Goal: Task Accomplishment & Management: Manage account settings

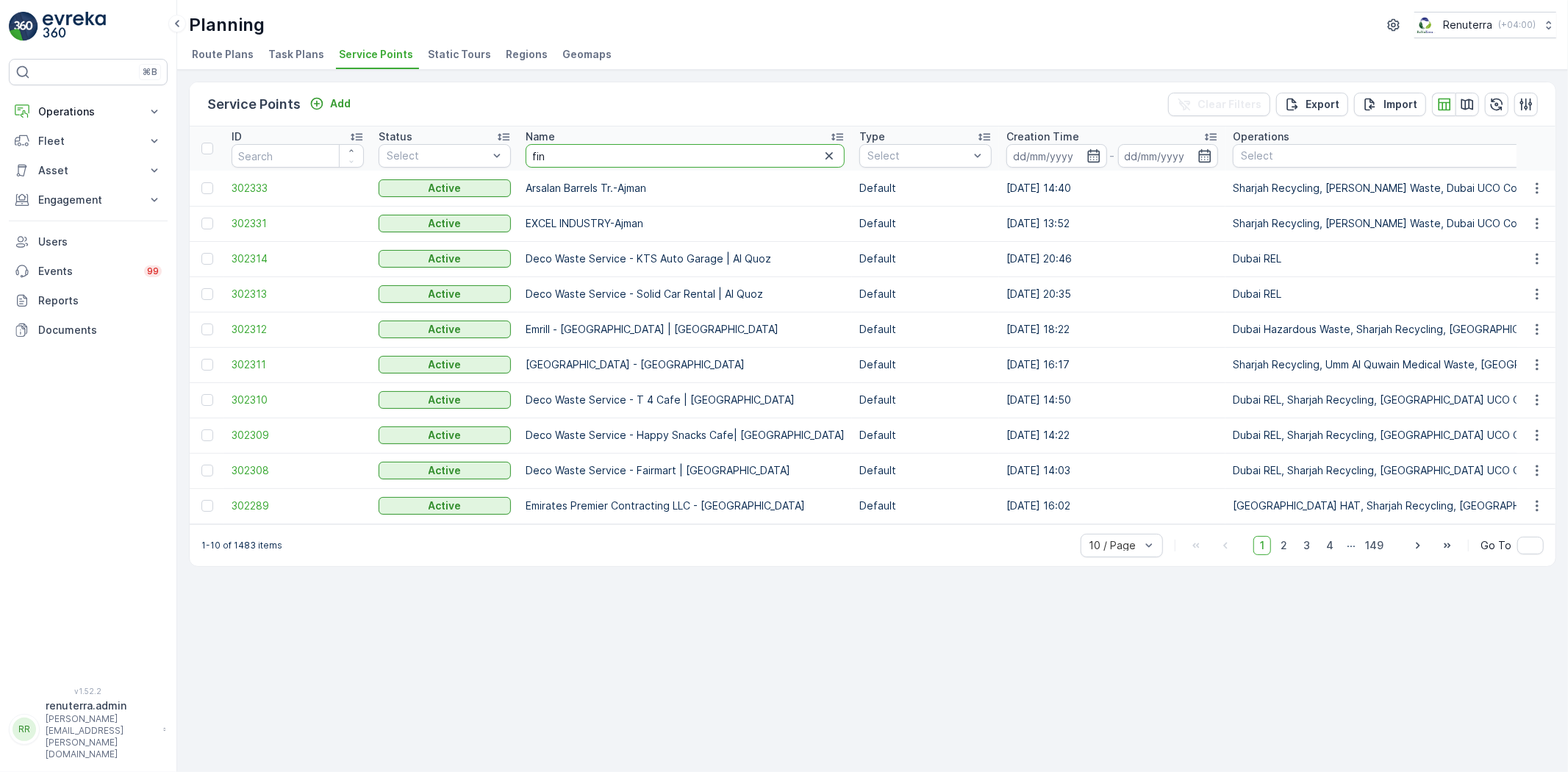
type input "finj"
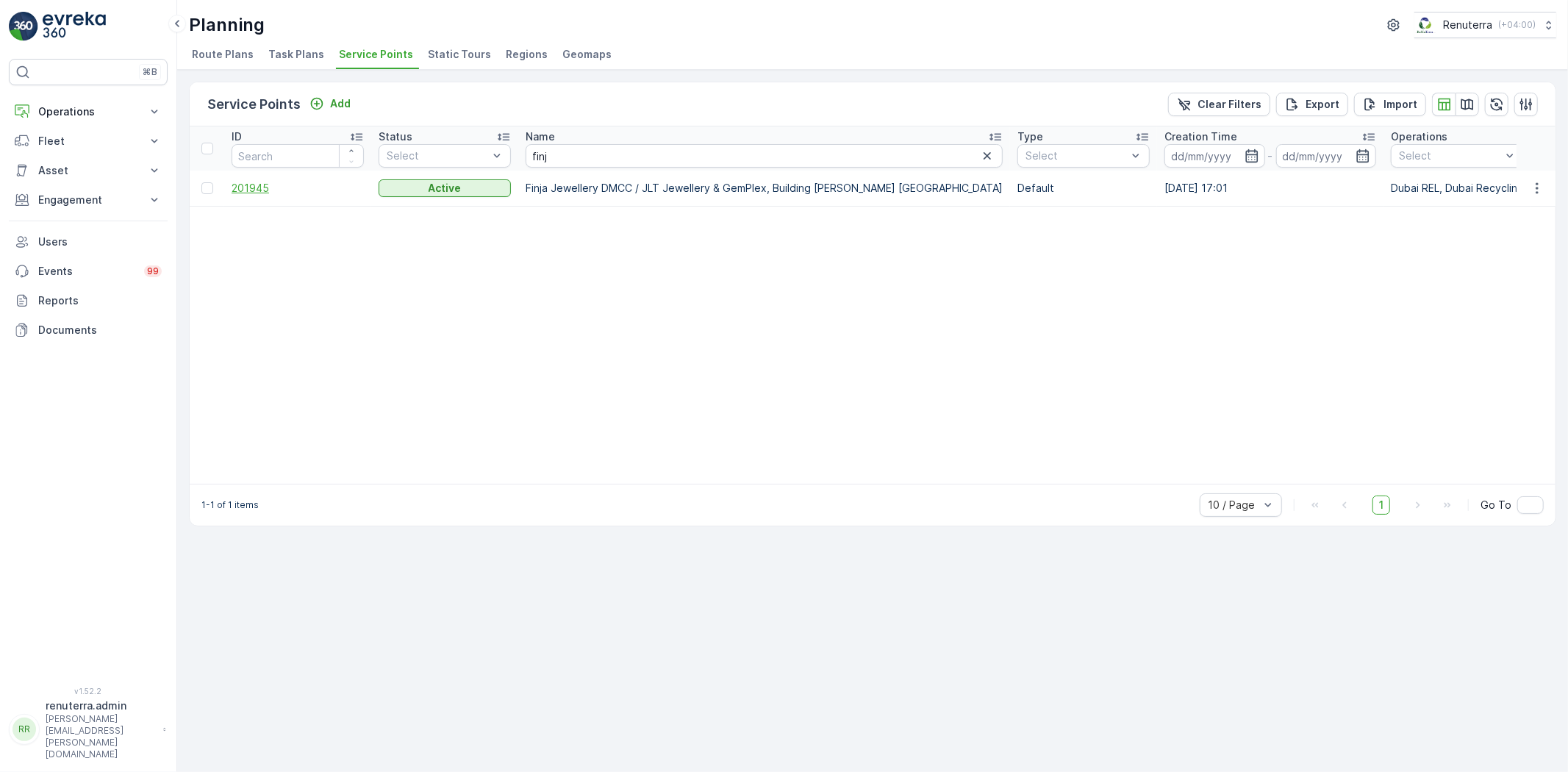
click at [259, 187] on span "201945" at bounding box center [298, 188] width 132 height 14
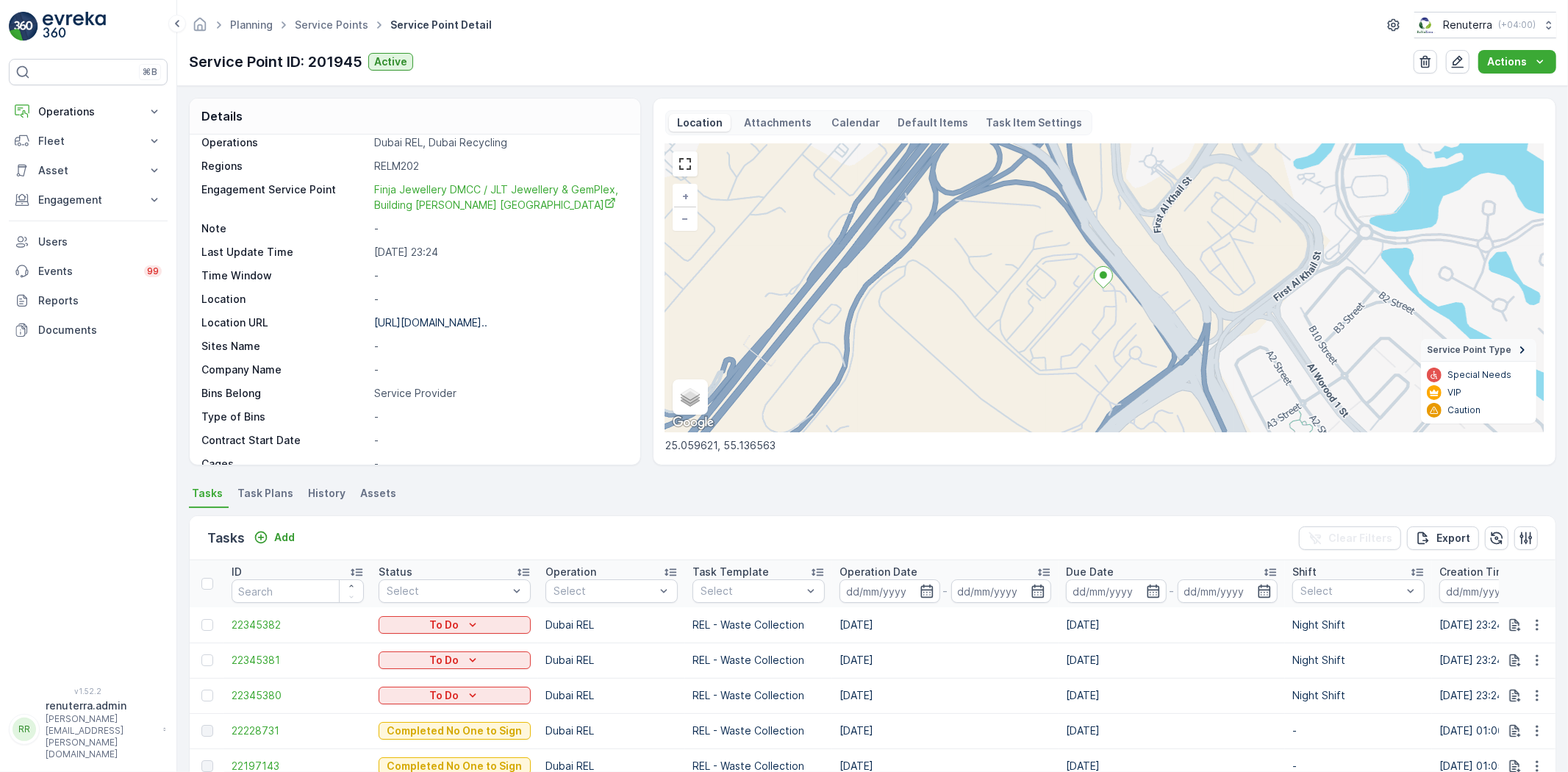
scroll to position [163, 0]
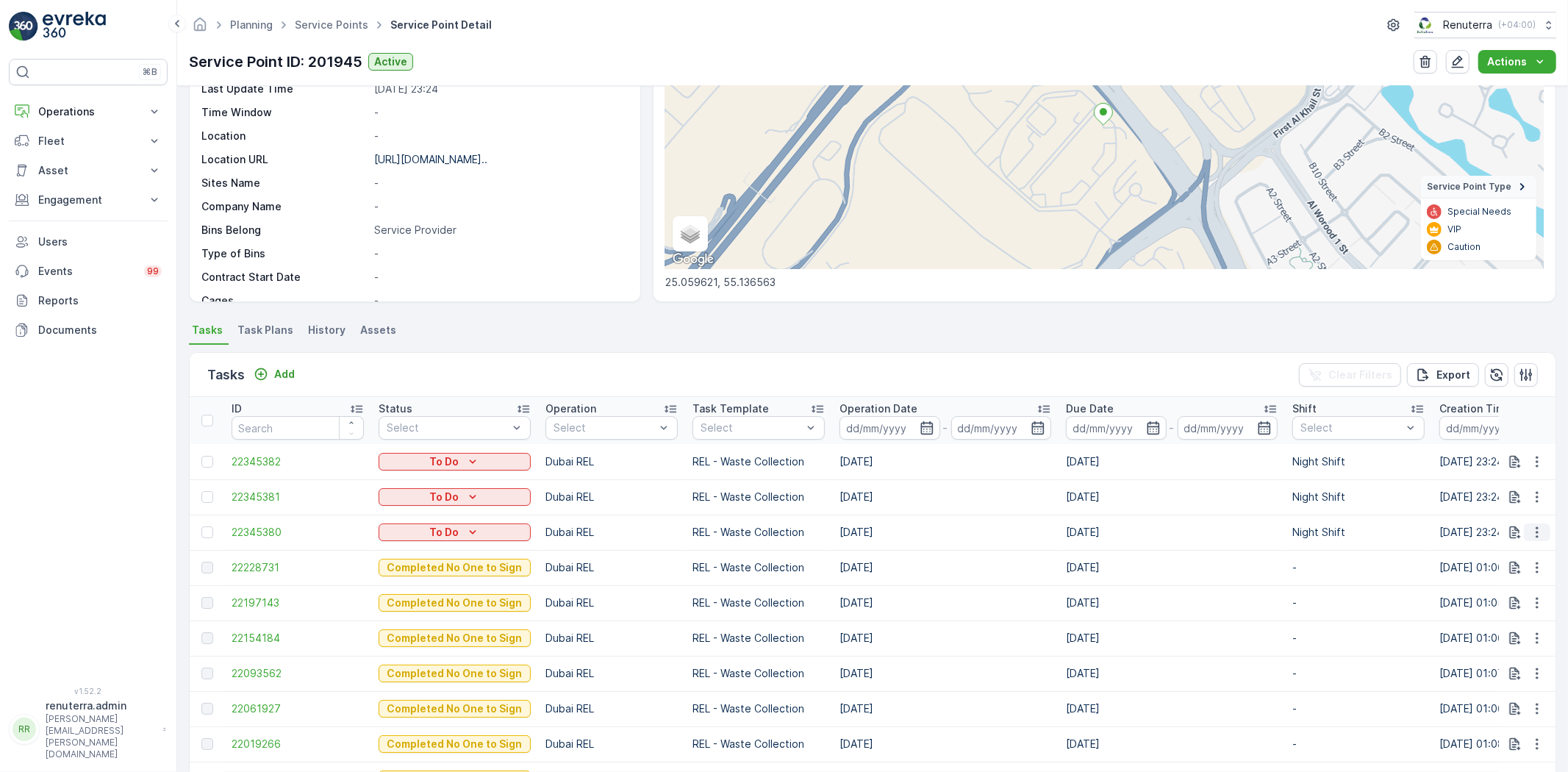
click at [1530, 533] on icon "button" at bounding box center [1537, 532] width 14 height 14
click at [1523, 589] on span "Change Route" at bounding box center [1500, 595] width 72 height 14
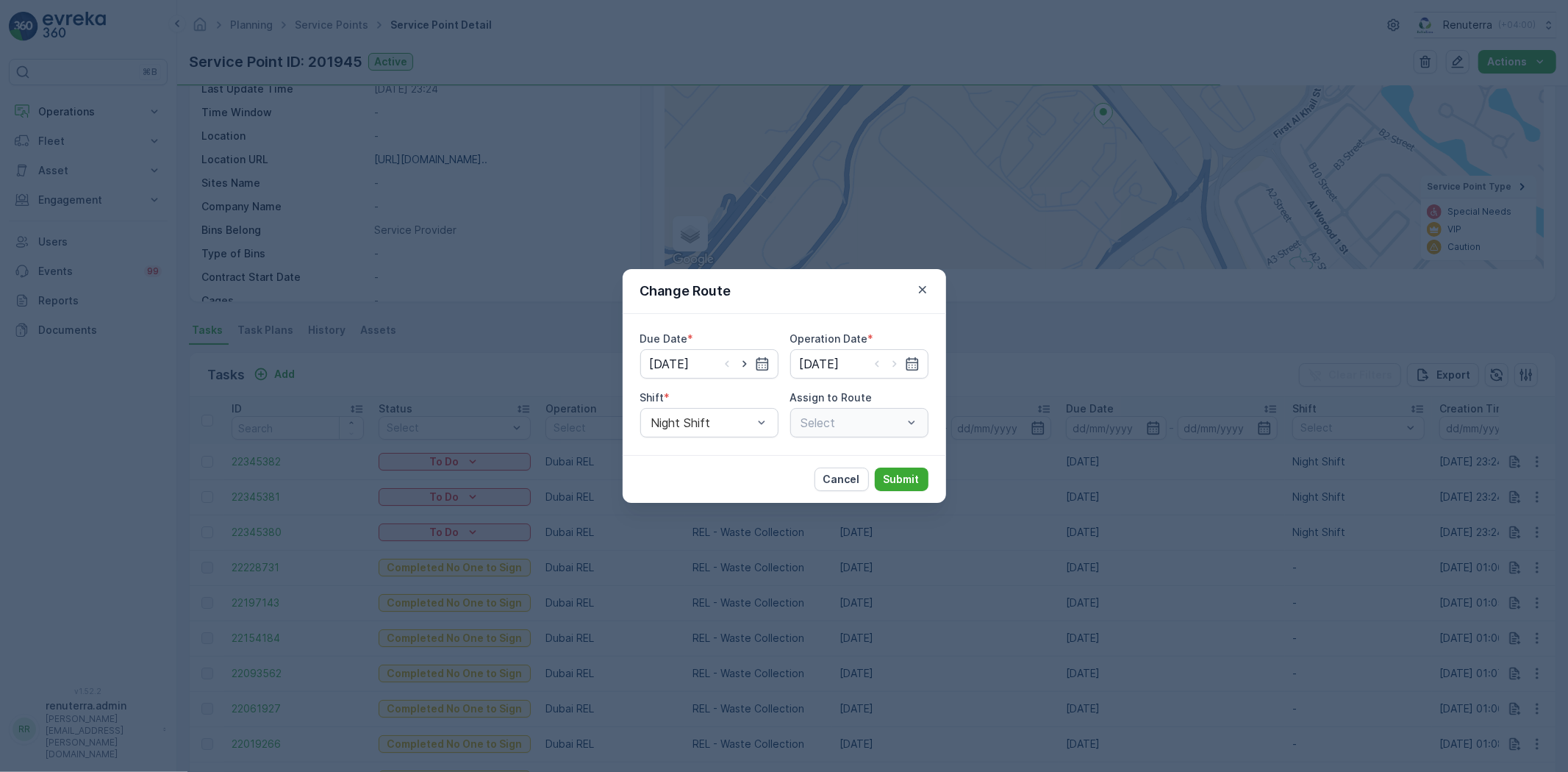
type input "[DATE]"
click at [928, 283] on icon "button" at bounding box center [922, 290] width 14 height 14
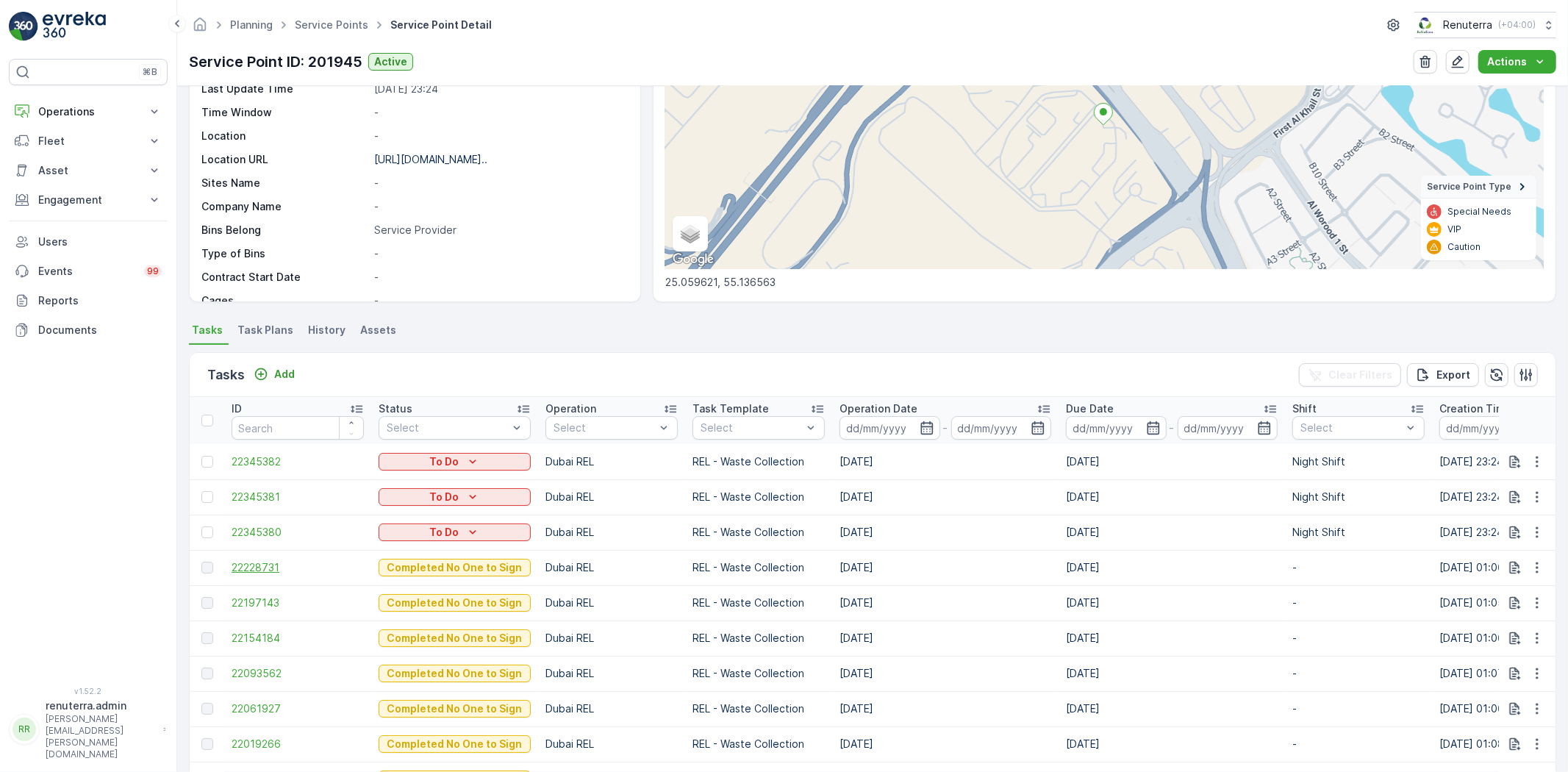
click at [262, 562] on span "22228731" at bounding box center [298, 567] width 132 height 14
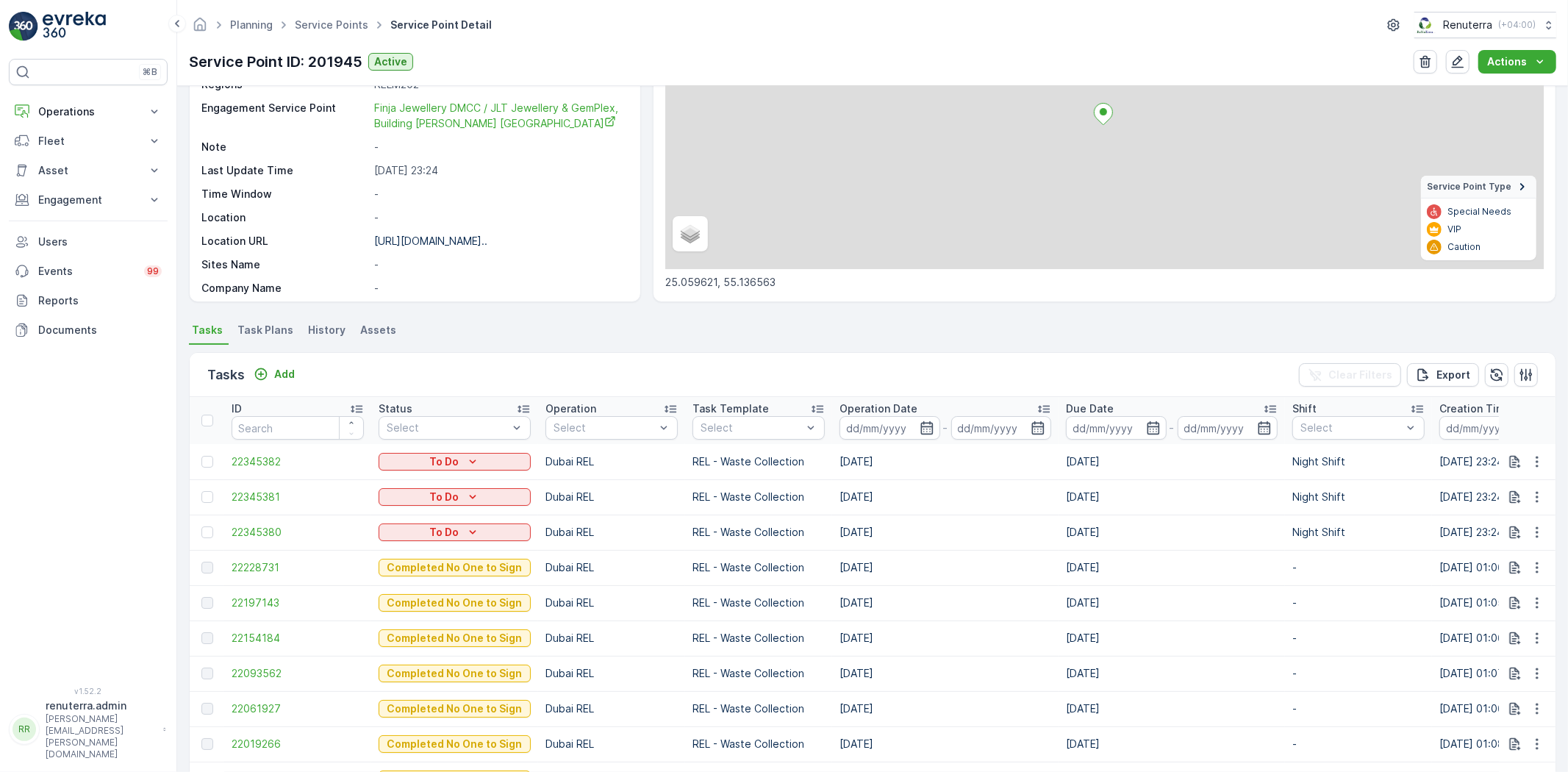
scroll to position [163, 0]
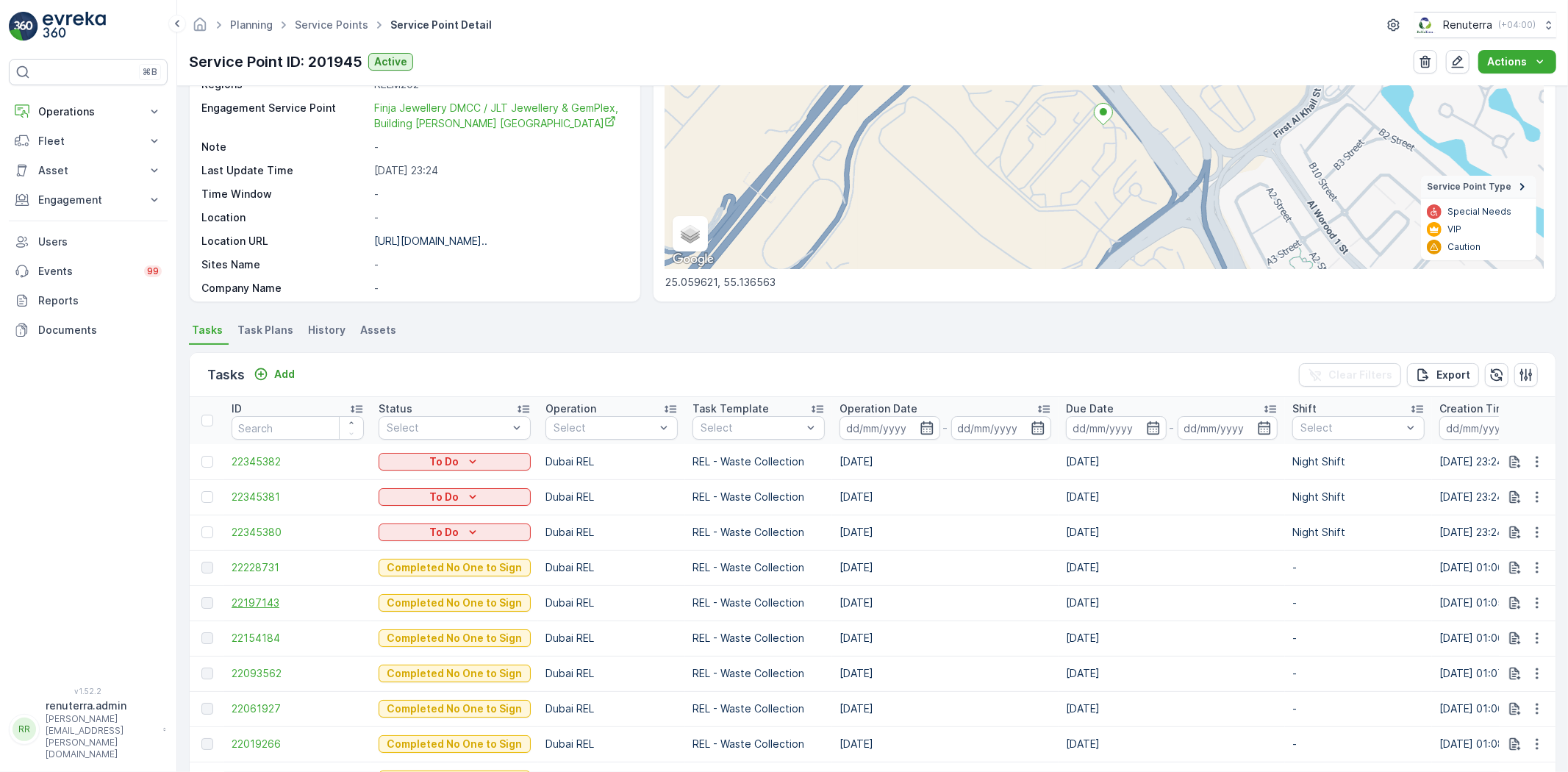
click at [261, 605] on span "22197143" at bounding box center [298, 602] width 132 height 14
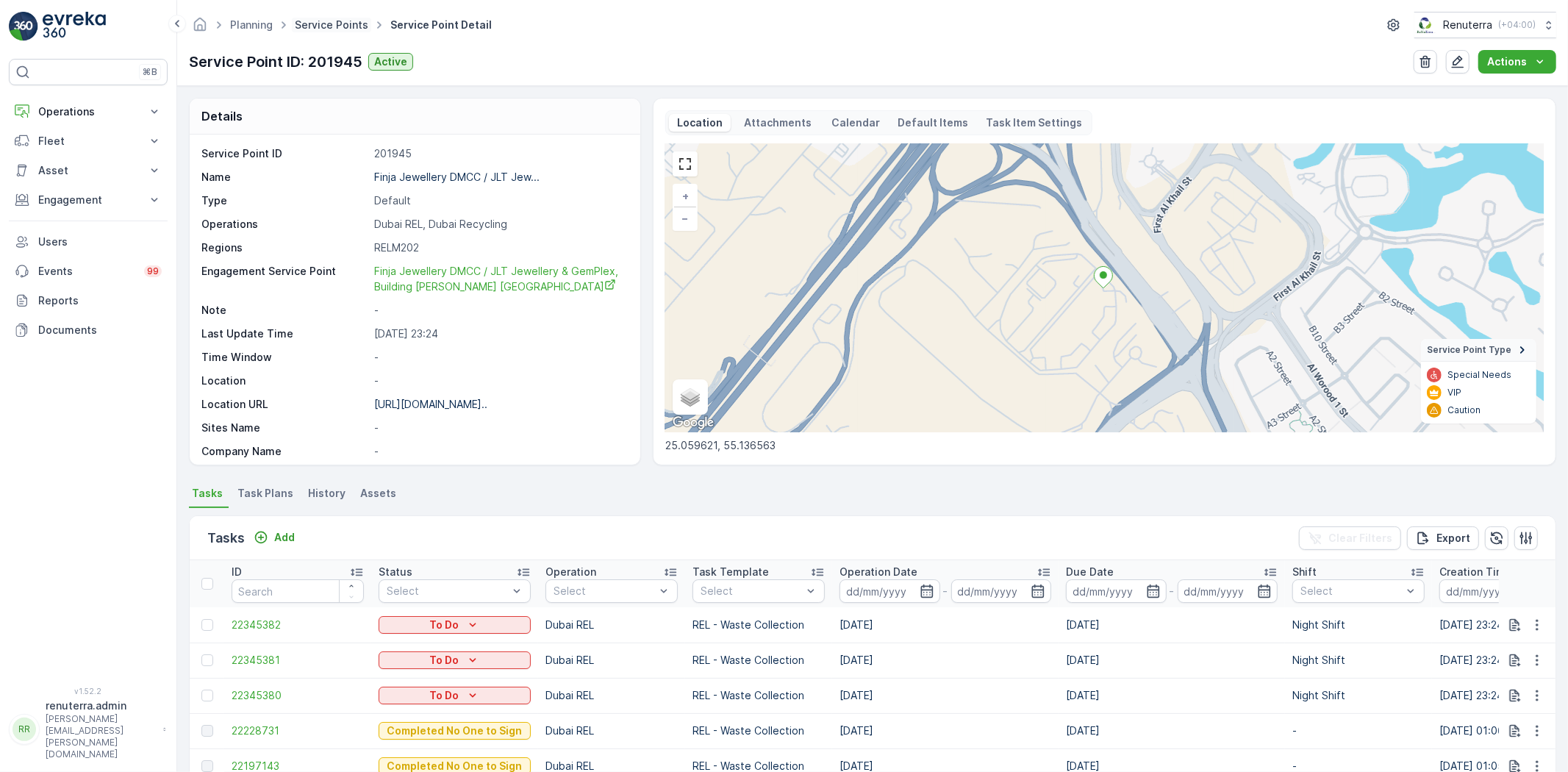
click at [330, 24] on link "Service Points" at bounding box center [331, 25] width 73 height 13
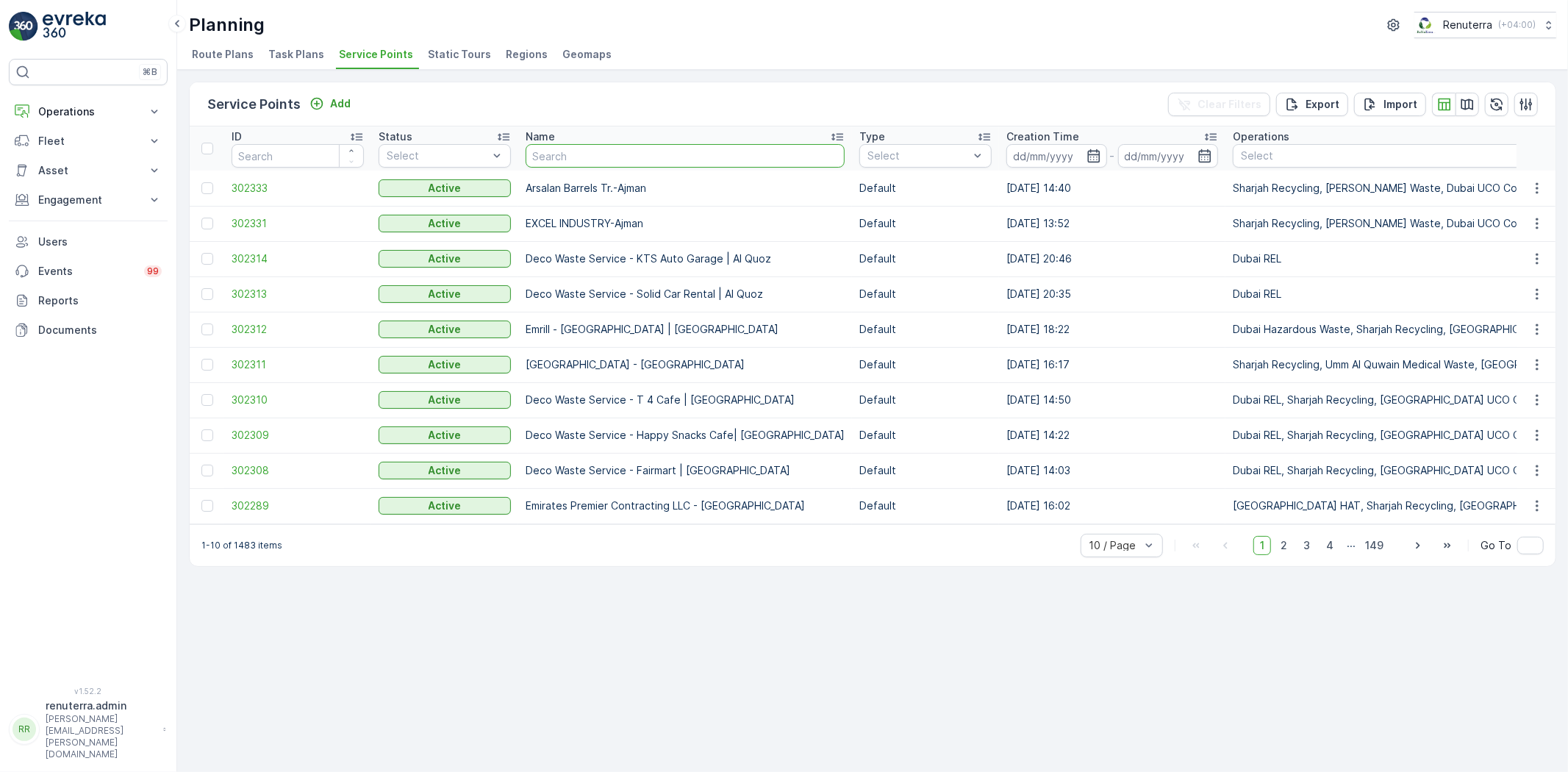
click at [680, 162] on input "text" at bounding box center [685, 156] width 319 height 24
paste input "Al Zahraa Dental and Orthodontic Clinic - Deira Al Dana Centre"
type input "Al Zahraa Dental and Orthodontic Clinic - Deira Al Dana Centre"
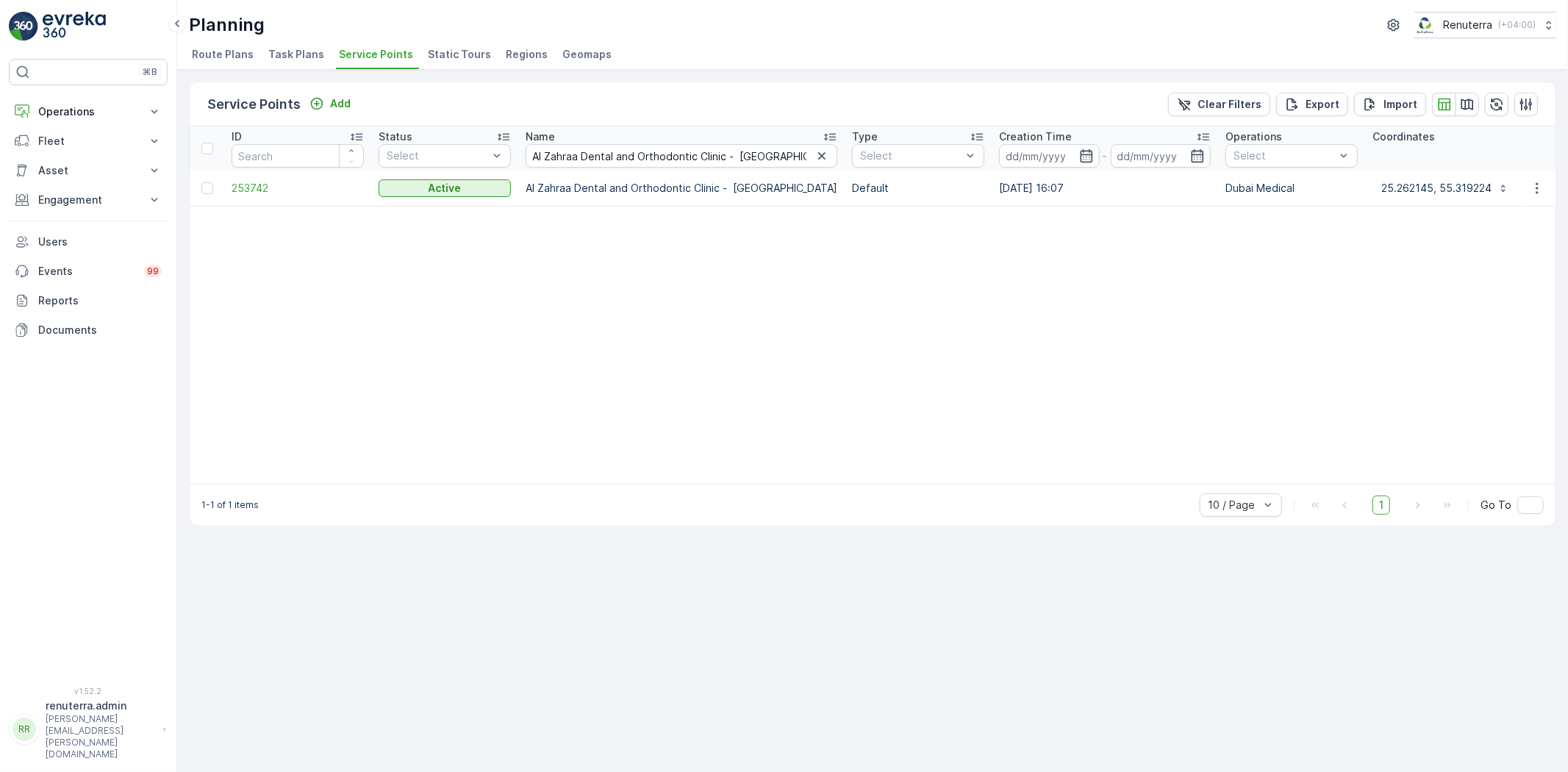
click at [236, 197] on td "253742" at bounding box center [298, 188] width 147 height 35
click at [244, 189] on span "253742" at bounding box center [298, 188] width 132 height 14
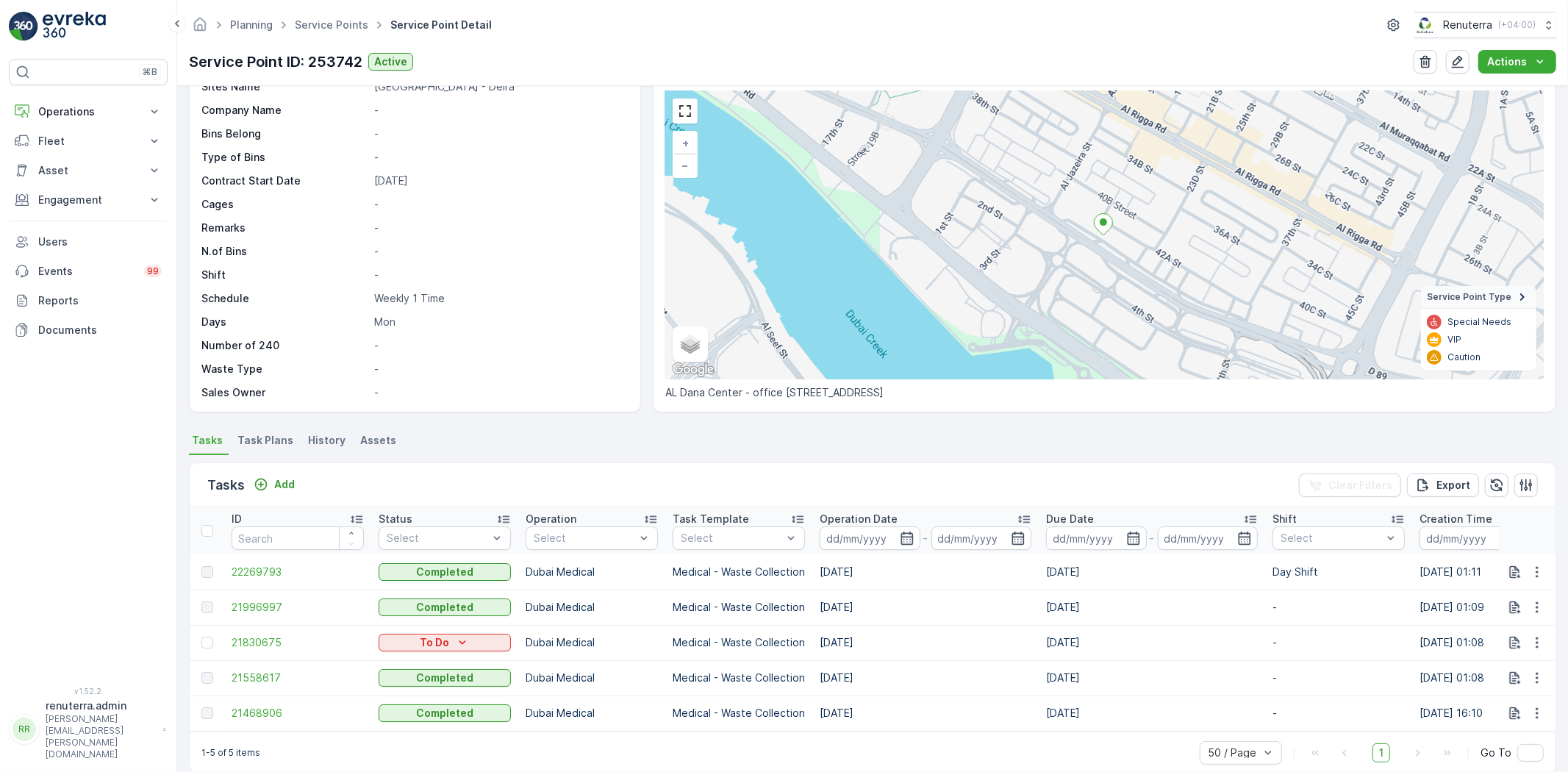
scroll to position [81, 0]
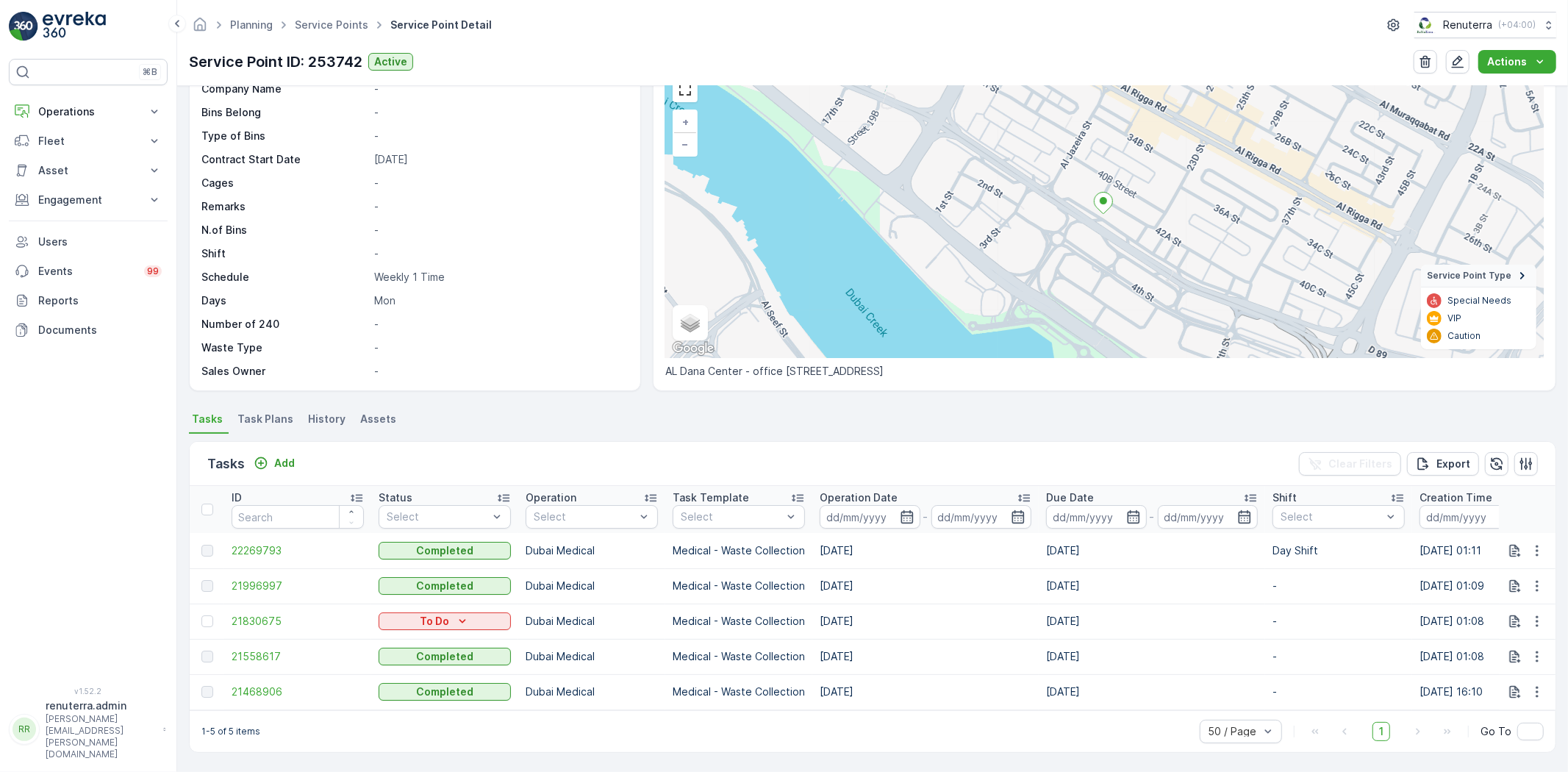
click at [293, 408] on li "Task Plans" at bounding box center [267, 420] width 64 height 25
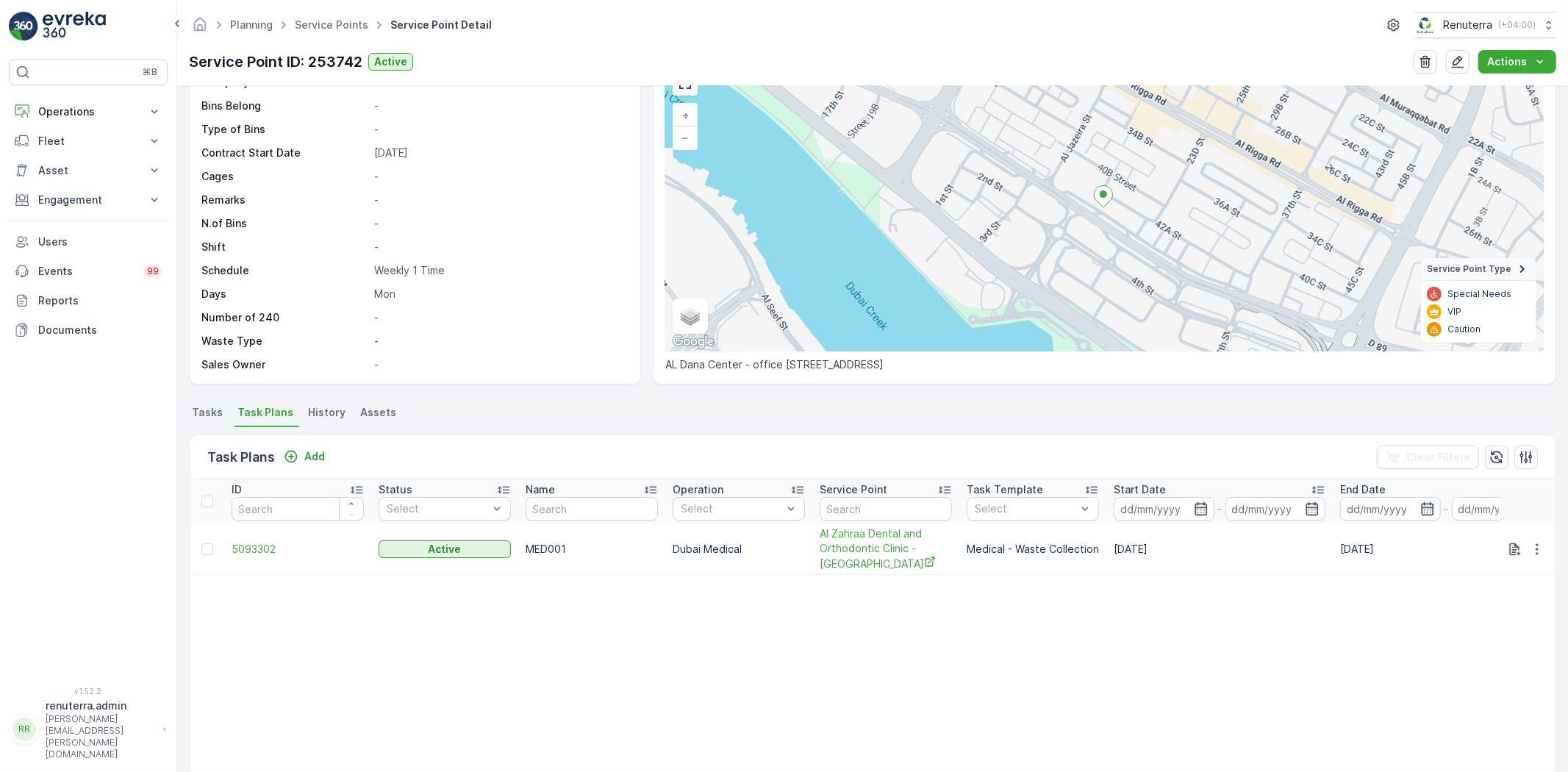
click at [213, 415] on span "Tasks" at bounding box center [207, 412] width 31 height 14
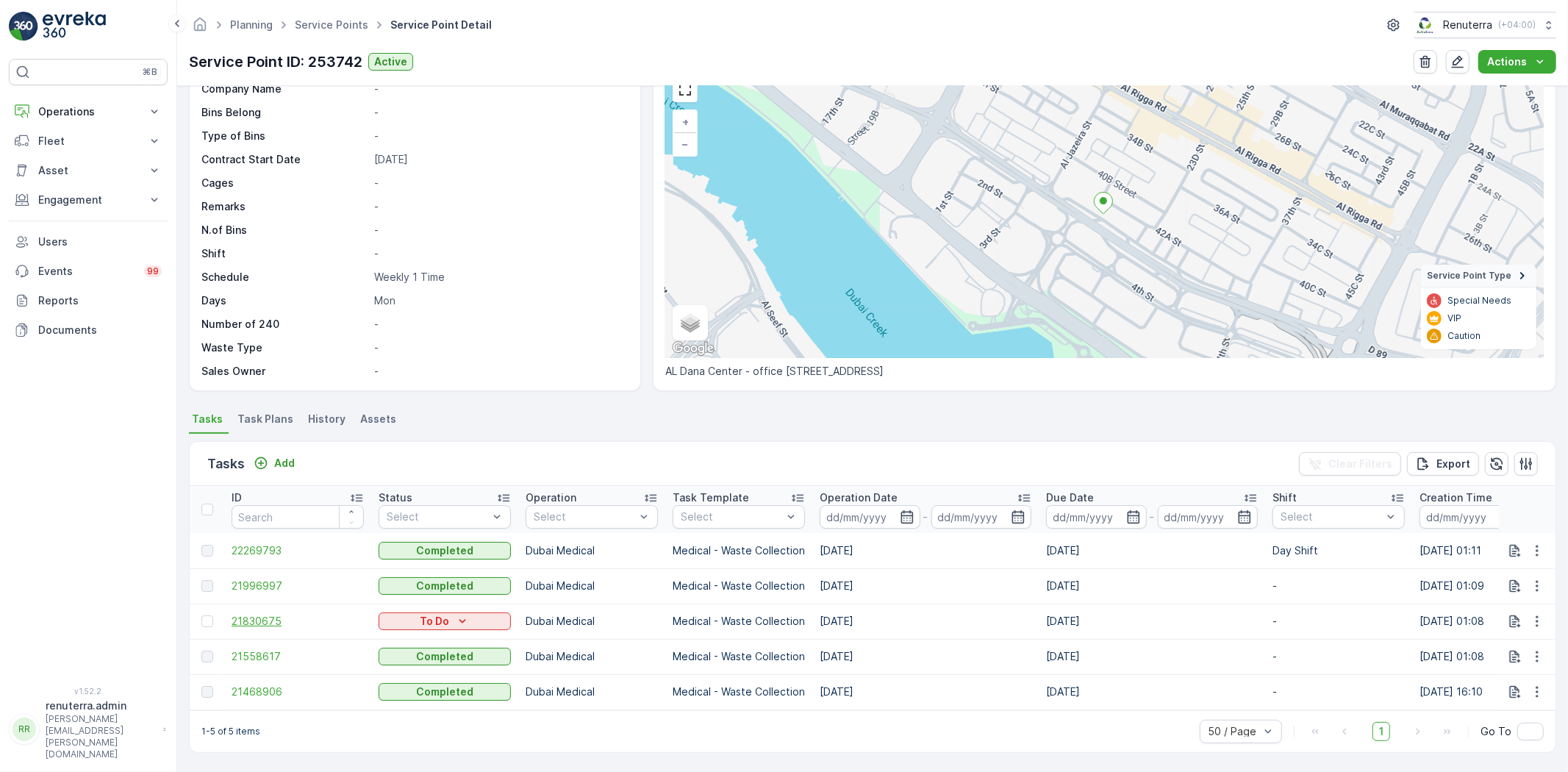
scroll to position [60, 0]
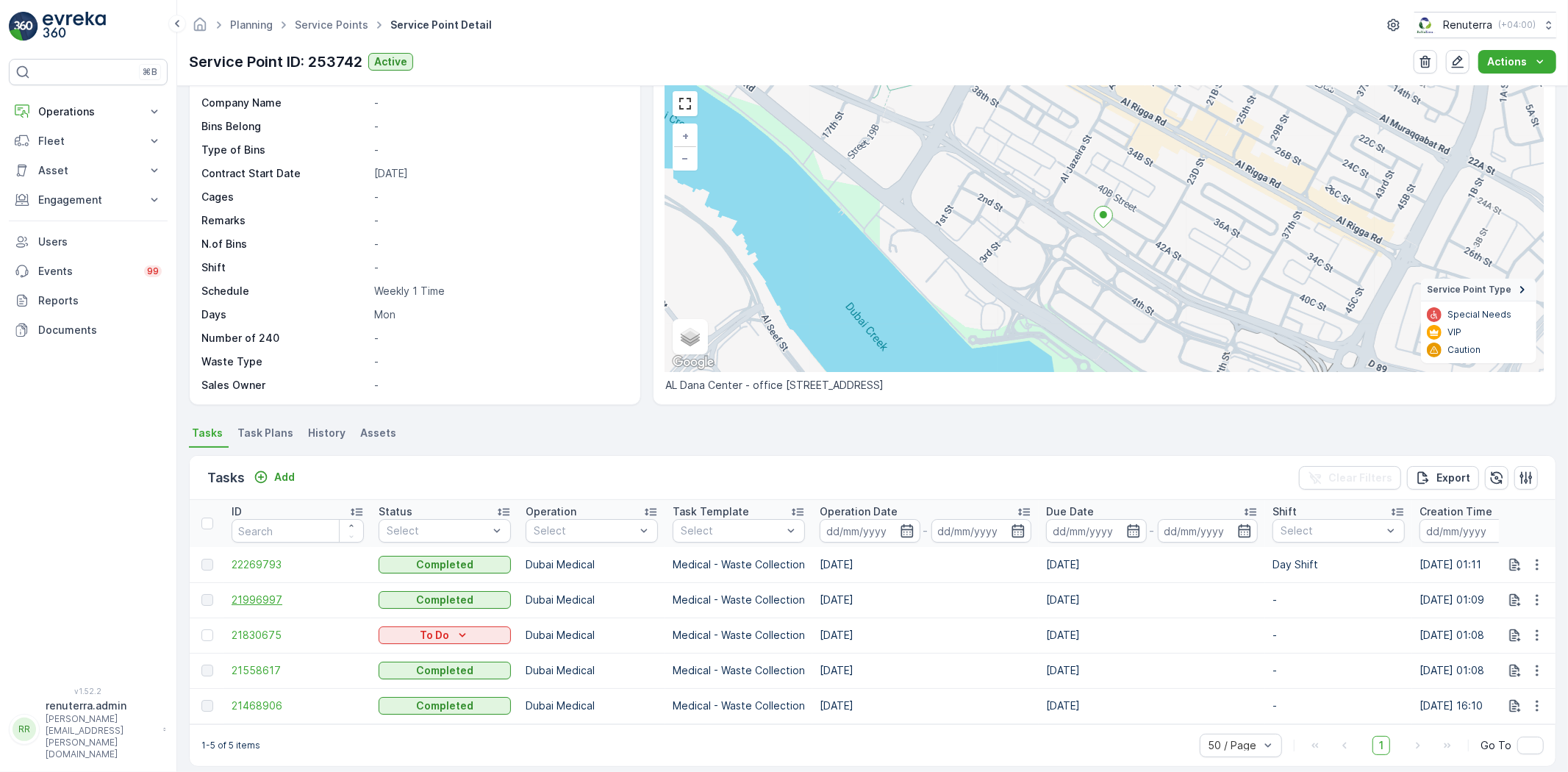
click at [269, 598] on span "21996997" at bounding box center [298, 599] width 132 height 14
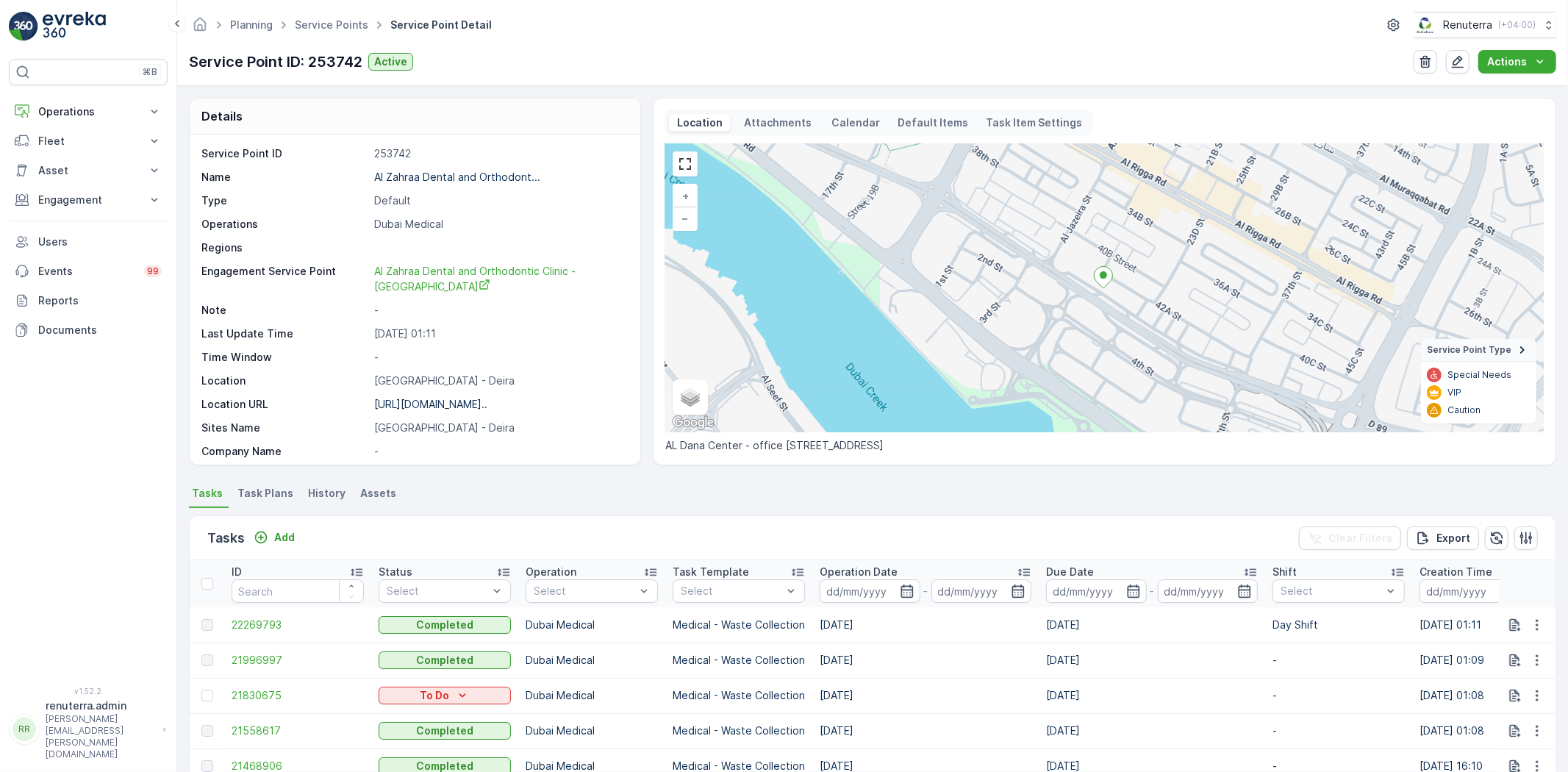
click at [270, 498] on span "Task Plans" at bounding box center [265, 493] width 56 height 14
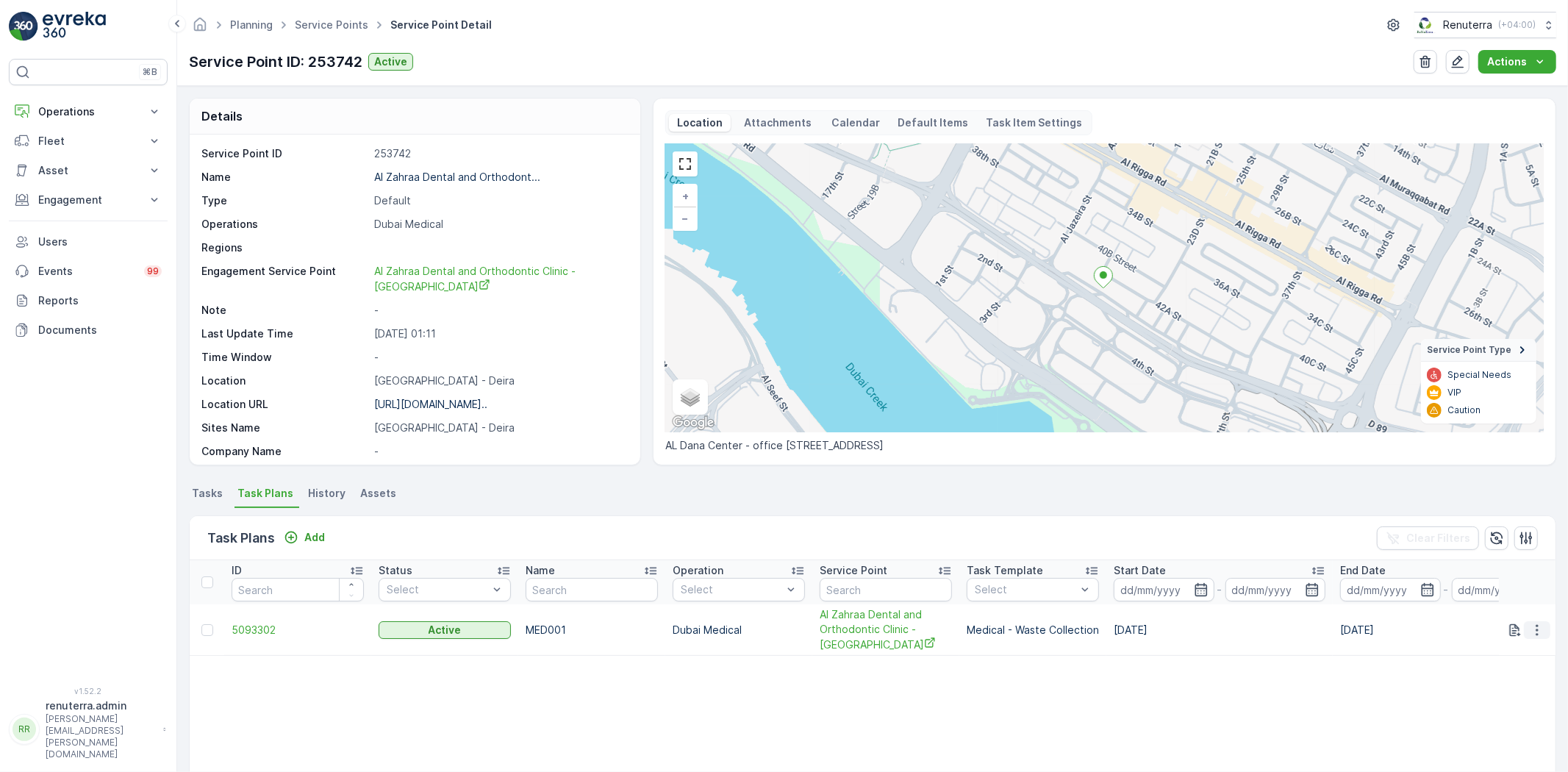
click at [1535, 625] on icon "button" at bounding box center [1536, 630] width 2 height 11
click at [1509, 676] on span "Edit Task Plan" at bounding box center [1511, 672] width 68 height 14
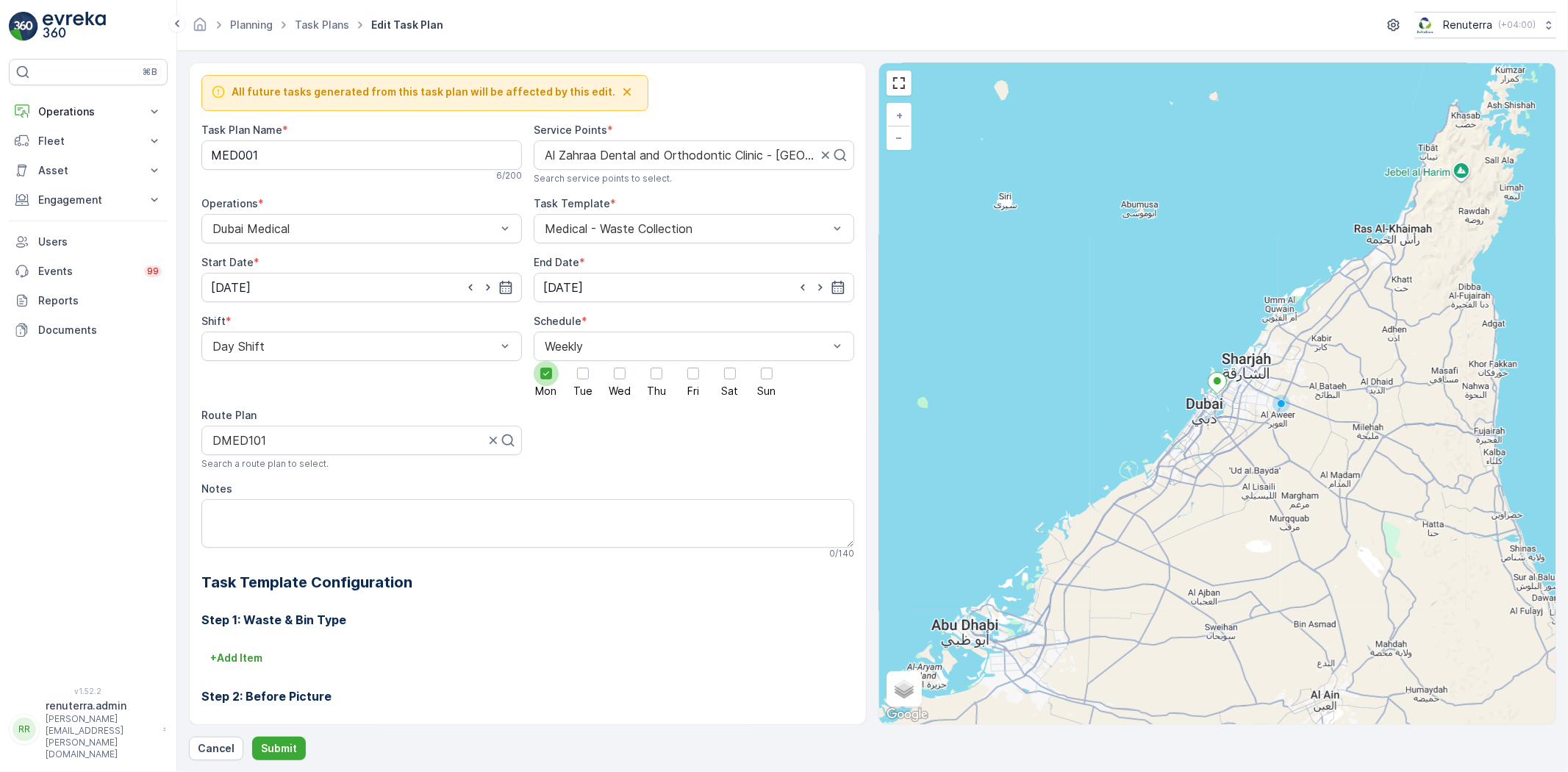
click at [536, 375] on div at bounding box center [545, 372] width 25 height 25
click at [546, 361] on input "Mon" at bounding box center [546, 361] width 0 height 0
click at [653, 372] on div at bounding box center [656, 373] width 12 height 12
click at [657, 361] on input "Thu" at bounding box center [657, 361] width 0 height 0
click at [281, 751] on p "Submit" at bounding box center [279, 748] width 36 height 14
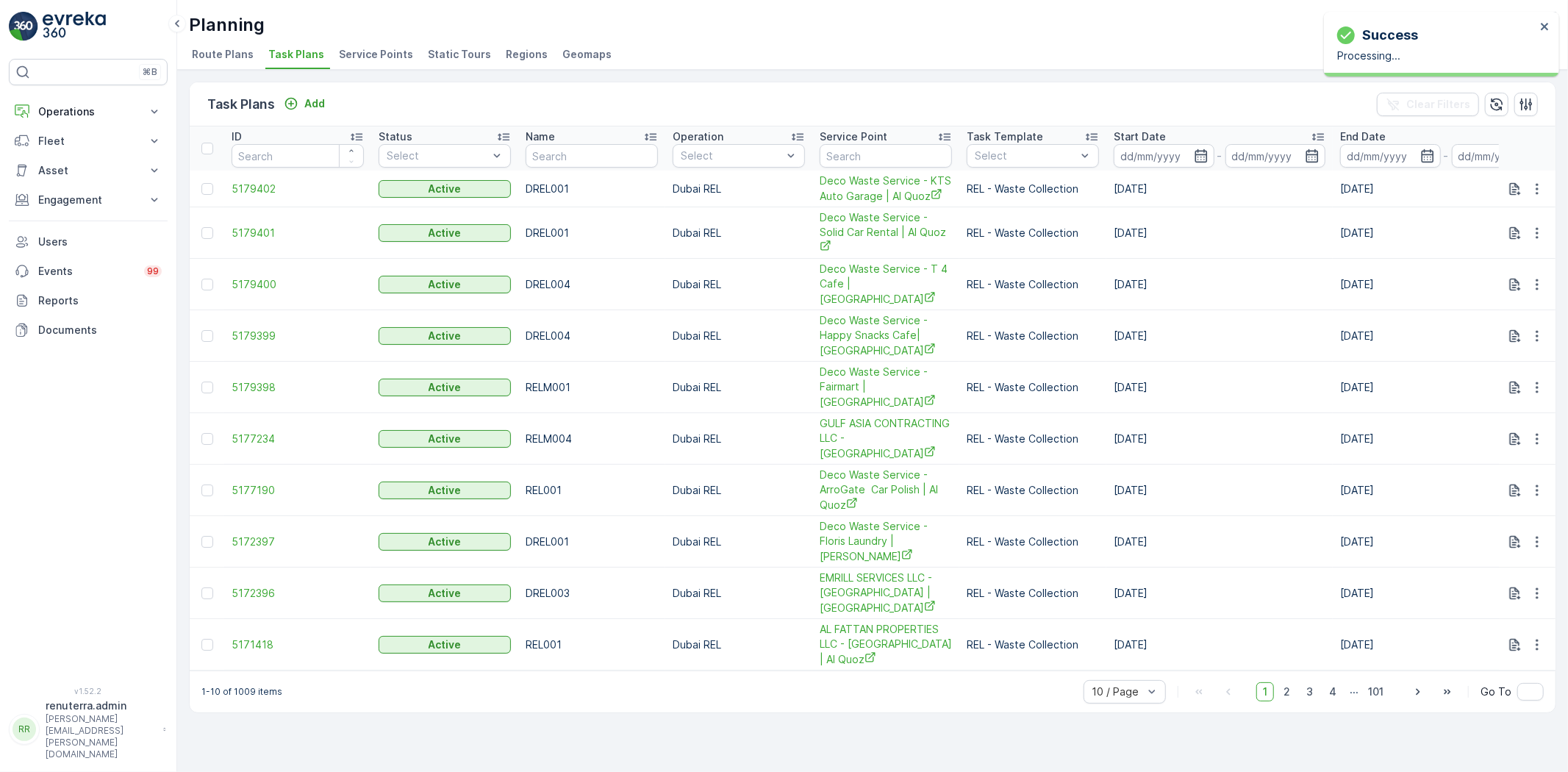
click at [410, 50] on ul "Route Plans Task Plans Service Points Static Tours Regions Geomaps" at bounding box center [866, 56] width 1355 height 25
click at [405, 53] on li "Service Points" at bounding box center [377, 56] width 83 height 25
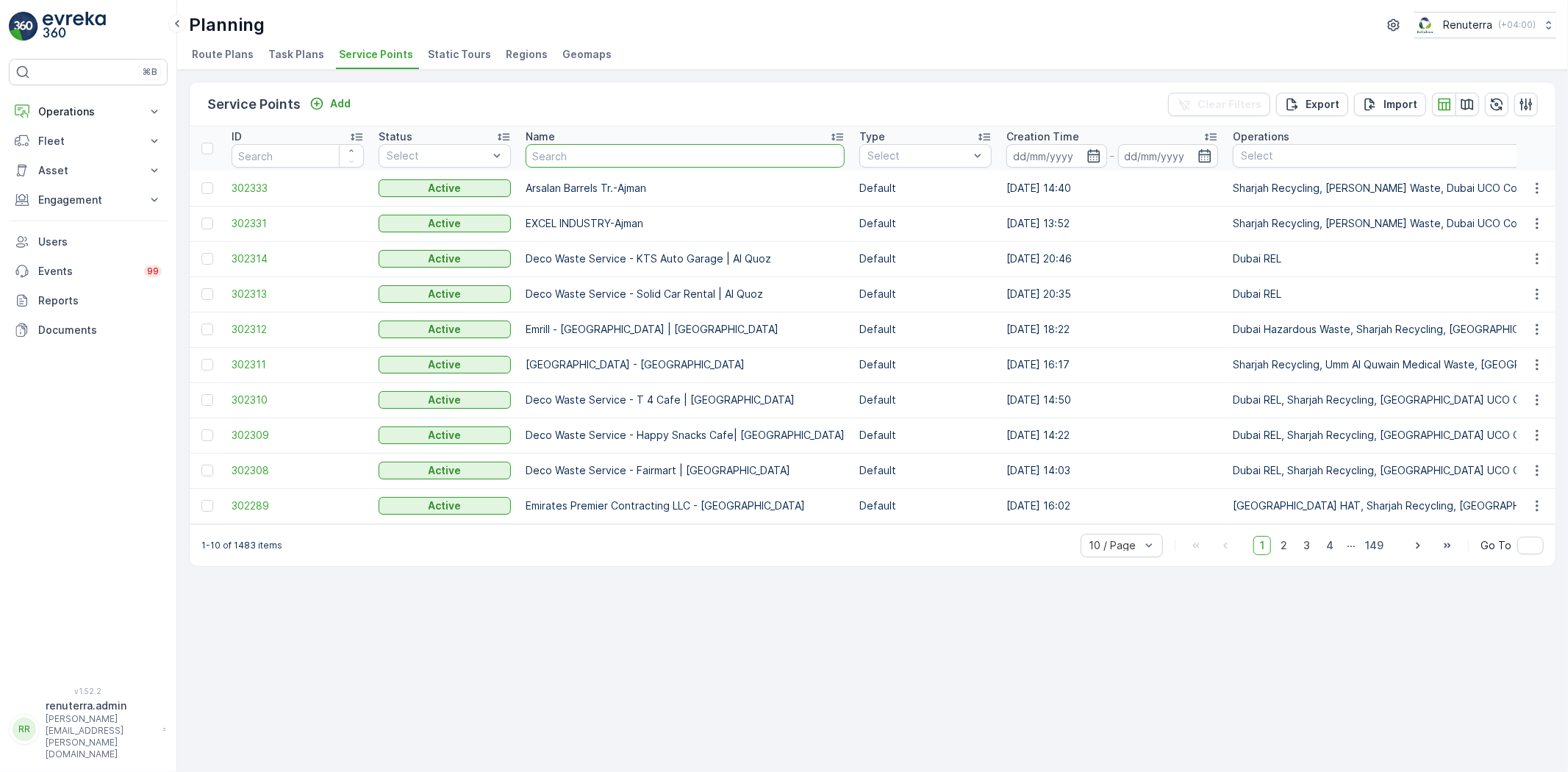
click at [692, 151] on input "text" at bounding box center [685, 156] width 319 height 24
paste input "Al Zahraa Dental and Orthodontic Clinic - Deira Al Dana Centre"
type input "vAl Zahraa Dental and Orthodontic Clinic - Deira Al Dana Centre"
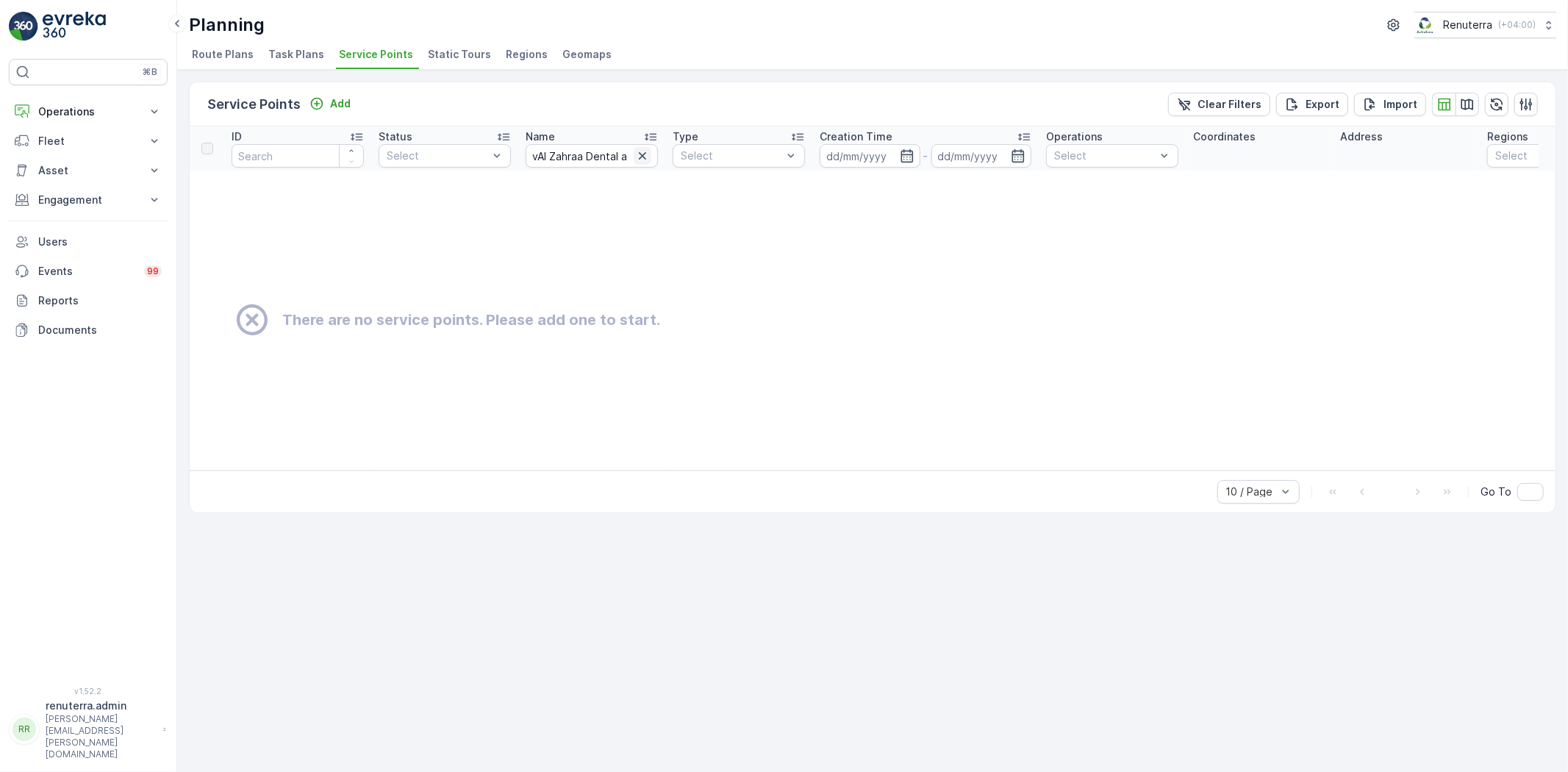
click at [647, 154] on icon "button" at bounding box center [642, 156] width 14 height 14
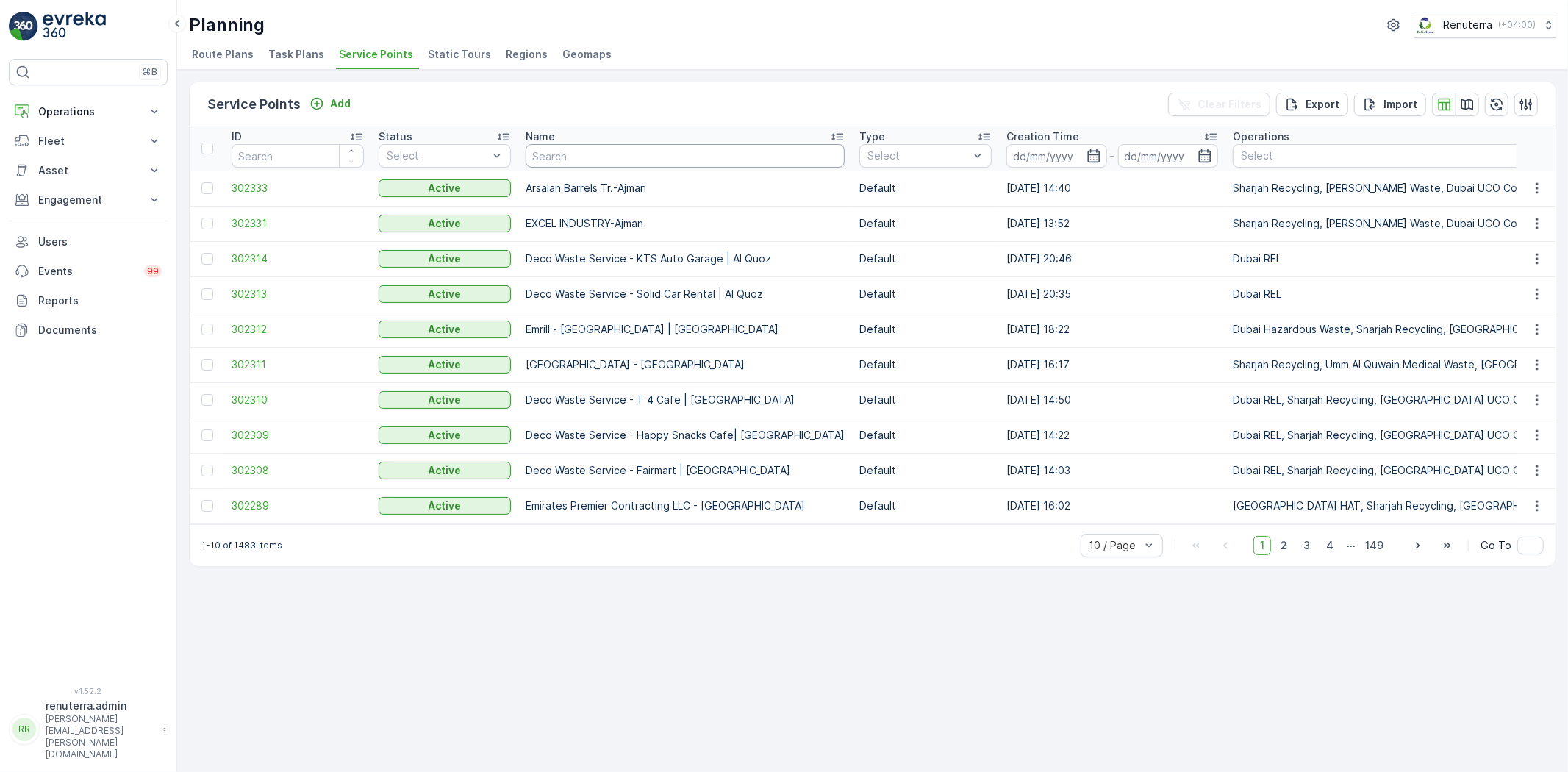
click at [638, 156] on input "text" at bounding box center [685, 156] width 319 height 24
paste input "Al Zahraa Dental and Orthodontic Clinic - Deira Al Dana Centre"
type input "Al Zahraa Dental and Orthodontic Clinic - Deira Al Dana Centre"
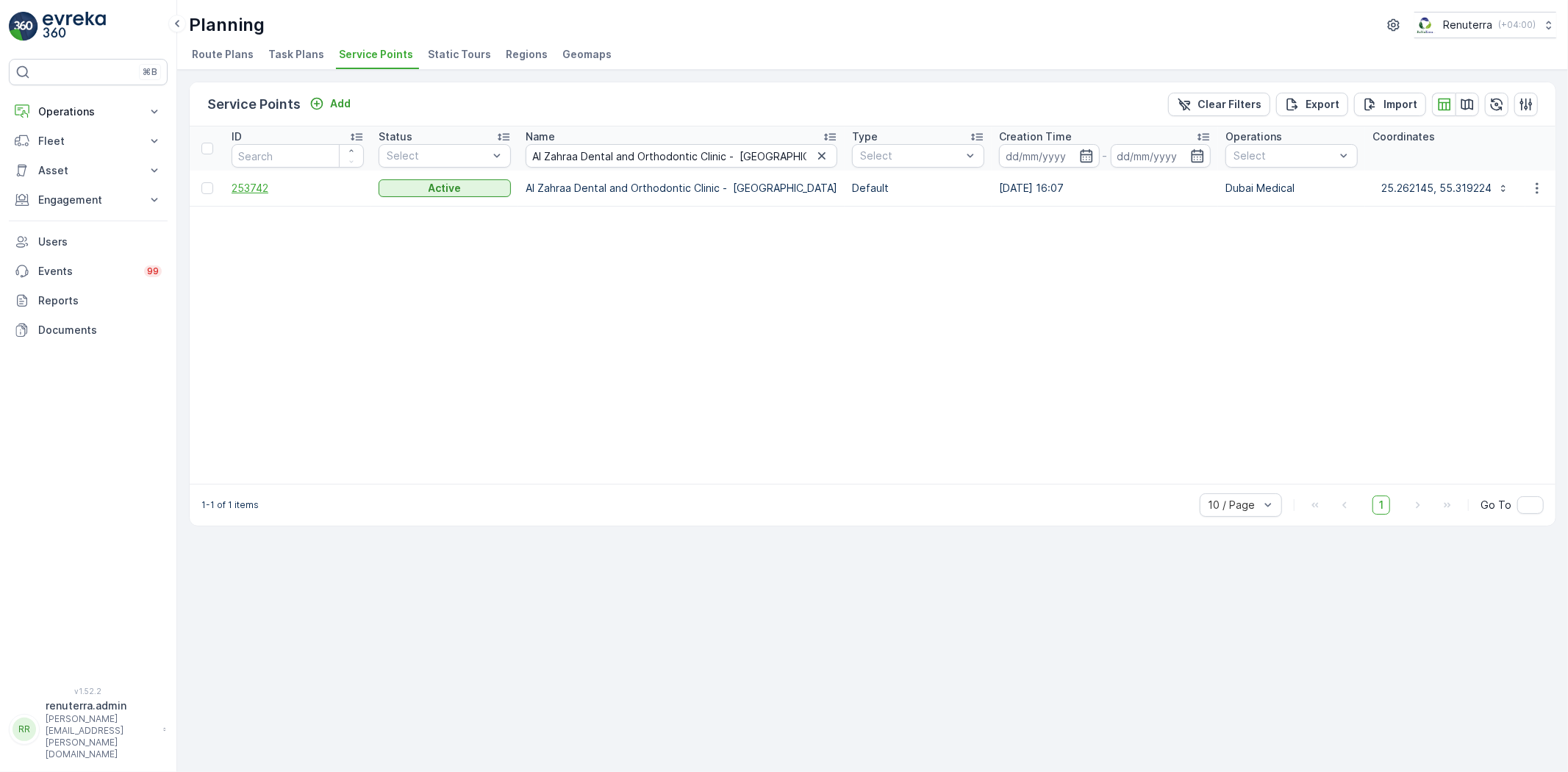
click at [245, 187] on span "253742" at bounding box center [298, 188] width 132 height 14
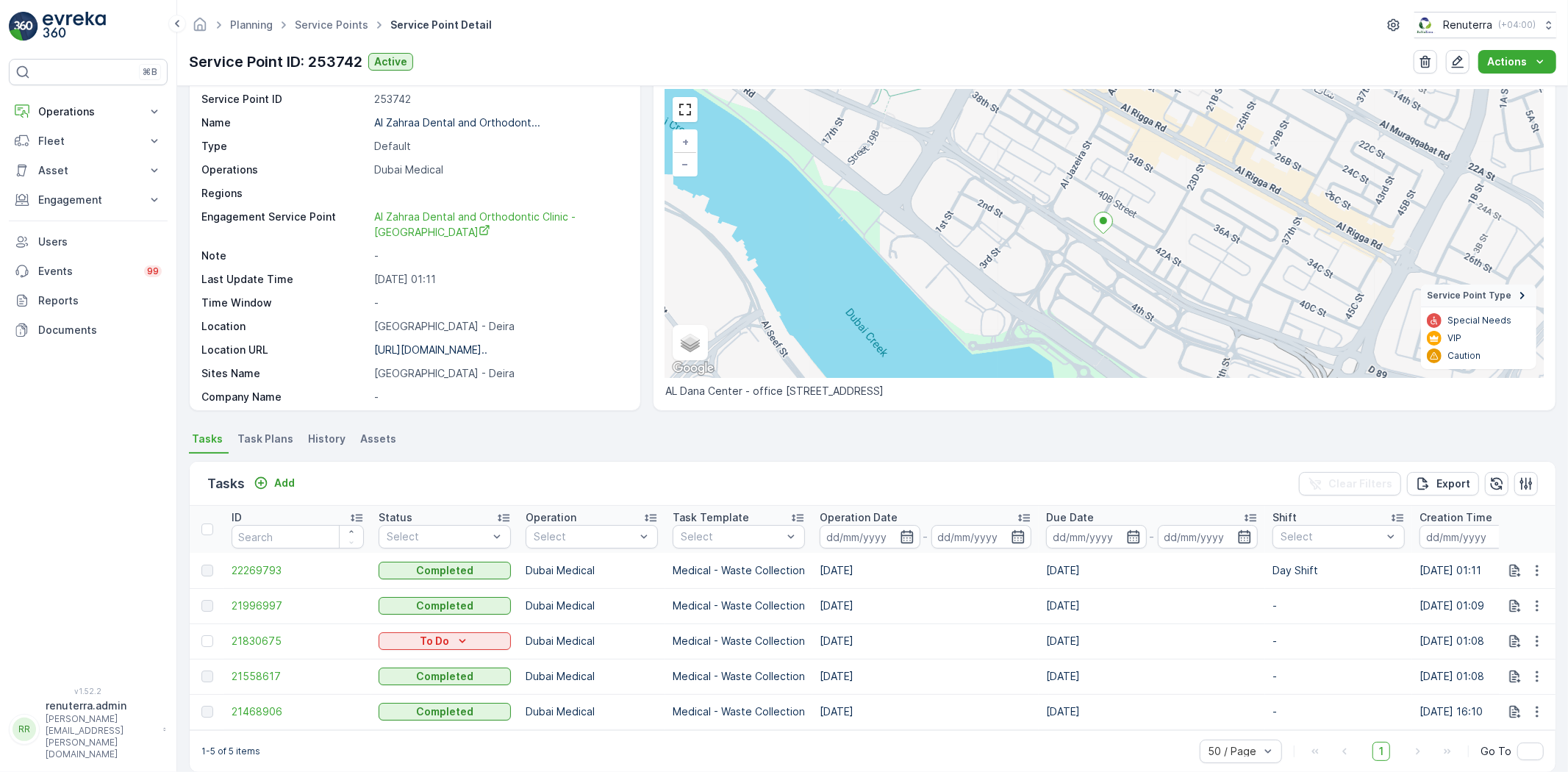
scroll to position [81, 0]
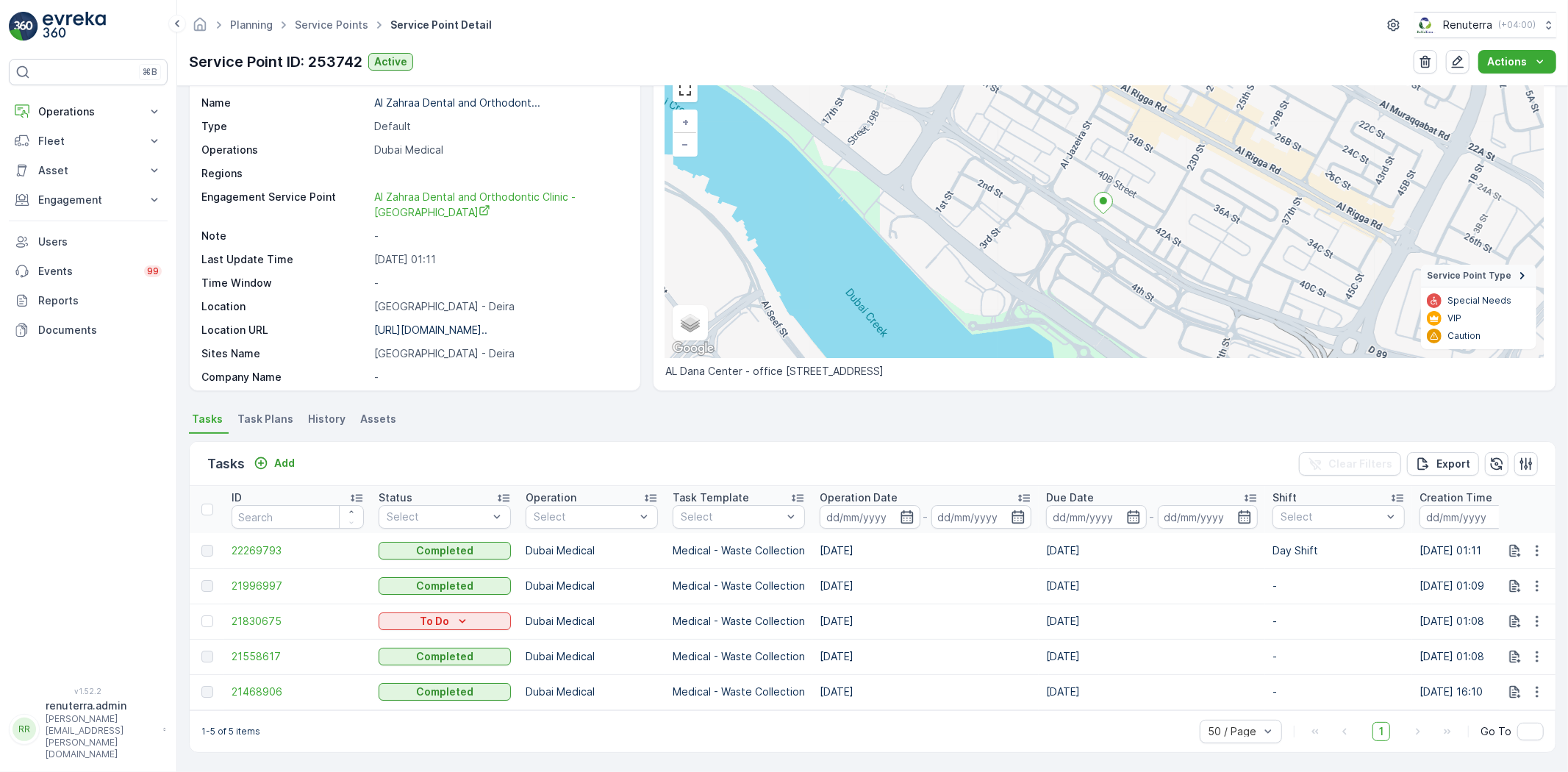
click at [272, 411] on span "Task Plans" at bounding box center [265, 419] width 56 height 14
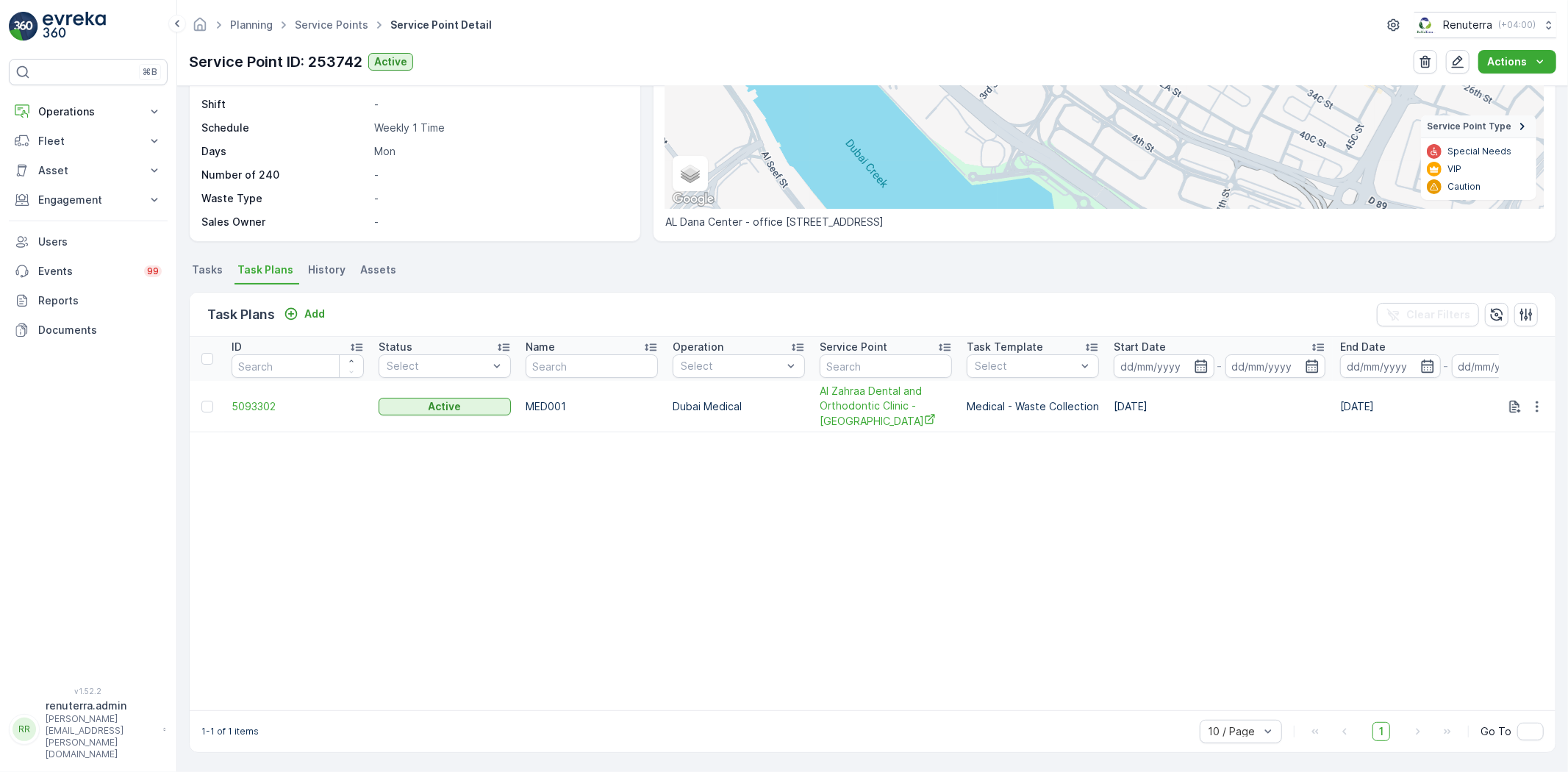
scroll to position [230, 0]
click at [261, 403] on span "5093302" at bounding box center [298, 406] width 132 height 14
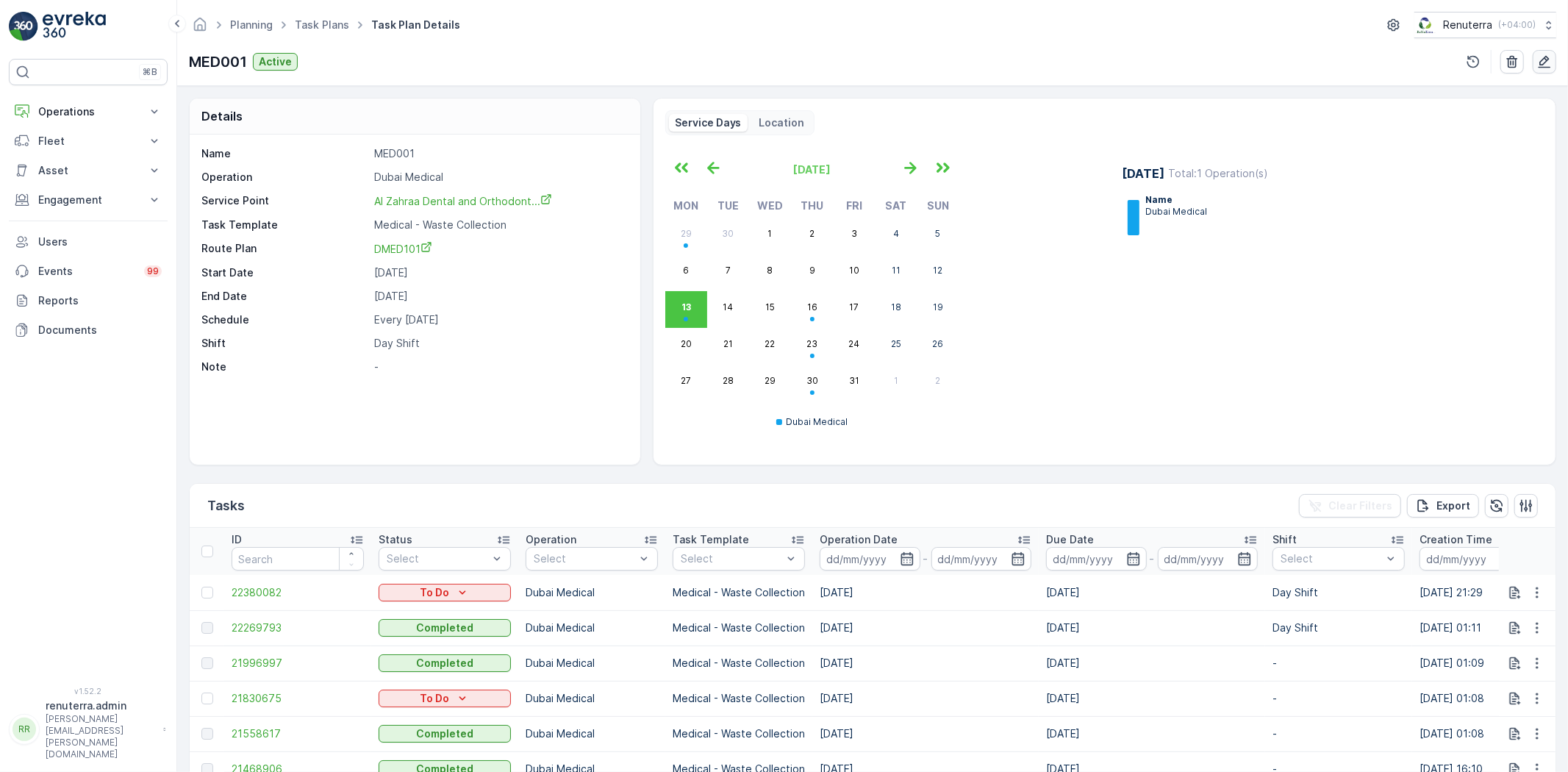
click at [1554, 54] on button "button" at bounding box center [1545, 62] width 24 height 24
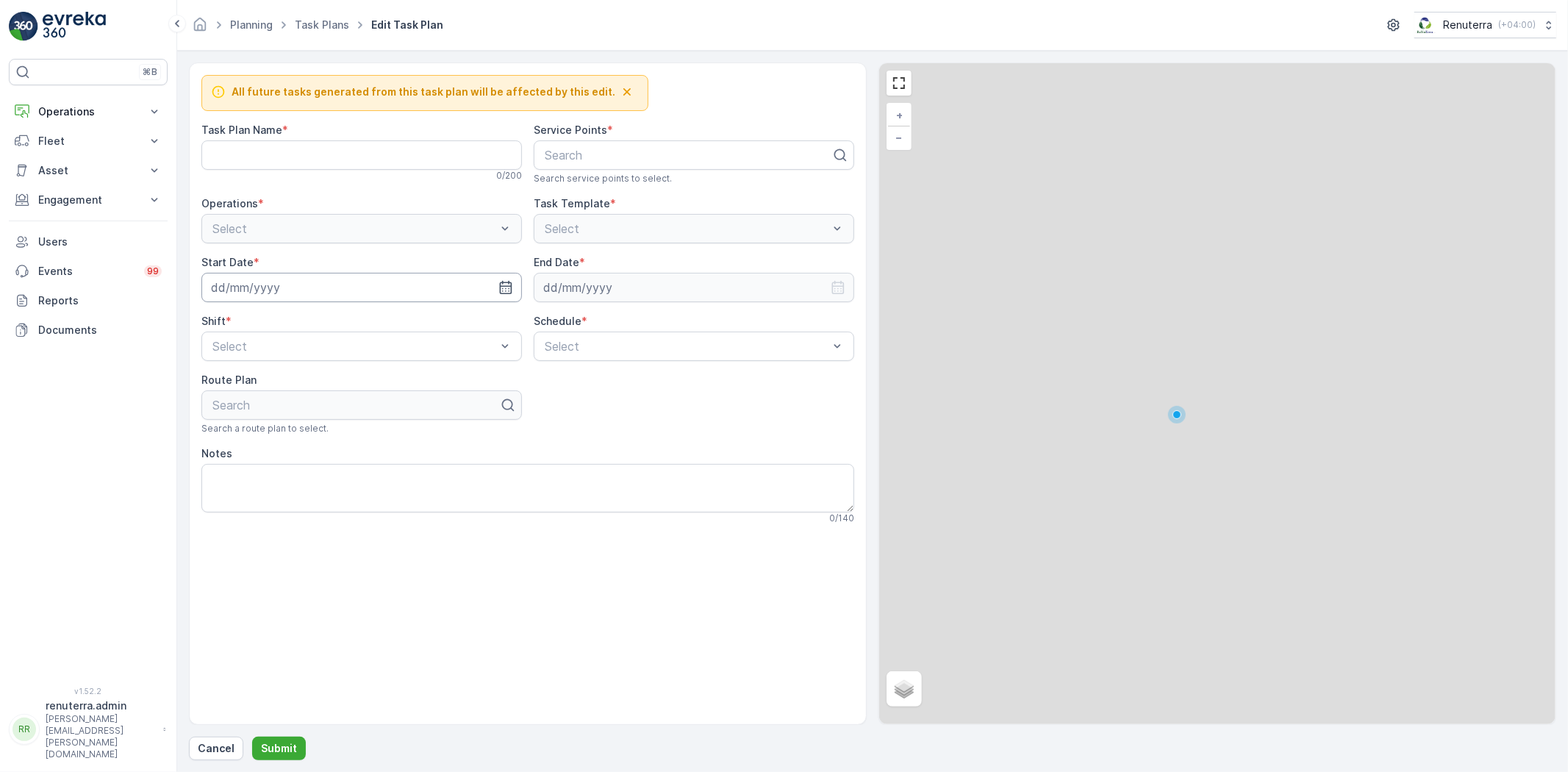
type Name "MED001"
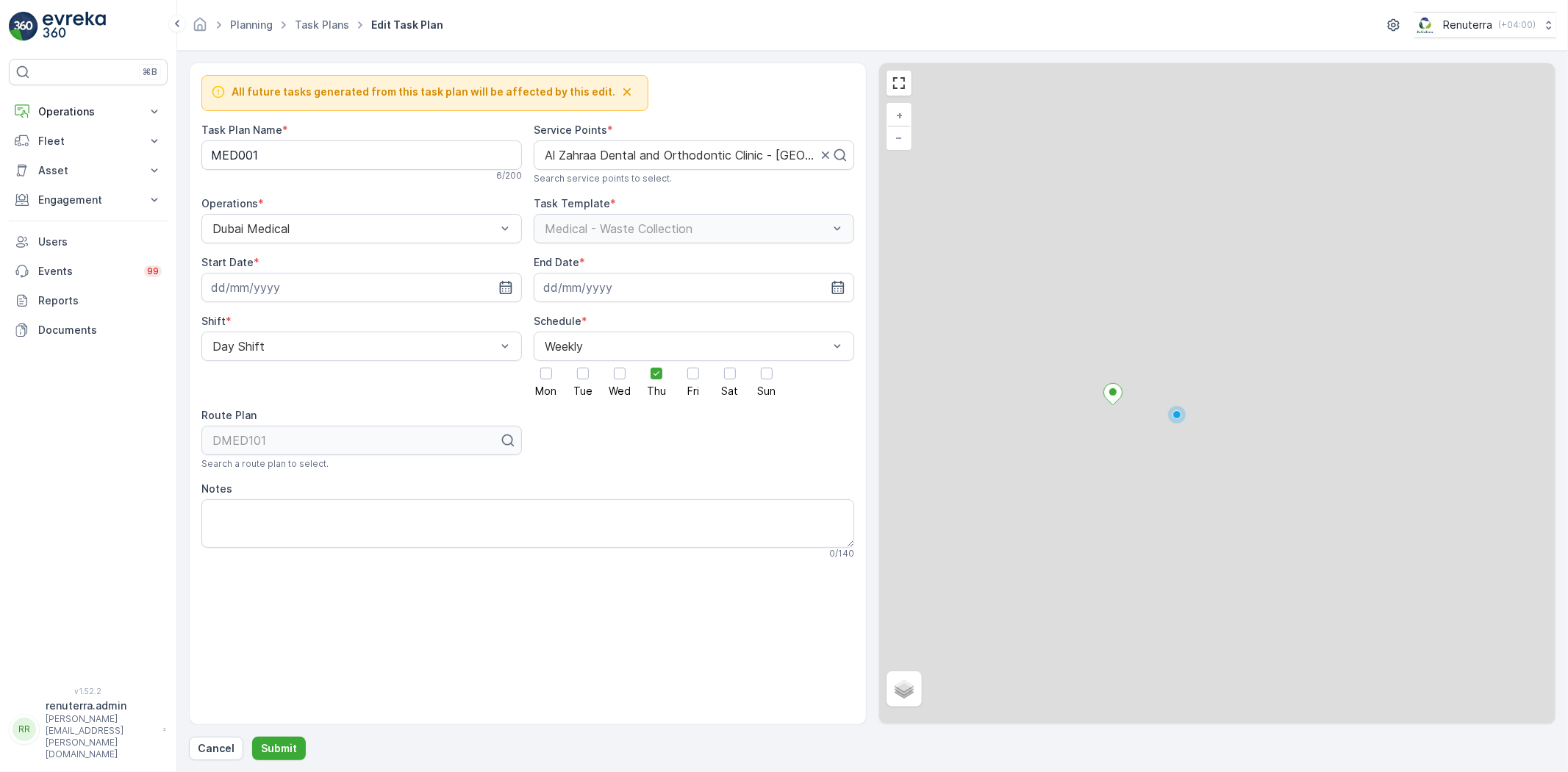
type input "[DATE]"
type input "31.12.2026"
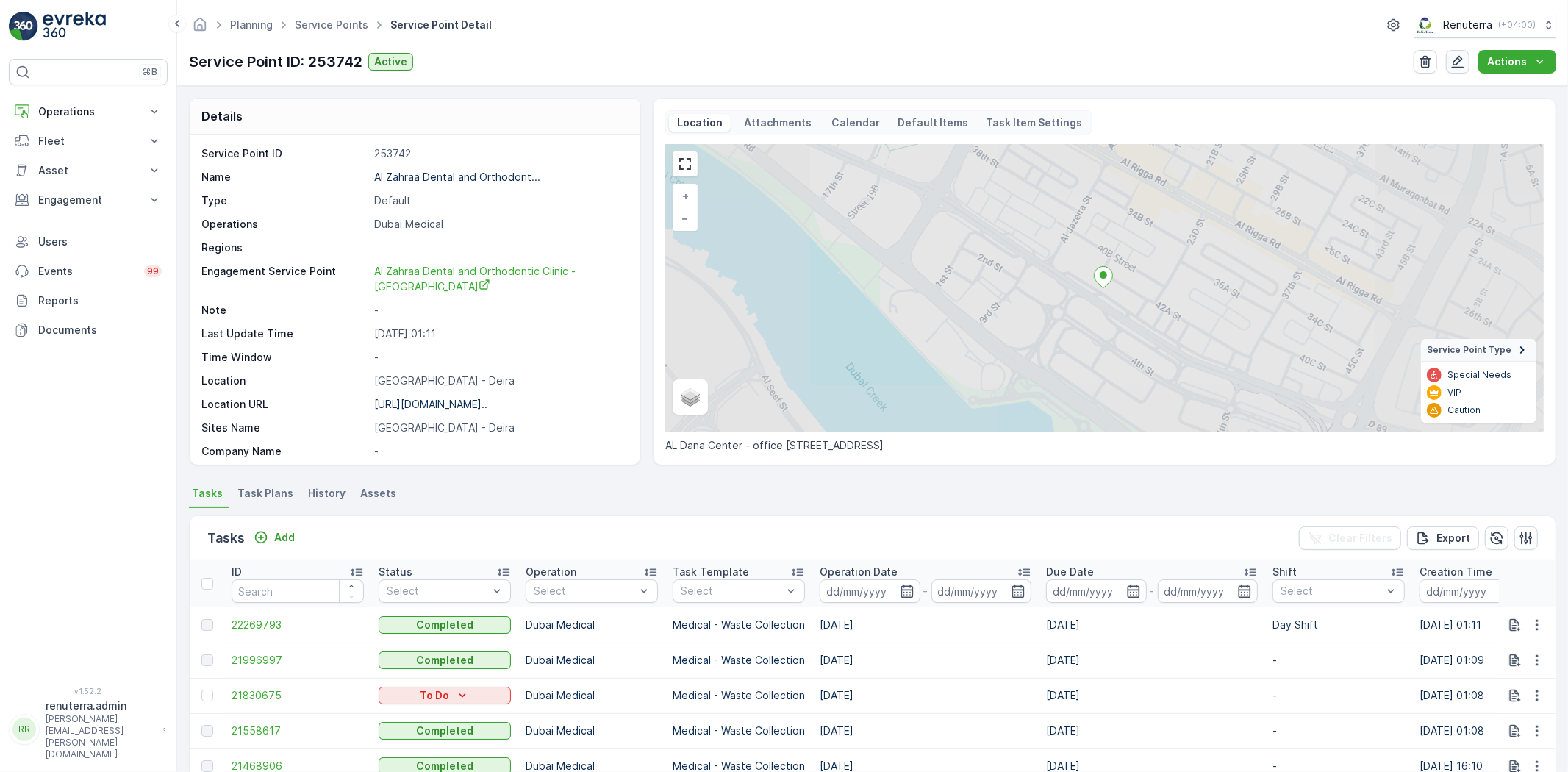
click at [1458, 61] on icon "button" at bounding box center [1457, 61] width 14 height 14
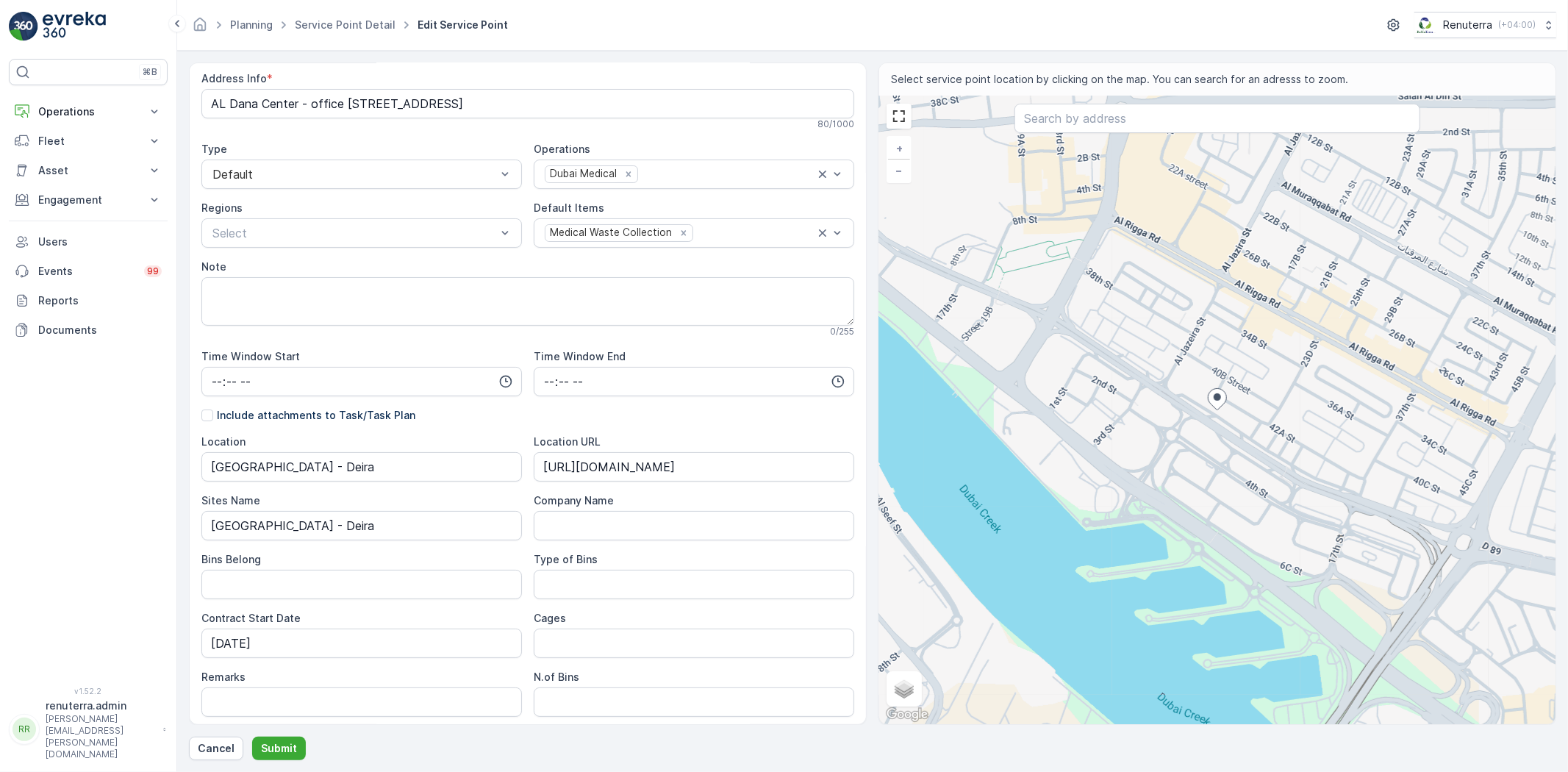
scroll to position [326, 0]
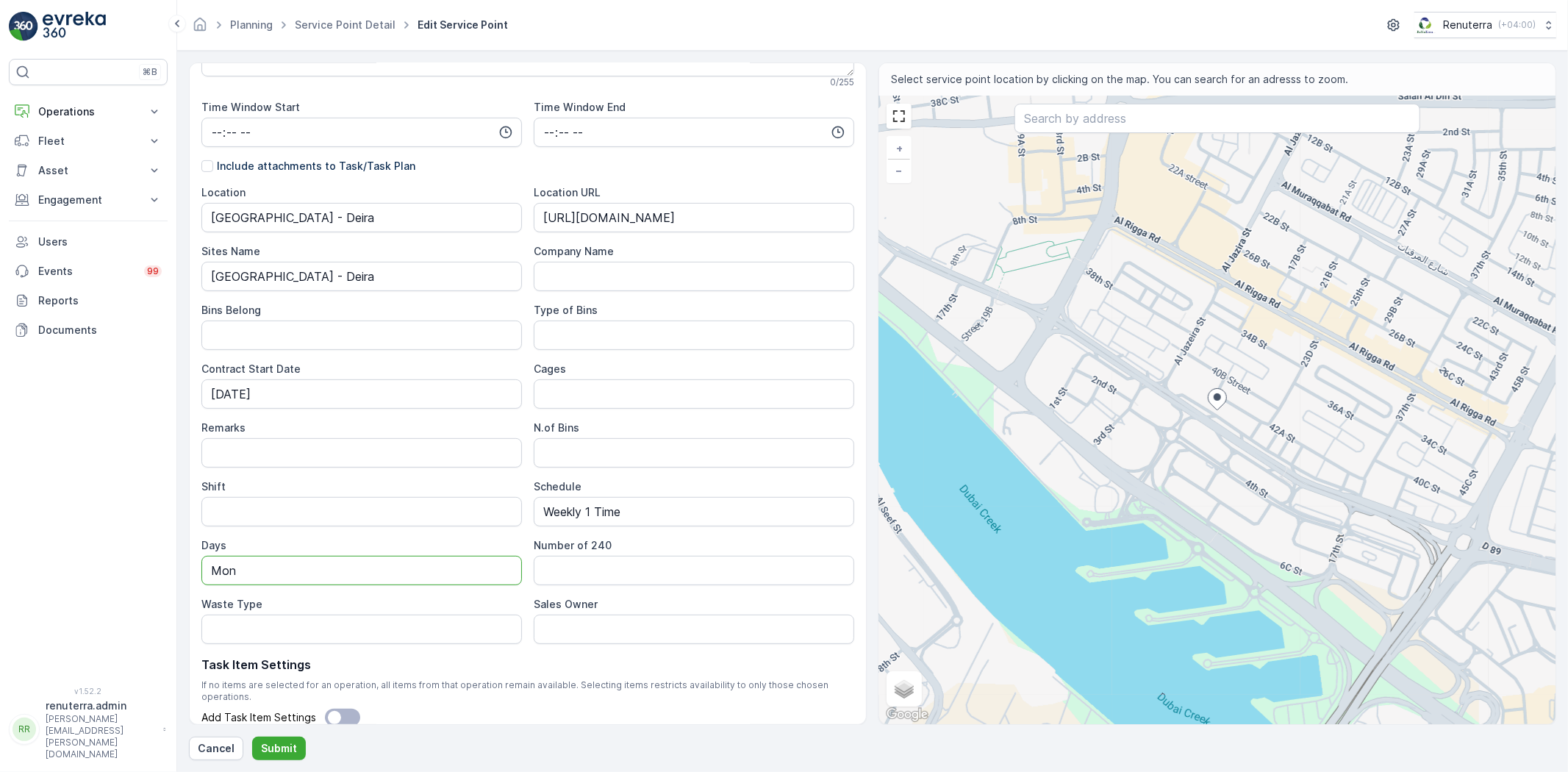
click at [306, 562] on input "Mon" at bounding box center [361, 570] width 321 height 29
type input "M"
type input "Thu"
click at [284, 746] on p "Submit" at bounding box center [279, 748] width 36 height 14
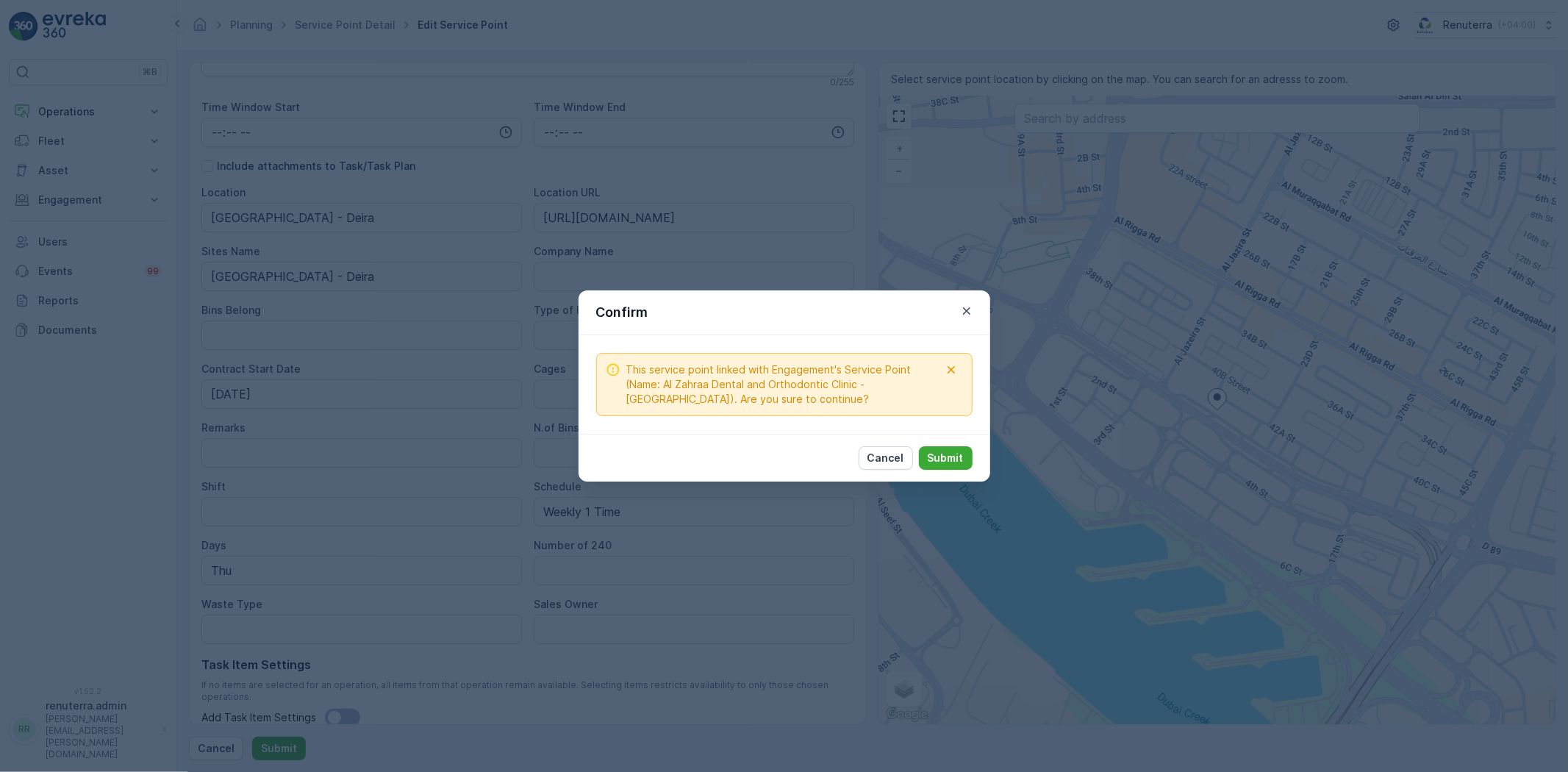
click at [957, 443] on div "Cancel Submit" at bounding box center [784, 458] width 412 height 48
click at [958, 453] on p "Submit" at bounding box center [945, 458] width 36 height 14
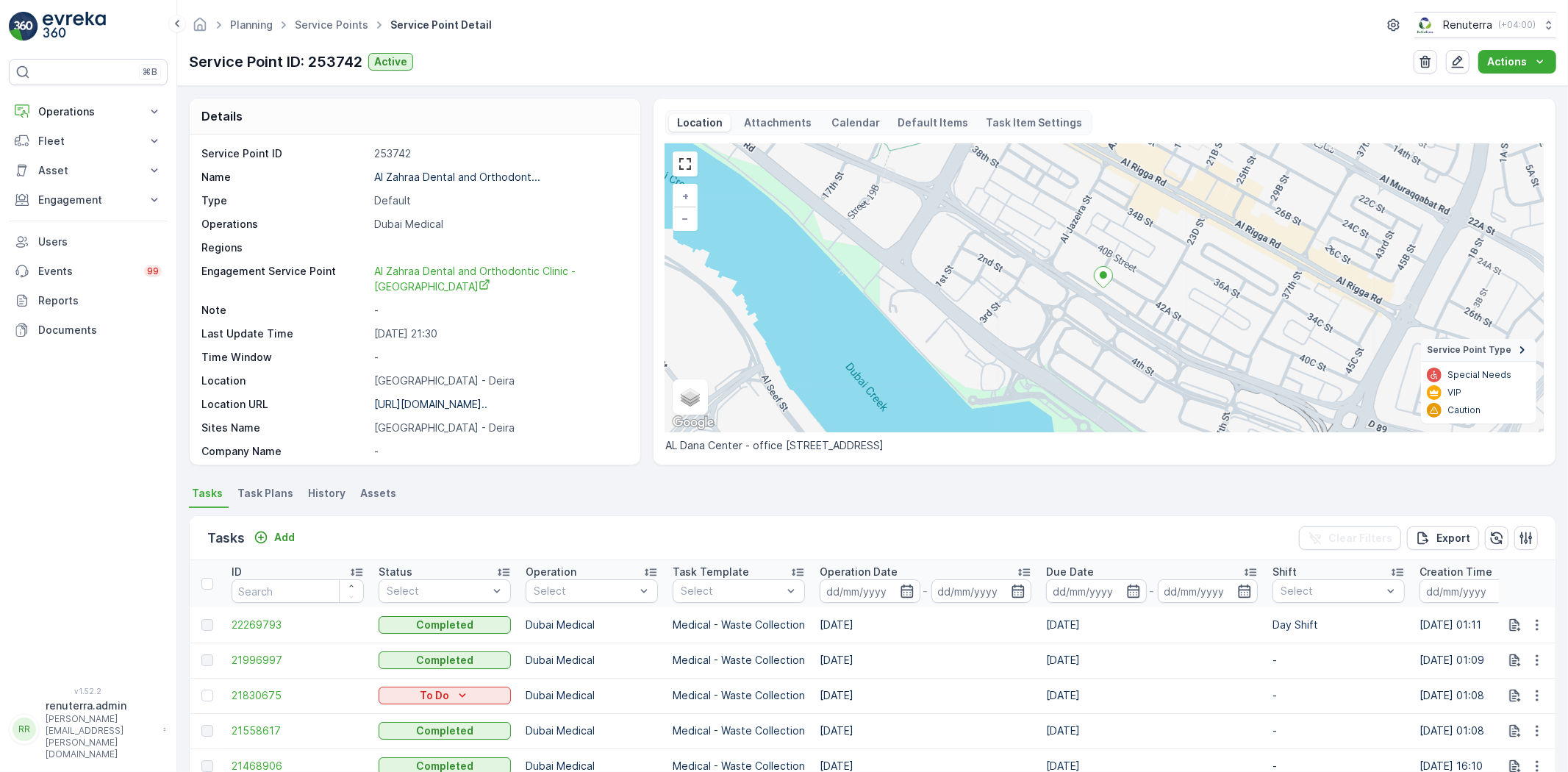
click at [335, 38] on div "Planning Service Points Service Point Detail Renuterra ( +04:00 ) Service Point…" at bounding box center [872, 43] width 1391 height 86
click at [345, 25] on link "Service Points" at bounding box center [331, 25] width 73 height 13
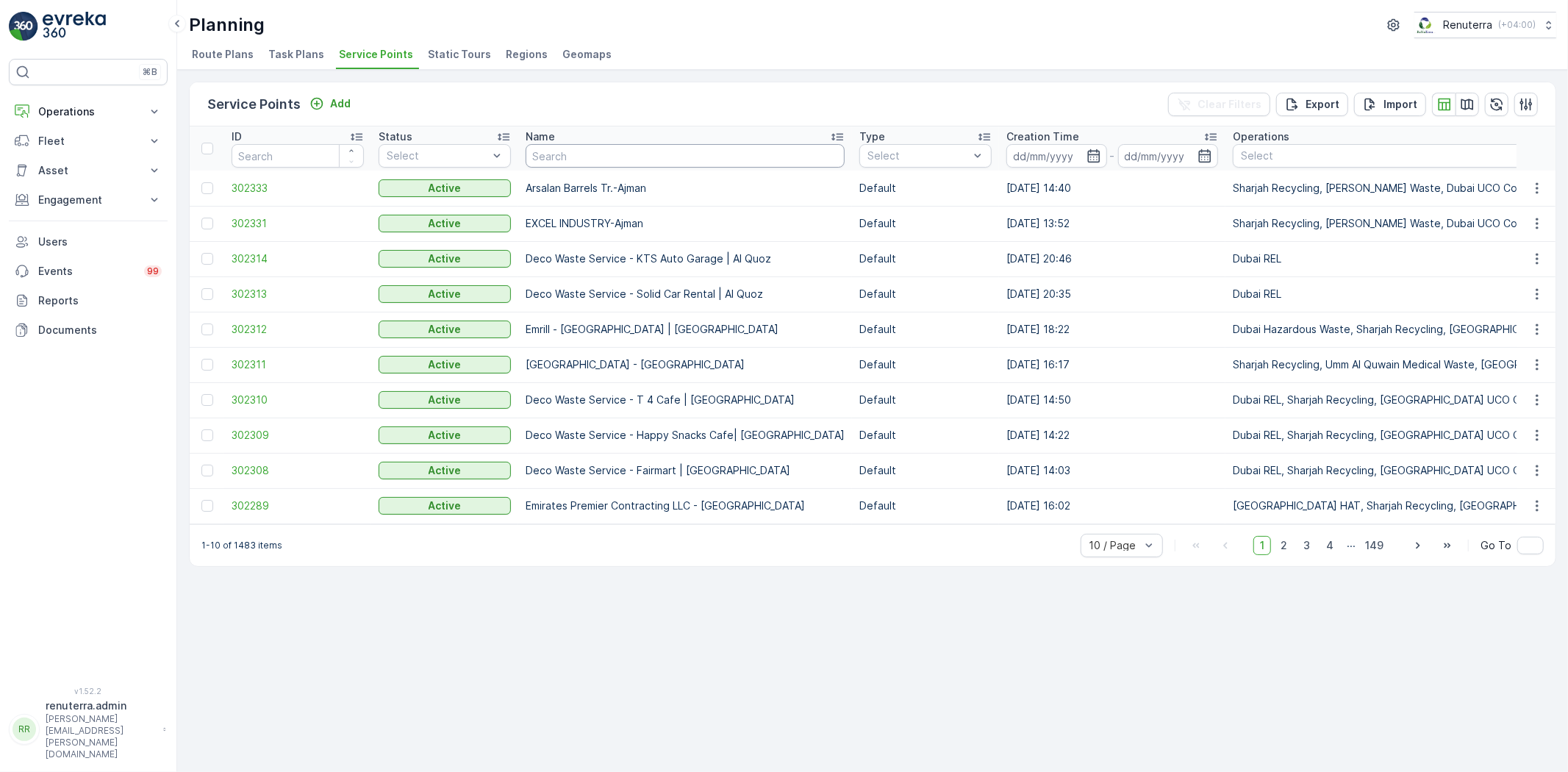
click at [612, 169] on th "Name" at bounding box center [685, 148] width 333 height 44
click at [622, 157] on input "text" at bounding box center [685, 156] width 319 height 24
type input "Salam"
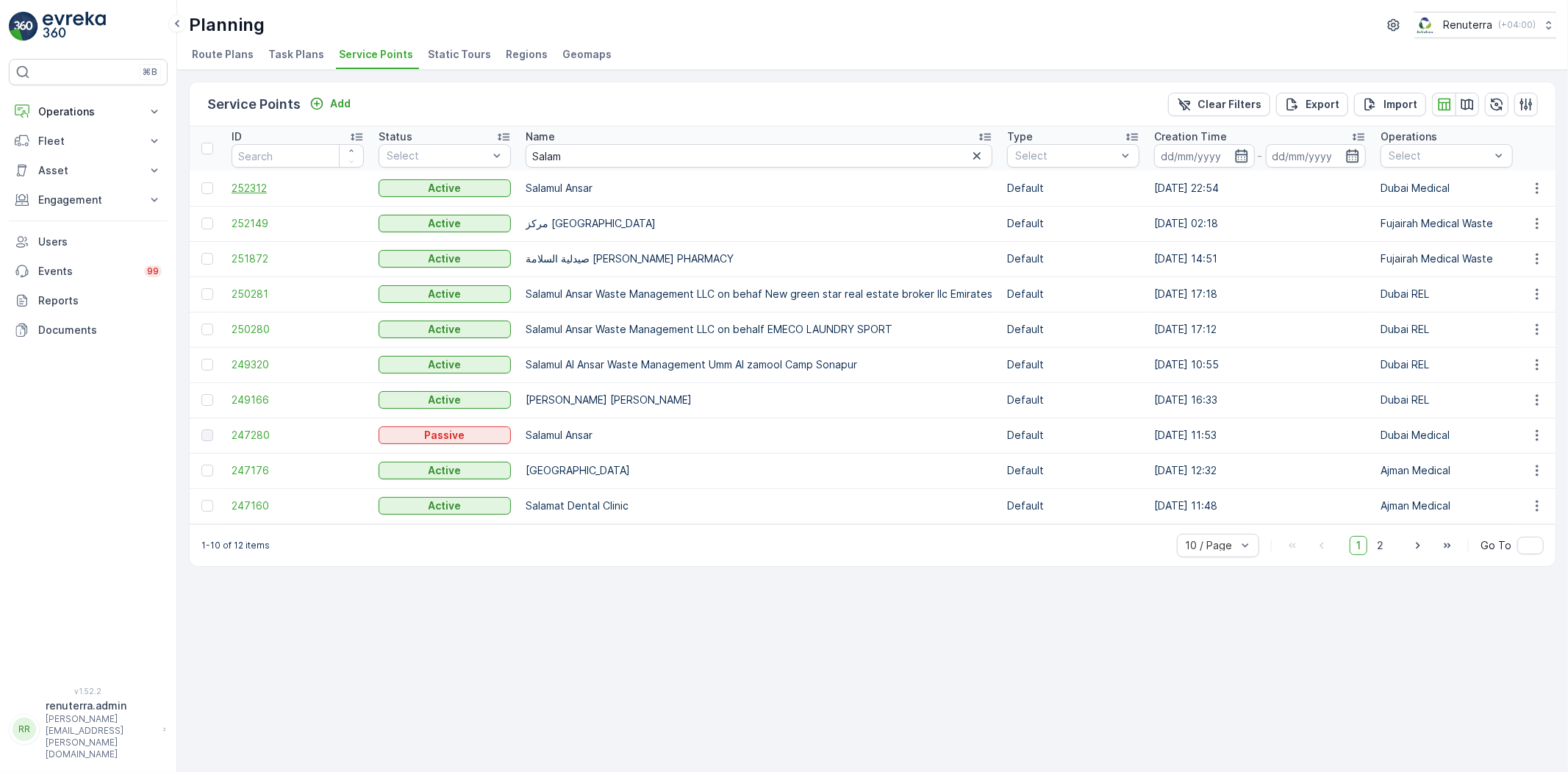
click at [236, 181] on span "252312" at bounding box center [298, 188] width 132 height 14
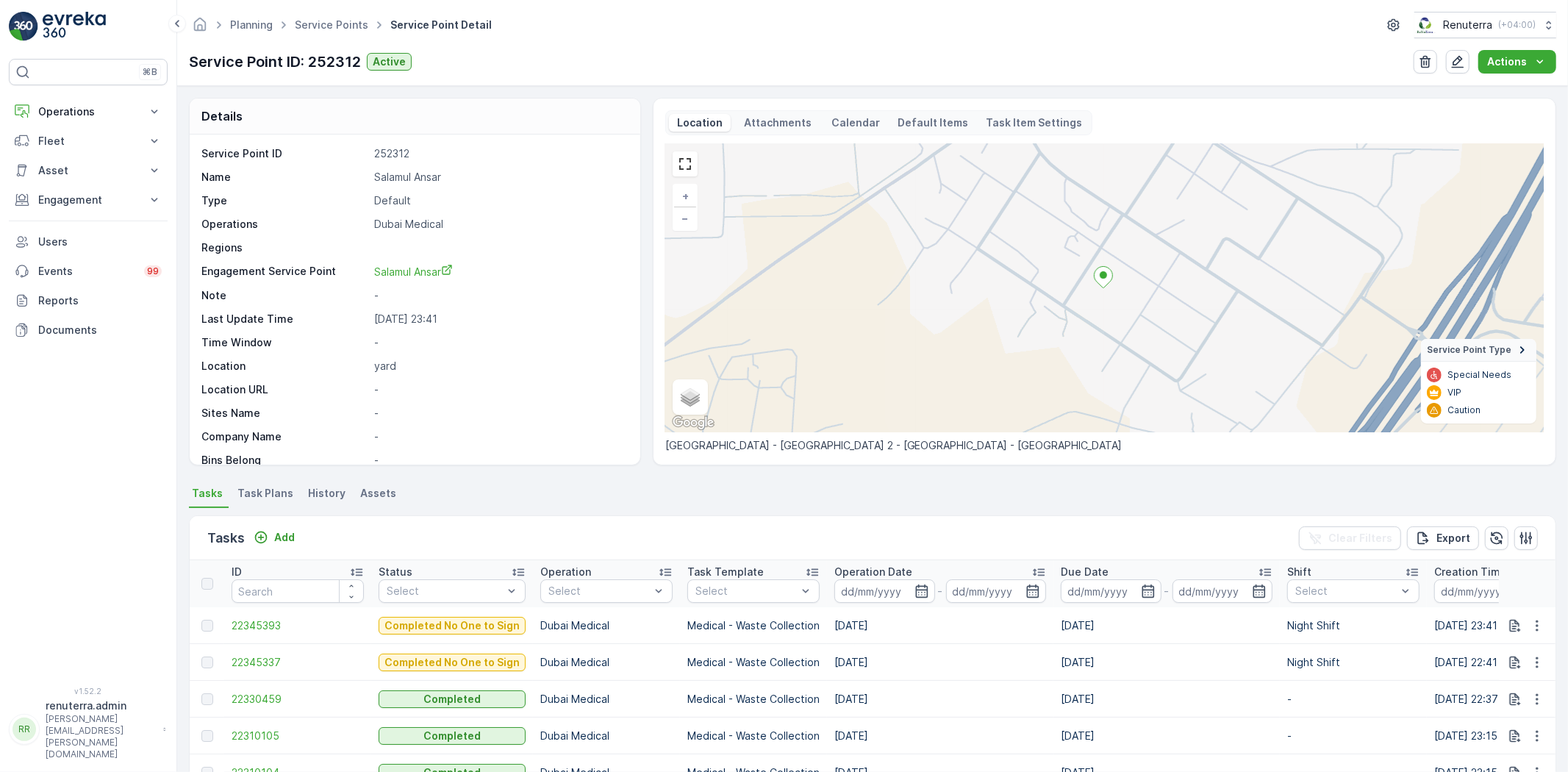
scroll to position [163, 0]
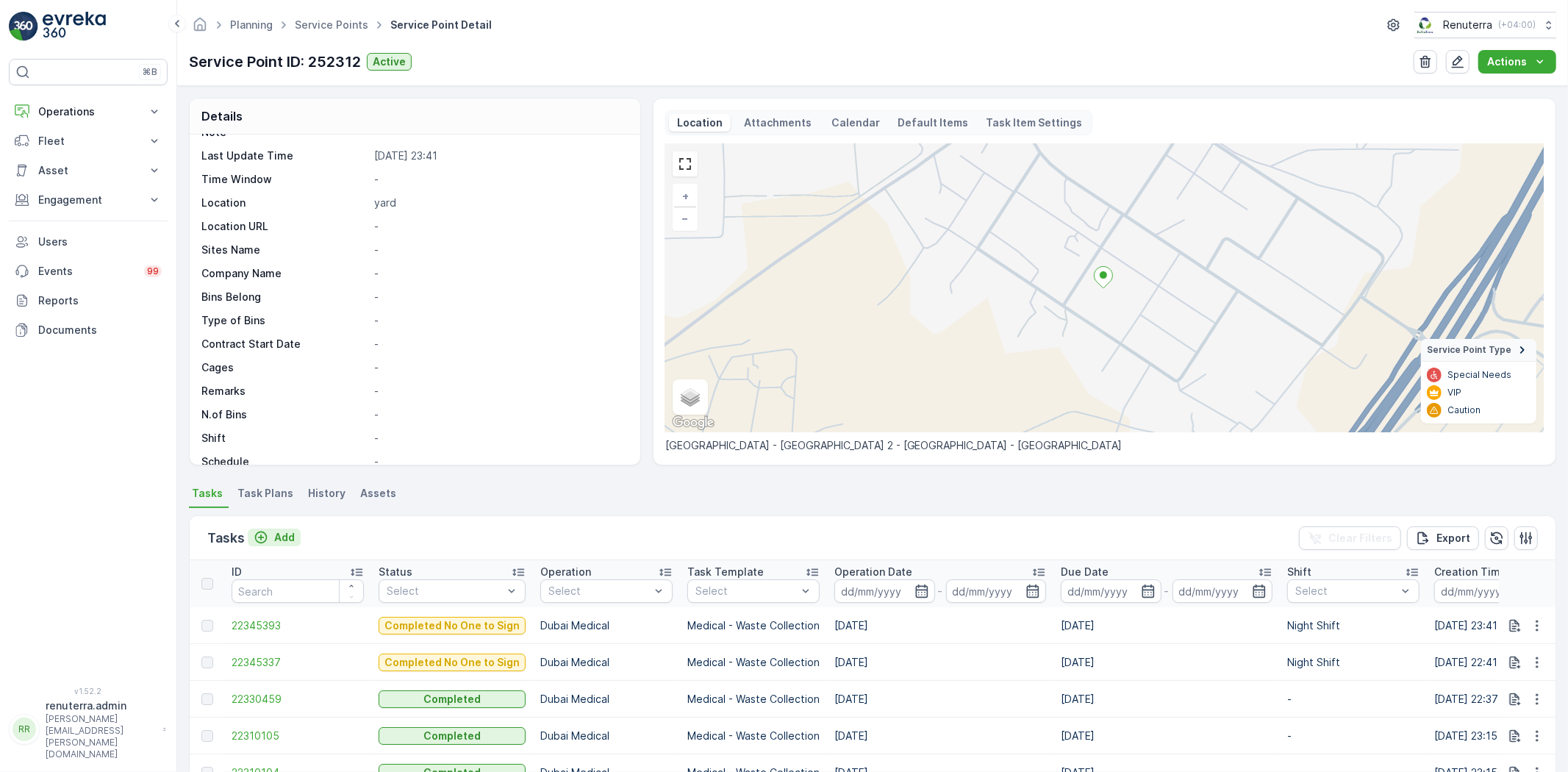
click at [273, 544] on button "Add" at bounding box center [274, 537] width 53 height 18
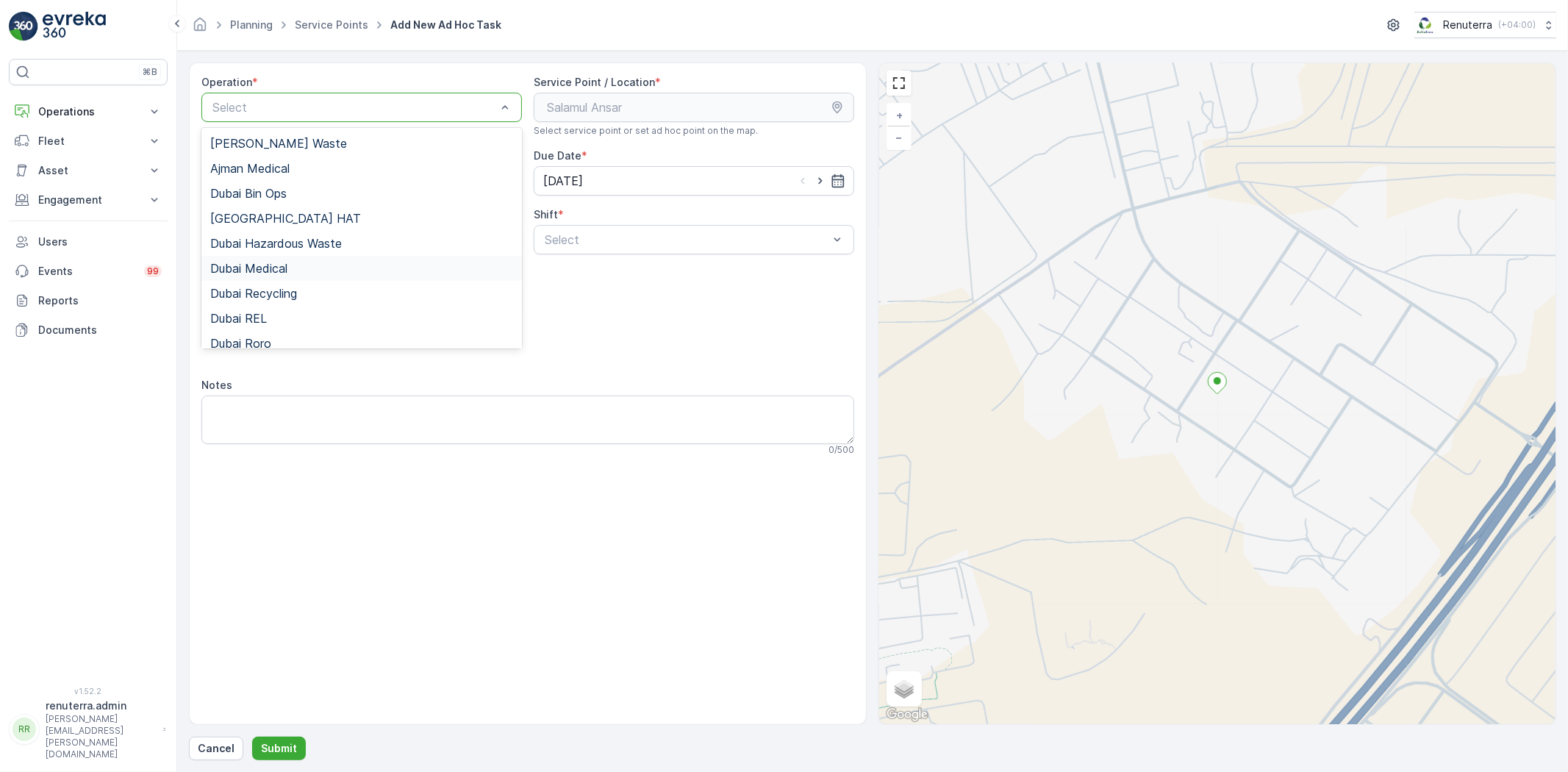
click at [269, 274] on div "Dubai Medical" at bounding box center [361, 267] width 321 height 25
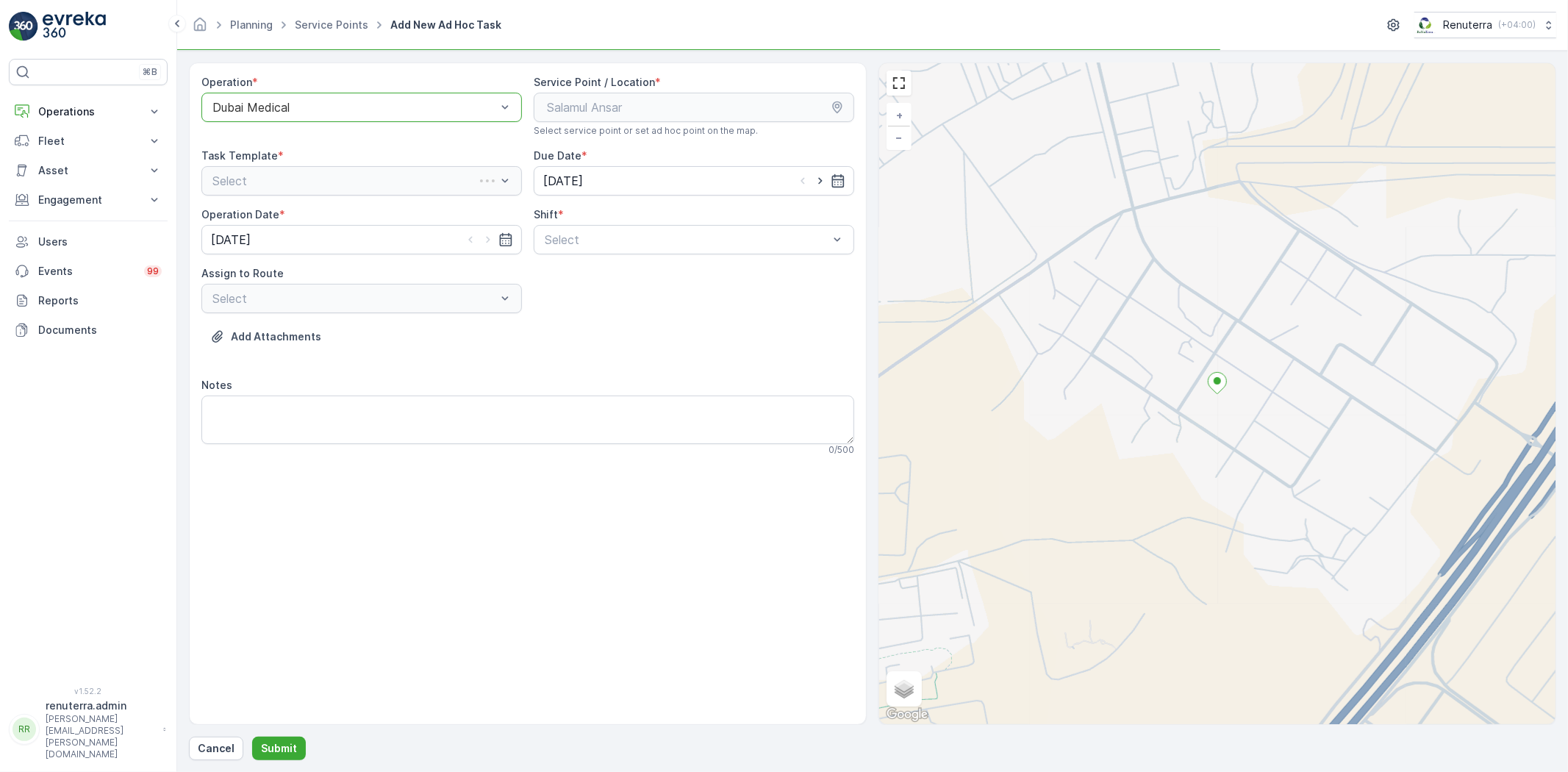
click at [761, 200] on div "Operation * option Dubai Medical, selected. Dubai Medical Service Point / Locat…" at bounding box center [528, 271] width 653 height 392
click at [607, 255] on div "Operation * option Dubai Medical, selected. Dubai Medical Service Point / Locat…" at bounding box center [528, 271] width 653 height 392
click at [613, 251] on div "Select" at bounding box center [693, 240] width 321 height 29
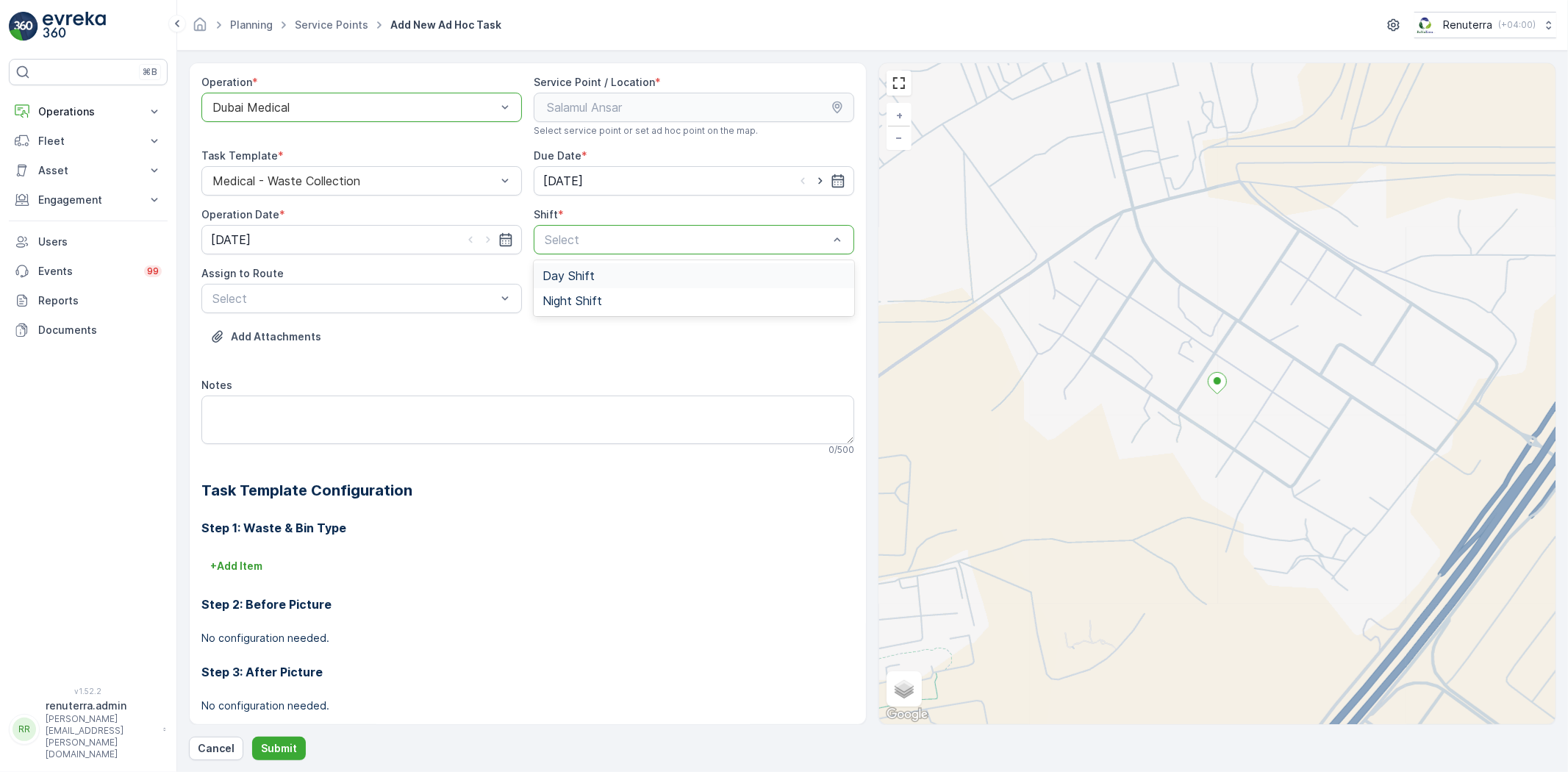
click at [599, 279] on div "Day Shift" at bounding box center [694, 275] width 302 height 14
click at [306, 326] on button "Add Attachments" at bounding box center [266, 337] width 129 height 24
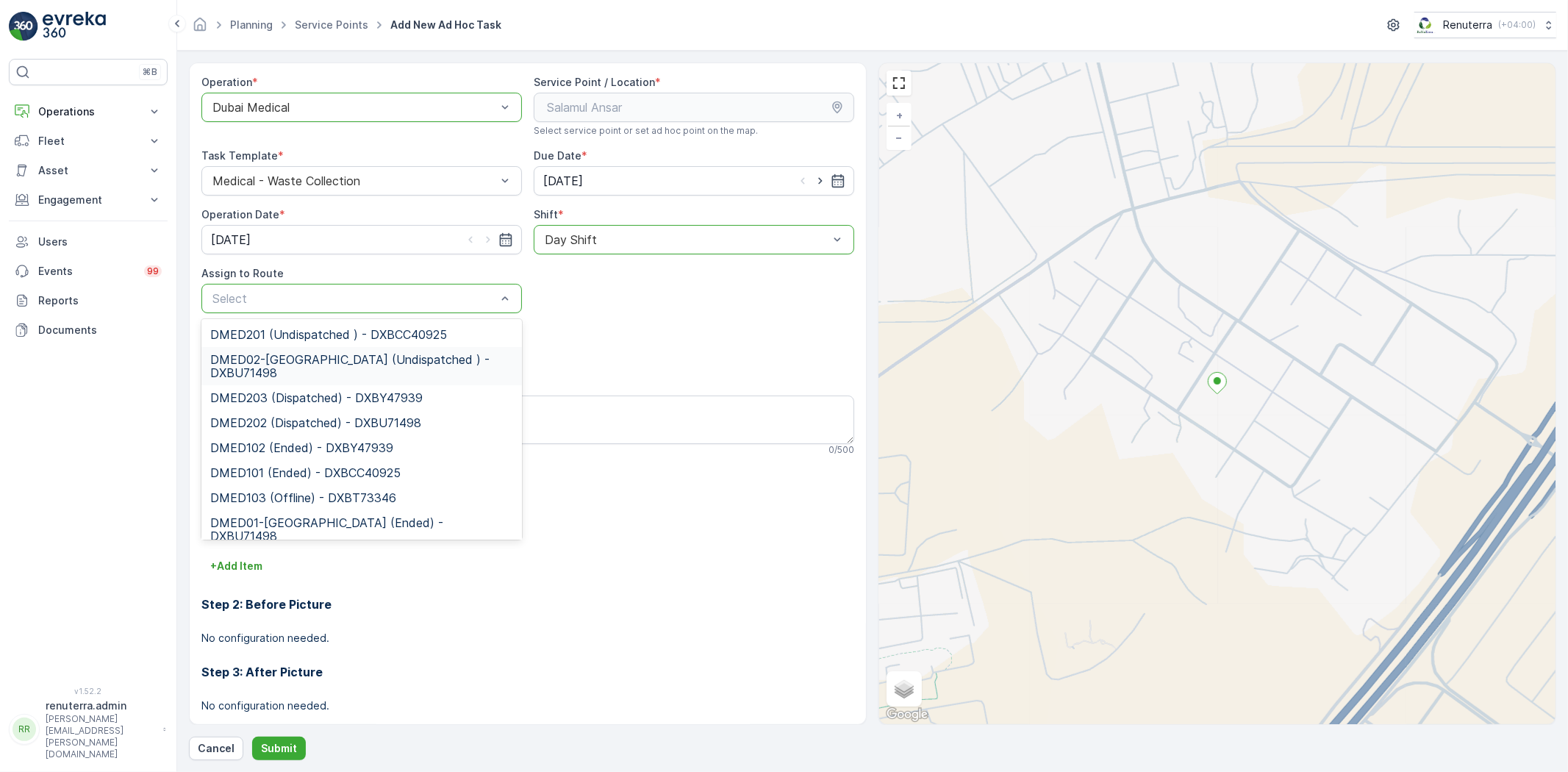
click at [348, 350] on div "DMED02-Khawaneej Yard (Undispatched ) - DXBU71498" at bounding box center [361, 366] width 321 height 38
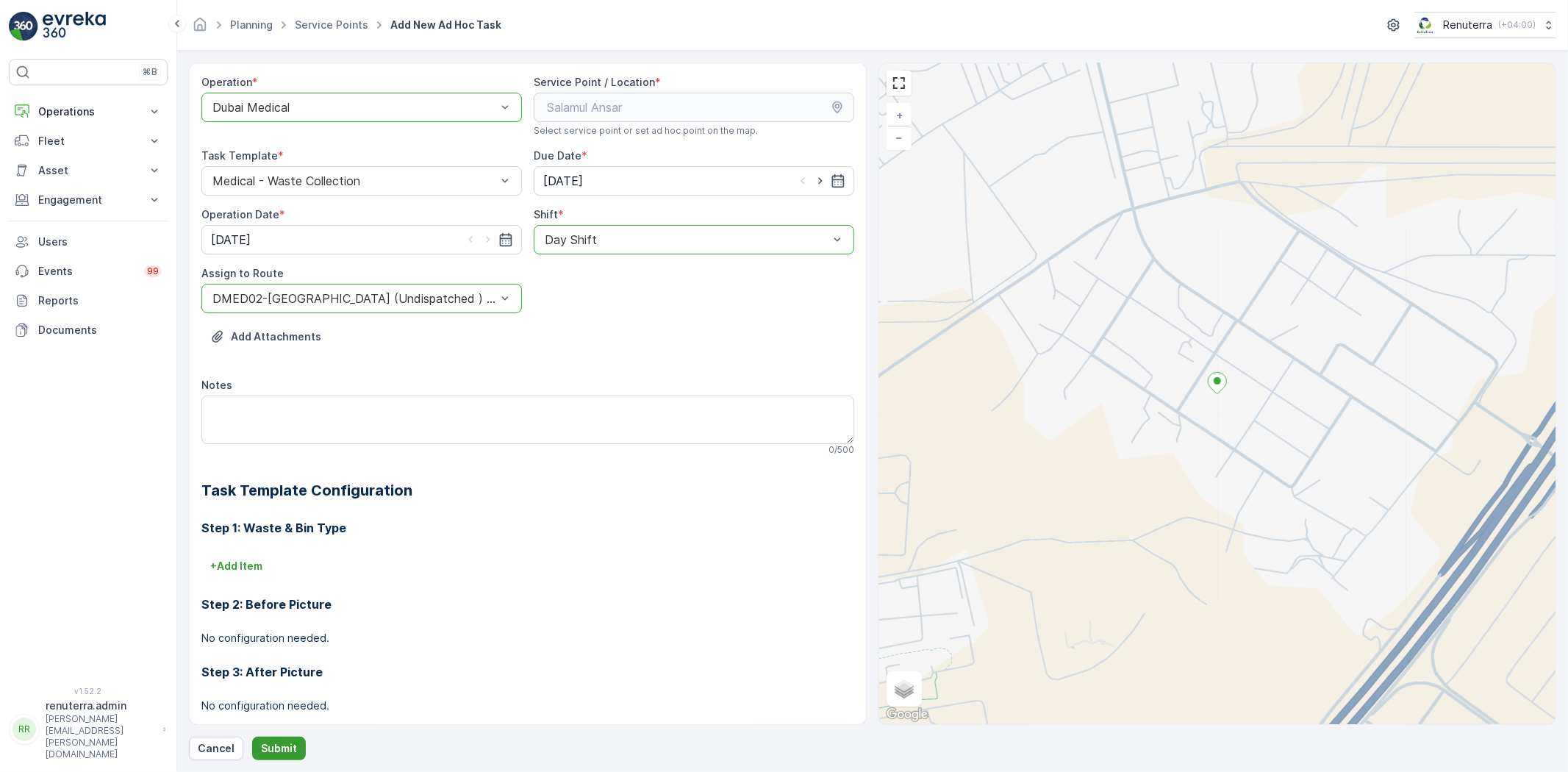
click at [292, 743] on p "Submit" at bounding box center [279, 748] width 36 height 14
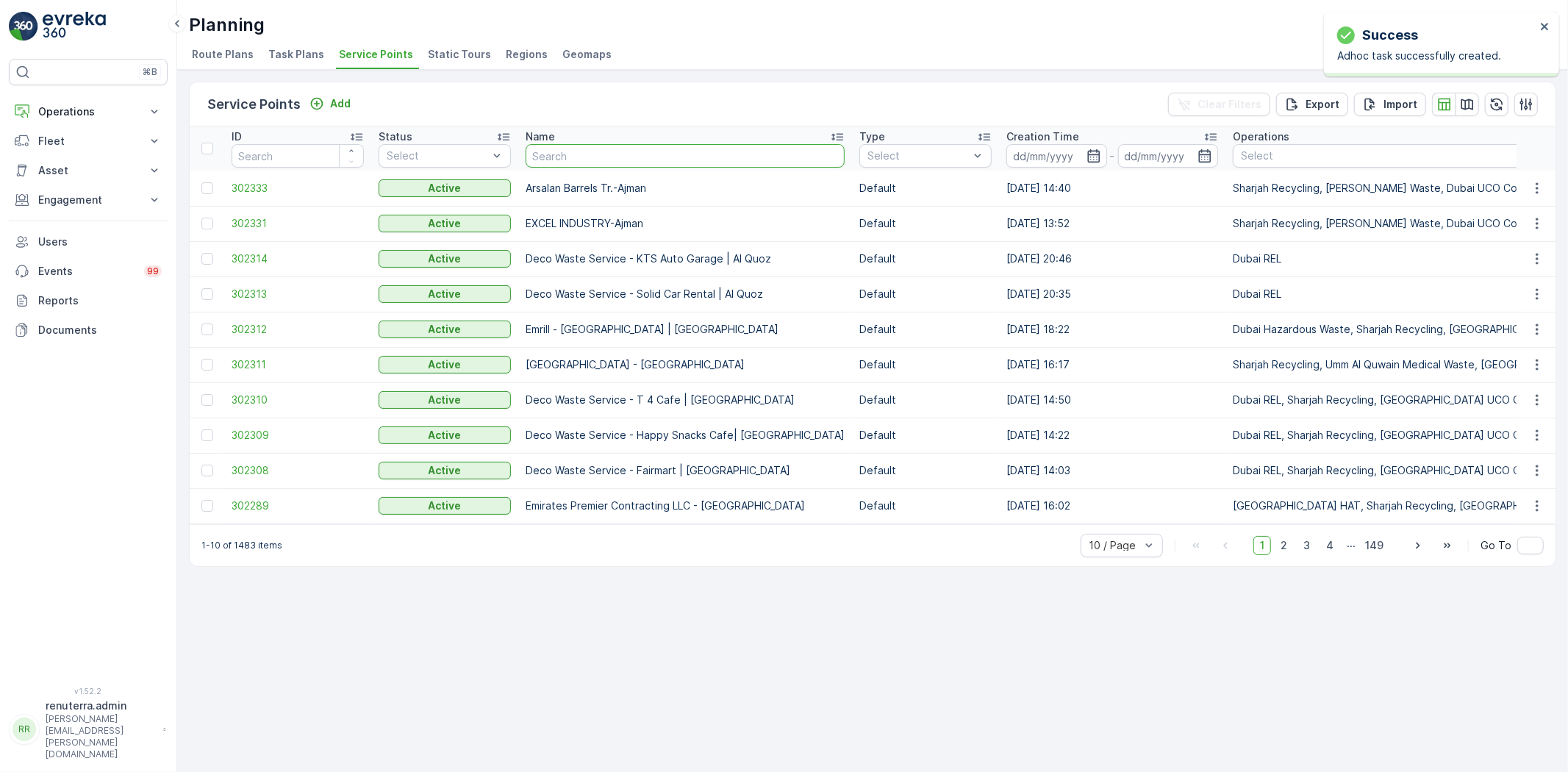
click at [592, 157] on input "text" at bounding box center [685, 156] width 319 height 24
type input "salam"
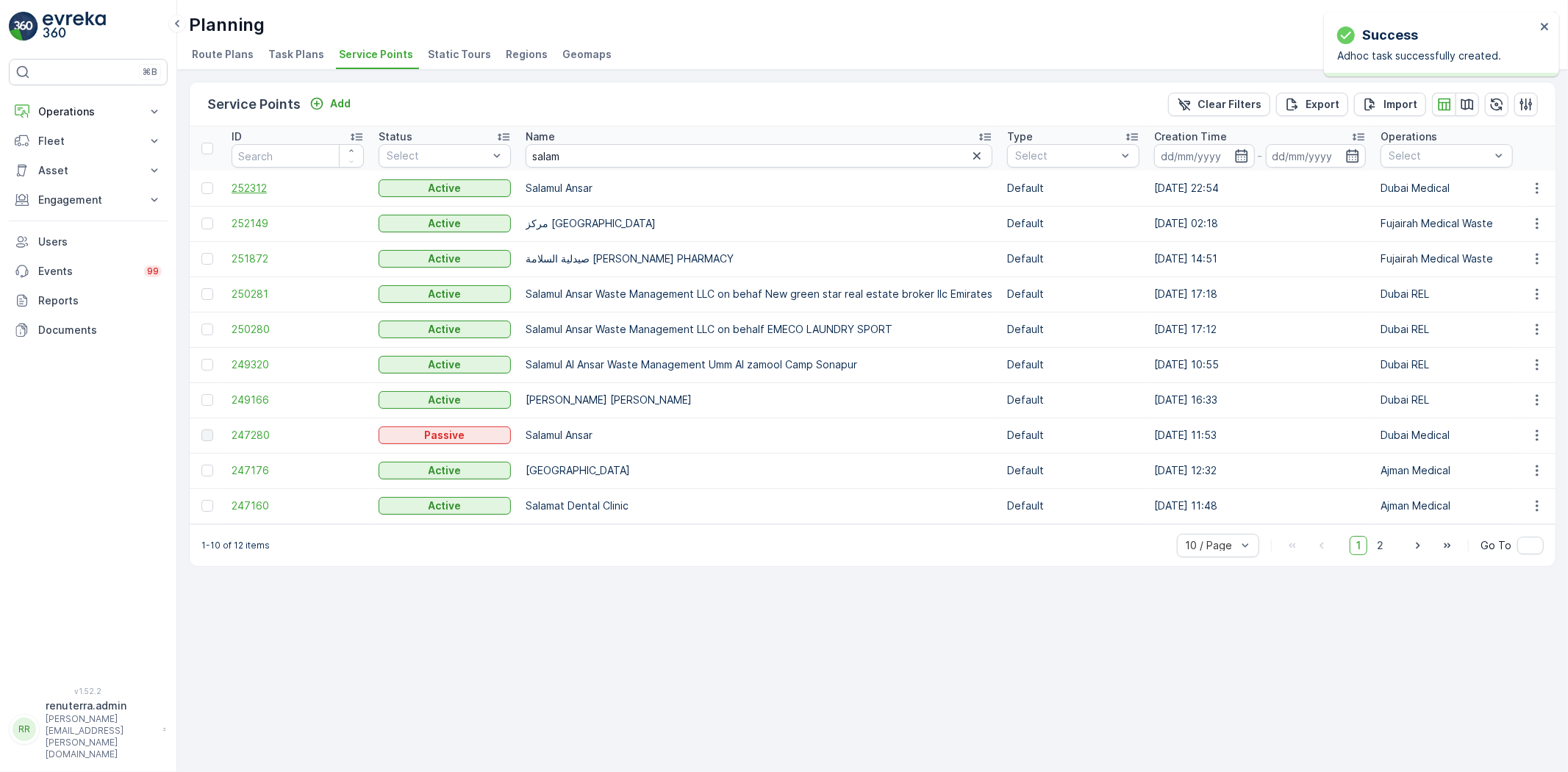
click at [261, 193] on span "252312" at bounding box center [298, 188] width 132 height 14
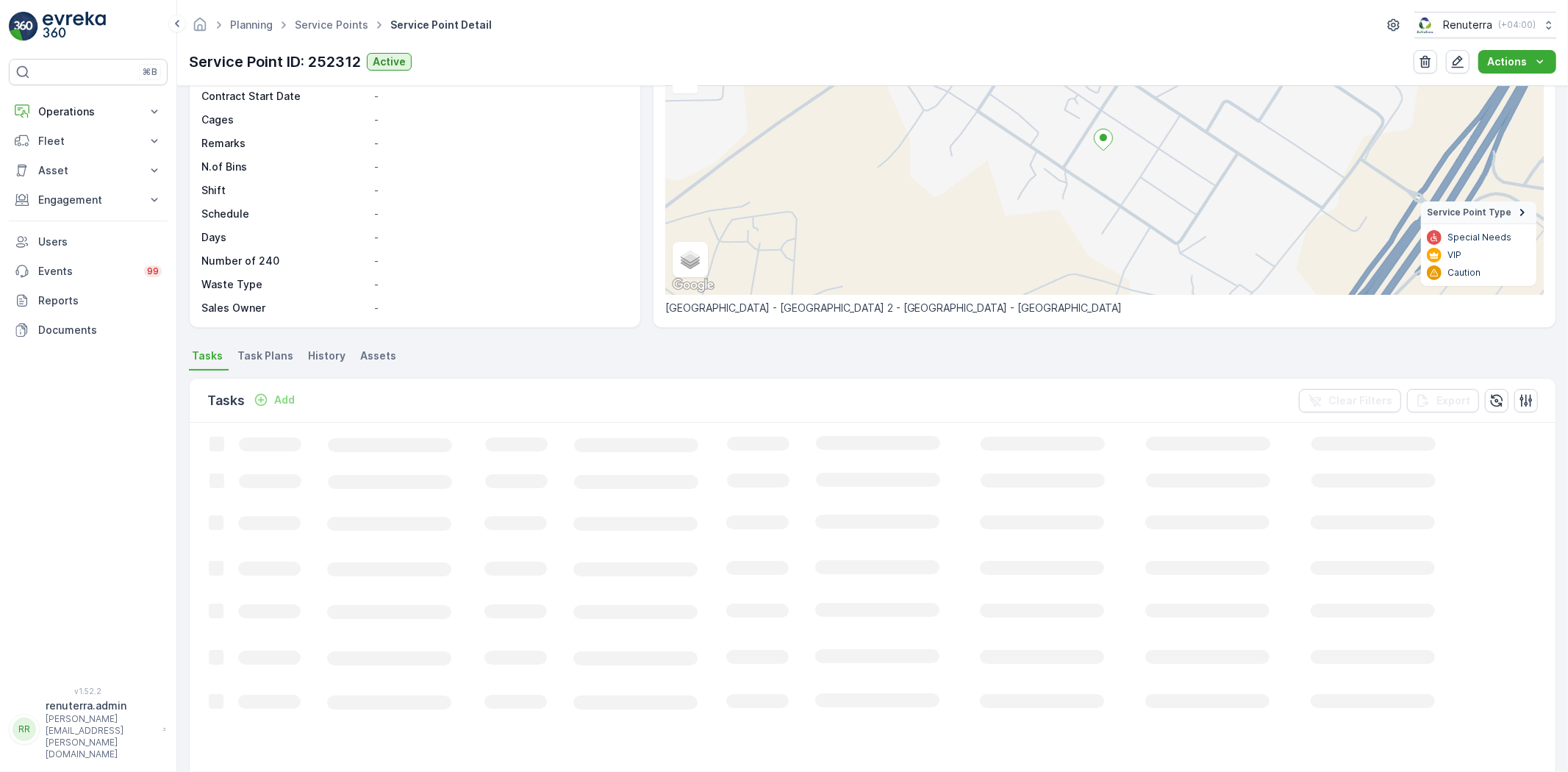
scroll to position [163, 0]
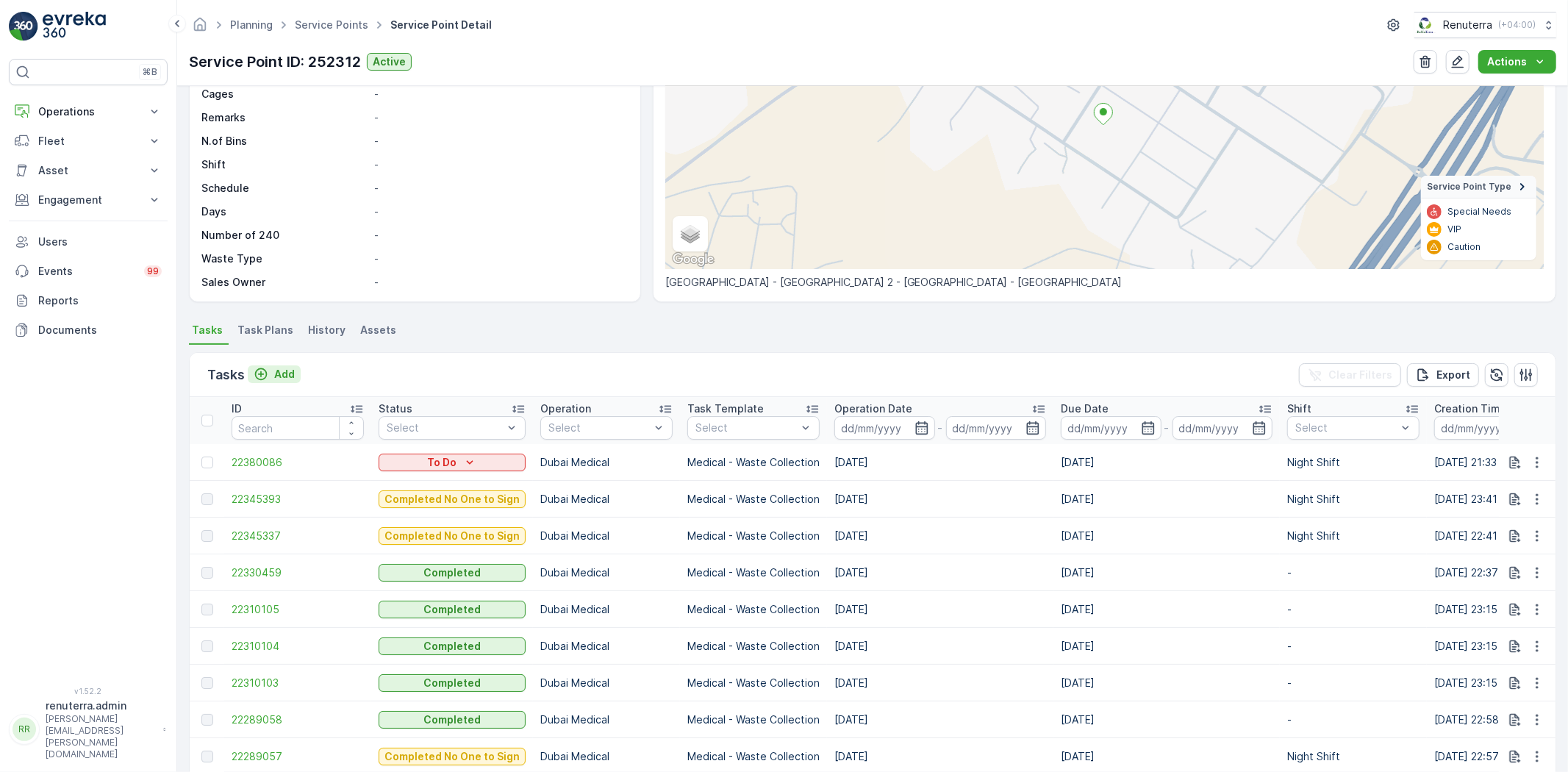
drag, startPoint x: 288, startPoint y: 385, endPoint x: 290, endPoint y: 376, distance: 9.2
click at [288, 384] on div "Tasks Add Clear Filters Export" at bounding box center [872, 374] width 1366 height 44
click at [290, 373] on p "Add" at bounding box center [284, 374] width 21 height 14
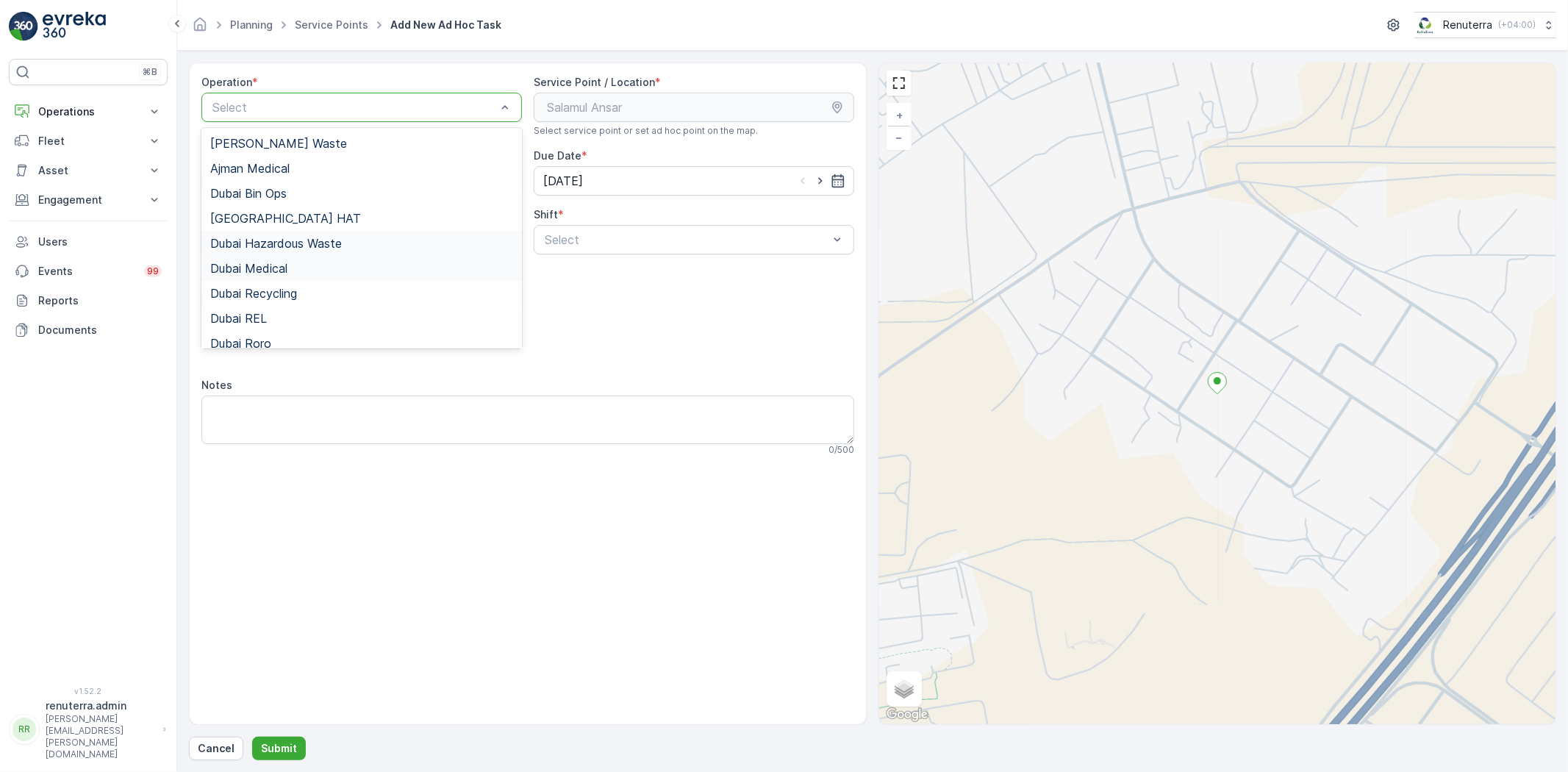
click at [282, 264] on span "Dubai Medical" at bounding box center [248, 268] width 77 height 14
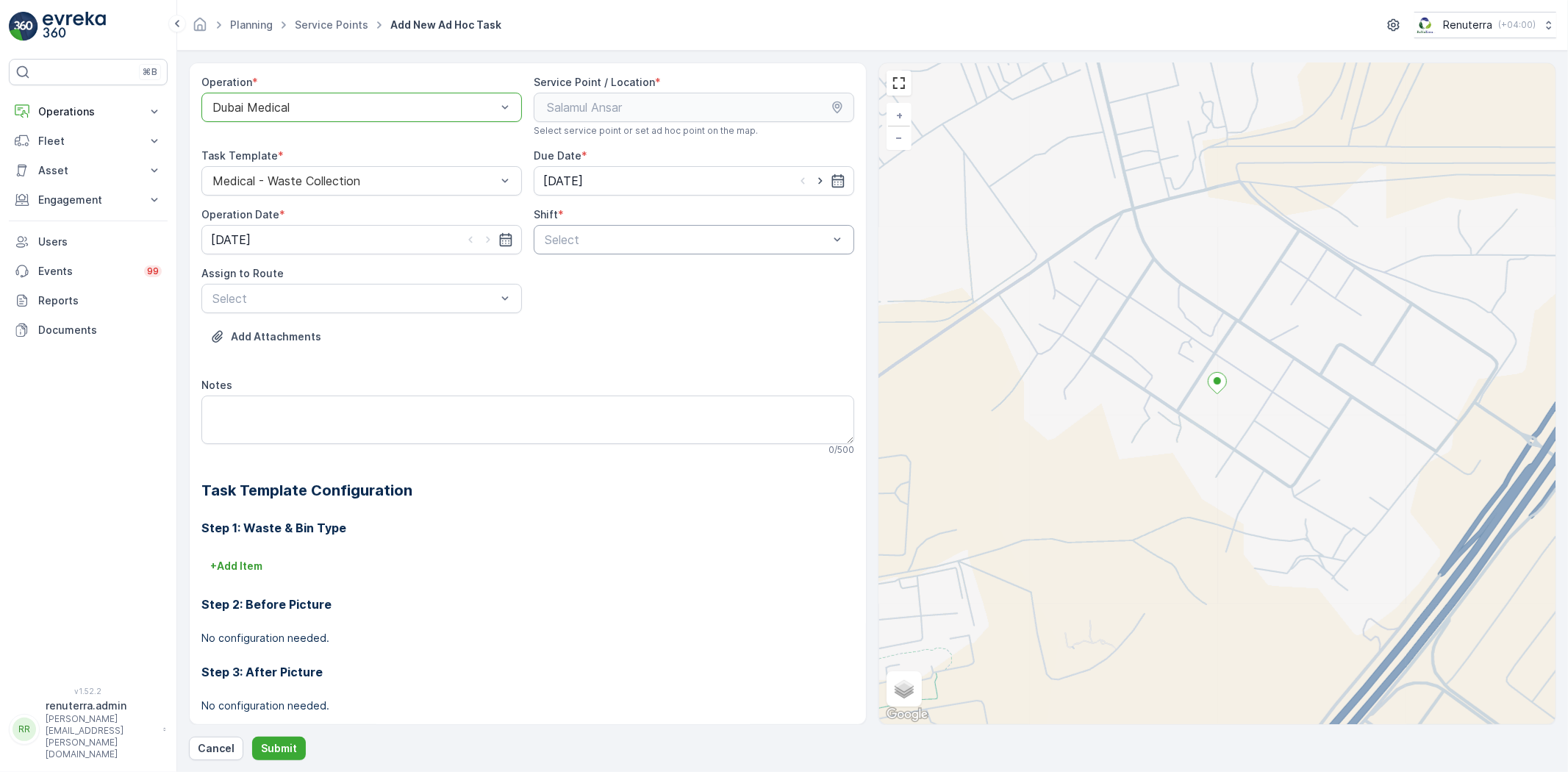
click at [630, 226] on div "Select" at bounding box center [693, 240] width 321 height 29
click at [569, 298] on span "Night Shift" at bounding box center [572, 300] width 60 height 14
click at [365, 325] on div "Add Attachments" at bounding box center [528, 345] width 653 height 41
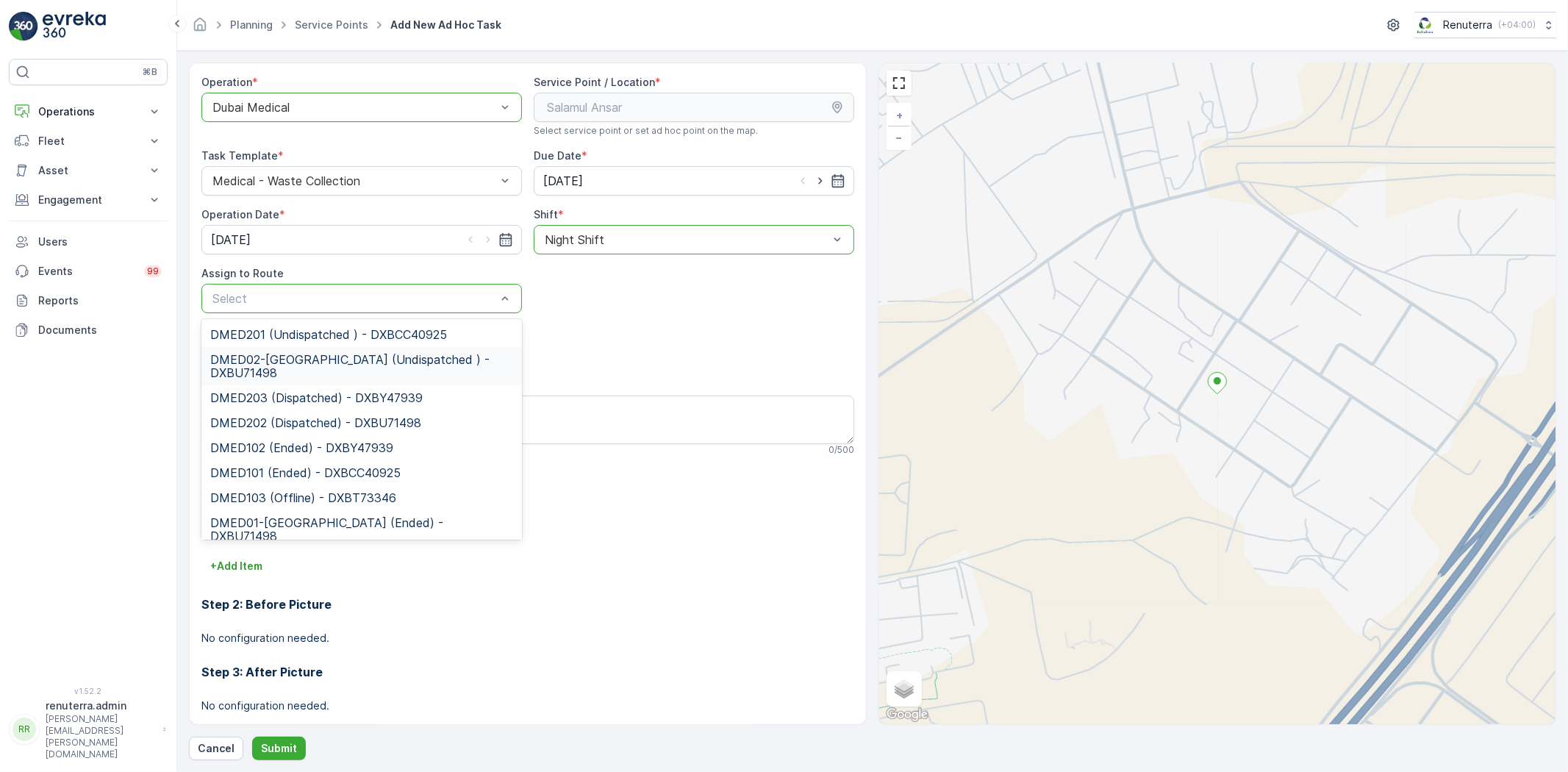
click at [344, 359] on span "DMED02-Khawaneej Yard (Undispatched ) - DXBU71498" at bounding box center [361, 365] width 302 height 26
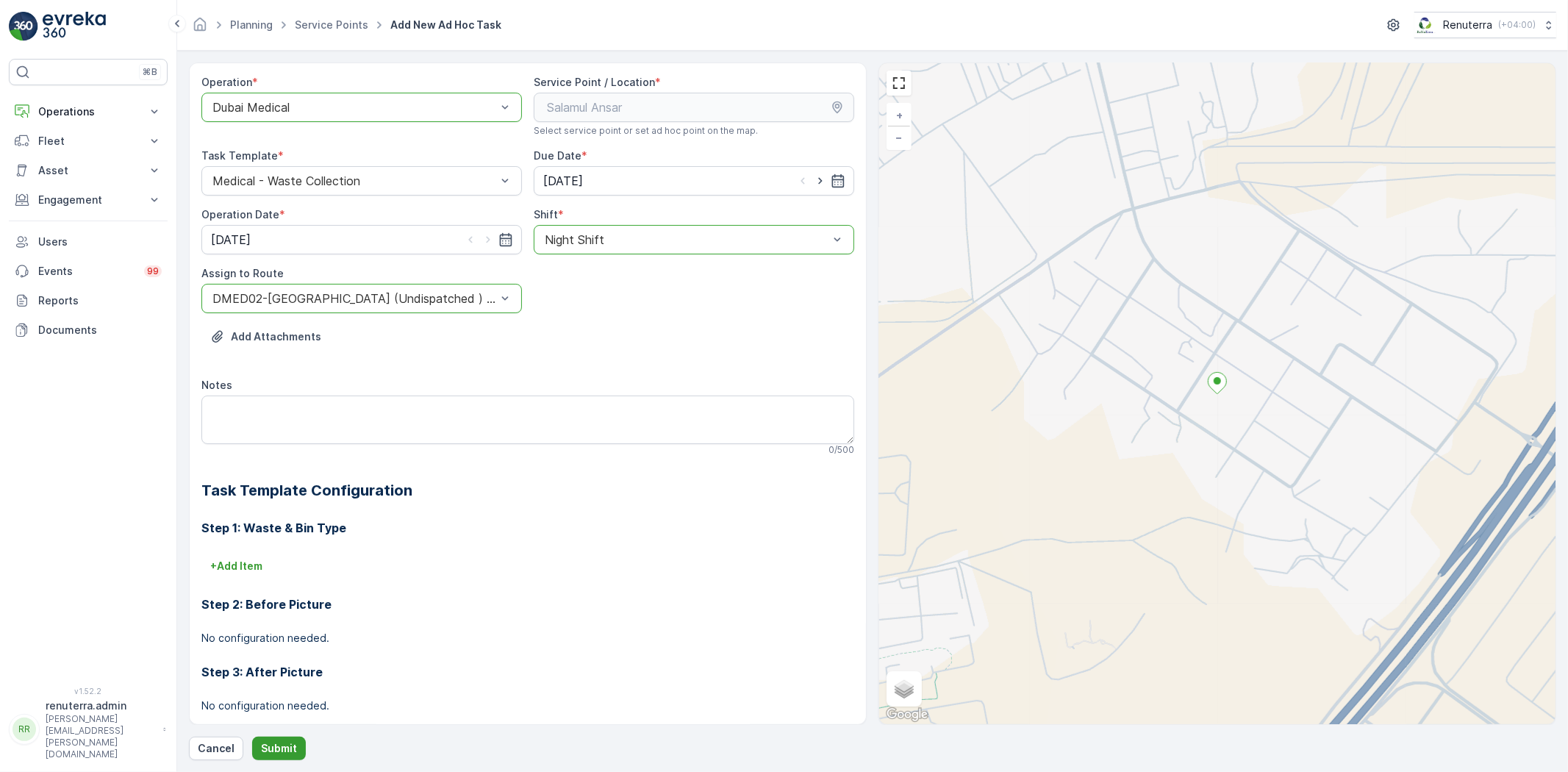
click at [289, 736] on button "Submit" at bounding box center [279, 748] width 53 height 24
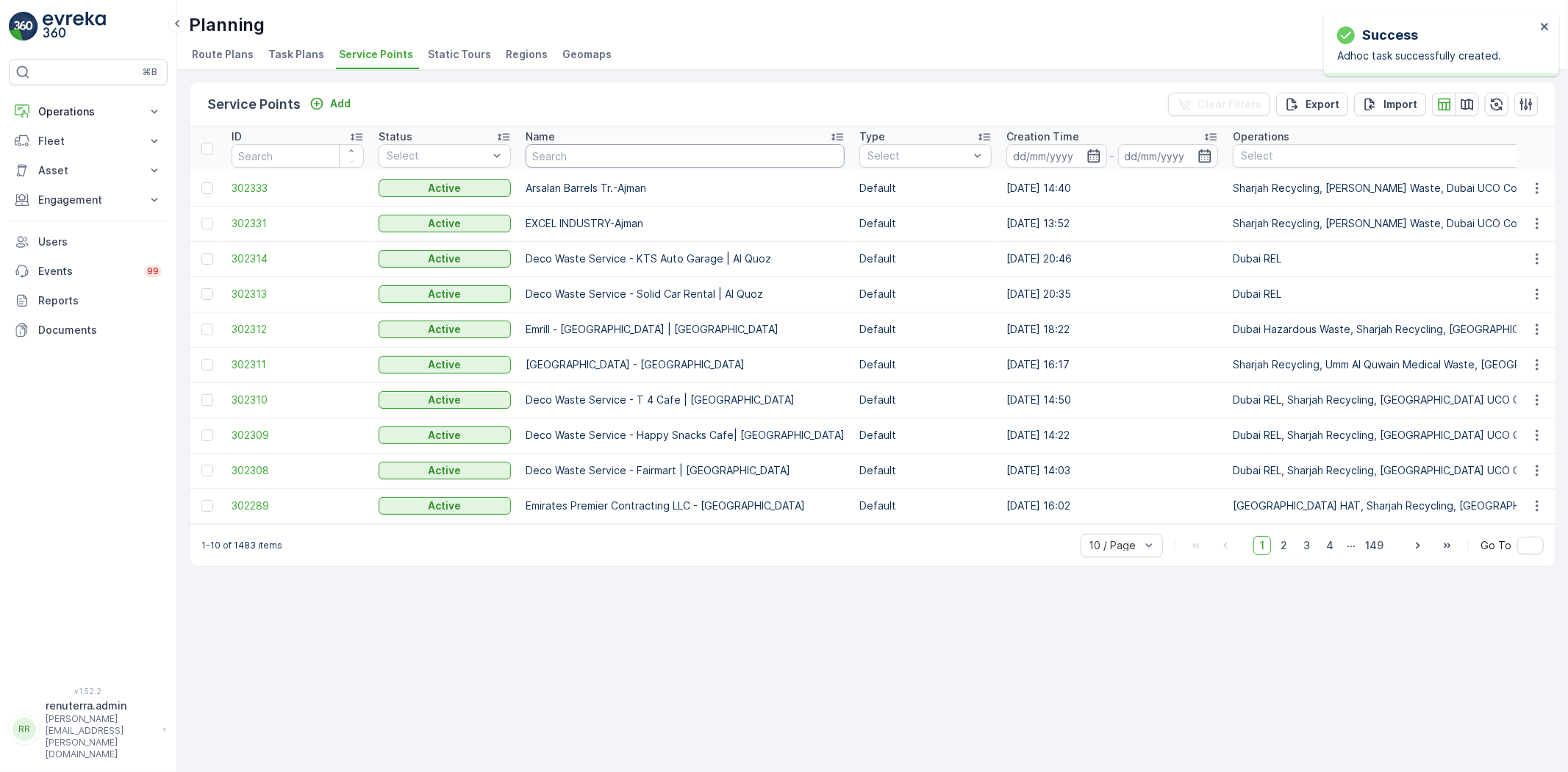
click at [600, 153] on input "text" at bounding box center [685, 156] width 319 height 24
type input "nephr"
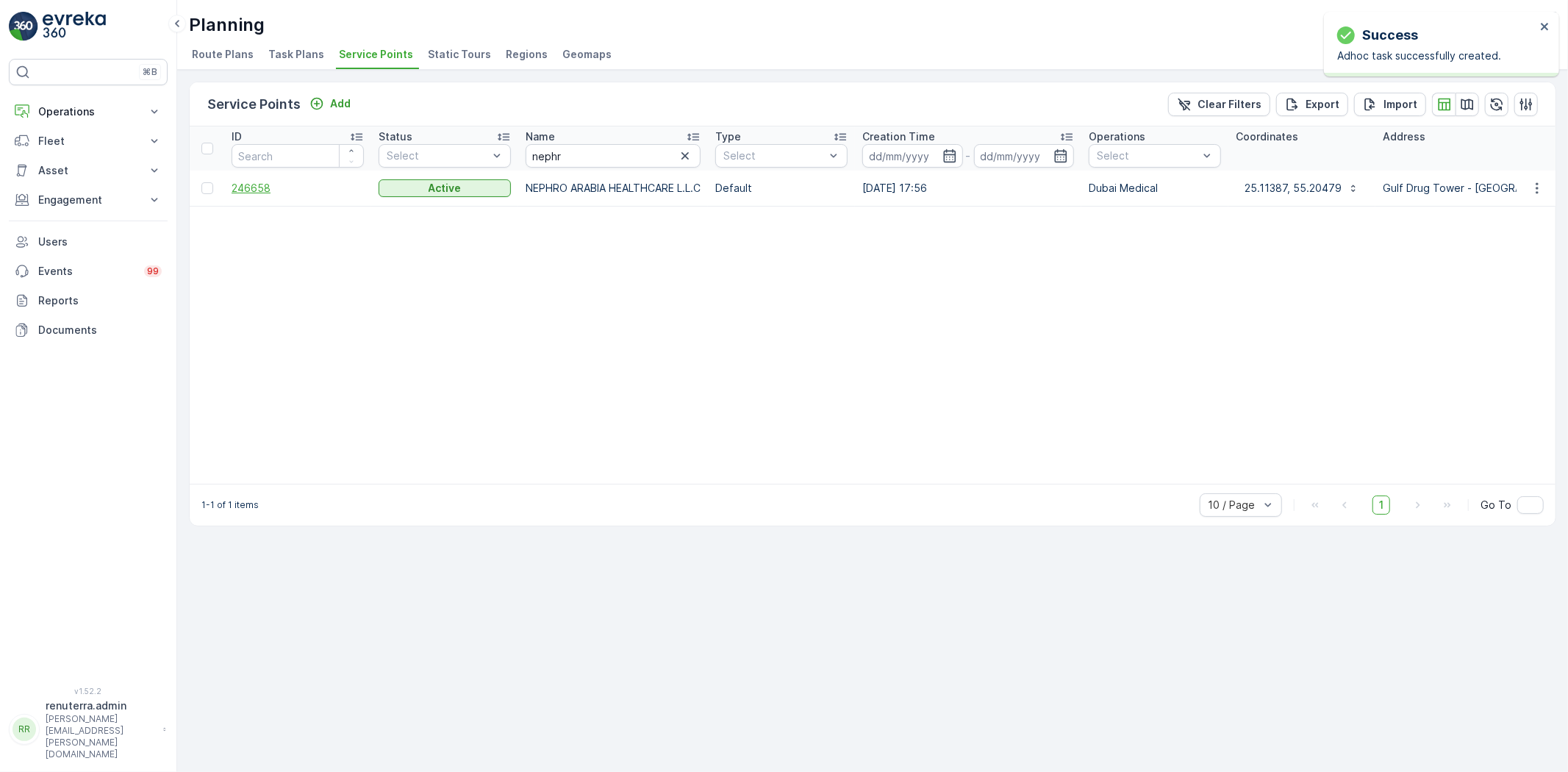
click at [258, 186] on span "246658" at bounding box center [298, 188] width 132 height 14
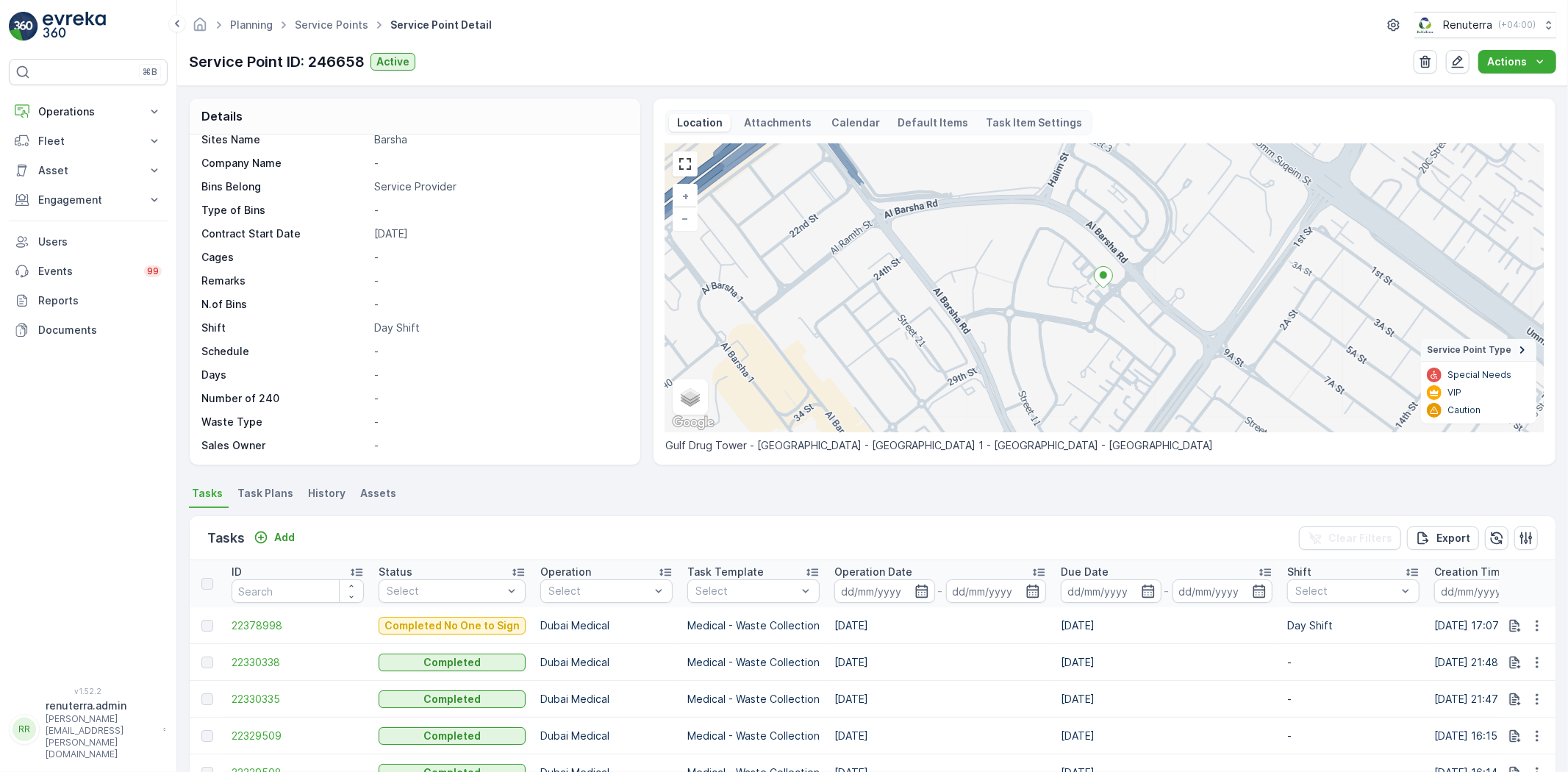
scroll to position [82, 0]
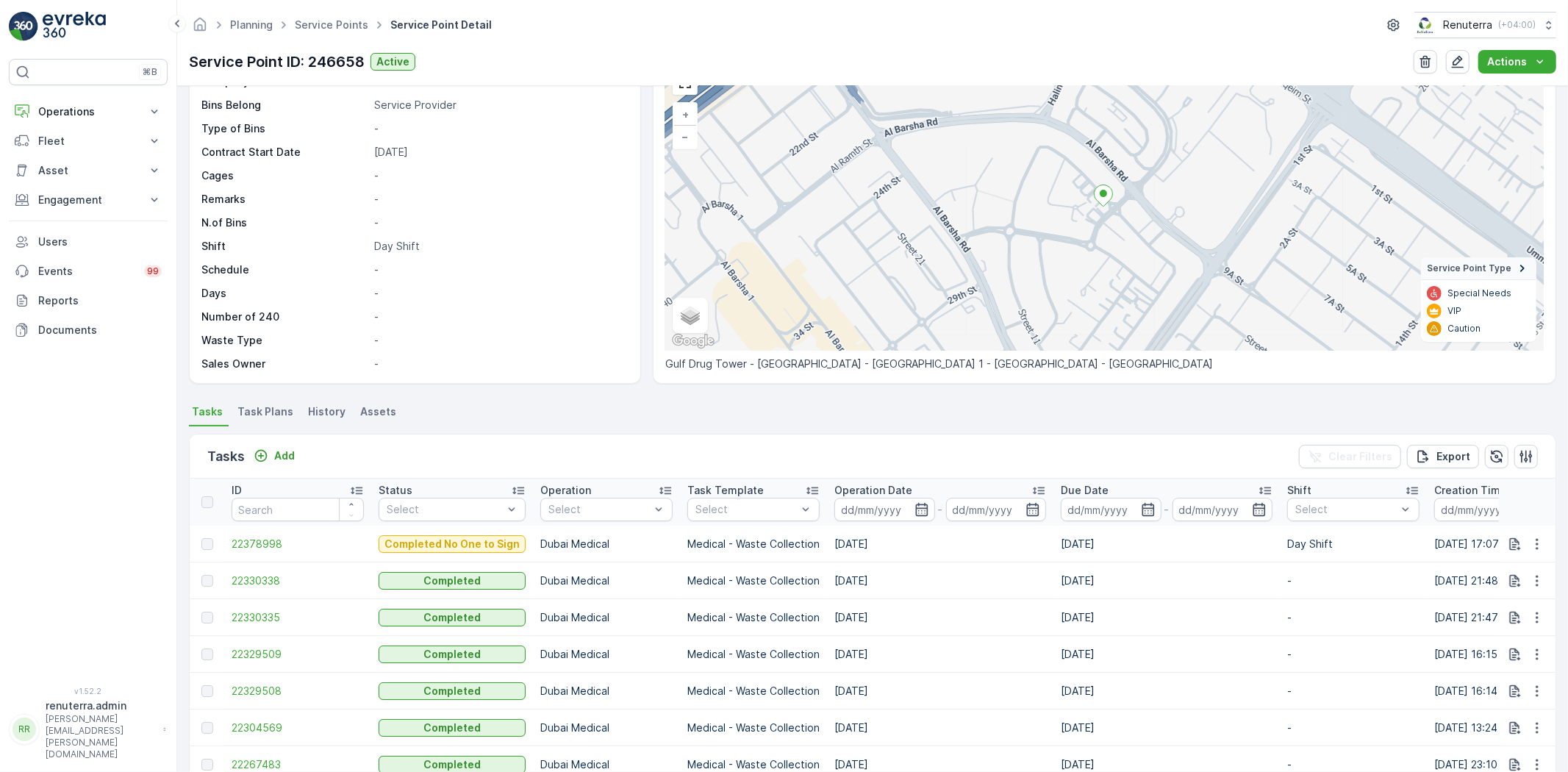
click at [292, 464] on div "Add" at bounding box center [274, 455] width 53 height 18
click at [284, 452] on p "Add" at bounding box center [284, 455] width 21 height 14
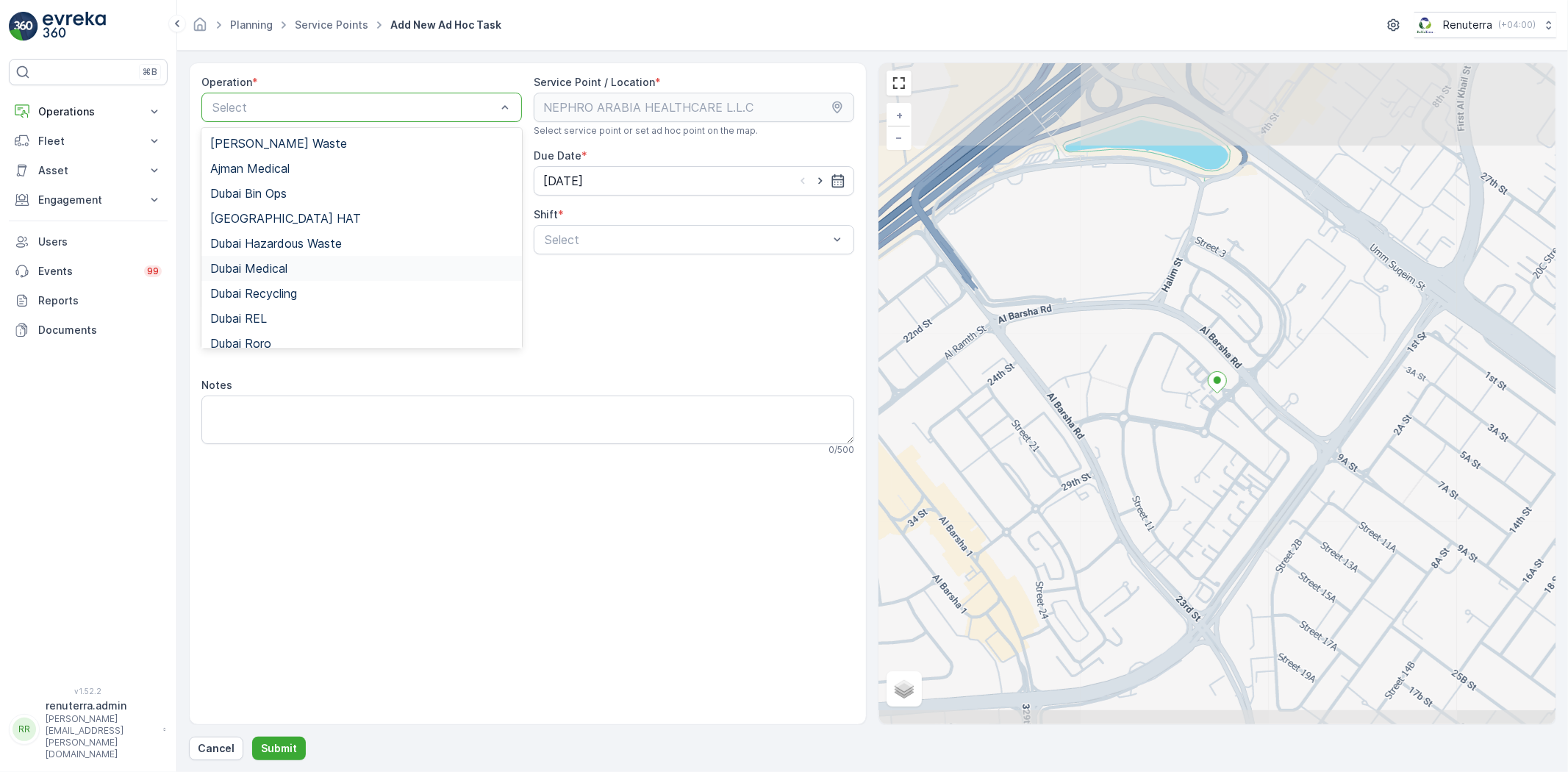
click at [279, 275] on div "Dubai Medical" at bounding box center [361, 267] width 321 height 25
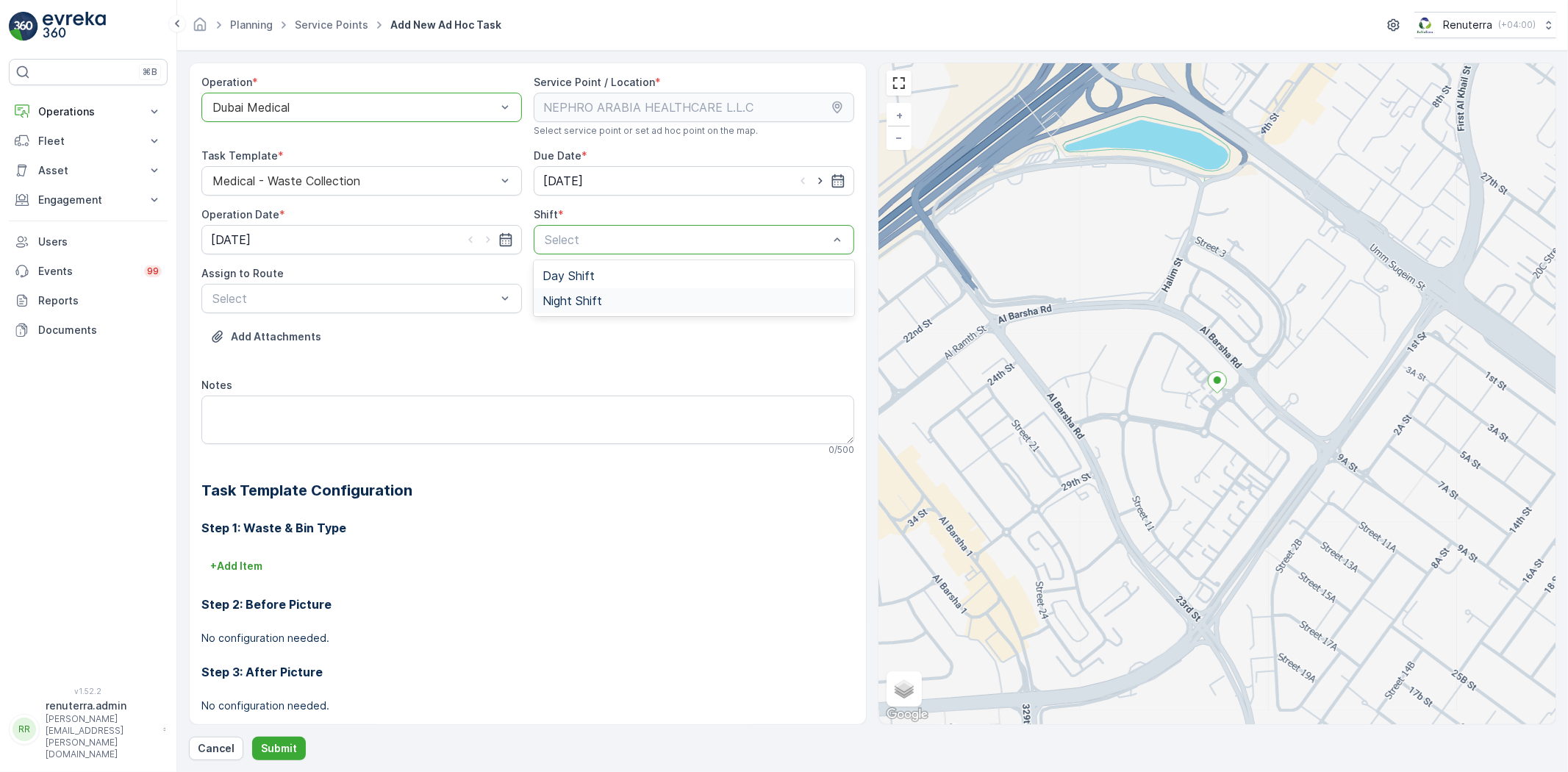
click at [563, 296] on span "Night Shift" at bounding box center [572, 300] width 60 height 14
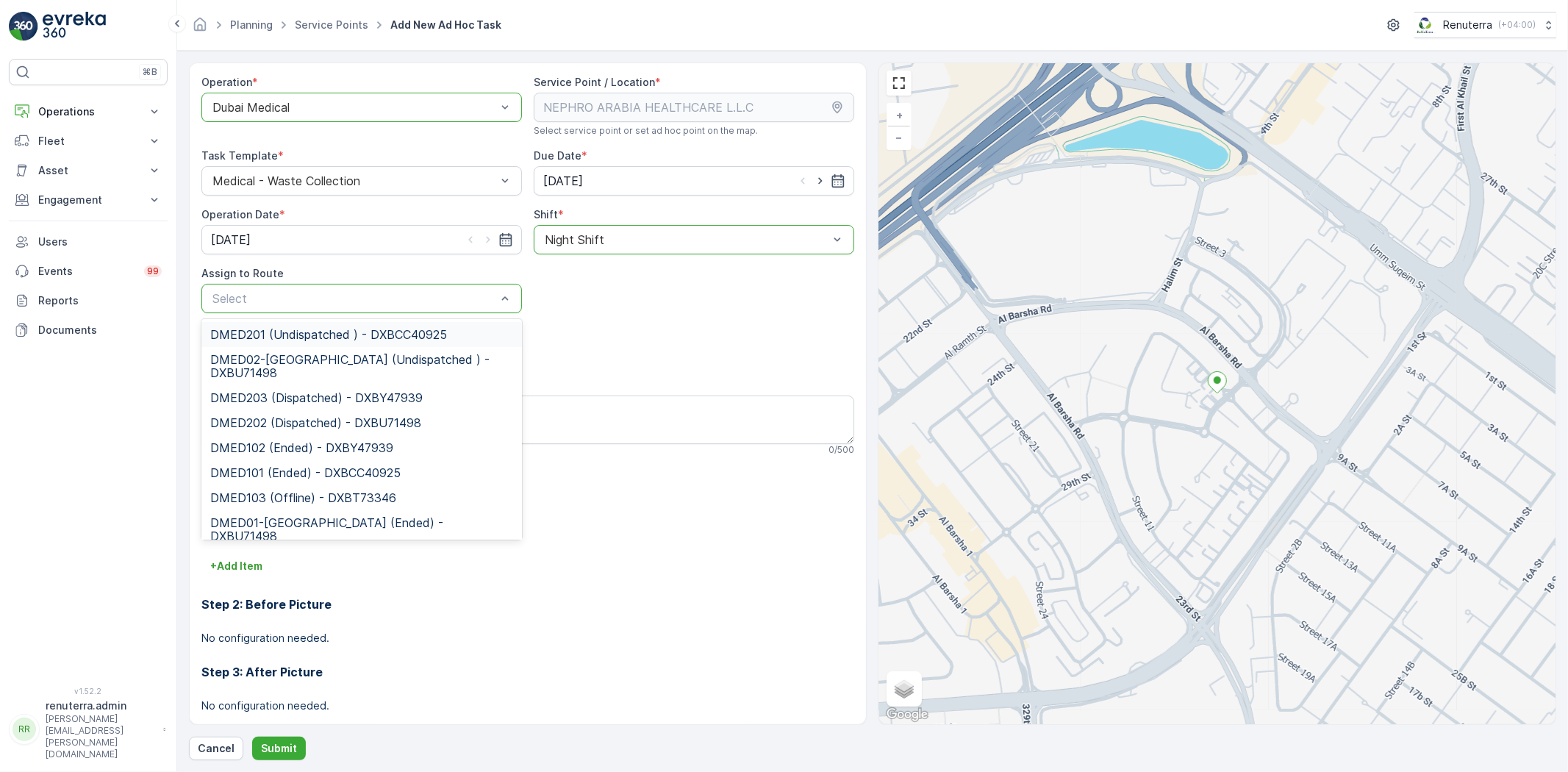
click at [388, 307] on div "Select" at bounding box center [361, 298] width 321 height 29
click at [333, 361] on span "DMED02-Khawaneej Yard (Undispatched ) - DXBU71498" at bounding box center [361, 365] width 302 height 26
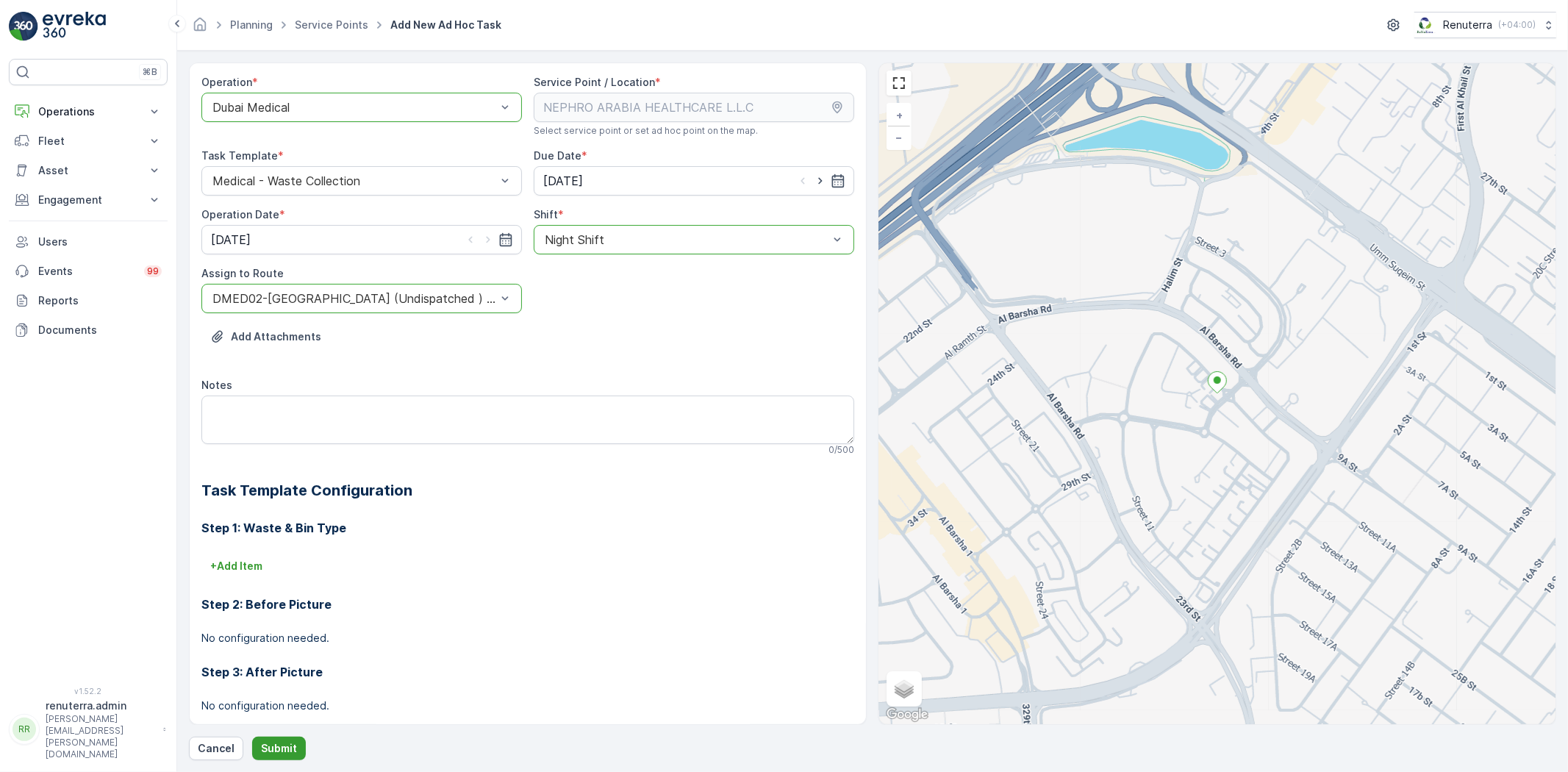
click at [282, 750] on p "Submit" at bounding box center [279, 748] width 36 height 14
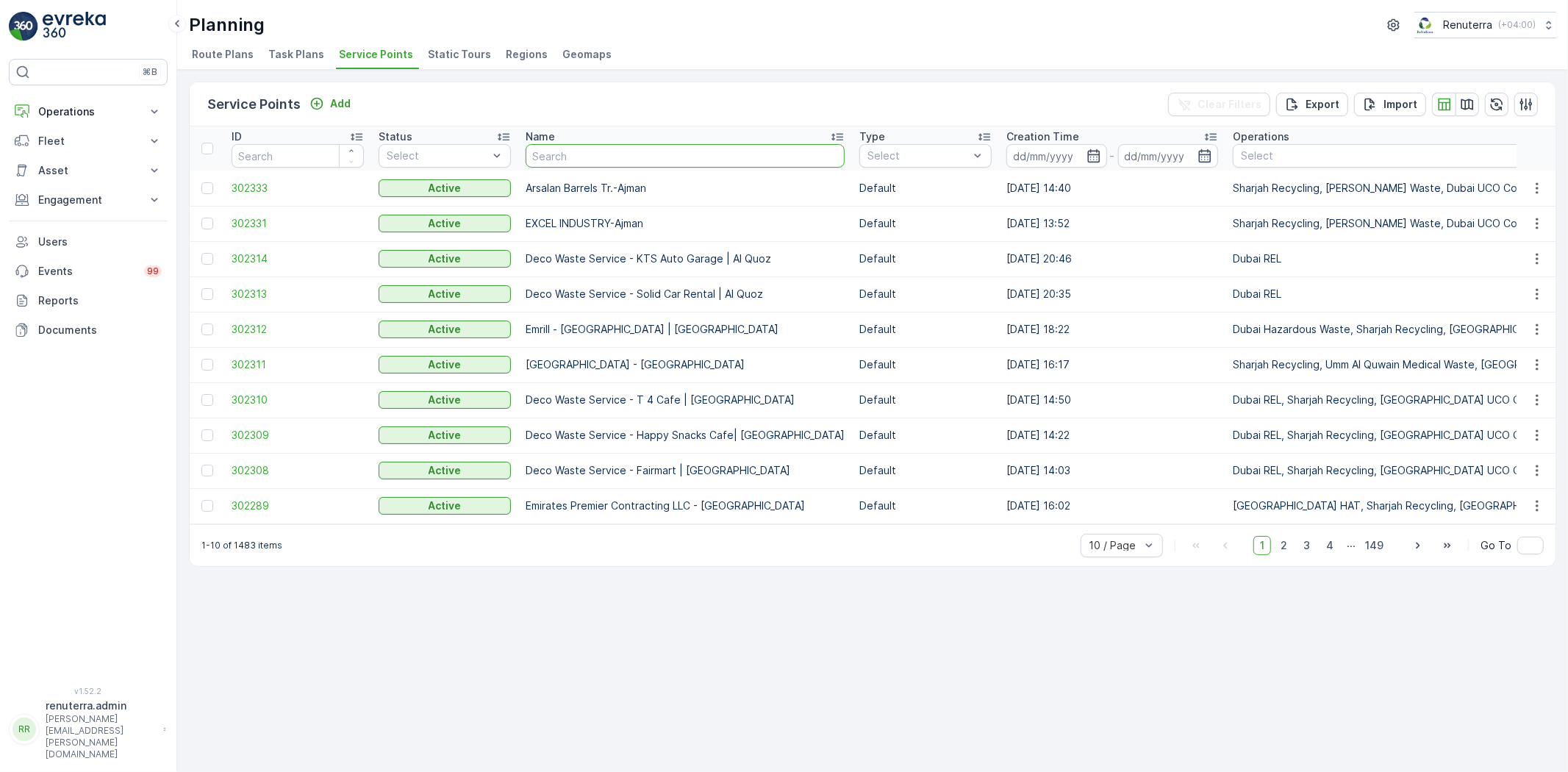
click at [629, 149] on input "text" at bounding box center [685, 156] width 319 height 24
paste input "Italian Planters L.L.C -R1082 – Wasl Village + Retail – [GEOGRAPHIC_DATA]"
type input "Italian Planters L.L.C -R1082 – Wasl Village + Retail – Al QusaisItalian Plante…"
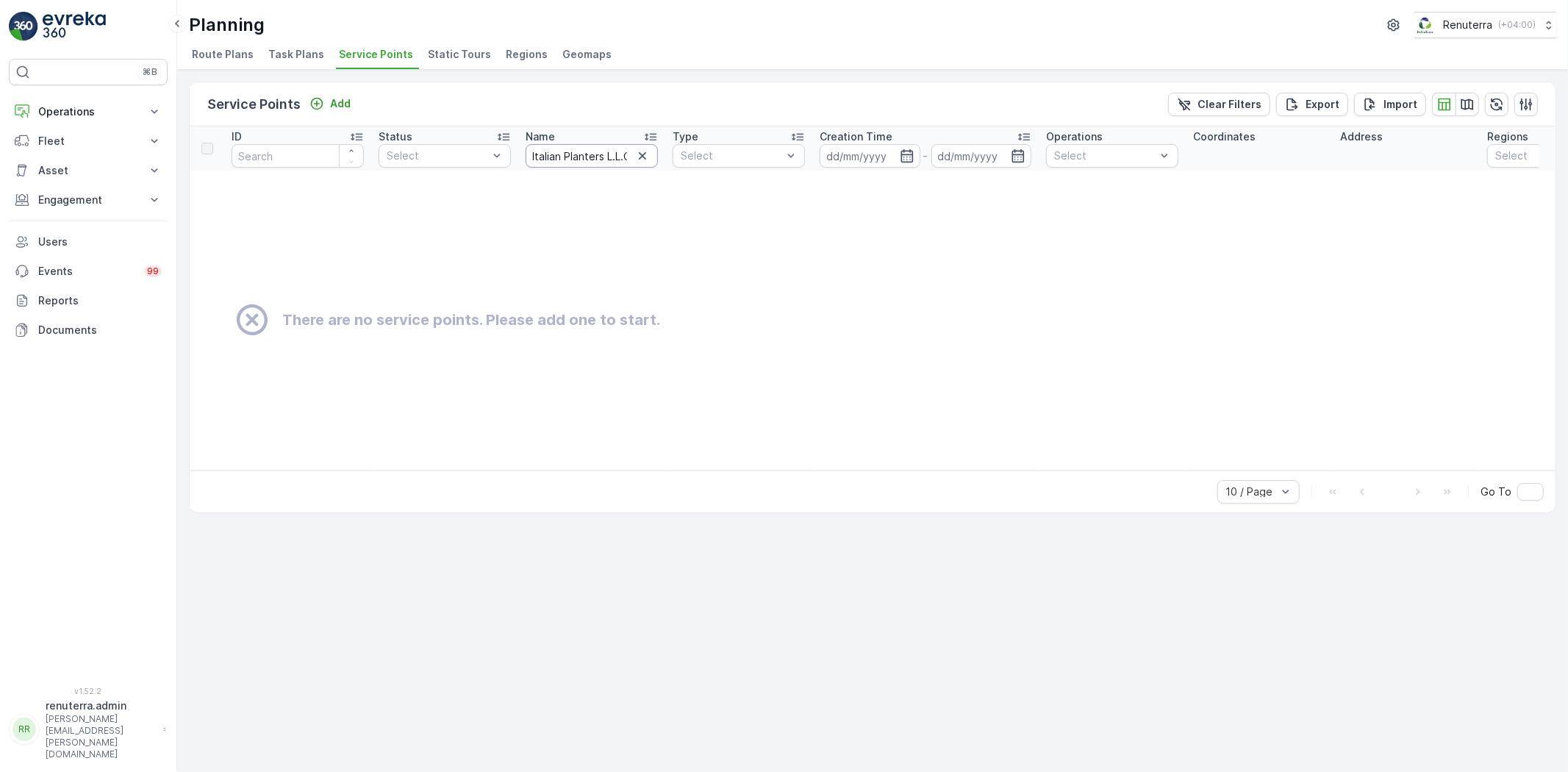
drag, startPoint x: 607, startPoint y: 158, endPoint x: 591, endPoint y: 166, distance: 17.9
click at [607, 158] on input "Italian Planters L.L.C -R1082 – Wasl Village + Retail – Al QusaisItalian Plante…" at bounding box center [591, 156] width 132 height 24
click at [610, 158] on input "Italian Planters L.L.C -R1082 – Wasl Village + Retail – Al QusaisItalian Plante…" at bounding box center [591, 156] width 132 height 24
click at [573, 149] on input "Italian Planters L.L.C -R1082 – Wasl Village + Retail – Al QusaisItalian Plante…" at bounding box center [591, 156] width 132 height 24
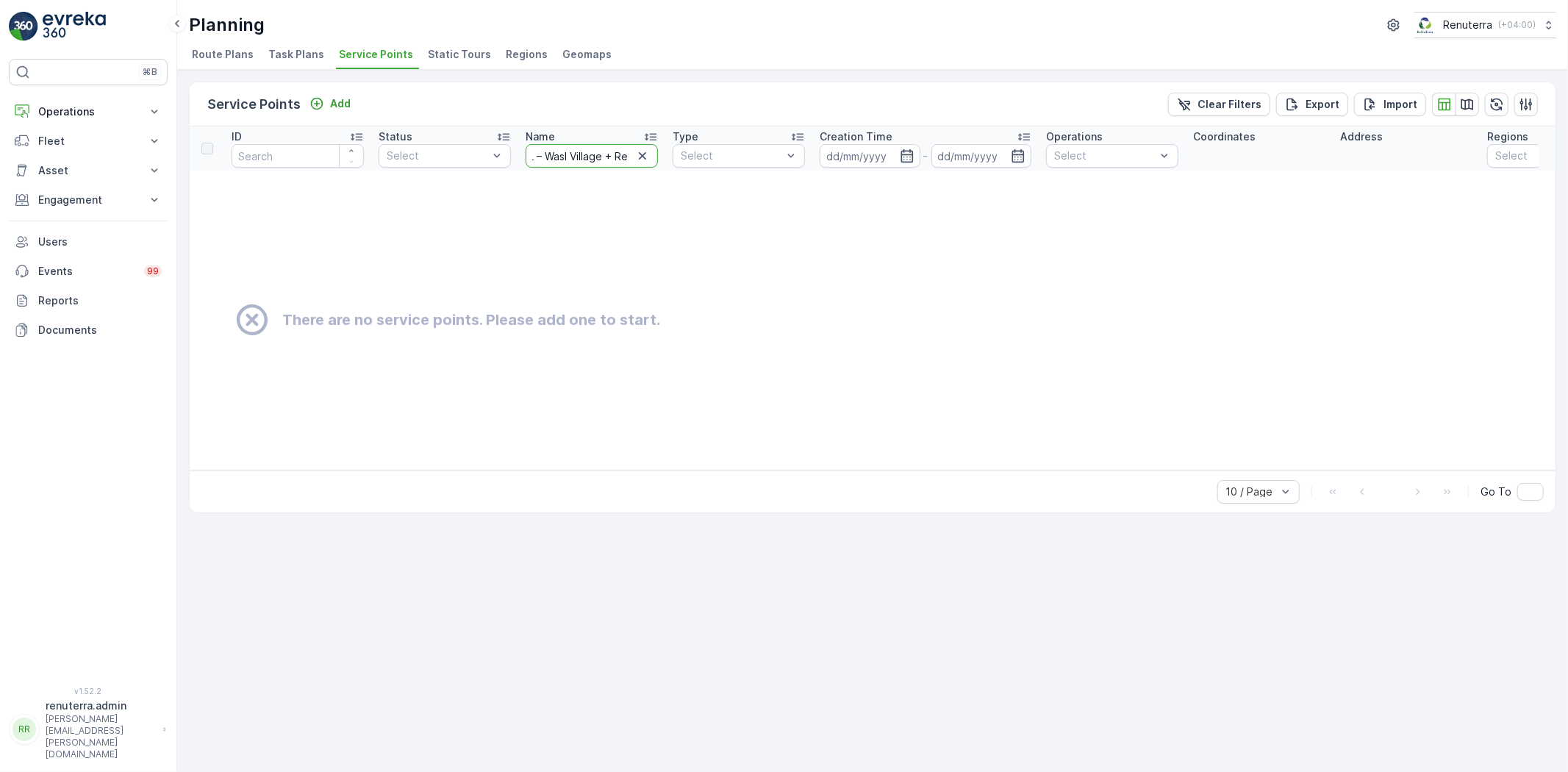
type input "Italian Planters L. – Wasl Village + Retail – Al QusaisItalian Planters L.L.C -…"
click at [638, 150] on icon "button" at bounding box center [642, 156] width 14 height 14
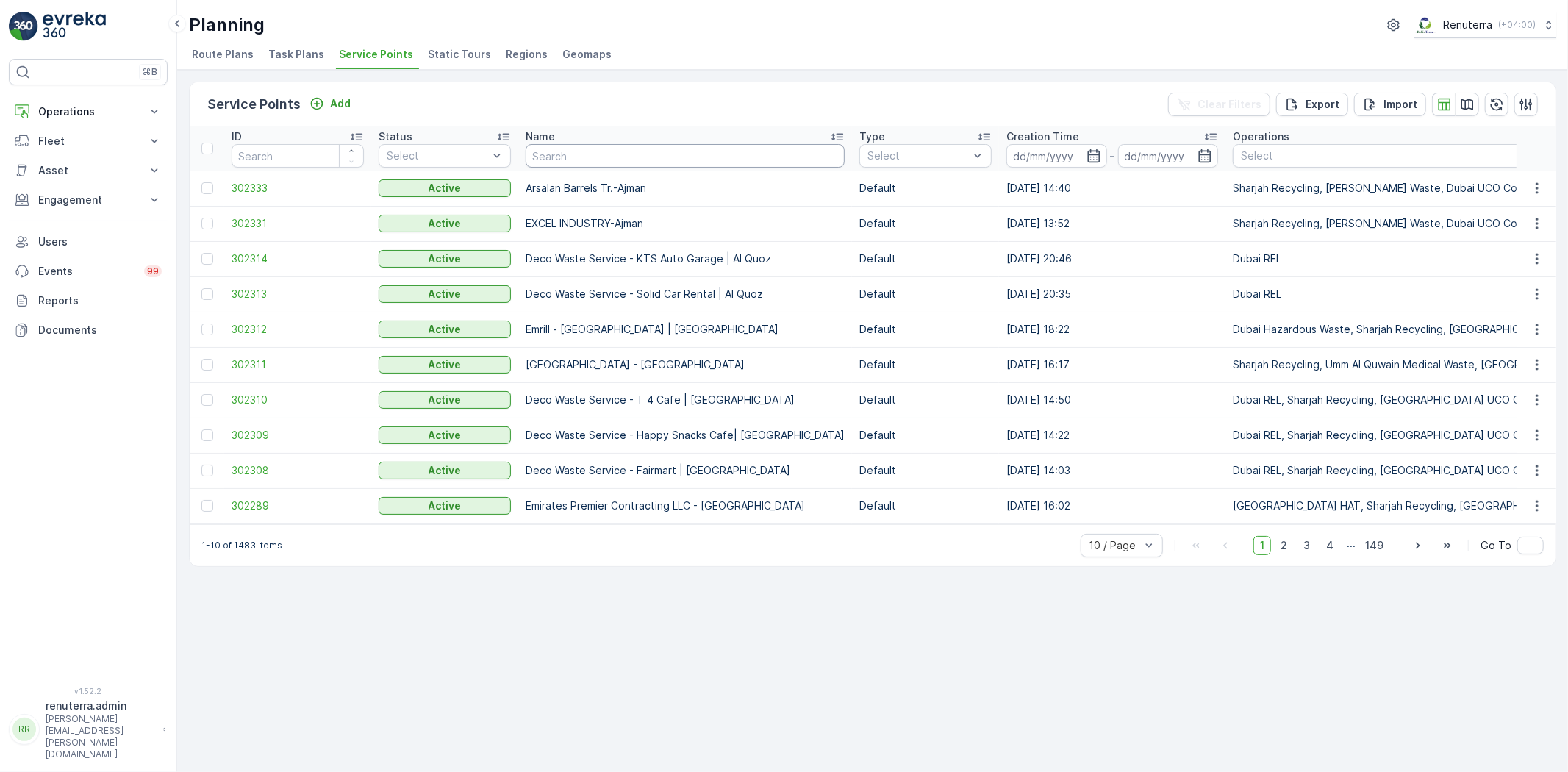
click at [620, 153] on input "text" at bounding box center [685, 156] width 319 height 24
paste input "Italian Planters L.L.C -R1082 – Wasl Village + Retail – [GEOGRAPHIC_DATA]"
type input "Italian Planters L.L.C -R1082 – Wasl Village + Retail – [GEOGRAPHIC_DATA]"
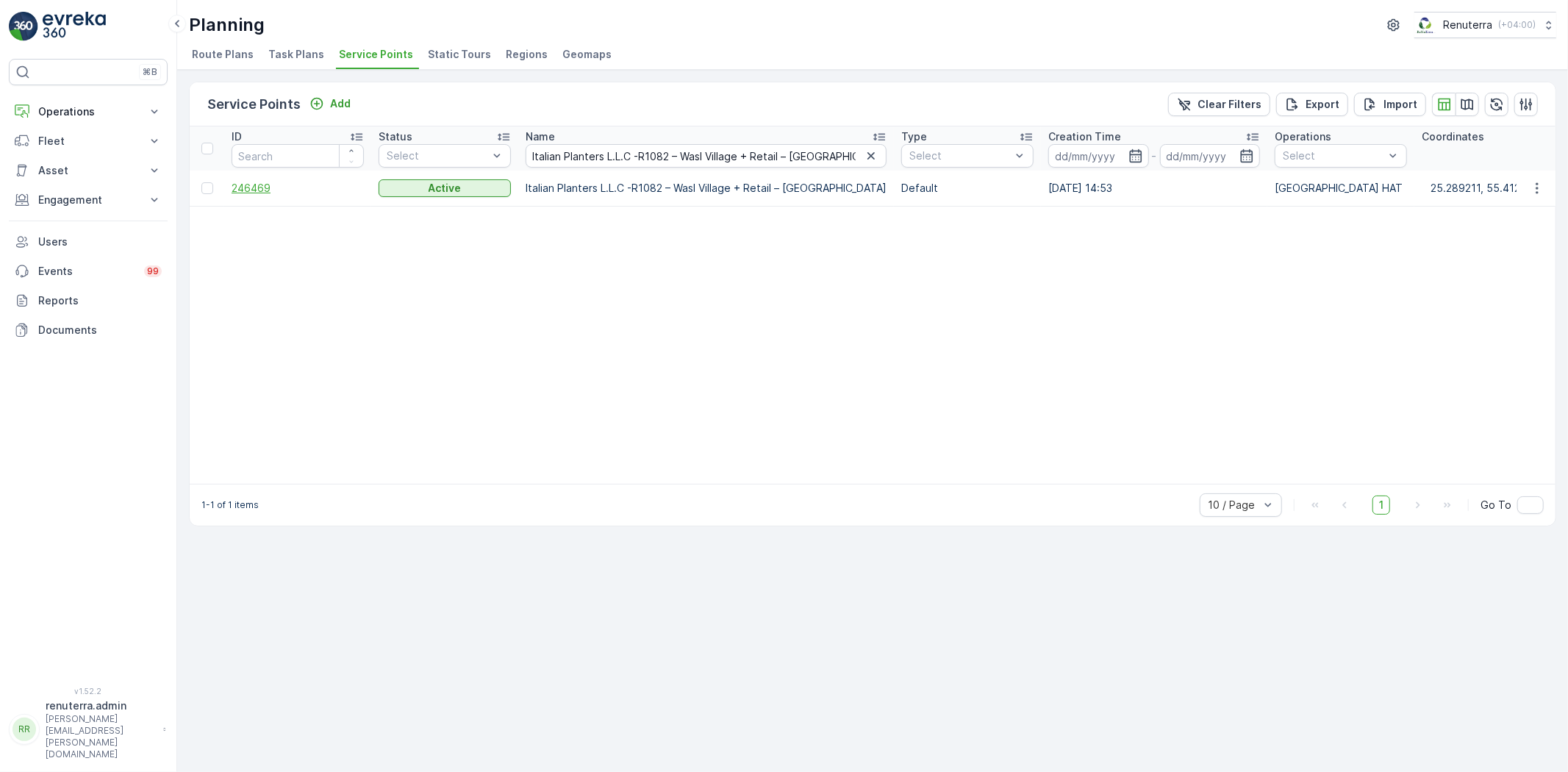
click at [274, 188] on span "246469" at bounding box center [298, 188] width 132 height 14
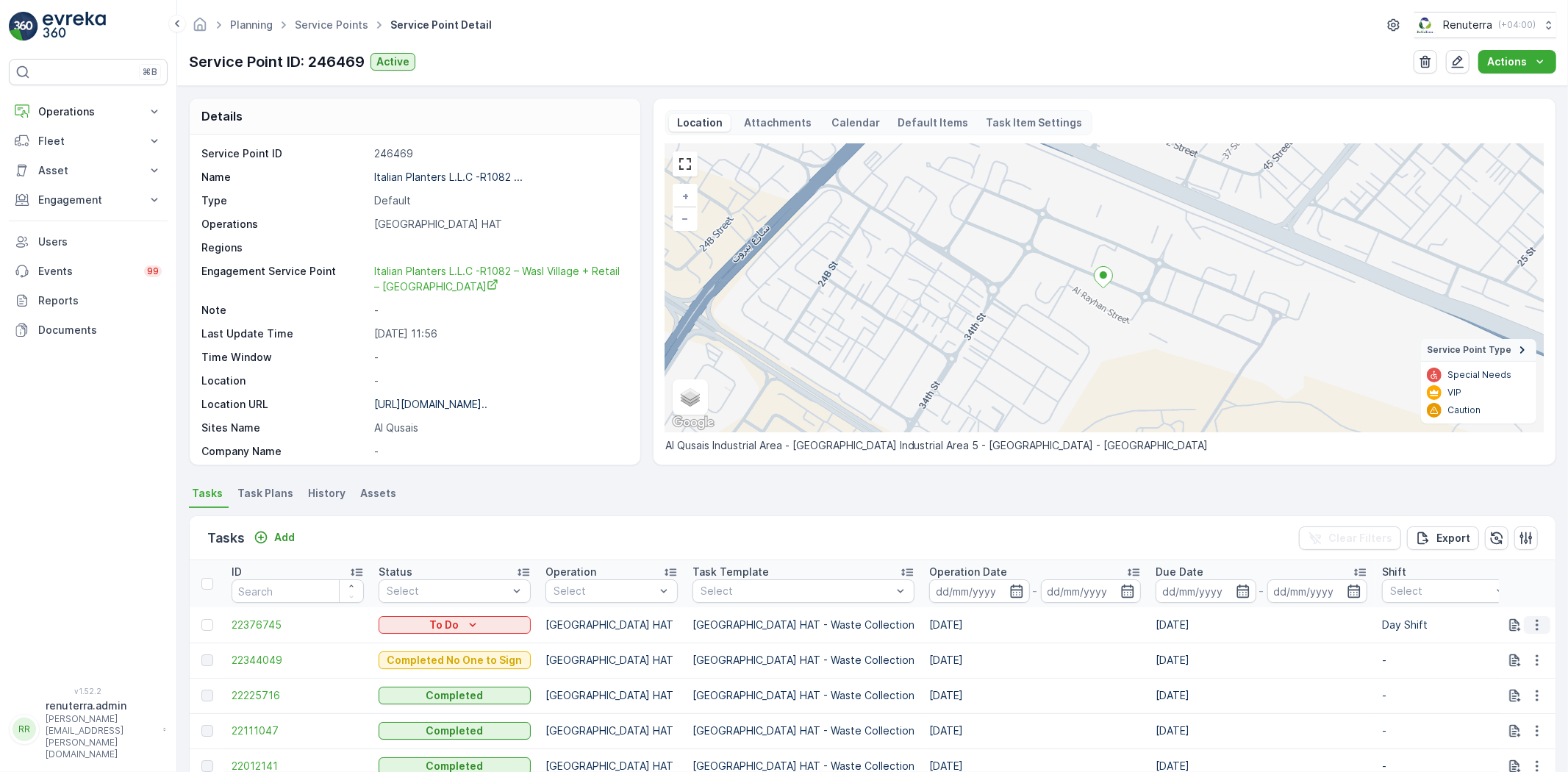
click at [1547, 622] on td at bounding box center [1527, 625] width 57 height 35
click at [1539, 621] on icon "button" at bounding box center [1537, 625] width 14 height 14
click at [1498, 684] on span "Change Route" at bounding box center [1500, 687] width 72 height 14
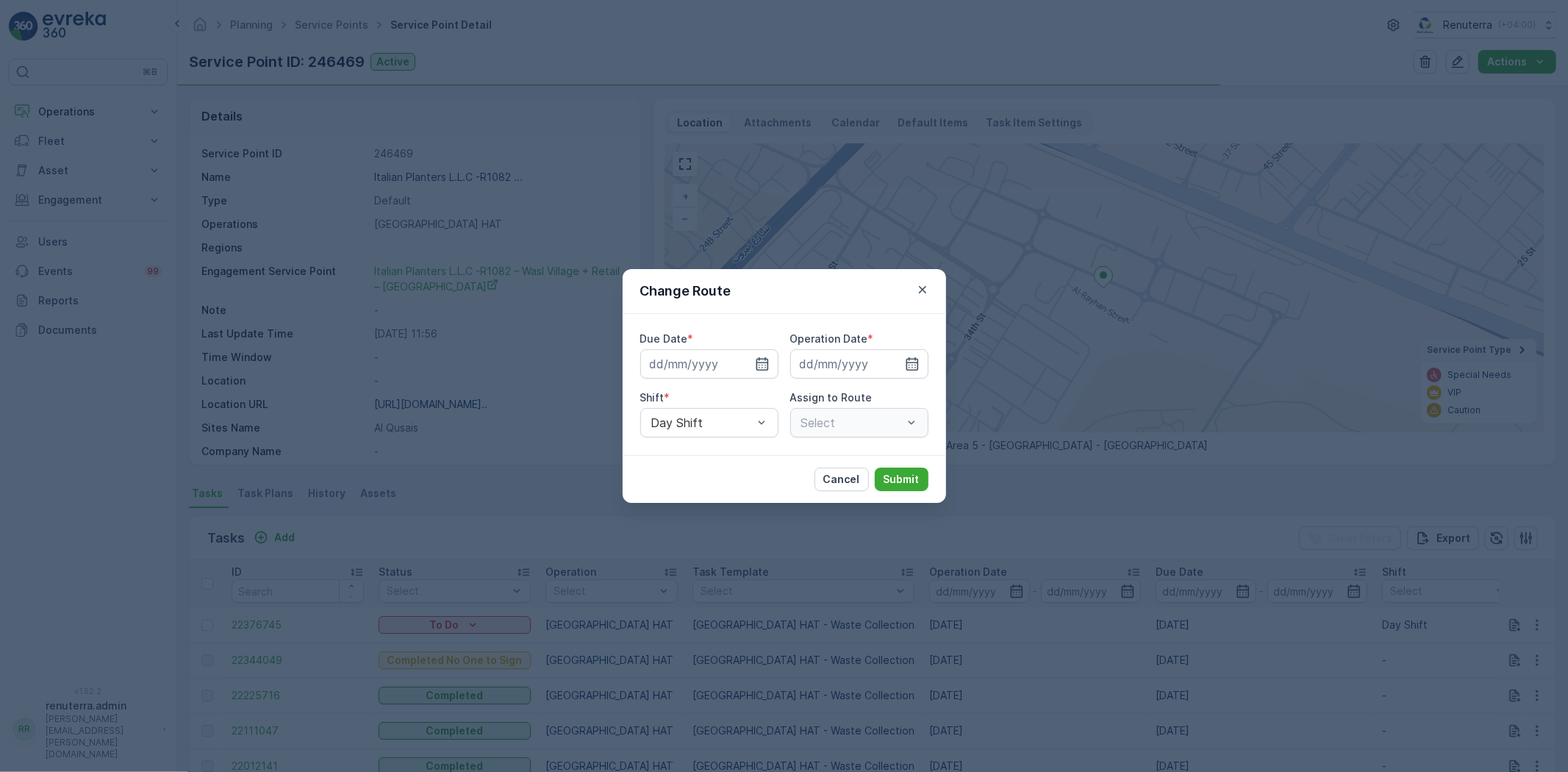
type input "[DATE]"
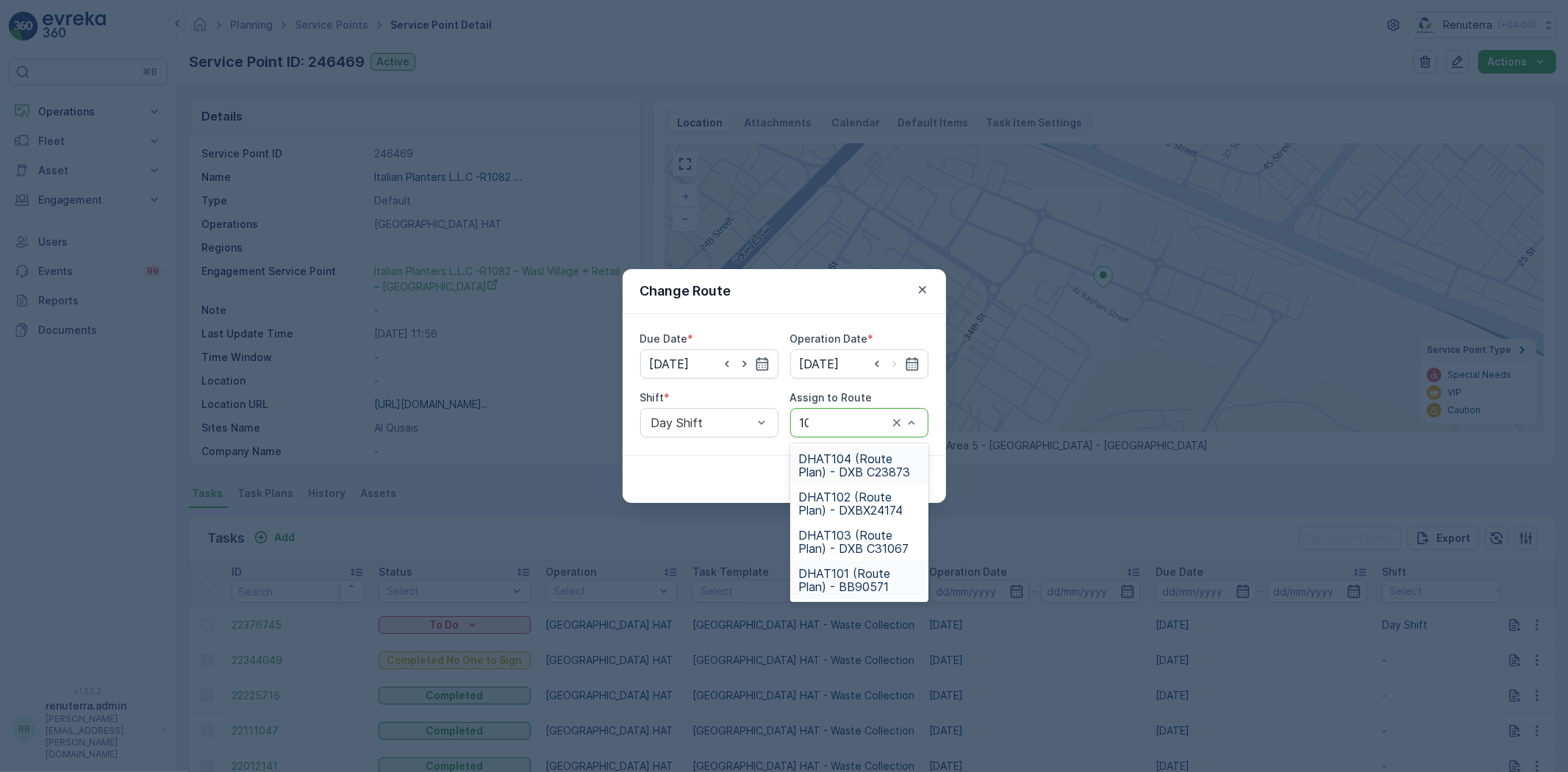
type input "101"
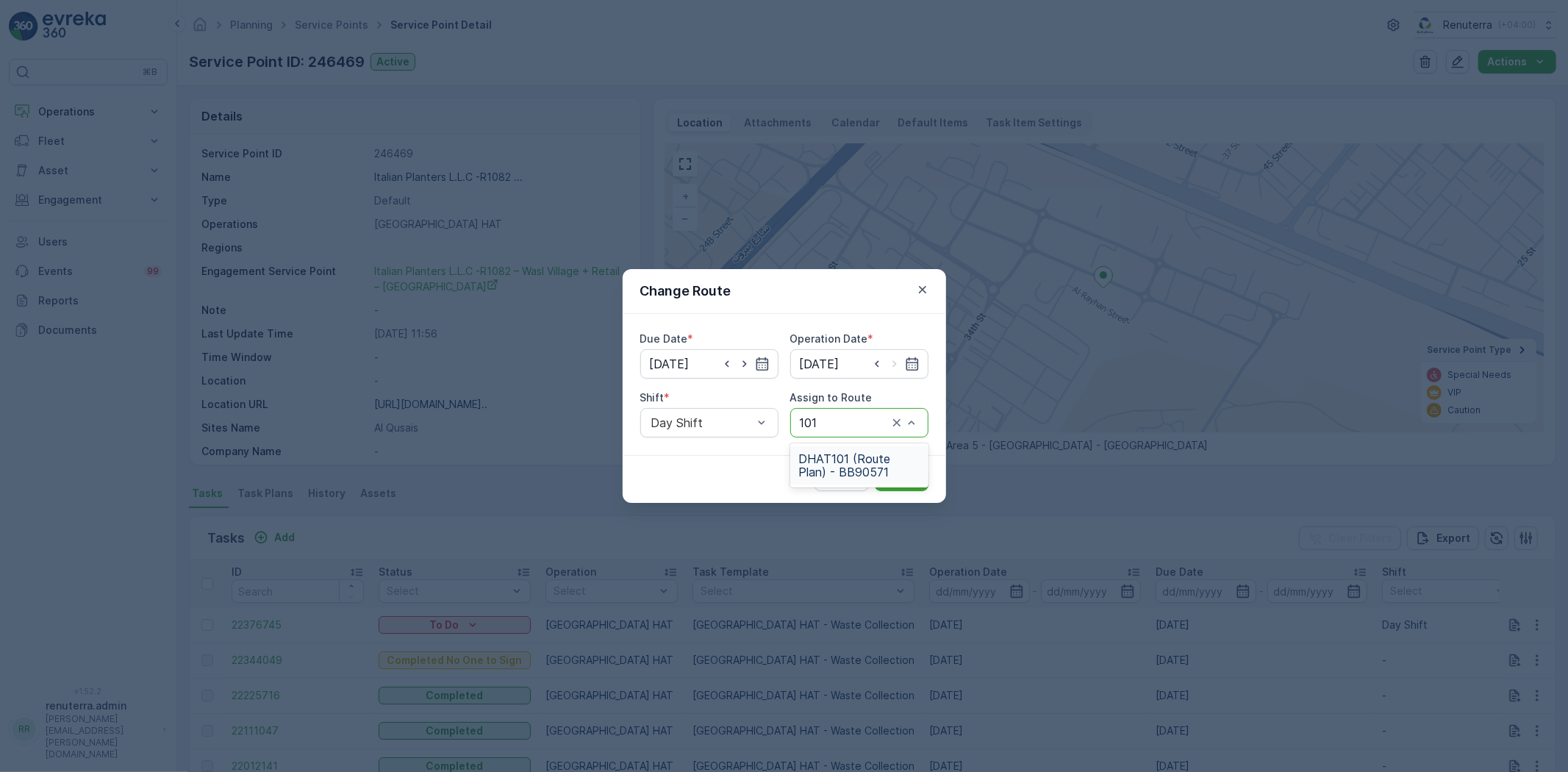
click at [880, 463] on span "DHAT101 (Route Plan) - BB90571" at bounding box center [859, 465] width 120 height 26
click at [906, 469] on button "Submit" at bounding box center [901, 479] width 53 height 24
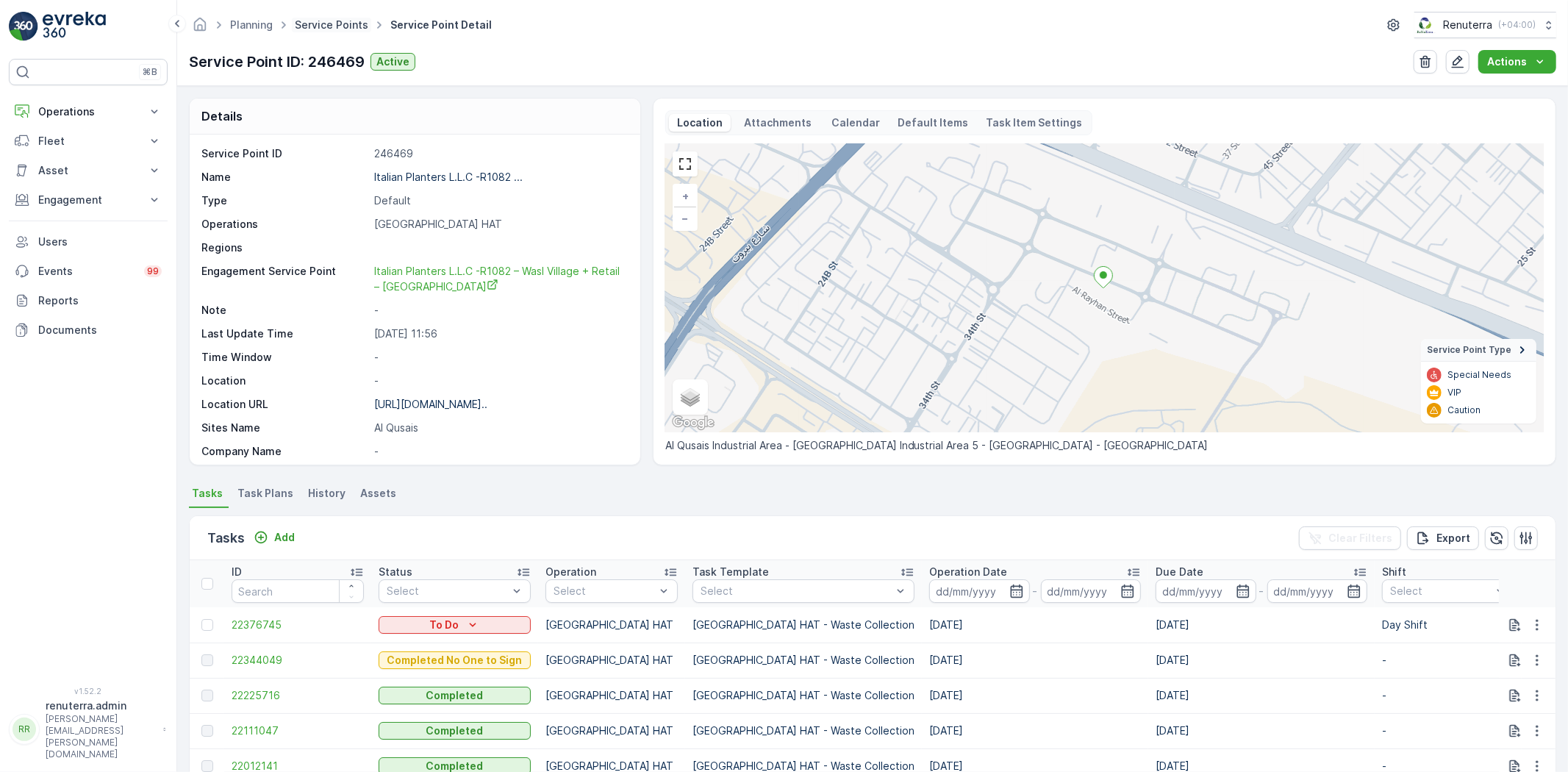
click at [327, 24] on link "Service Points" at bounding box center [331, 25] width 73 height 13
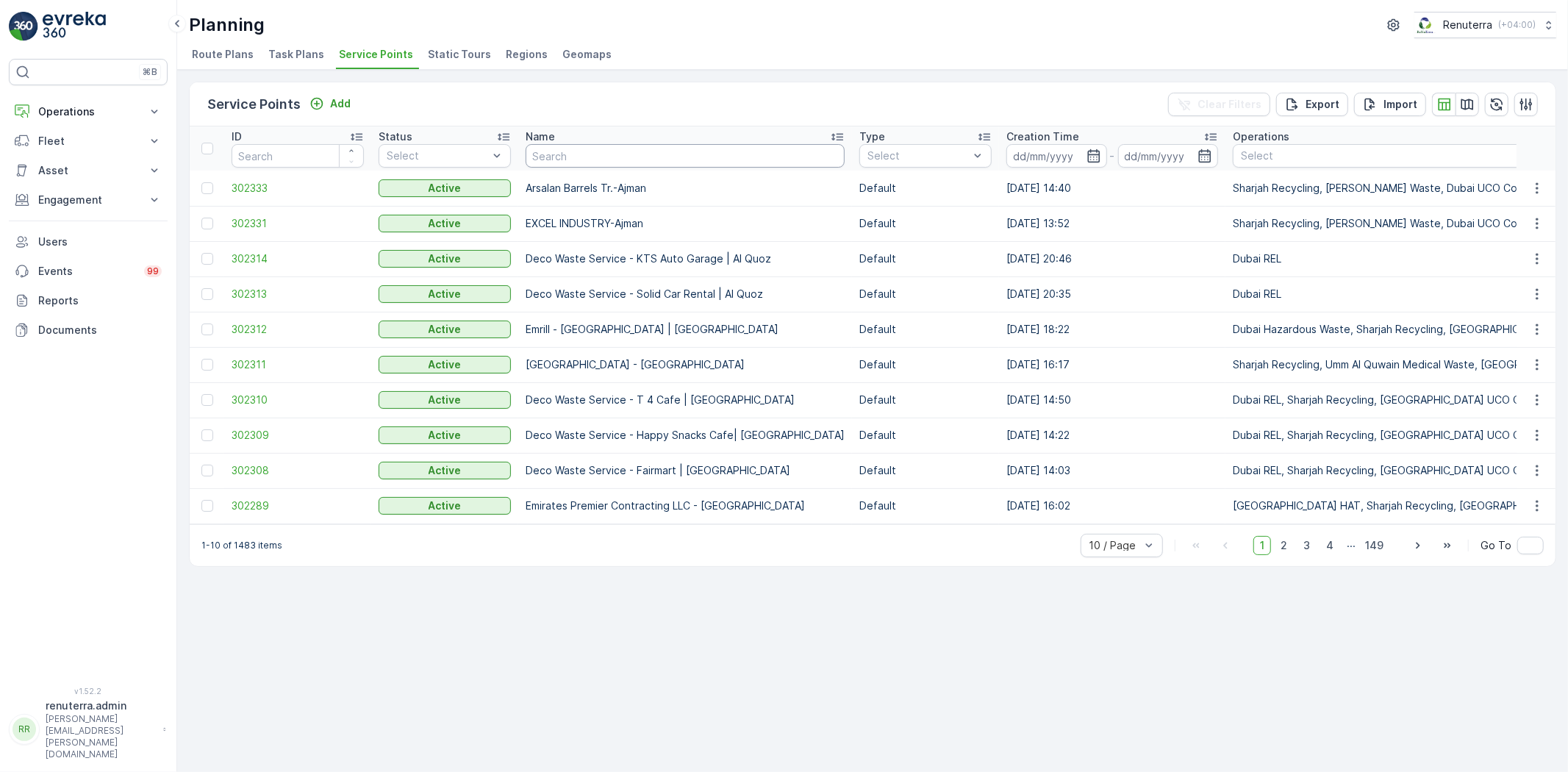
click at [595, 154] on input "text" at bounding box center [685, 156] width 319 height 24
paste input "Dubai Duty Free"
type input "Dubai Duty Free"
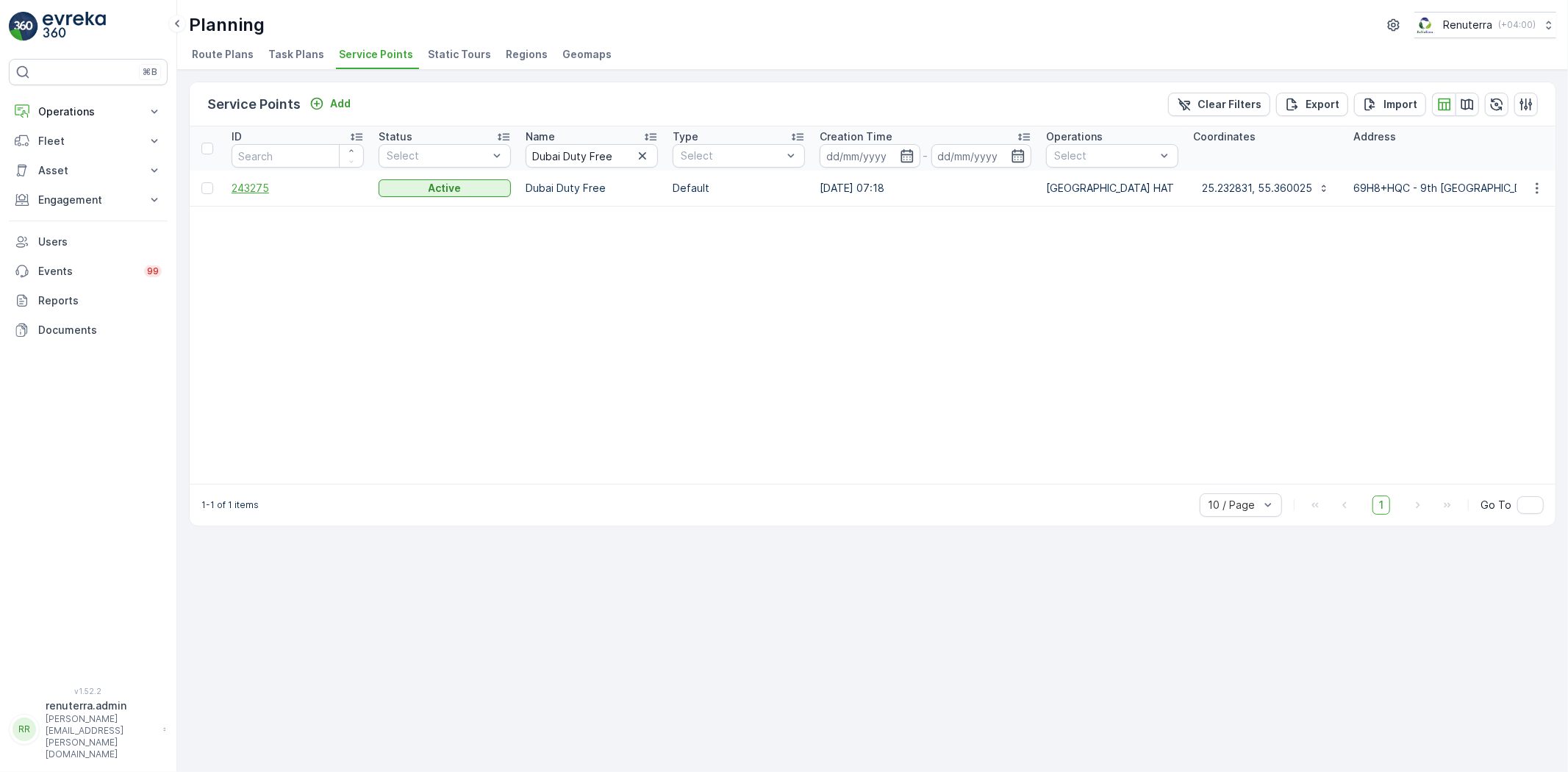
click at [240, 193] on span "243275" at bounding box center [298, 188] width 132 height 14
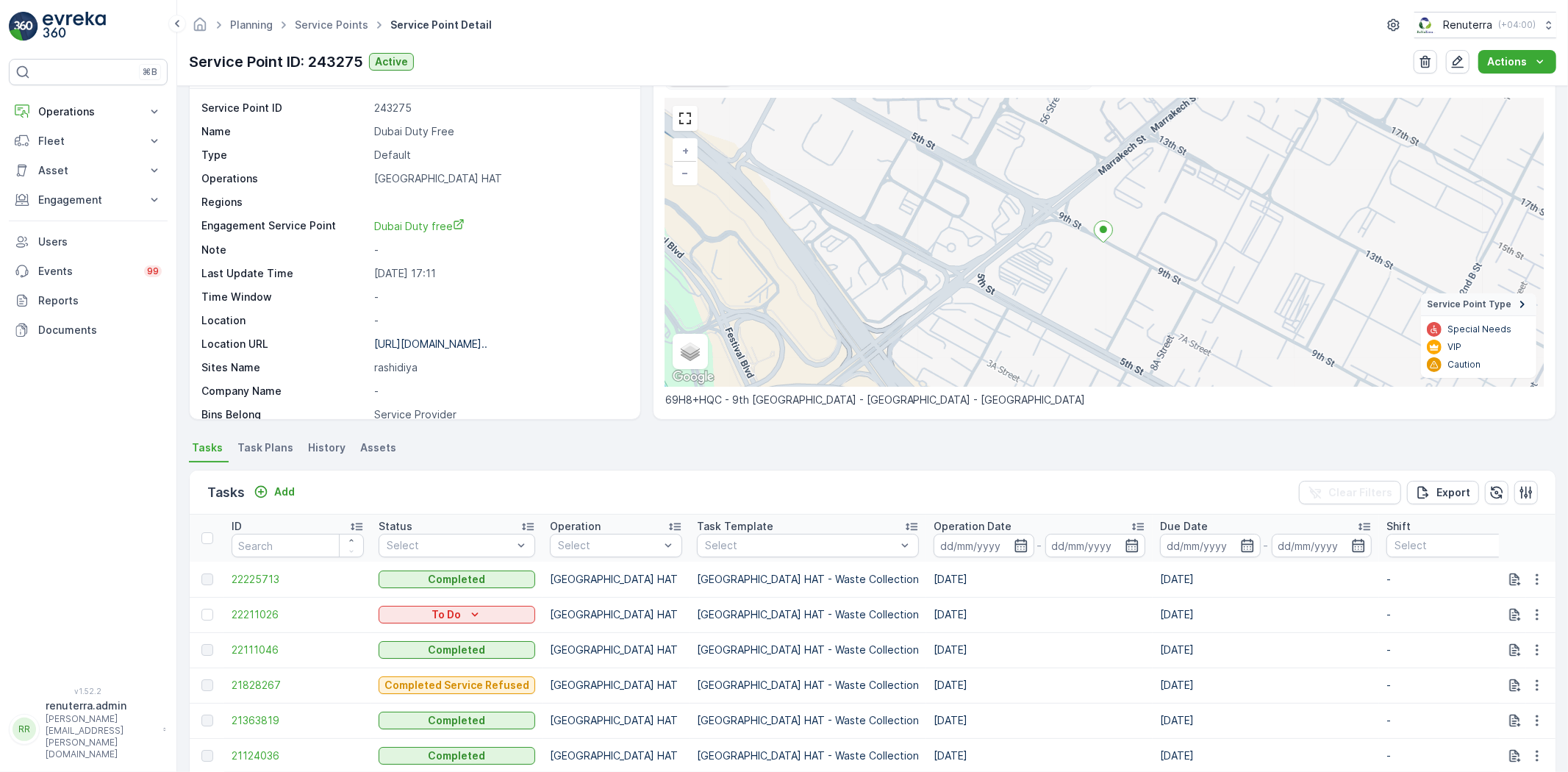
scroll to position [82, 0]
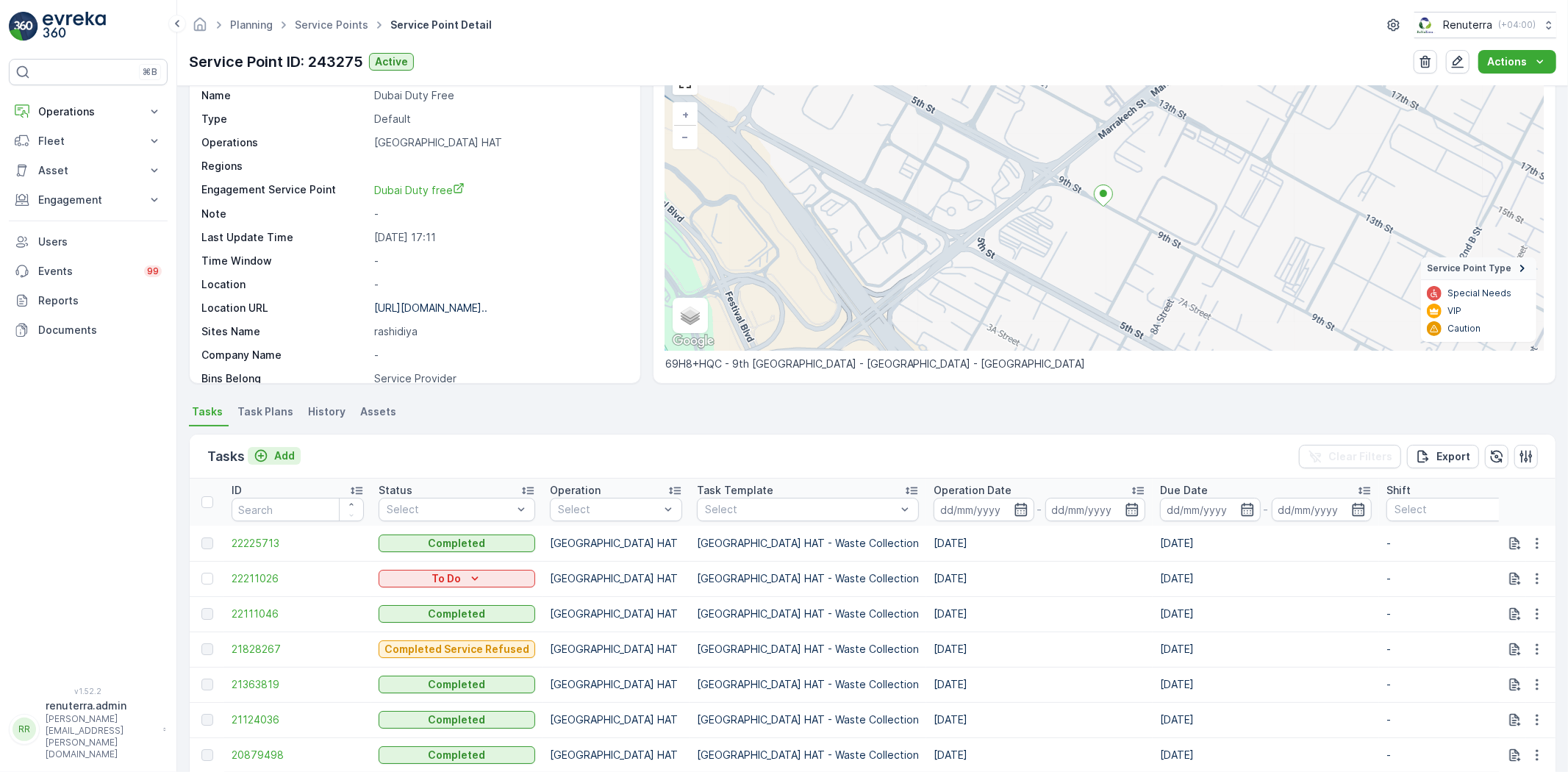
click at [287, 457] on p "Add" at bounding box center [284, 455] width 21 height 14
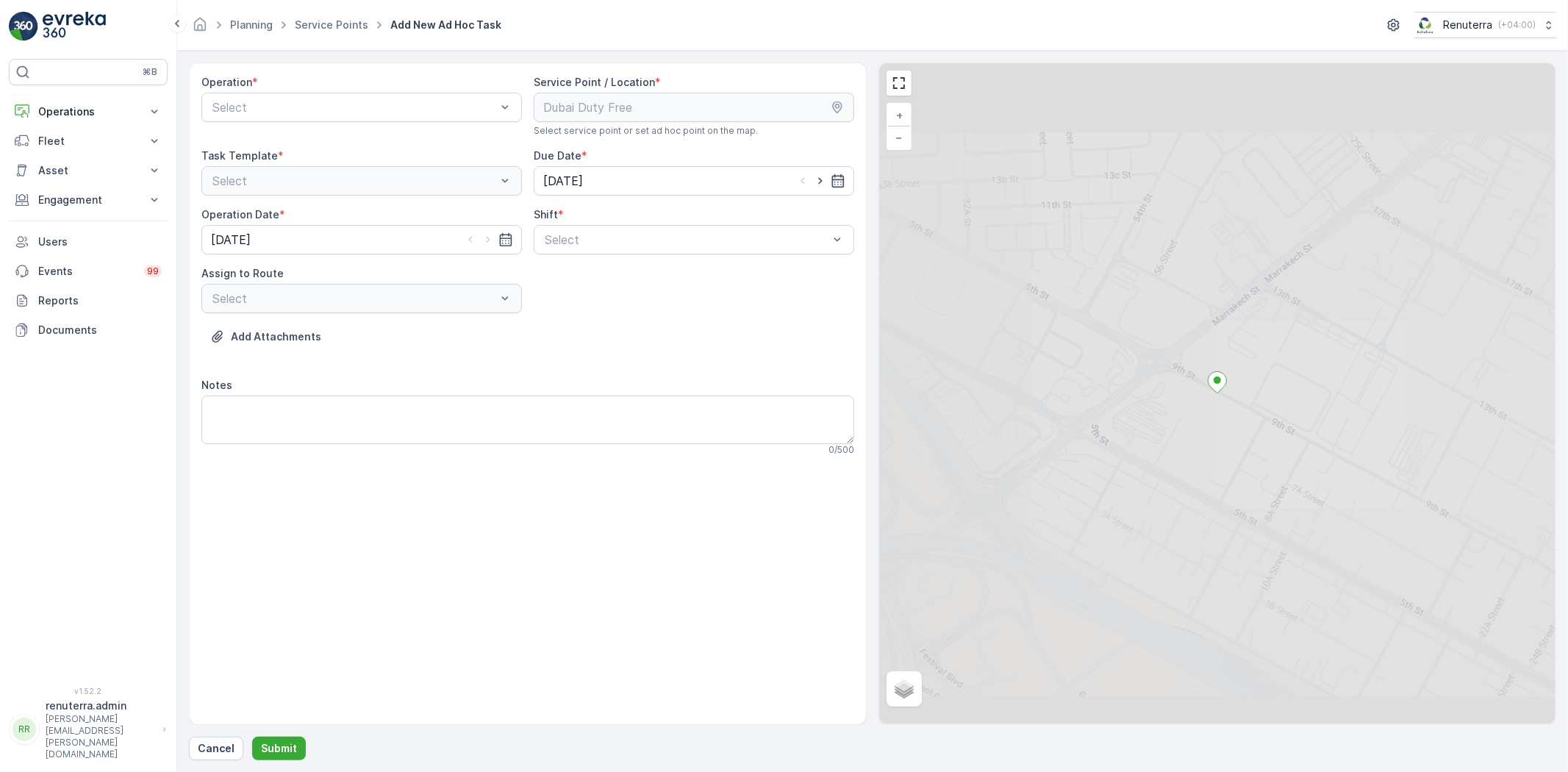
click at [255, 127] on div "Operation * Select" at bounding box center [361, 106] width 321 height 62
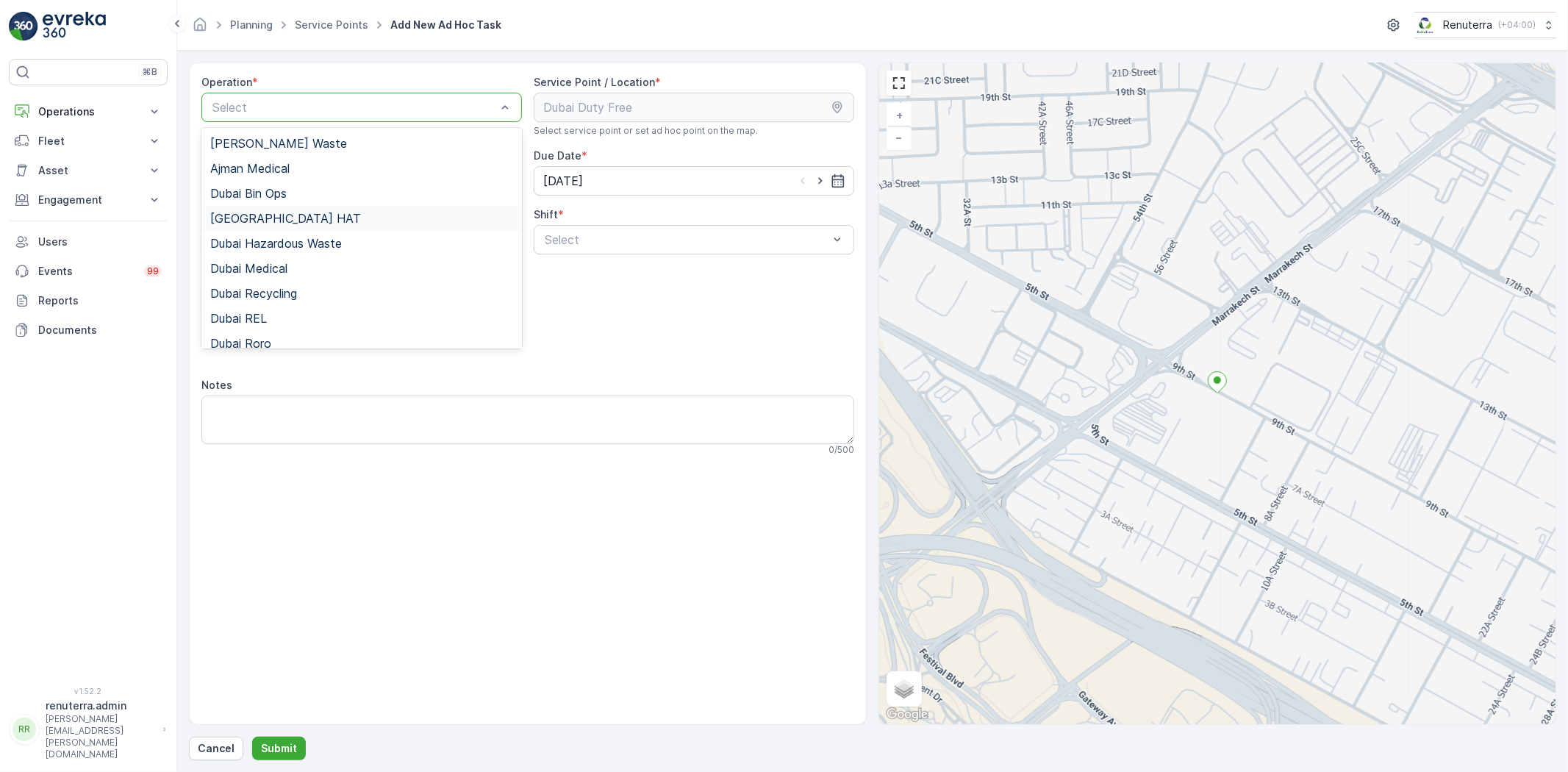
click at [245, 221] on span "[GEOGRAPHIC_DATA] HAT" at bounding box center [285, 218] width 150 height 14
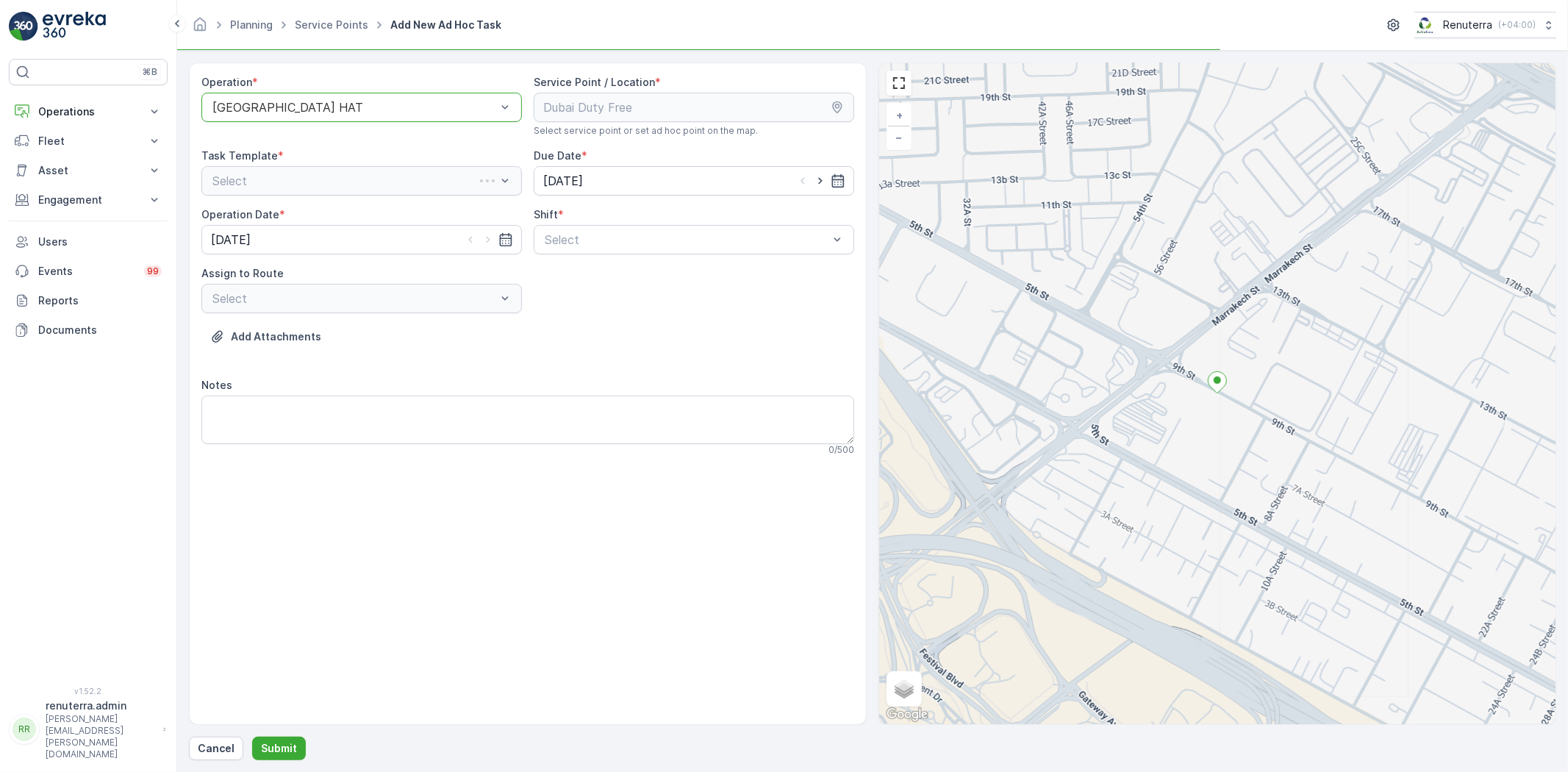
click at [619, 257] on div "Operation * option Dubai HAT, selected. Dubai HAT Service Point / Location * Se…" at bounding box center [528, 271] width 653 height 392
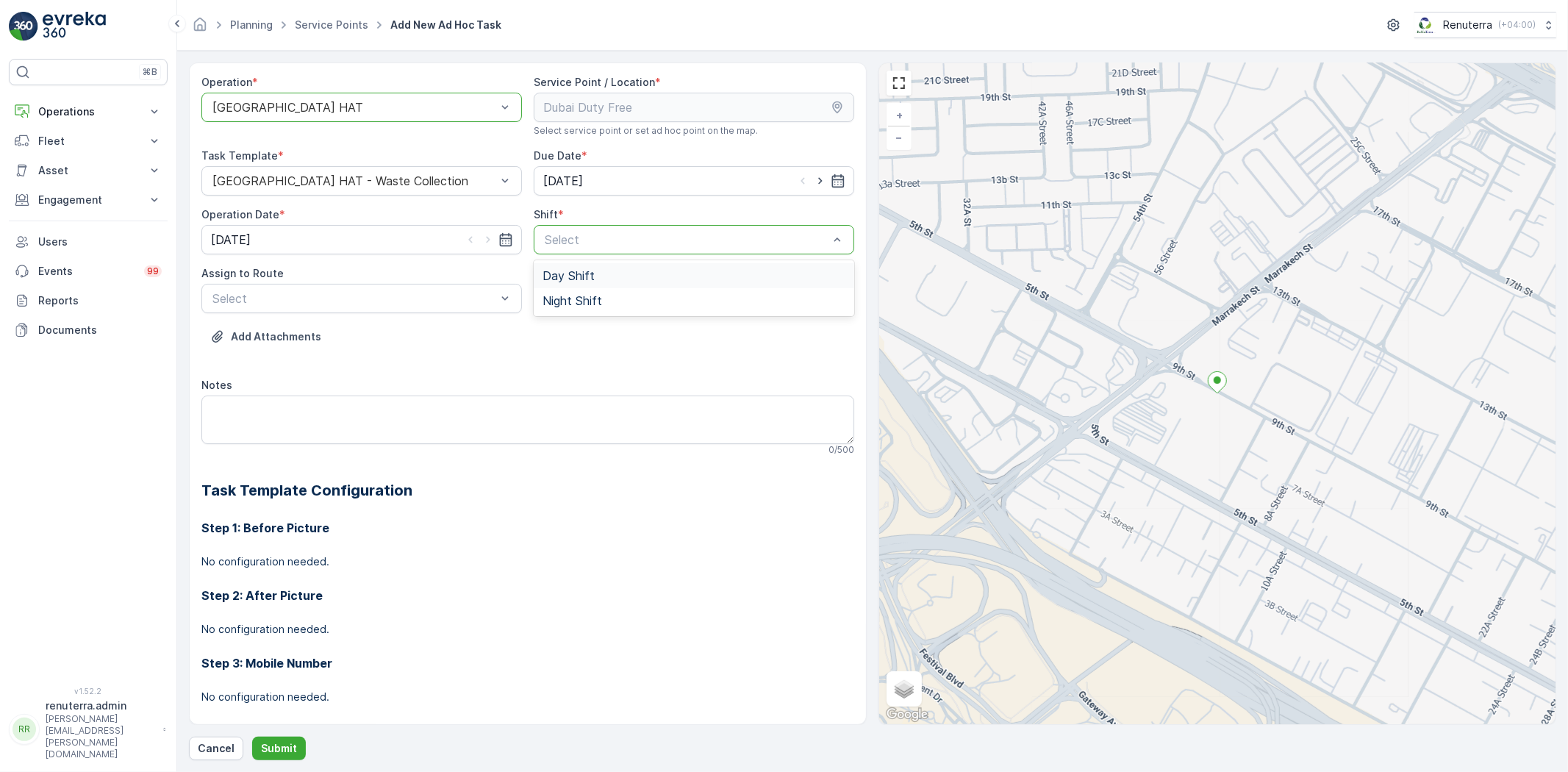
click at [611, 277] on div "Day Shift" at bounding box center [694, 275] width 302 height 14
click at [821, 181] on icon "button" at bounding box center [820, 181] width 14 height 14
type input "[DATE]"
click at [489, 243] on icon "button" at bounding box center [488, 240] width 14 height 14
type input "[DATE]"
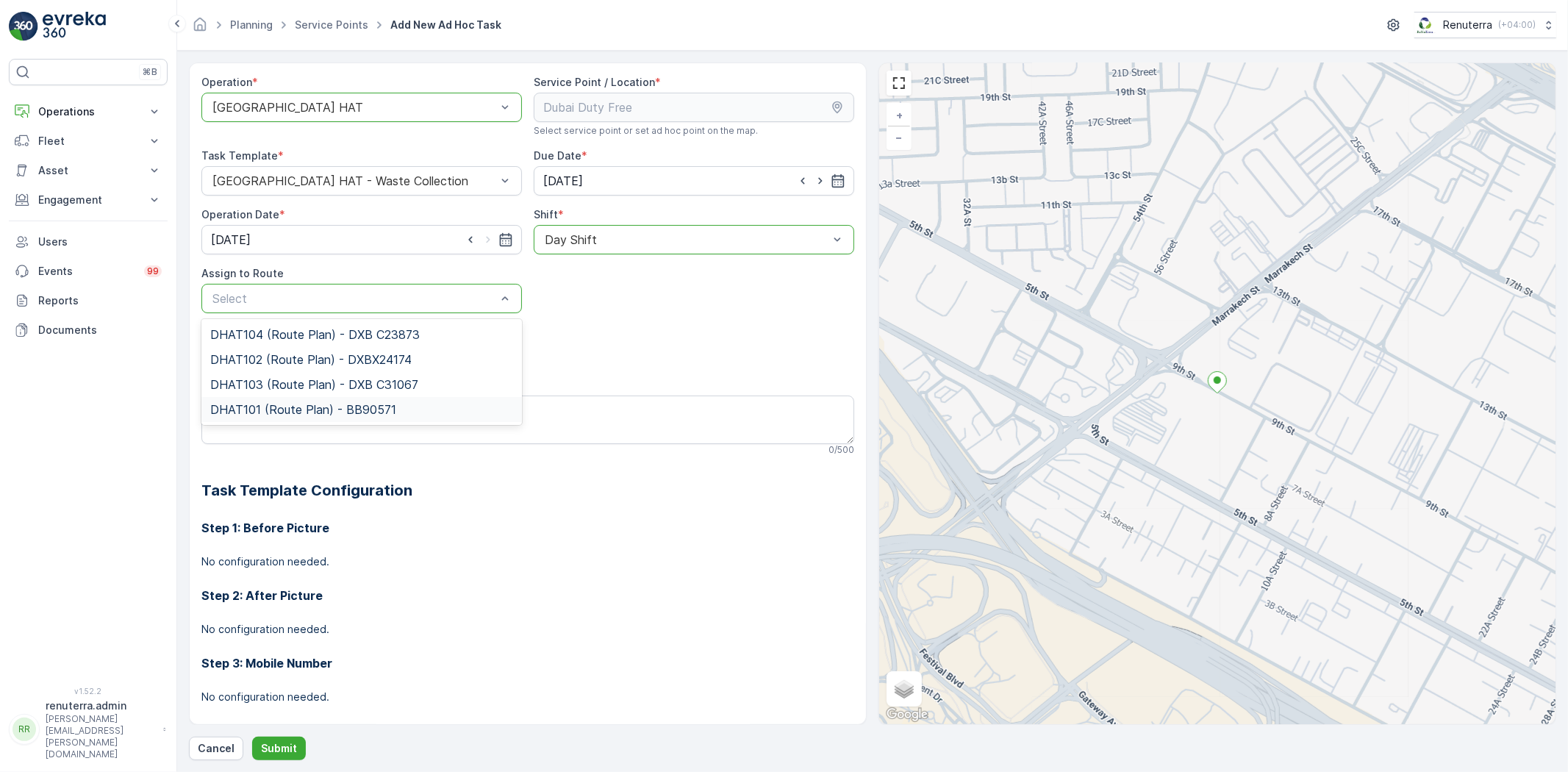
click at [279, 417] on div "DHAT101 (Route Plan) - BB90571" at bounding box center [361, 409] width 321 height 25
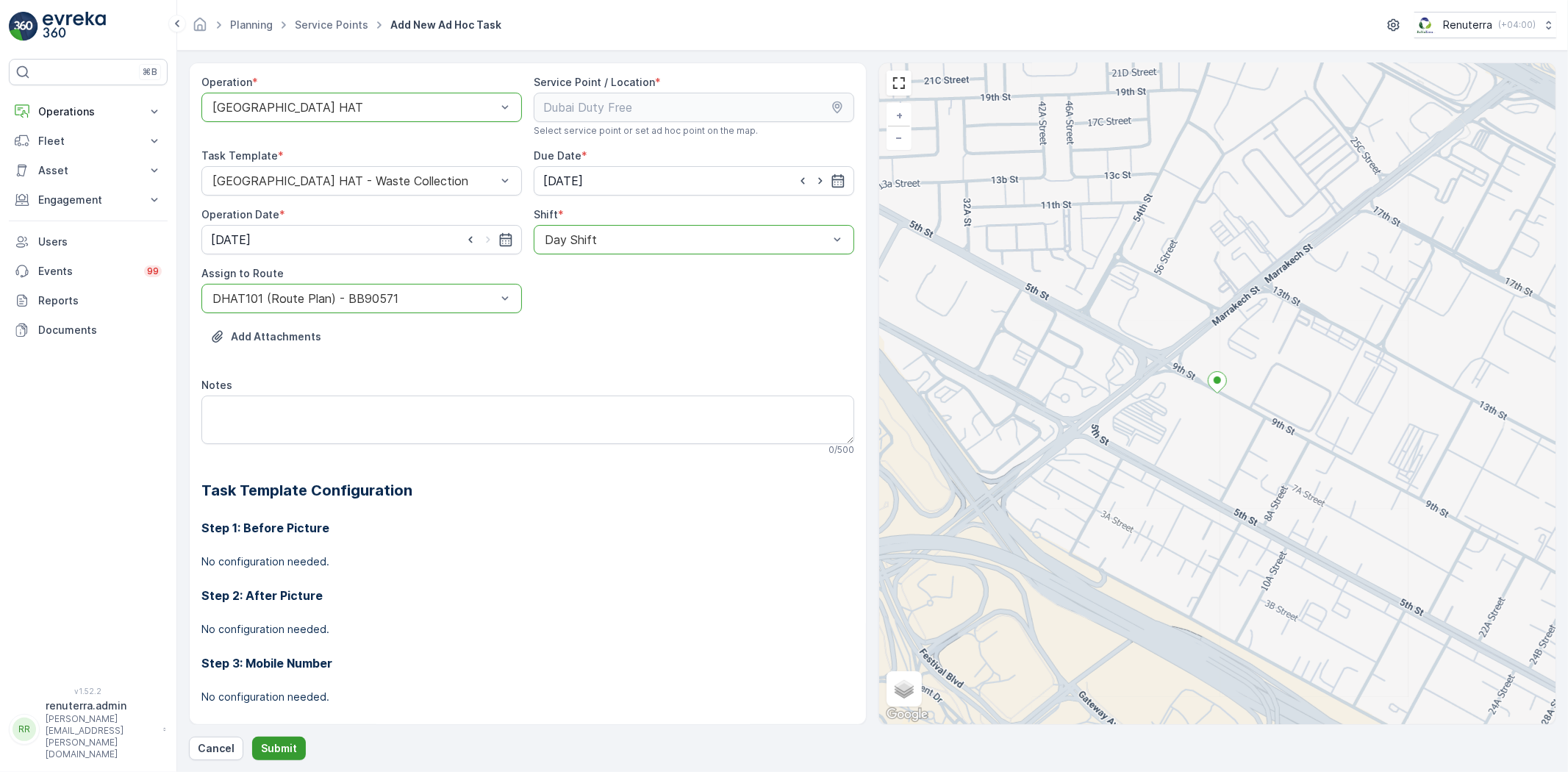
click at [274, 747] on p "Submit" at bounding box center [279, 748] width 36 height 14
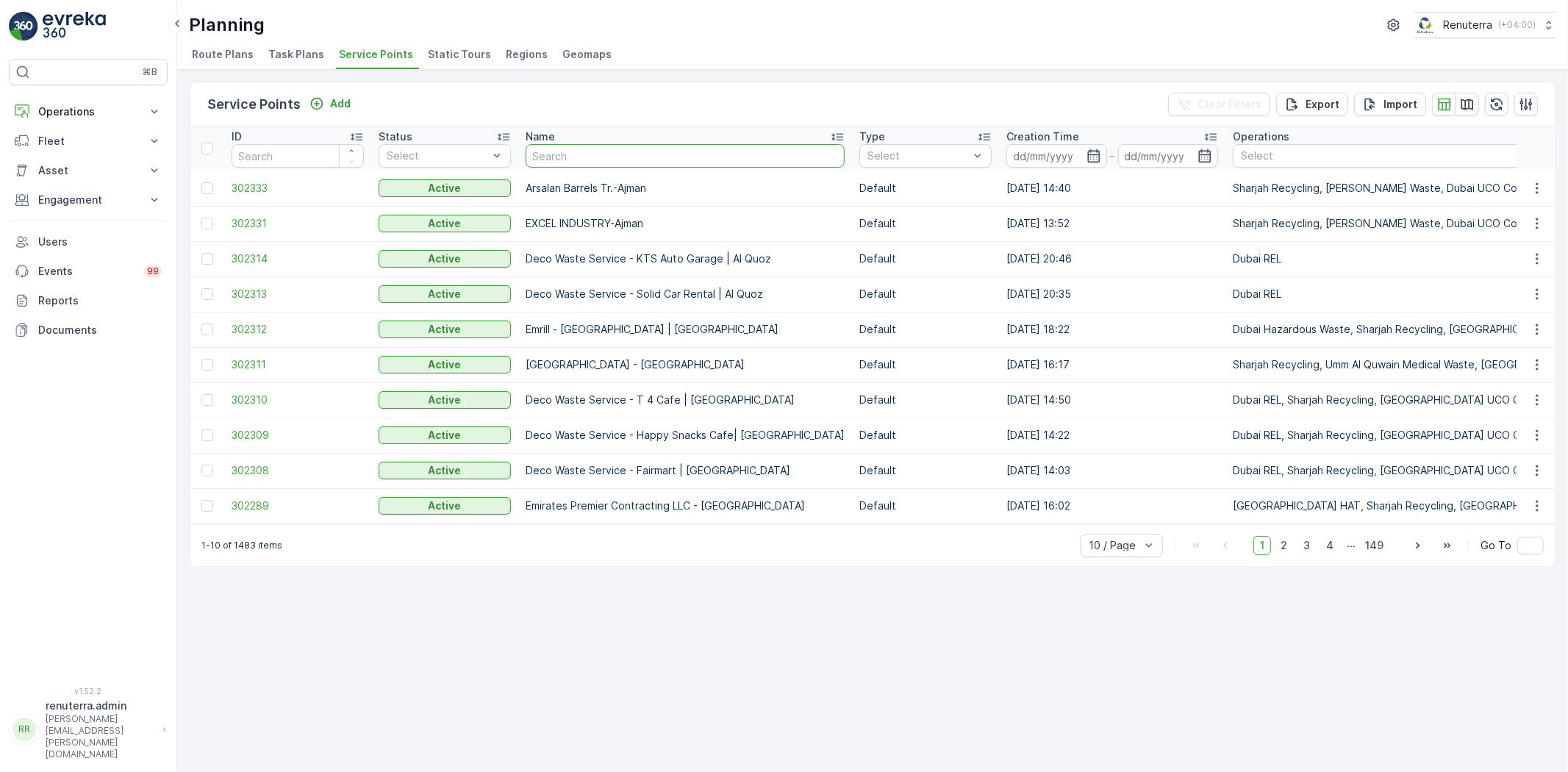
click at [625, 157] on input "text" at bounding box center [685, 156] width 319 height 24
paste input "Al Tayer Stocks (L.L.C.) - DIP"
type input "Al Tayer Stocks (L.L.C.) - DIP"
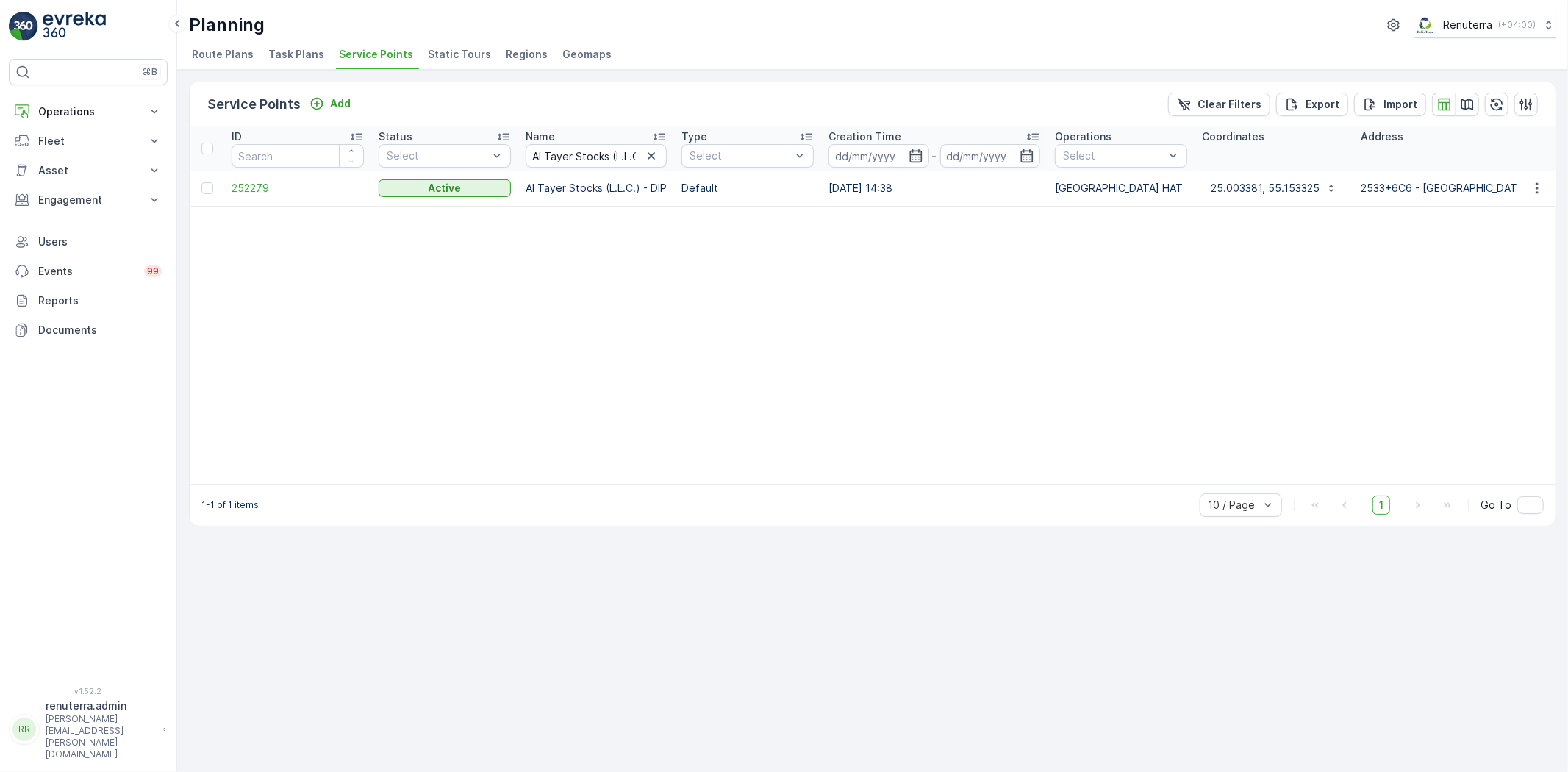
click at [241, 186] on span "252279" at bounding box center [298, 188] width 132 height 14
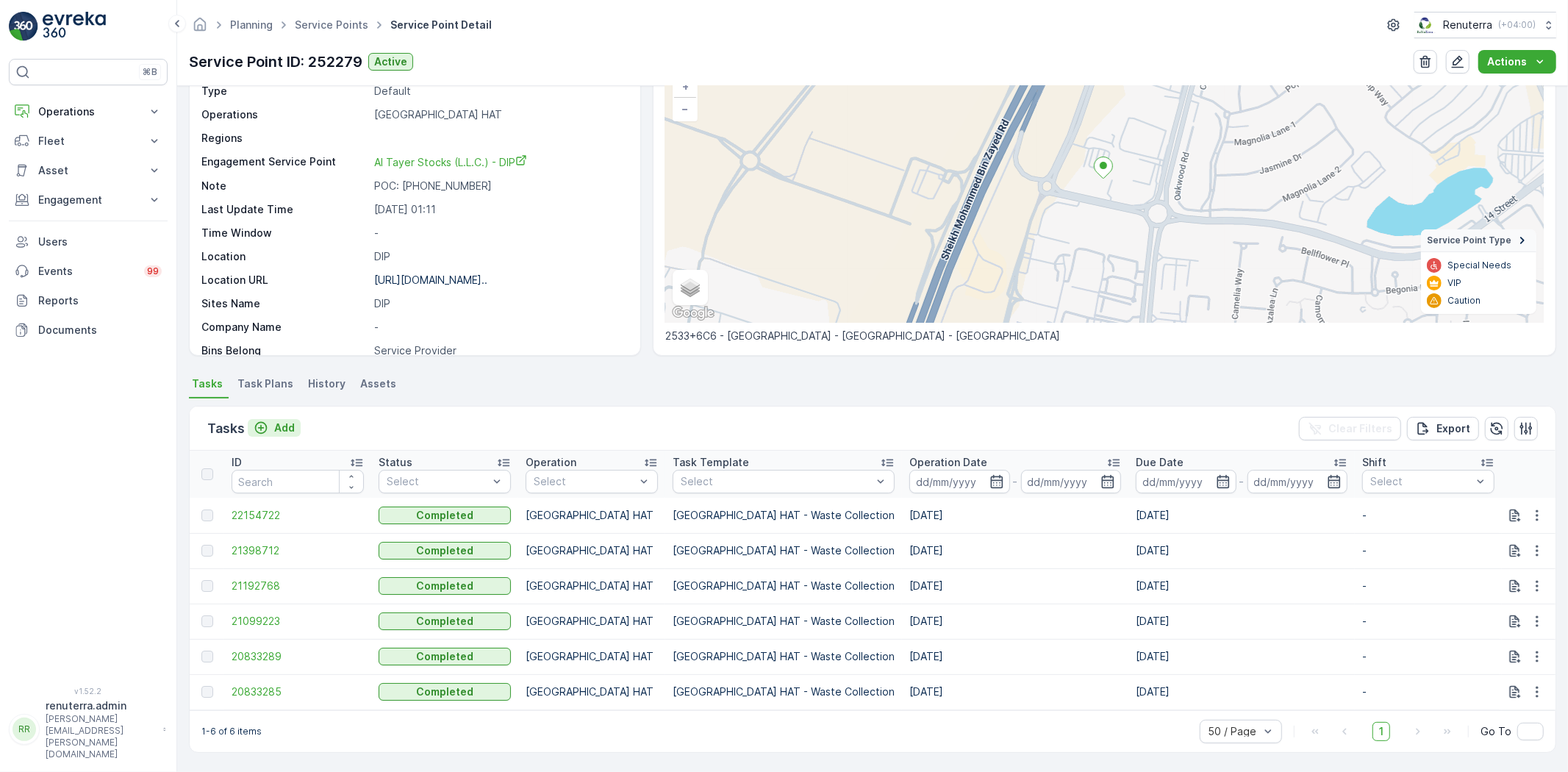
scroll to position [116, 0]
click at [291, 420] on p "Add" at bounding box center [284, 427] width 21 height 14
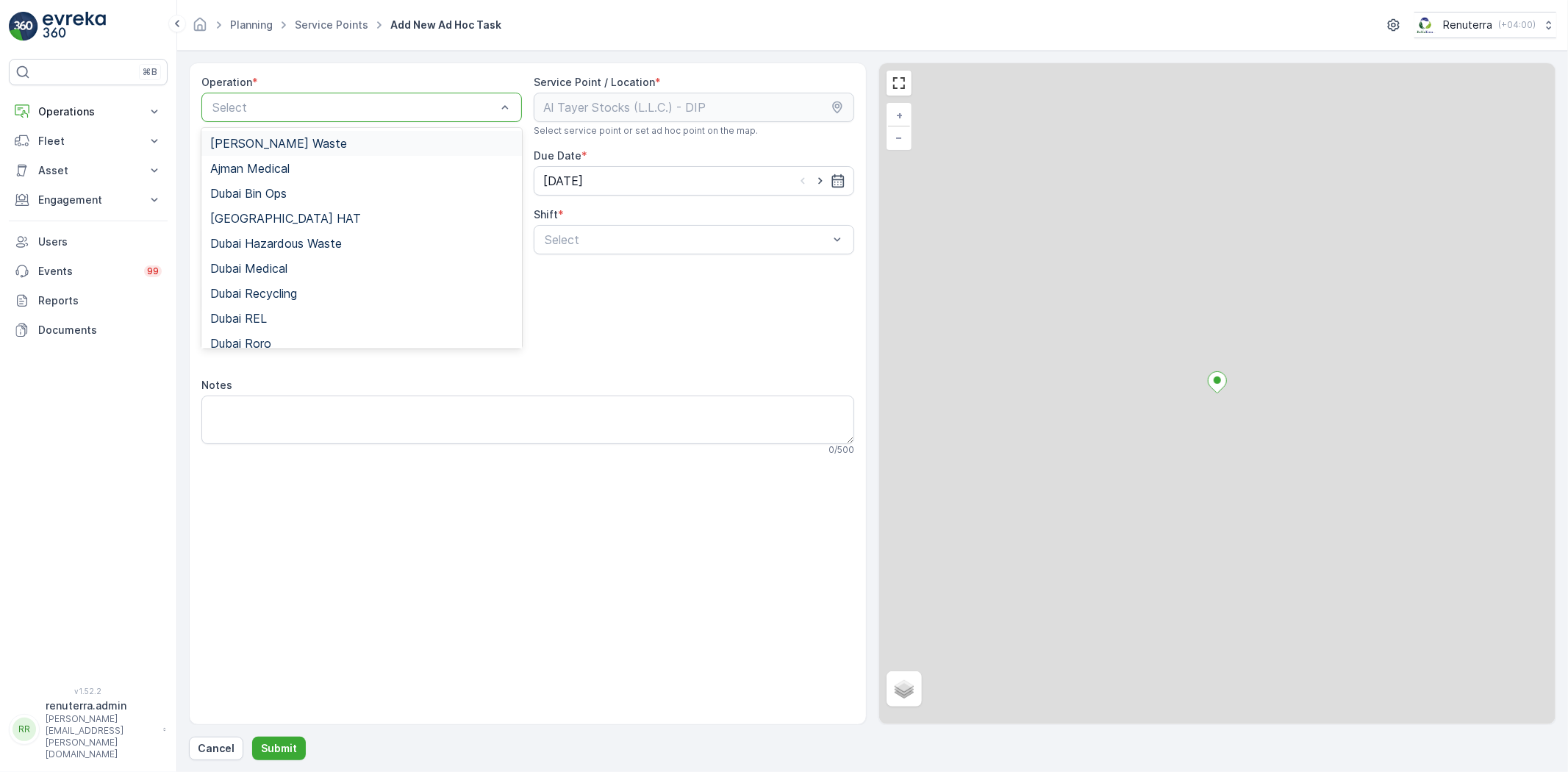
click at [283, 119] on div "Select" at bounding box center [361, 107] width 321 height 29
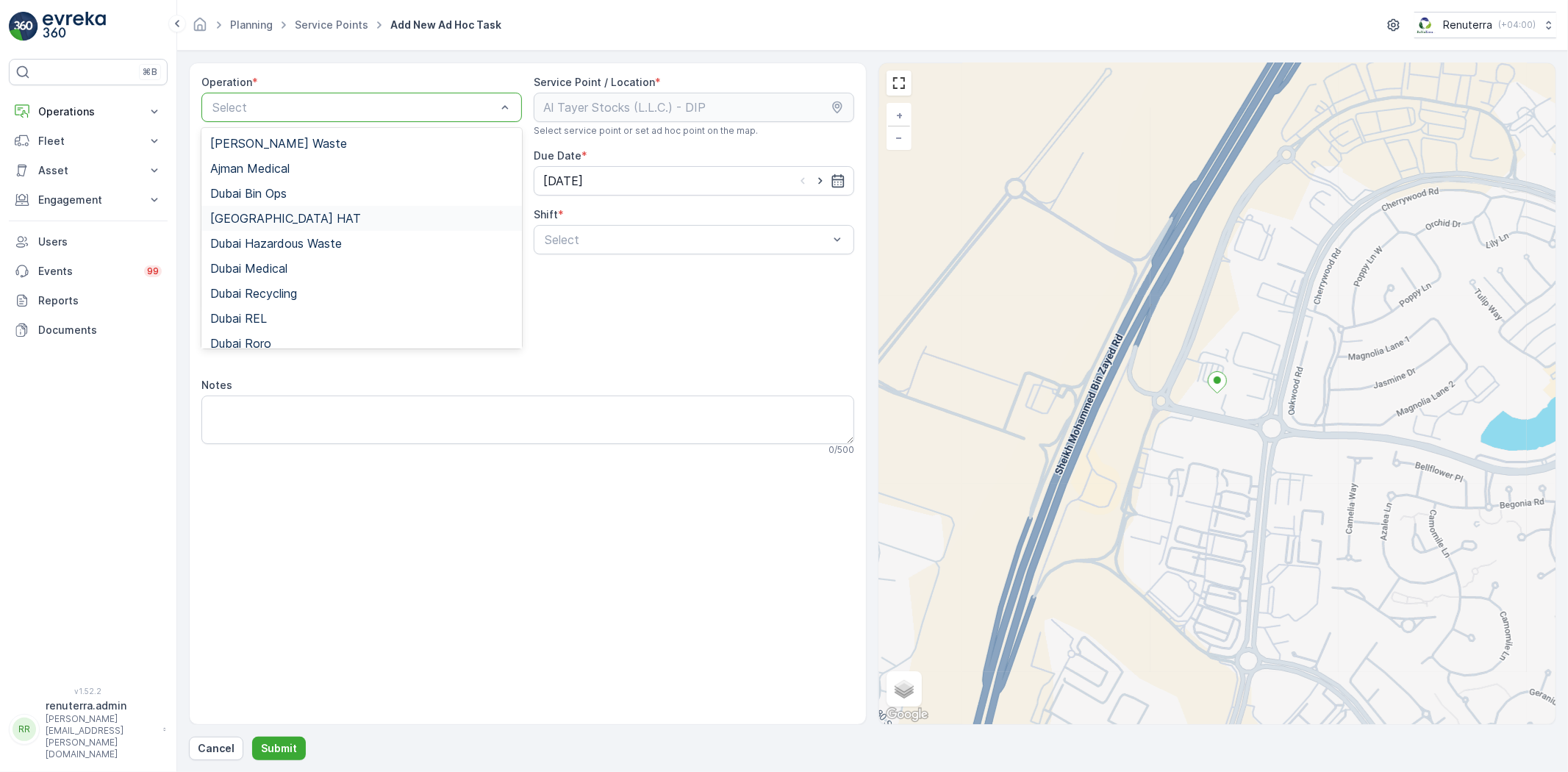
click at [275, 213] on div "[GEOGRAPHIC_DATA] HAT" at bounding box center [361, 218] width 302 height 14
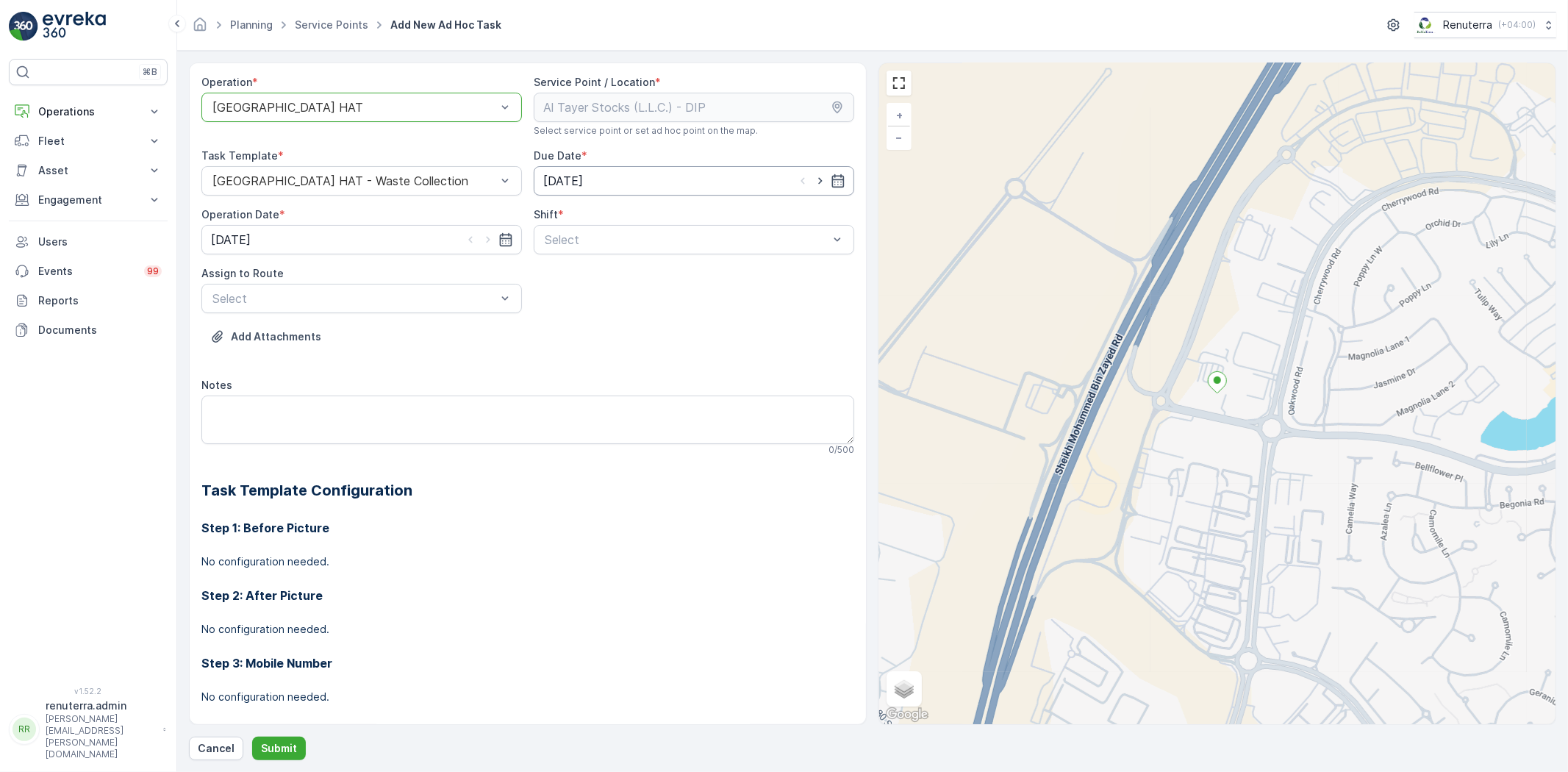
drag, startPoint x: 817, startPoint y: 185, endPoint x: 795, endPoint y: 193, distance: 23.4
click at [817, 184] on icon "button" at bounding box center [820, 181] width 14 height 14
type input "[DATE]"
click at [488, 243] on icon "button" at bounding box center [488, 240] width 14 height 14
type input "[DATE]"
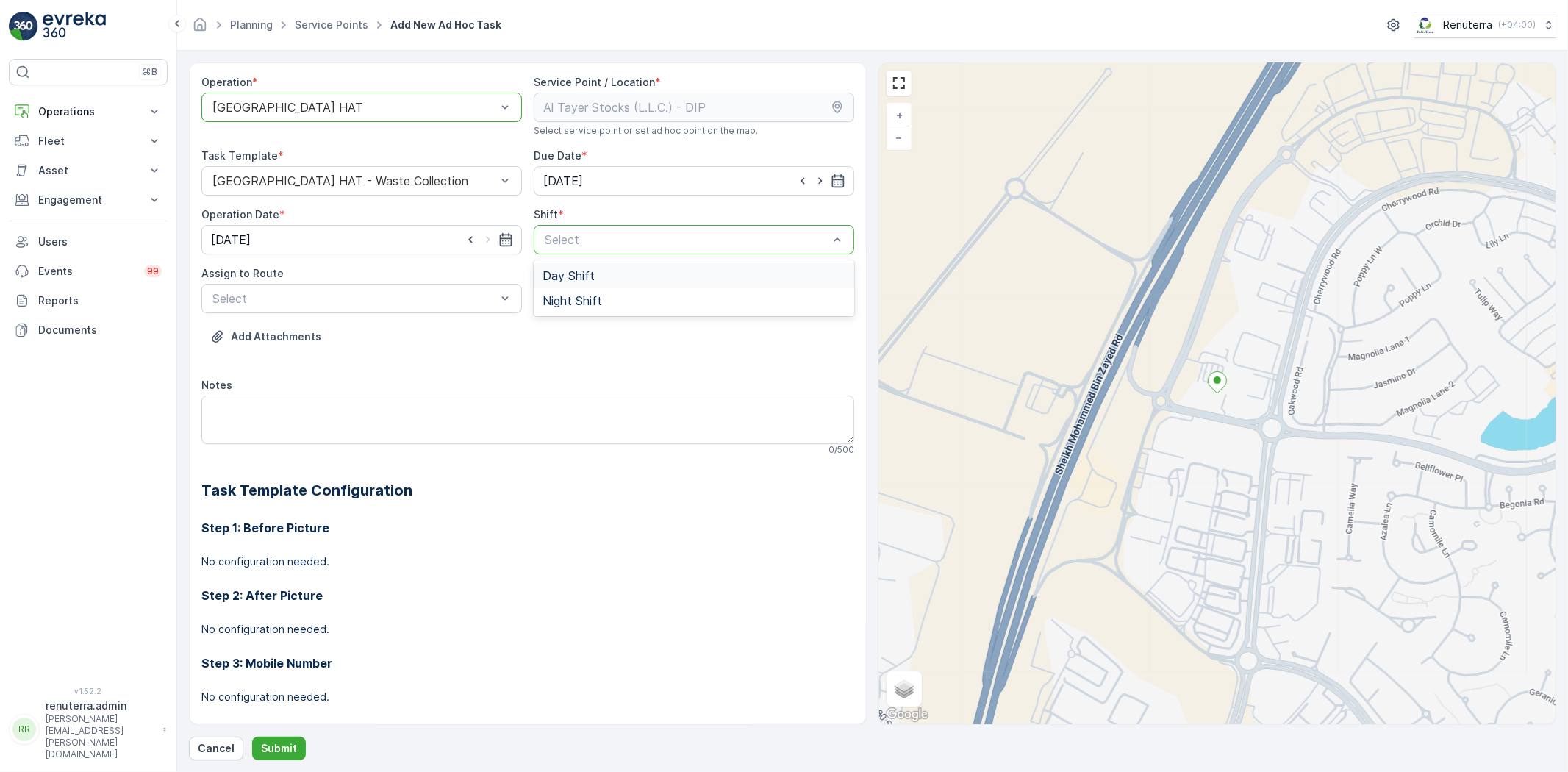
click at [592, 270] on div "Day Shift" at bounding box center [694, 275] width 302 height 14
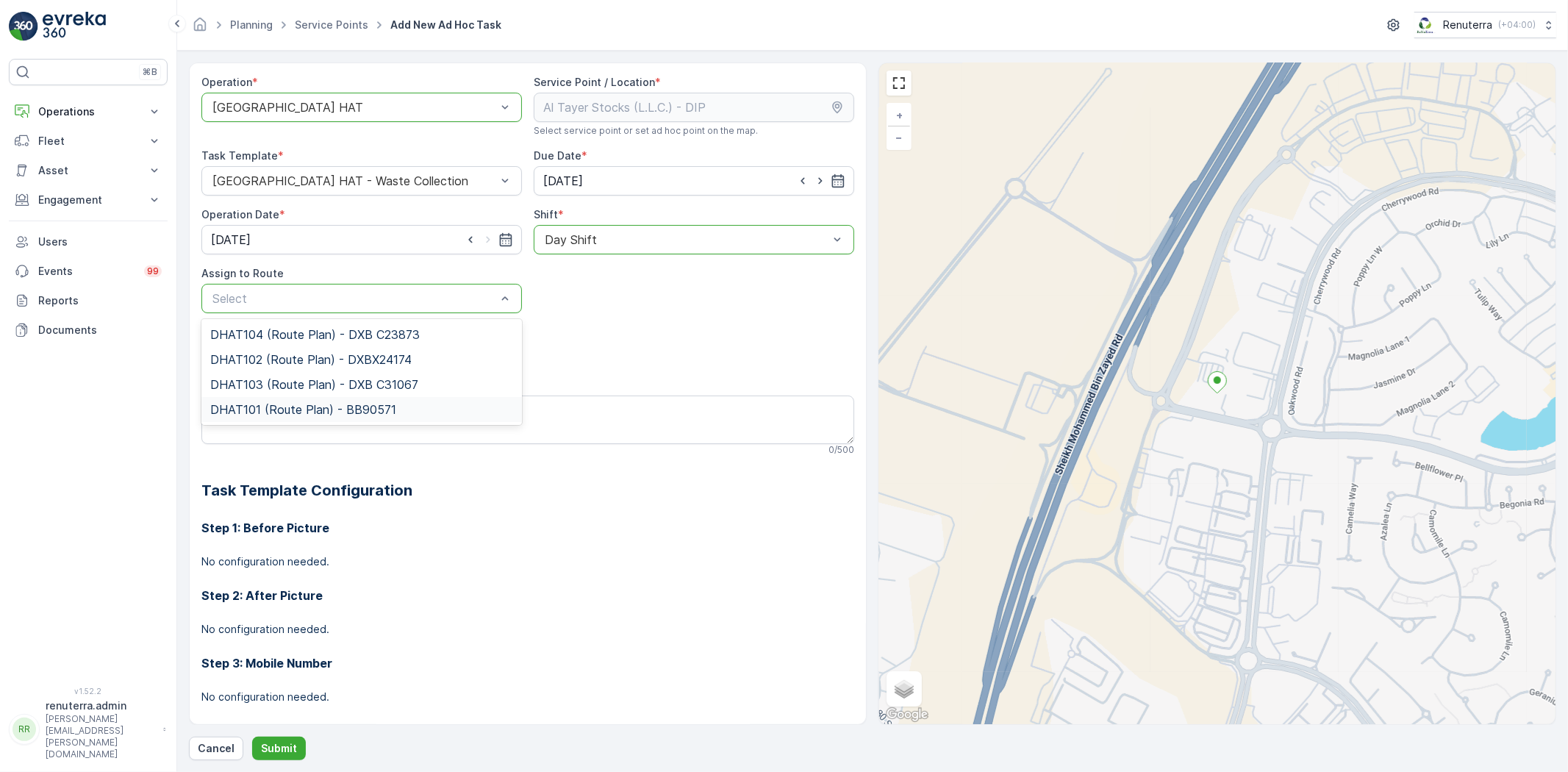
click at [292, 413] on span "DHAT101 (Route Plan) - BB90571" at bounding box center [303, 409] width 186 height 14
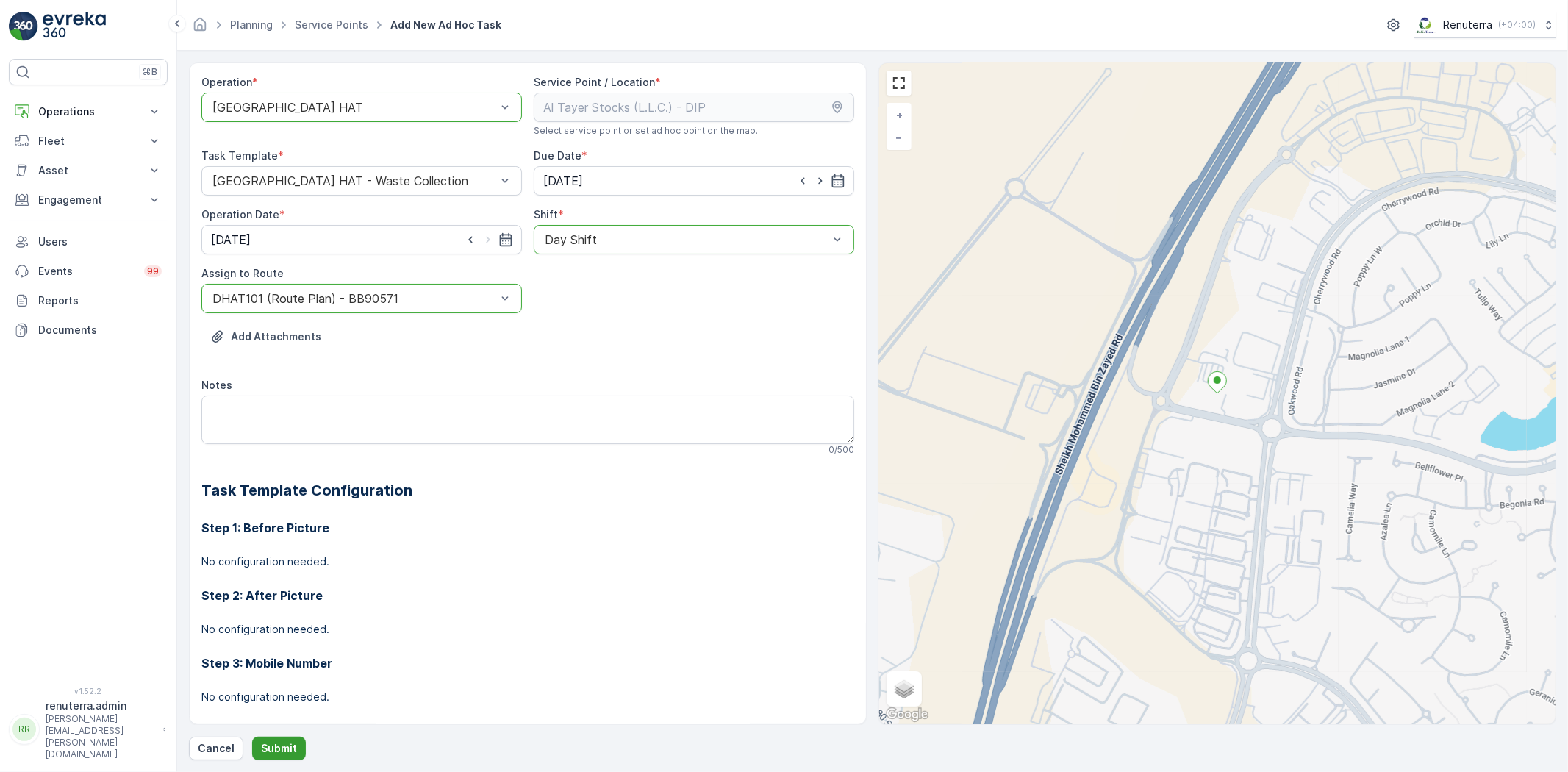
click at [275, 747] on p "Submit" at bounding box center [279, 748] width 36 height 14
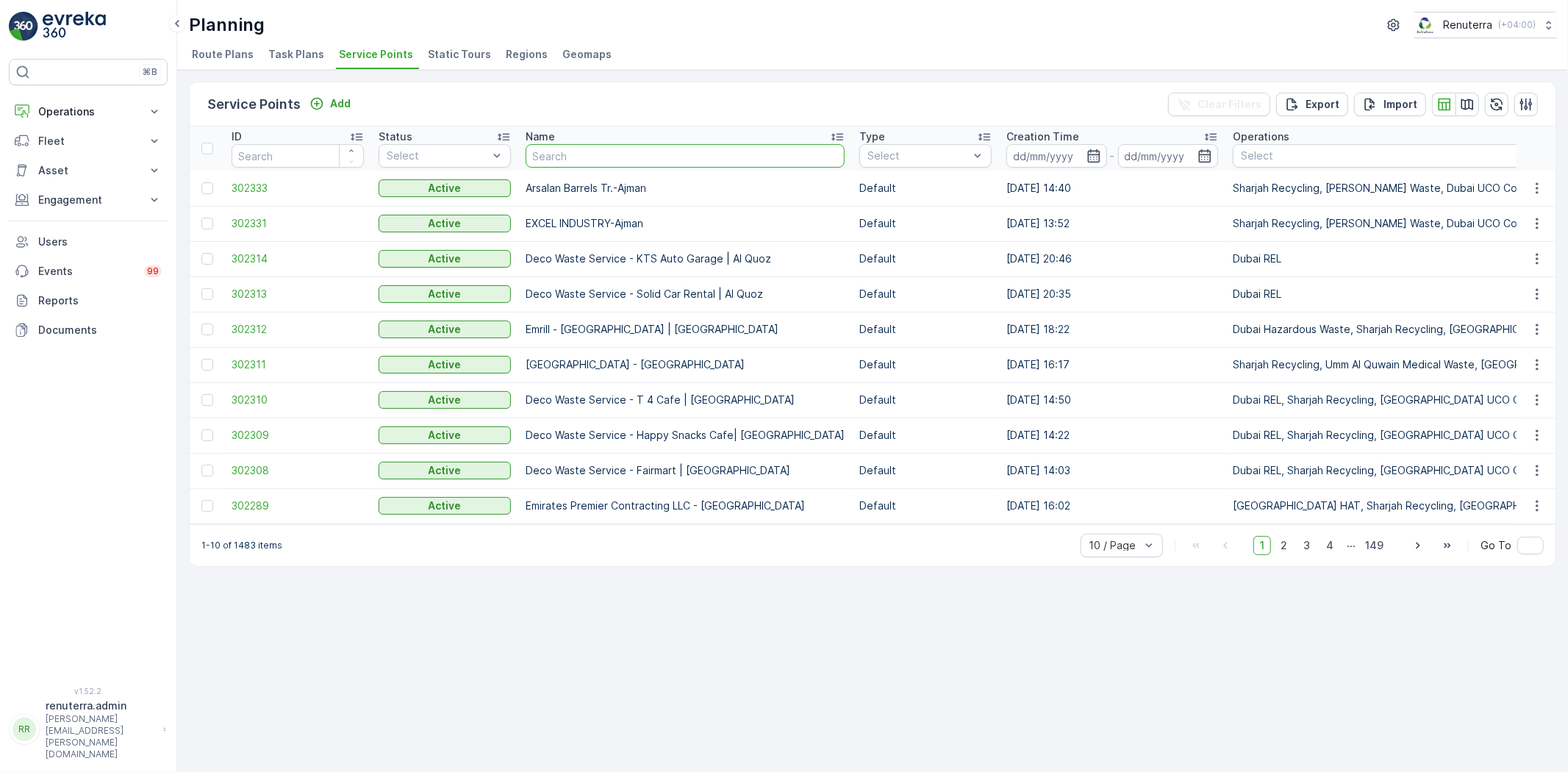
click at [571, 144] on input "text" at bounding box center [685, 156] width 319 height 24
paste input "[PERSON_NAME] Building Contracting - 115 Debris Lifting | [GEOGRAPHIC_DATA]"
type input "[PERSON_NAME] Building Contracting - 115 Debris Lifting | [GEOGRAPHIC_DATA]"
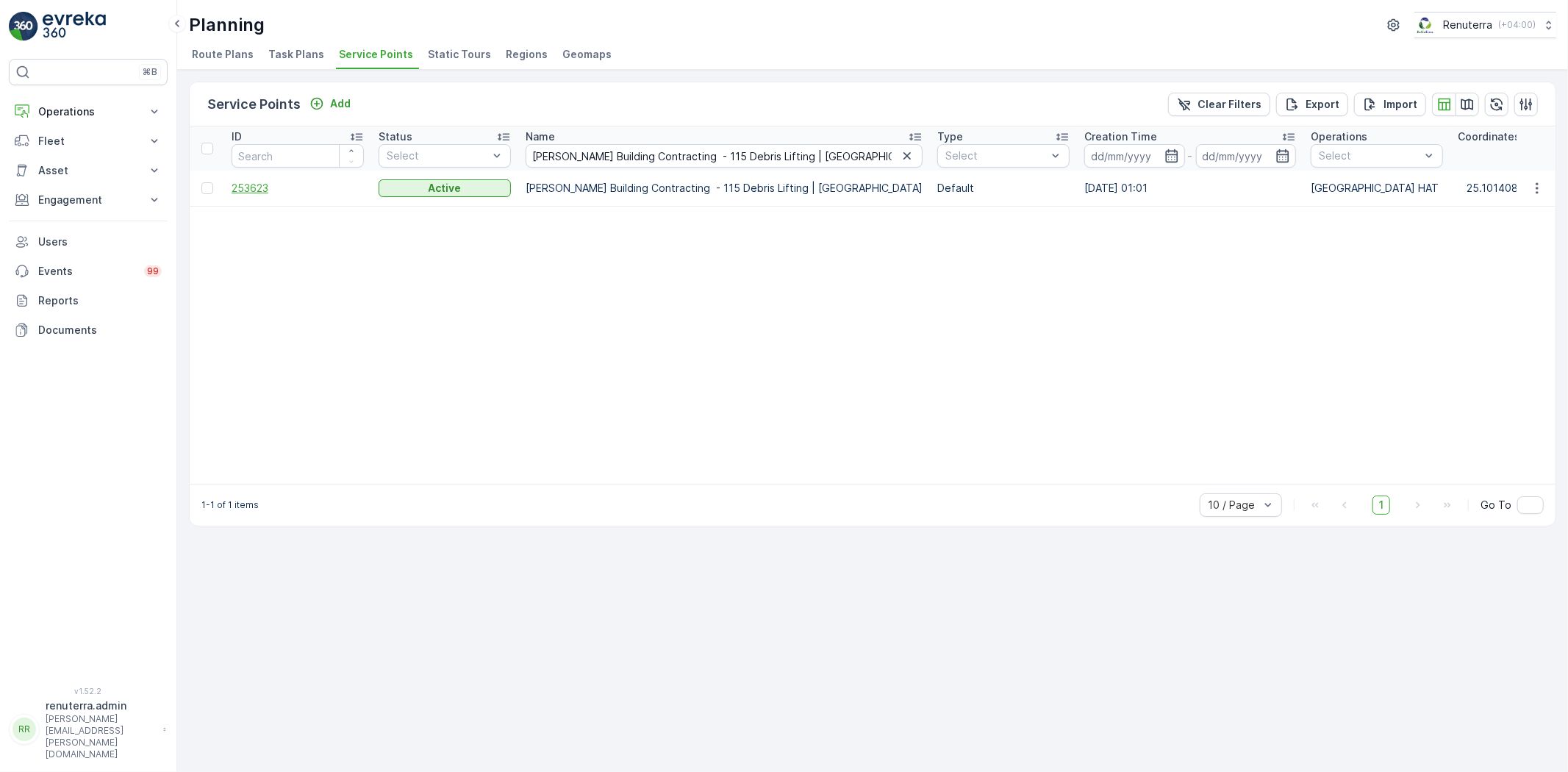
click at [236, 181] on span "253623" at bounding box center [298, 188] width 132 height 14
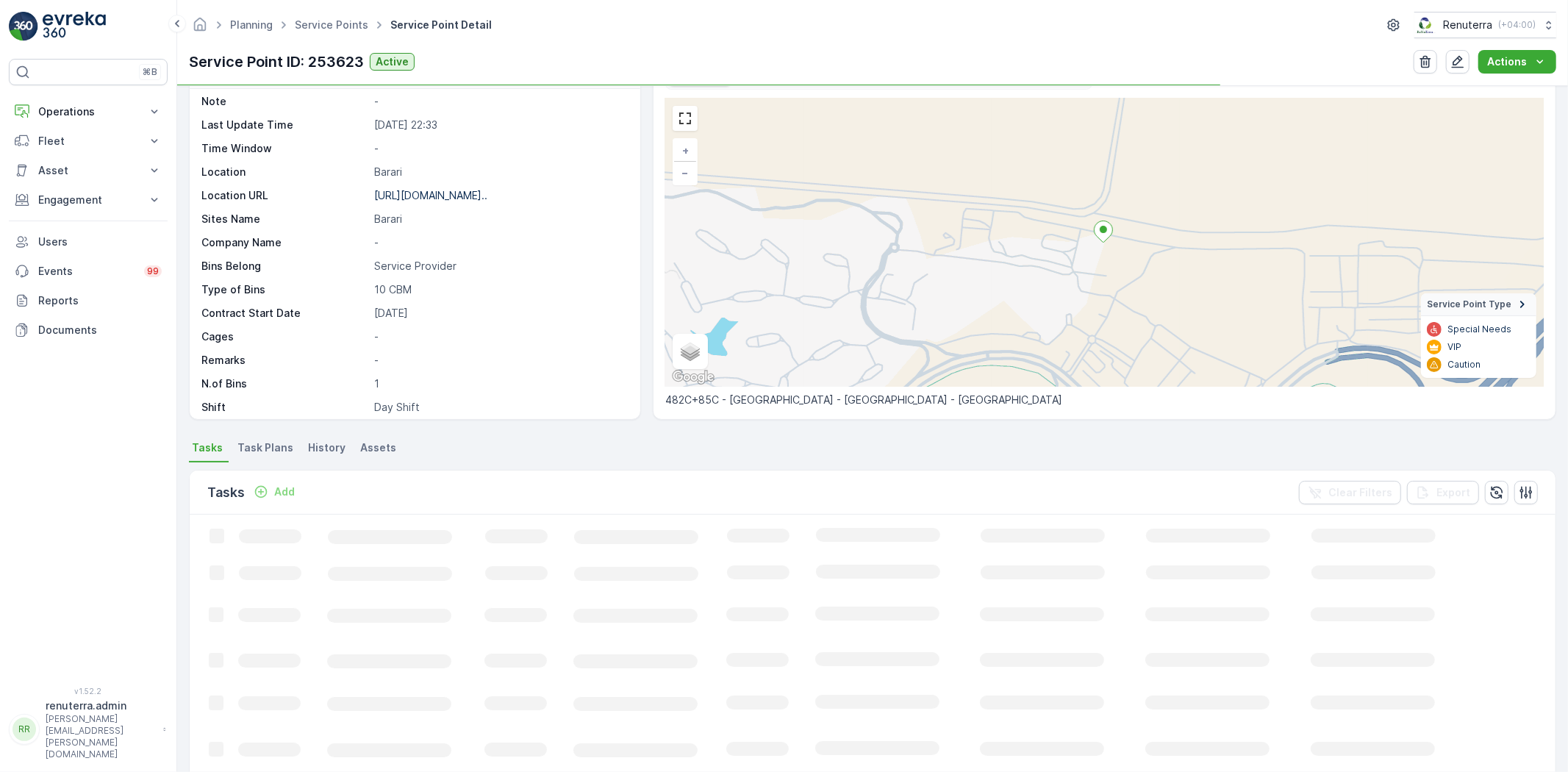
scroll to position [163, 0]
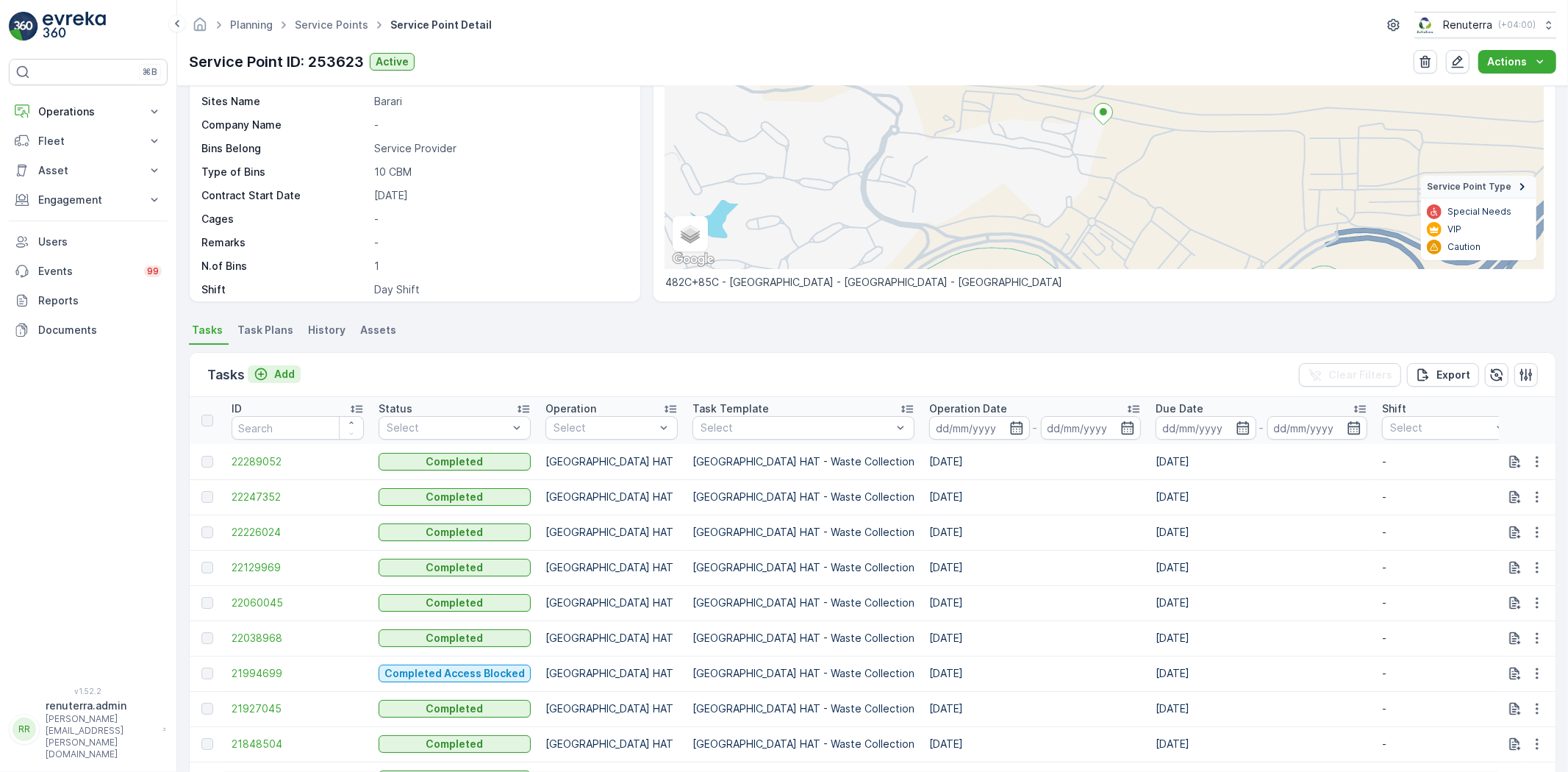
click at [291, 370] on p "Add" at bounding box center [284, 374] width 21 height 14
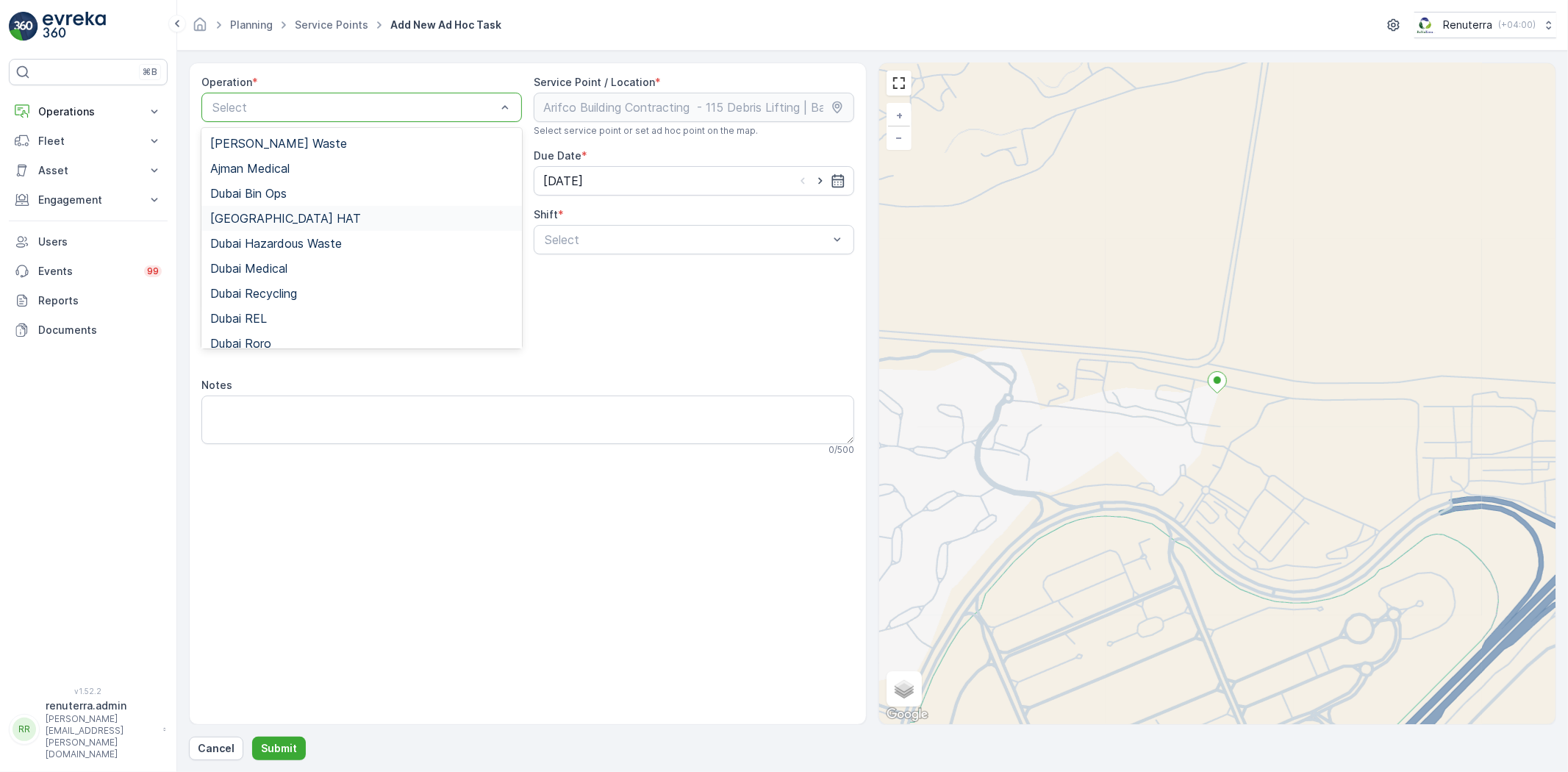
click at [275, 216] on div "[GEOGRAPHIC_DATA] HAT" at bounding box center [361, 218] width 302 height 14
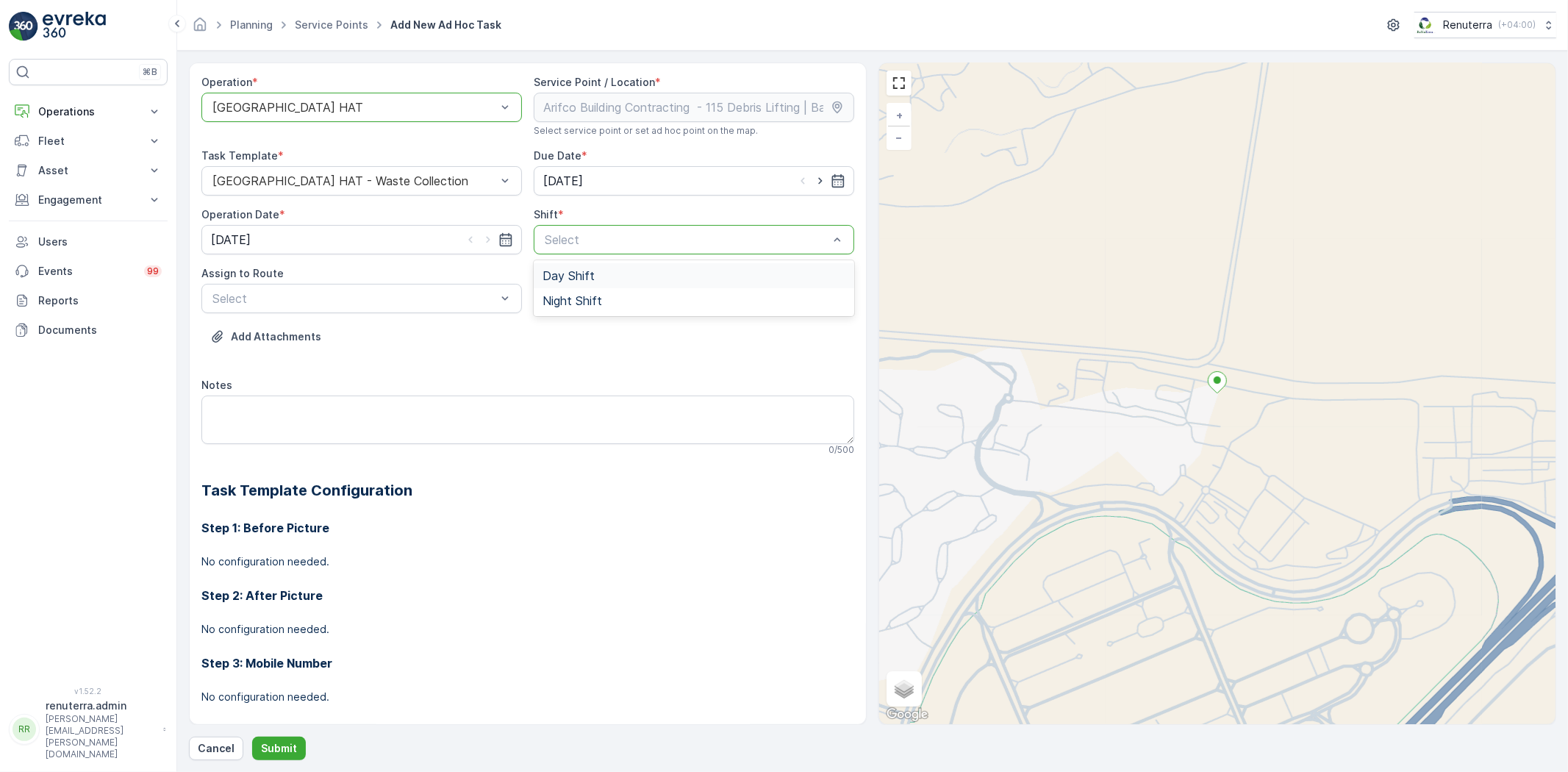
click at [604, 280] on div "Day Shift" at bounding box center [694, 275] width 302 height 14
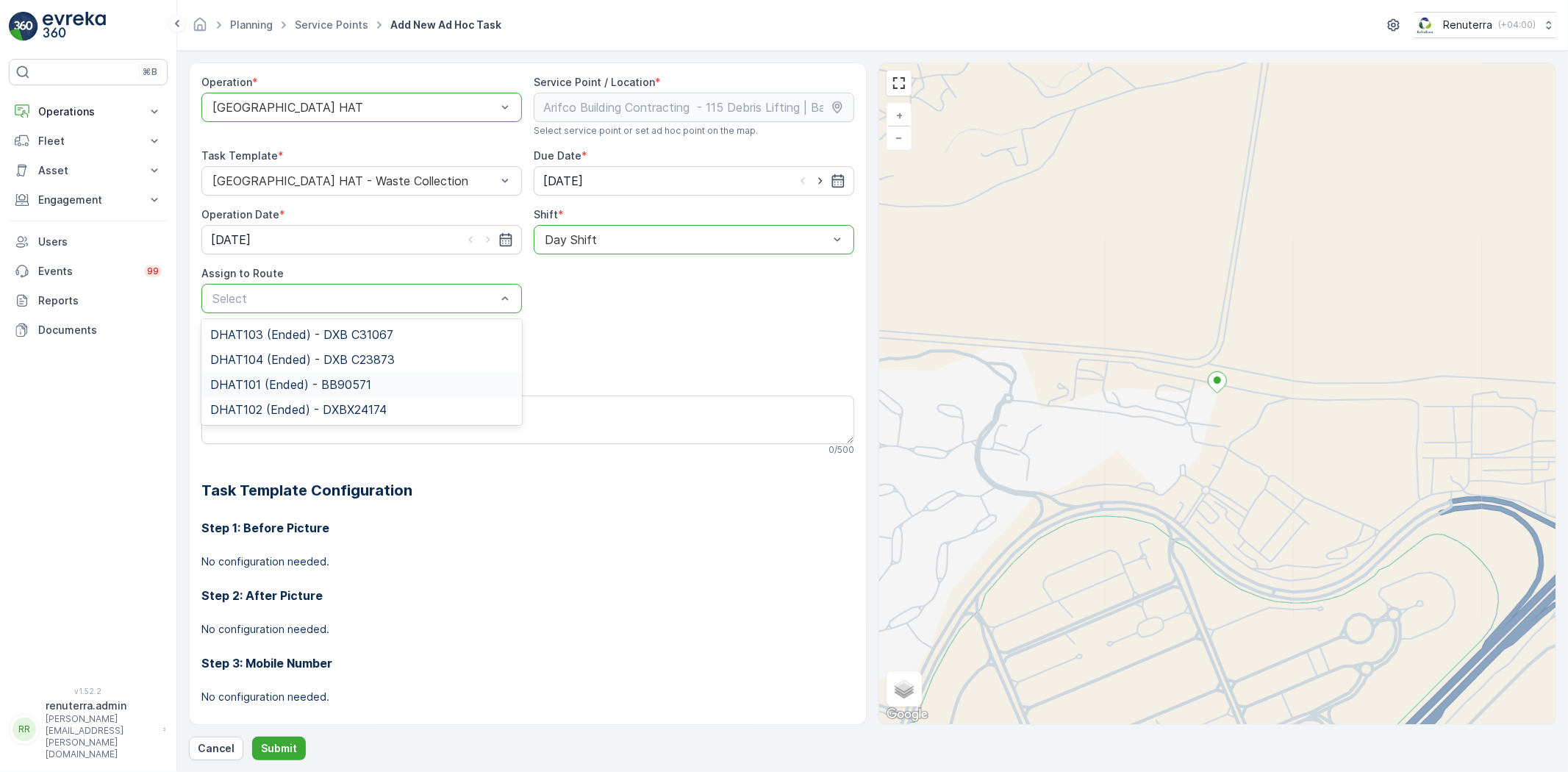
click at [295, 389] on span "DHAT101 (Ended) - BB90571" at bounding box center [291, 384] width 161 height 14
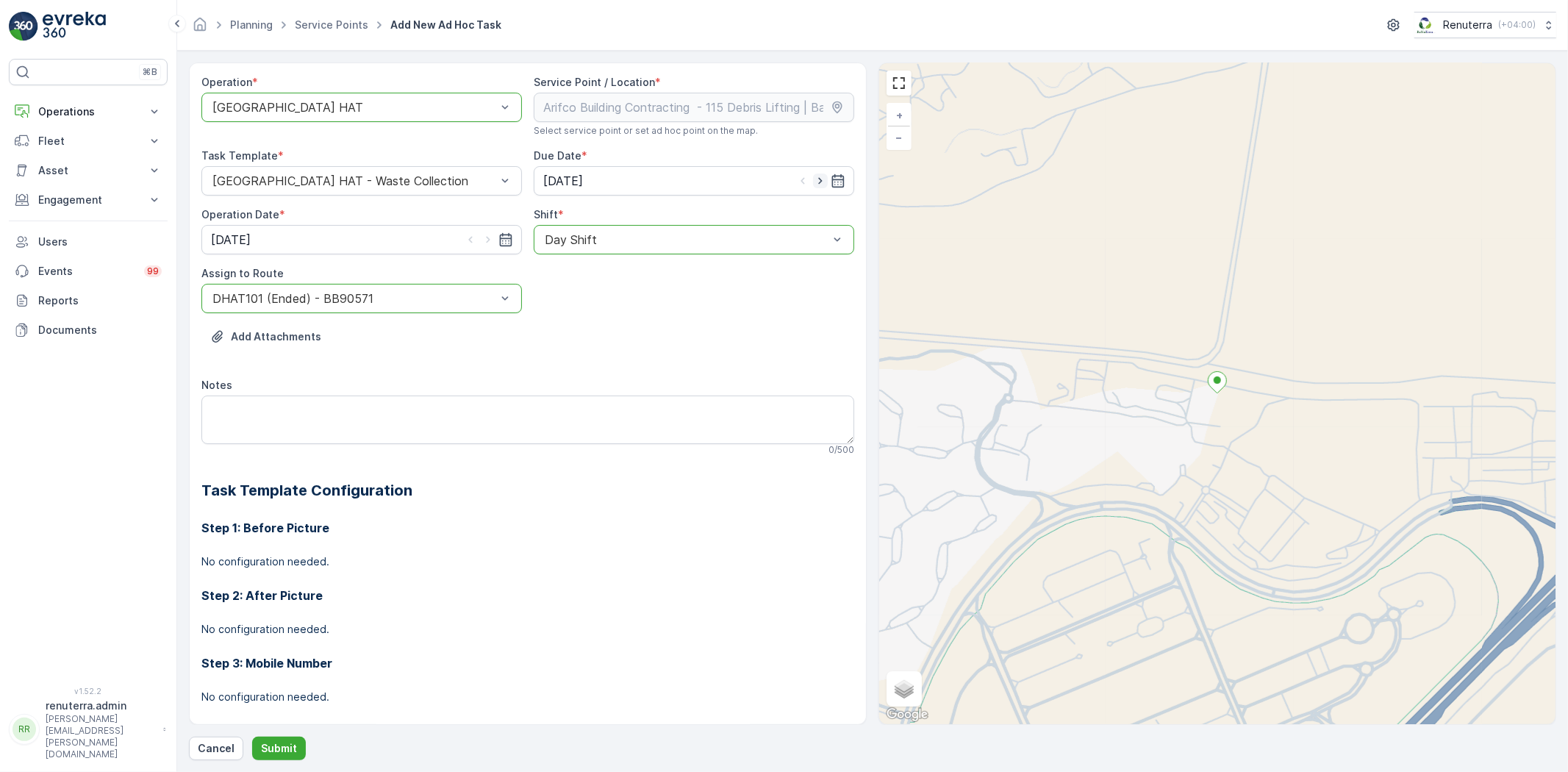
click at [817, 184] on icon "button" at bounding box center [820, 181] width 14 height 14
type input "[DATE]"
click at [482, 241] on icon "button" at bounding box center [488, 240] width 14 height 14
type input "[DATE]"
click at [293, 748] on p "Submit" at bounding box center [279, 748] width 36 height 14
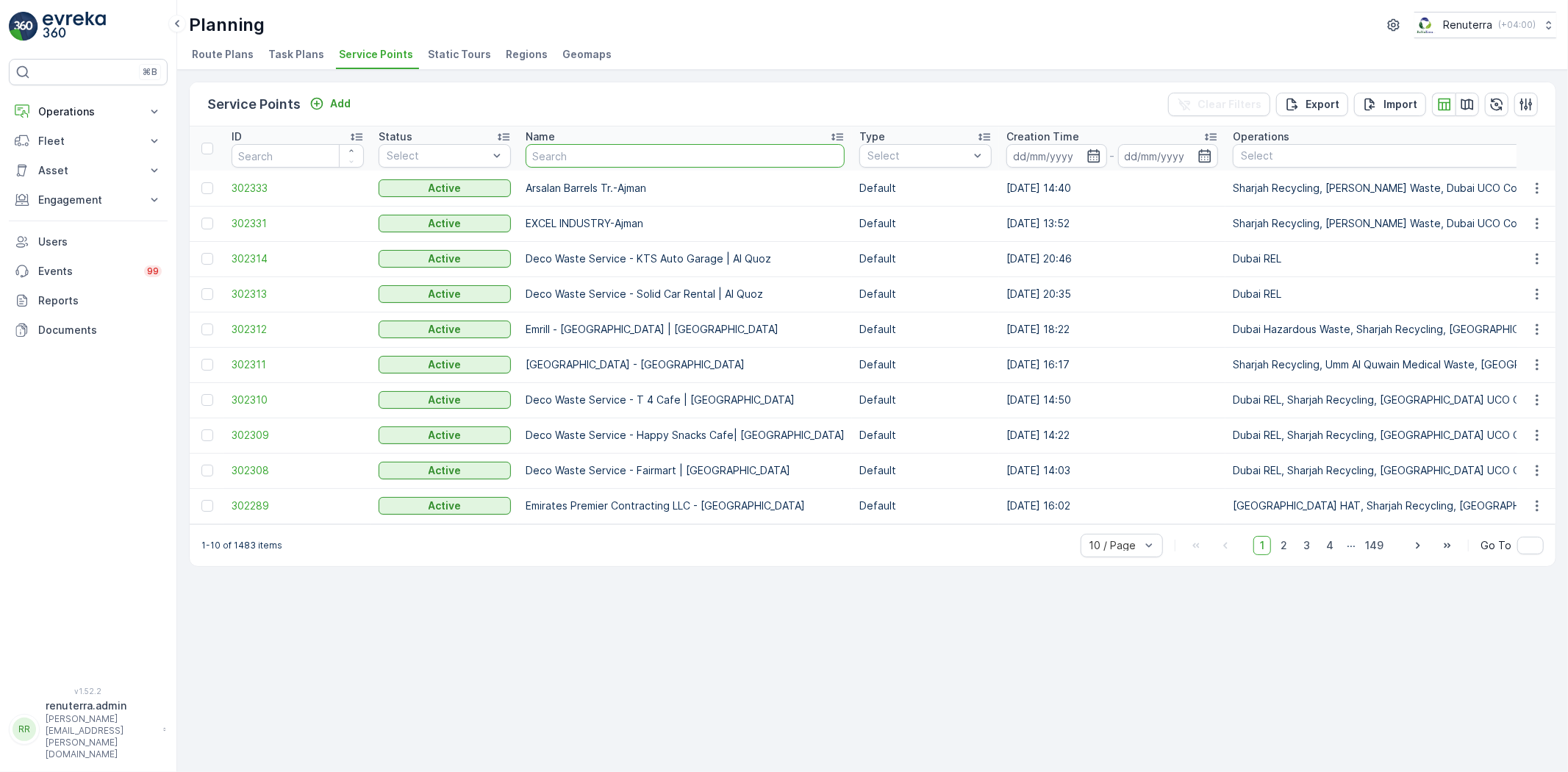
click at [579, 162] on input "text" at bounding box center [685, 156] width 319 height 24
paste input "Deco Waste Service-Al Quoz IFF"
type input "Deco Waste Service-Al Quoz IFF"
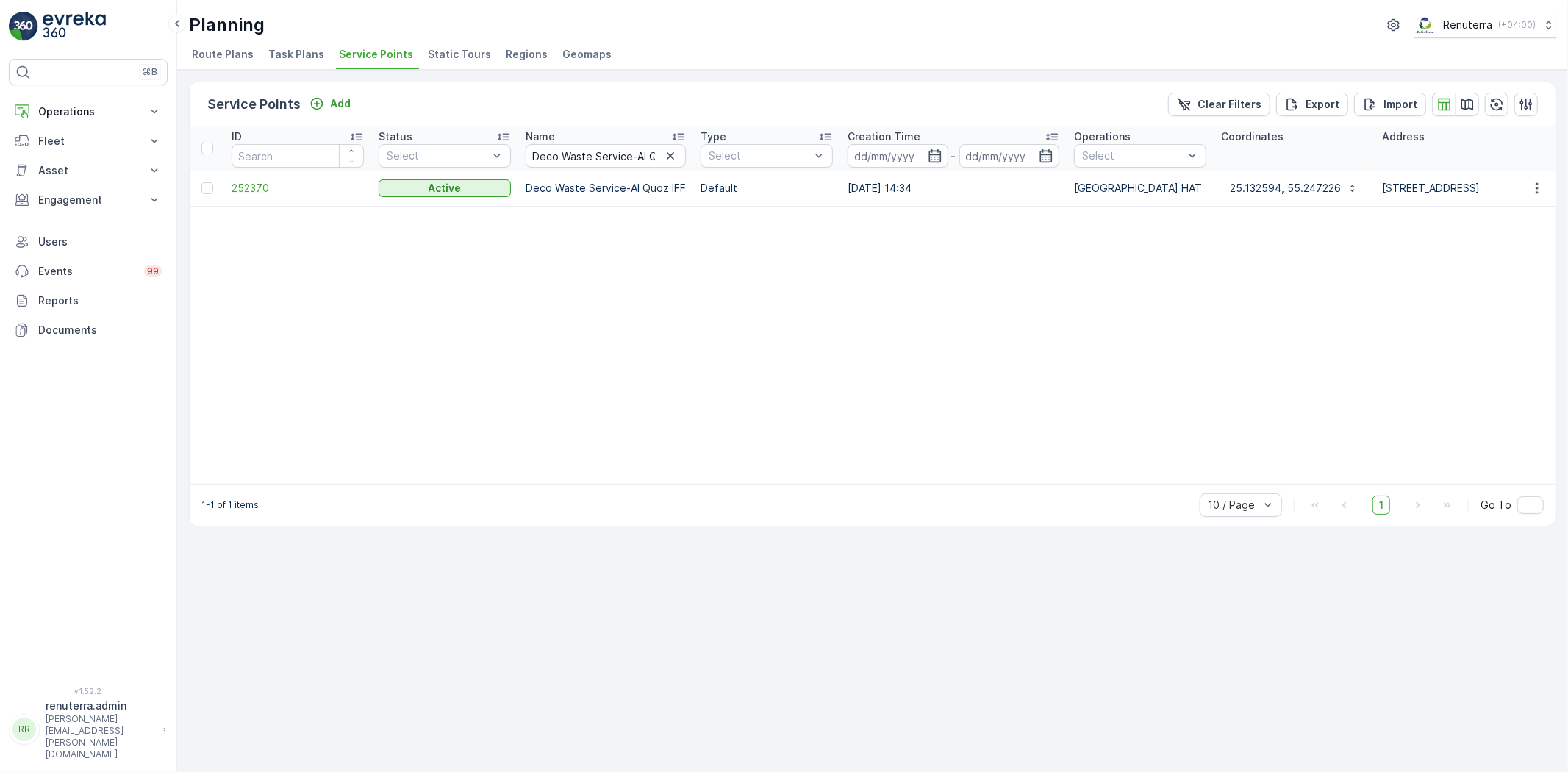
click at [244, 189] on span "252370" at bounding box center [298, 188] width 132 height 14
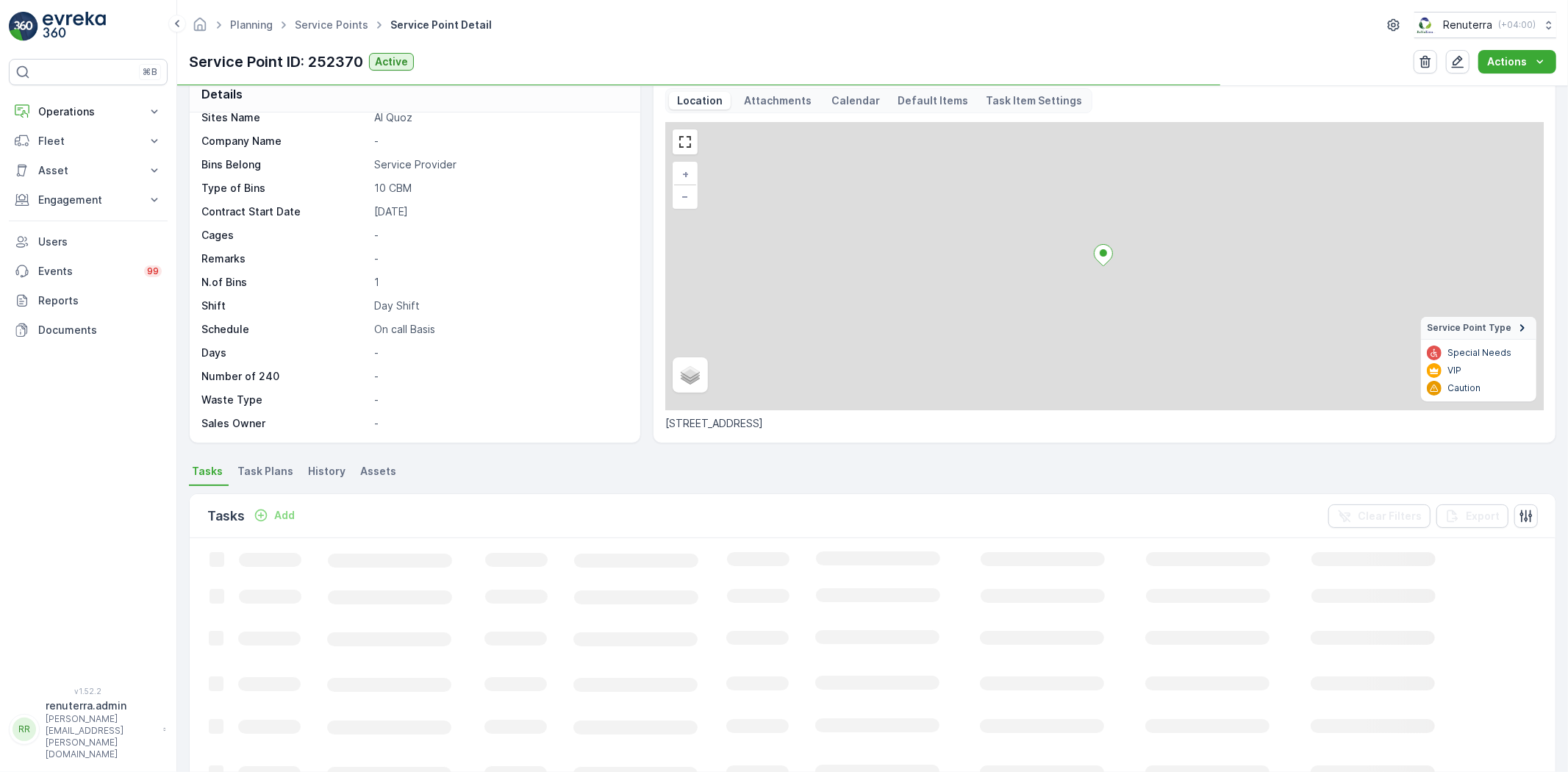
scroll to position [67, 0]
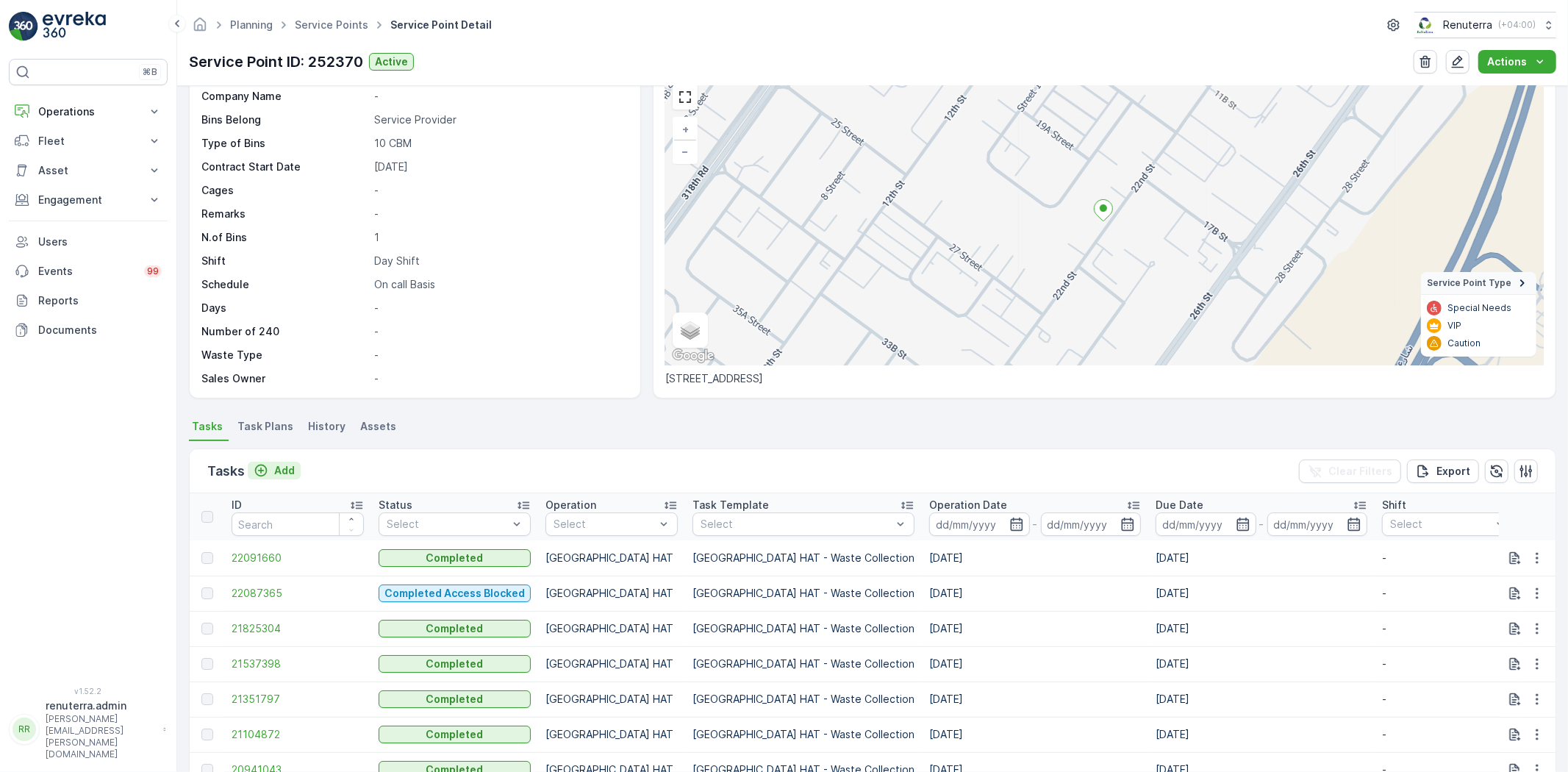
click at [292, 466] on p "Add" at bounding box center [284, 470] width 21 height 14
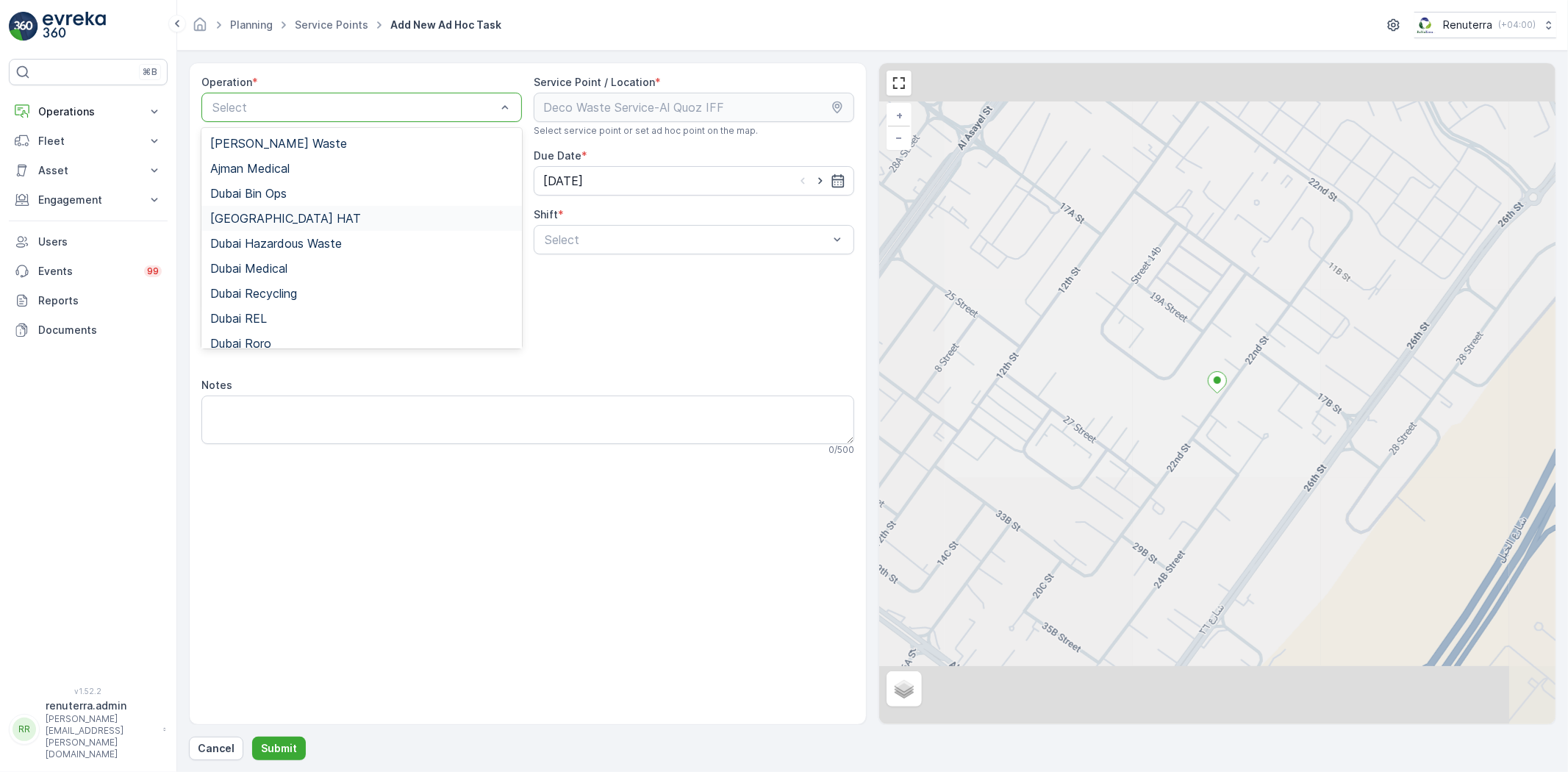
click at [283, 218] on div "[GEOGRAPHIC_DATA] HAT" at bounding box center [361, 218] width 302 height 14
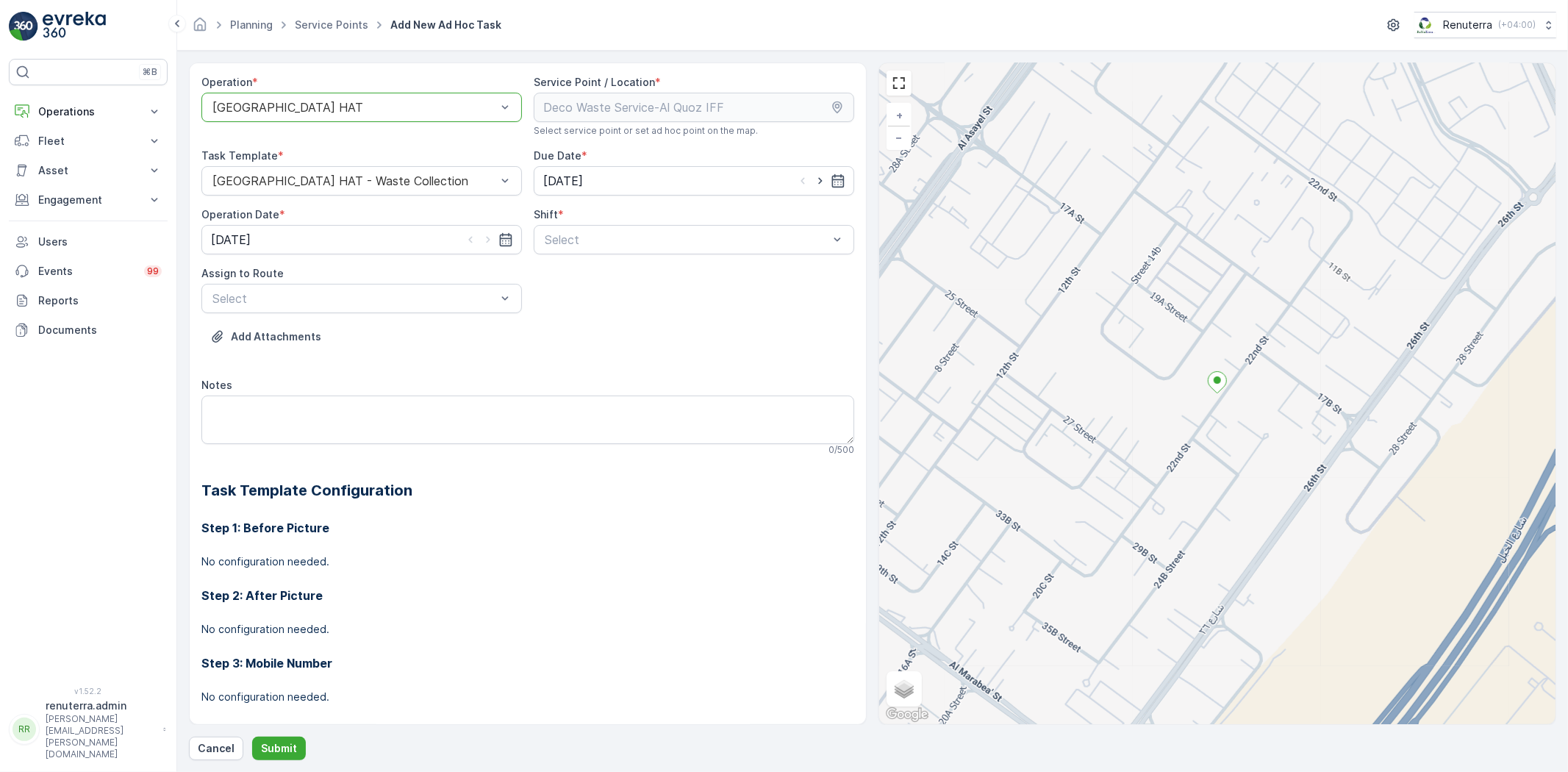
click at [581, 274] on span "Day Shift" at bounding box center [569, 275] width 53 height 14
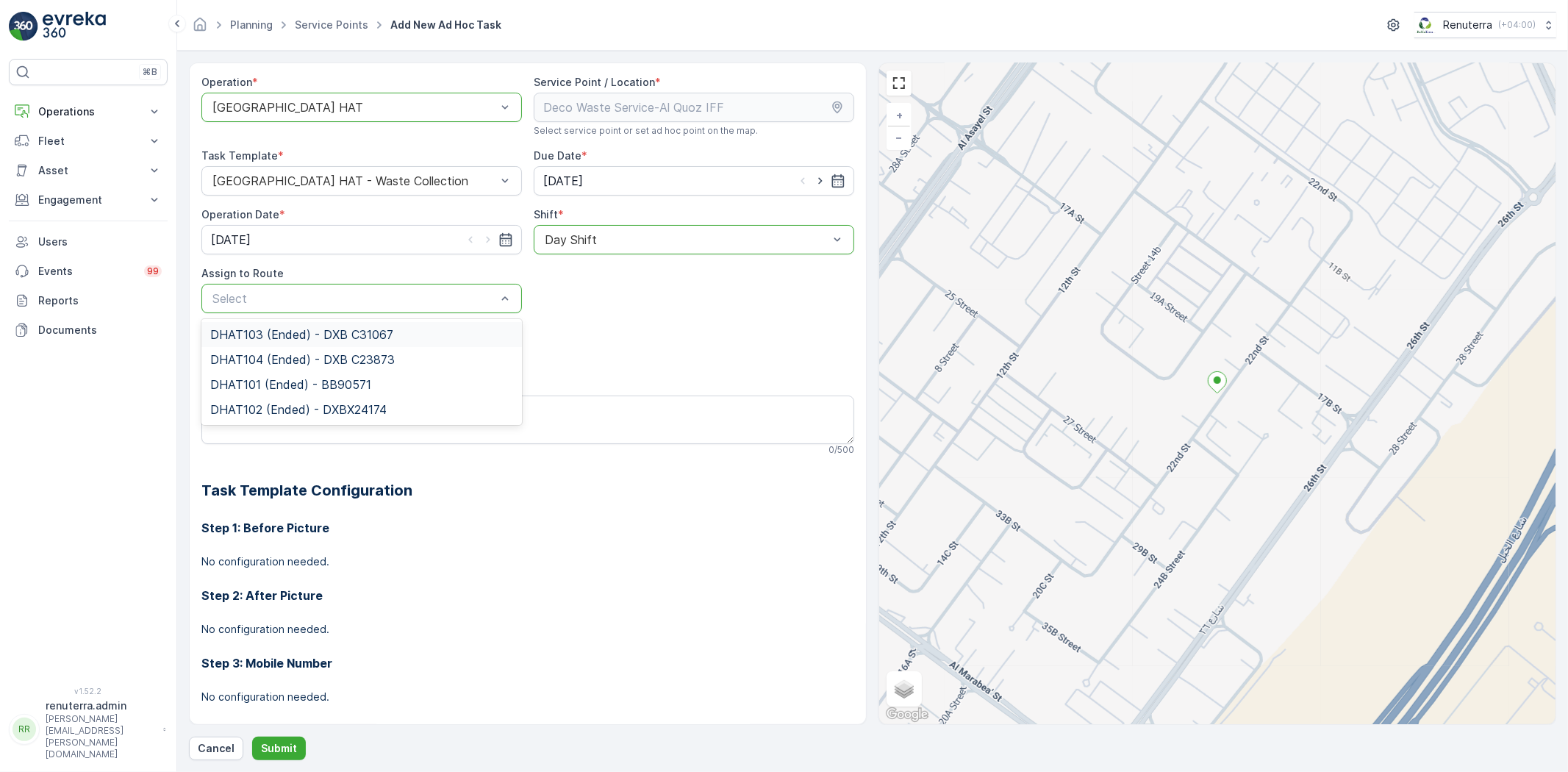
click at [362, 284] on div "Select" at bounding box center [361, 298] width 321 height 29
click at [305, 392] on div "DHAT101 (Ended) - BB90571" at bounding box center [361, 384] width 321 height 25
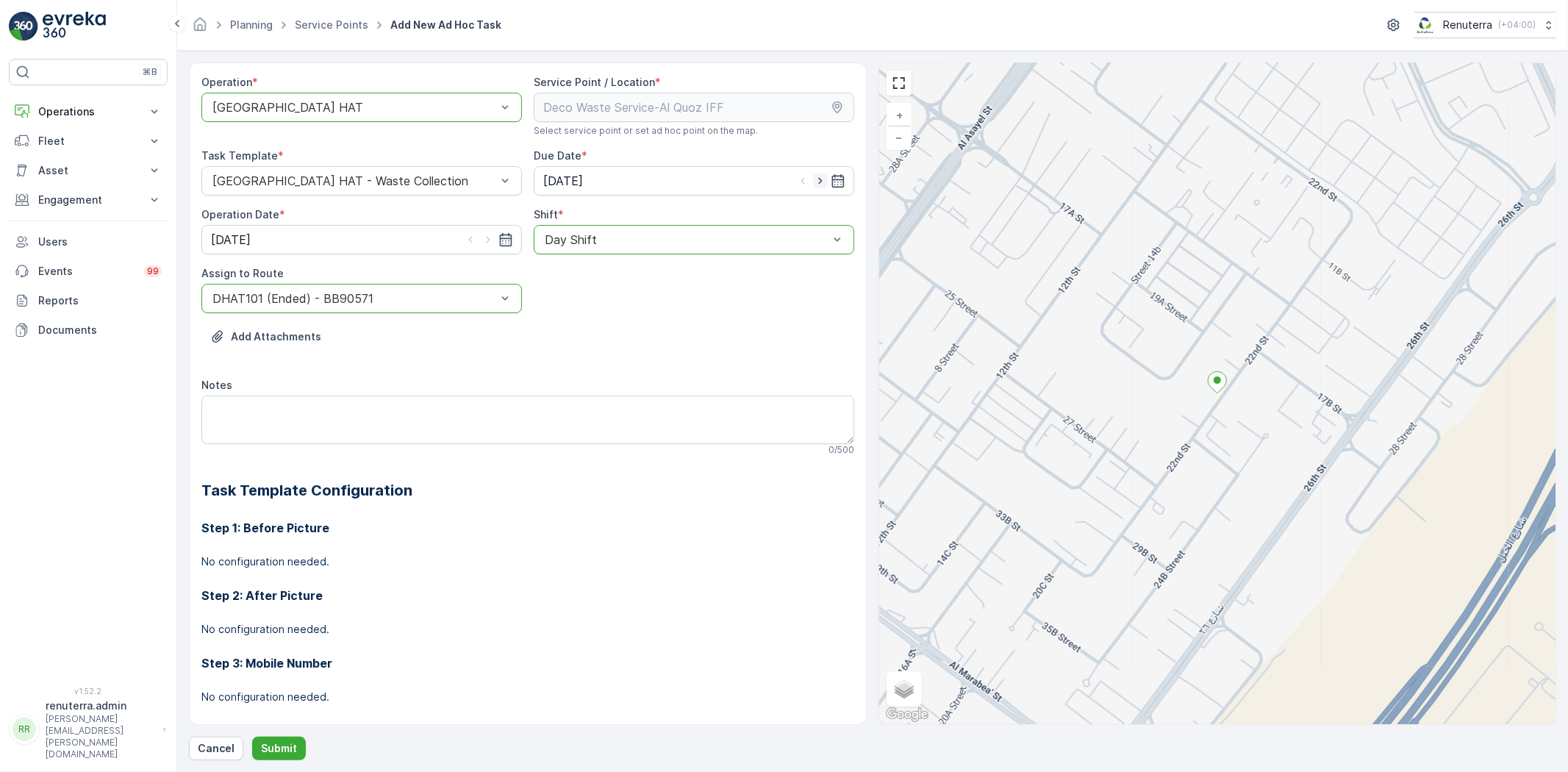
click at [813, 186] on icon "button" at bounding box center [820, 181] width 14 height 14
type input "[DATE]"
click at [482, 240] on icon "button" at bounding box center [488, 240] width 14 height 14
type input "[DATE]"
click at [292, 738] on button "Submit" at bounding box center [279, 748] width 53 height 24
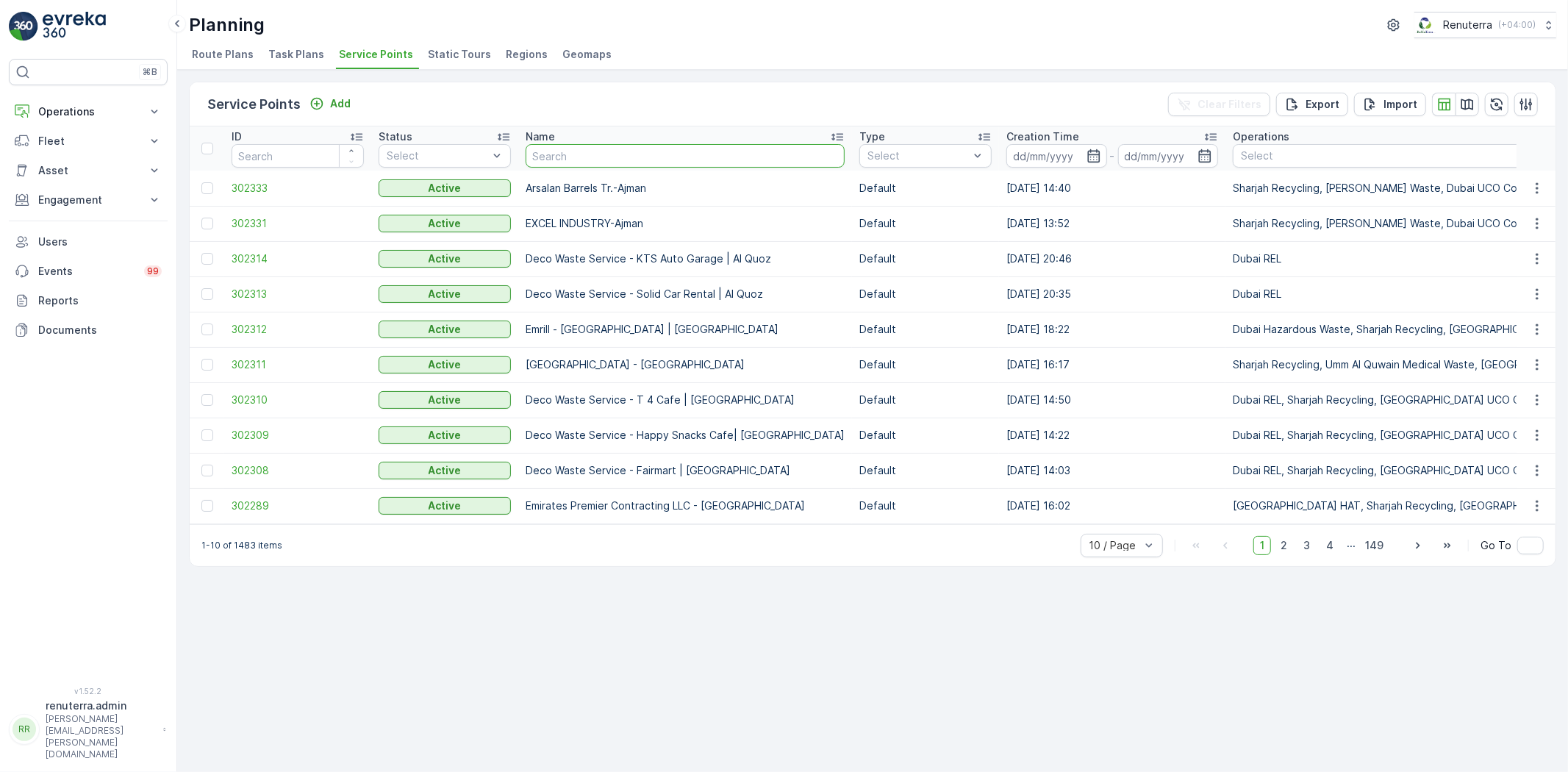
click at [550, 160] on input "text" at bounding box center [685, 156] width 319 height 24
paste input "Al Tayer Stocks (L.L.C.) - NMC Al Nadha Block A & B"
type input "Al Tayer Stocks (L.L.C.) - NMC Al Nadha Block A & B"
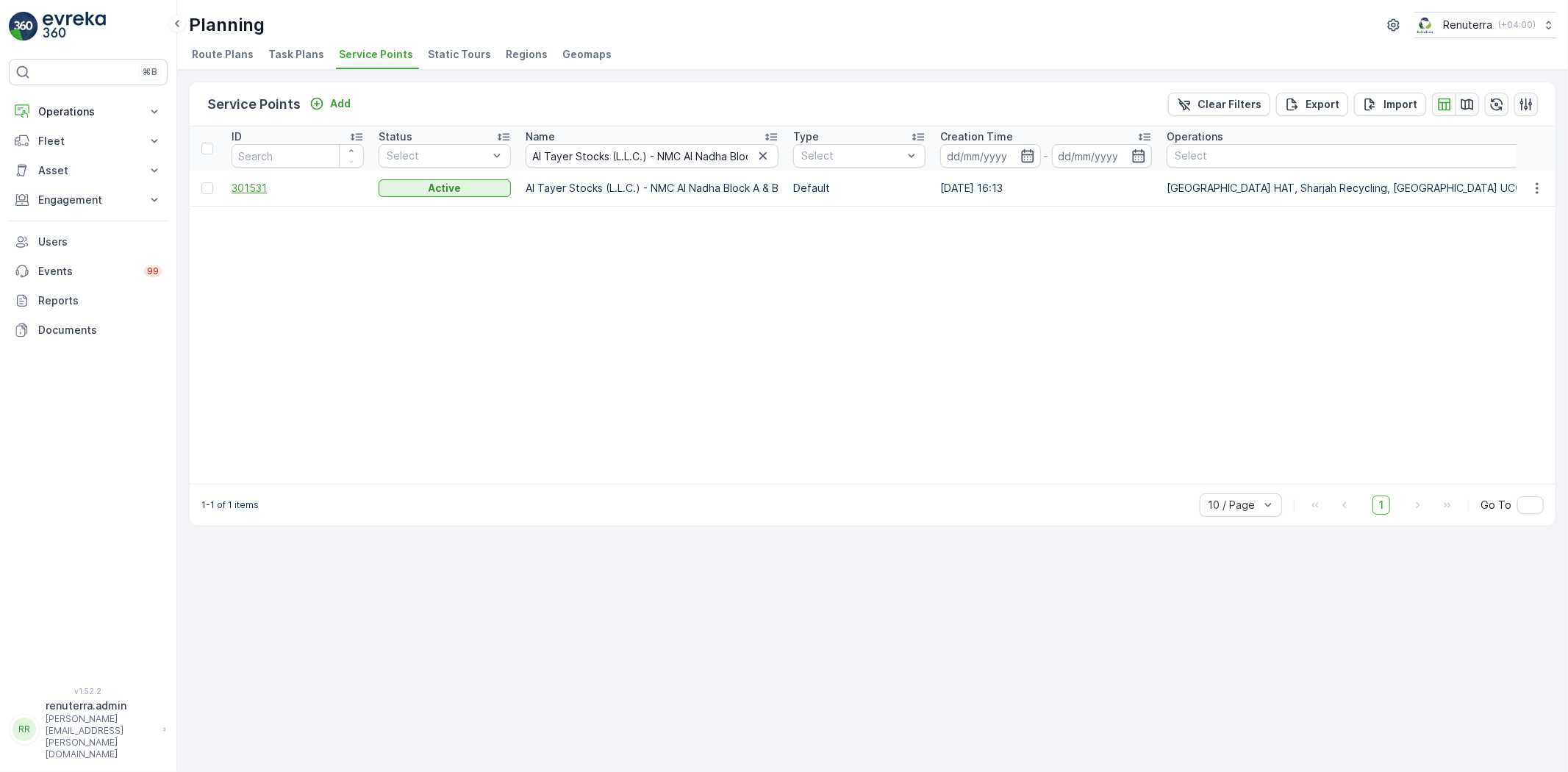
click at [253, 192] on span "301531" at bounding box center [298, 188] width 132 height 14
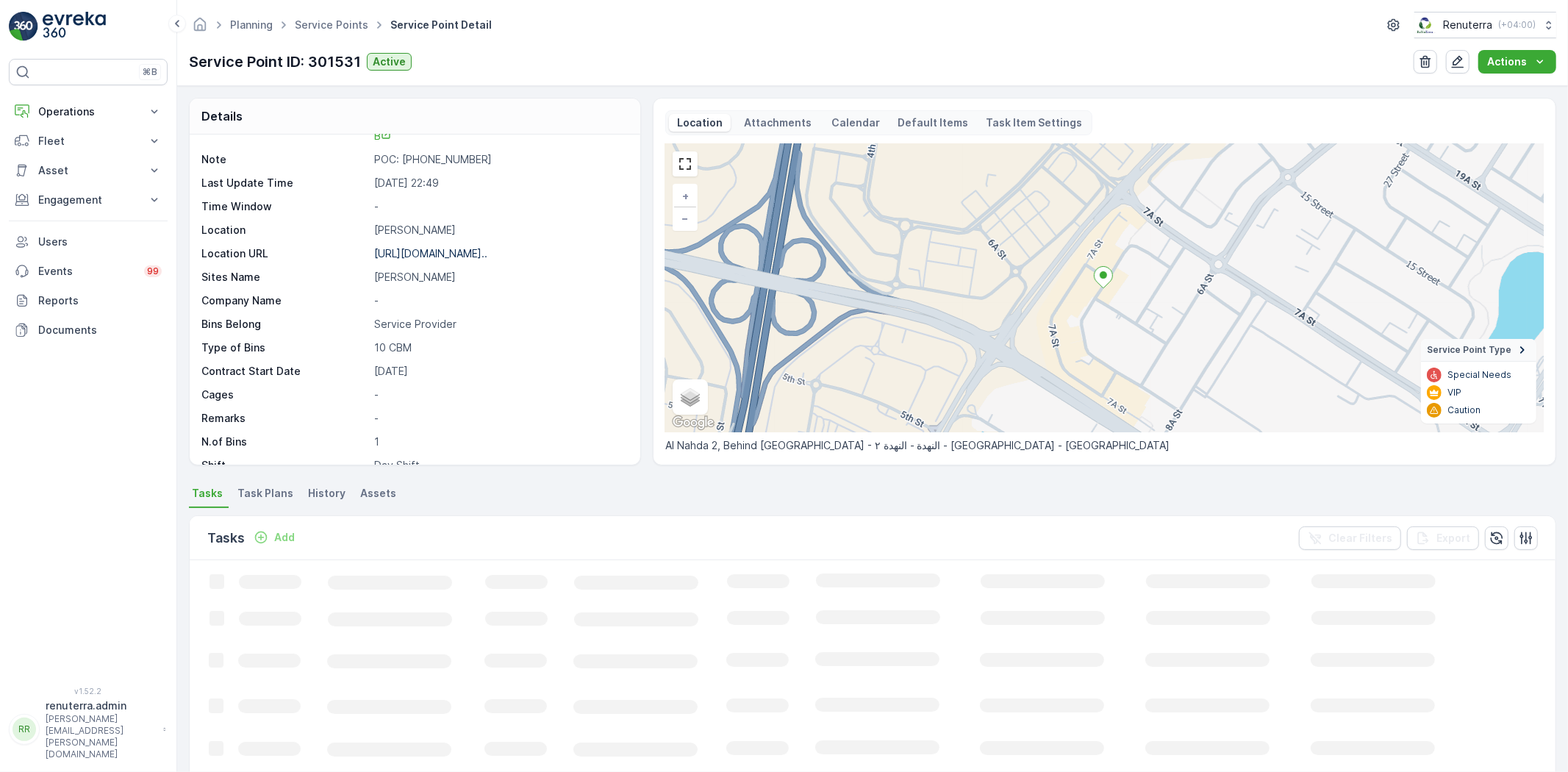
scroll to position [163, 0]
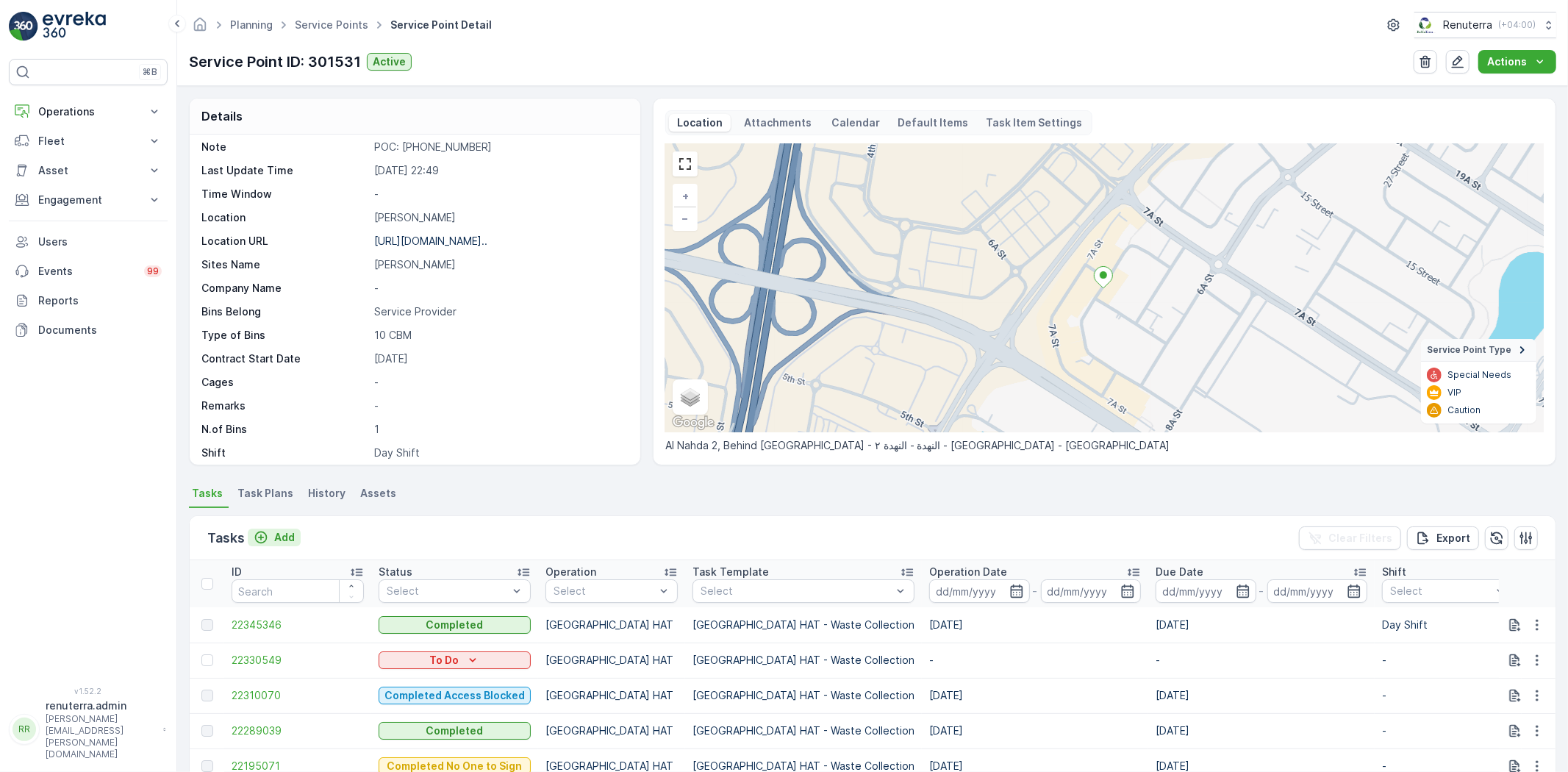
click at [280, 534] on p "Add" at bounding box center [284, 537] width 21 height 14
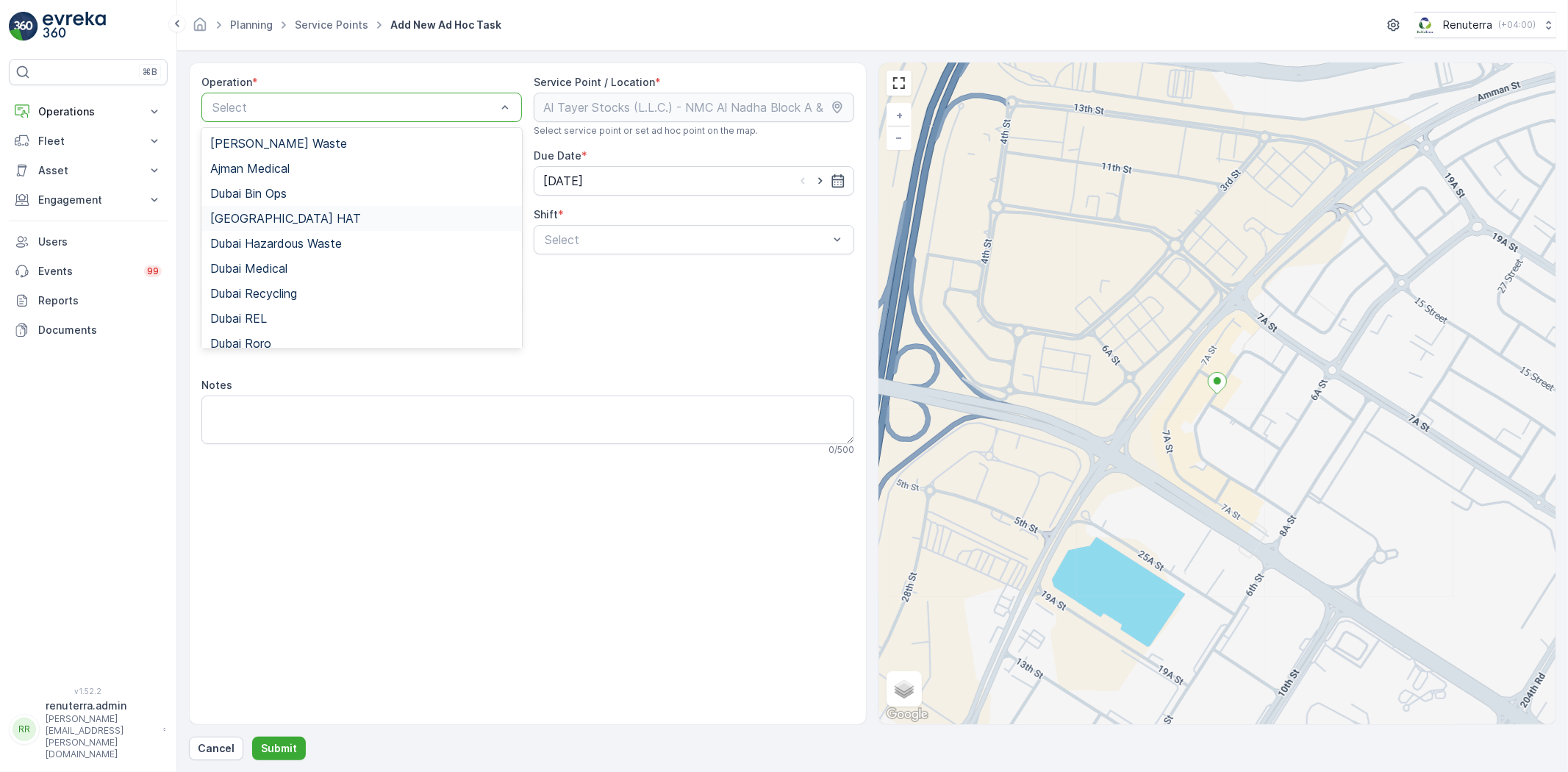
click at [275, 219] on div "[GEOGRAPHIC_DATA] HAT" at bounding box center [361, 218] width 302 height 14
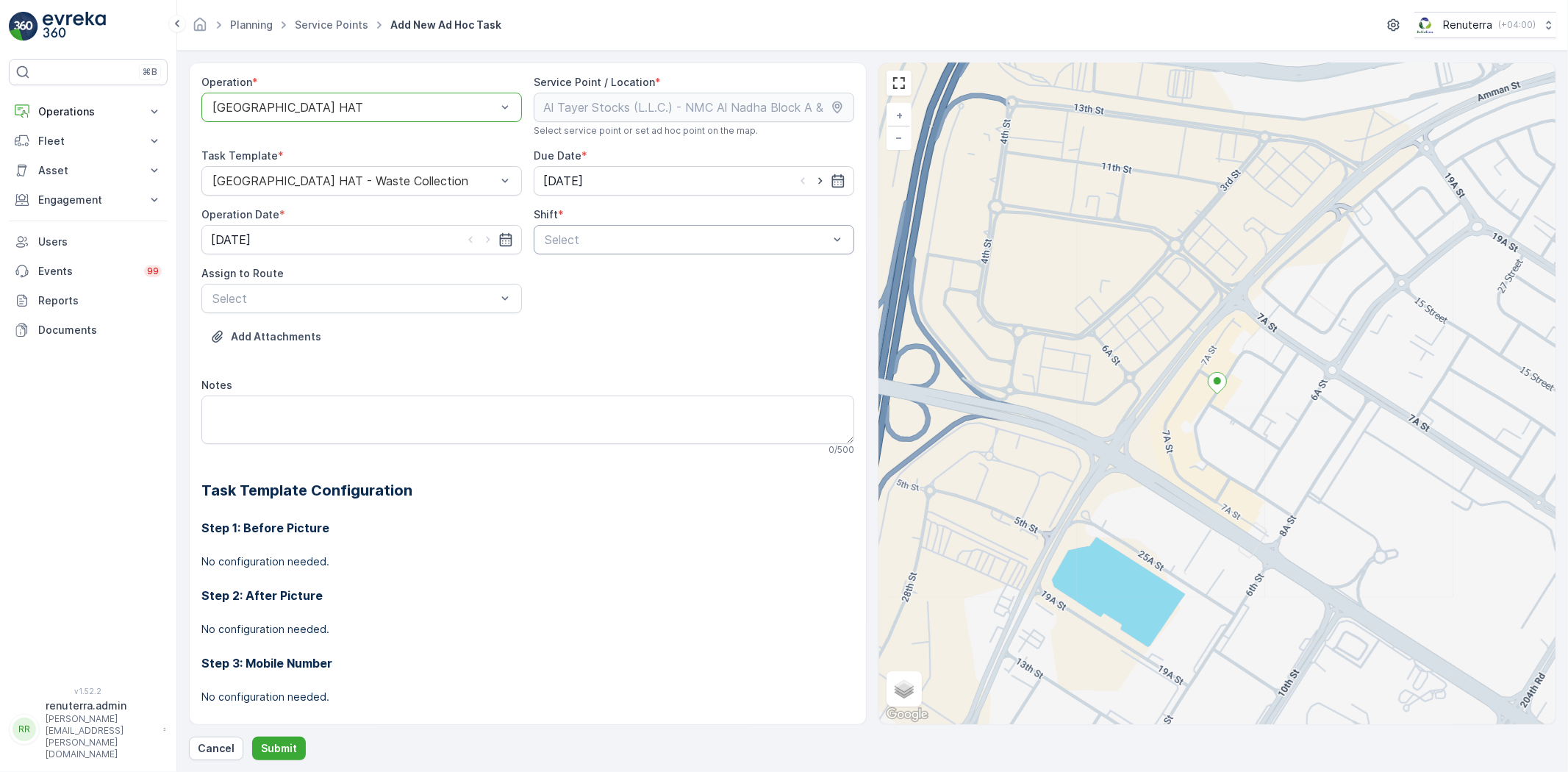
click at [550, 265] on div "Day Shift" at bounding box center [693, 275] width 321 height 25
drag, startPoint x: 816, startPoint y: 175, endPoint x: 778, endPoint y: 191, distance: 41.2
click at [816, 177] on icon "button" at bounding box center [820, 181] width 14 height 14
type input "[DATE]"
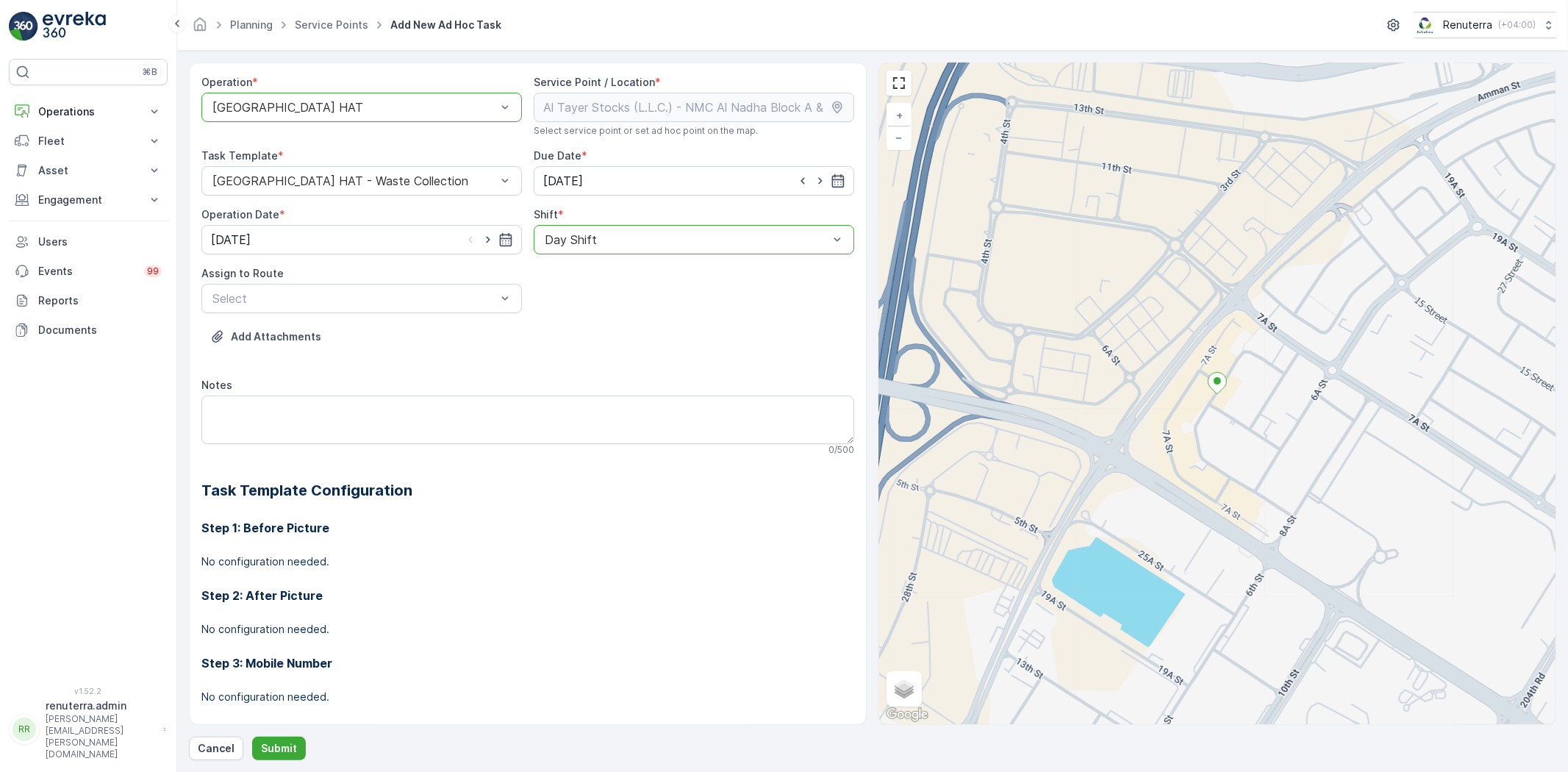
click at [482, 236] on icon "button" at bounding box center [488, 240] width 14 height 14
type input "[DATE]"
click at [335, 310] on div "Select" at bounding box center [361, 298] width 321 height 29
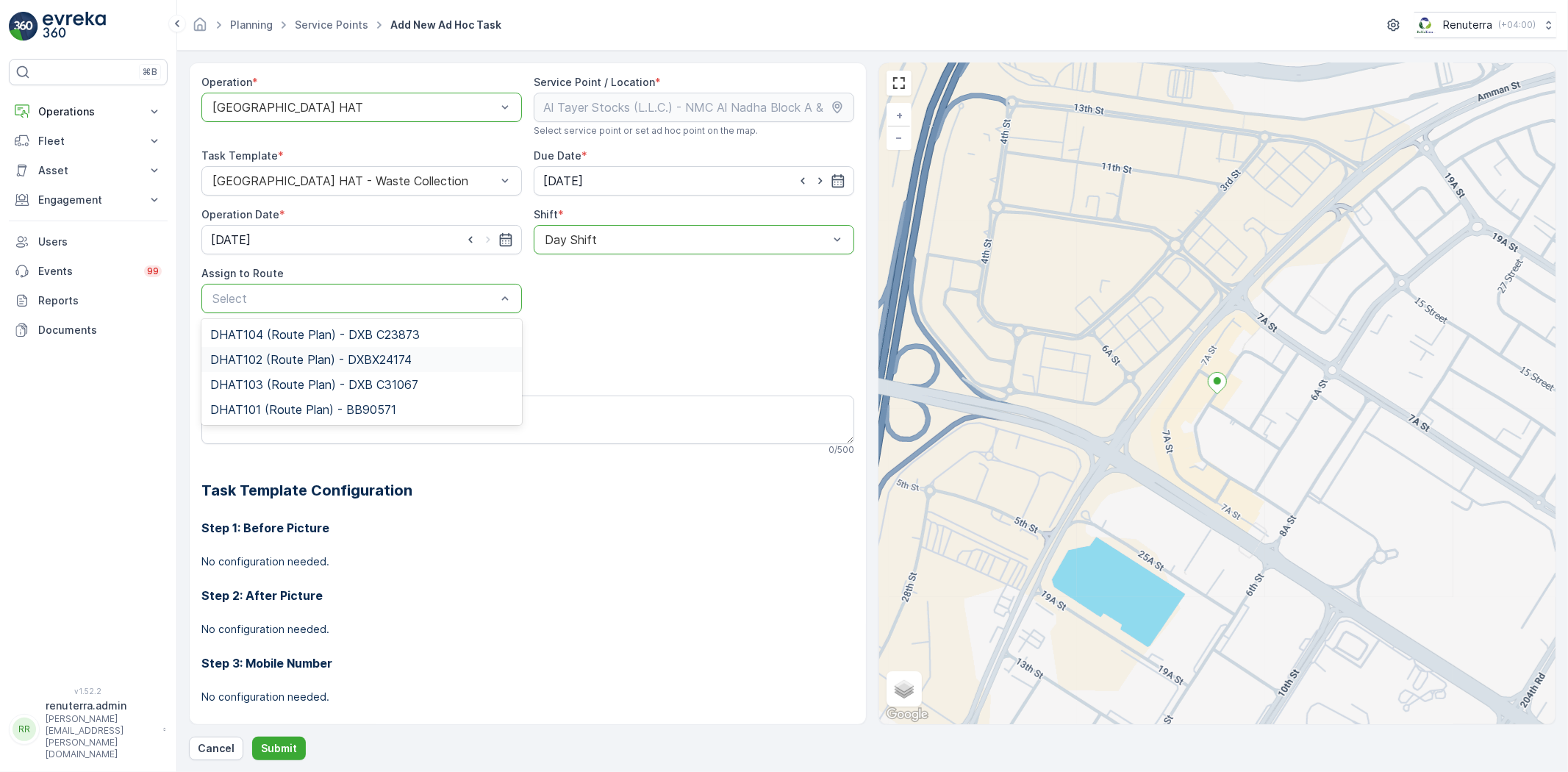
click at [310, 368] on div "DHAT102 (Route Plan) - DXBX24174" at bounding box center [361, 359] width 321 height 25
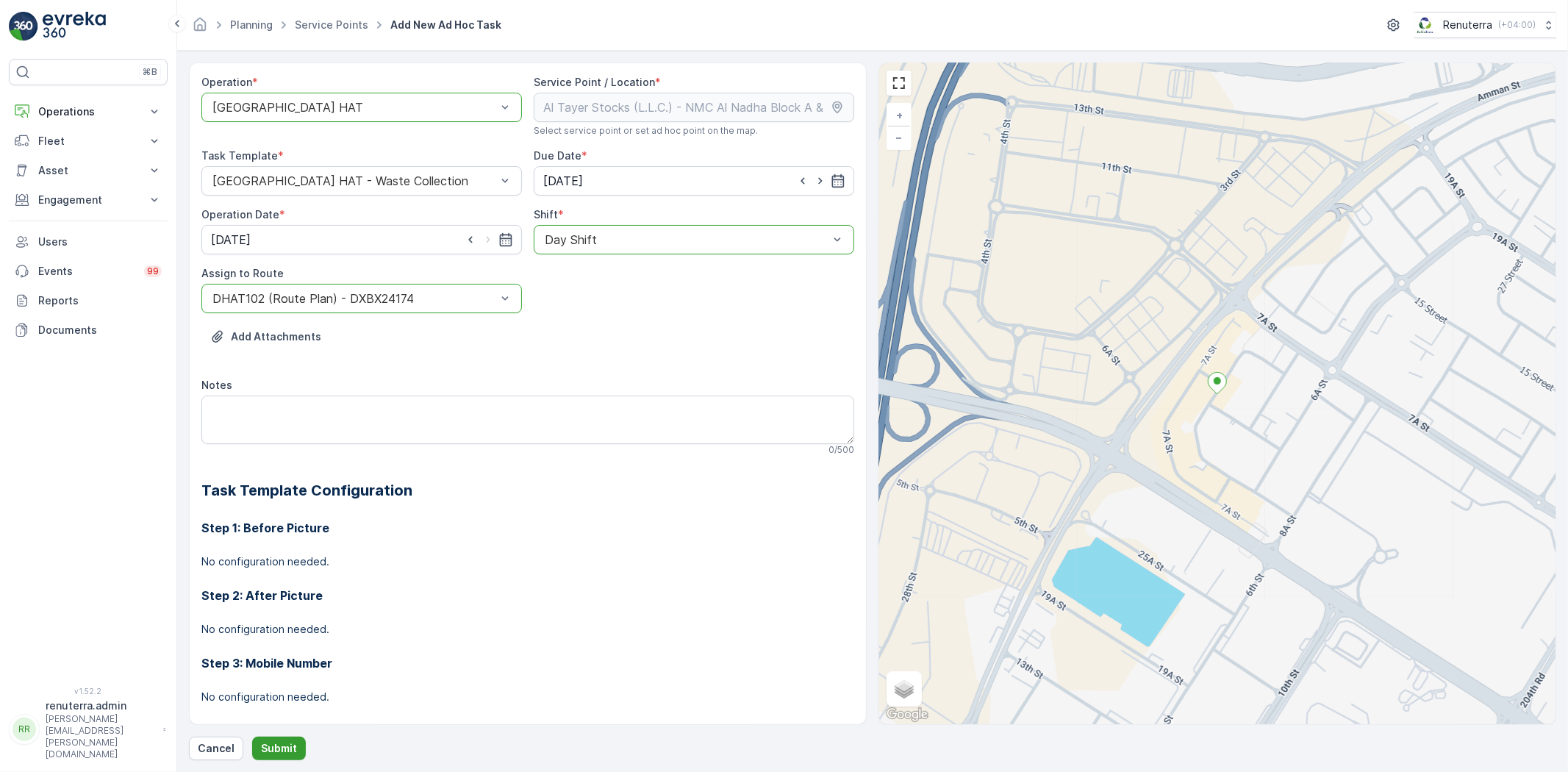
click at [262, 754] on p "Submit" at bounding box center [279, 748] width 36 height 14
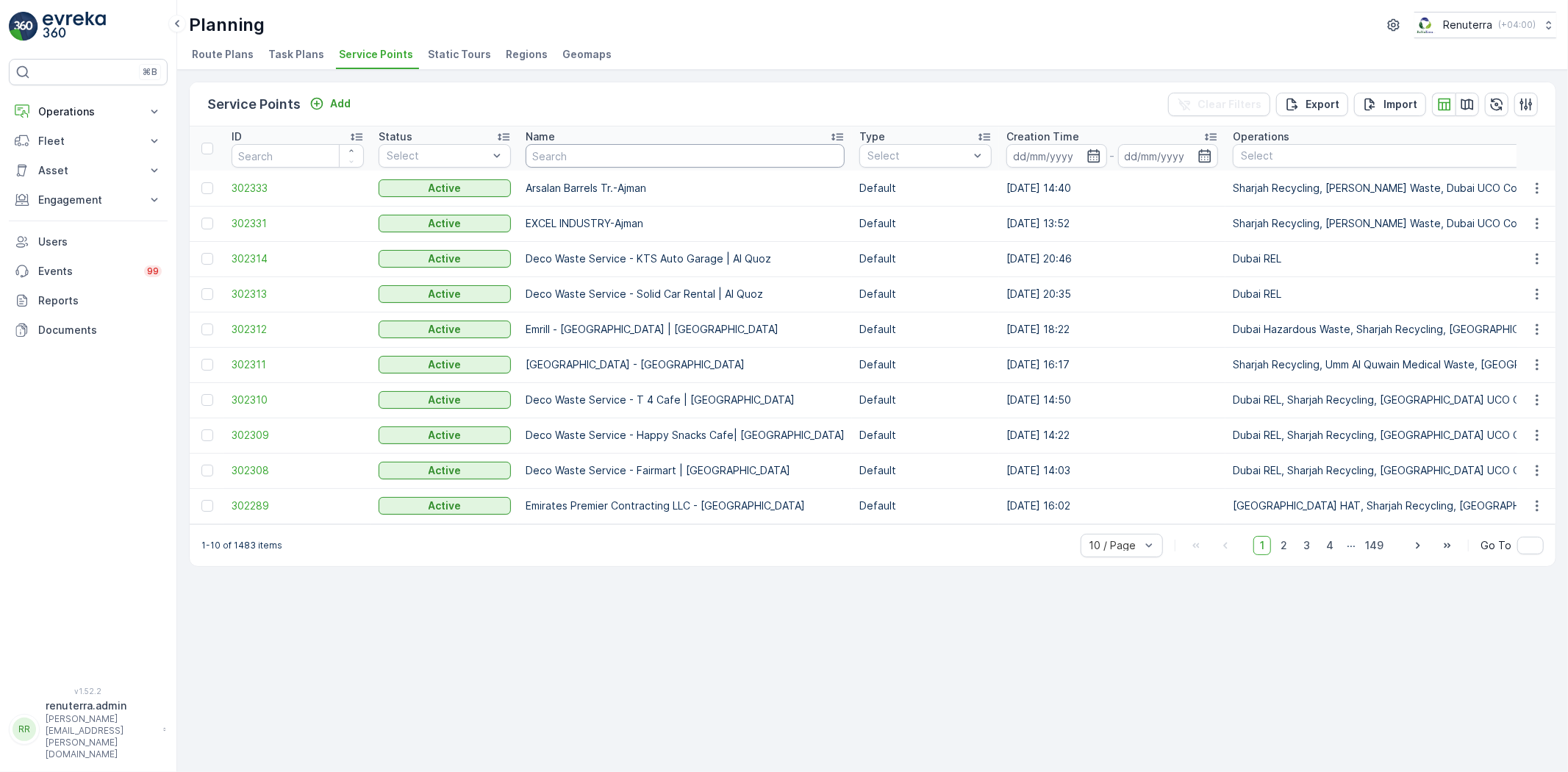
click at [601, 147] on input "text" at bounding box center [685, 156] width 319 height 24
paste input "[PERSON_NAME] Building Contracting - 115 Debris Lifting | [GEOGRAPHIC_DATA]"
type input "[PERSON_NAME] Building Contracting - 115 Debris Lifting | [GEOGRAPHIC_DATA]"
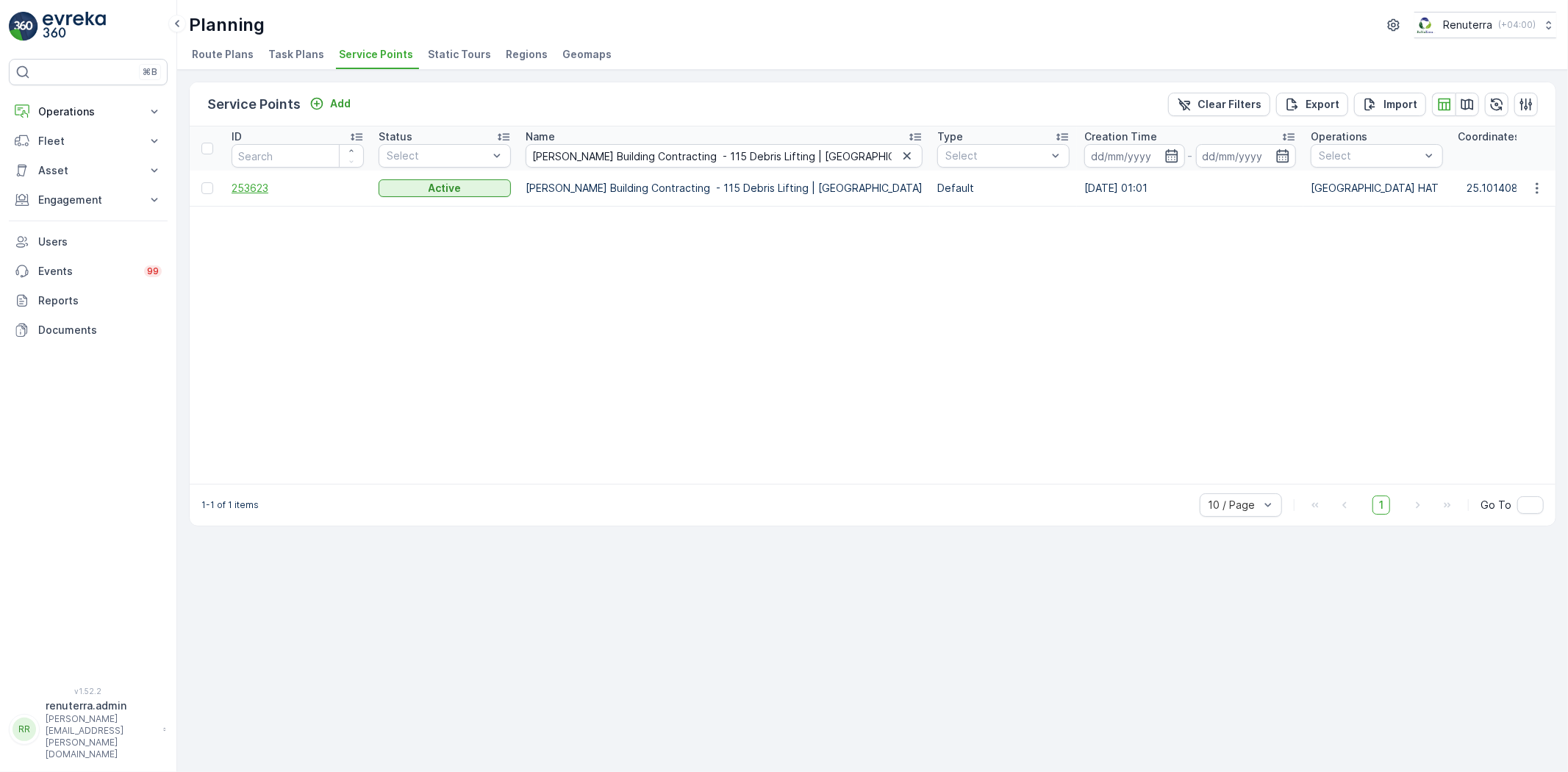
click at [263, 188] on span "253623" at bounding box center [298, 188] width 132 height 14
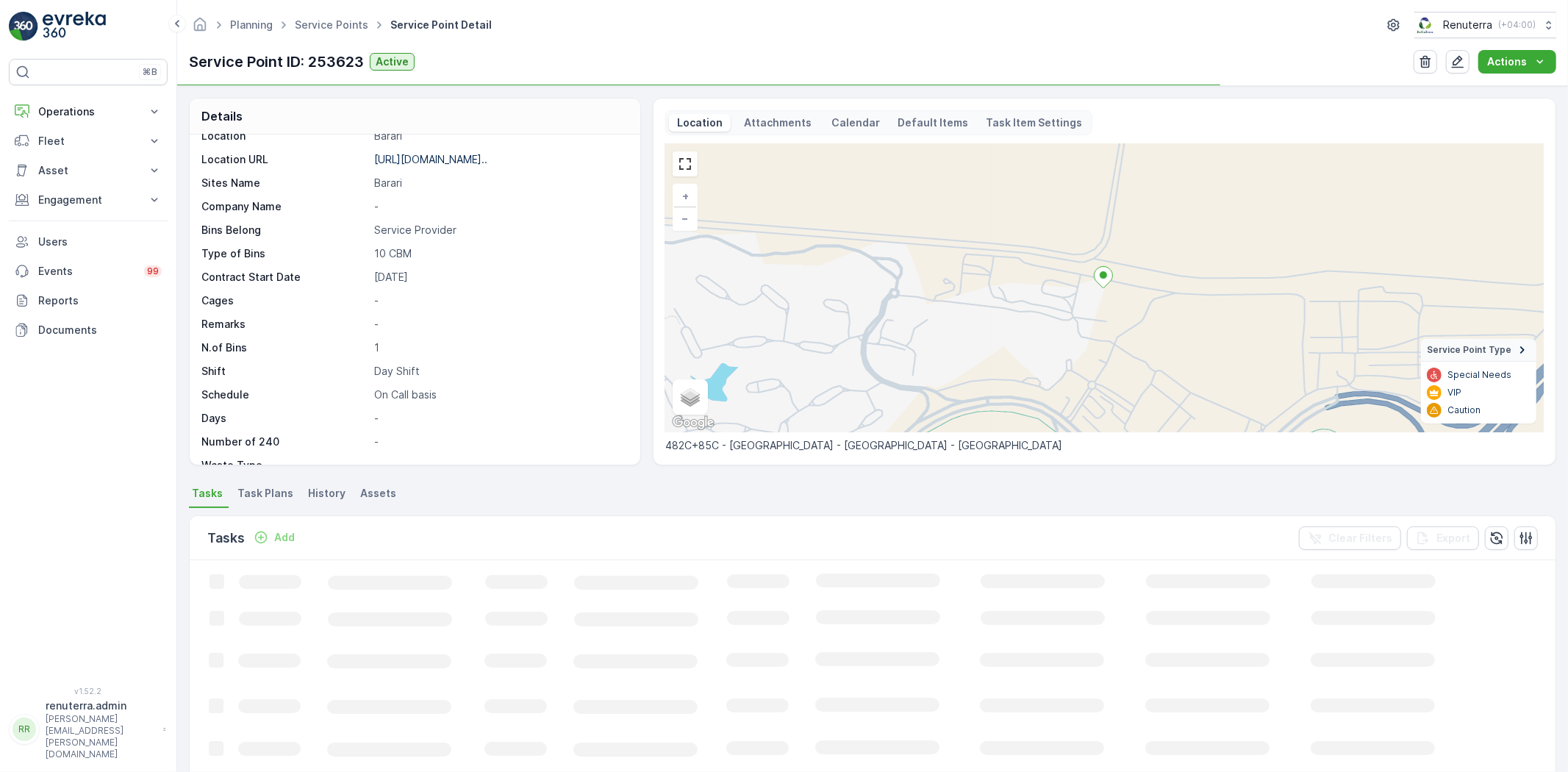
scroll to position [82, 0]
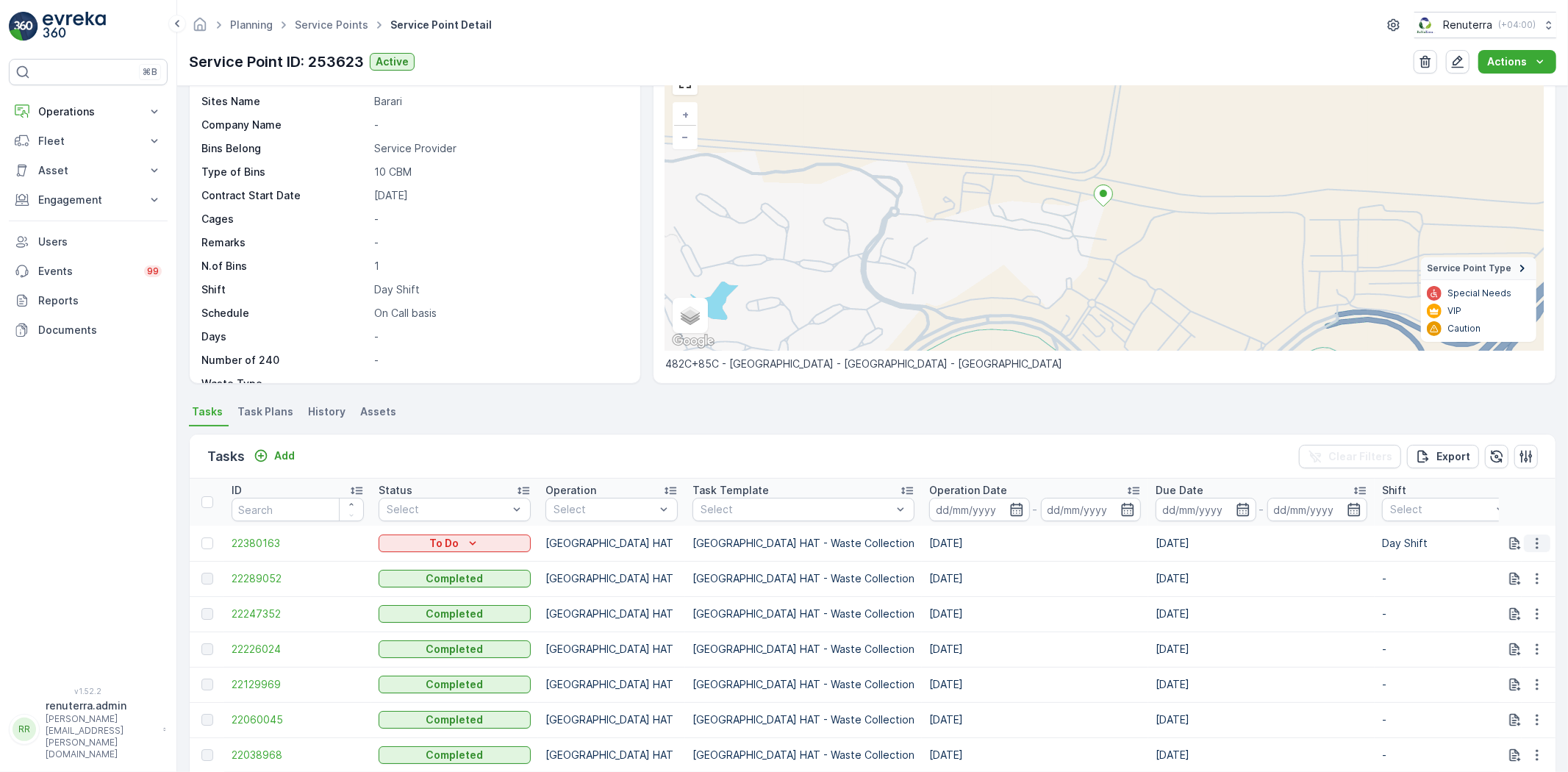
click at [1536, 537] on icon "button" at bounding box center [1537, 543] width 14 height 14
click at [1513, 608] on span "Change Route" at bounding box center [1500, 606] width 72 height 14
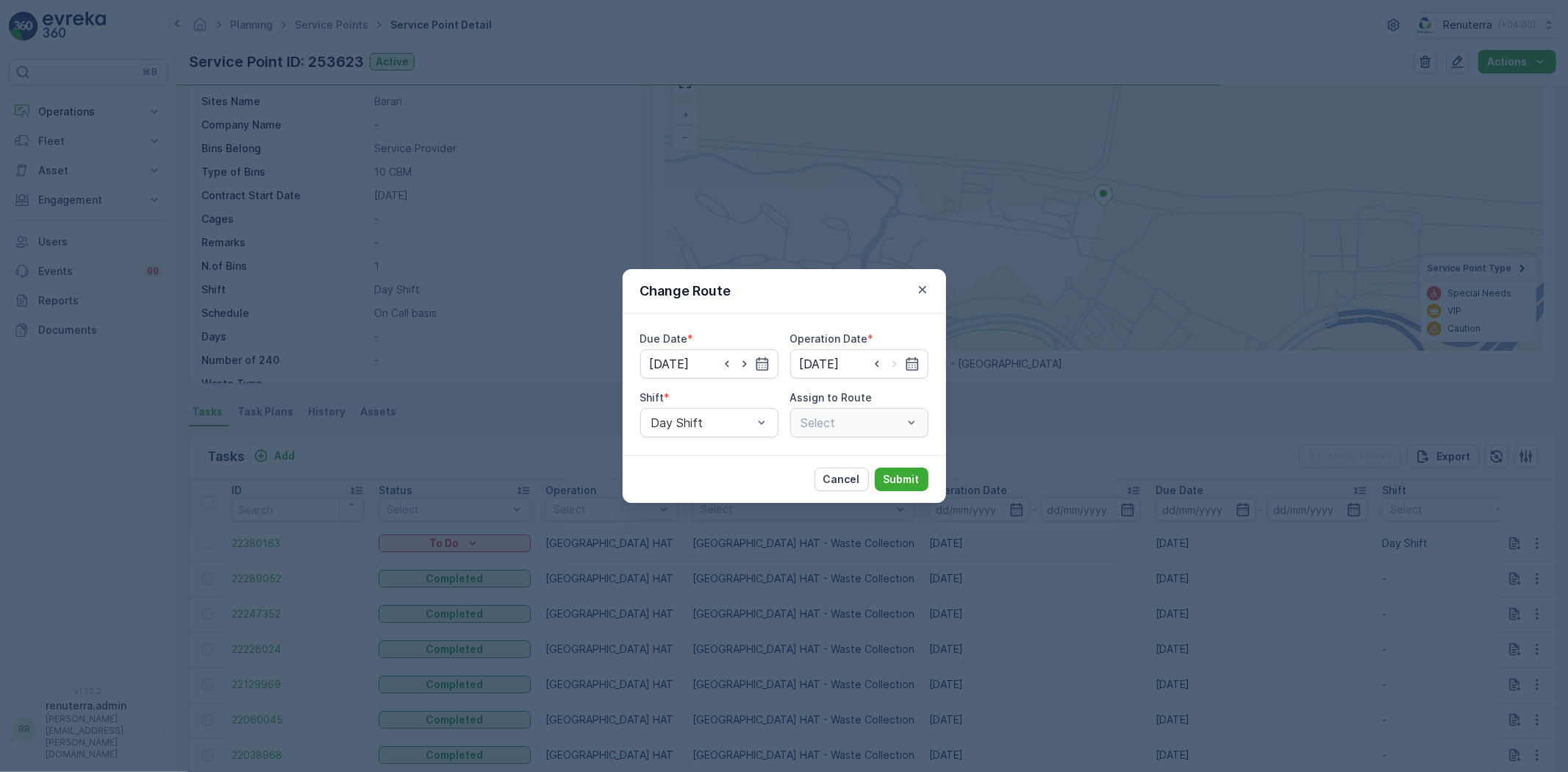
type input "[DATE]"
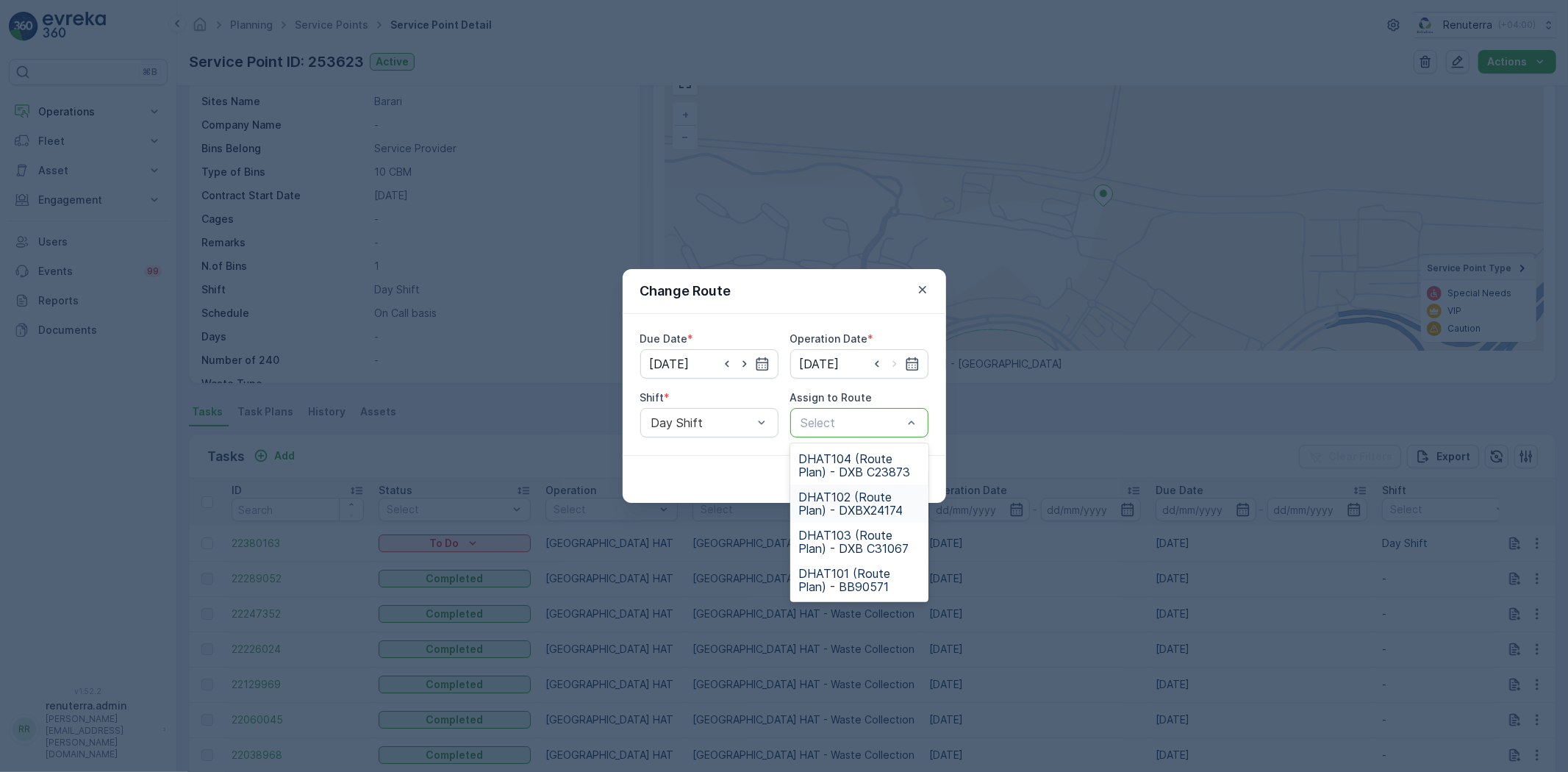
click at [865, 505] on span "DHAT102 (Route Plan) - DXBX24174" at bounding box center [859, 503] width 120 height 26
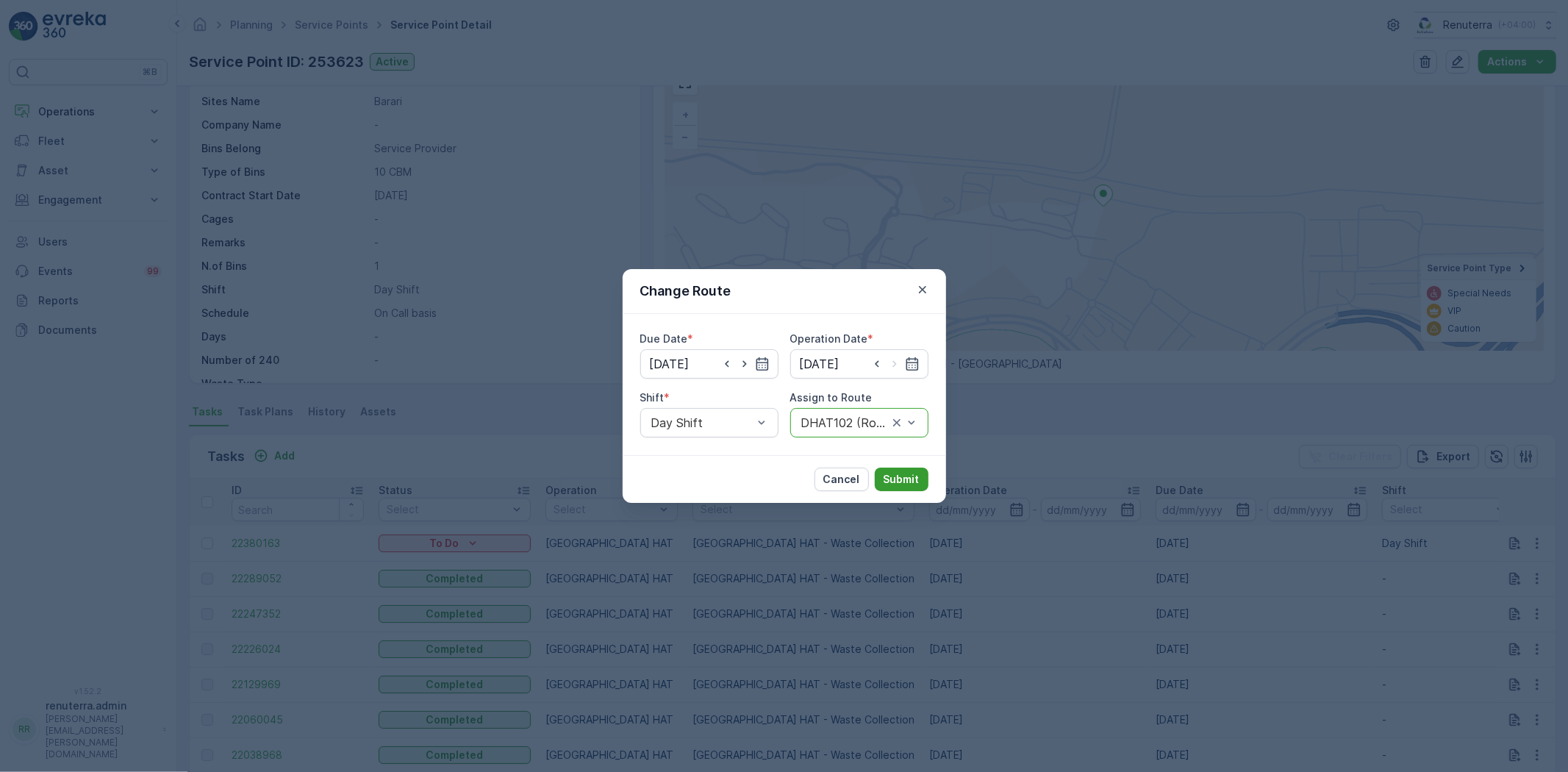
click at [912, 482] on p "Submit" at bounding box center [901, 479] width 36 height 14
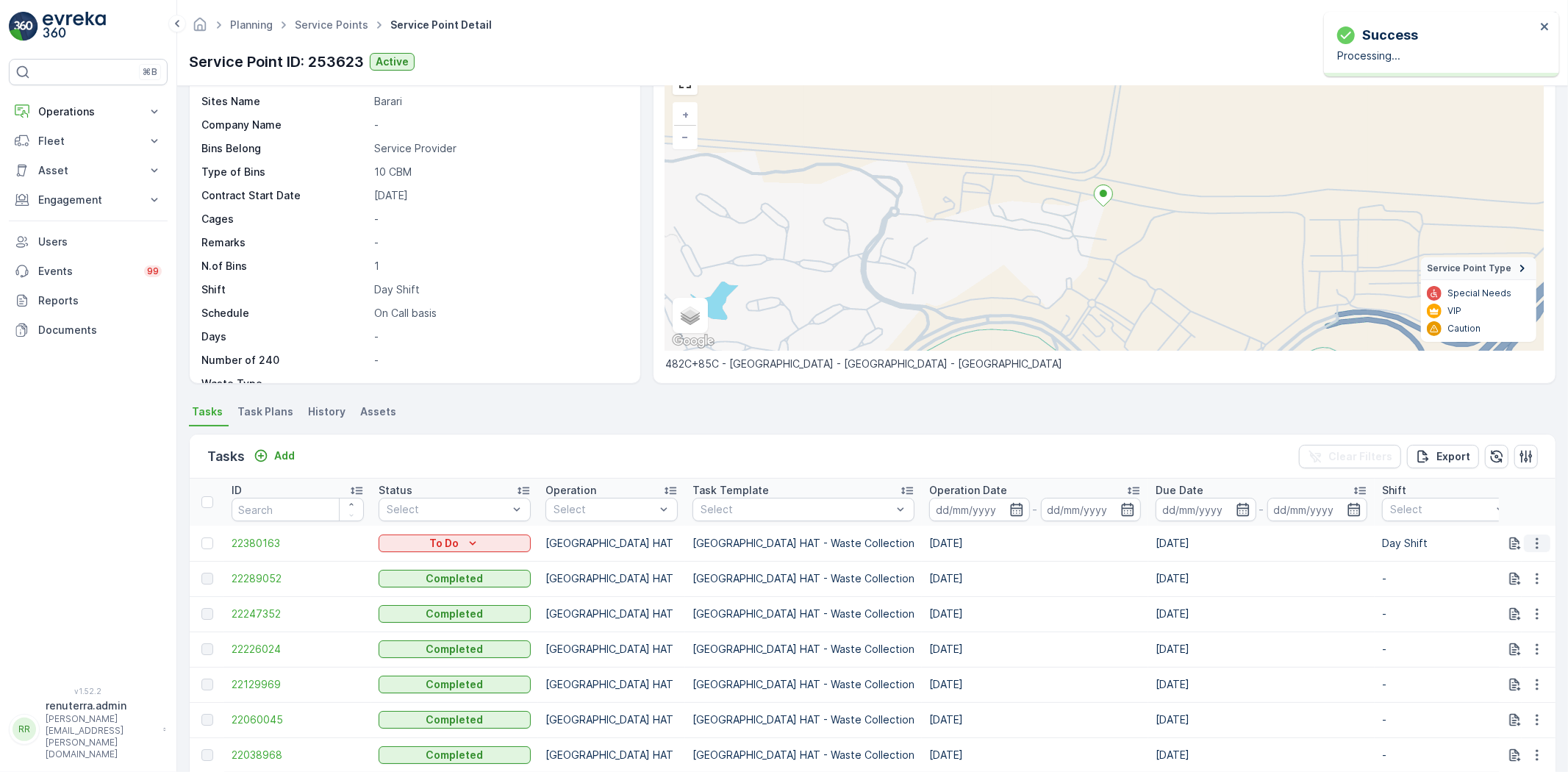
click at [1536, 536] on icon "button" at bounding box center [1537, 543] width 14 height 14
click at [1512, 610] on span "Change Route" at bounding box center [1500, 606] width 72 height 14
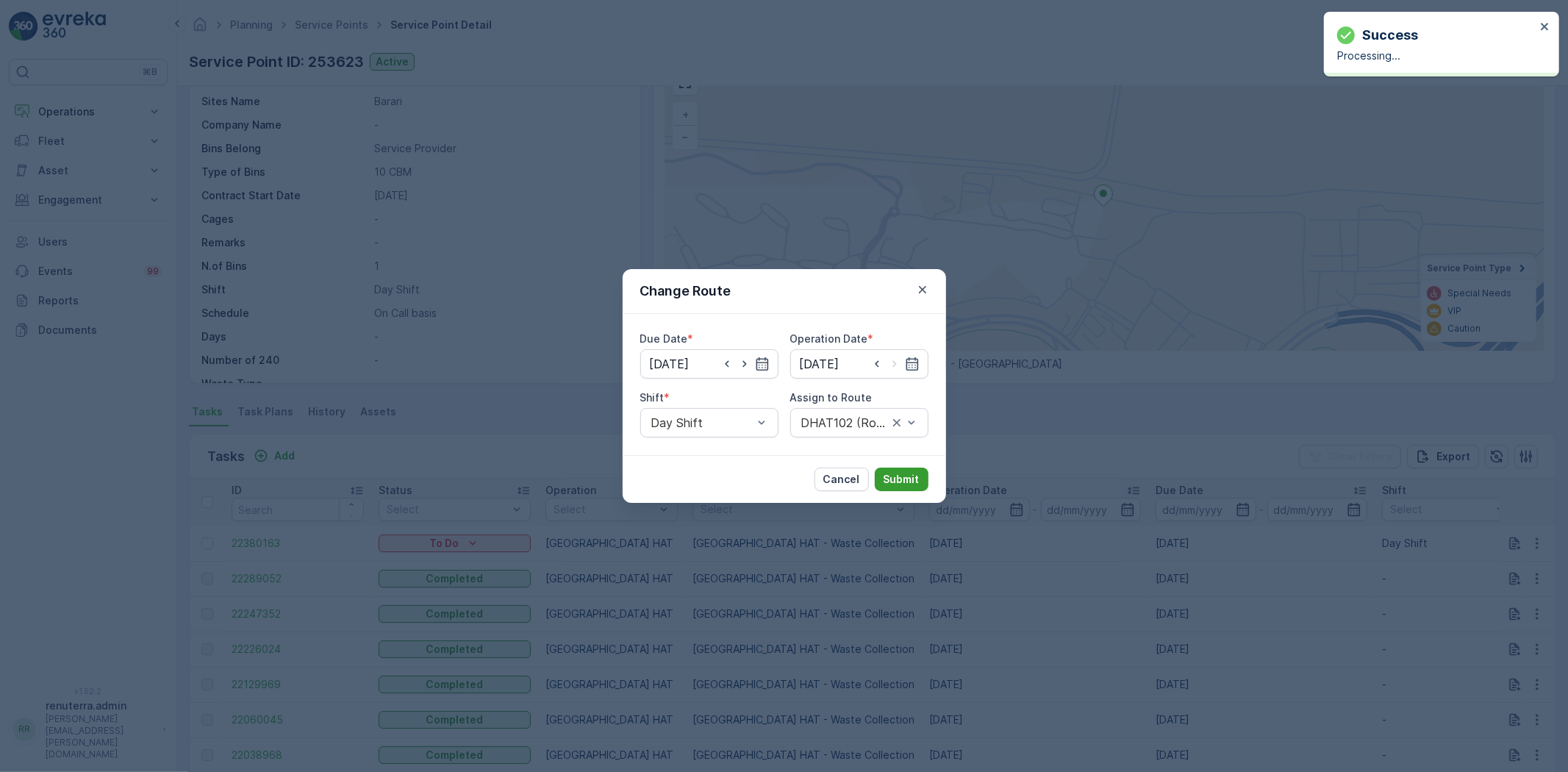
click at [899, 474] on p "Submit" at bounding box center [901, 479] width 36 height 14
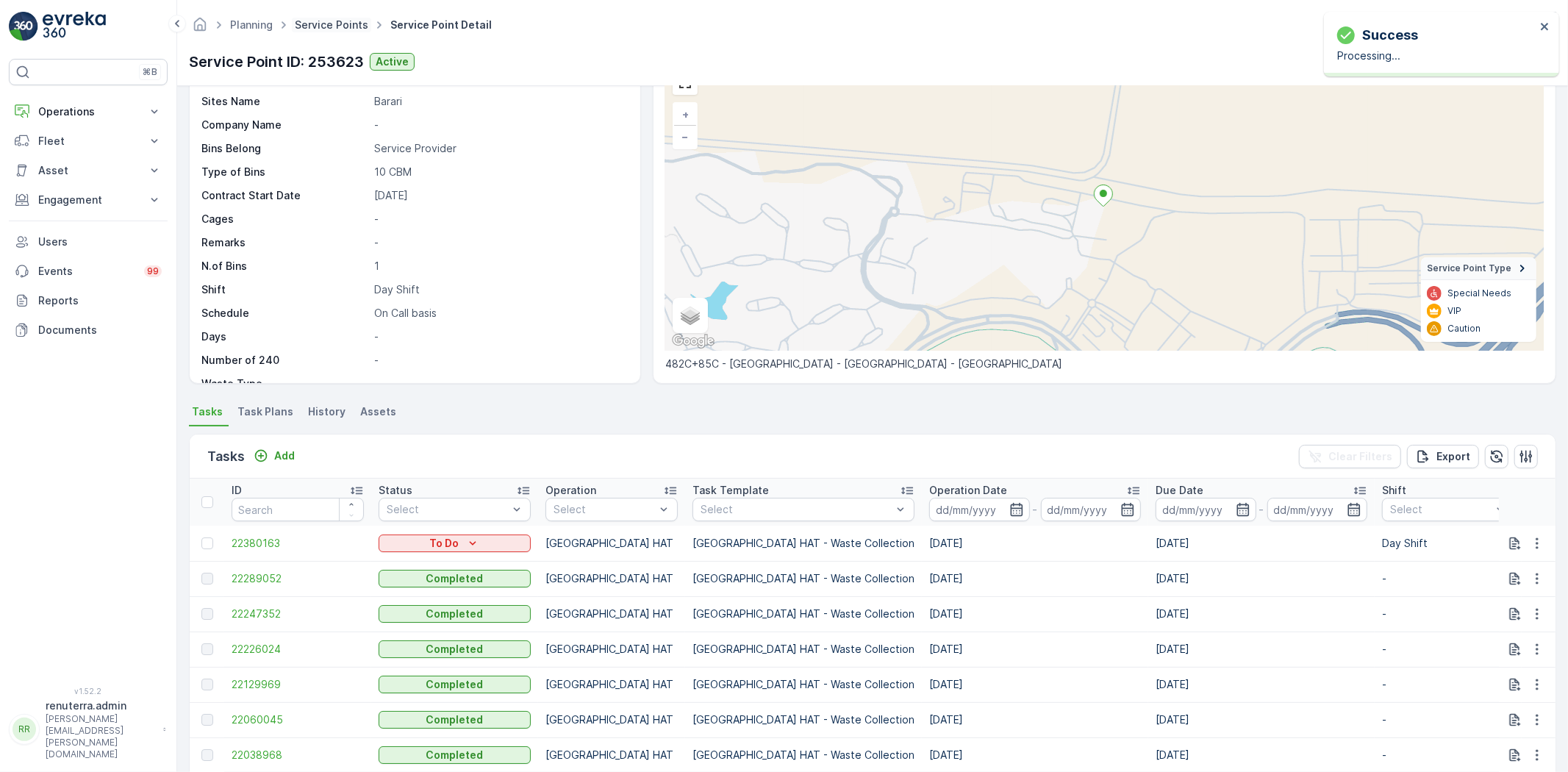
click at [333, 25] on link "Service Points" at bounding box center [331, 25] width 73 height 13
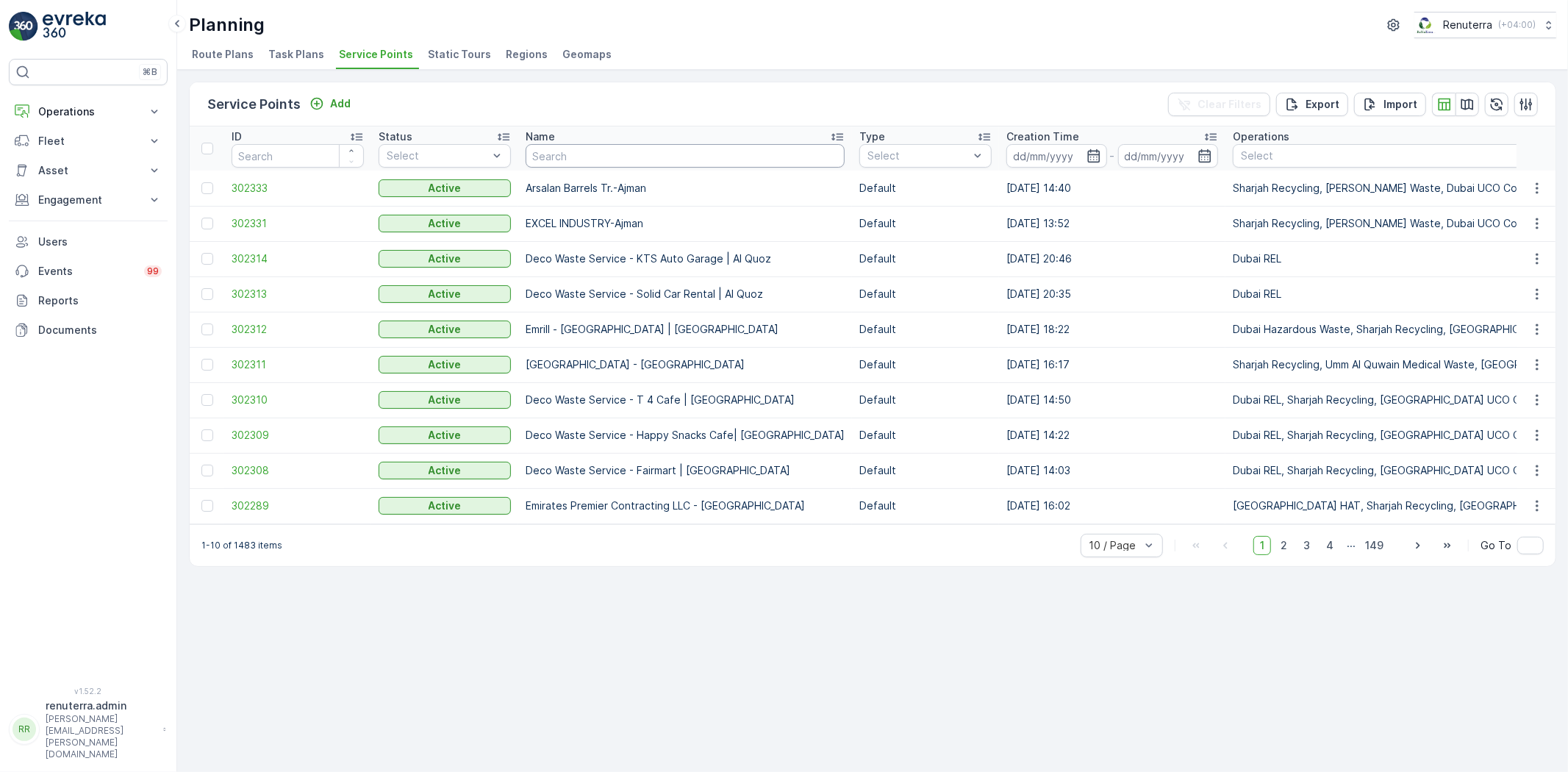
click at [575, 149] on input "text" at bounding box center [685, 156] width 319 height 24
paste input "Cost Plus Contracting LLC - [GEOGRAPHIC_DATA]"
type input "Cost Plus Contracting LLC - [GEOGRAPHIC_DATA]"
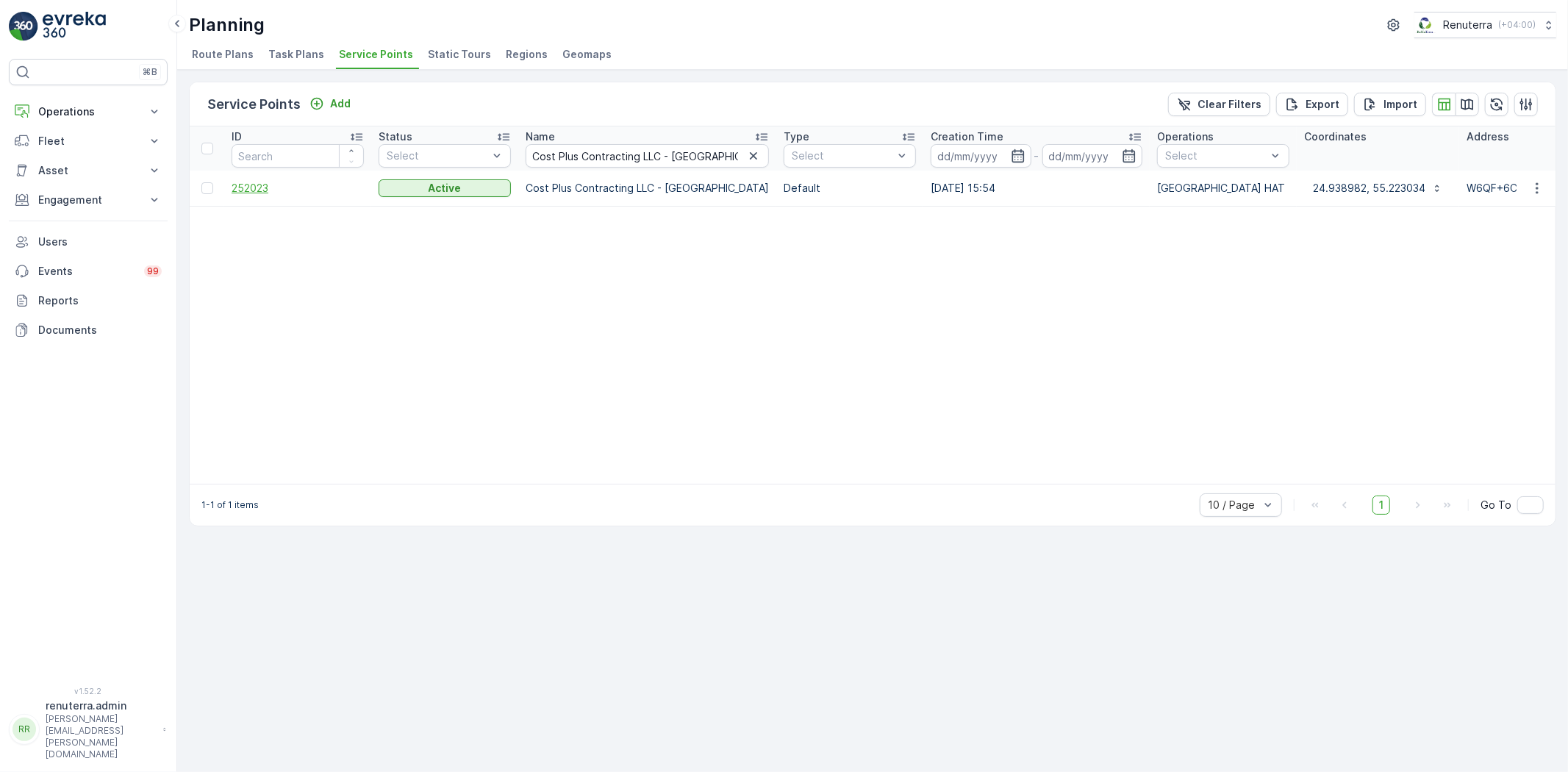
click at [244, 187] on span "252023" at bounding box center [298, 188] width 132 height 14
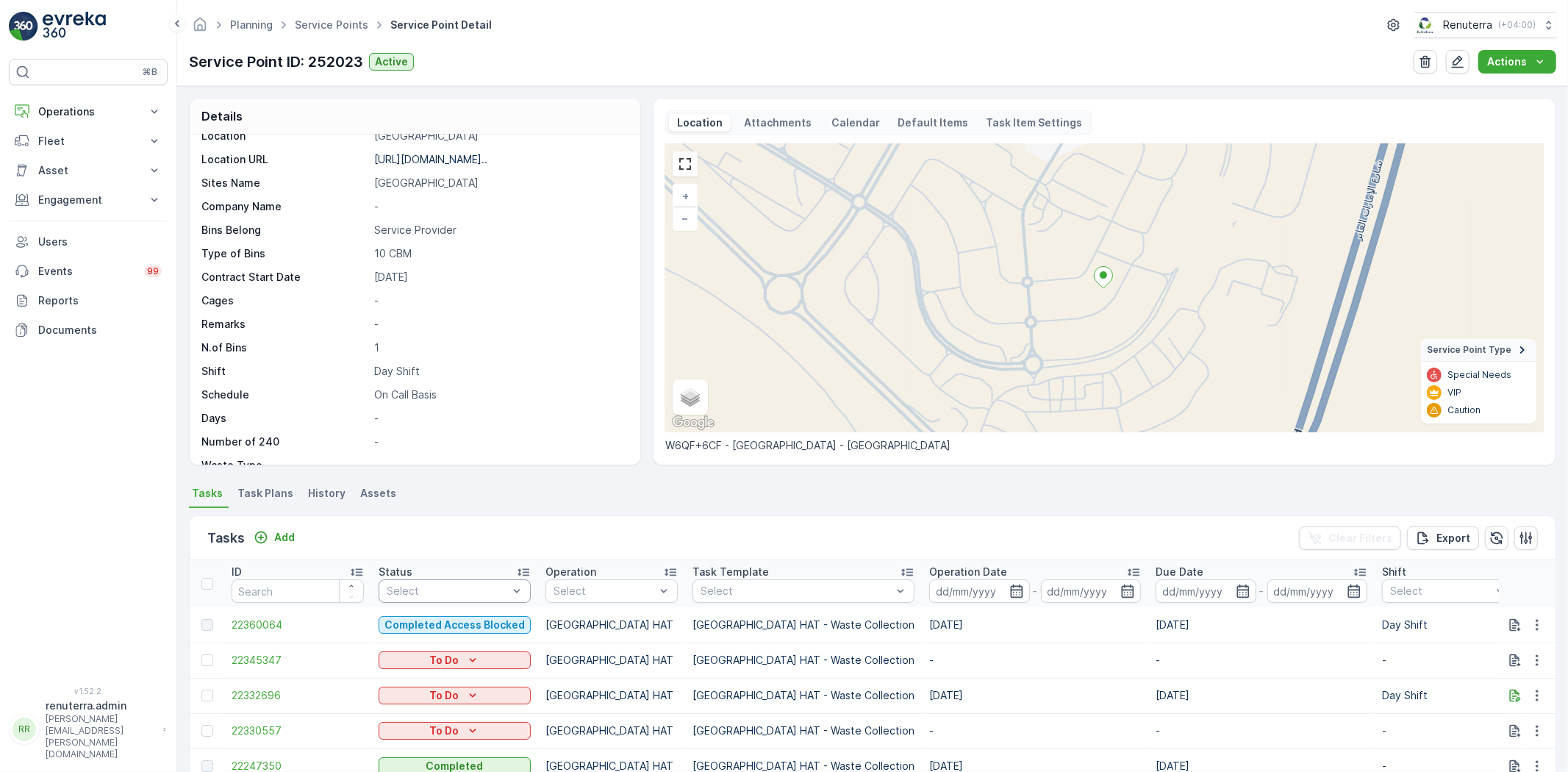
scroll to position [274, 0]
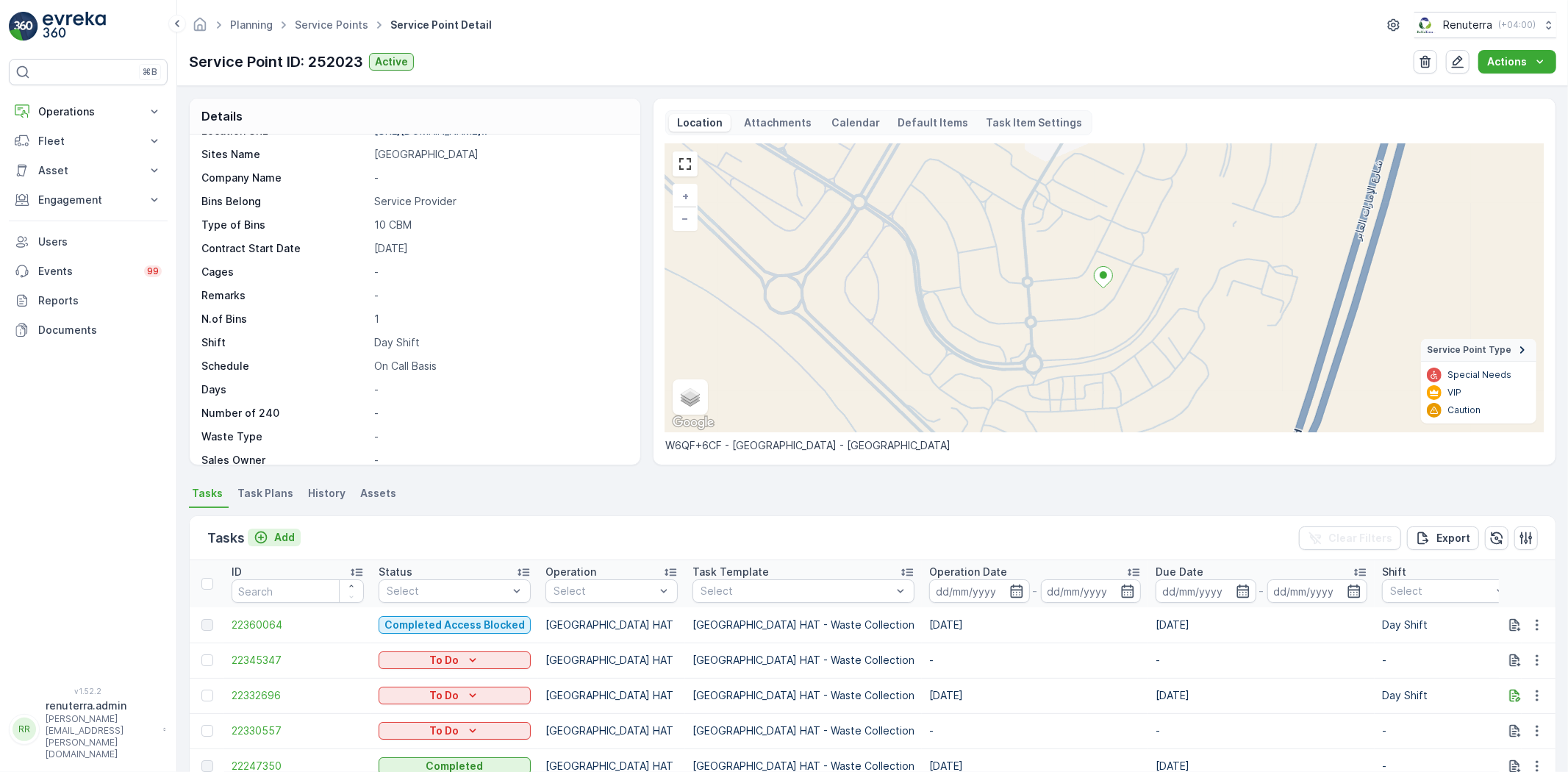
click at [290, 534] on p "Add" at bounding box center [284, 537] width 21 height 14
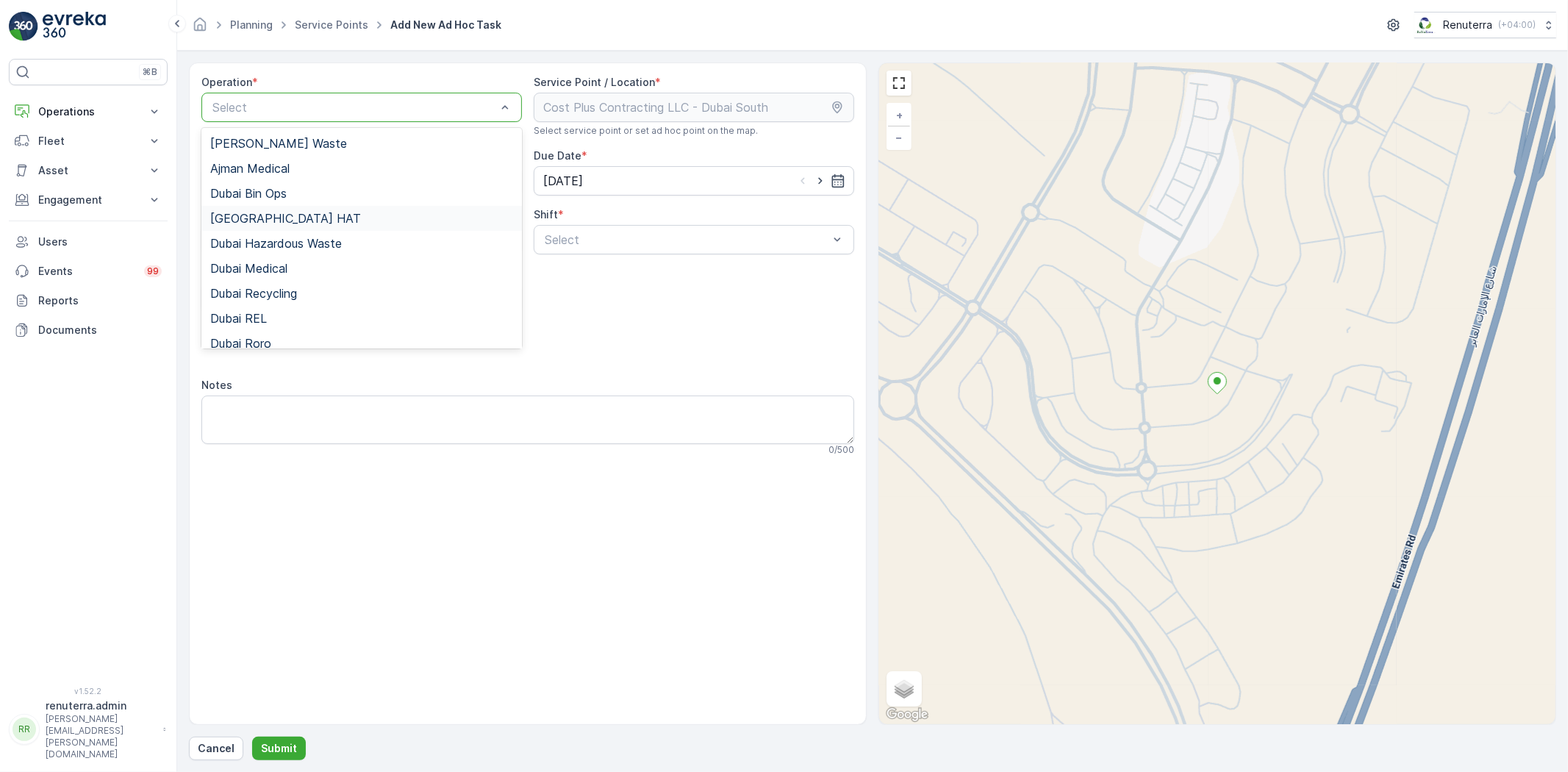
click at [278, 213] on div "[GEOGRAPHIC_DATA] HAT" at bounding box center [361, 218] width 302 height 14
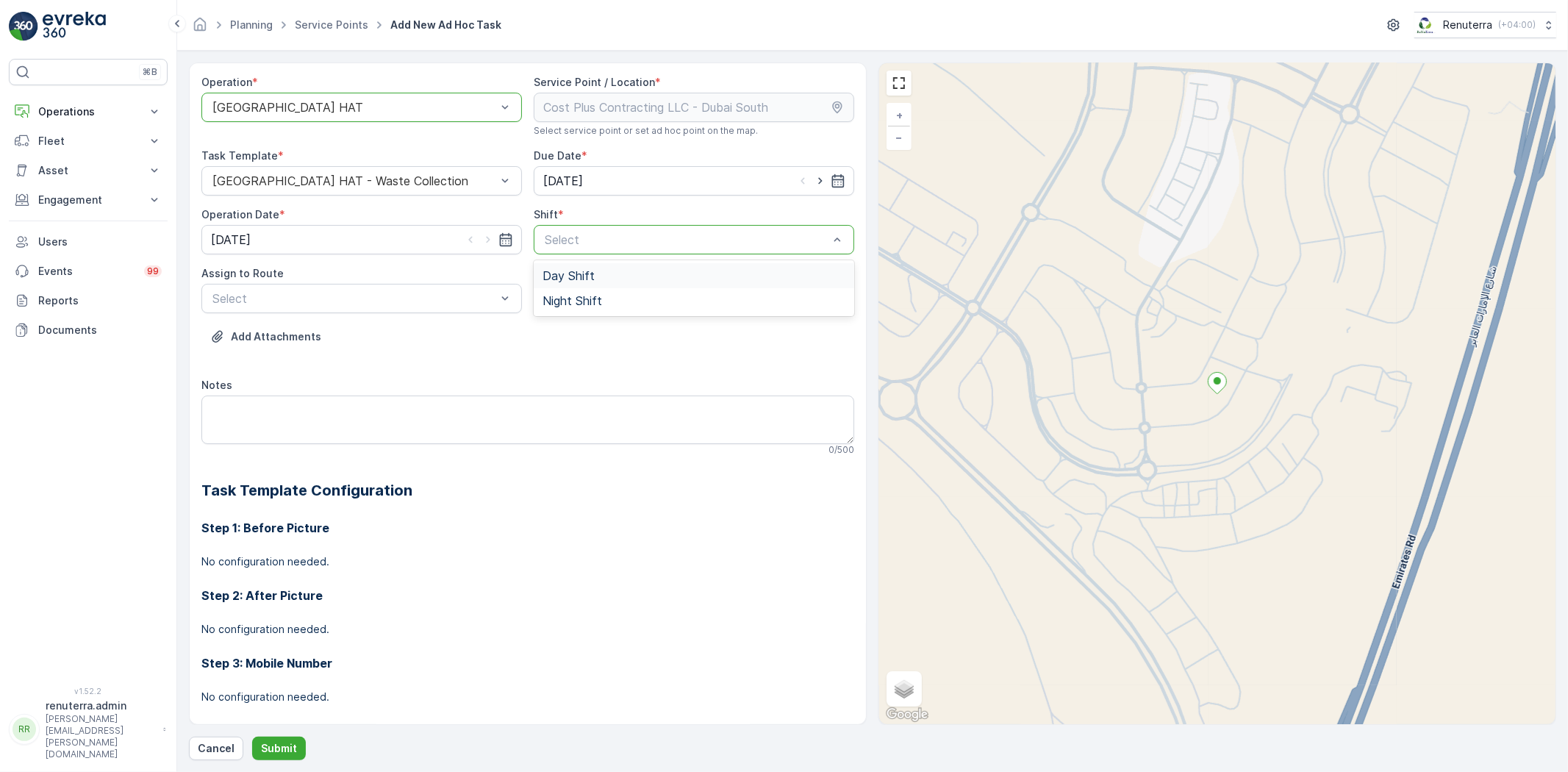
click at [579, 283] on div "Day Shift" at bounding box center [693, 275] width 321 height 25
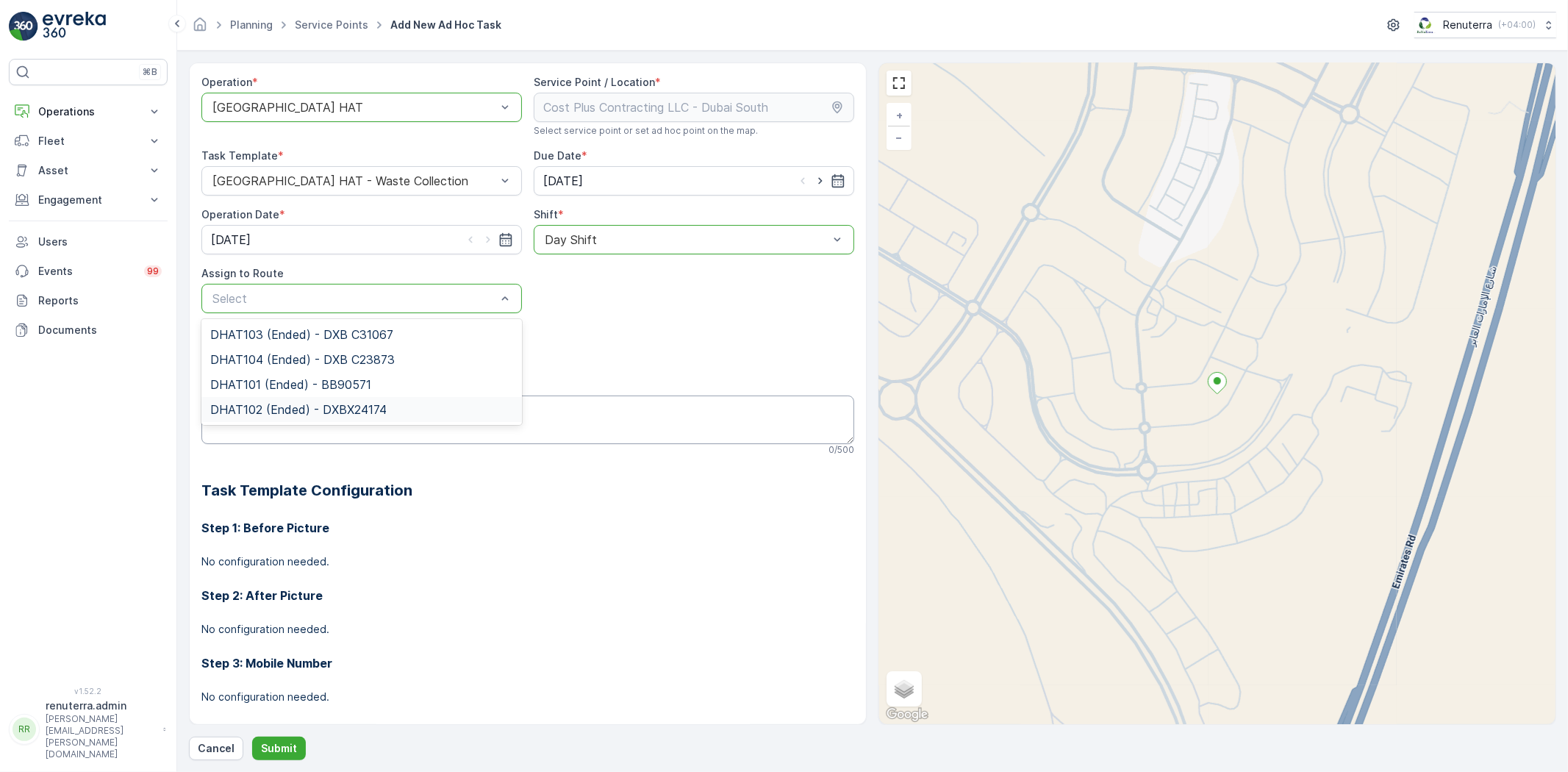
click at [261, 403] on span "DHAT102 (Ended) - DXBX24174" at bounding box center [298, 409] width 177 height 14
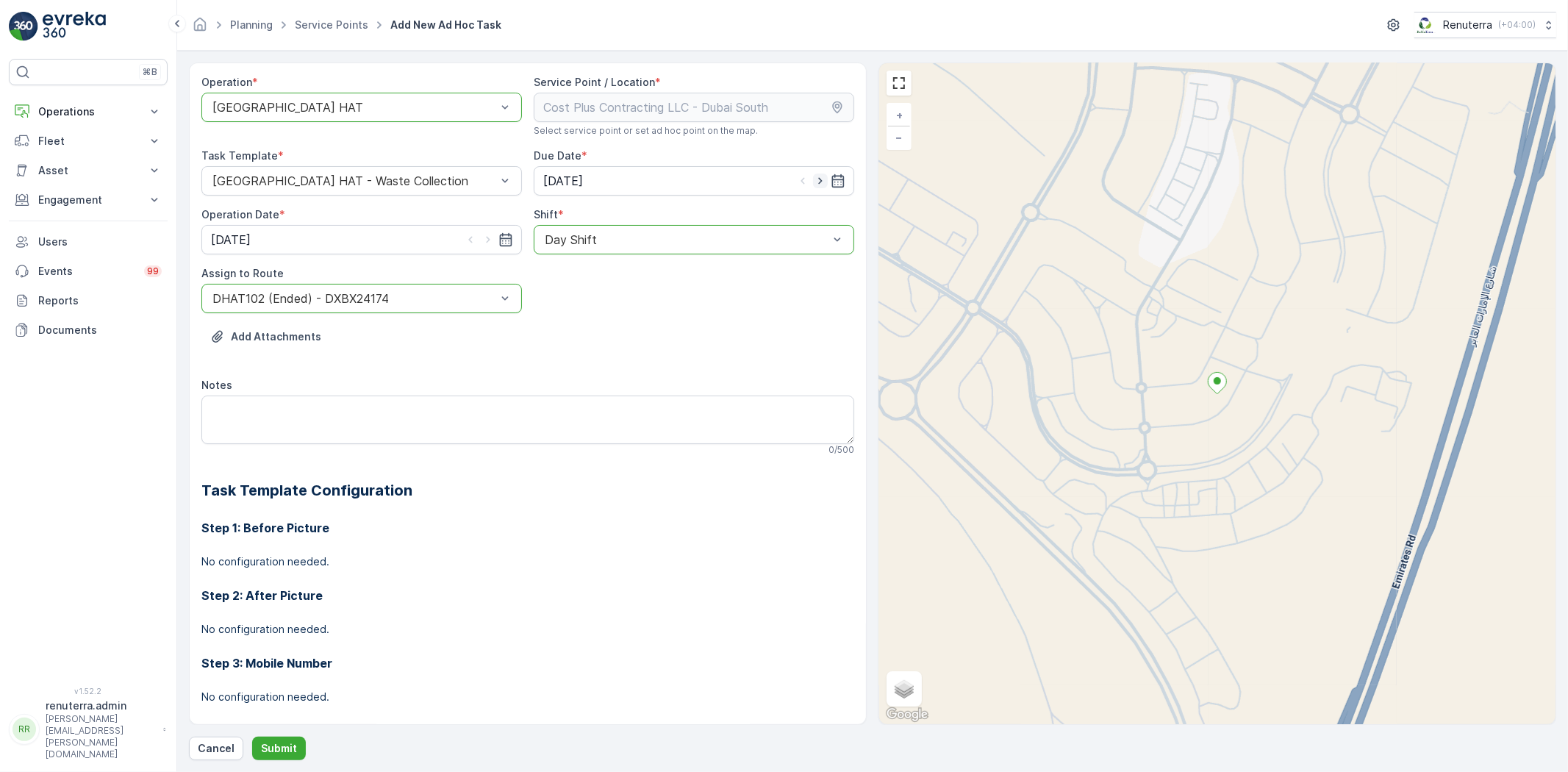
click at [818, 177] on icon "button" at bounding box center [820, 181] width 14 height 14
type input "[DATE]"
click at [484, 236] on icon "button" at bounding box center [488, 240] width 14 height 14
type input "[DATE]"
click at [263, 741] on p "Submit" at bounding box center [279, 748] width 36 height 14
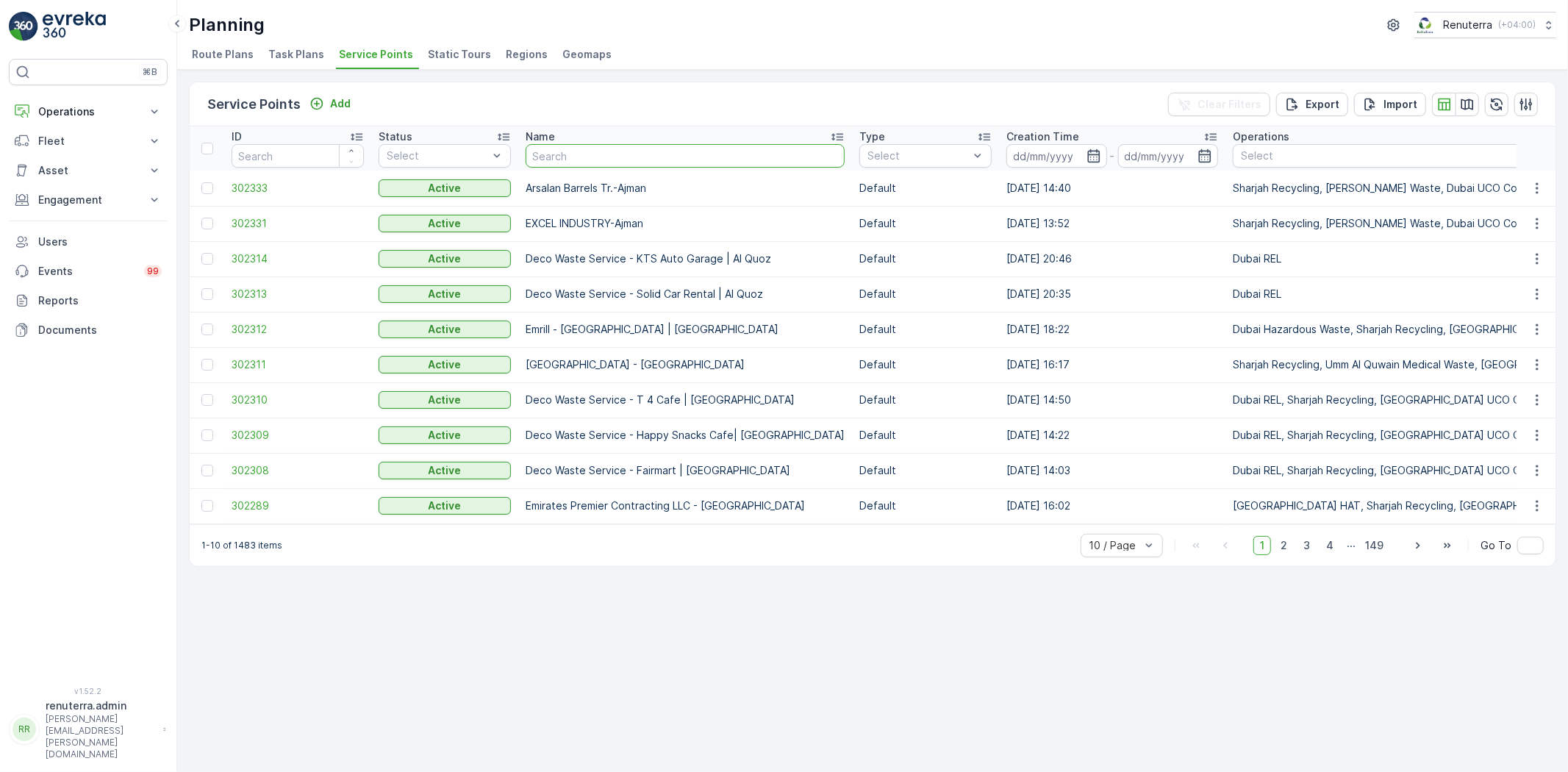
click at [594, 160] on input "text" at bounding box center [685, 156] width 319 height 24
paste input "Al Serh Al Kabeer Construction LLC - JVC"
type input "Al Serh Al Kabeer Construction LLC - JVC"
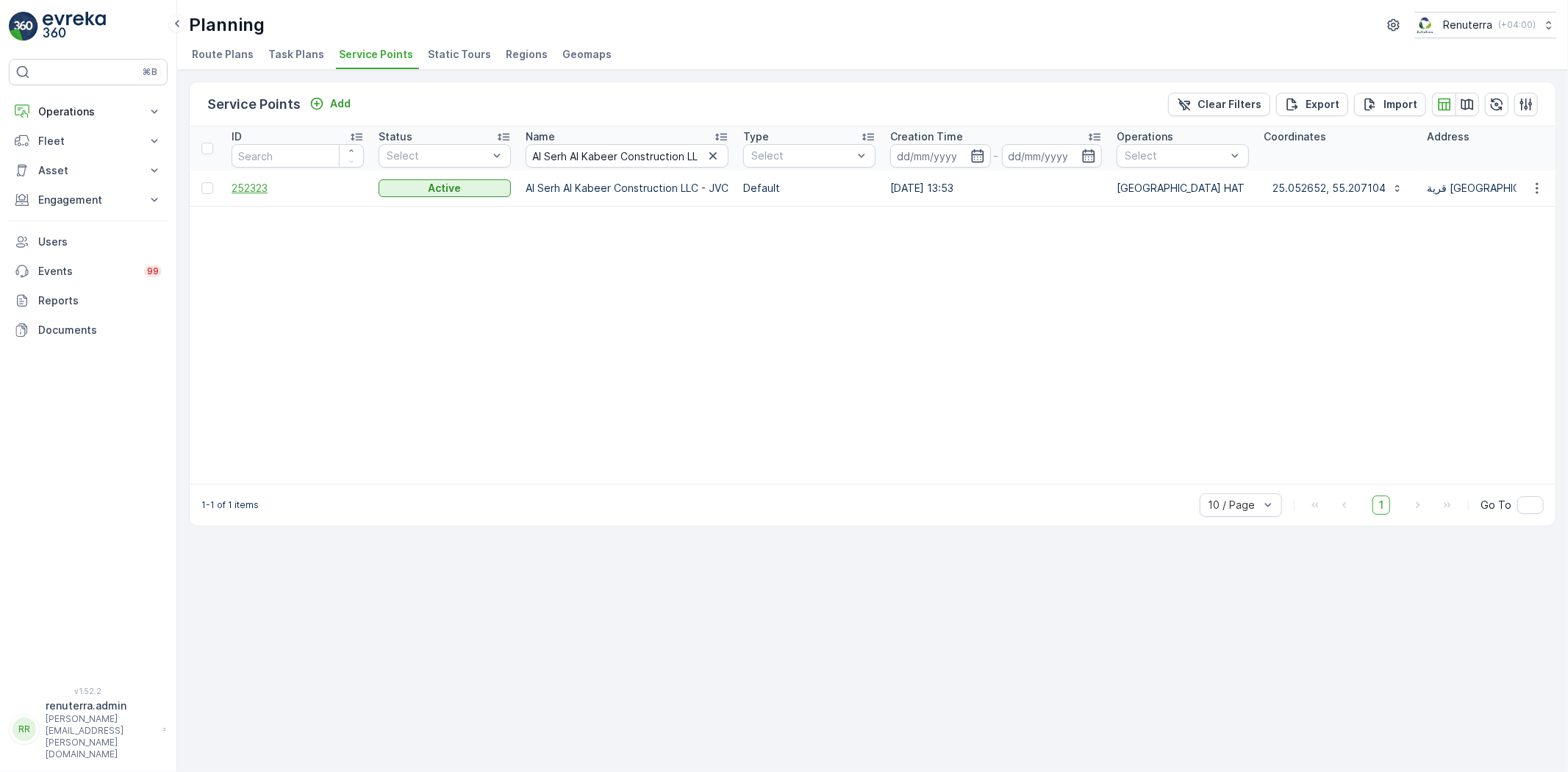
click at [269, 181] on span "252323" at bounding box center [298, 188] width 132 height 14
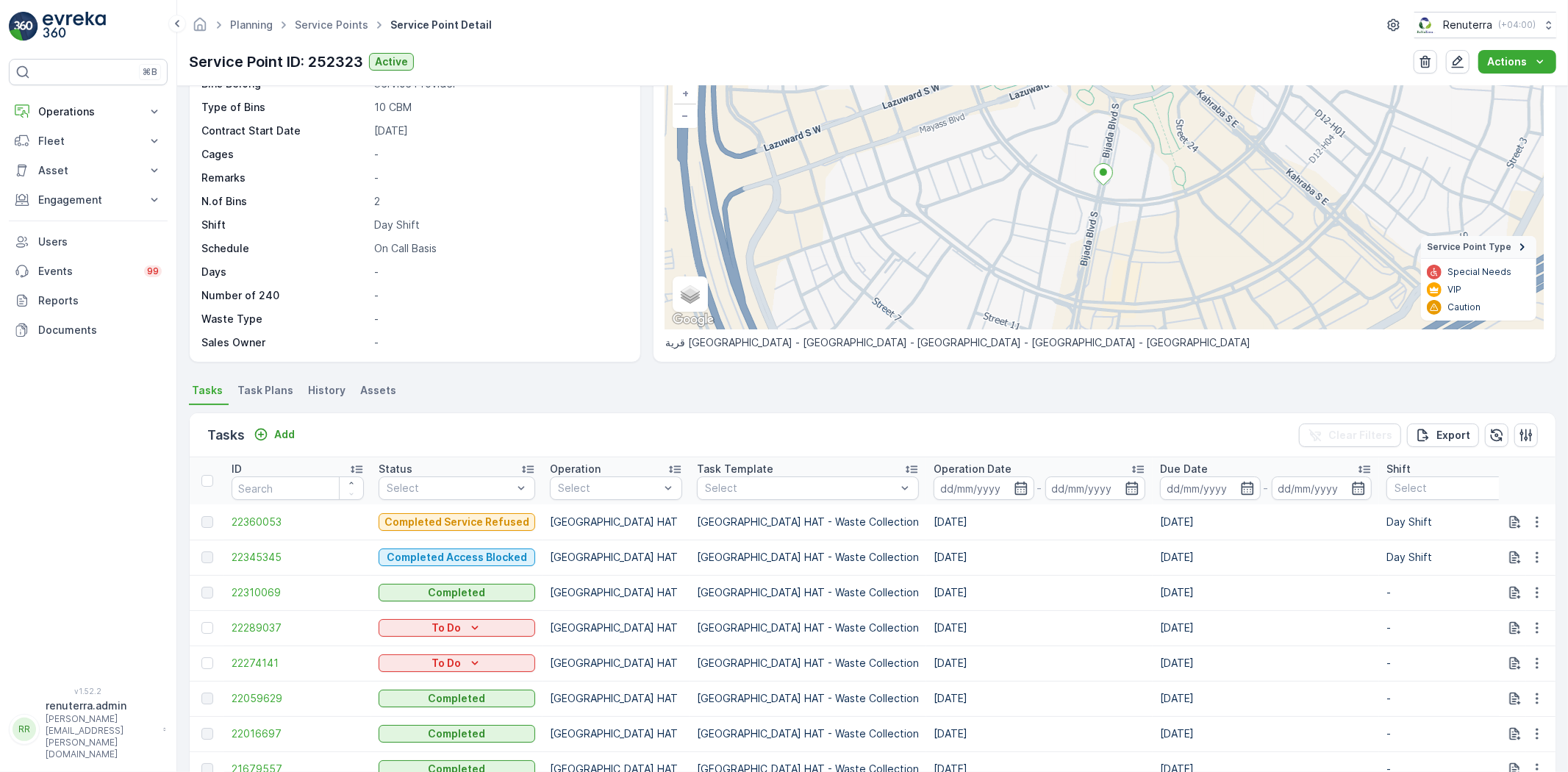
scroll to position [245, 0]
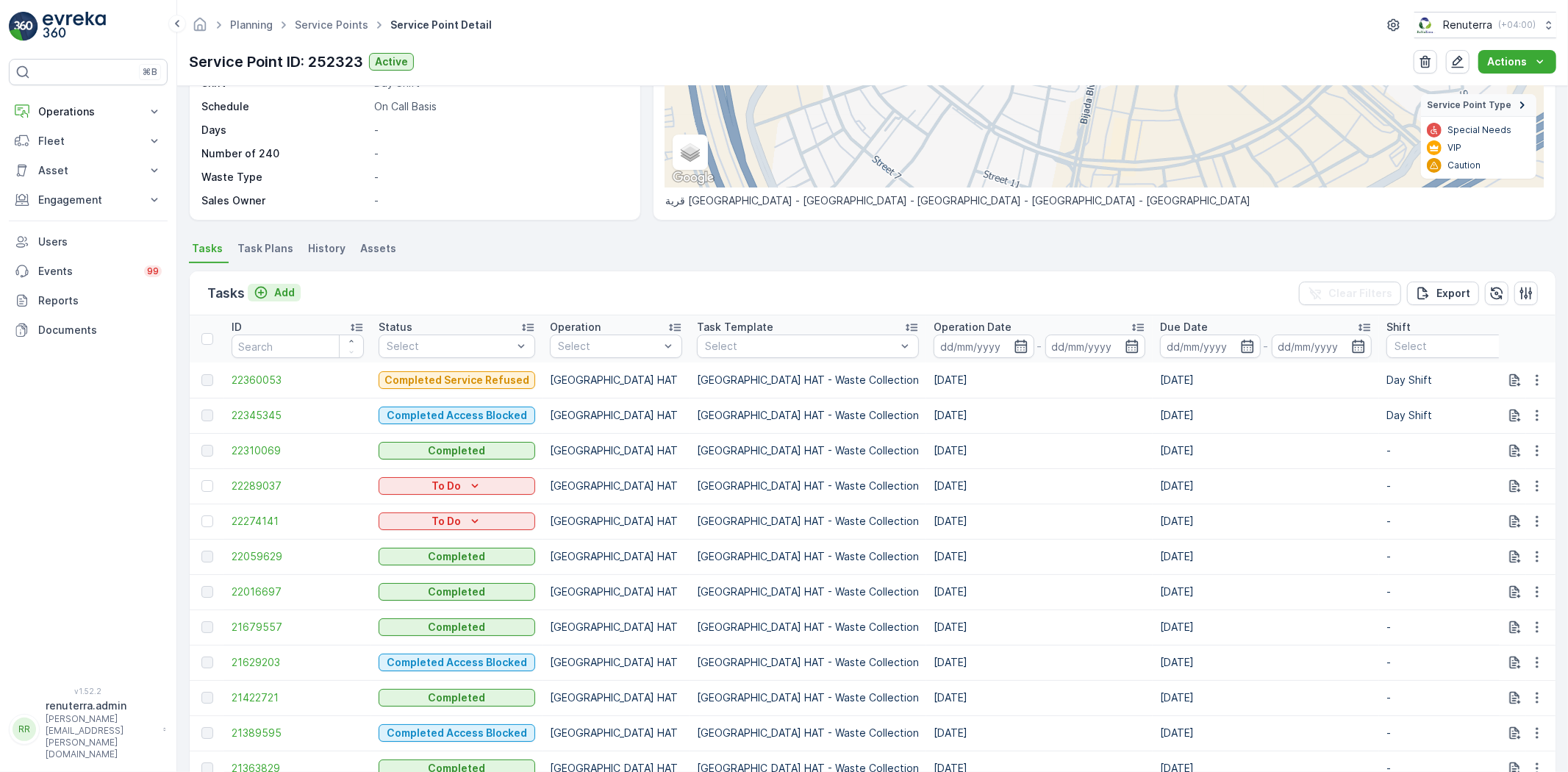
click at [287, 283] on button "Add" at bounding box center [274, 292] width 53 height 18
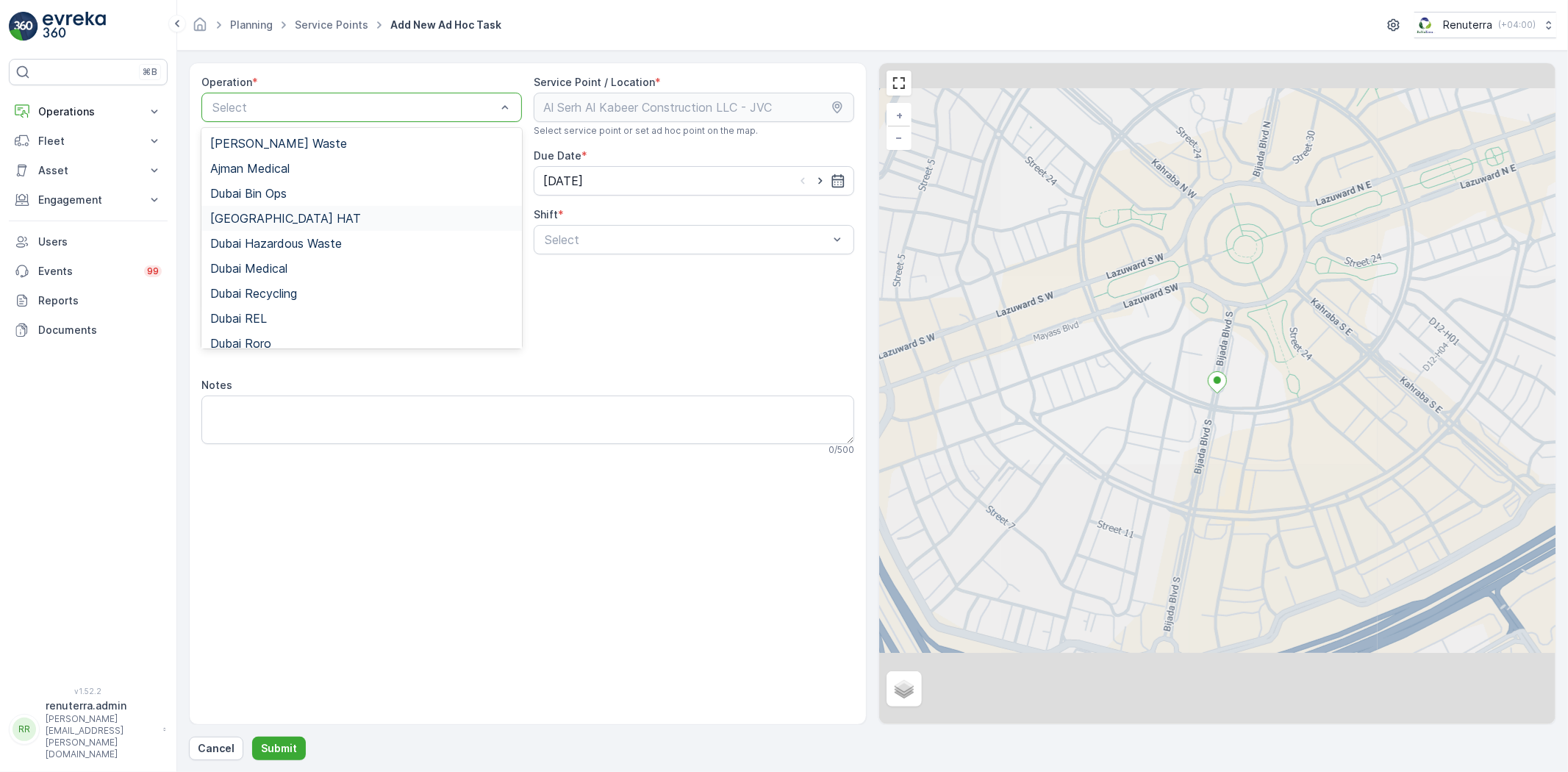
click at [282, 216] on div "[GEOGRAPHIC_DATA] HAT" at bounding box center [361, 218] width 302 height 14
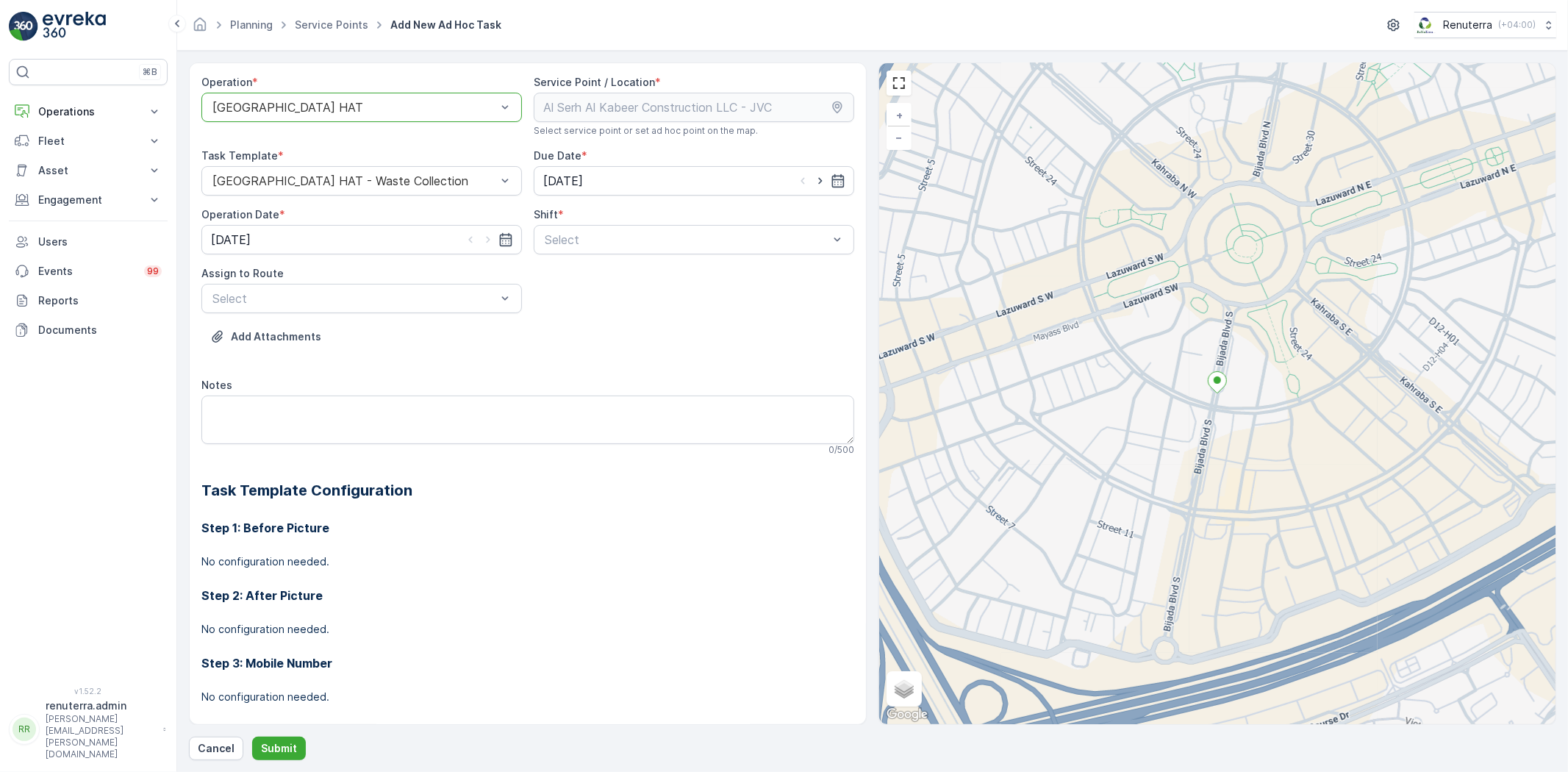
click at [599, 270] on div "Day Shift" at bounding box center [694, 275] width 302 height 14
click at [818, 182] on icon "button" at bounding box center [820, 181] width 4 height 6
type input "[DATE]"
drag, startPoint x: 486, startPoint y: 239, endPoint x: 439, endPoint y: 245, distance: 47.4
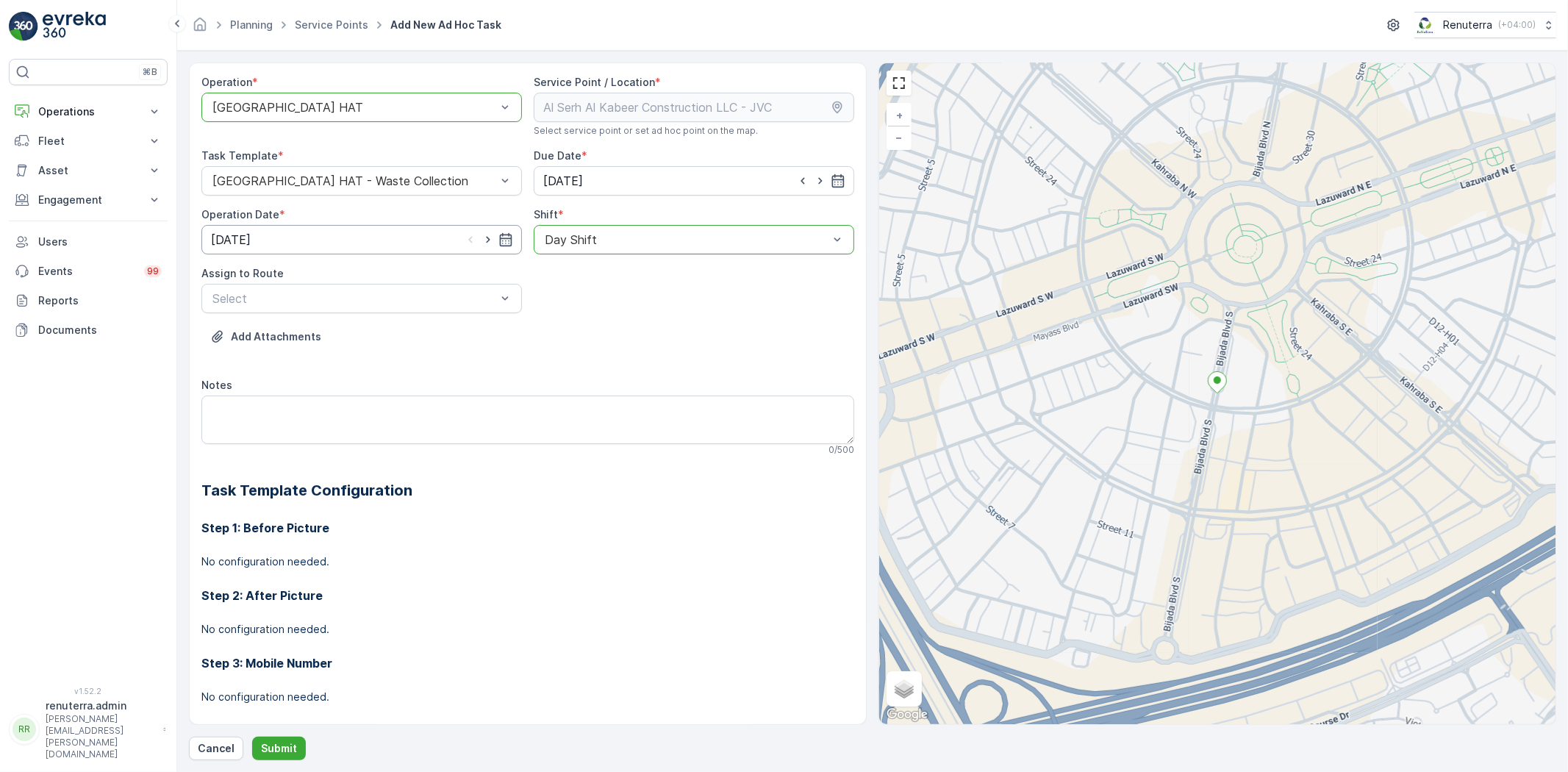
click at [486, 238] on icon "button" at bounding box center [488, 240] width 14 height 14
type input "[DATE]"
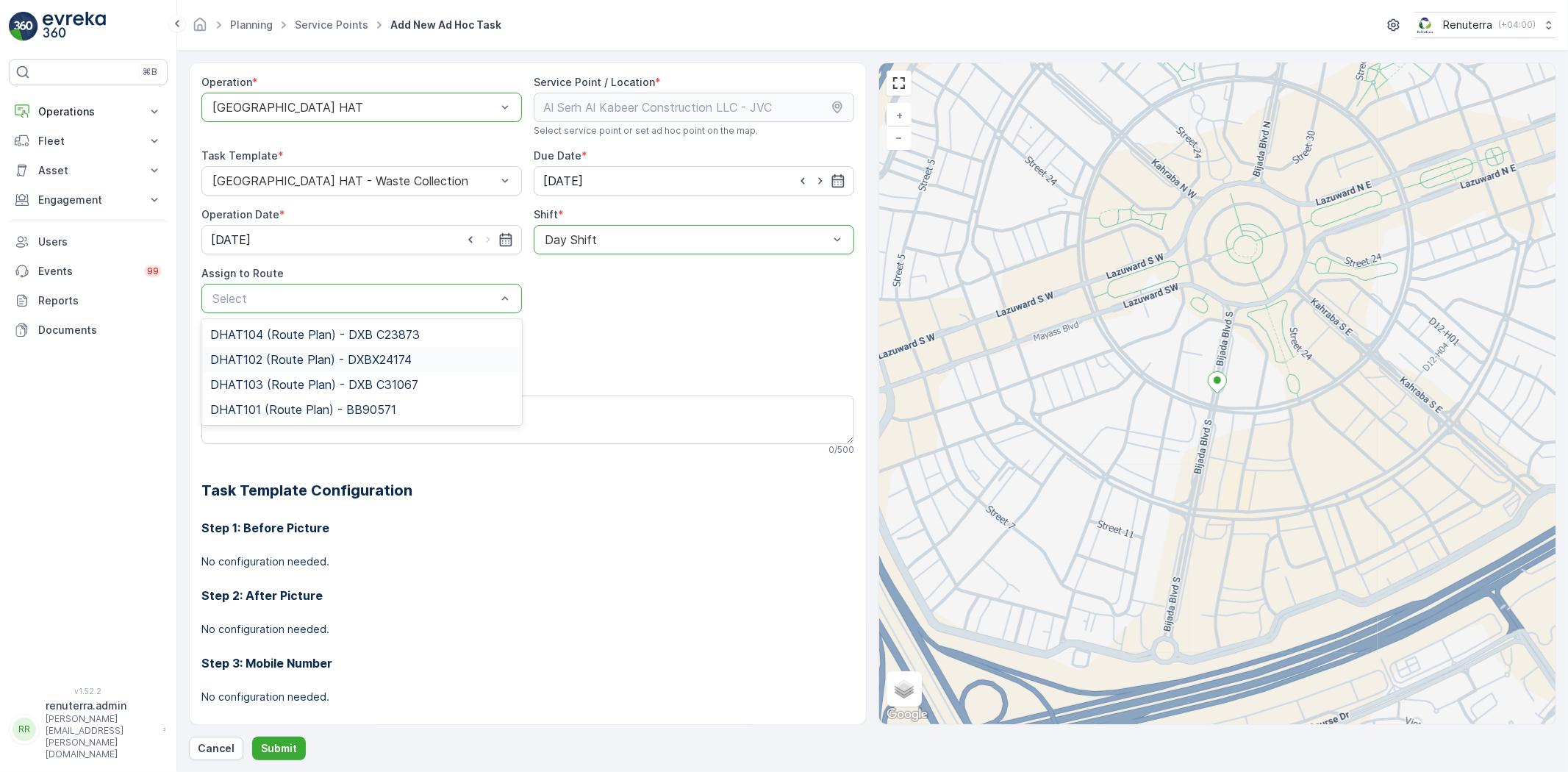
click at [320, 361] on span "DHAT102 (Route Plan) - DXBX24174" at bounding box center [310, 359] width 201 height 14
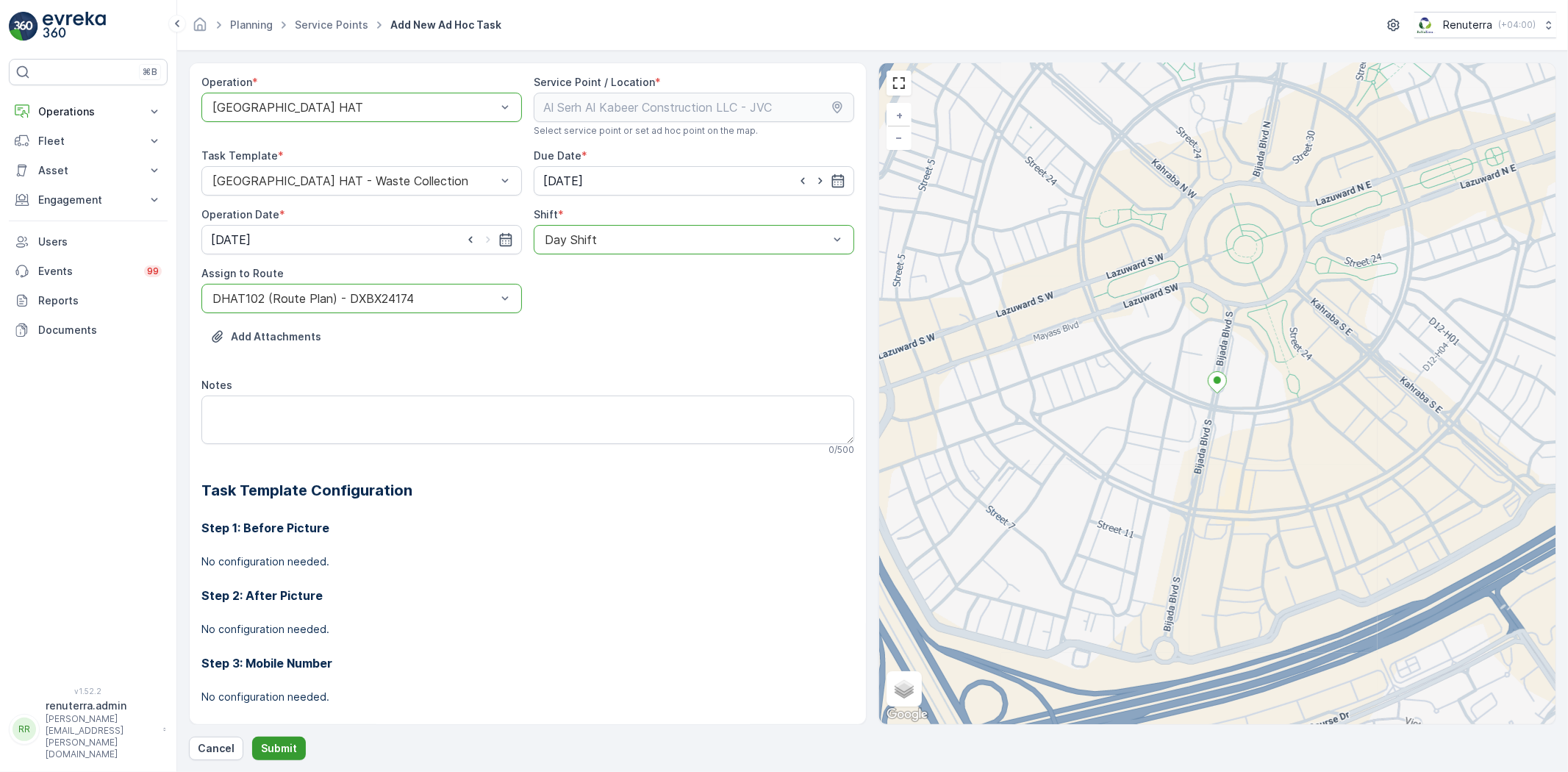
click at [283, 759] on button "Submit" at bounding box center [279, 748] width 53 height 24
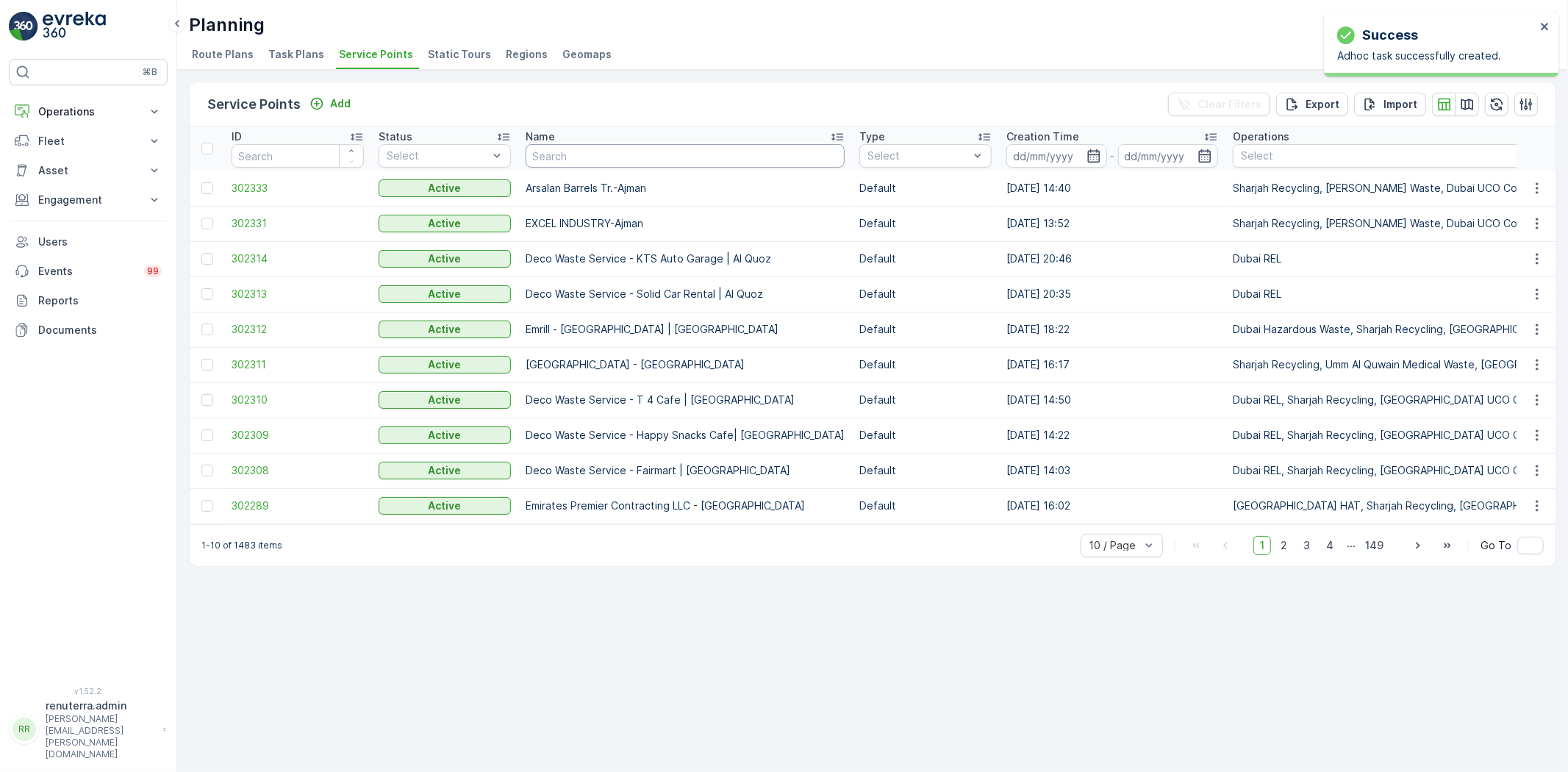
click at [653, 164] on input "text" at bounding box center [685, 156] width 319 height 24
paste input "SOBHA CONSTRUCTIONS LLC-SeaHaven"
type input "SOBHA CONSTRUCTIONS LLC-SeaHaven"
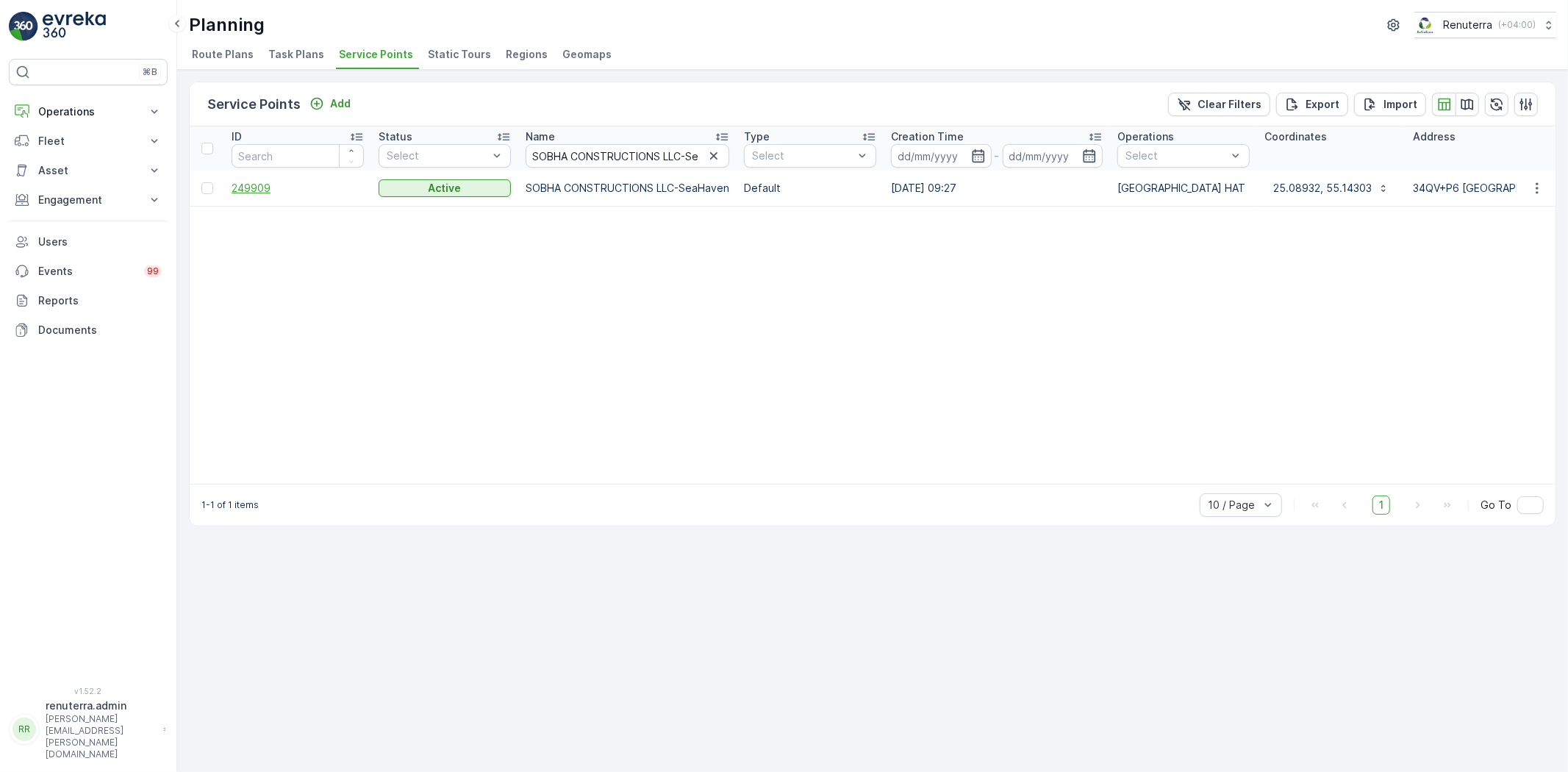
click at [259, 186] on span "249909" at bounding box center [298, 188] width 132 height 14
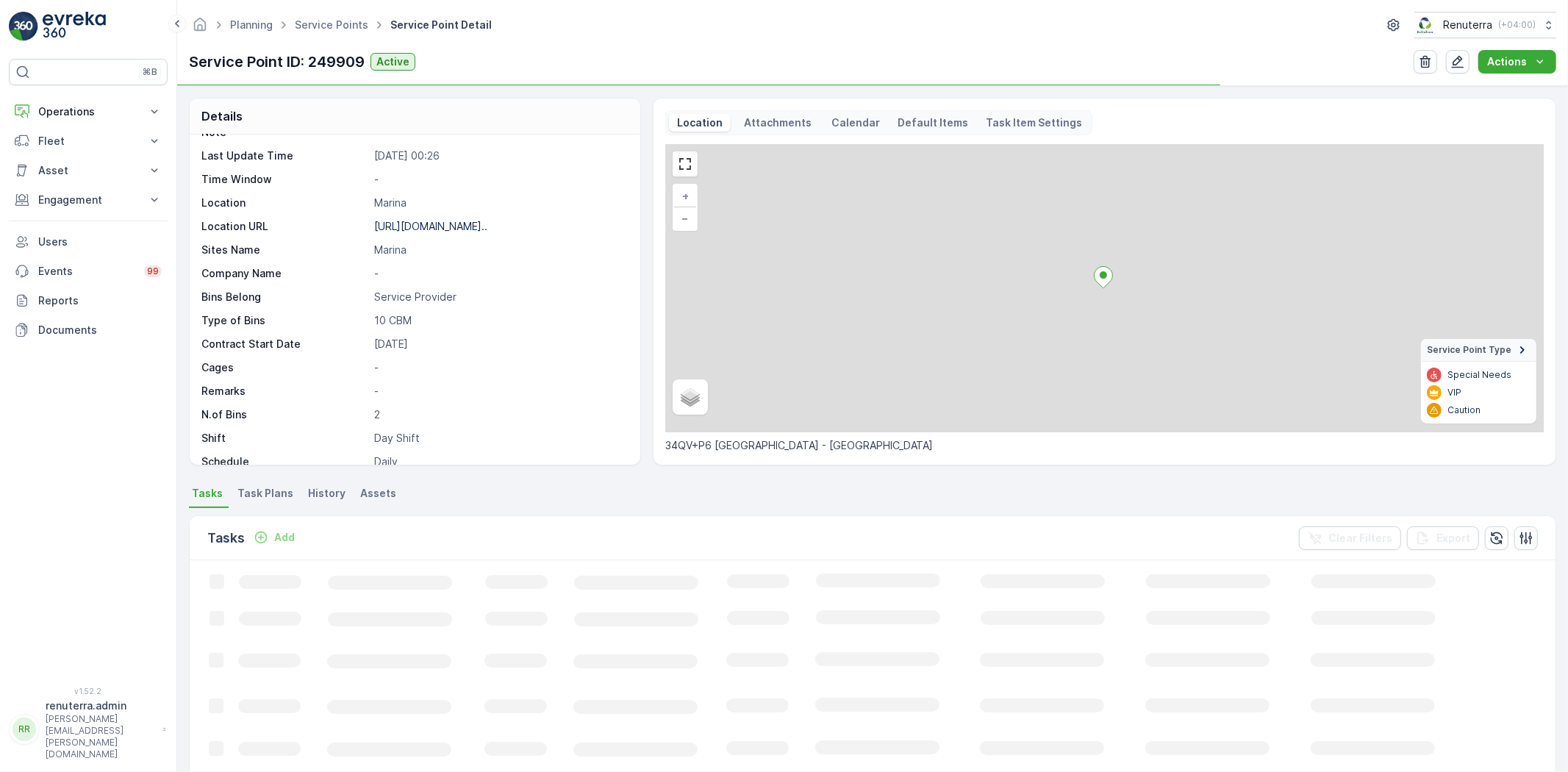
scroll to position [245, 0]
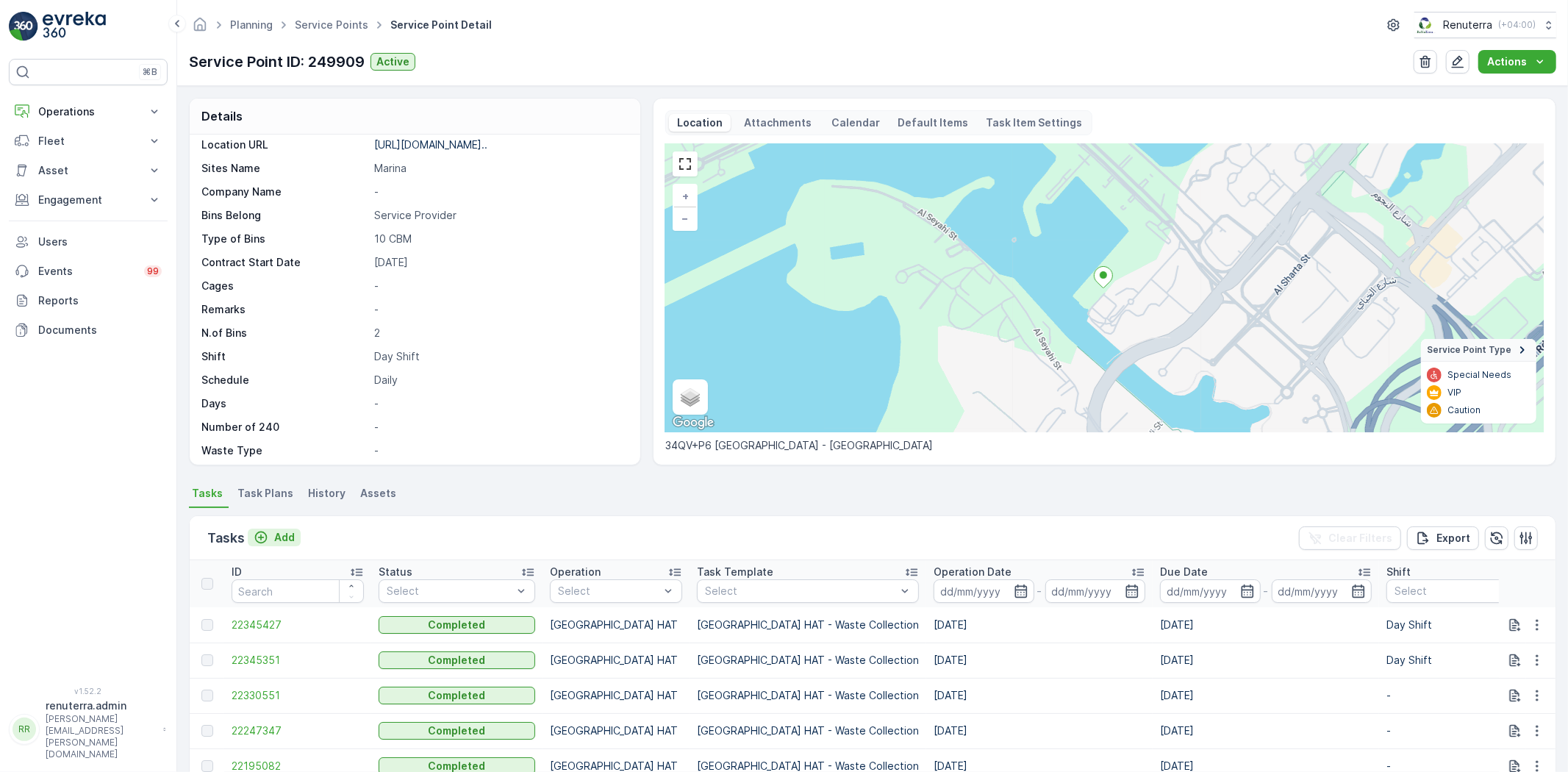
click at [274, 532] on p "Add" at bounding box center [284, 537] width 21 height 14
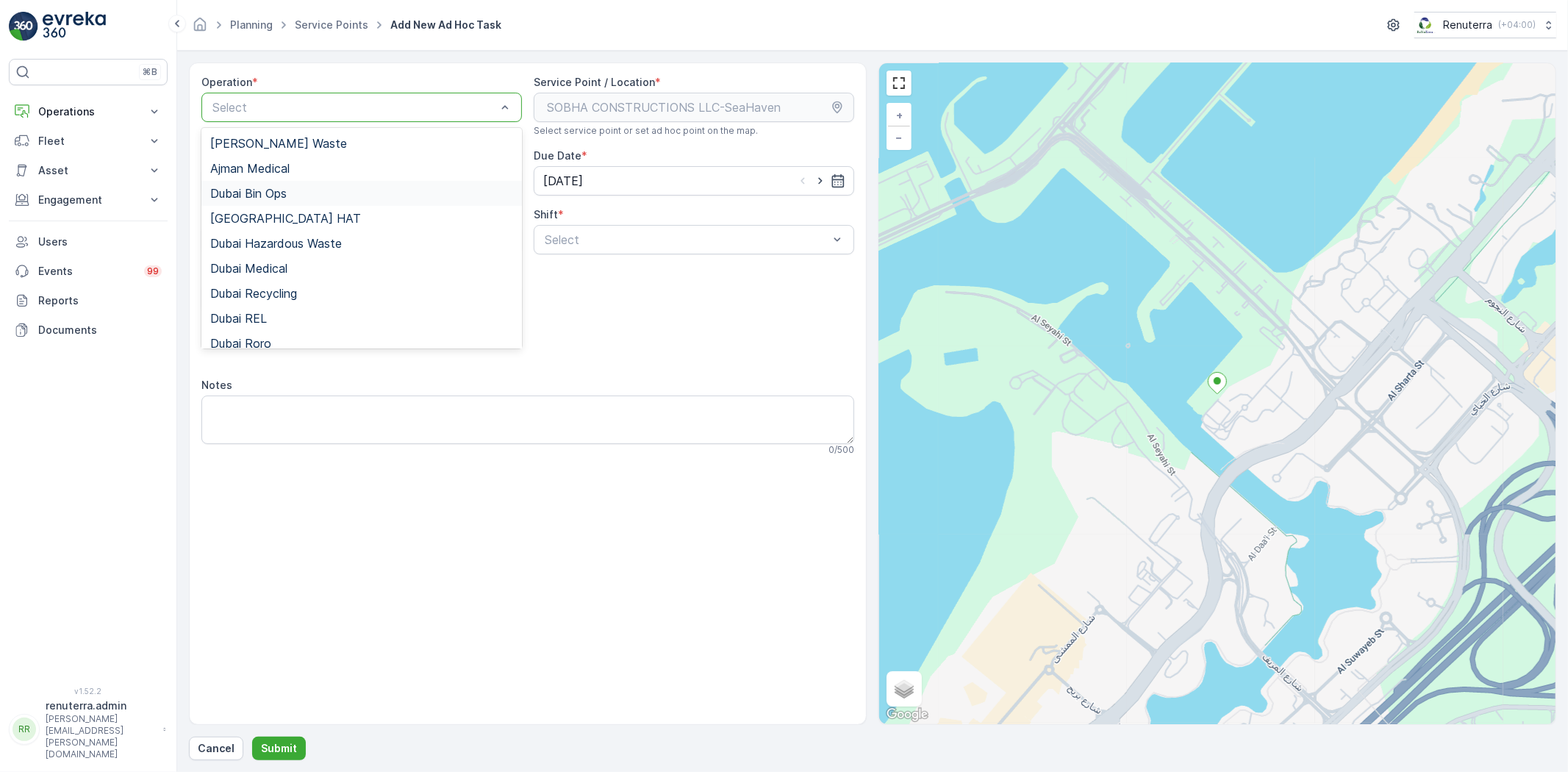
click at [271, 202] on div "Dubai Bin Ops" at bounding box center [361, 193] width 321 height 25
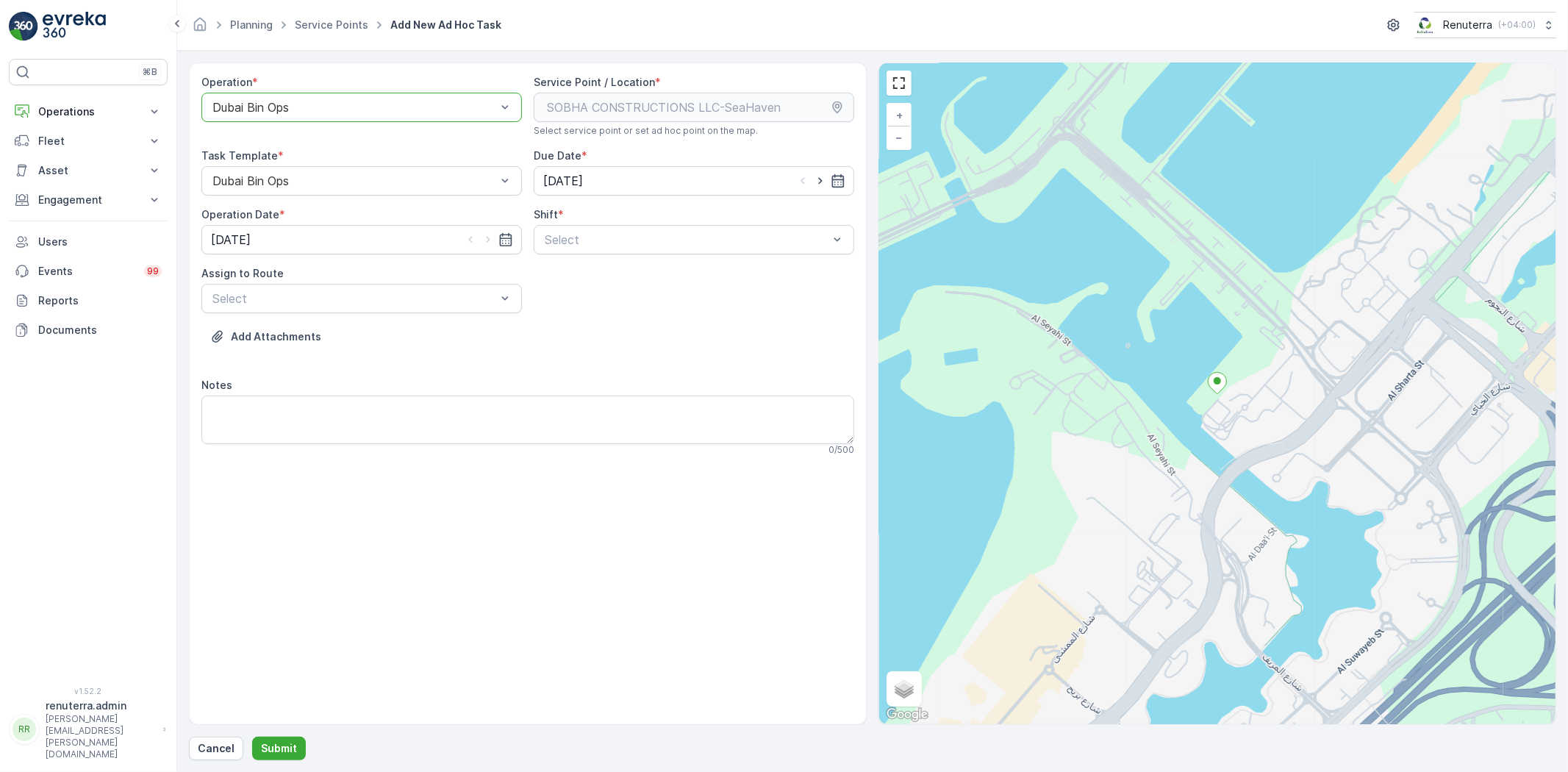
click at [283, 120] on div "Dubai Bin Ops" at bounding box center [361, 107] width 321 height 29
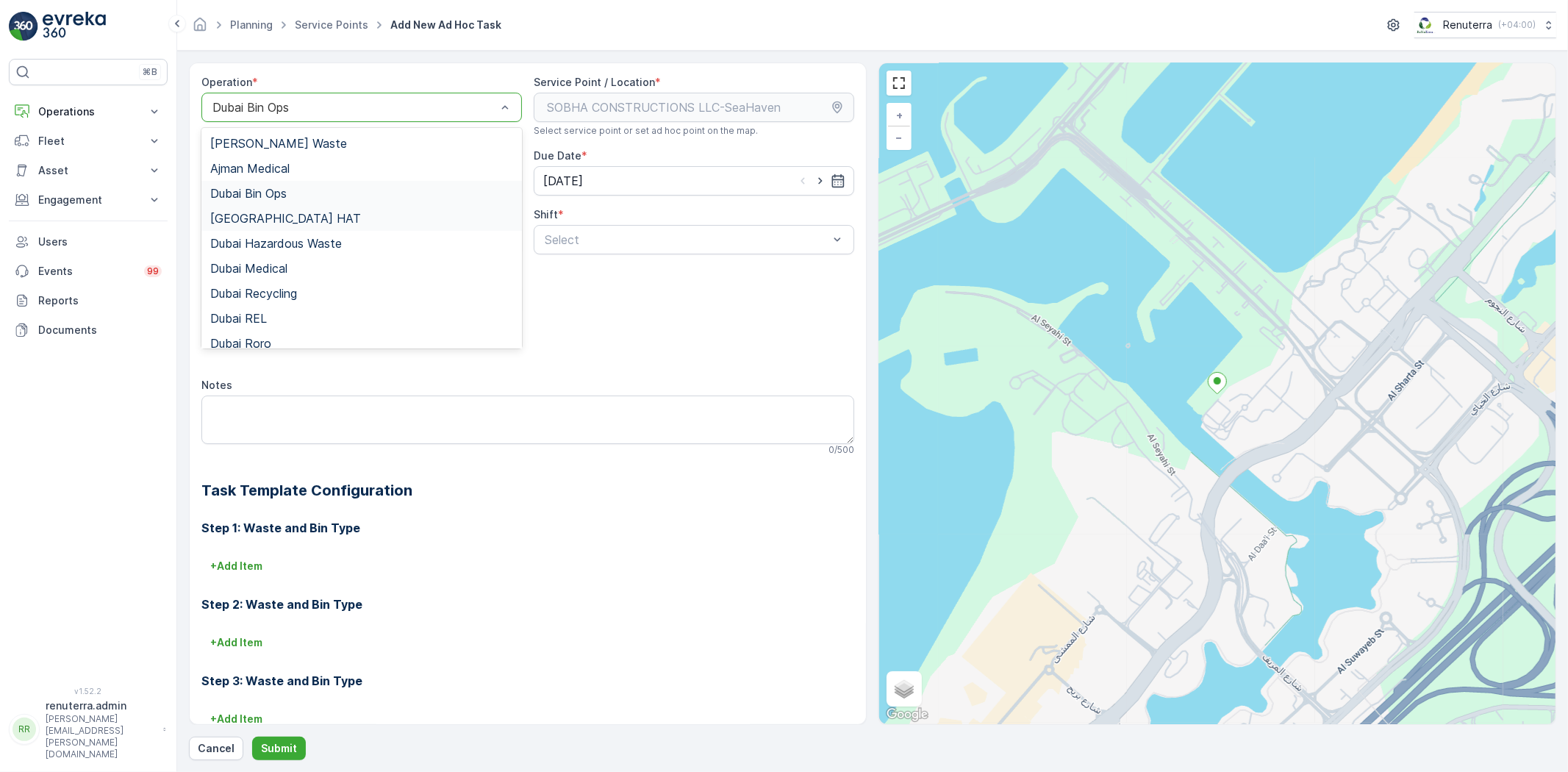
click at [273, 219] on div "[GEOGRAPHIC_DATA] HAT" at bounding box center [361, 218] width 302 height 14
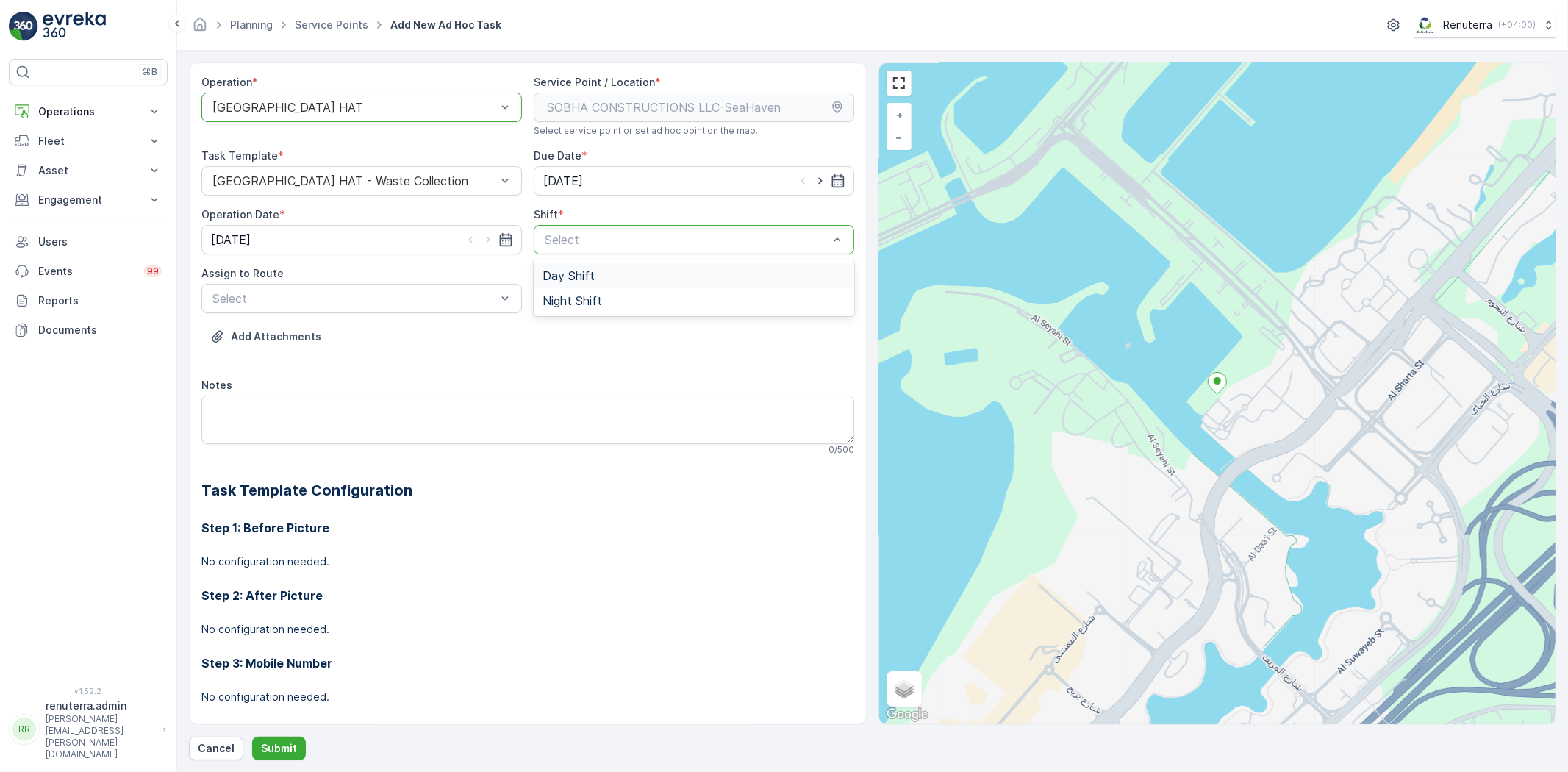
click at [566, 271] on span "Day Shift" at bounding box center [569, 275] width 53 height 14
click at [809, 179] on div at bounding box center [820, 181] width 50 height 14
drag, startPoint x: 814, startPoint y: 178, endPoint x: 794, endPoint y: 194, distance: 25.6
click at [813, 179] on icon "button" at bounding box center [820, 181] width 14 height 14
type input "[DATE]"
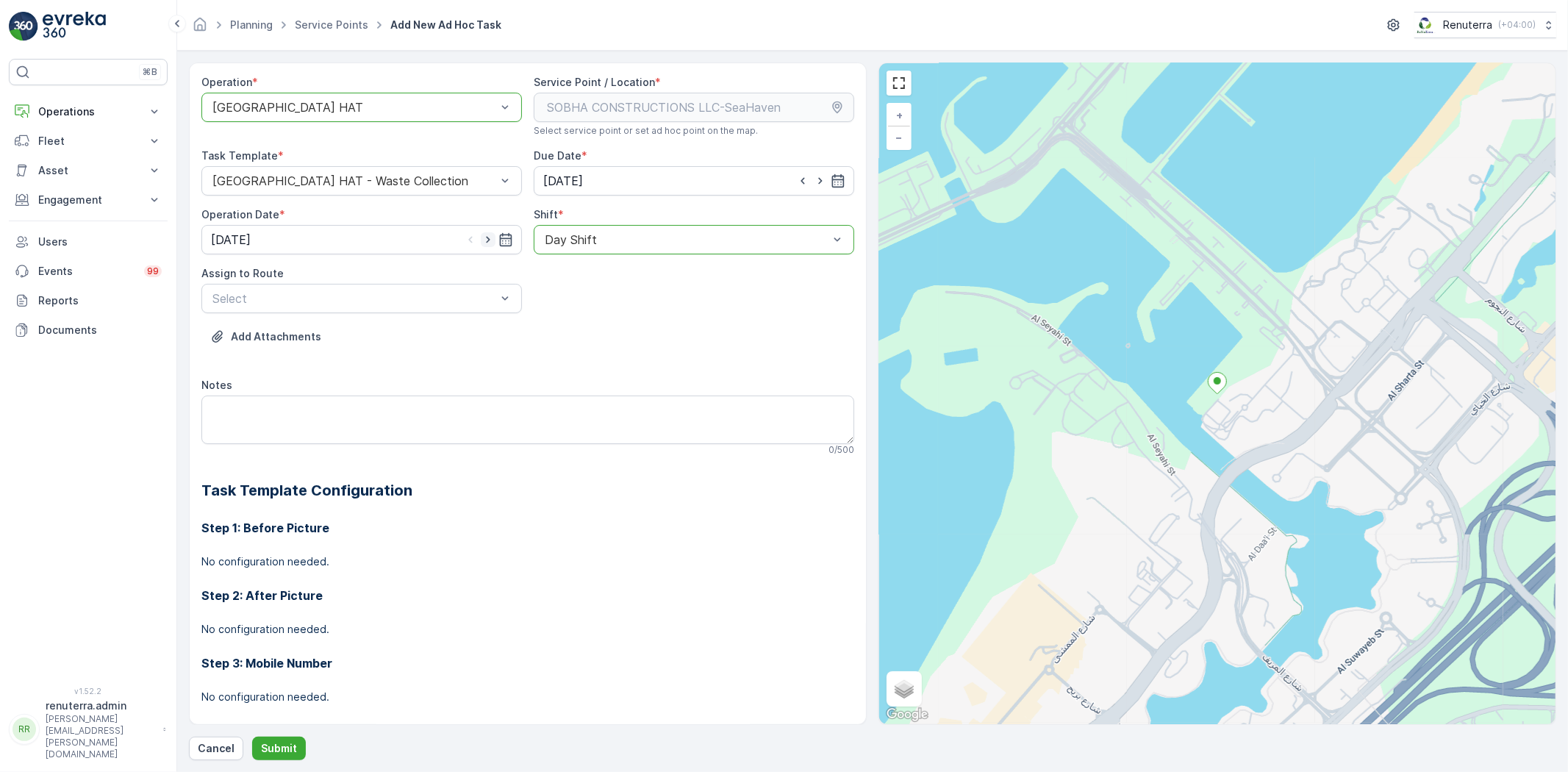
click at [486, 241] on icon "button" at bounding box center [487, 240] width 4 height 6
type input "[DATE]"
click at [335, 283] on div "Select" at bounding box center [361, 298] width 321 height 29
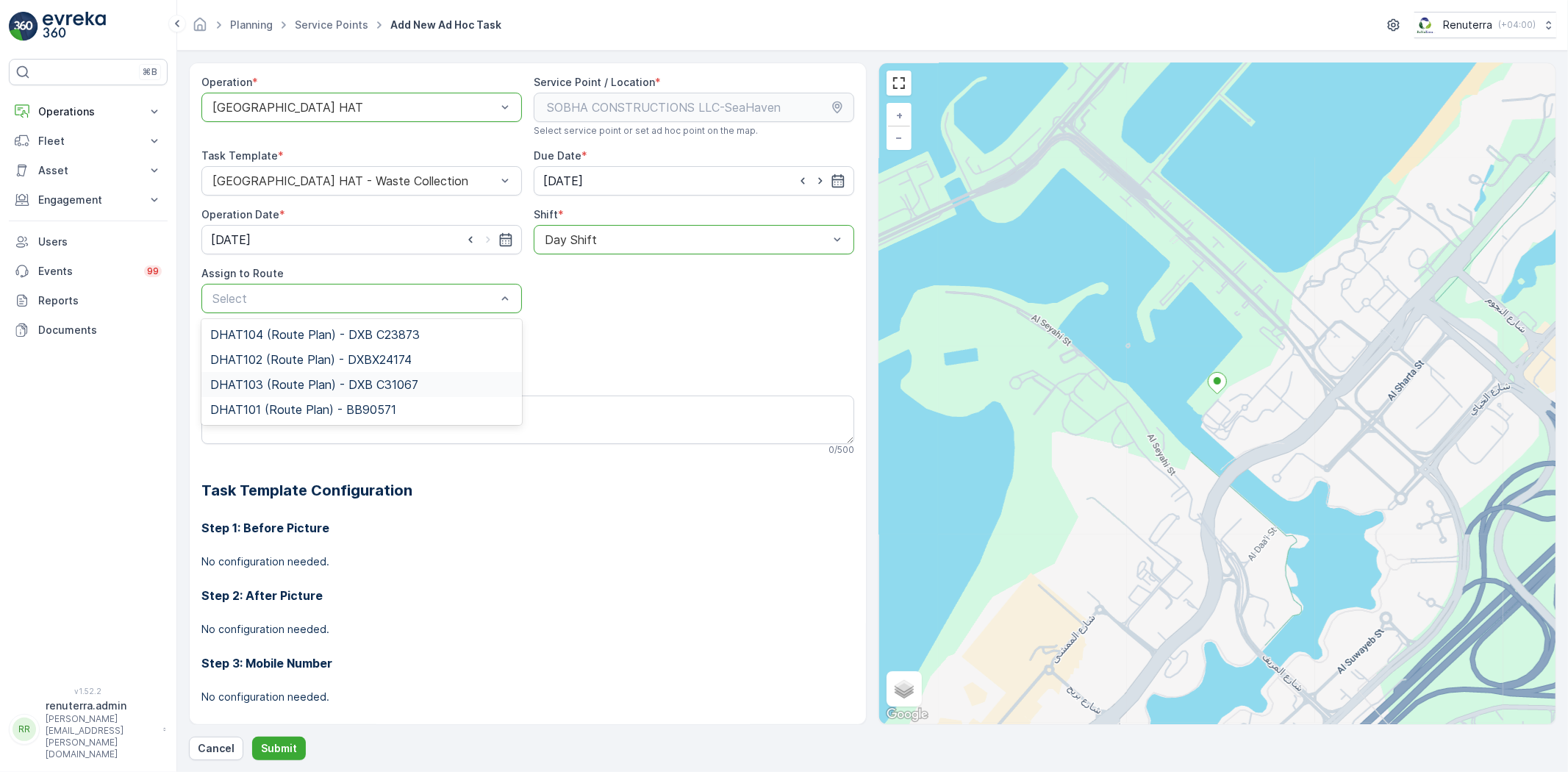
click at [288, 380] on span "DHAT103 (Route Plan) - DXB C31067" at bounding box center [314, 384] width 208 height 14
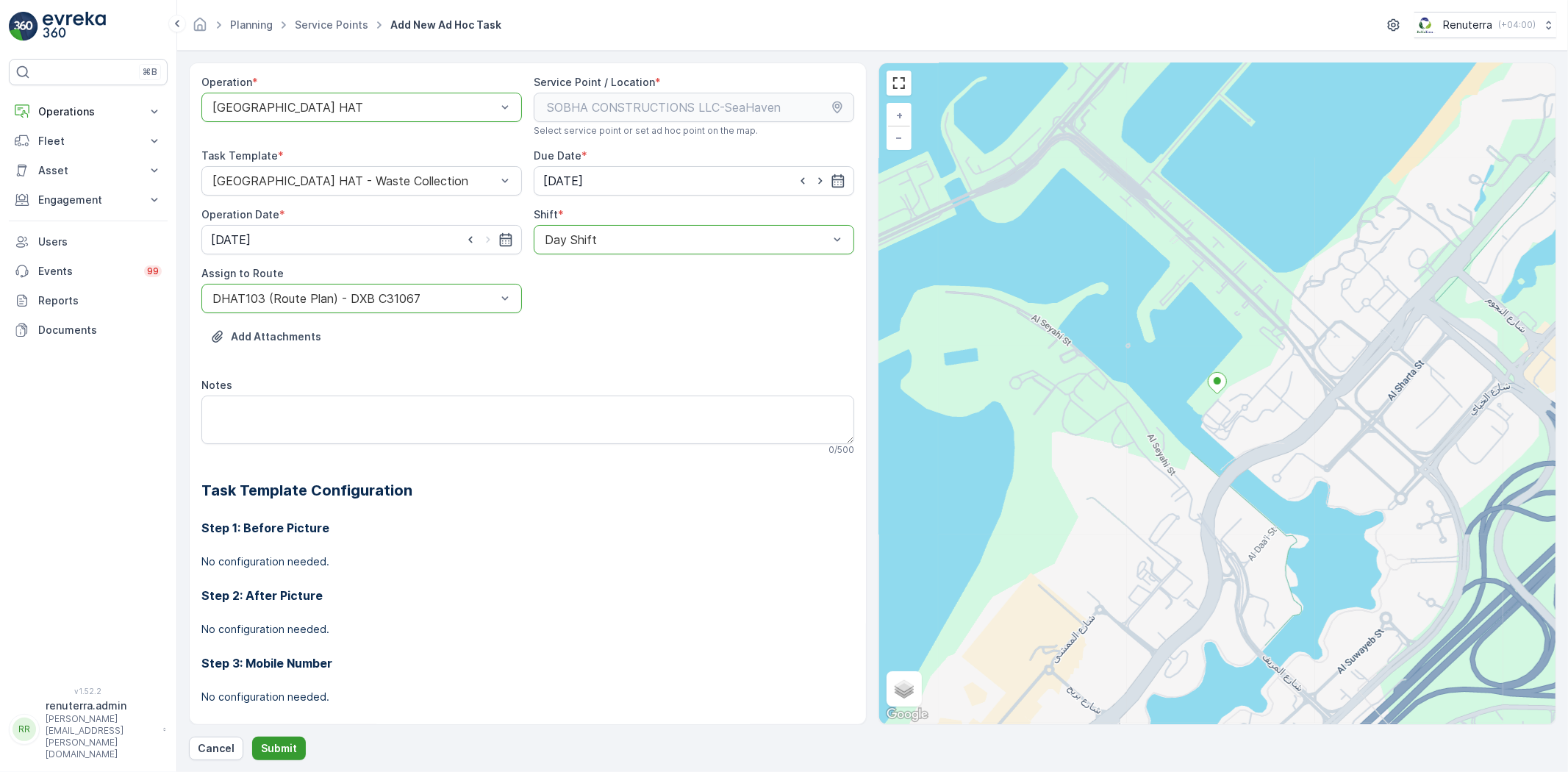
click at [290, 747] on p "Submit" at bounding box center [279, 748] width 36 height 14
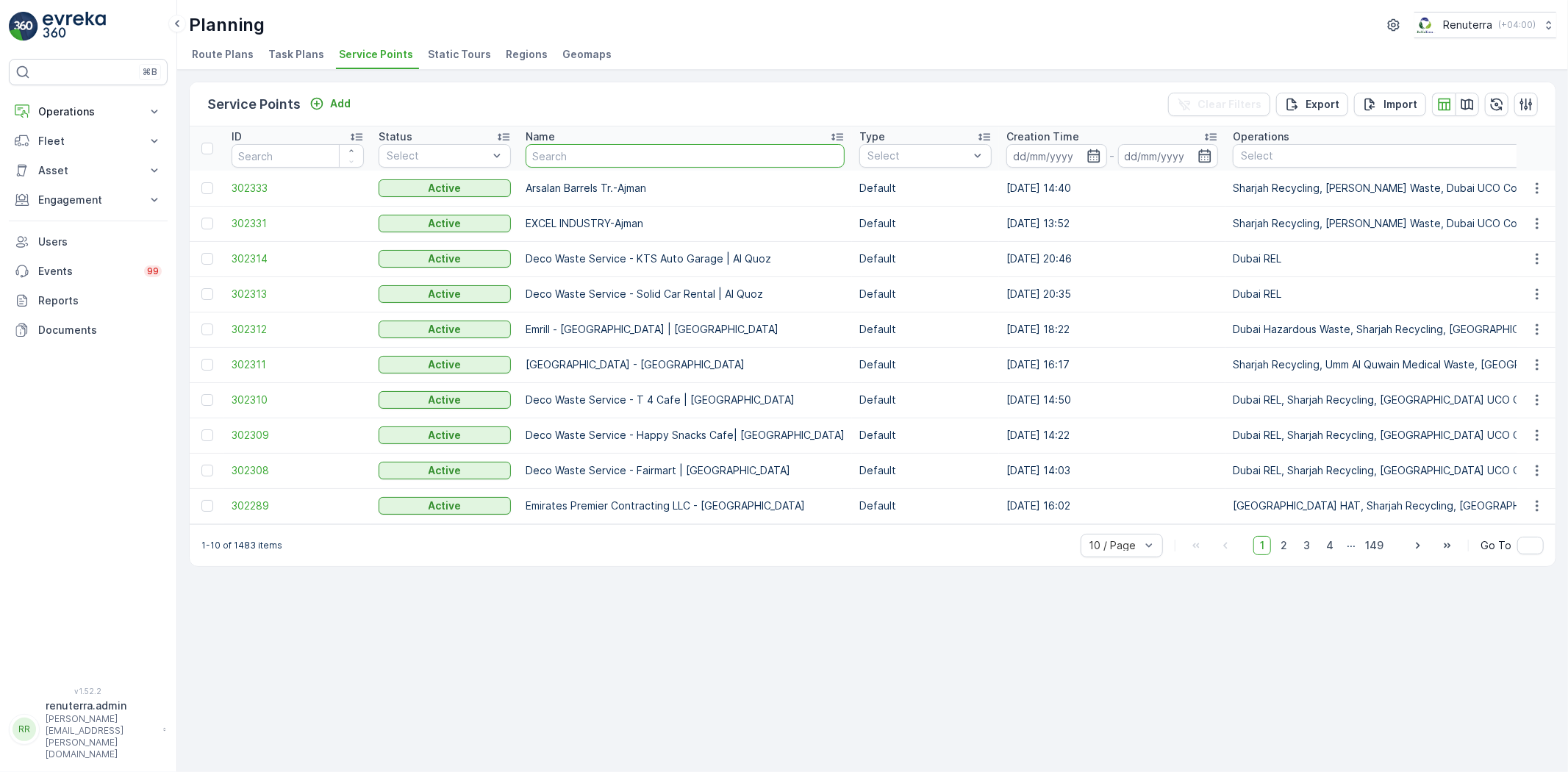
click at [567, 158] on input "text" at bounding box center [685, 156] width 319 height 24
paste input "ARABIAN CONSTRUCTION COMPANY L.L.C. - OMNIYAT | [GEOGRAPHIC_DATA]"
type input "ARABIAN CONSTRUCTION COMPANY L.L.C. - OMNIYAT | [GEOGRAPHIC_DATA]"
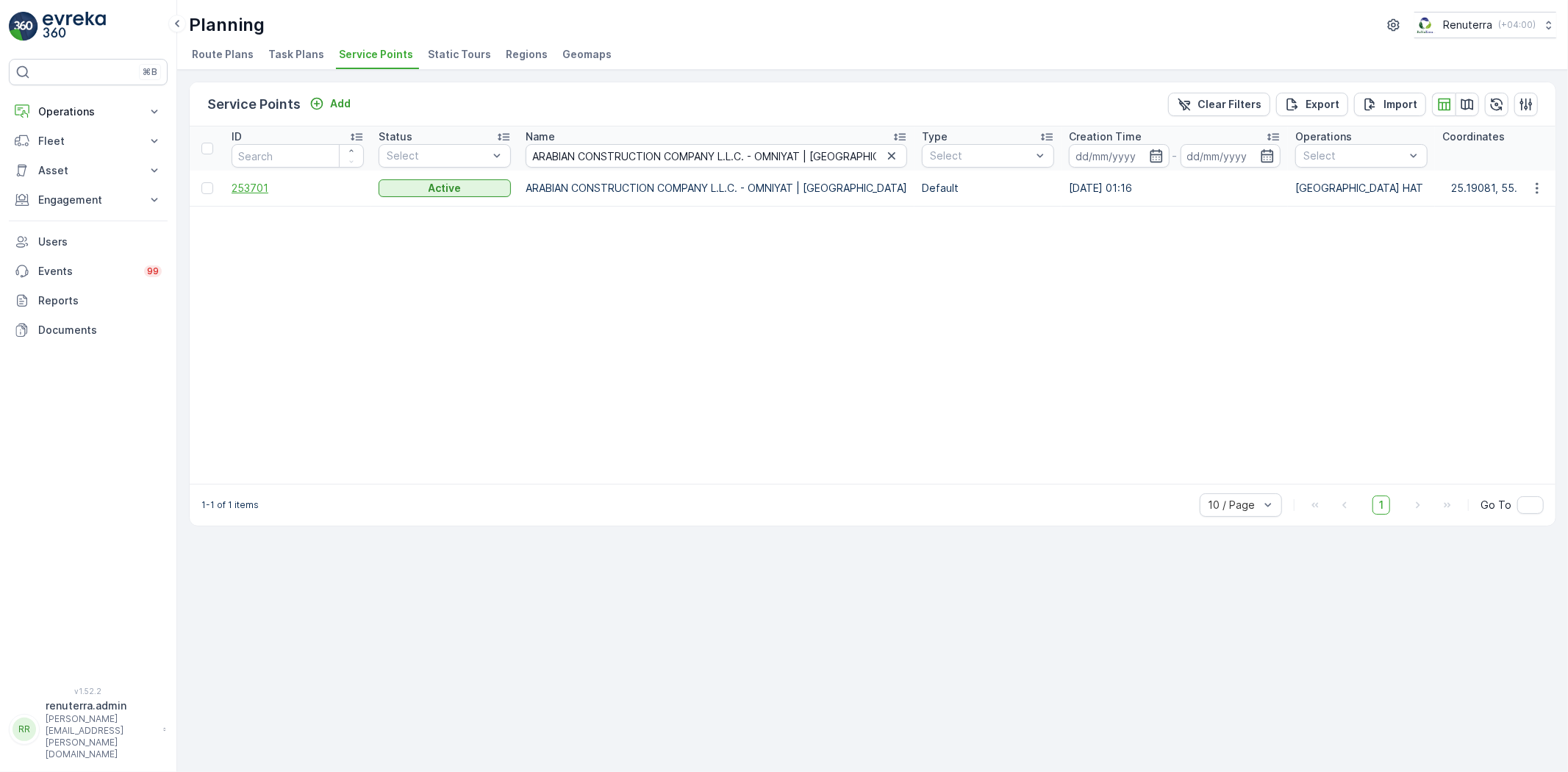
click at [245, 194] on span "253701" at bounding box center [298, 188] width 132 height 14
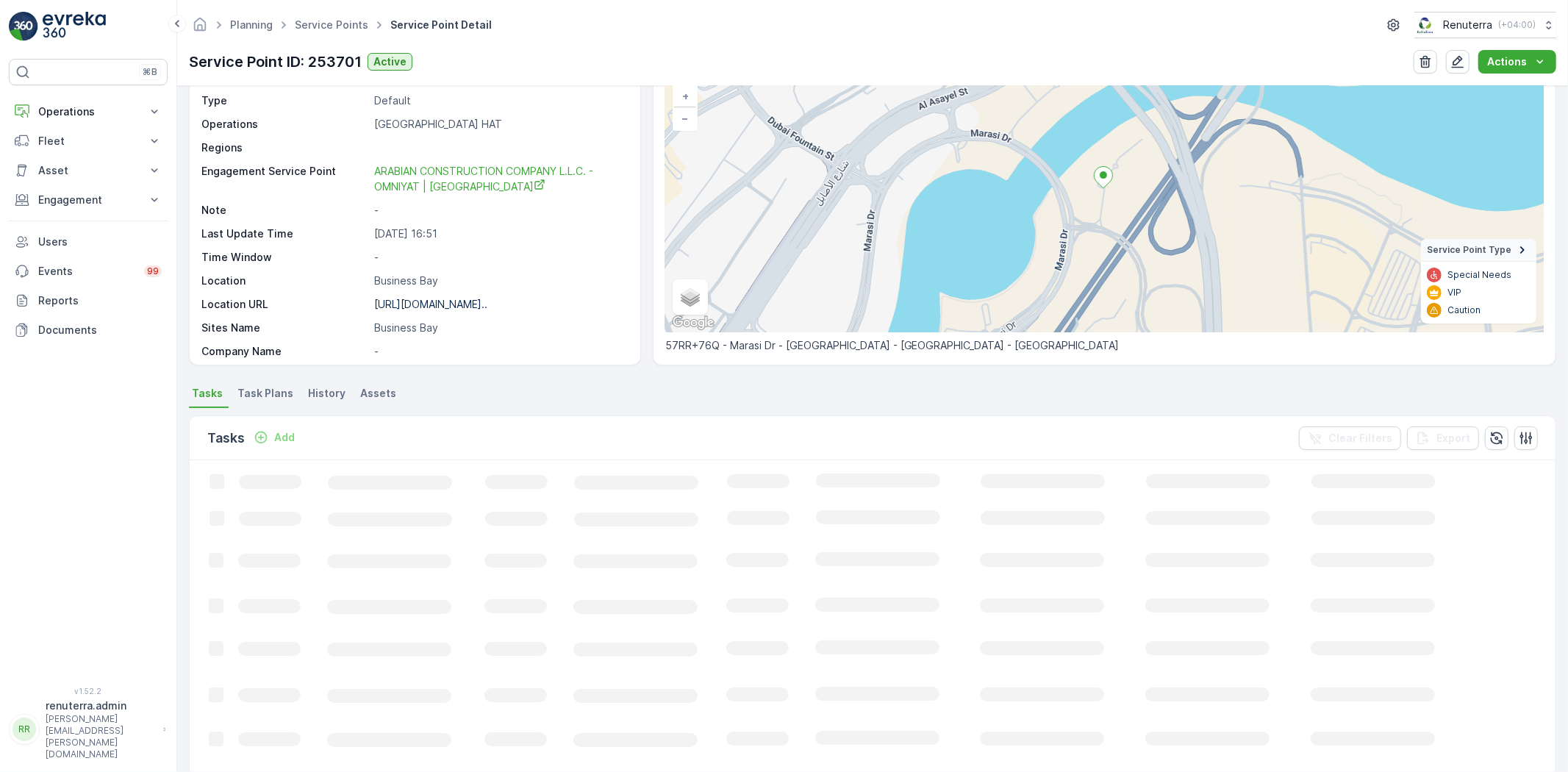
scroll to position [163, 0]
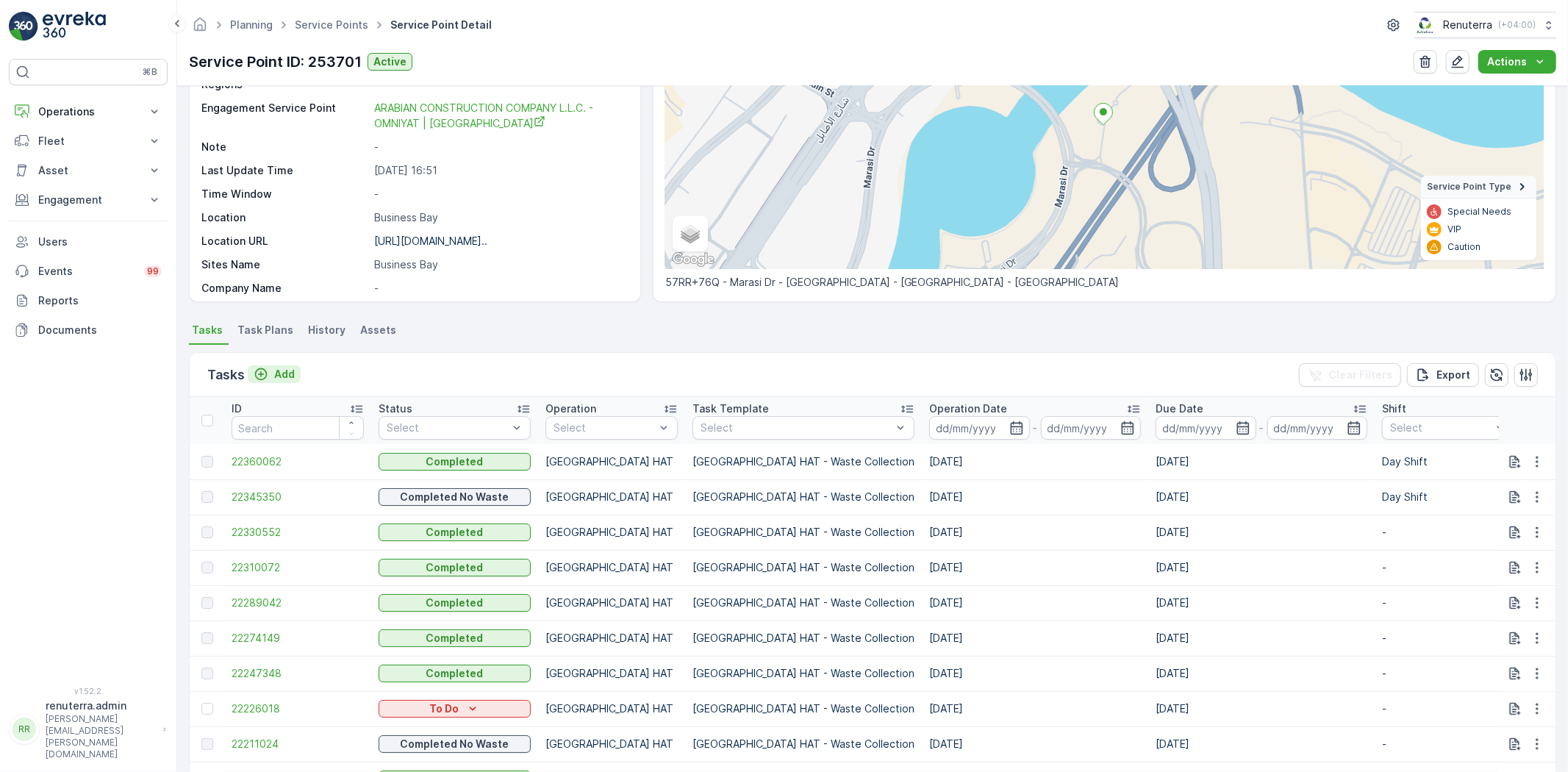
click at [283, 367] on p "Add" at bounding box center [284, 374] width 21 height 14
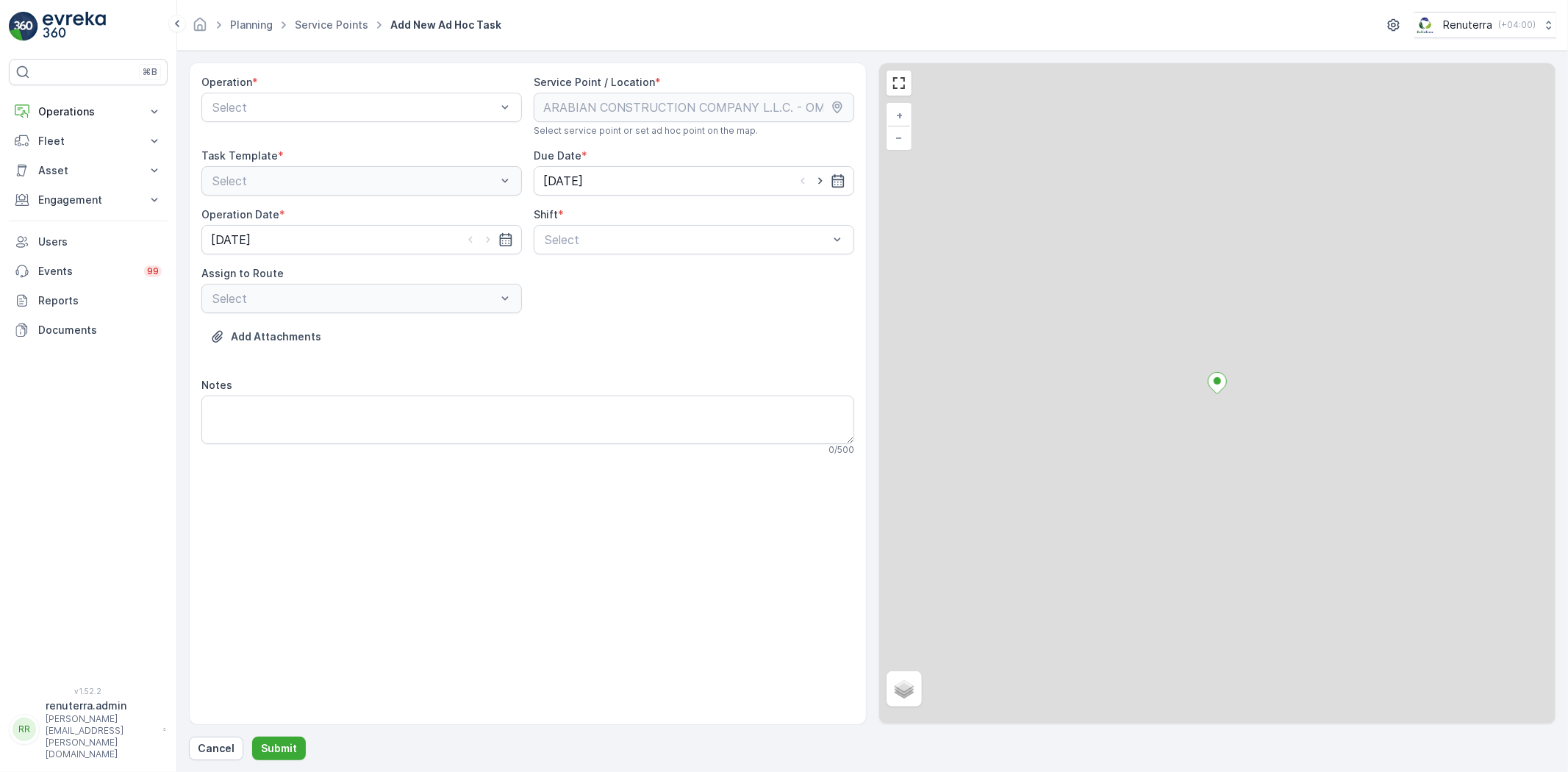
click at [271, 92] on div "Operation * Select" at bounding box center [361, 106] width 321 height 62
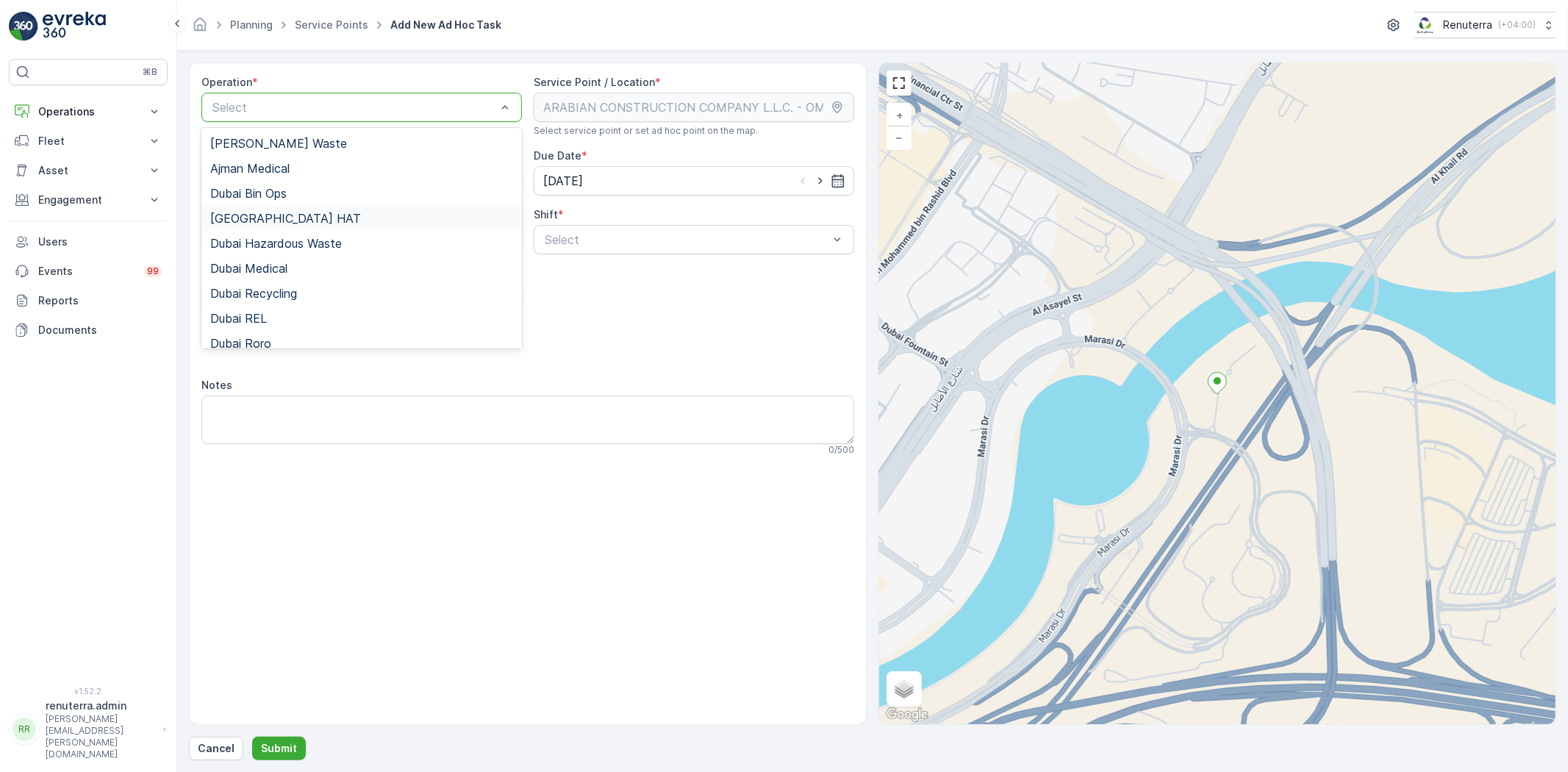
click at [312, 220] on div "[GEOGRAPHIC_DATA] HAT" at bounding box center [361, 218] width 302 height 14
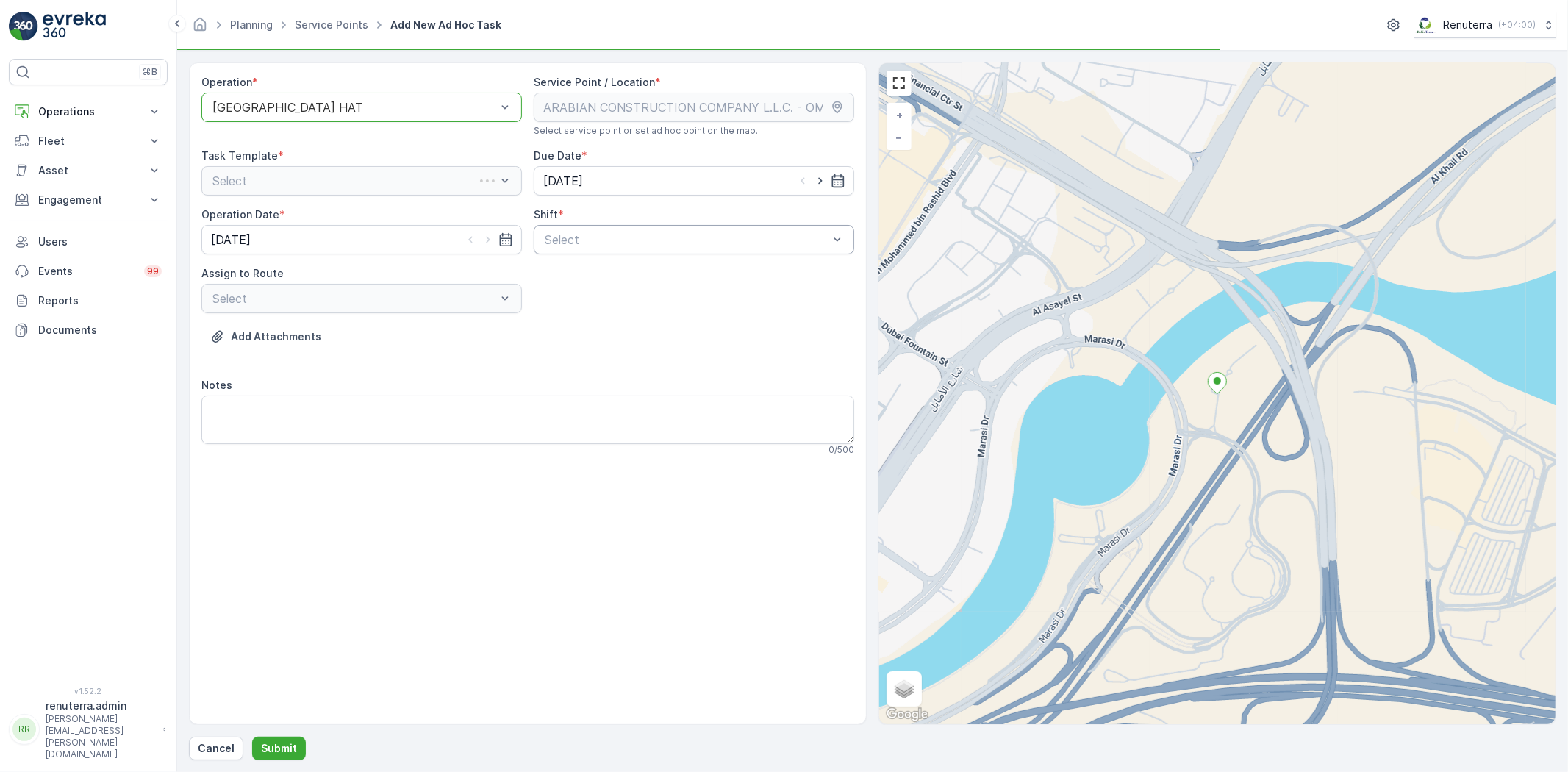
click at [566, 225] on div "Select" at bounding box center [693, 240] width 321 height 29
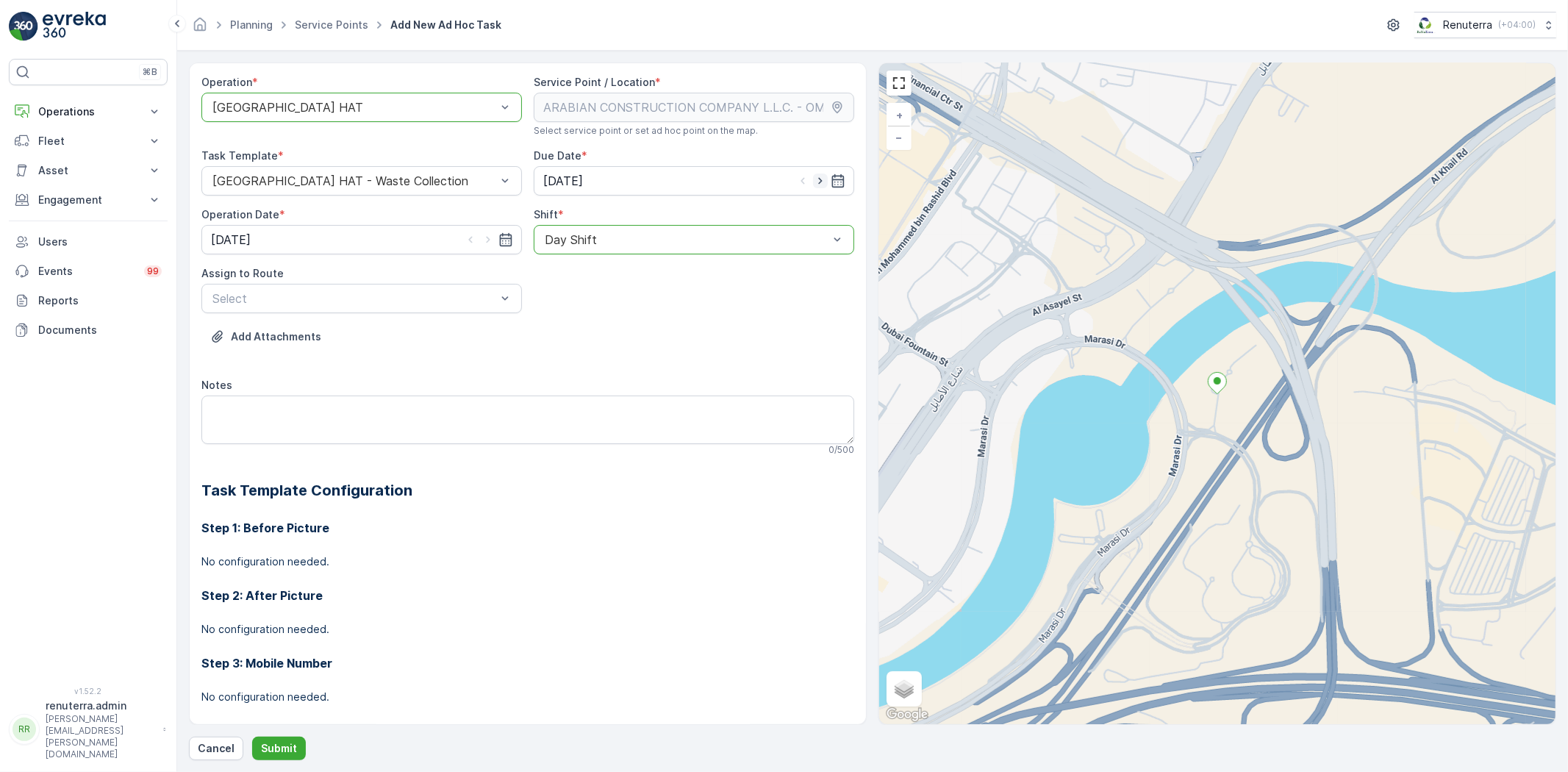
click at [814, 179] on icon "button" at bounding box center [820, 181] width 14 height 14
type input "[DATE]"
click at [490, 243] on icon "button" at bounding box center [488, 240] width 14 height 14
type input "[DATE]"
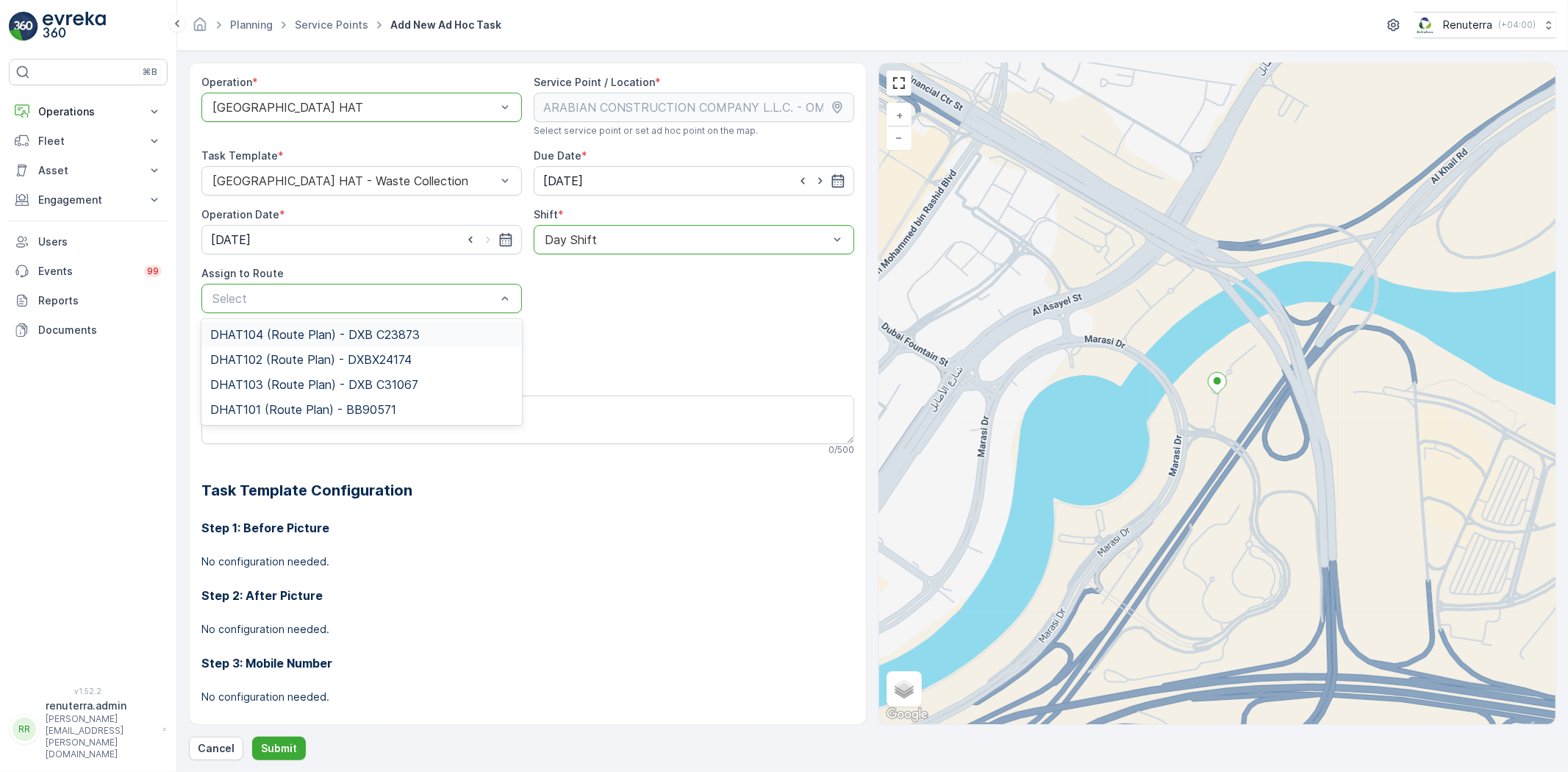
click at [291, 341] on div "DHAT104 (Route Plan) - DXB C23873" at bounding box center [361, 334] width 321 height 25
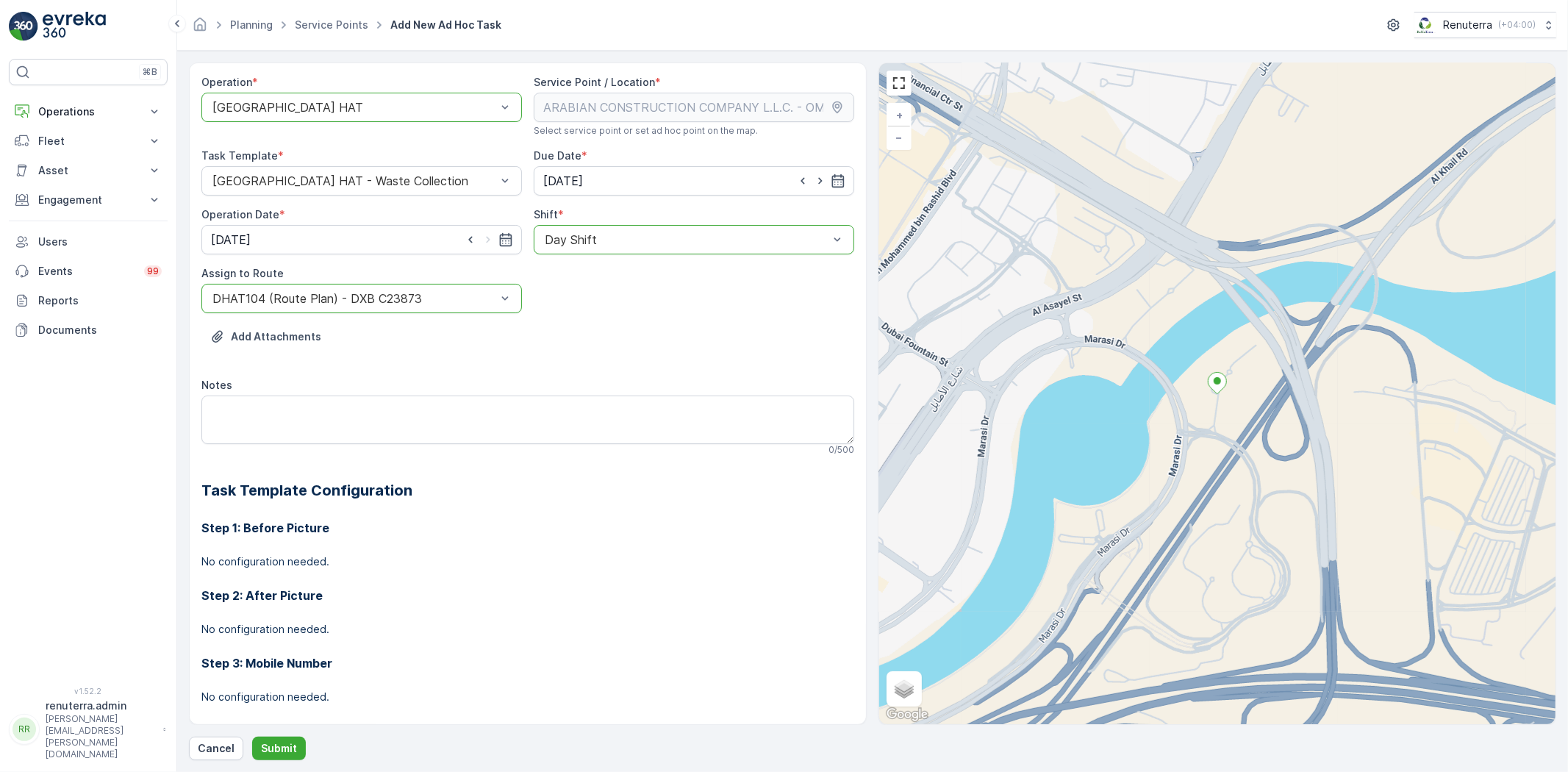
drag, startPoint x: 312, startPoint y: 310, endPoint x: 319, endPoint y: 303, distance: 9.9
click at [316, 307] on div "DHAT104 (Route Plan) - DXB C23873" at bounding box center [361, 298] width 321 height 29
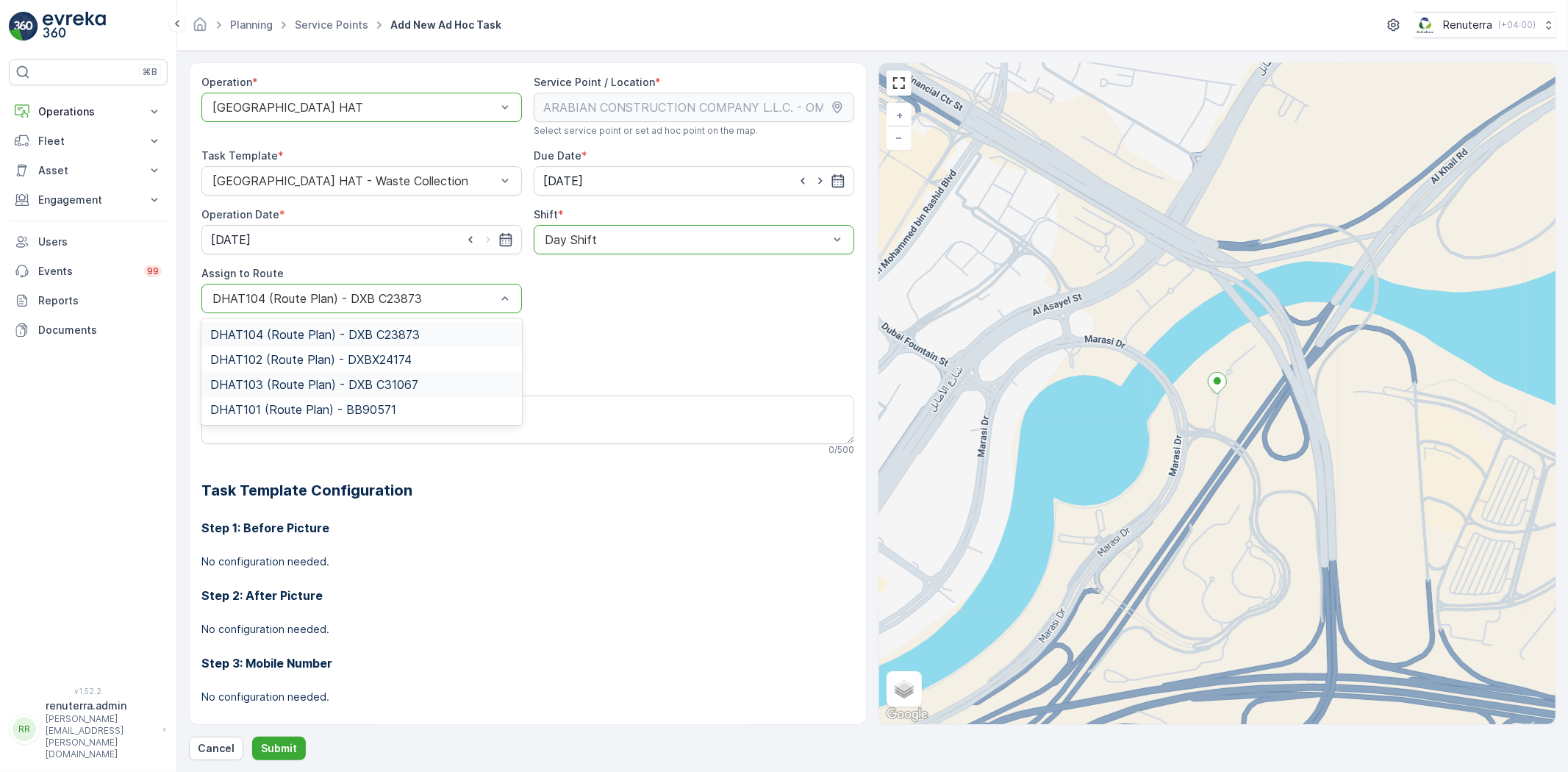
click at [284, 379] on span "DHAT103 (Route Plan) - DXB C31067" at bounding box center [314, 384] width 208 height 14
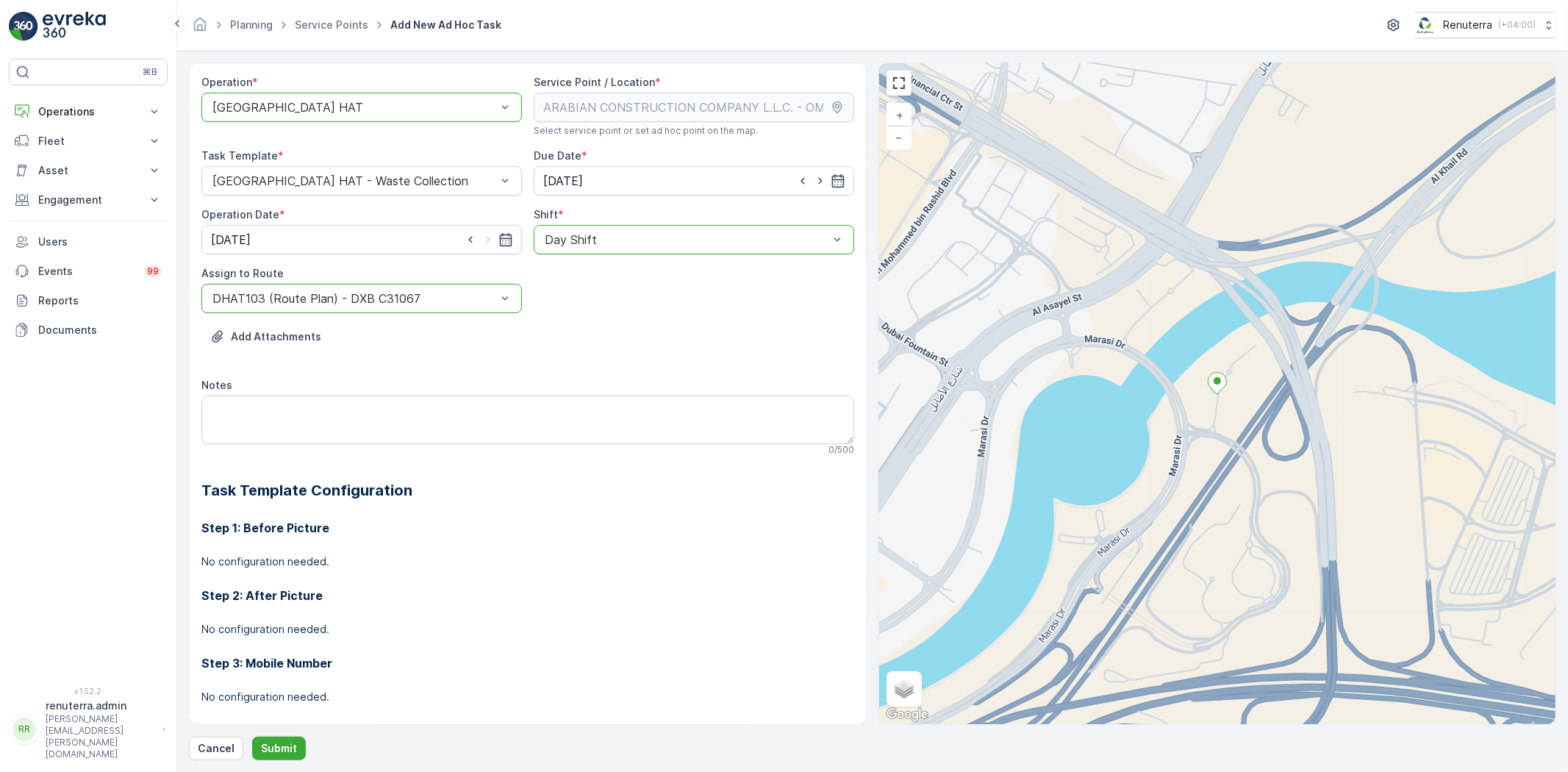
drag, startPoint x: 1394, startPoint y: 725, endPoint x: 1362, endPoint y: 727, distance: 32.1
click at [1390, 726] on div "Operation * option Dubai HAT, selected. Dubai HAT Service Point / Location * Se…" at bounding box center [872, 411] width 1367 height 697
click at [283, 753] on p "Submit" at bounding box center [279, 748] width 36 height 14
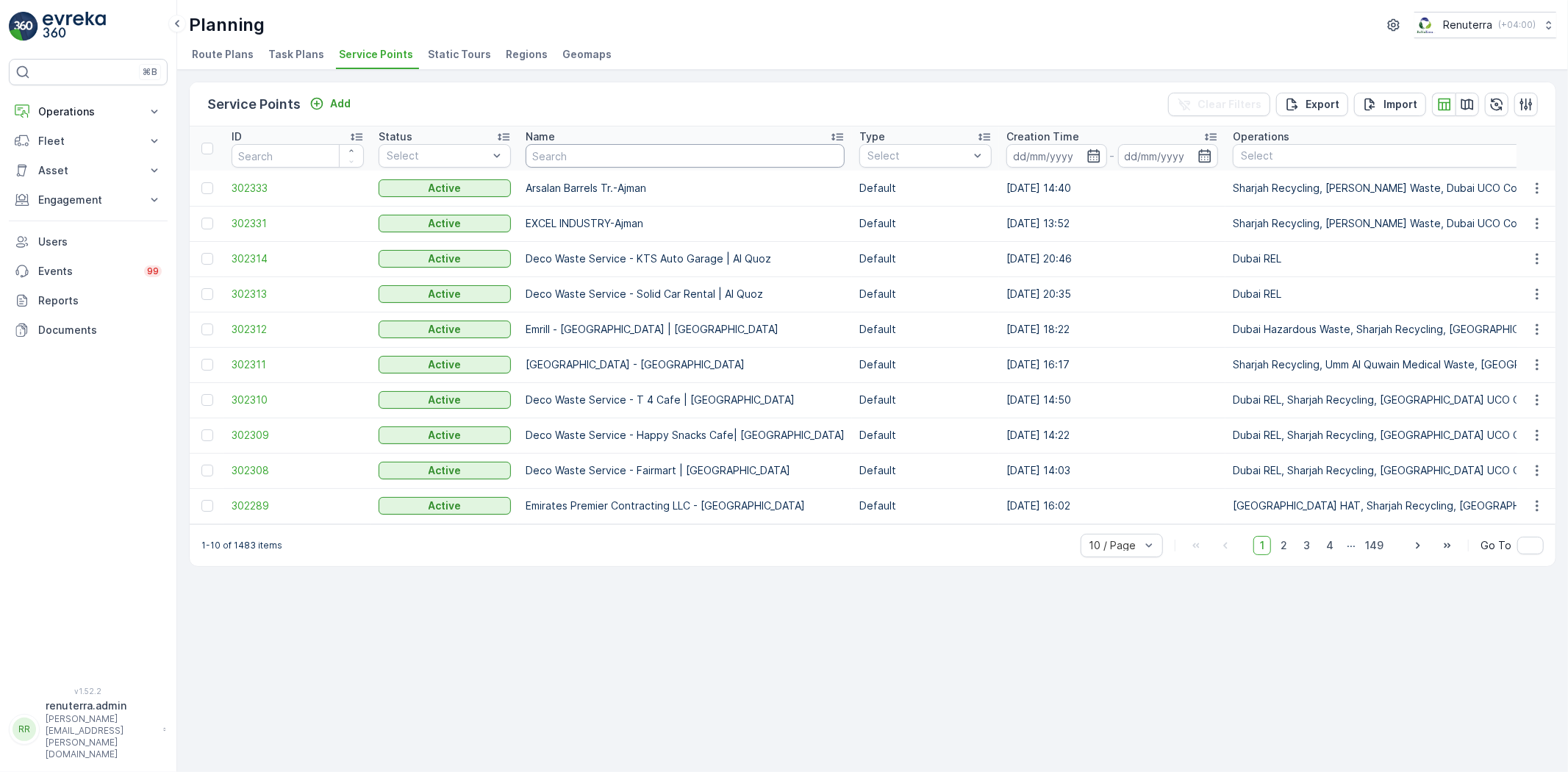
click at [653, 162] on input "text" at bounding box center [685, 156] width 319 height 24
paste input "Italian Planters L.L.C/ Damac"
type input "Italian Planters L.L.C/ Damac"
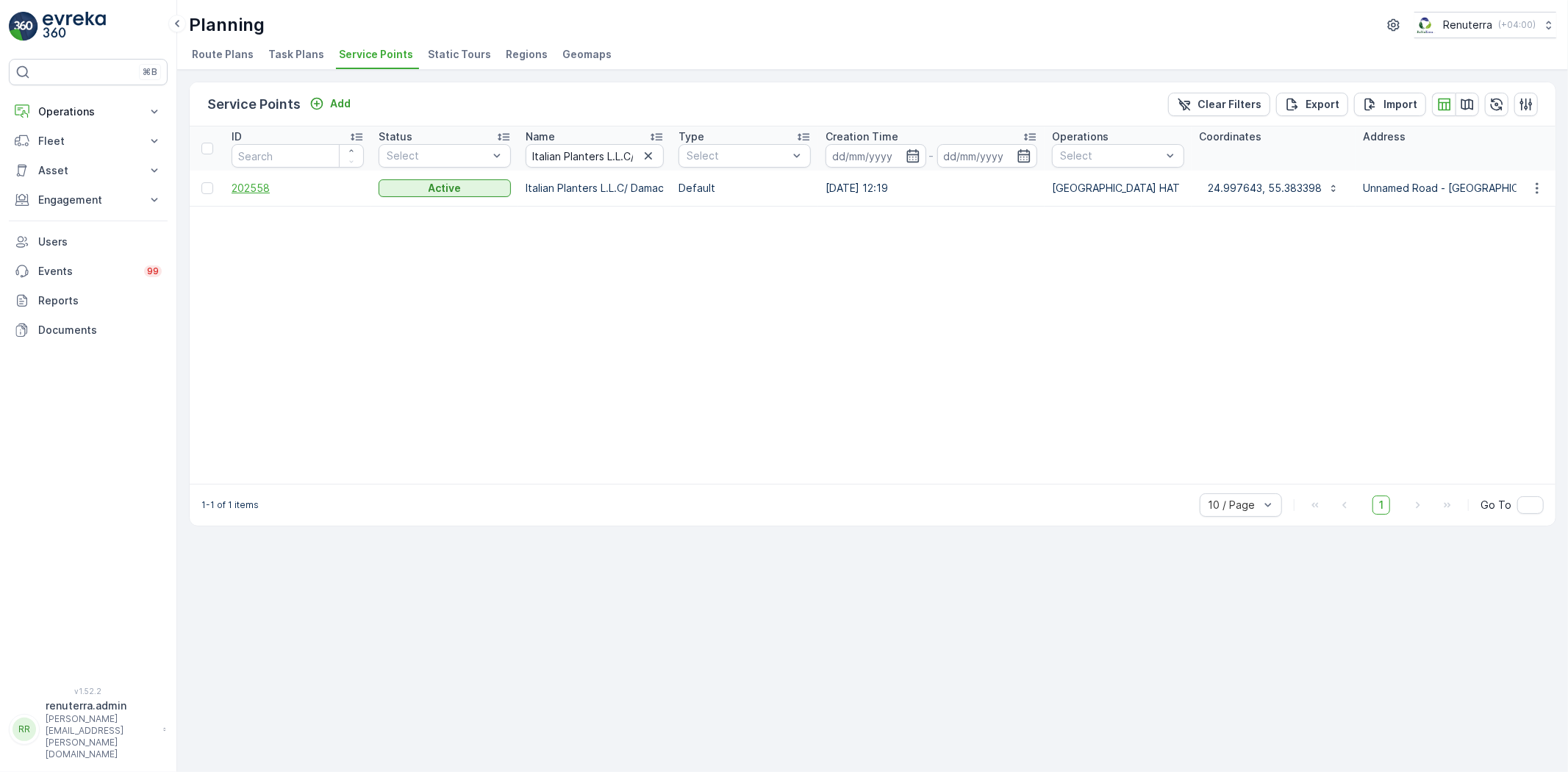
click at [259, 182] on span "202558" at bounding box center [298, 188] width 132 height 14
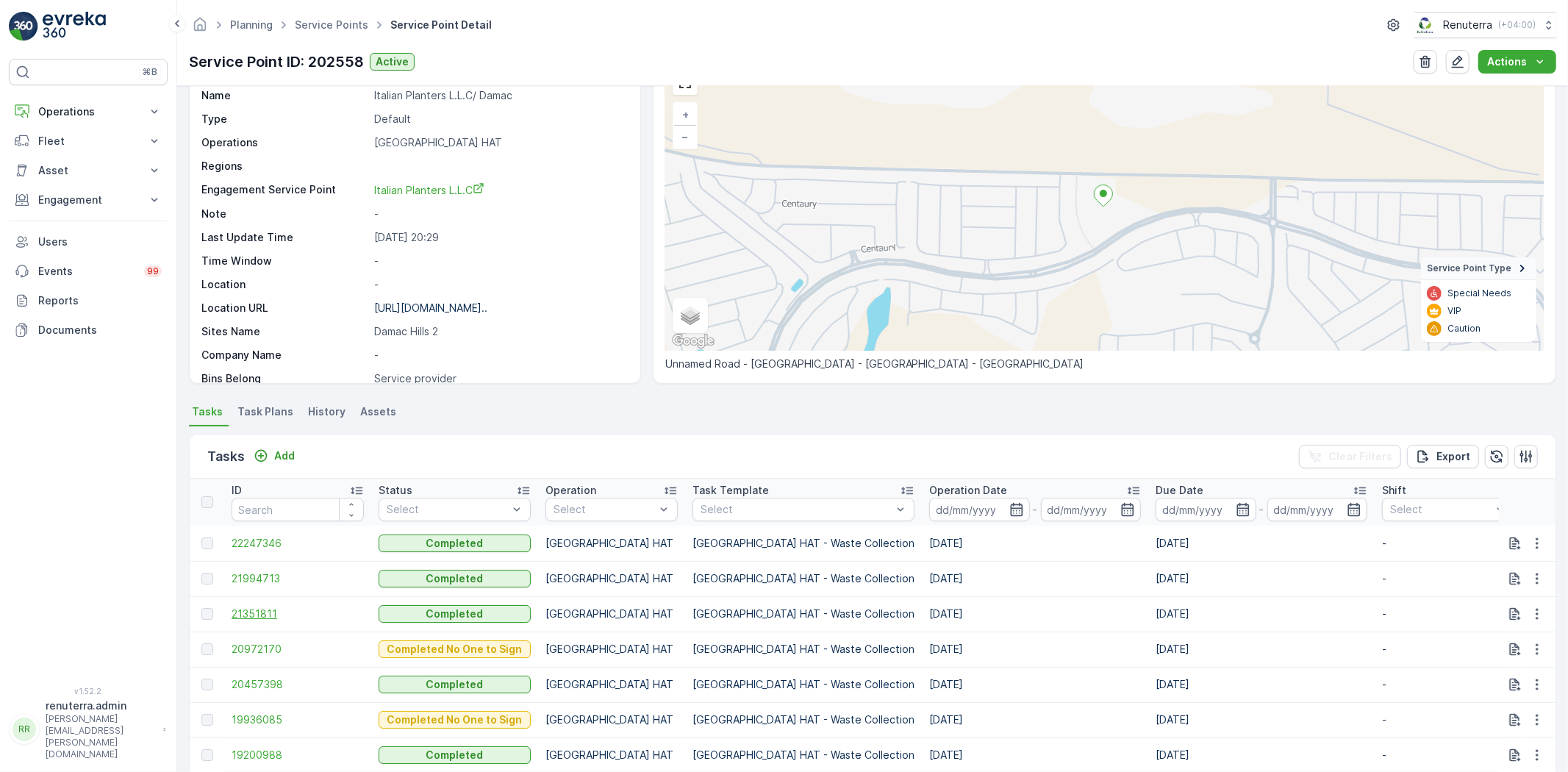
scroll to position [163, 0]
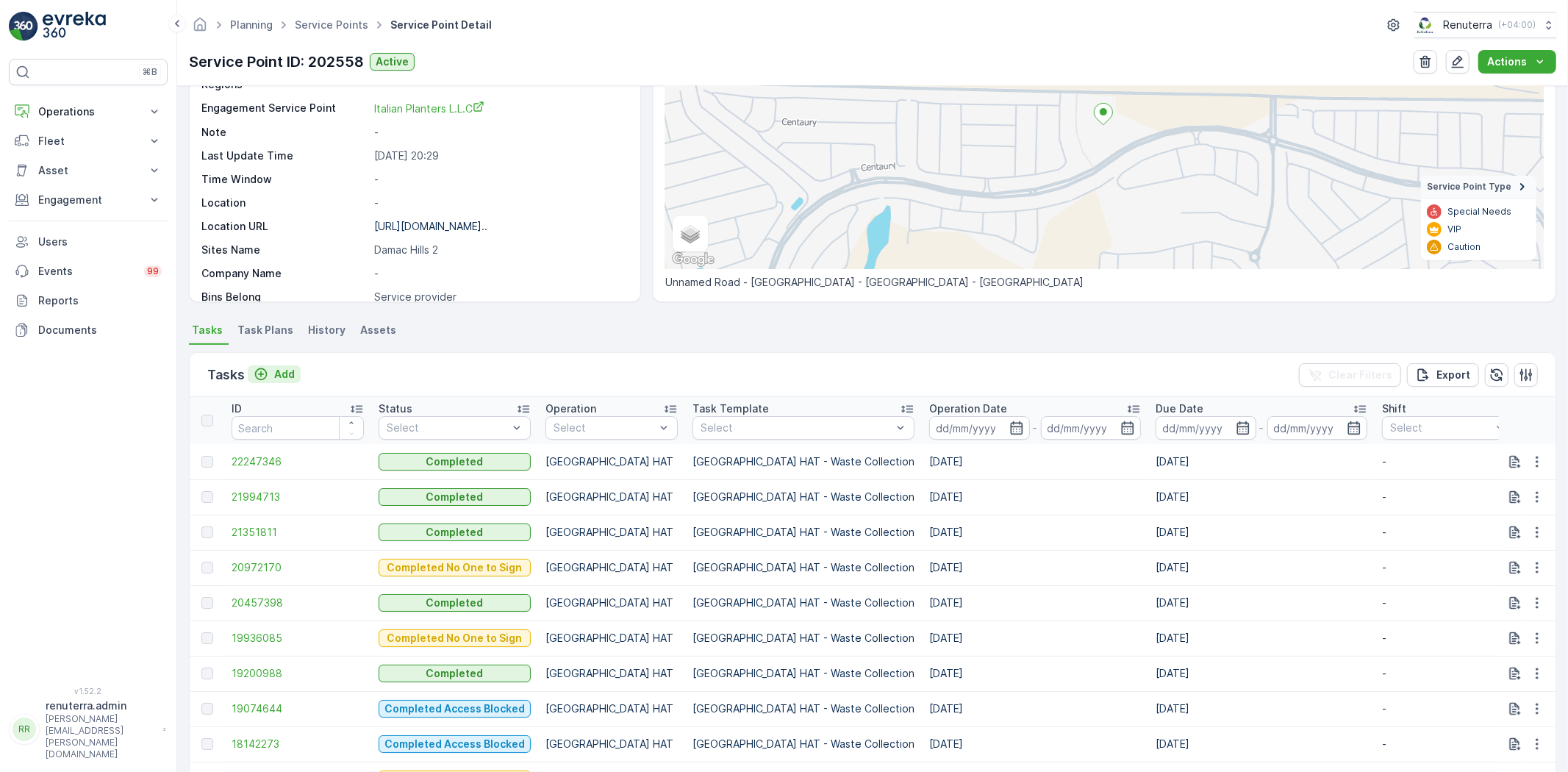
click at [285, 380] on p "Add" at bounding box center [284, 374] width 21 height 14
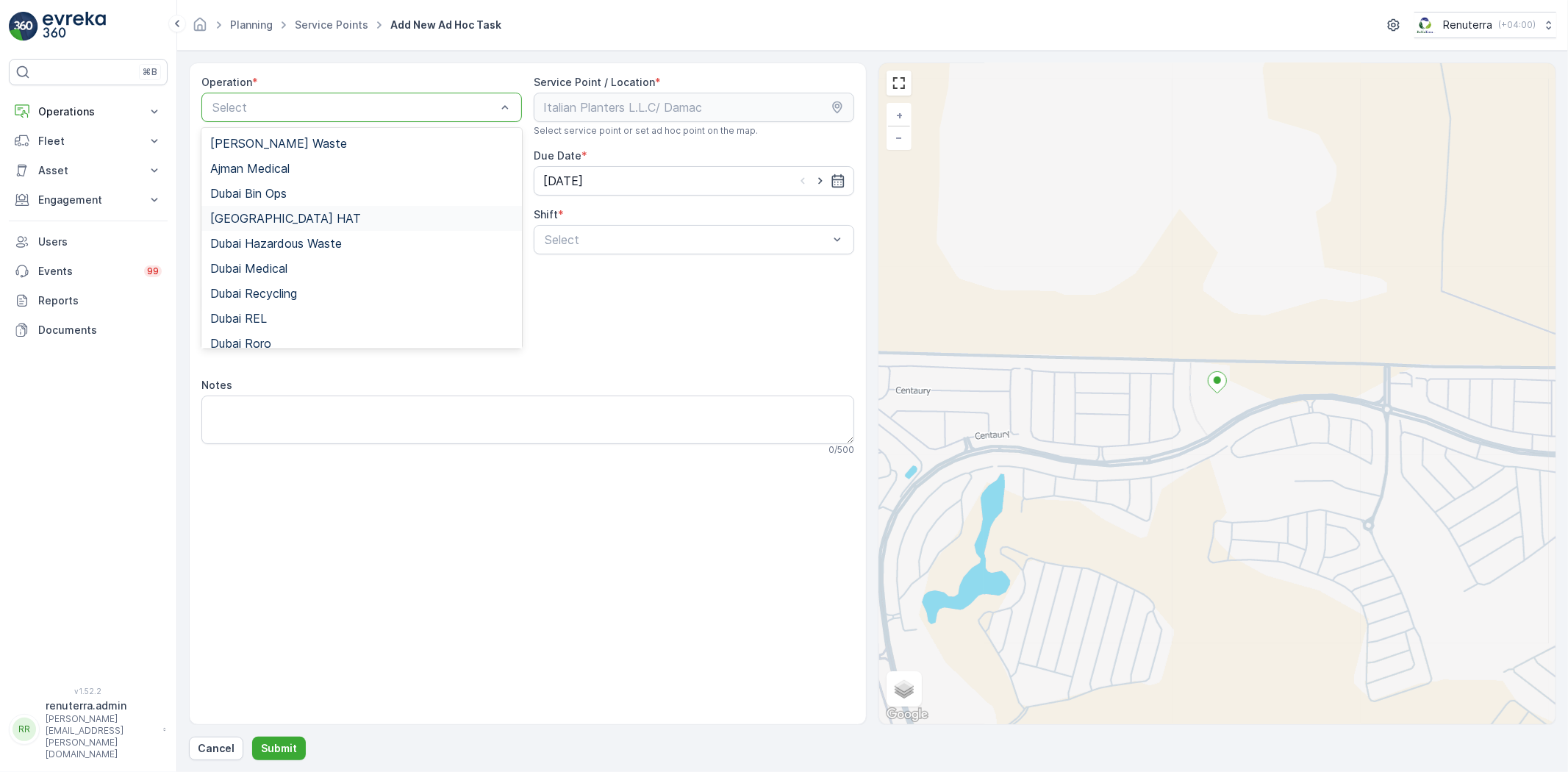
click at [288, 216] on div "[GEOGRAPHIC_DATA] HAT" at bounding box center [361, 218] width 302 height 14
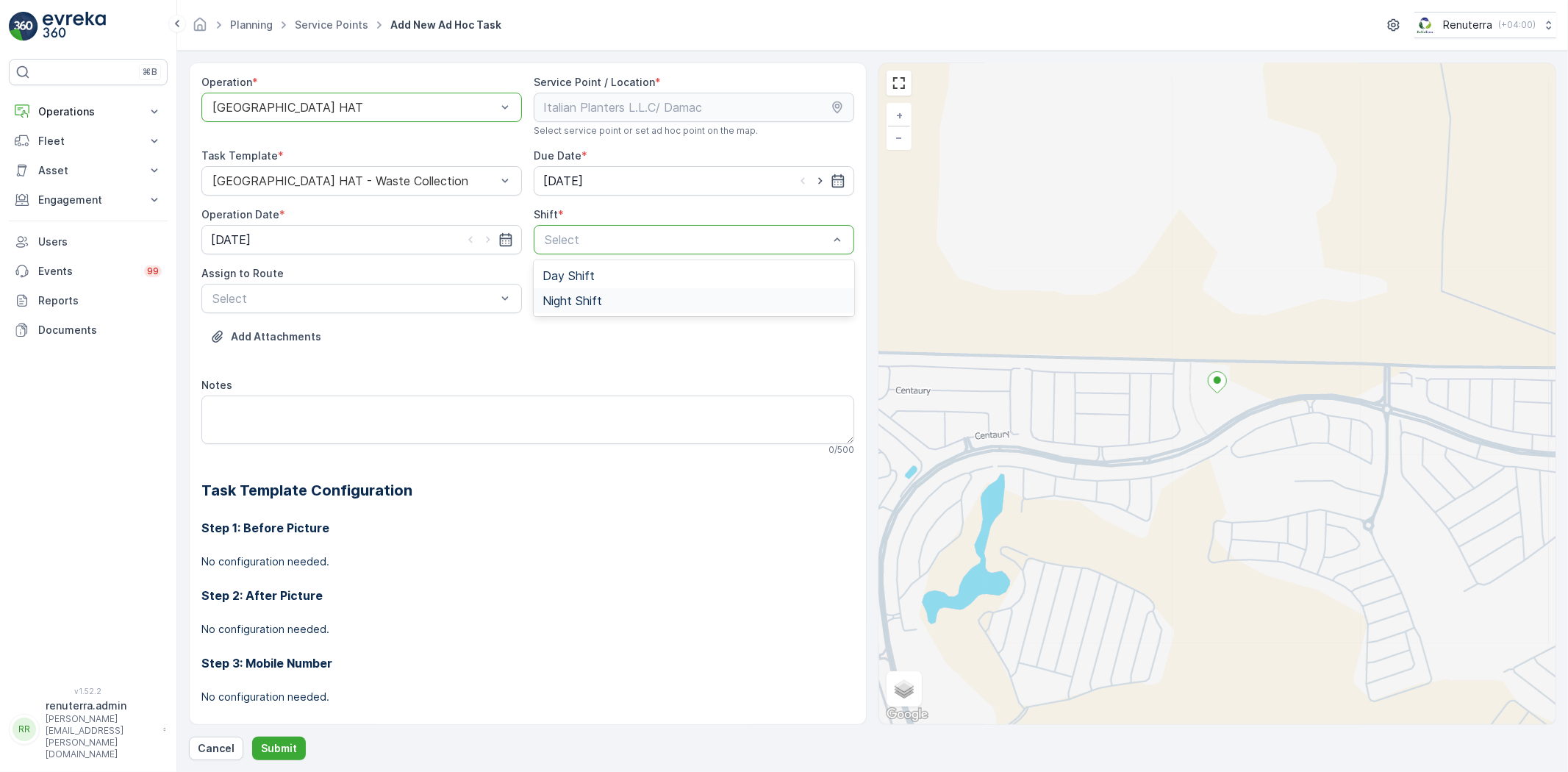
click at [578, 288] on div "Night Shift" at bounding box center [693, 300] width 321 height 25
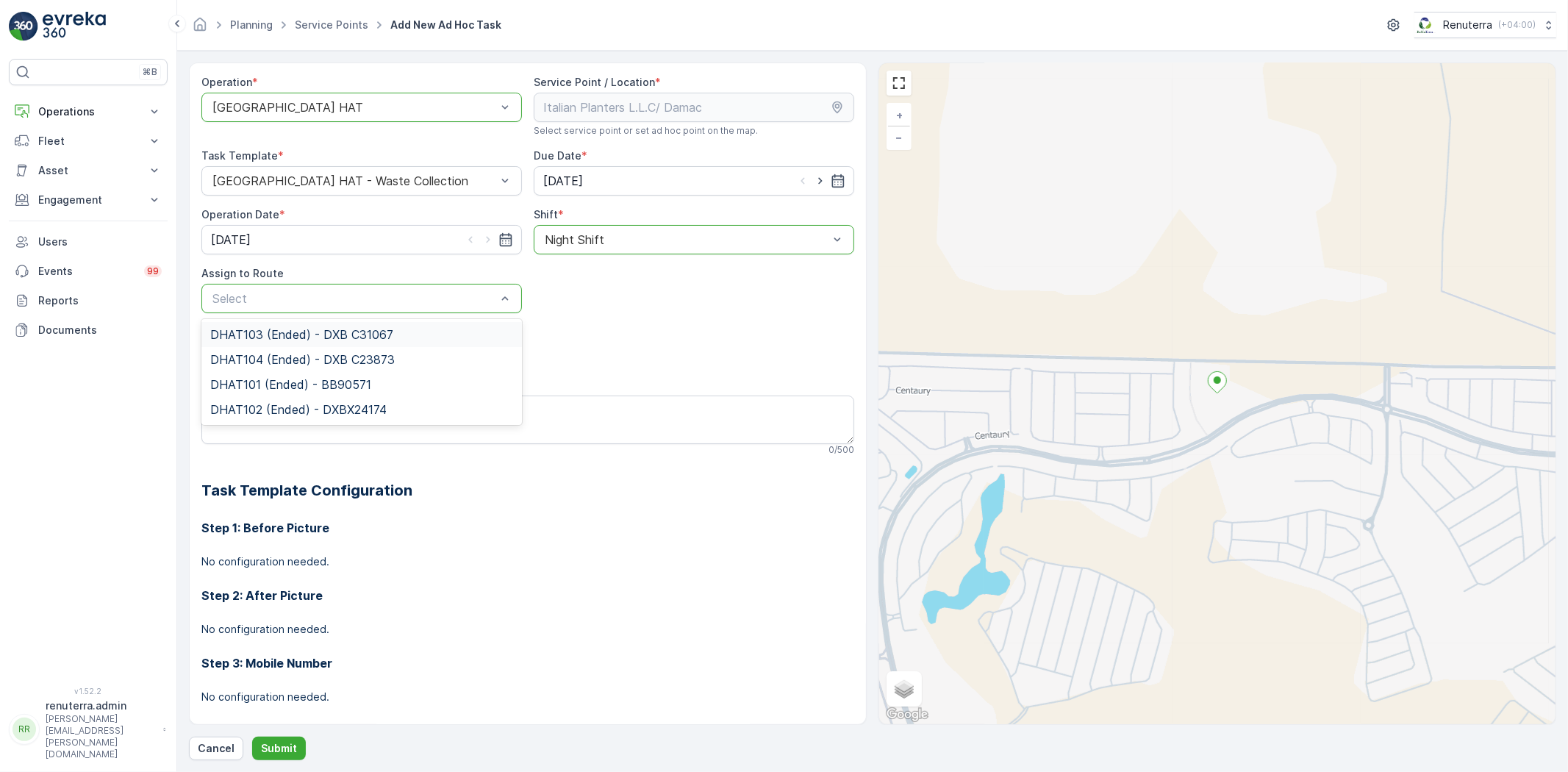
click at [296, 328] on span "DHAT103 (Ended) - DXB C31067" at bounding box center [302, 334] width 183 height 14
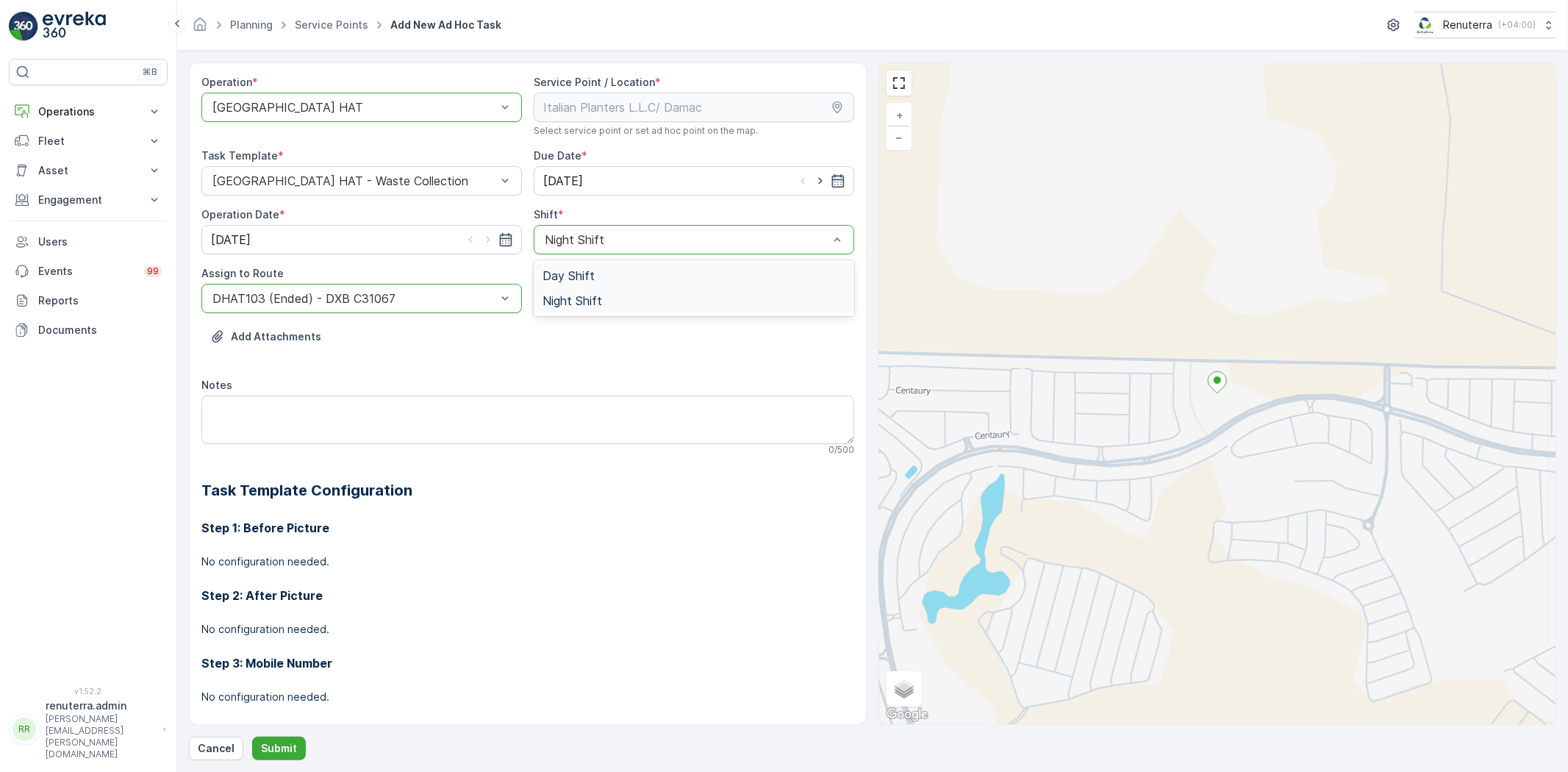
drag, startPoint x: 759, startPoint y: 246, endPoint x: 612, endPoint y: 275, distance: 149.8
click at [734, 252] on div "Night Shift" at bounding box center [693, 240] width 321 height 29
click at [612, 275] on div "Day Shift" at bounding box center [694, 275] width 302 height 14
click at [813, 178] on icon "button" at bounding box center [820, 181] width 14 height 14
type input "[DATE]"
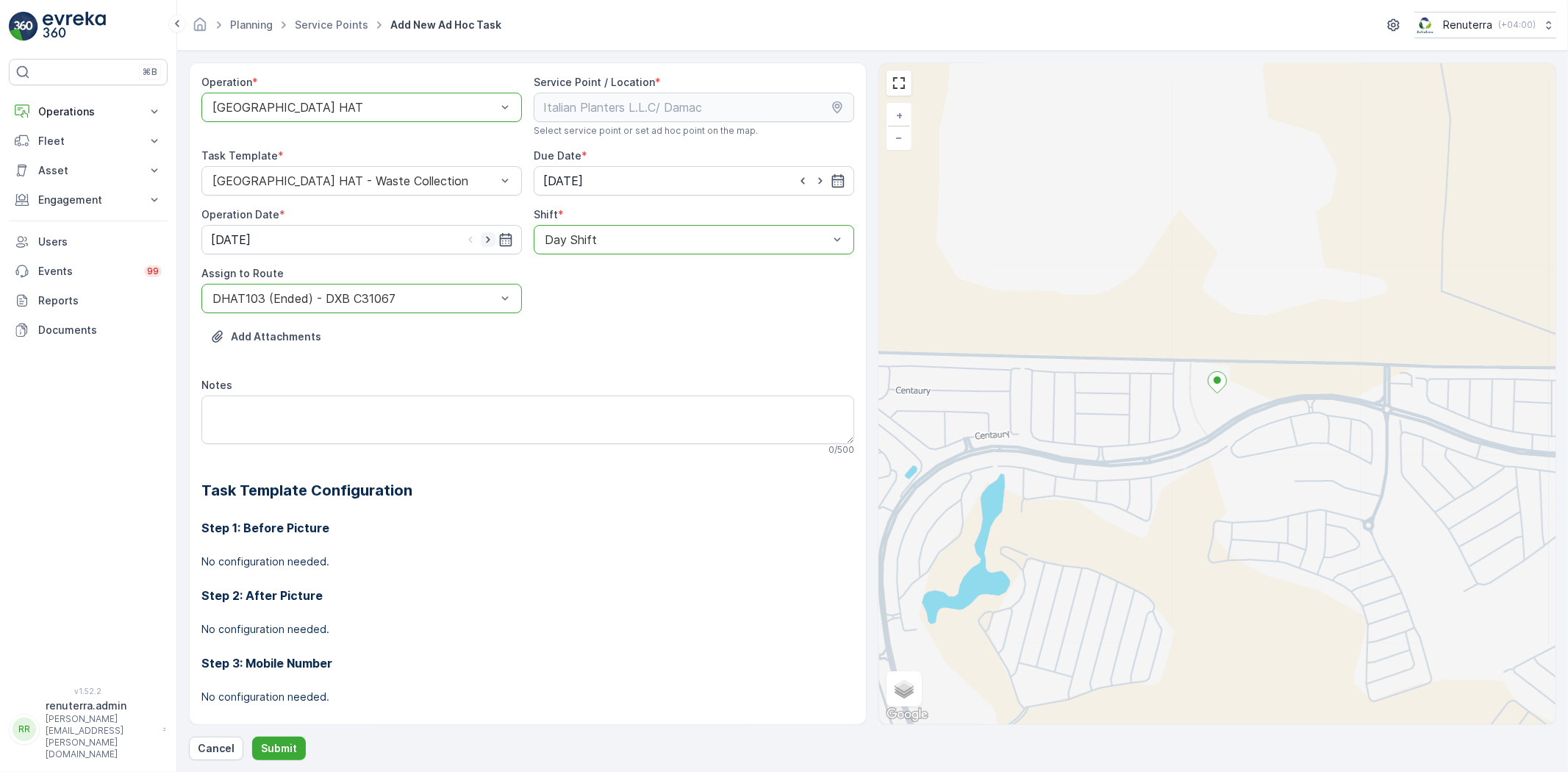
click at [490, 238] on icon "button" at bounding box center [488, 240] width 14 height 14
type input "[DATE]"
click at [288, 741] on p "Submit" at bounding box center [279, 748] width 36 height 14
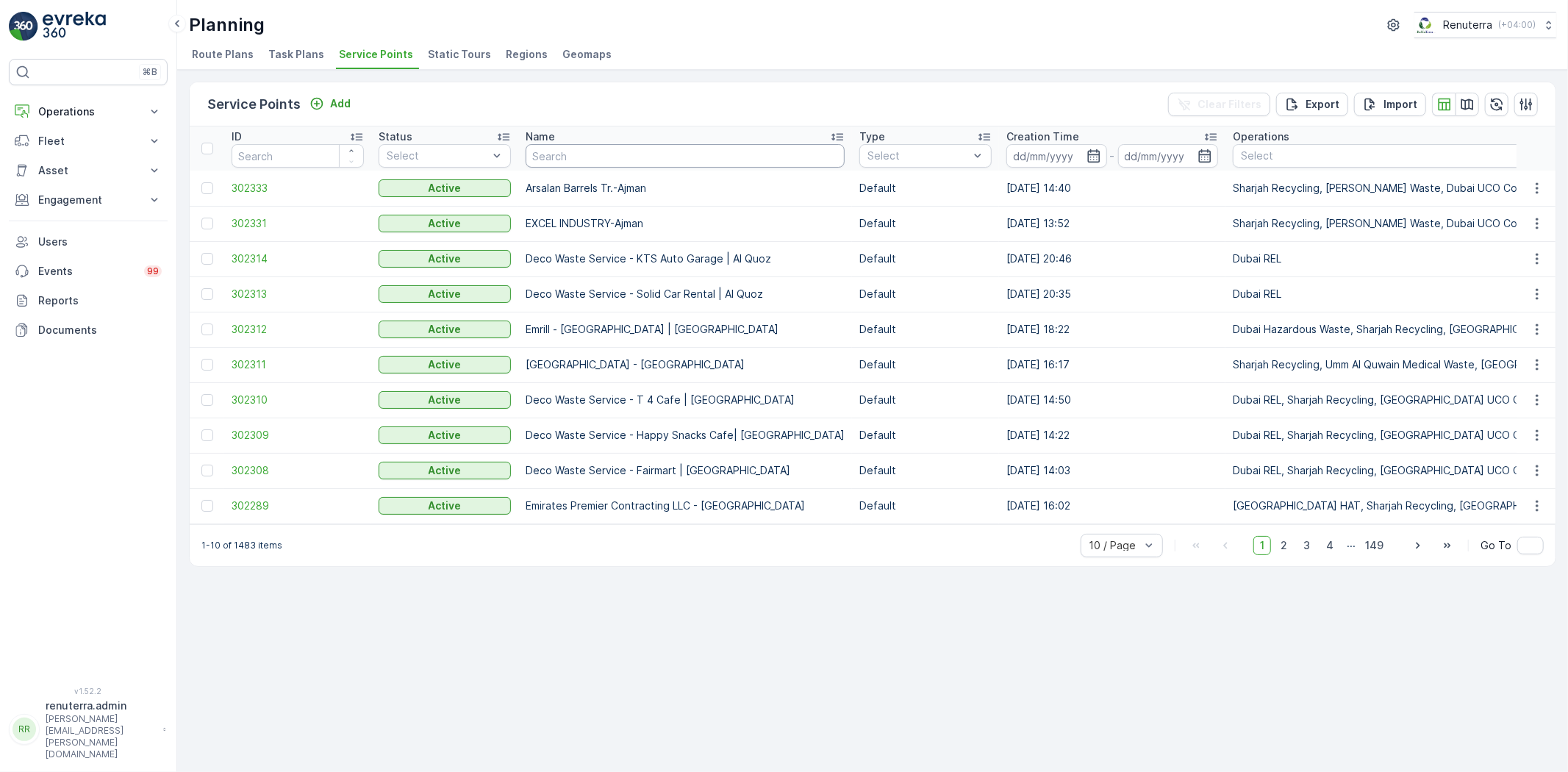
click at [610, 159] on input "text" at bounding box center [685, 156] width 319 height 24
paste input "SOBHA CONSTRUCTIONS LLC - [GEOGRAPHIC_DATA] Module 1 | [GEOGRAPHIC_DATA]"
type input "SOBHA CONSTRUCTIONS LLC - [GEOGRAPHIC_DATA] Module 1 | [GEOGRAPHIC_DATA]"
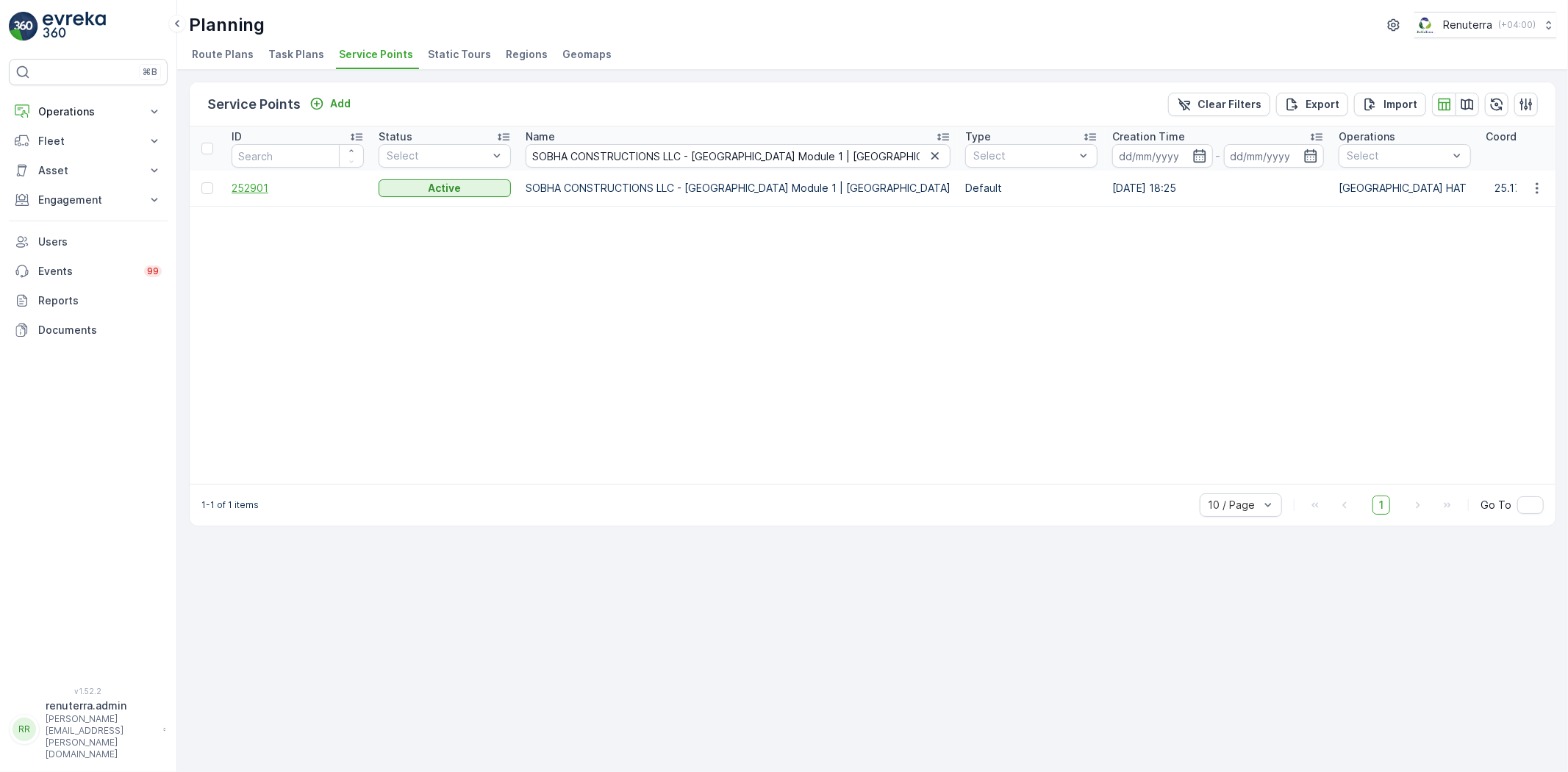
click at [263, 192] on span "252901" at bounding box center [298, 188] width 132 height 14
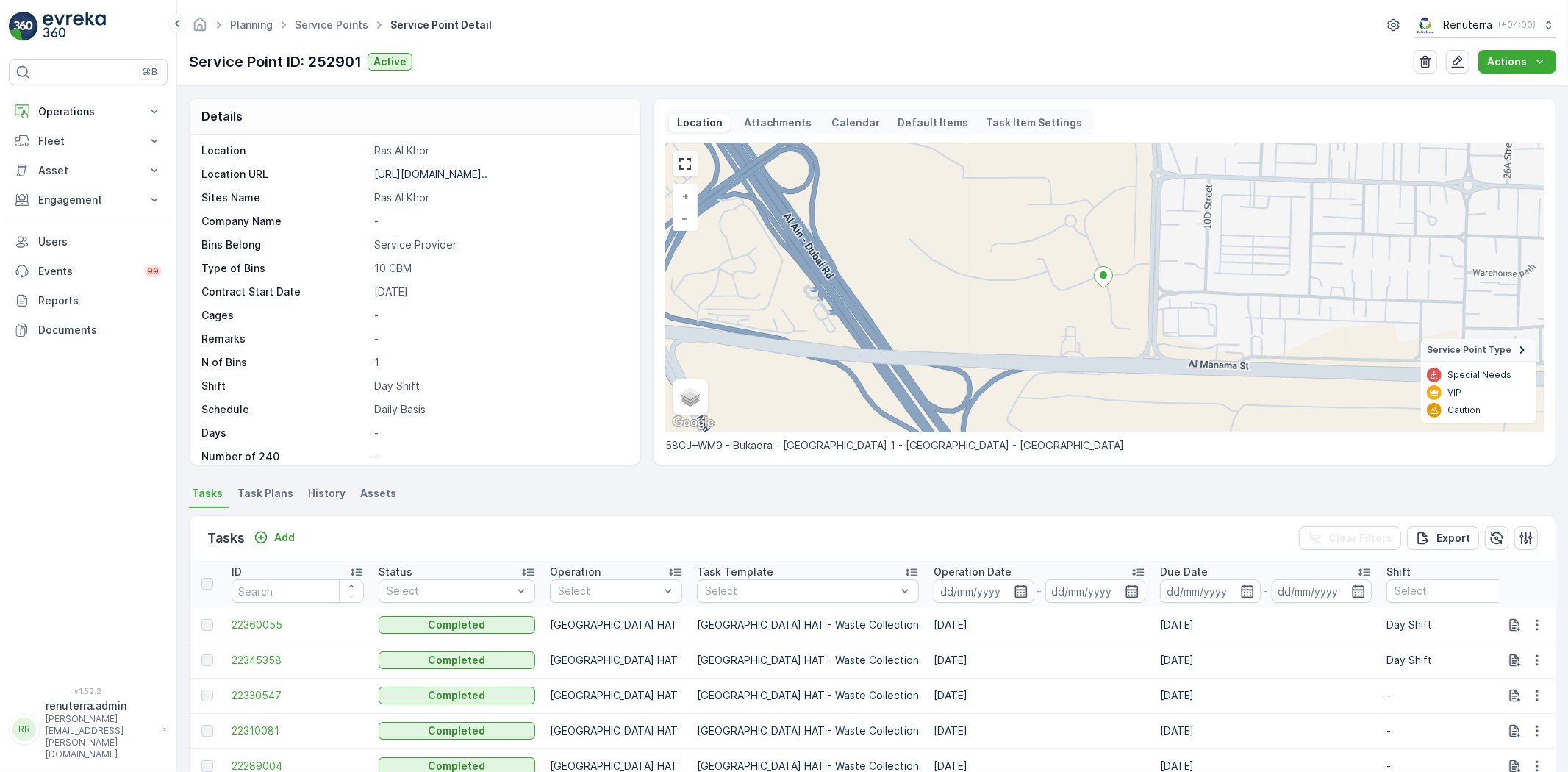
scroll to position [163, 0]
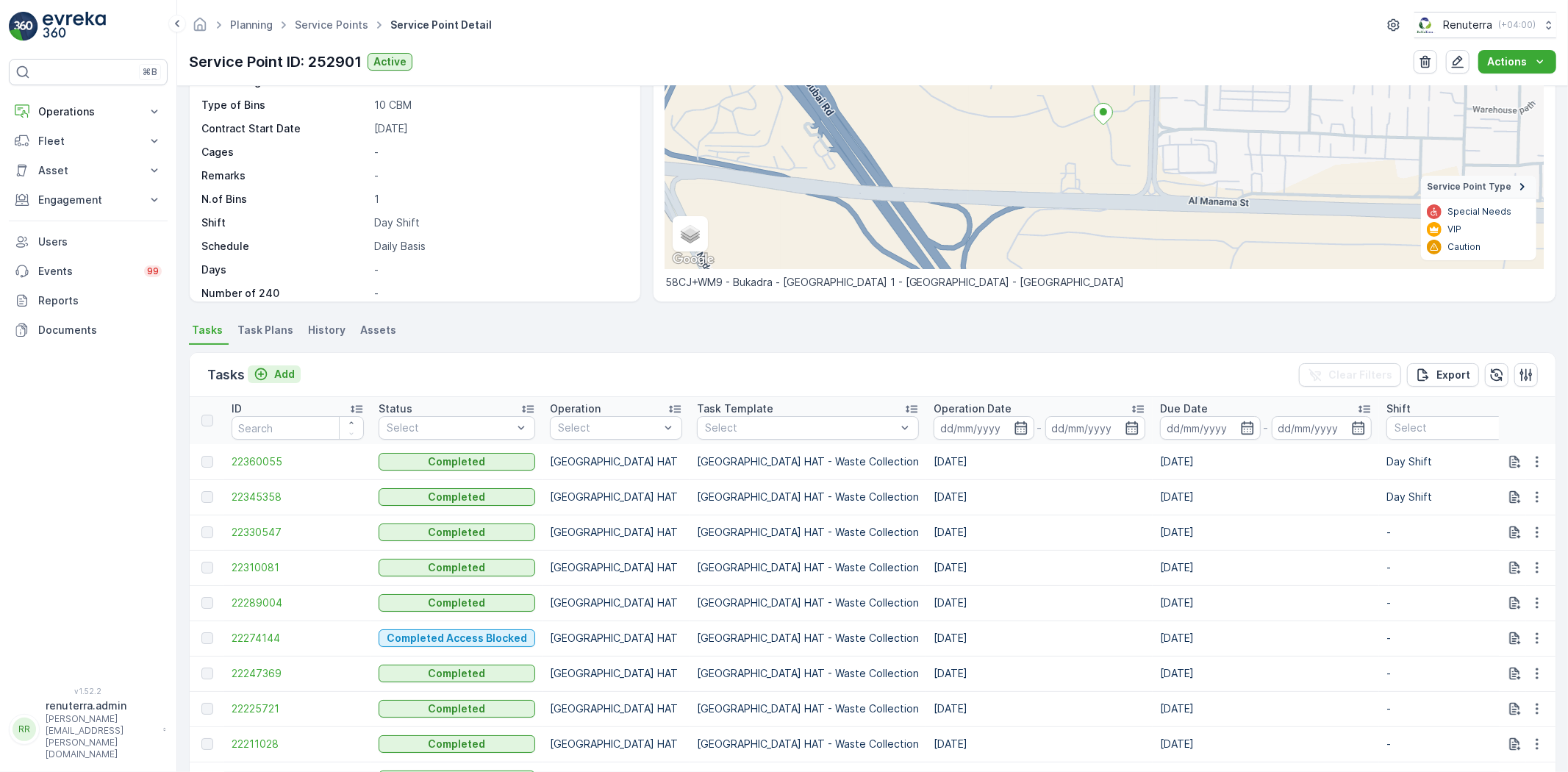
click at [281, 372] on p "Add" at bounding box center [284, 374] width 21 height 14
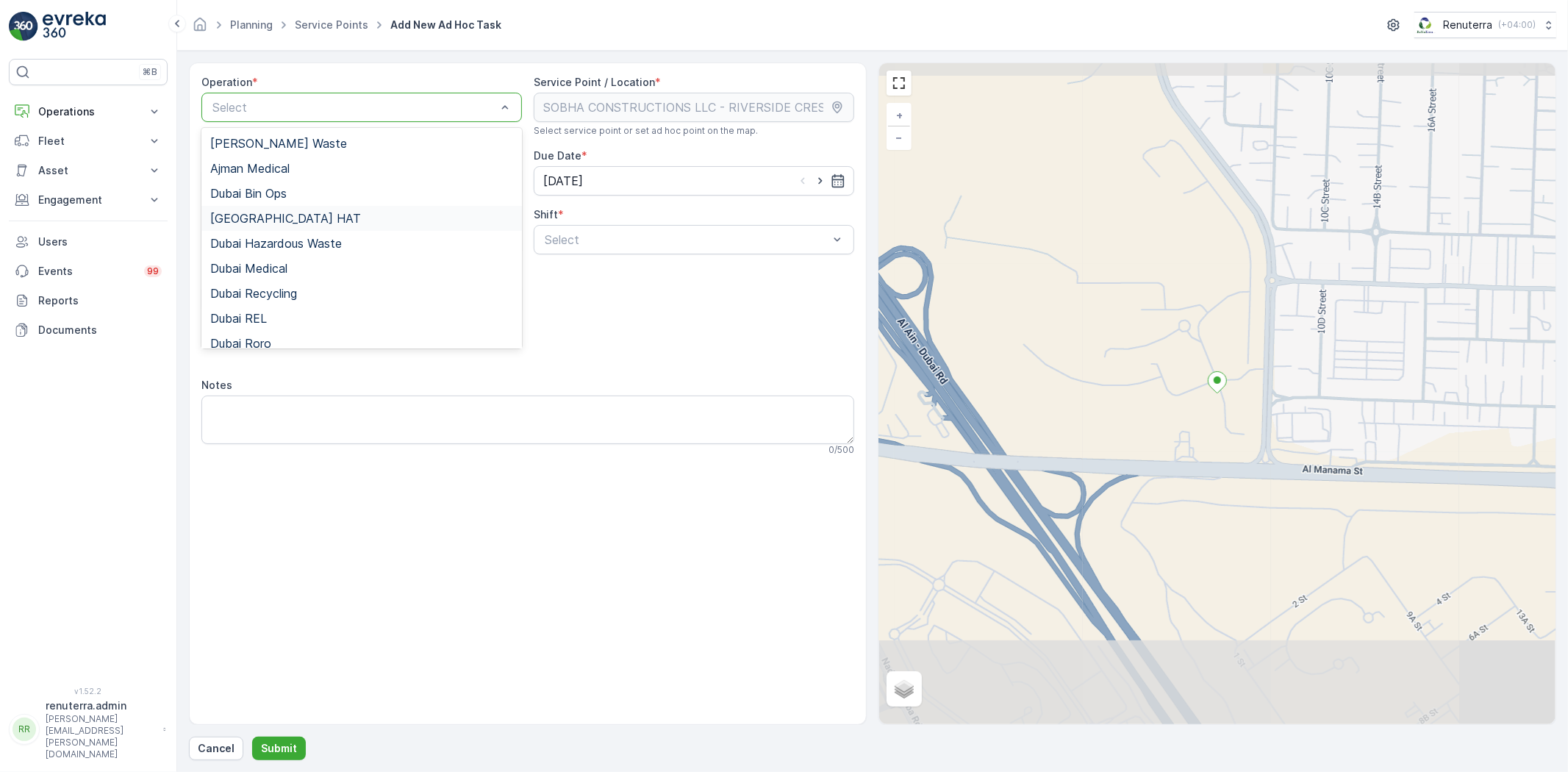
click at [265, 222] on span "[GEOGRAPHIC_DATA] HAT" at bounding box center [285, 218] width 150 height 14
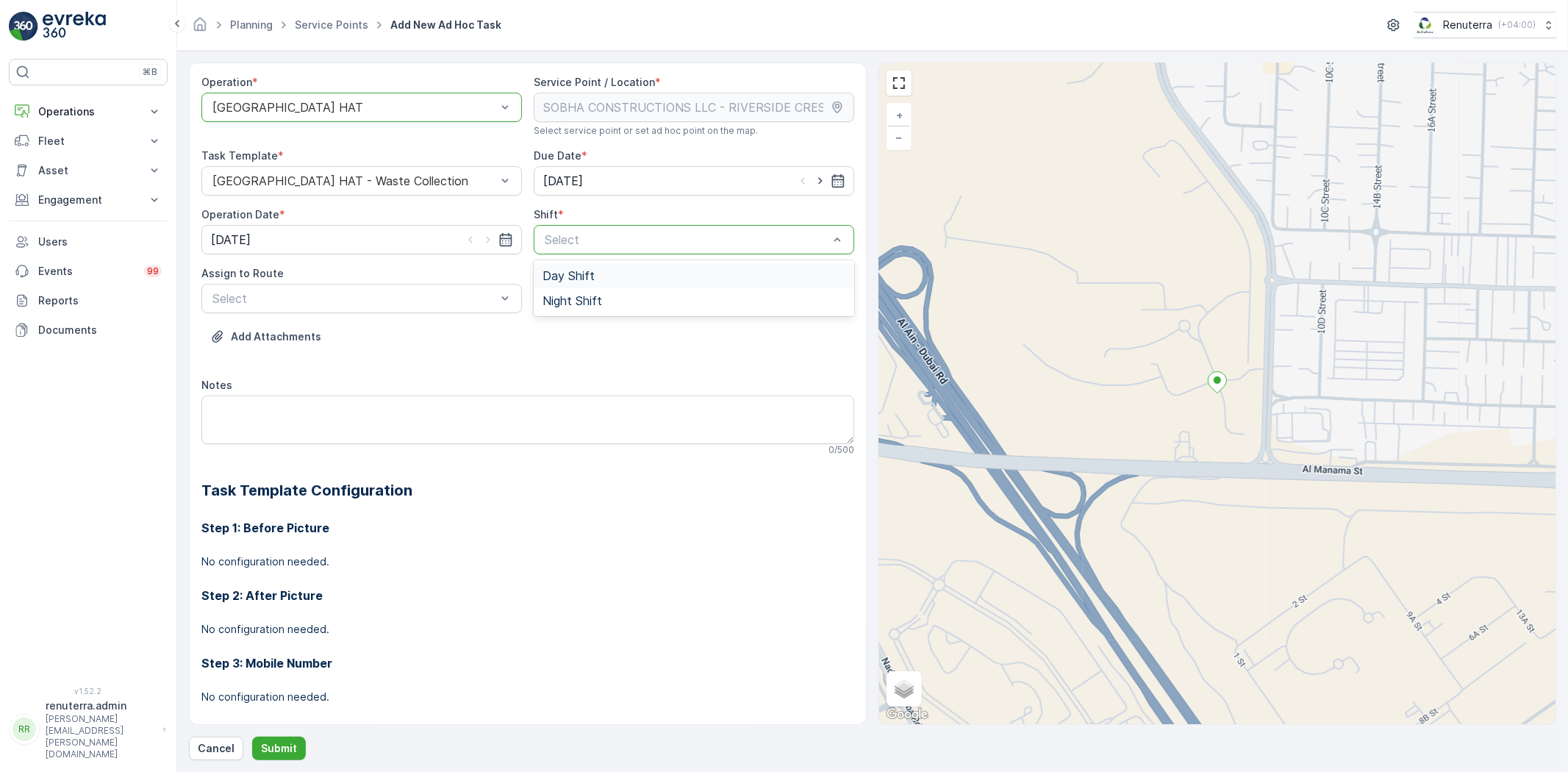
click at [581, 277] on span "Day Shift" at bounding box center [569, 275] width 53 height 14
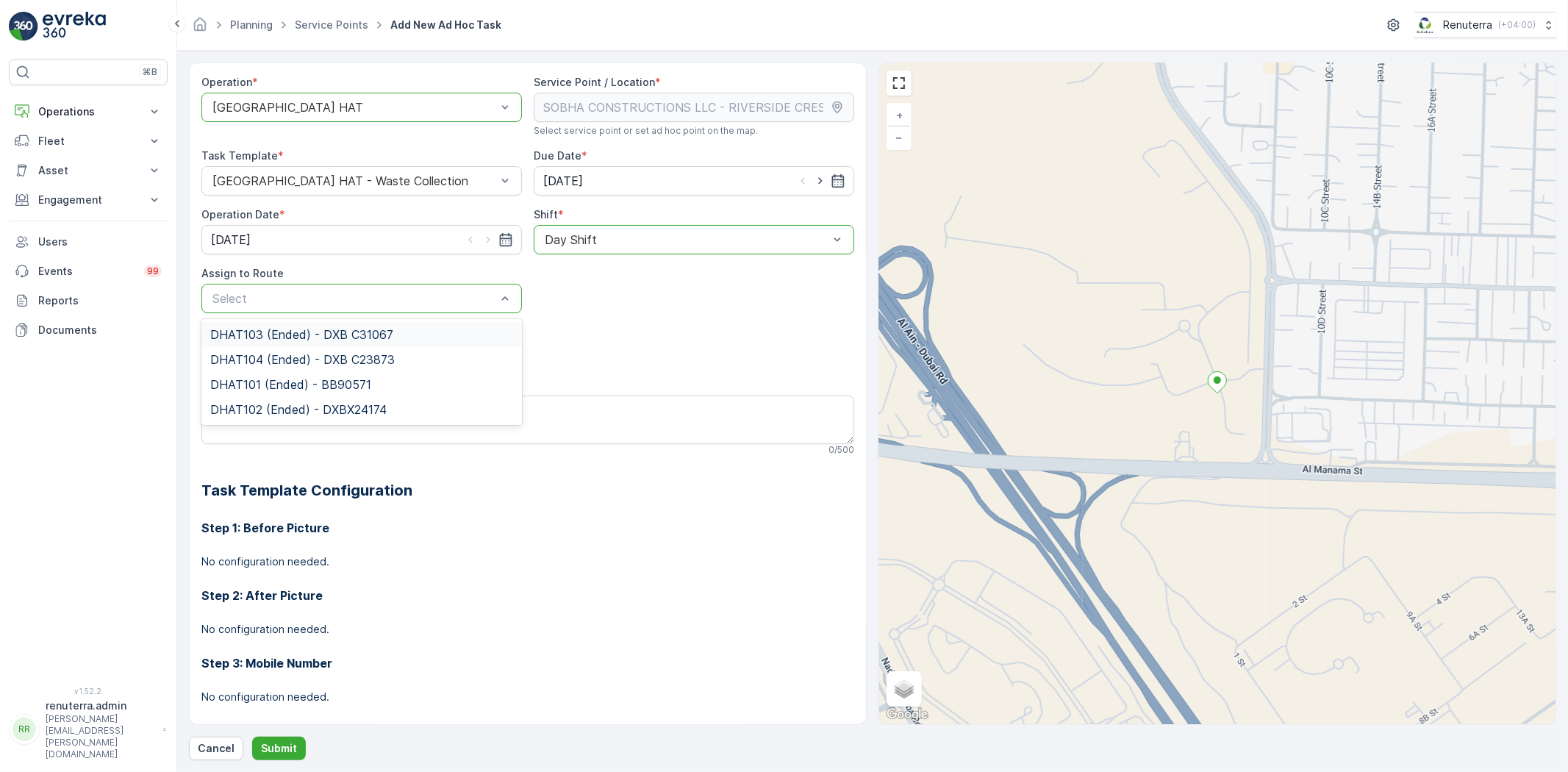
click at [293, 338] on span "DHAT103 (Ended) - DXB C31067" at bounding box center [302, 334] width 183 height 14
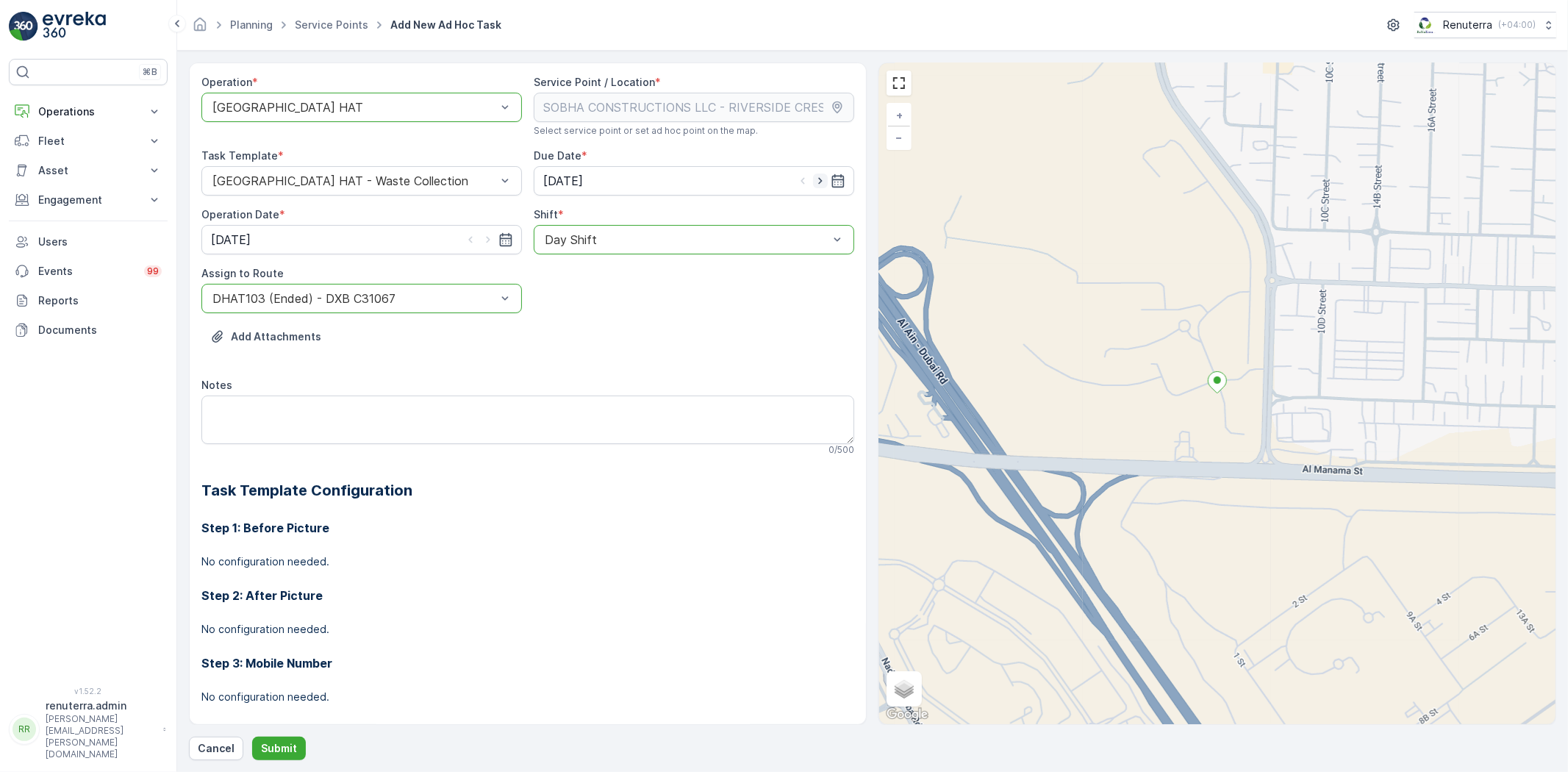
click at [813, 182] on icon "button" at bounding box center [820, 181] width 14 height 14
type input "[DATE]"
click at [489, 236] on icon "button" at bounding box center [488, 240] width 14 height 14
type input "[DATE]"
click at [282, 745] on p "Submit" at bounding box center [279, 748] width 36 height 14
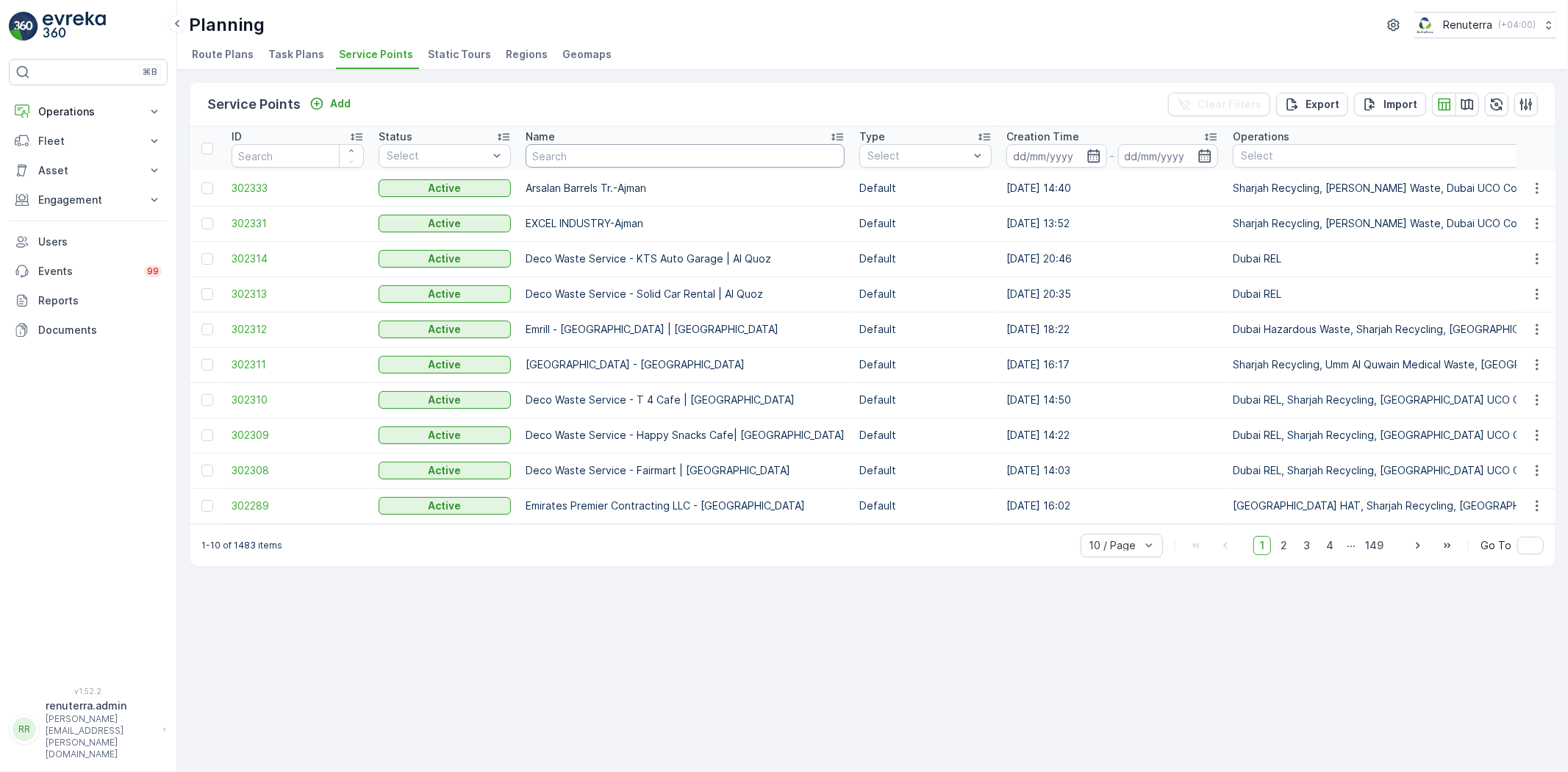
click at [575, 155] on input "text" at bounding box center [685, 156] width 319 height 24
paste input "Discovery Dunes Golf Course Planting Works"
type input "Discovery Dunes Golf Course Planting Works"
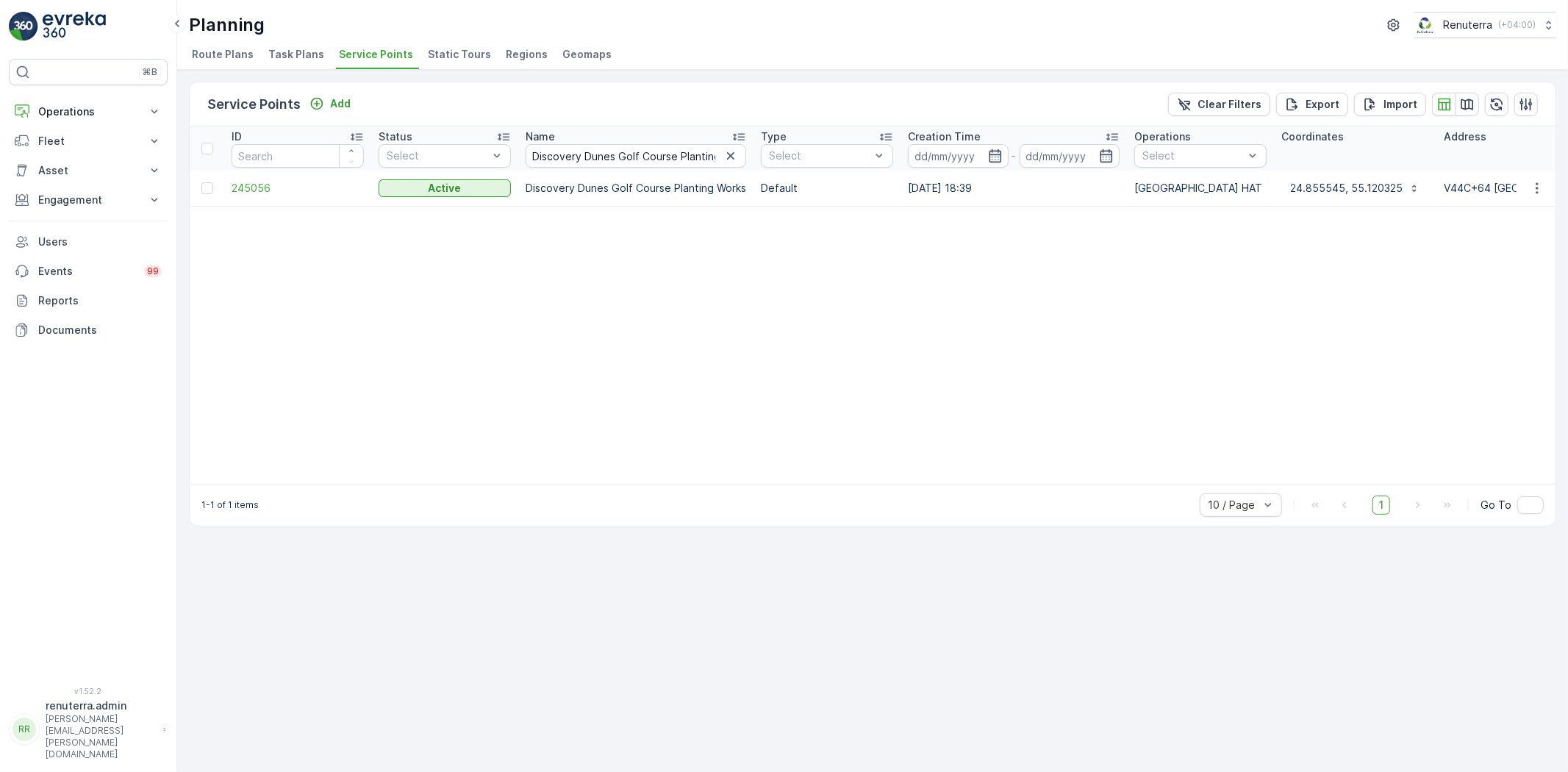
click at [268, 196] on td "245056" at bounding box center [298, 188] width 147 height 35
click at [263, 189] on span "245056" at bounding box center [298, 188] width 132 height 14
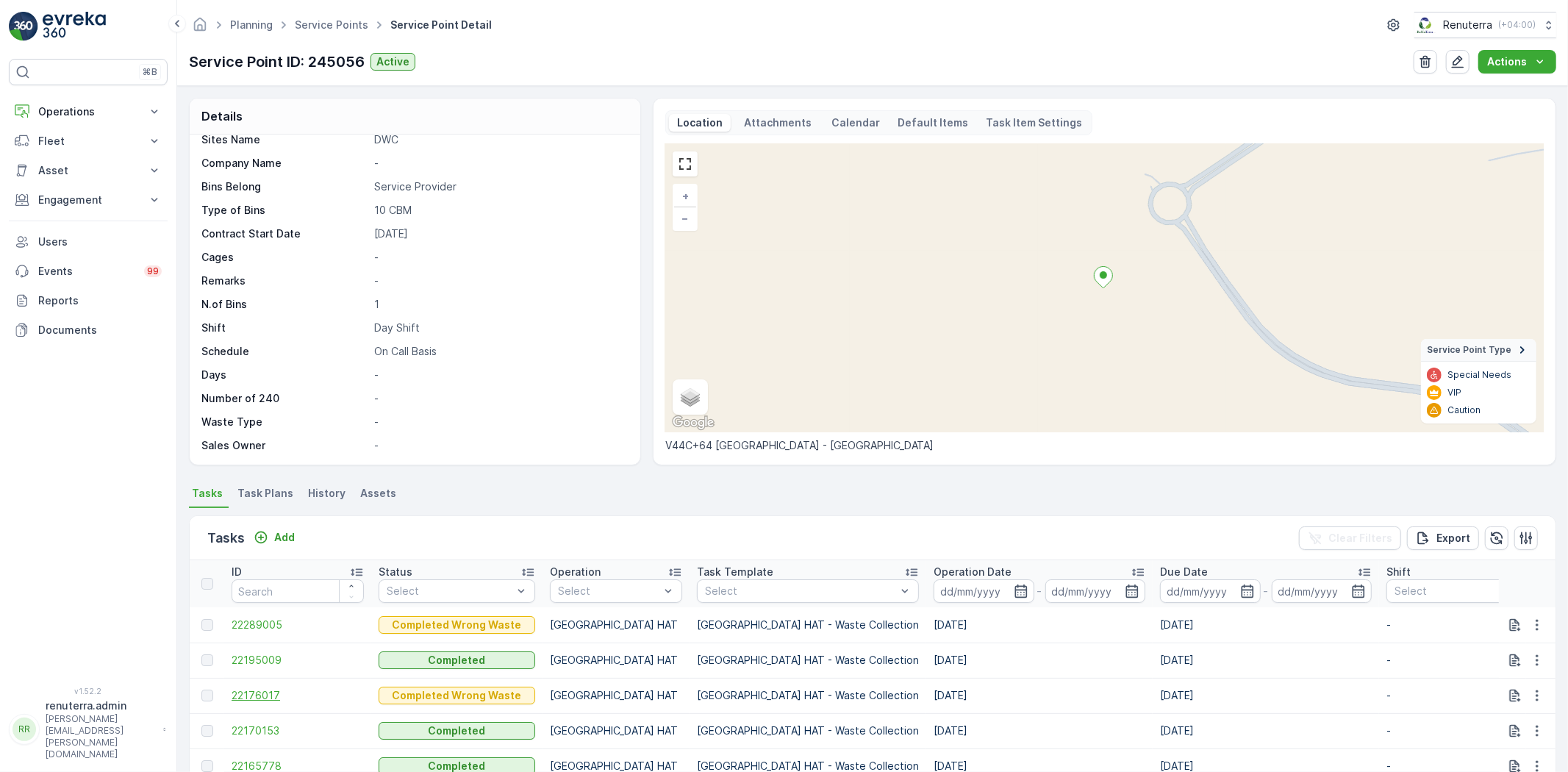
scroll to position [163, 0]
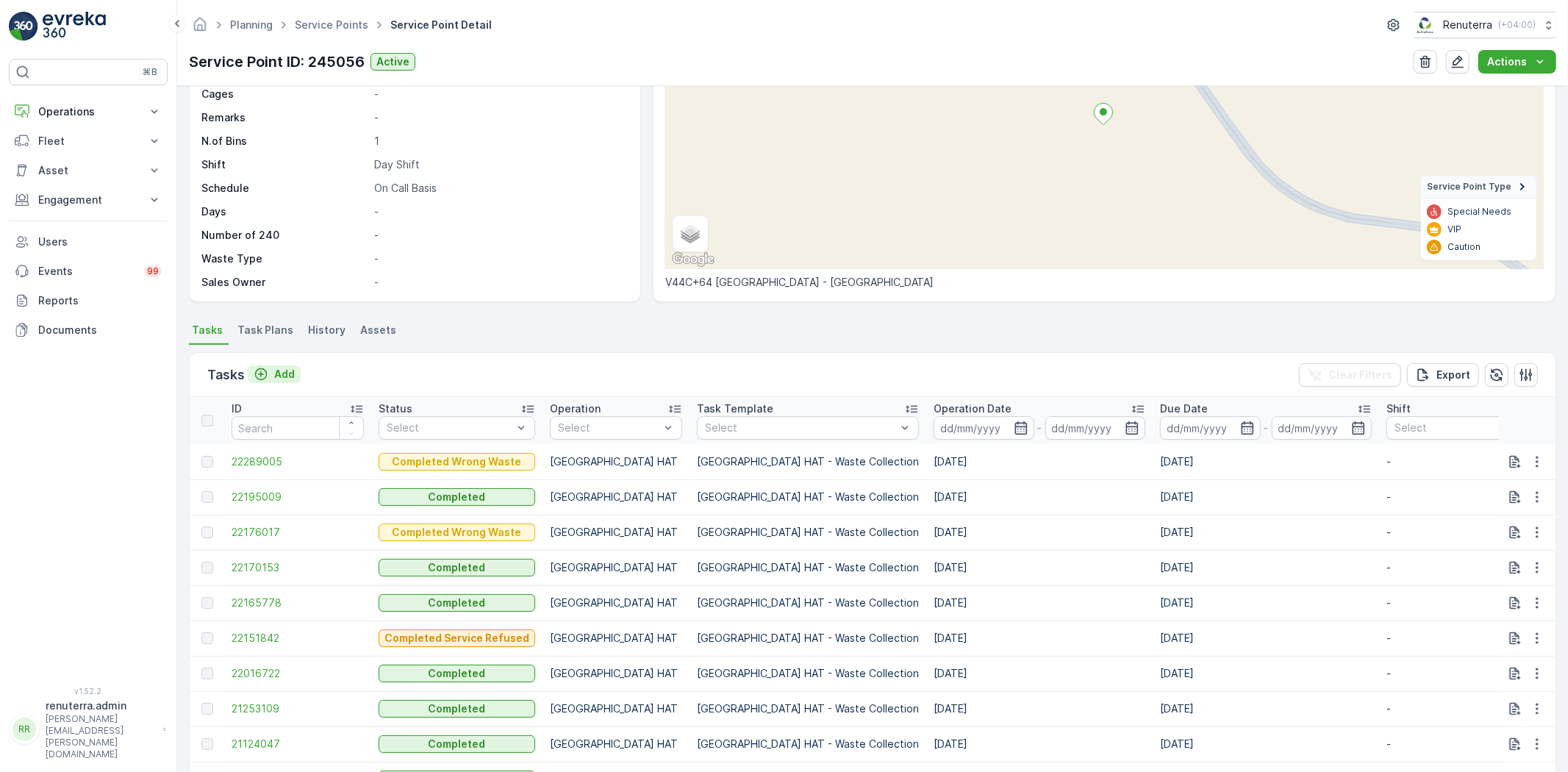
click at [280, 370] on p "Add" at bounding box center [284, 374] width 21 height 14
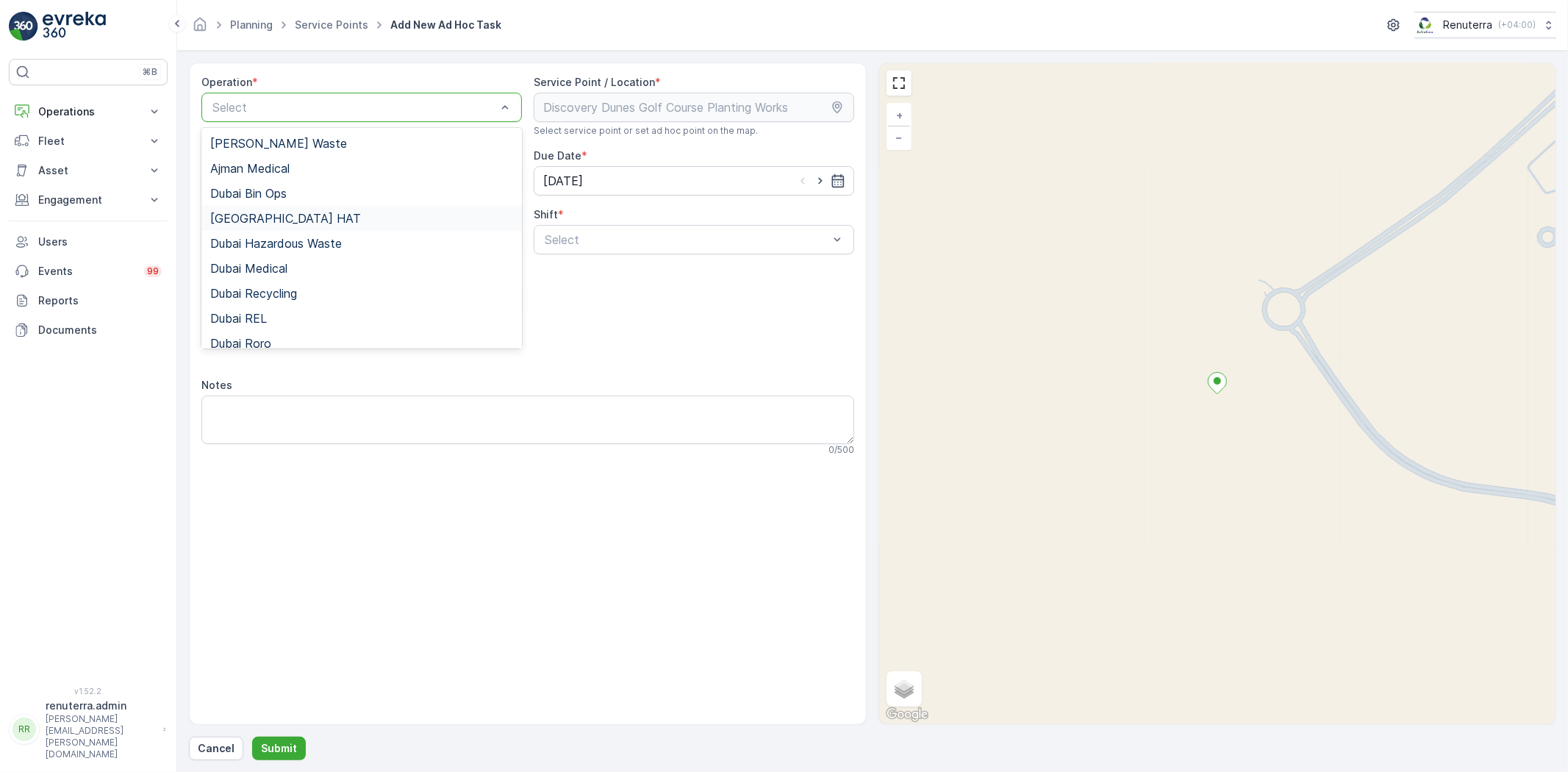
drag, startPoint x: 311, startPoint y: 220, endPoint x: 323, endPoint y: 218, distance: 12.2
click at [311, 219] on div "[GEOGRAPHIC_DATA] HAT" at bounding box center [361, 218] width 302 height 14
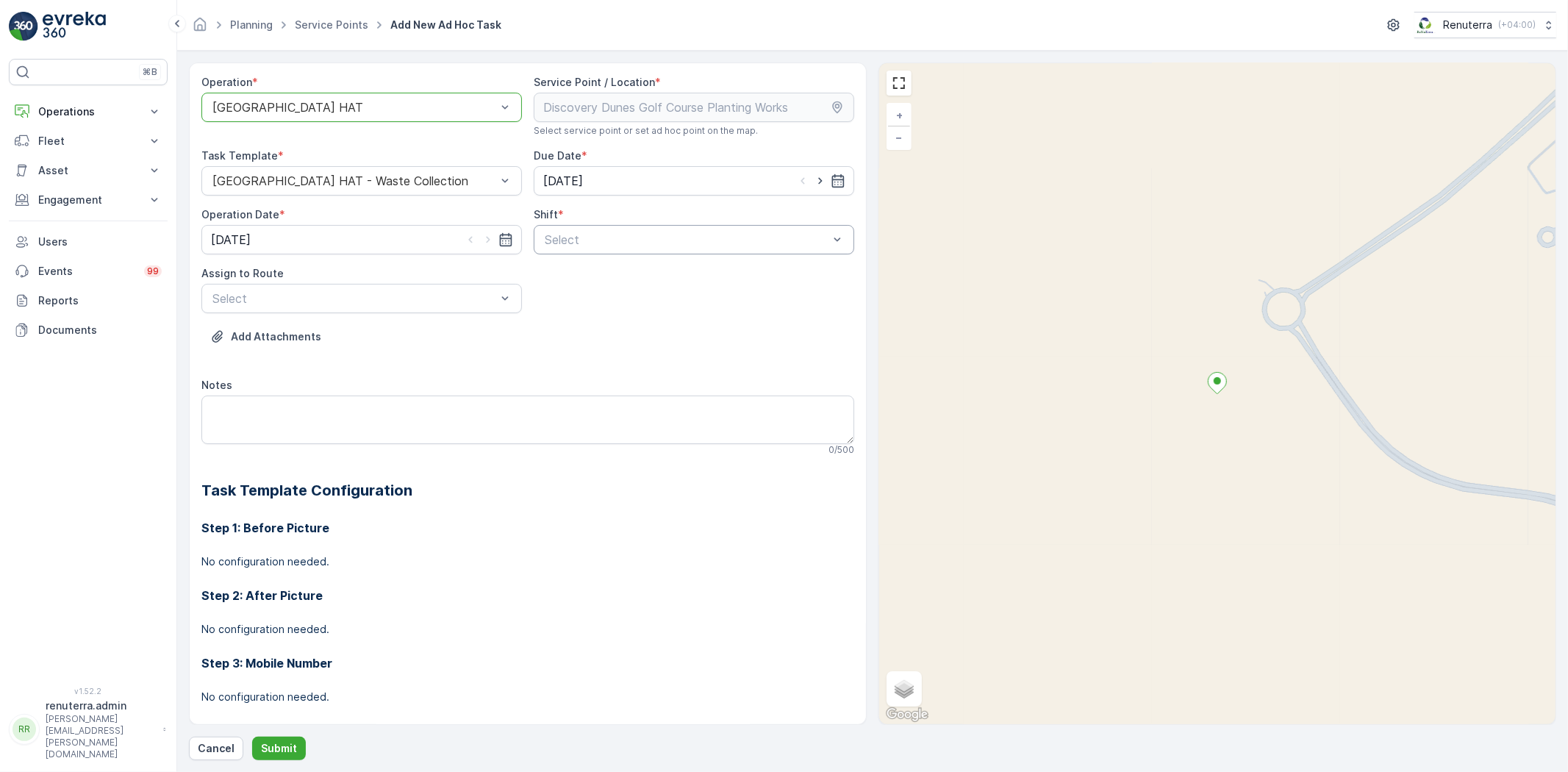
click at [626, 225] on div "Select" at bounding box center [693, 240] width 321 height 29
click at [578, 277] on span "Day Shift" at bounding box center [569, 275] width 53 height 14
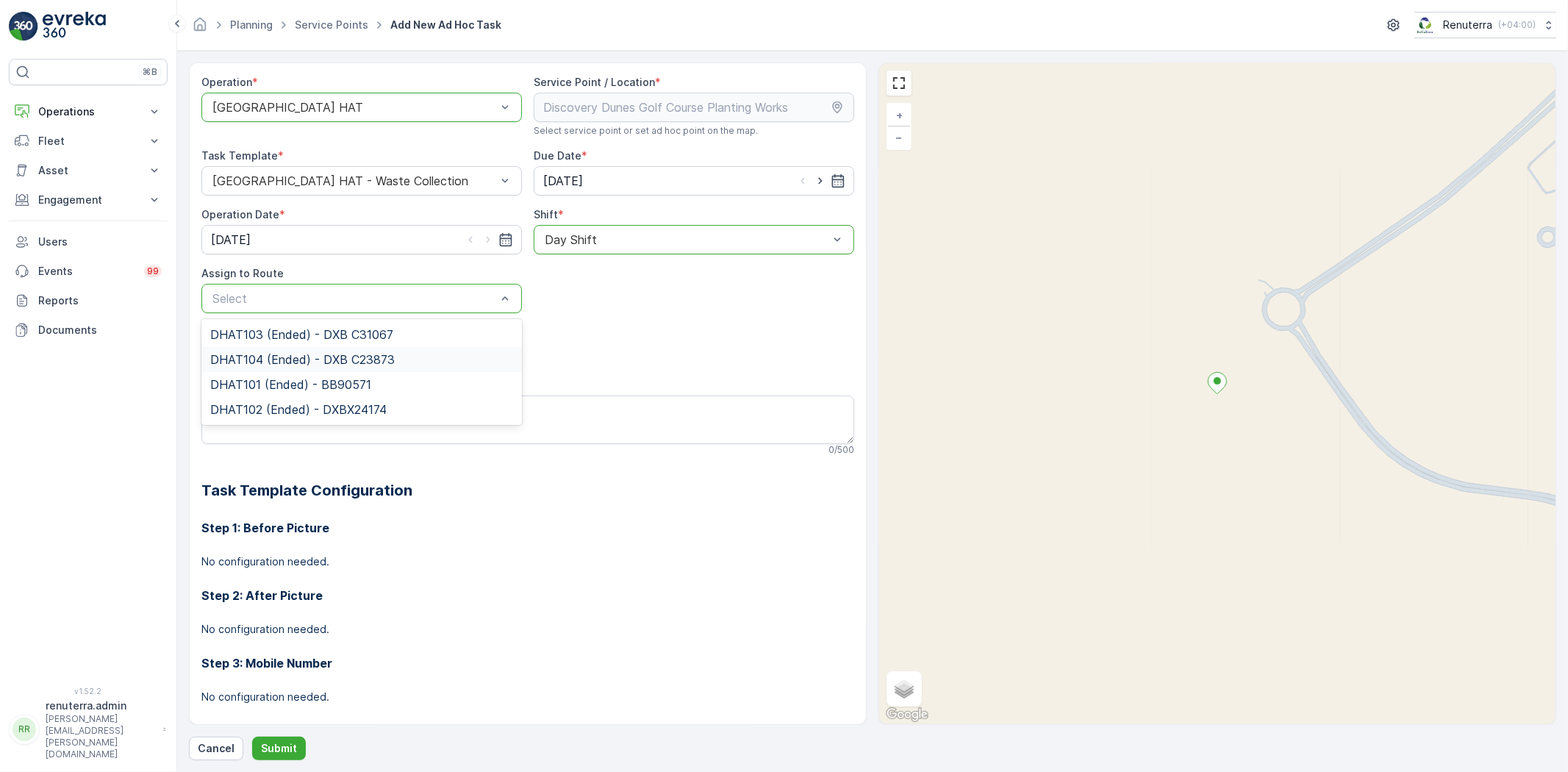
click at [279, 354] on span "DHAT104 (Ended) - DXB C23873" at bounding box center [302, 359] width 185 height 14
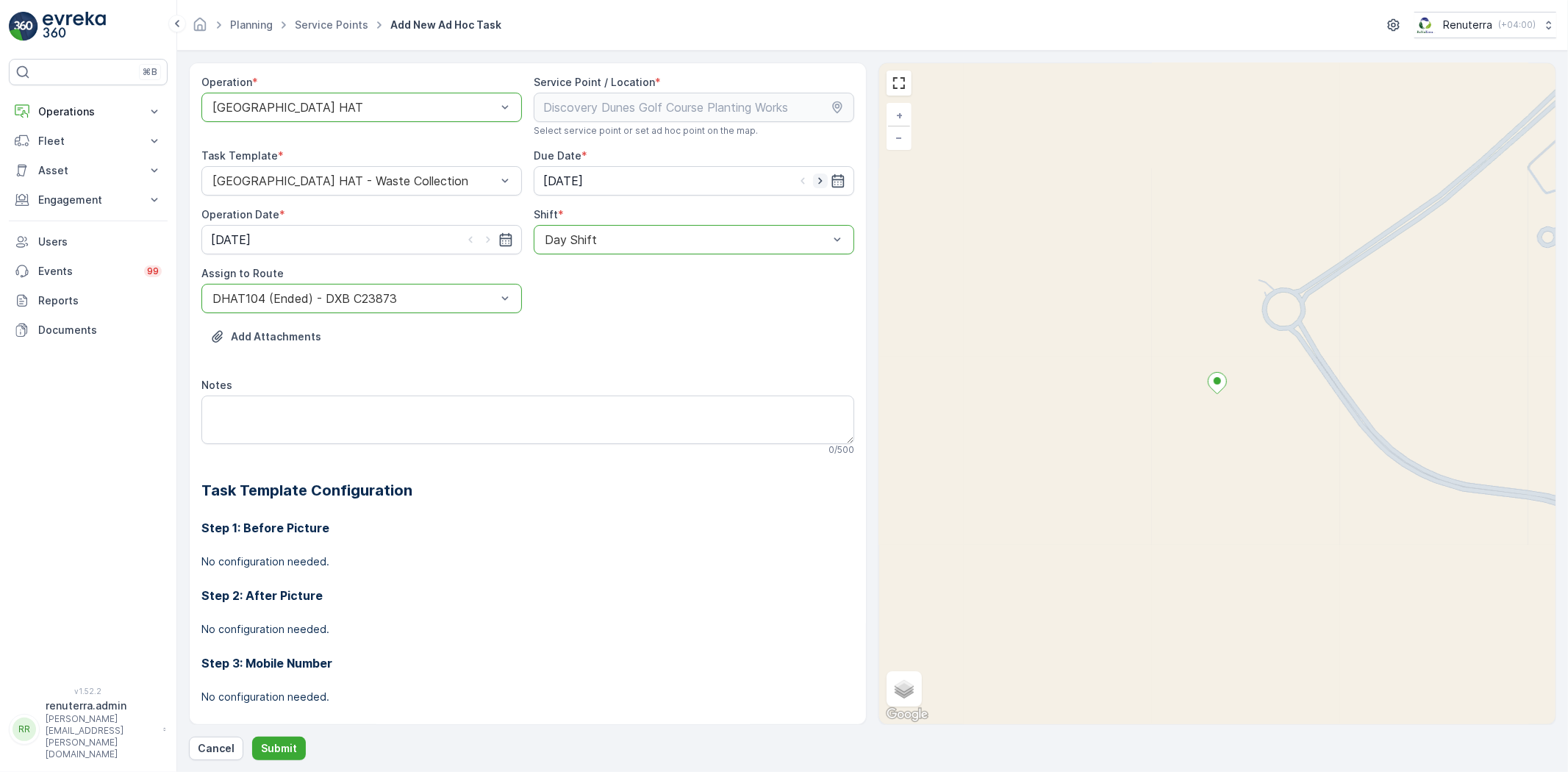
click at [821, 179] on icon "button" at bounding box center [820, 181] width 14 height 14
type input "[DATE]"
click at [490, 240] on icon "button" at bounding box center [488, 240] width 14 height 14
type input "[DATE]"
click at [266, 732] on div "Operation * option Dubai HAT, selected. Dubai HAT Service Point / Location * Se…" at bounding box center [872, 411] width 1367 height 697
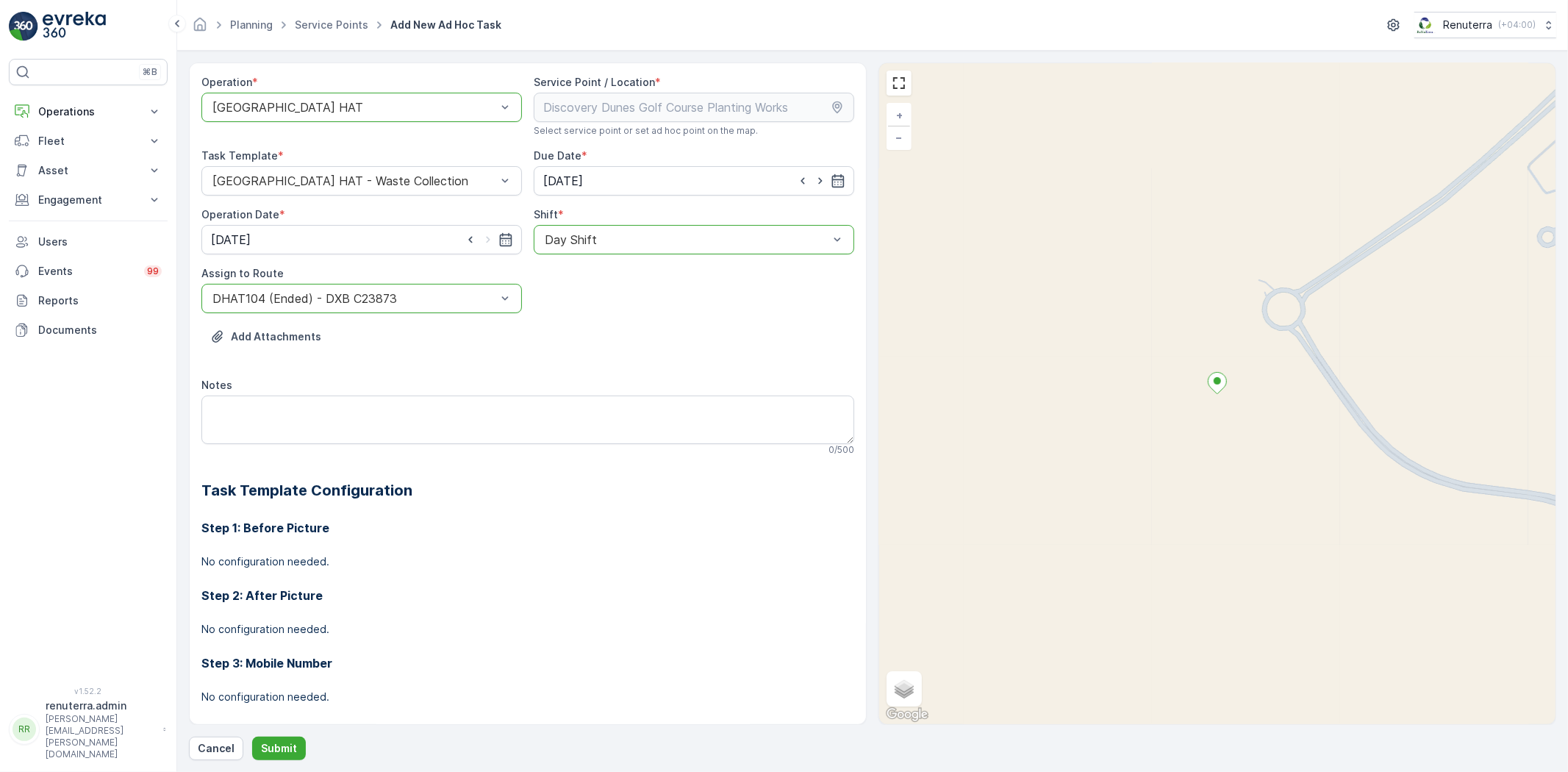
click at [283, 735] on div "Operation * option Dubai HAT, selected. Dubai HAT Service Point / Location * Se…" at bounding box center [872, 411] width 1367 height 697
click at [278, 747] on p "Submit" at bounding box center [279, 748] width 36 height 14
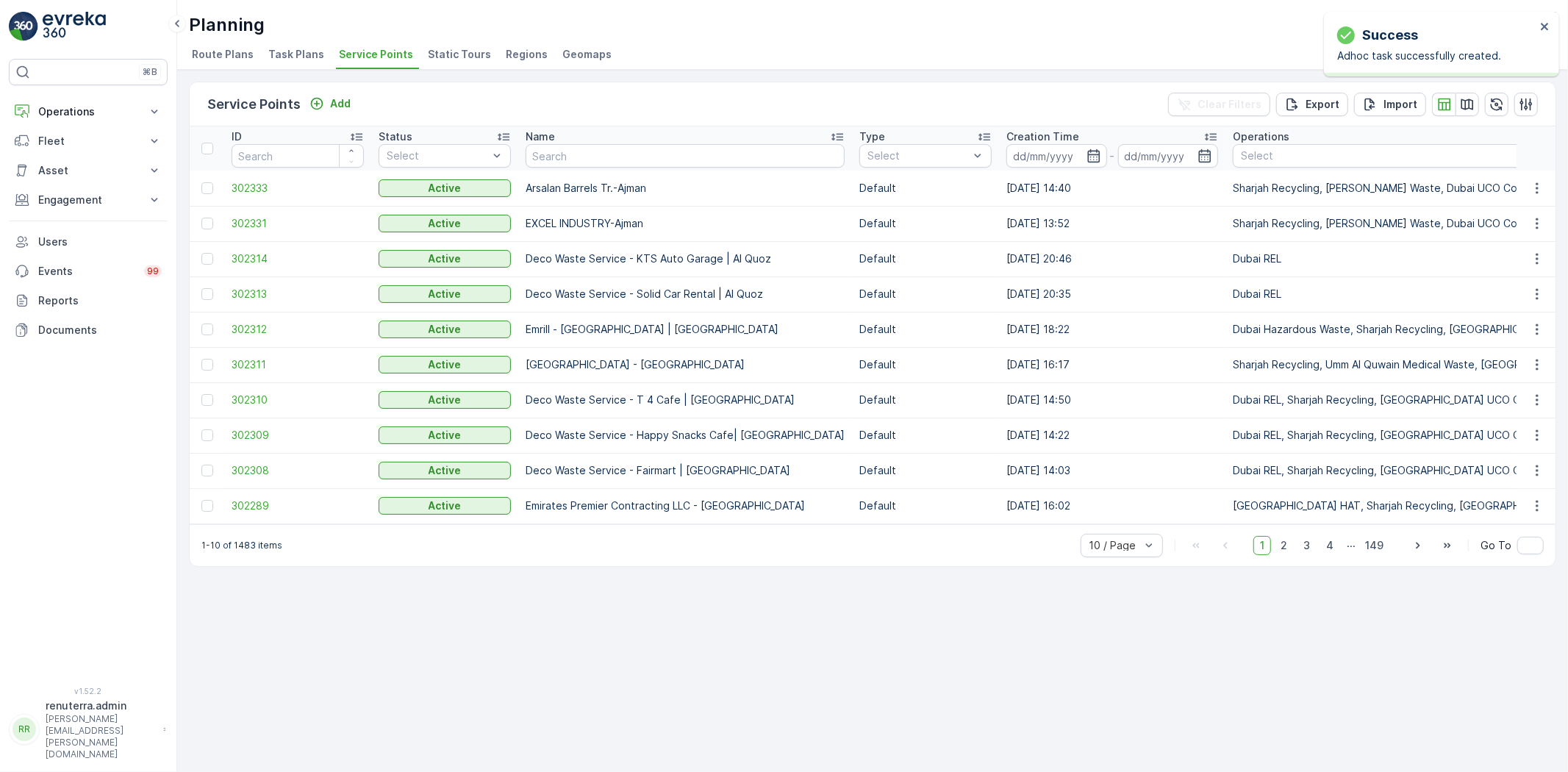
click at [567, 141] on div "Name" at bounding box center [685, 137] width 319 height 14
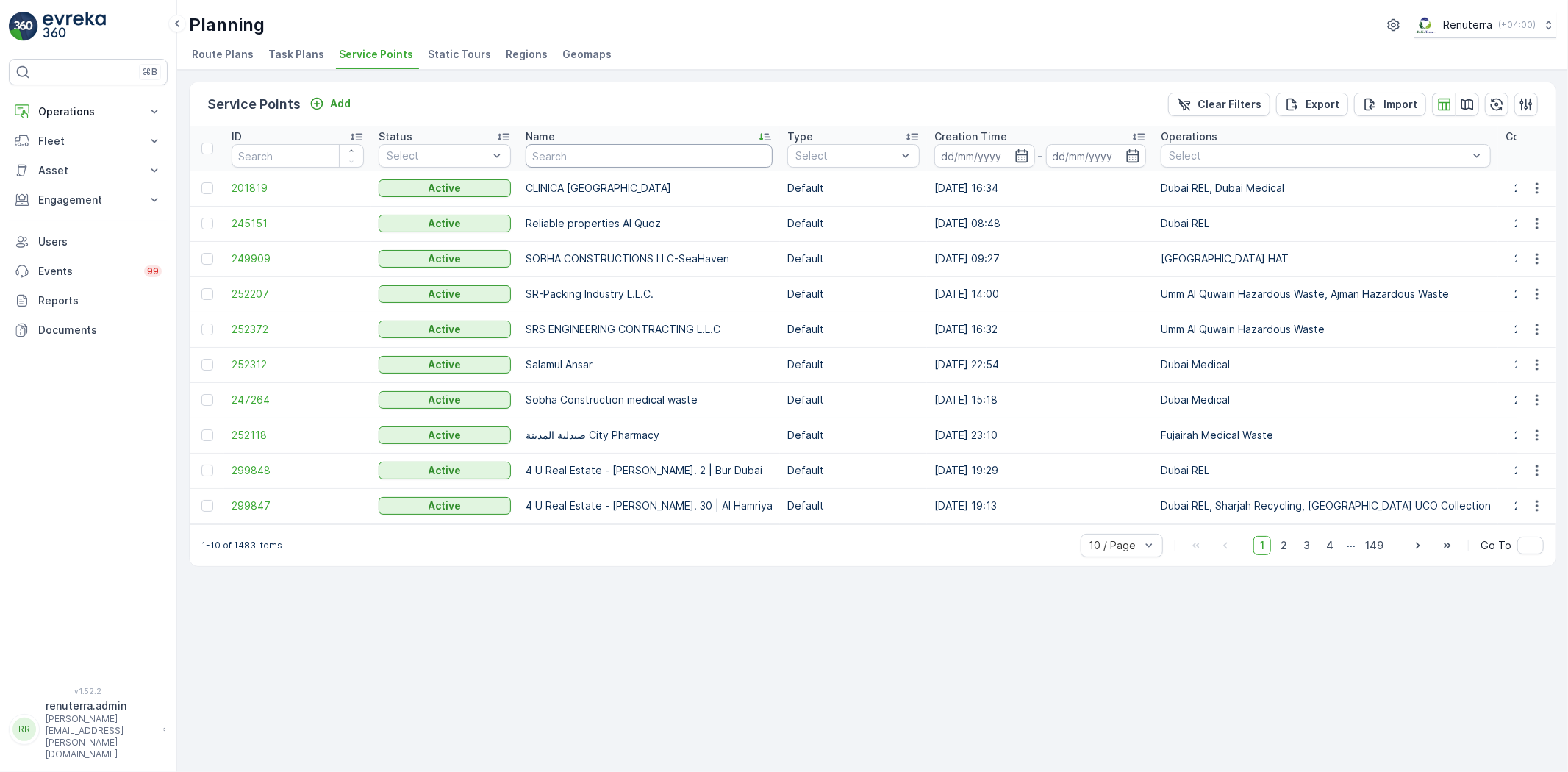
click at [576, 162] on input "text" at bounding box center [649, 156] width 247 height 24
paste input "Technical Glass & Aluminium Co. LLC - Factory 2 | [PERSON_NAME]"
type input "Technical Glass & Aluminium Co. LLC - Factory 2 | [PERSON_NAME]"
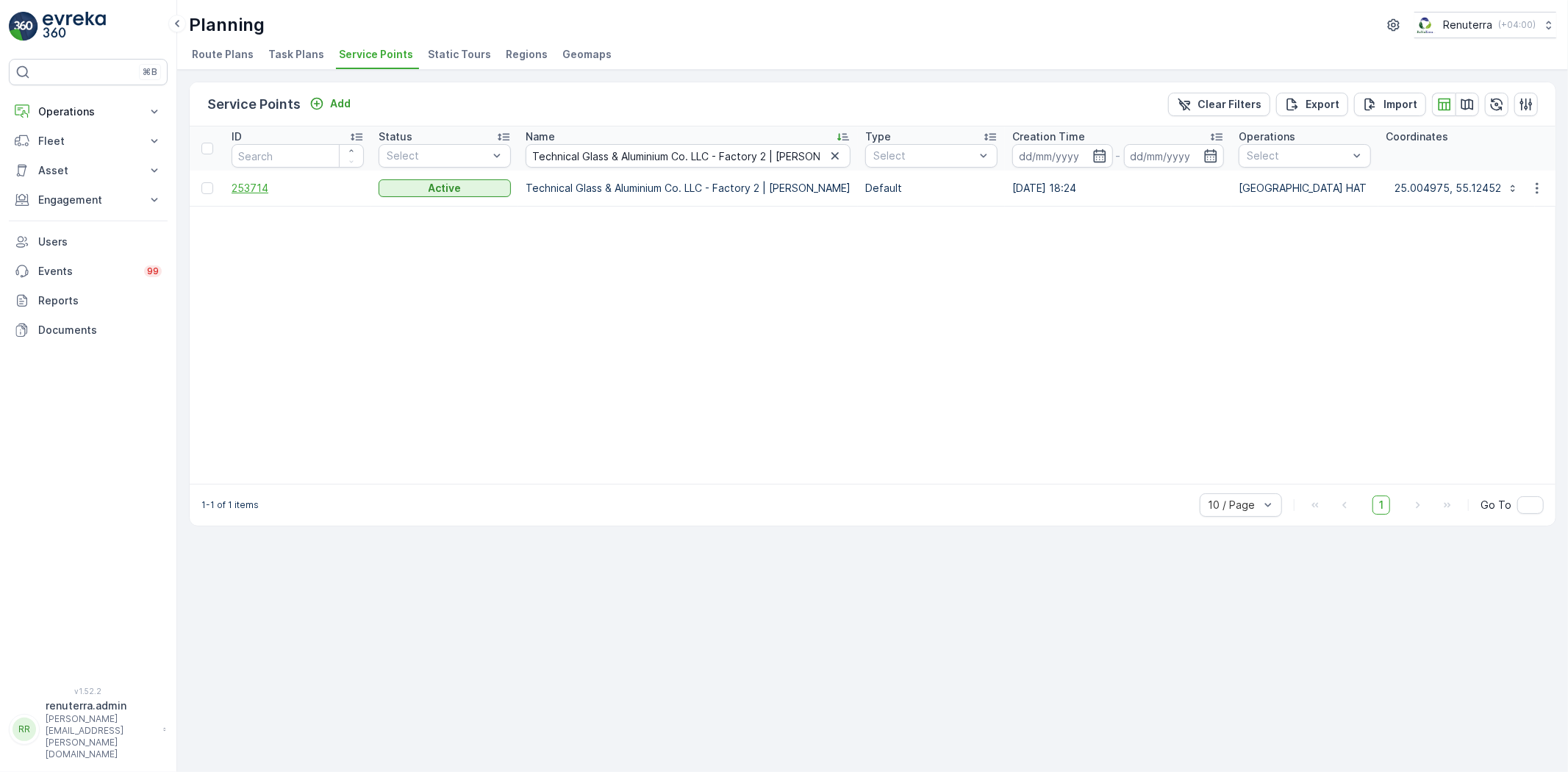
click at [252, 182] on span "253714" at bounding box center [298, 188] width 132 height 14
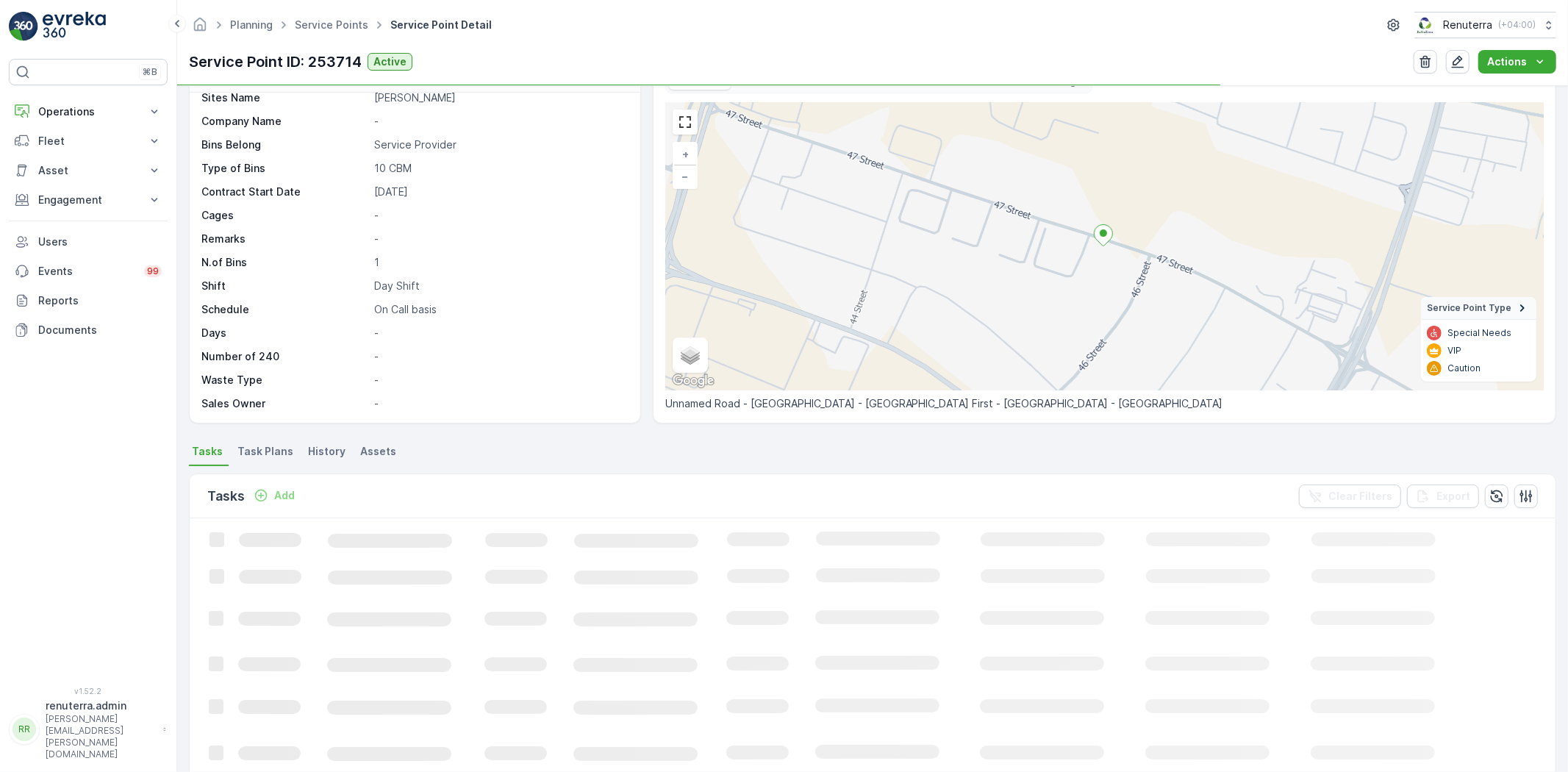
scroll to position [82, 0]
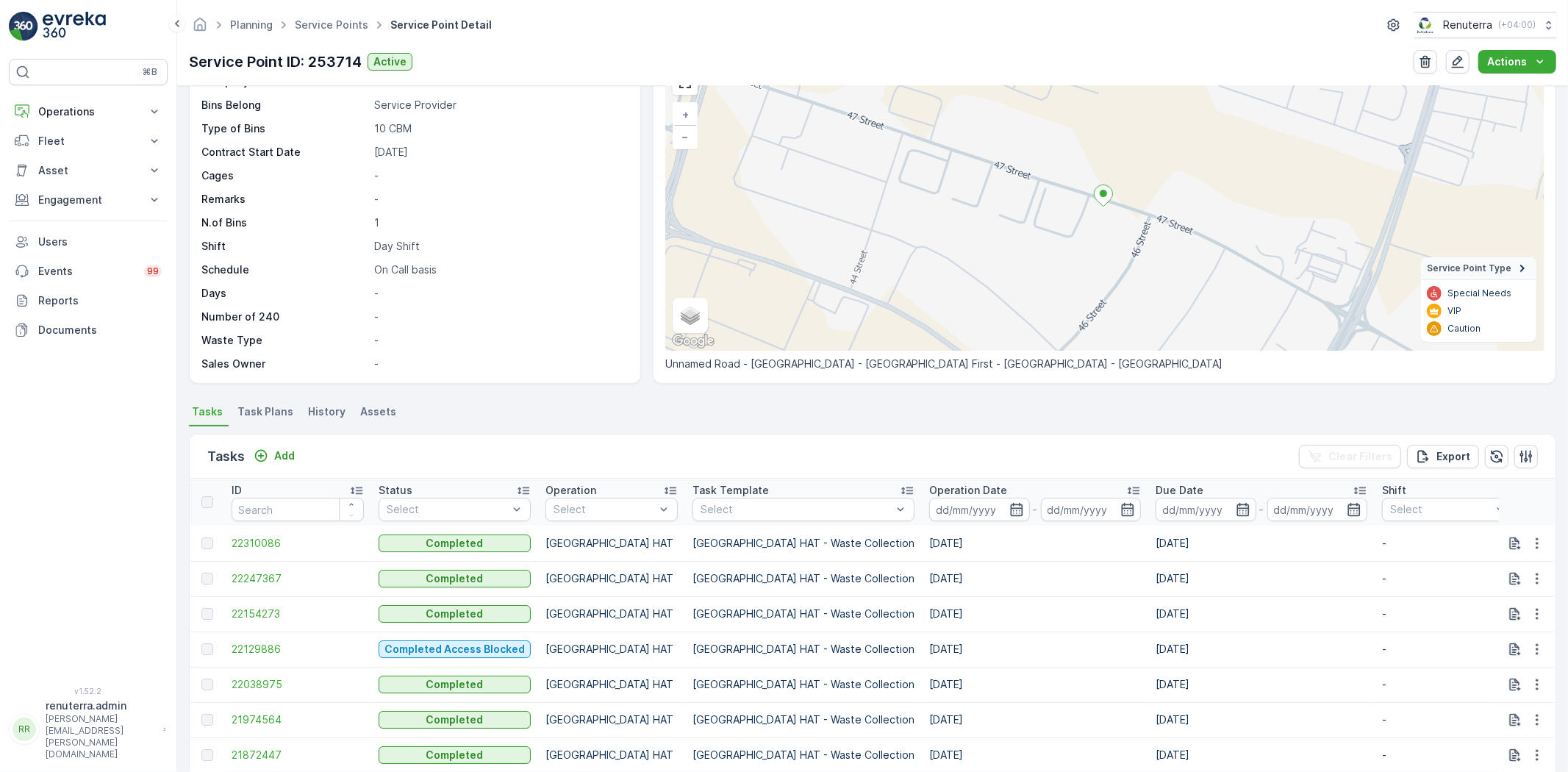
click at [293, 442] on div "Tasks Add Clear Filters Export" at bounding box center [872, 456] width 1366 height 44
click at [284, 458] on p "Add" at bounding box center [284, 455] width 21 height 14
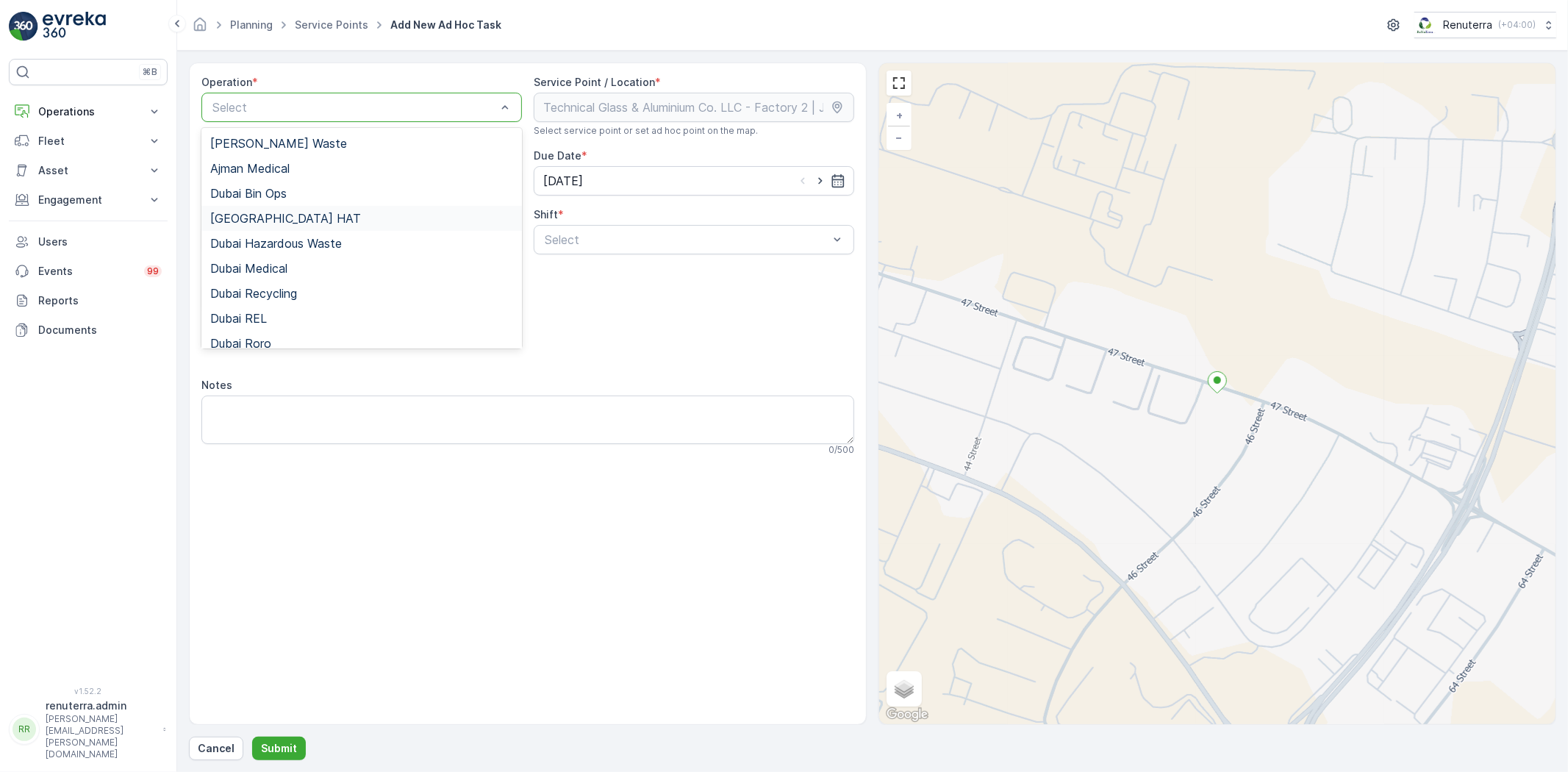
click at [312, 217] on div "[GEOGRAPHIC_DATA] HAT" at bounding box center [361, 218] width 302 height 14
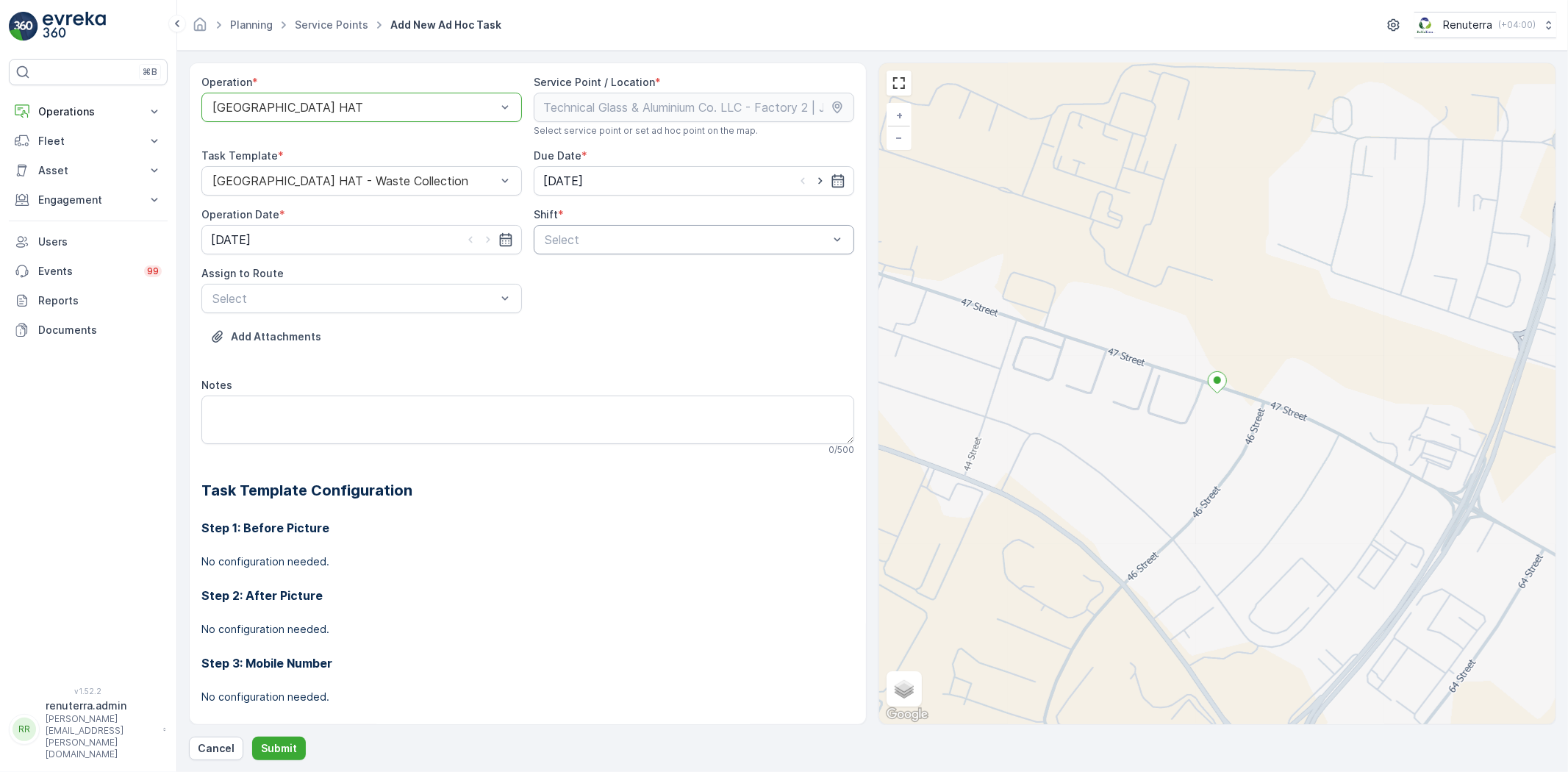
click at [575, 253] on div "Select" at bounding box center [693, 240] width 321 height 29
click at [582, 270] on span "Day Shift" at bounding box center [569, 275] width 53 height 14
click at [817, 180] on icon "button" at bounding box center [820, 181] width 14 height 14
type input "[DATE]"
click at [493, 236] on icon "button" at bounding box center [488, 240] width 14 height 14
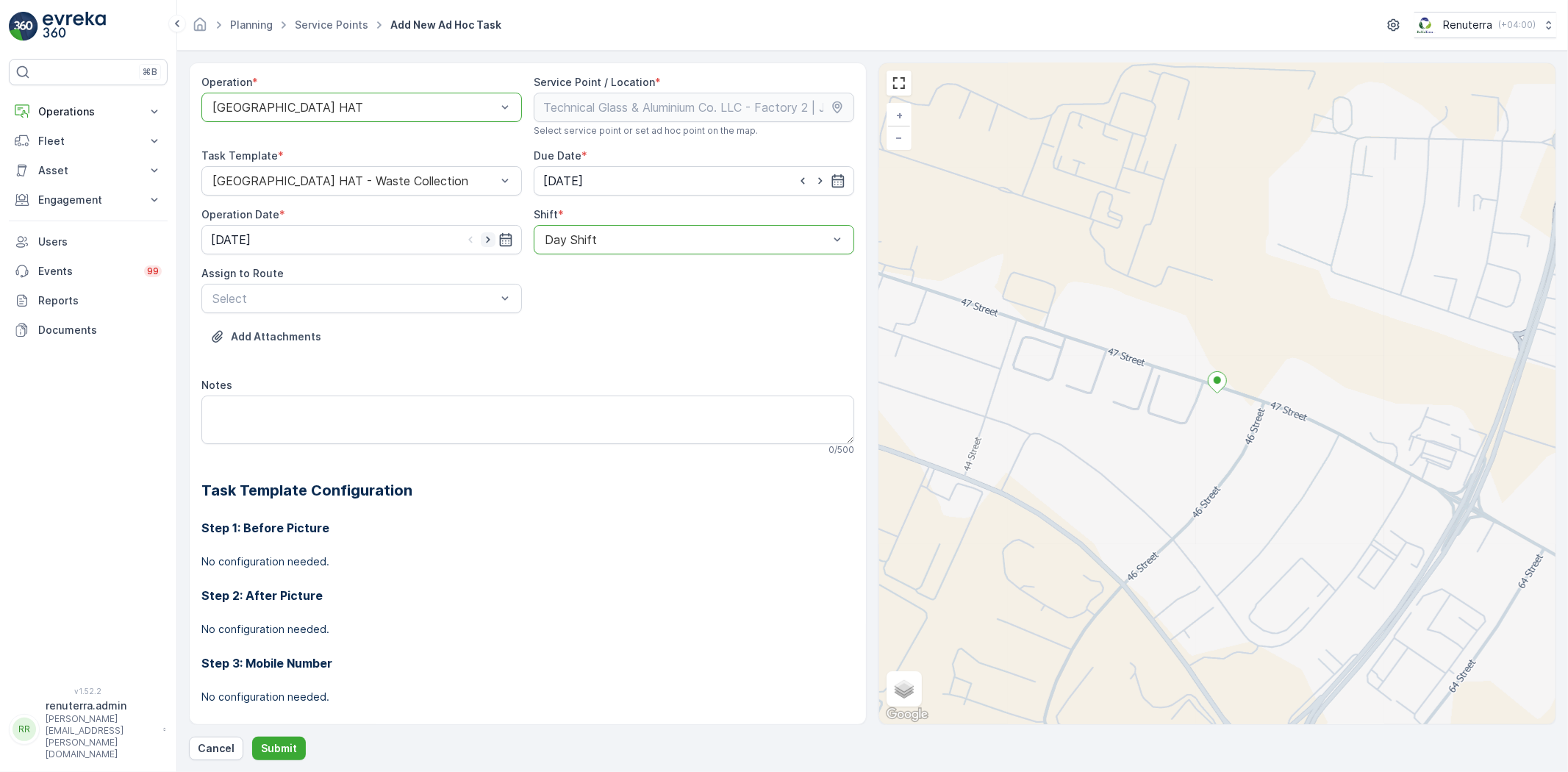
type input "[DATE]"
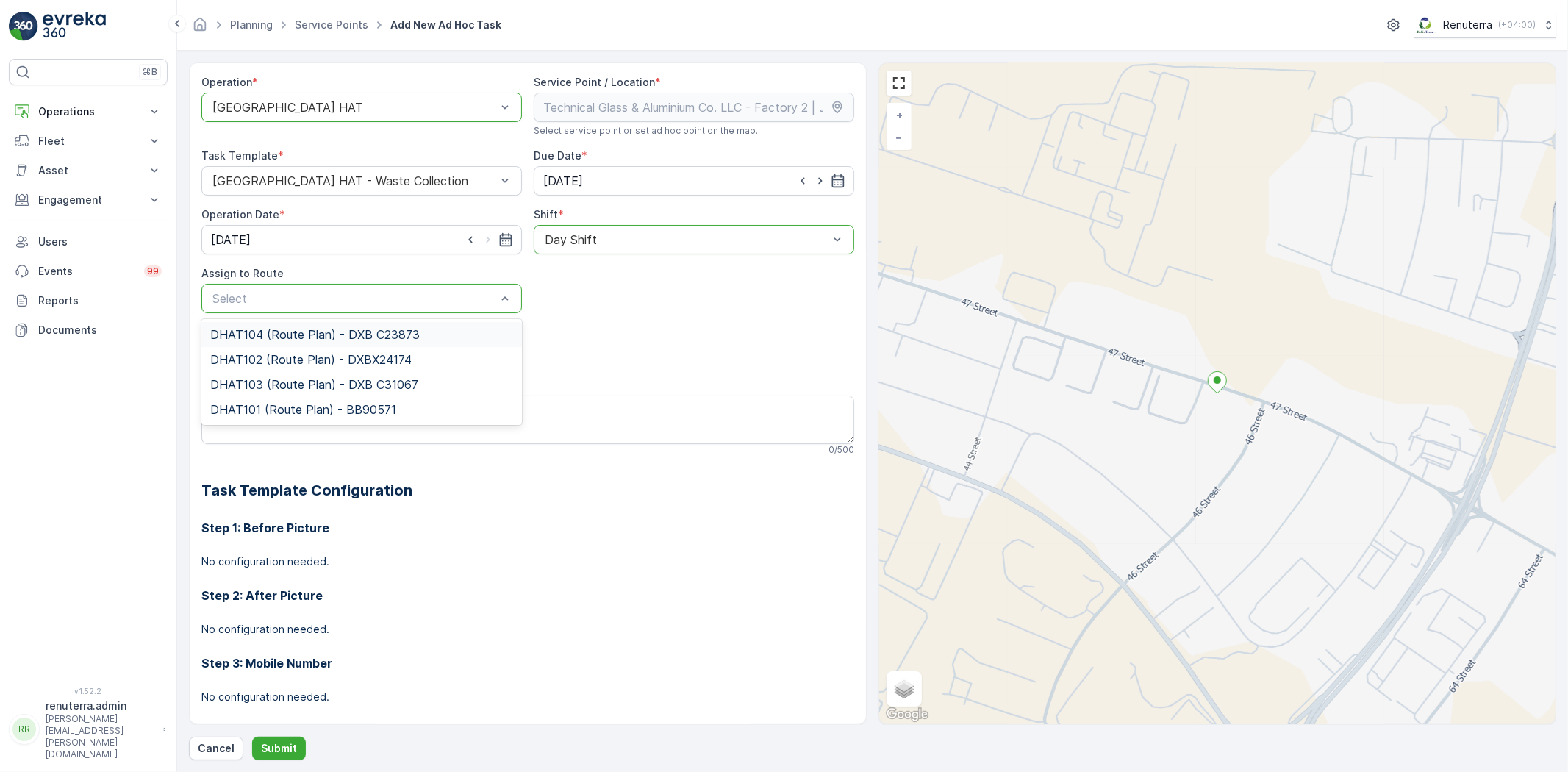
click at [328, 332] on span "DHAT104 (Route Plan) - DXB C23873" at bounding box center [314, 334] width 209 height 14
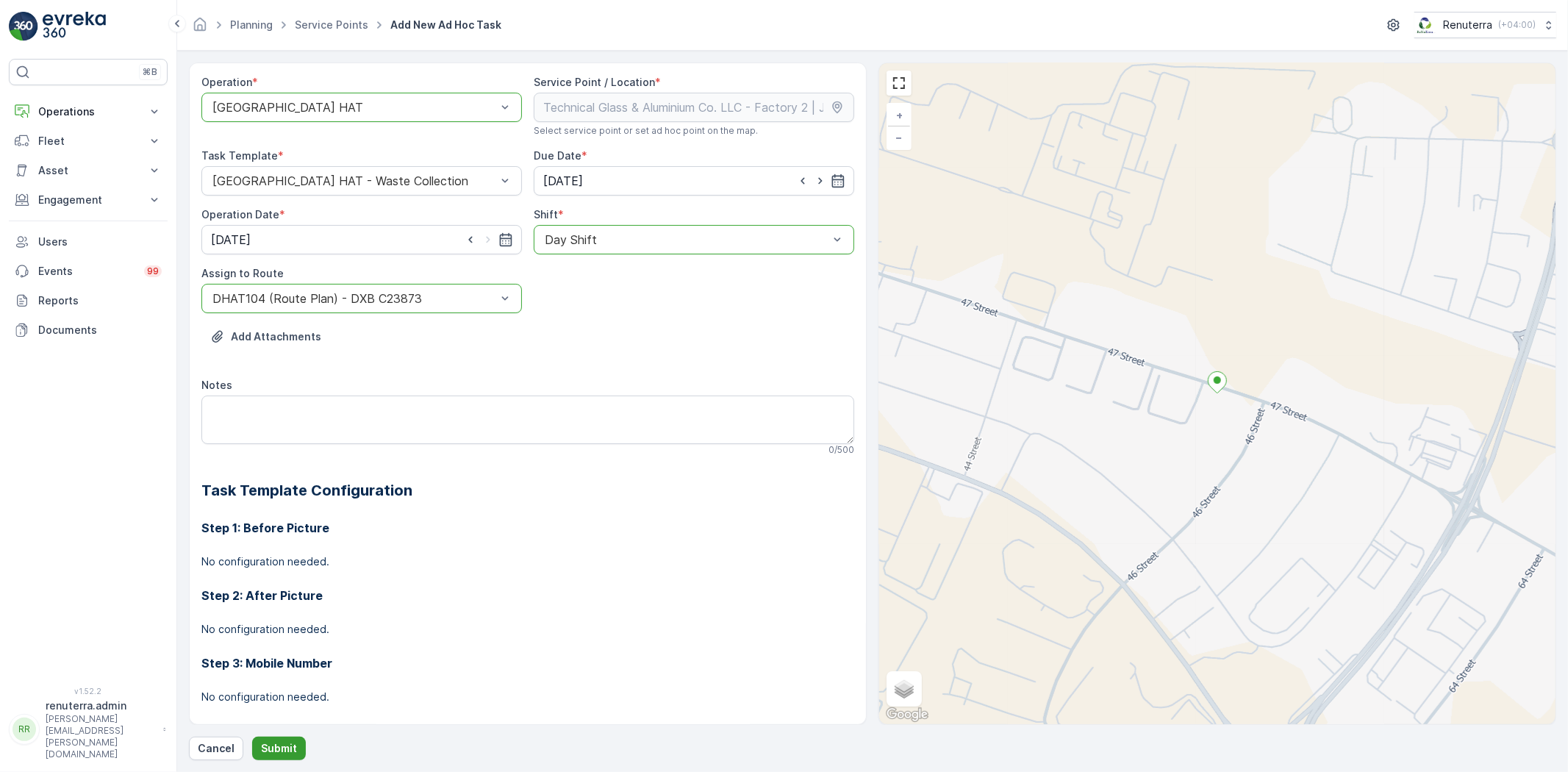
click at [284, 746] on p "Submit" at bounding box center [279, 748] width 36 height 14
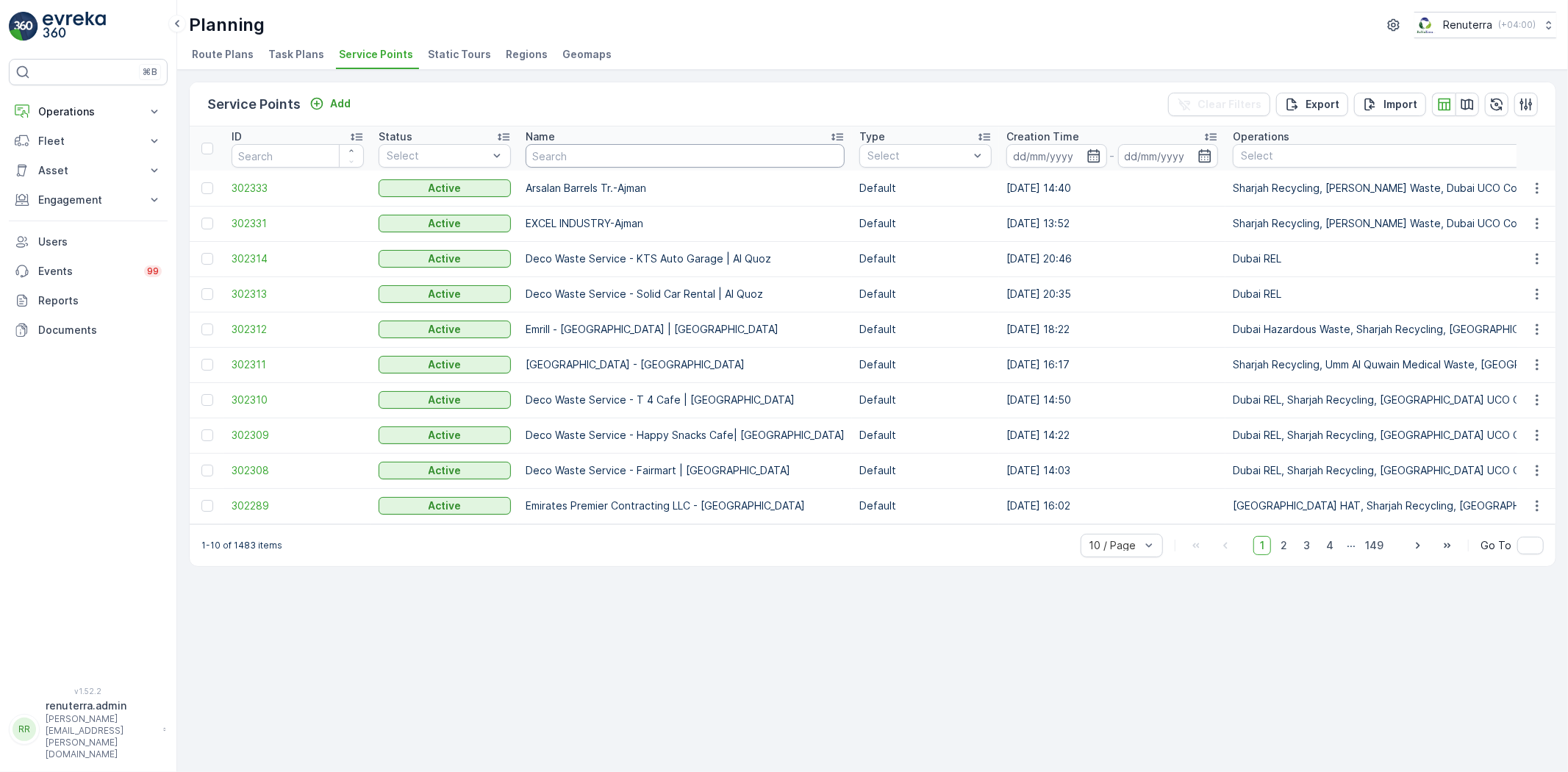
click at [600, 158] on input "text" at bounding box center [685, 156] width 319 height 24
paste input "Italian Planters L.L.C - [GEOGRAPHIC_DATA]"
type input "Italian Planters L.L.C - [GEOGRAPHIC_DATA]"
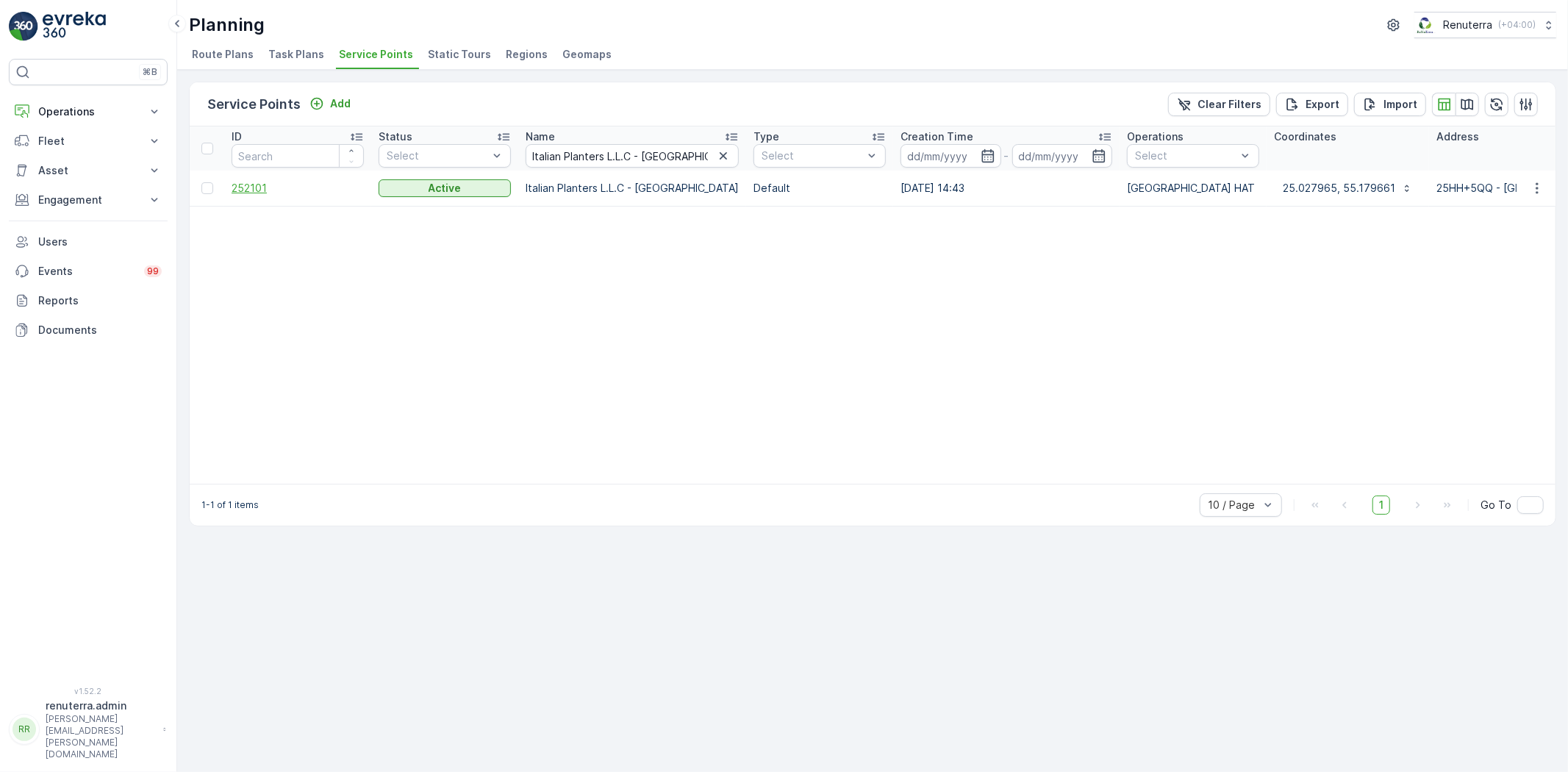
click at [244, 194] on span "252101" at bounding box center [298, 188] width 132 height 14
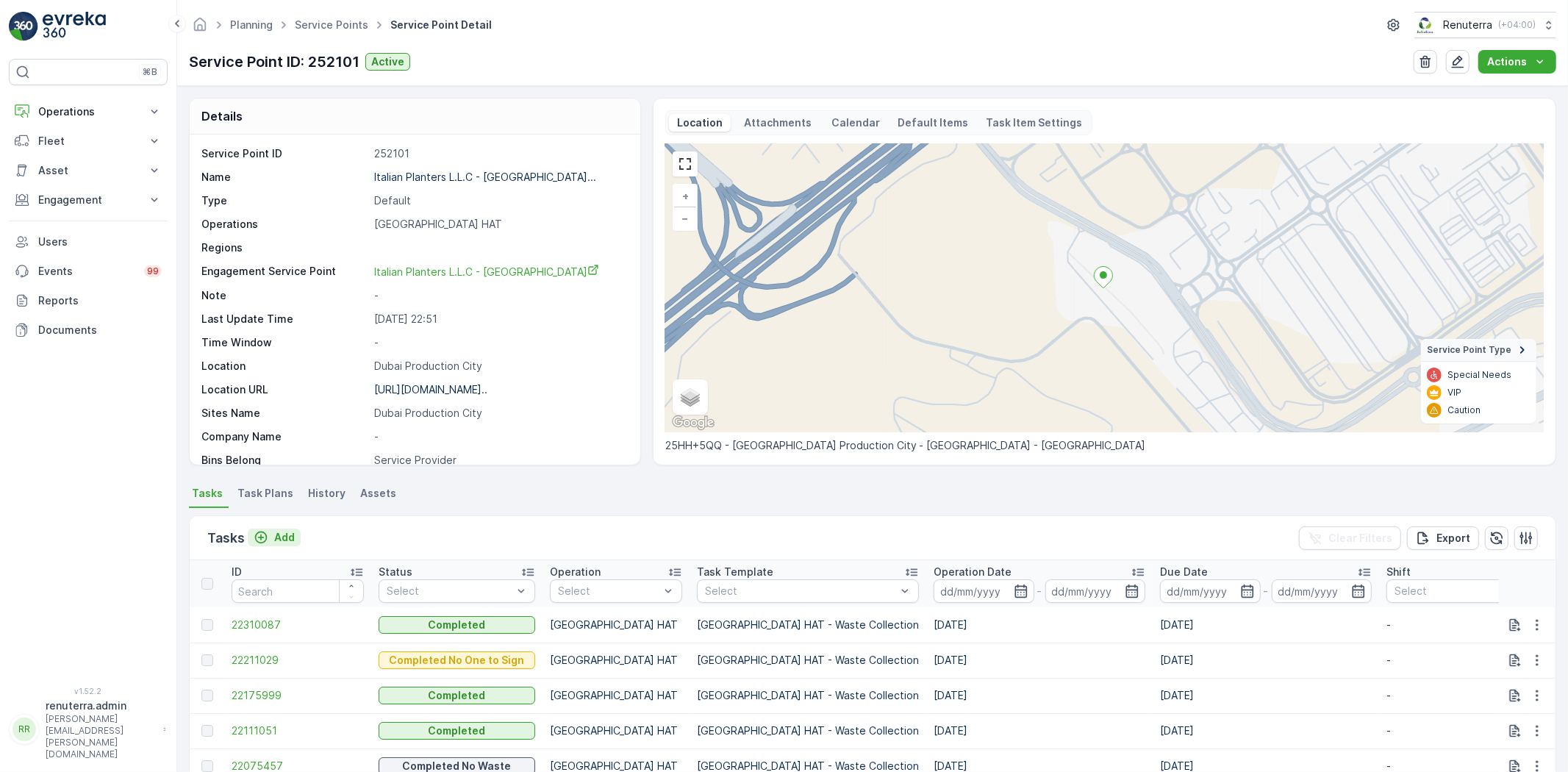
click at [274, 528] on button "Add" at bounding box center [274, 537] width 53 height 18
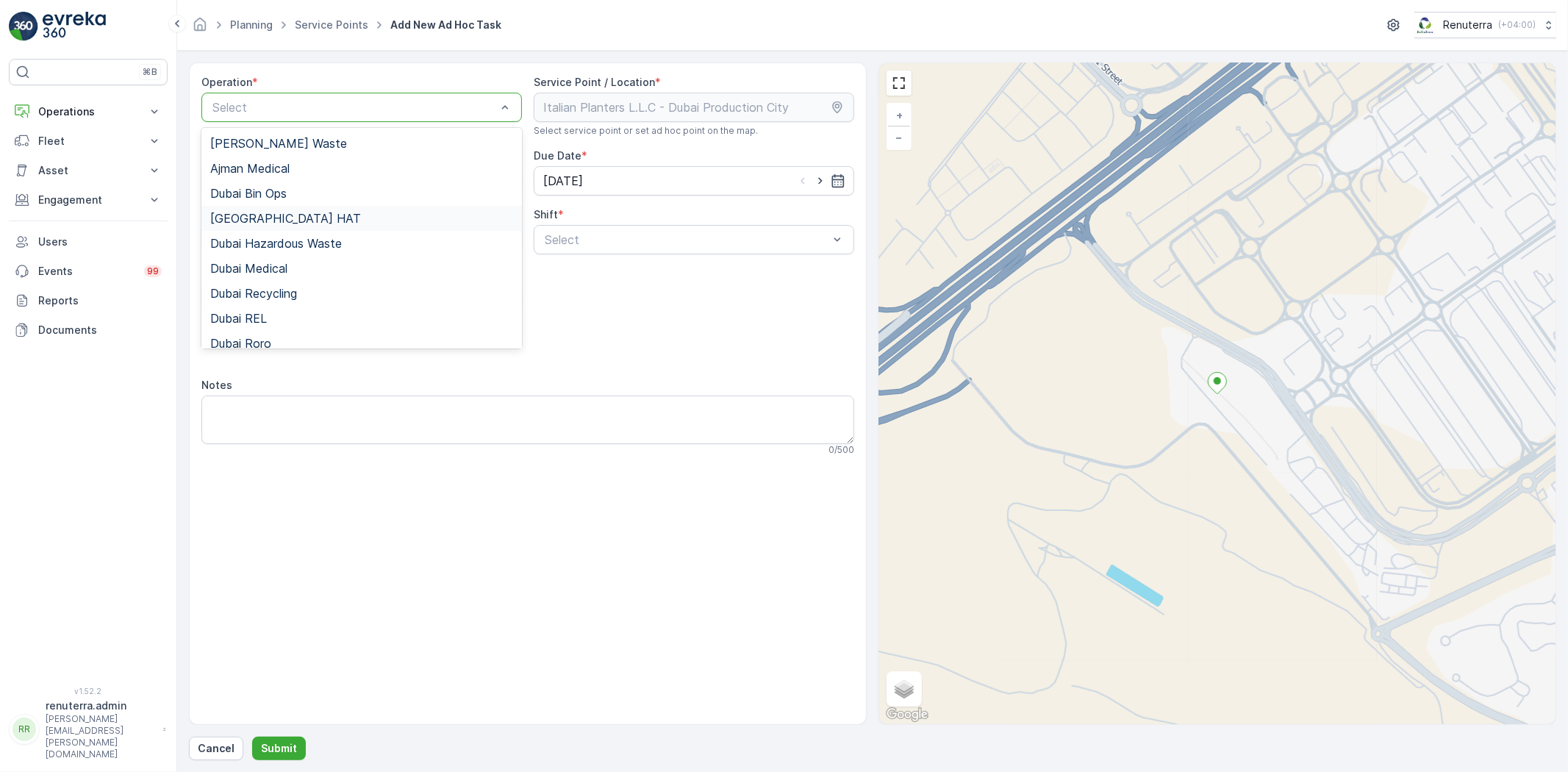
click at [270, 221] on div "[GEOGRAPHIC_DATA] HAT" at bounding box center [361, 218] width 302 height 14
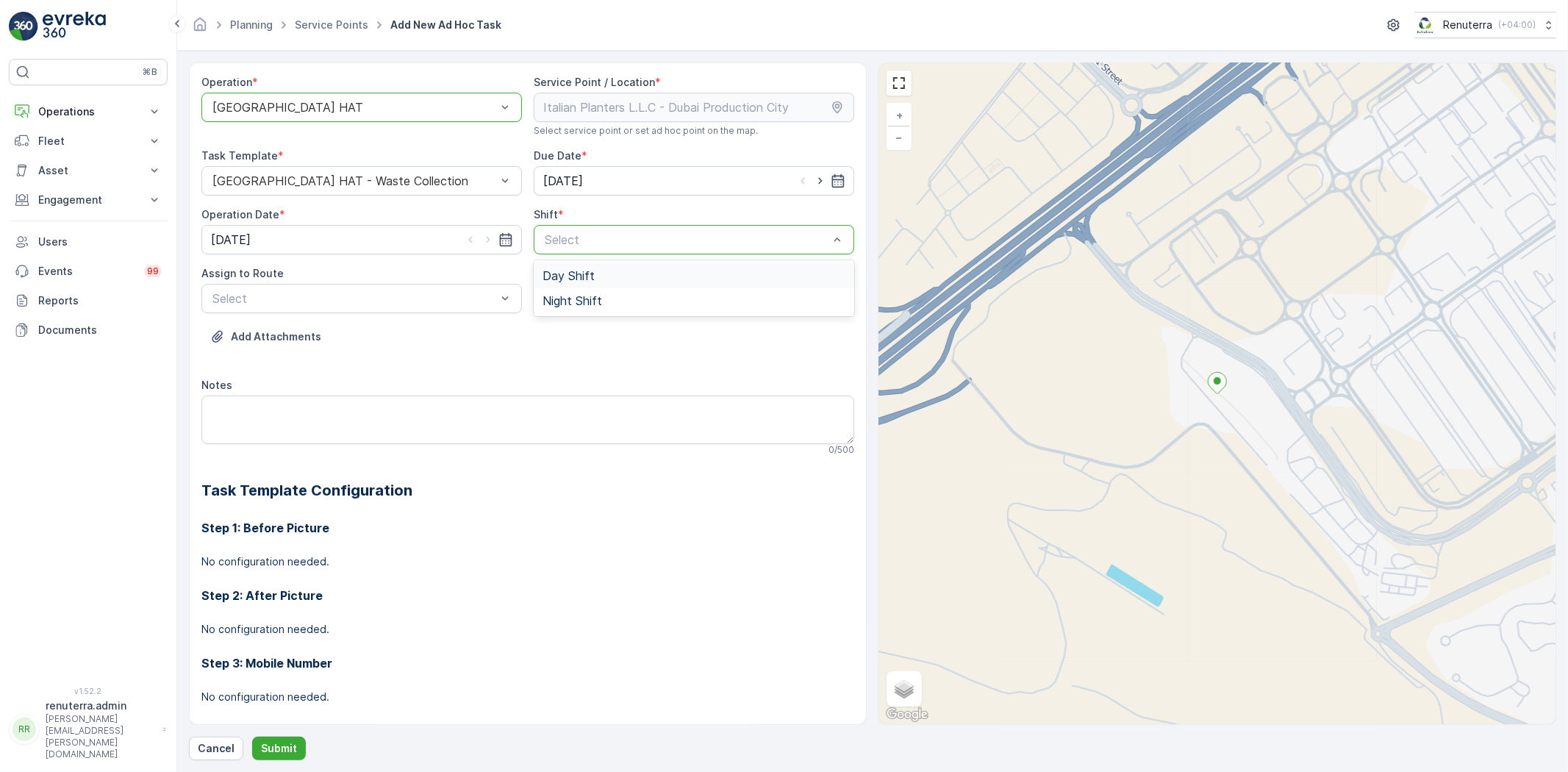
click at [598, 274] on div "Day Shift" at bounding box center [694, 275] width 302 height 14
click at [820, 185] on icon "button" at bounding box center [820, 181] width 14 height 14
type input "[DATE]"
click at [484, 236] on icon "button" at bounding box center [488, 240] width 14 height 14
type input "[DATE]"
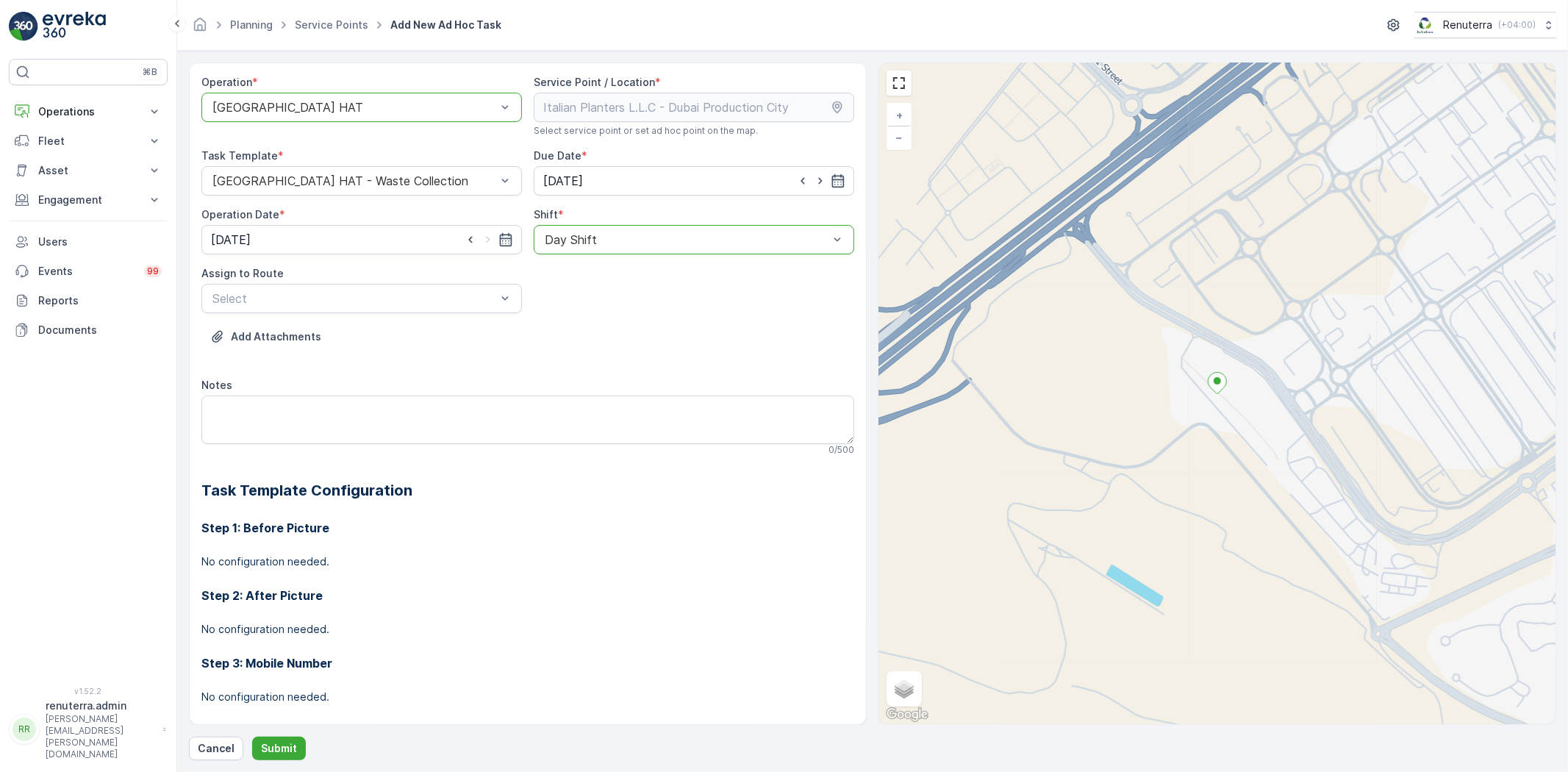
click at [334, 310] on div "Select" at bounding box center [361, 298] width 321 height 29
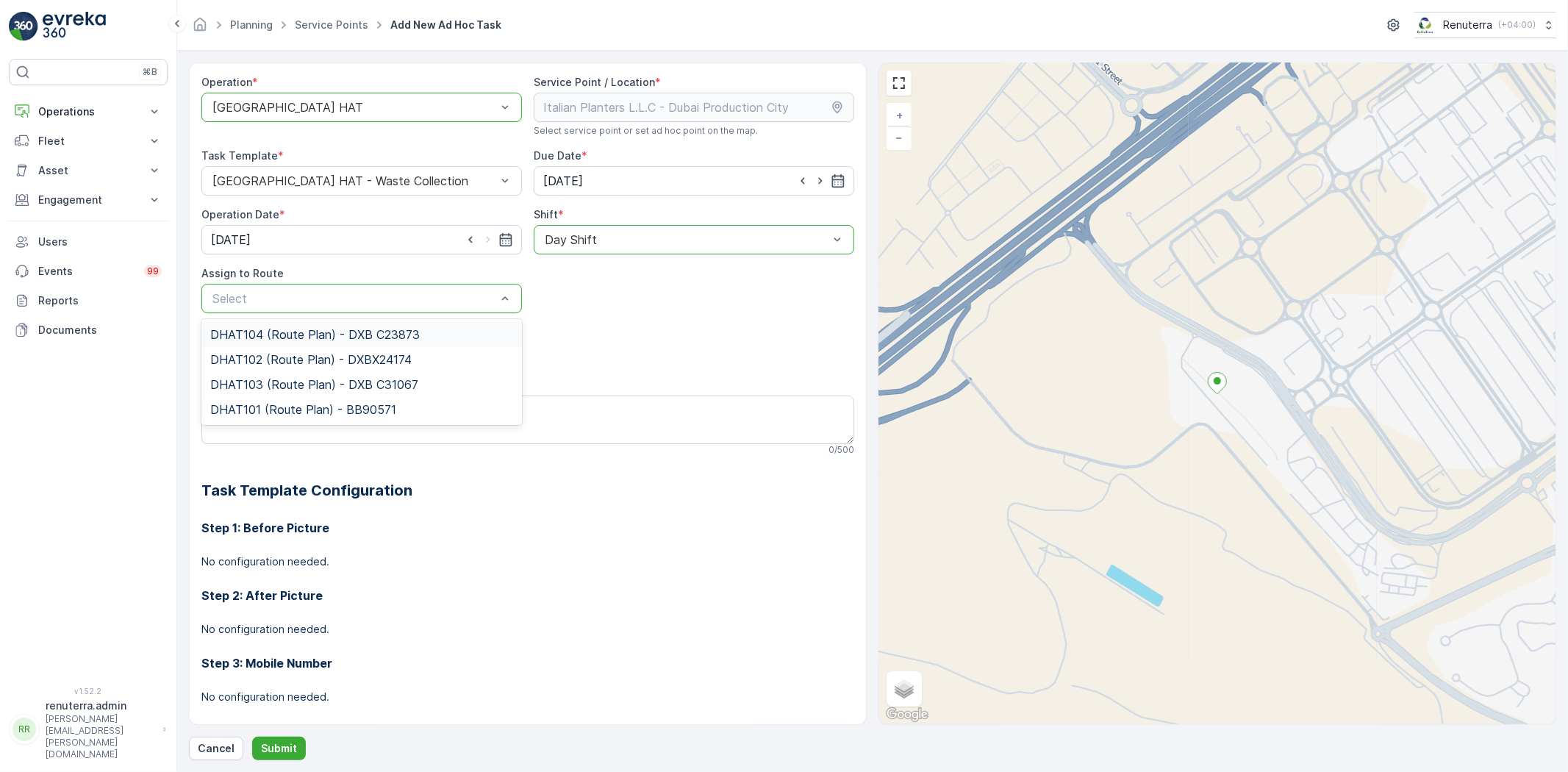
click at [283, 333] on span "DHAT104 (Route Plan) - DXB C23873" at bounding box center [314, 334] width 209 height 14
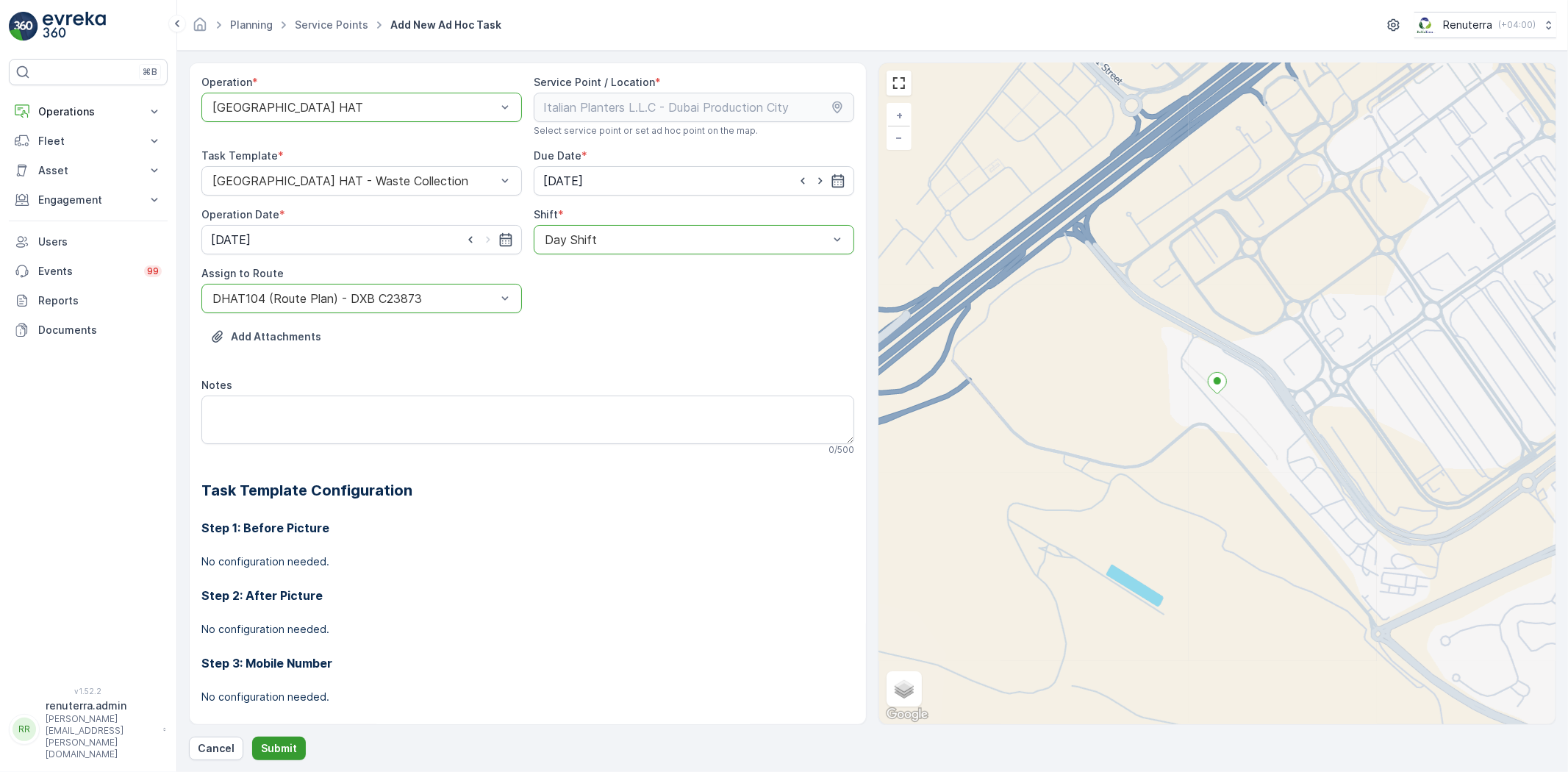
click at [294, 757] on button "Submit" at bounding box center [279, 748] width 53 height 24
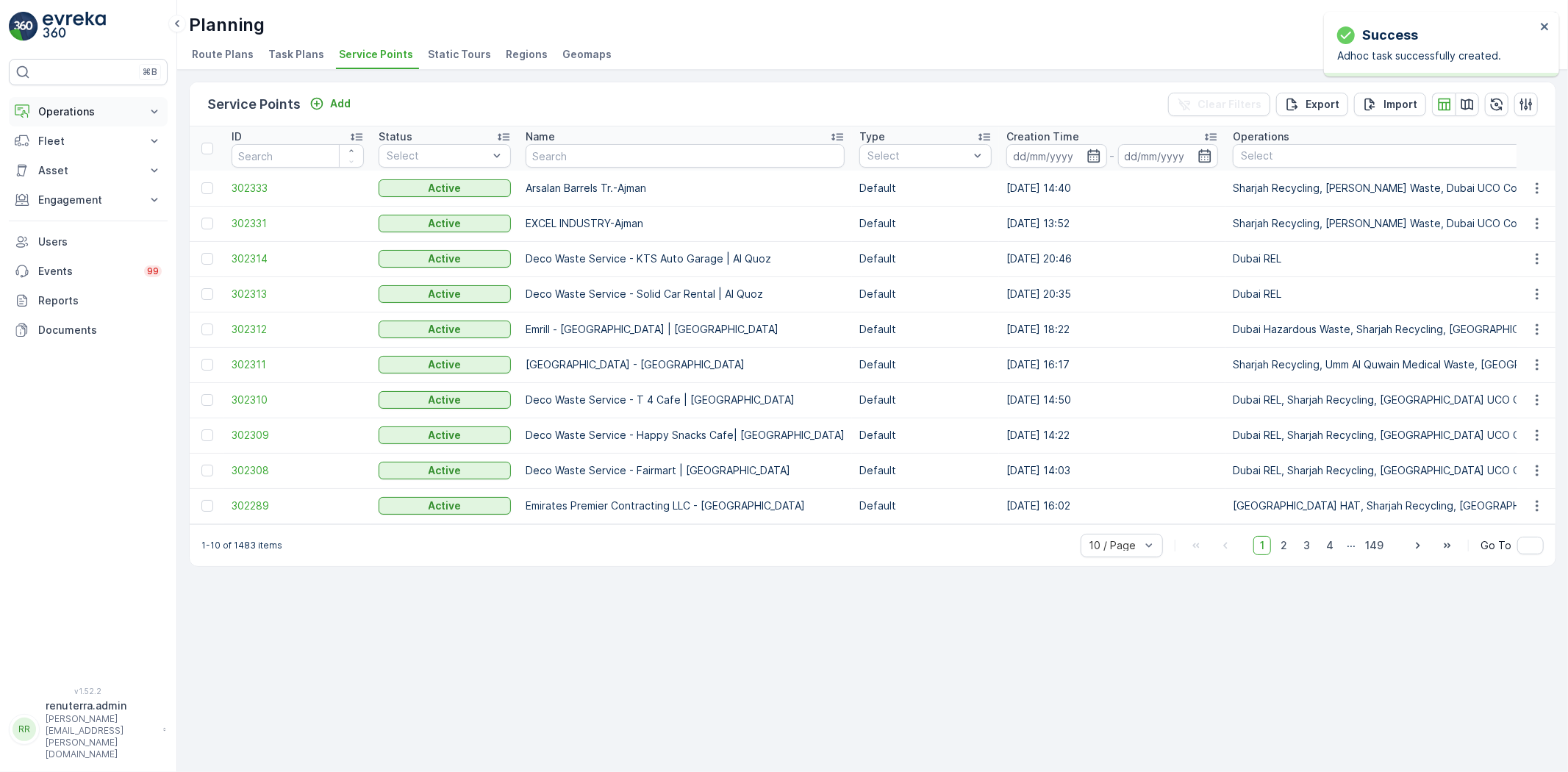
click at [81, 113] on p "Operations" at bounding box center [88, 111] width 100 height 14
click at [71, 178] on p "Routes & Tasks" at bounding box center [75, 177] width 76 height 14
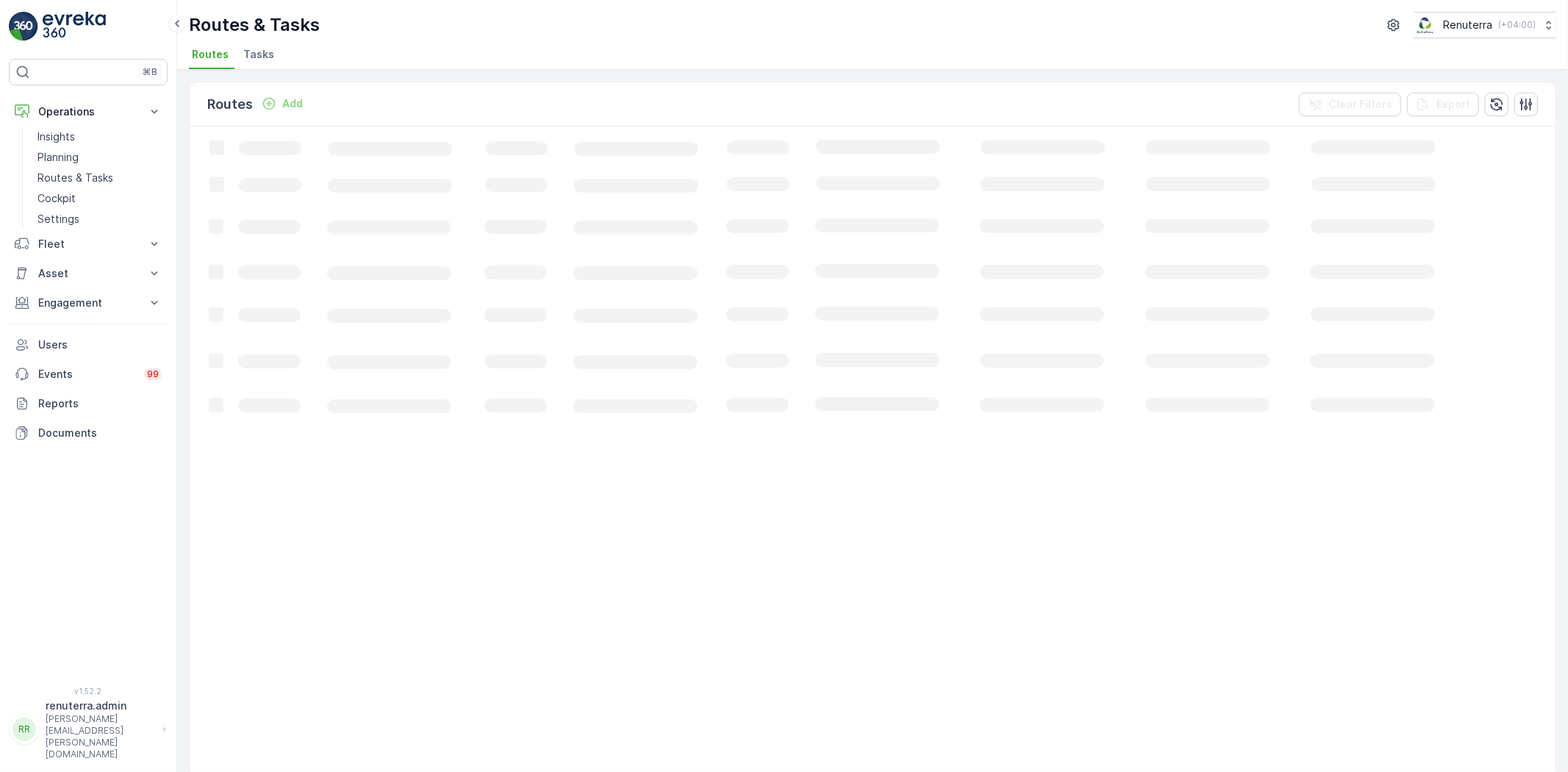
click at [267, 46] on li "Tasks" at bounding box center [260, 56] width 40 height 25
click at [263, 48] on span "Tasks" at bounding box center [259, 54] width 31 height 14
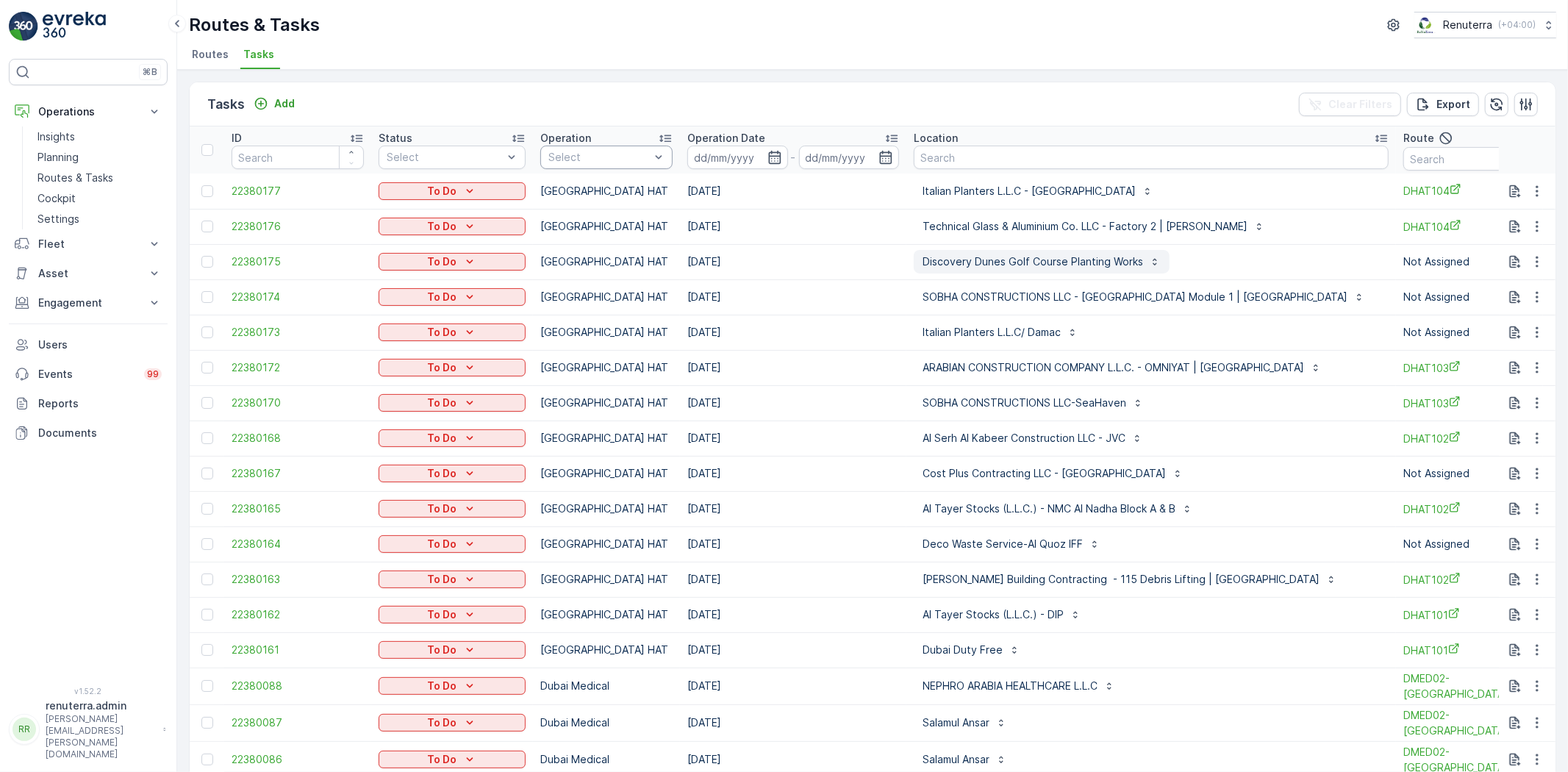
click at [1045, 259] on p "Discovery Dunes Golf Course Planting Works" at bounding box center [1032, 262] width 220 height 14
click at [1268, 274] on td "Discovery Dunes Golf Course Planting Works" at bounding box center [1151, 262] width 490 height 35
click at [1540, 264] on icon "button" at bounding box center [1537, 262] width 14 height 14
click at [1513, 322] on span "Change Route" at bounding box center [1500, 324] width 72 height 14
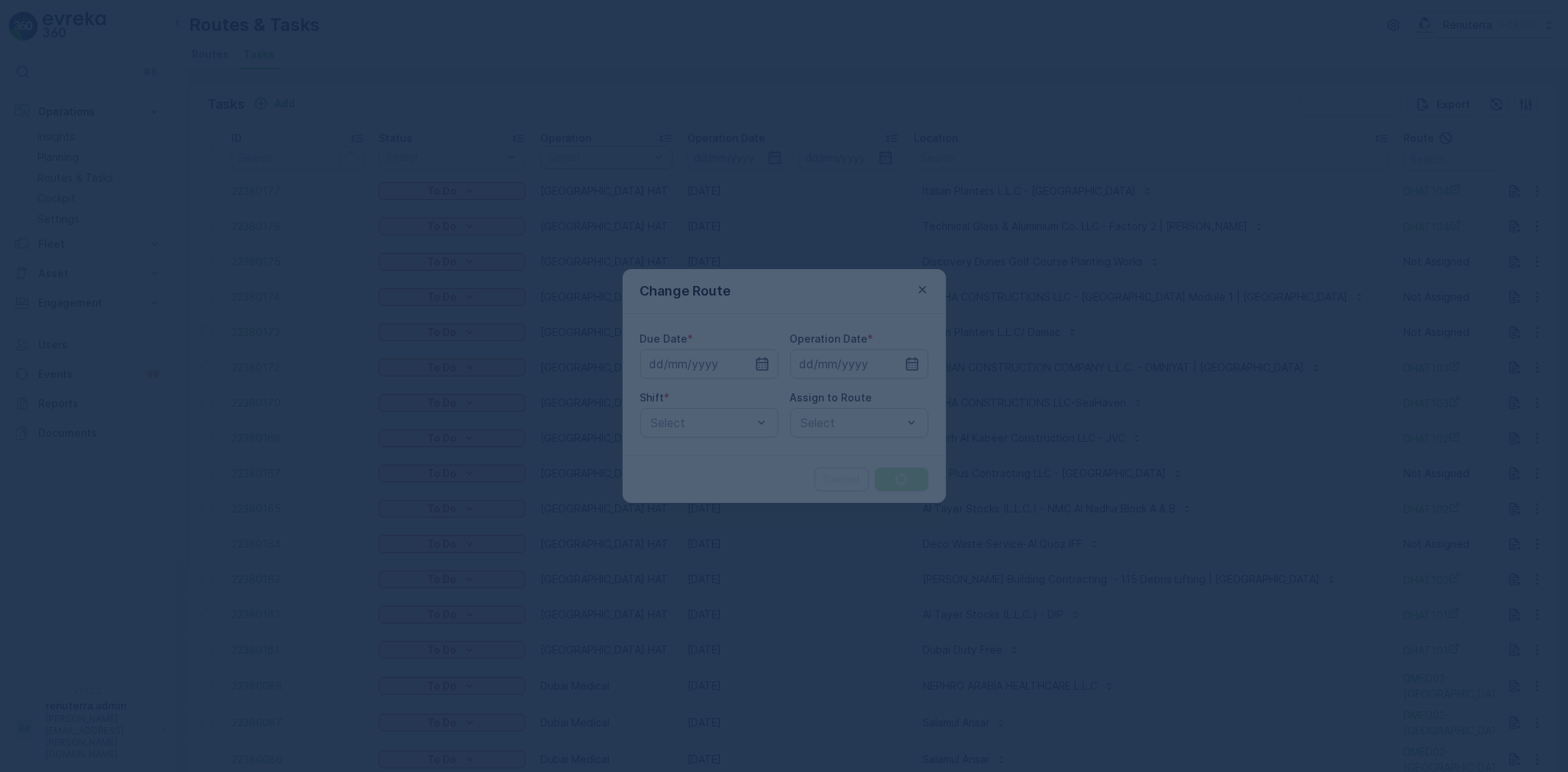
type input "[DATE]"
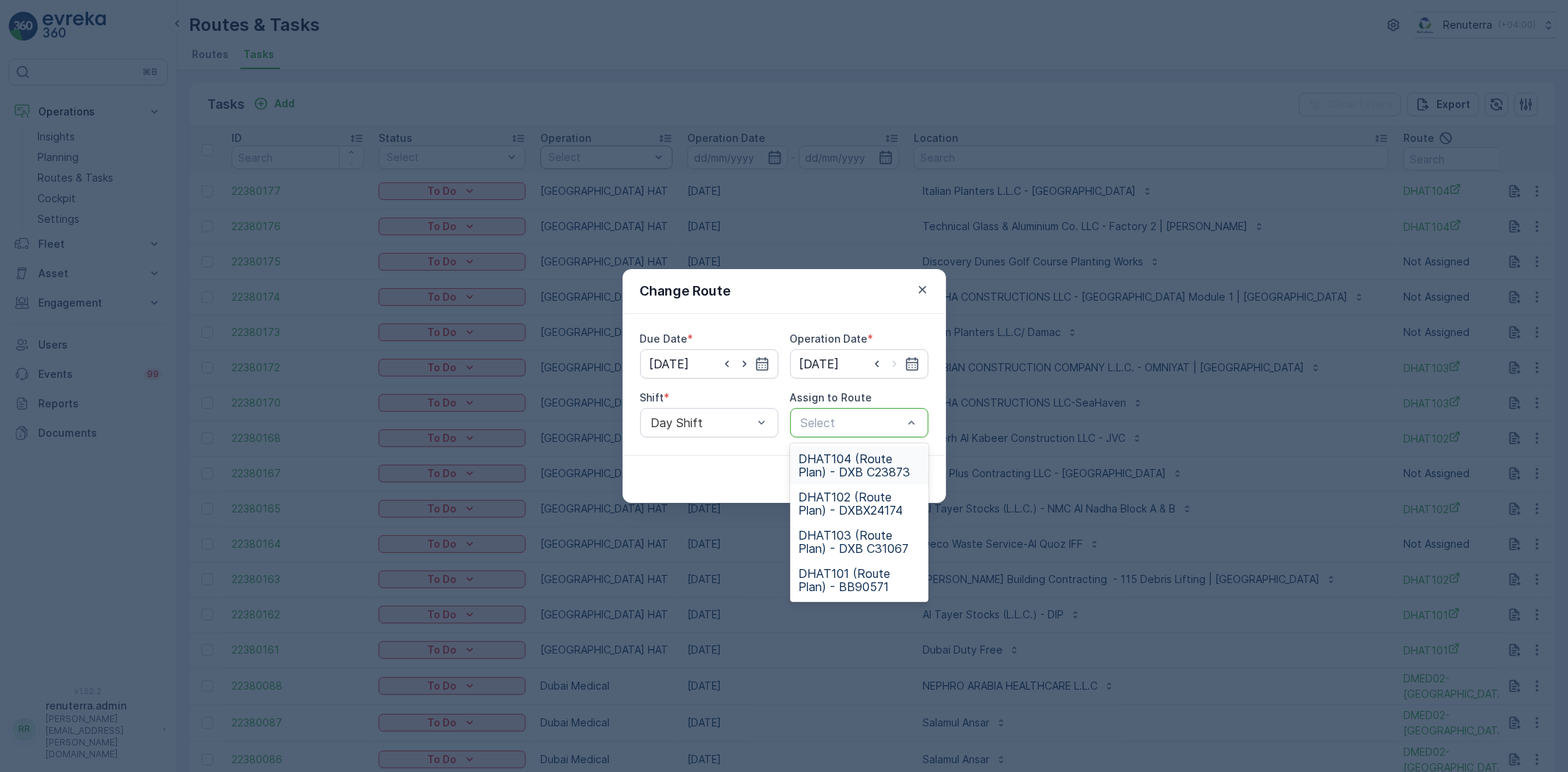
click at [862, 458] on span "DHAT104 (Route Plan) - DXB C23873" at bounding box center [859, 465] width 120 height 26
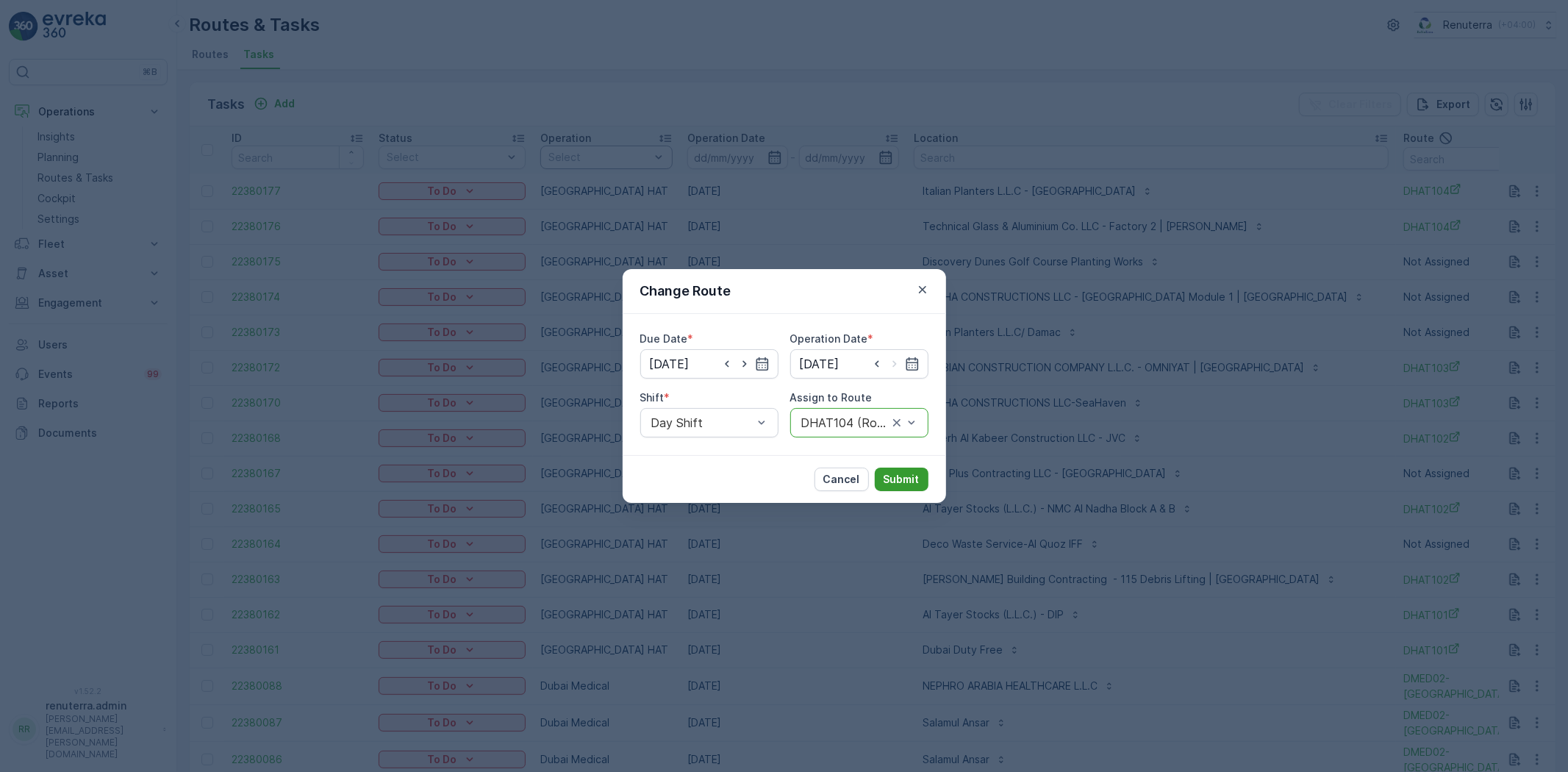
click at [908, 479] on p "Submit" at bounding box center [901, 479] width 36 height 14
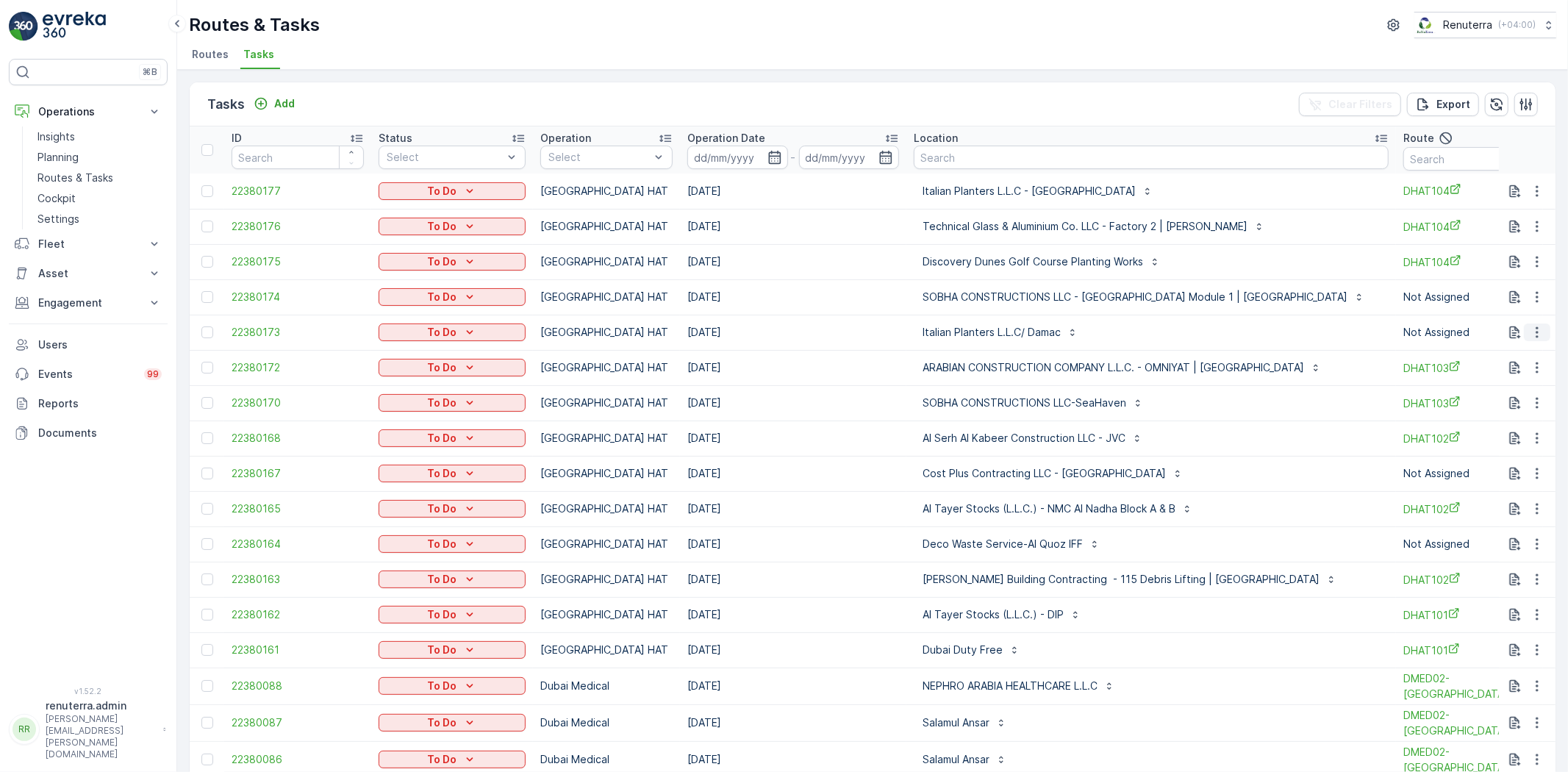
click at [1540, 337] on icon "button" at bounding box center [1537, 332] width 14 height 14
click at [1522, 389] on span "Change Route" at bounding box center [1500, 395] width 72 height 14
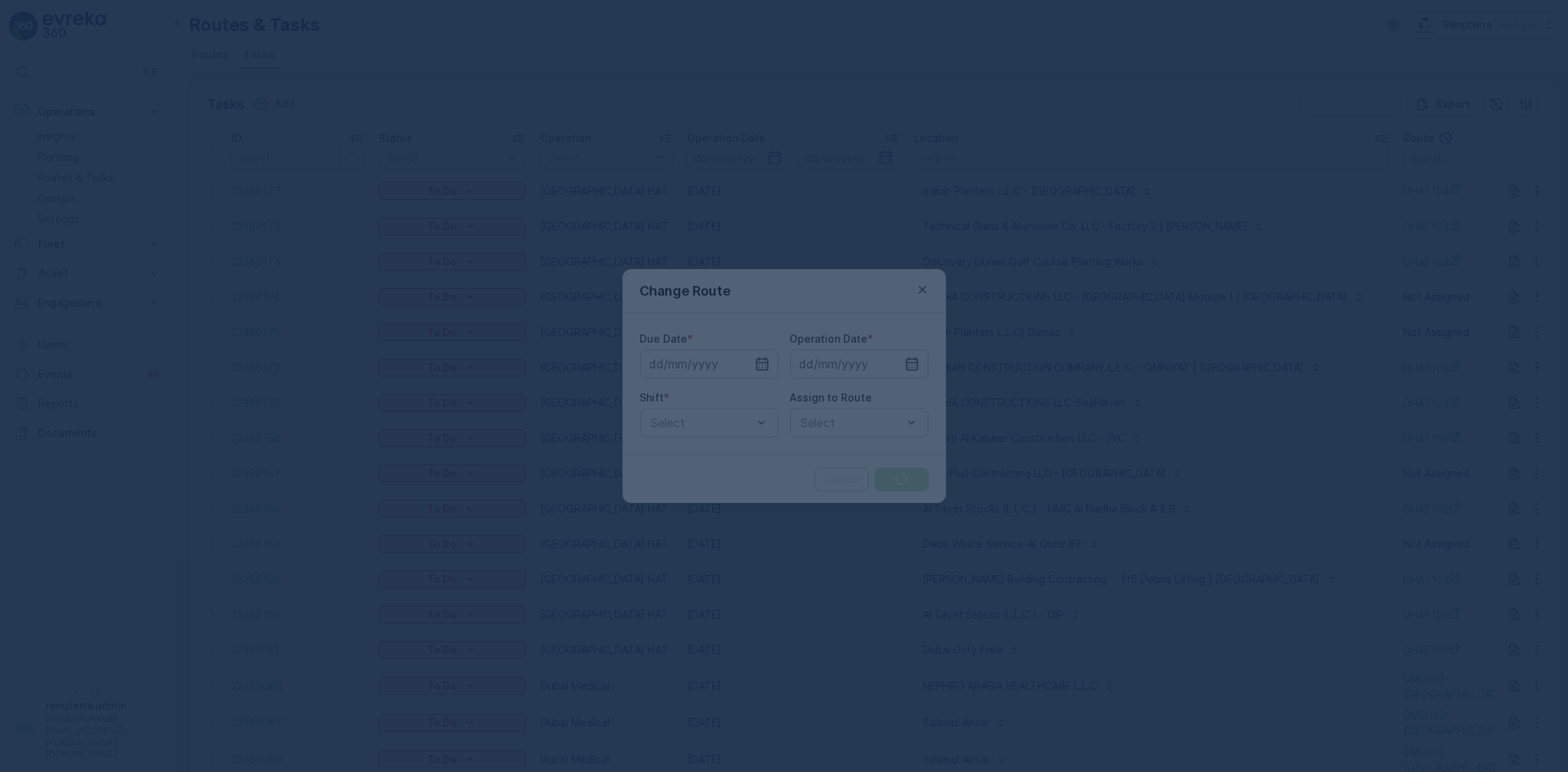
type input "[DATE]"
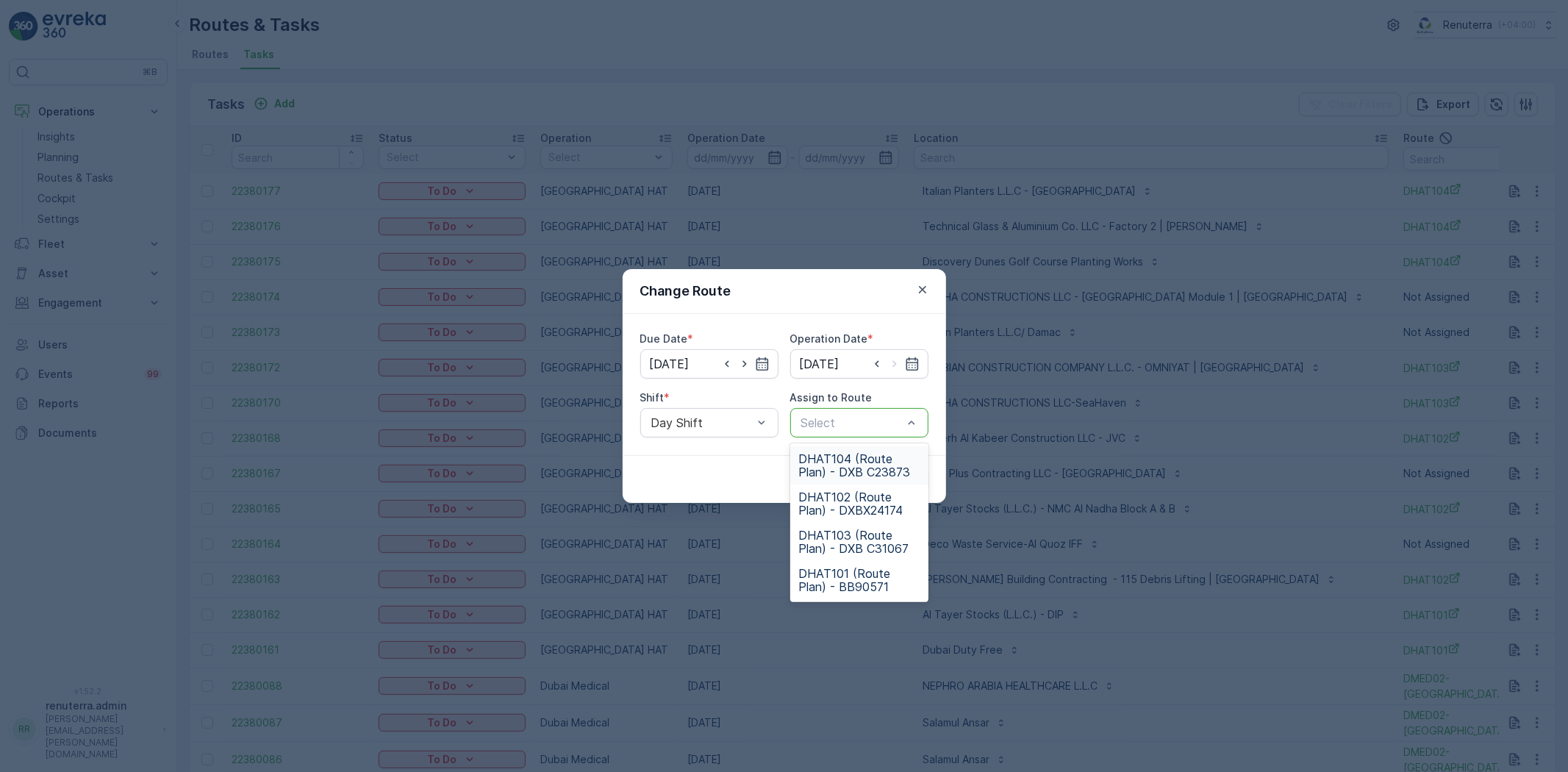
drag, startPoint x: 878, startPoint y: 416, endPoint x: 868, endPoint y: 425, distance: 13.5
click at [855, 550] on span "DHAT103 (Route Plan) - DXB C31067" at bounding box center [859, 541] width 120 height 26
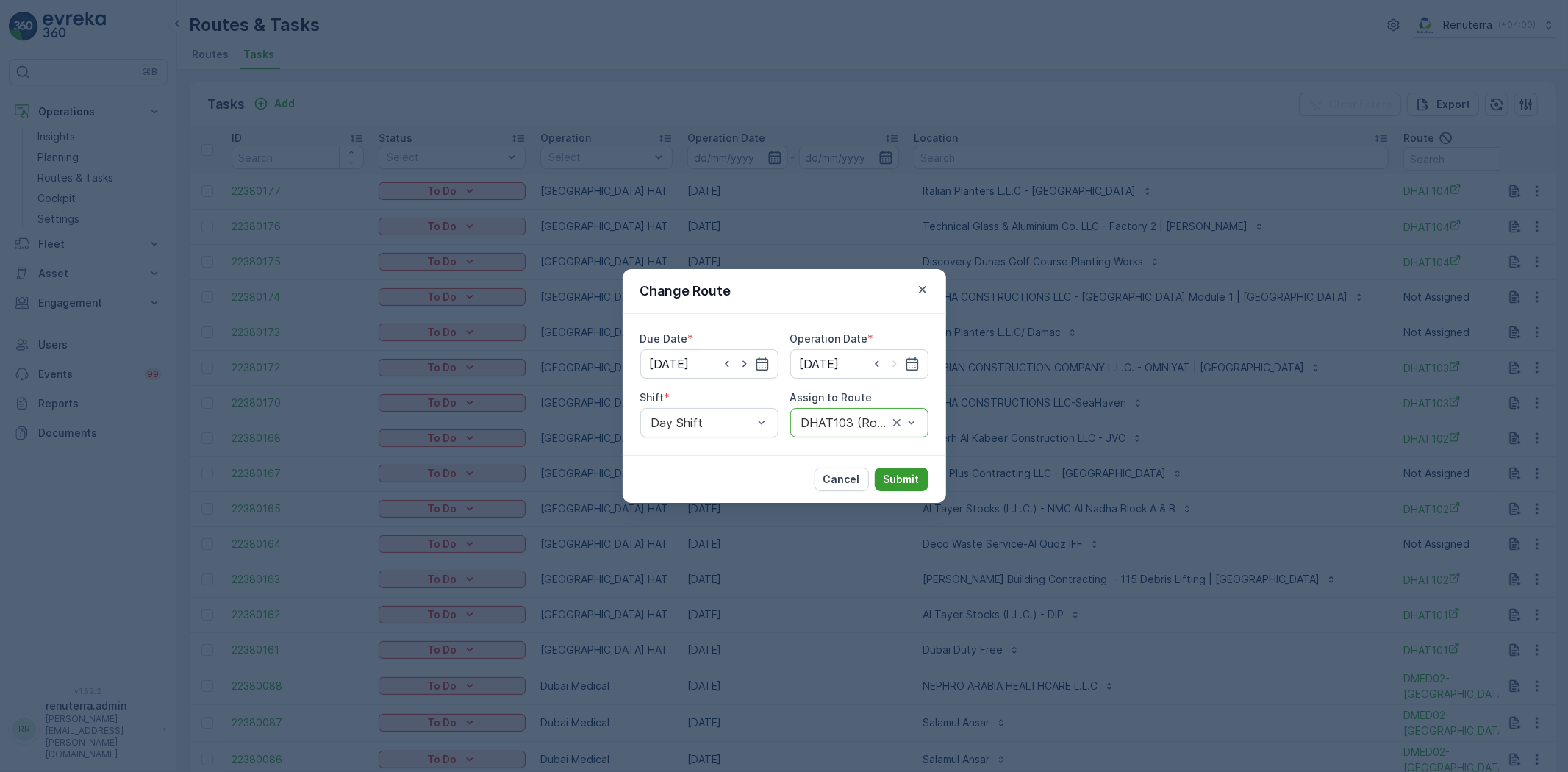
click at [915, 480] on p "Submit" at bounding box center [901, 479] width 36 height 14
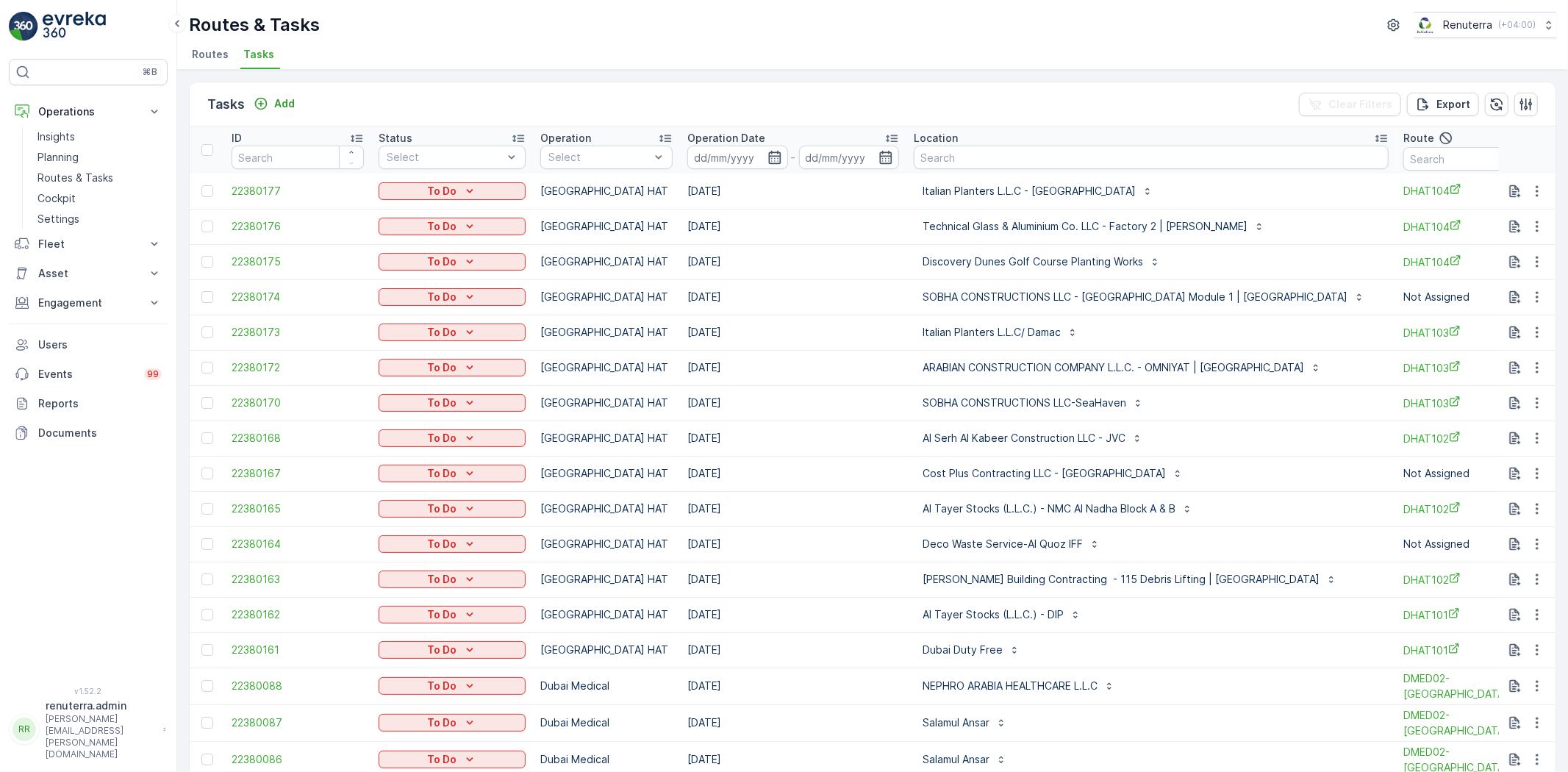
click at [1527, 305] on td at bounding box center [1527, 297] width 57 height 35
click at [1533, 302] on icon "button" at bounding box center [1537, 297] width 14 height 14
click at [1519, 362] on span "Change Route" at bounding box center [1500, 359] width 72 height 14
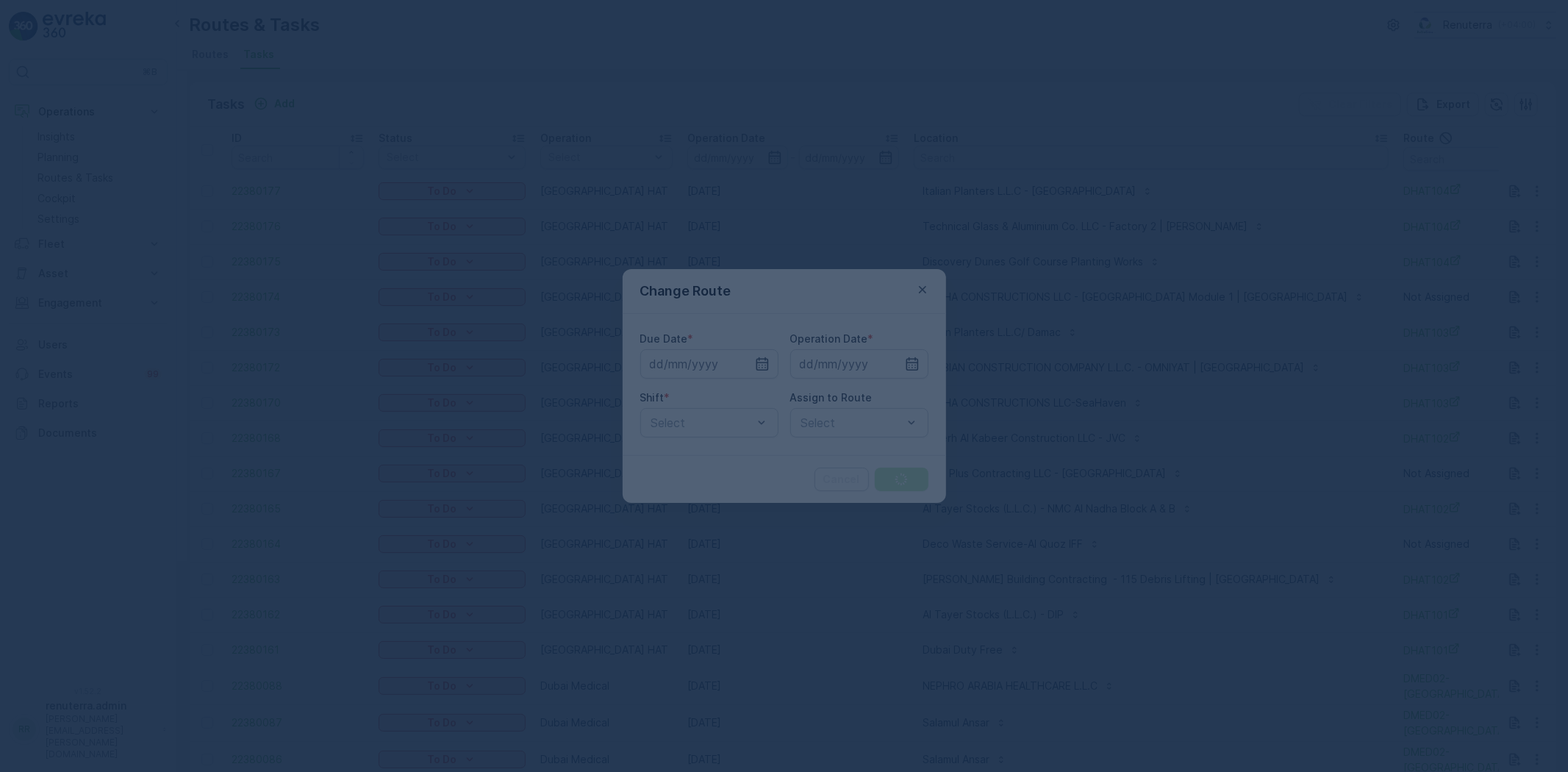
type input "[DATE]"
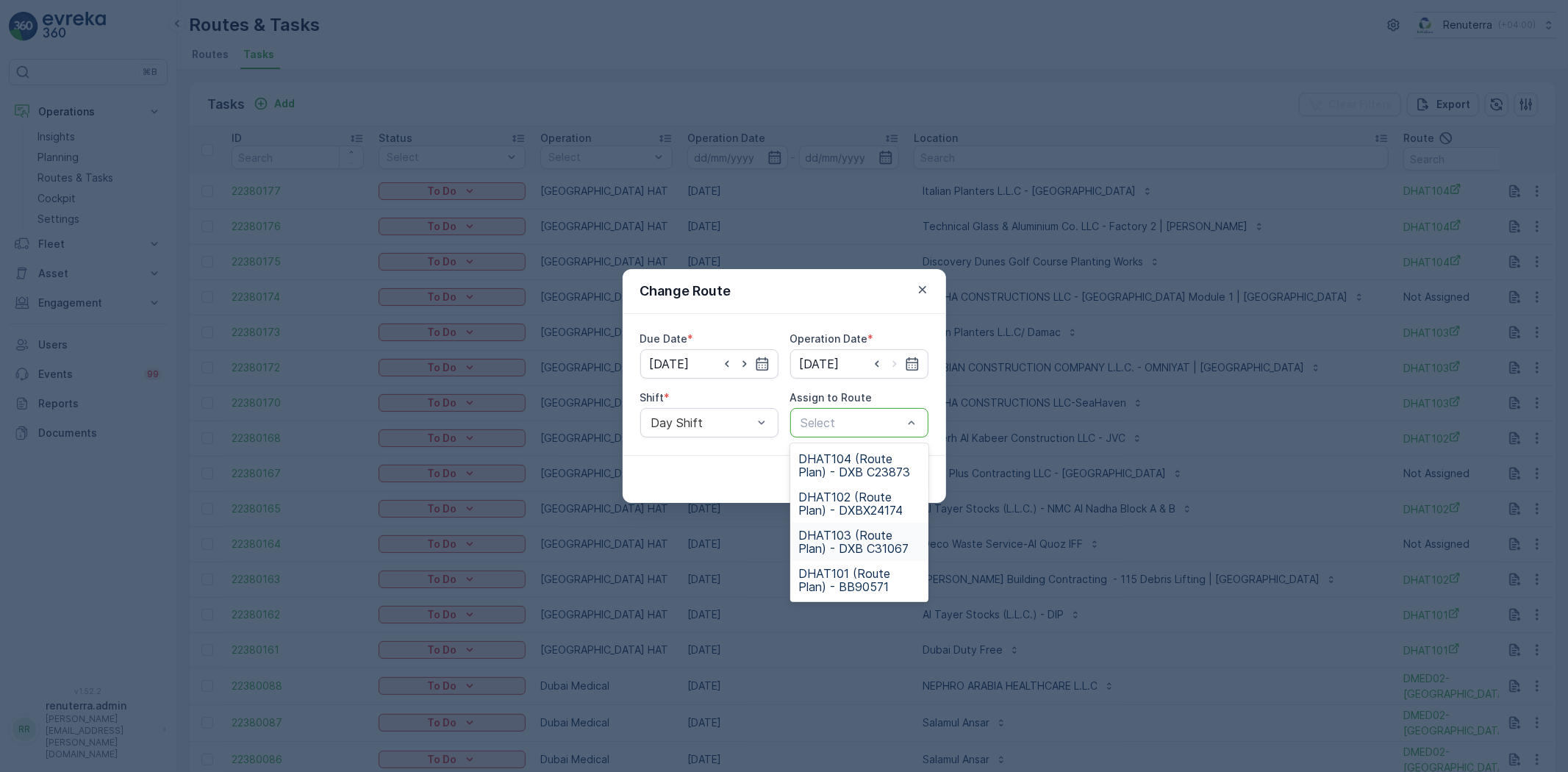
click at [850, 538] on span "DHAT103 (Route Plan) - DXB C31067" at bounding box center [859, 541] width 120 height 26
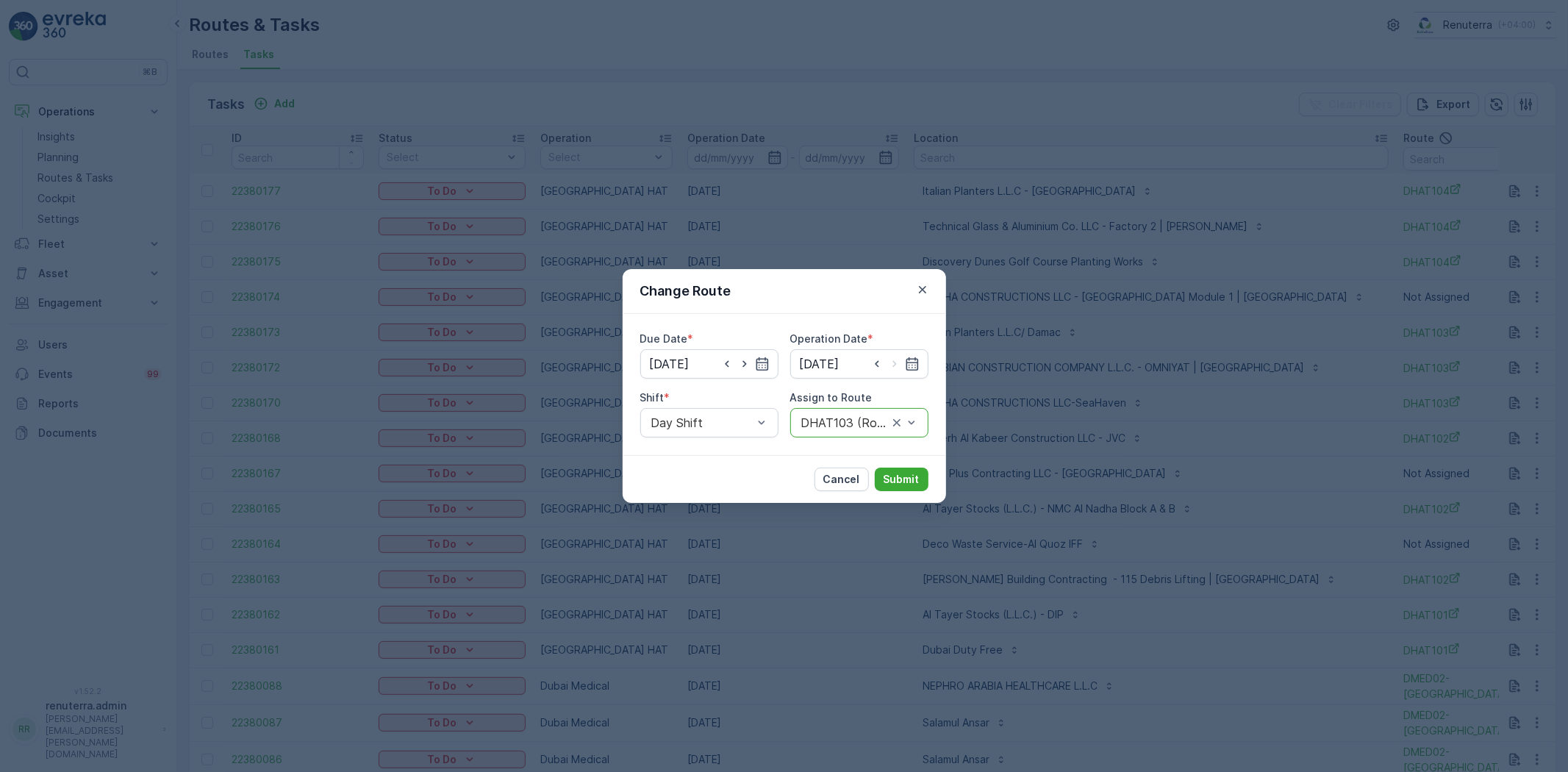
drag, startPoint x: 898, startPoint y: 450, endPoint x: 894, endPoint y: 466, distance: 16.5
click at [898, 454] on div "Due Date * 14.10.2025 Operation Date * 14.10.2025 Shift * Day Shift Assign to R…" at bounding box center [784, 384] width 323 height 141
click at [894, 466] on div "Cancel Submit" at bounding box center [784, 479] width 323 height 48
click at [894, 473] on p "Submit" at bounding box center [901, 479] width 36 height 14
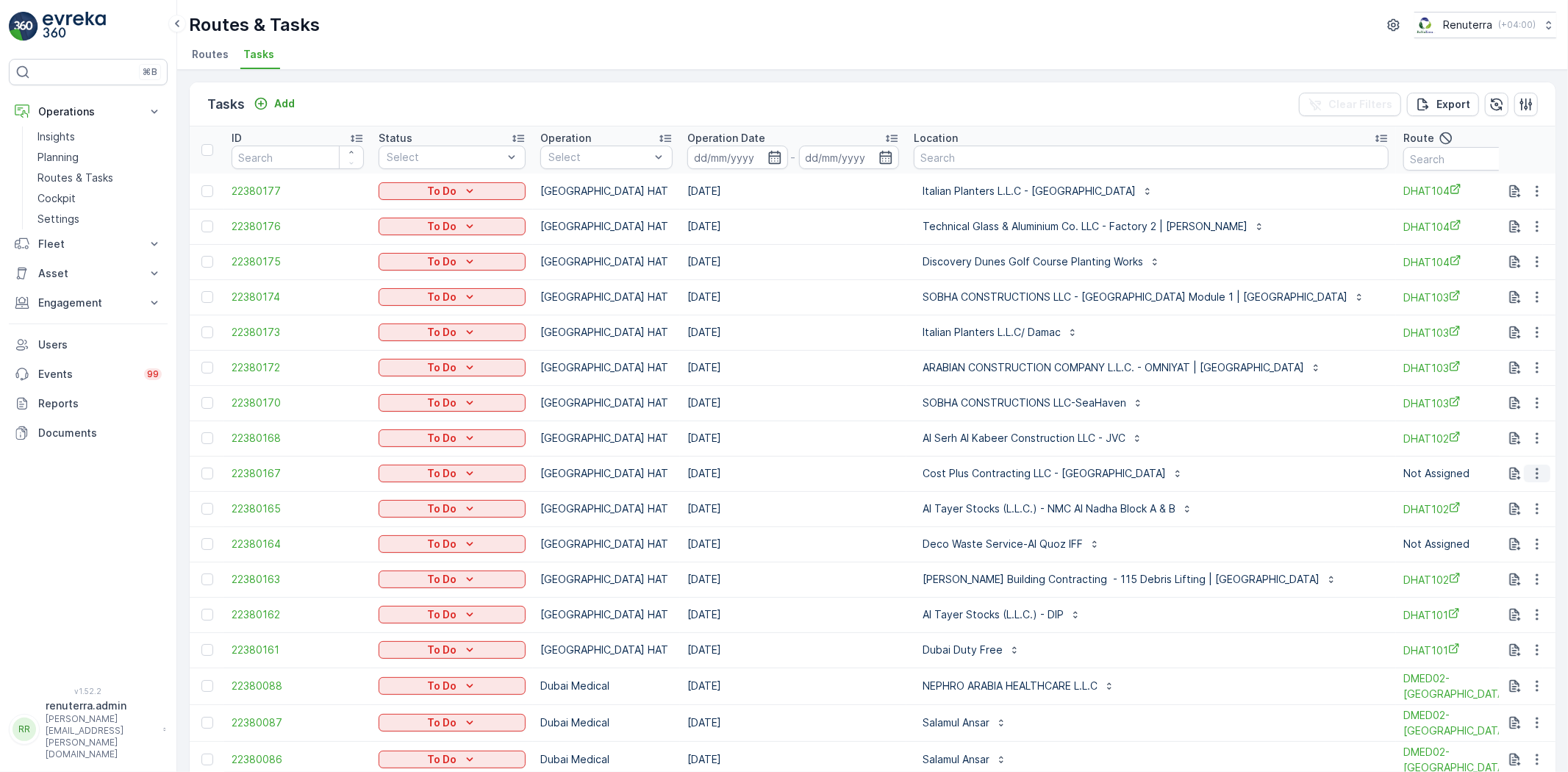
click at [1530, 471] on icon "button" at bounding box center [1537, 474] width 14 height 14
click at [1515, 543] on span "Change Route" at bounding box center [1500, 536] width 72 height 14
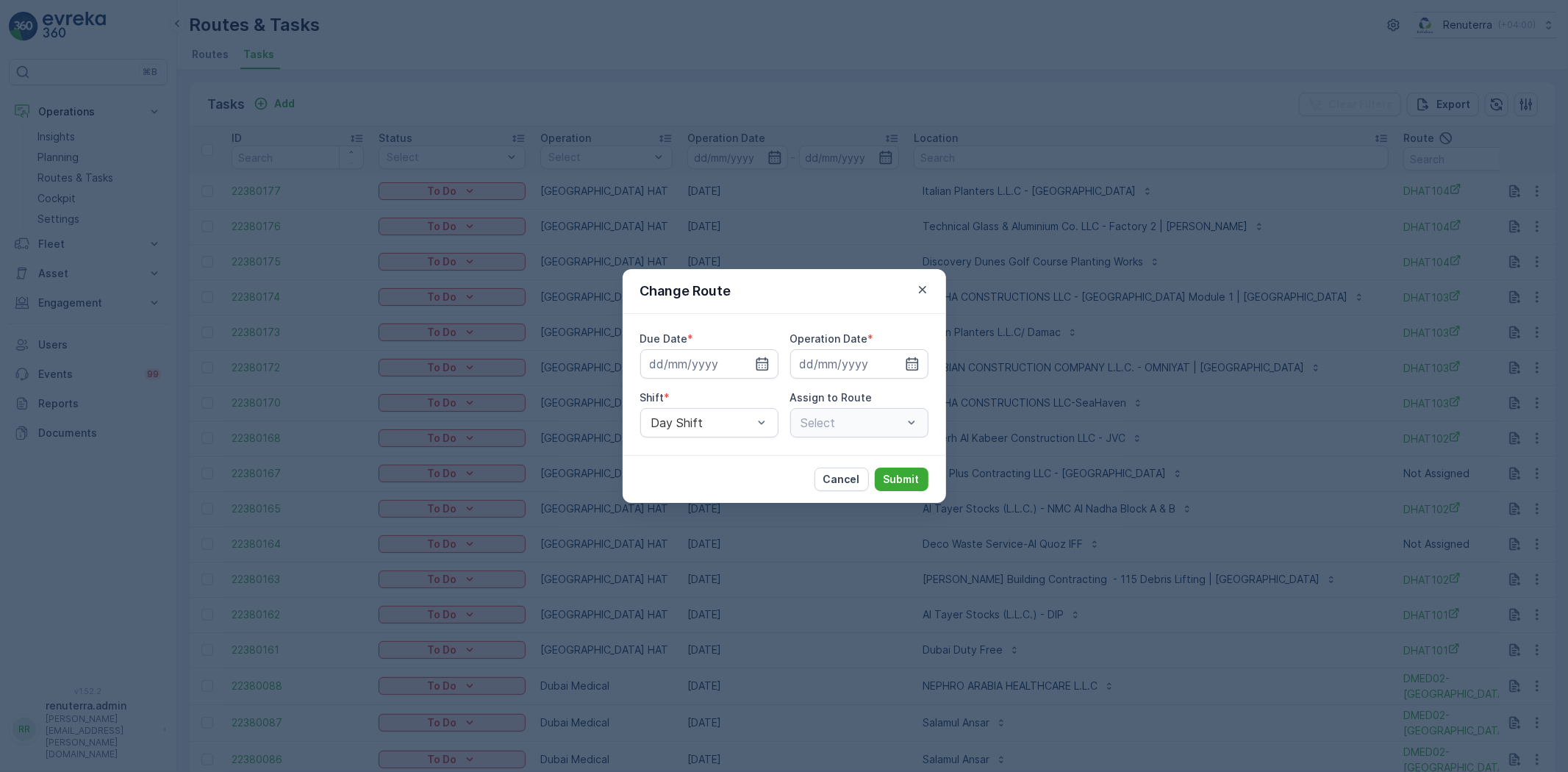
type input "[DATE]"
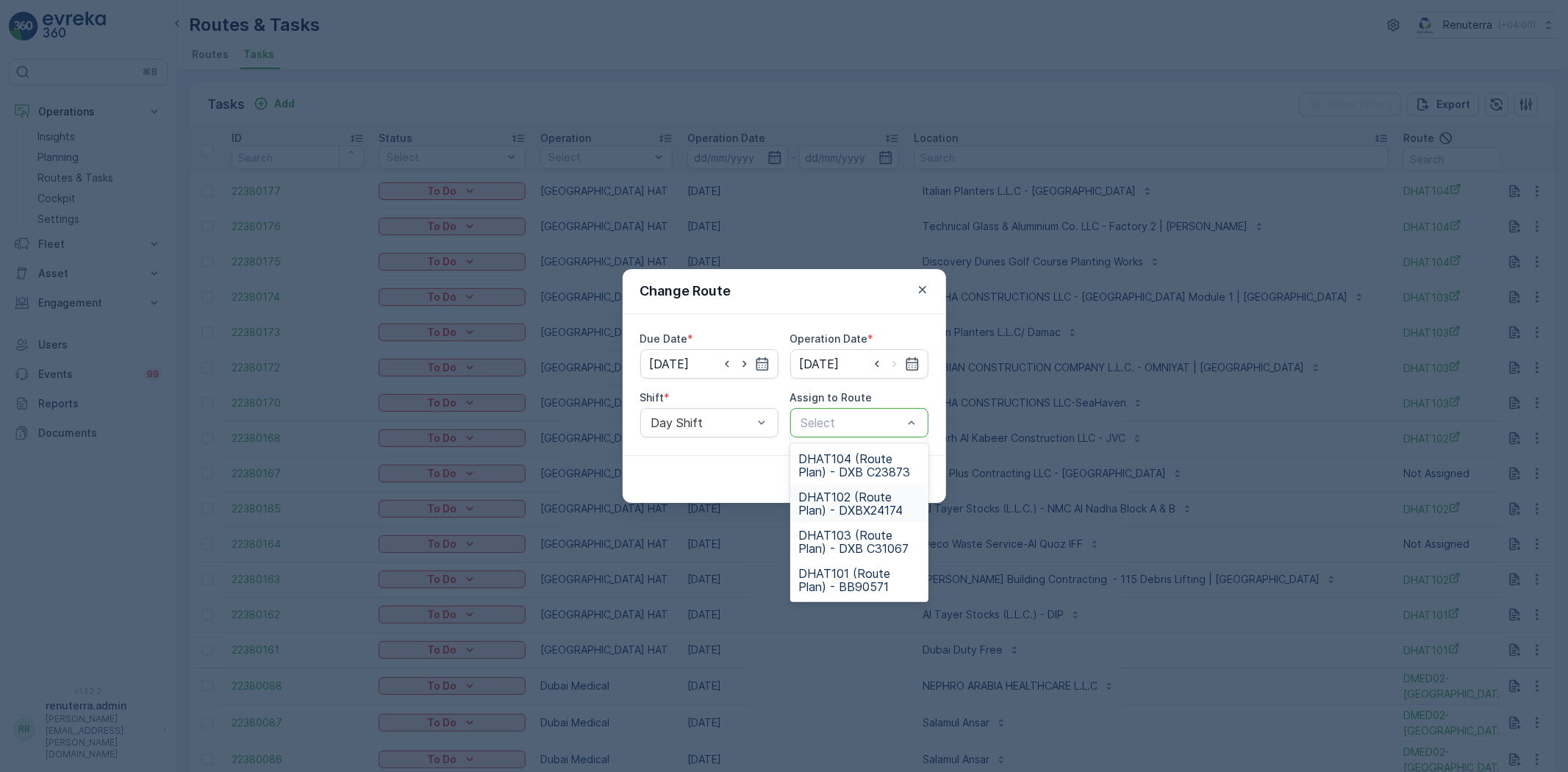
click at [845, 501] on span "DHAT102 (Route Plan) - DXBX24174" at bounding box center [859, 503] width 120 height 26
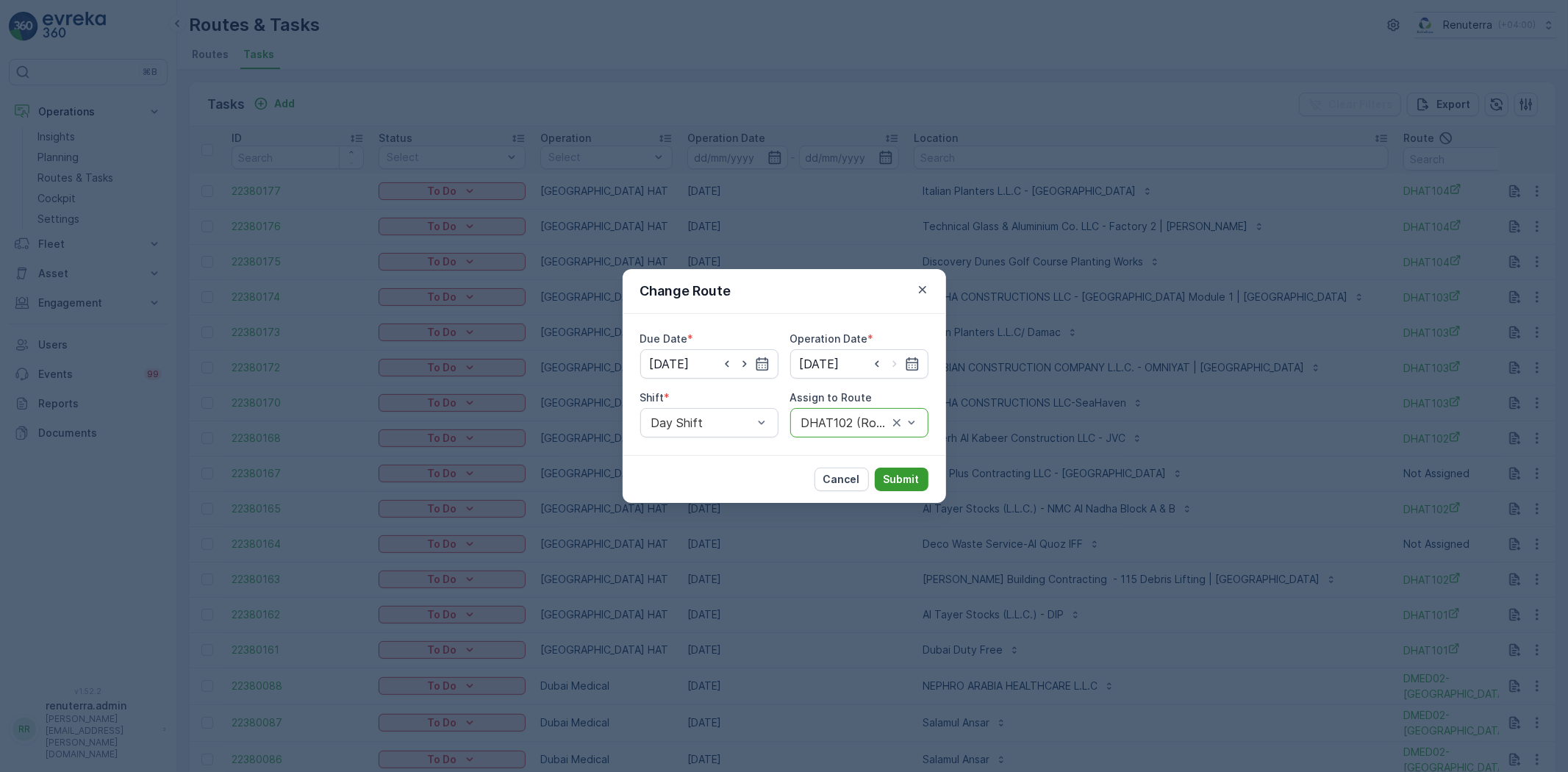
click at [911, 480] on p "Submit" at bounding box center [901, 479] width 36 height 14
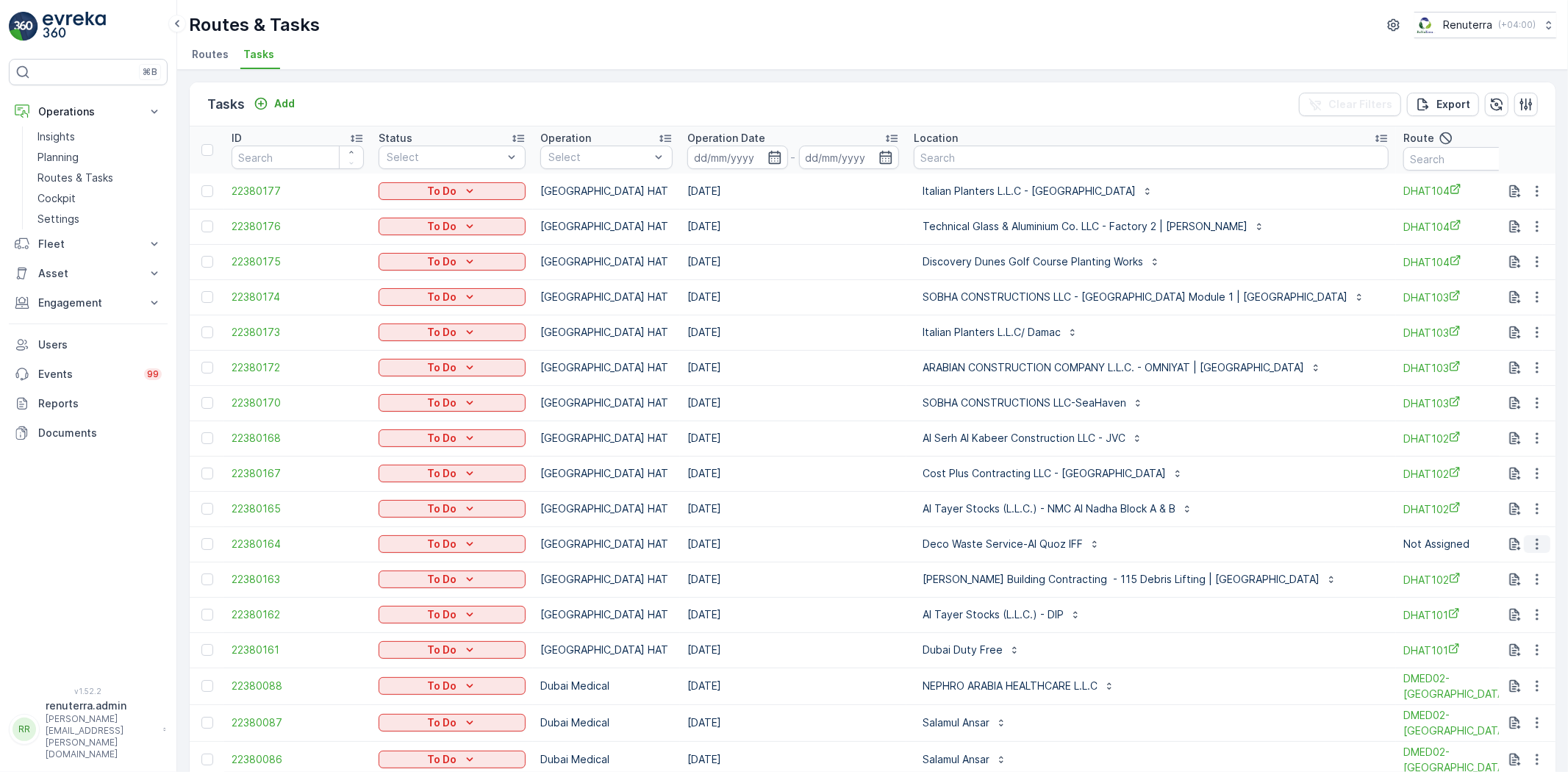
click at [1530, 540] on icon "button" at bounding box center [1537, 544] width 14 height 14
click at [1519, 599] on span "Change Route" at bounding box center [1500, 606] width 72 height 14
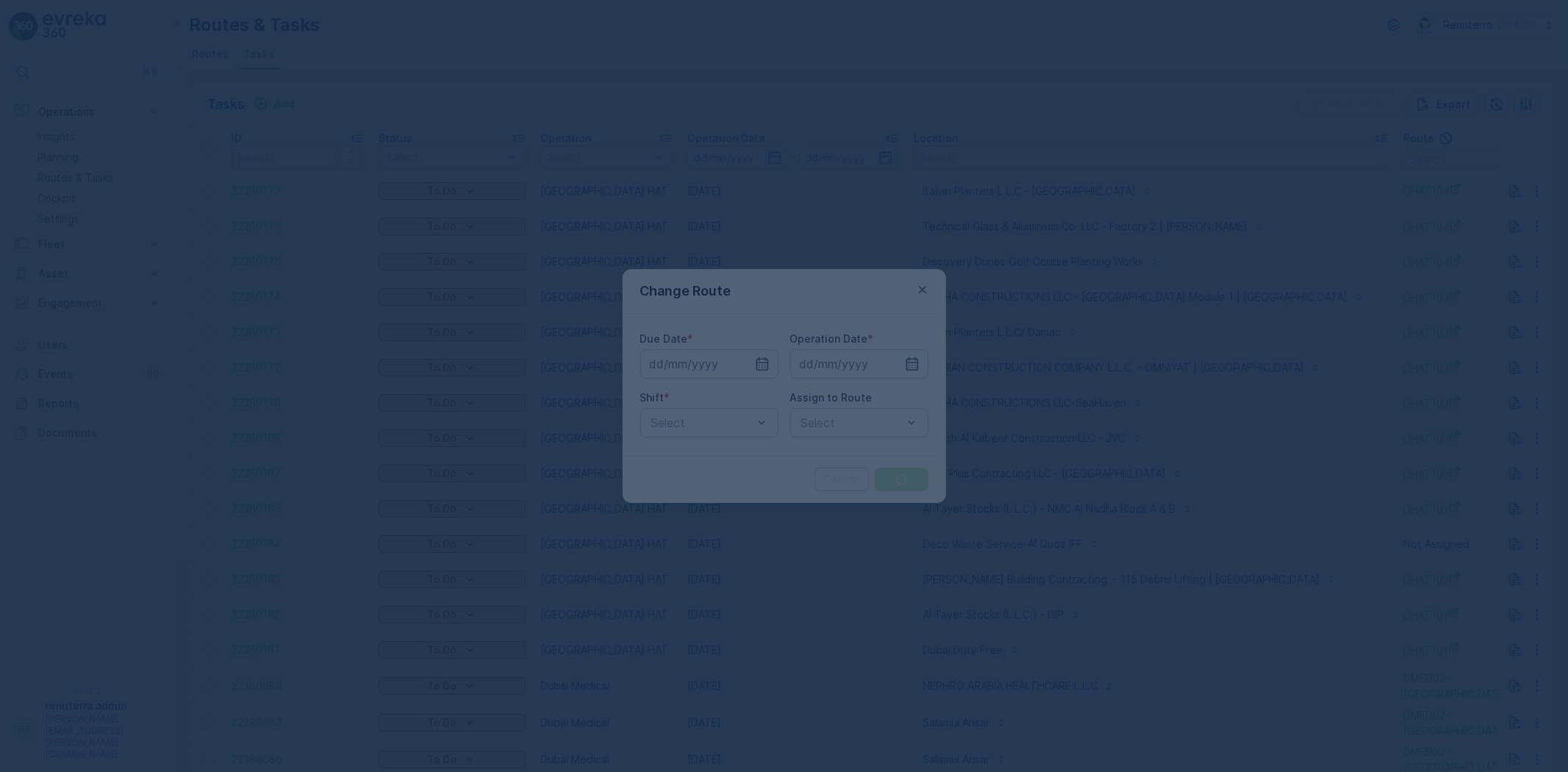
type input "[DATE]"
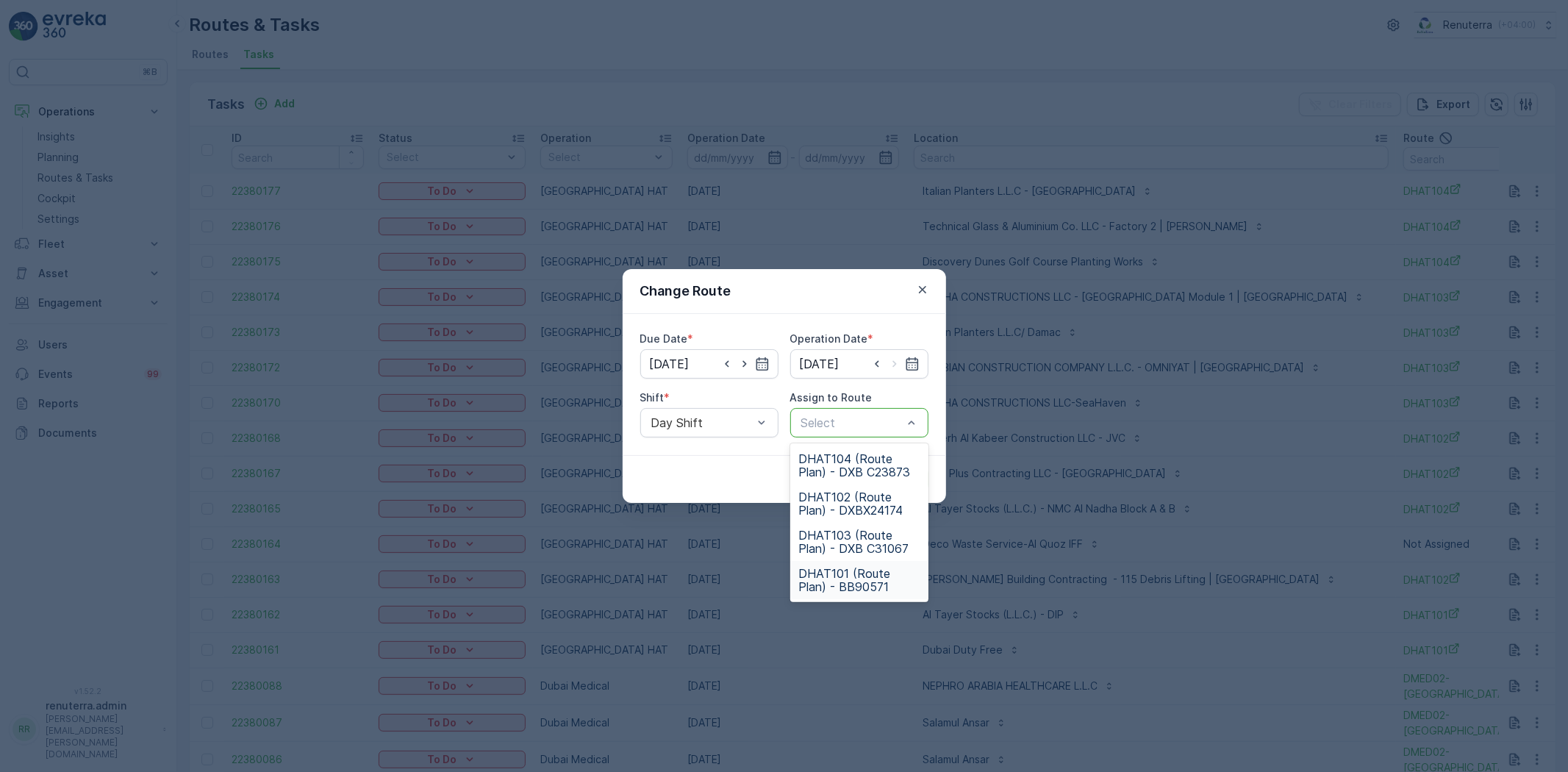
click at [872, 584] on span "DHAT101 (Route Plan) - BB90571" at bounding box center [859, 579] width 120 height 26
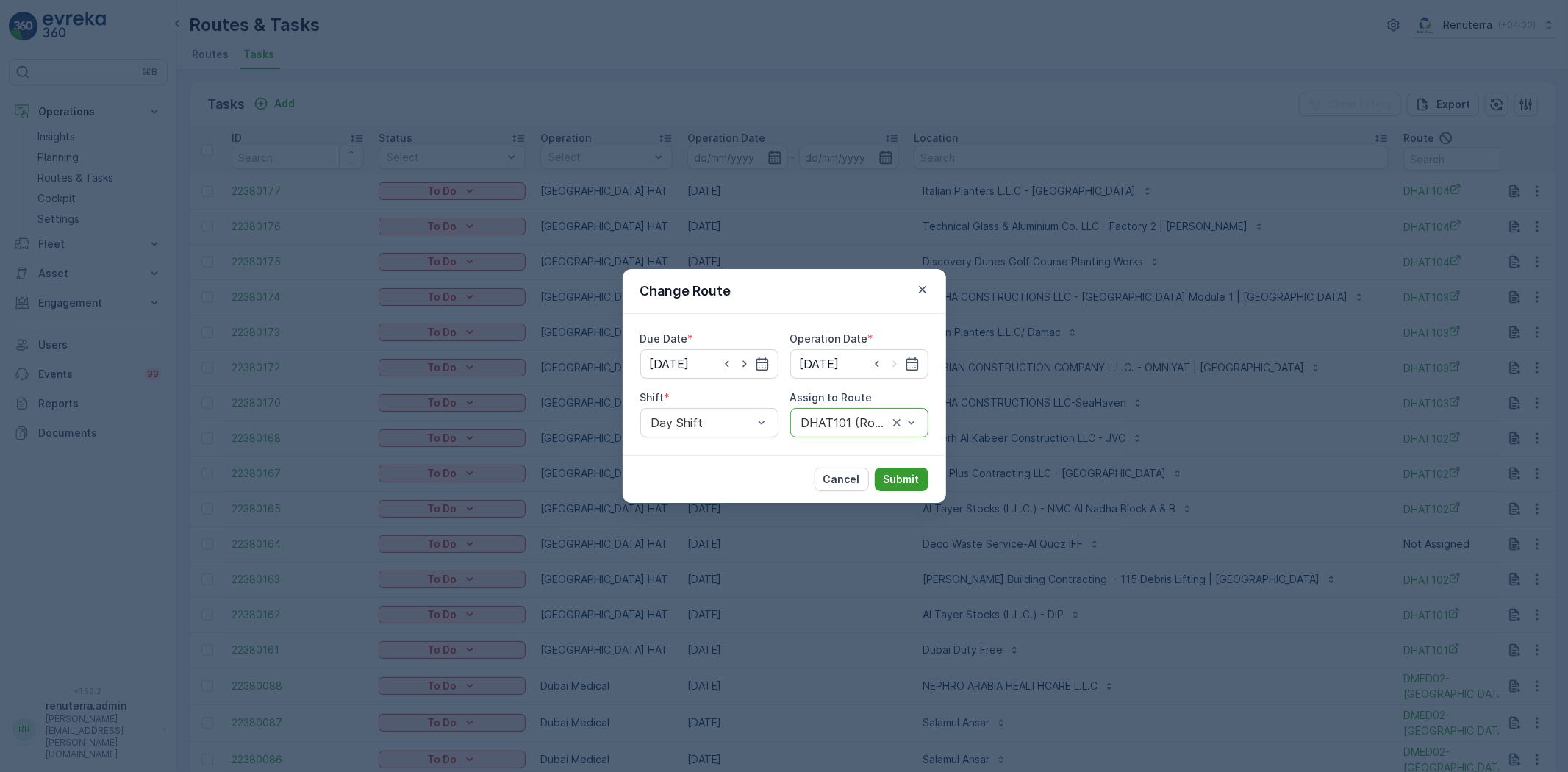
click at [901, 478] on p "Submit" at bounding box center [901, 479] width 36 height 14
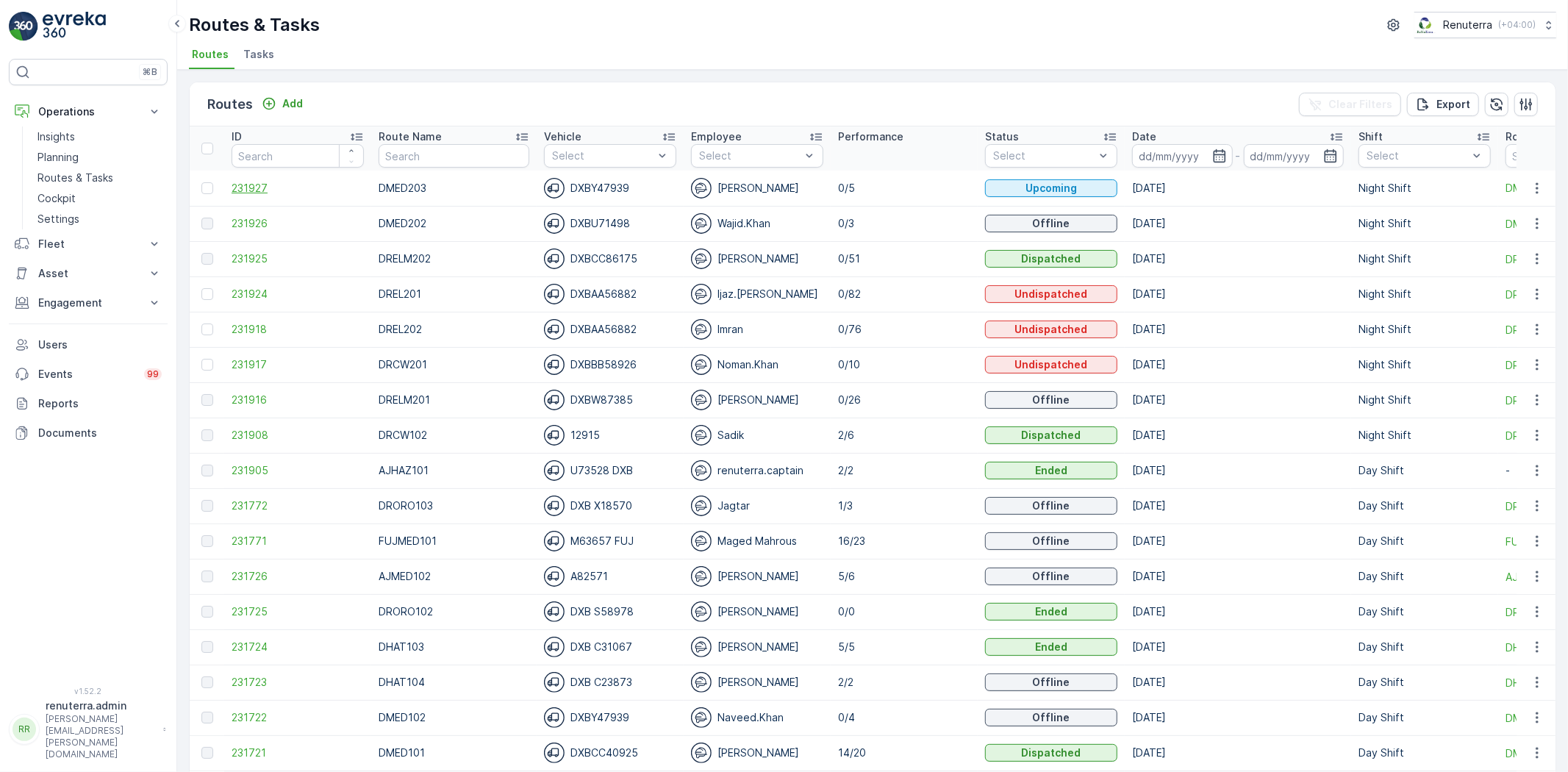
click at [267, 185] on span "231927" at bounding box center [298, 188] width 132 height 14
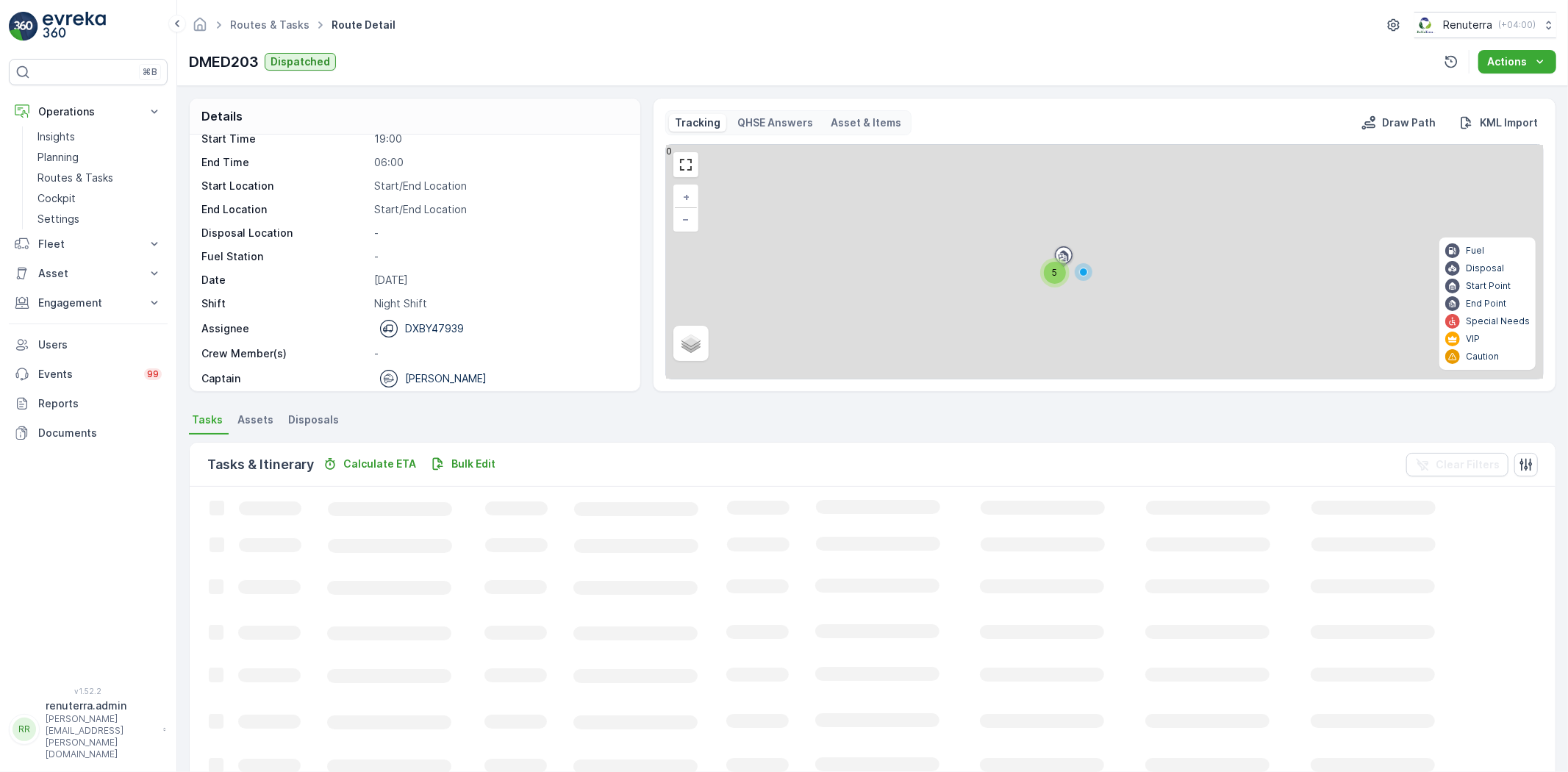
scroll to position [46, 0]
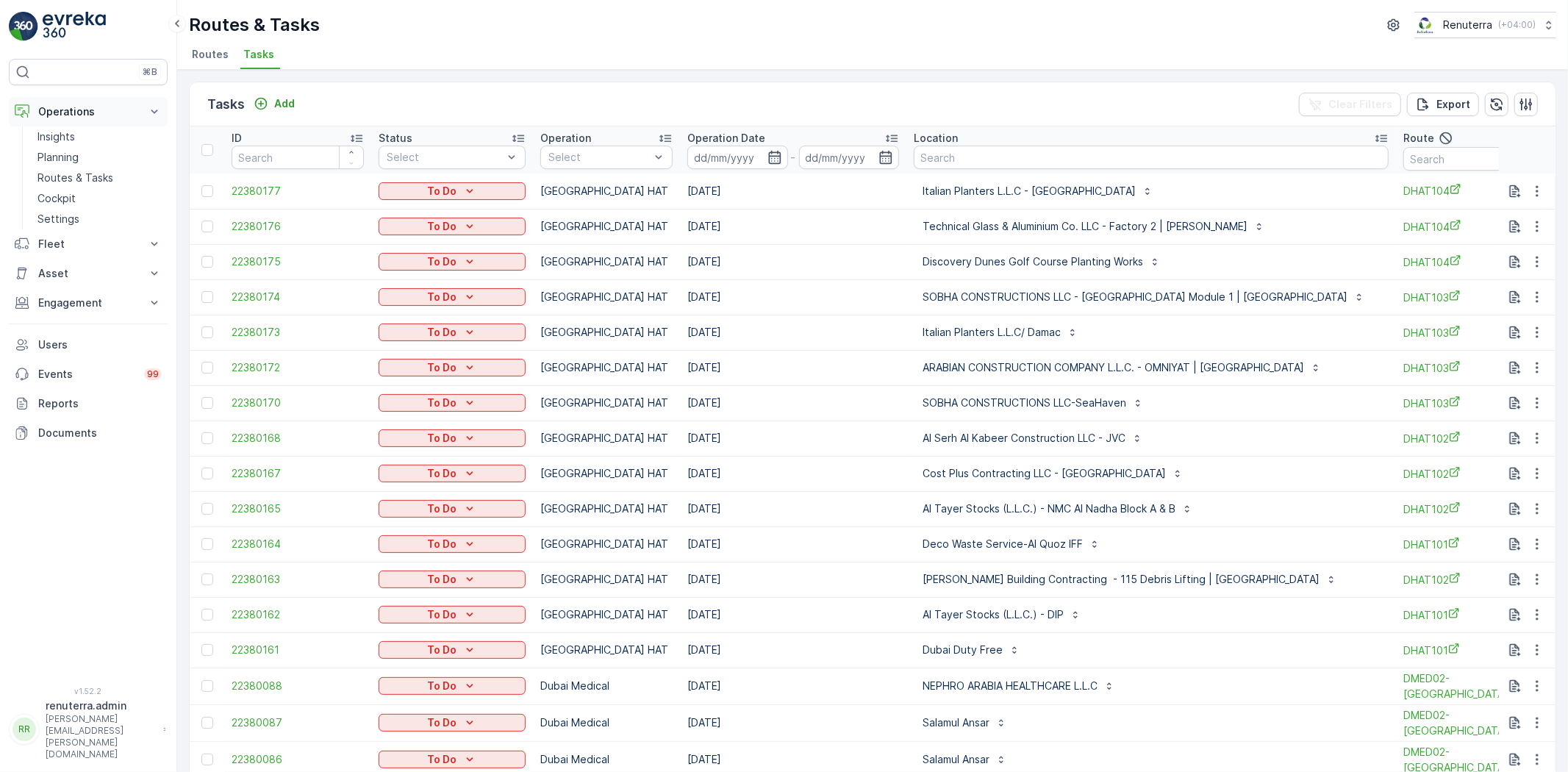
click at [90, 115] on p "Operations" at bounding box center [88, 111] width 100 height 14
click at [109, 103] on button "Operations" at bounding box center [88, 111] width 158 height 29
click at [77, 150] on p "Planning" at bounding box center [58, 157] width 41 height 14
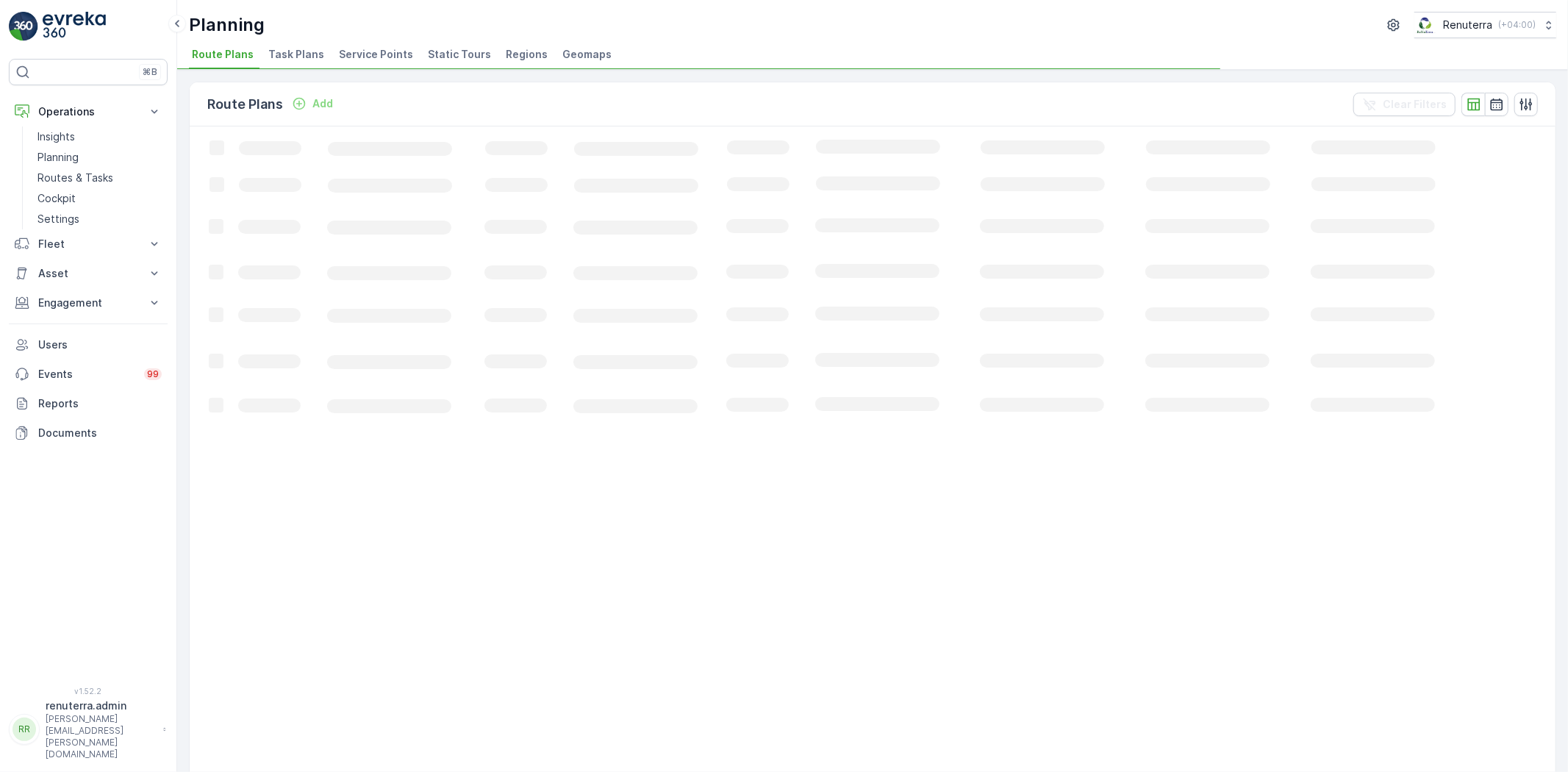
click at [350, 53] on span "Service Points" at bounding box center [376, 54] width 74 height 14
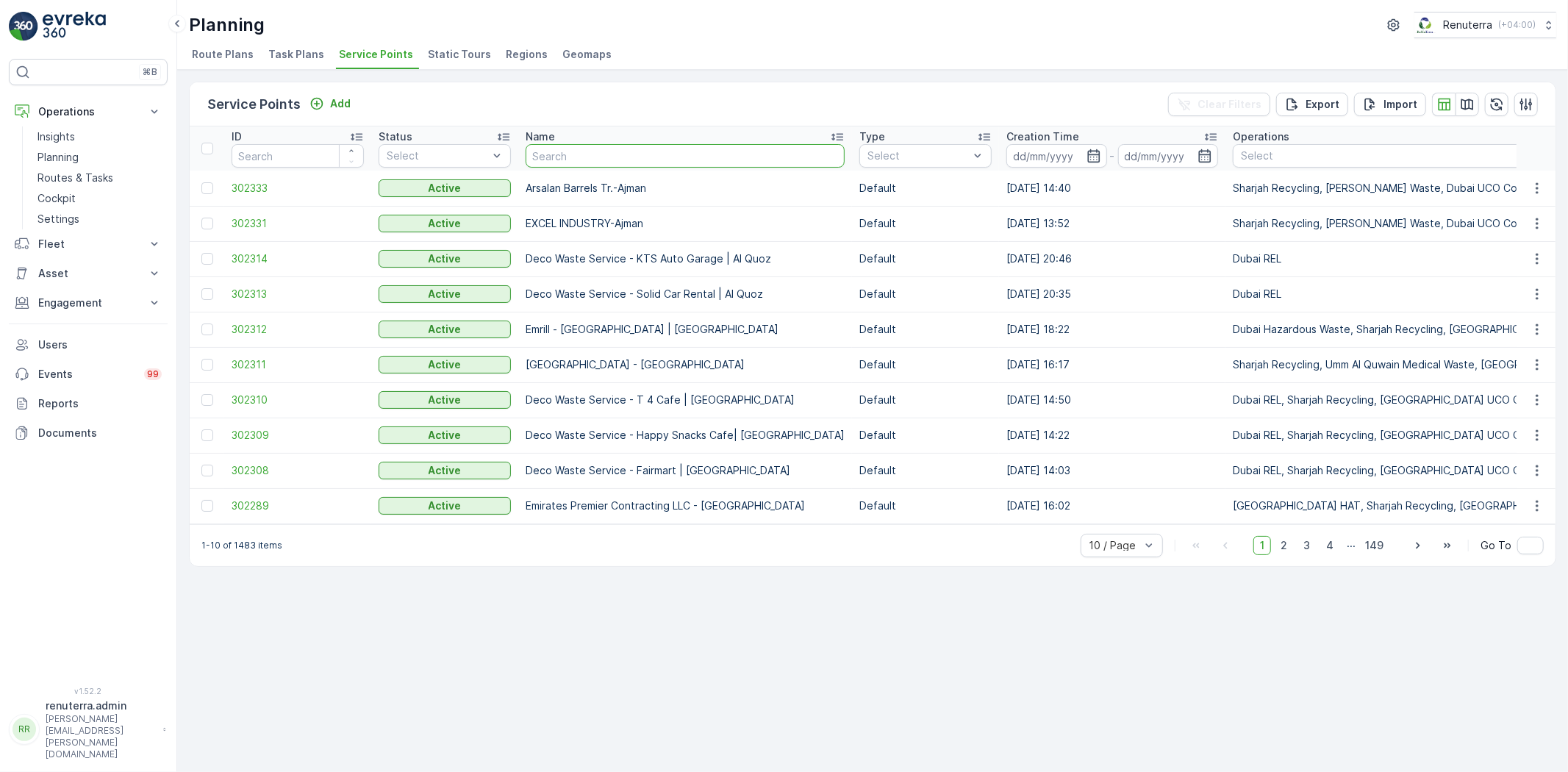
click at [709, 166] on input "text" at bounding box center [685, 156] width 319 height 24
type input "neph"
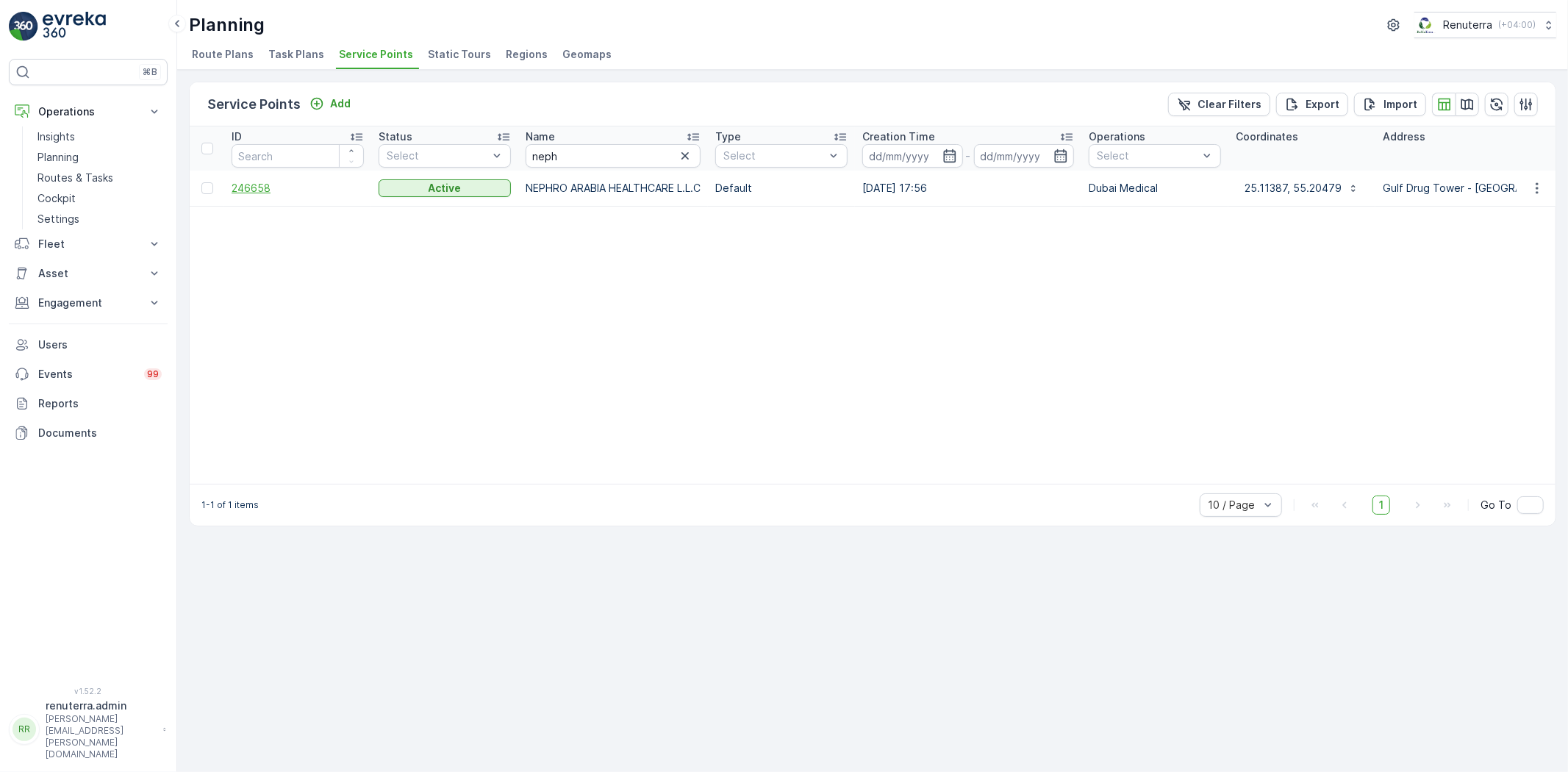
click at [253, 181] on span "246658" at bounding box center [298, 188] width 132 height 14
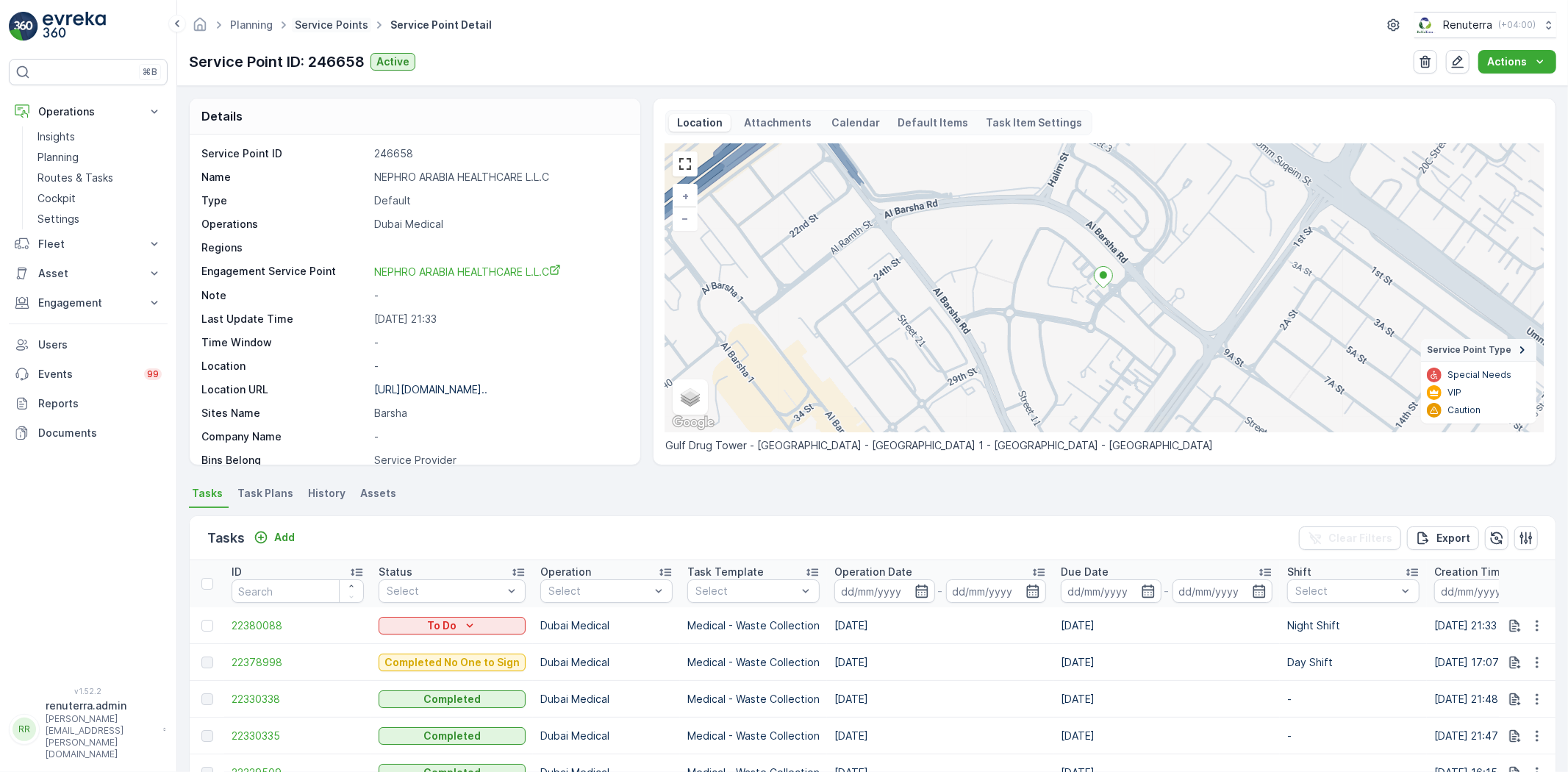
click at [316, 24] on link "Service Points" at bounding box center [331, 25] width 73 height 13
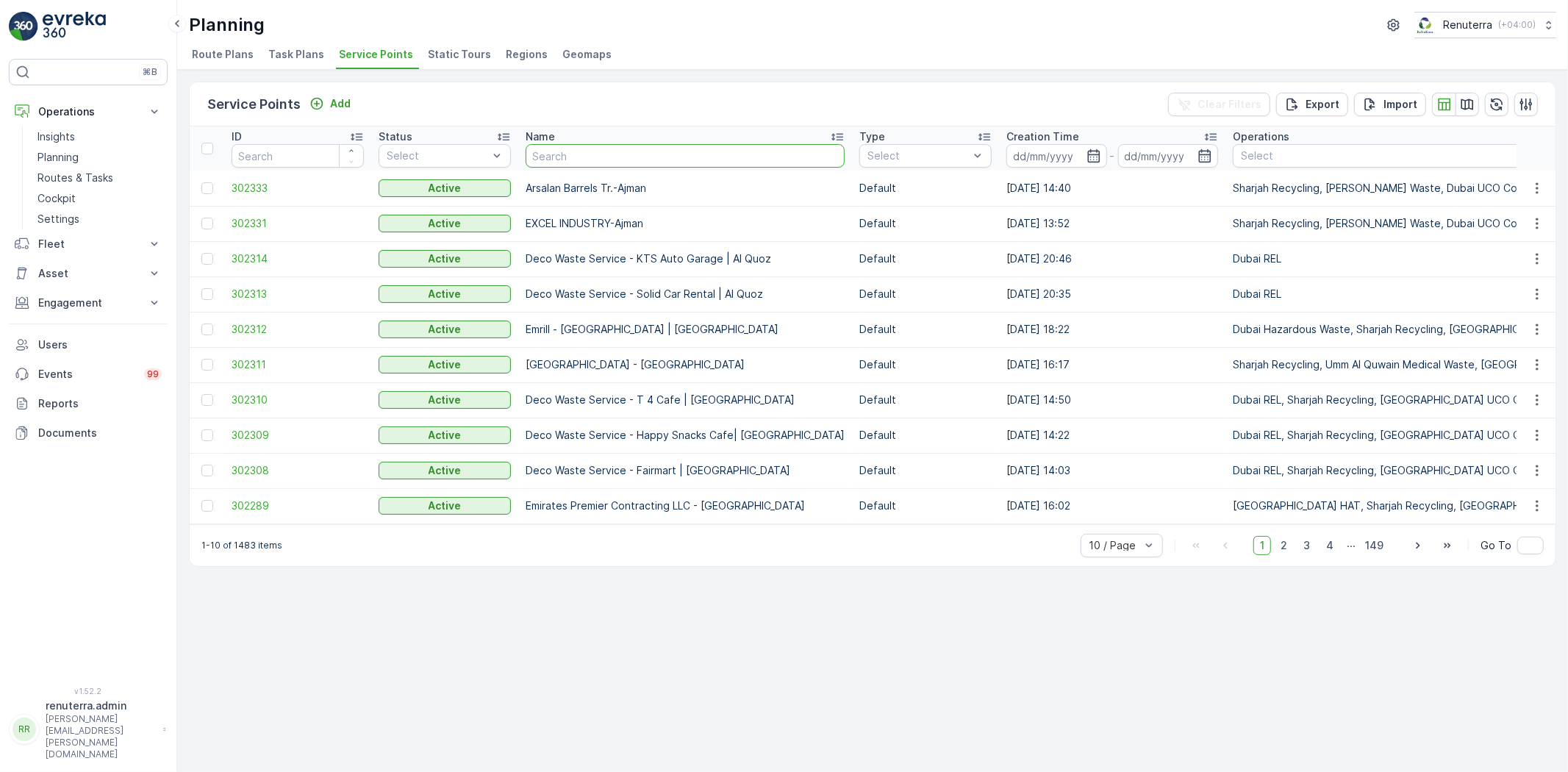
click at [574, 163] on input "text" at bounding box center [685, 156] width 319 height 24
type input "bin d"
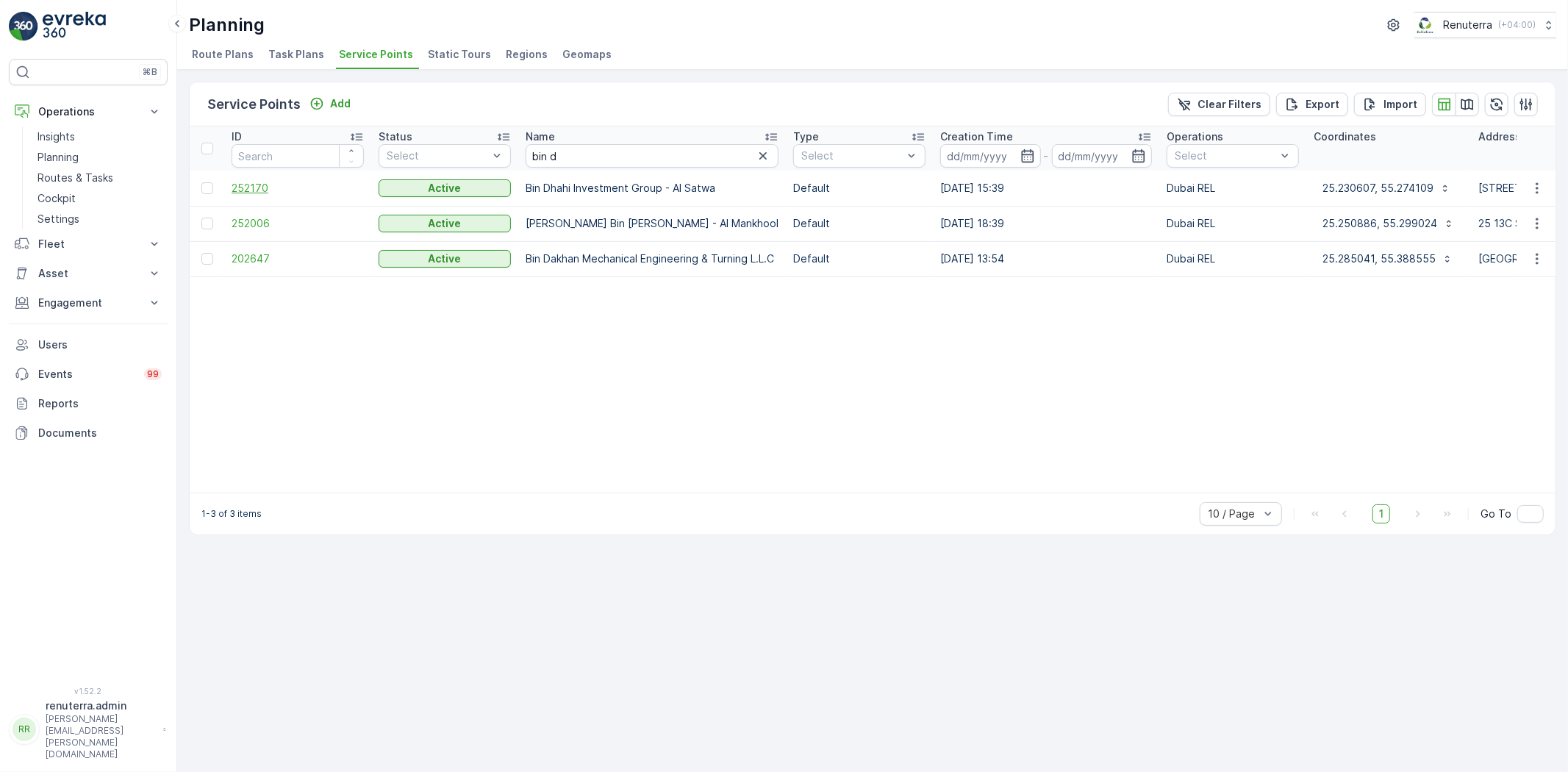
click at [253, 185] on span "252170" at bounding box center [298, 188] width 132 height 14
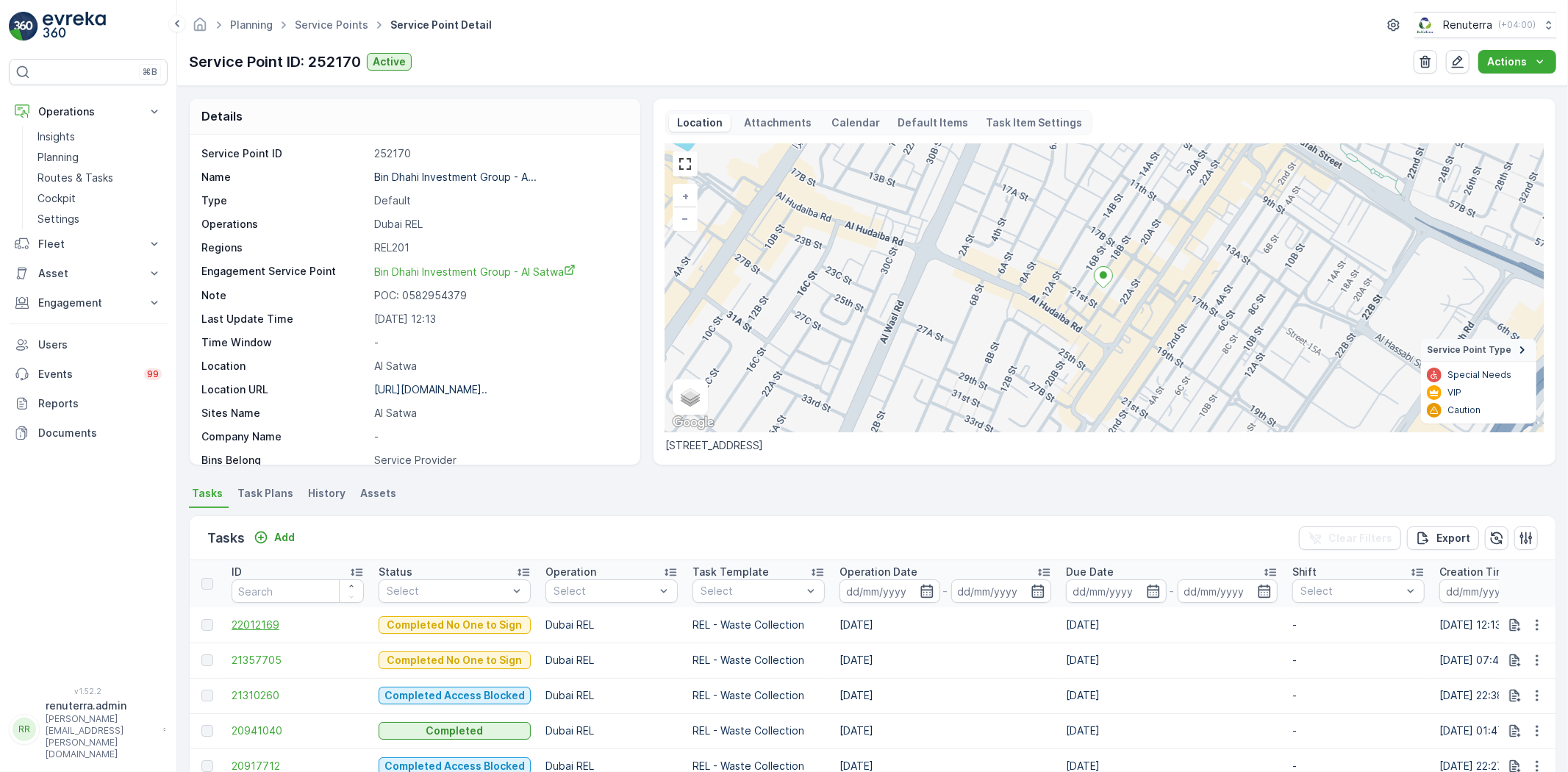
click at [267, 622] on span "22012169" at bounding box center [298, 625] width 132 height 14
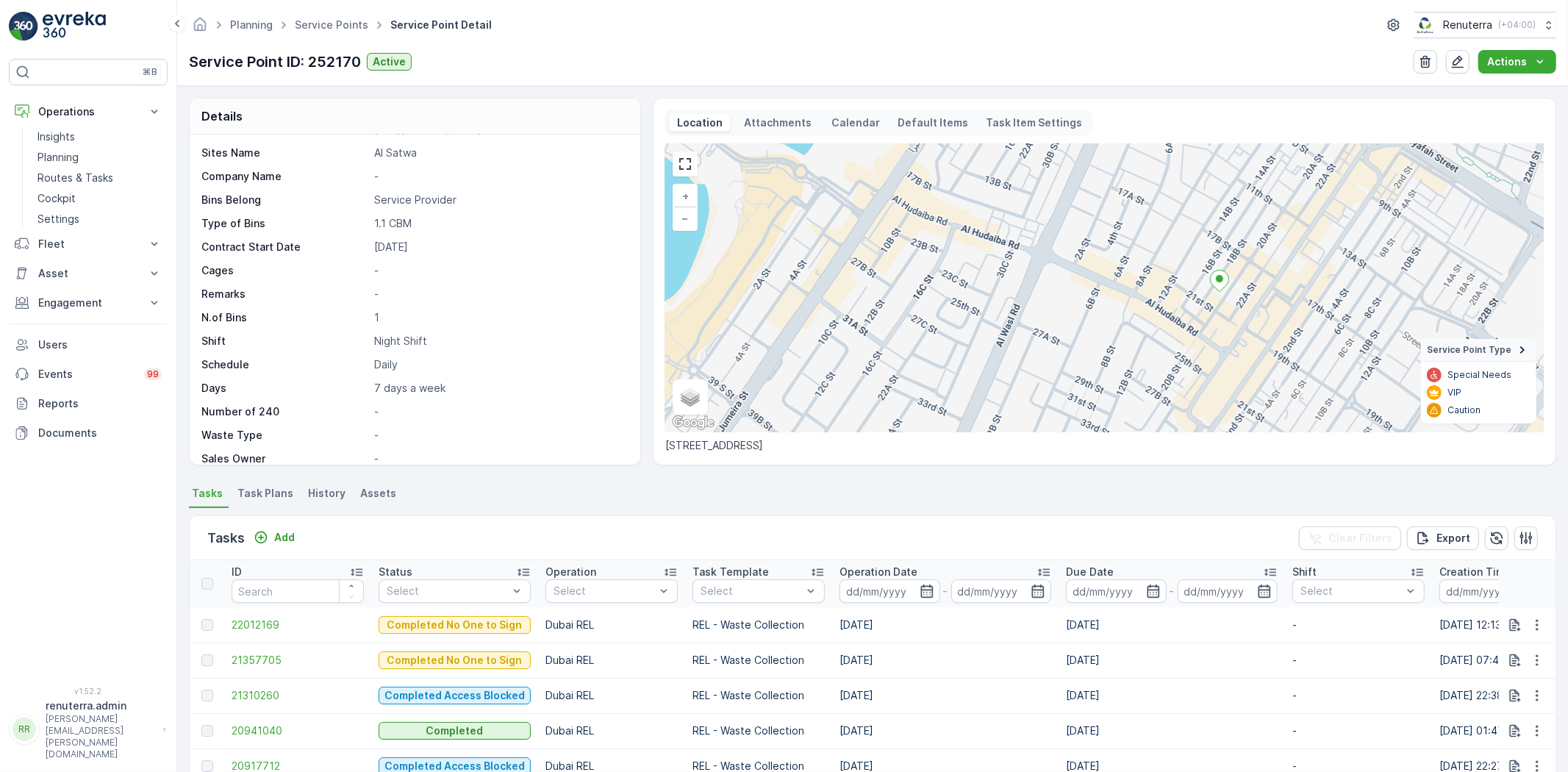
scroll to position [274, 0]
click at [266, 658] on span "21357705" at bounding box center [298, 660] width 132 height 14
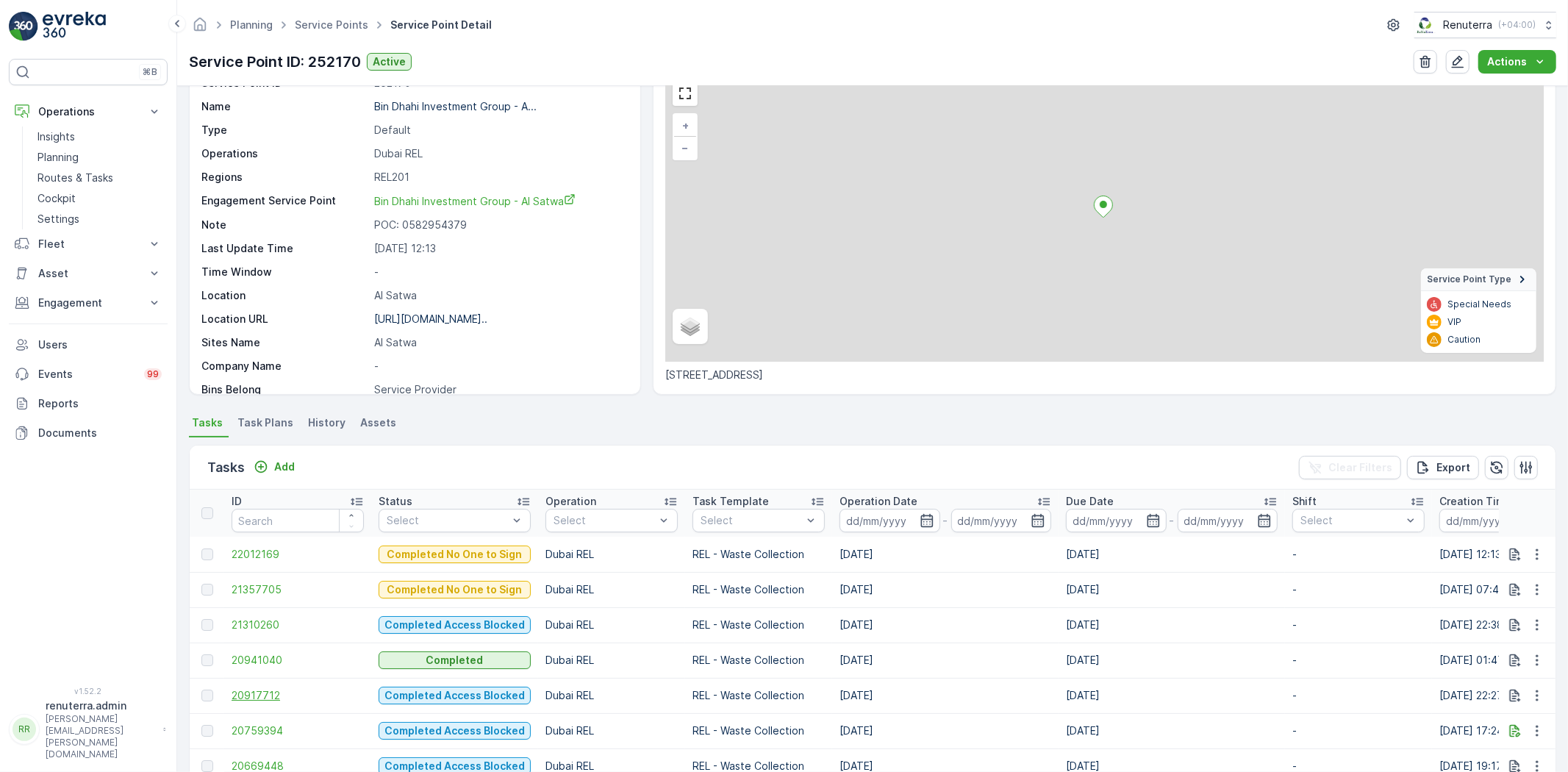
scroll to position [82, 0]
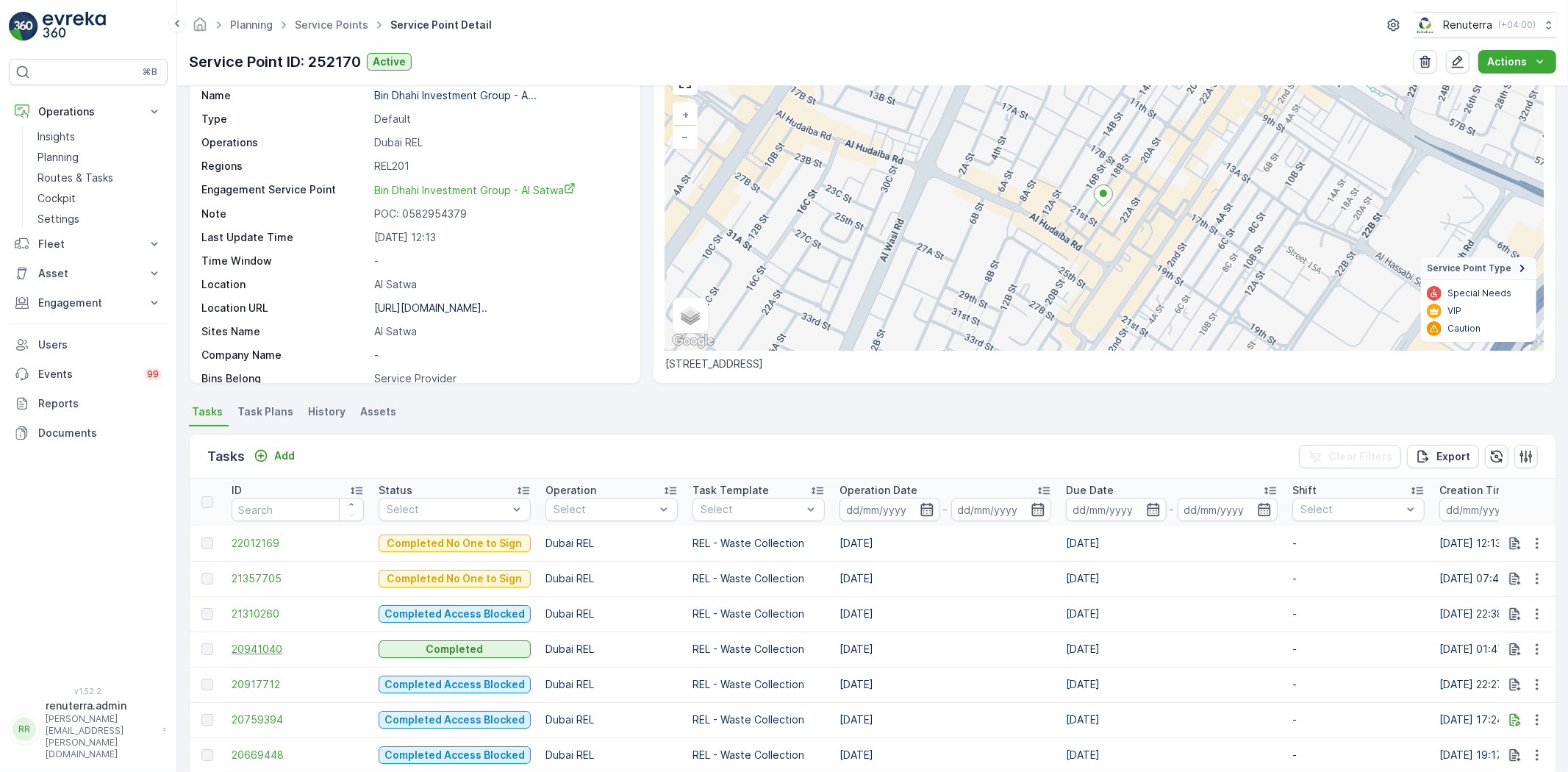
click at [253, 645] on span "20941040" at bounding box center [298, 649] width 132 height 14
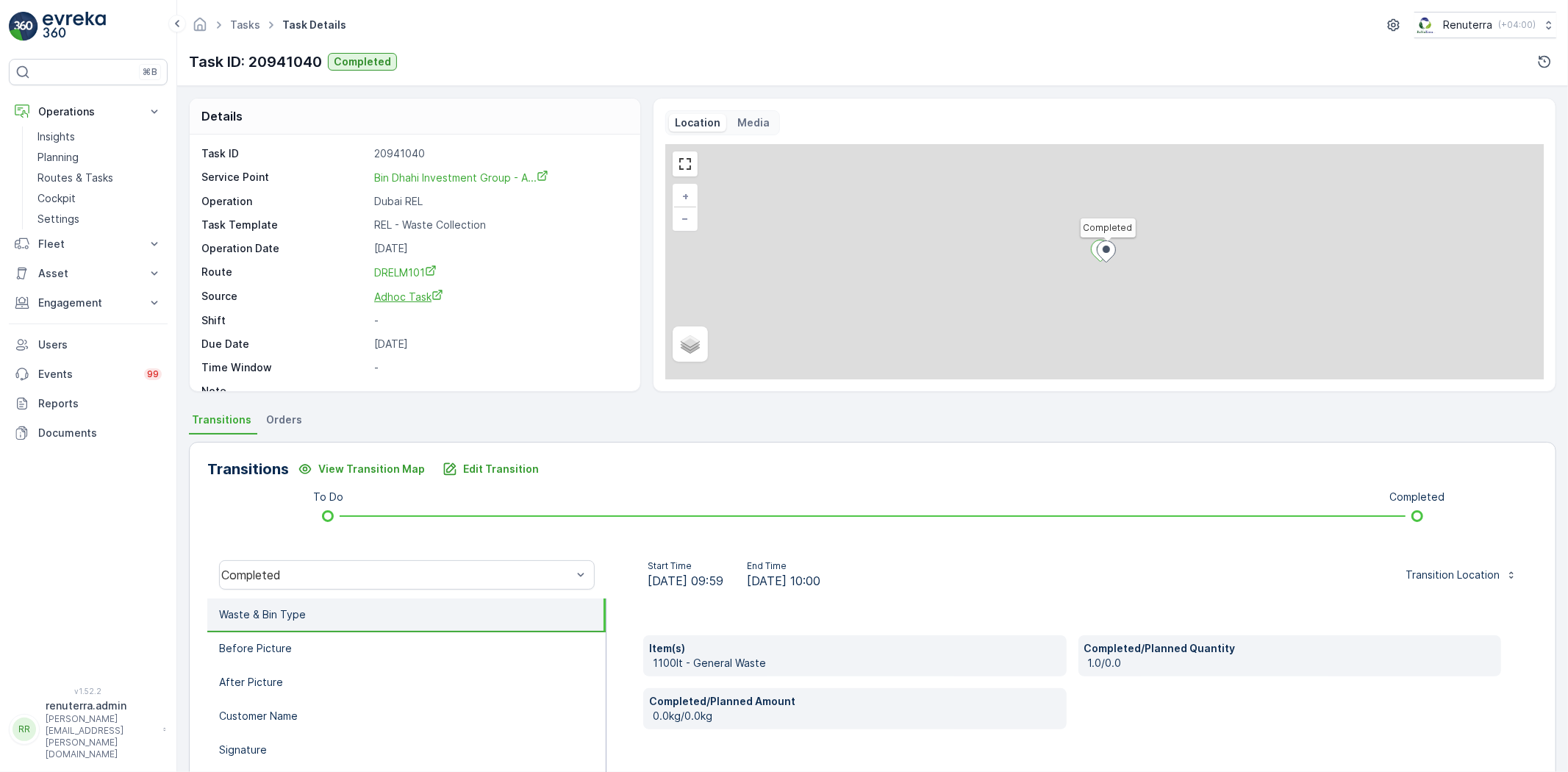
scroll to position [20, 0]
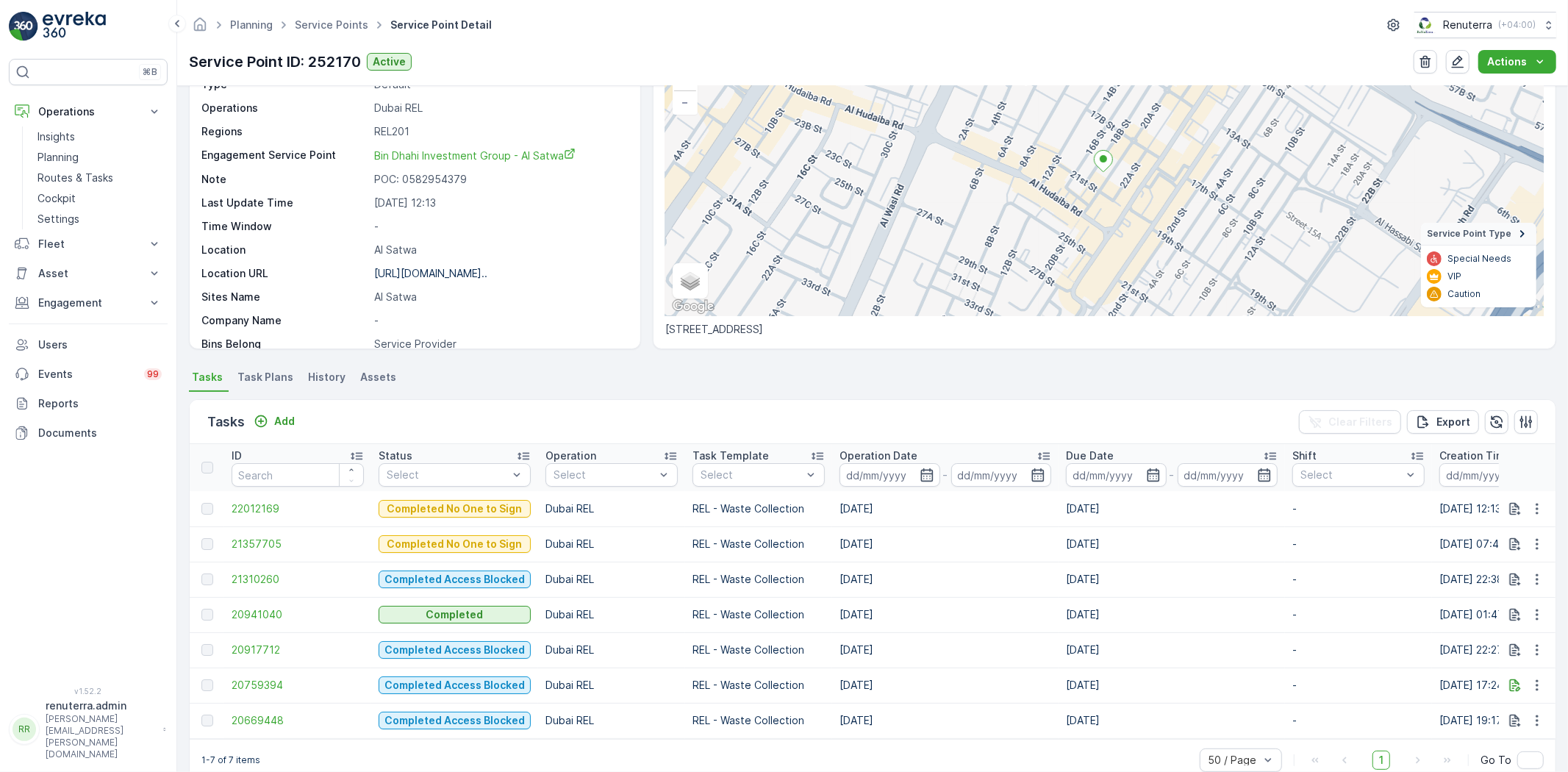
scroll to position [150, 0]
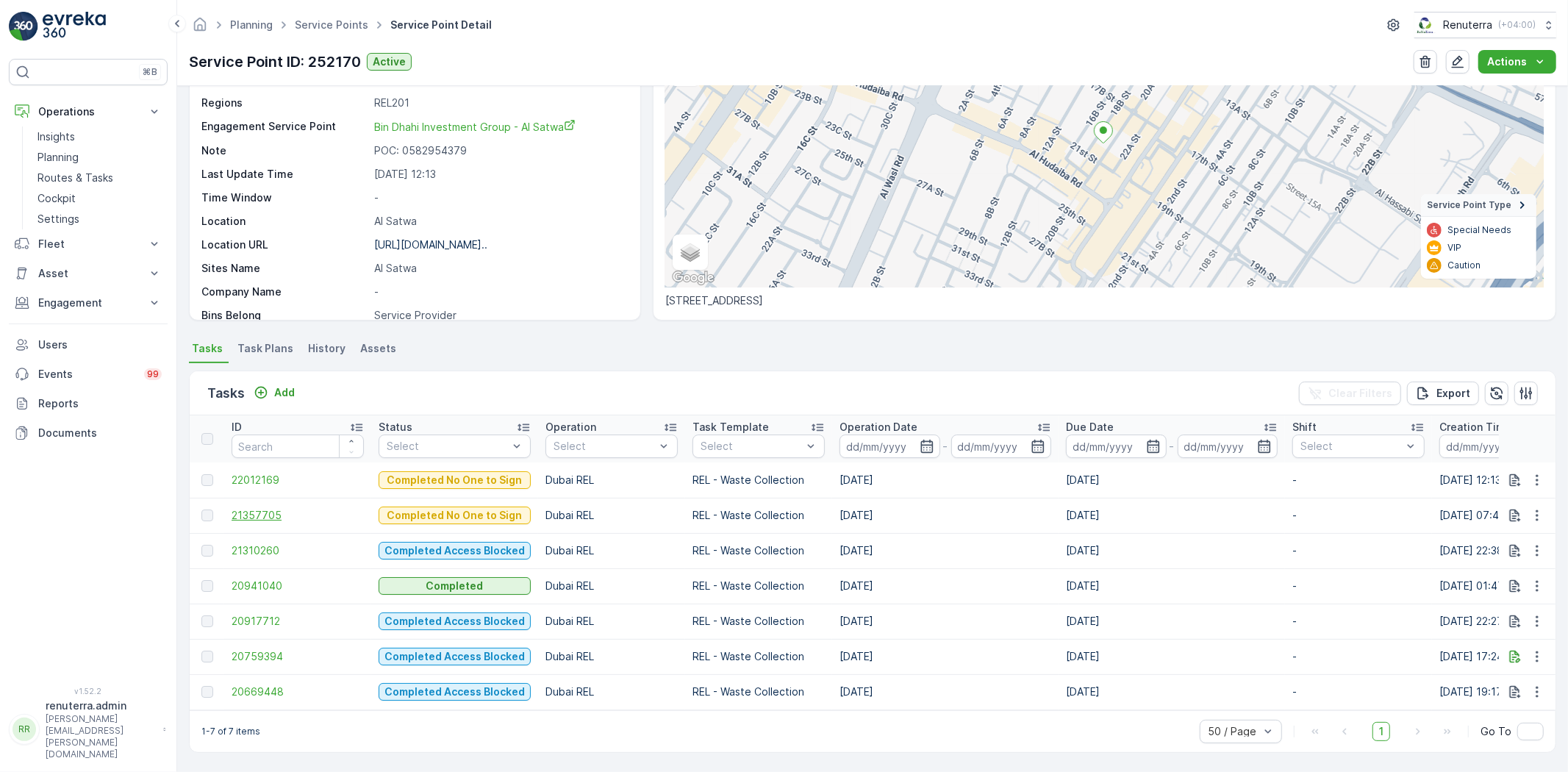
click at [260, 515] on span "21357705" at bounding box center [298, 515] width 132 height 14
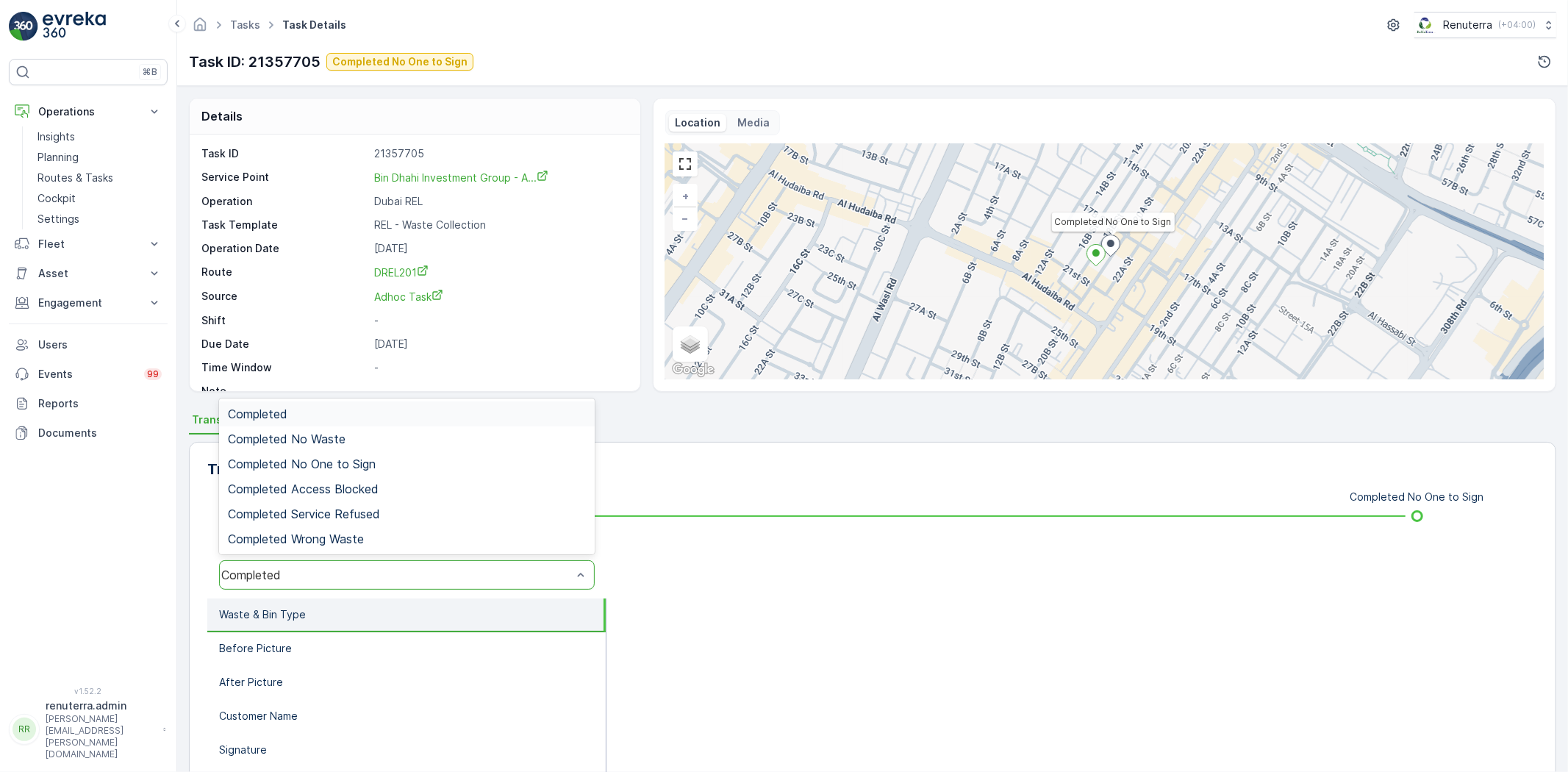
click at [324, 581] on div "Completed" at bounding box center [407, 575] width 376 height 29
click at [318, 459] on span "Completed No One to Sign" at bounding box center [302, 463] width 148 height 14
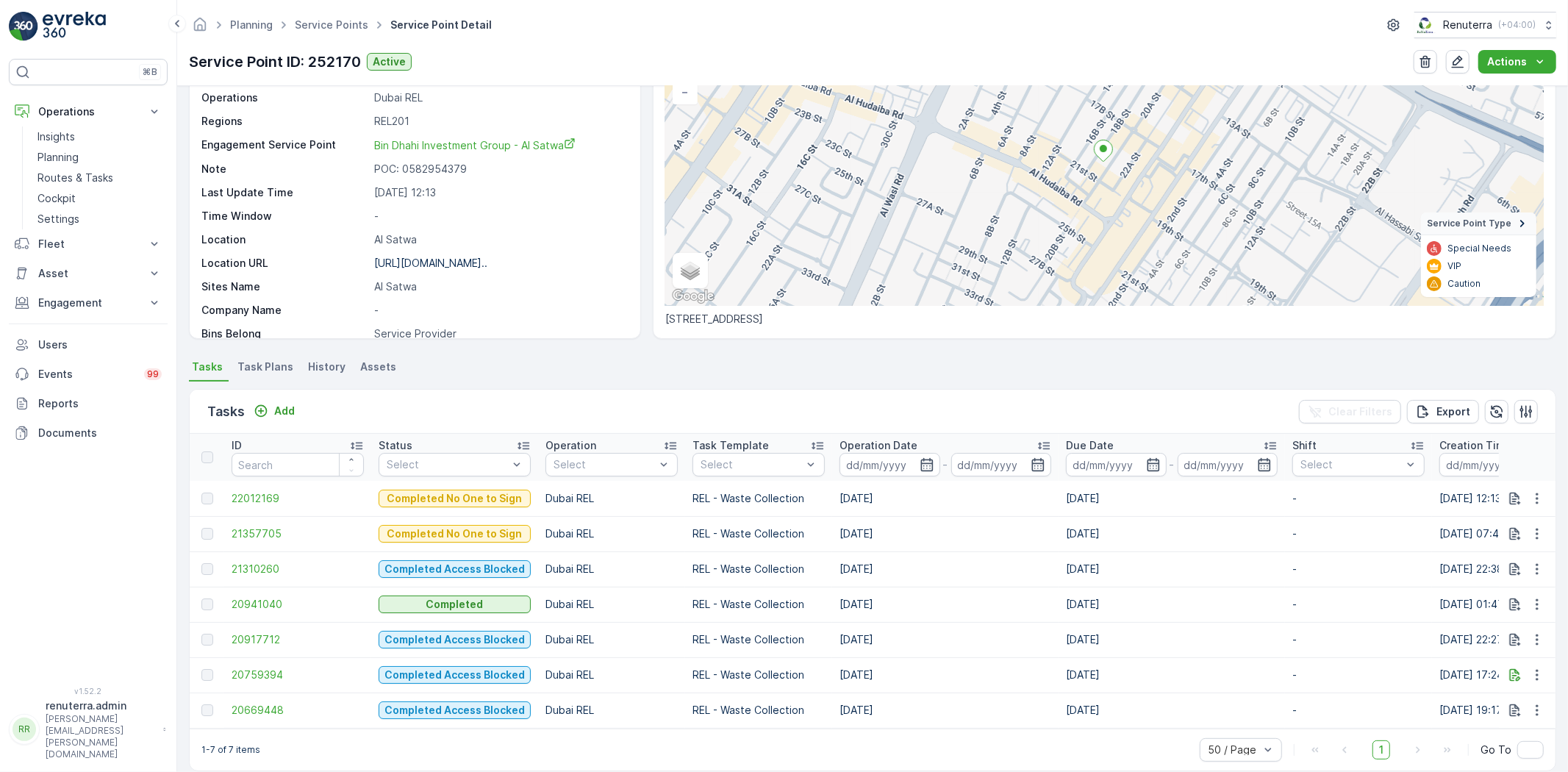
scroll to position [150, 0]
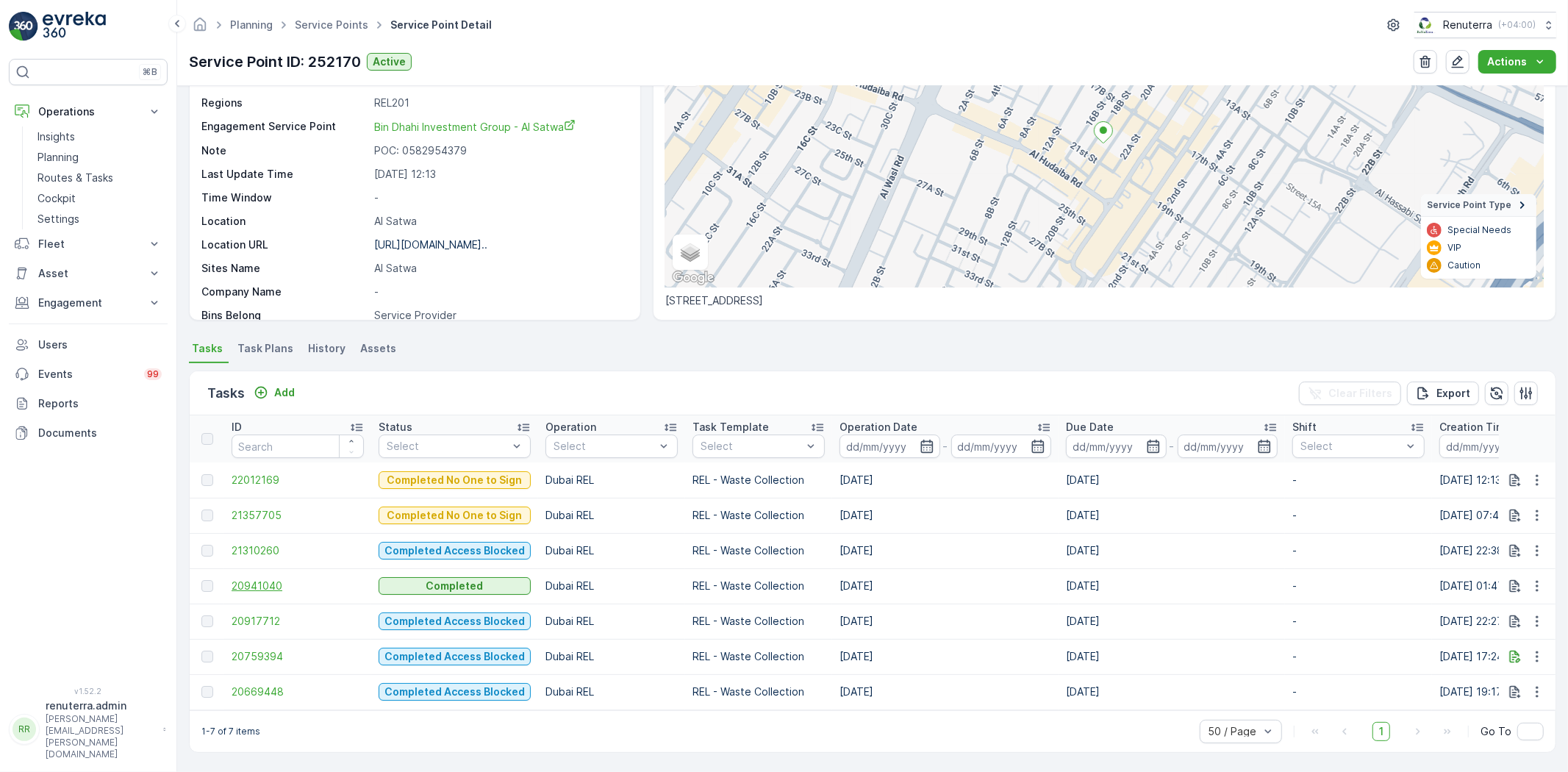
click at [266, 579] on span "20941040" at bounding box center [298, 586] width 132 height 14
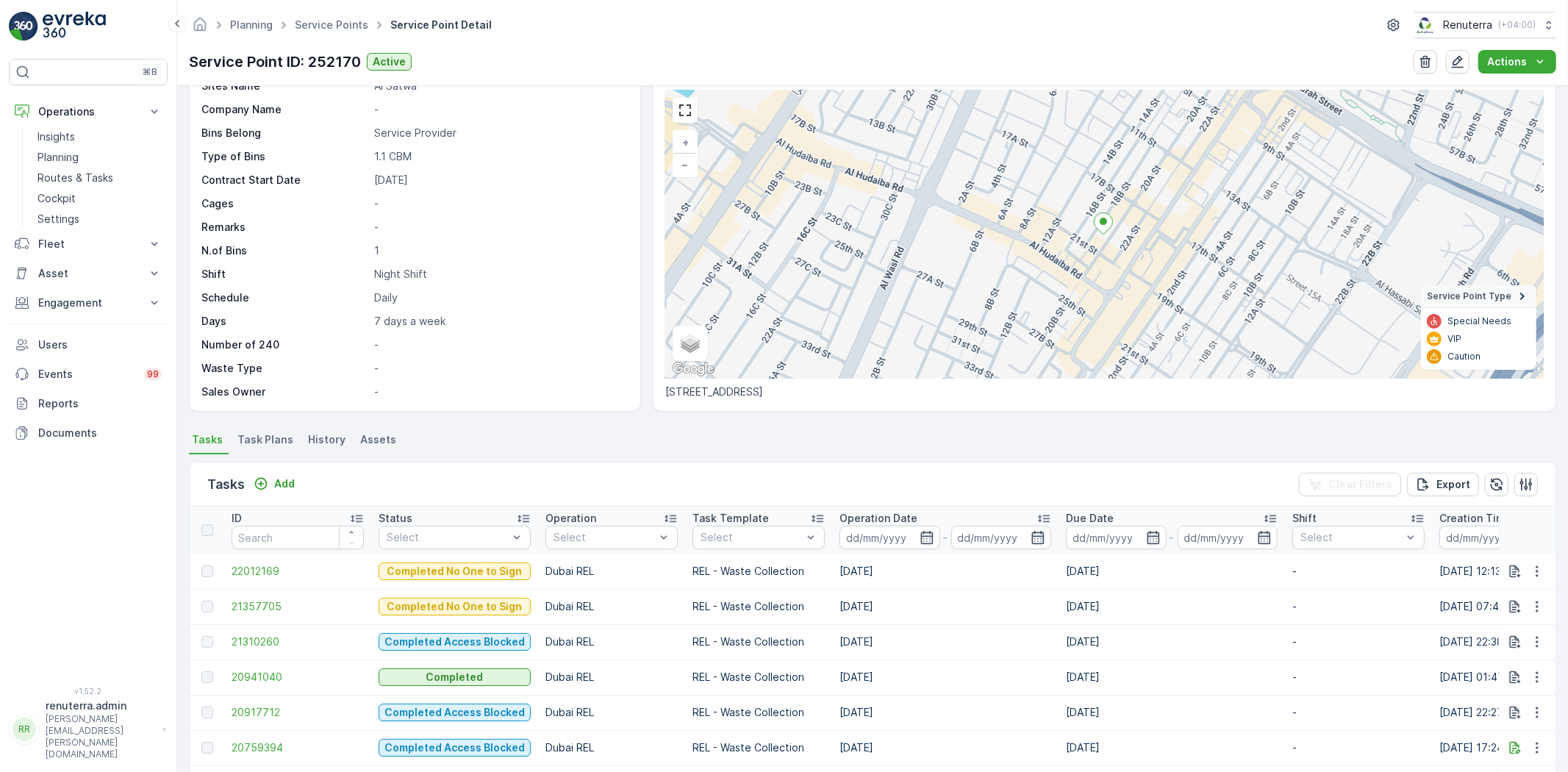
scroll to position [82, 0]
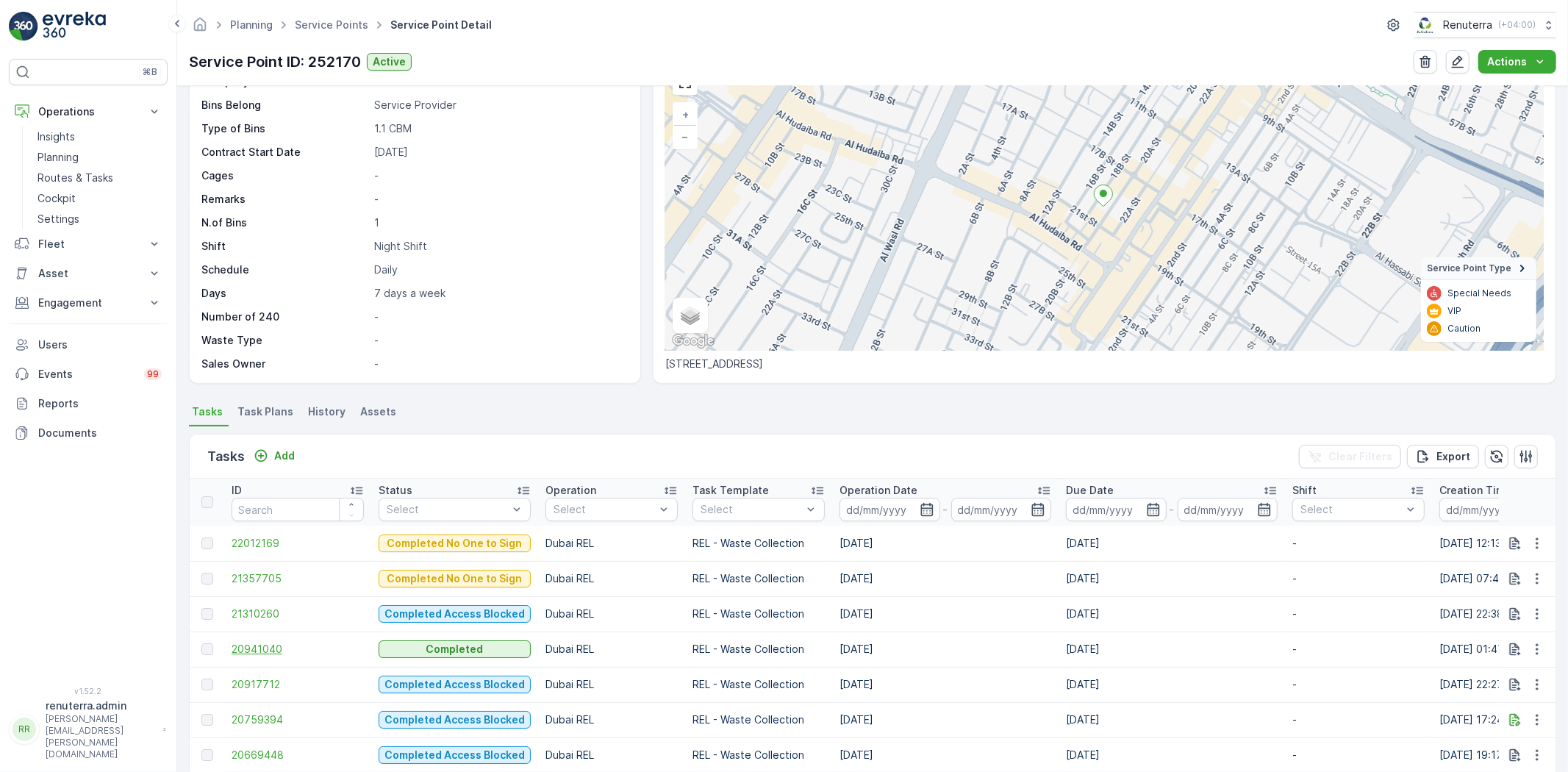
click at [263, 649] on span "20941040" at bounding box center [298, 649] width 132 height 14
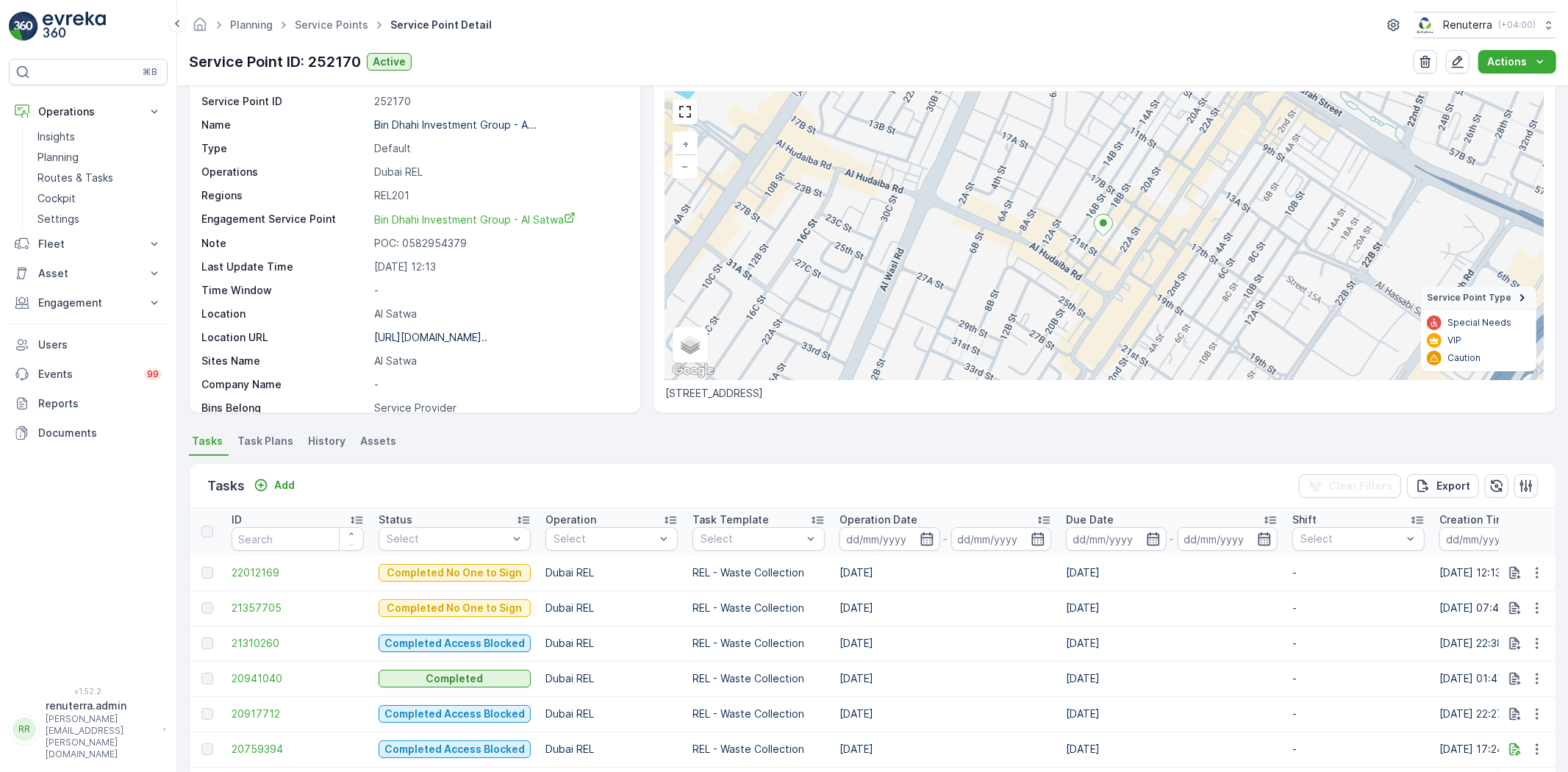
scroll to position [82, 0]
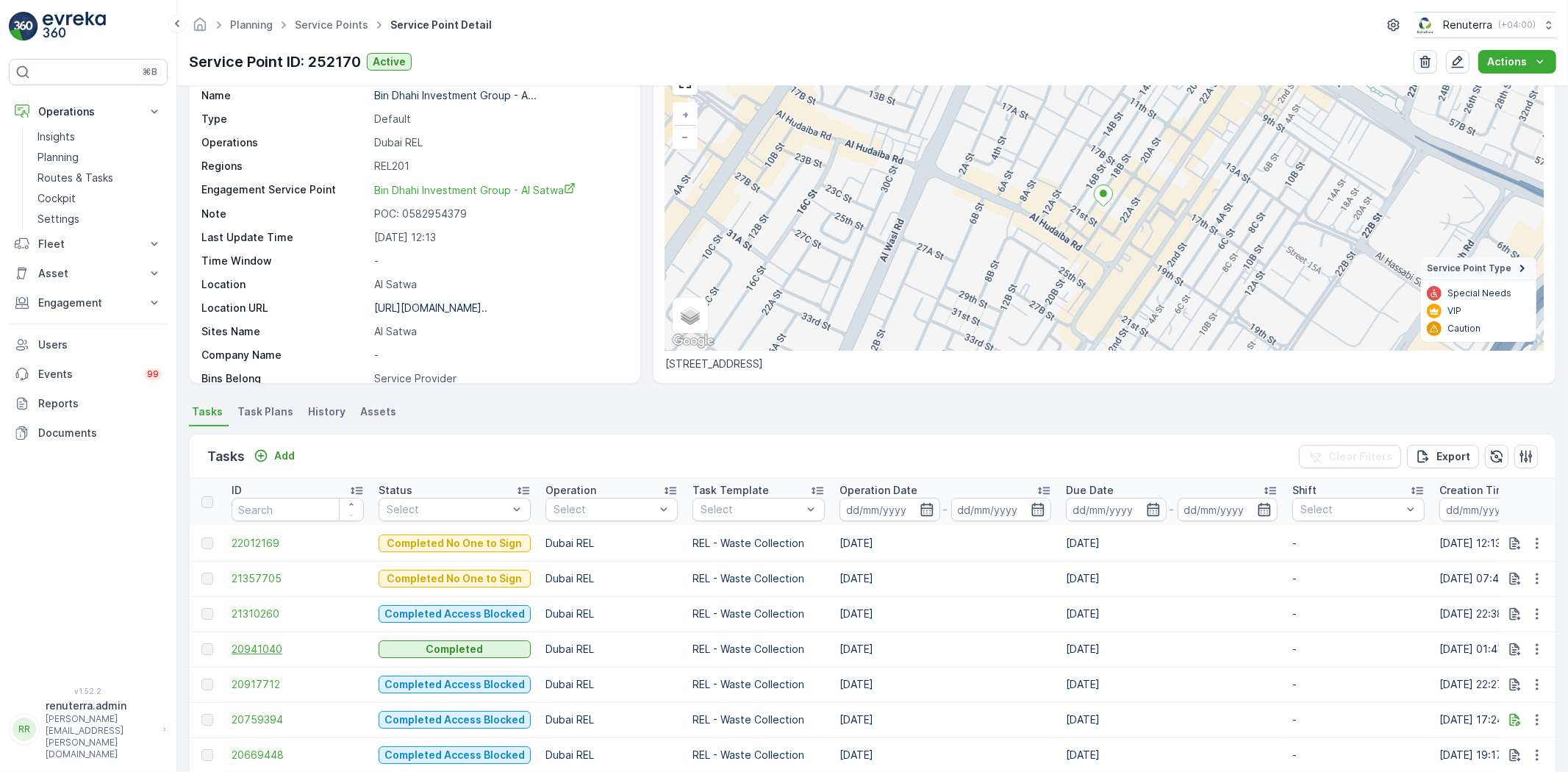
click at [272, 643] on span "20941040" at bounding box center [298, 649] width 132 height 14
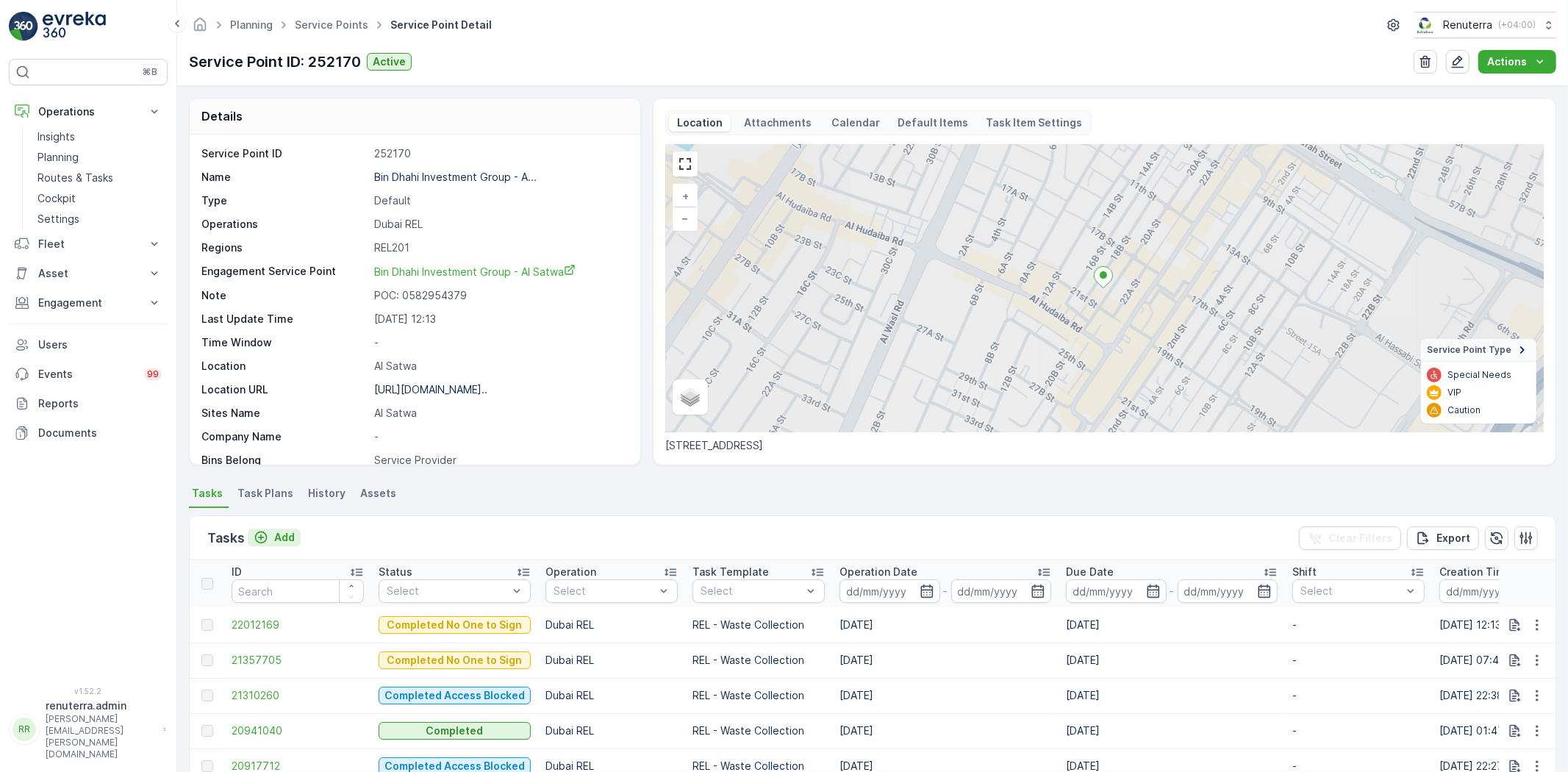
click at [285, 544] on p "Add" at bounding box center [284, 537] width 21 height 14
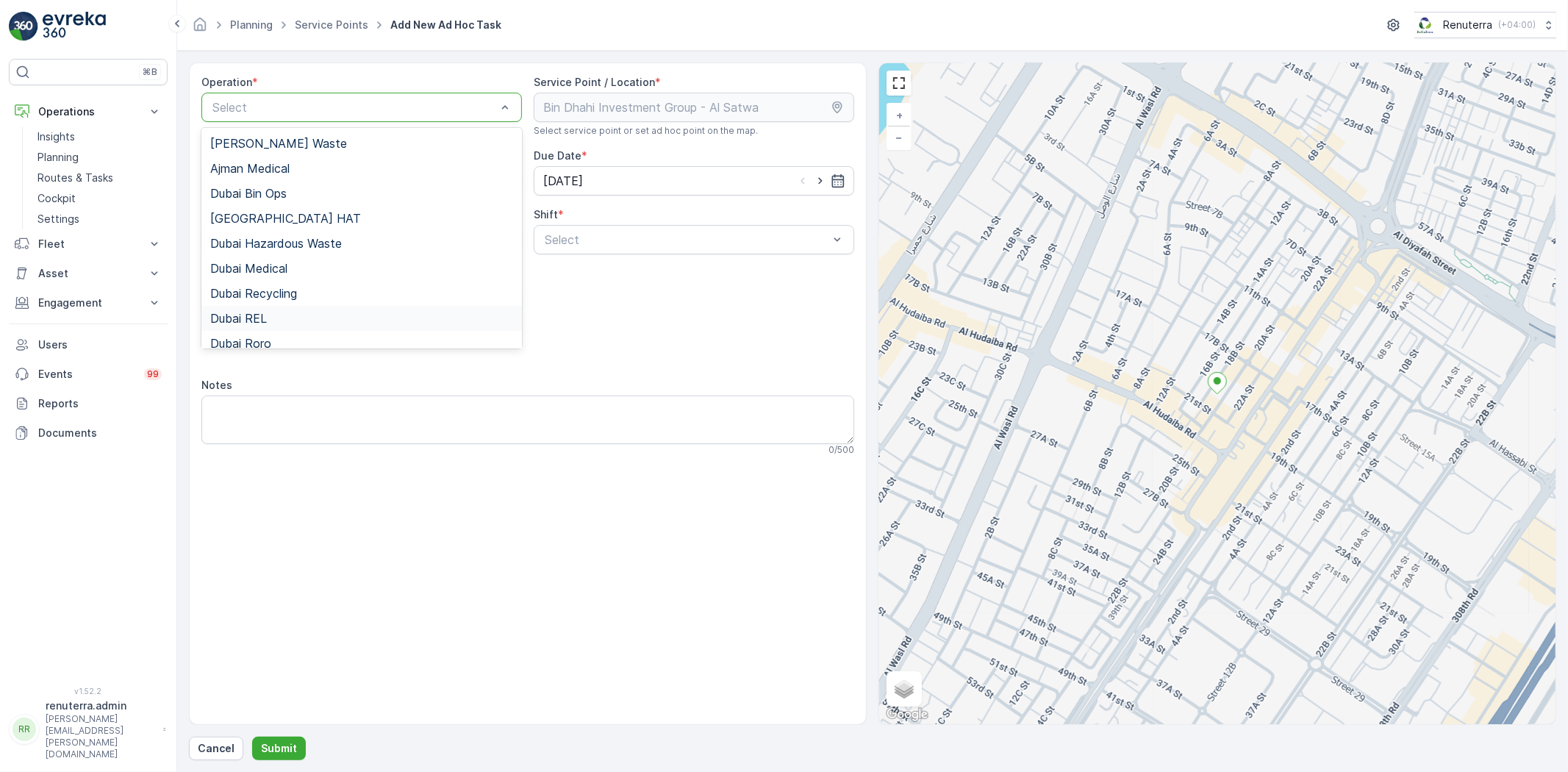
click at [331, 314] on div "Dubai REL" at bounding box center [361, 318] width 302 height 14
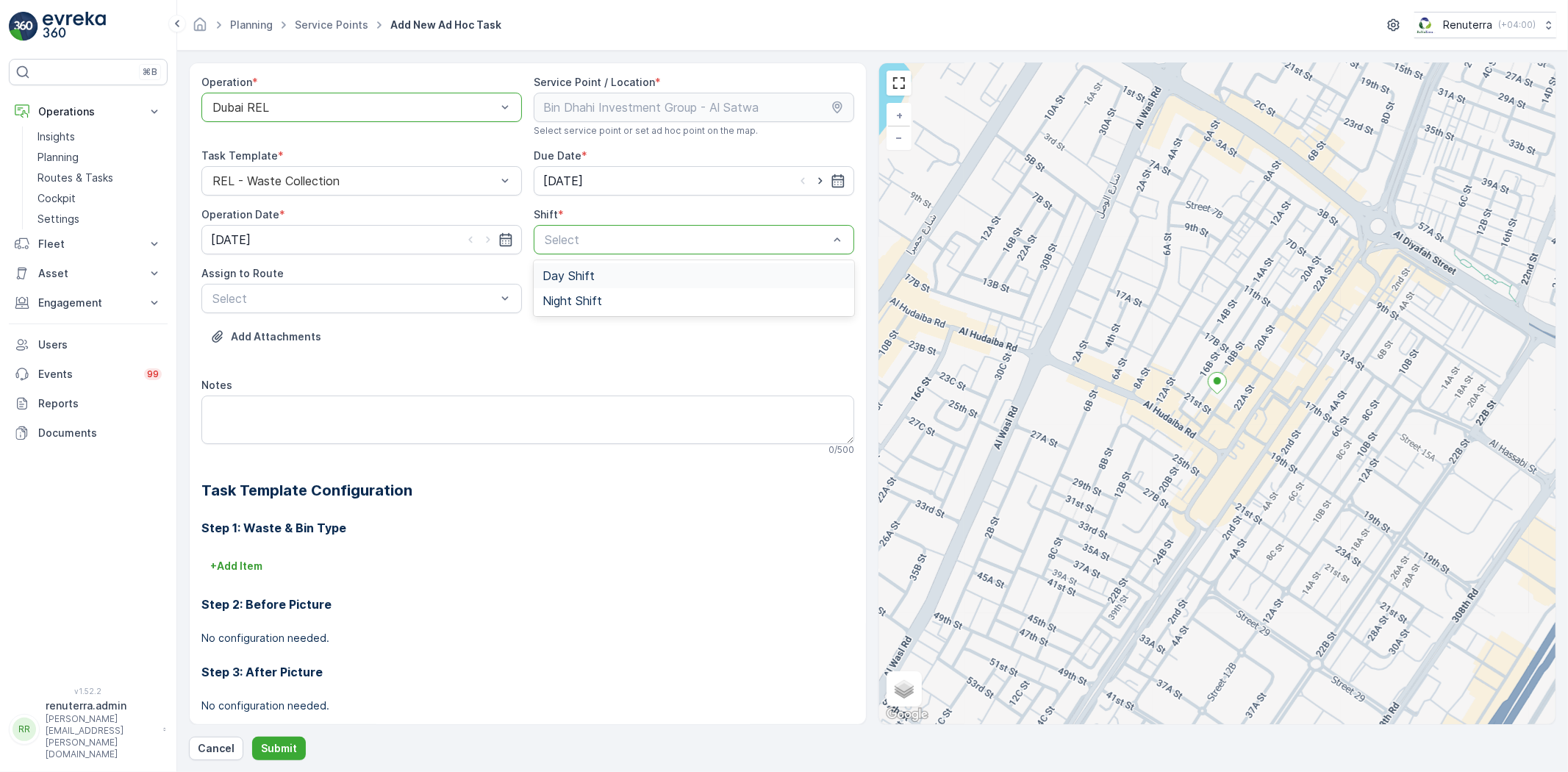
drag, startPoint x: 607, startPoint y: 280, endPoint x: 613, endPoint y: 274, distance: 8.5
click at [607, 279] on div "Day Shift" at bounding box center [694, 275] width 302 height 14
click at [816, 185] on icon "button" at bounding box center [820, 181] width 14 height 14
type input "[DATE]"
drag, startPoint x: 487, startPoint y: 234, endPoint x: 431, endPoint y: 288, distance: 77.8
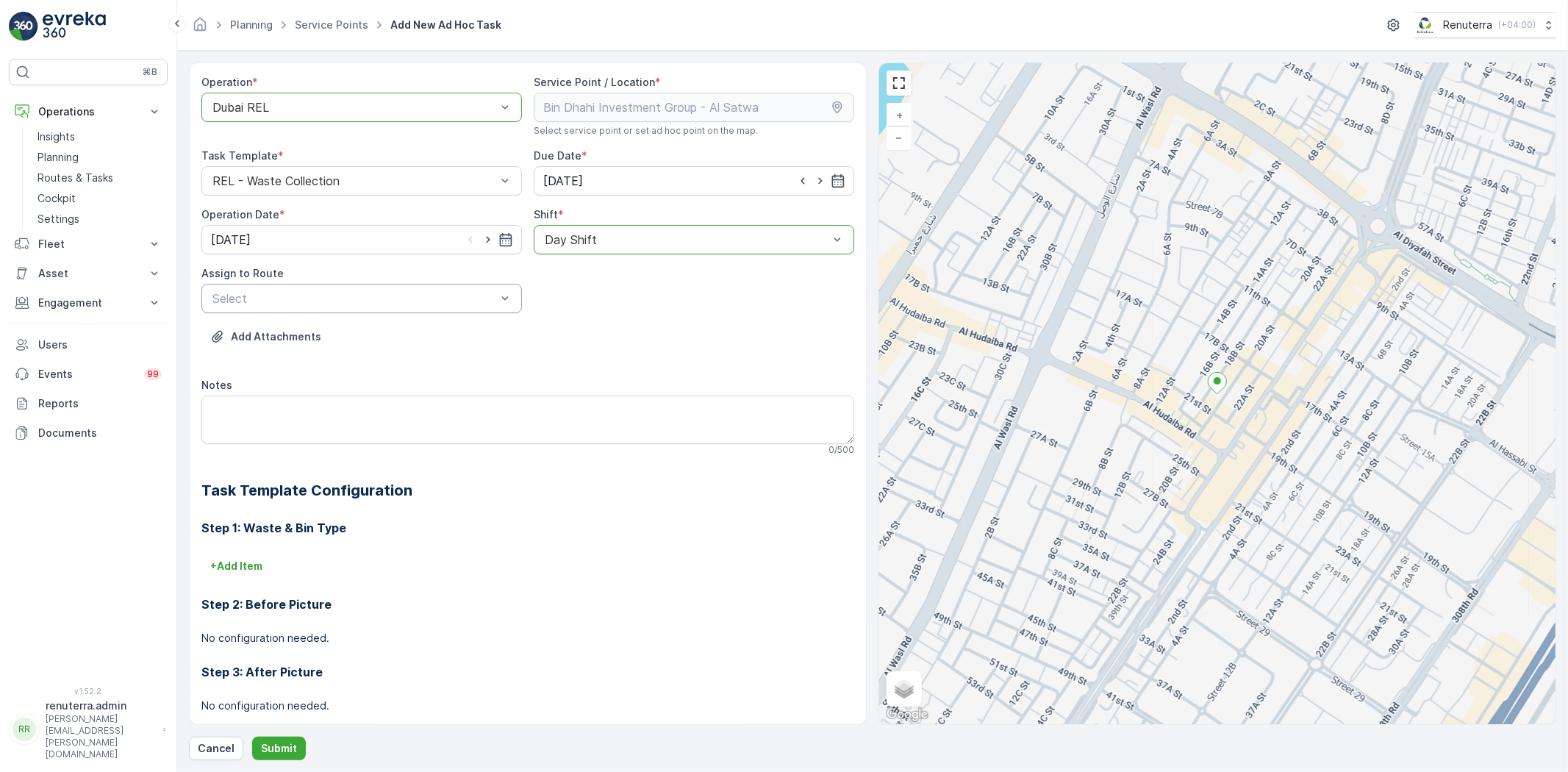
click at [486, 236] on icon "button" at bounding box center [488, 240] width 14 height 14
type input "[DATE]"
click at [372, 296] on div at bounding box center [354, 298] width 287 height 14
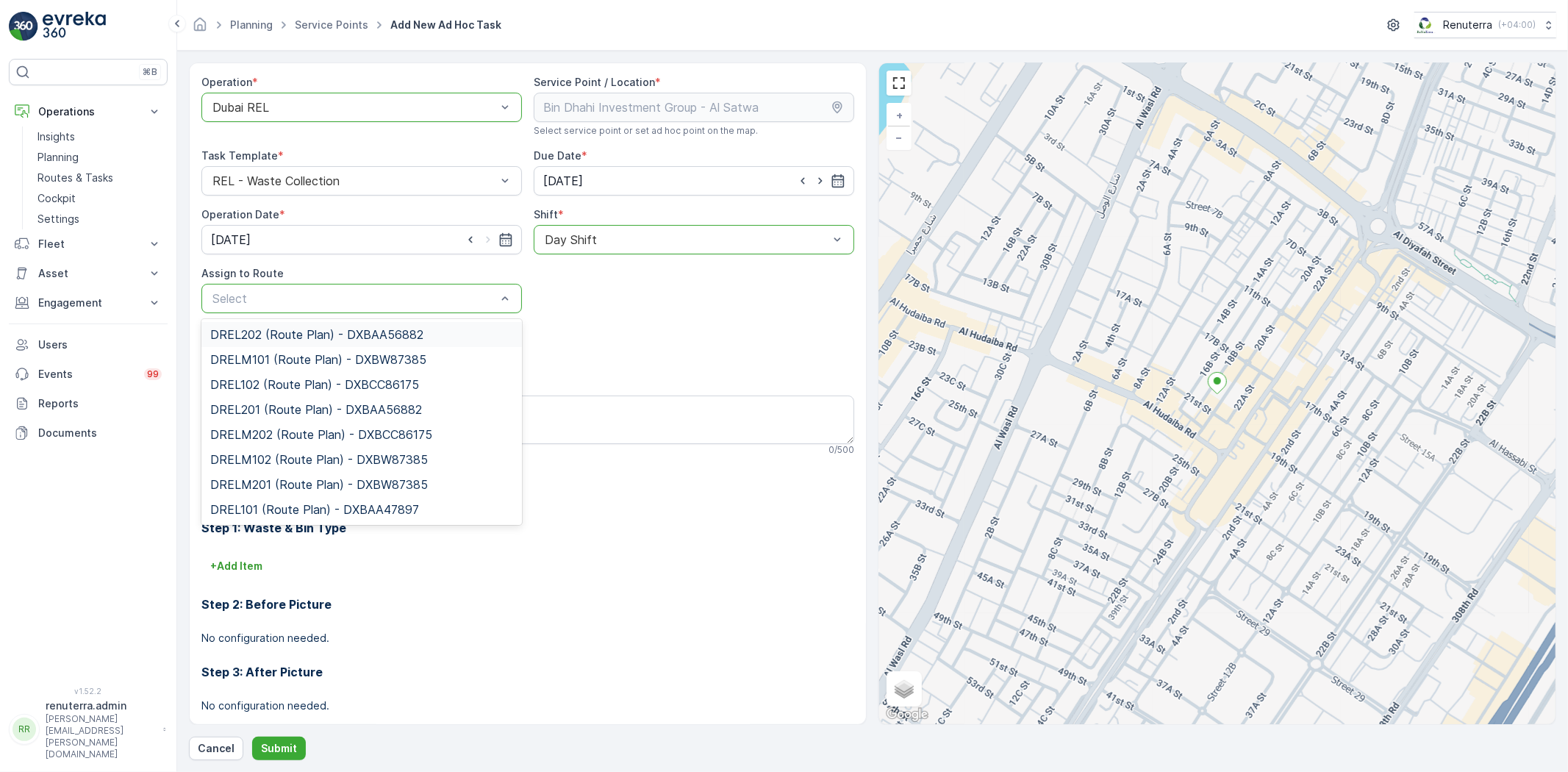
click at [244, 303] on div at bounding box center [354, 298] width 287 height 14
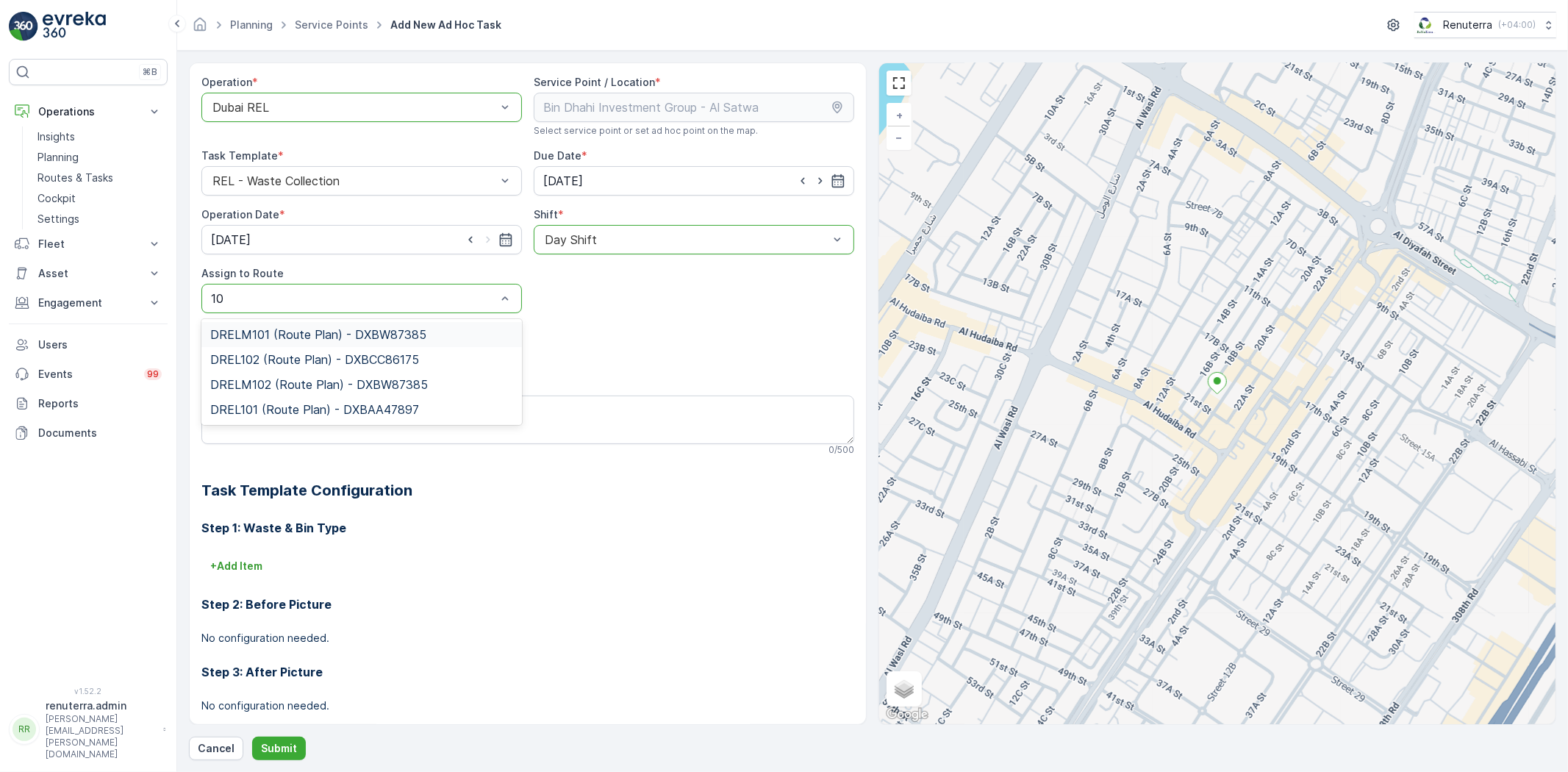
type input "101"
click at [267, 326] on div "DRELM101 (Route Plan) - DXBW87385" at bounding box center [361, 334] width 321 height 25
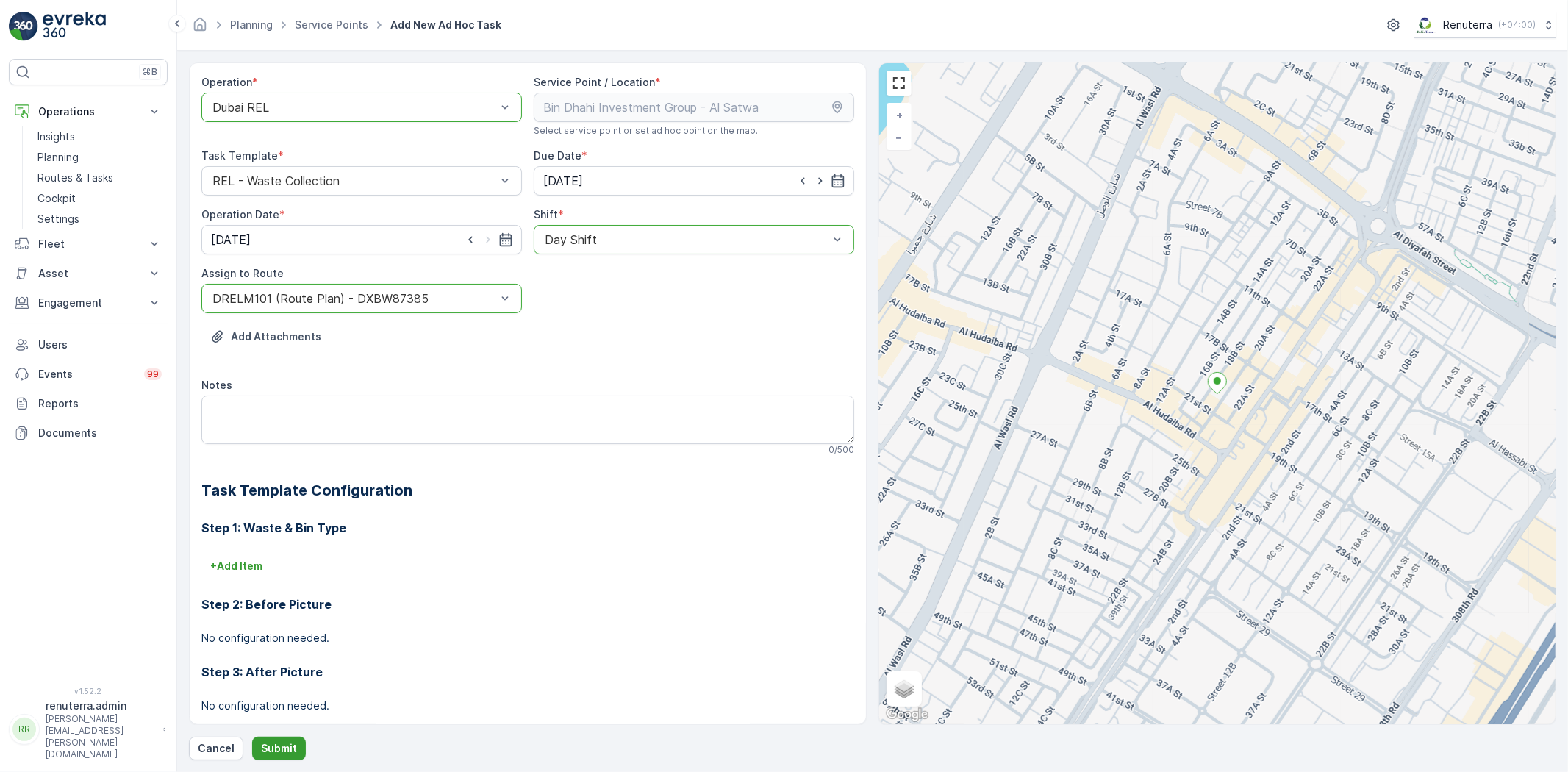
click at [276, 744] on p "Submit" at bounding box center [279, 748] width 36 height 14
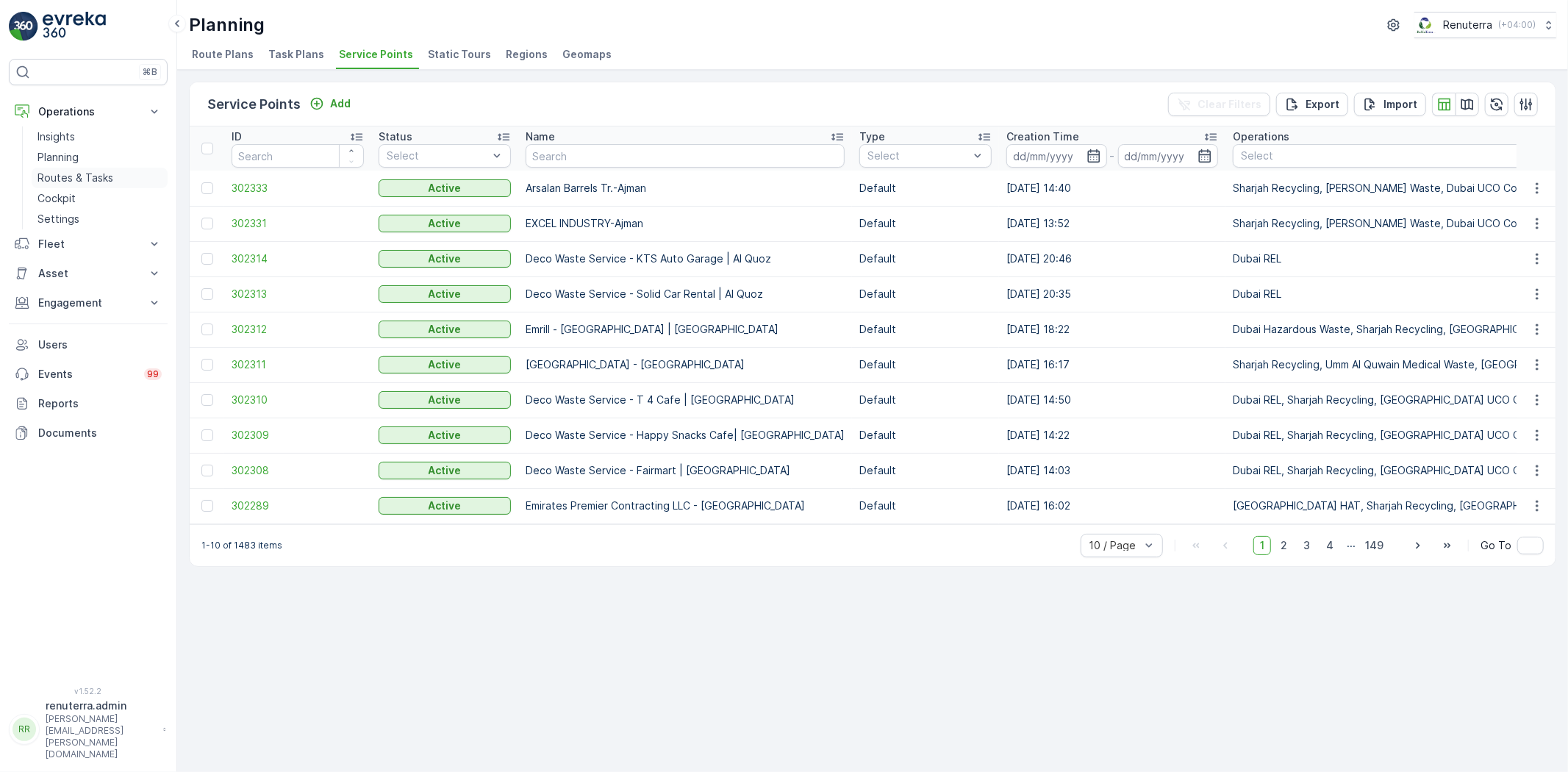
click at [69, 172] on p "Routes & Tasks" at bounding box center [75, 177] width 76 height 14
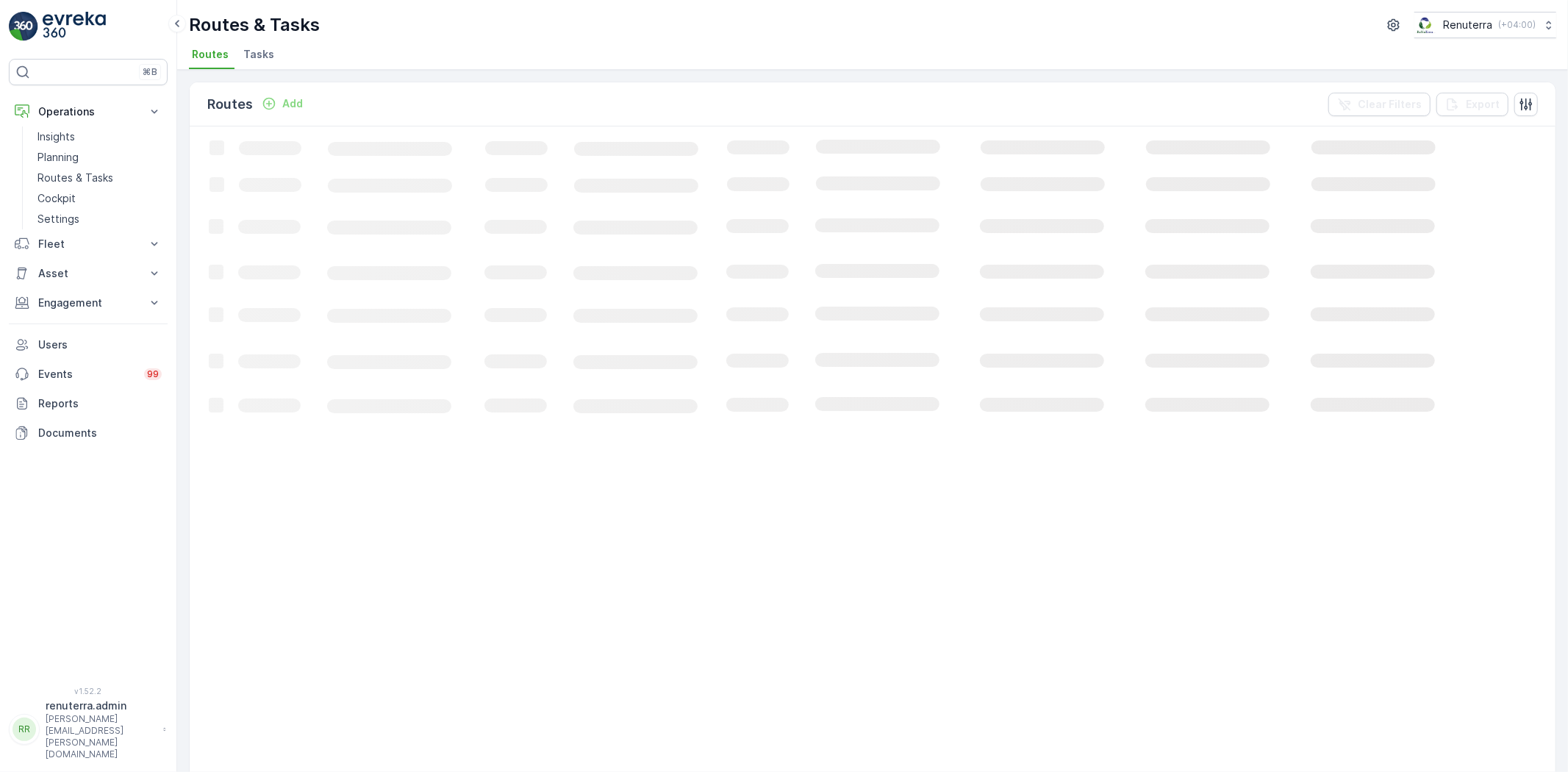
click at [254, 55] on span "Tasks" at bounding box center [259, 54] width 31 height 14
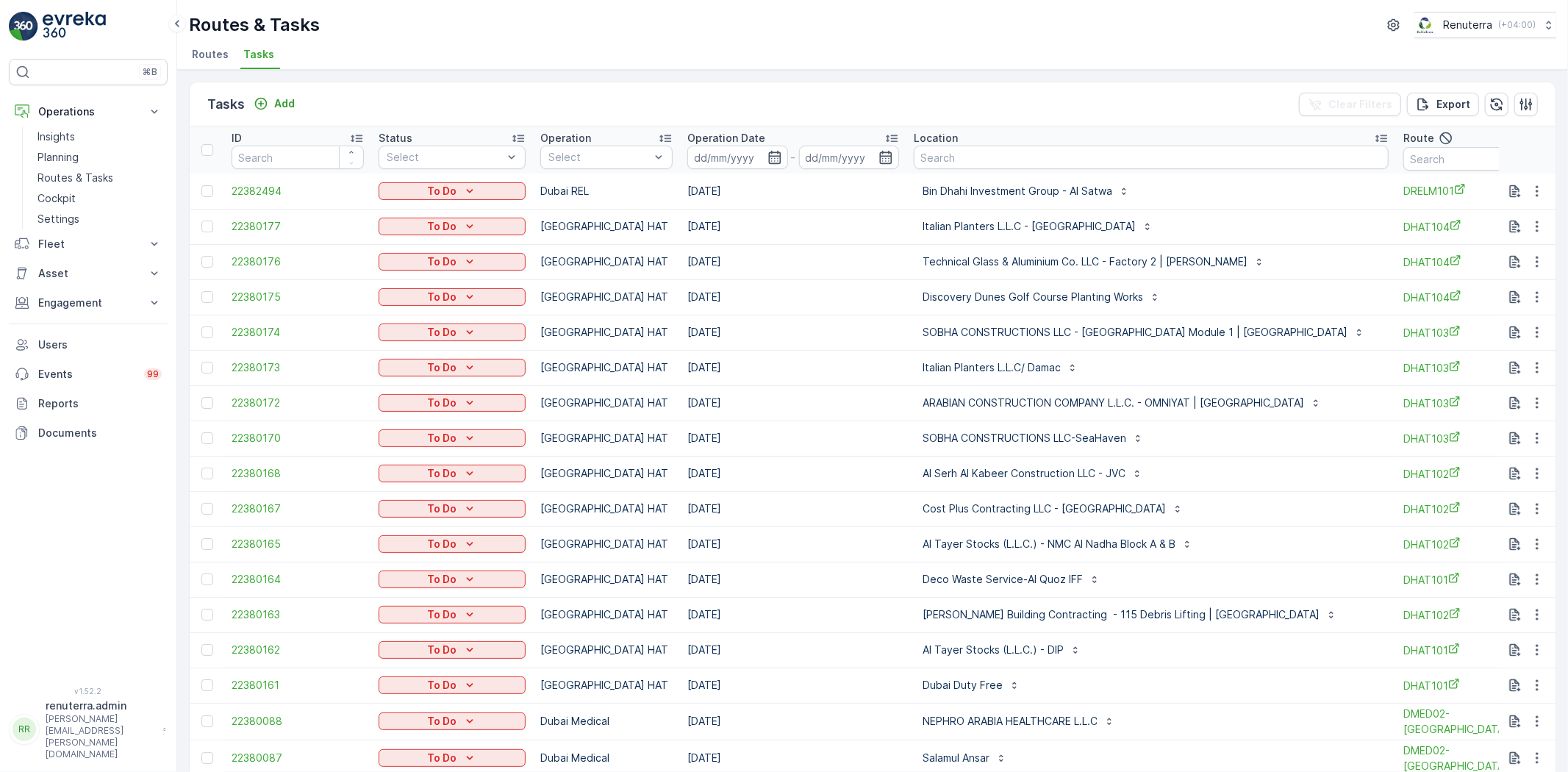
click at [591, 169] on th "Operation Select" at bounding box center [607, 150] width 147 height 47
click at [1421, 145] on div "Route" at bounding box center [1469, 138] width 132 height 18
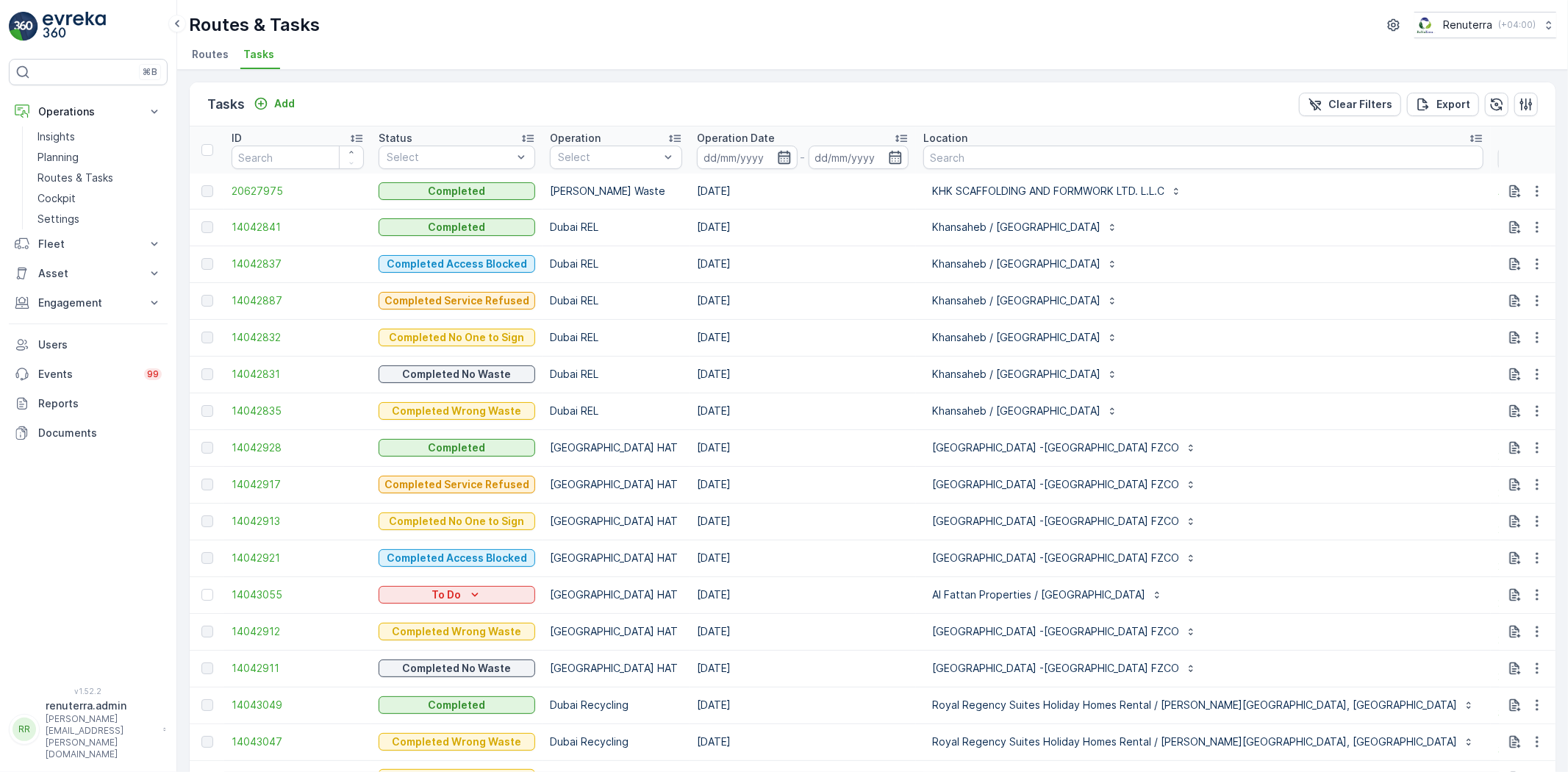
click at [781, 150] on icon "button" at bounding box center [784, 157] width 14 height 14
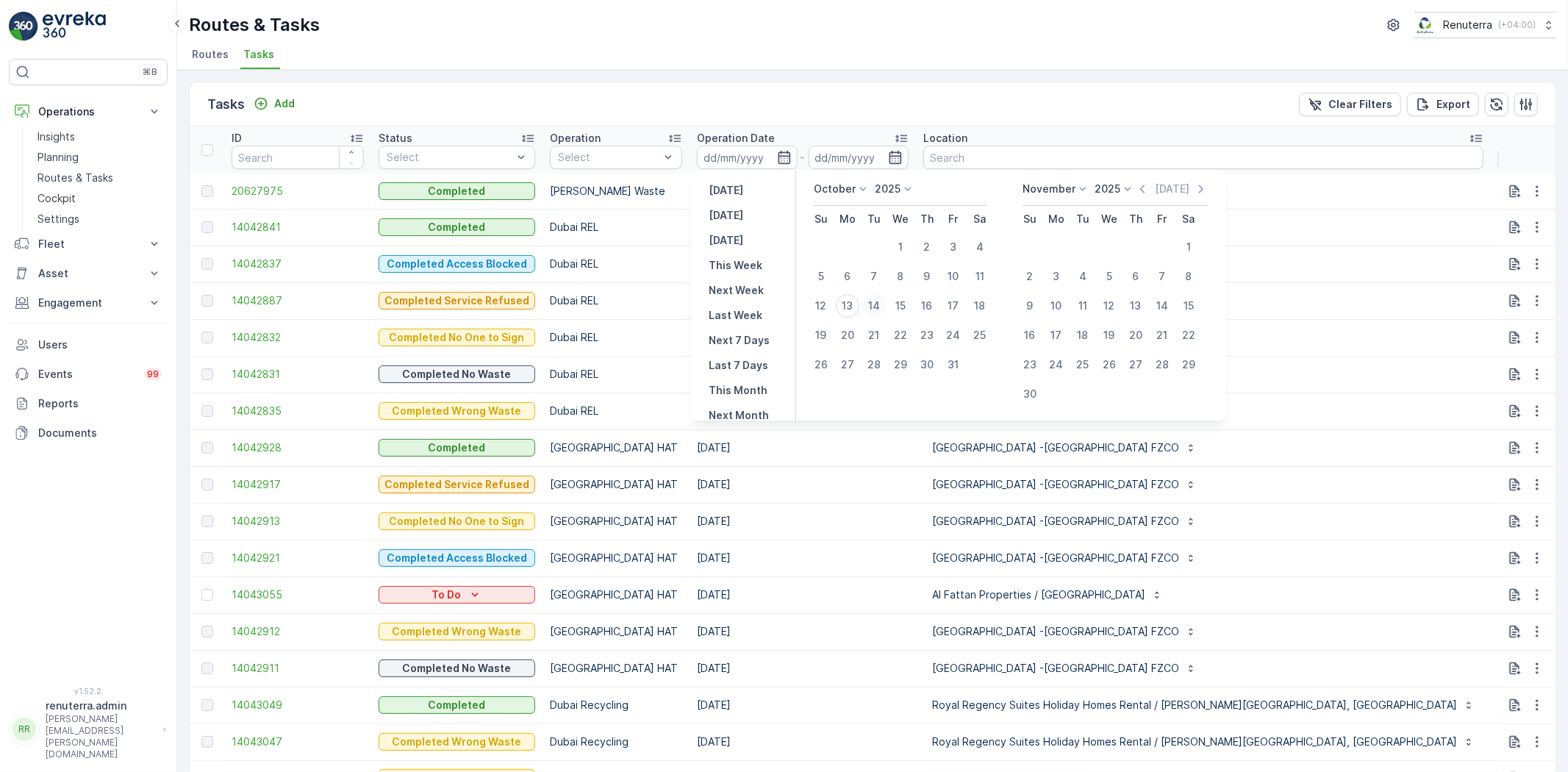
click at [875, 303] on div "14" at bounding box center [874, 306] width 24 height 24
type input "[DATE]"
click at [875, 303] on div "14" at bounding box center [874, 306] width 24 height 24
type input "[DATE]"
click at [875, 303] on div "14" at bounding box center [874, 306] width 24 height 24
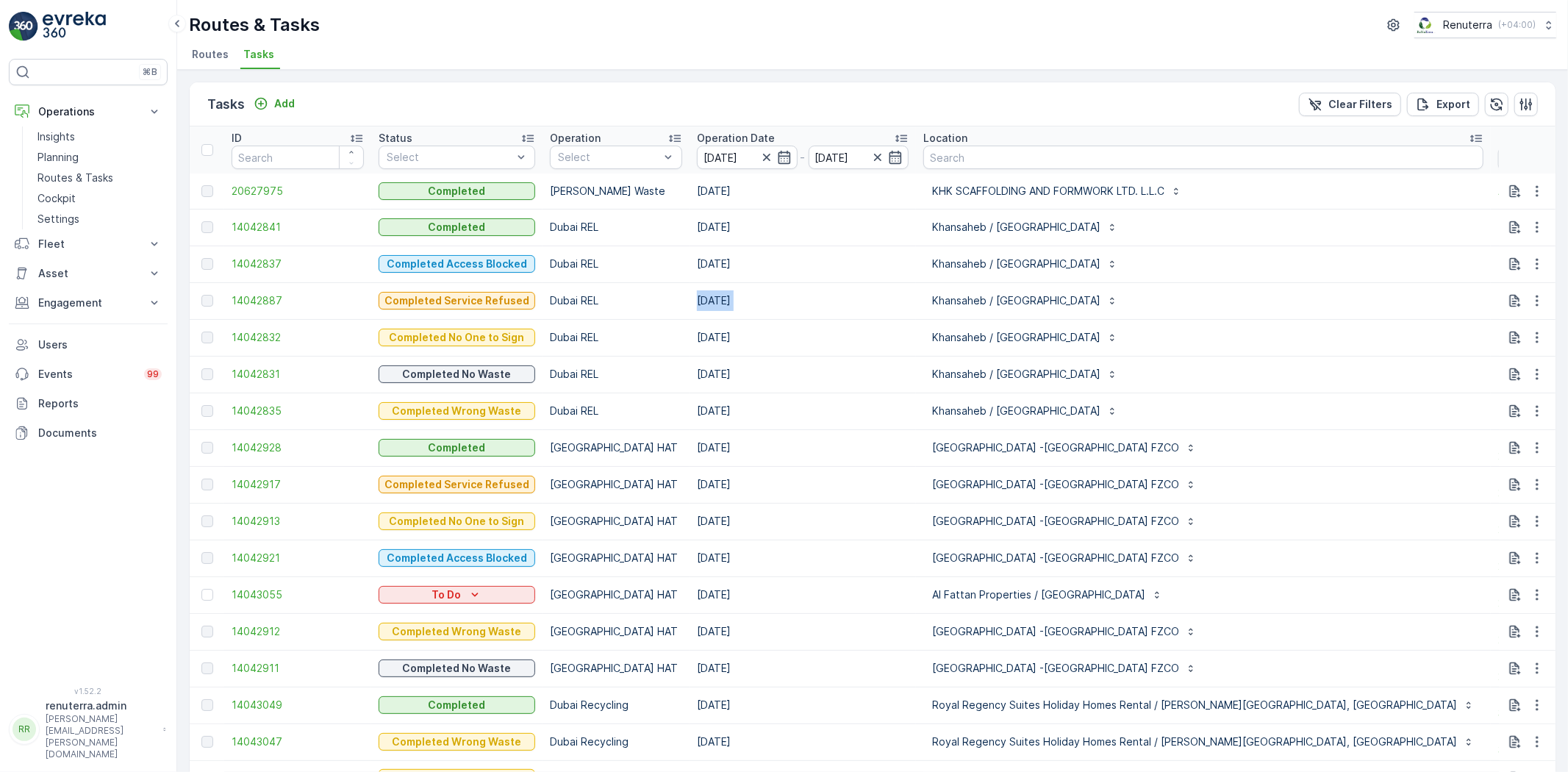
click at [875, 303] on td "22.11.2024" at bounding box center [802, 301] width 226 height 37
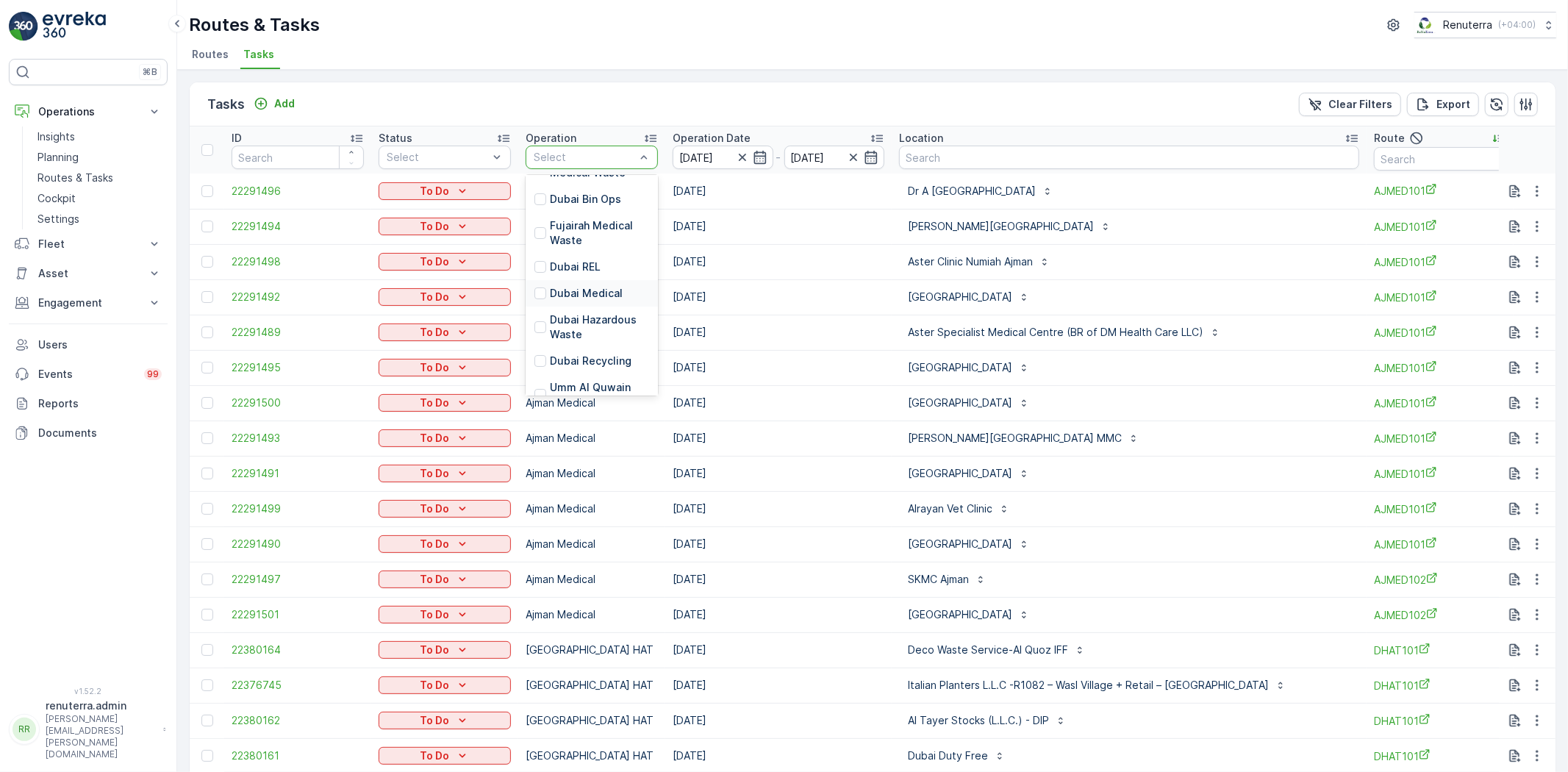
scroll to position [163, 0]
click at [581, 344] on p "[GEOGRAPHIC_DATA] HAT" at bounding box center [605, 346] width 111 height 29
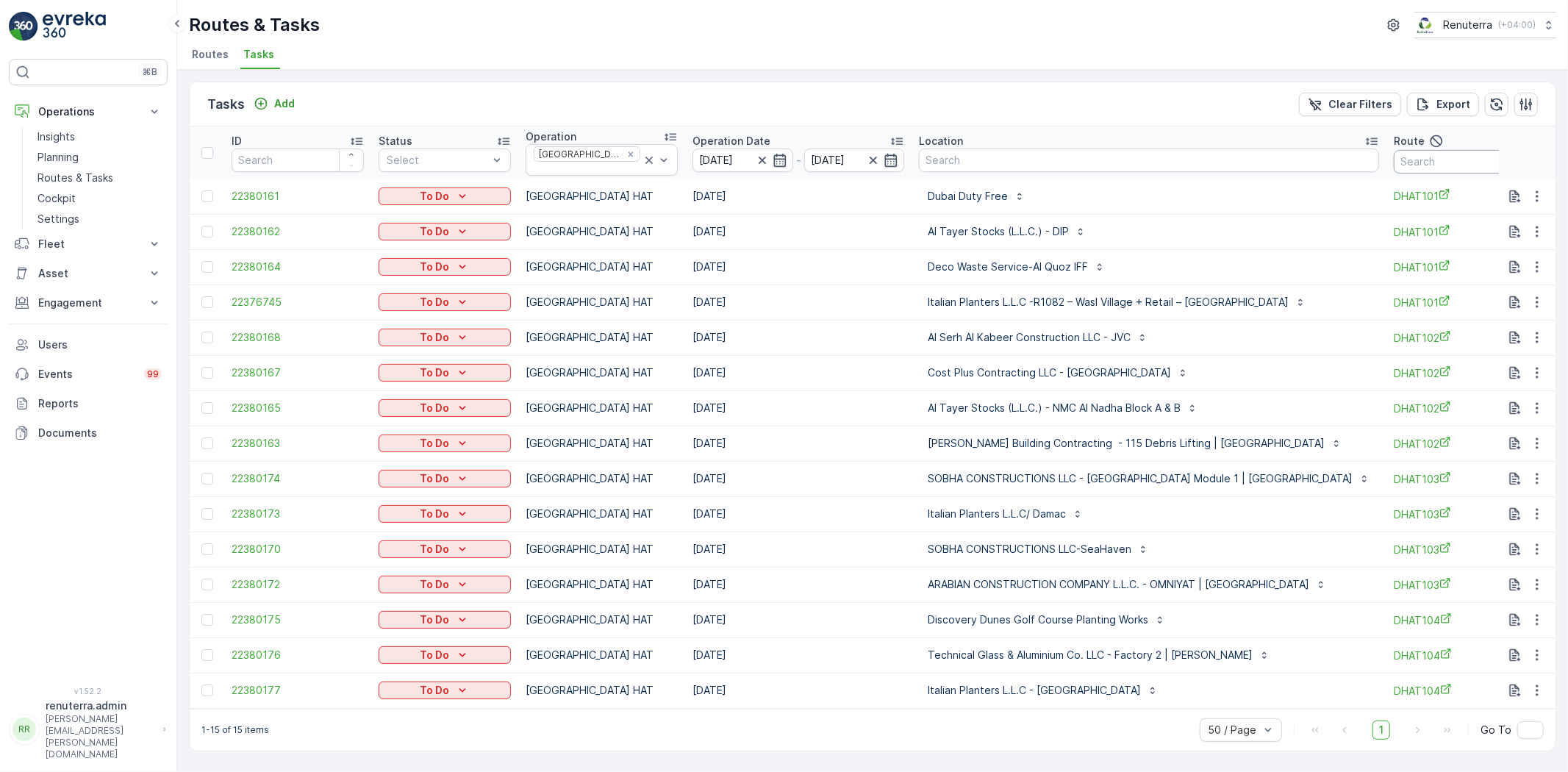
click at [1394, 168] on input "text" at bounding box center [1460, 162] width 132 height 24
type input "101"
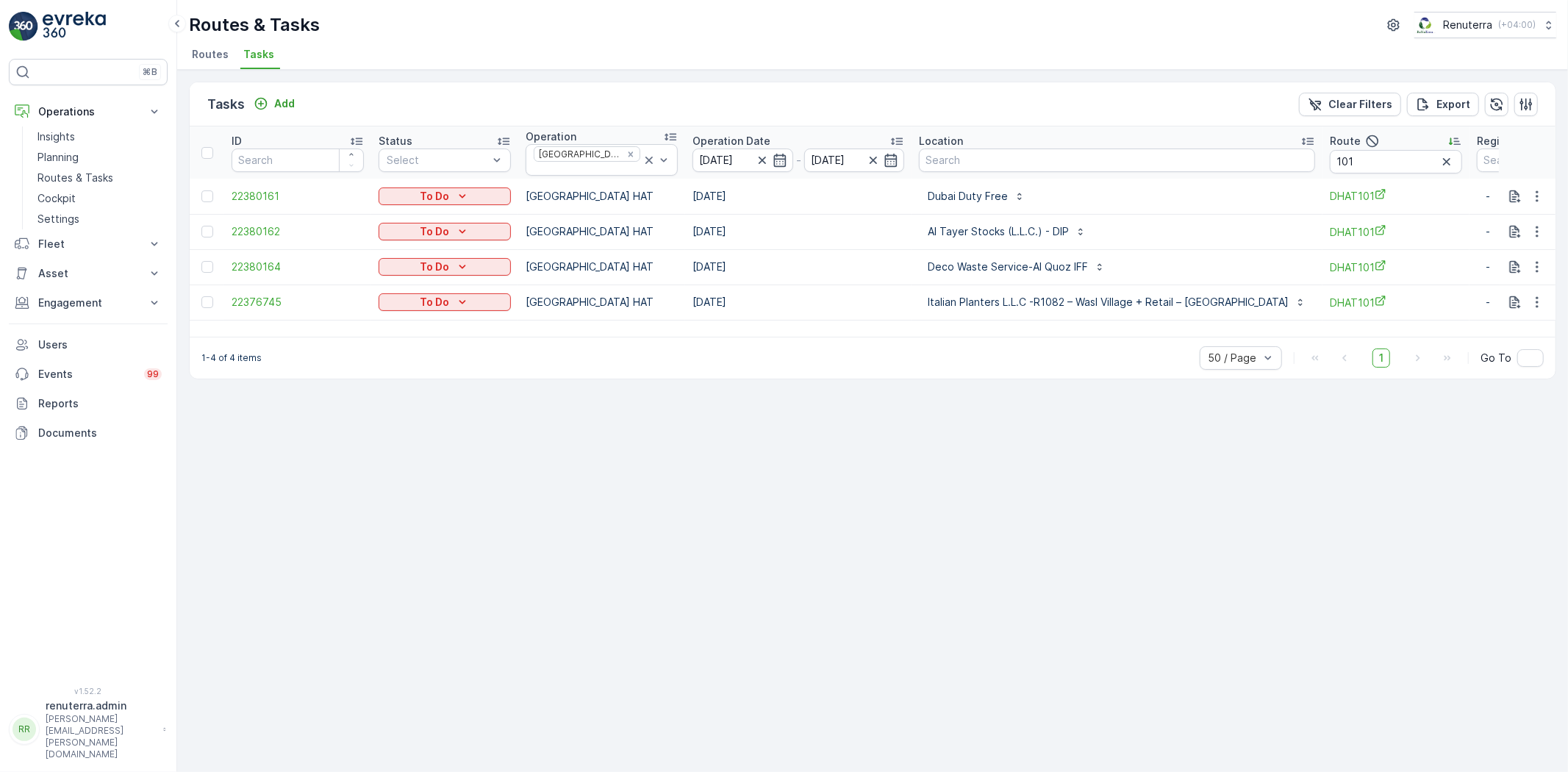
scroll to position [0, 39]
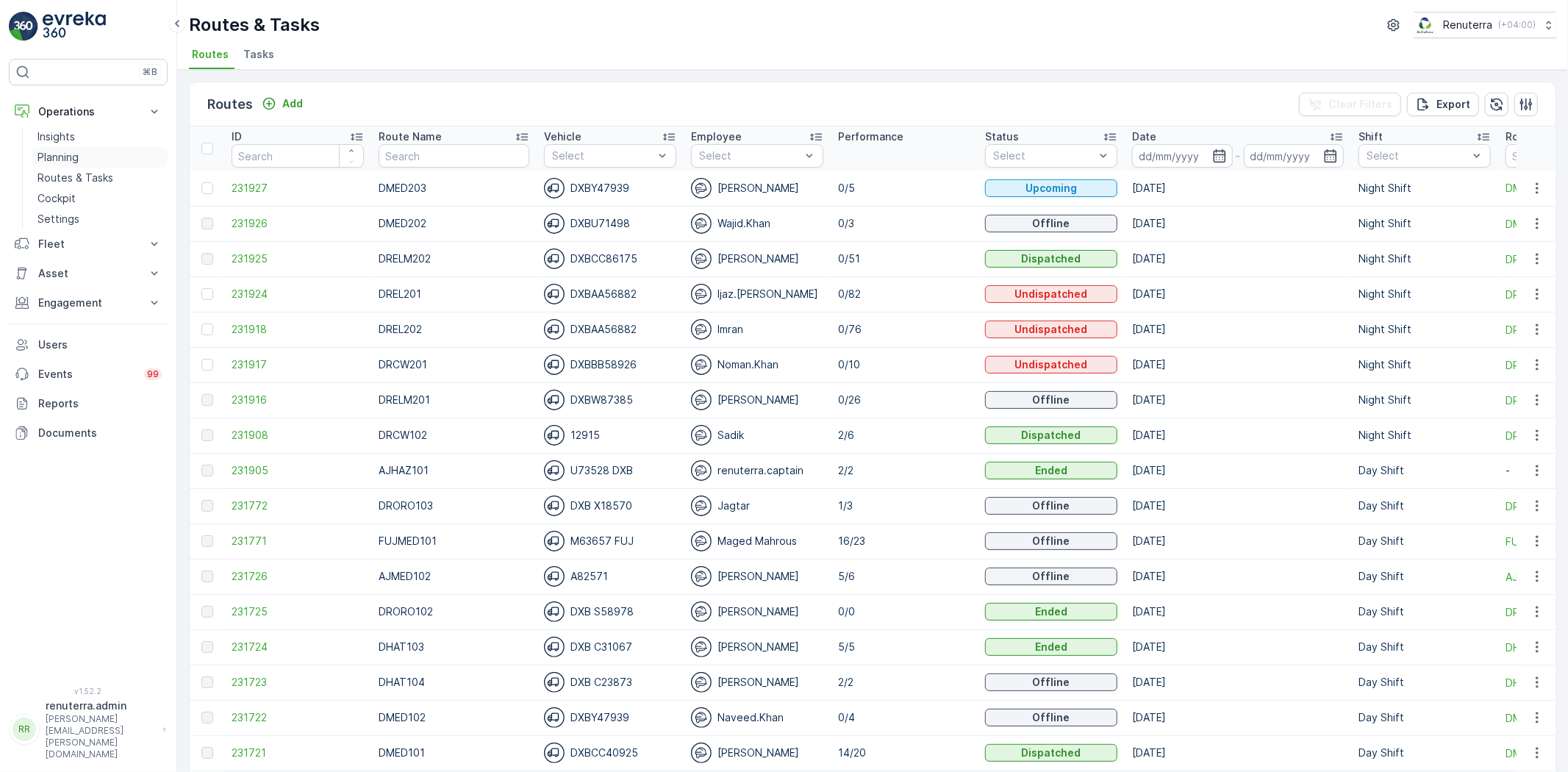
click at [64, 150] on p "Planning" at bounding box center [58, 157] width 41 height 14
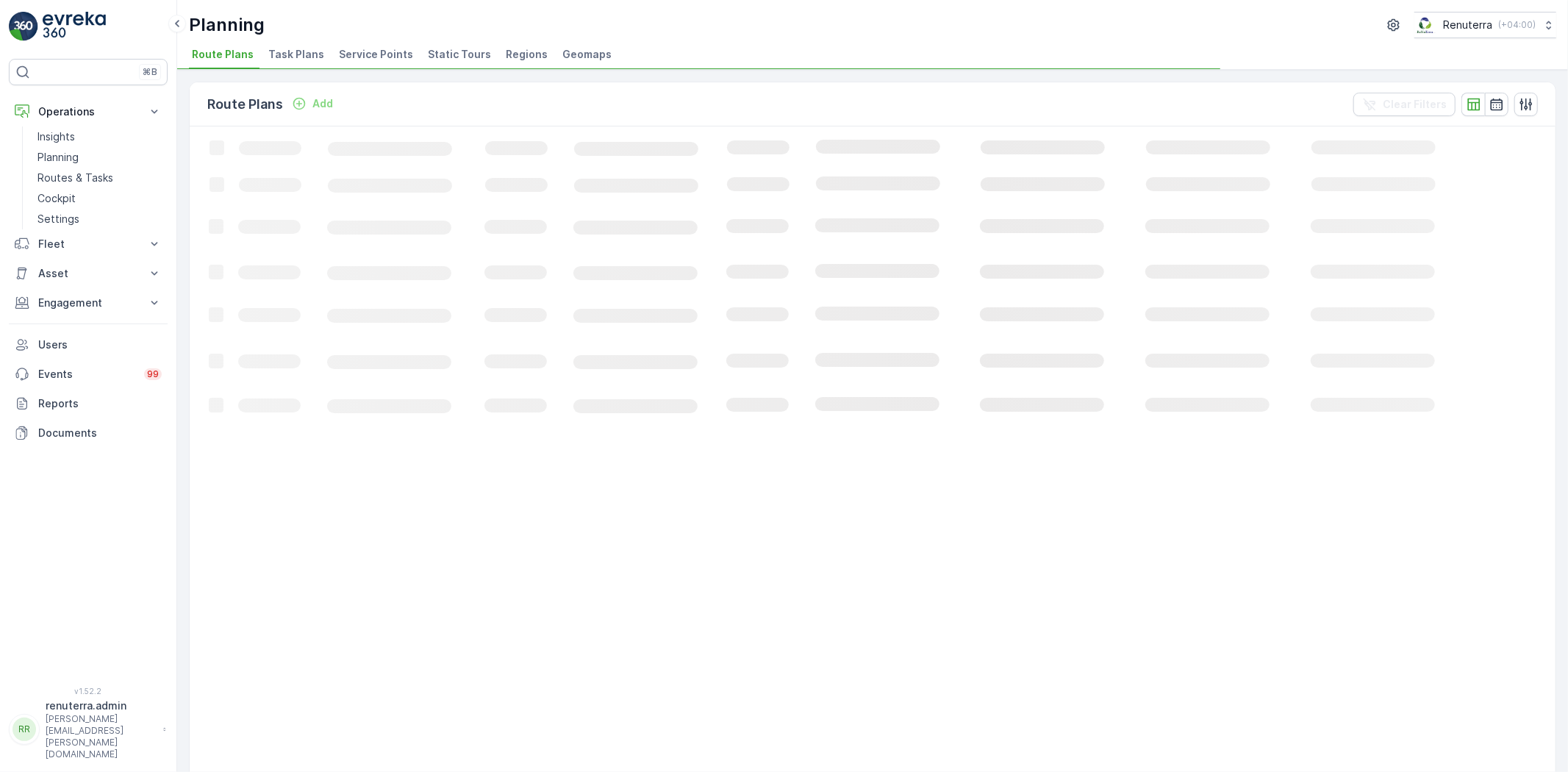
drag, startPoint x: 294, startPoint y: 44, endPoint x: 345, endPoint y: 46, distance: 51.0
click at [295, 44] on li "Task Plans" at bounding box center [297, 56] width 64 height 25
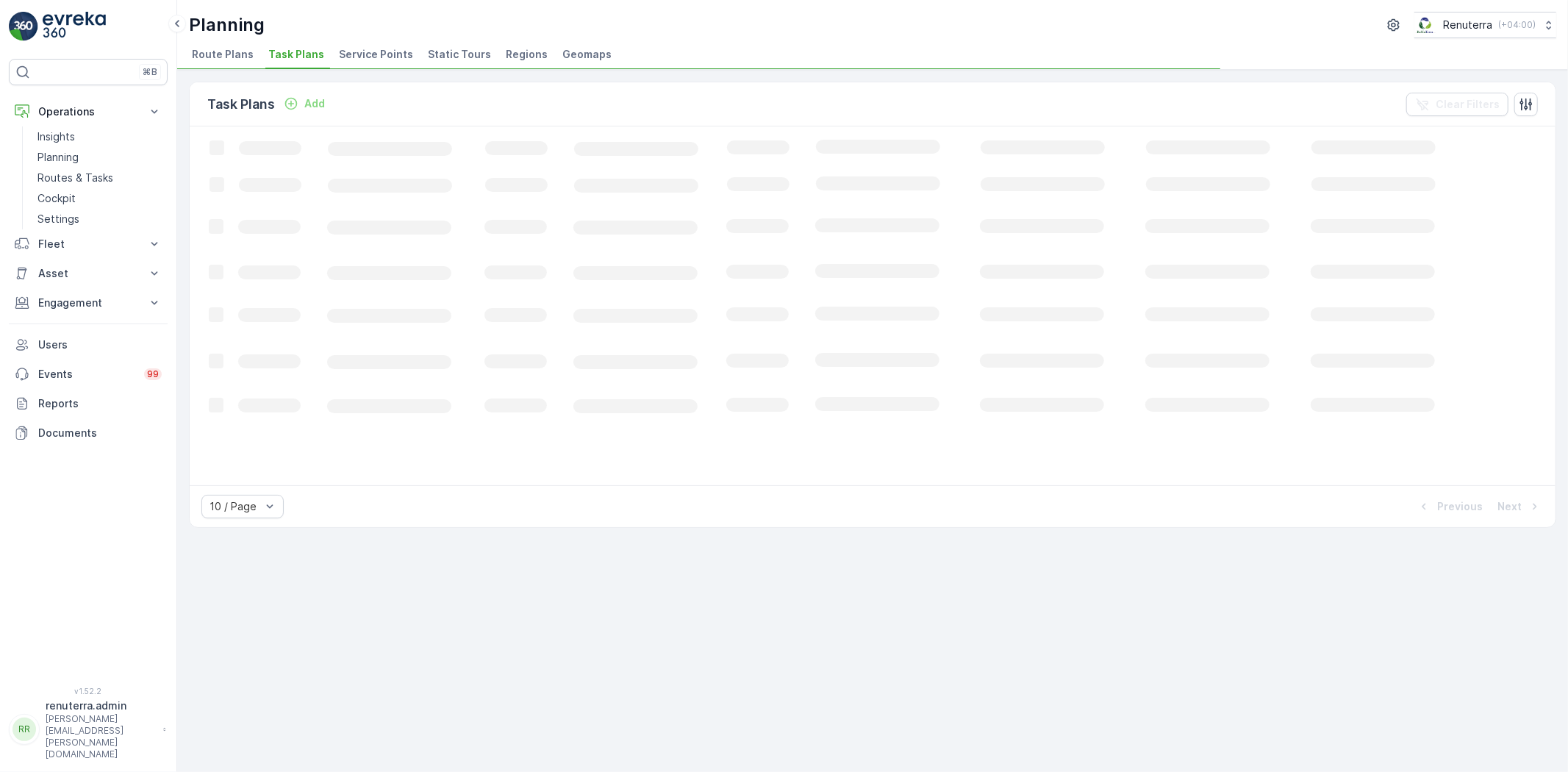
click at [392, 52] on span "Service Points" at bounding box center [376, 54] width 74 height 14
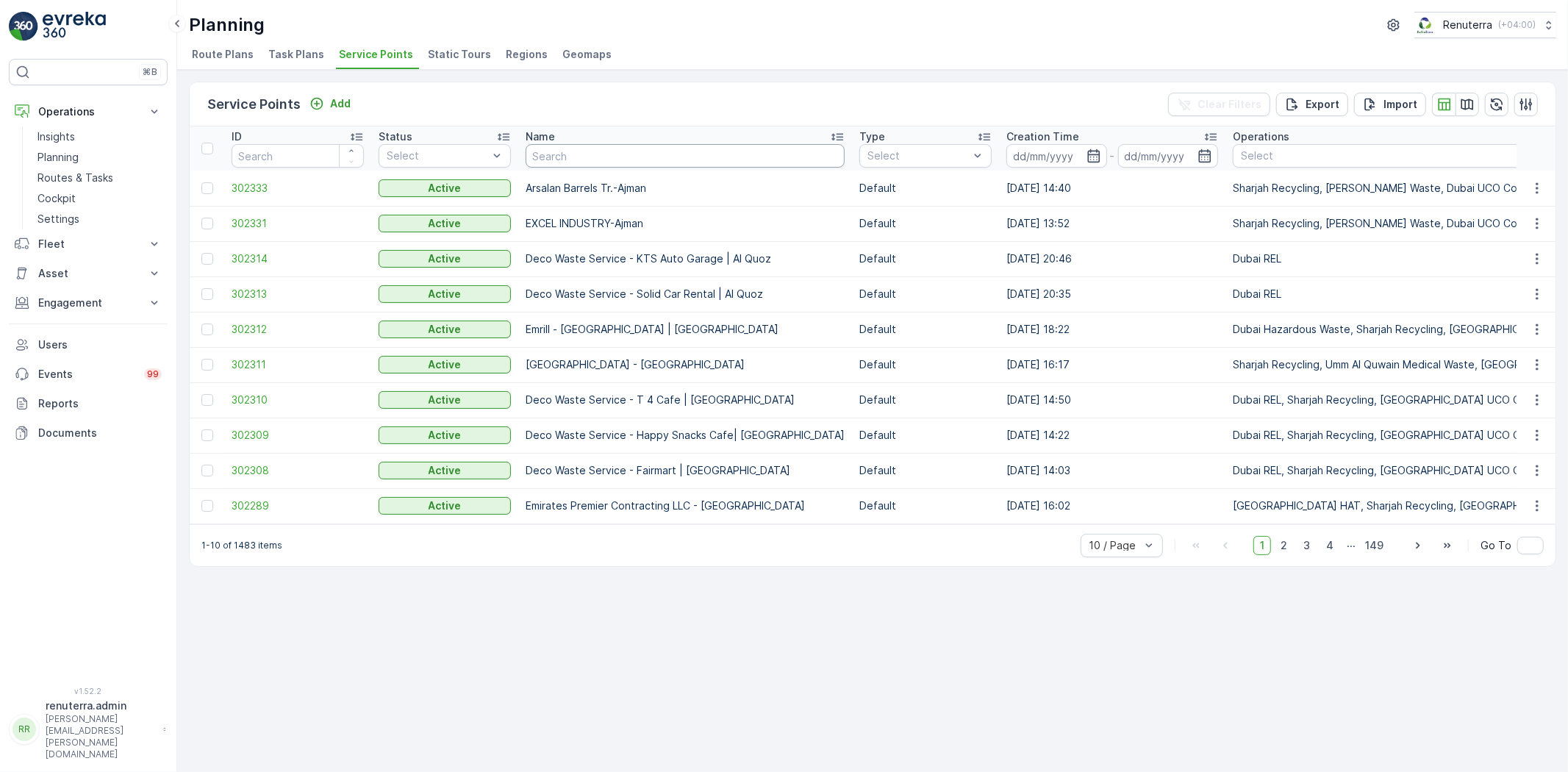
click at [614, 151] on input "text" at bounding box center [685, 156] width 319 height 24
paste input "EMIRATES LANDSCAPING L.L.C - Emirates Road E11"
type input "EMIRATES LANDSCAPING L.L.C - Emirates Road E11"
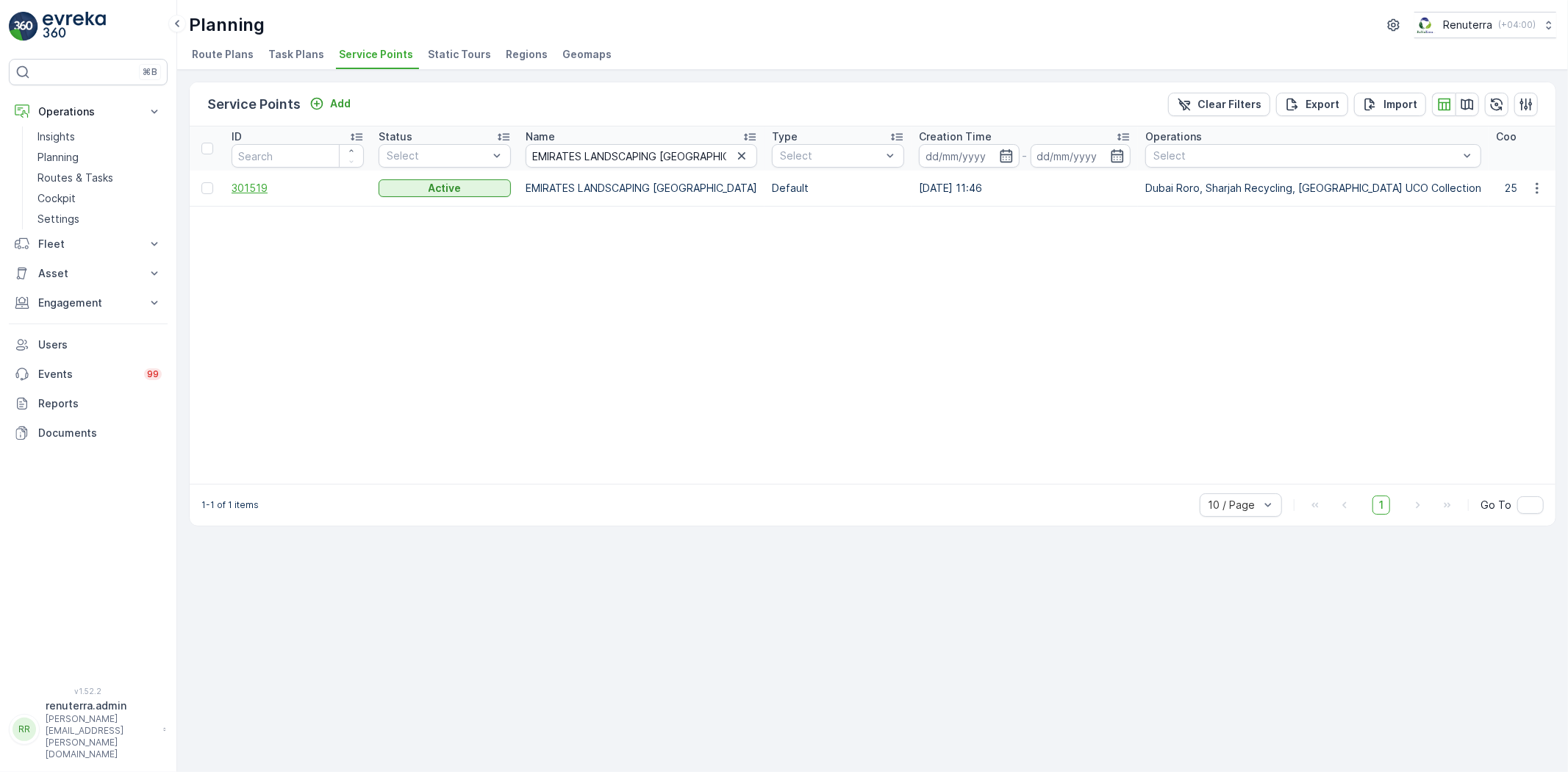
click at [248, 187] on span "301519" at bounding box center [298, 188] width 132 height 14
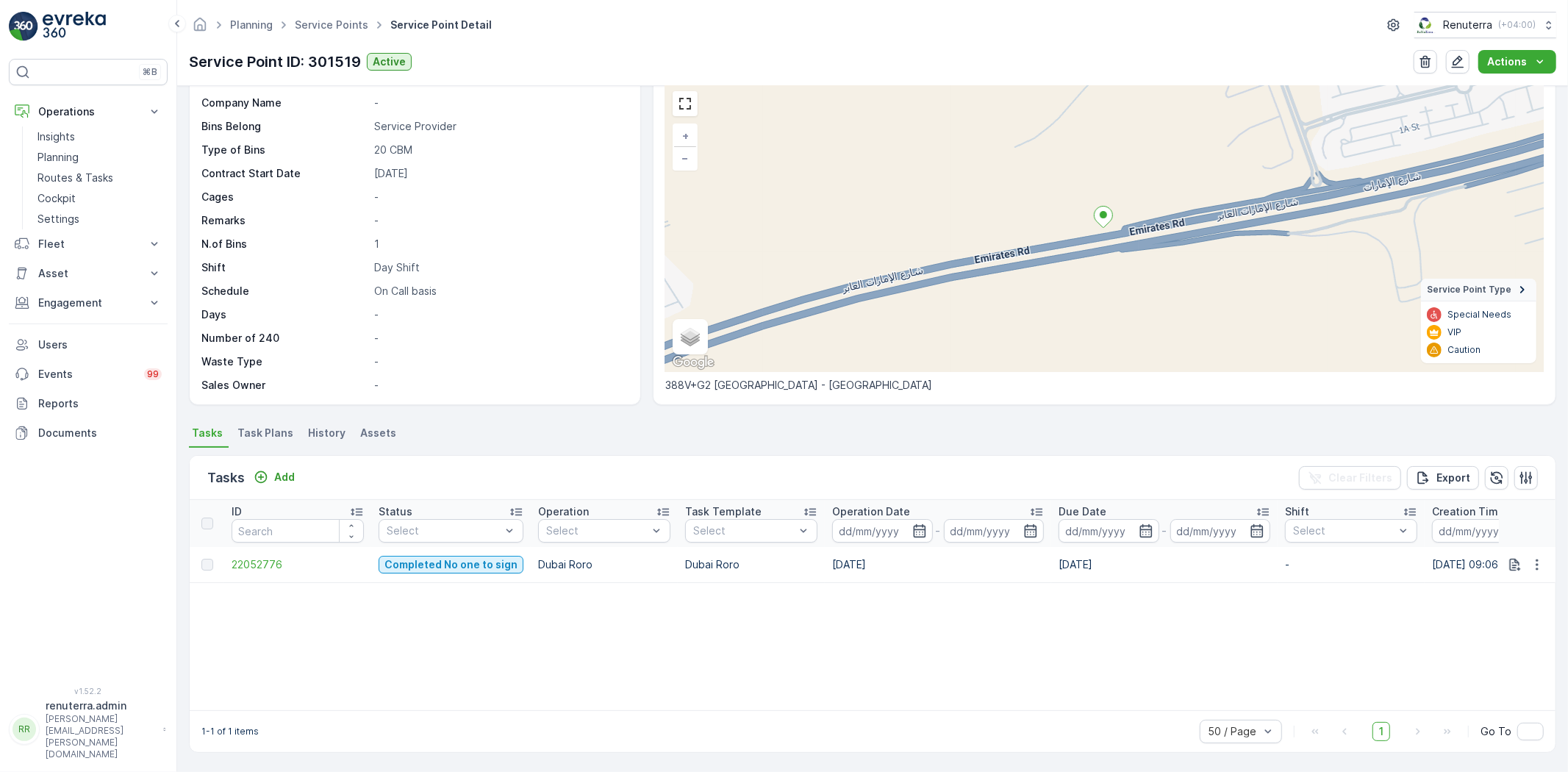
scroll to position [60, 0]
click at [275, 475] on p "Add" at bounding box center [284, 478] width 21 height 14
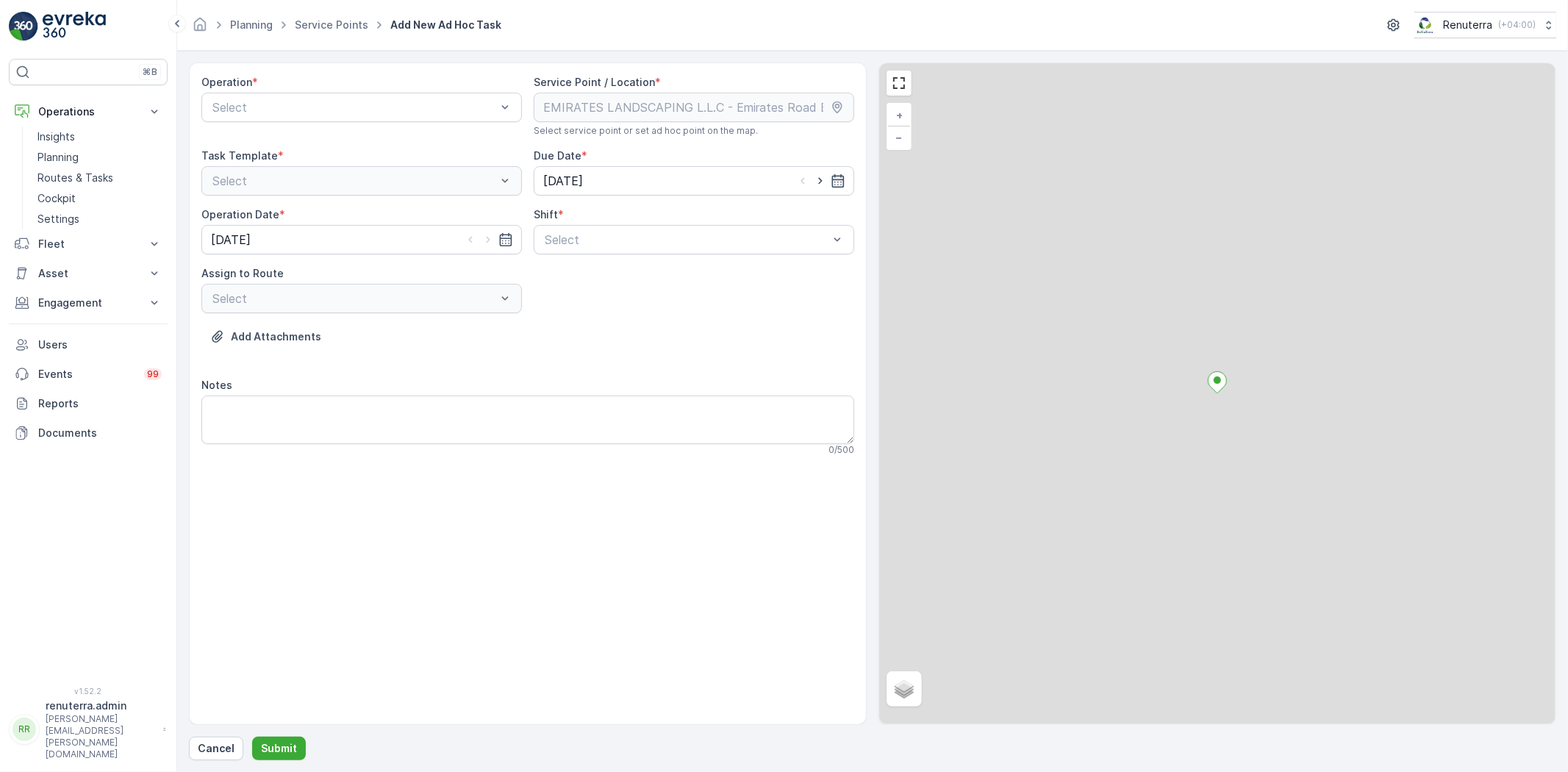
click at [316, 86] on div "Operation *" at bounding box center [361, 82] width 321 height 14
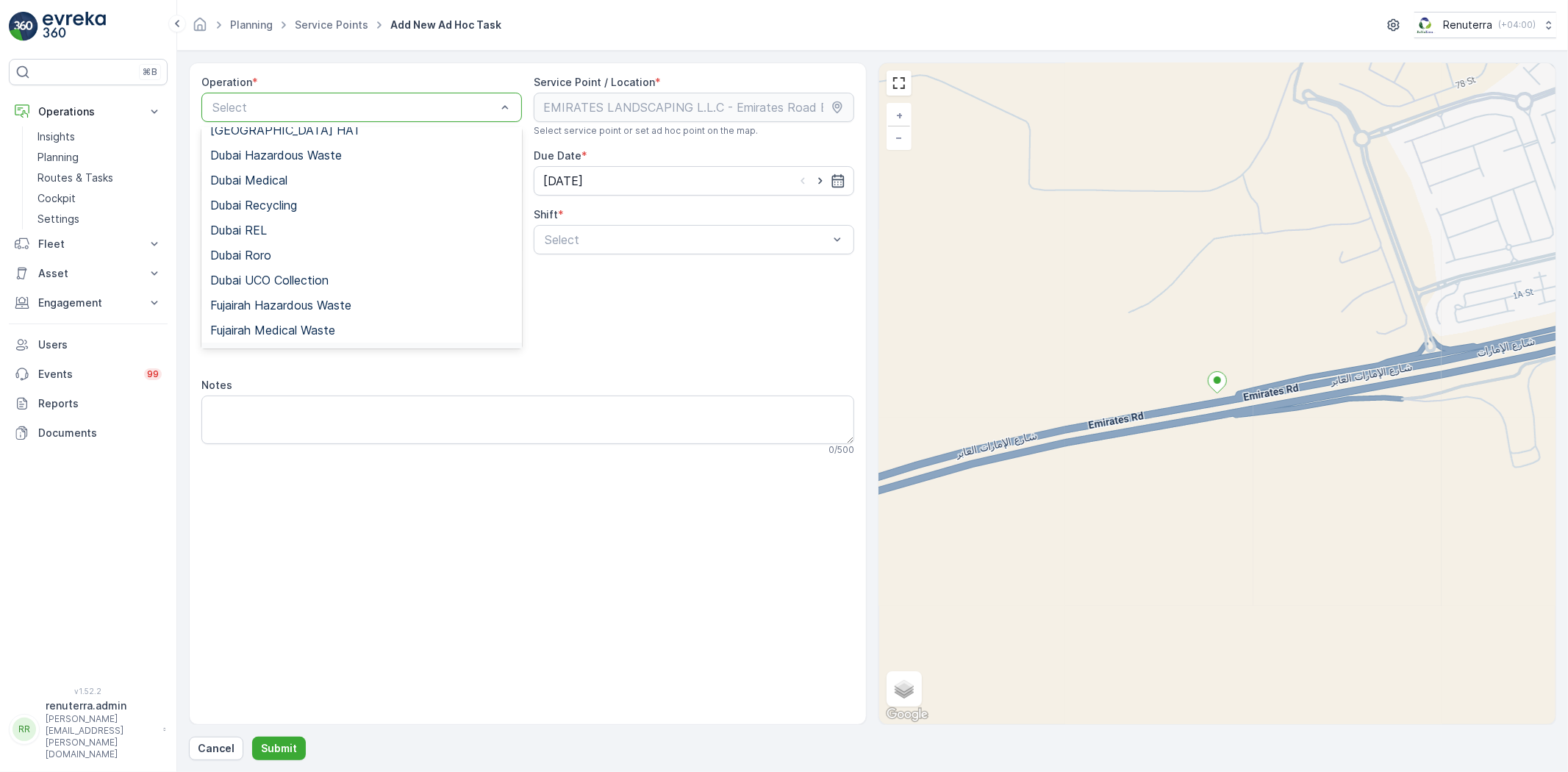
scroll to position [163, 0]
click at [277, 168] on div "Dubai Roro" at bounding box center [361, 180] width 321 height 25
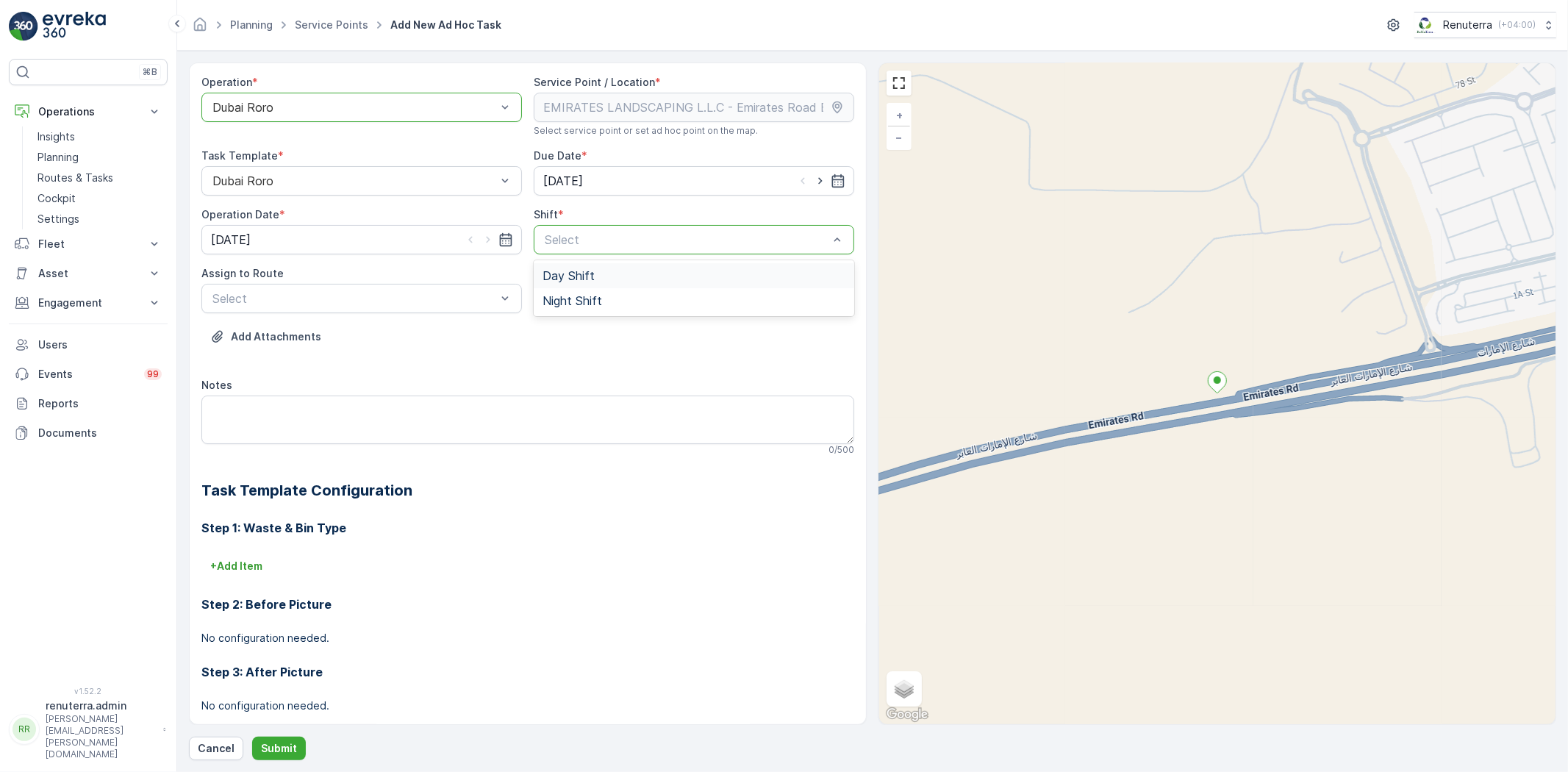
click at [583, 275] on span "Day Shift" at bounding box center [569, 275] width 53 height 14
click at [258, 390] on span "DRORO101 (Ended) - DXBCC95212" at bounding box center [307, 384] width 194 height 14
click at [818, 181] on icon "button" at bounding box center [820, 181] width 4 height 6
type input "[DATE]"
click at [486, 240] on icon "button" at bounding box center [488, 240] width 14 height 14
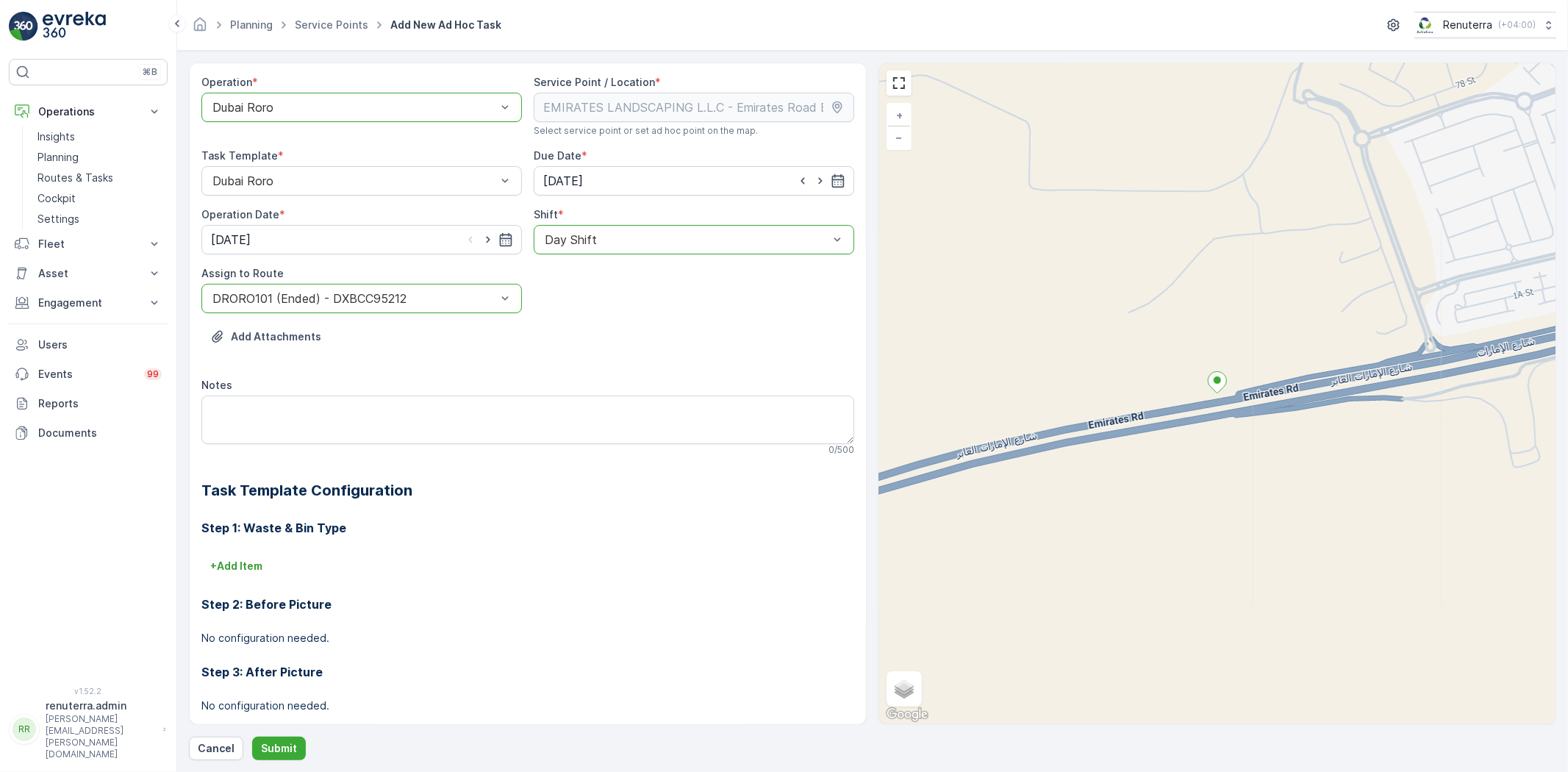
type input "[DATE]"
click at [291, 743] on p "Submit" at bounding box center [279, 748] width 36 height 14
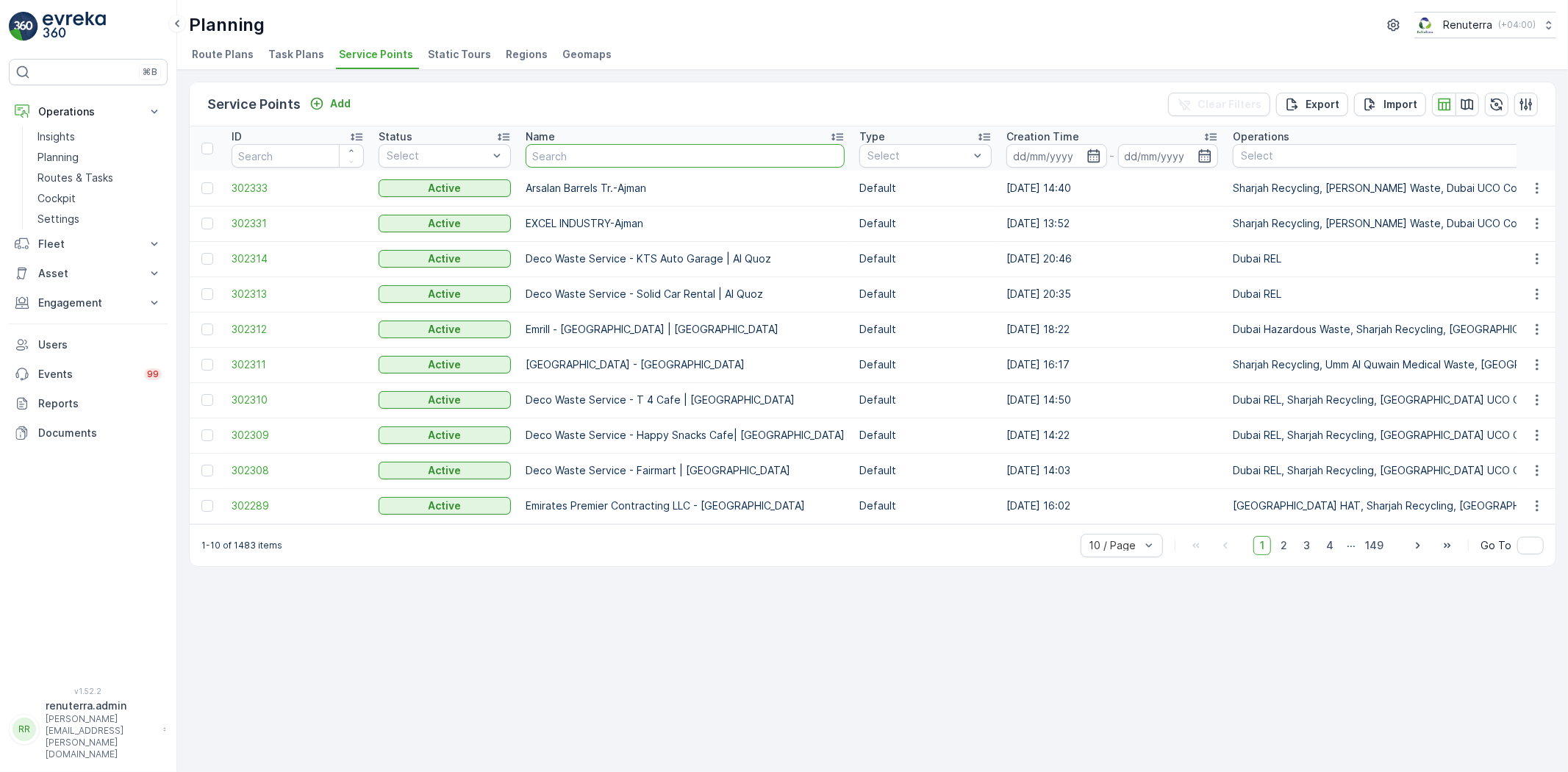
click at [604, 149] on input "text" at bounding box center [685, 156] width 319 height 24
paste input "KTC INTERNATIONAL LANDSCAPING - Emirates Towers - SZR"
type input "KTC INTERNATIONAL LANDSCAPING - Emirates Towers - SZR"
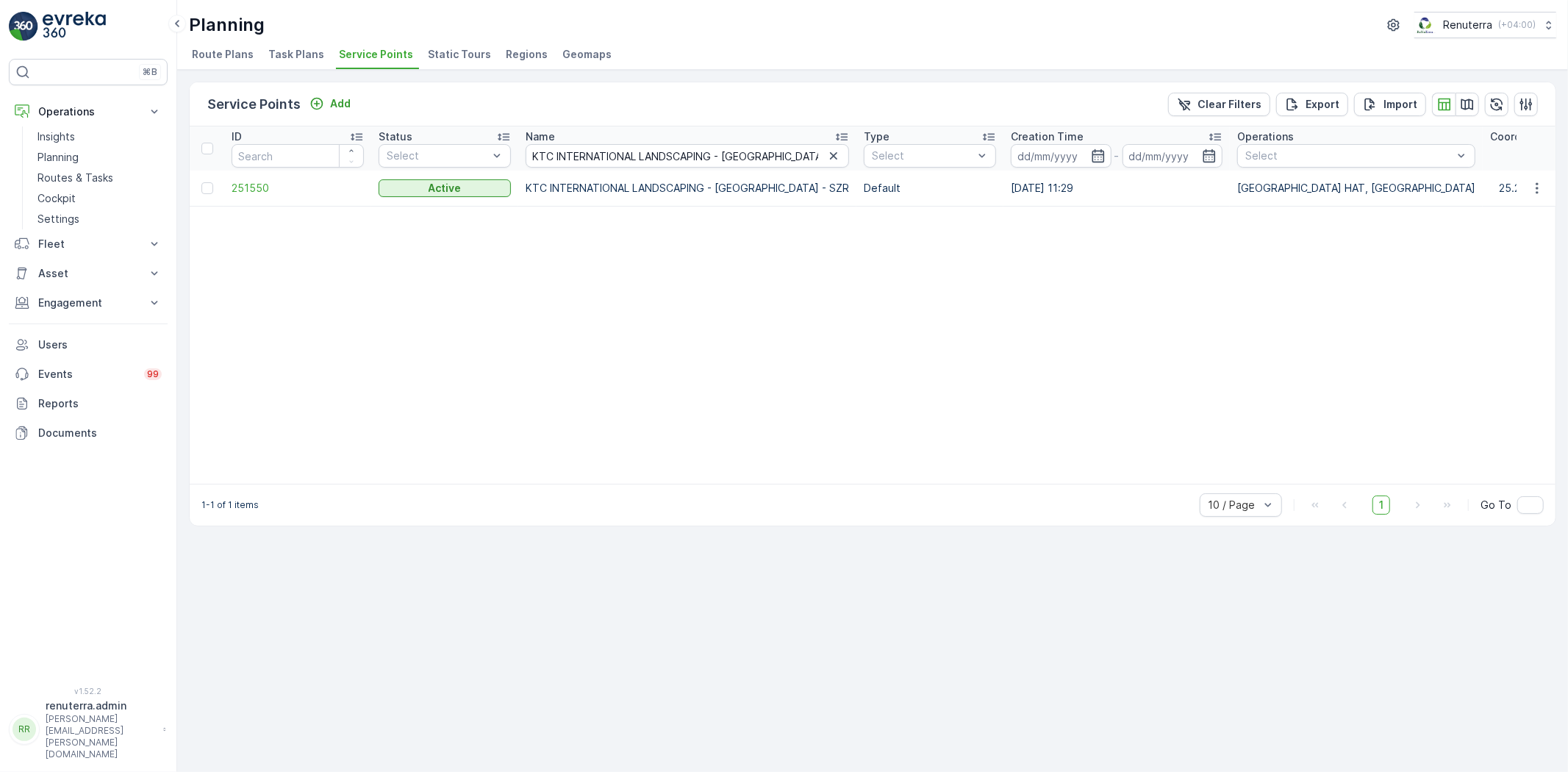
click at [240, 201] on td "251550" at bounding box center [298, 188] width 147 height 35
click at [247, 189] on span "251550" at bounding box center [298, 188] width 132 height 14
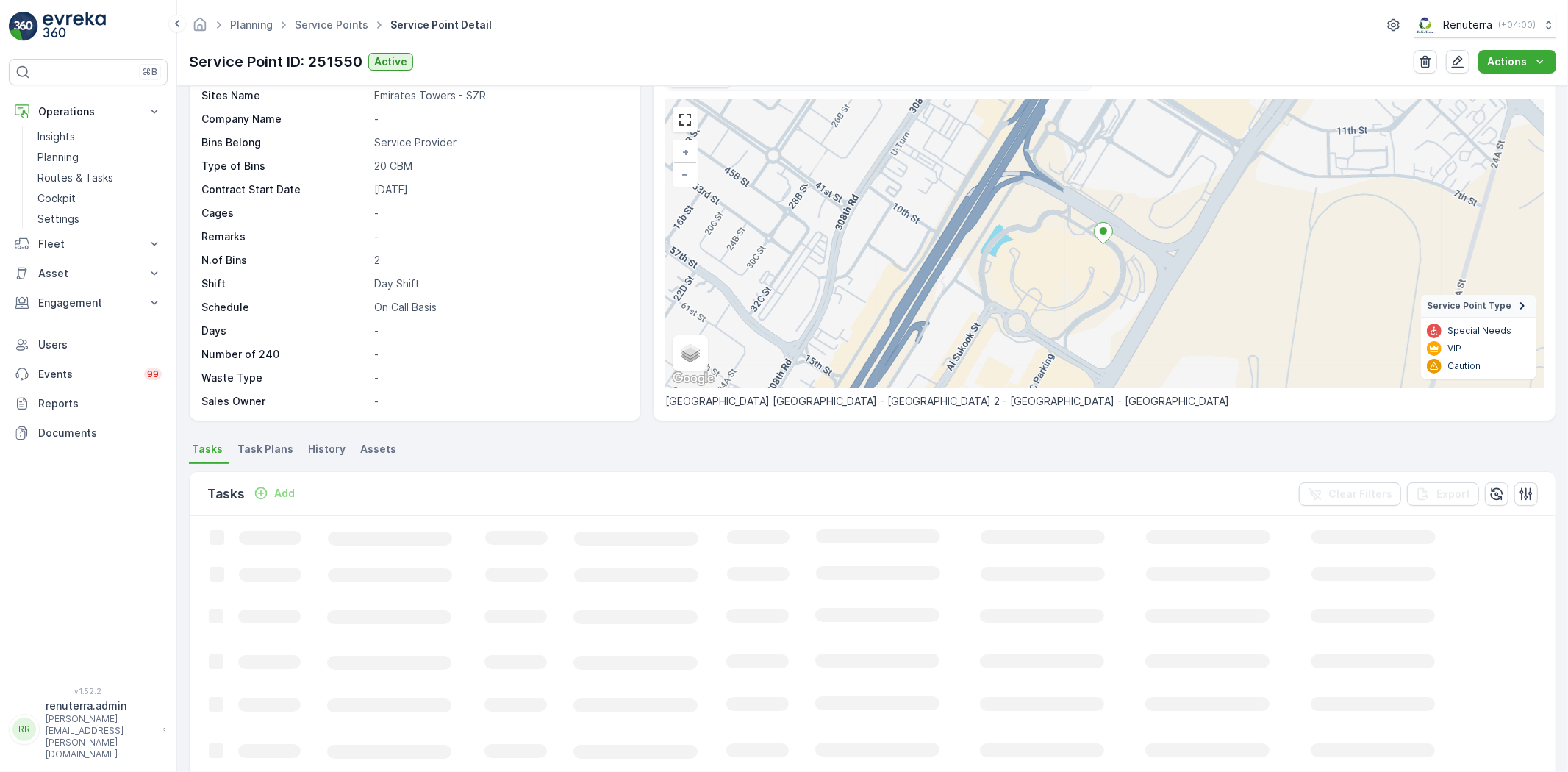
scroll to position [82, 0]
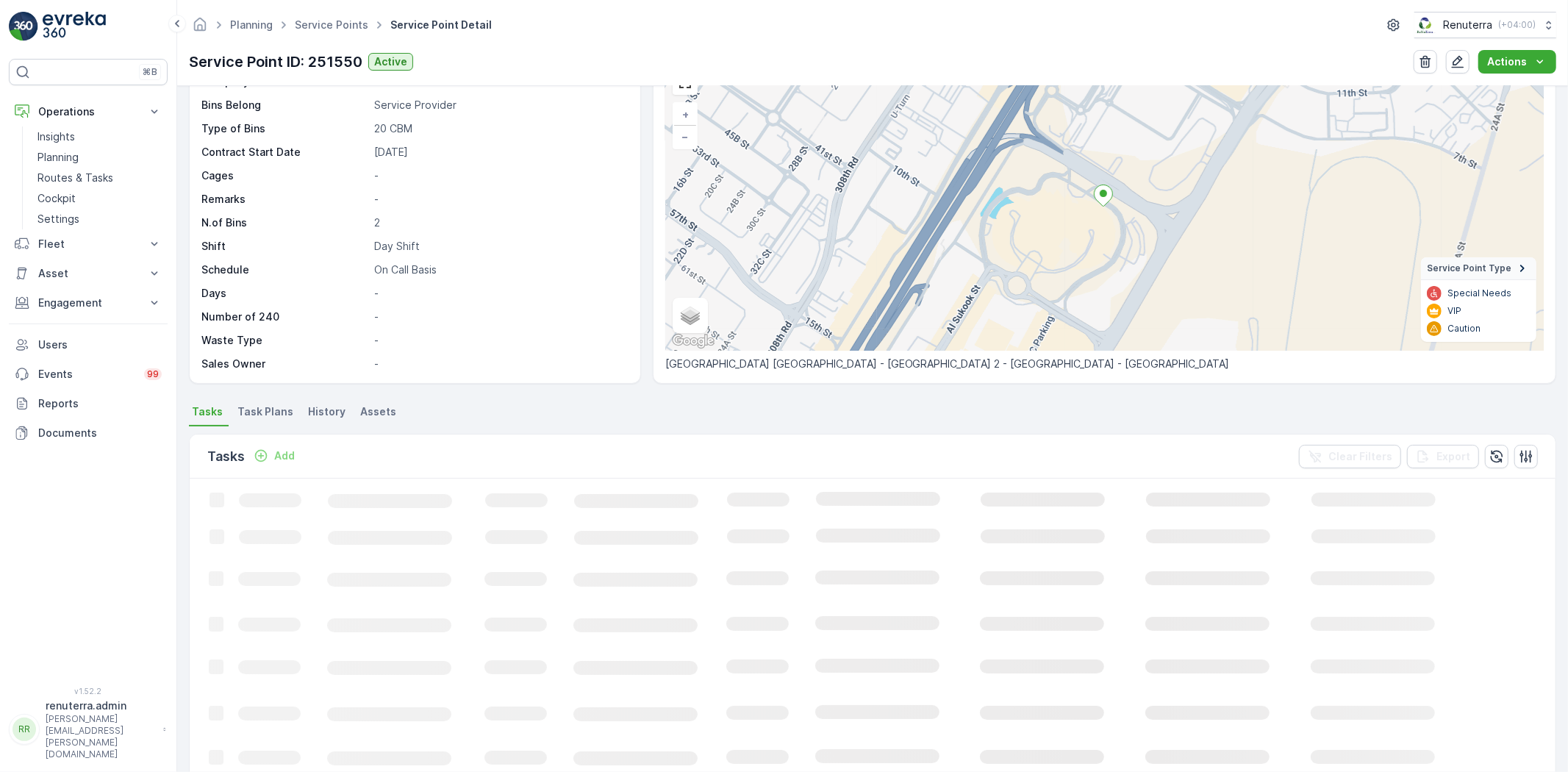
click at [270, 457] on div "Add" at bounding box center [275, 455] width 41 height 14
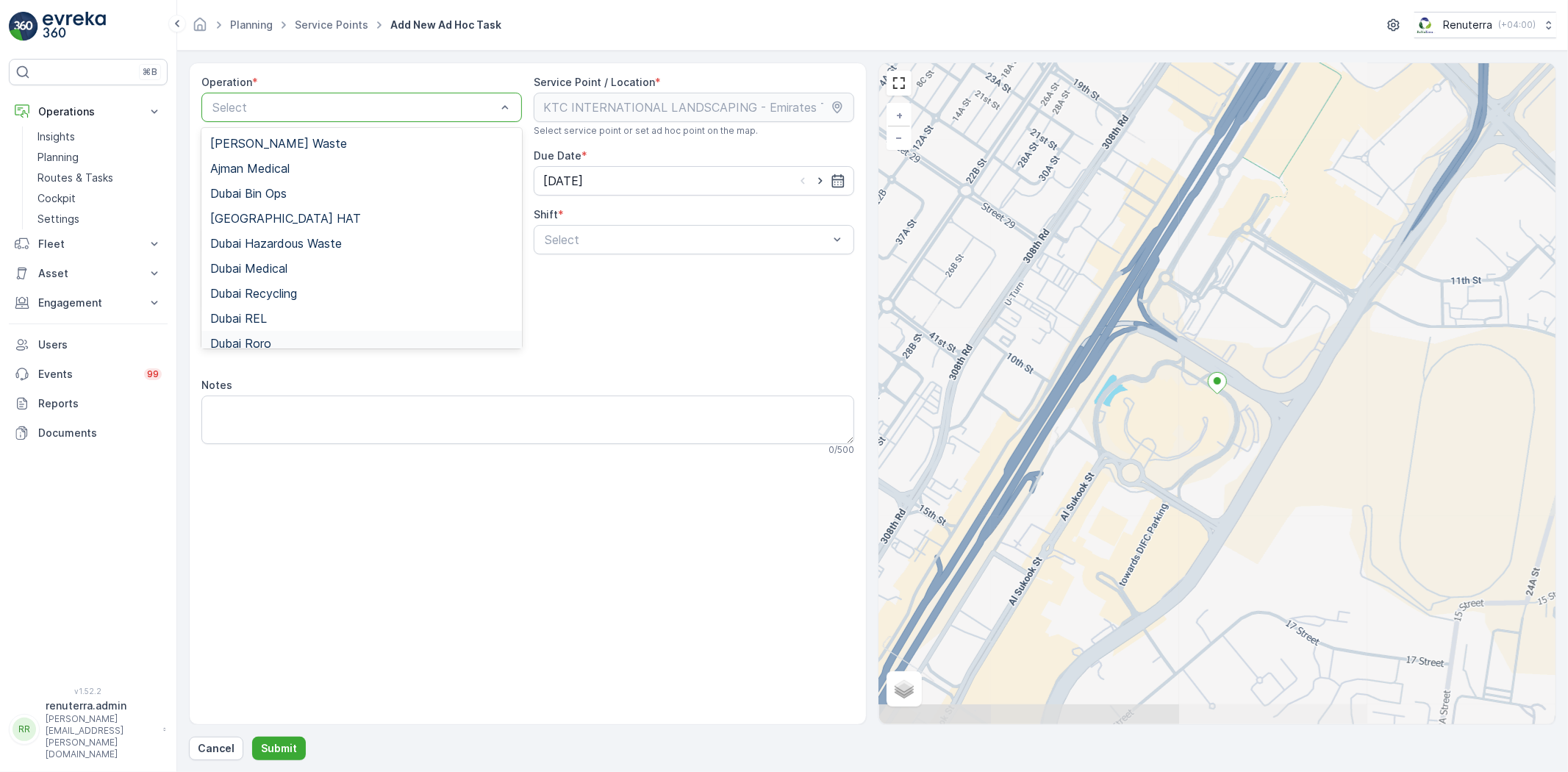
click at [280, 344] on div "Dubai Roro" at bounding box center [361, 343] width 302 height 14
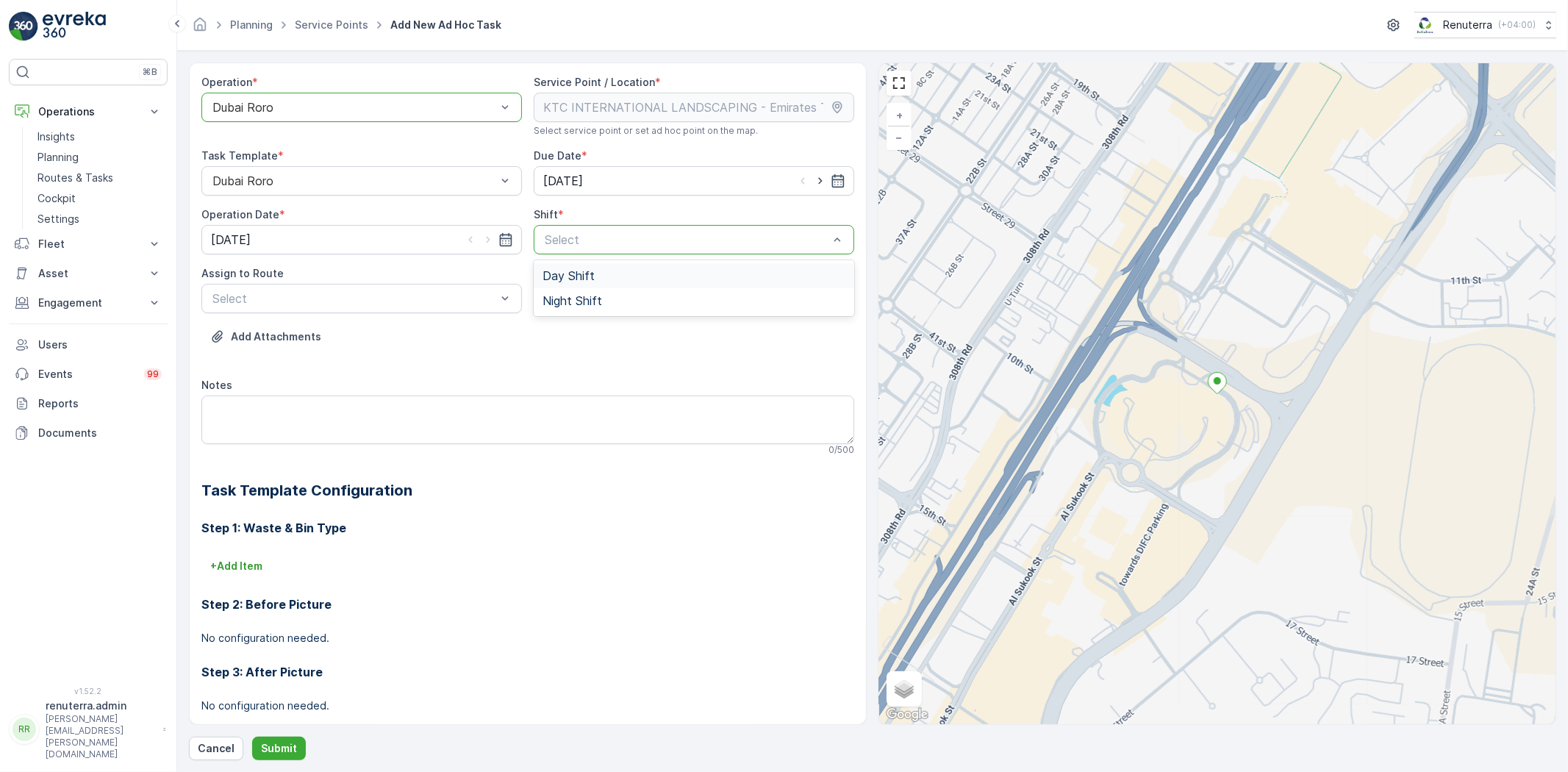
click at [688, 229] on div "Select" at bounding box center [693, 240] width 321 height 29
click at [628, 285] on div "Day Shift" at bounding box center [693, 275] width 321 height 25
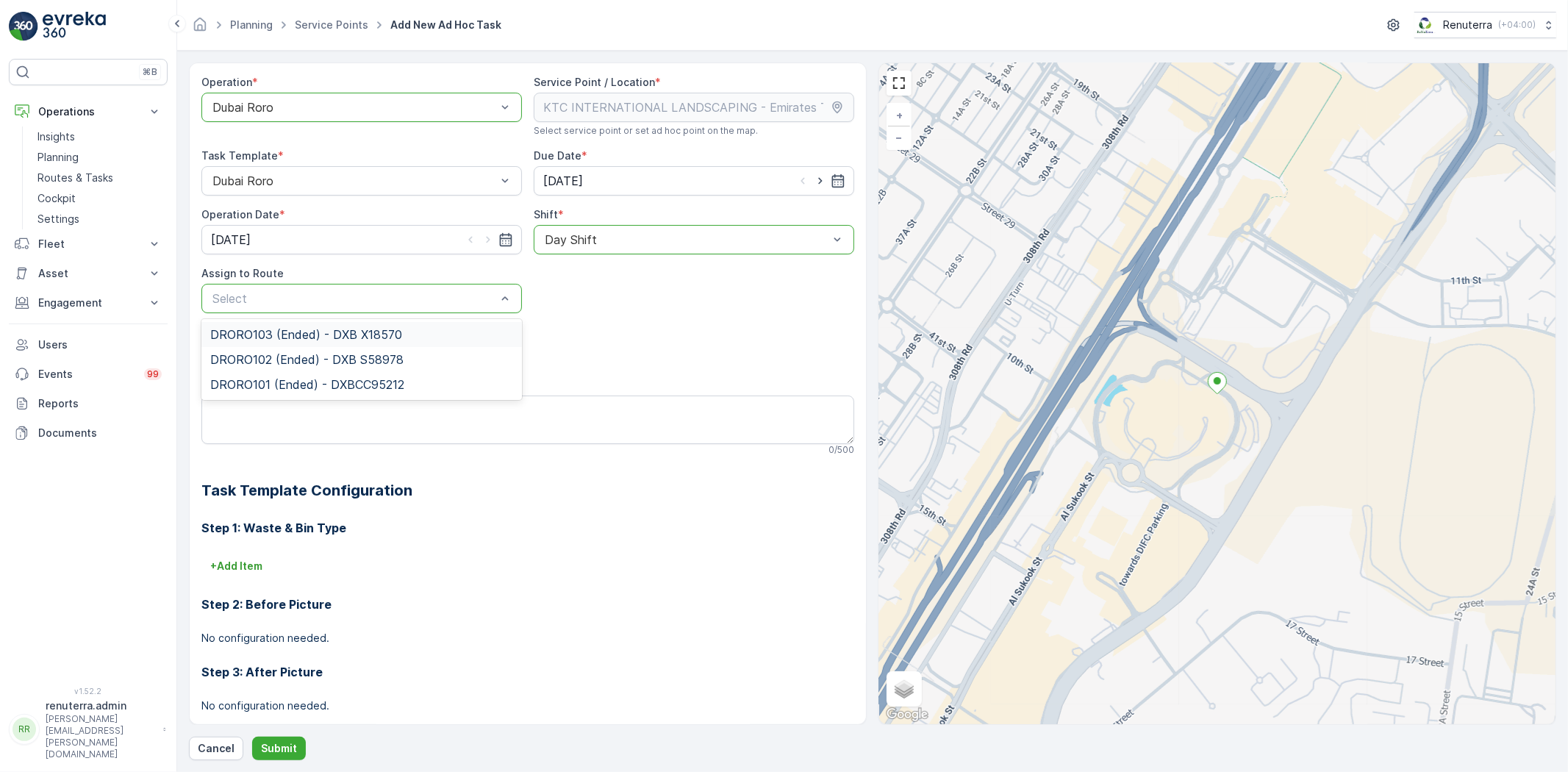
click at [346, 312] on div "Select" at bounding box center [361, 298] width 321 height 29
click at [313, 383] on span "DRORO101 (Ended) - DXBCC95212" at bounding box center [307, 384] width 194 height 14
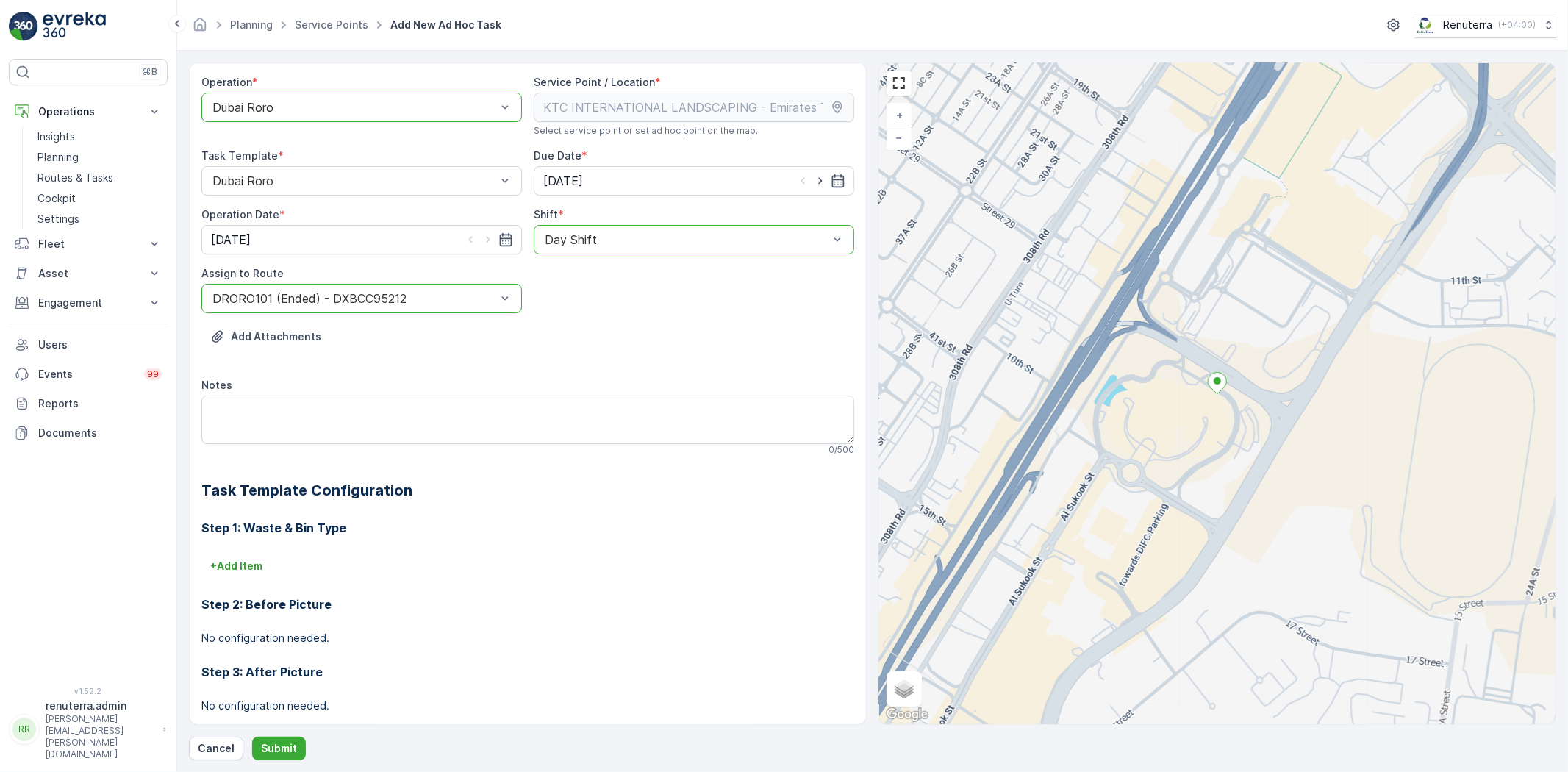
click at [819, 177] on icon "button" at bounding box center [820, 181] width 14 height 14
type input "[DATE]"
click at [486, 236] on icon "button" at bounding box center [488, 240] width 14 height 14
type input "[DATE]"
click at [288, 748] on p "Submit" at bounding box center [279, 748] width 36 height 14
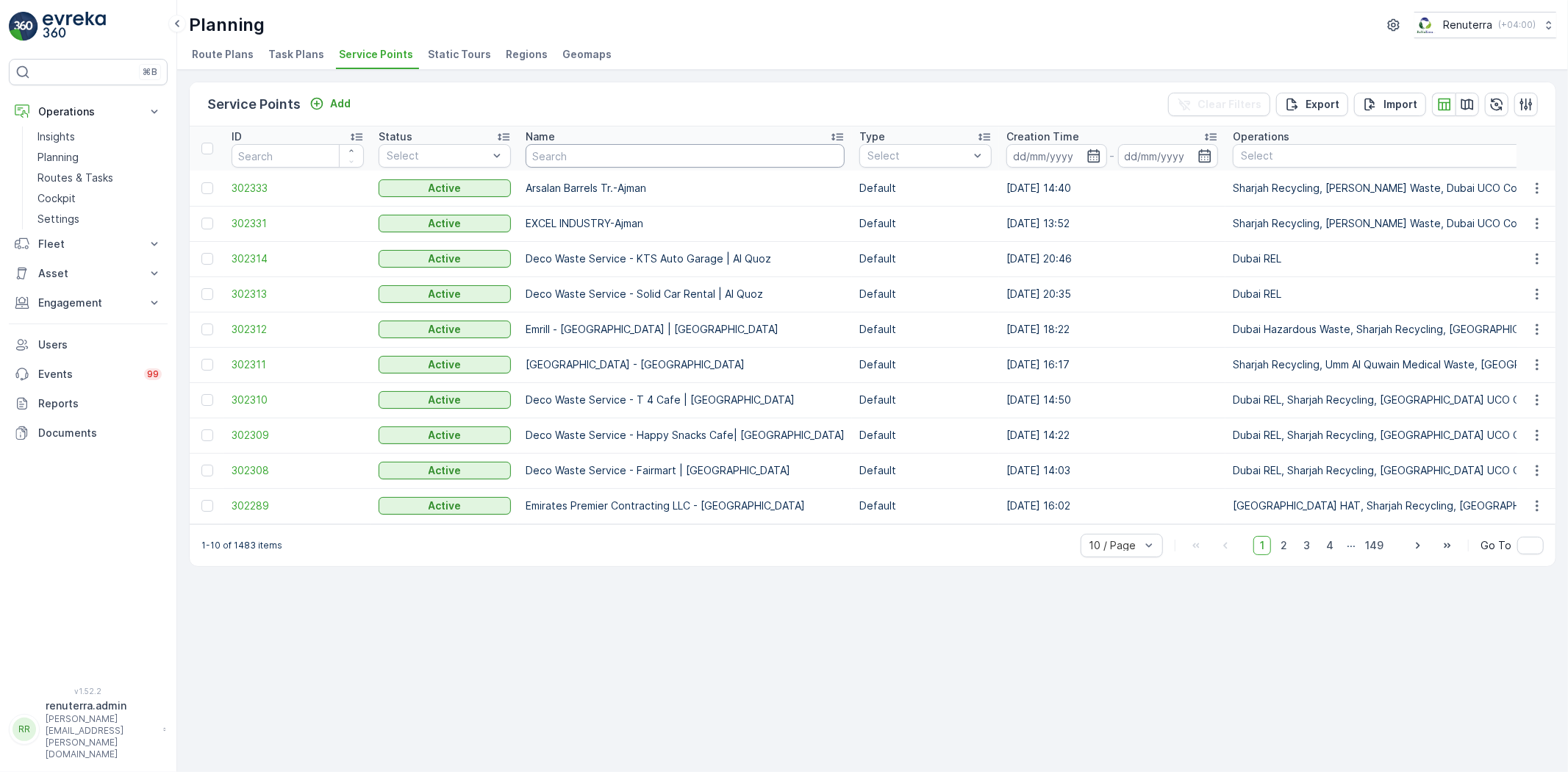
click at [634, 151] on input "text" at bounding box center [685, 156] width 319 height 24
paste input "KTC INTERNATIONAL LANDSCAPING - Emirates Towers - SZR"
type input "KTC INTERNATIONAL LANDSCAPING - Emirates Towers - SZR"
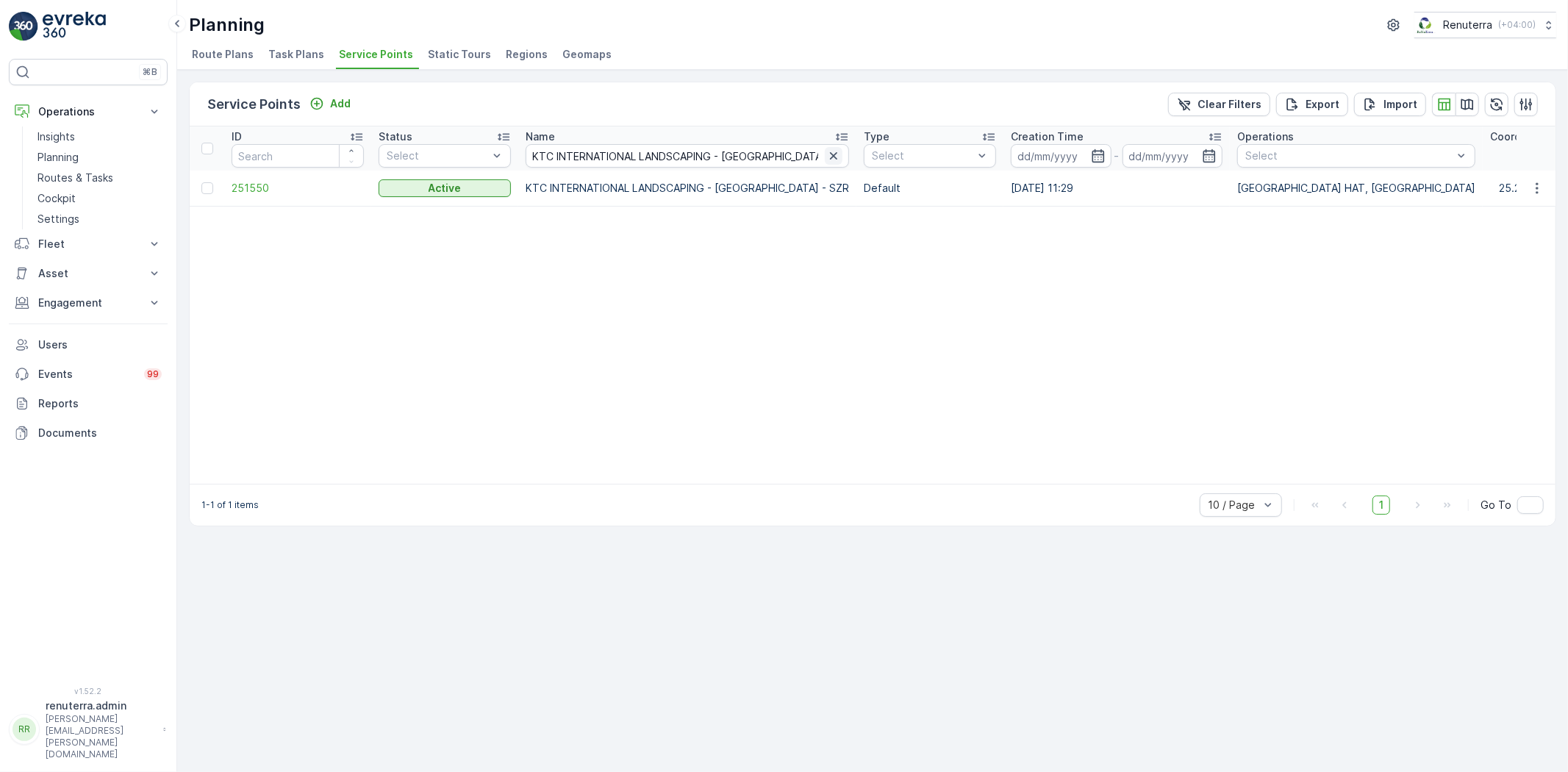
click at [826, 154] on icon "button" at bounding box center [833, 156] width 14 height 14
paste input "[PERSON_NAME] Project (EM836) - [PERSON_NAME]"
type input "[PERSON_NAME] Project (EM836) - [PERSON_NAME]"
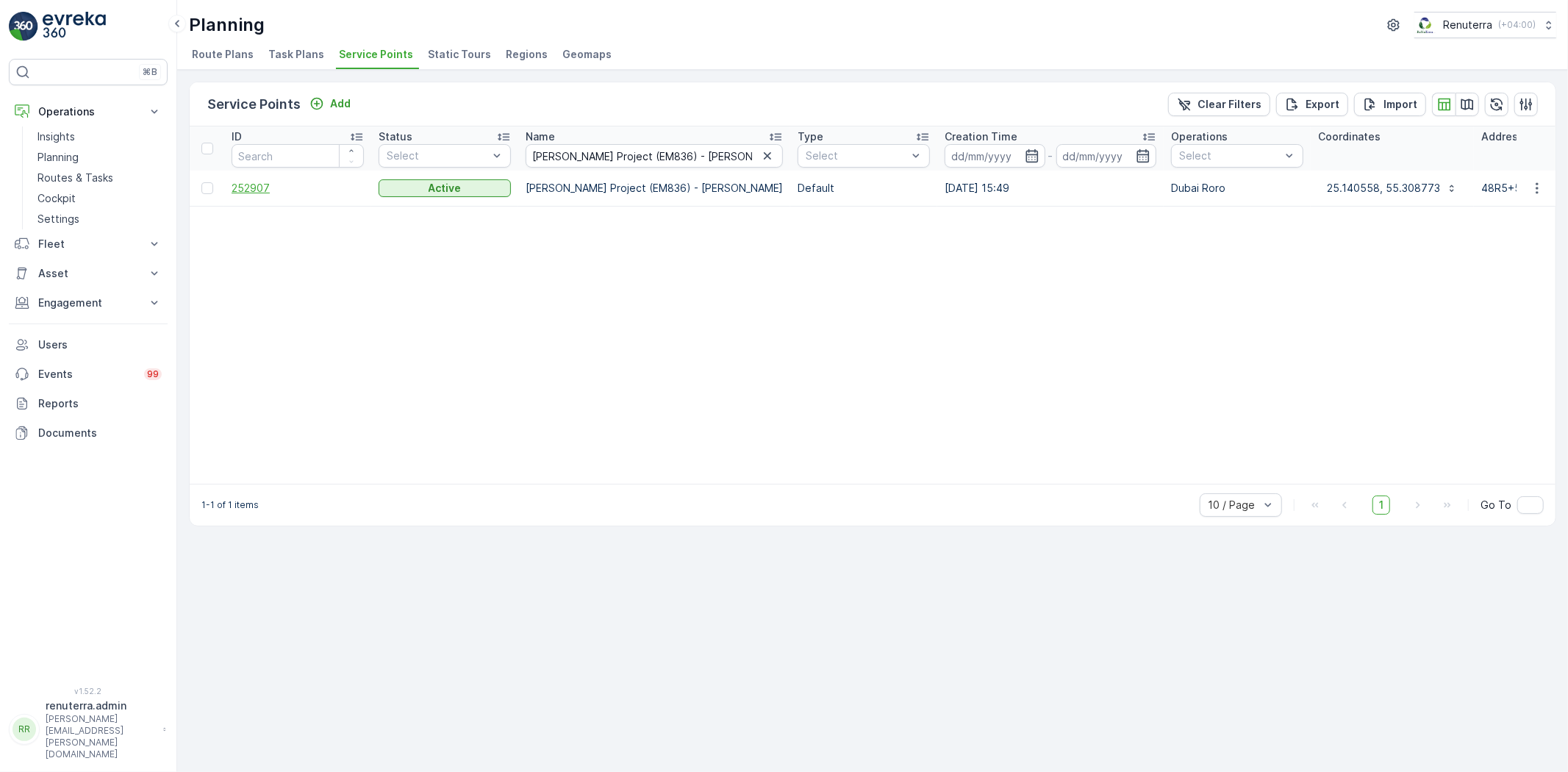
click at [232, 182] on span "252907" at bounding box center [298, 188] width 132 height 14
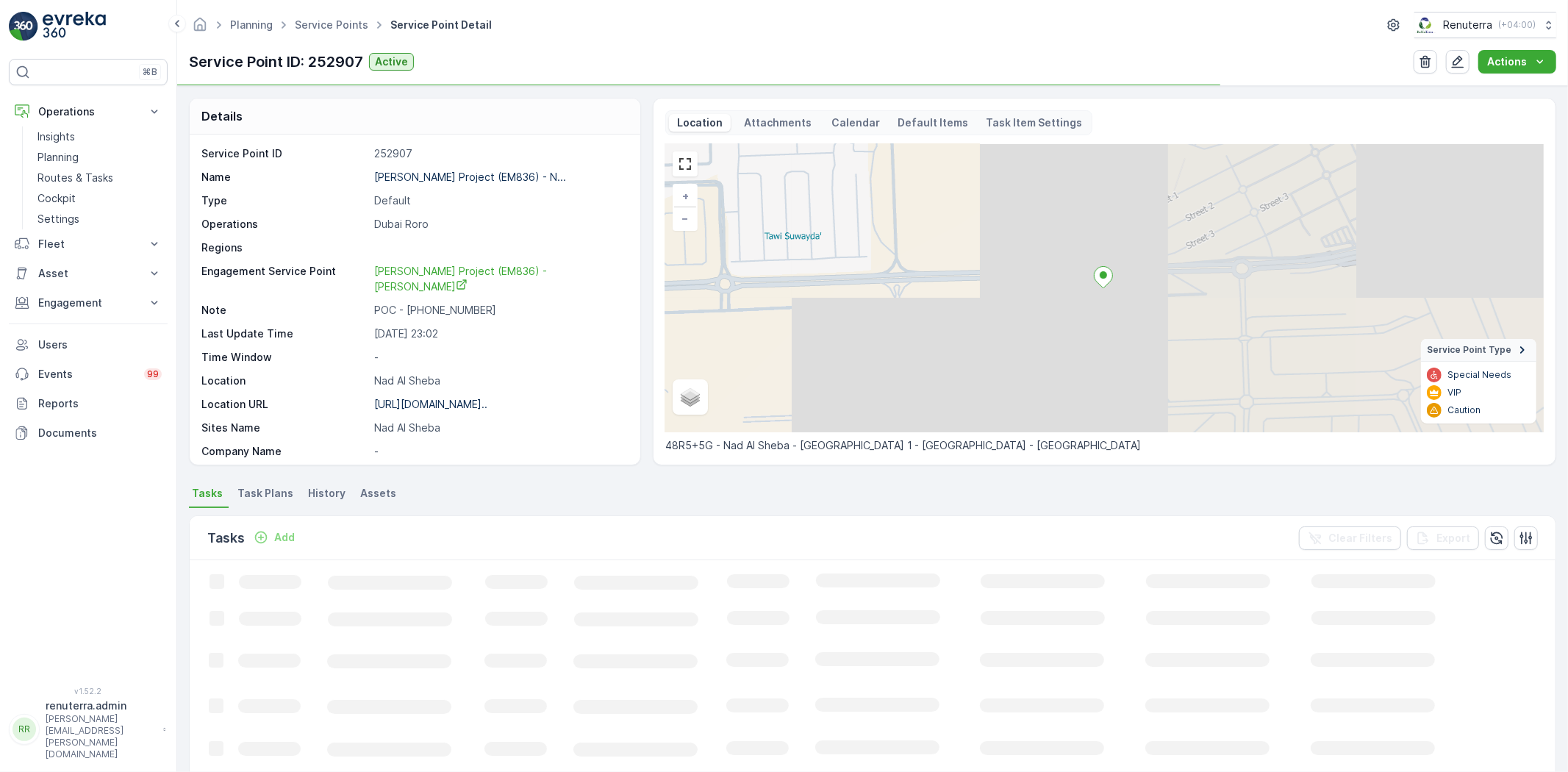
scroll to position [60, 0]
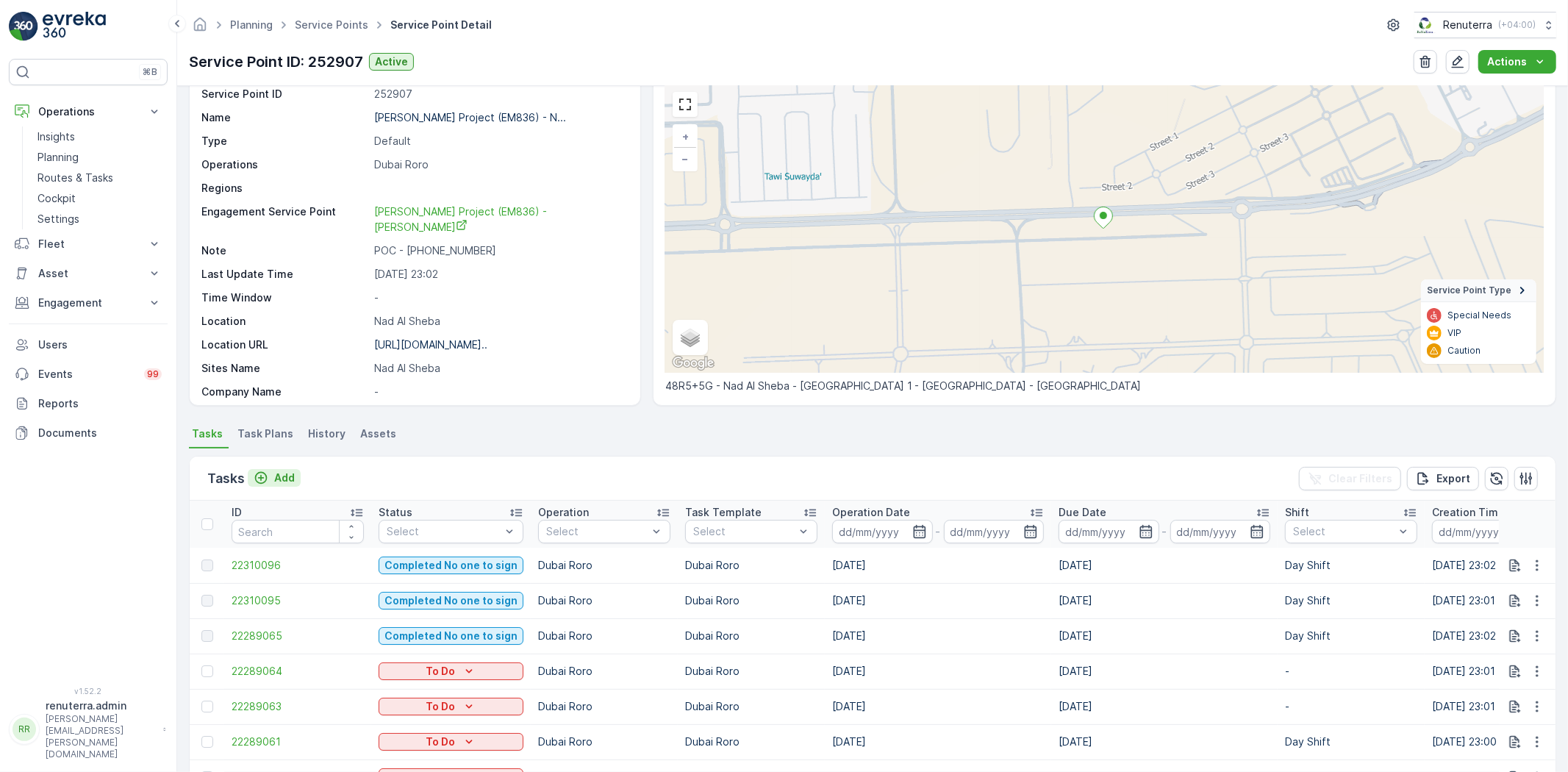
click at [287, 474] on p "Add" at bounding box center [284, 478] width 21 height 14
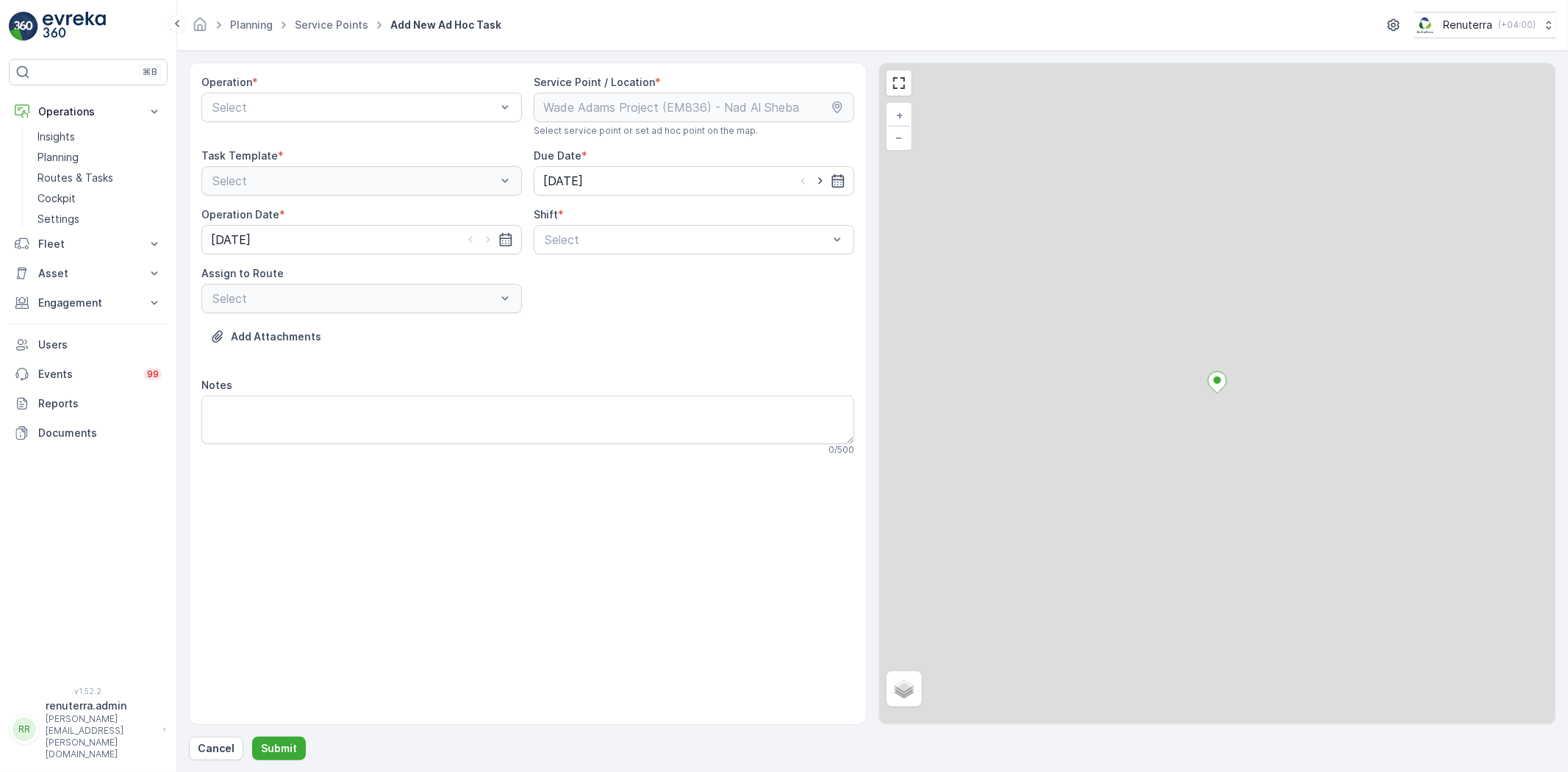
click at [283, 123] on div "Operation * Select" at bounding box center [361, 106] width 321 height 62
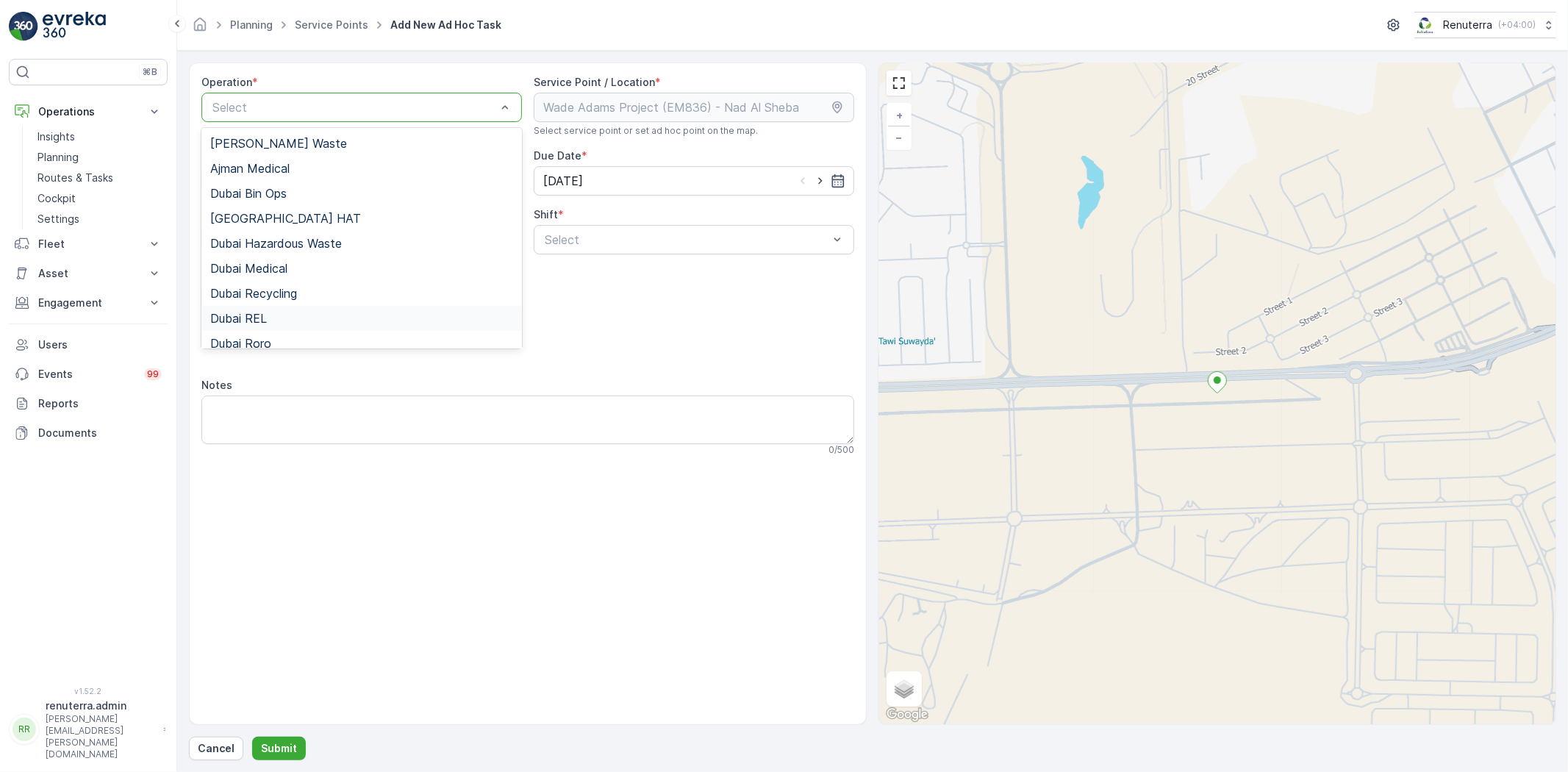
scroll to position [82, 0]
drag, startPoint x: 300, startPoint y: 255, endPoint x: 309, endPoint y: 271, distance: 18.4
click at [300, 255] on div "Dubai Roro" at bounding box center [361, 261] width 302 height 14
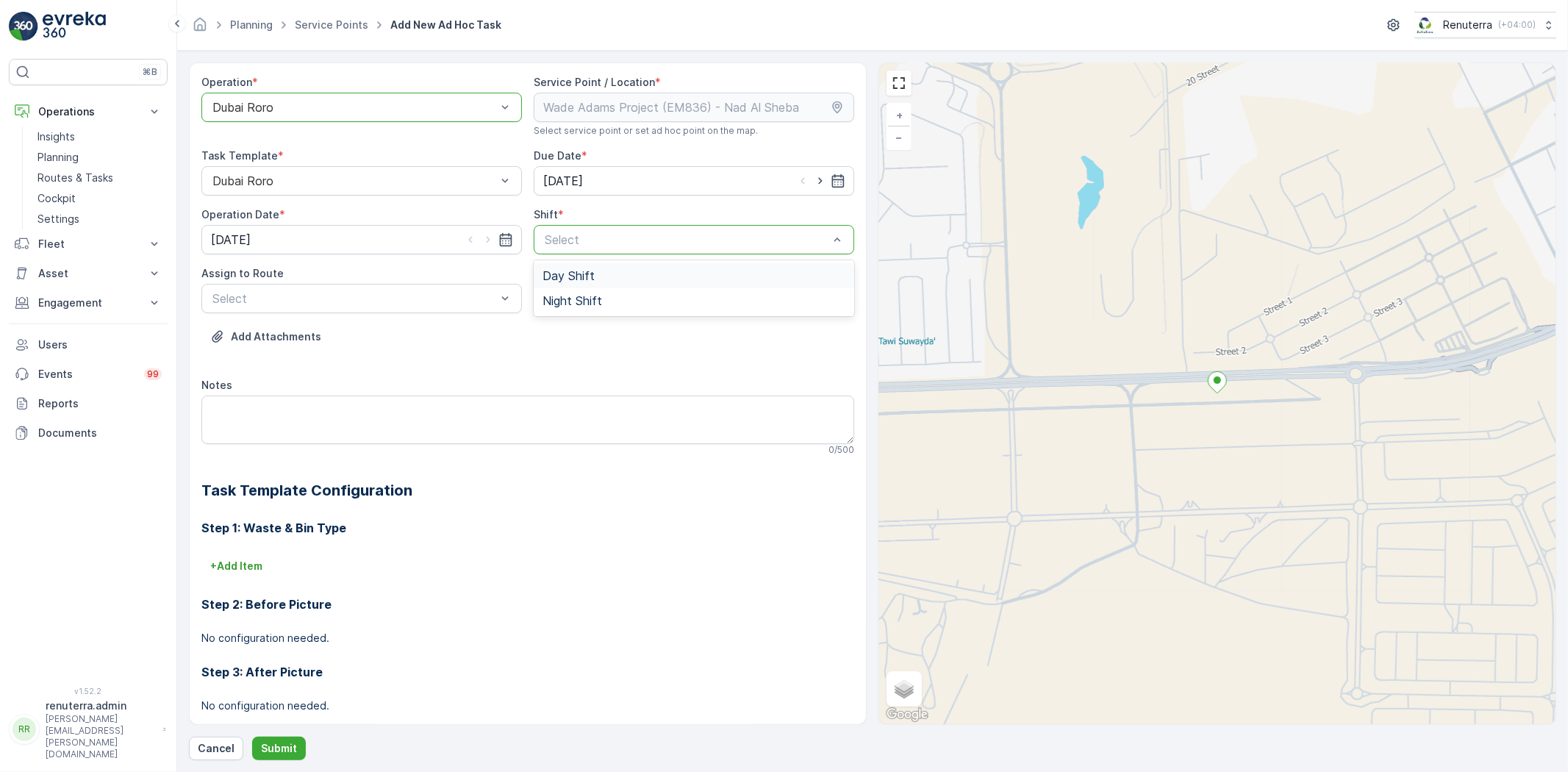
click at [627, 274] on div "Day Shift" at bounding box center [694, 275] width 302 height 14
click at [331, 279] on div "Assign to Route" at bounding box center [361, 273] width 321 height 14
click at [287, 387] on span "DRORO101 (Ended) - DXBCC95212" at bounding box center [307, 384] width 194 height 14
click at [814, 186] on icon "button" at bounding box center [820, 181] width 14 height 14
type input "[DATE]"
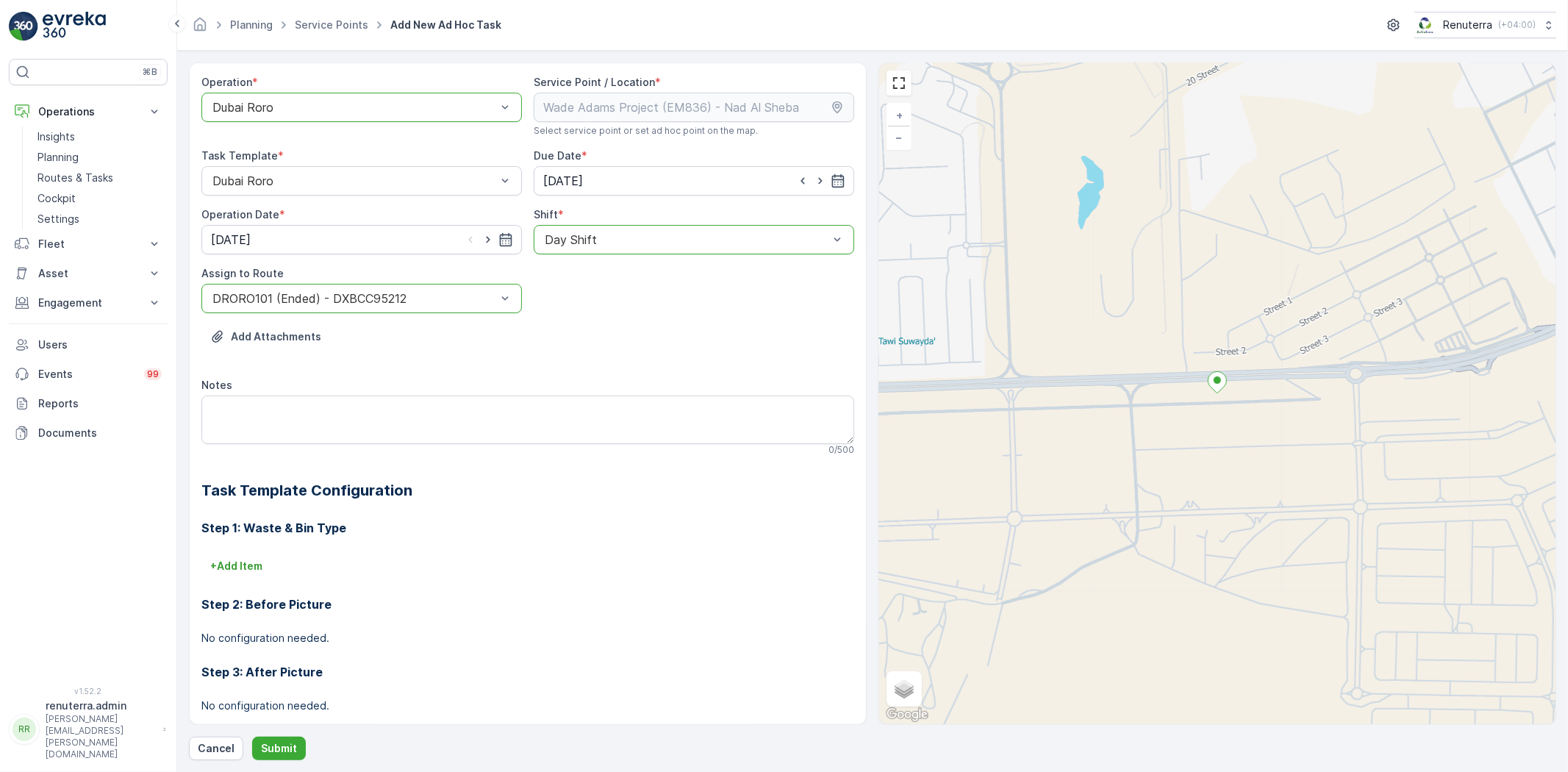
drag, startPoint x: 484, startPoint y: 243, endPoint x: 466, endPoint y: 287, distance: 47.5
click at [484, 244] on icon "button" at bounding box center [488, 240] width 14 height 14
type input "[DATE]"
click at [290, 747] on p "Submit" at bounding box center [279, 748] width 36 height 14
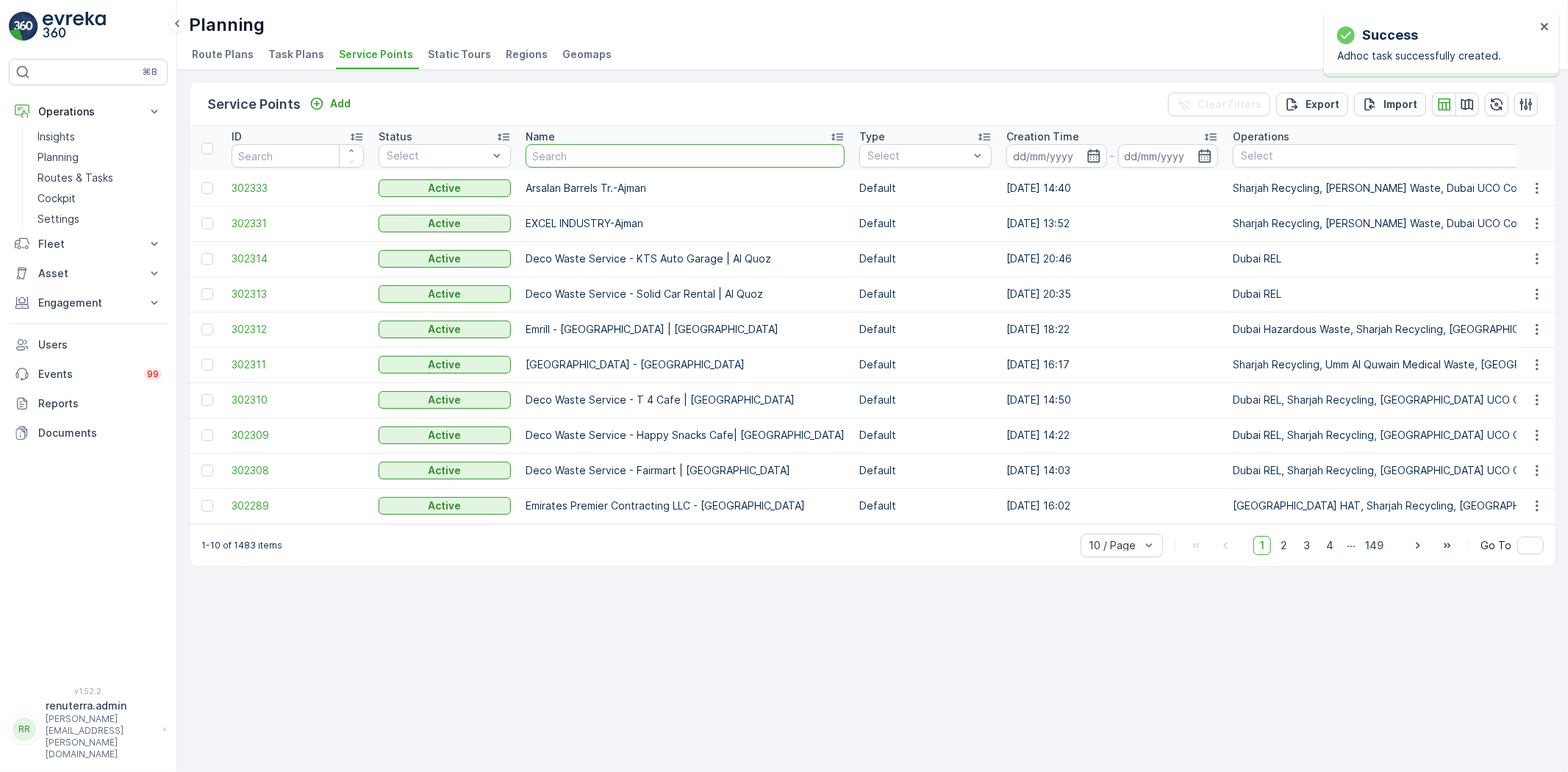
click at [604, 151] on input "text" at bounding box center [685, 156] width 319 height 24
paste input "[PERSON_NAME] Project (EM836) - [PERSON_NAME]"
type input "[PERSON_NAME] Project (EM836) - [PERSON_NAME]"
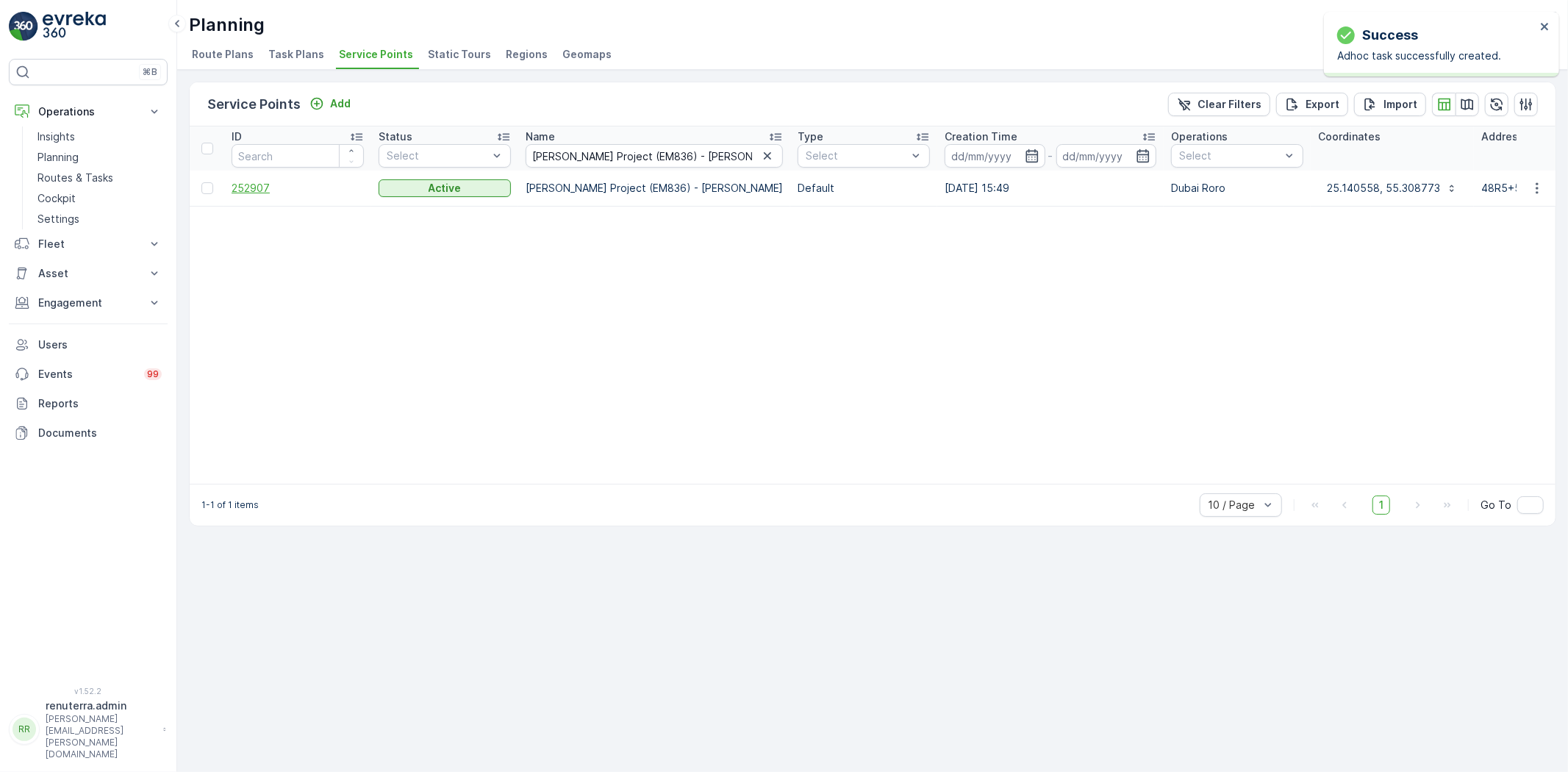
drag, startPoint x: 222, startPoint y: 177, endPoint x: 232, endPoint y: 193, distance: 18.9
click at [222, 177] on td at bounding box center [206, 188] width 34 height 35
click at [240, 194] on span "252907" at bounding box center [298, 188] width 132 height 14
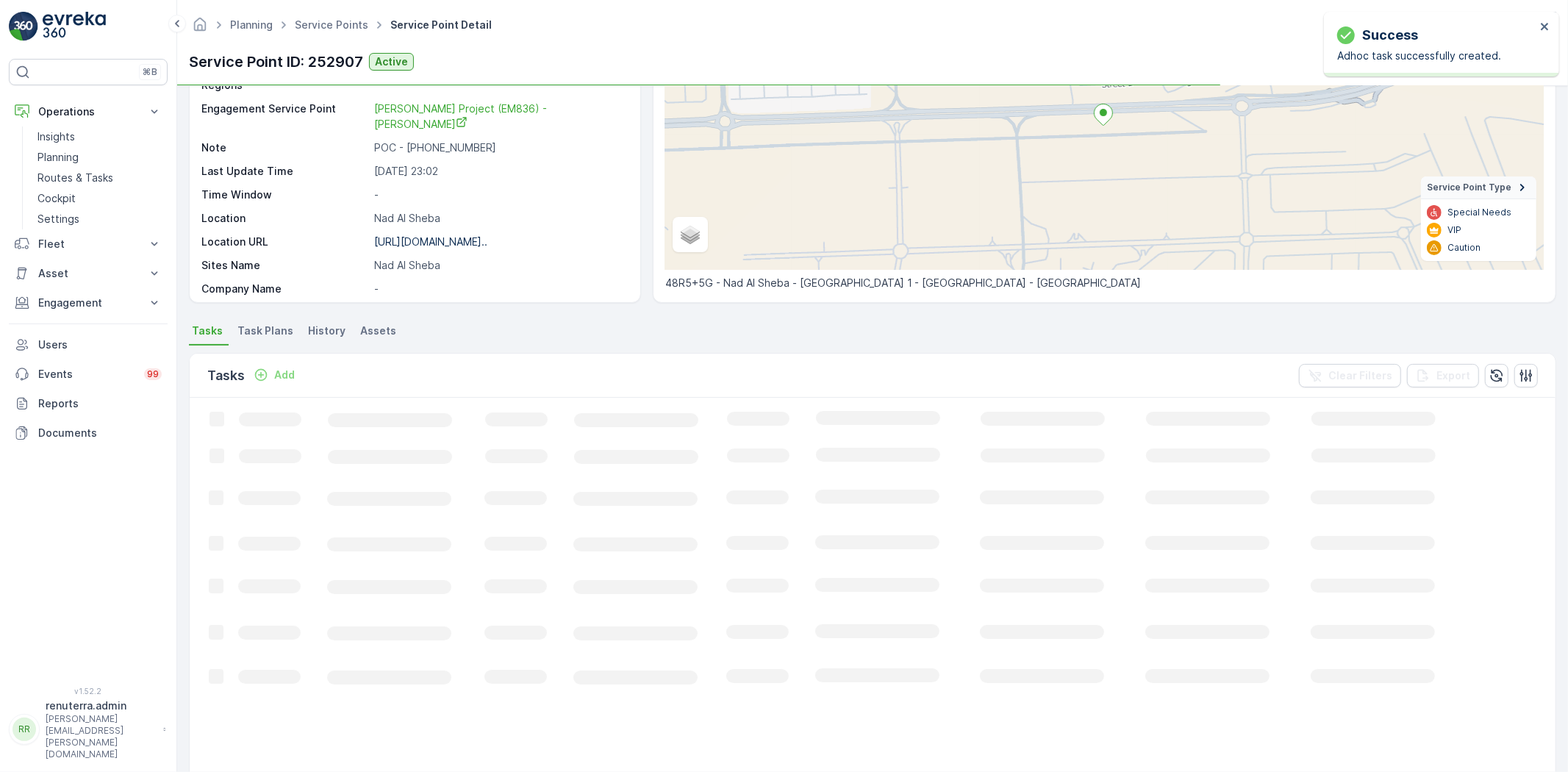
scroll to position [245, 0]
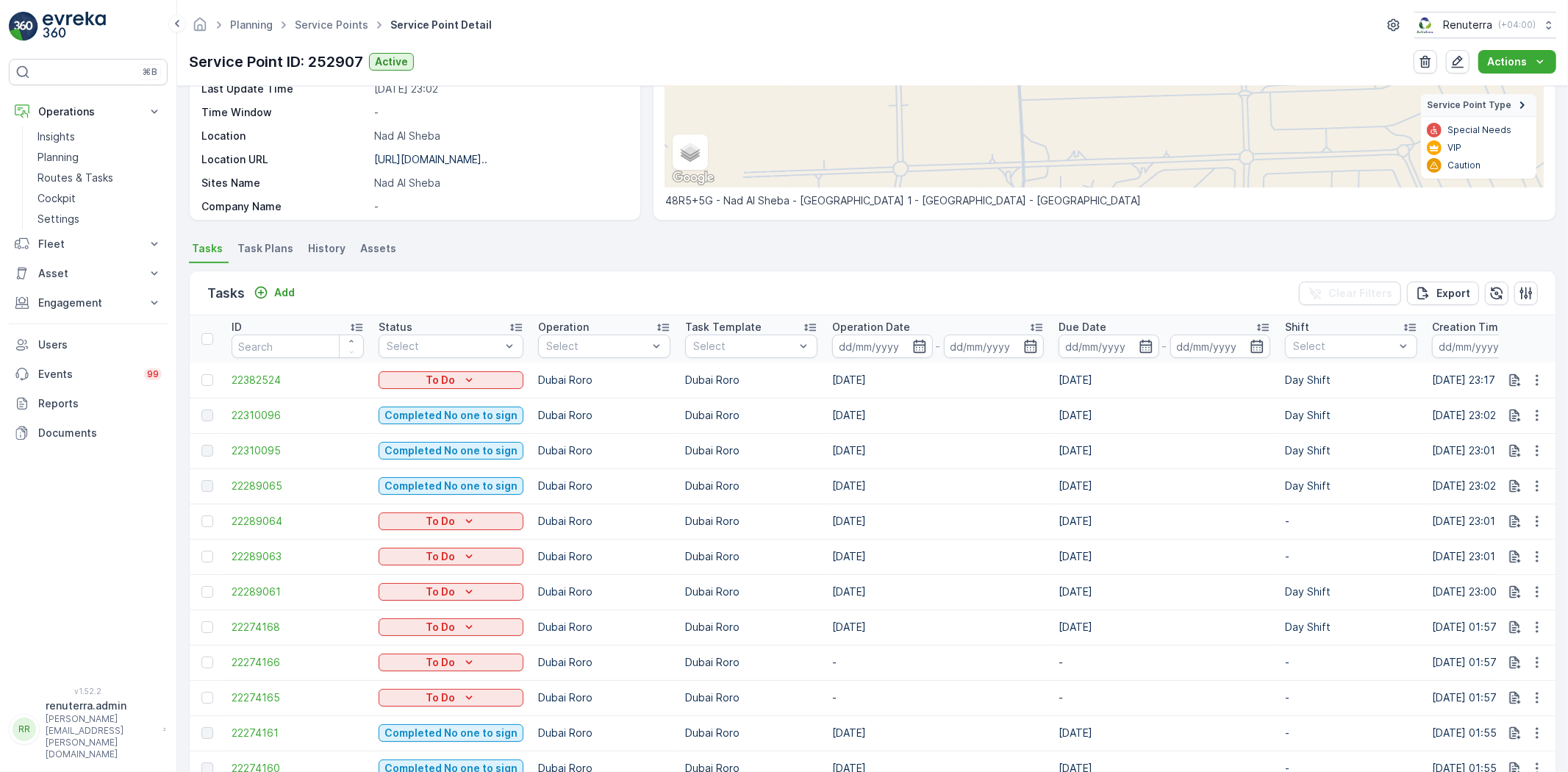
click at [287, 283] on div "Tasks Add" at bounding box center [253, 294] width 93 height 21
click at [290, 291] on p "Add" at bounding box center [284, 292] width 21 height 14
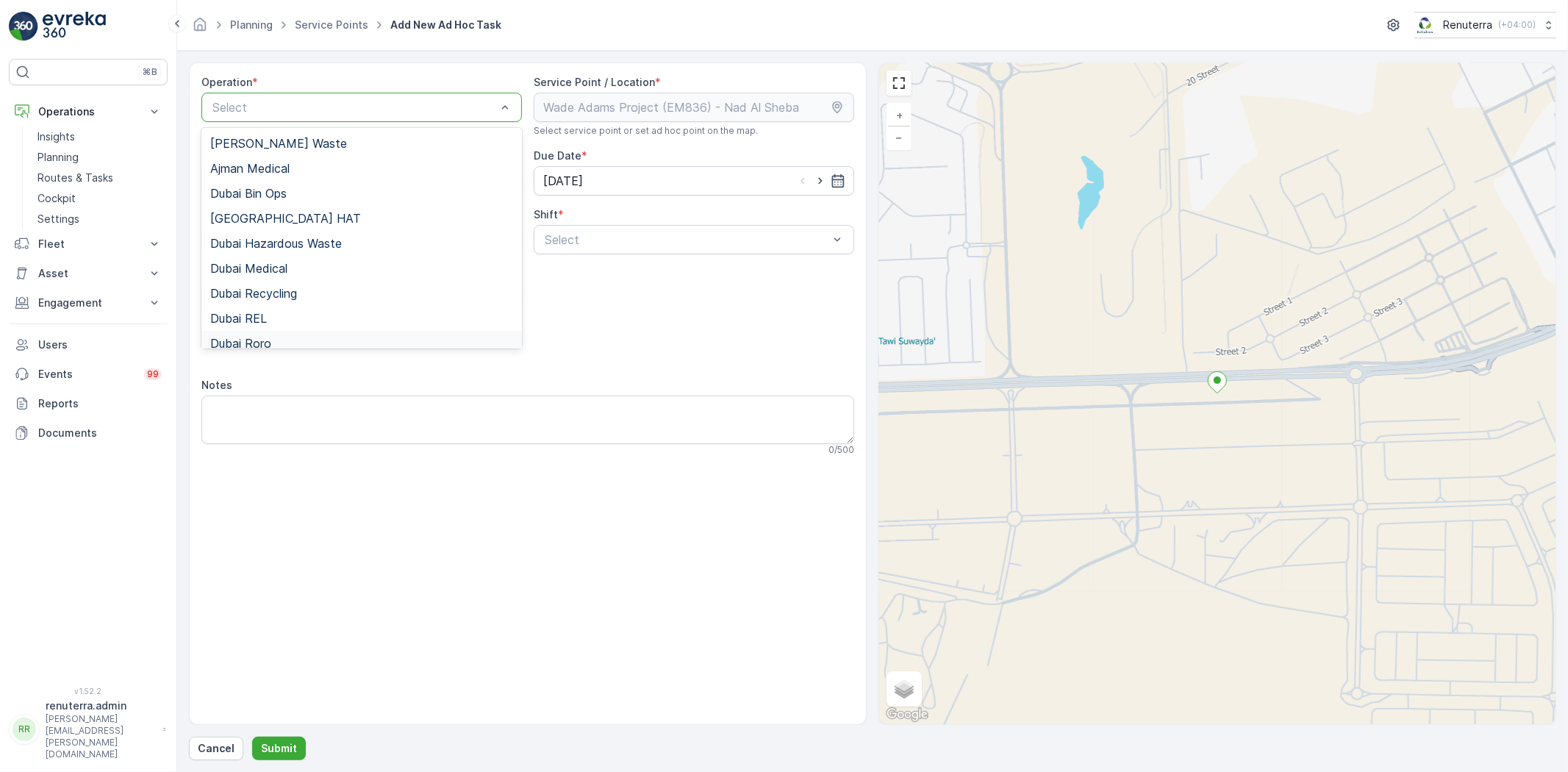
click at [264, 332] on div "Dubai Roro" at bounding box center [361, 343] width 321 height 25
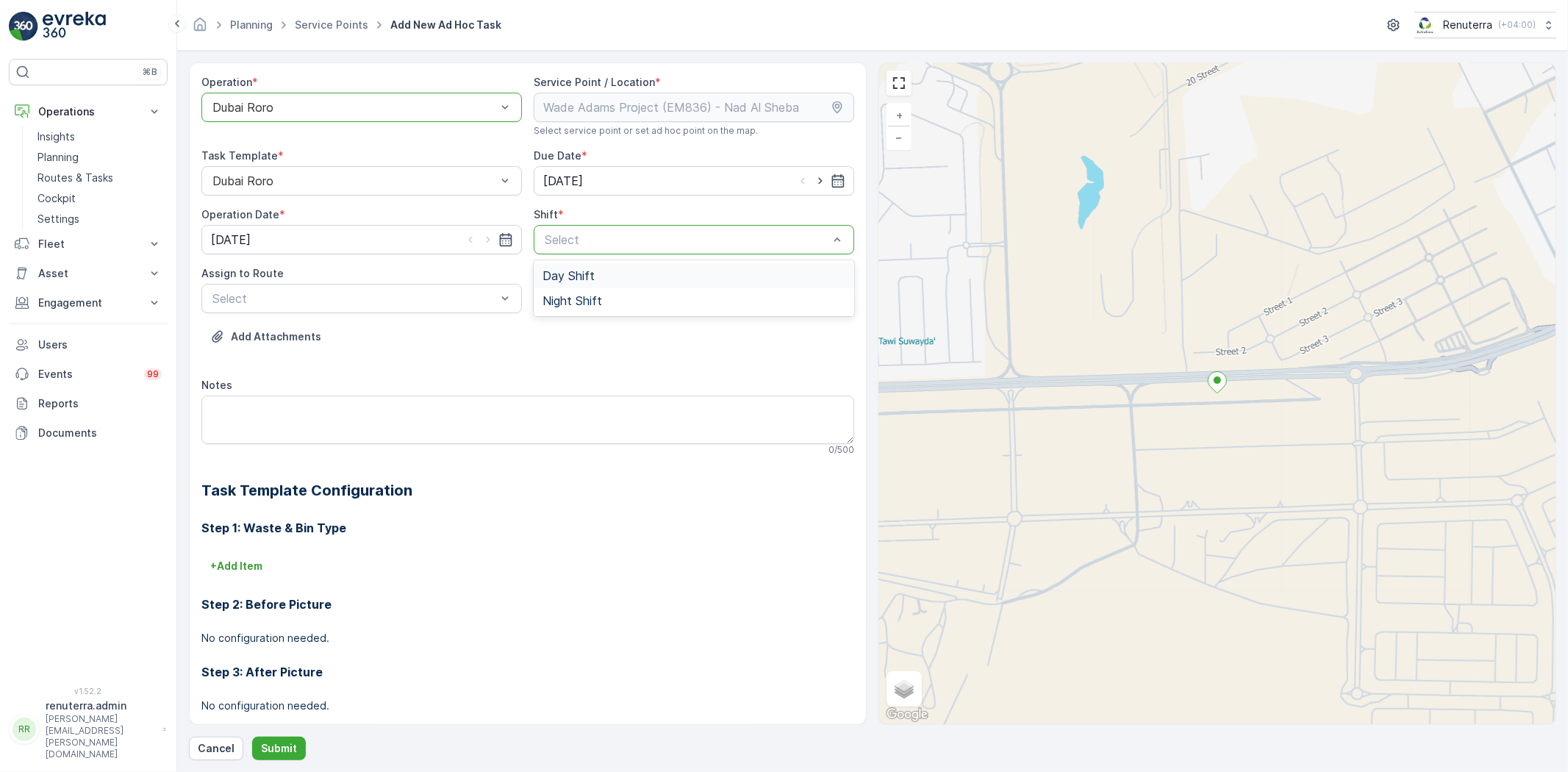
click at [564, 279] on span "Day Shift" at bounding box center [569, 275] width 53 height 14
click at [813, 180] on icon "button" at bounding box center [820, 181] width 14 height 14
type input "[DATE]"
click at [486, 244] on icon "button" at bounding box center [488, 240] width 14 height 14
type input "[DATE]"
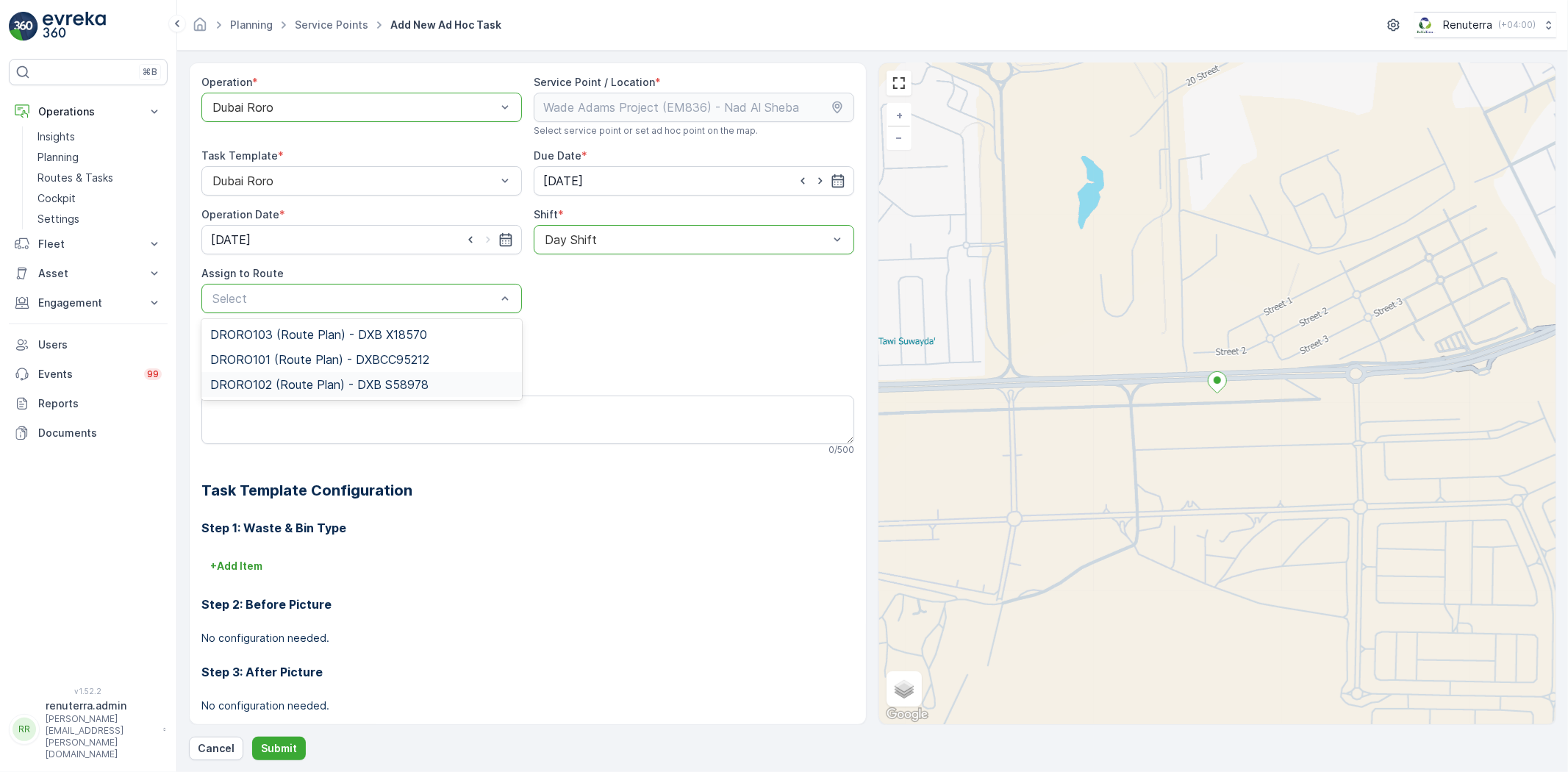
click at [341, 365] on span "DRORO101 (Route Plan) - DXBCC95212" at bounding box center [319, 359] width 219 height 14
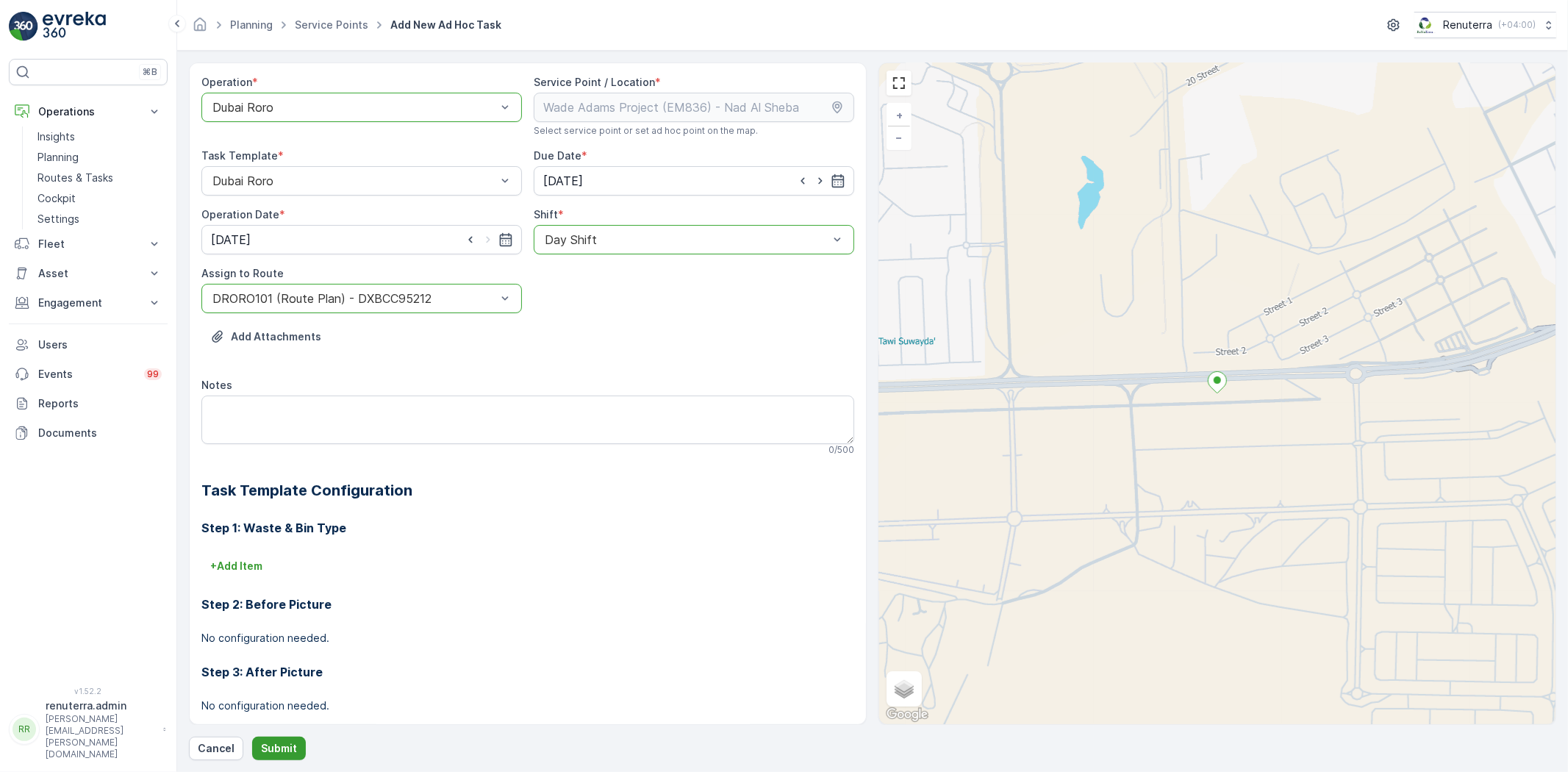
click at [282, 747] on p "Submit" at bounding box center [279, 748] width 36 height 14
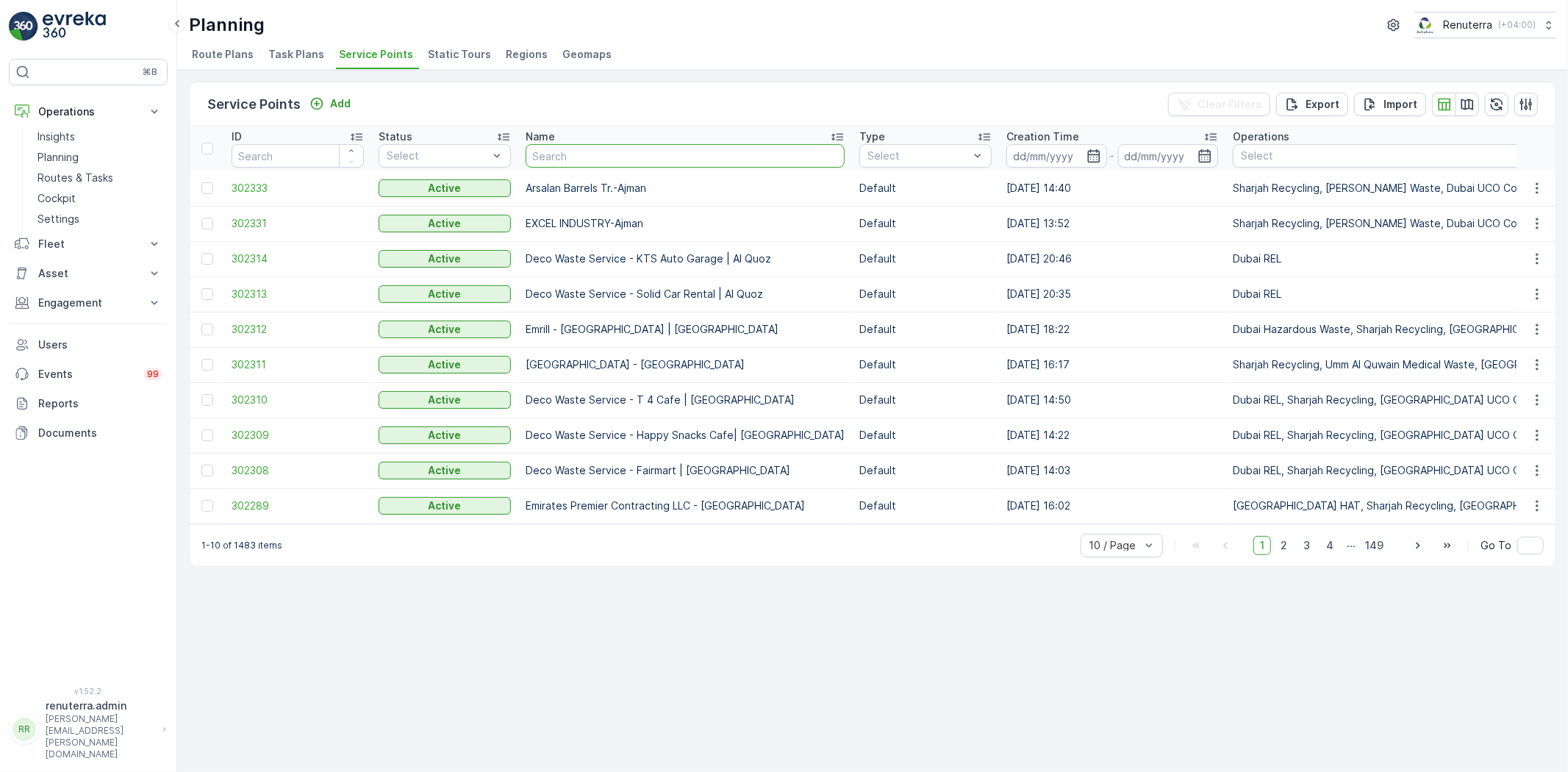
click at [582, 163] on input "text" at bounding box center [685, 156] width 319 height 24
paste input "[PERSON_NAME] Project (EM836) - [PERSON_NAME]"
type input "[PERSON_NAME] Project (EM836) - [PERSON_NAME]"
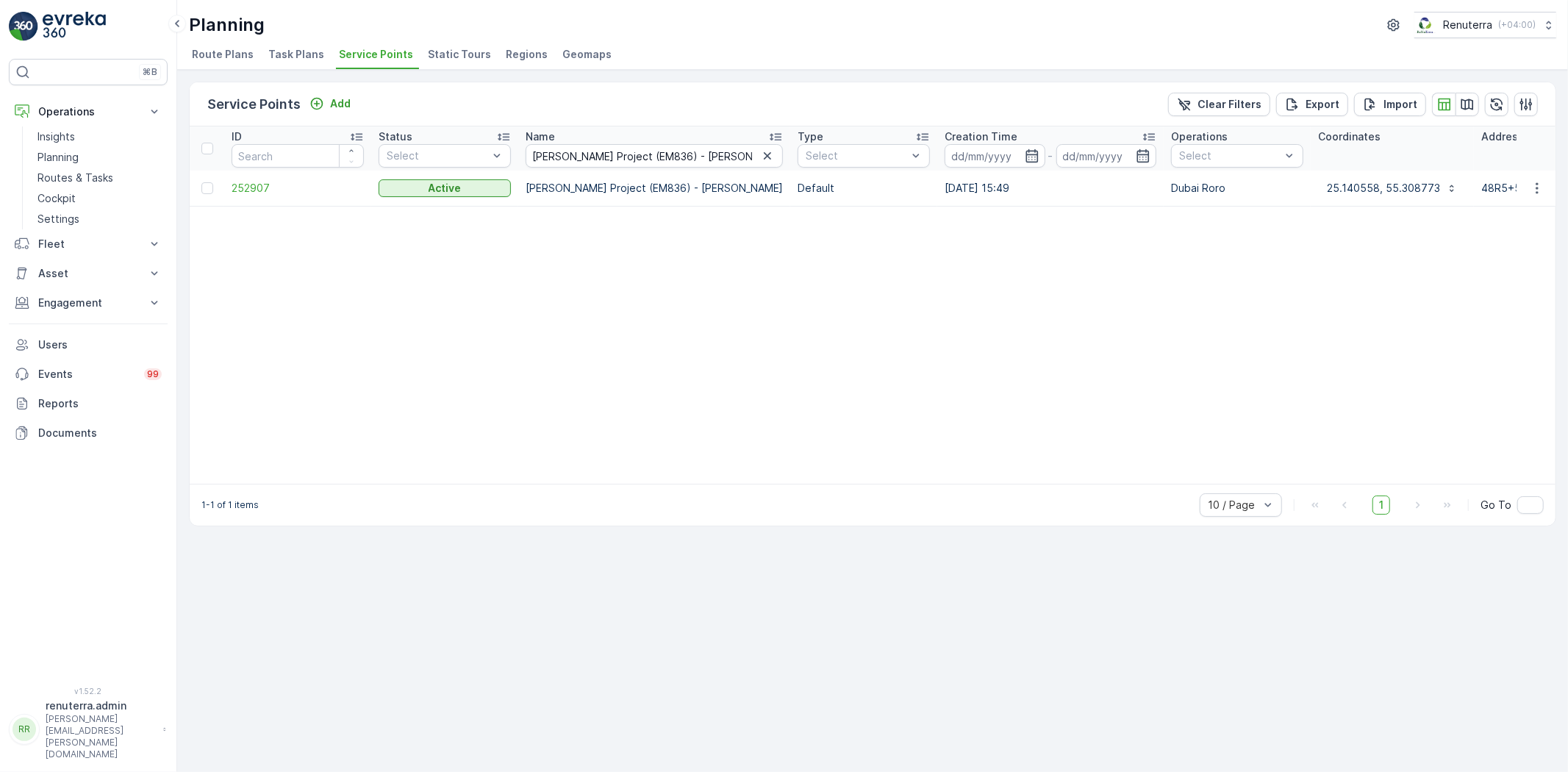
click at [259, 196] on td "252907" at bounding box center [298, 188] width 147 height 35
click at [261, 192] on span "252907" at bounding box center [298, 188] width 132 height 14
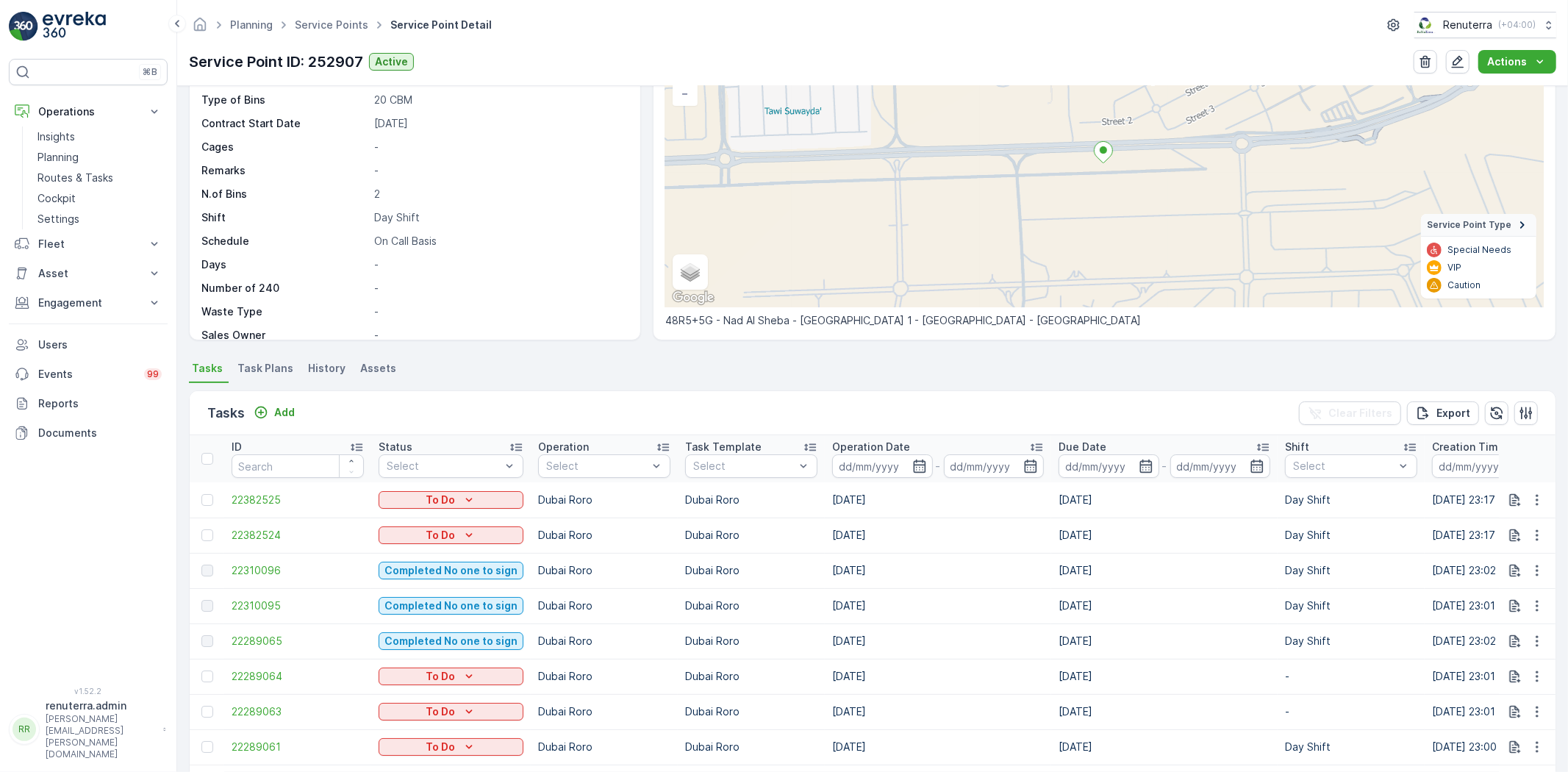
scroll to position [163, 0]
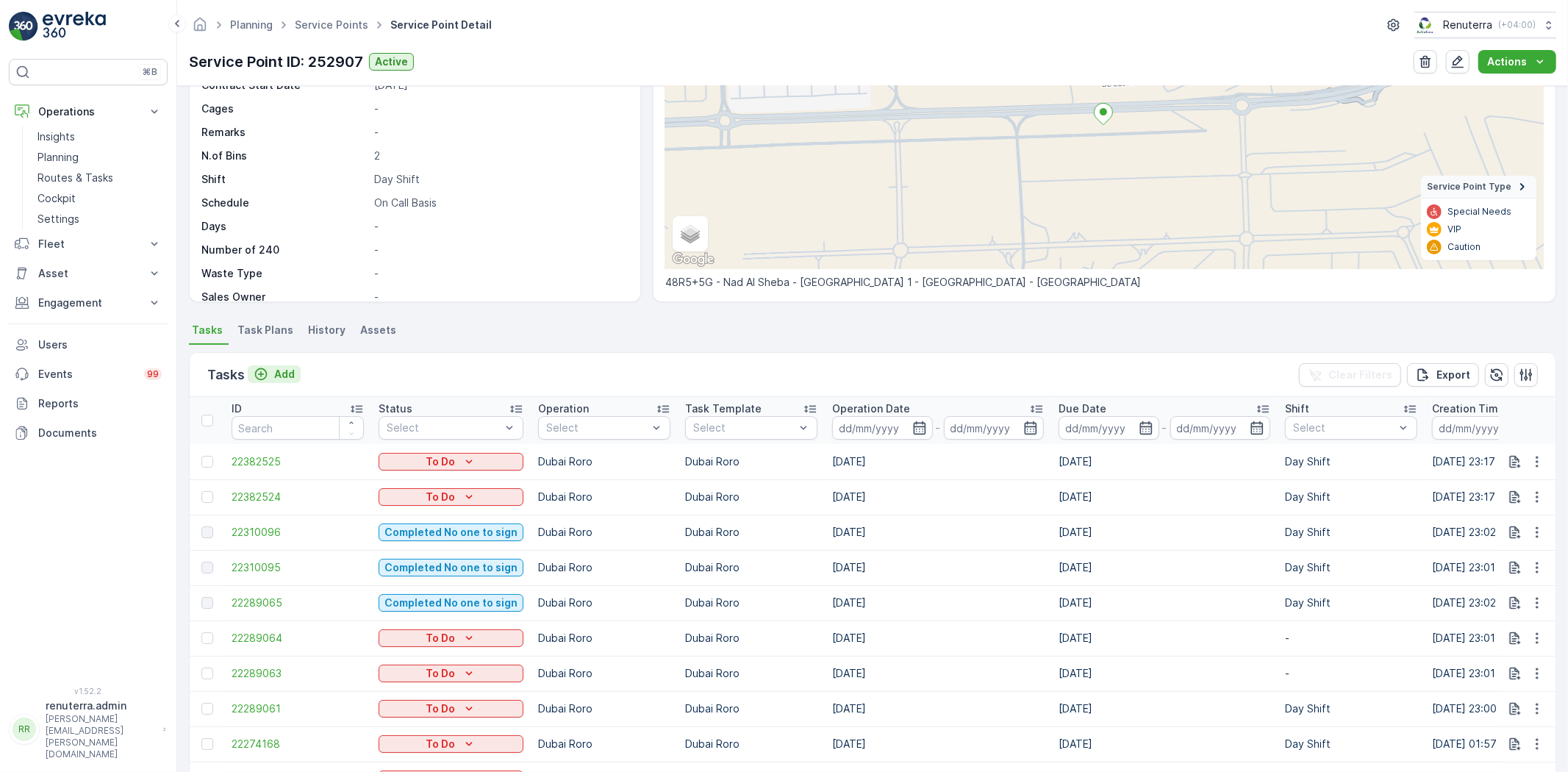
click at [283, 368] on p "Add" at bounding box center [284, 374] width 21 height 14
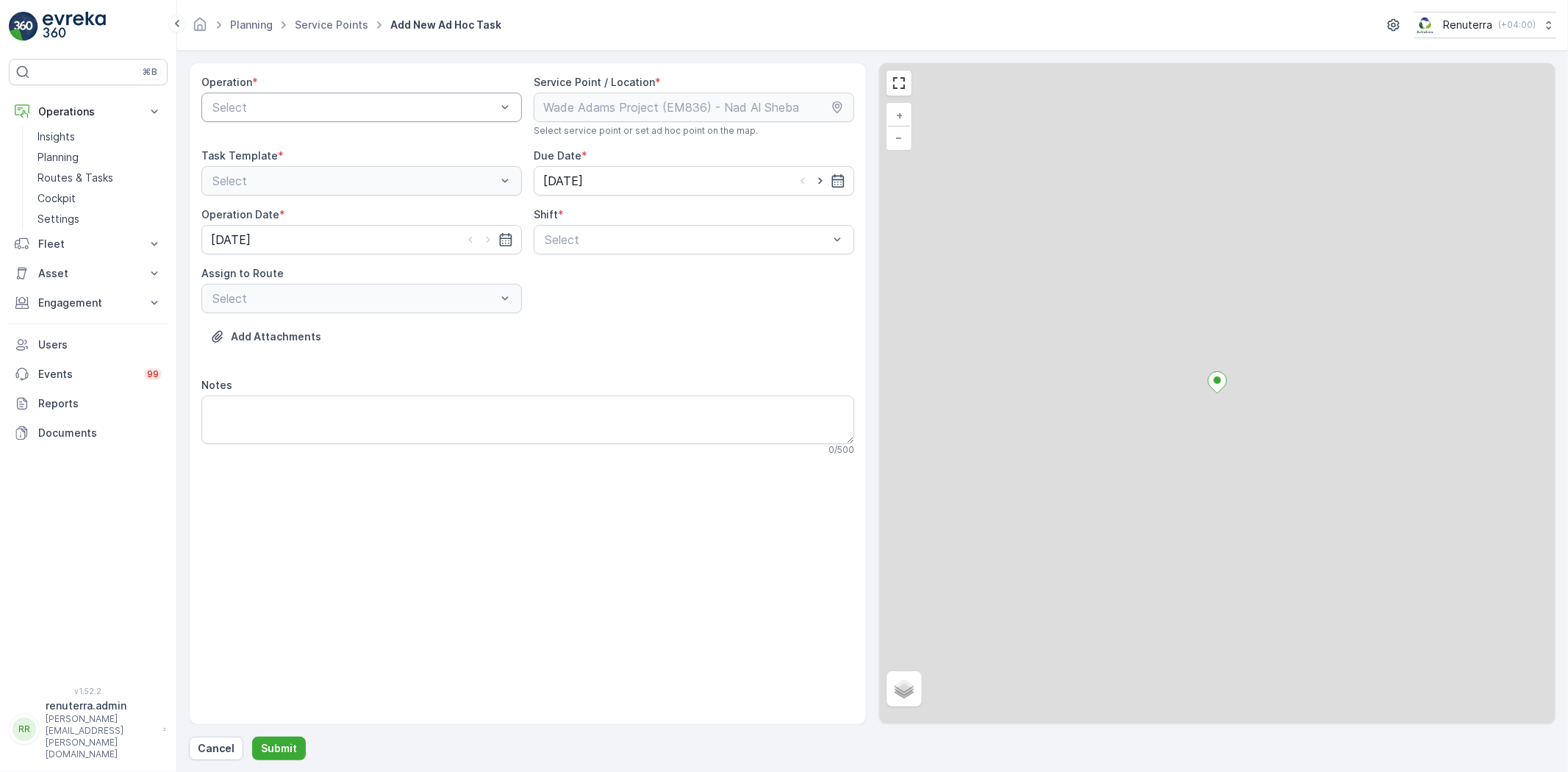
click at [341, 96] on div "Select" at bounding box center [361, 107] width 321 height 29
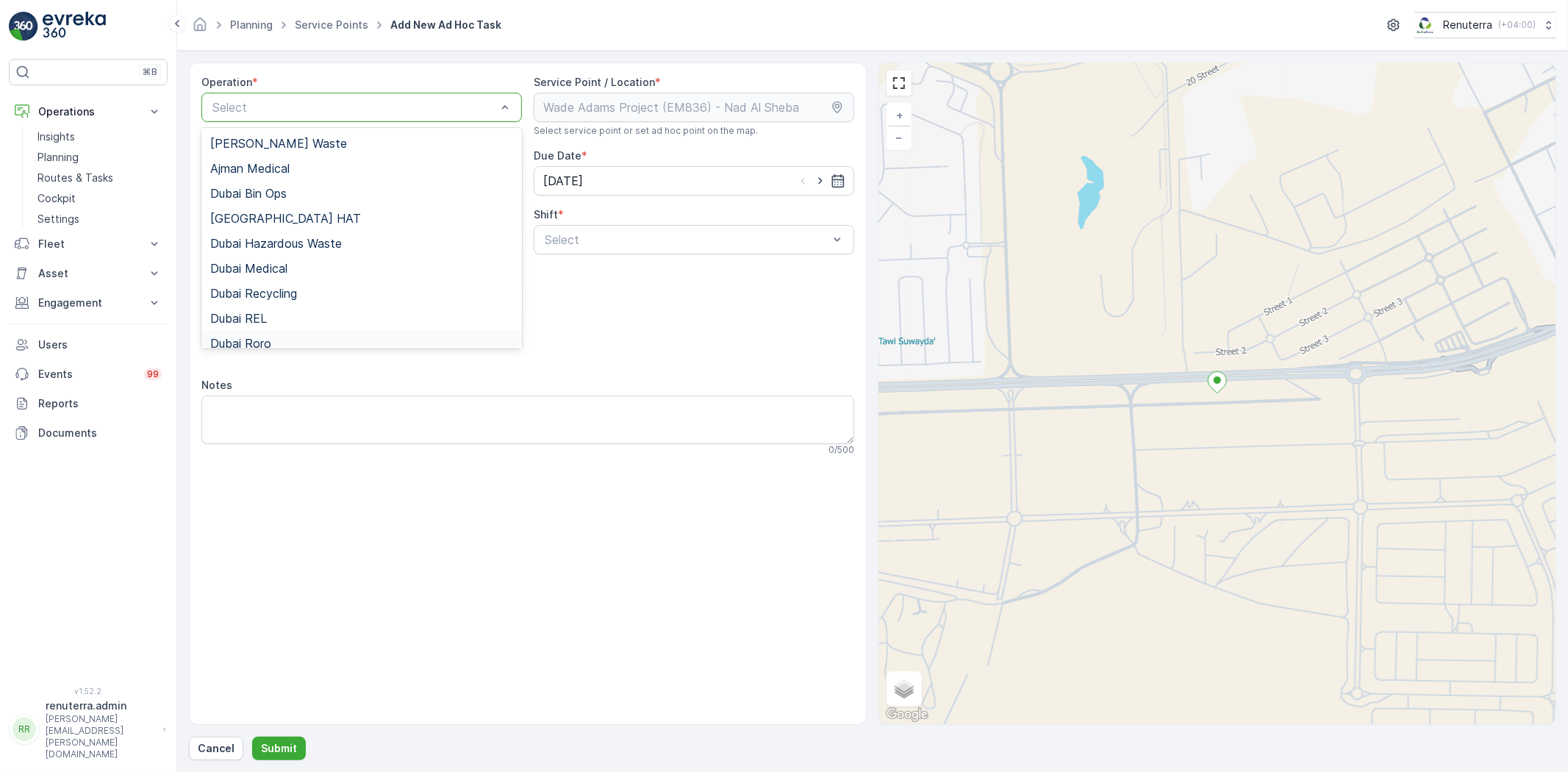
click at [274, 341] on div "Dubai Roro" at bounding box center [361, 343] width 302 height 14
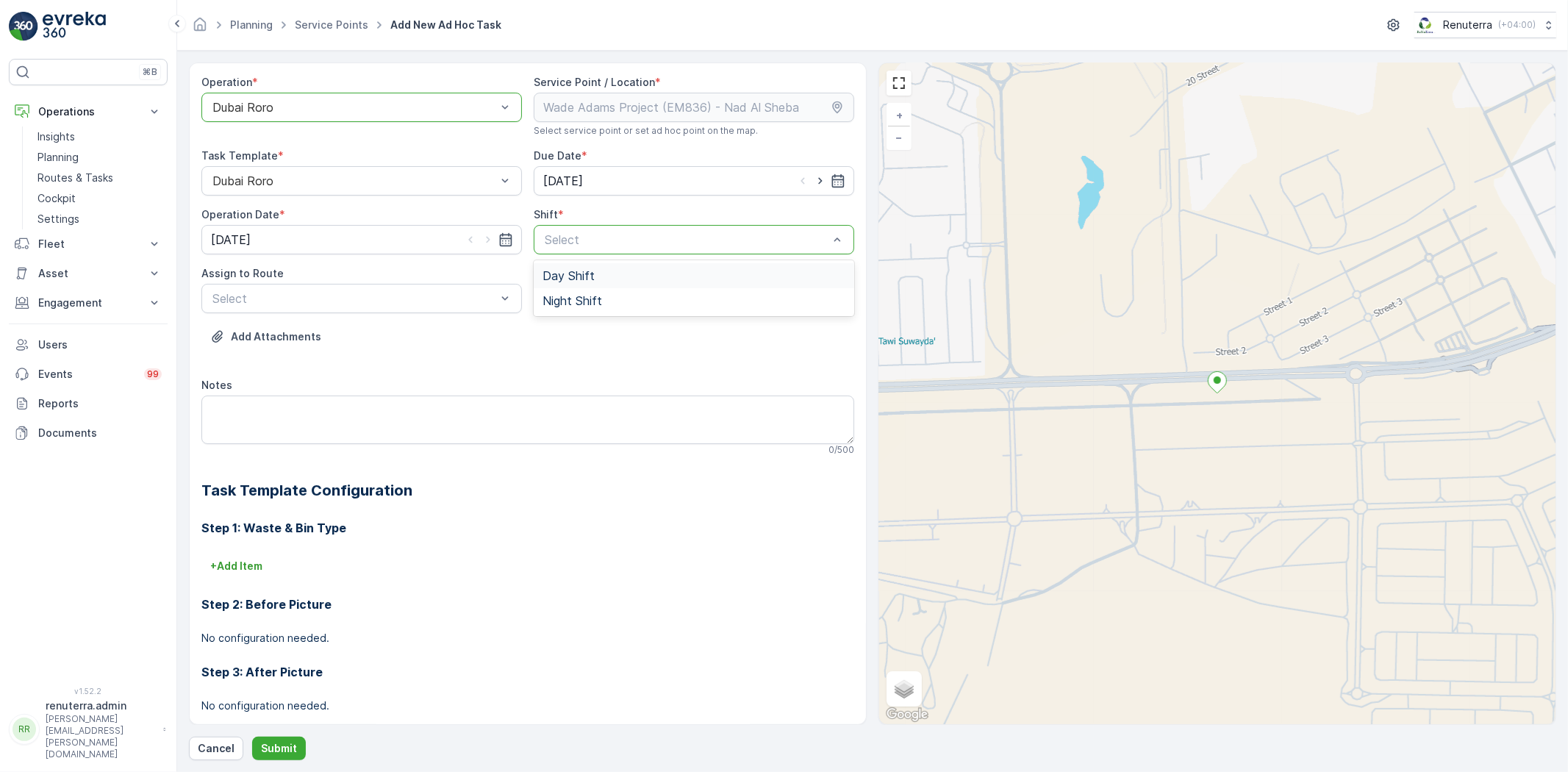
click at [770, 251] on div "Select" at bounding box center [693, 240] width 321 height 29
click at [620, 281] on div "Day Shift" at bounding box center [694, 275] width 302 height 14
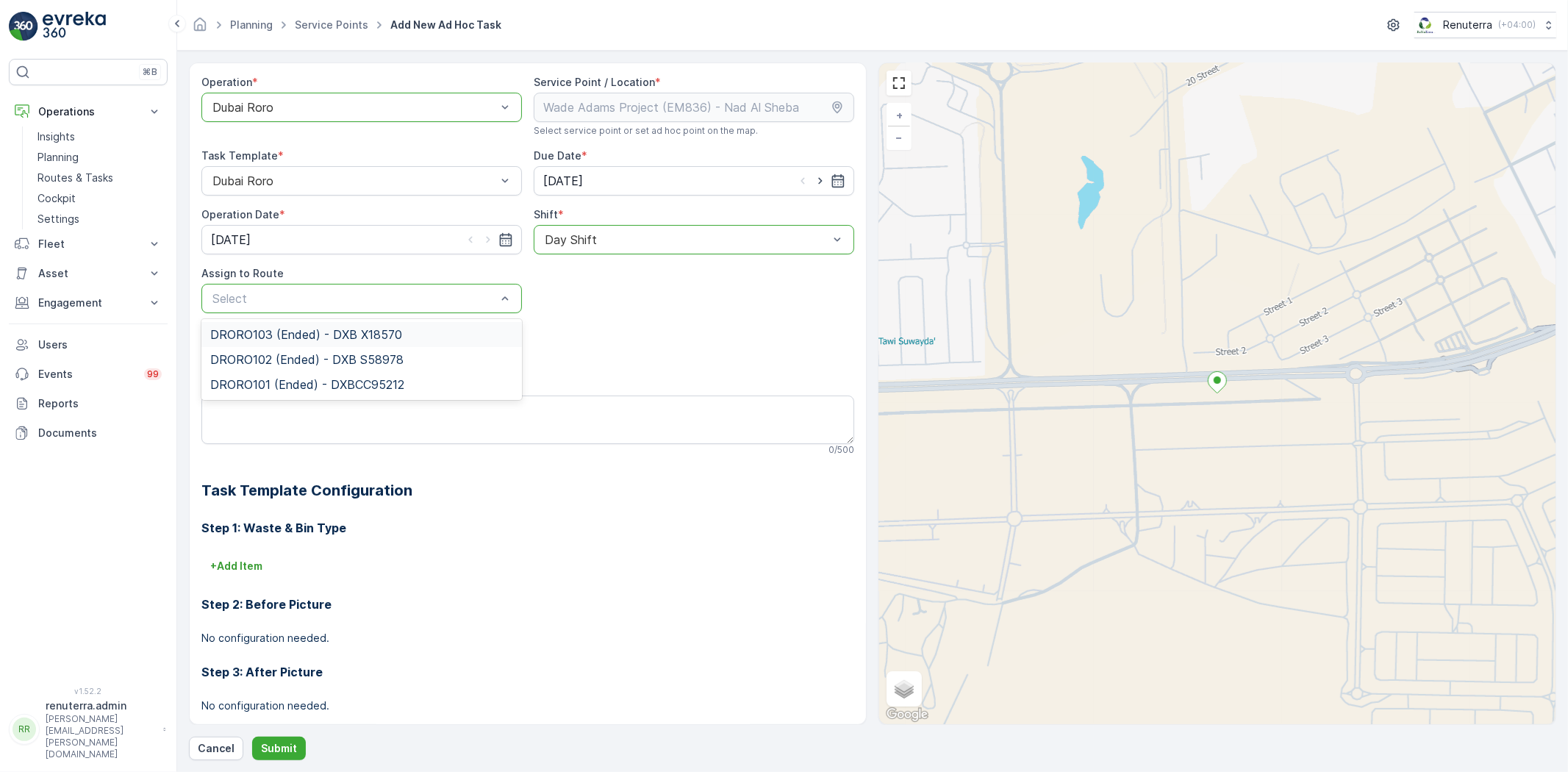
click at [307, 333] on span "DRORO103 (Ended) - DXB X18570" at bounding box center [306, 334] width 192 height 14
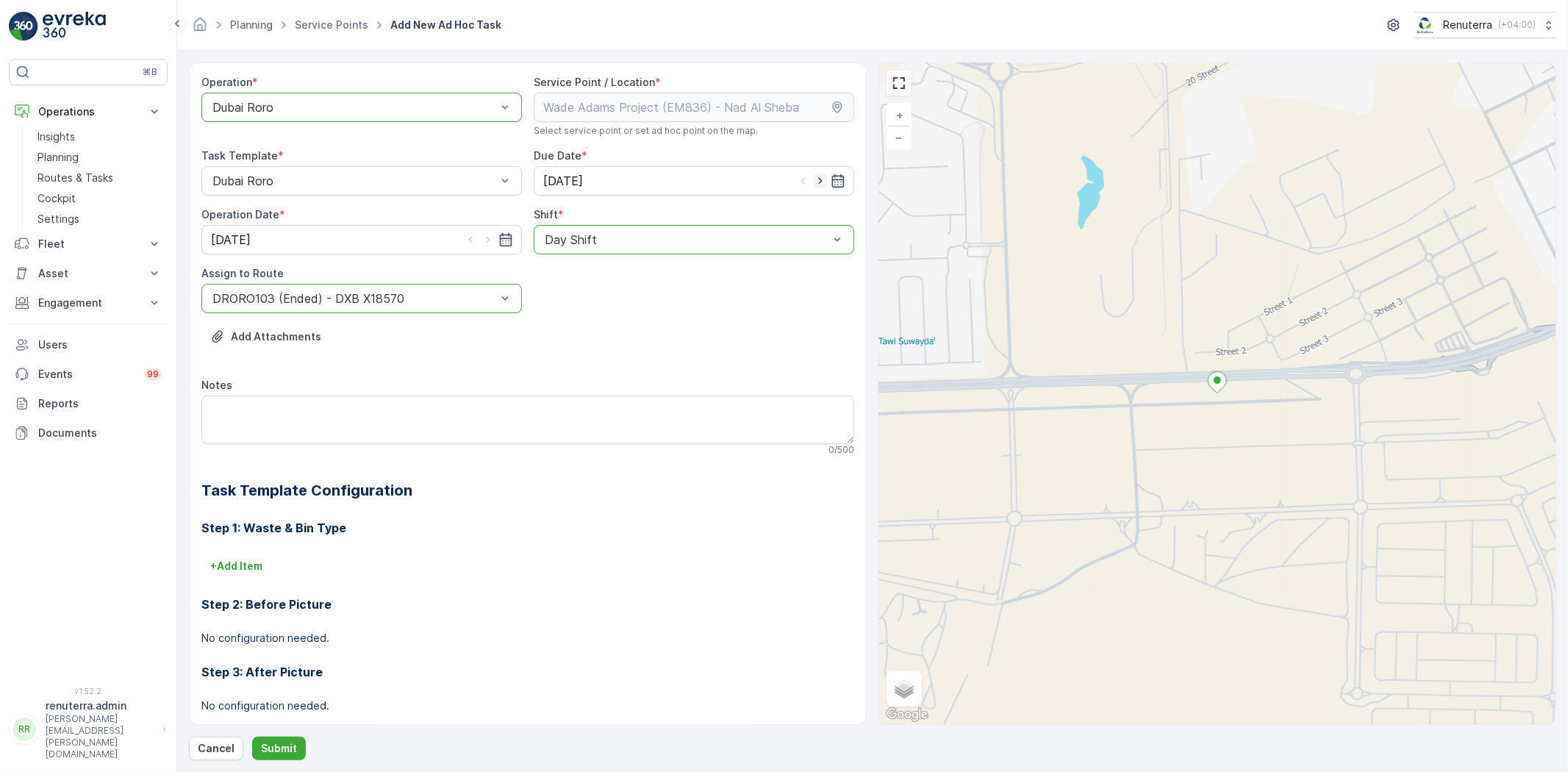
click at [813, 187] on icon "button" at bounding box center [820, 181] width 14 height 14
type input "[DATE]"
click at [486, 236] on icon "button" at bounding box center [488, 240] width 14 height 14
type input "[DATE]"
click at [280, 738] on button "Submit" at bounding box center [279, 748] width 53 height 24
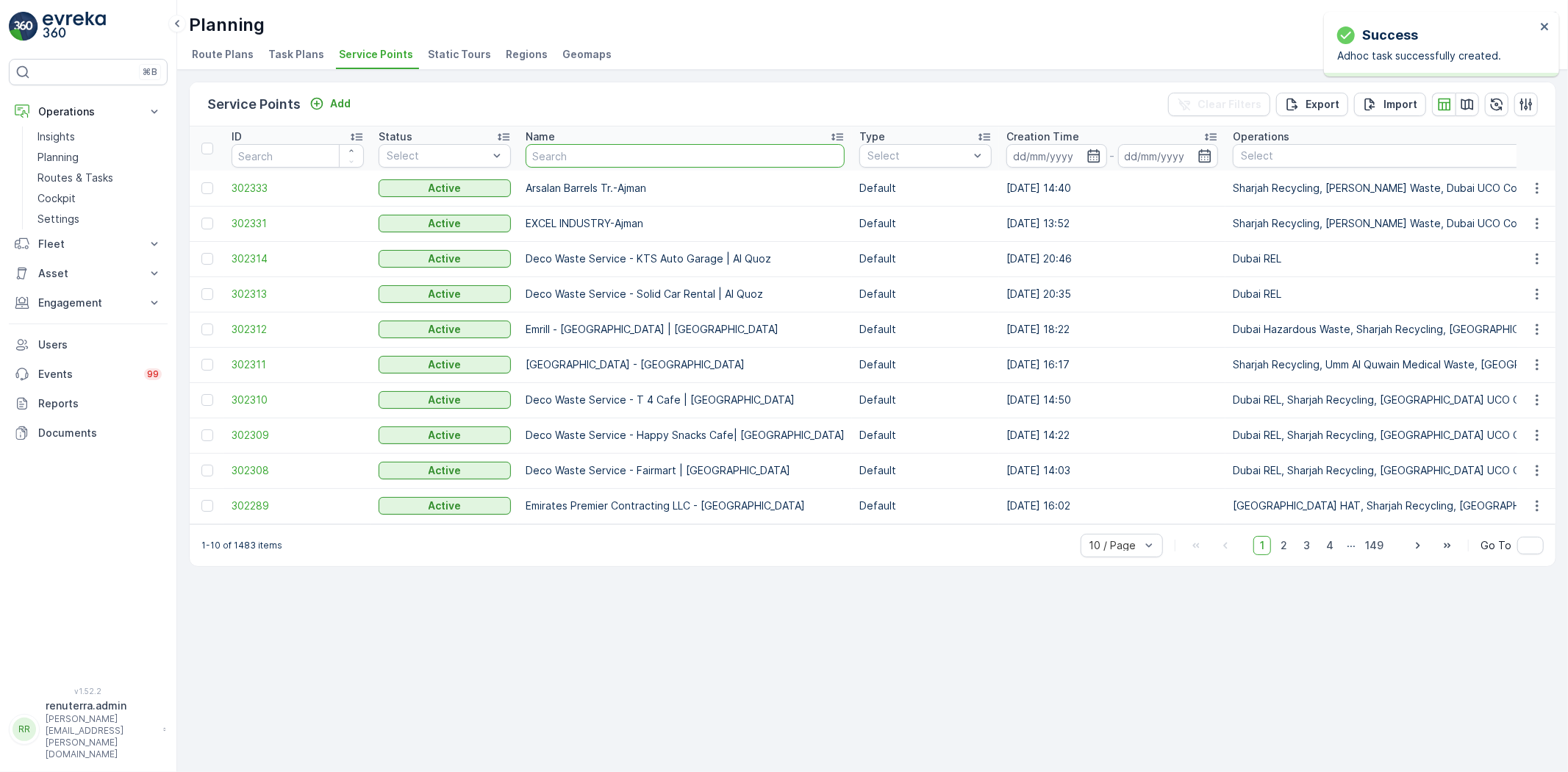
click at [592, 158] on input "text" at bounding box center [685, 156] width 319 height 24
paste input "[PERSON_NAME] Project (EM836) - [PERSON_NAME]"
type input "[PERSON_NAME] Project (EM836) - [PERSON_NAME]"
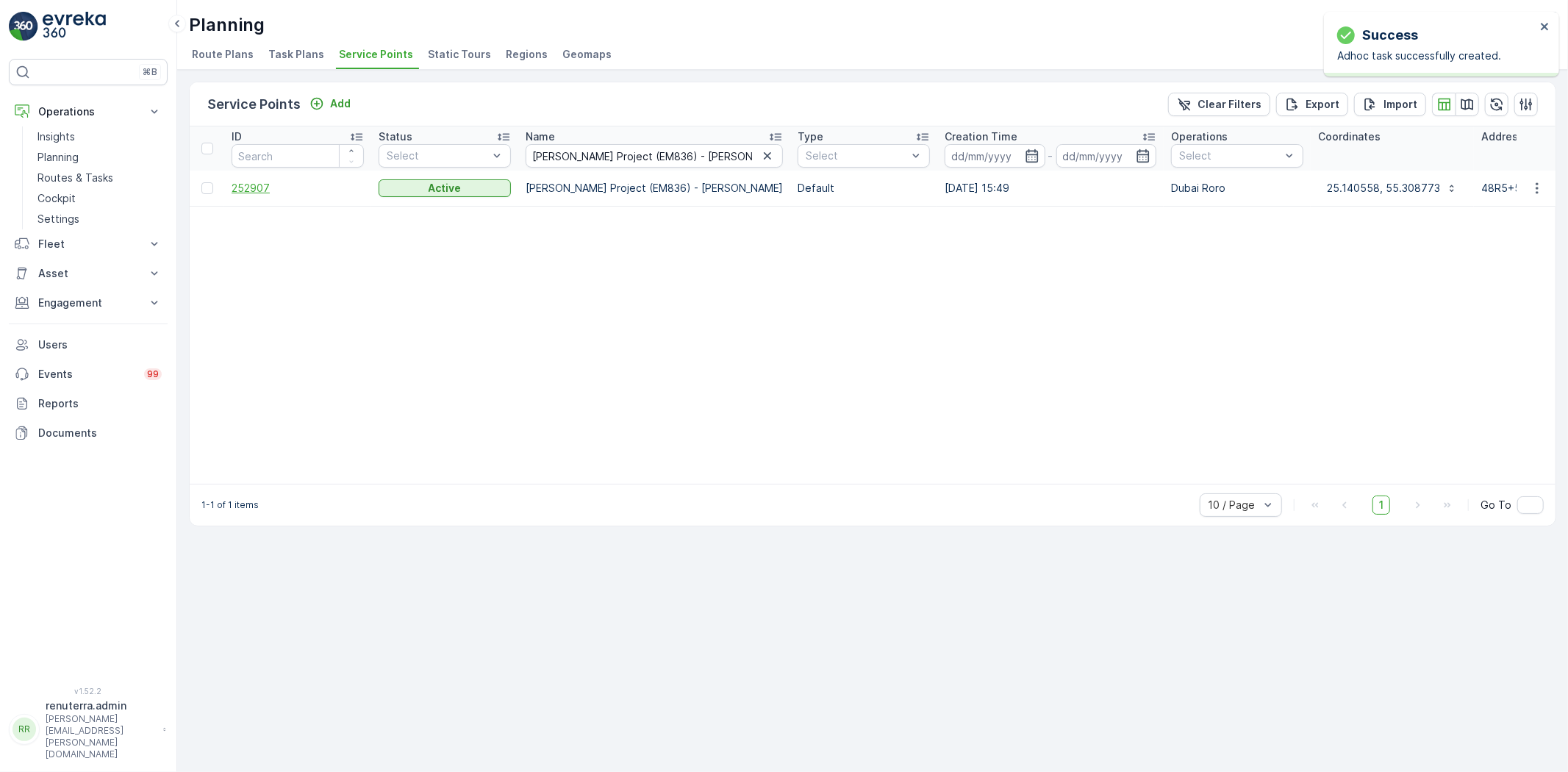
click at [241, 187] on span "252907" at bounding box center [298, 188] width 132 height 14
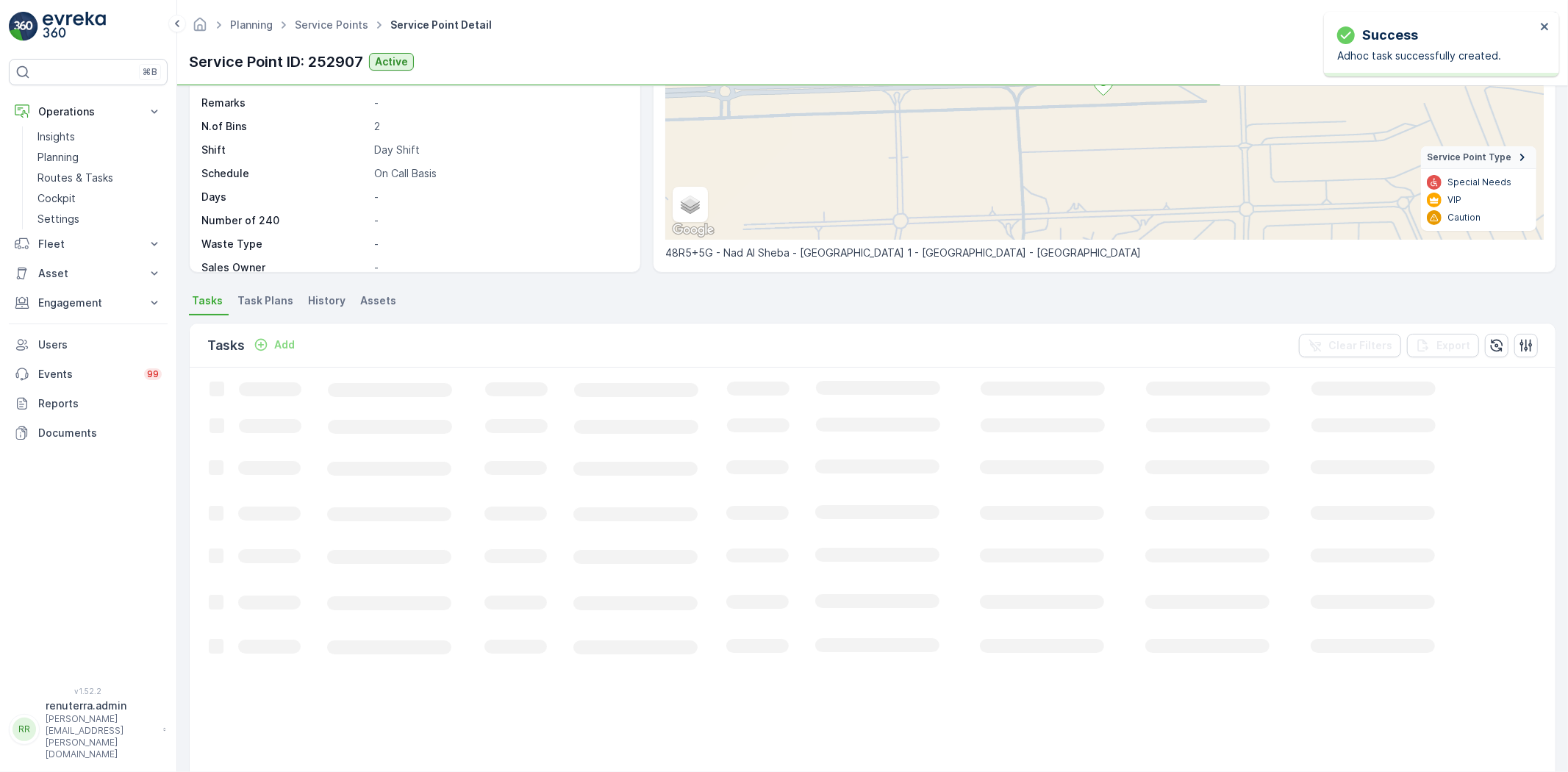
scroll to position [245, 0]
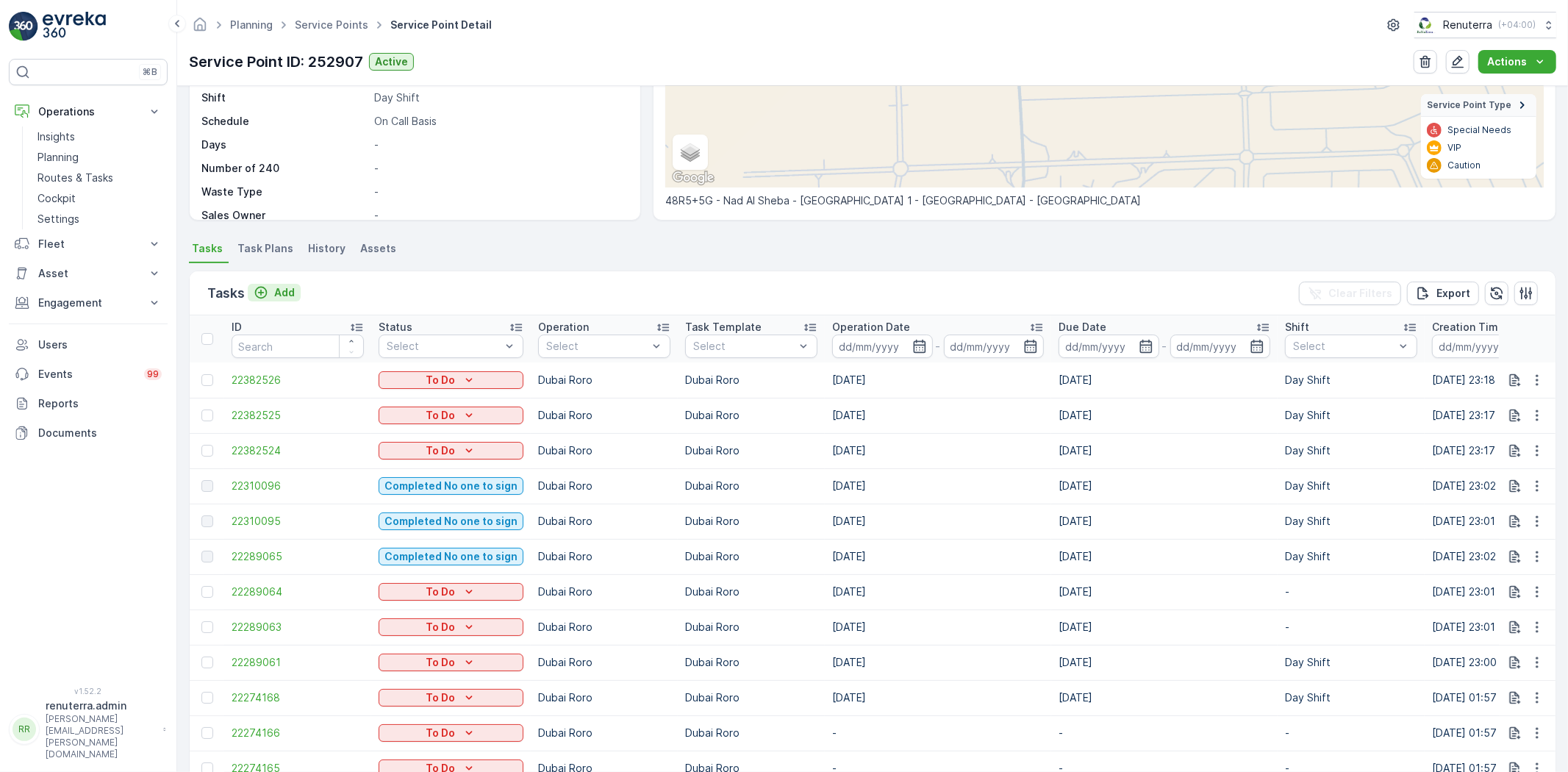
click at [288, 294] on p "Add" at bounding box center [284, 292] width 21 height 14
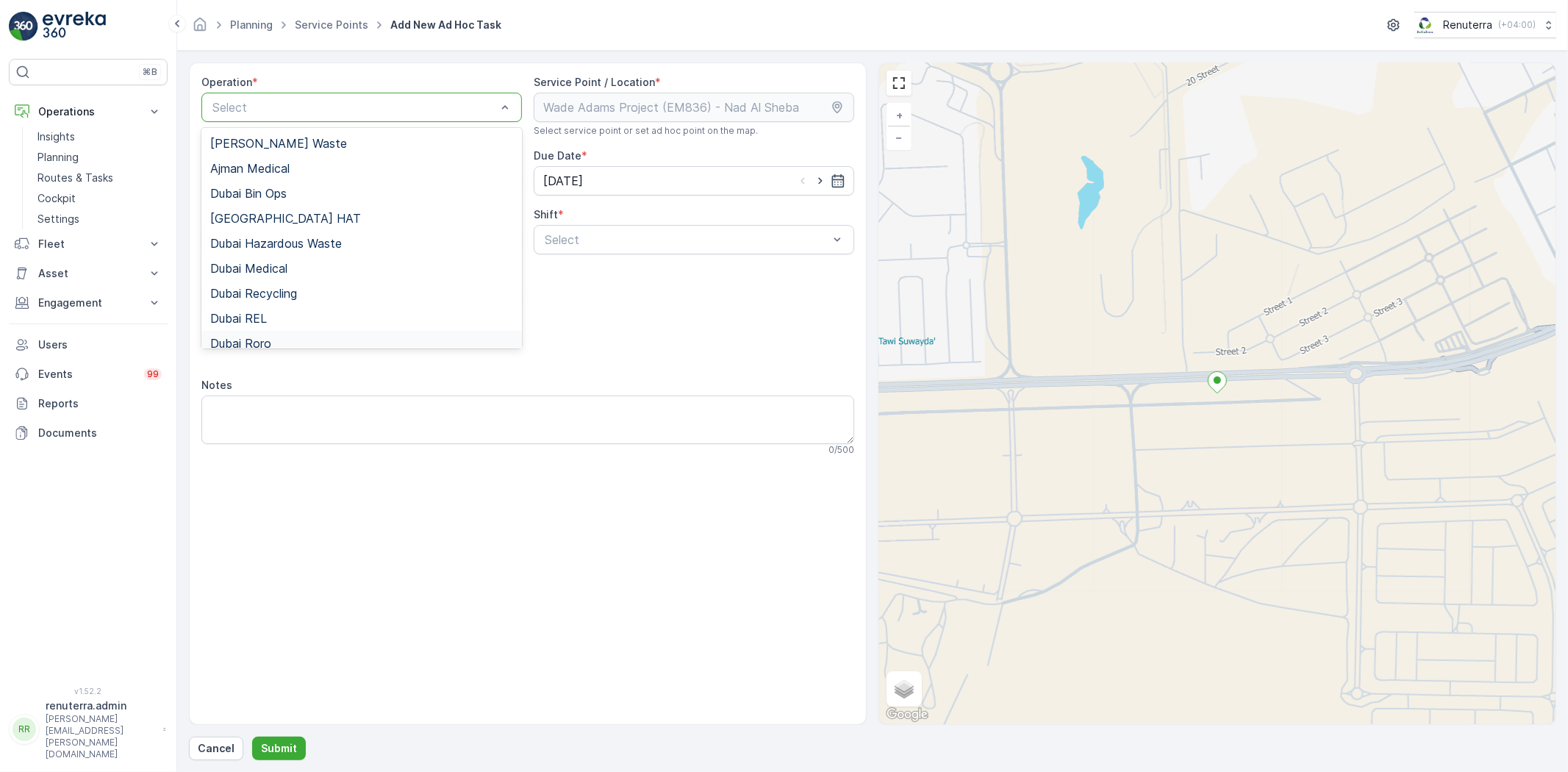
click at [246, 338] on span "Dubai Roro" at bounding box center [240, 343] width 61 height 14
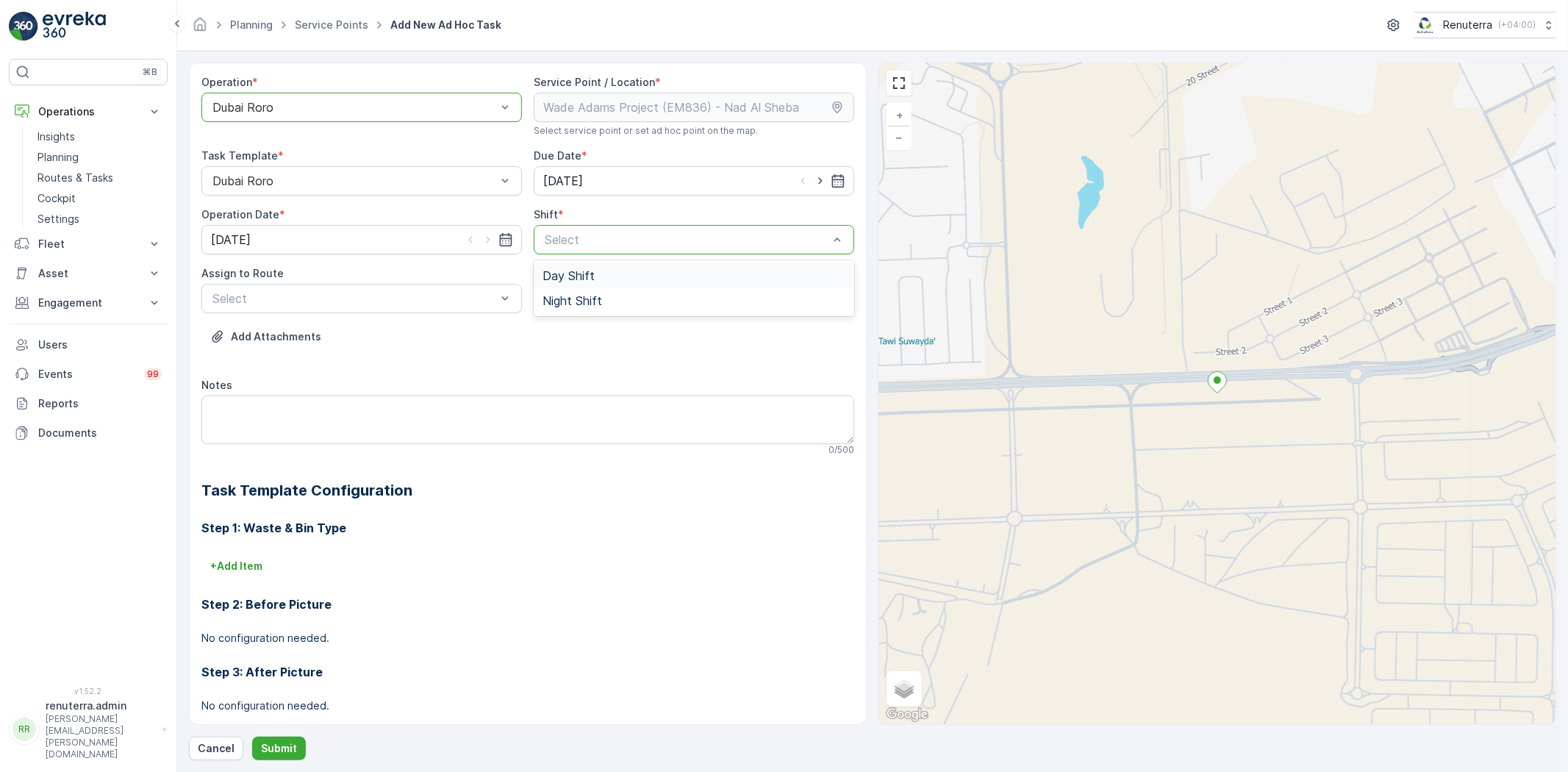
click at [569, 276] on span "Day Shift" at bounding box center [569, 275] width 53 height 14
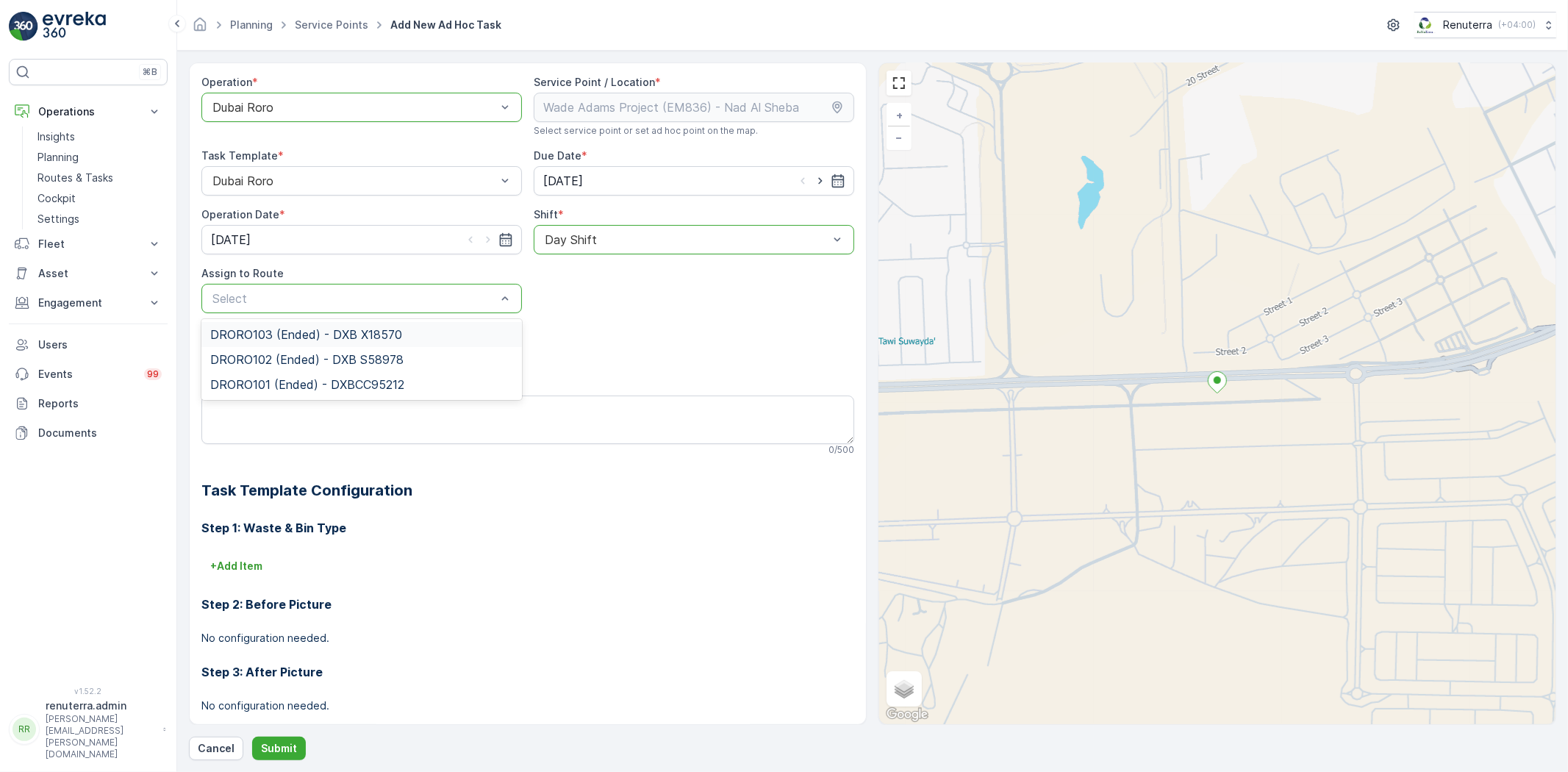
click at [399, 287] on div "Select" at bounding box center [361, 298] width 321 height 29
click at [311, 341] on div "DRORO103 (Ended) - DXB X18570" at bounding box center [361, 334] width 321 height 25
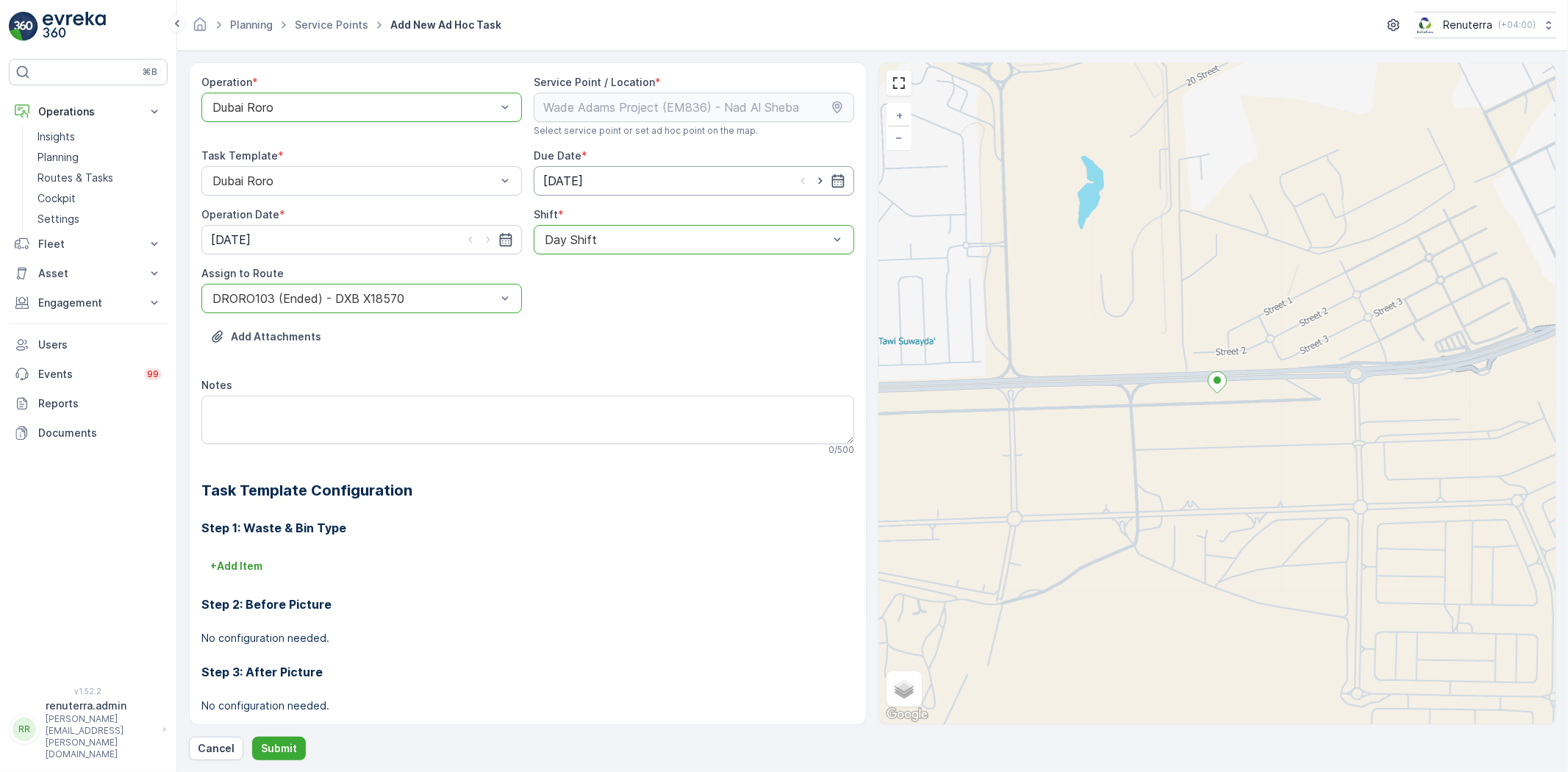
drag, startPoint x: 812, startPoint y: 180, endPoint x: 797, endPoint y: 189, distance: 17.5
click at [813, 182] on icon "button" at bounding box center [820, 181] width 14 height 14
type input "[DATE]"
drag, startPoint x: 486, startPoint y: 237, endPoint x: 423, endPoint y: 287, distance: 80.4
click at [486, 238] on icon "button" at bounding box center [488, 240] width 14 height 14
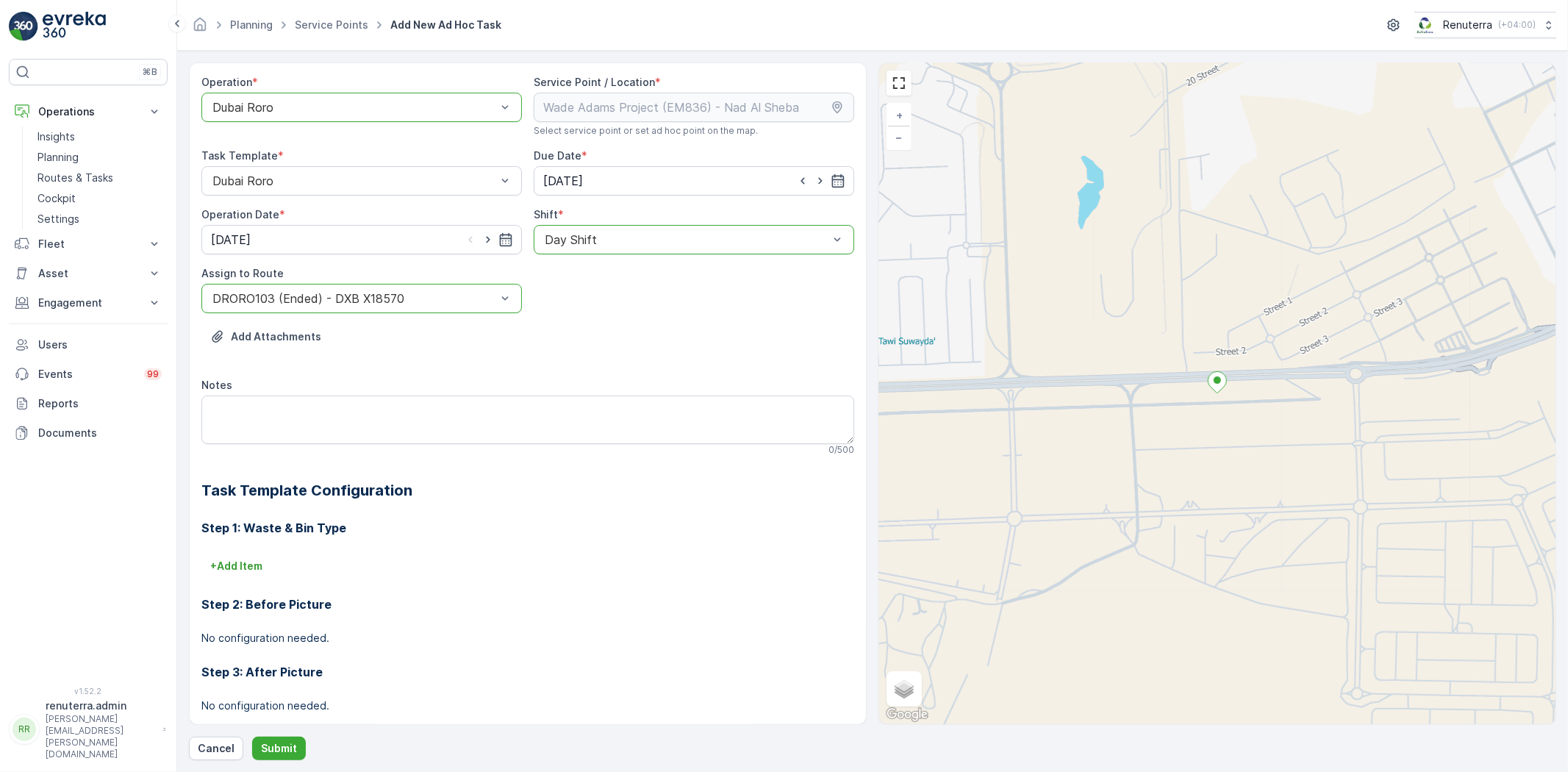
type input "[DATE]"
click at [275, 755] on button "Submit" at bounding box center [279, 748] width 53 height 24
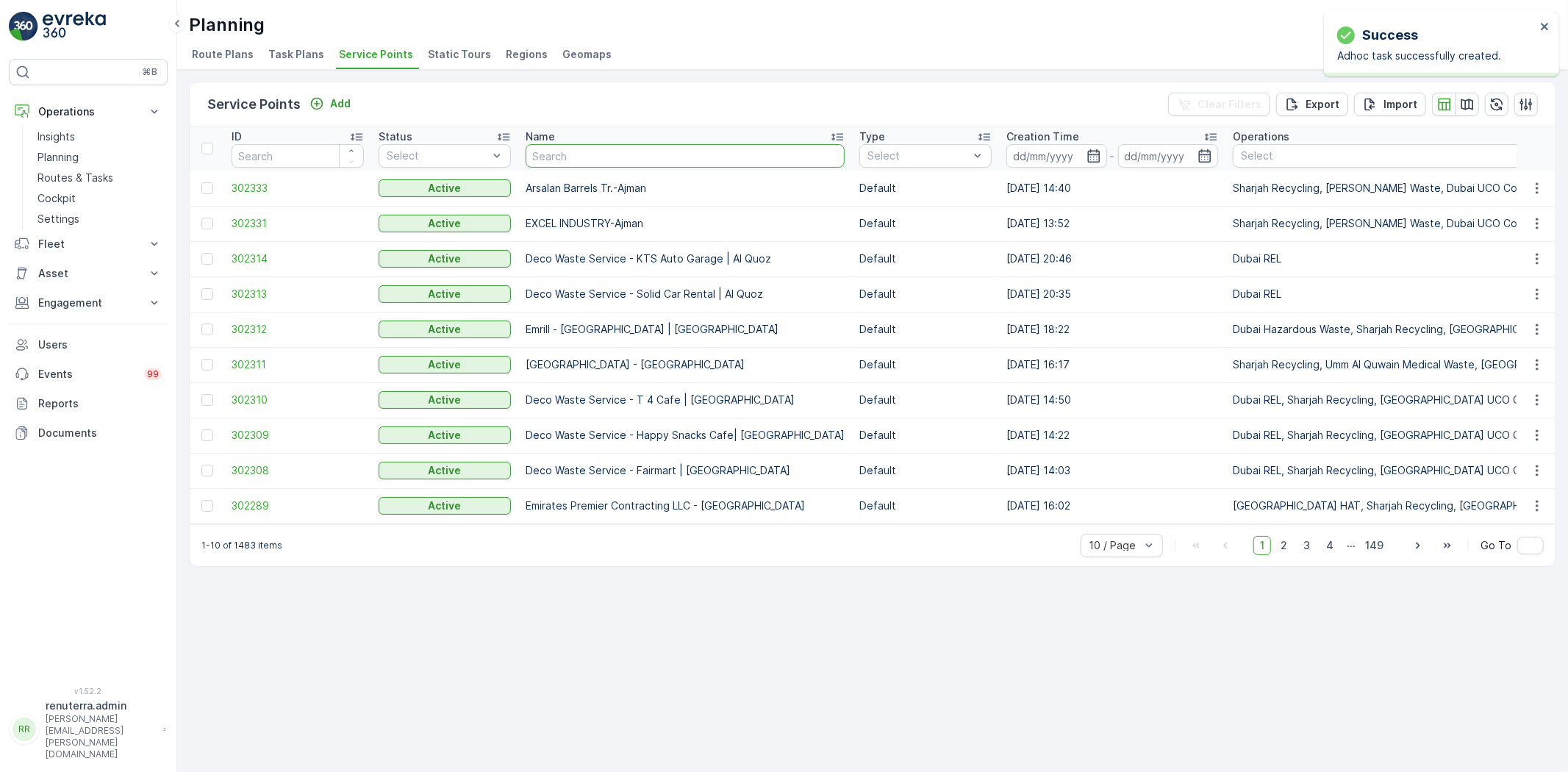
click at [583, 164] on input "text" at bounding box center [685, 156] width 319 height 24
paste input "[PERSON_NAME] Project (EM836) - [PERSON_NAME]"
type input "[PERSON_NAME] Project (EM836) - [PERSON_NAME]"
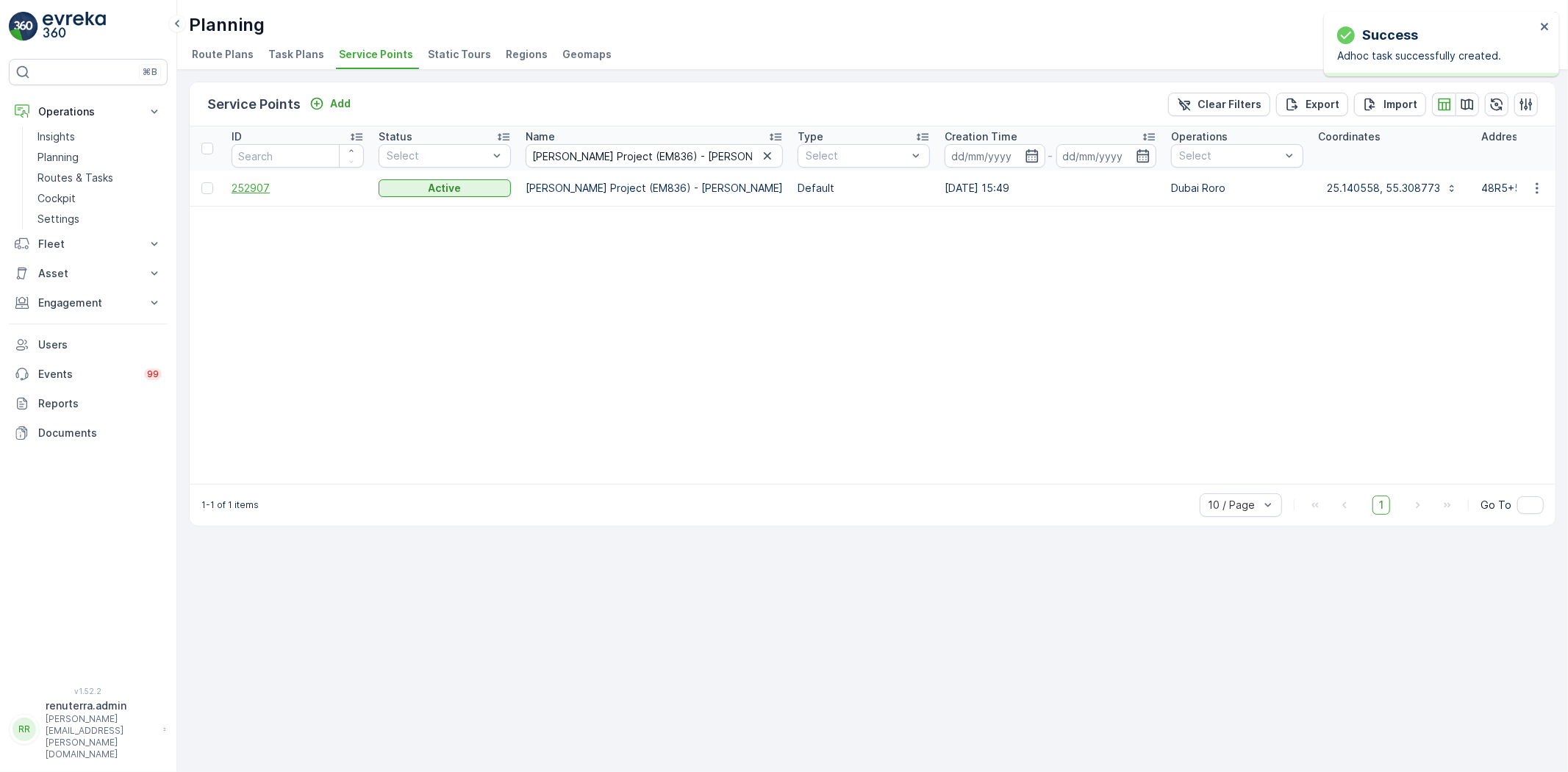
click at [237, 193] on span "252907" at bounding box center [298, 188] width 132 height 14
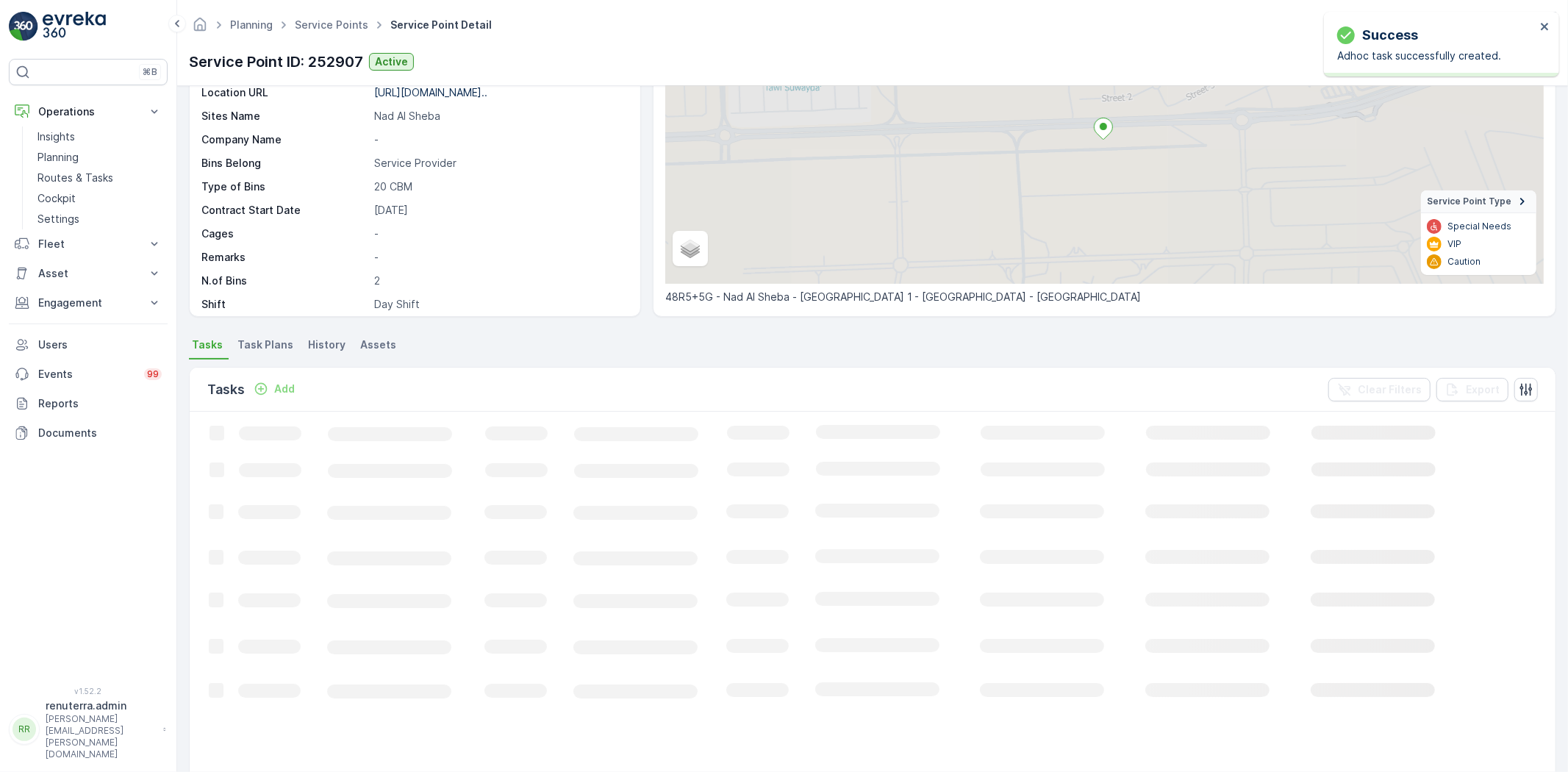
scroll to position [154, 0]
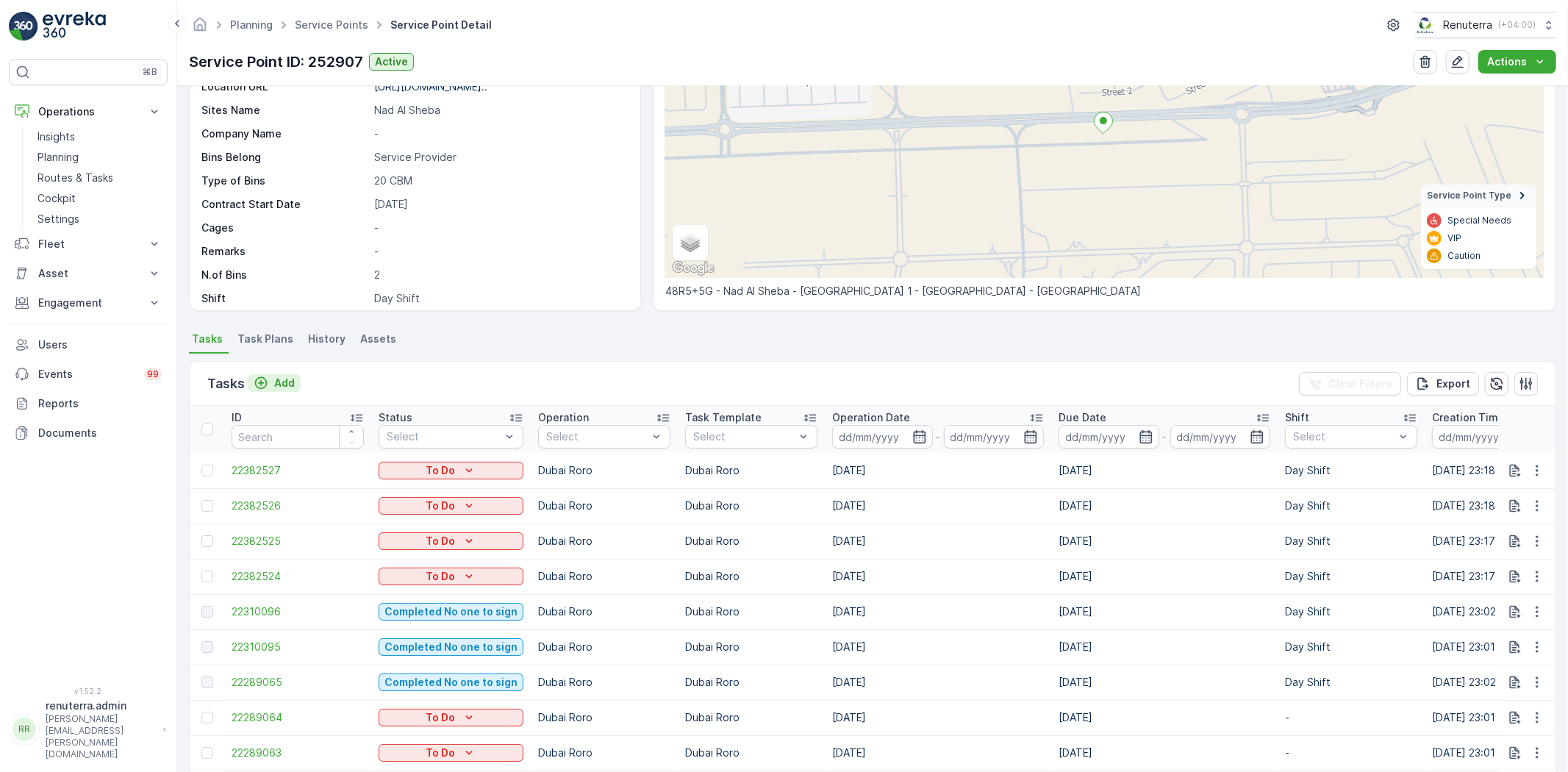
click at [283, 380] on p "Add" at bounding box center [284, 383] width 21 height 14
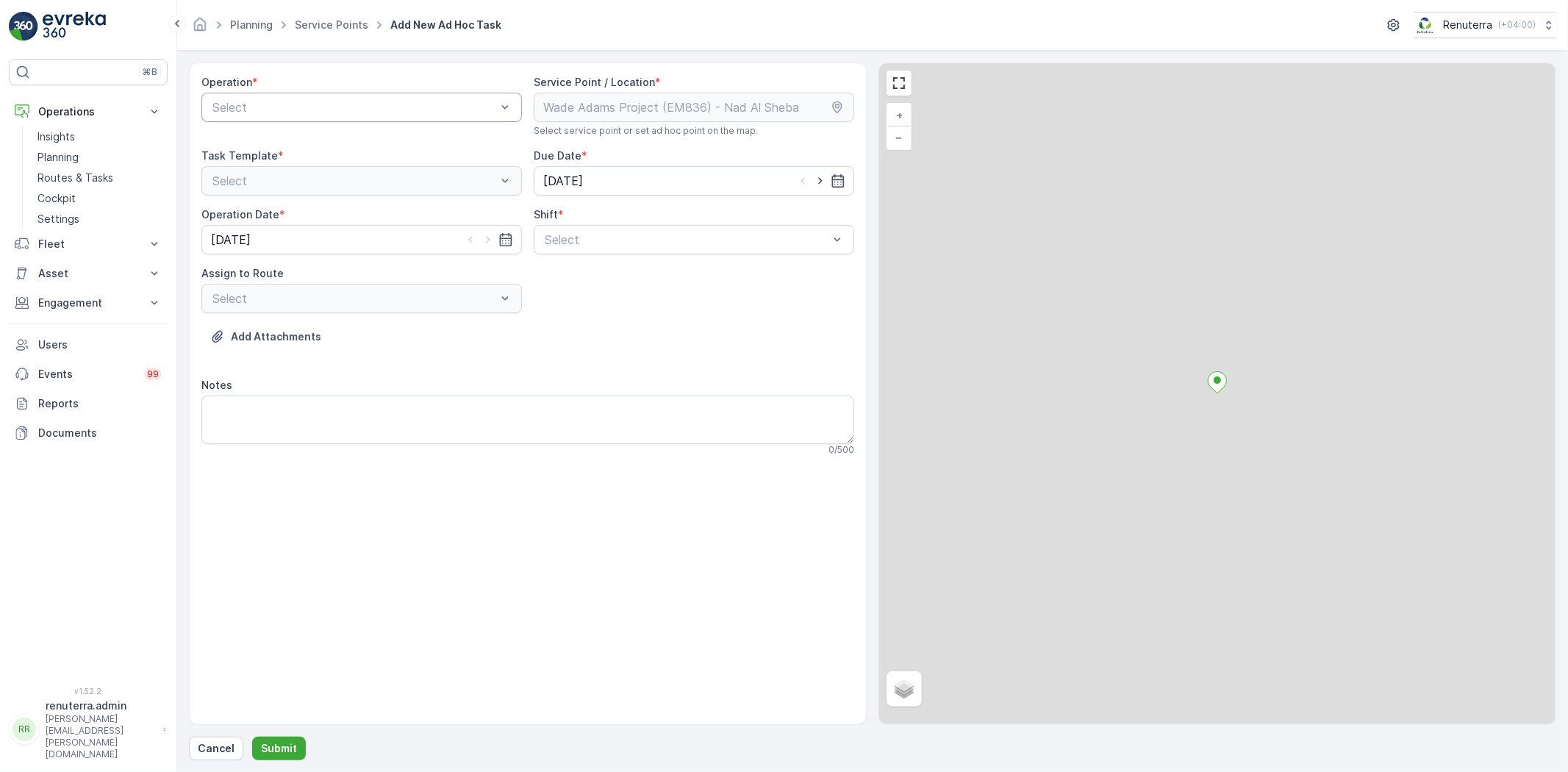
click at [294, 121] on div "Select" at bounding box center [361, 107] width 321 height 29
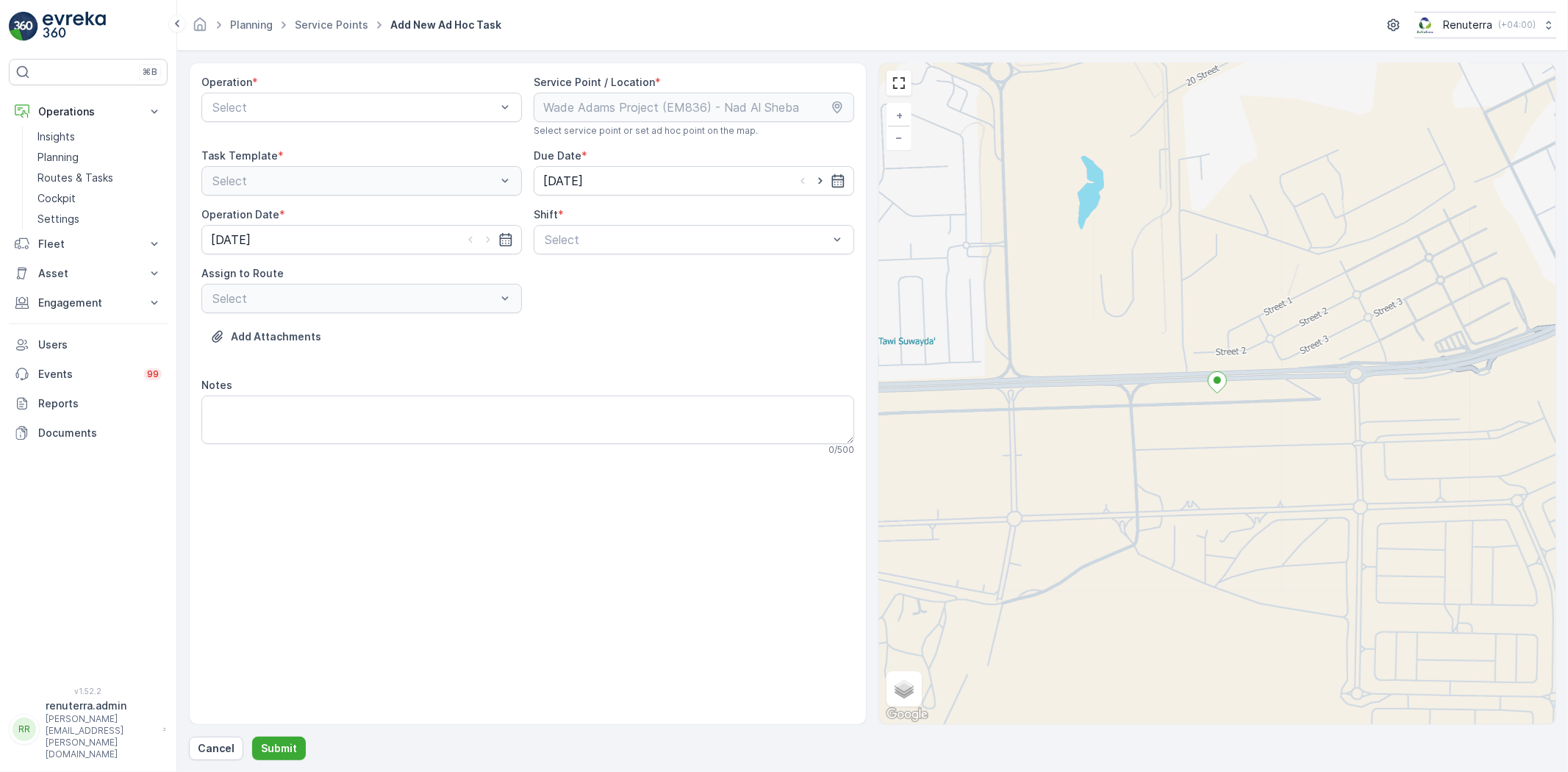
click at [275, 349] on div "Add Attachments" at bounding box center [528, 345] width 653 height 41
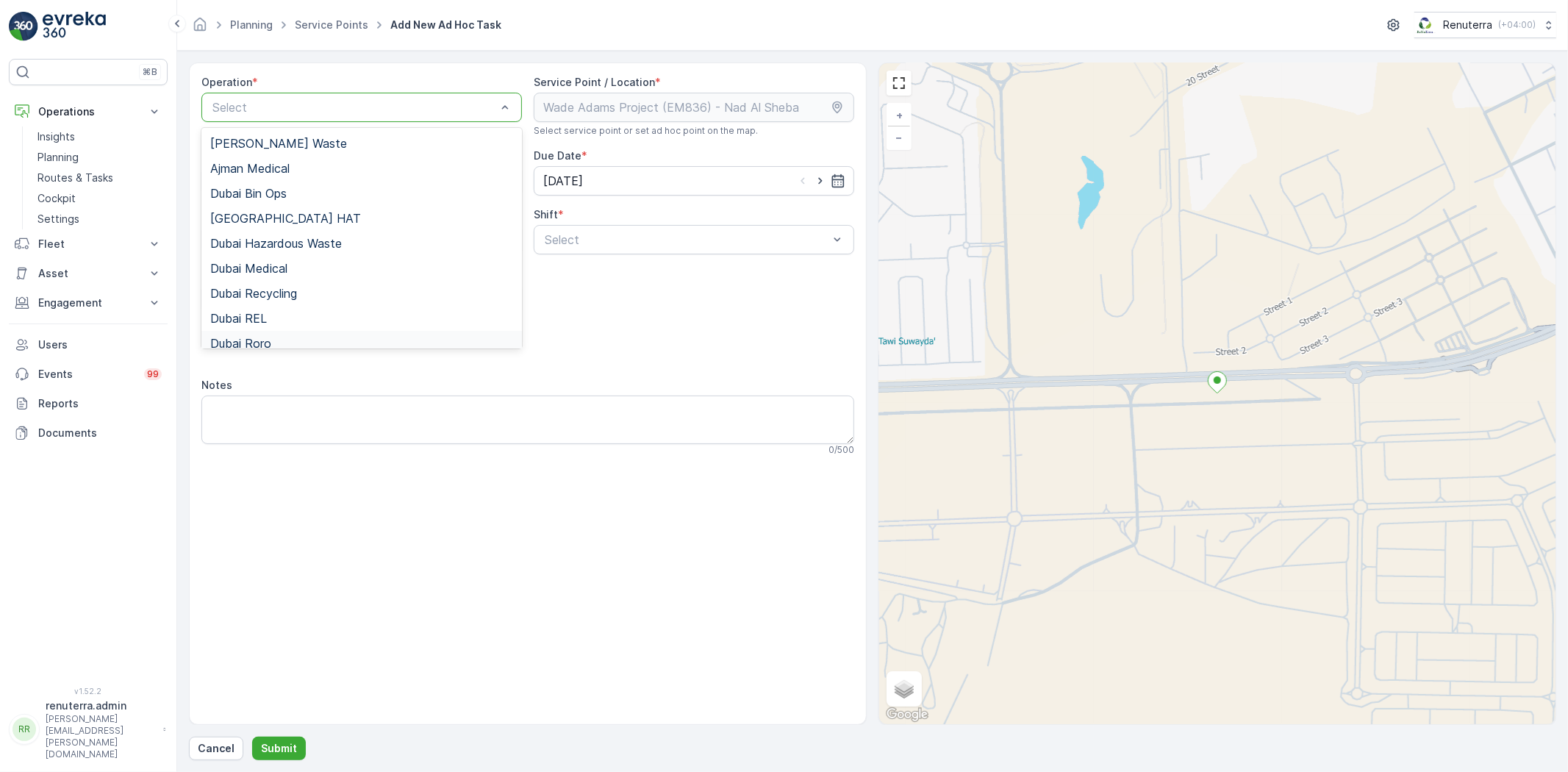
click at [262, 337] on span "Dubai Roro" at bounding box center [240, 343] width 61 height 14
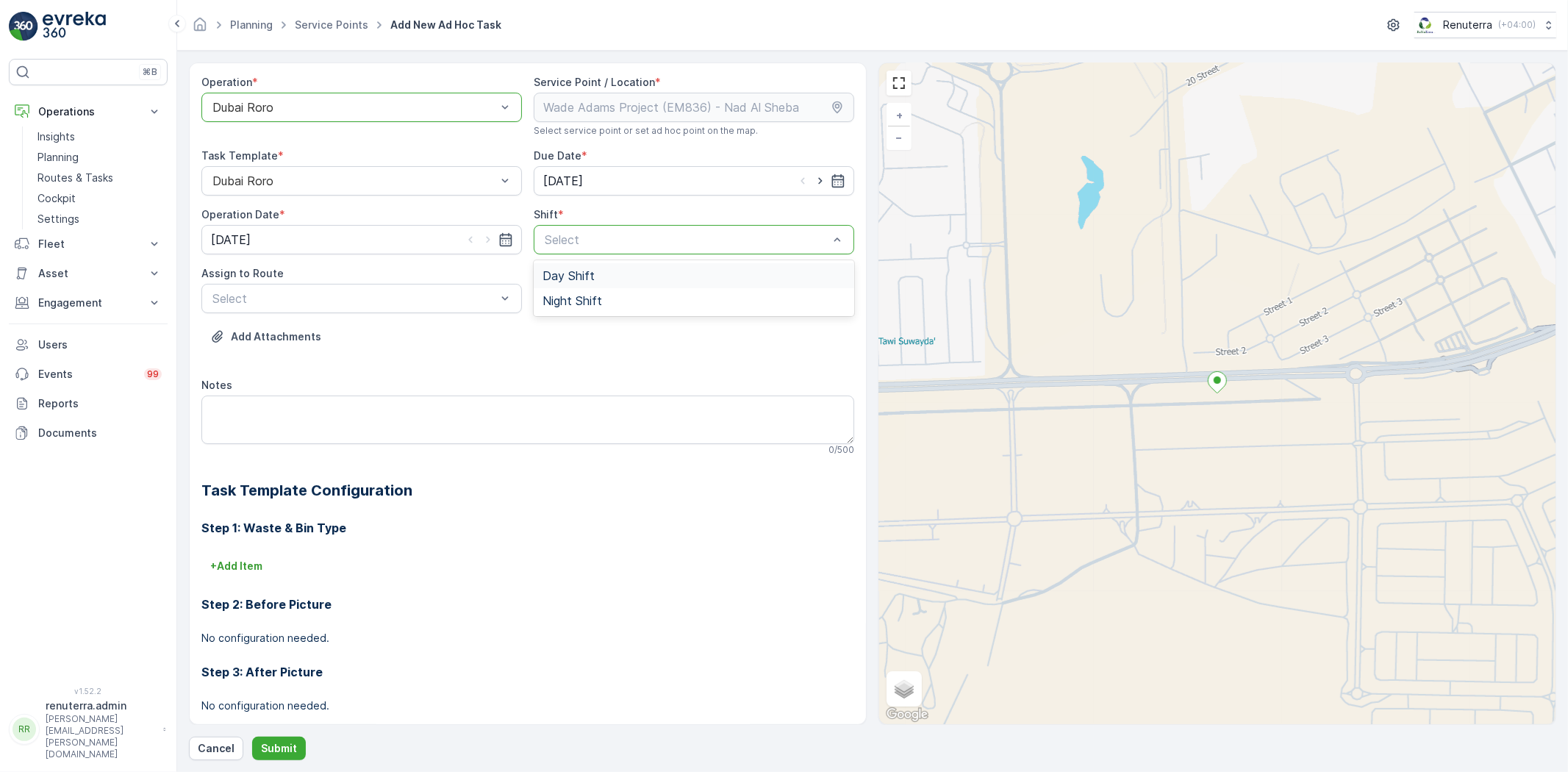
click at [581, 276] on span "Day Shift" at bounding box center [569, 275] width 53 height 14
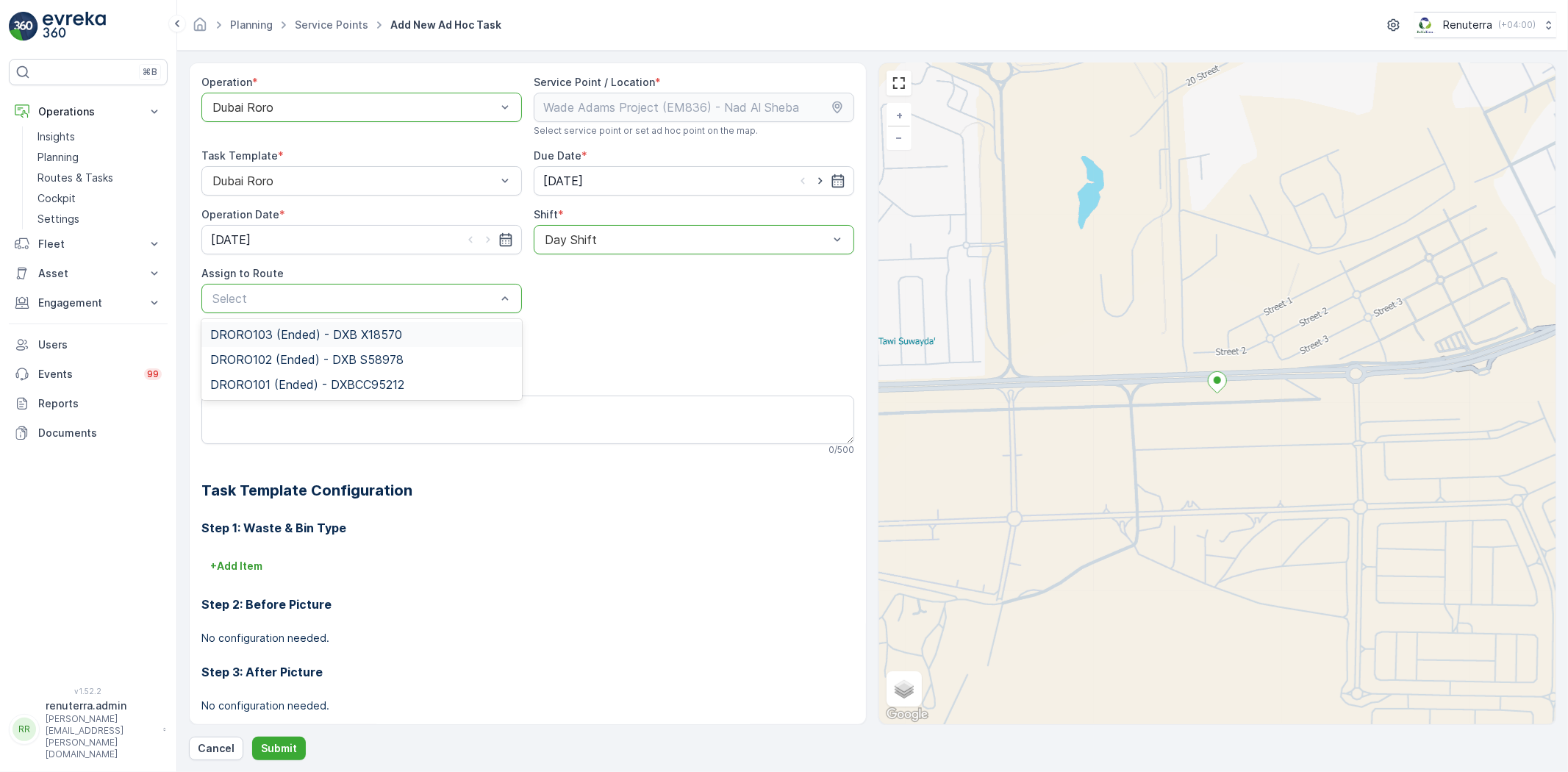
drag, startPoint x: 273, startPoint y: 332, endPoint x: 294, endPoint y: 341, distance: 22.8
click at [277, 333] on span "DRORO103 (Ended) - DXB X18570" at bounding box center [306, 334] width 192 height 14
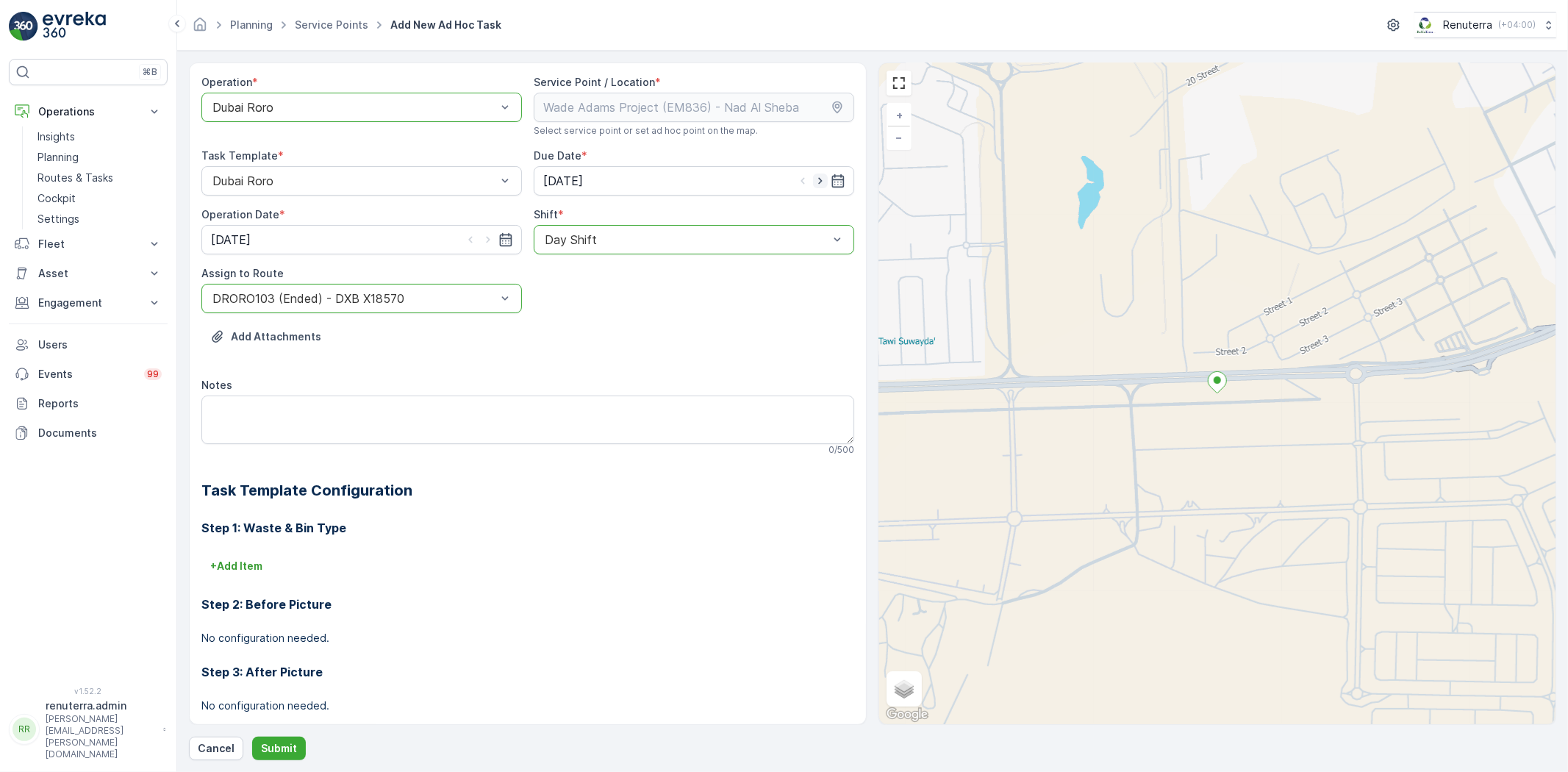
click at [813, 179] on icon "button" at bounding box center [820, 181] width 14 height 14
type input "[DATE]"
click at [493, 238] on icon "button" at bounding box center [488, 240] width 14 height 14
type input "[DATE]"
click at [276, 750] on p "Submit" at bounding box center [279, 748] width 36 height 14
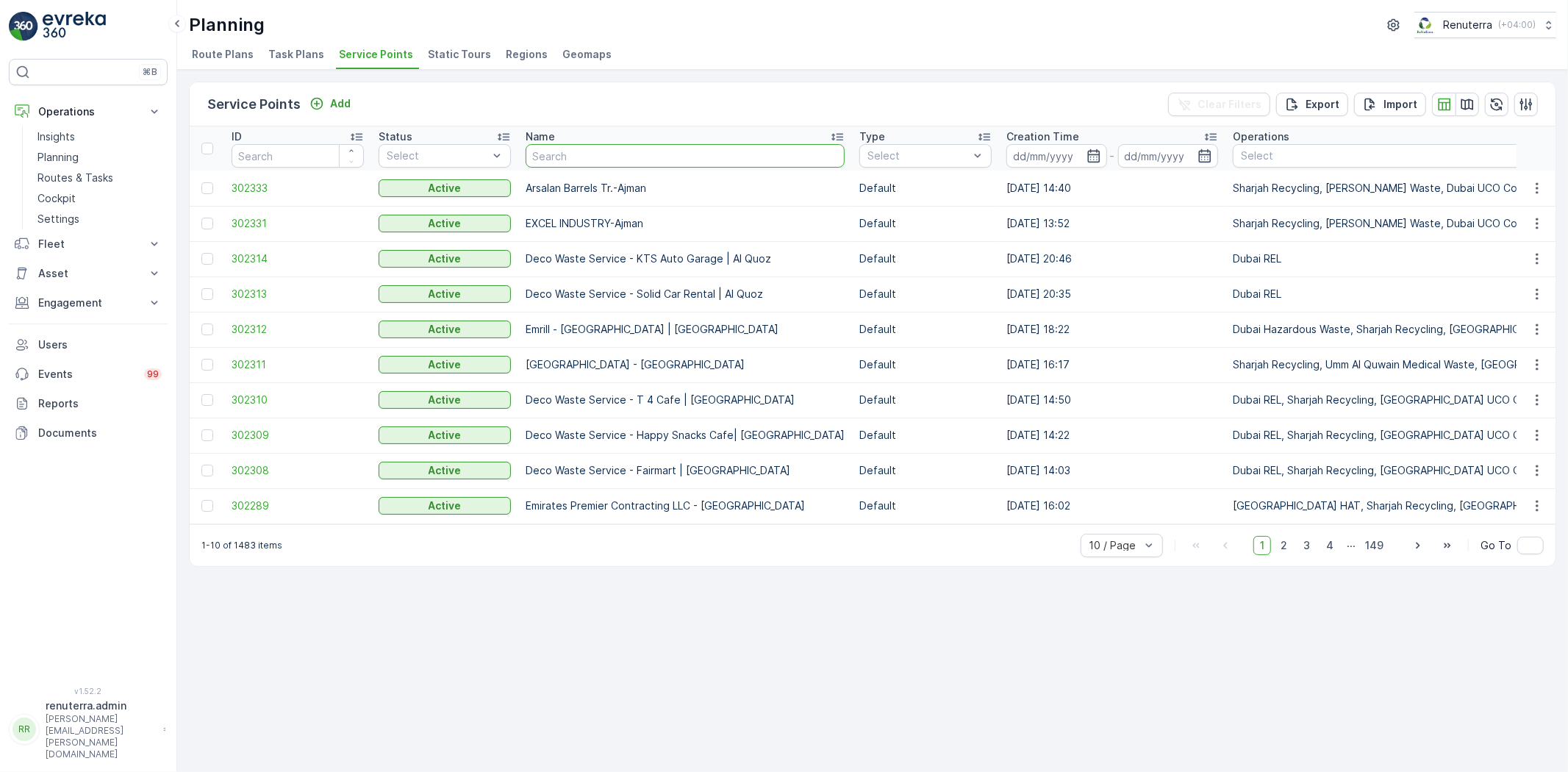
click at [644, 159] on input "text" at bounding box center [685, 156] width 319 height 24
paste input "Berkely Al marooj Furjan"
type input "Berkely Al marooj Furjan"
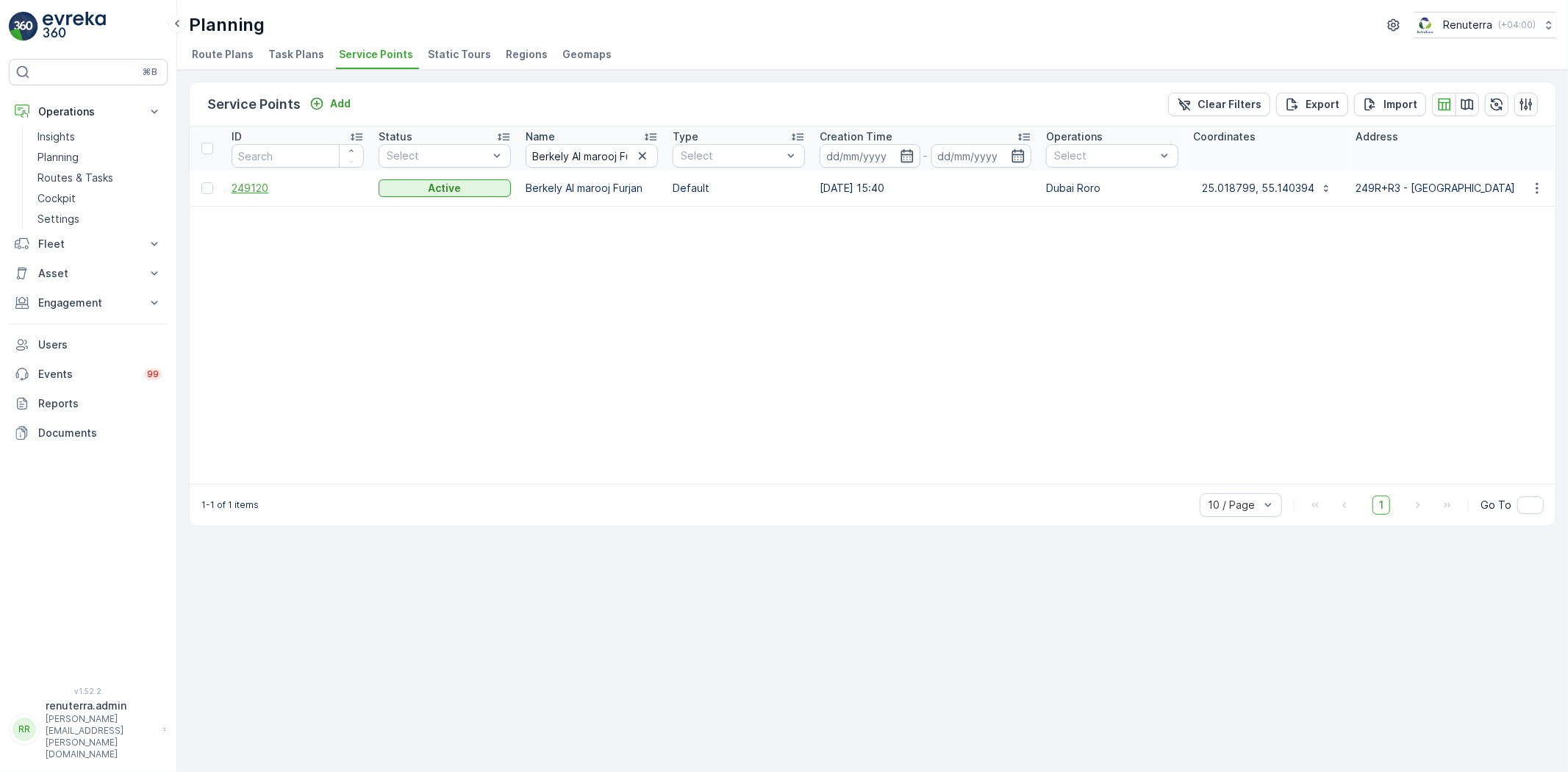
click at [248, 186] on span "249120" at bounding box center [298, 188] width 132 height 14
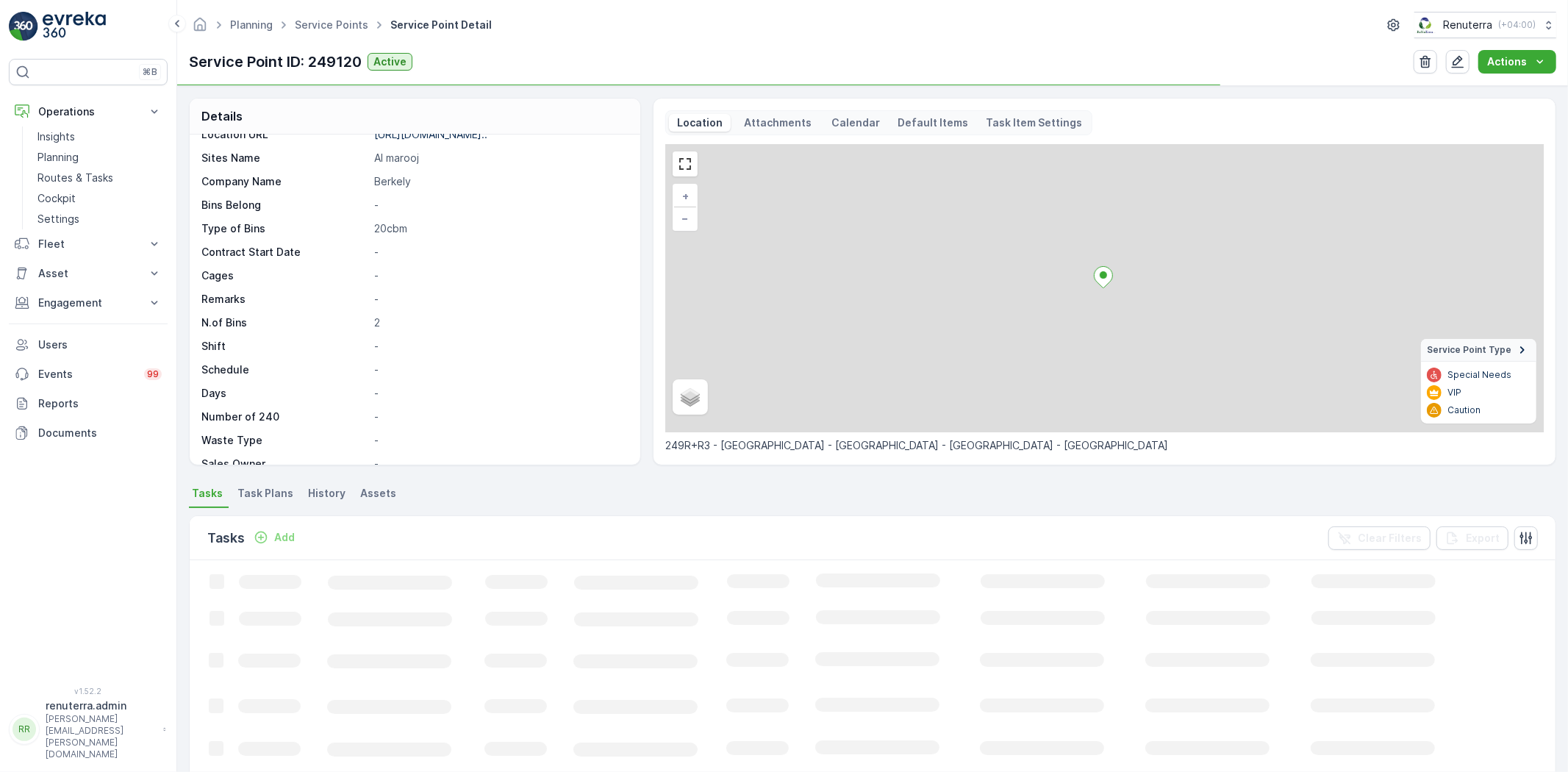
scroll to position [274, 0]
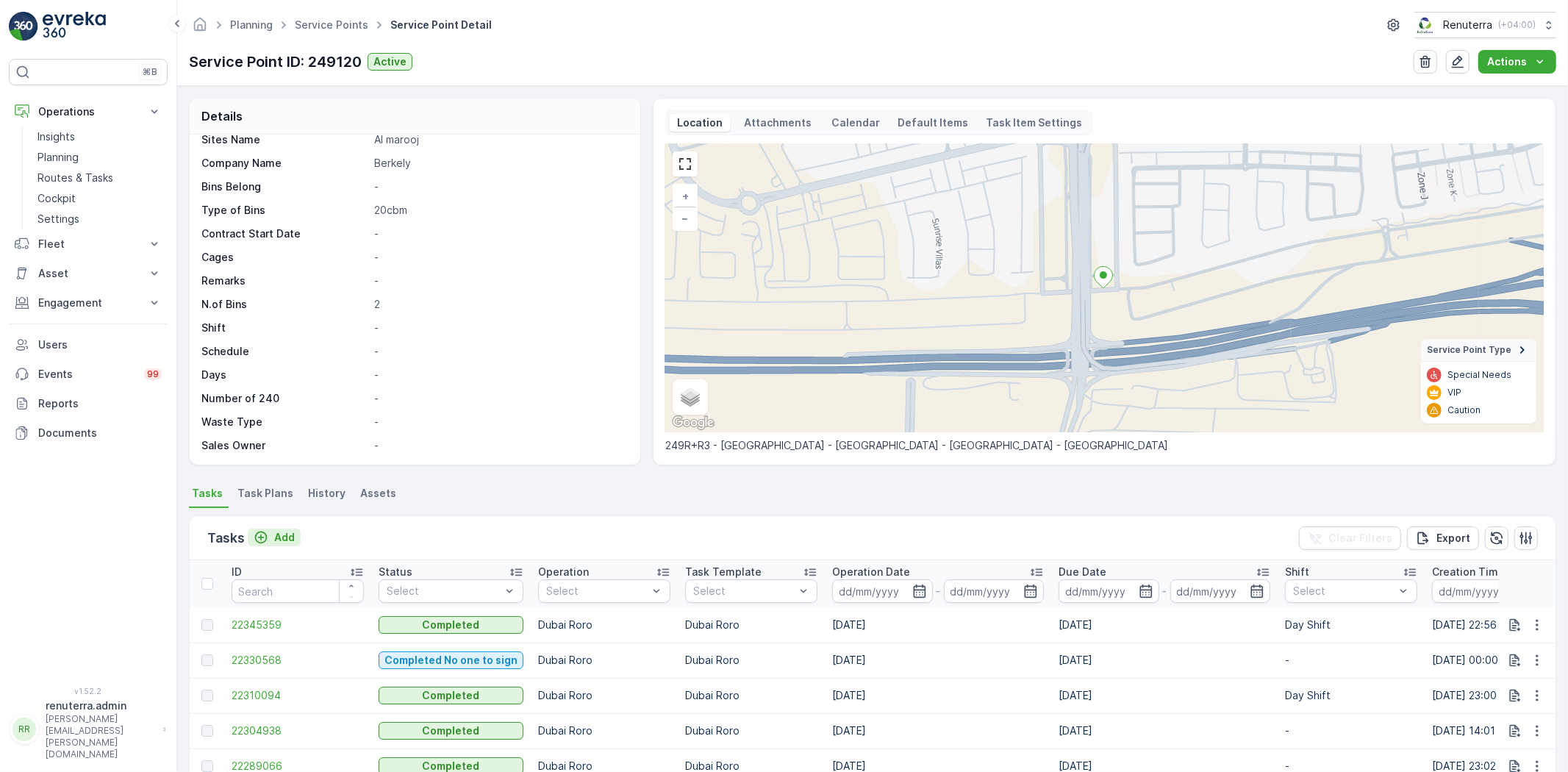
click at [289, 534] on p "Add" at bounding box center [284, 537] width 21 height 14
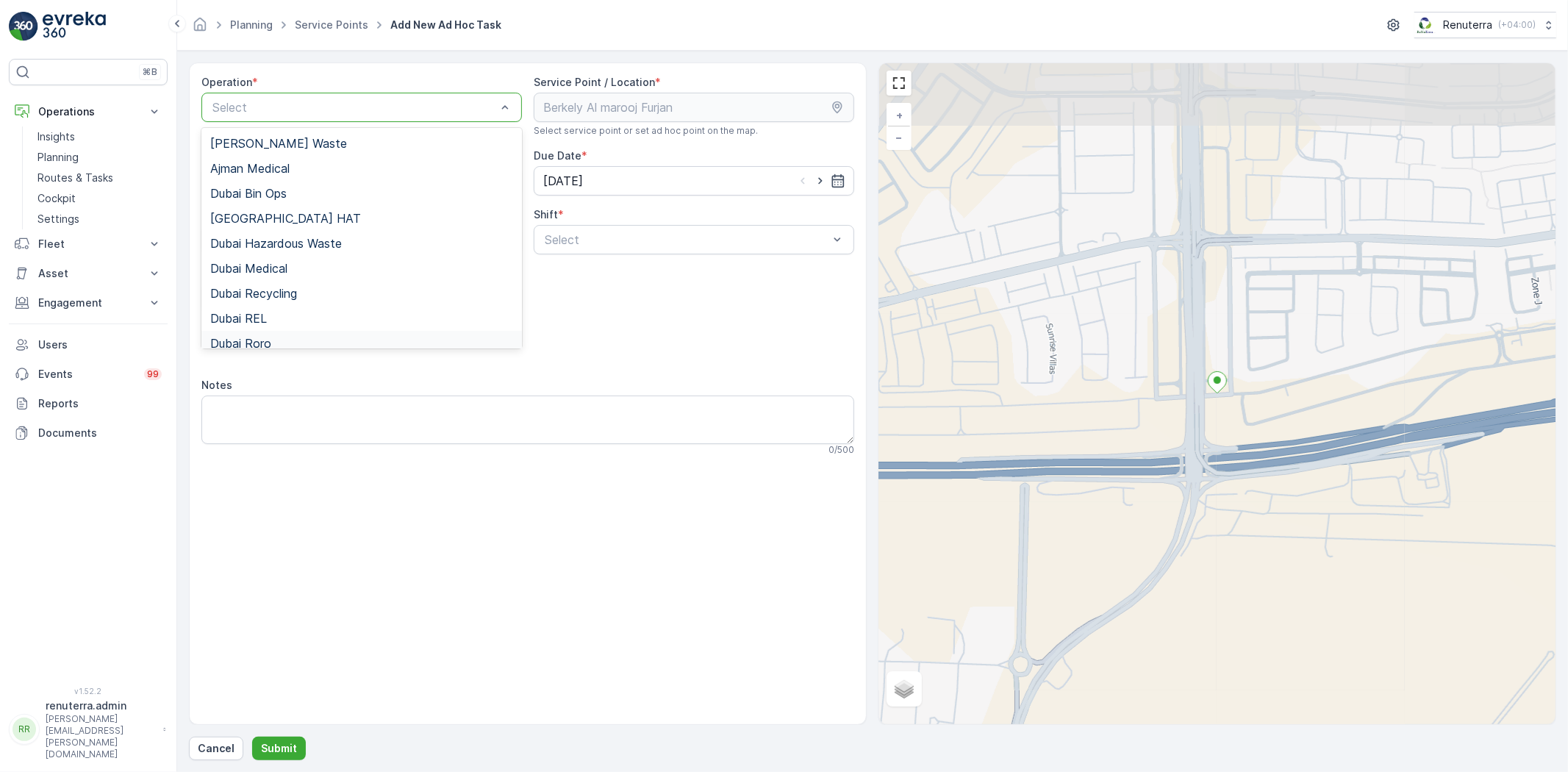
click at [296, 349] on div "Add Attachments" at bounding box center [528, 345] width 653 height 41
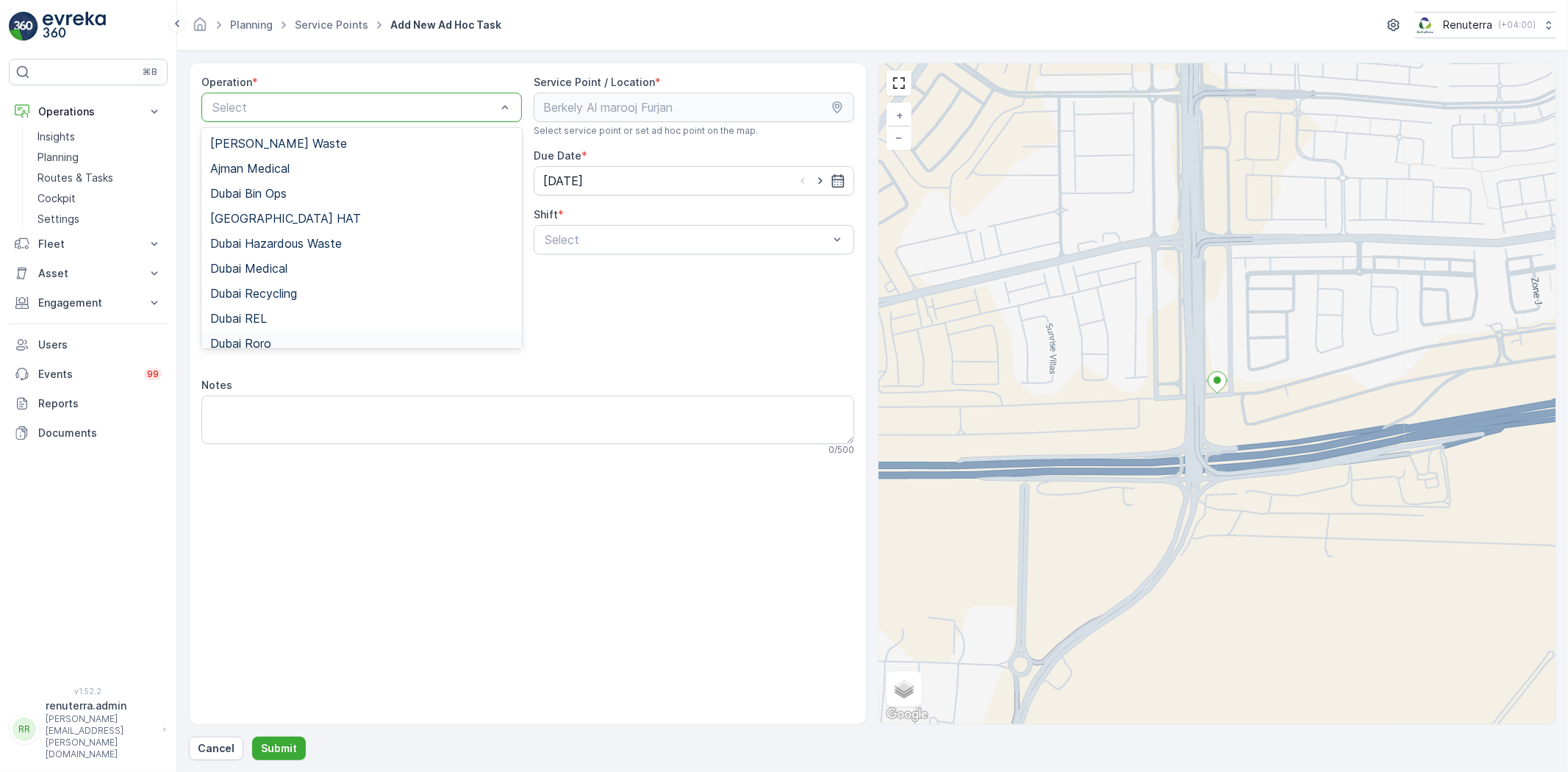
click at [274, 335] on div "Dubai Roro" at bounding box center [361, 343] width 321 height 25
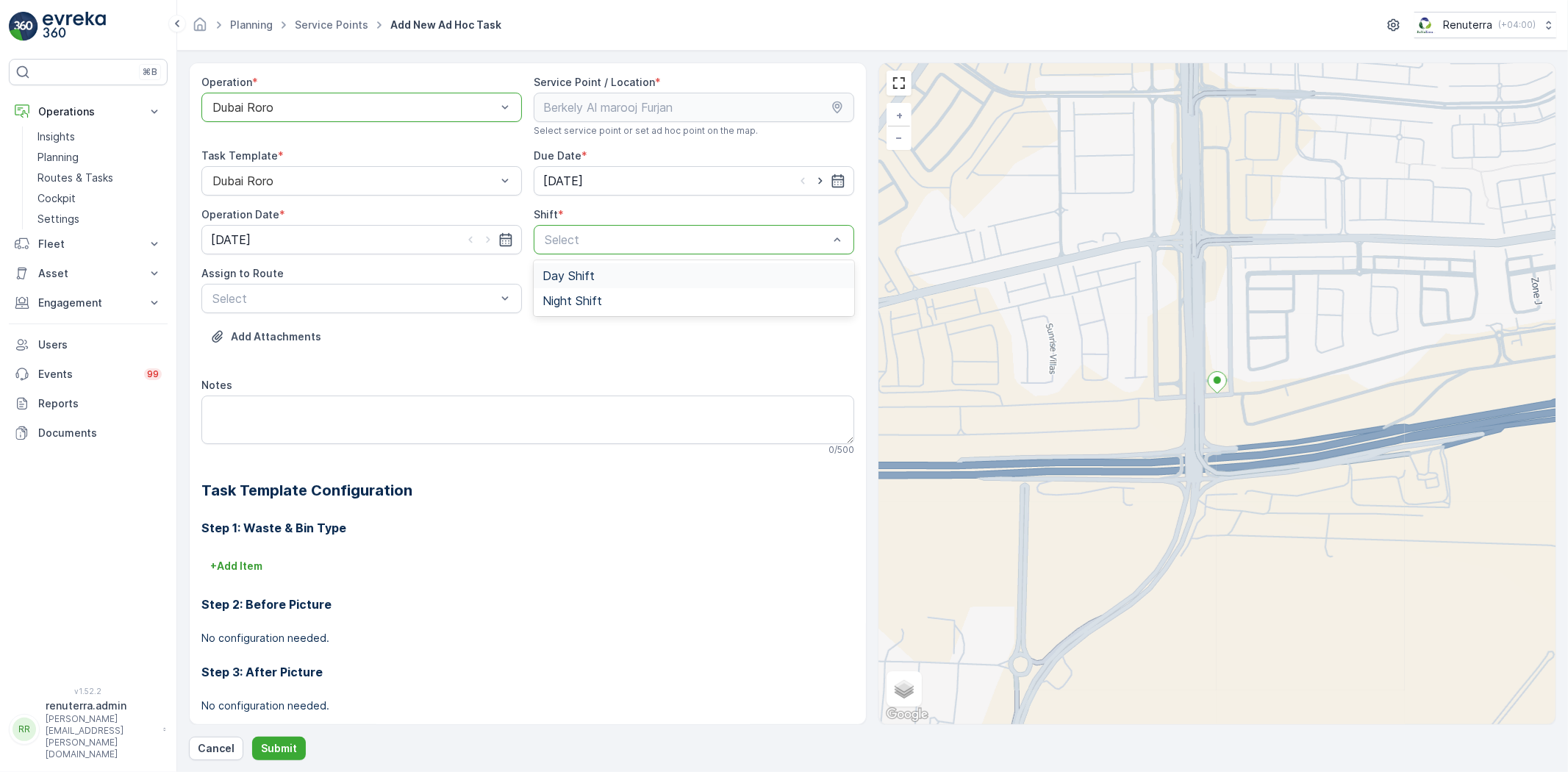
click at [639, 276] on div "Day Shift" at bounding box center [694, 275] width 302 height 14
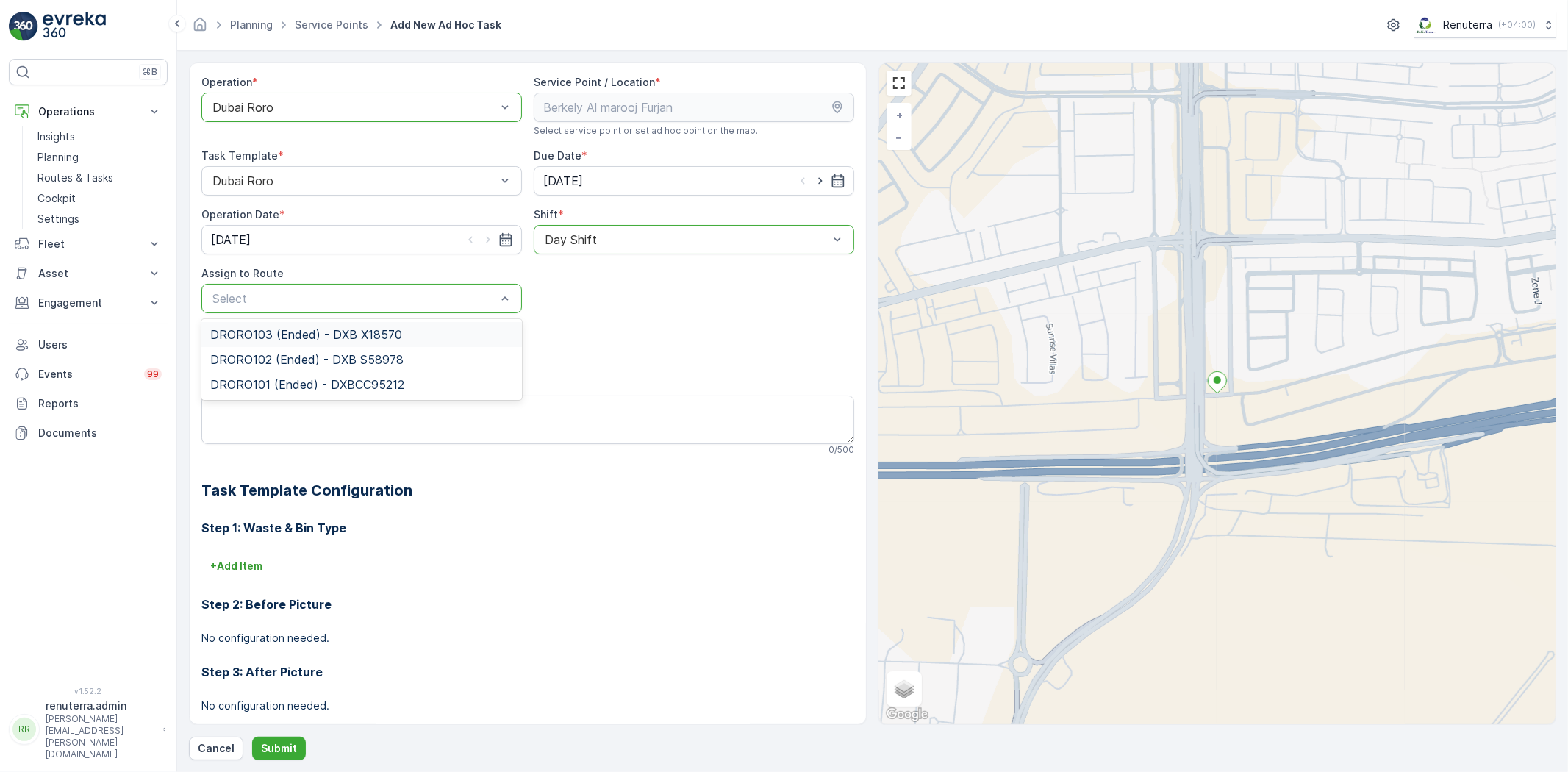
click at [343, 333] on span "DRORO103 (Ended) - DXB X18570" at bounding box center [306, 334] width 192 height 14
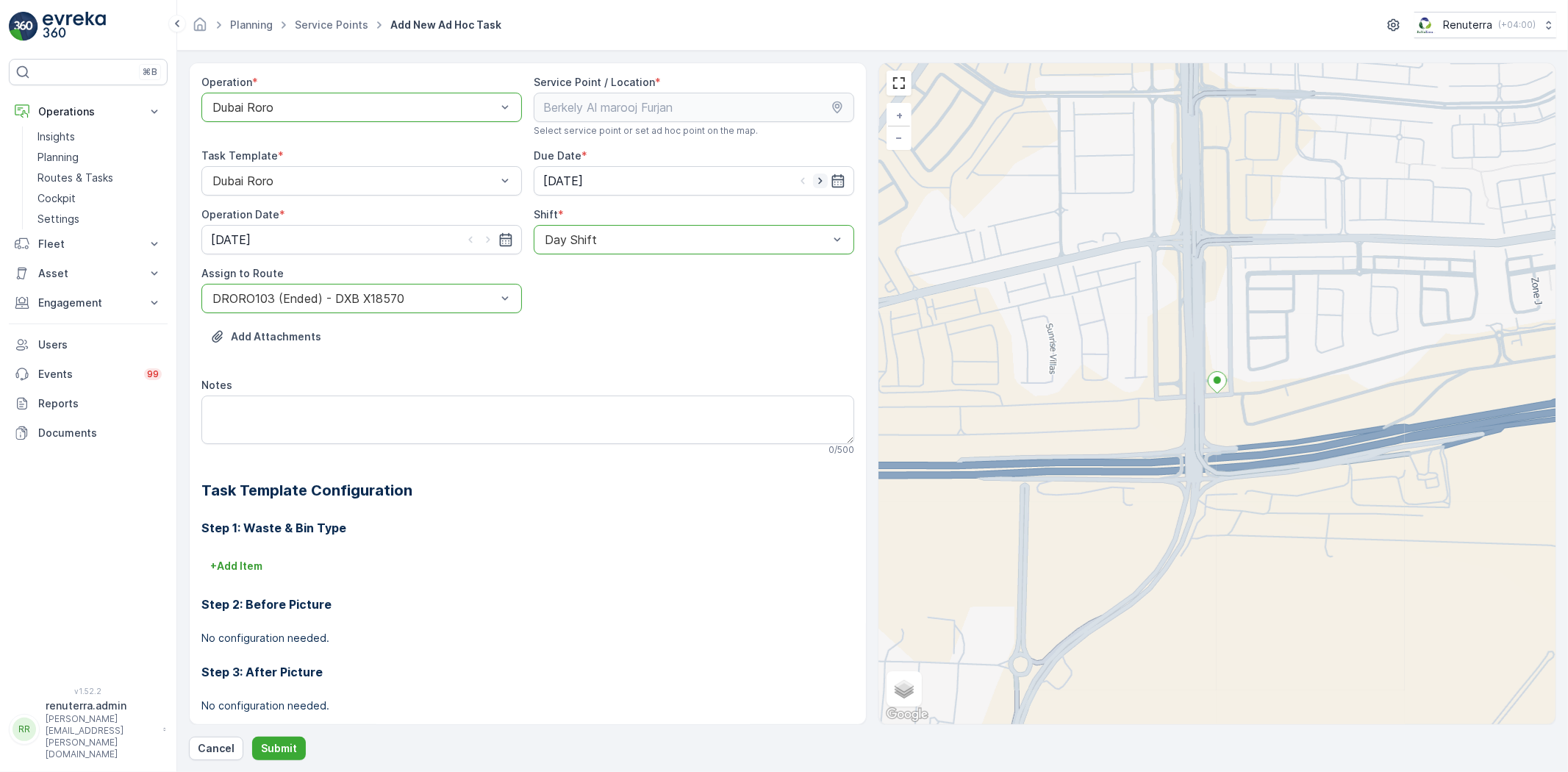
click at [820, 180] on icon "button" at bounding box center [820, 181] width 14 height 14
type input "[DATE]"
click at [489, 245] on icon "button" at bounding box center [488, 240] width 14 height 14
type input "[DATE]"
click at [283, 747] on p "Submit" at bounding box center [279, 748] width 36 height 14
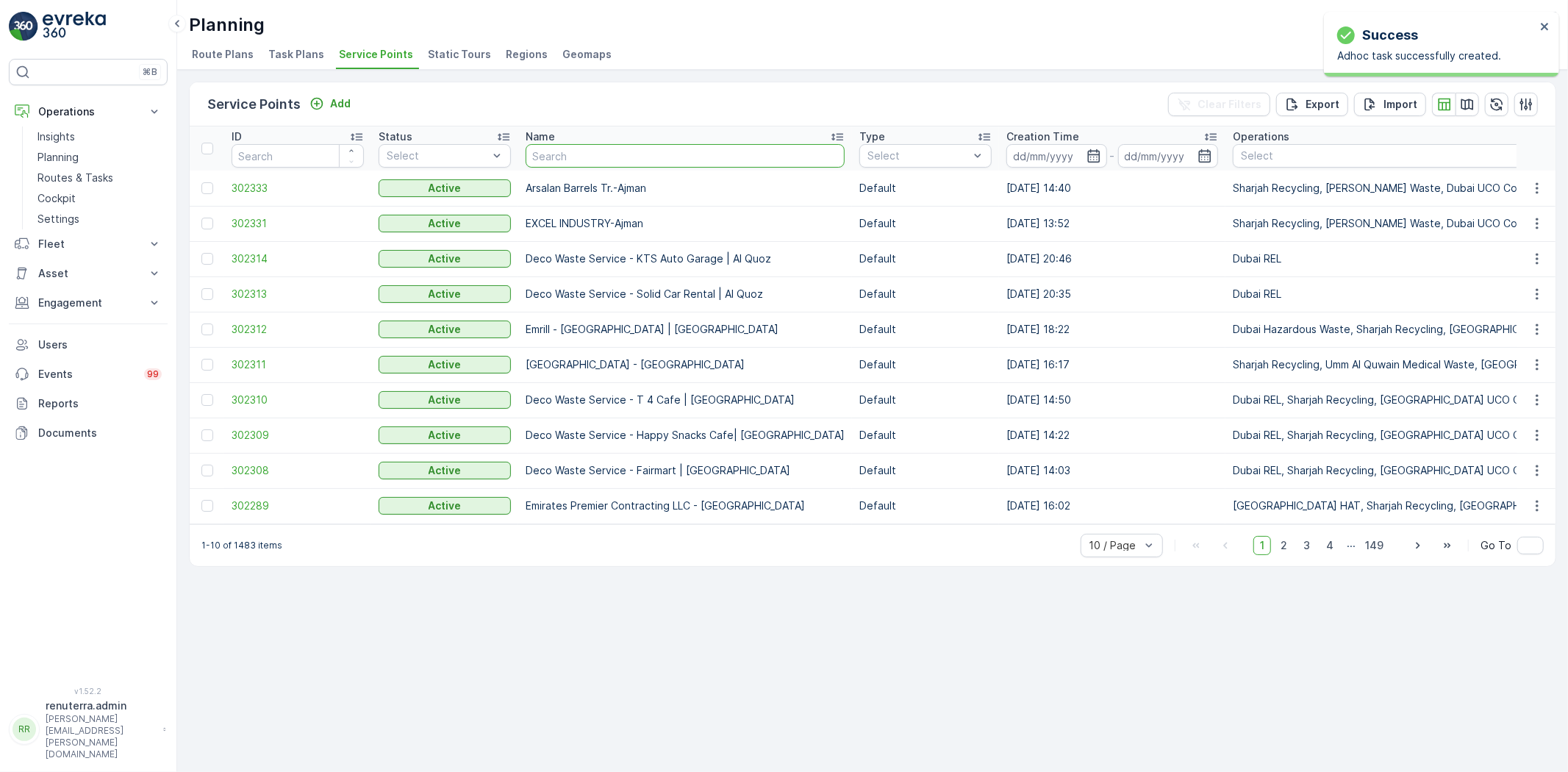
click at [637, 158] on input "text" at bounding box center [685, 156] width 319 height 24
paste input "[PERSON_NAME] Building Contracting - 115 Debris Lifting | [GEOGRAPHIC_DATA]"
type input "[PERSON_NAME] Building Contracting - 115 Debris Lifting | [GEOGRAPHIC_DATA]"
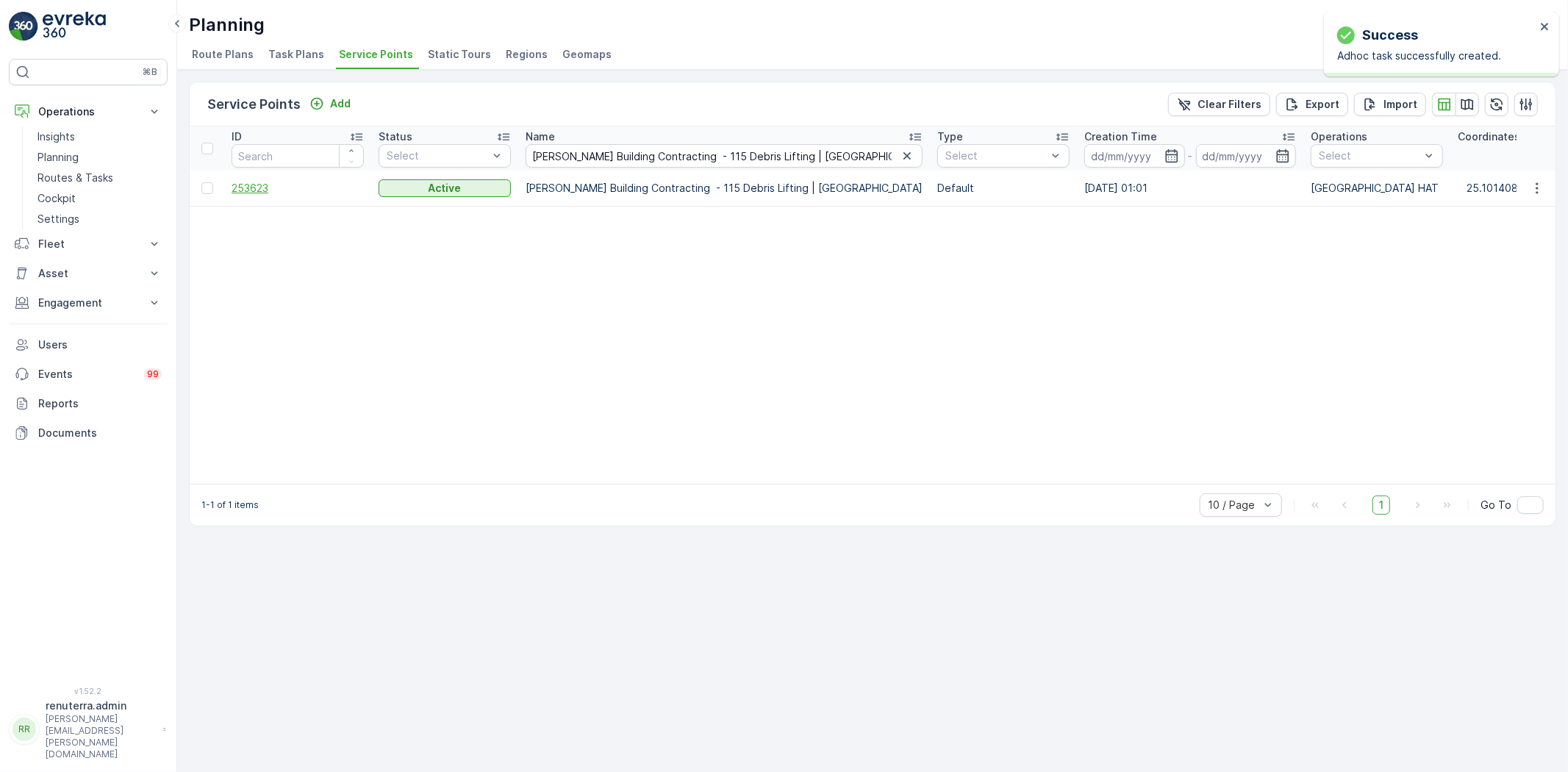
click at [255, 187] on span "253623" at bounding box center [298, 188] width 132 height 14
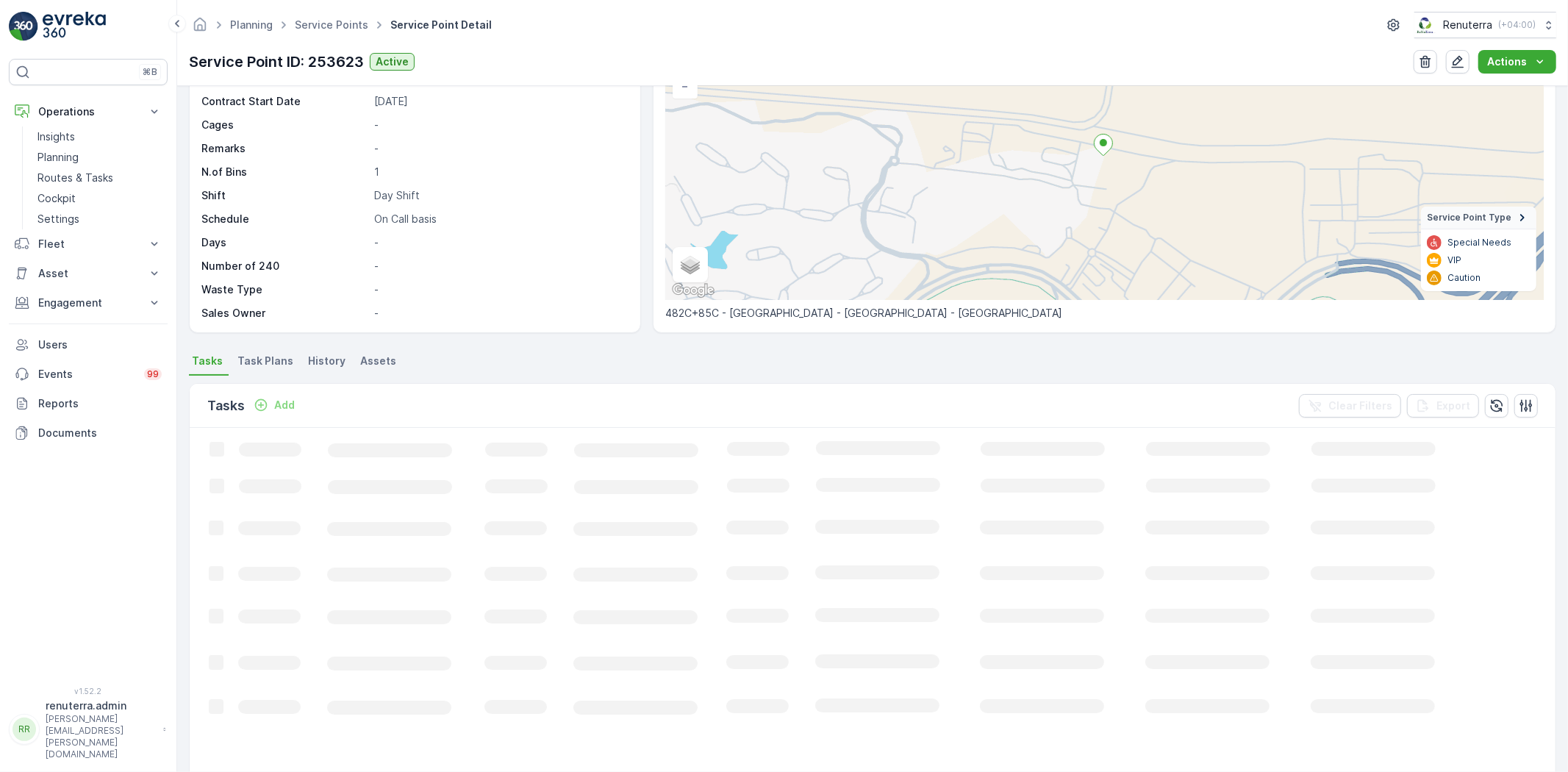
scroll to position [245, 0]
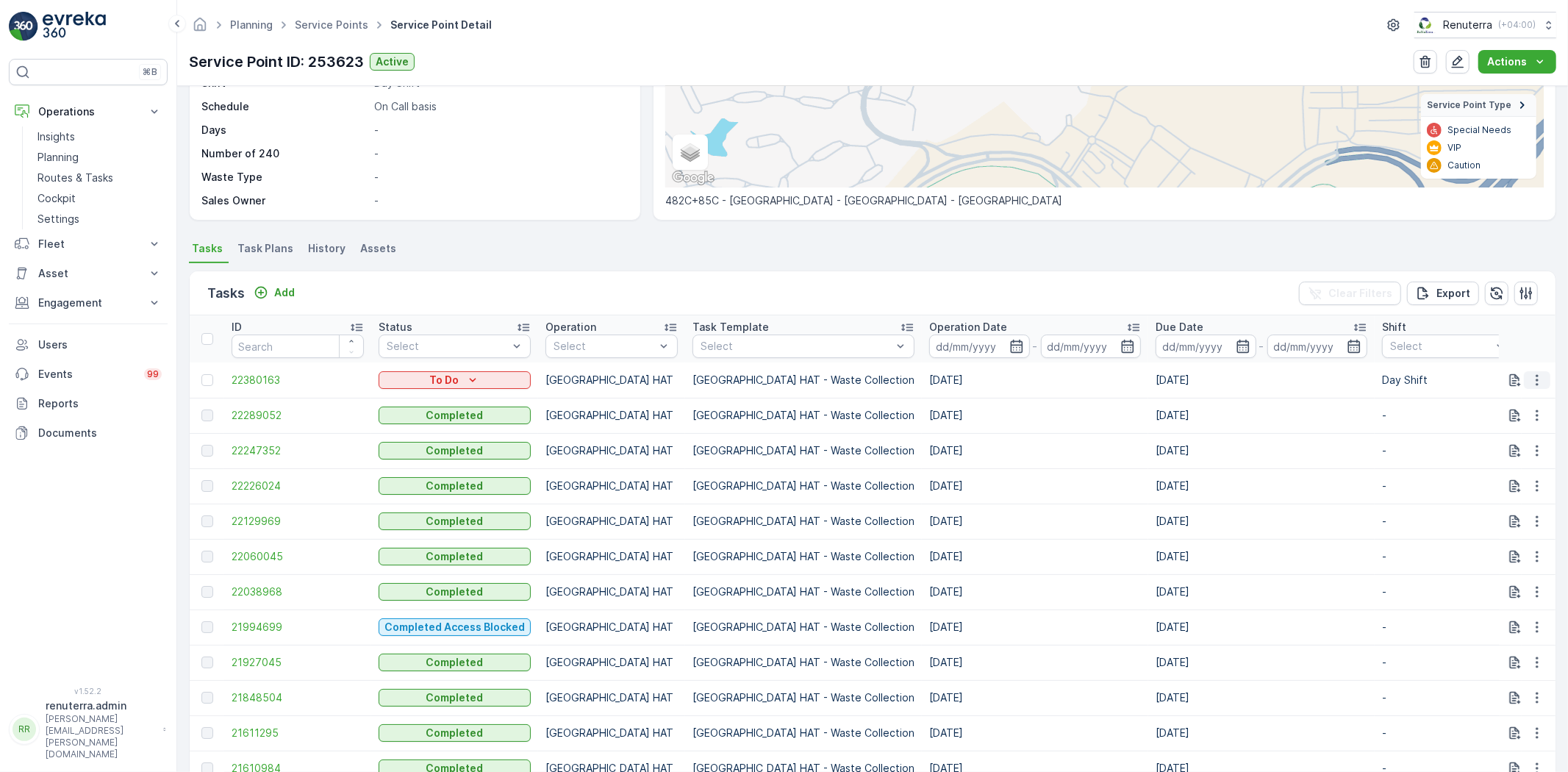
drag, startPoint x: 1532, startPoint y: 372, endPoint x: 1530, endPoint y: 386, distance: 14.1
click at [1531, 376] on icon "button" at bounding box center [1537, 380] width 14 height 14
click at [1509, 446] on span "Change Route" at bounding box center [1500, 443] width 72 height 14
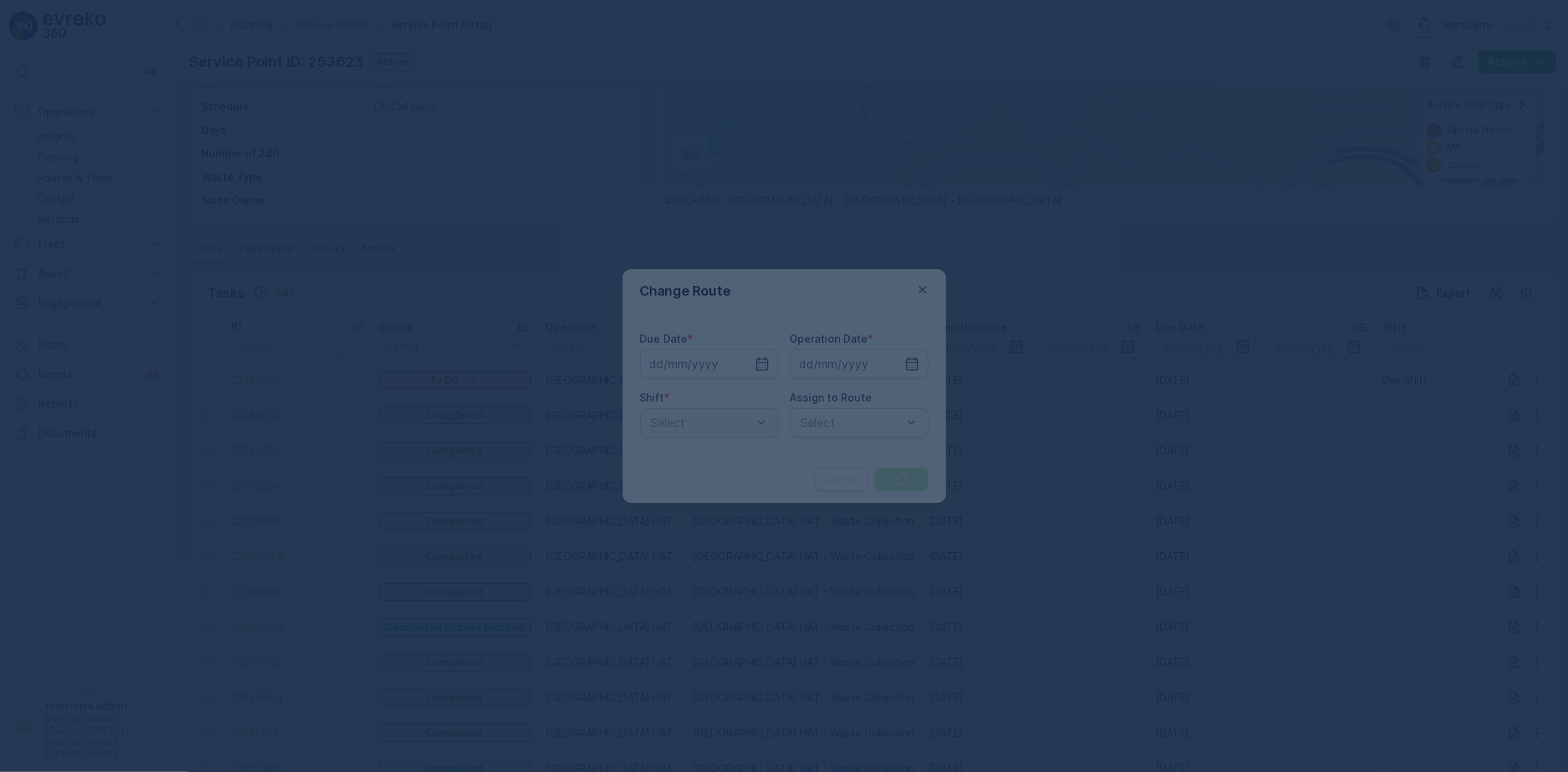
type input "[DATE]"
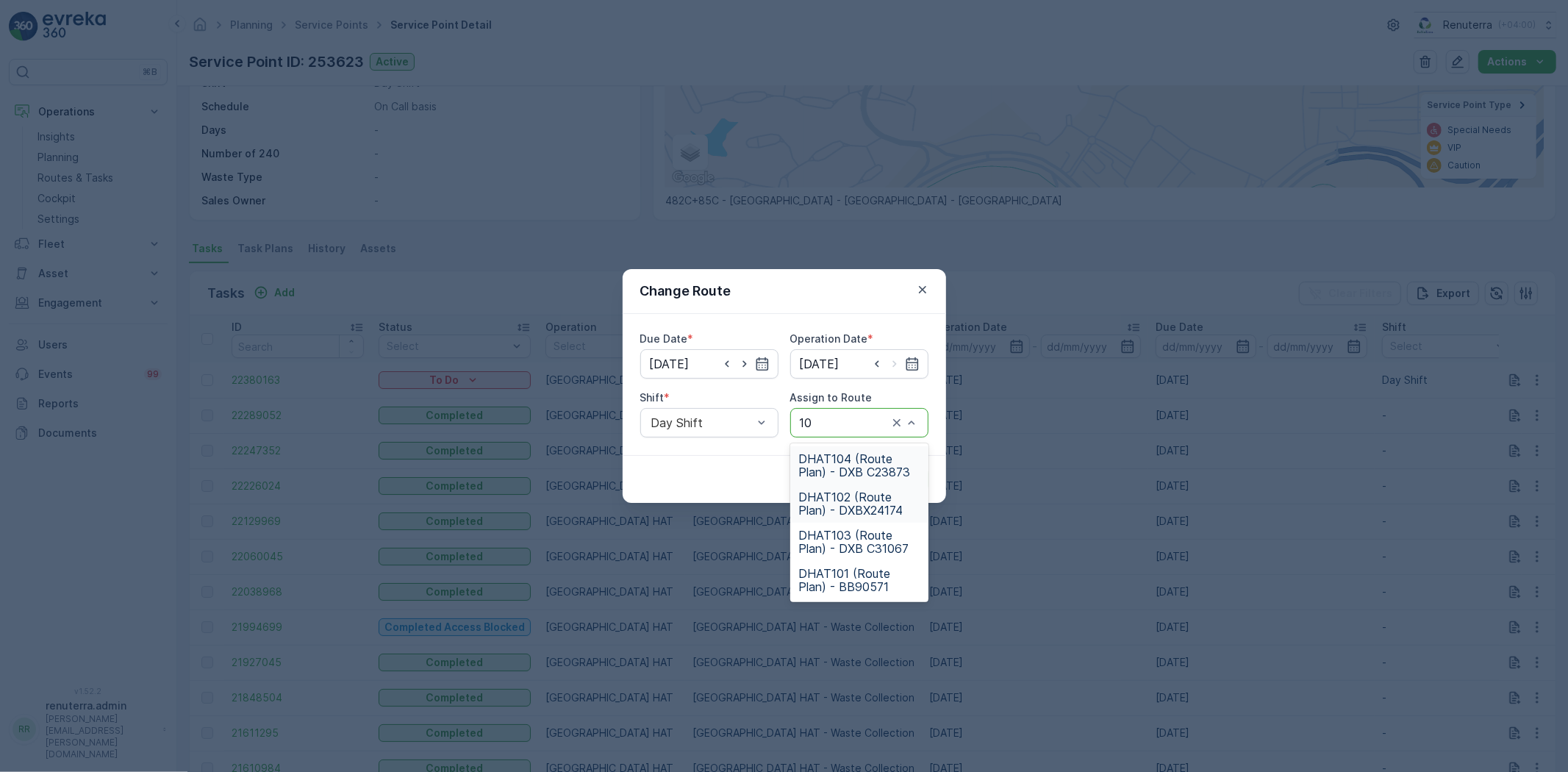
type input "101"
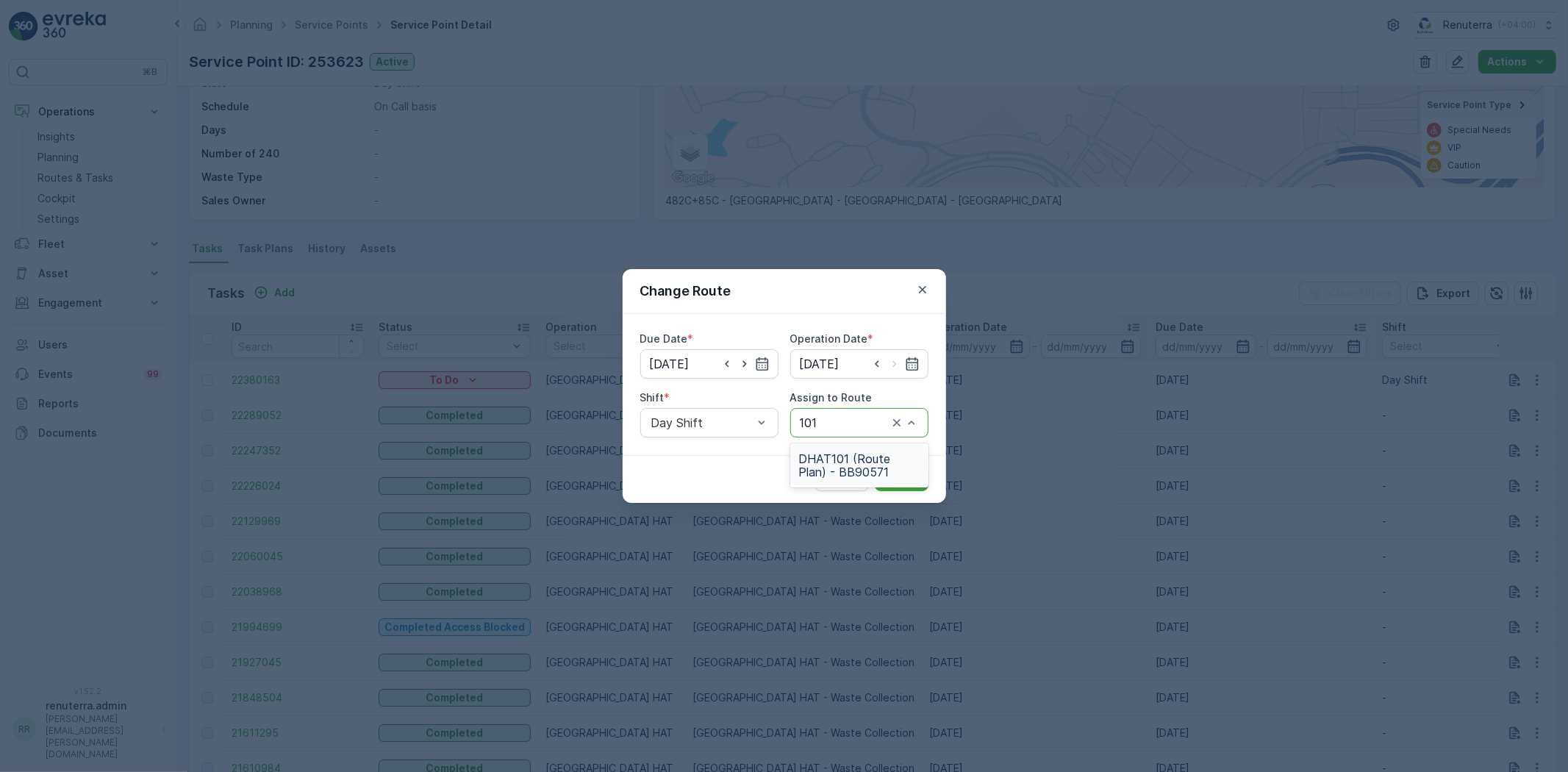
click at [848, 494] on div "Cancel Submit" at bounding box center [784, 479] width 323 height 48
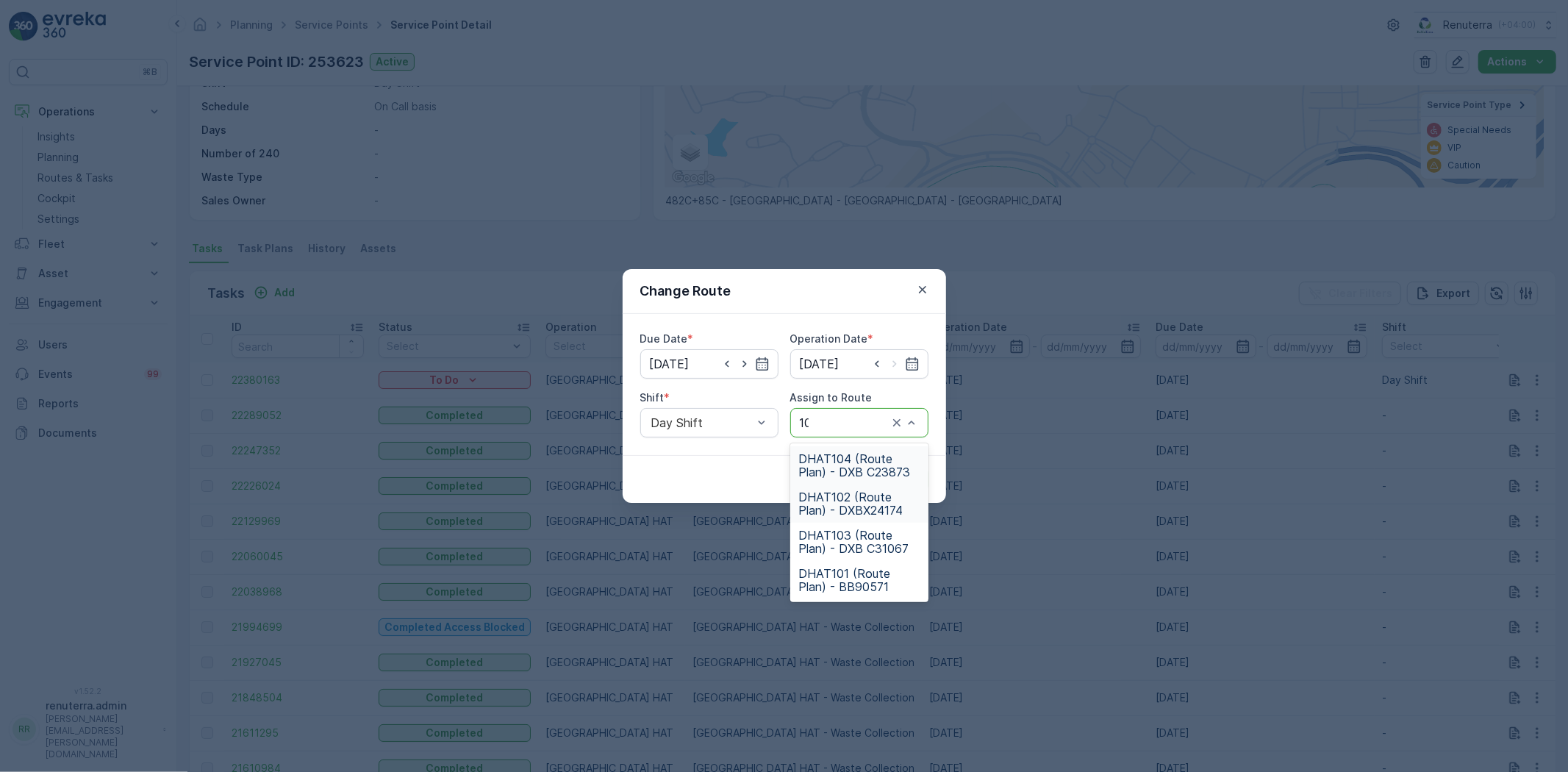
type input "101"
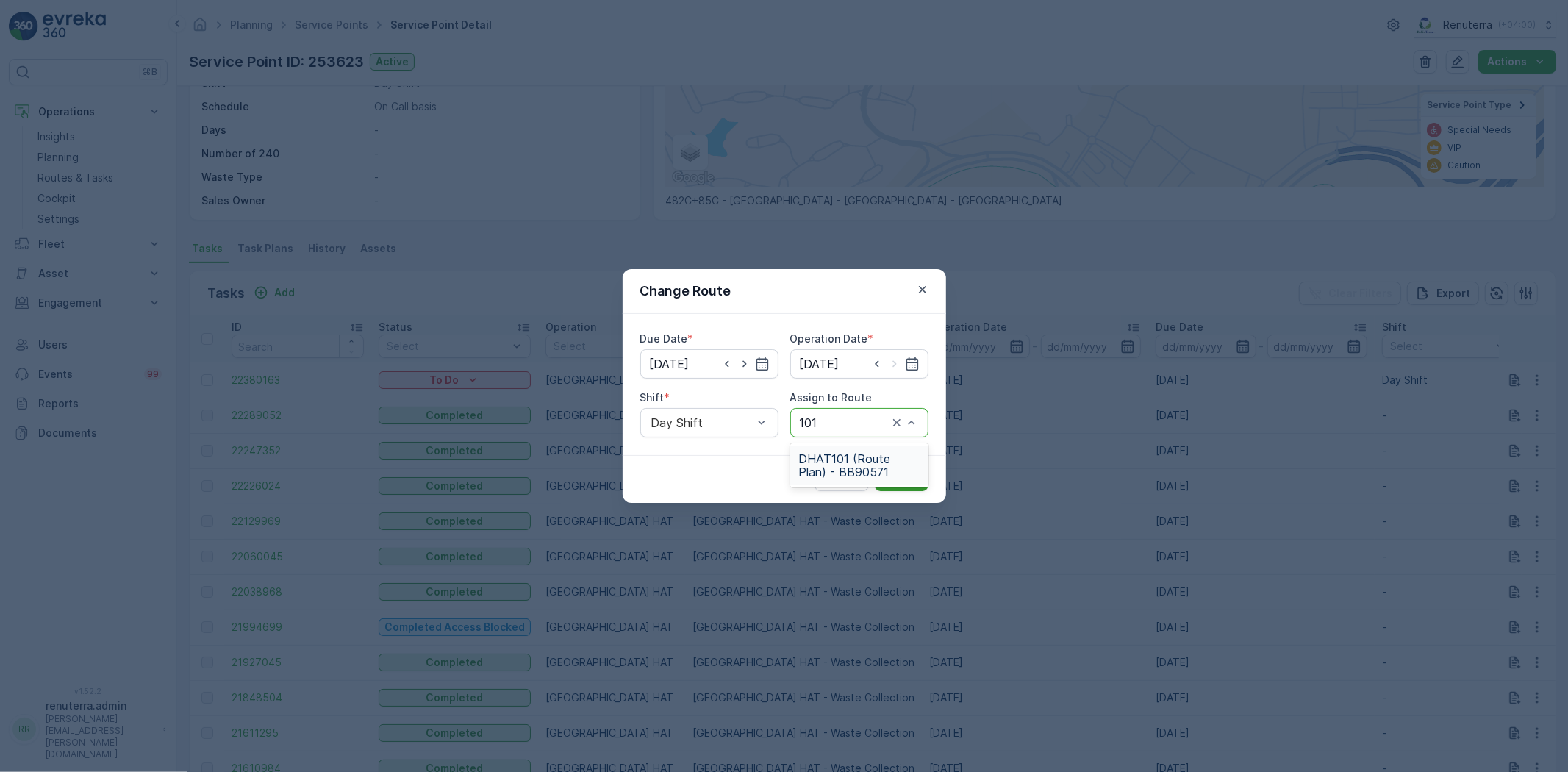
drag, startPoint x: 859, startPoint y: 462, endPoint x: 884, endPoint y: 471, distance: 26.6
click at [860, 464] on span "DHAT101 (Route Plan) - BB90571" at bounding box center [859, 465] width 120 height 26
click at [886, 469] on button "Submit" at bounding box center [901, 479] width 53 height 24
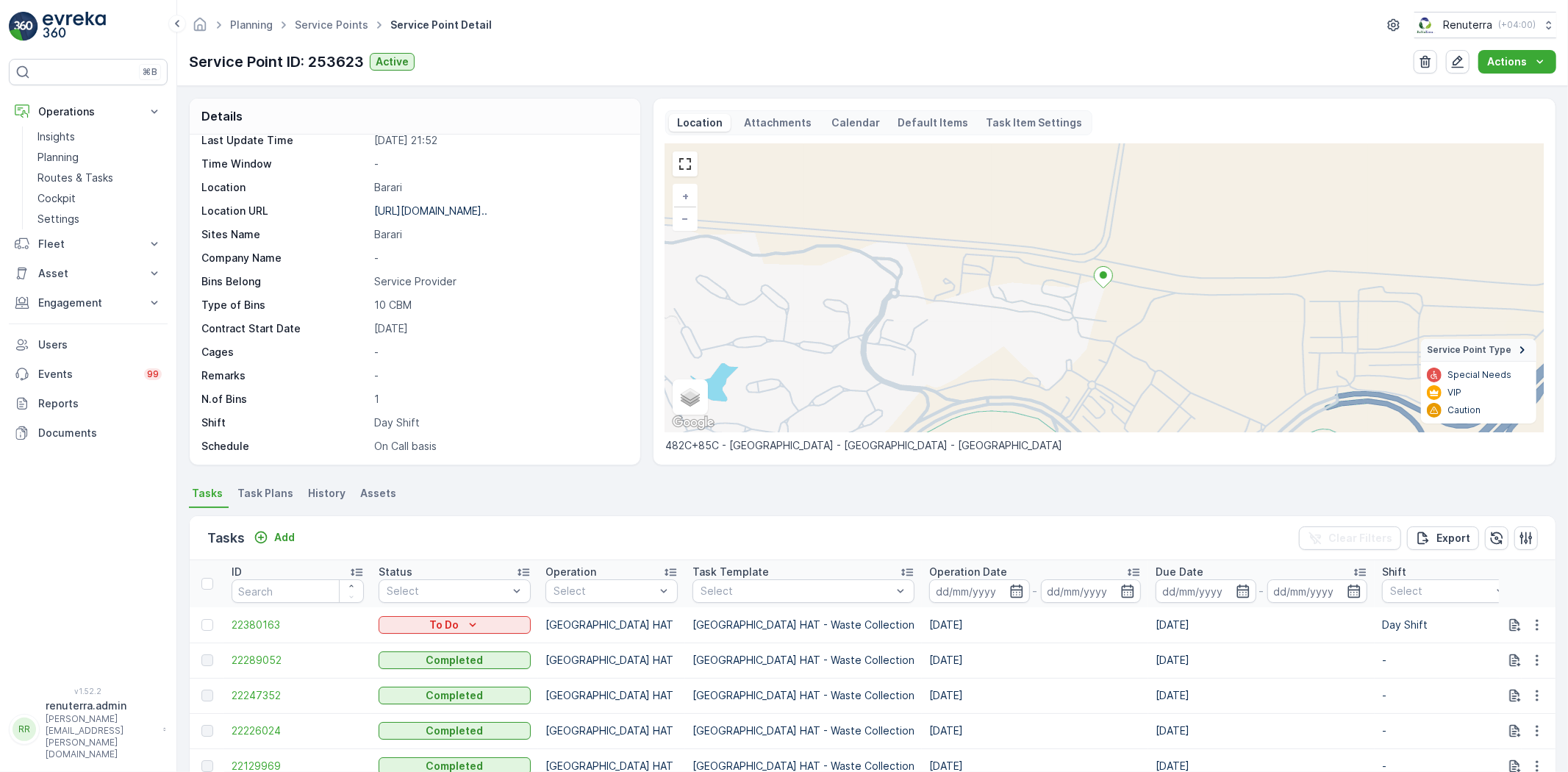
scroll to position [43, 0]
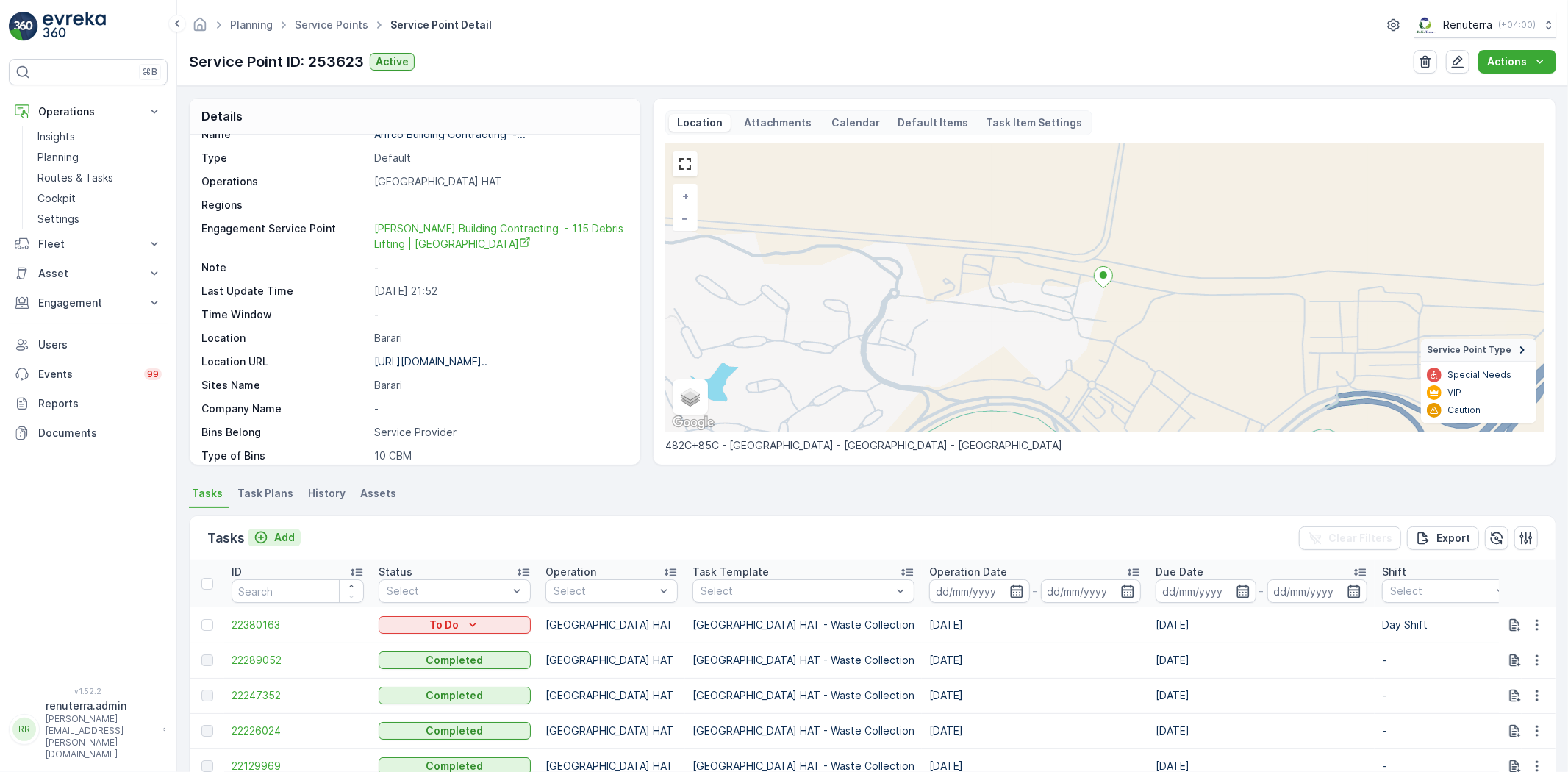
click at [292, 532] on p "Add" at bounding box center [284, 537] width 21 height 14
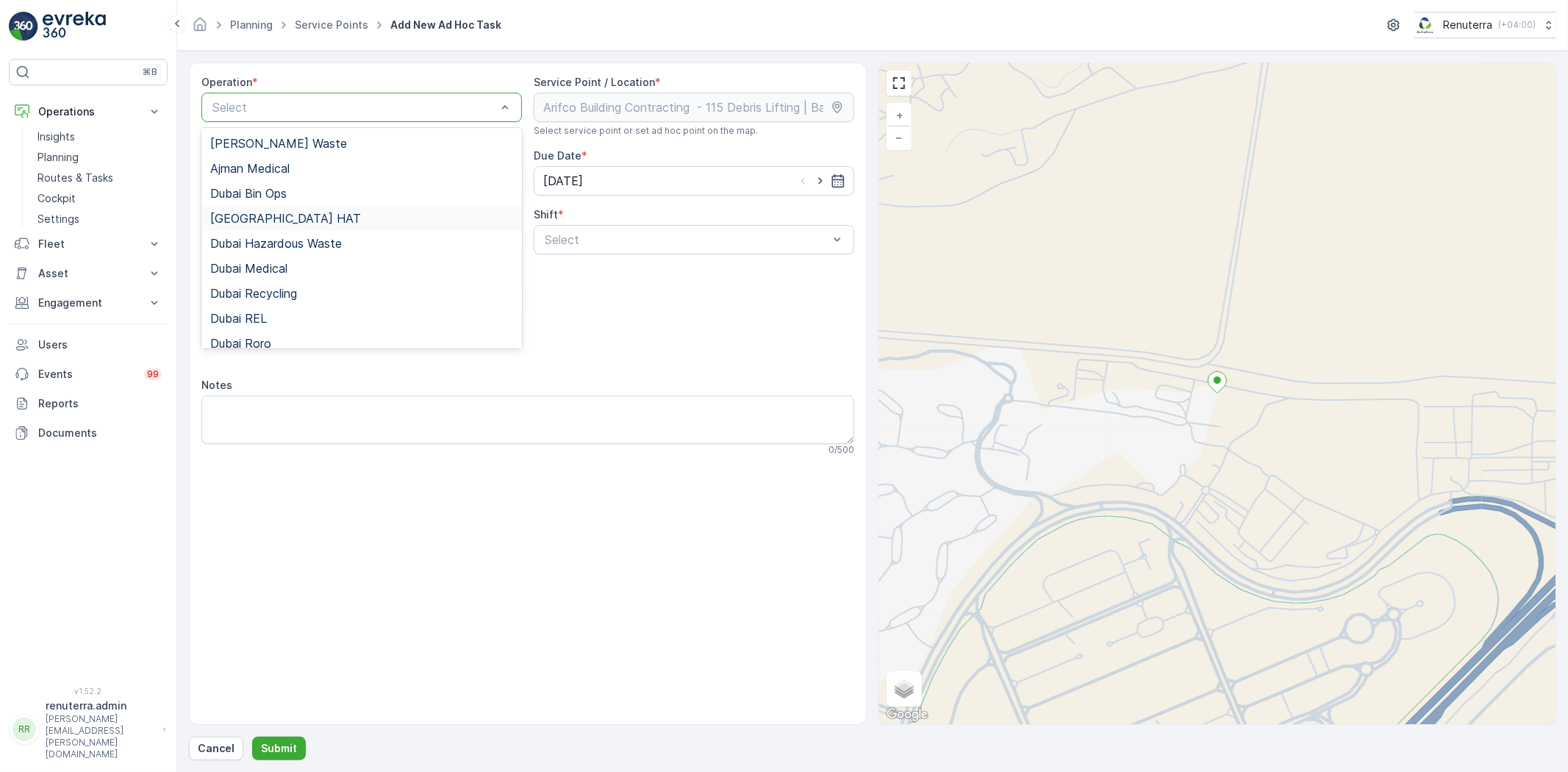
drag, startPoint x: 255, startPoint y: 223, endPoint x: 293, endPoint y: 241, distance: 42.0
click at [257, 223] on span "[GEOGRAPHIC_DATA] HAT" at bounding box center [285, 218] width 150 height 14
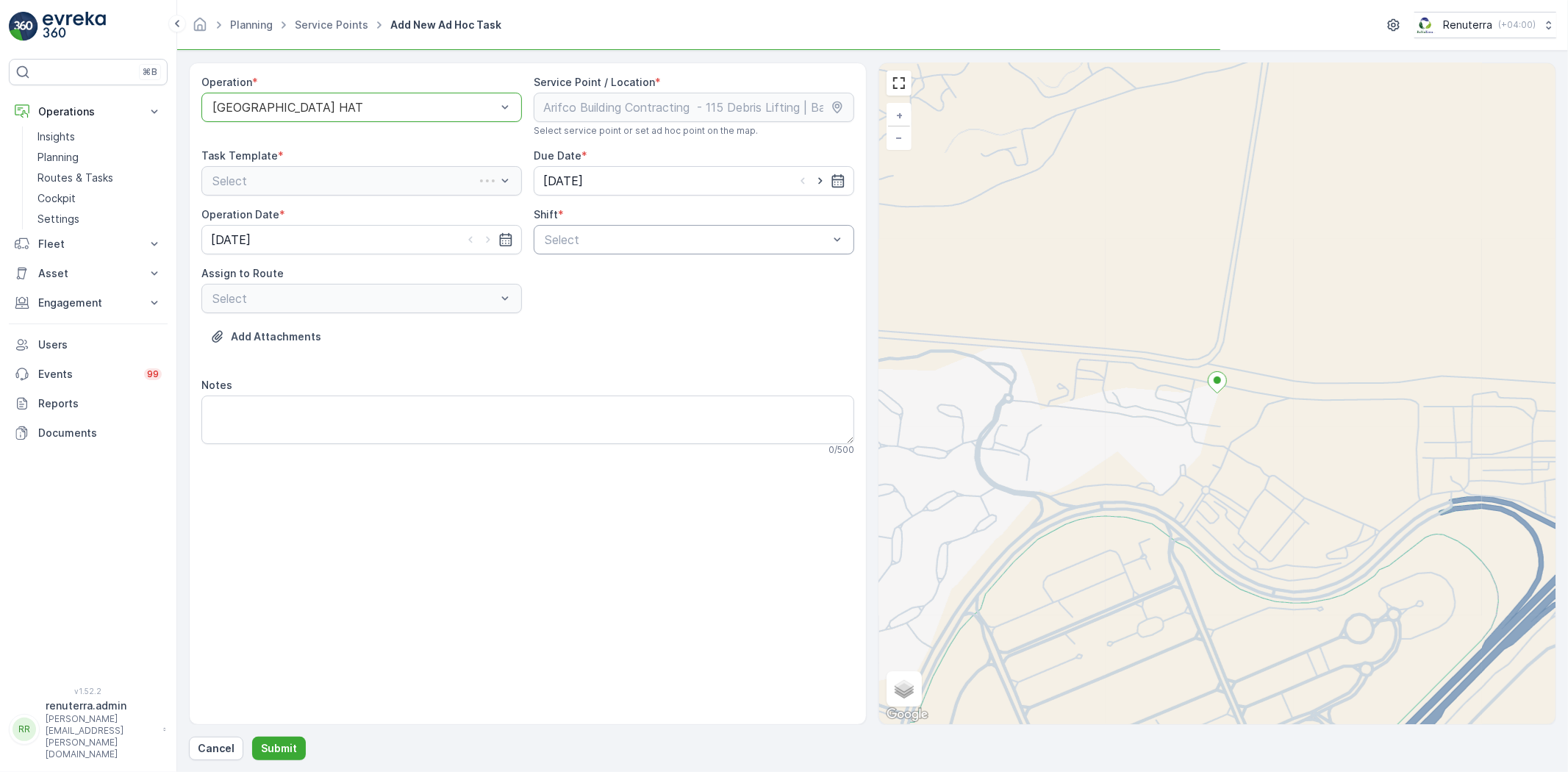
click at [708, 225] on div "Select" at bounding box center [693, 240] width 321 height 29
click at [634, 269] on div "Day Shift" at bounding box center [694, 275] width 302 height 14
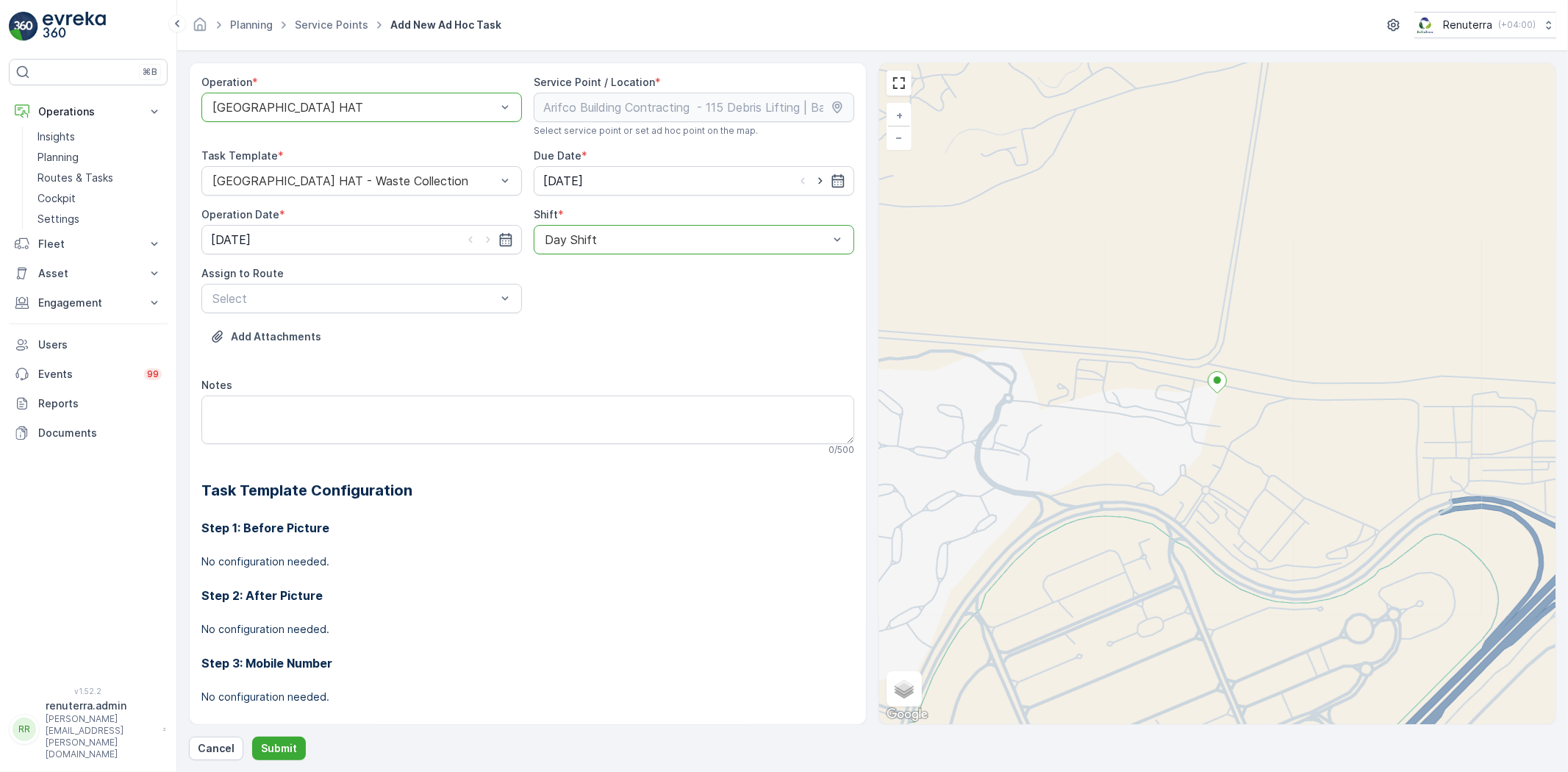
click at [813, 180] on icon "button" at bounding box center [820, 181] width 14 height 14
type input "[DATE]"
click at [267, 406] on span "DHAT102 (Ended) - DXBX24174" at bounding box center [298, 409] width 177 height 14
click at [481, 236] on icon "button" at bounding box center [488, 240] width 14 height 14
type input "[DATE]"
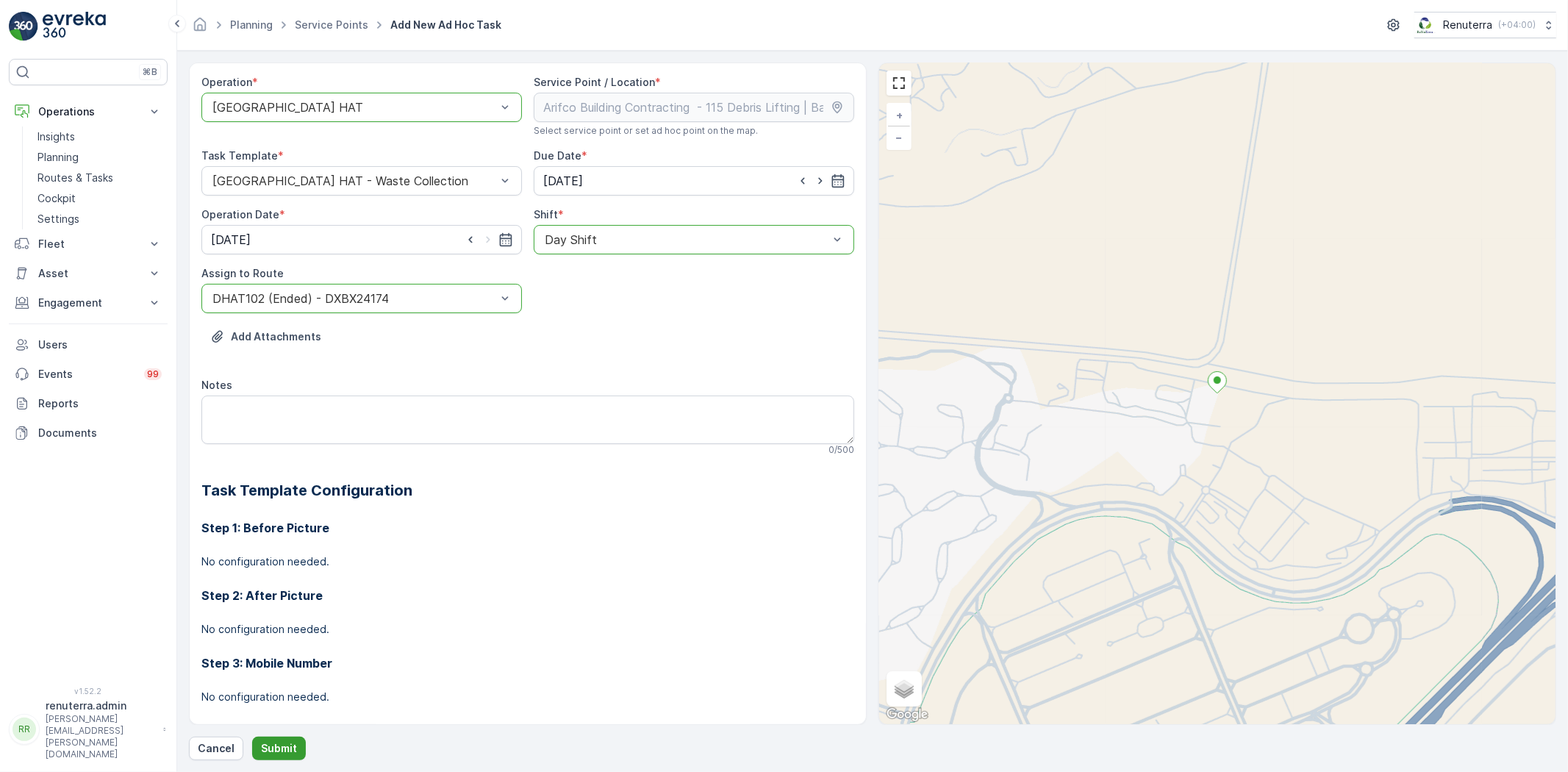
click at [288, 741] on p "Submit" at bounding box center [279, 748] width 36 height 14
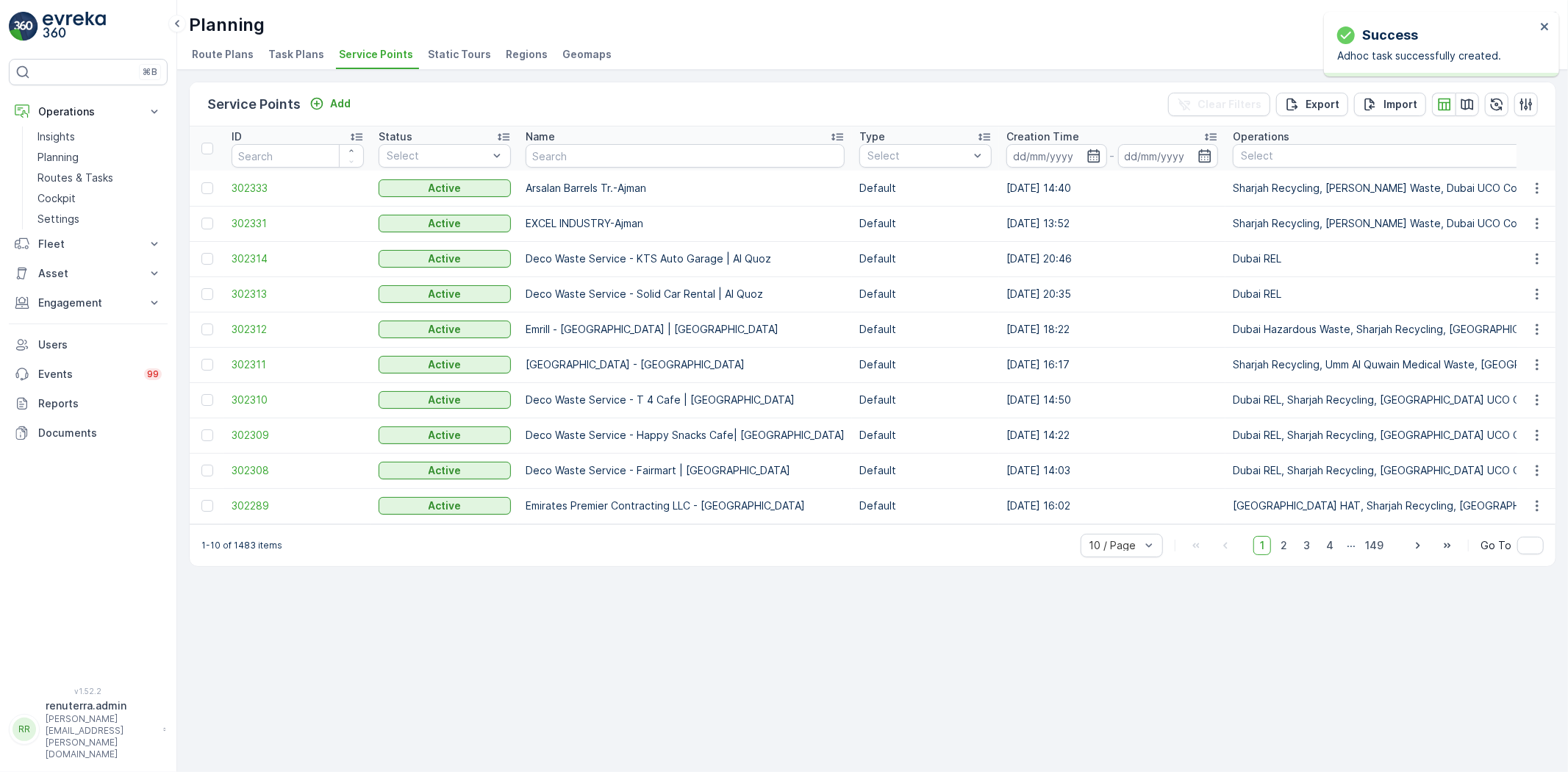
click at [634, 138] on div "Name" at bounding box center [685, 137] width 319 height 14
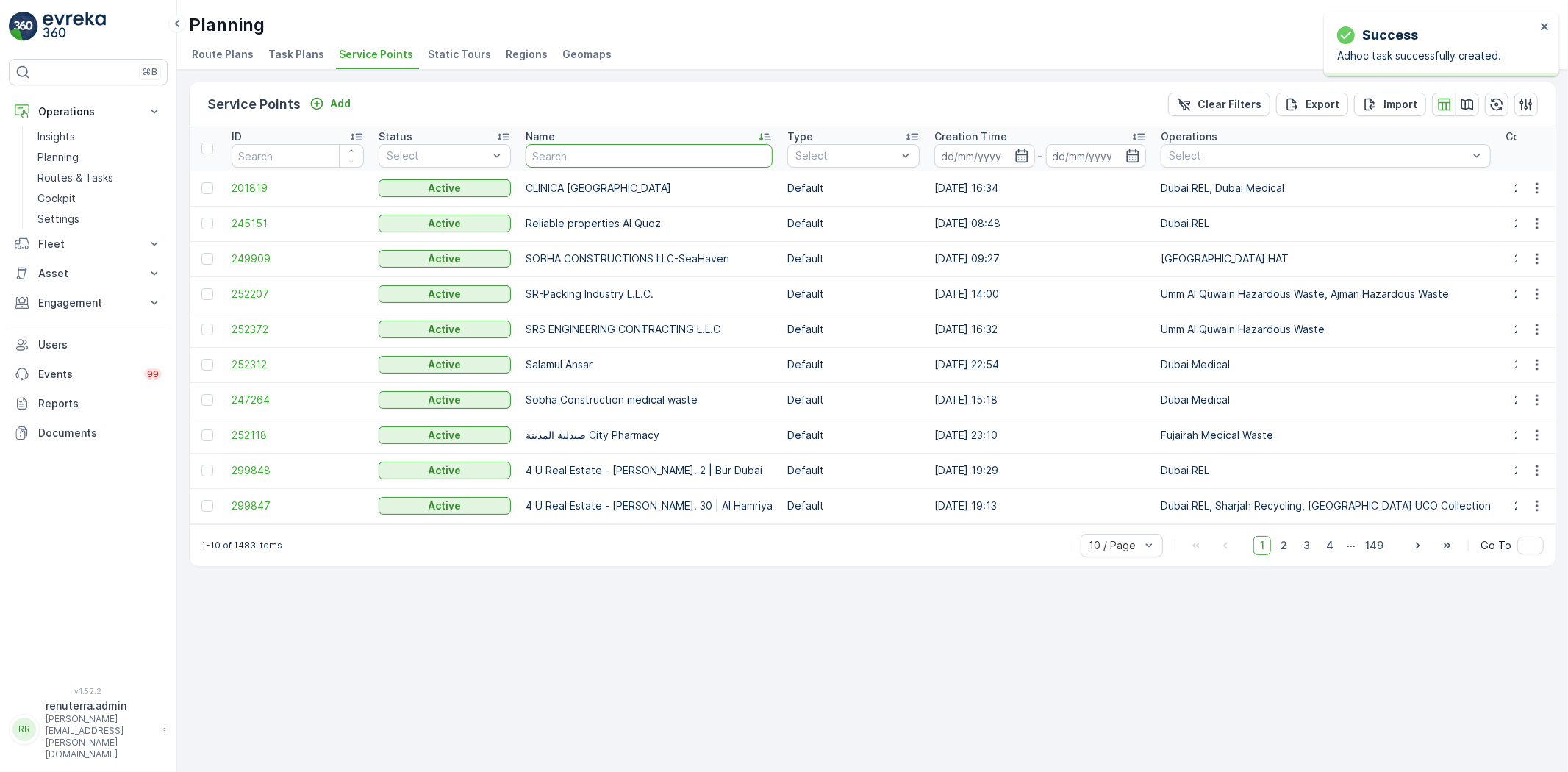
click at [573, 160] on input "text" at bounding box center [649, 156] width 247 height 24
click at [581, 154] on input "text" at bounding box center [649, 156] width 247 height 24
paste input "[PERSON_NAME] Building Contracting - 115 Debris Lifting | [GEOGRAPHIC_DATA]"
type input "[PERSON_NAME] Building Contracting - 115 Debris Lifting | [GEOGRAPHIC_DATA]"
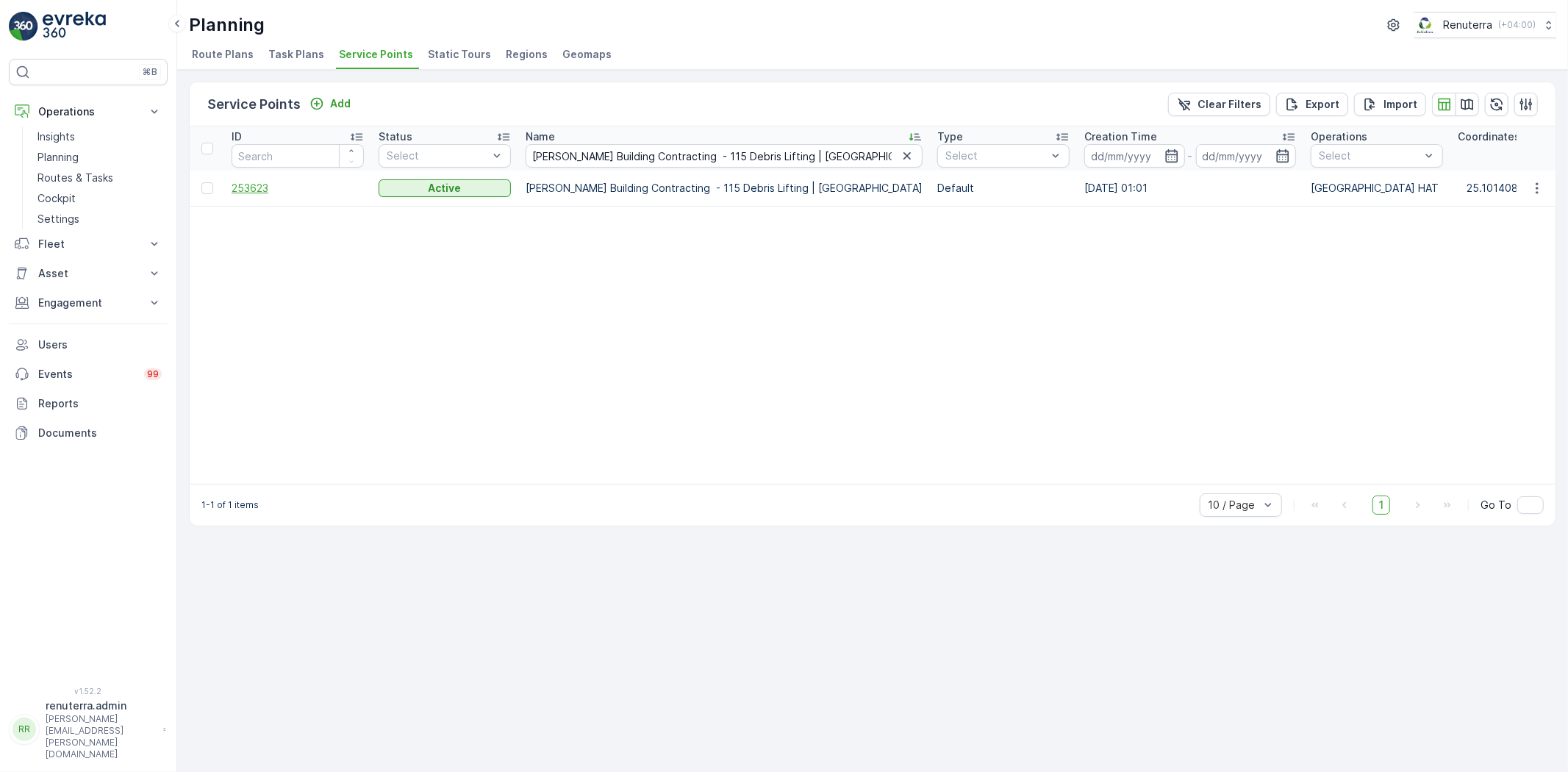
click at [268, 186] on span "253623" at bounding box center [298, 188] width 132 height 14
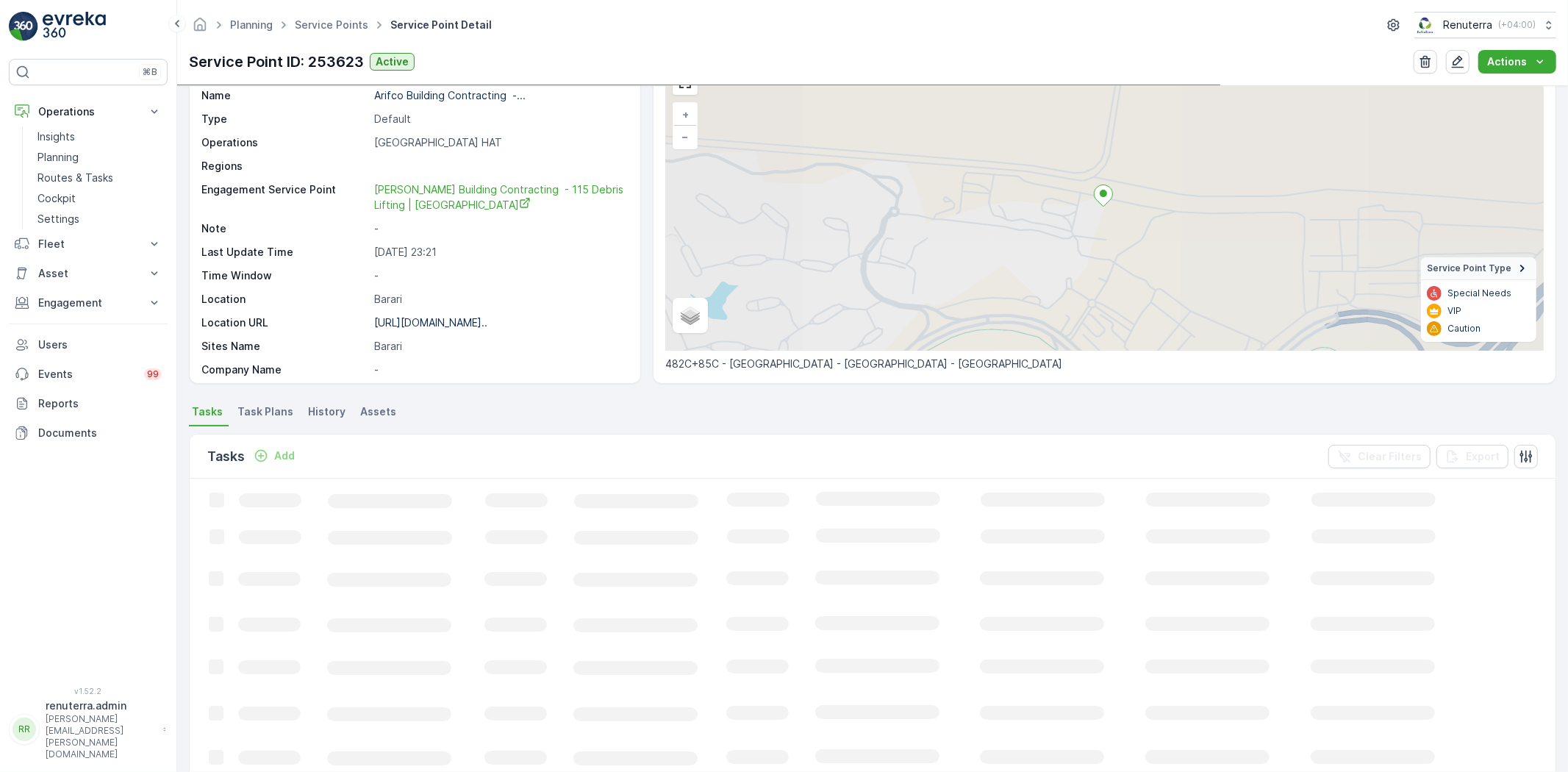
scroll to position [82, 0]
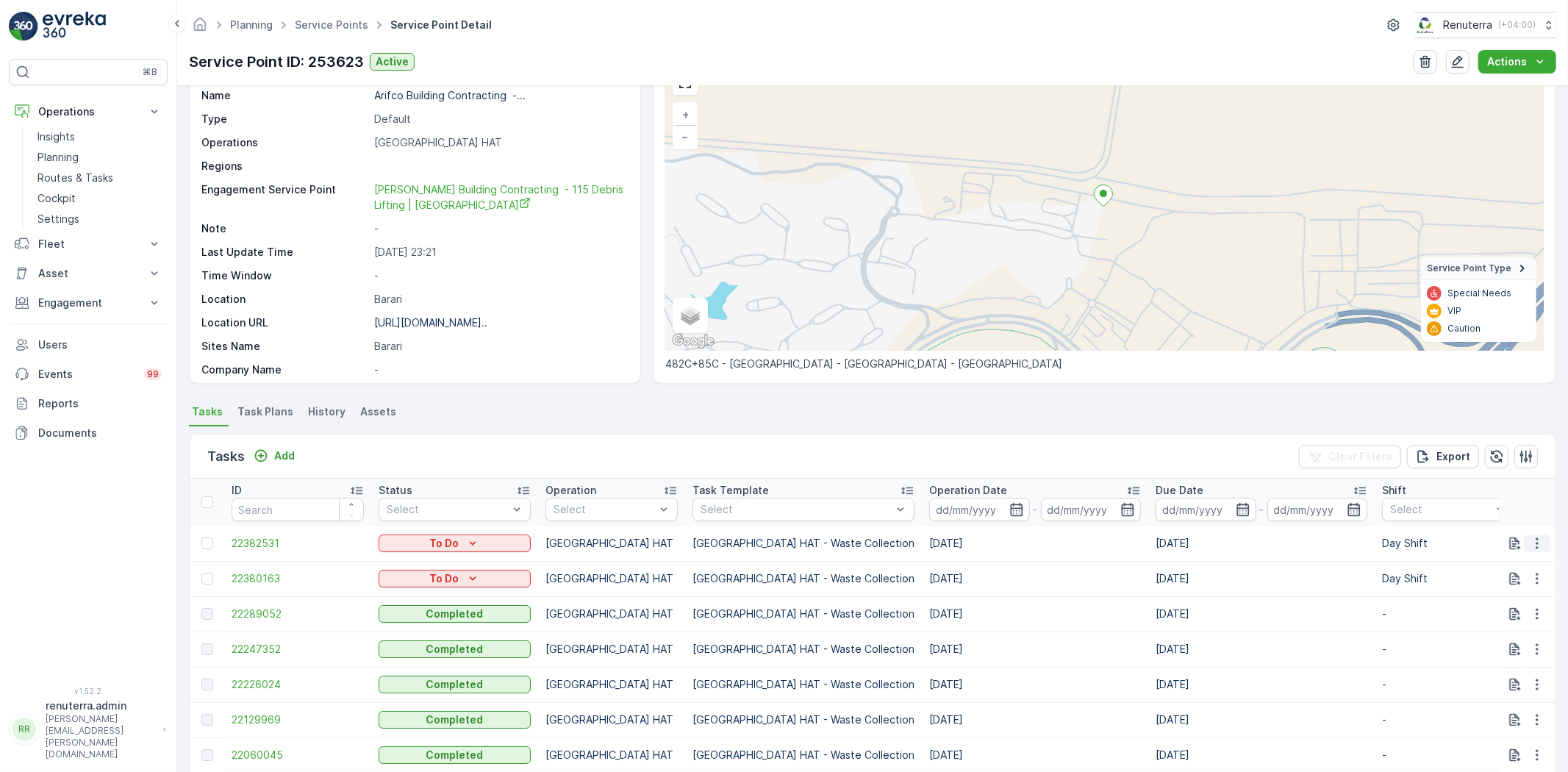
click at [1523, 542] on button "button" at bounding box center [1536, 543] width 26 height 18
click at [1518, 614] on div "Change Route" at bounding box center [1512, 606] width 111 height 21
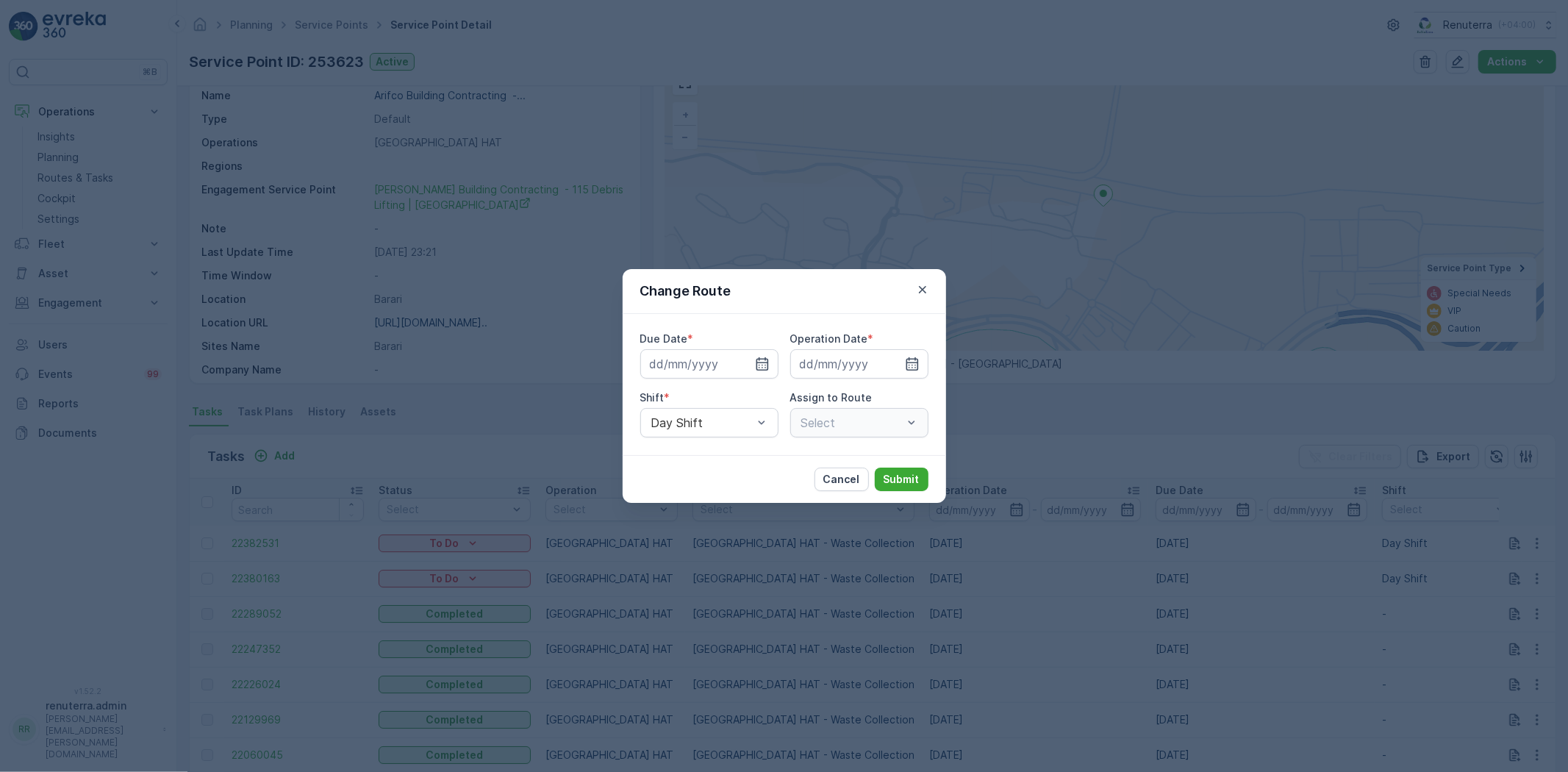
type input "[DATE]"
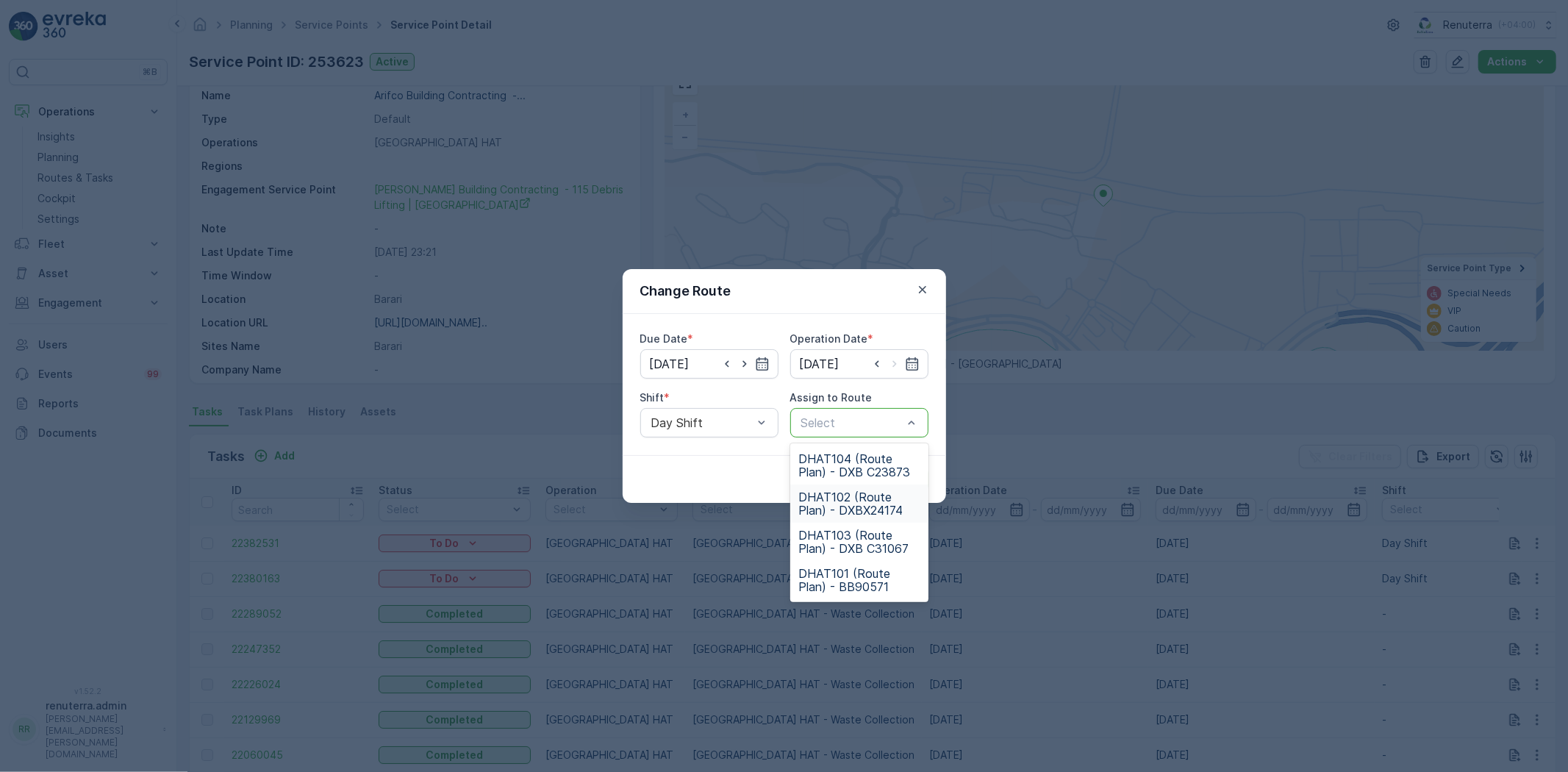
click at [851, 498] on span "DHAT102 (Route Plan) - DXBX24174" at bounding box center [859, 503] width 120 height 26
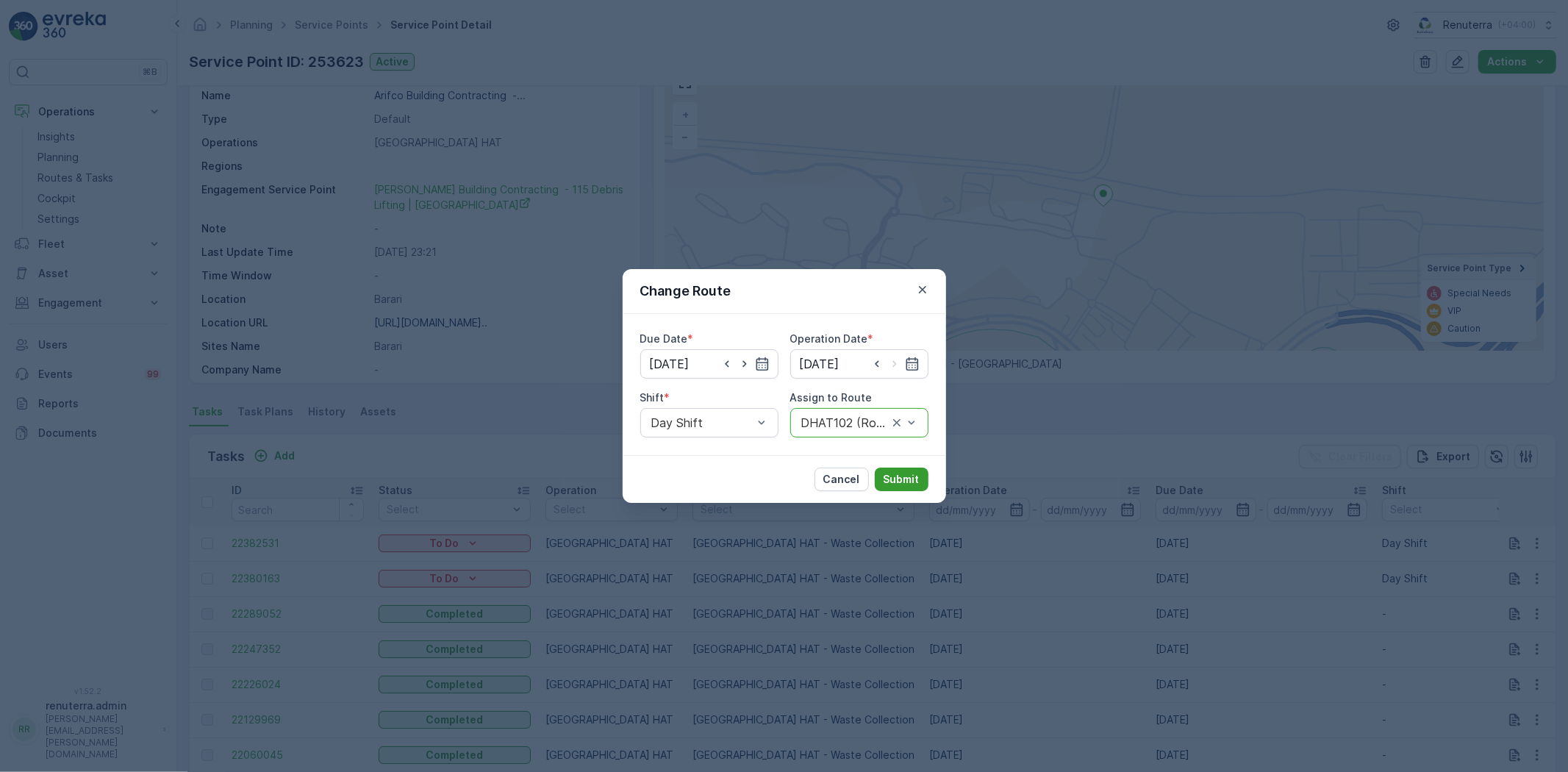
click at [894, 474] on p "Submit" at bounding box center [901, 479] width 36 height 14
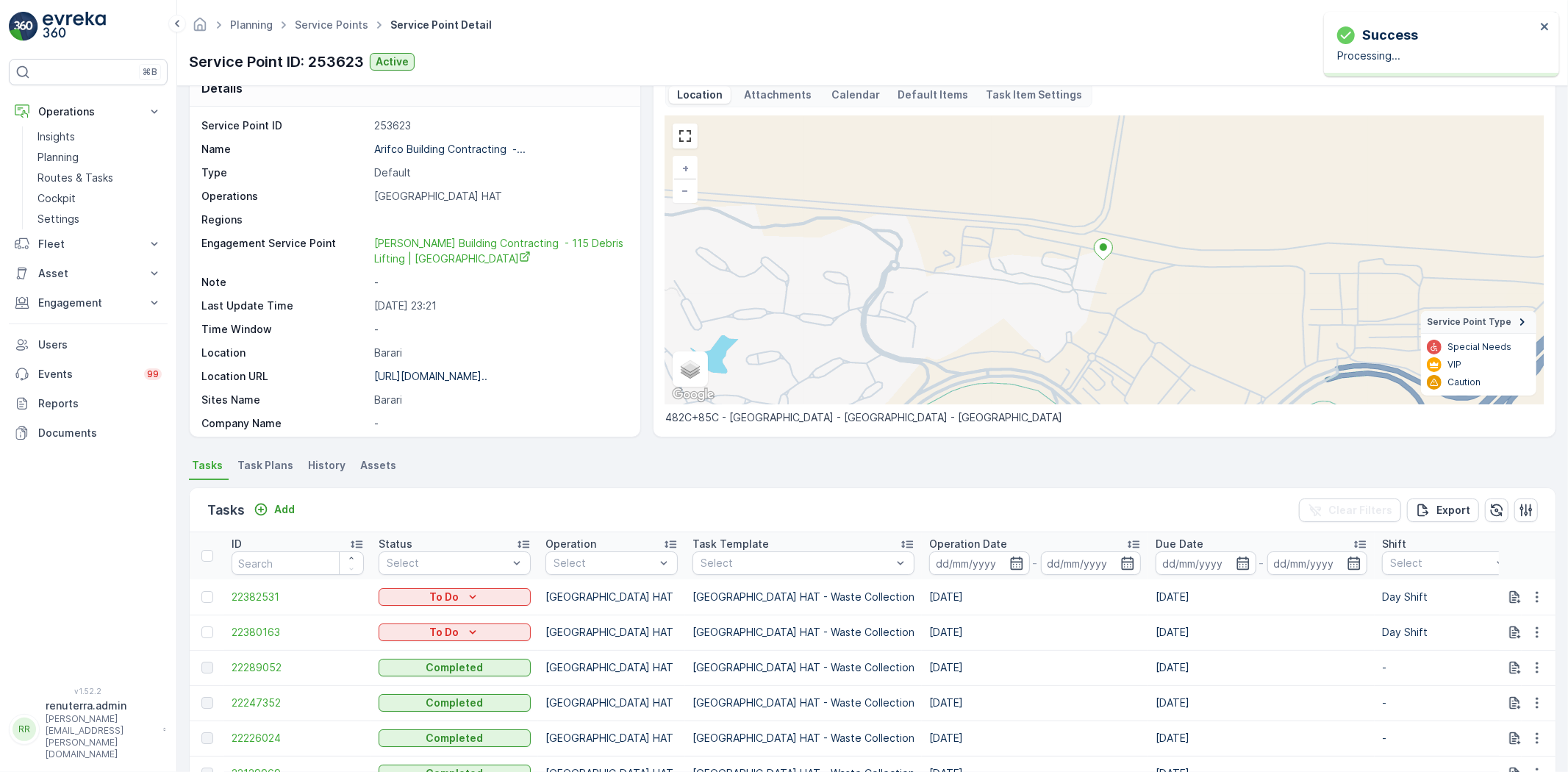
scroll to position [0, 0]
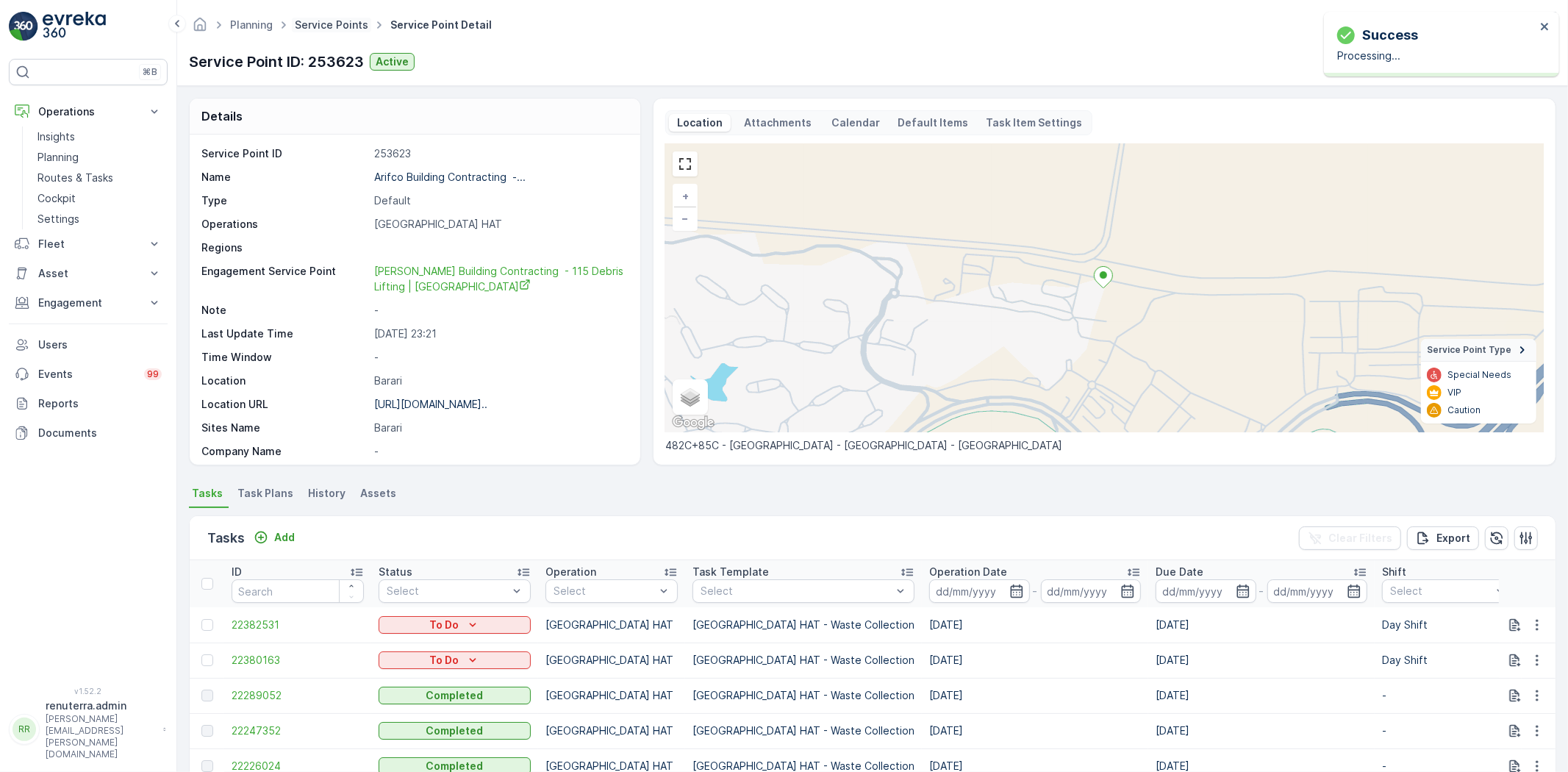
click at [351, 26] on link "Service Points" at bounding box center [331, 25] width 73 height 13
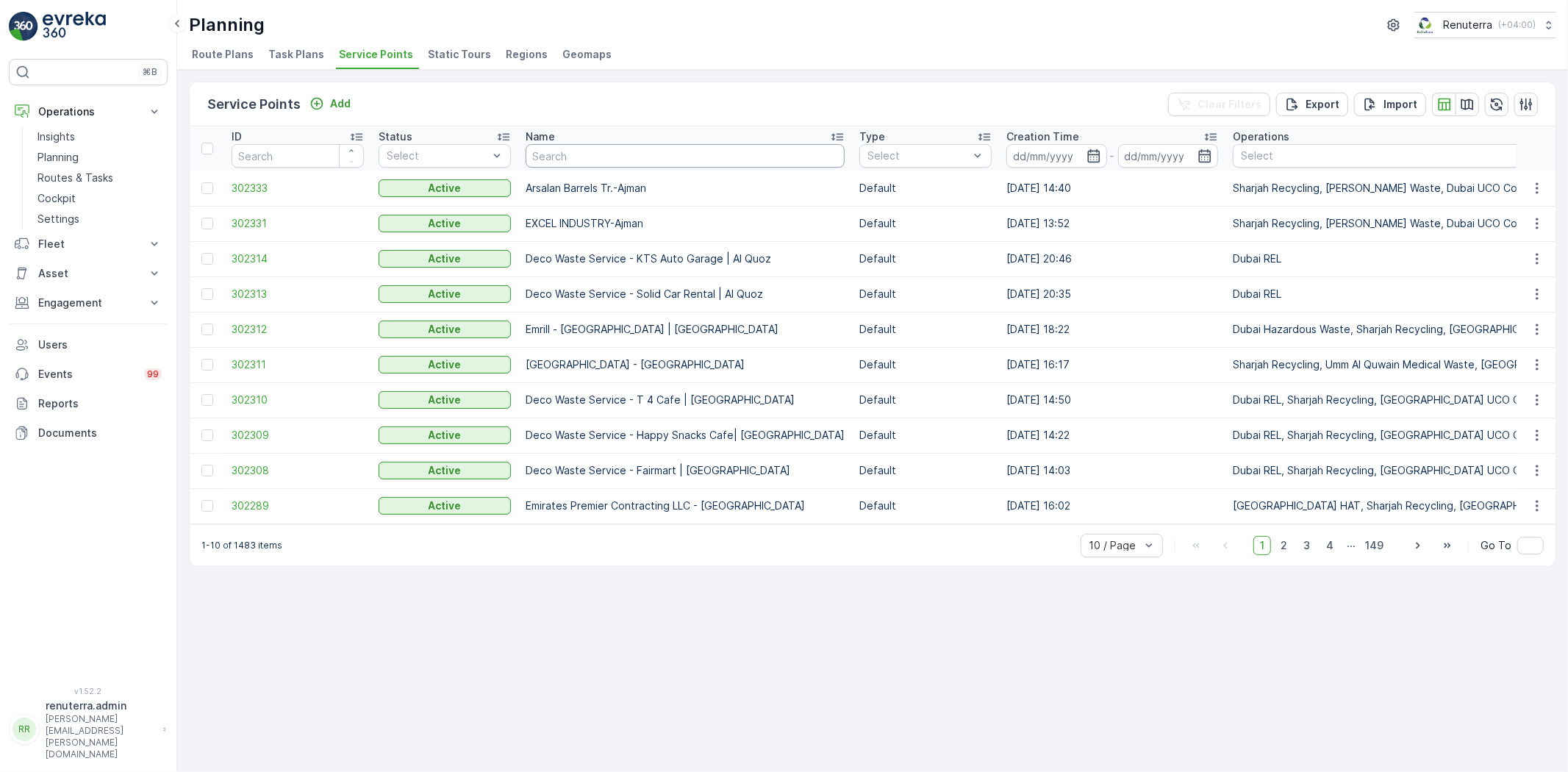
click at [604, 158] on input "text" at bounding box center [685, 156] width 319 height 24
paste input "Berkely Al marooj Furjan"
type input "Berkely Al marooj Furjan"
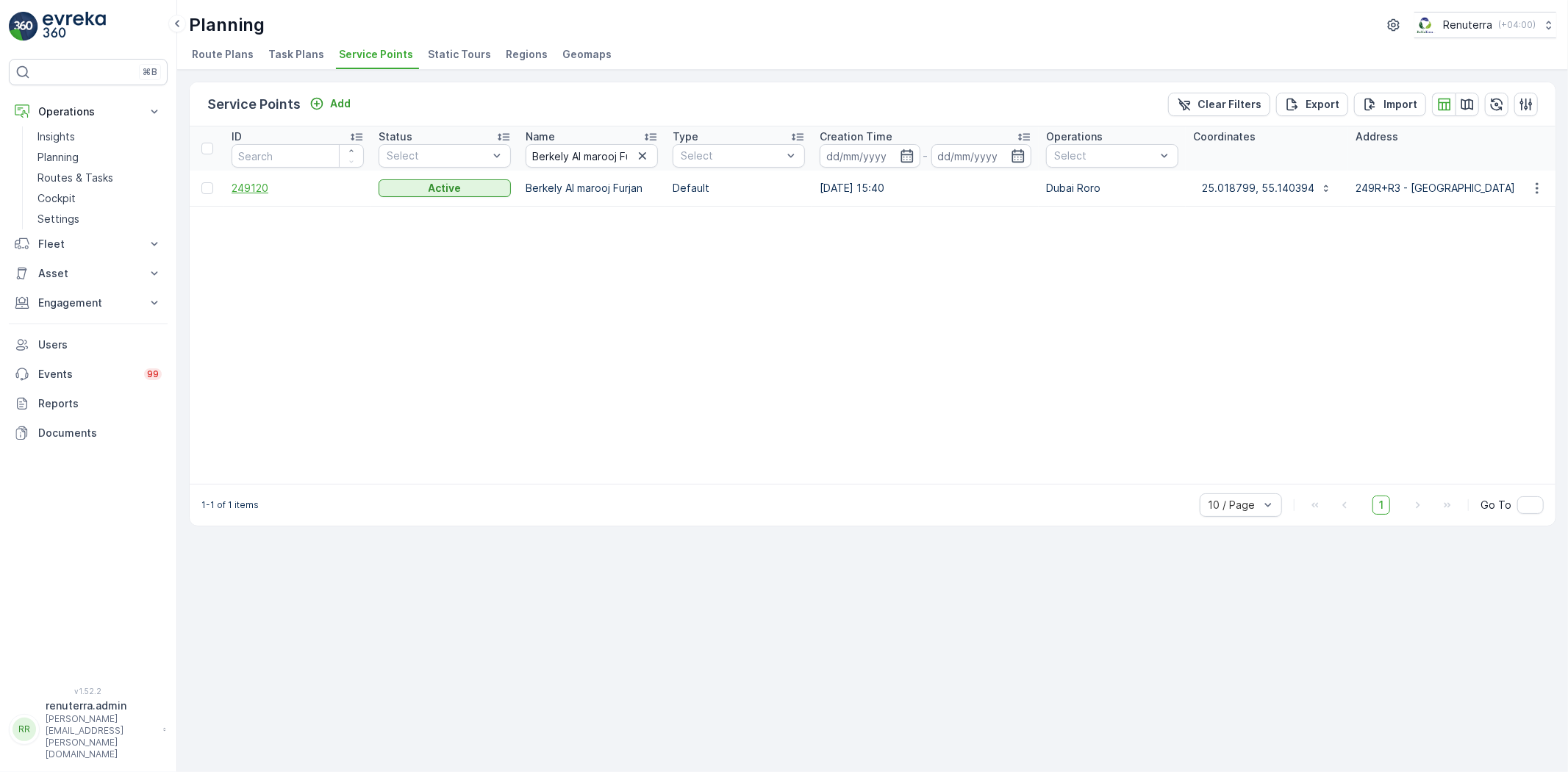
click at [250, 181] on span "249120" at bounding box center [298, 188] width 132 height 14
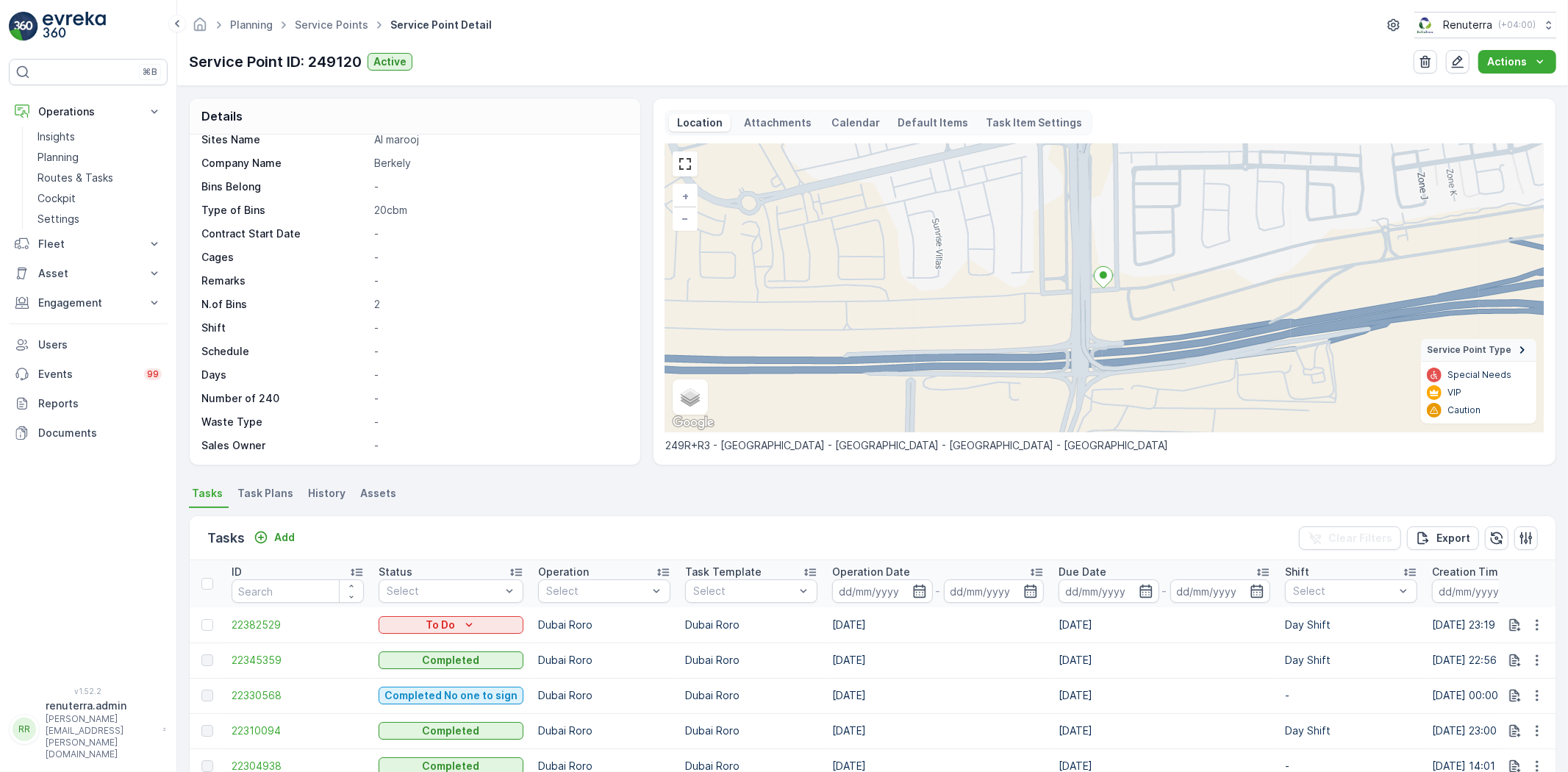
scroll to position [82, 0]
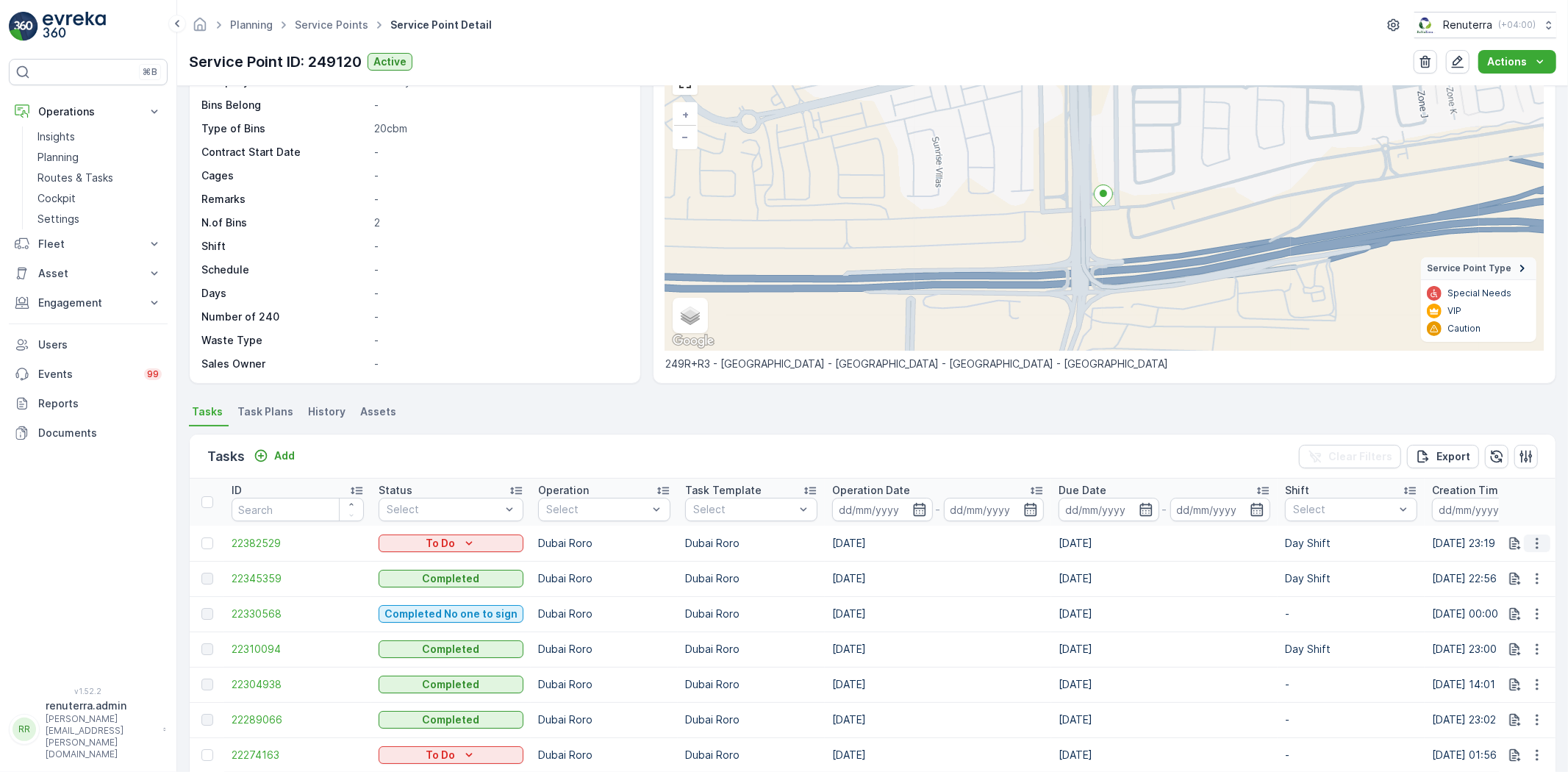
click at [1535, 537] on icon "button" at bounding box center [1536, 543] width 2 height 11
click at [1526, 601] on span "Change Route" at bounding box center [1500, 606] width 72 height 14
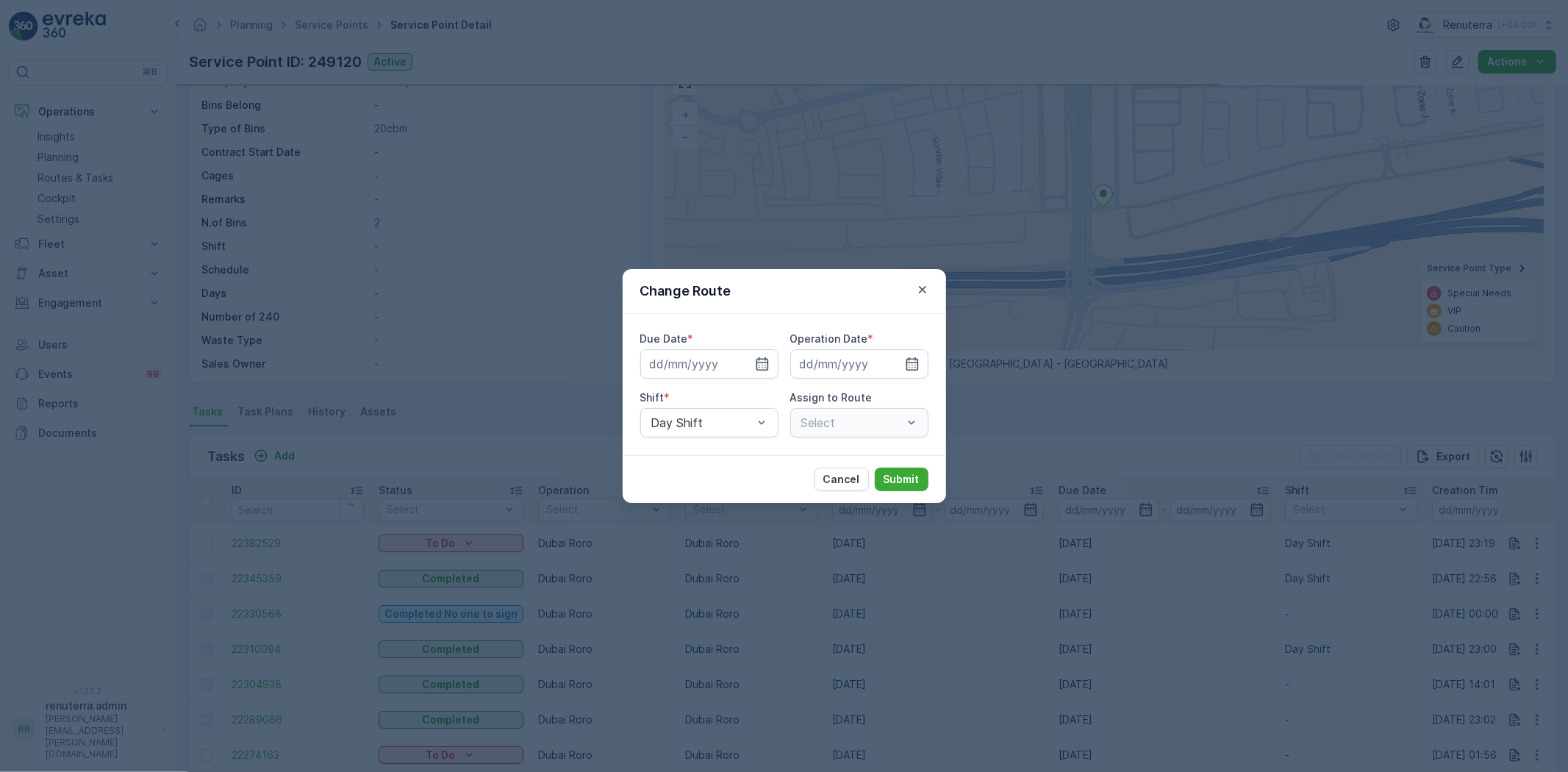
type input "[DATE]"
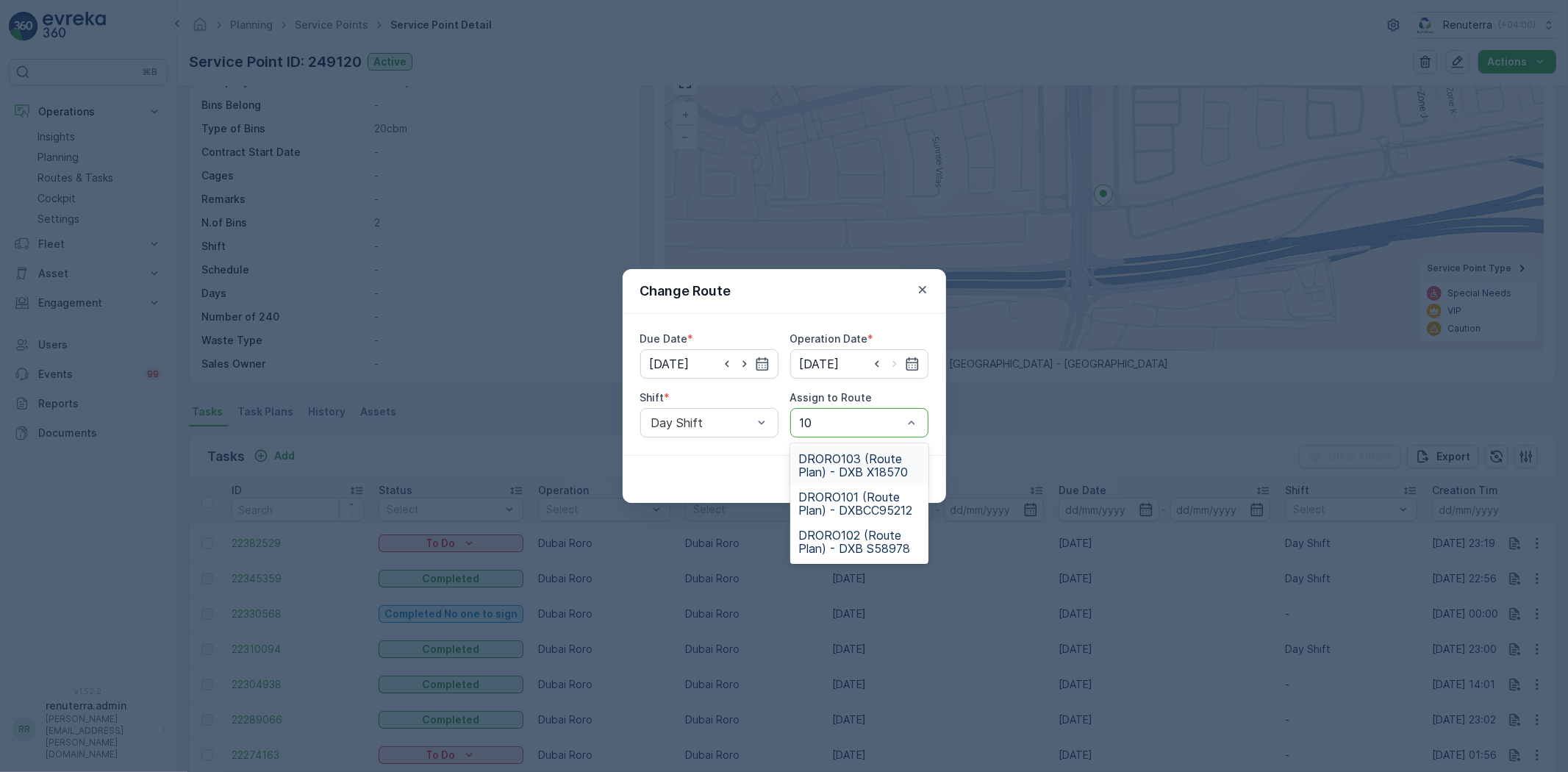
type input "103"
click at [853, 460] on span "DRORO103 (Route Plan) - DXB X18570" at bounding box center [859, 465] width 120 height 26
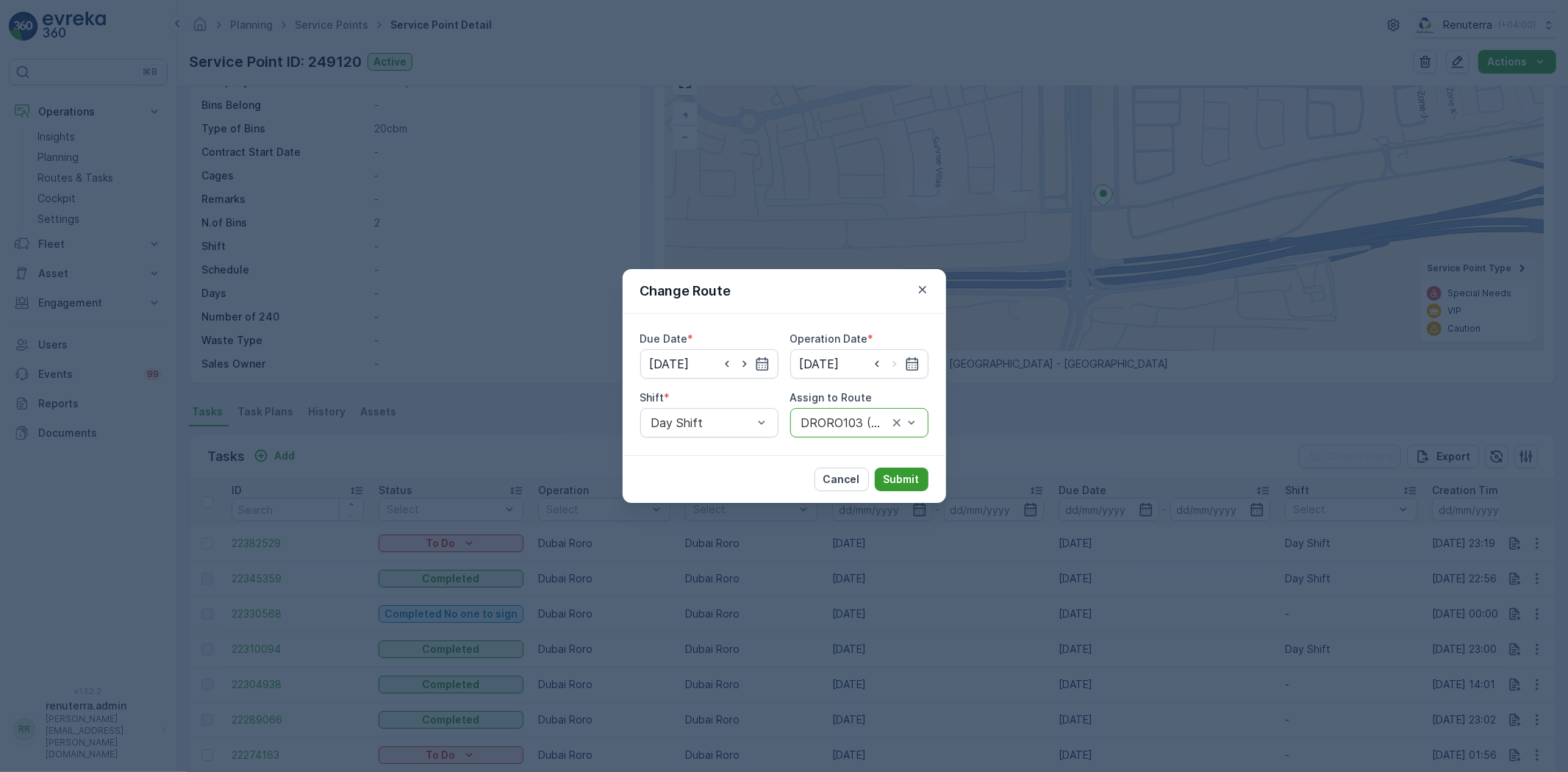
click at [906, 478] on p "Submit" at bounding box center [901, 479] width 36 height 14
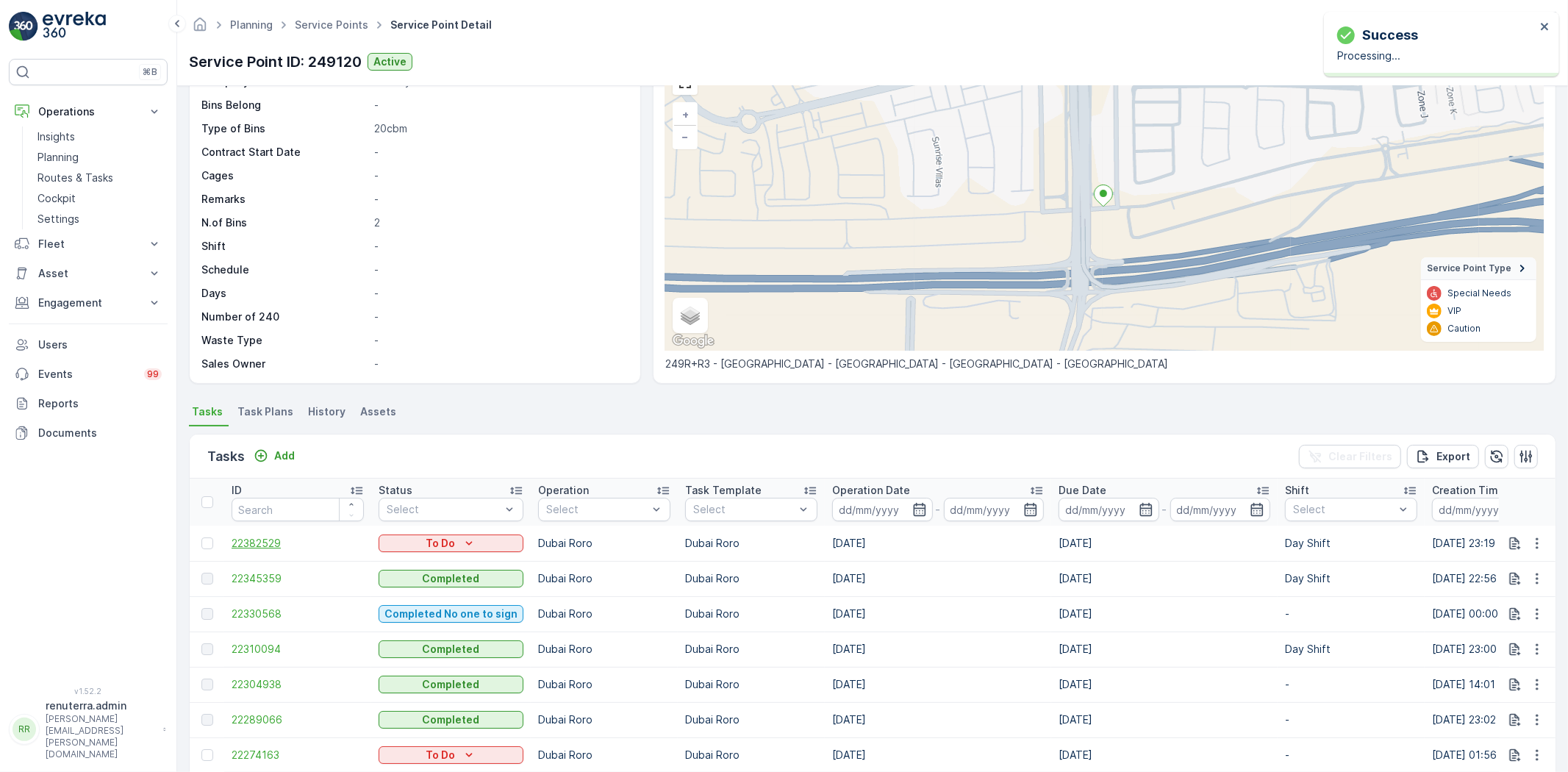
click at [255, 548] on span "22382529" at bounding box center [298, 543] width 132 height 14
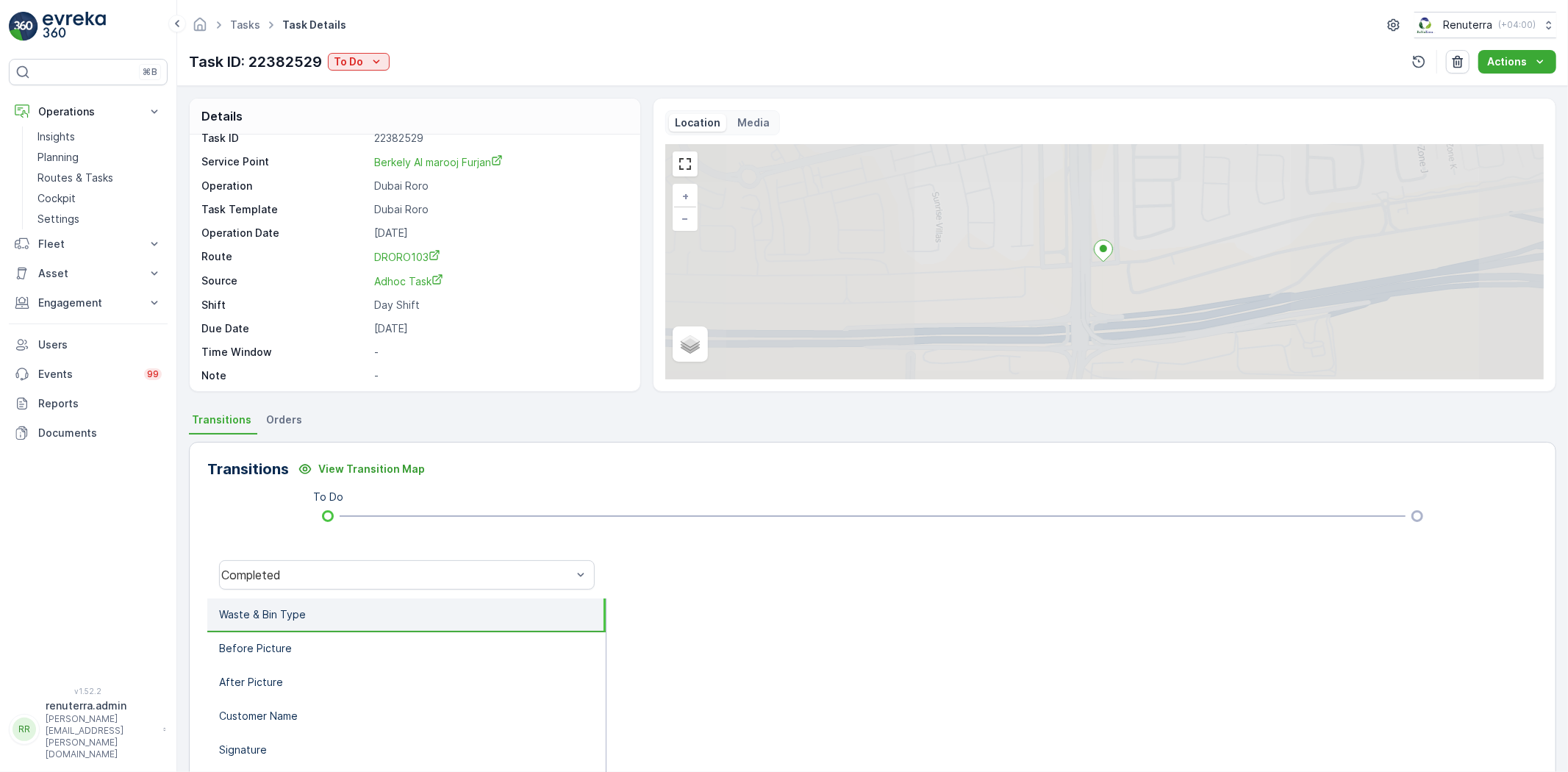
scroll to position [20, 0]
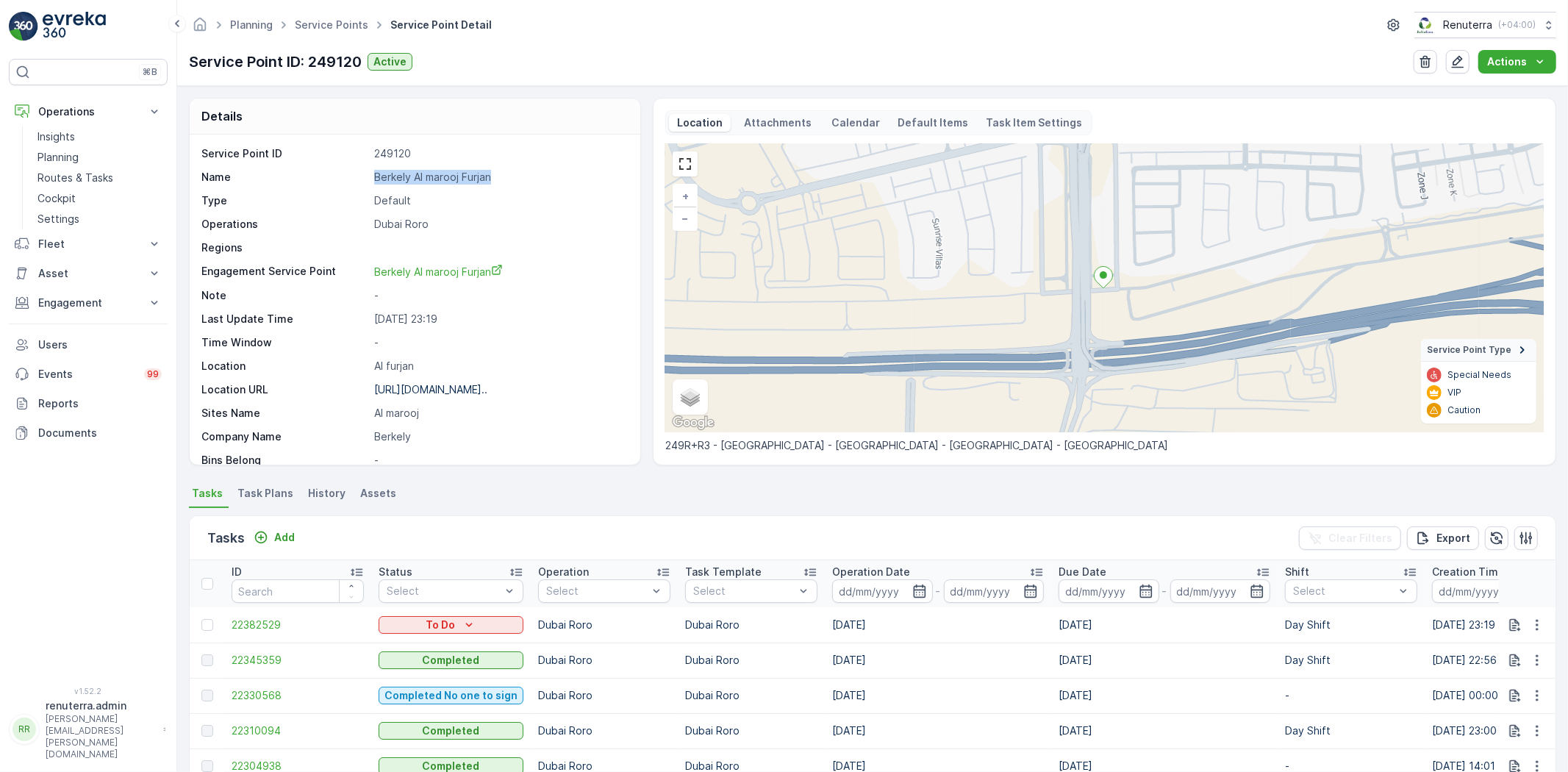
drag, startPoint x: 376, startPoint y: 174, endPoint x: 525, endPoint y: 171, distance: 149.0
click at [527, 170] on div "Name Berkely Al marooj Furjan" at bounding box center [413, 177] width 423 height 14
copy div "Berkely Al marooj Furjan"
click at [326, 27] on link "Service Points" at bounding box center [331, 25] width 73 height 13
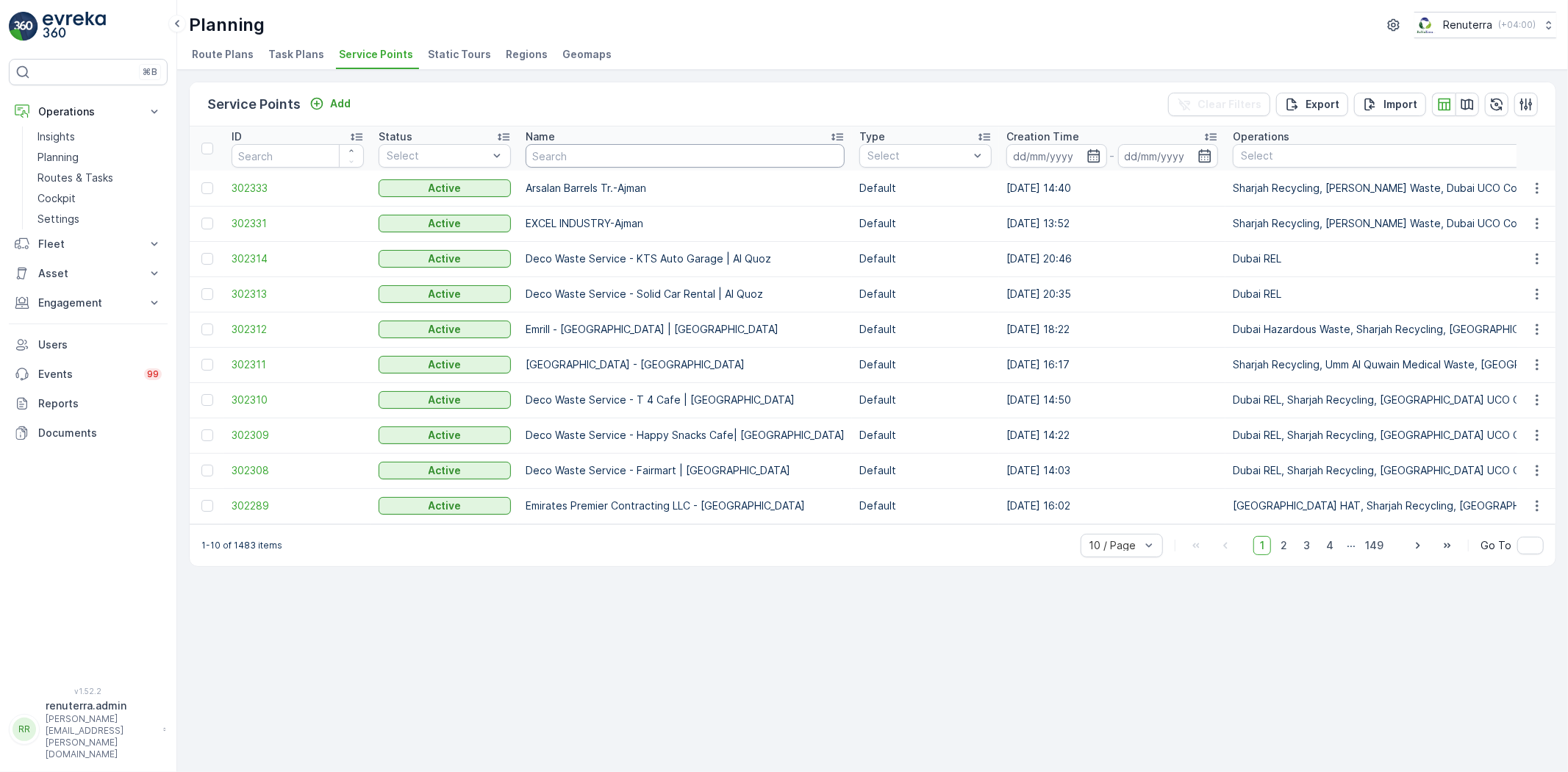
click at [696, 166] on input "text" at bounding box center [685, 156] width 319 height 24
paste input "Berkely Al marooj Furjan"
type input "Berkely Al marooj Furjan"
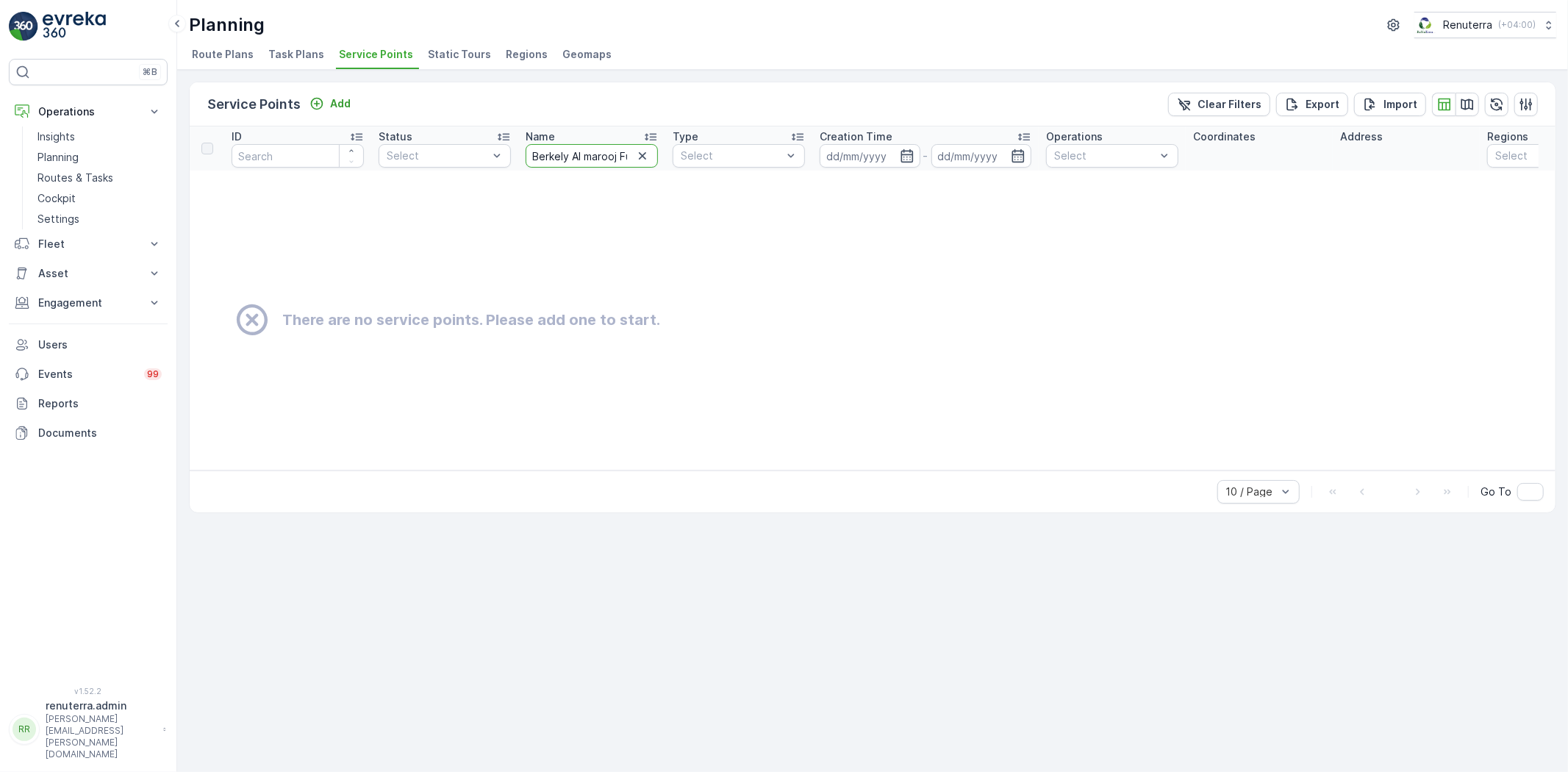
click at [620, 150] on input "Berkely Al marooj Furjan" at bounding box center [591, 156] width 132 height 24
type input "Berkely Al marooj"
click at [626, 149] on input "Berkely Al marooj" at bounding box center [591, 156] width 132 height 24
type input "Berkely Al"
click at [640, 150] on icon "button" at bounding box center [642, 156] width 14 height 14
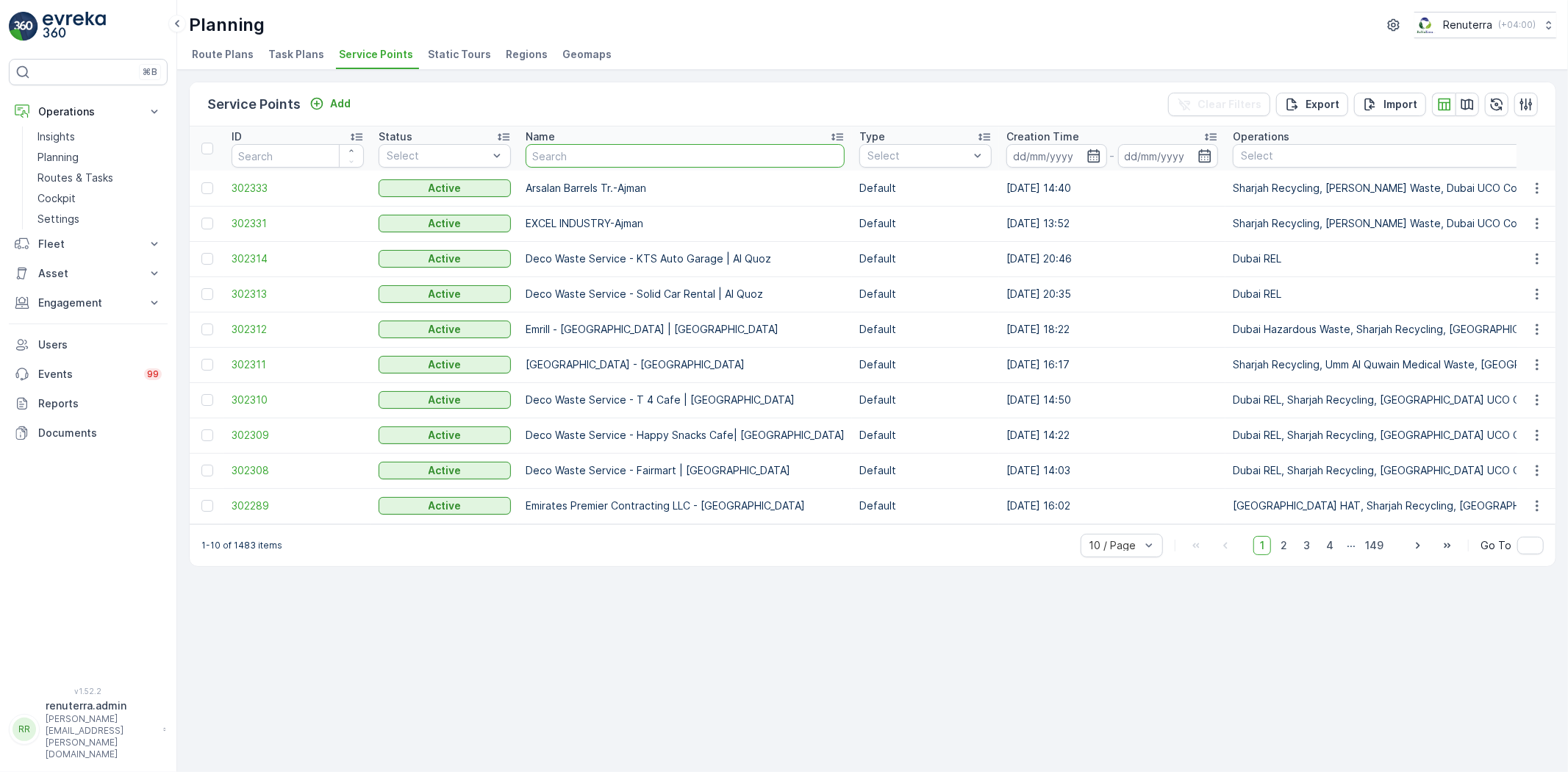
click at [590, 152] on input "text" at bounding box center [685, 156] width 319 height 24
paste input "[PERSON_NAME] Project (EM836) - [PERSON_NAME]"
type input "[PERSON_NAME] Project (EM836) - [PERSON_NAME]"
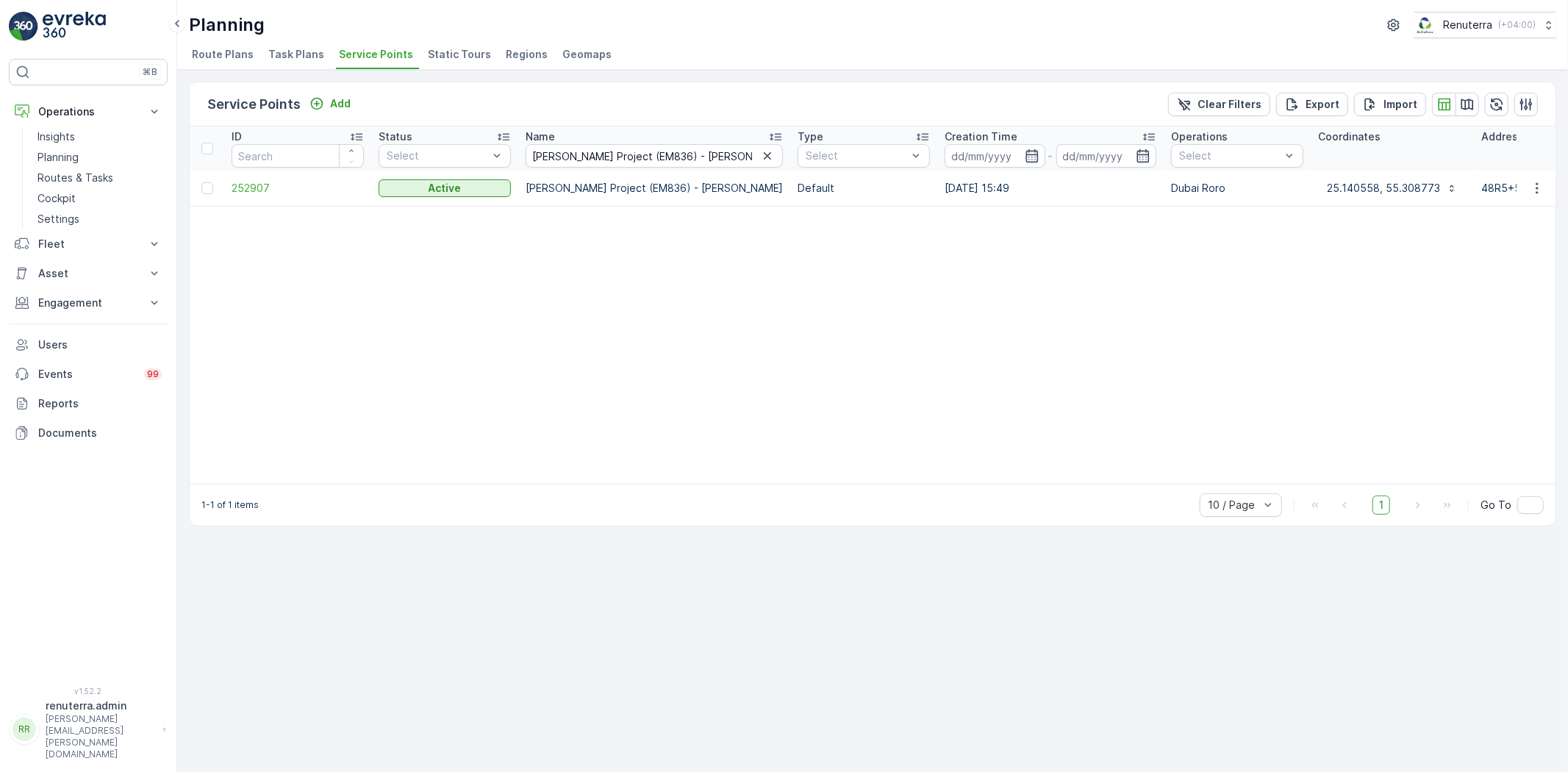
click at [260, 174] on td "252907" at bounding box center [298, 188] width 147 height 35
click at [261, 185] on span "252907" at bounding box center [298, 188] width 132 height 14
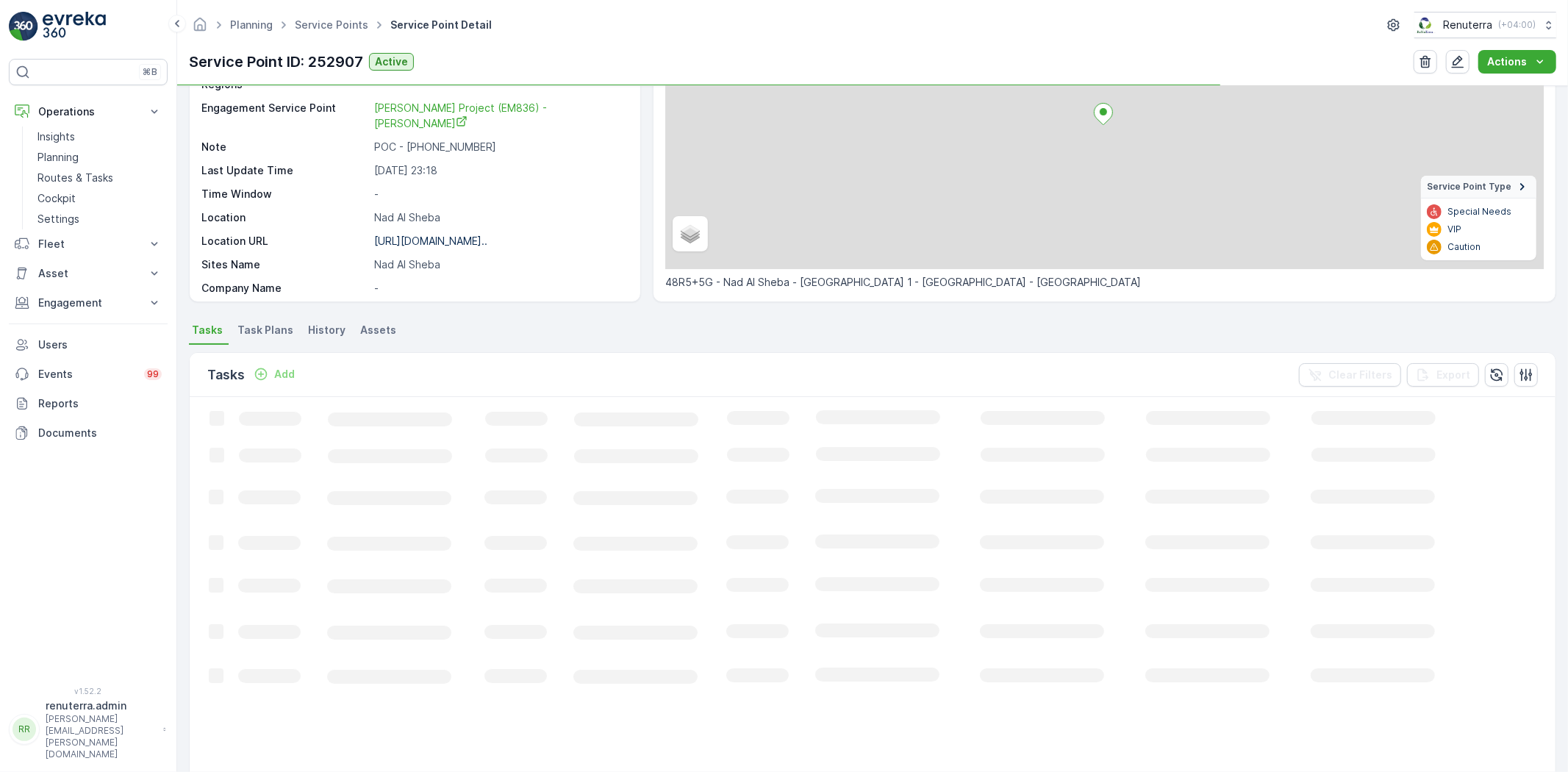
scroll to position [245, 0]
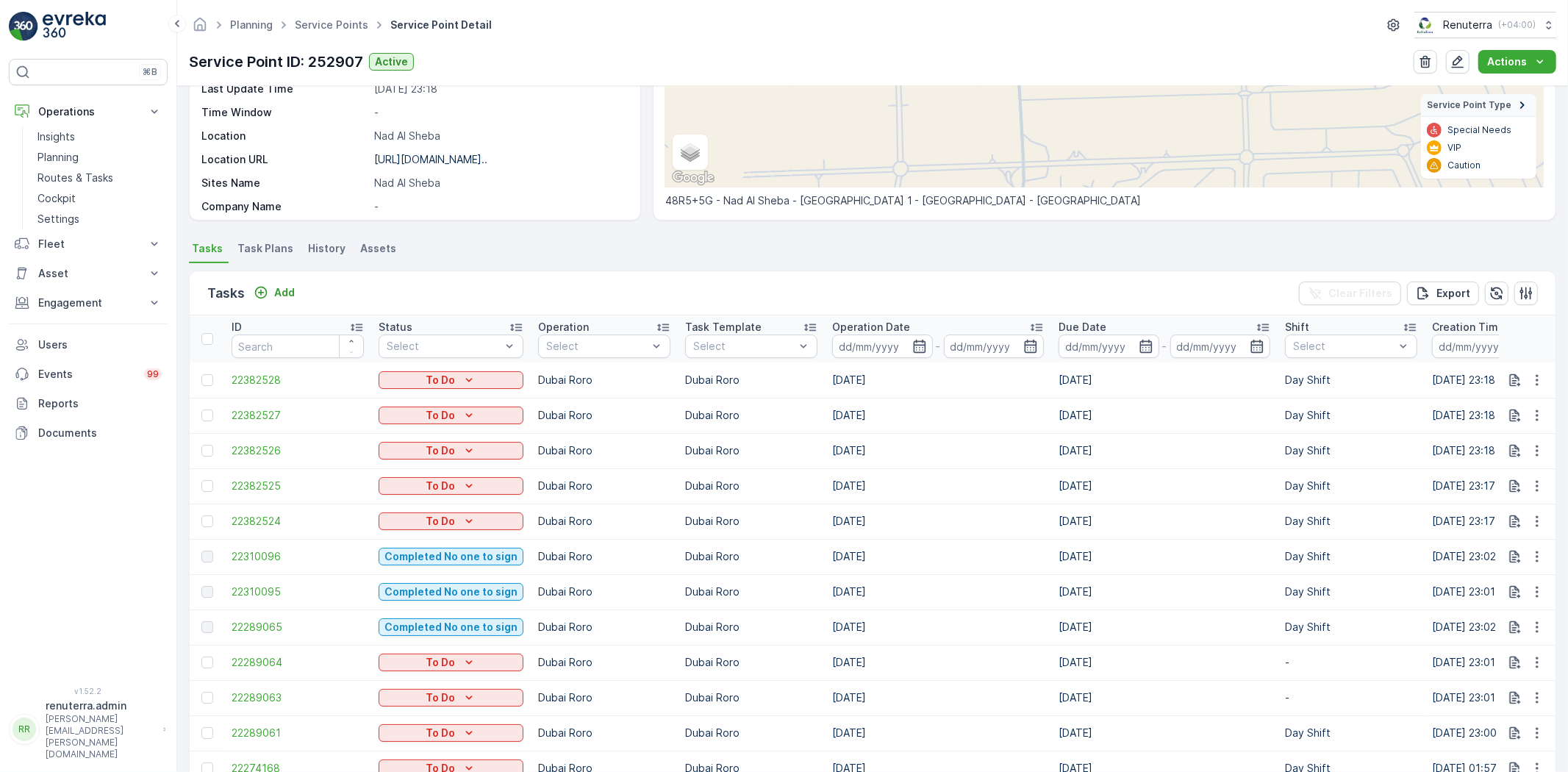
click at [1363, 505] on td "Day Shift" at bounding box center [1351, 521] width 147 height 35
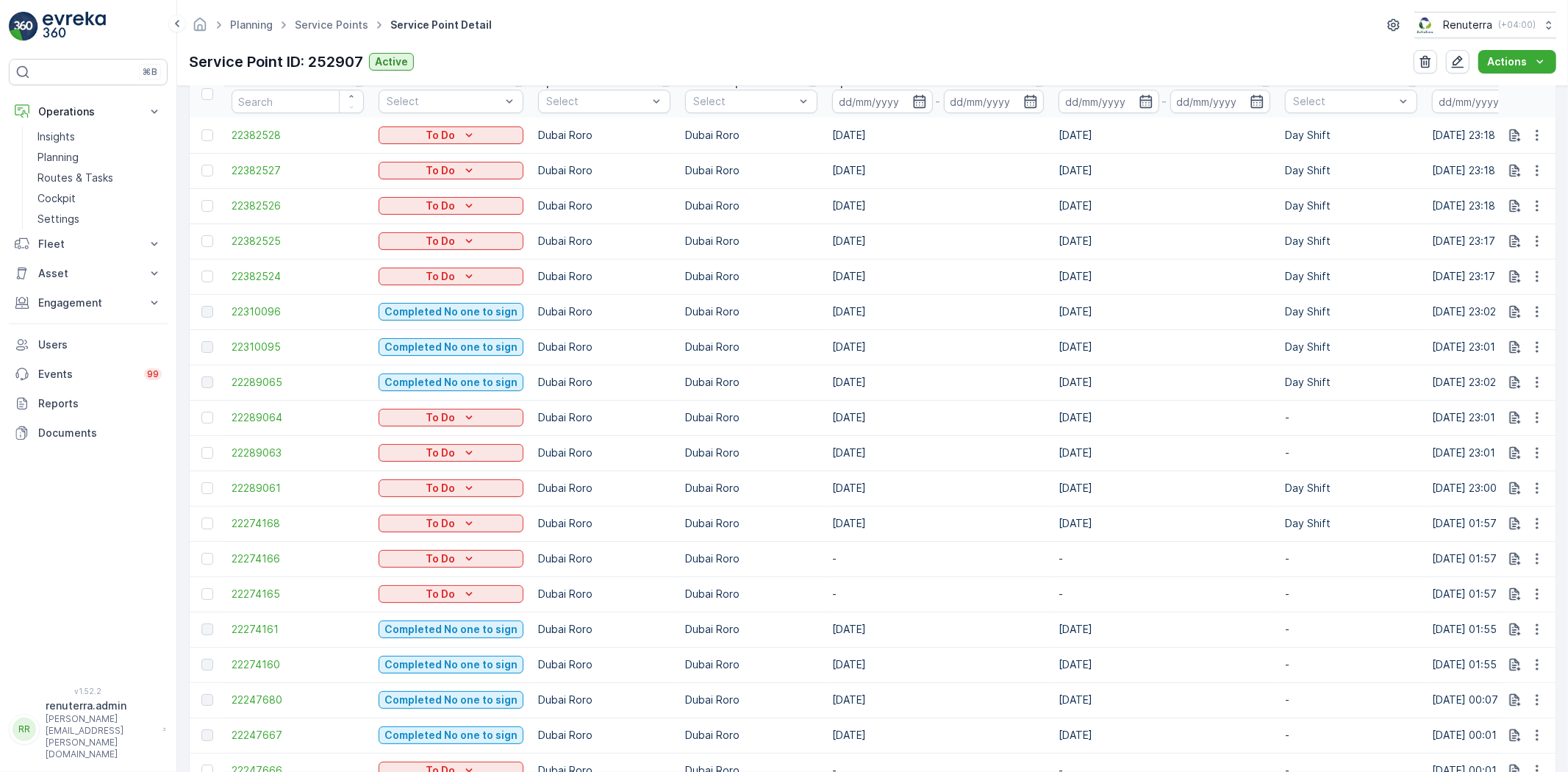
drag, startPoint x: 1371, startPoint y: 497, endPoint x: 1370, endPoint y: 471, distance: 26.0
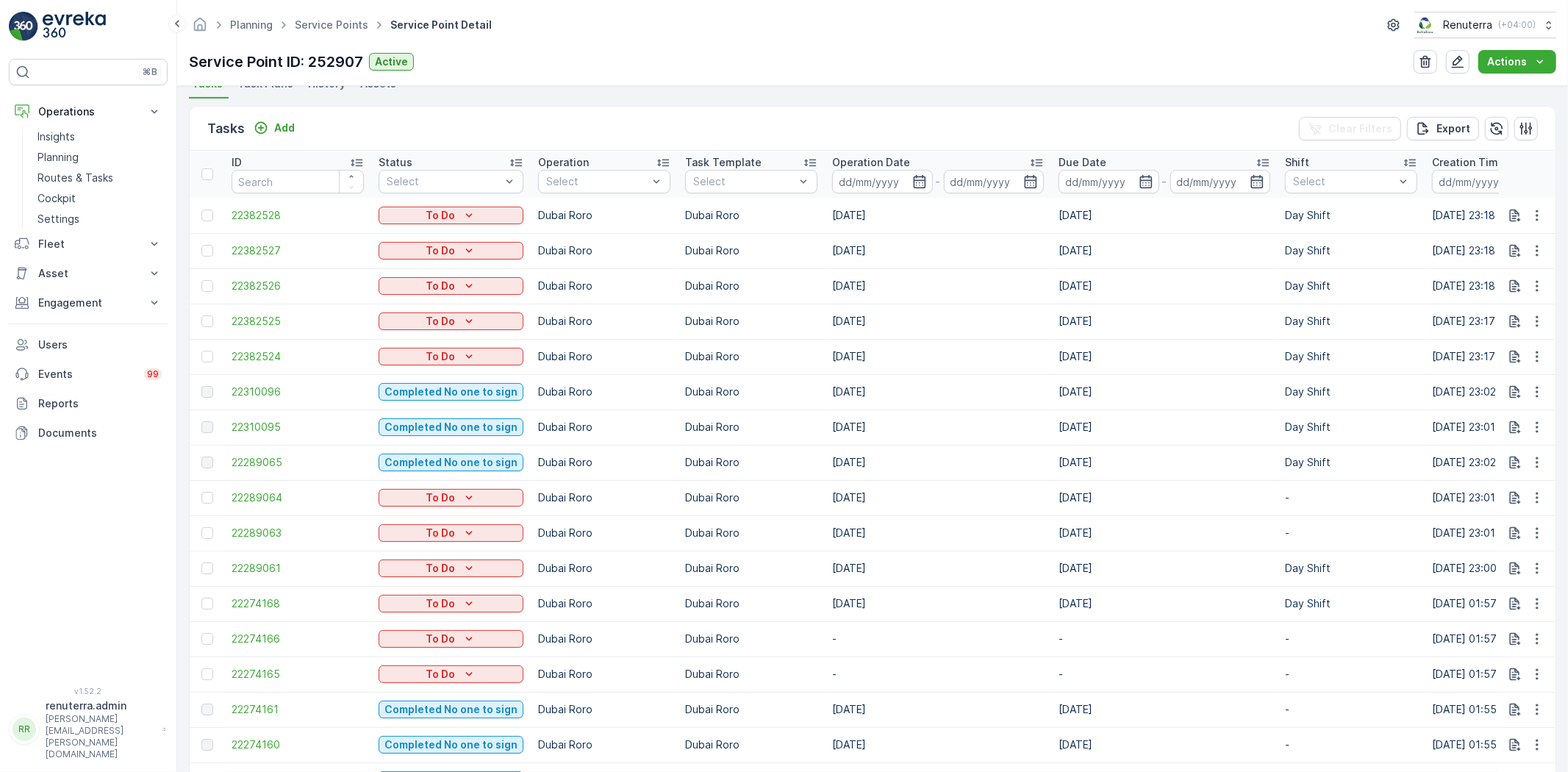
scroll to position [326, 0]
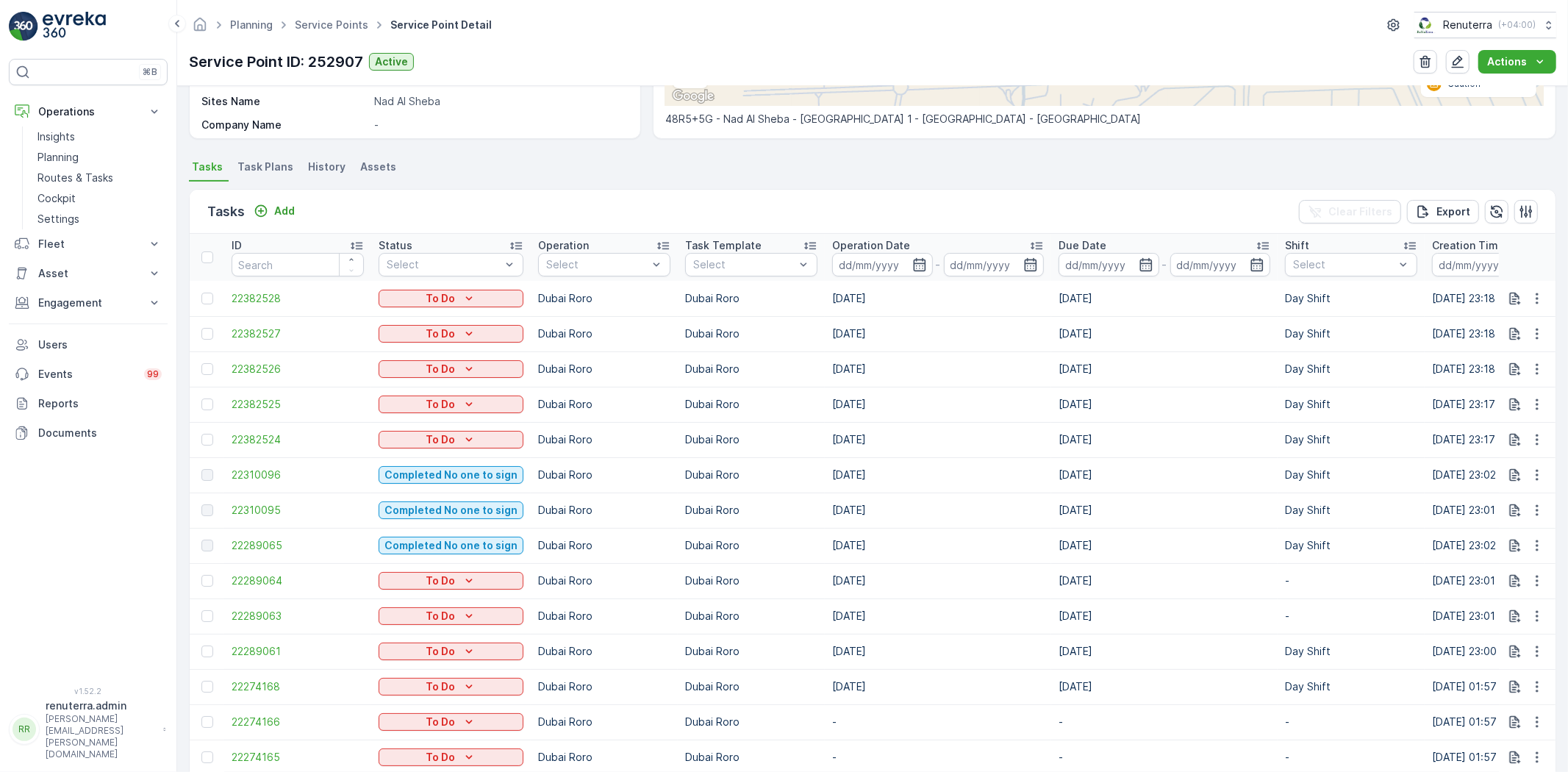
drag, startPoint x: 1370, startPoint y: 471, endPoint x: 633, endPoint y: 174, distance: 794.6
click at [633, 174] on ul "Tasks Task Plans History Assets" at bounding box center [872, 169] width 1367 height 25
click at [1164, 380] on td "[DATE]" at bounding box center [1164, 368] width 226 height 35
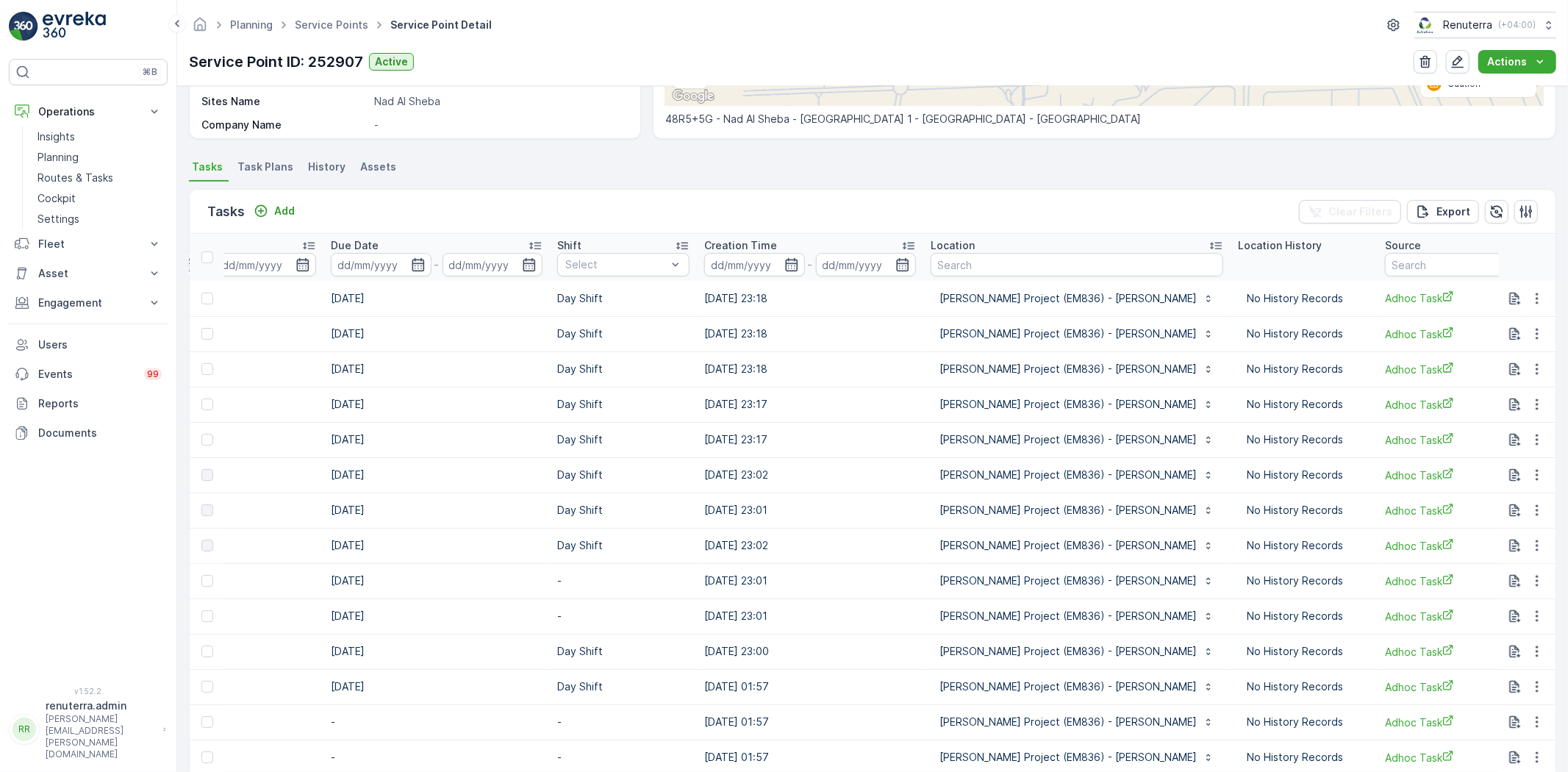
scroll to position [0, 41]
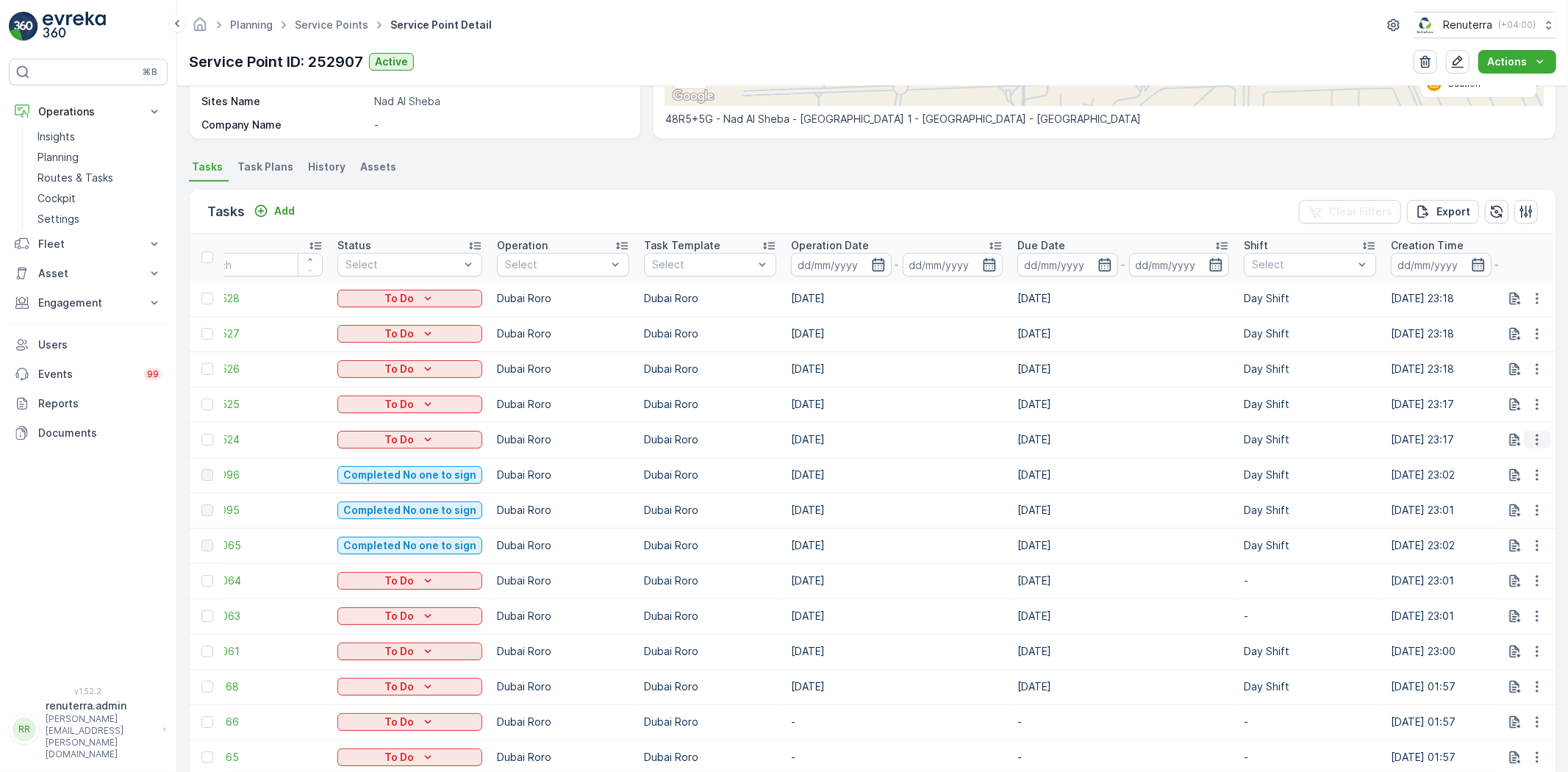
click at [1539, 432] on icon "button" at bounding box center [1537, 439] width 14 height 14
click at [1514, 490] on div "History" at bounding box center [1512, 482] width 111 height 21
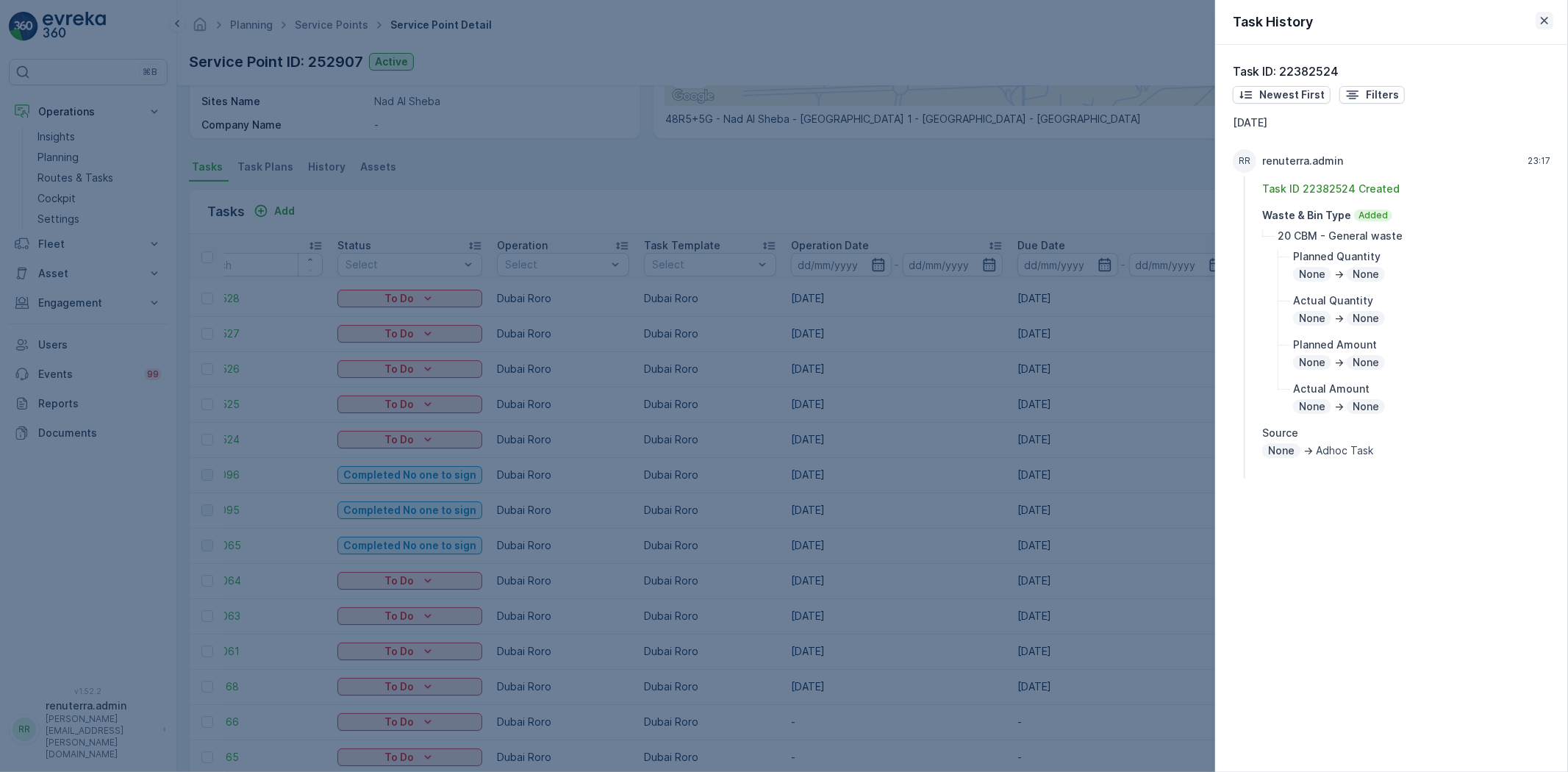
click at [1540, 23] on icon "button" at bounding box center [1544, 21] width 14 height 14
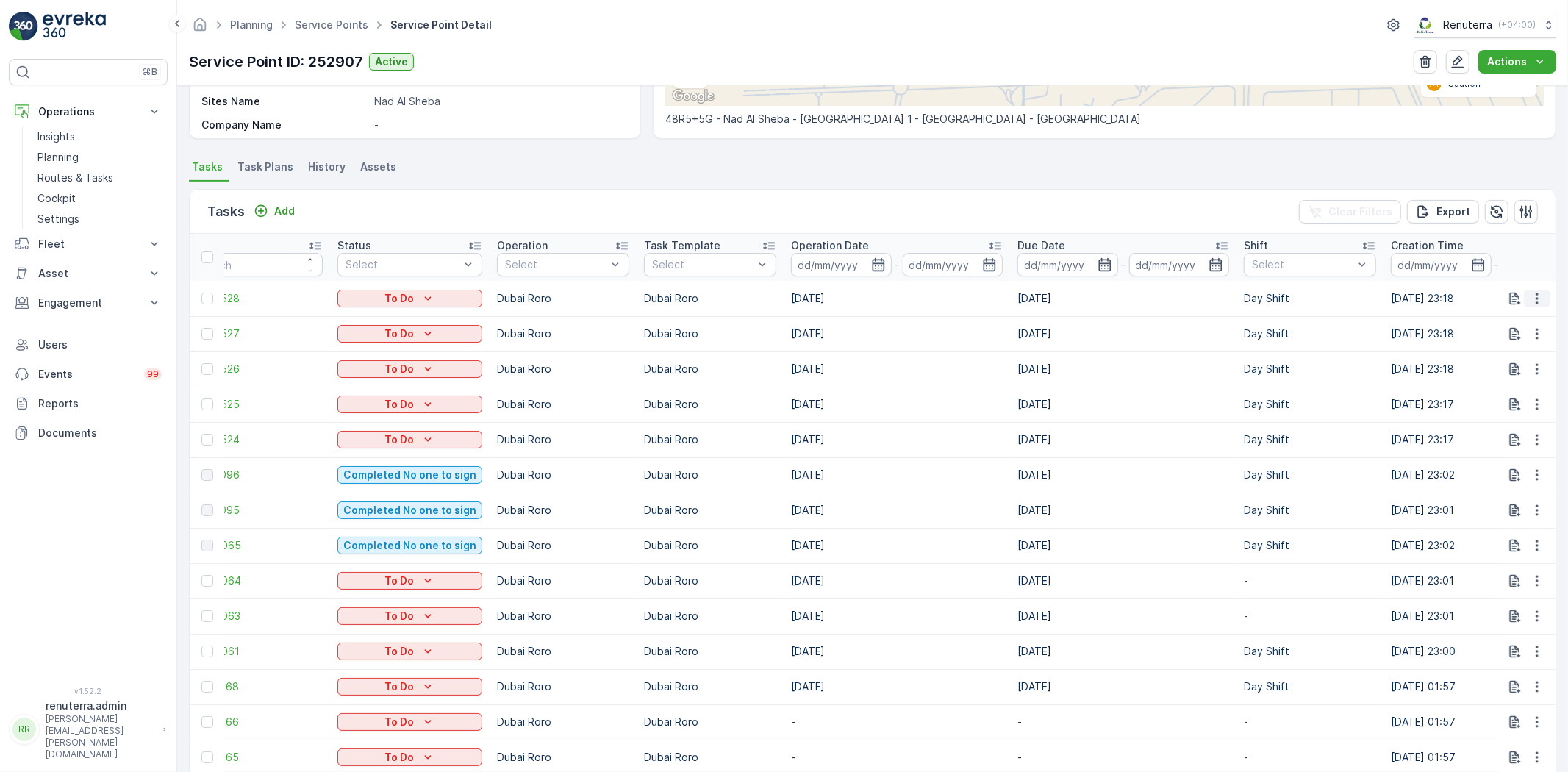
click at [1543, 290] on button "button" at bounding box center [1536, 298] width 26 height 18
click at [1514, 356] on span "Change Route" at bounding box center [1500, 361] width 72 height 14
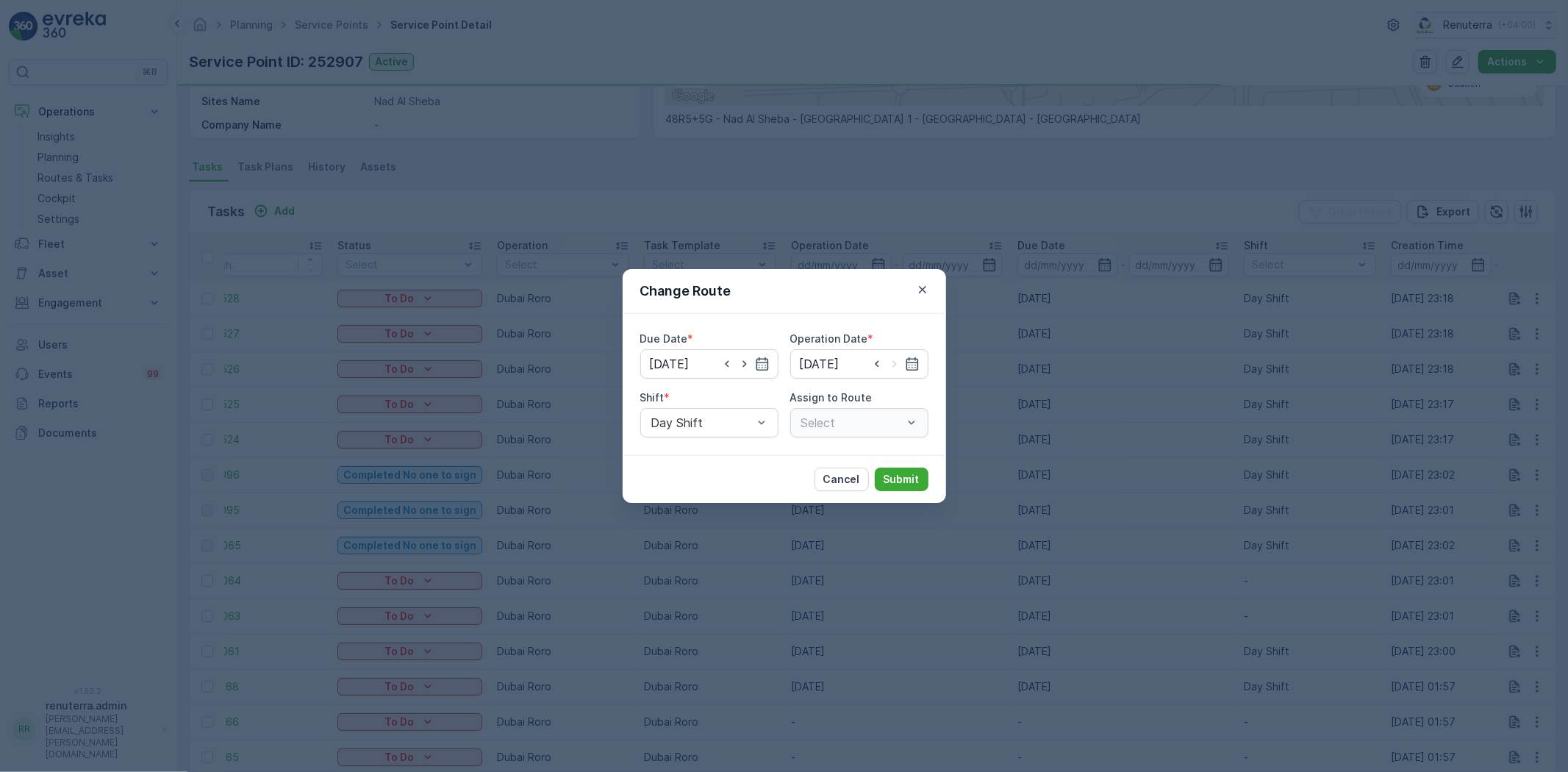
type input "[DATE]"
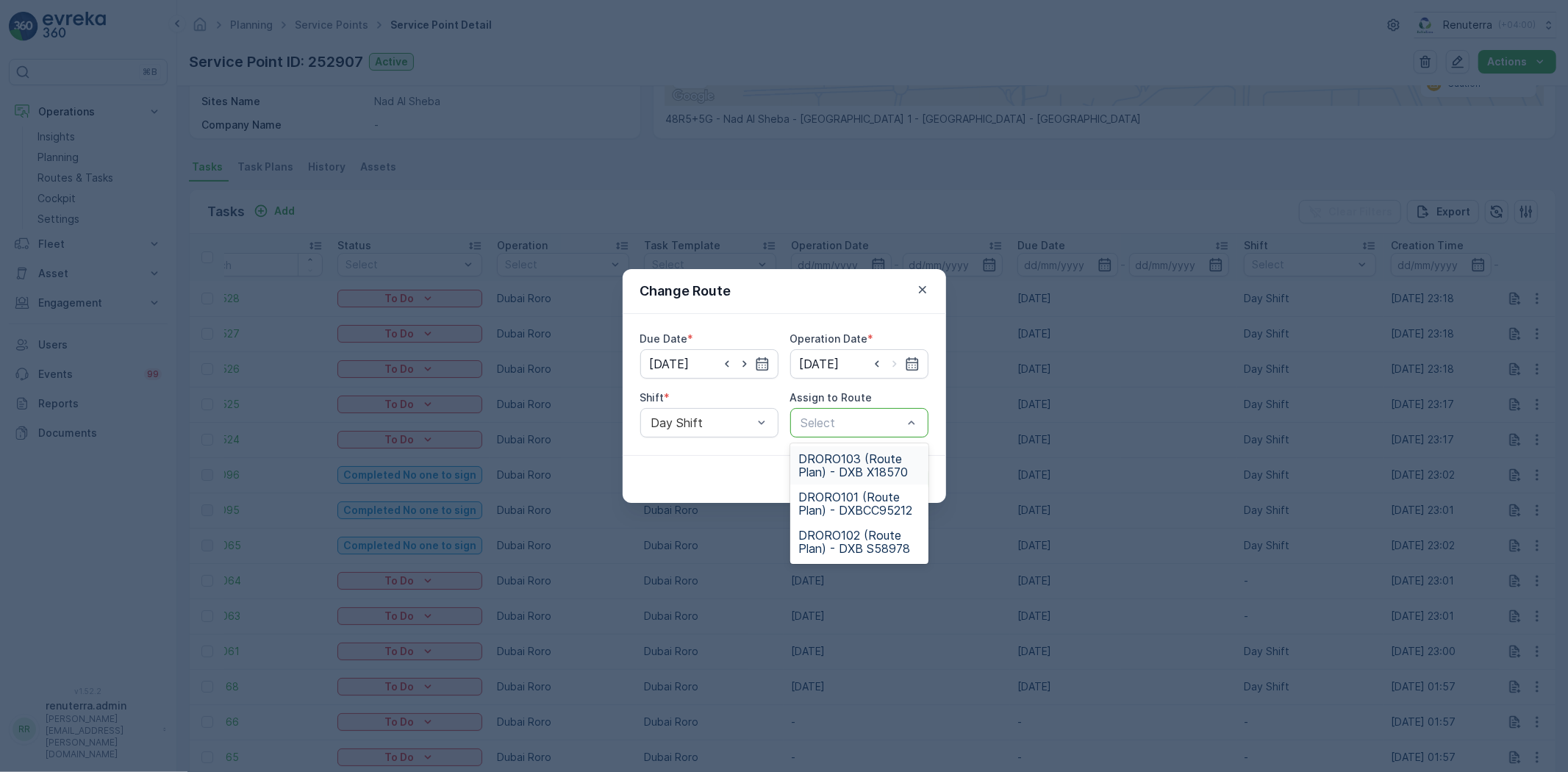
click at [856, 458] on span "DRORO103 (Route Plan) - DXB X18570" at bounding box center [859, 465] width 120 height 26
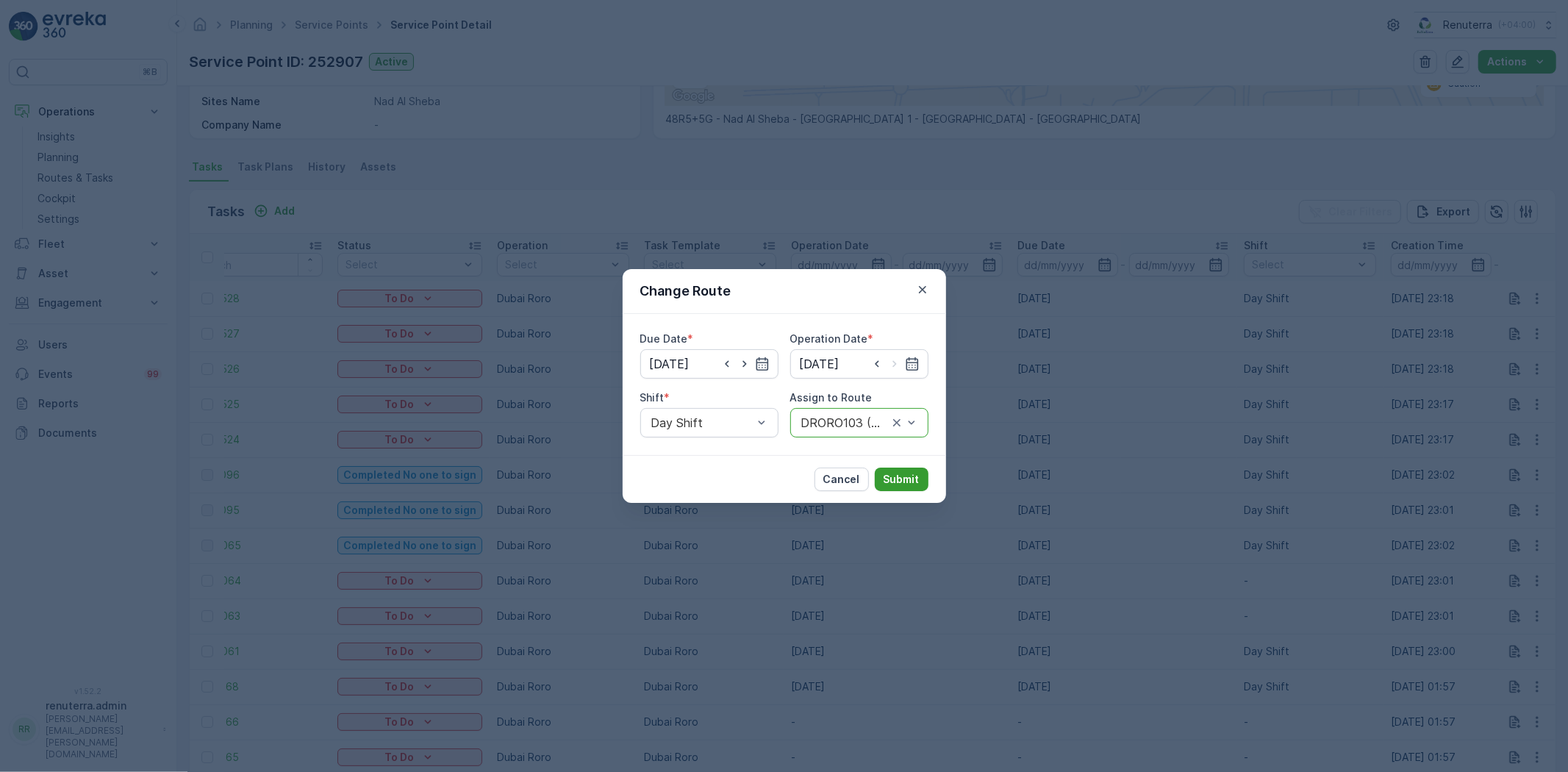
click at [907, 487] on button "Submit" at bounding box center [901, 479] width 53 height 24
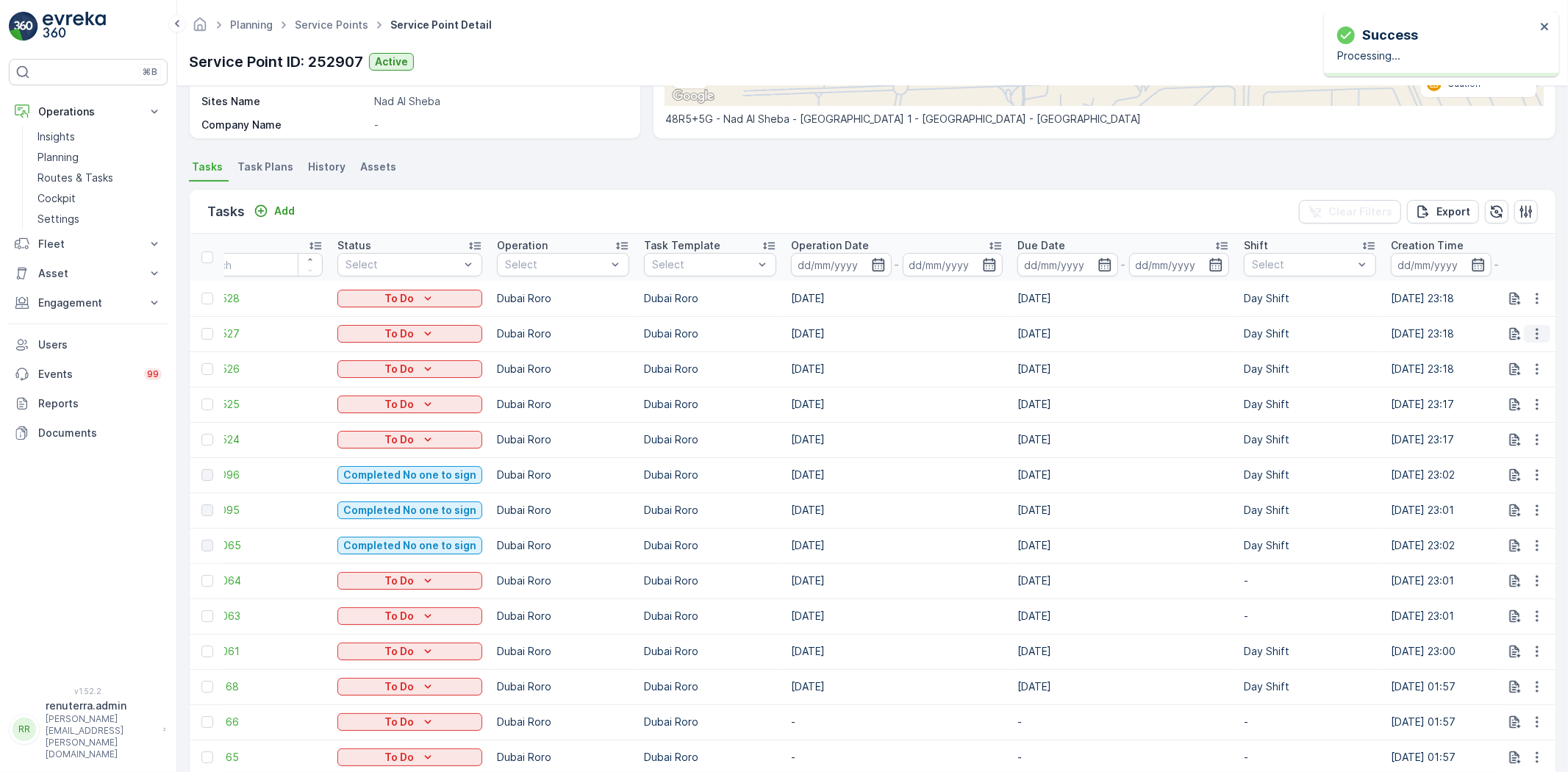
click at [1530, 332] on icon "button" at bounding box center [1537, 333] width 14 height 14
click at [1546, 391] on div "Change Route" at bounding box center [1512, 396] width 111 height 21
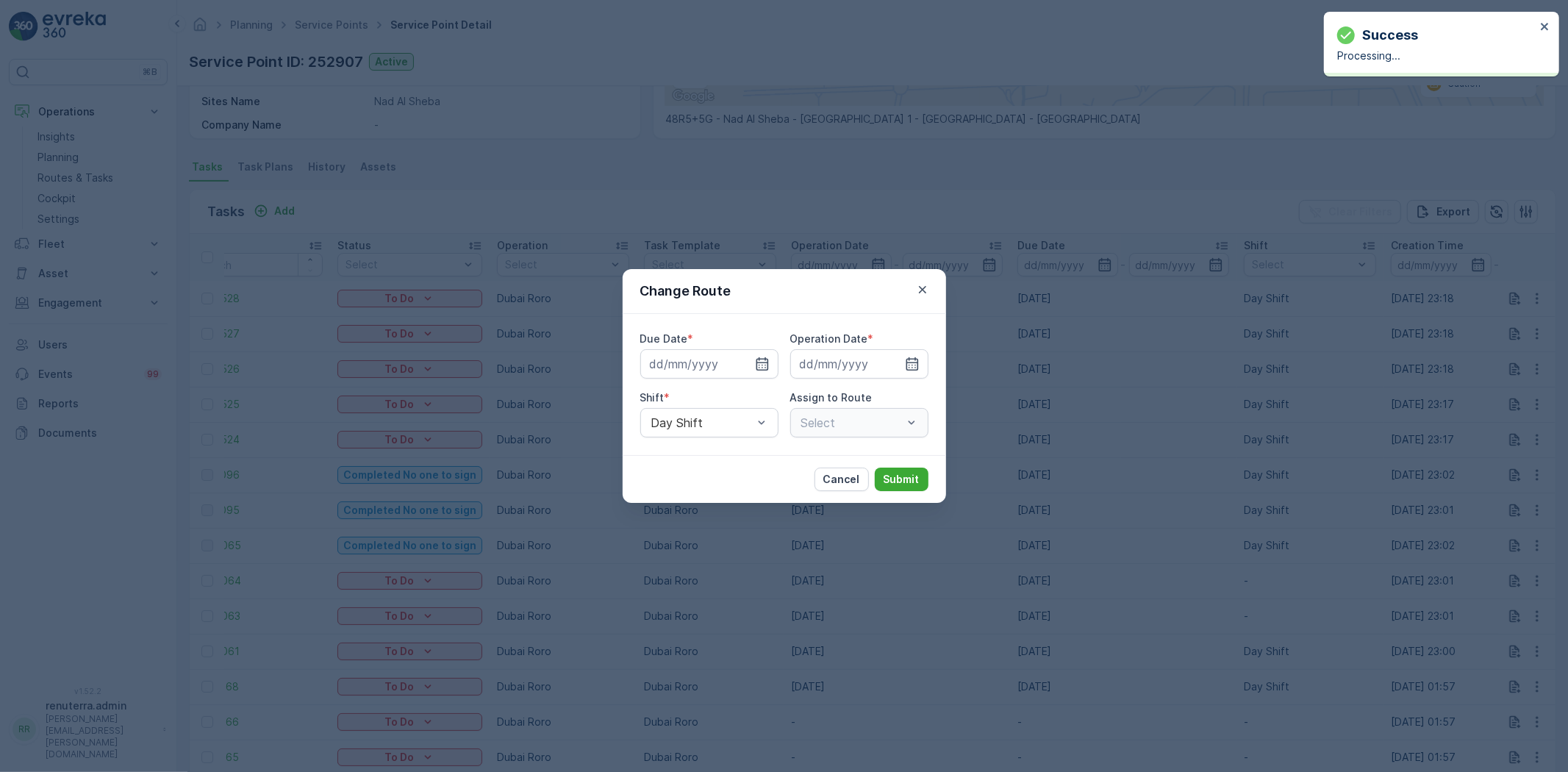
type input "[DATE]"
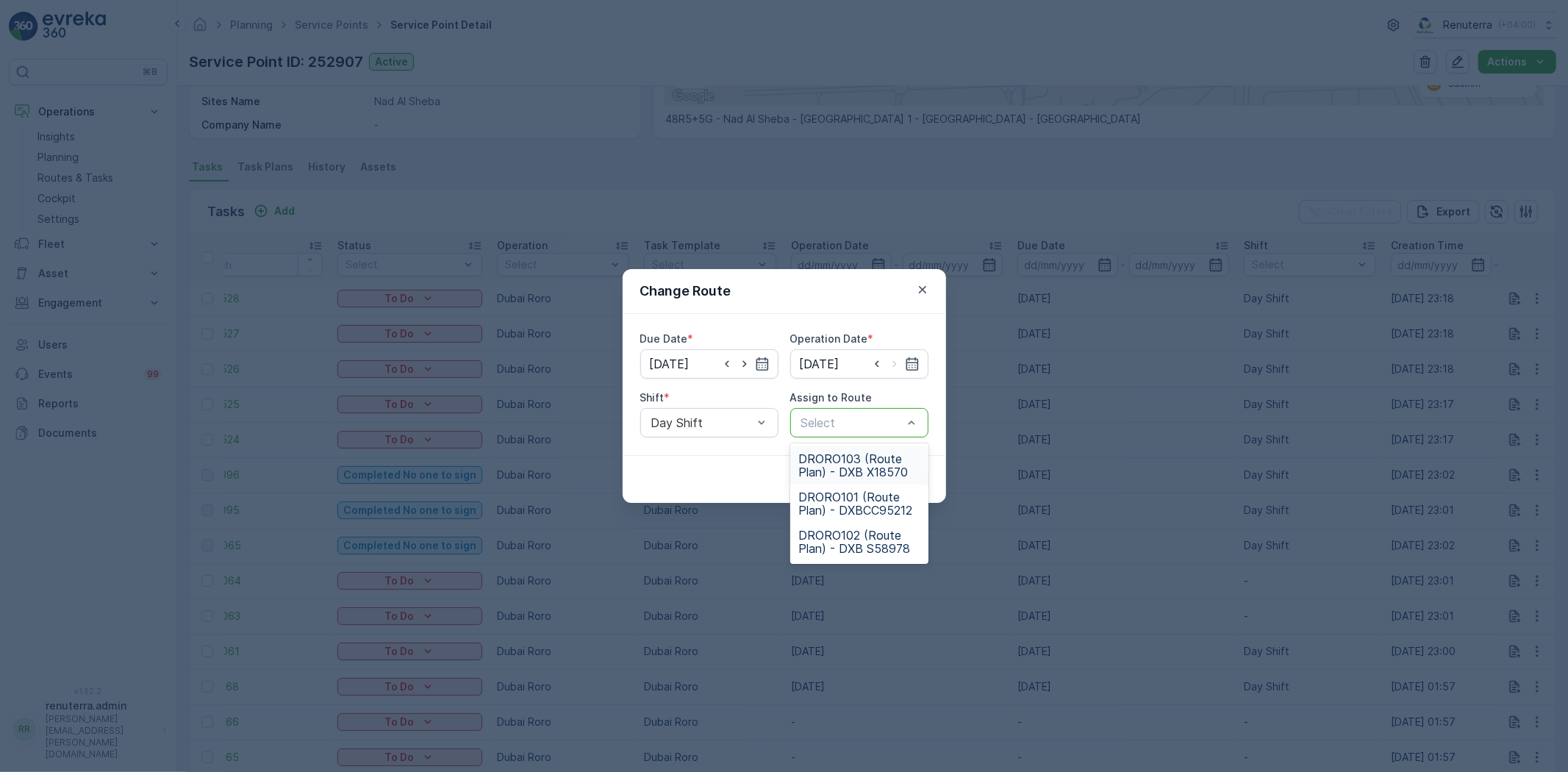
click at [859, 466] on span "DRORO103 (Route Plan) - DXB X18570" at bounding box center [859, 465] width 120 height 26
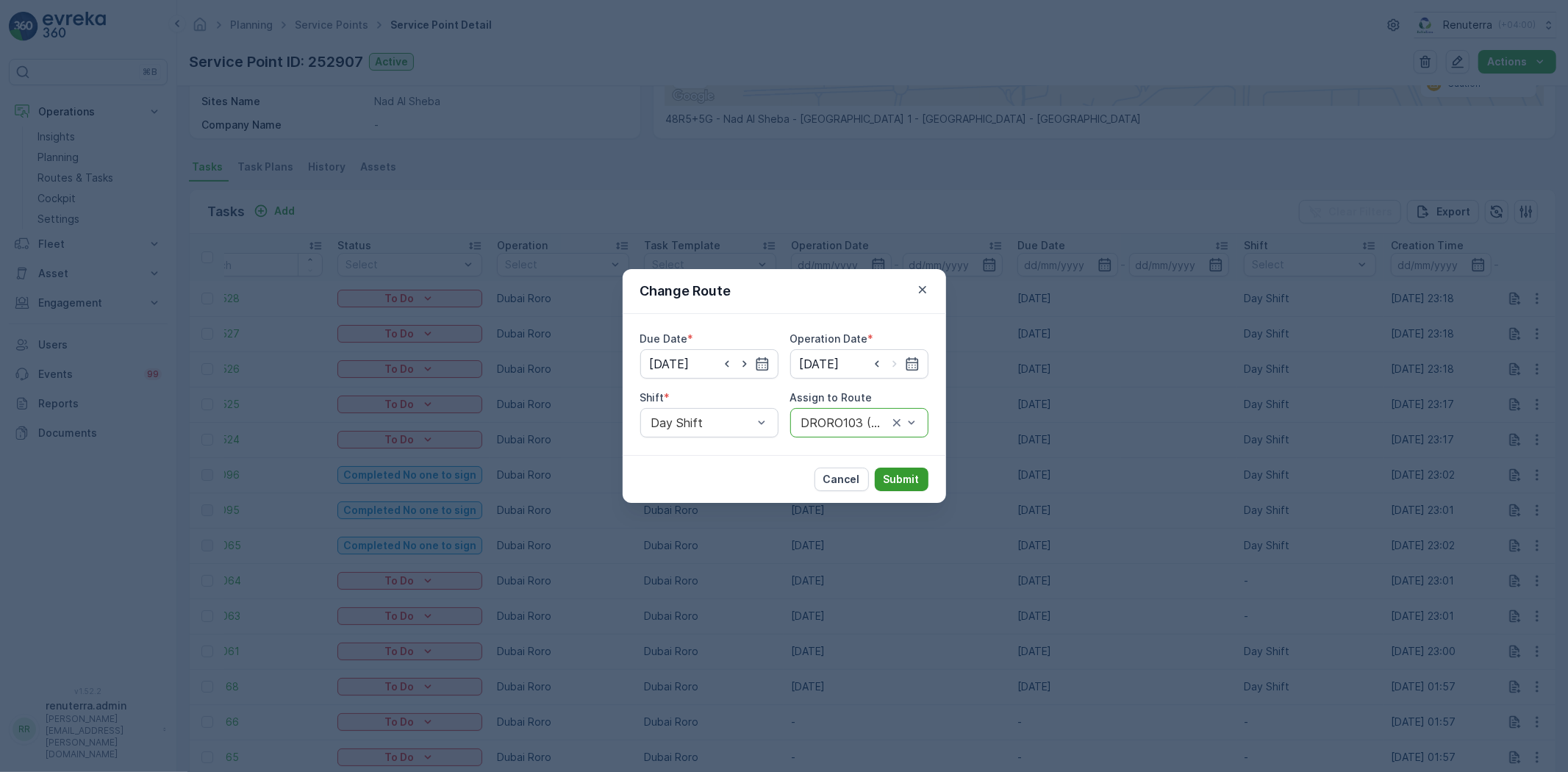
click at [903, 472] on p "Submit" at bounding box center [901, 479] width 36 height 14
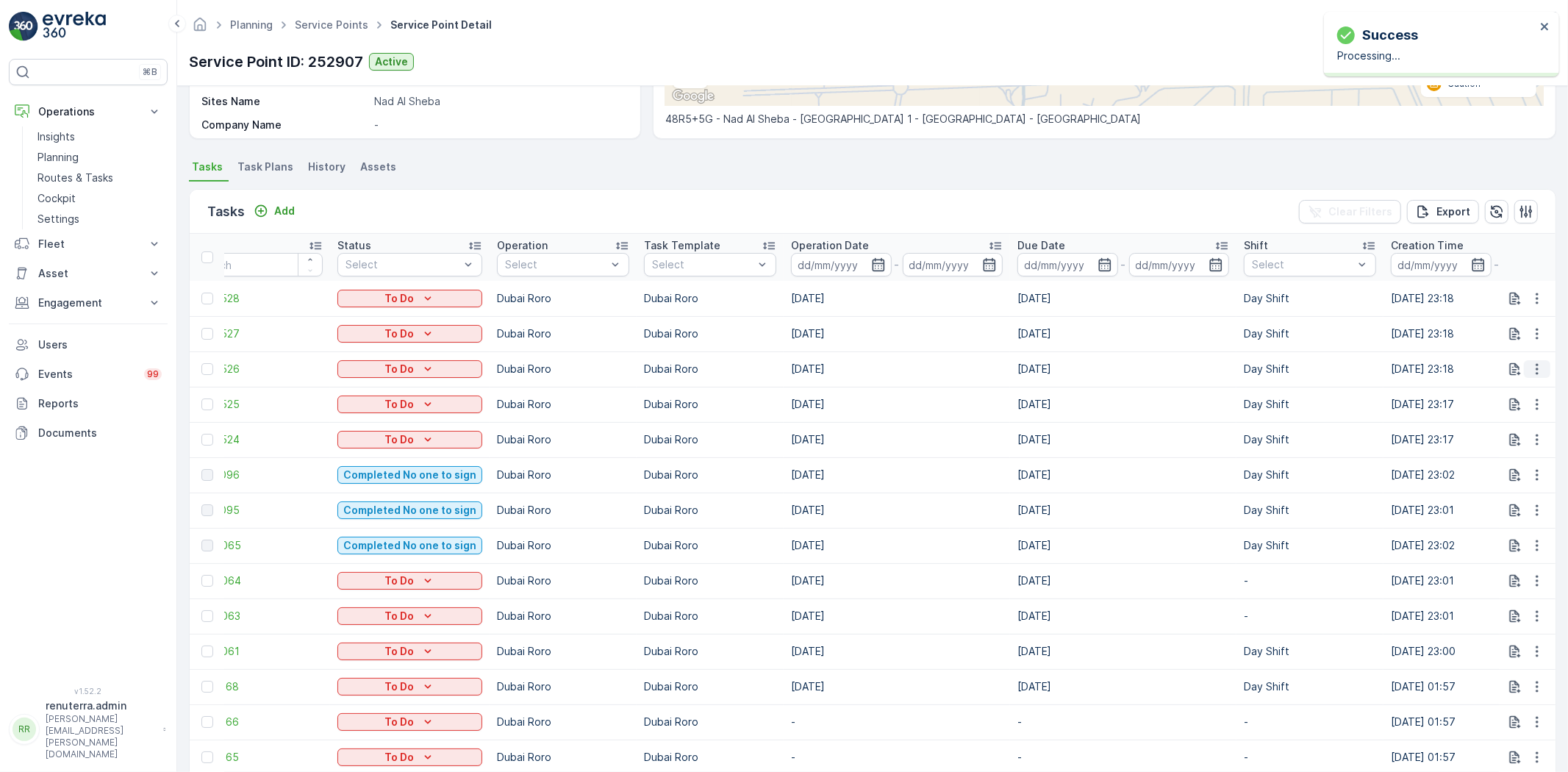
click at [1536, 372] on icon "button" at bounding box center [1537, 368] width 14 height 14
click at [1511, 431] on span "Change Route" at bounding box center [1500, 431] width 72 height 14
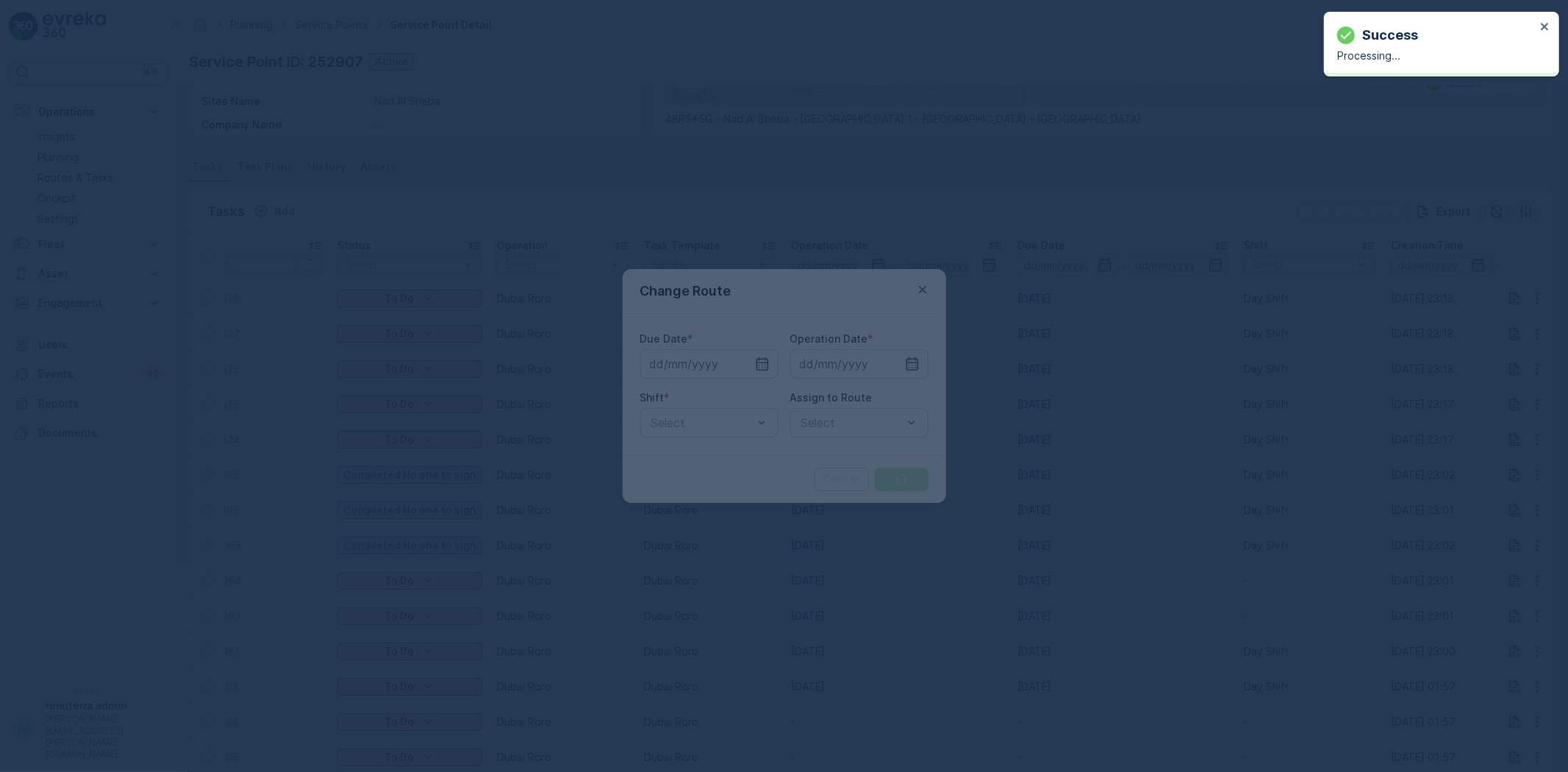
type input "[DATE]"
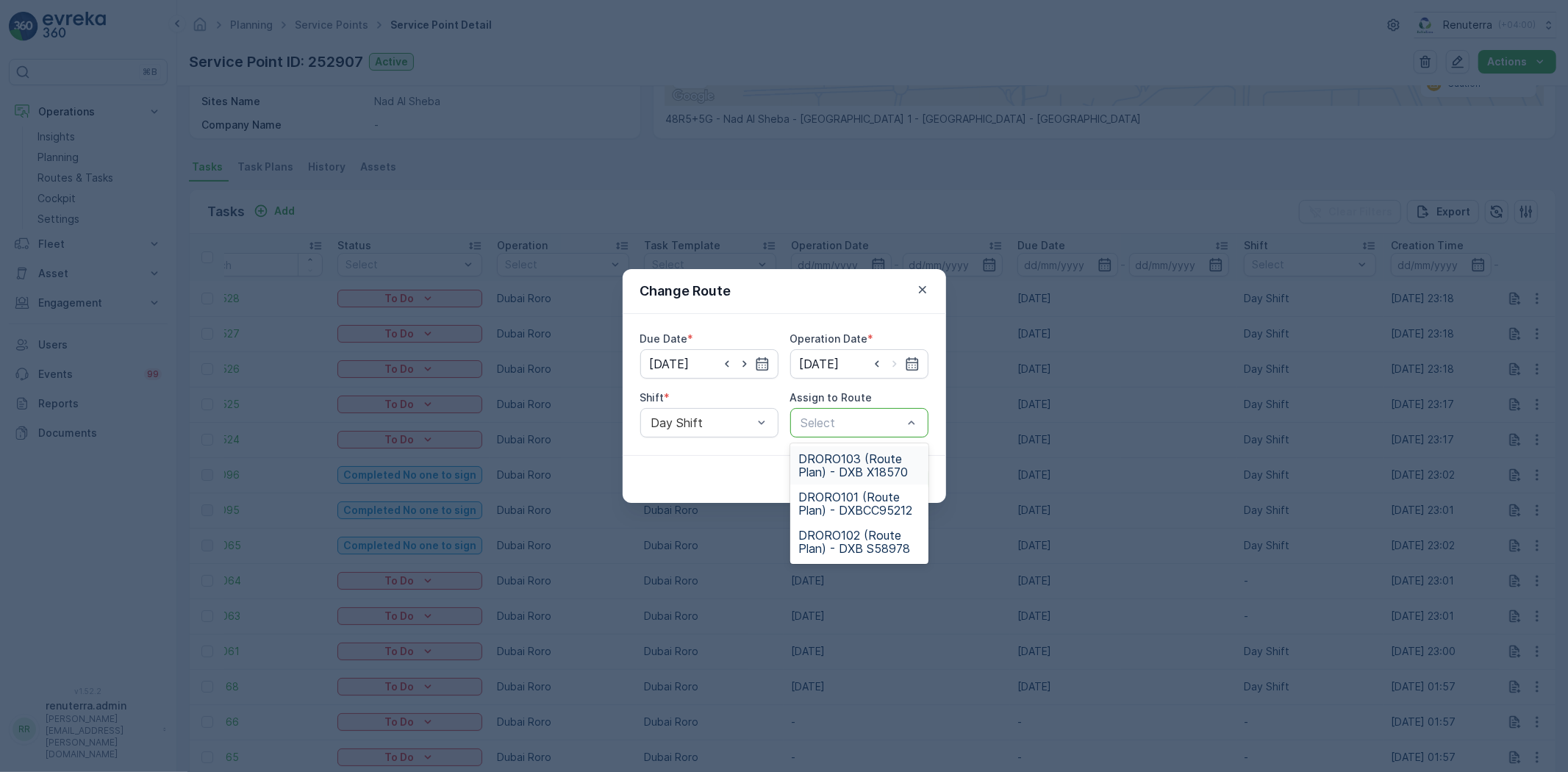
click at [862, 464] on span "DRORO103 (Route Plan) - DXB X18570" at bounding box center [859, 465] width 120 height 26
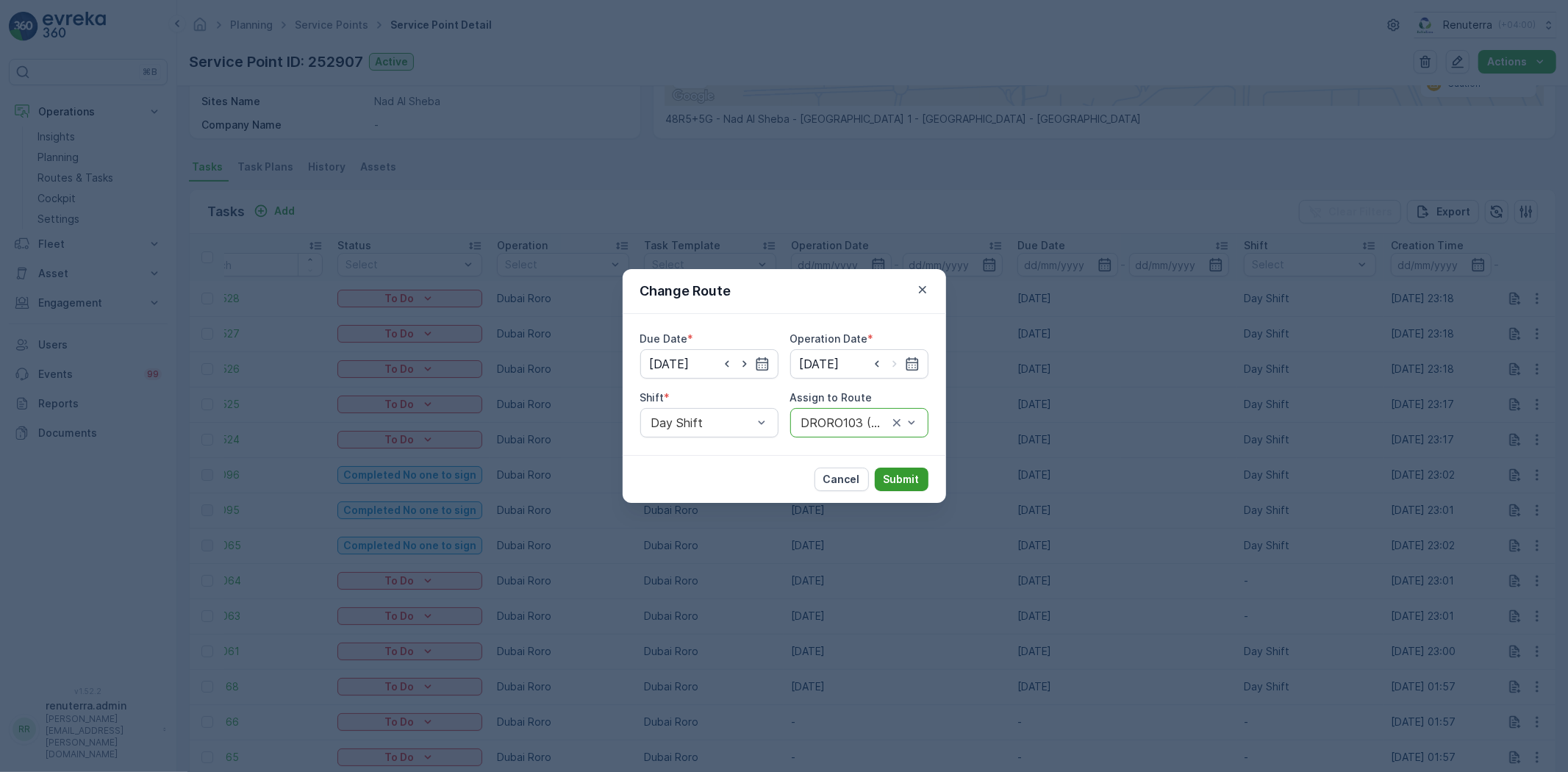
click at [912, 469] on button "Submit" at bounding box center [901, 479] width 53 height 24
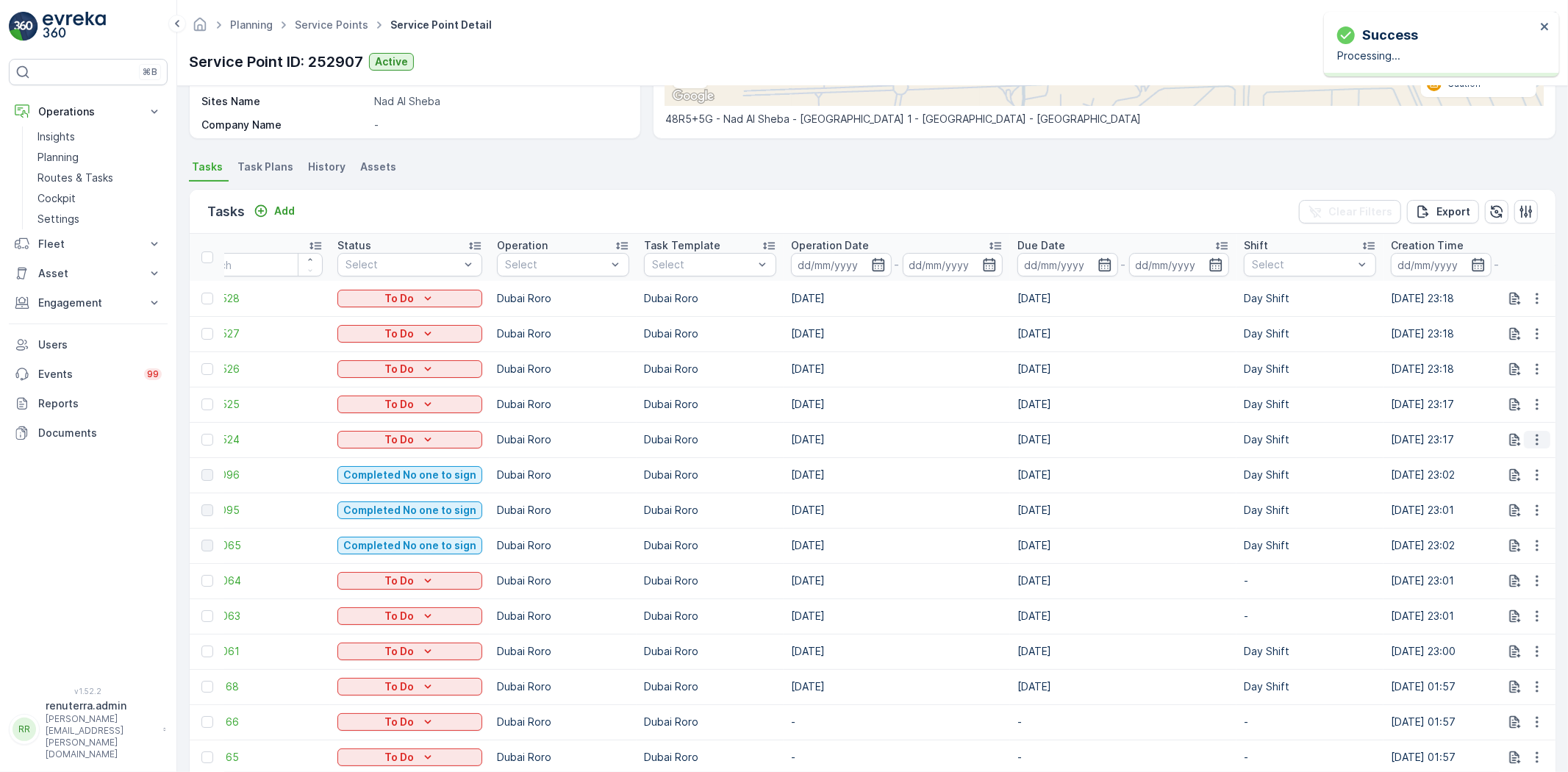
click at [1530, 434] on icon "button" at bounding box center [1537, 439] width 14 height 14
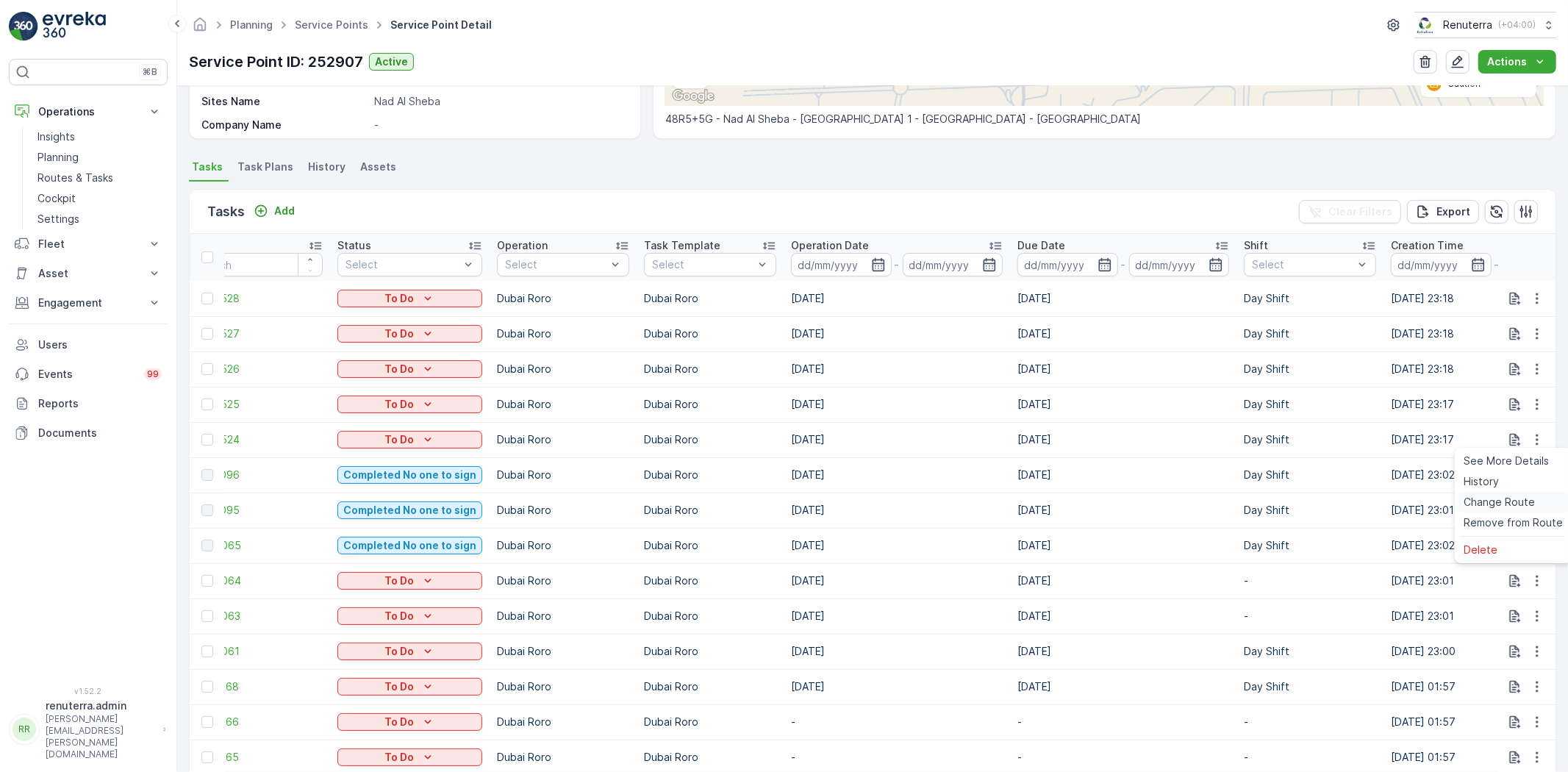
click at [1515, 495] on span "Change Route" at bounding box center [1500, 502] width 72 height 14
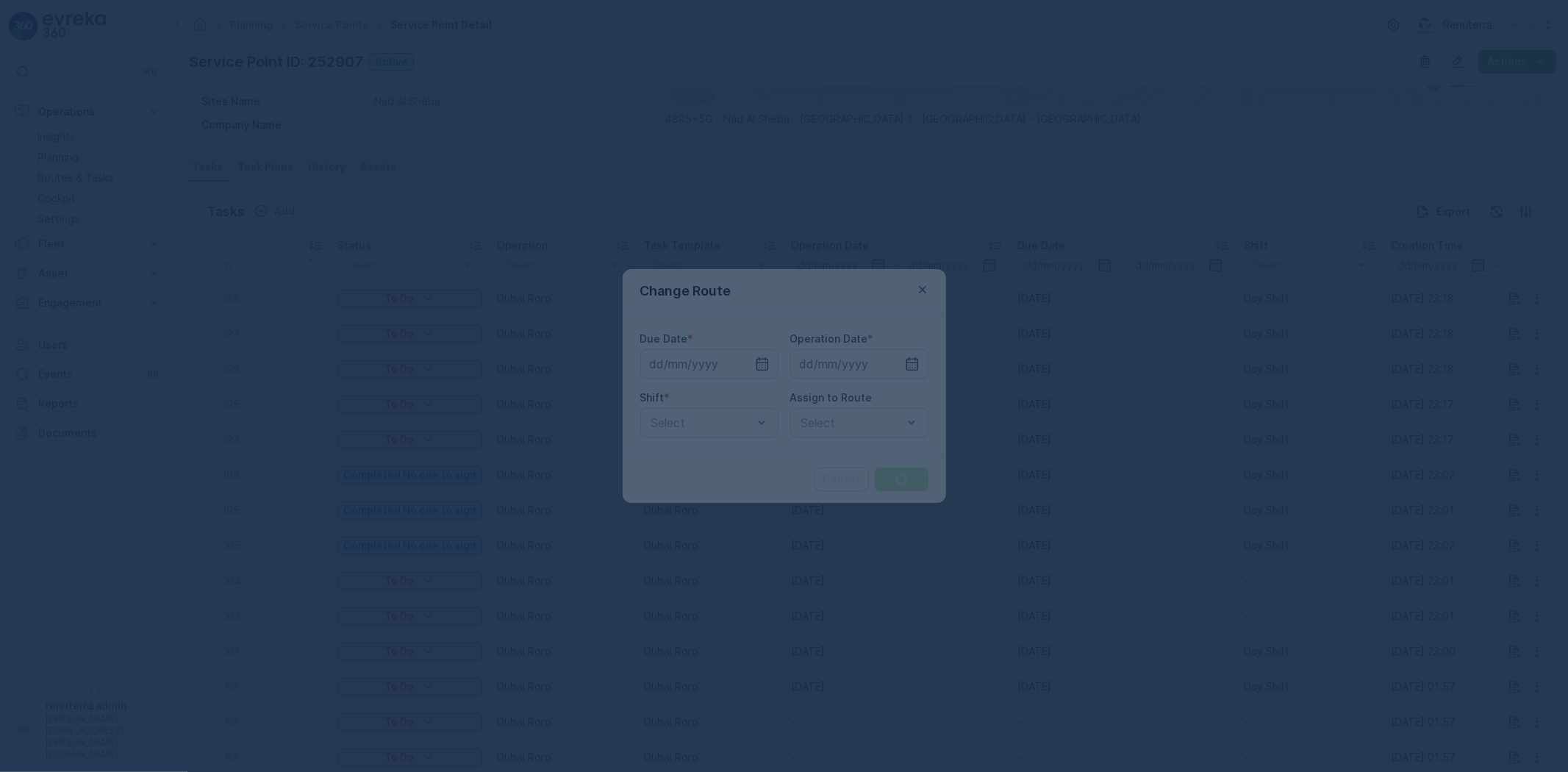
type input "[DATE]"
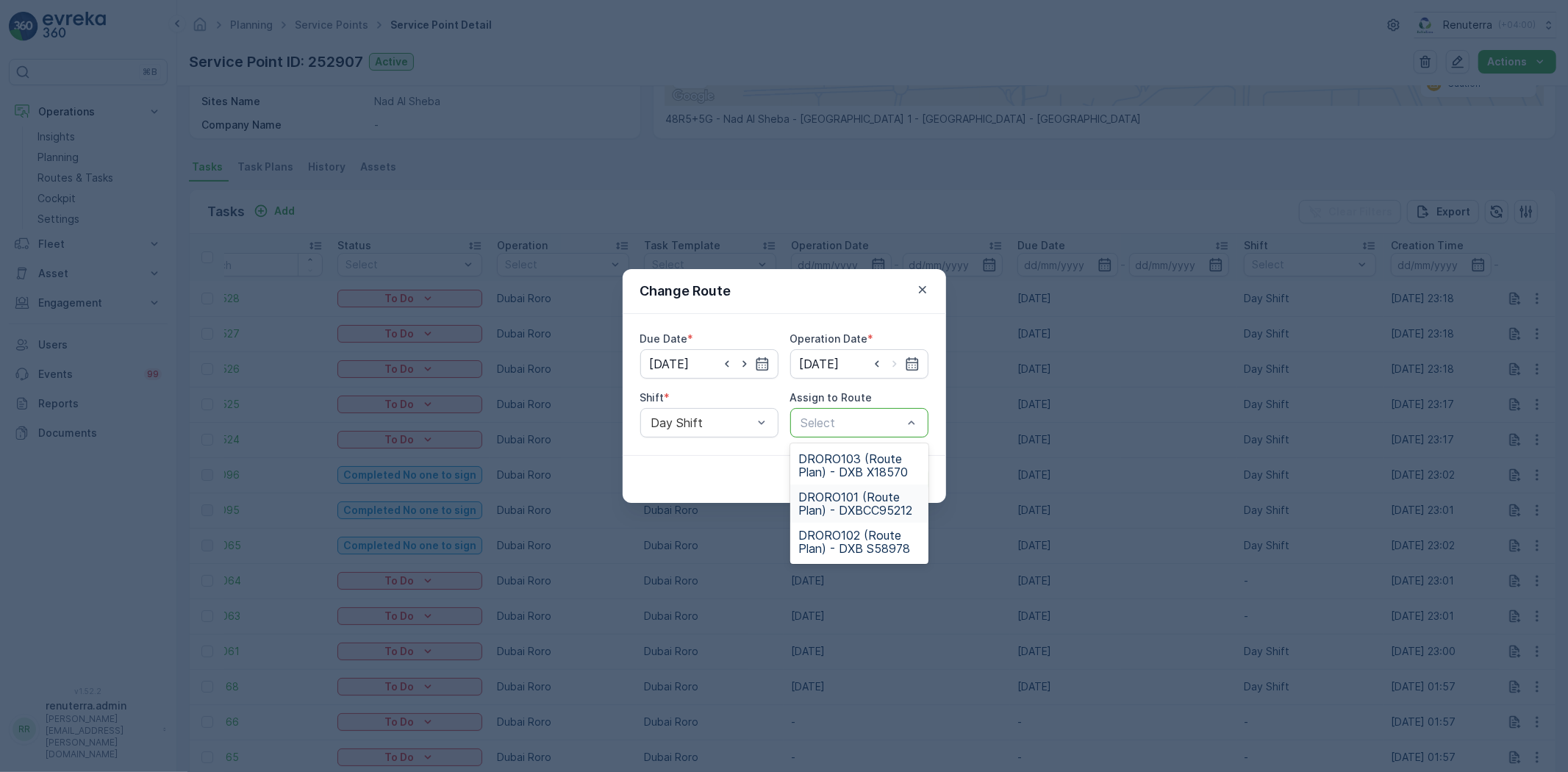
click at [873, 501] on span "DRORO101 (Route Plan) - DXBCC95212" at bounding box center [859, 503] width 120 height 26
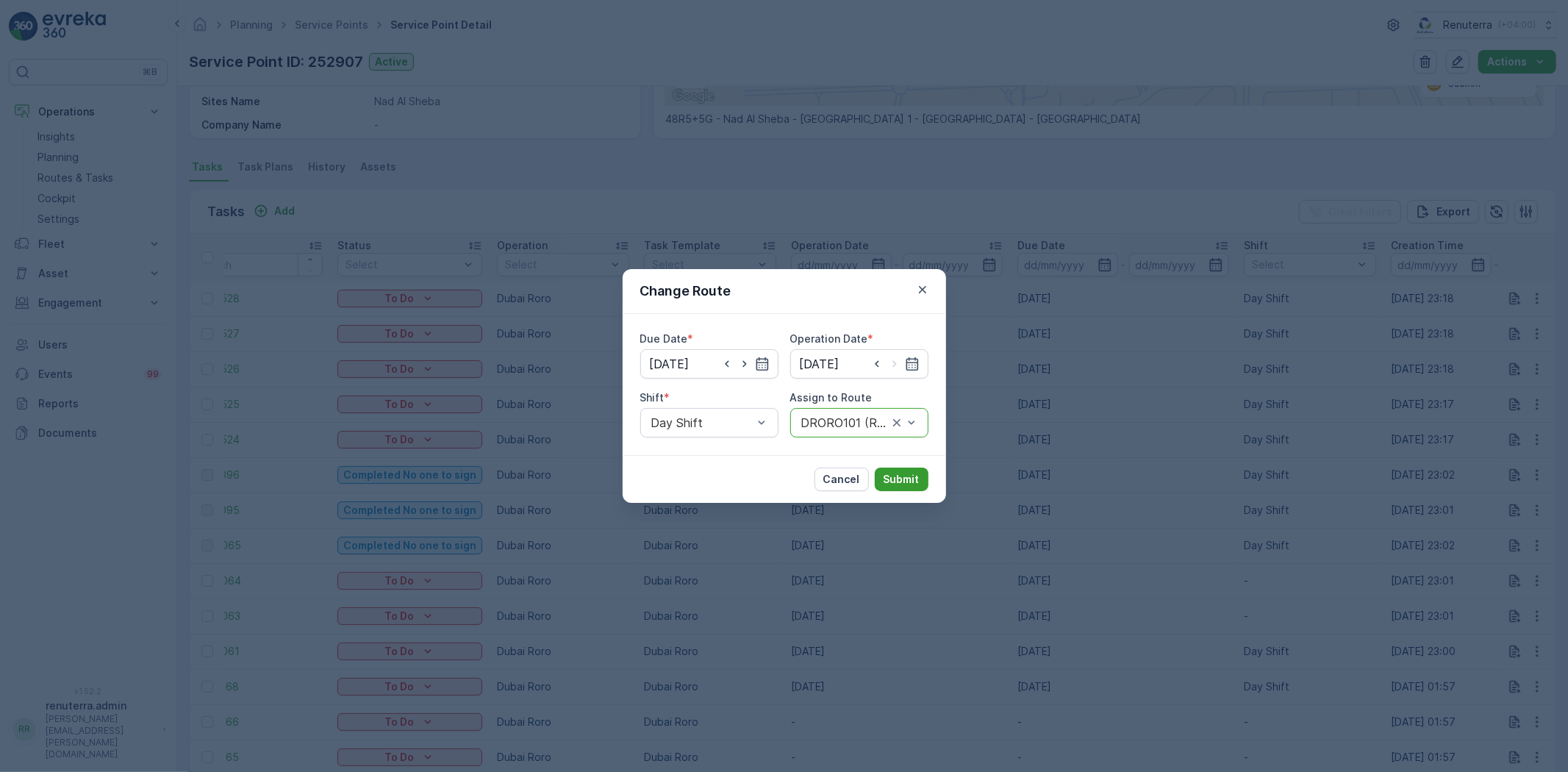
click at [908, 473] on p "Submit" at bounding box center [901, 479] width 36 height 14
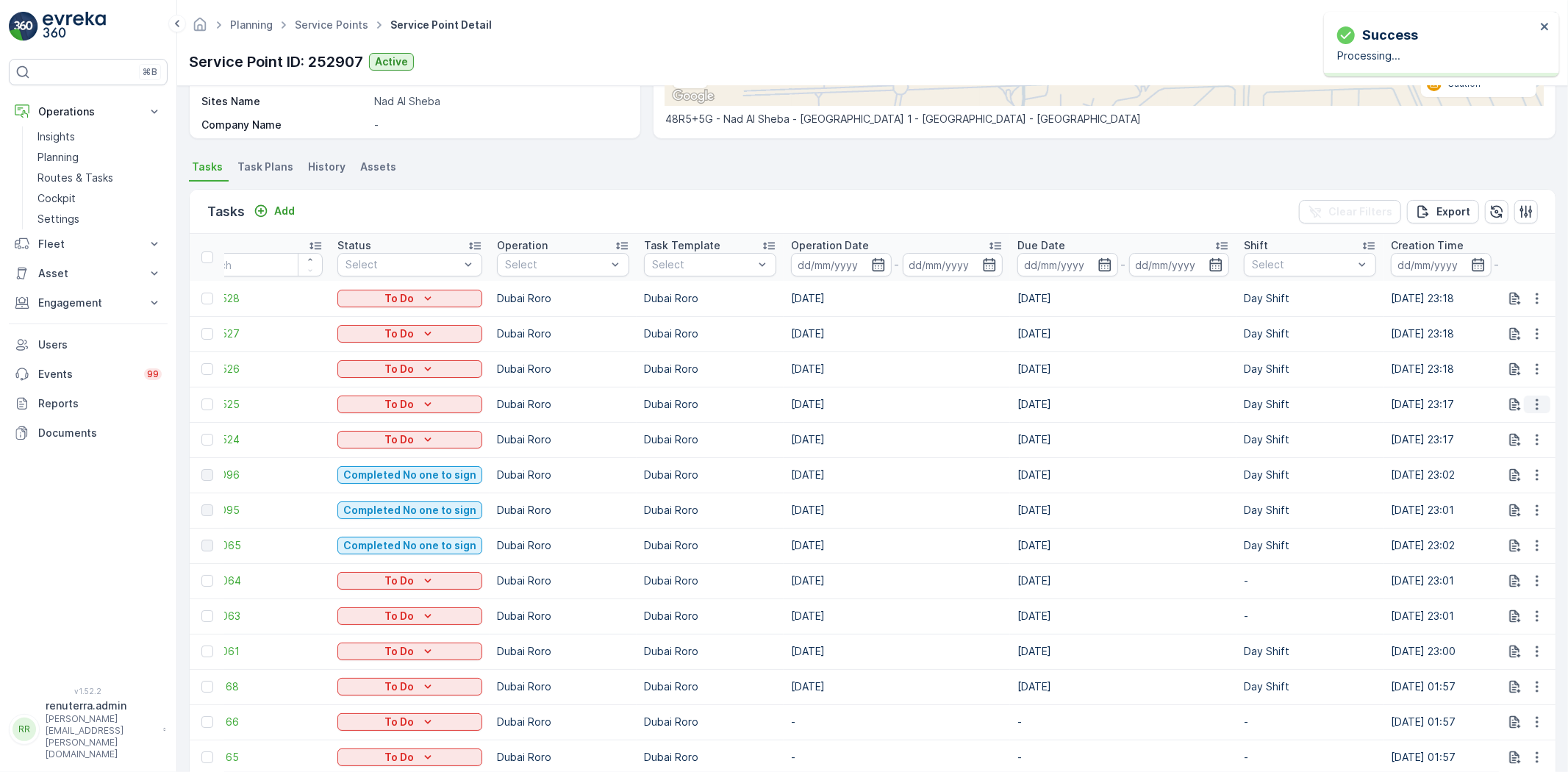
click at [1541, 400] on icon "button" at bounding box center [1537, 404] width 14 height 14
click at [1518, 461] on span "Change Route" at bounding box center [1500, 466] width 72 height 14
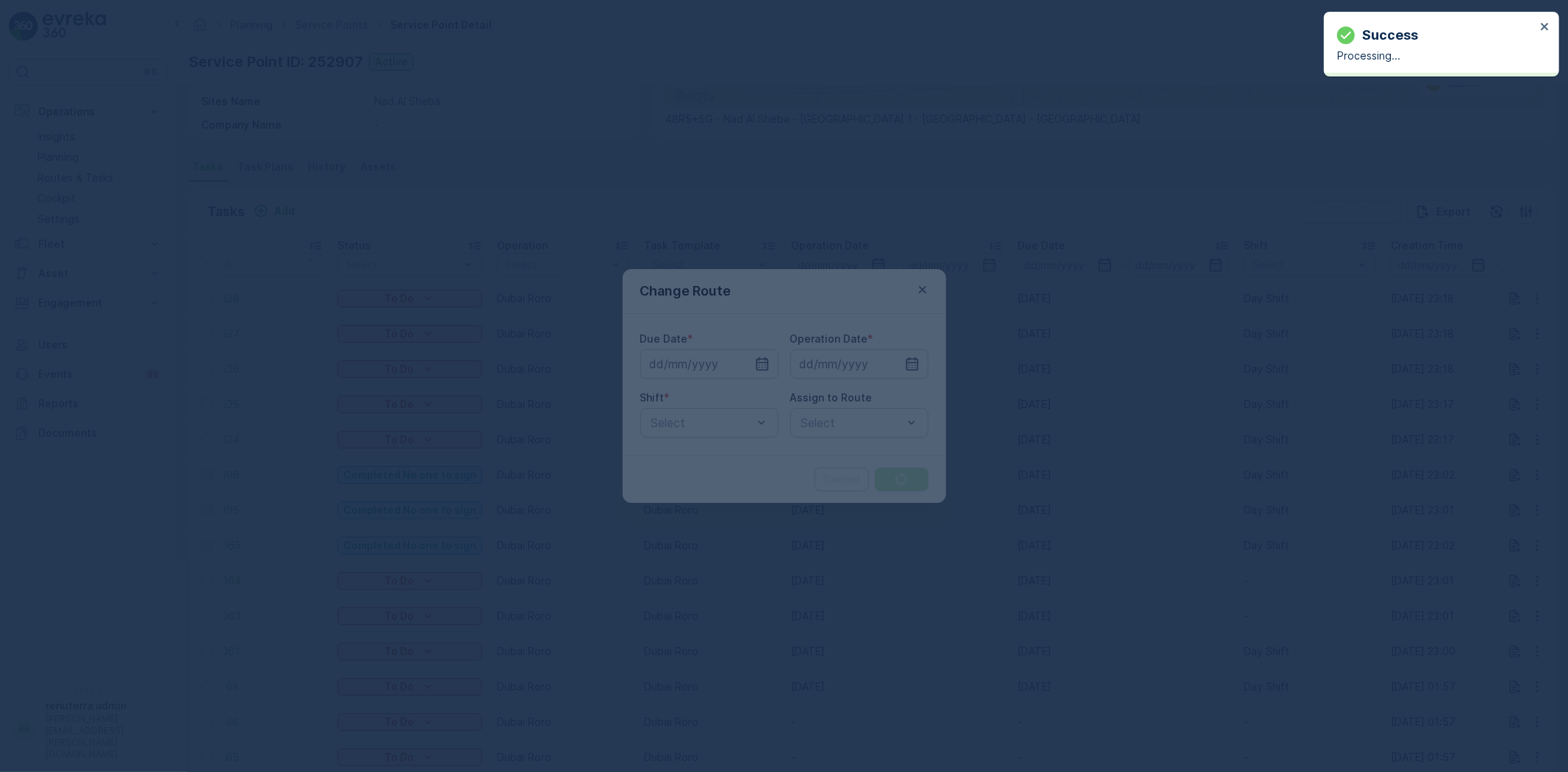
type input "[DATE]"
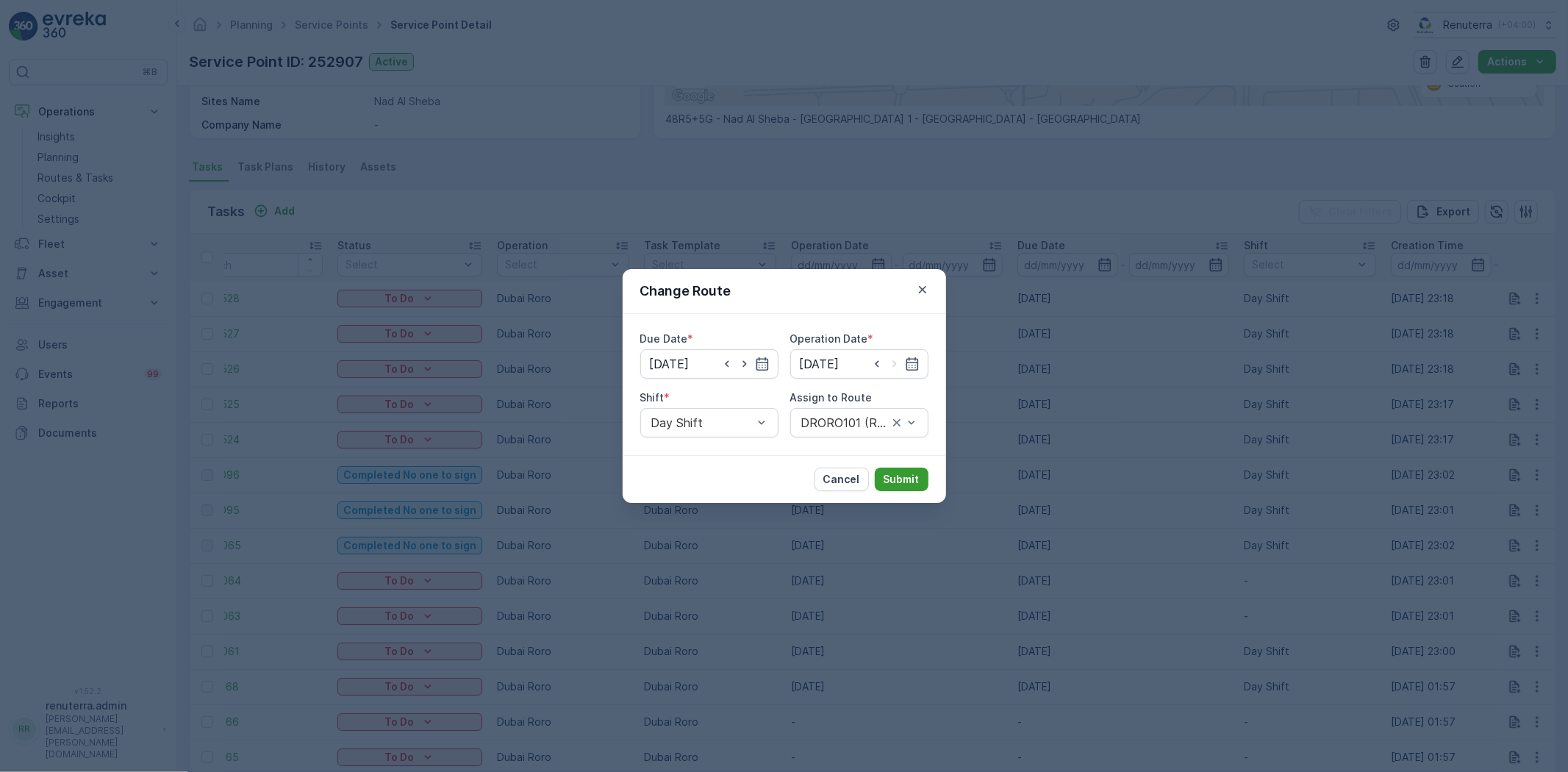
click at [893, 476] on p "Submit" at bounding box center [901, 479] width 36 height 14
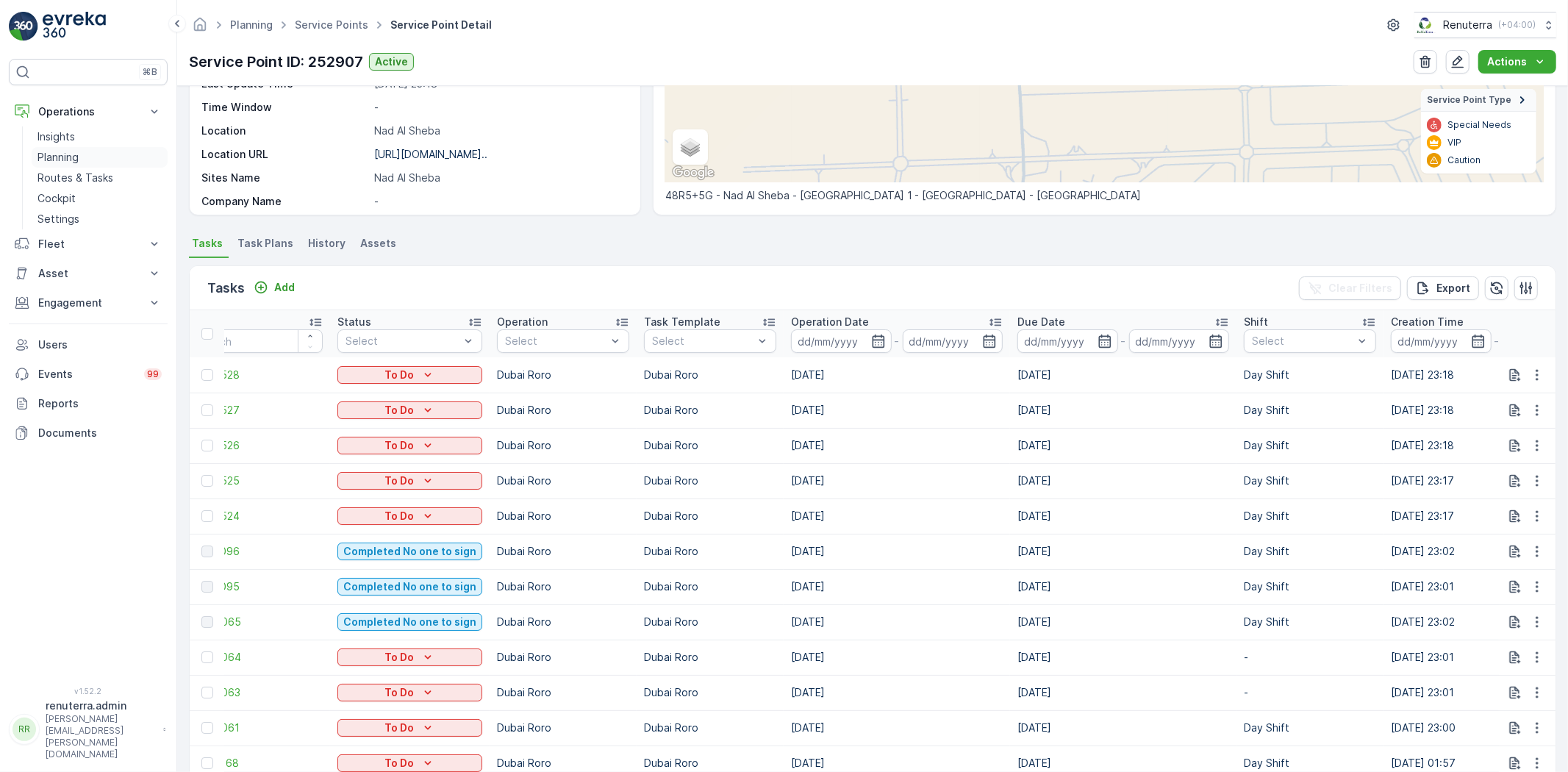
scroll to position [163, 0]
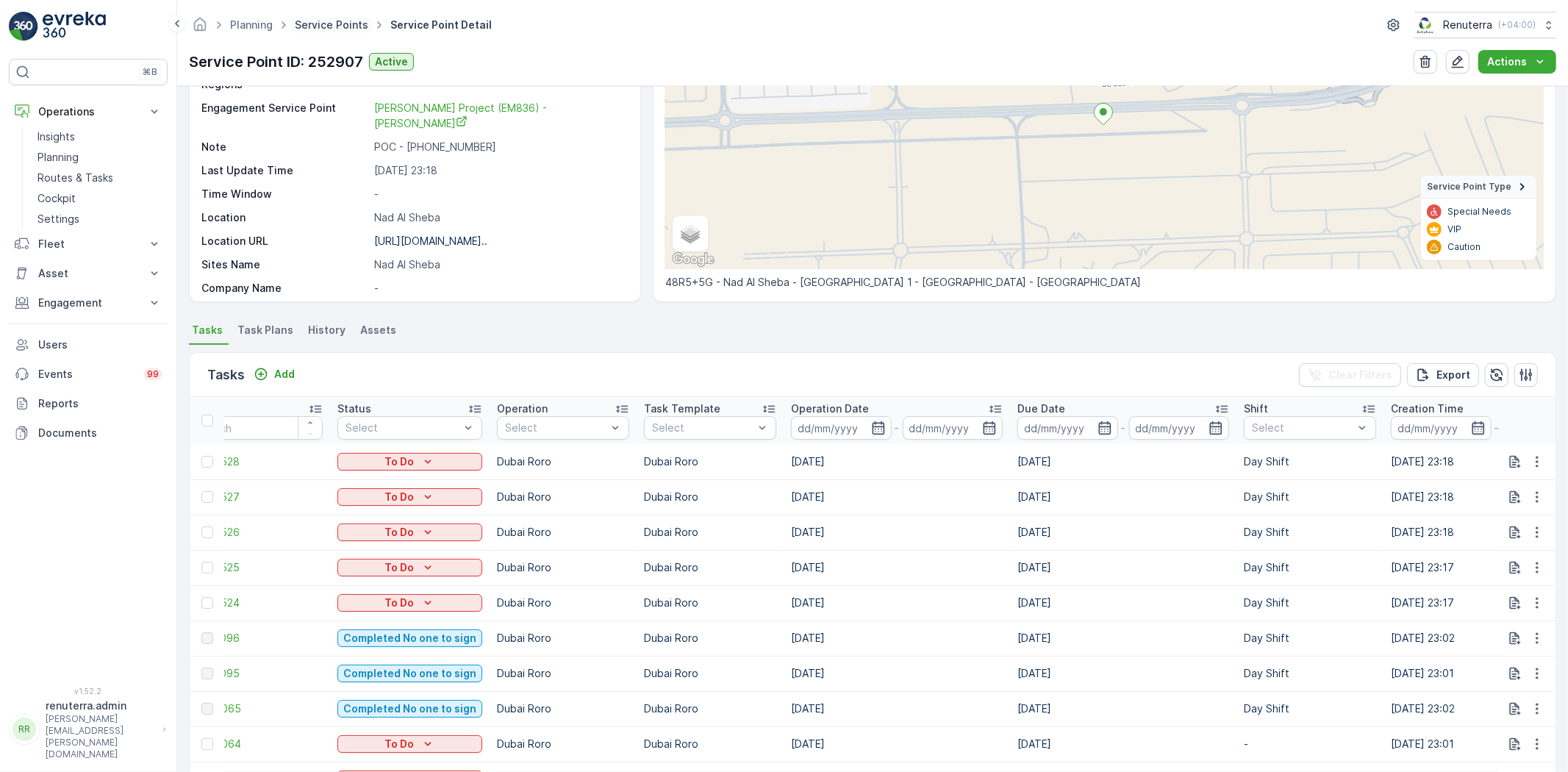
click at [331, 22] on link "Service Points" at bounding box center [331, 25] width 73 height 13
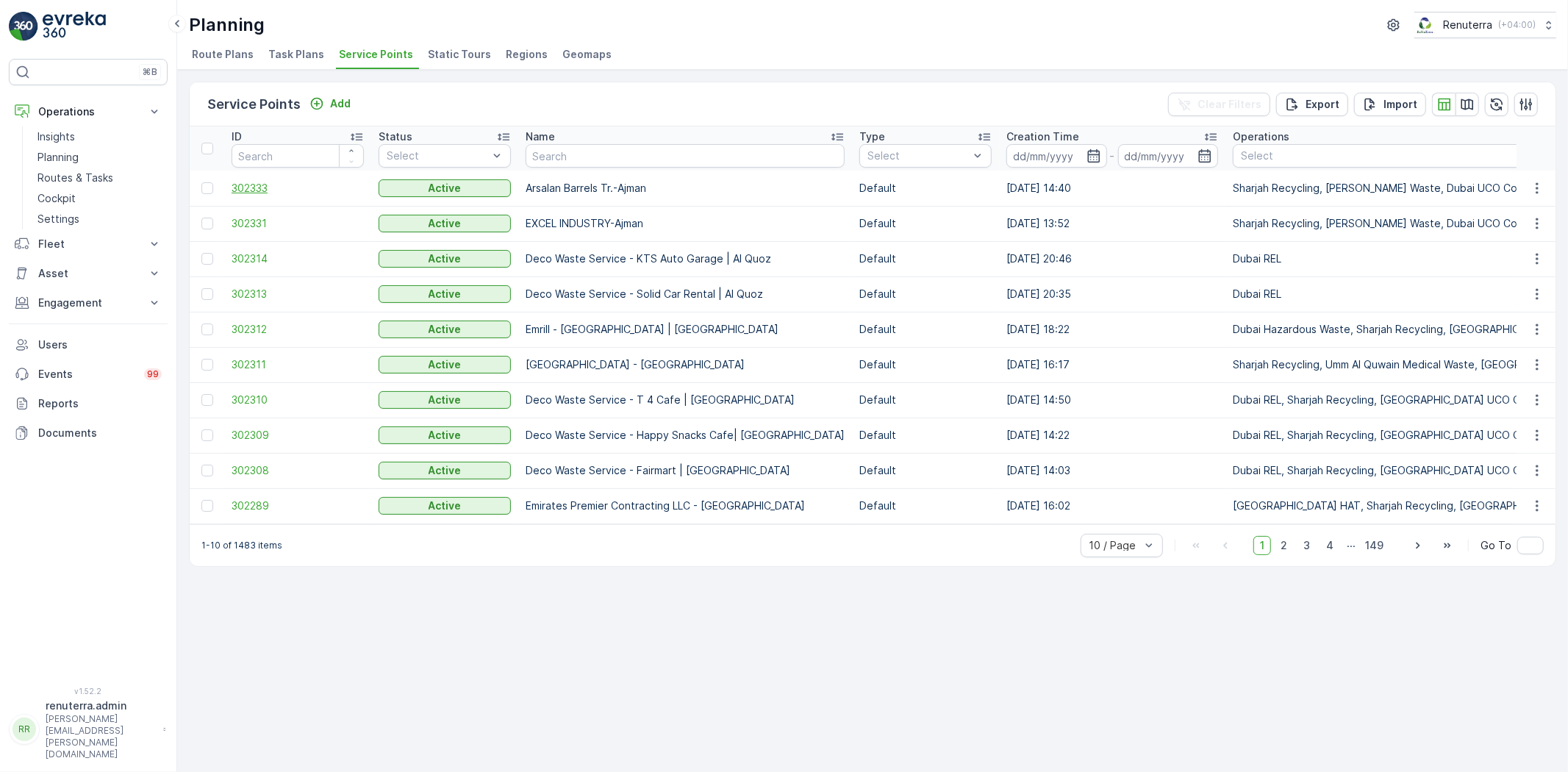
click at [239, 187] on span "302333" at bounding box center [298, 188] width 132 height 14
click at [263, 471] on span "302308" at bounding box center [298, 470] width 132 height 14
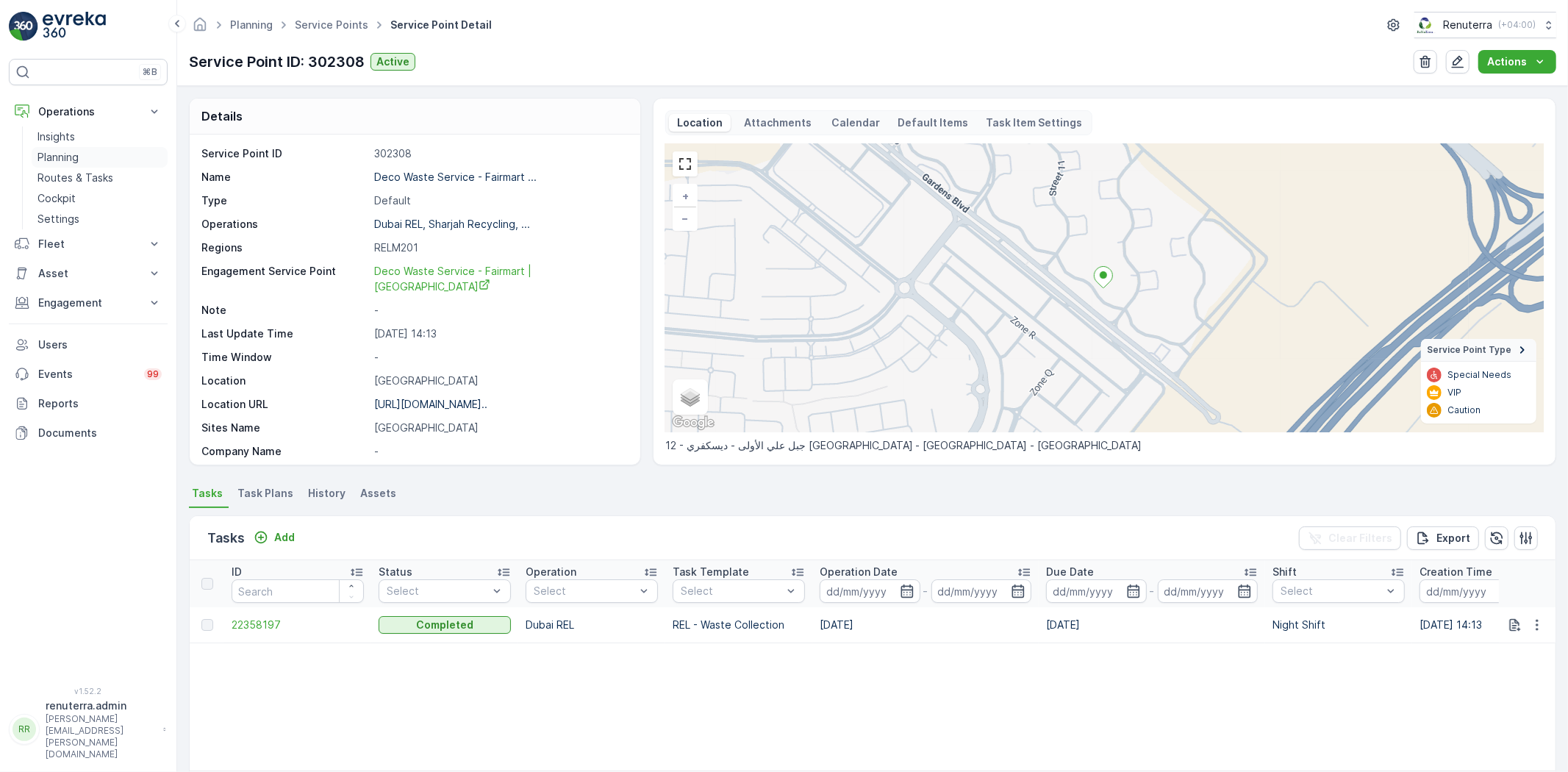
click at [84, 158] on link "Planning" at bounding box center [99, 158] width 136 height 21
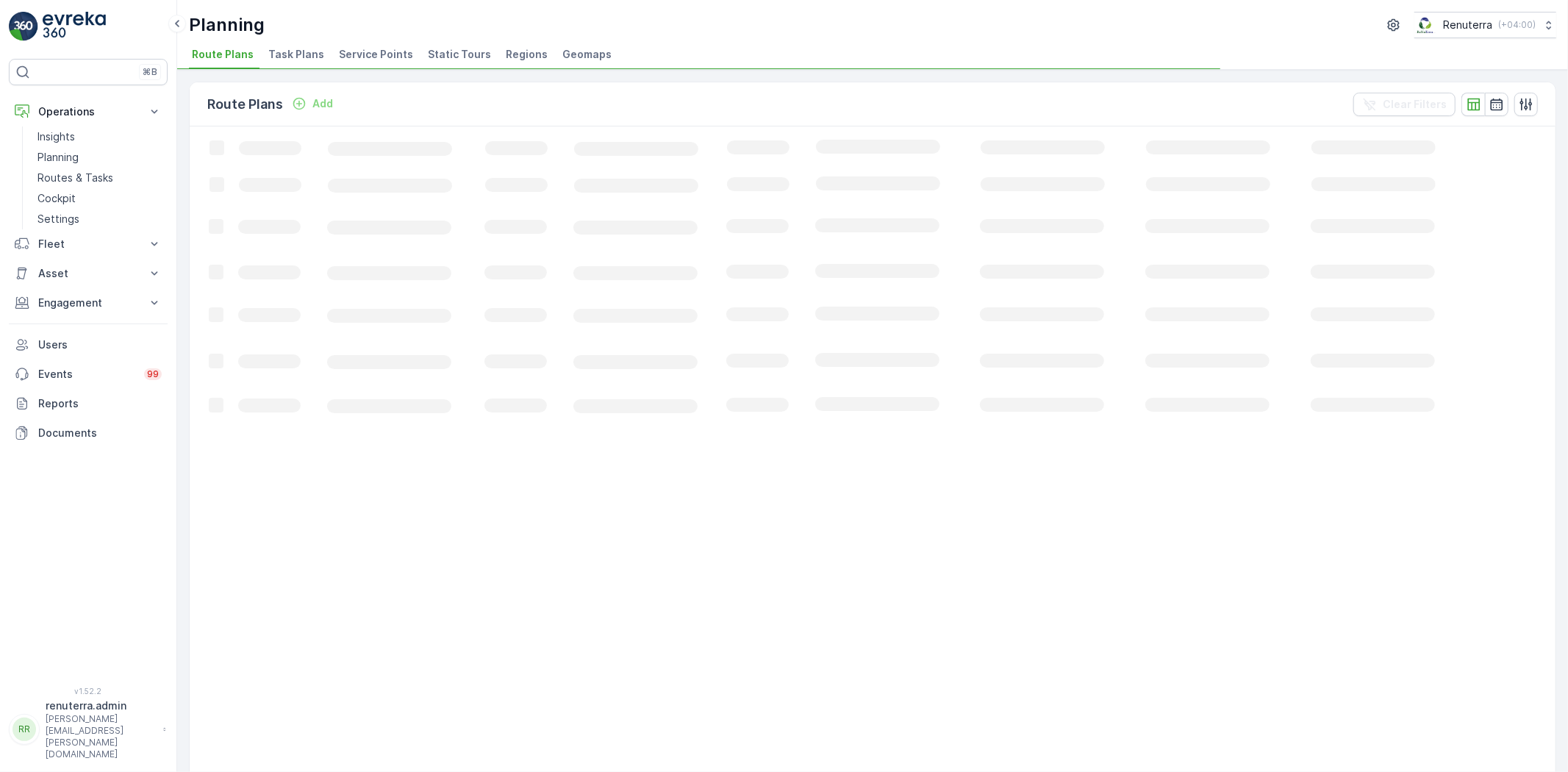
click at [387, 68] on div "Planning Renuterra ( +04:00 ) Route Plans Task Plans Service Points Static Tour…" at bounding box center [872, 35] width 1391 height 70
click at [388, 60] on span "Service Points" at bounding box center [376, 54] width 74 height 14
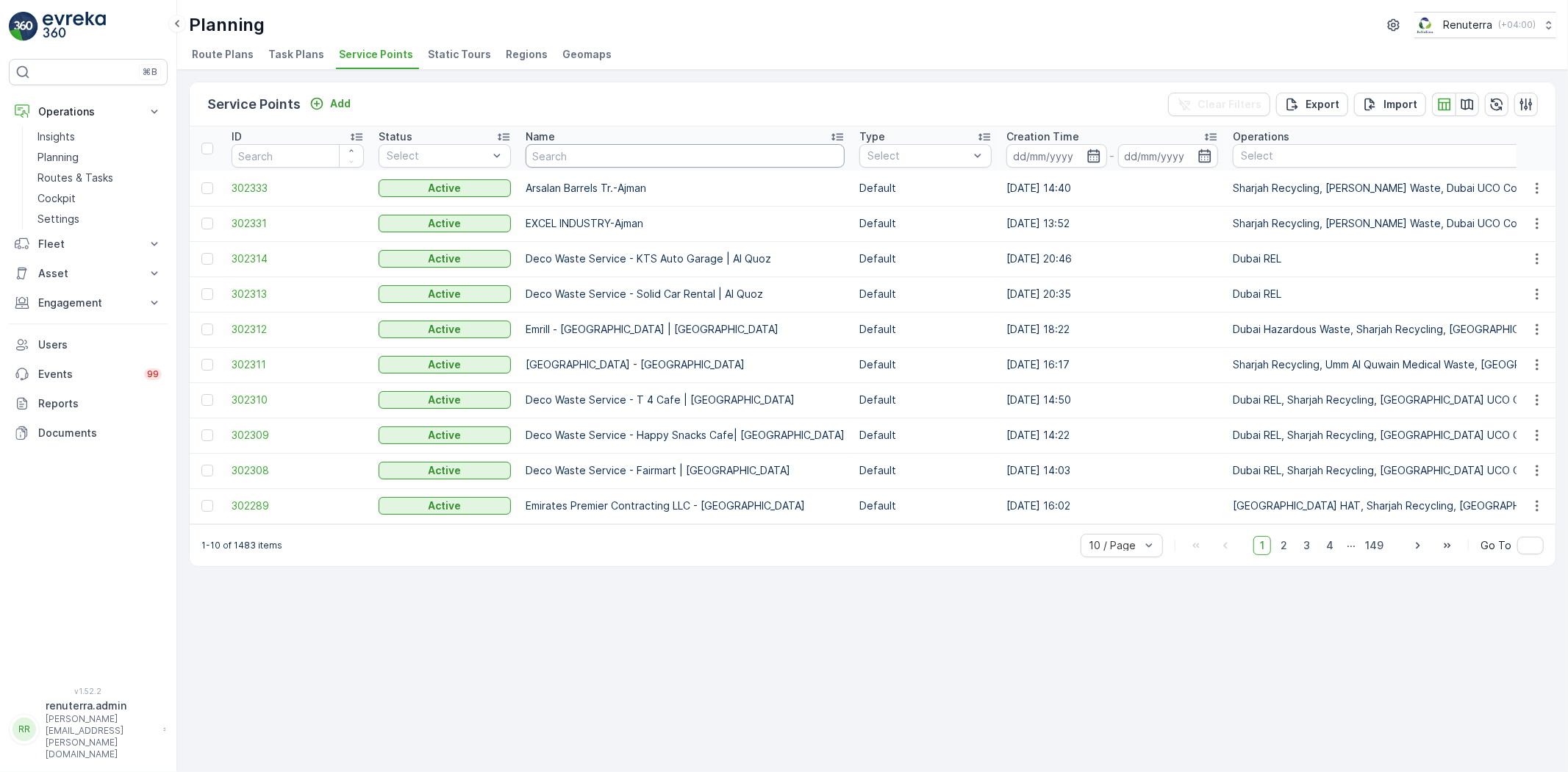
click at [607, 159] on input "text" at bounding box center [685, 156] width 319 height 24
type input "Salam"
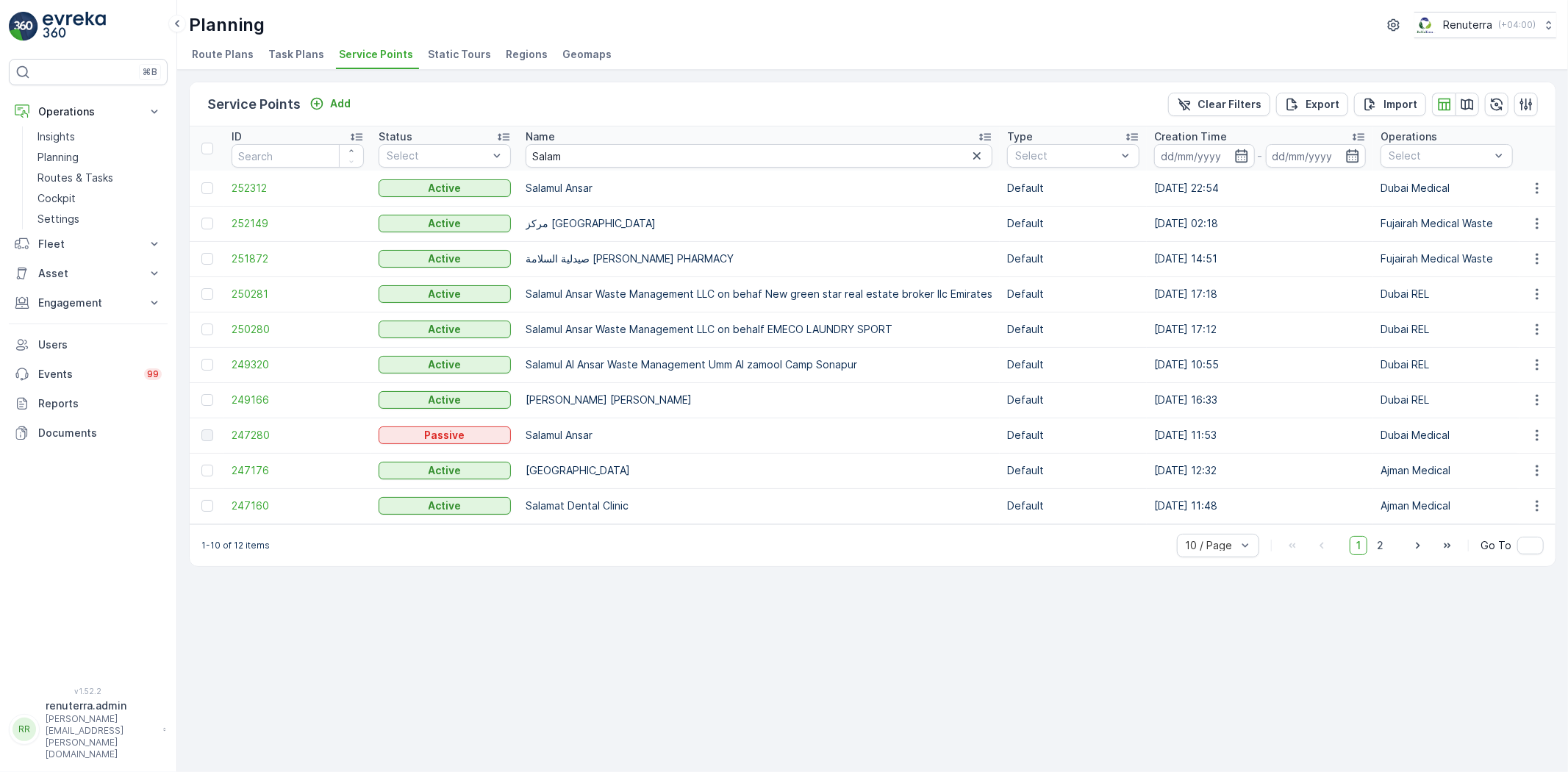
click at [224, 175] on td "252312" at bounding box center [298, 188] width 147 height 35
click at [238, 187] on span "252312" at bounding box center [298, 188] width 132 height 14
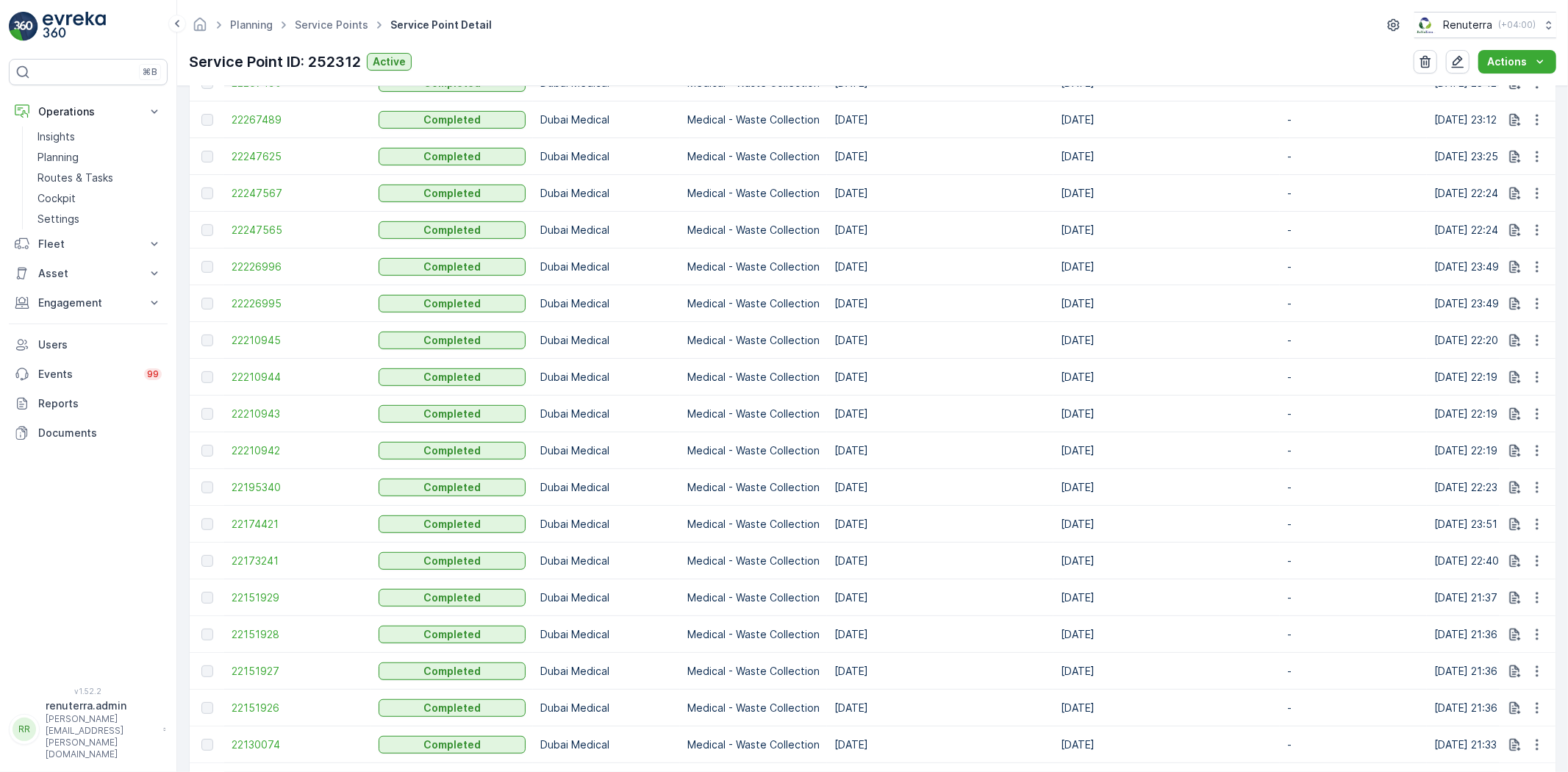
scroll to position [1062, 0]
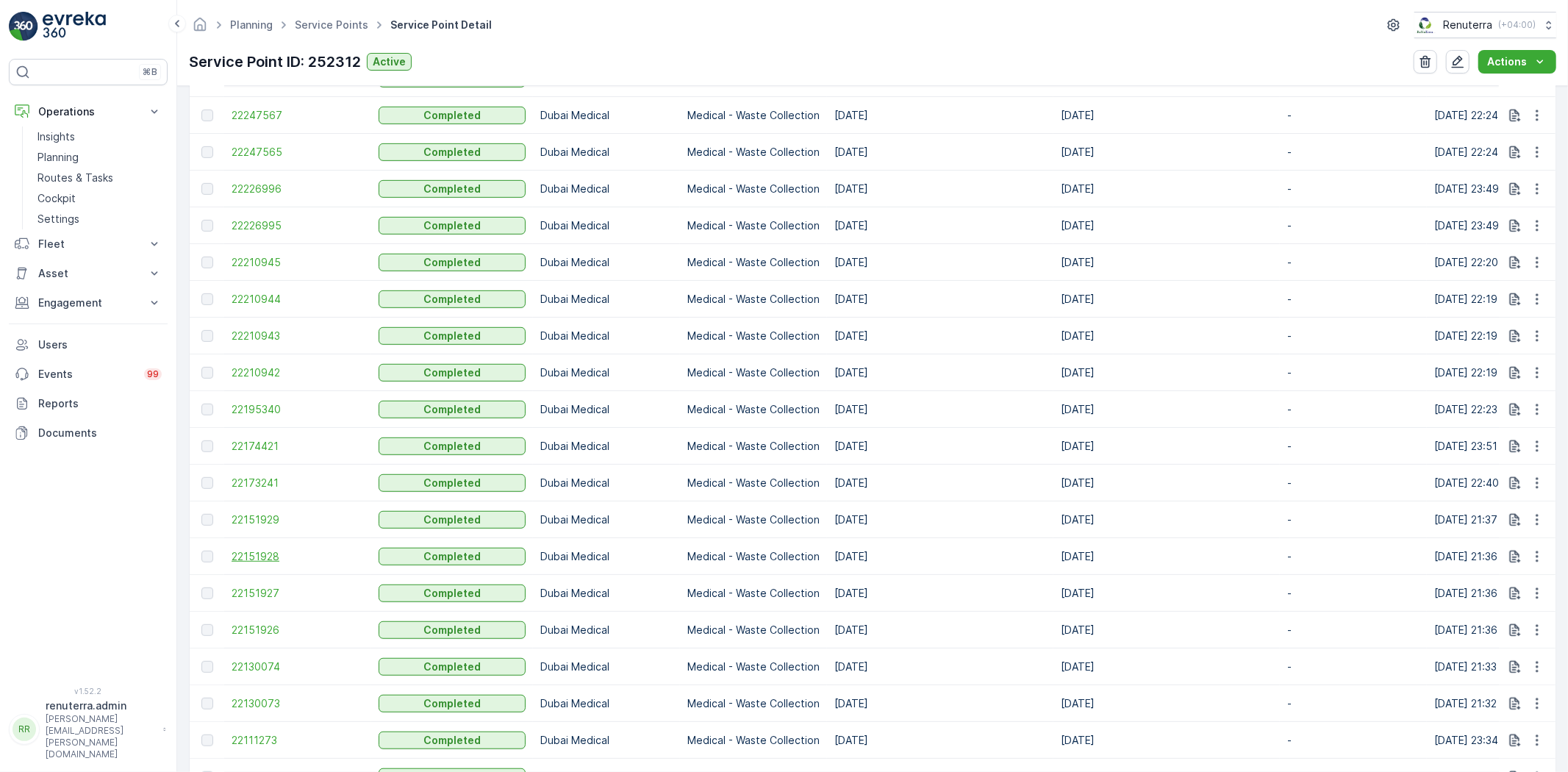
click at [255, 563] on span "22151928" at bounding box center [298, 556] width 132 height 14
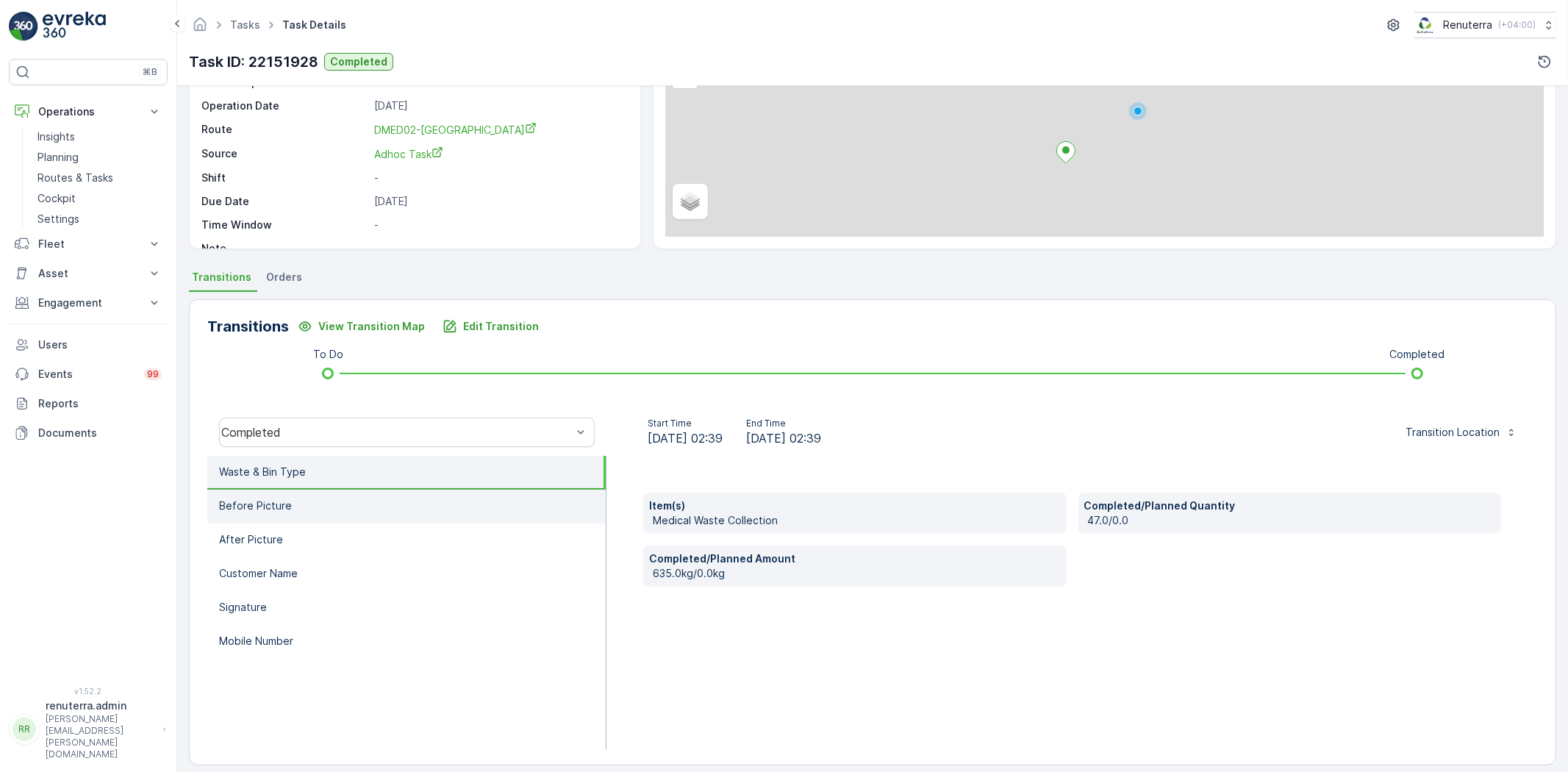
scroll to position [154, 0]
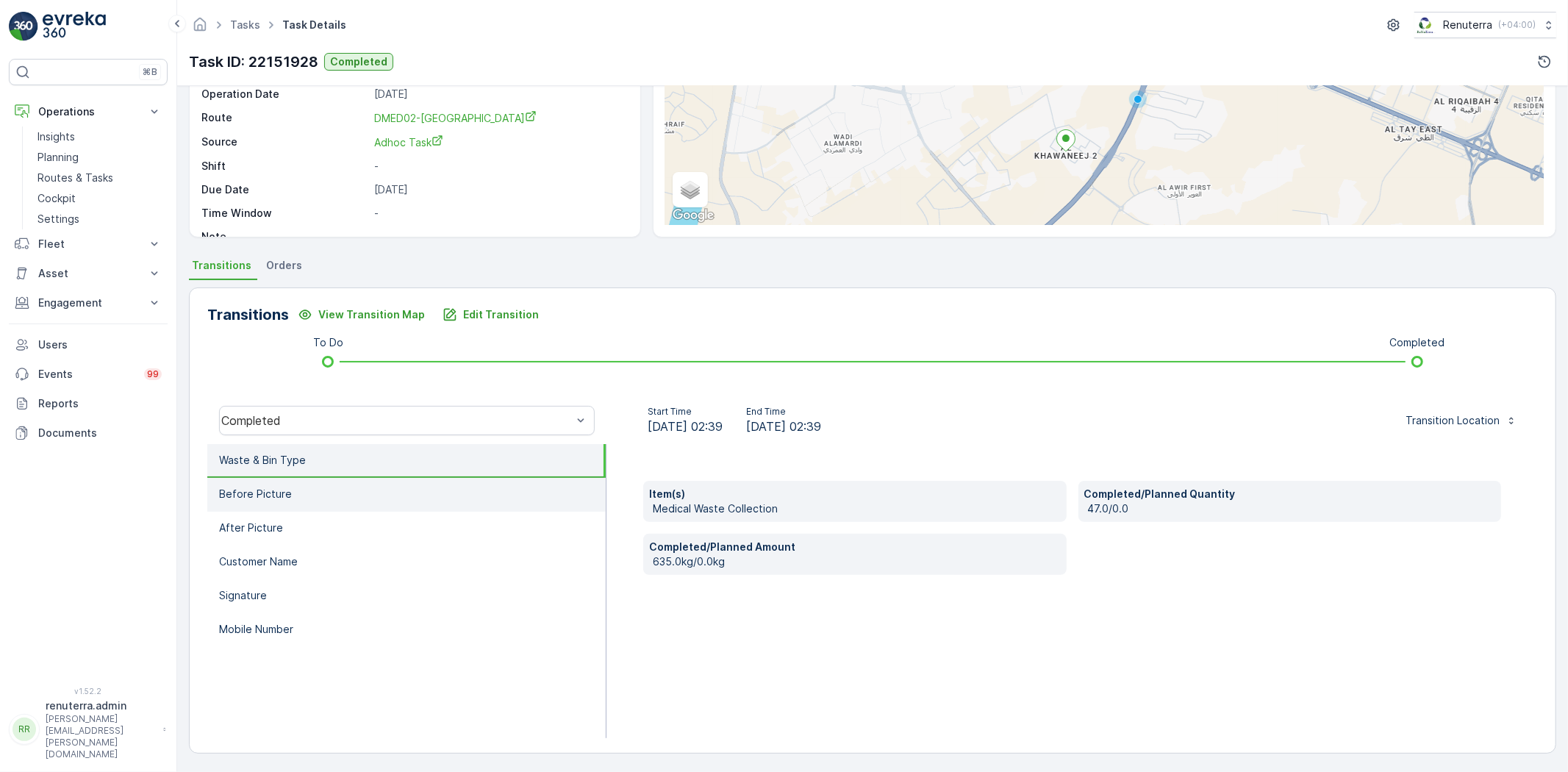
click at [331, 505] on li "Before Picture" at bounding box center [406, 494] width 399 height 33
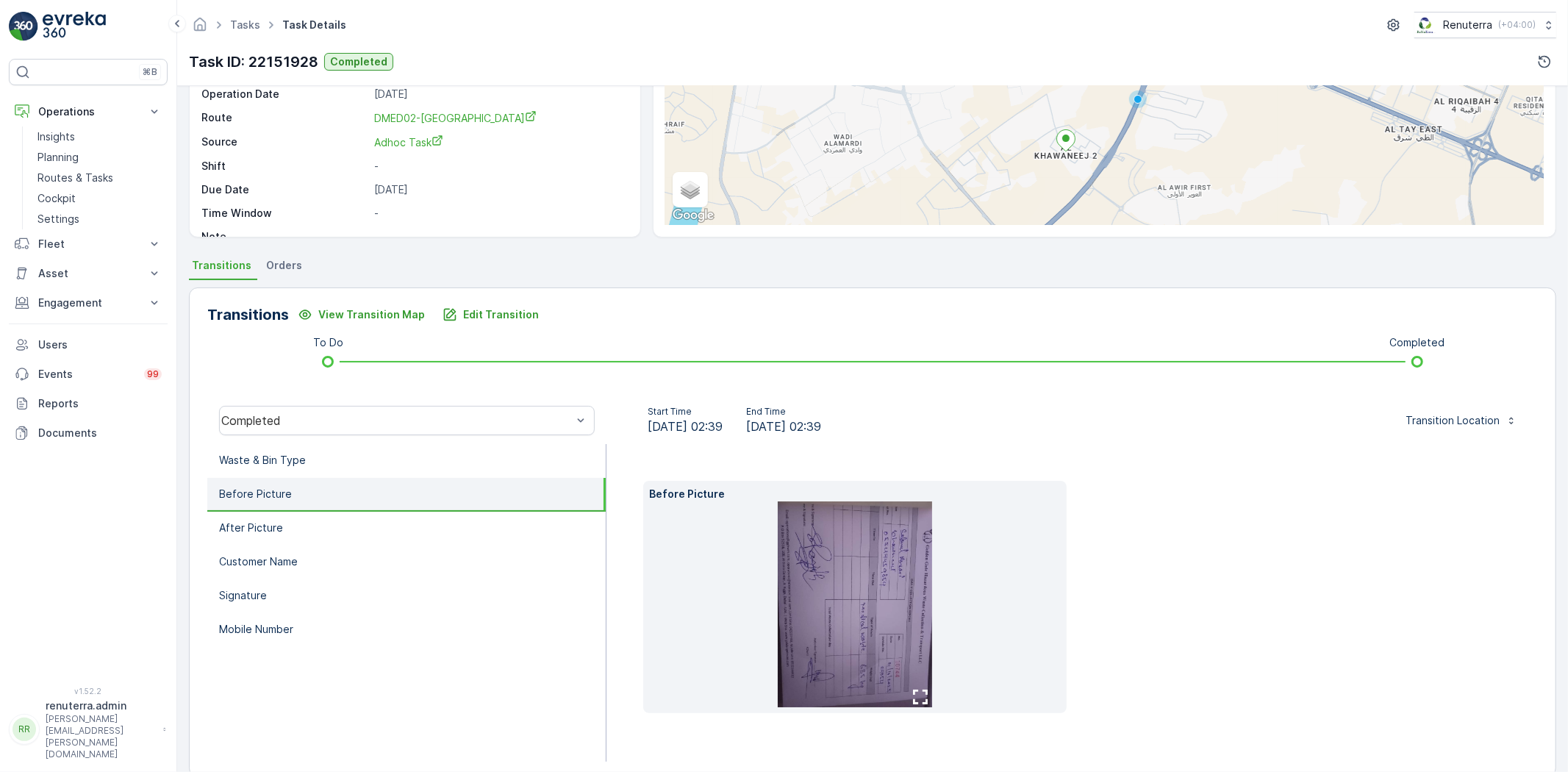
click at [866, 546] on img at bounding box center [855, 604] width 154 height 206
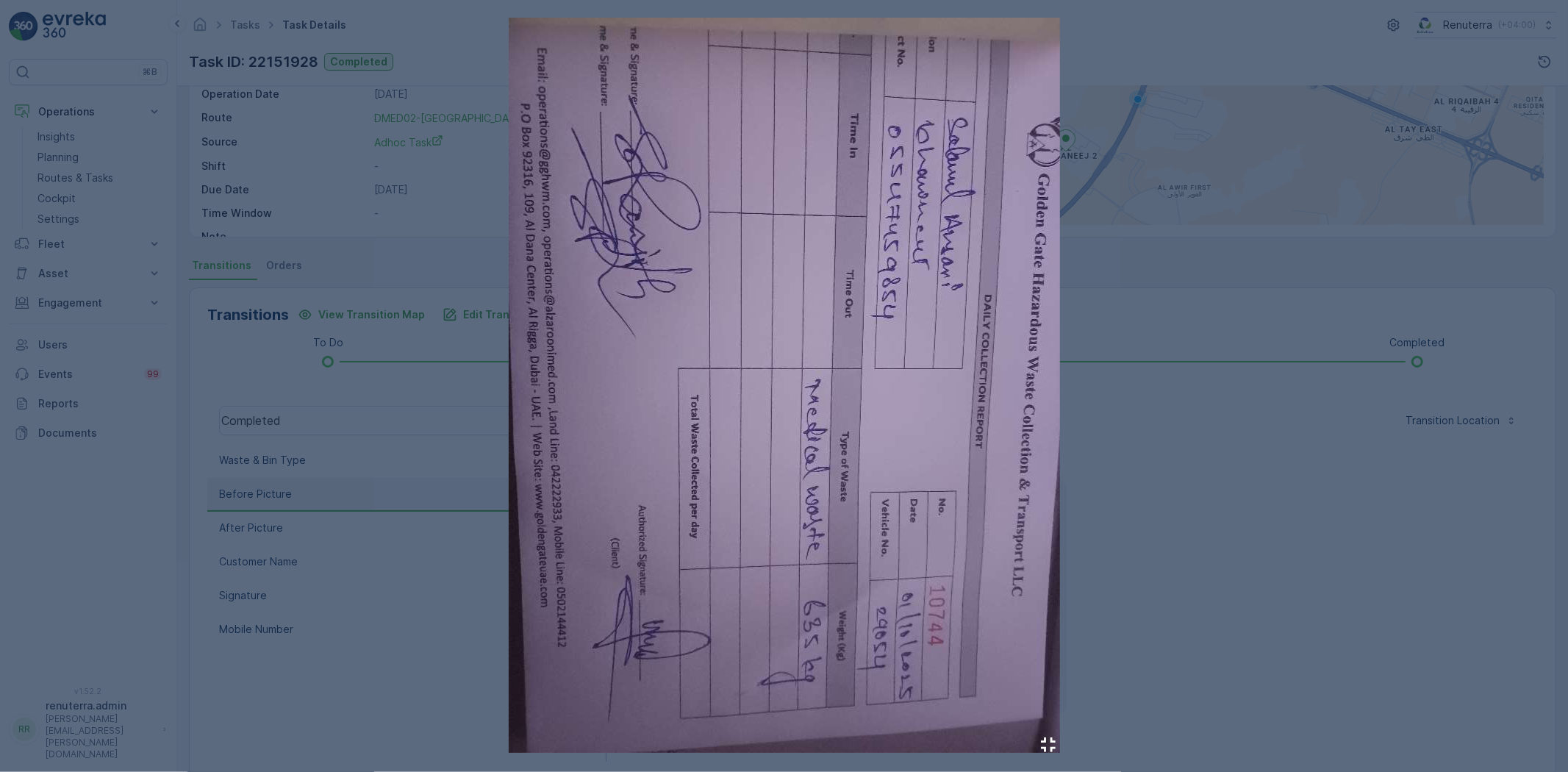
click at [1363, 422] on div at bounding box center [784, 386] width 1568 height 772
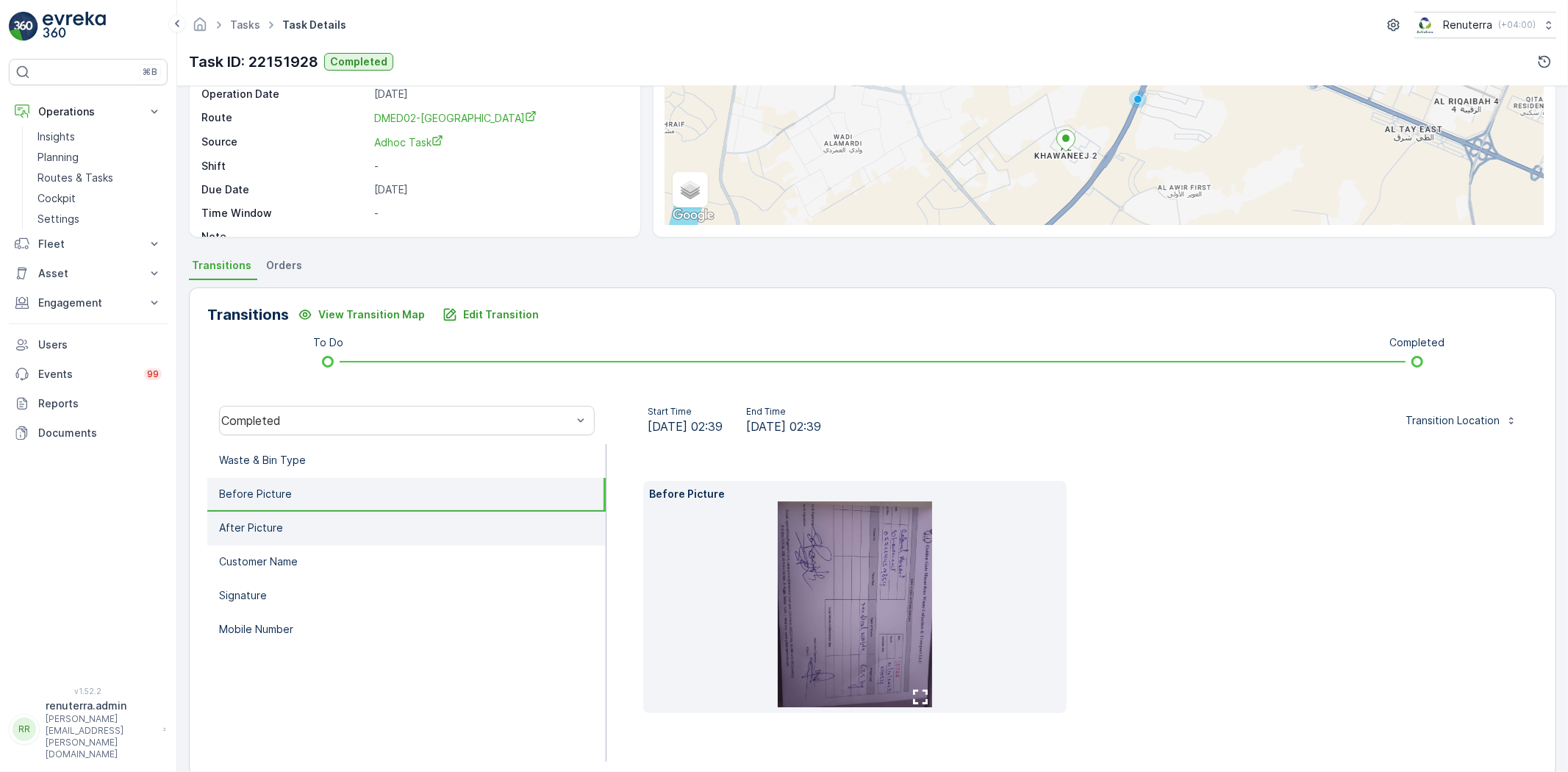
click at [297, 530] on li "After Picture" at bounding box center [406, 528] width 399 height 33
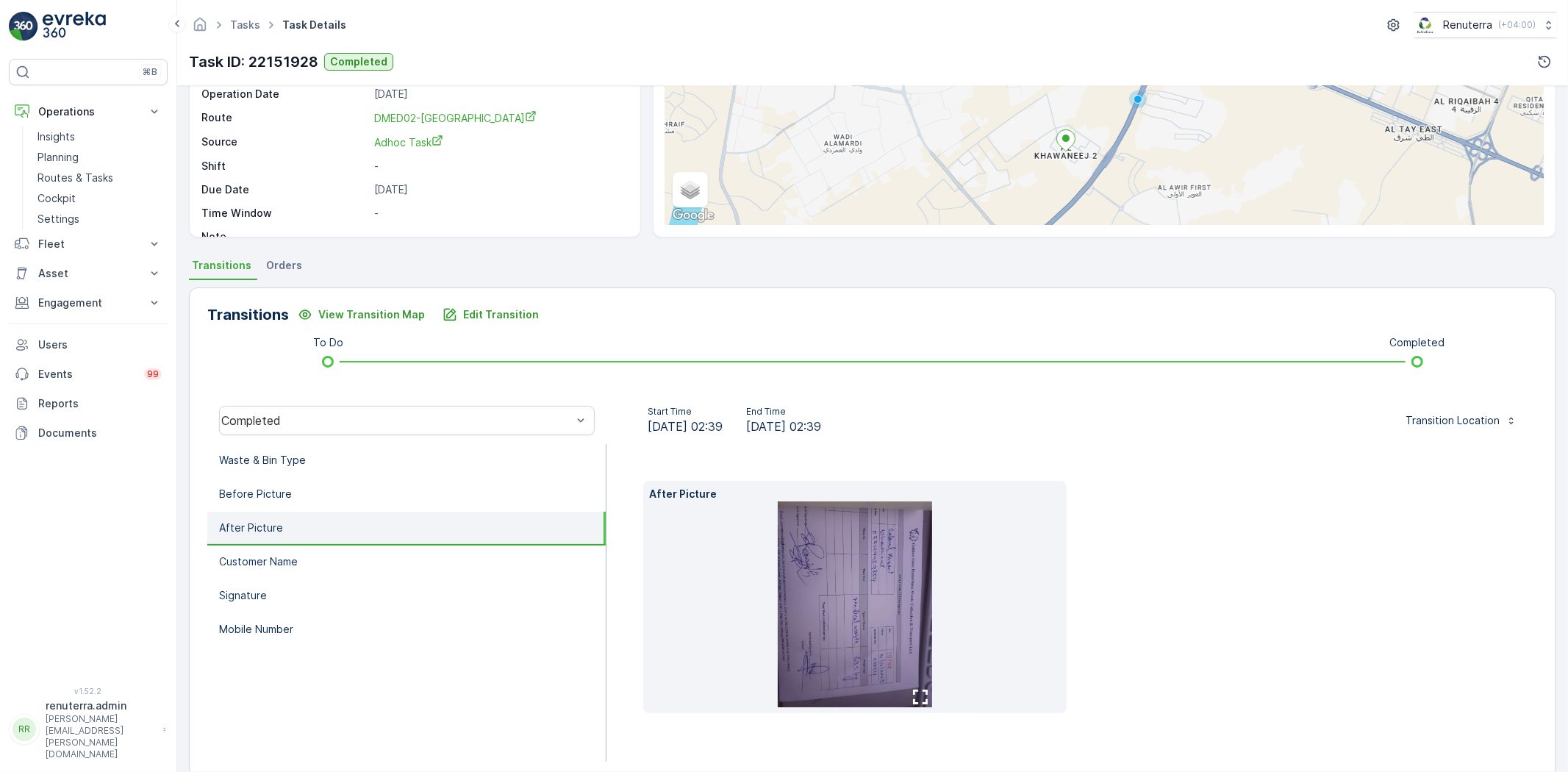
click at [862, 609] on img at bounding box center [855, 604] width 154 height 206
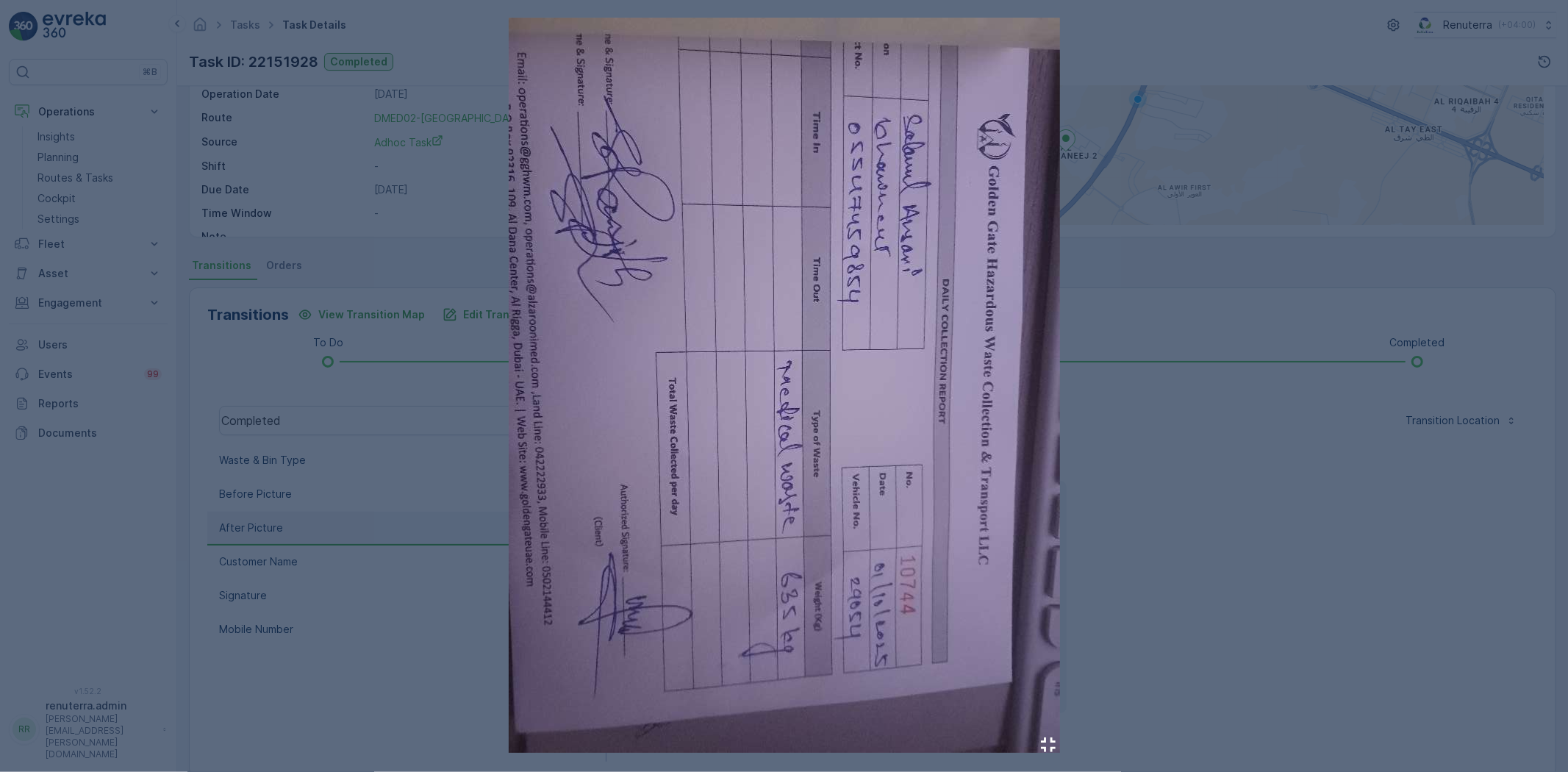
click at [1296, 555] on div at bounding box center [784, 386] width 1568 height 772
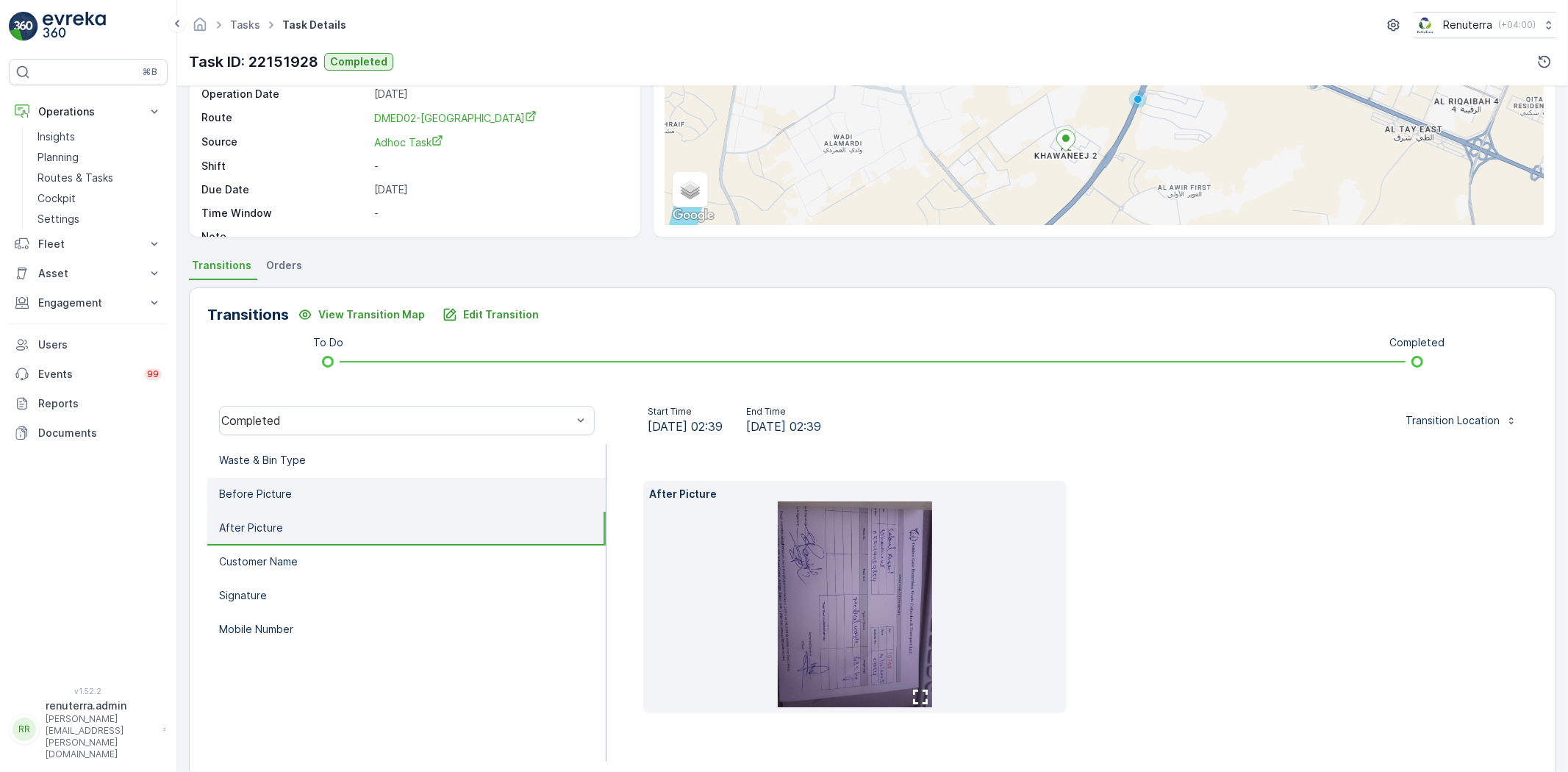
click at [311, 505] on li "Before Picture" at bounding box center [406, 494] width 399 height 33
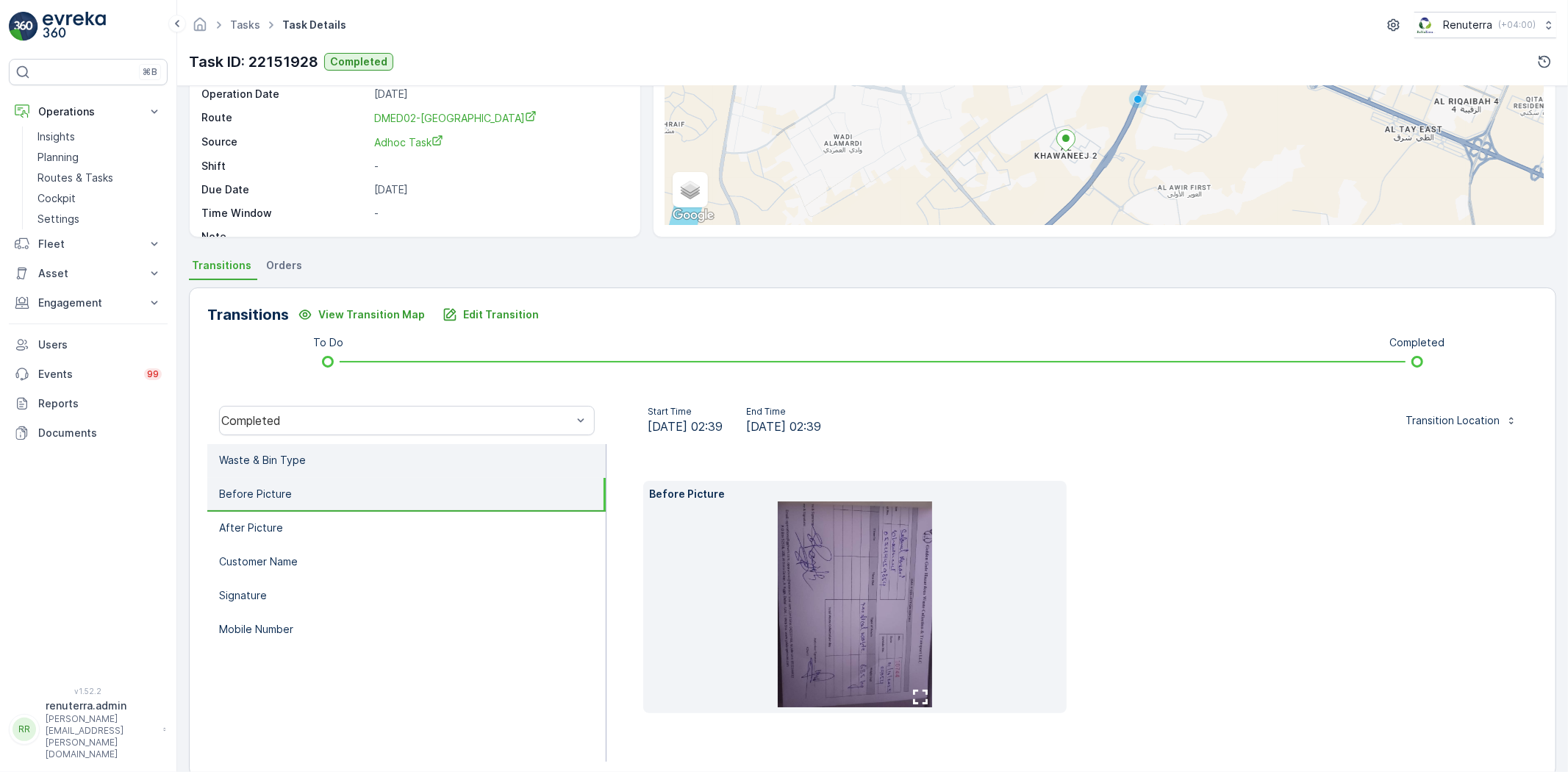
click at [322, 457] on li "Waste & Bin Type" at bounding box center [406, 461] width 399 height 33
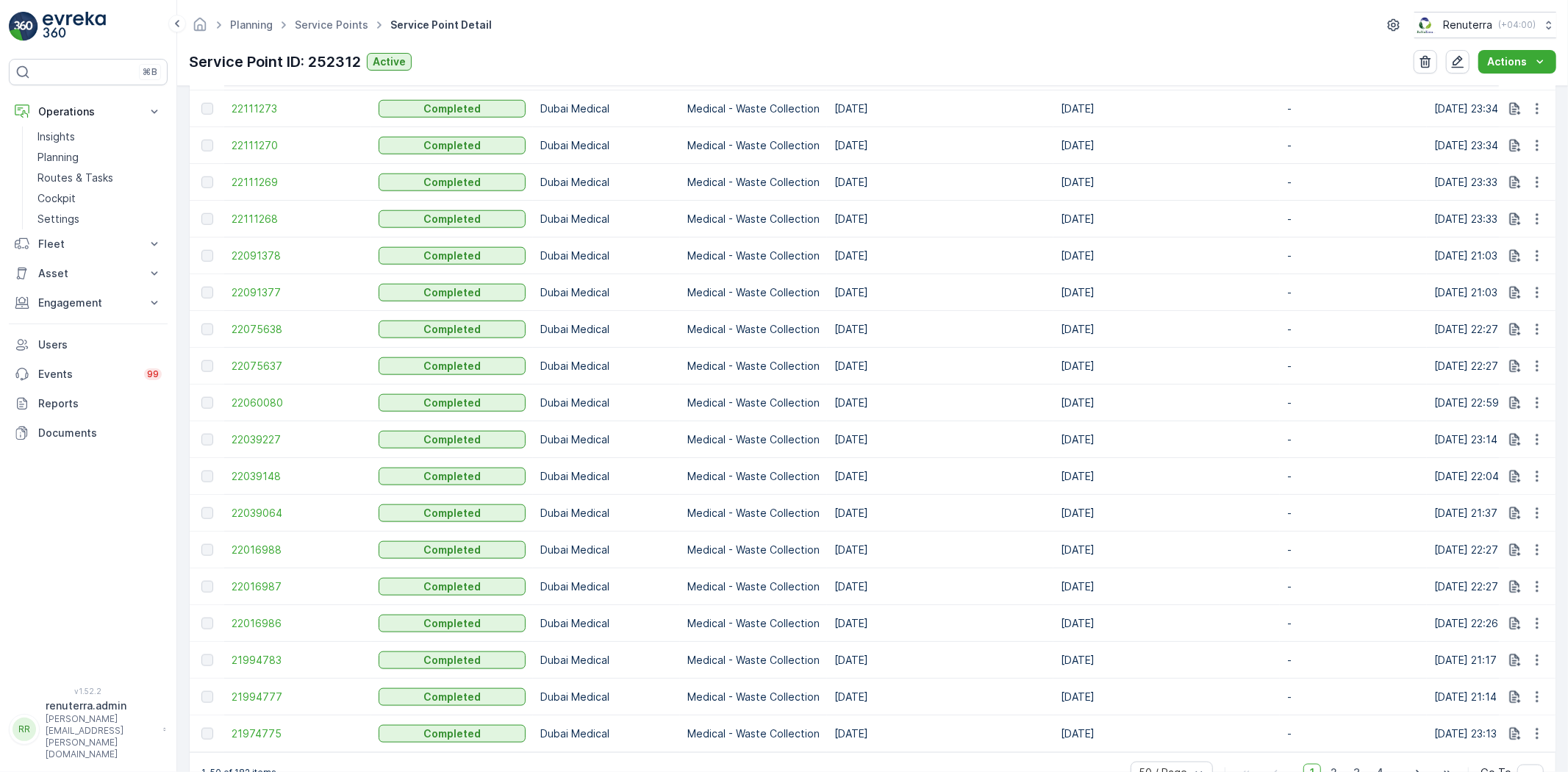
scroll to position [1765, 0]
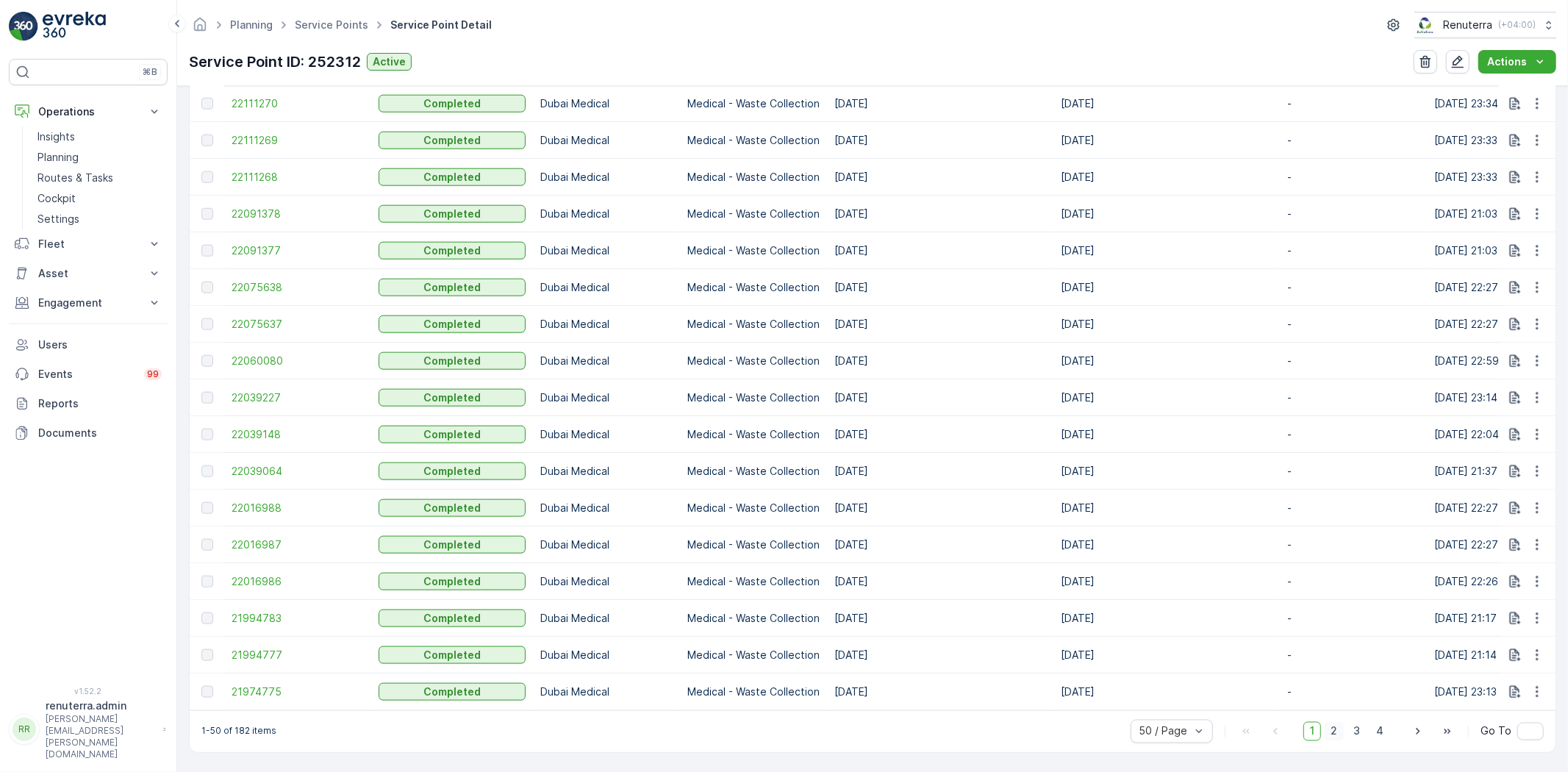
click at [1326, 733] on span "2" at bounding box center [1333, 731] width 20 height 19
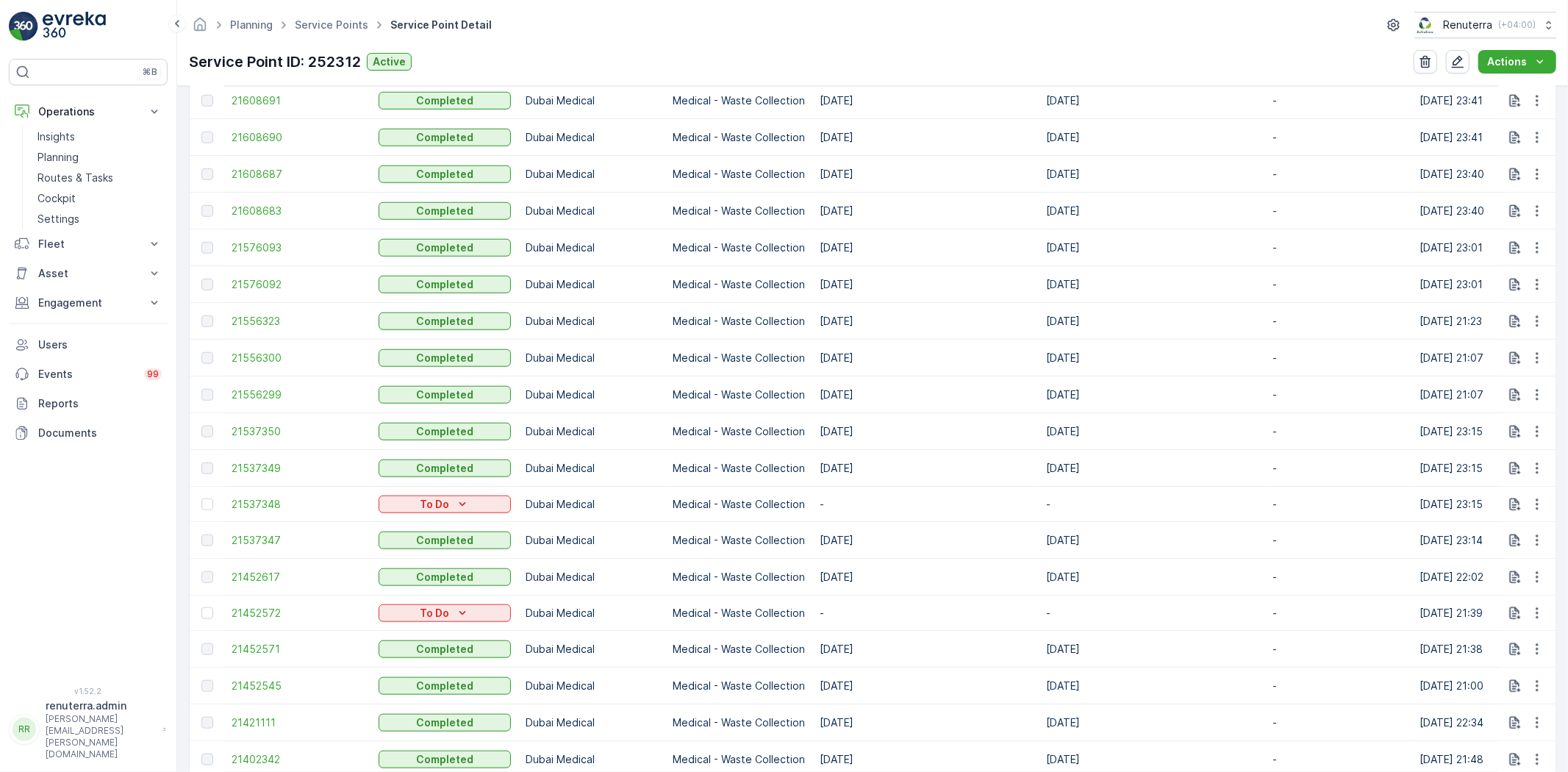
scroll to position [1759, 0]
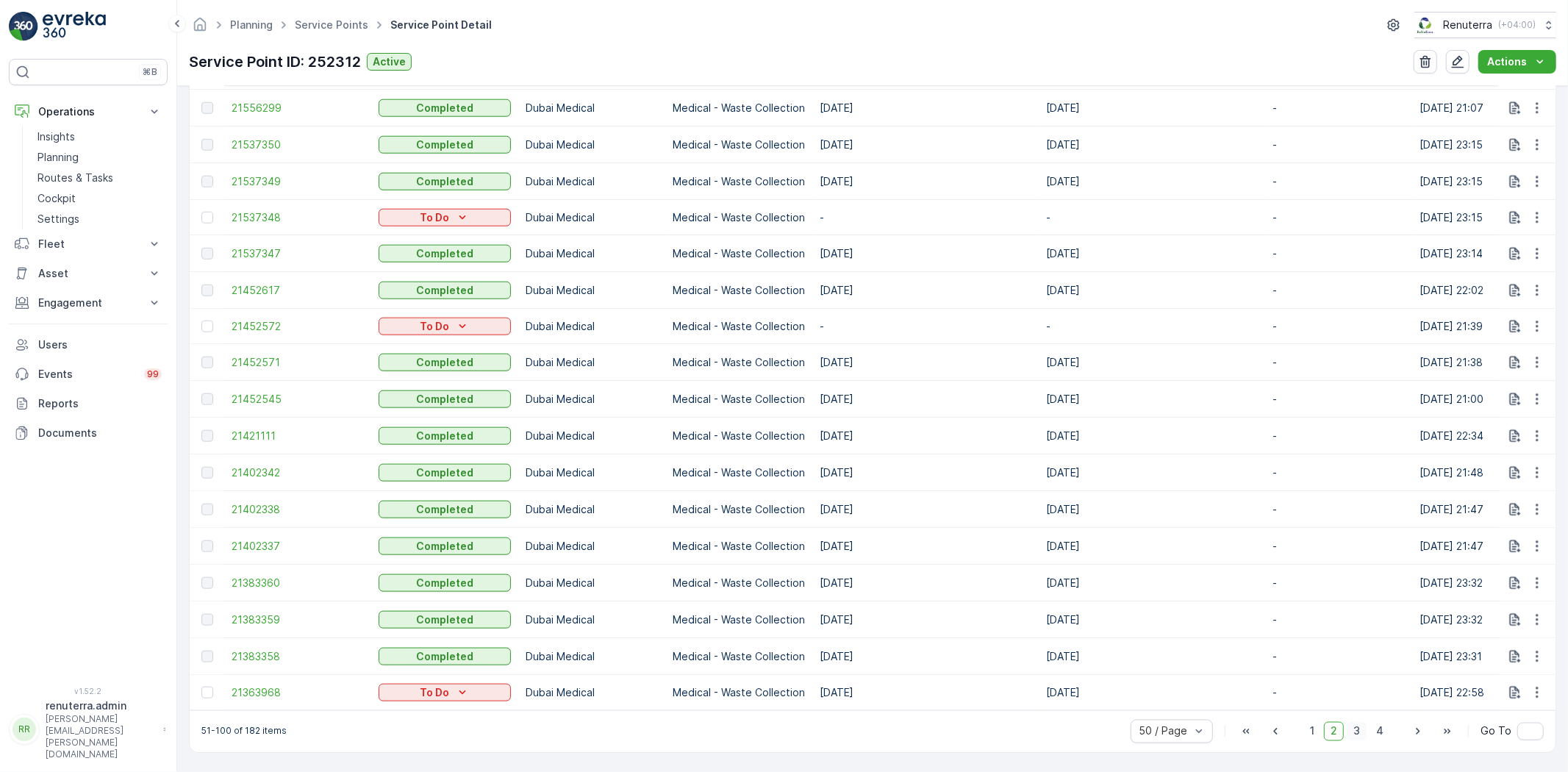
click at [1363, 733] on span "3" at bounding box center [1356, 731] width 20 height 19
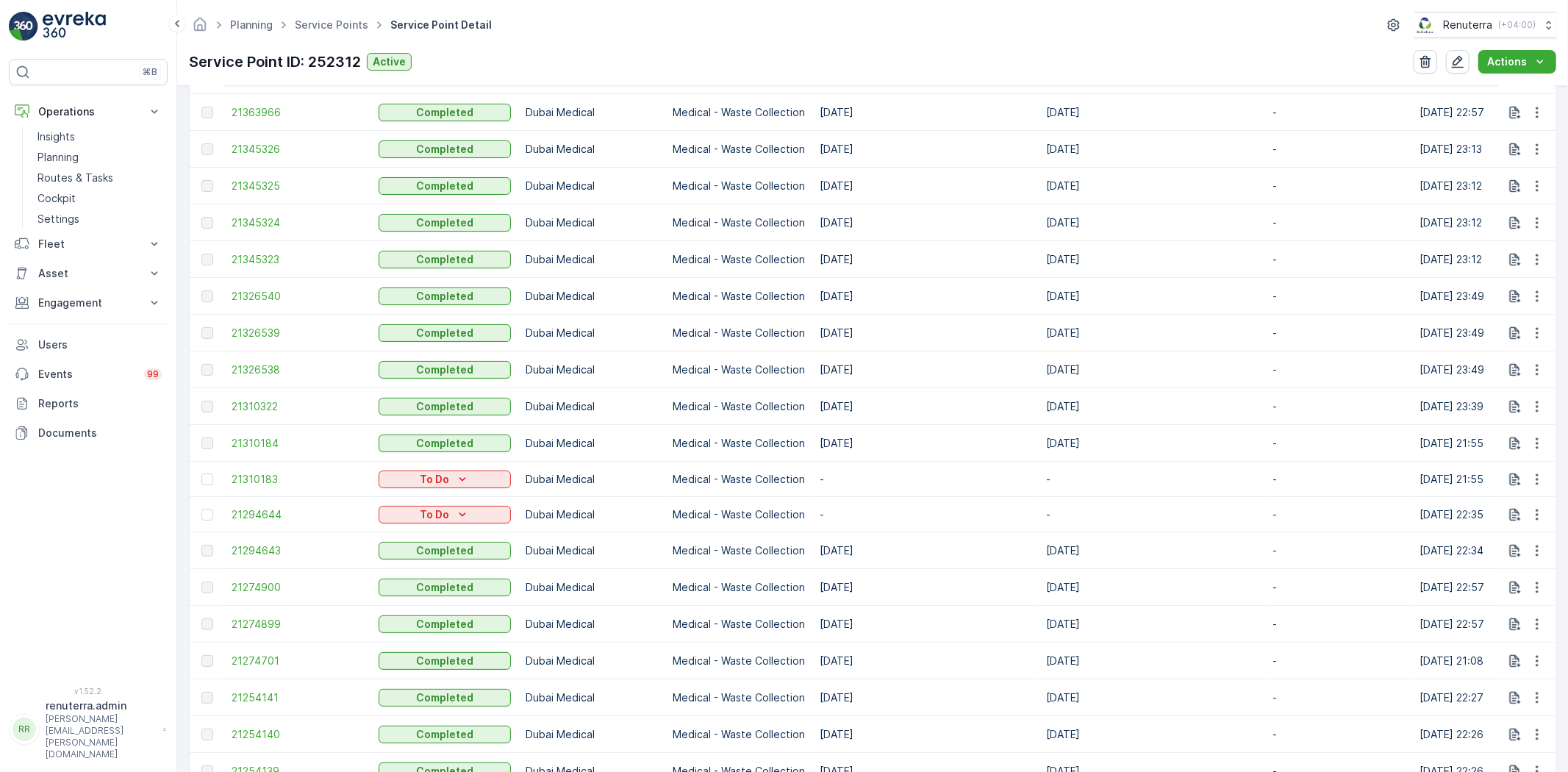
scroll to position [533, 0]
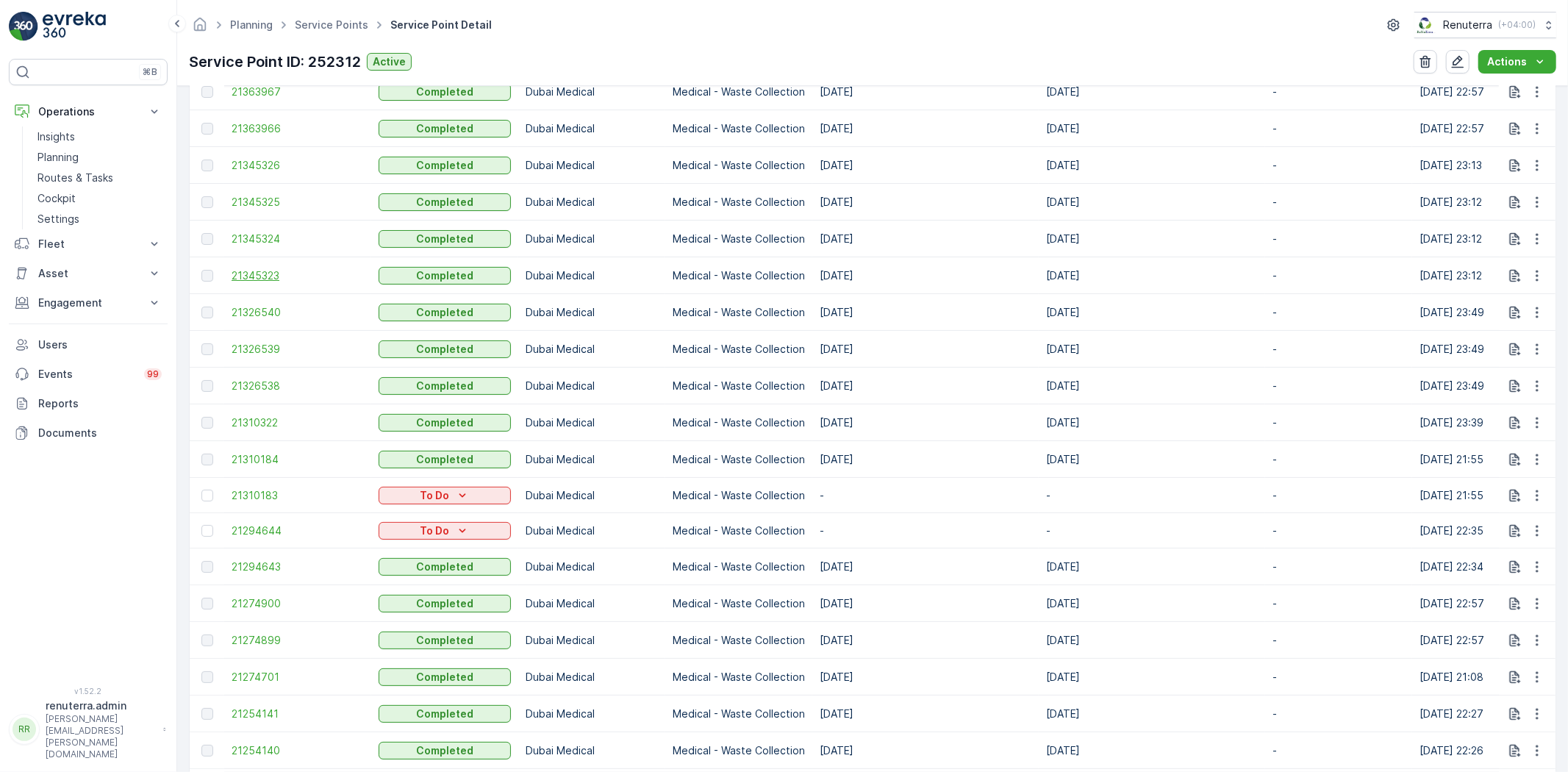
click at [244, 274] on span "21345323" at bounding box center [298, 275] width 132 height 14
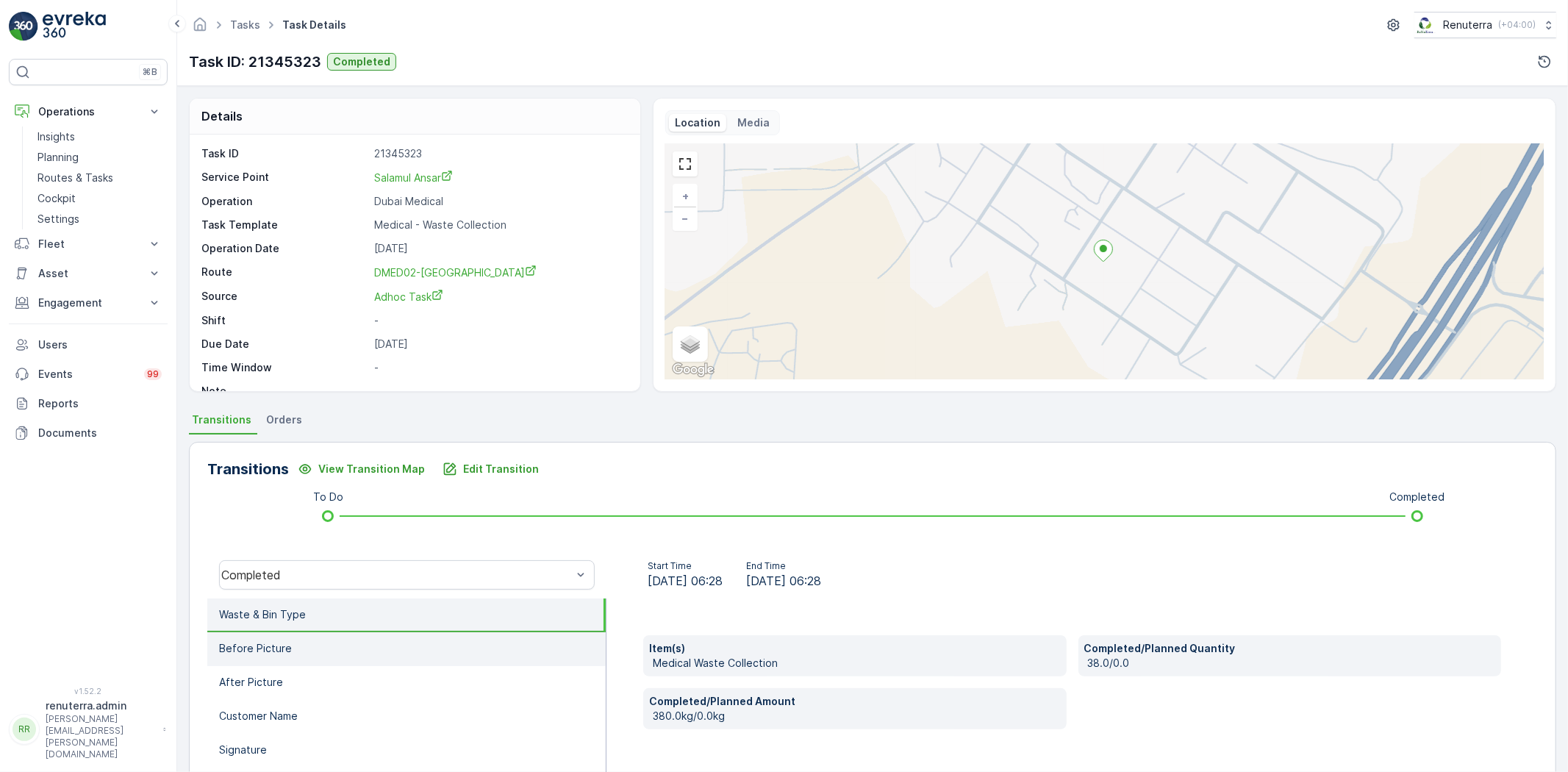
click at [333, 657] on li "Before Picture" at bounding box center [406, 649] width 399 height 33
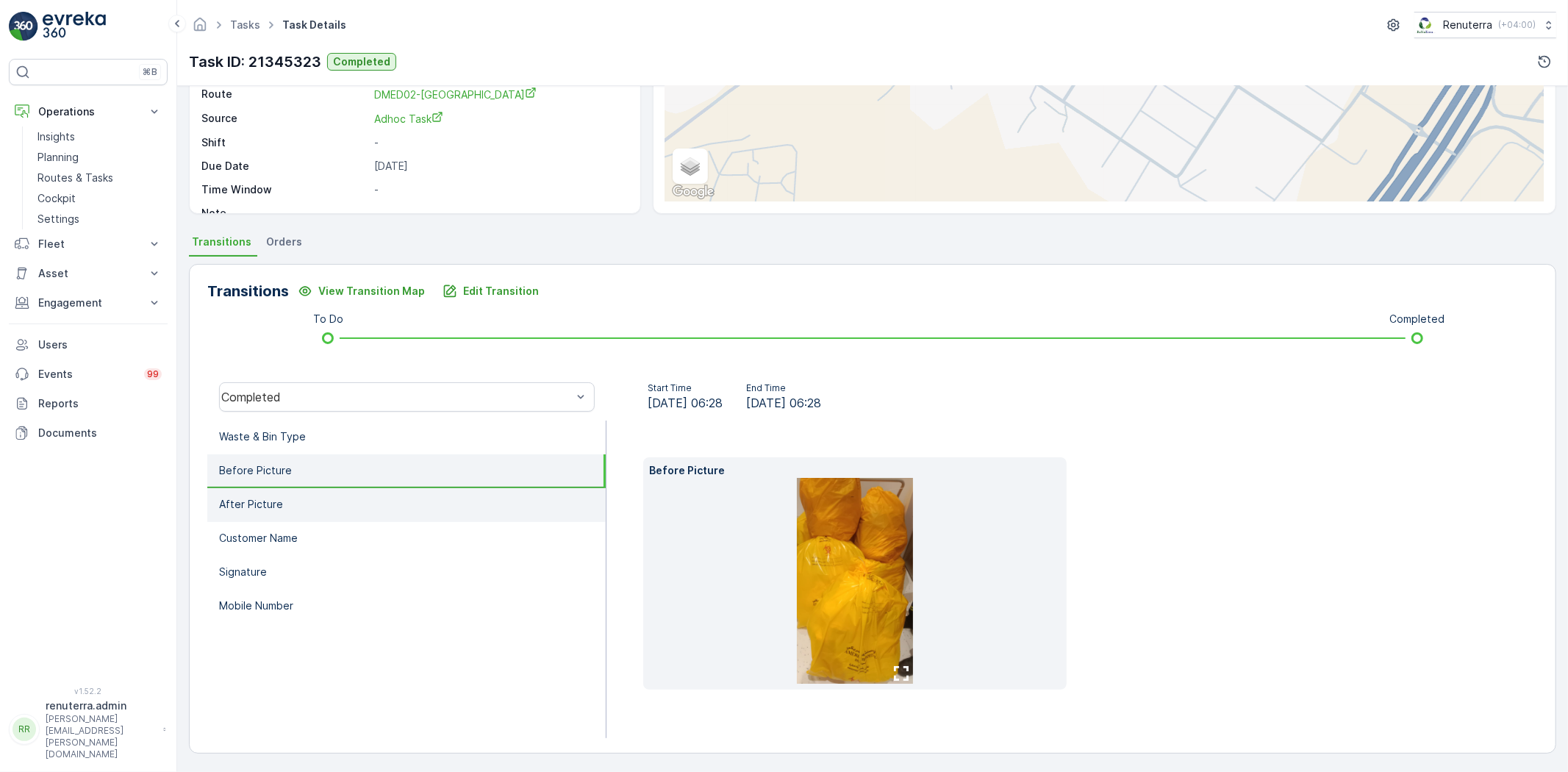
click at [313, 505] on li "After Picture" at bounding box center [406, 505] width 399 height 33
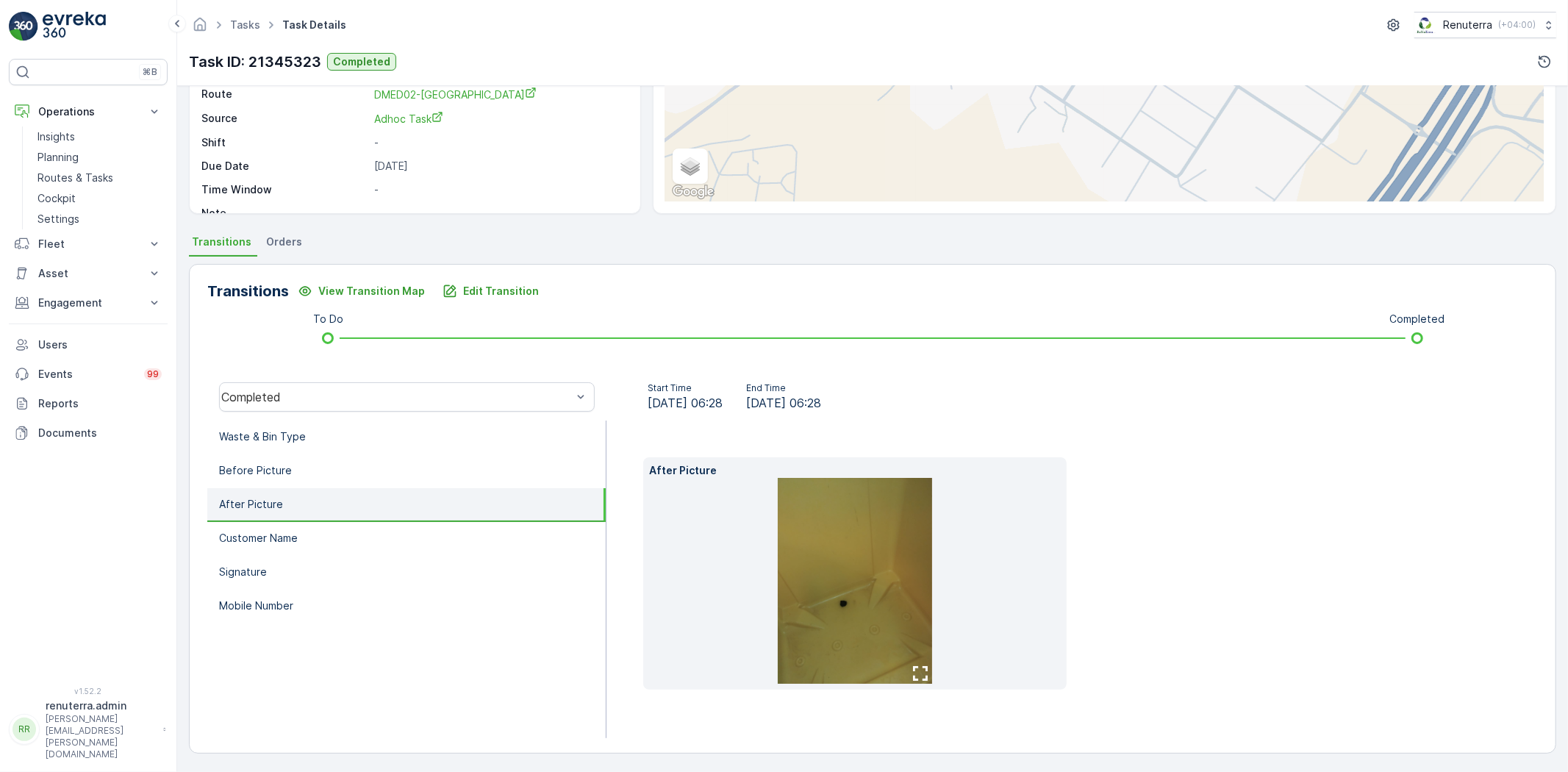
scroll to position [155, 0]
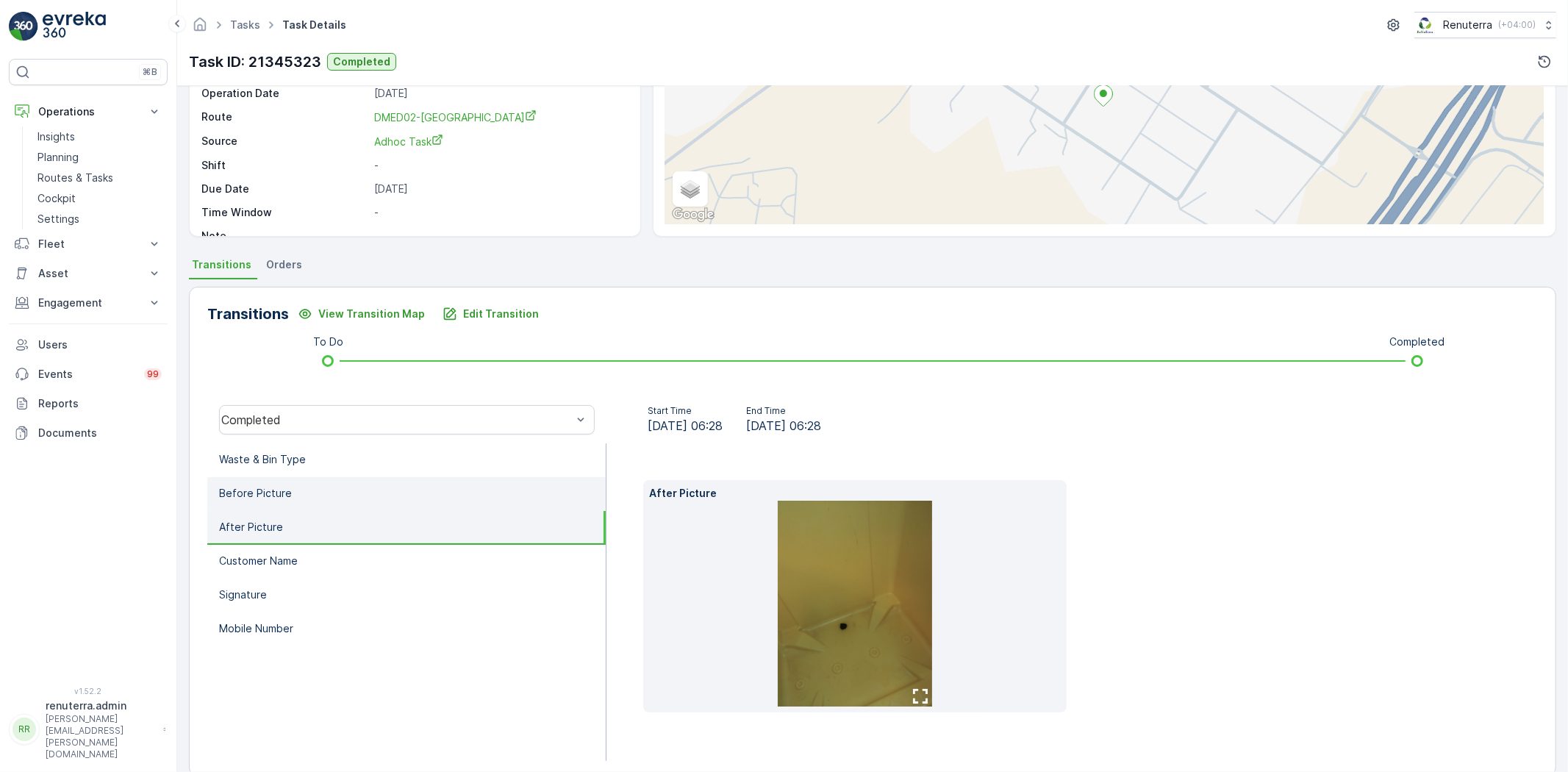
click at [333, 485] on li "Before Picture" at bounding box center [406, 493] width 399 height 33
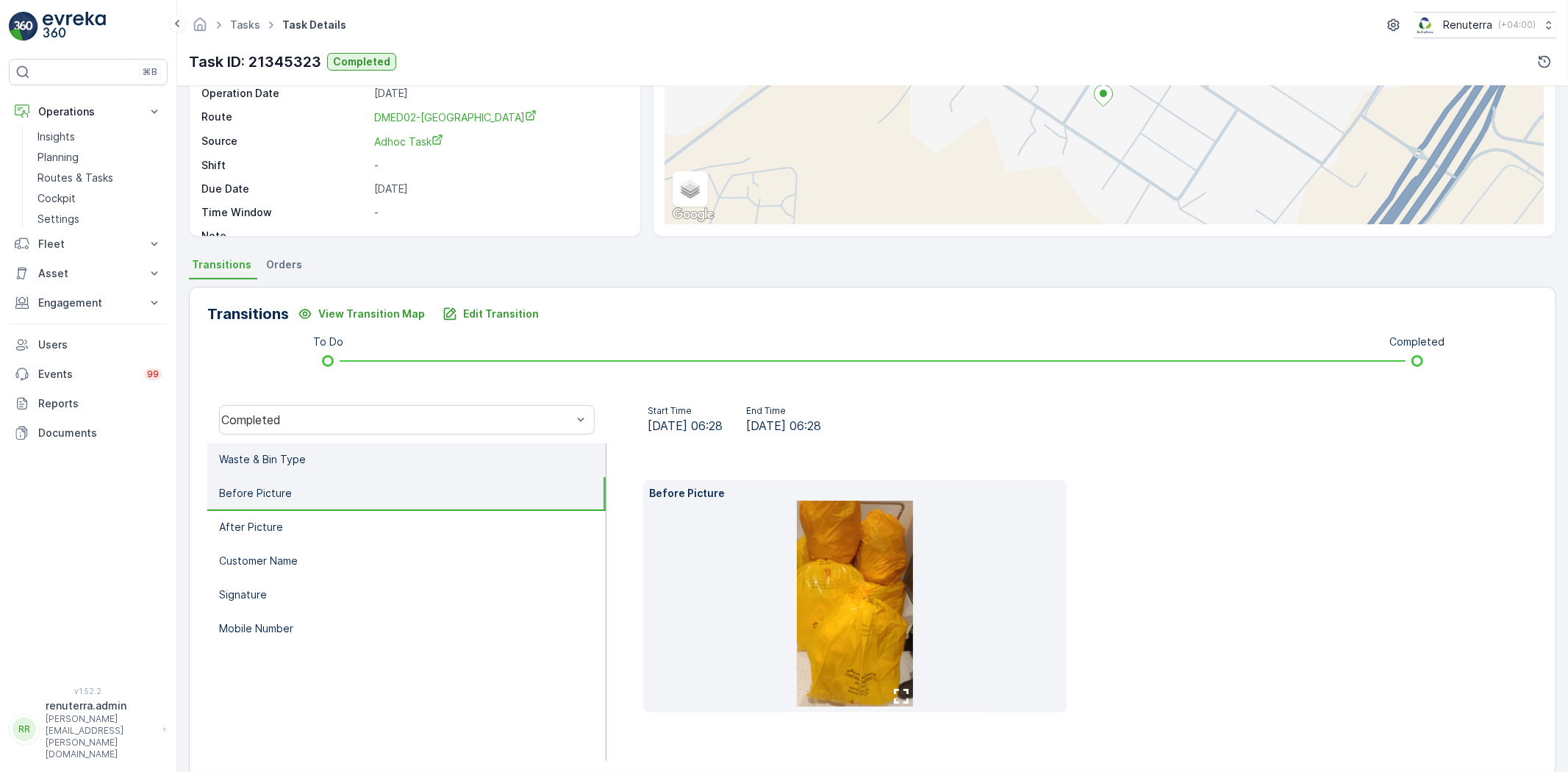
click at [333, 457] on li "Waste & Bin Type" at bounding box center [406, 460] width 399 height 33
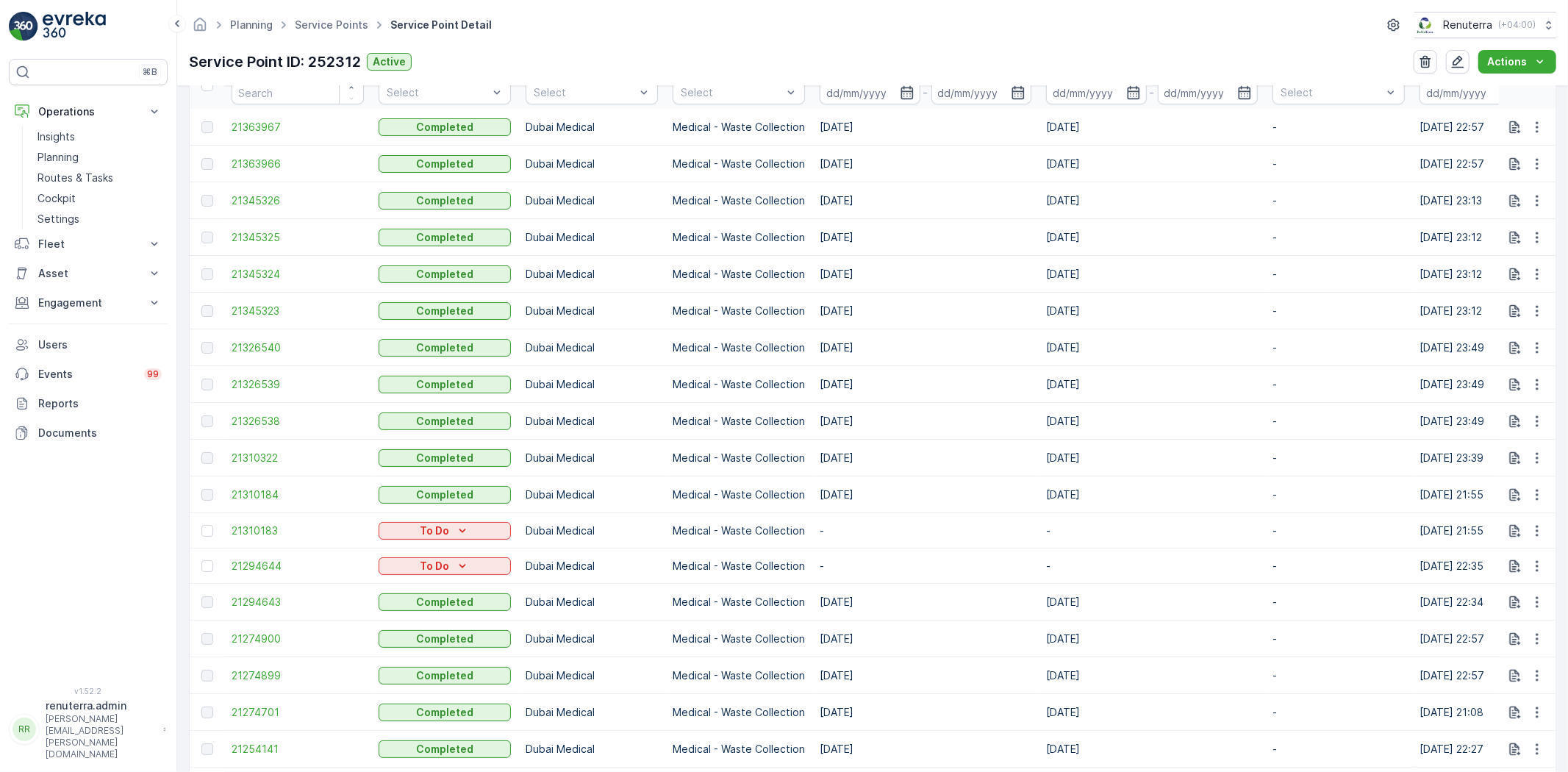
scroll to position [408, 0]
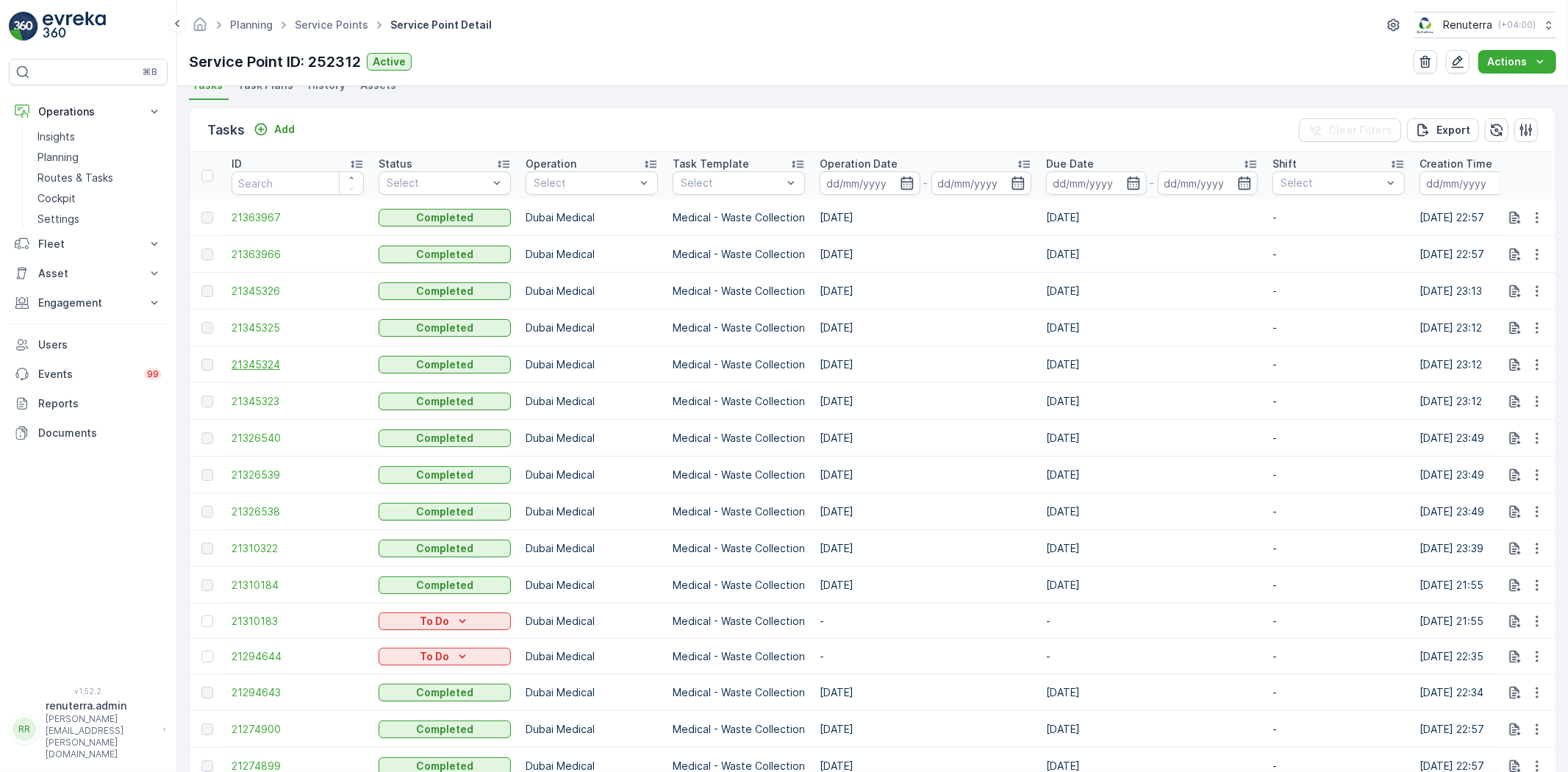
click at [247, 361] on span "21345324" at bounding box center [298, 365] width 132 height 14
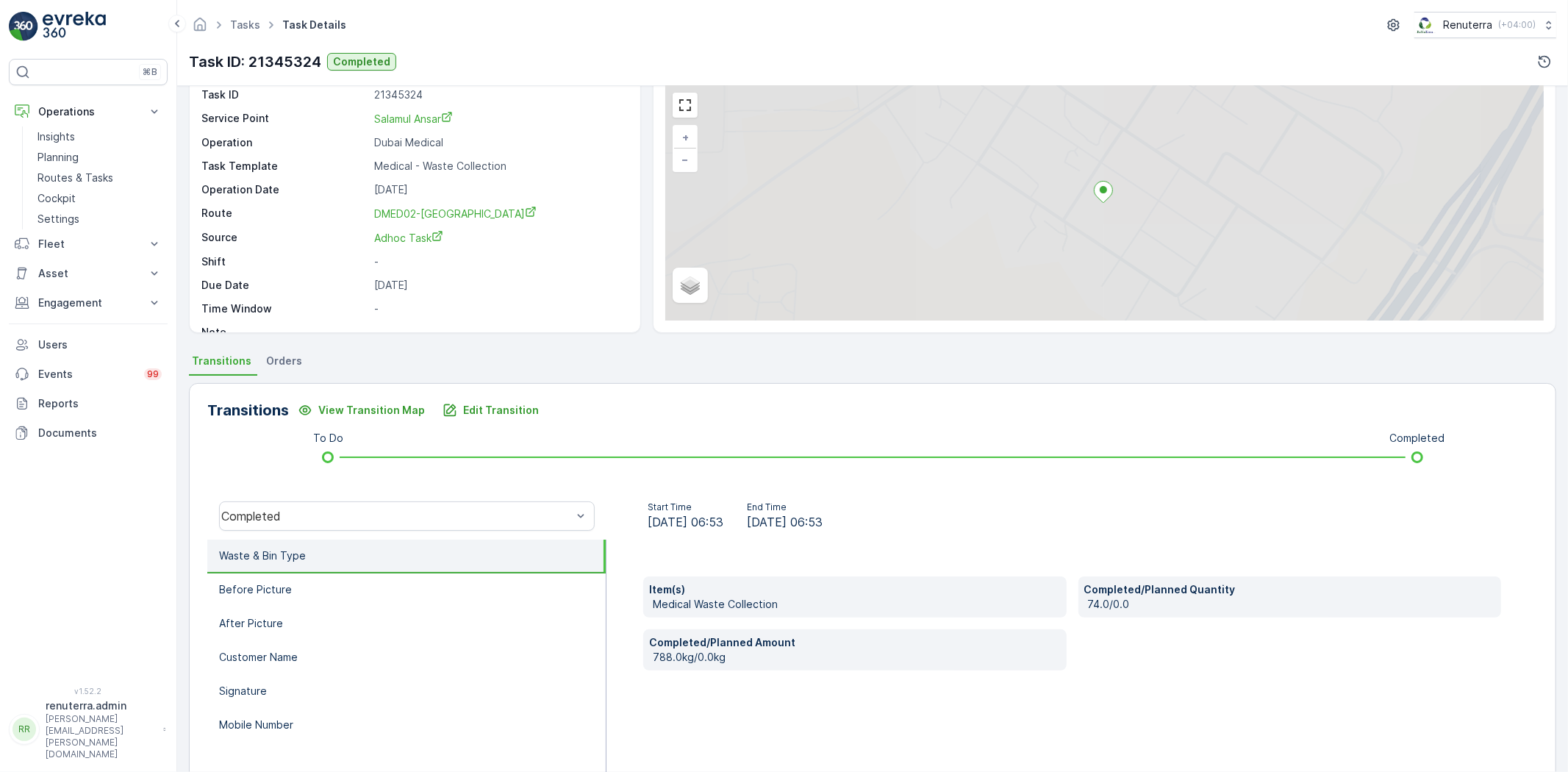
scroll to position [154, 0]
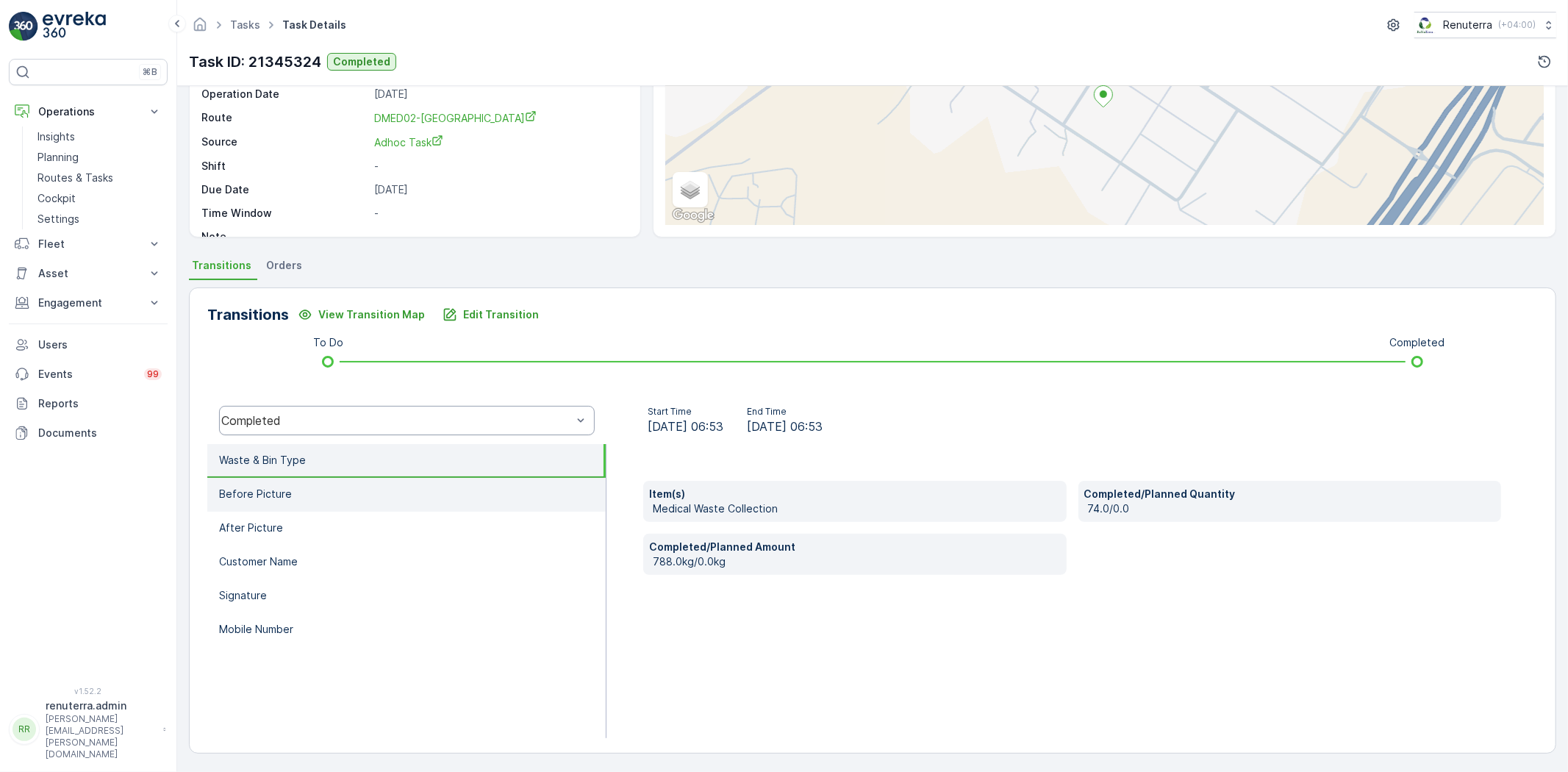
click at [318, 497] on li "Before Picture" at bounding box center [406, 494] width 399 height 33
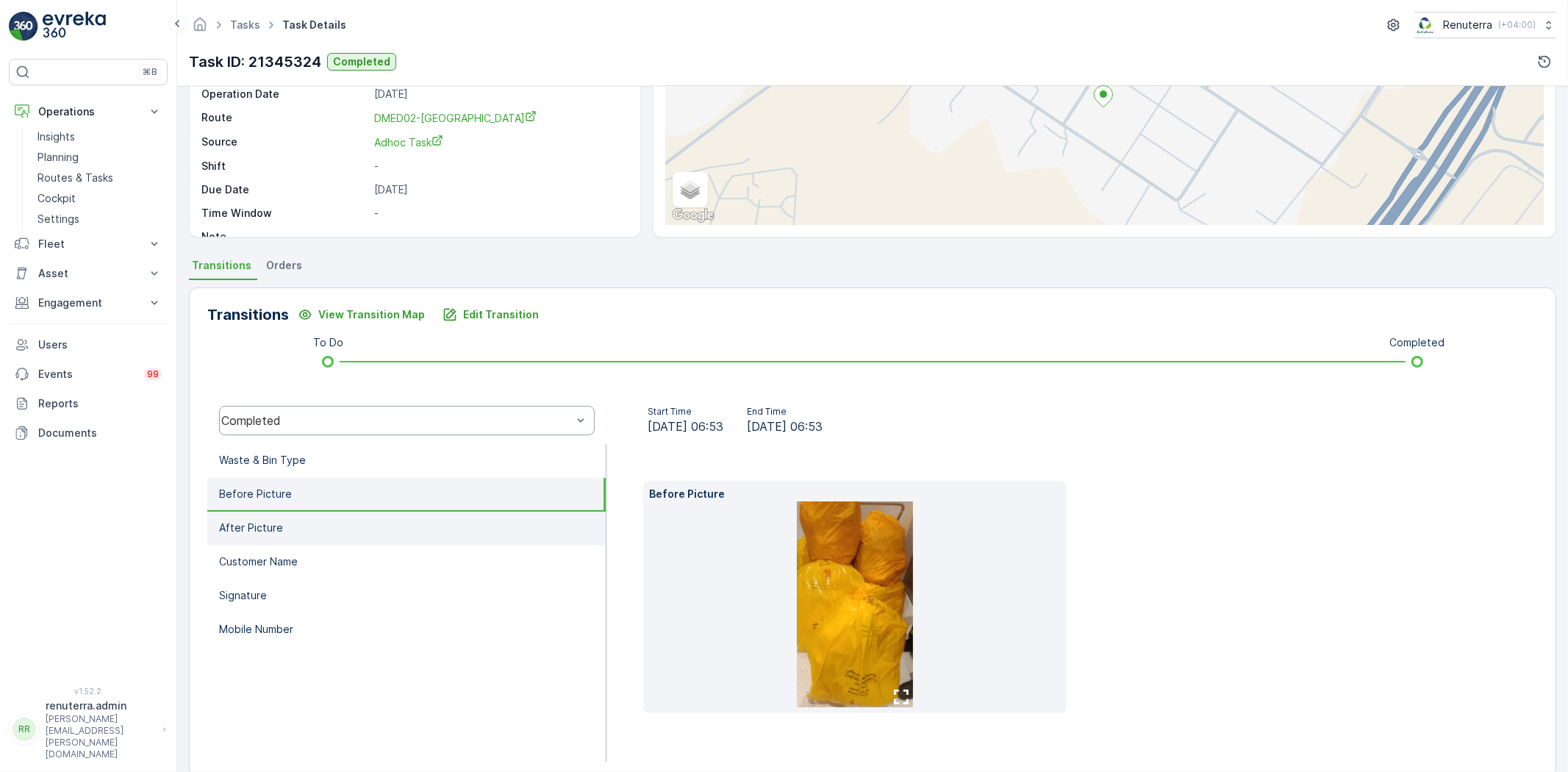
click at [318, 531] on li "After Picture" at bounding box center [406, 528] width 399 height 33
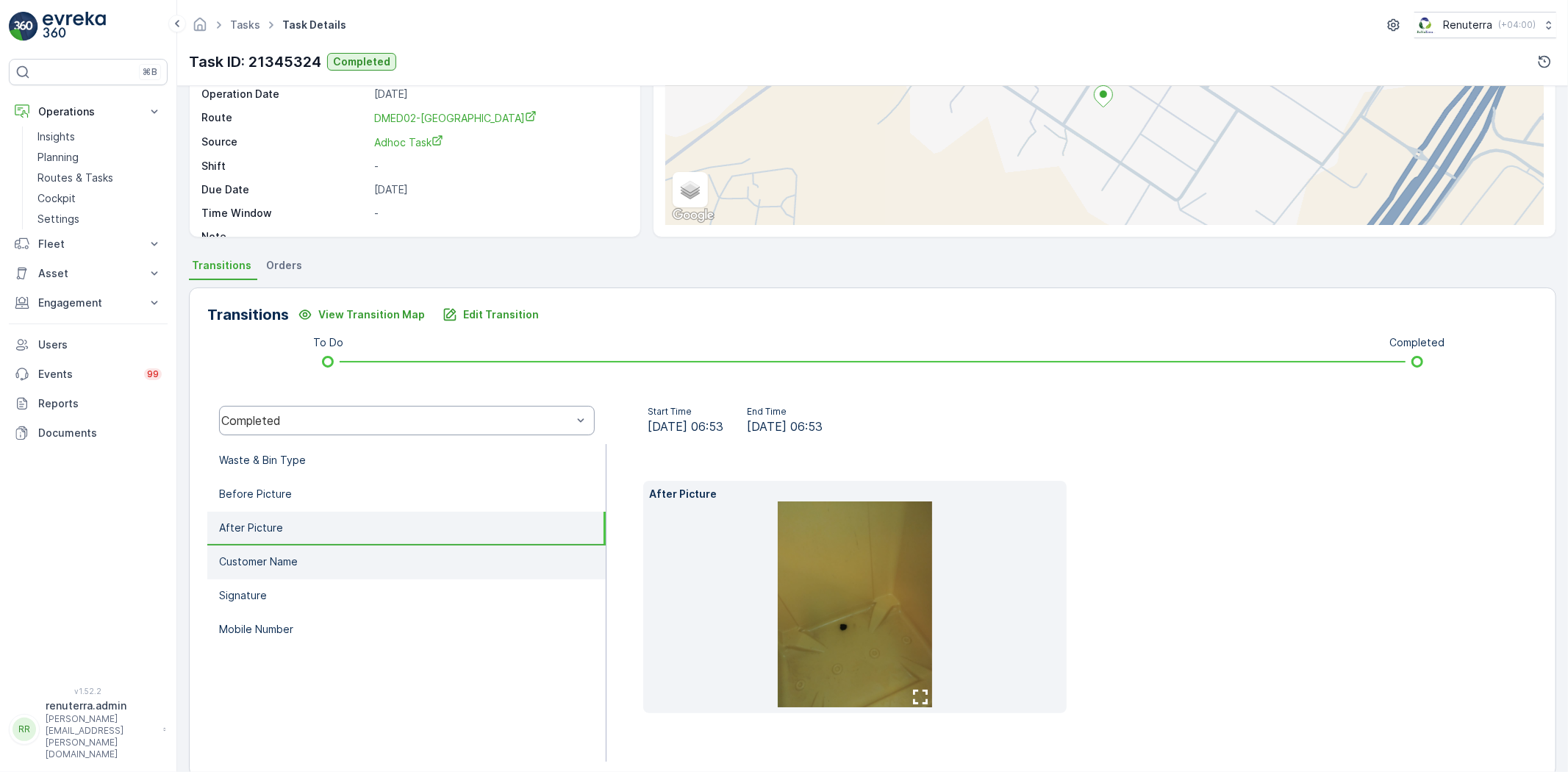
click at [318, 552] on li "Customer Name" at bounding box center [406, 562] width 399 height 33
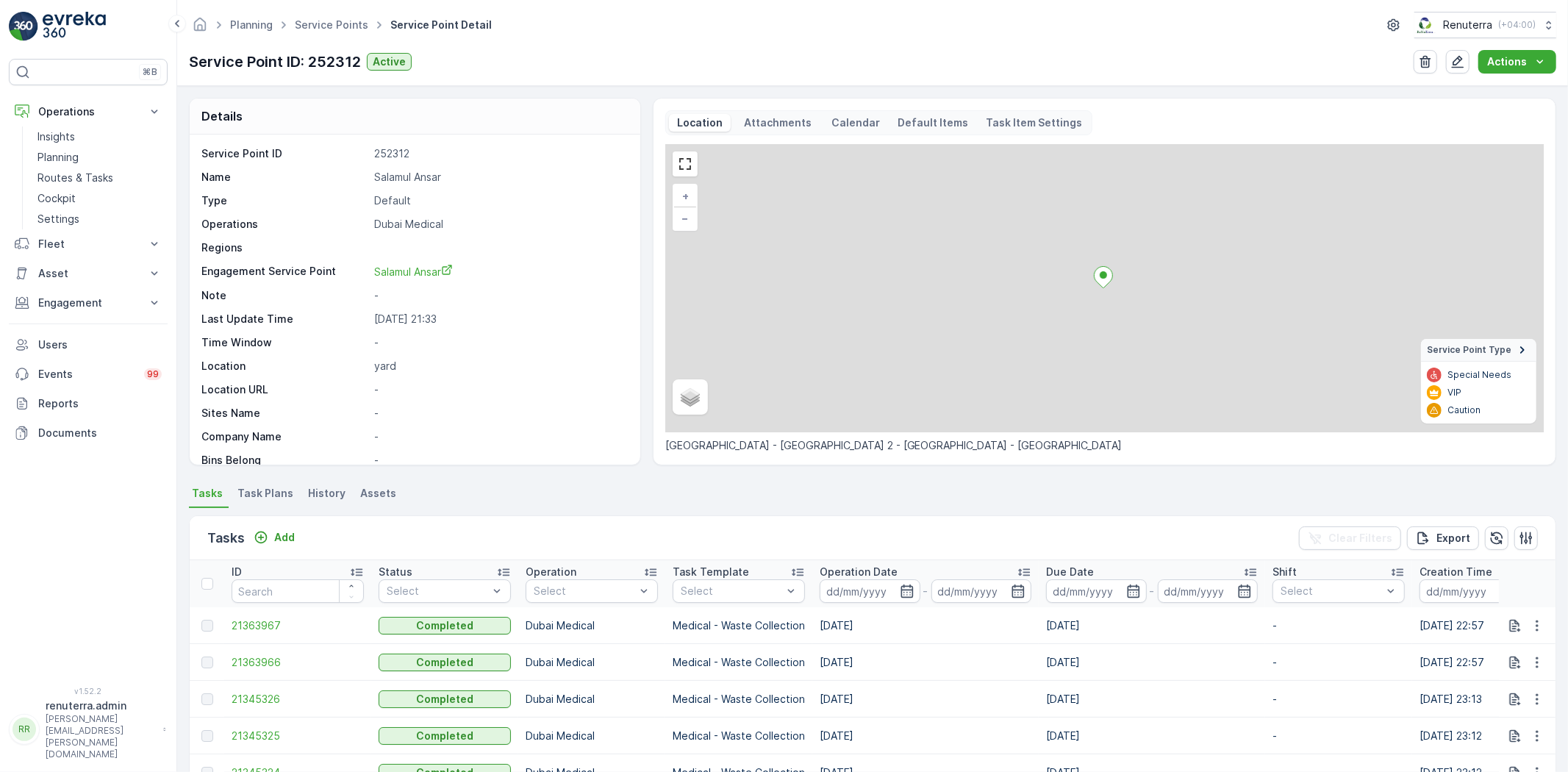
scroll to position [163, 0]
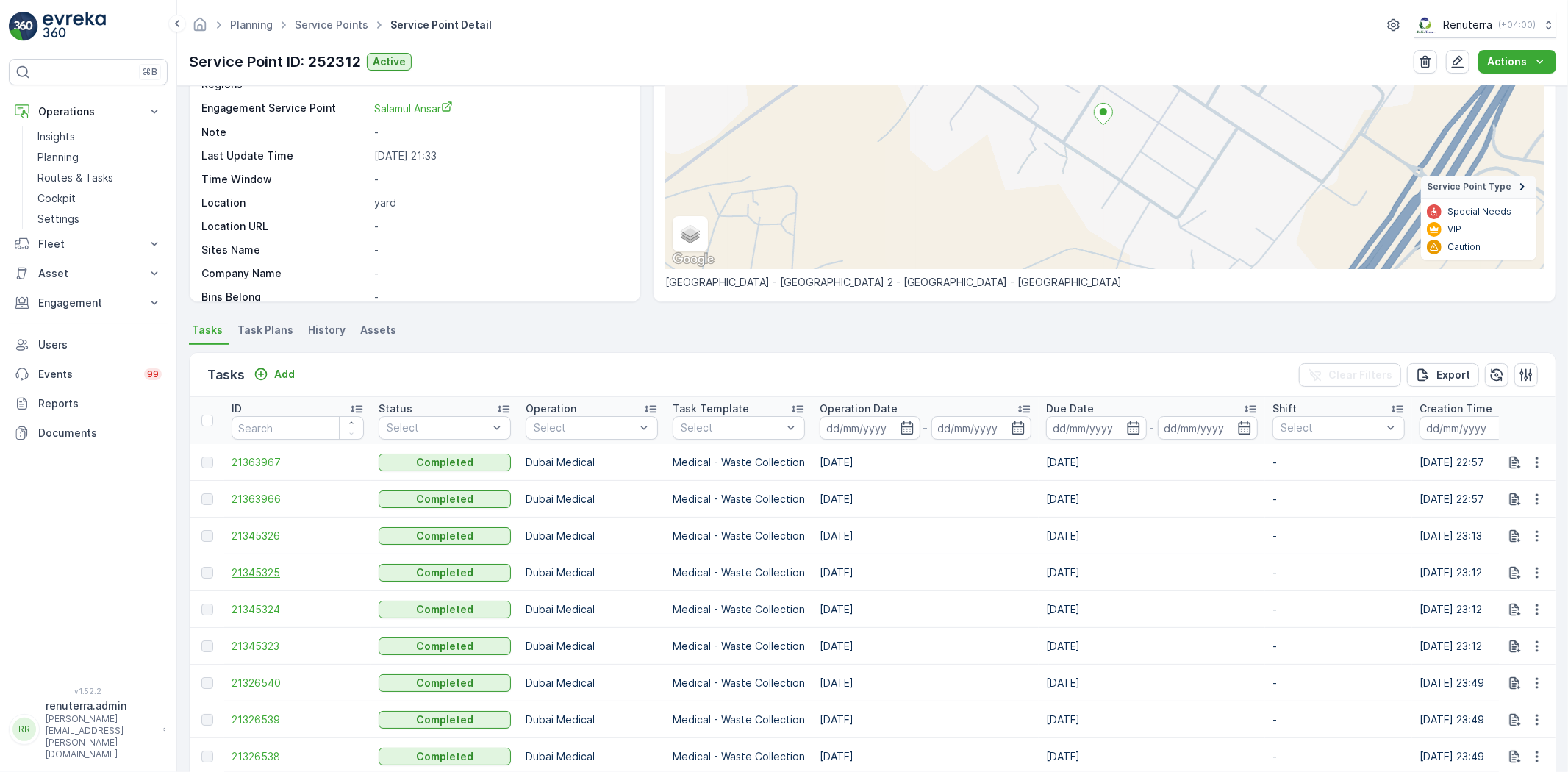
click at [272, 574] on span "21345325" at bounding box center [298, 572] width 132 height 14
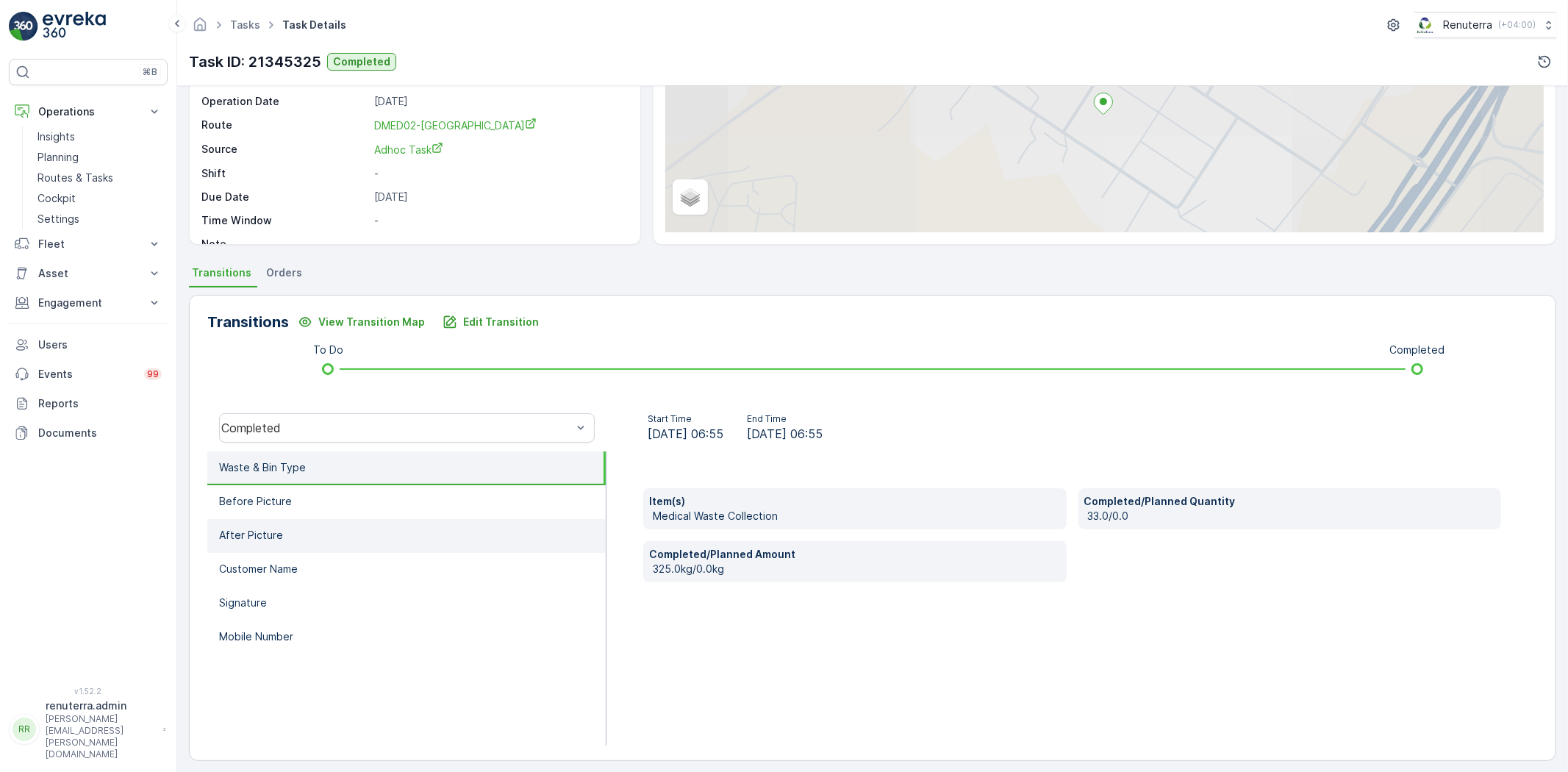
scroll to position [154, 0]
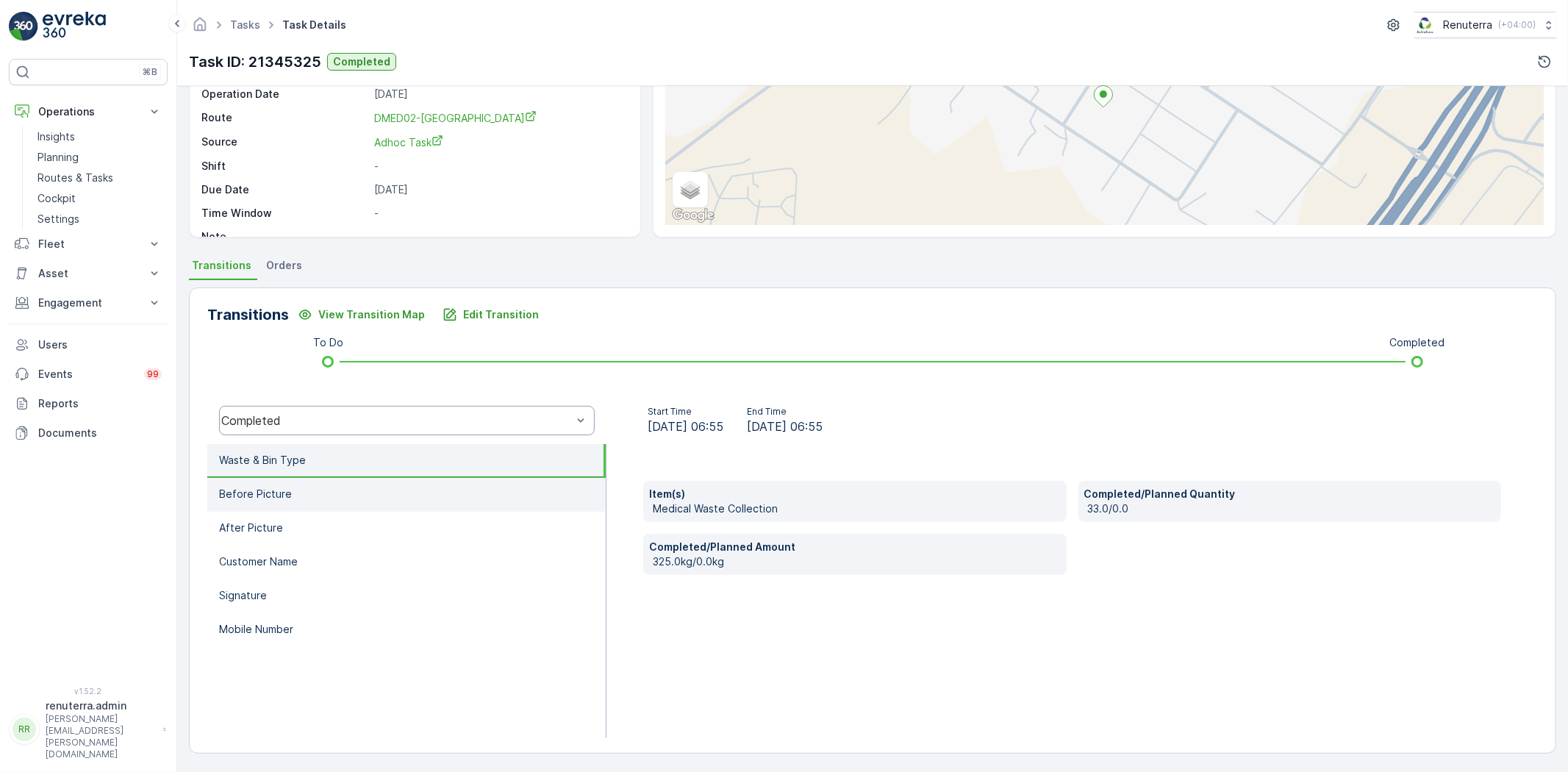
click at [366, 486] on li "Before Picture" at bounding box center [406, 494] width 399 height 33
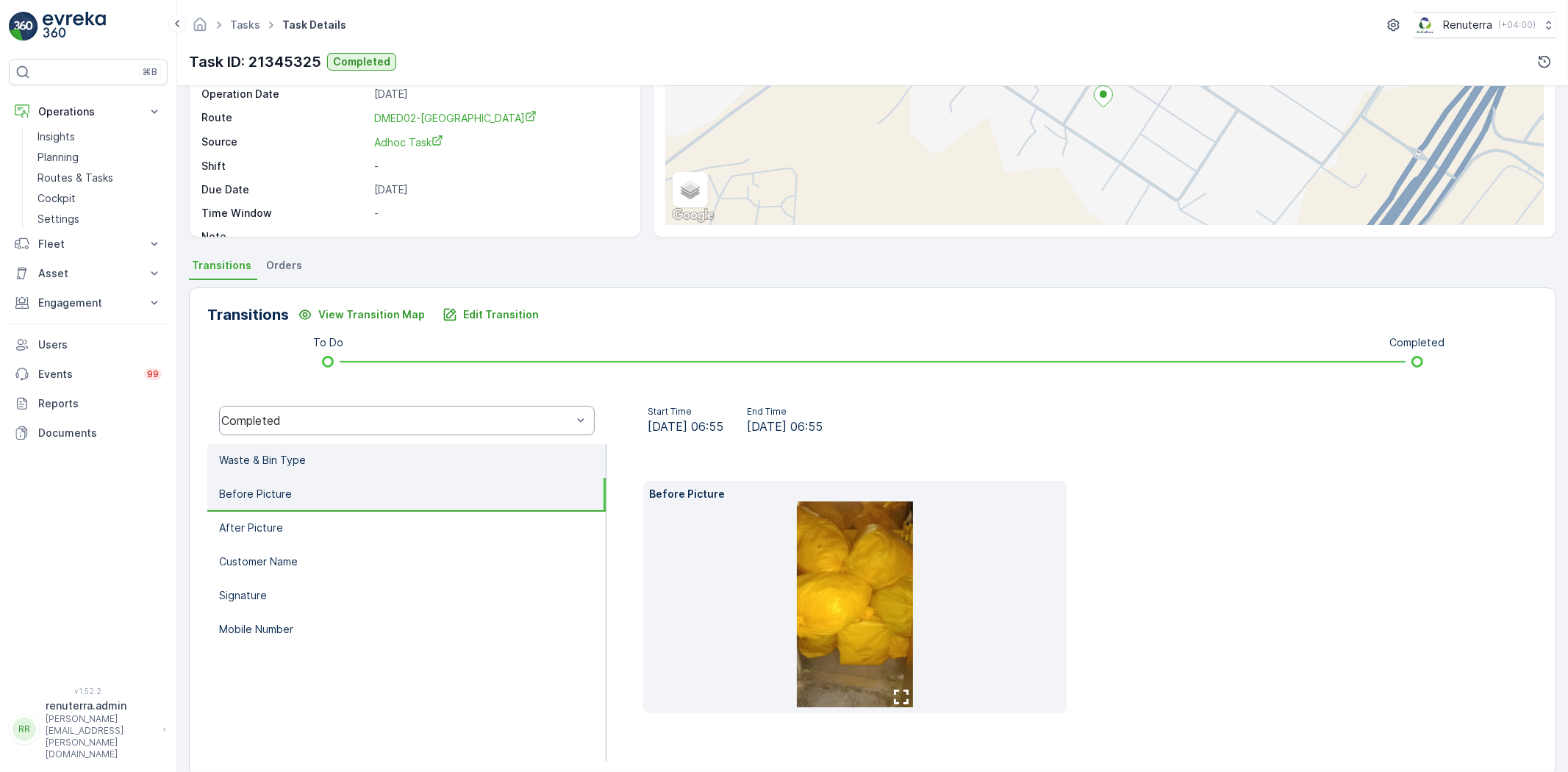
click at [314, 463] on li "Waste & Bin Type" at bounding box center [406, 461] width 399 height 33
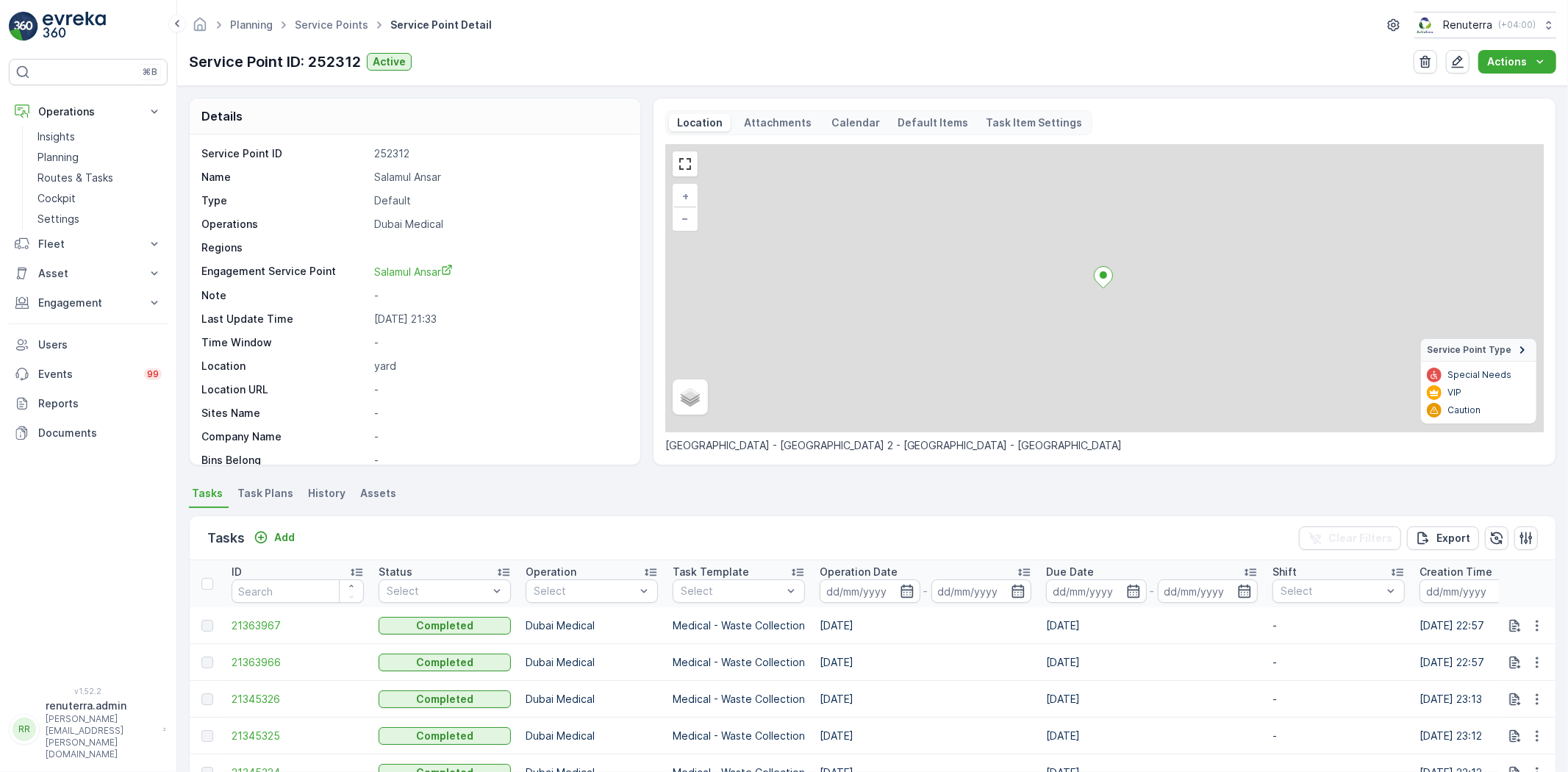
scroll to position [163, 0]
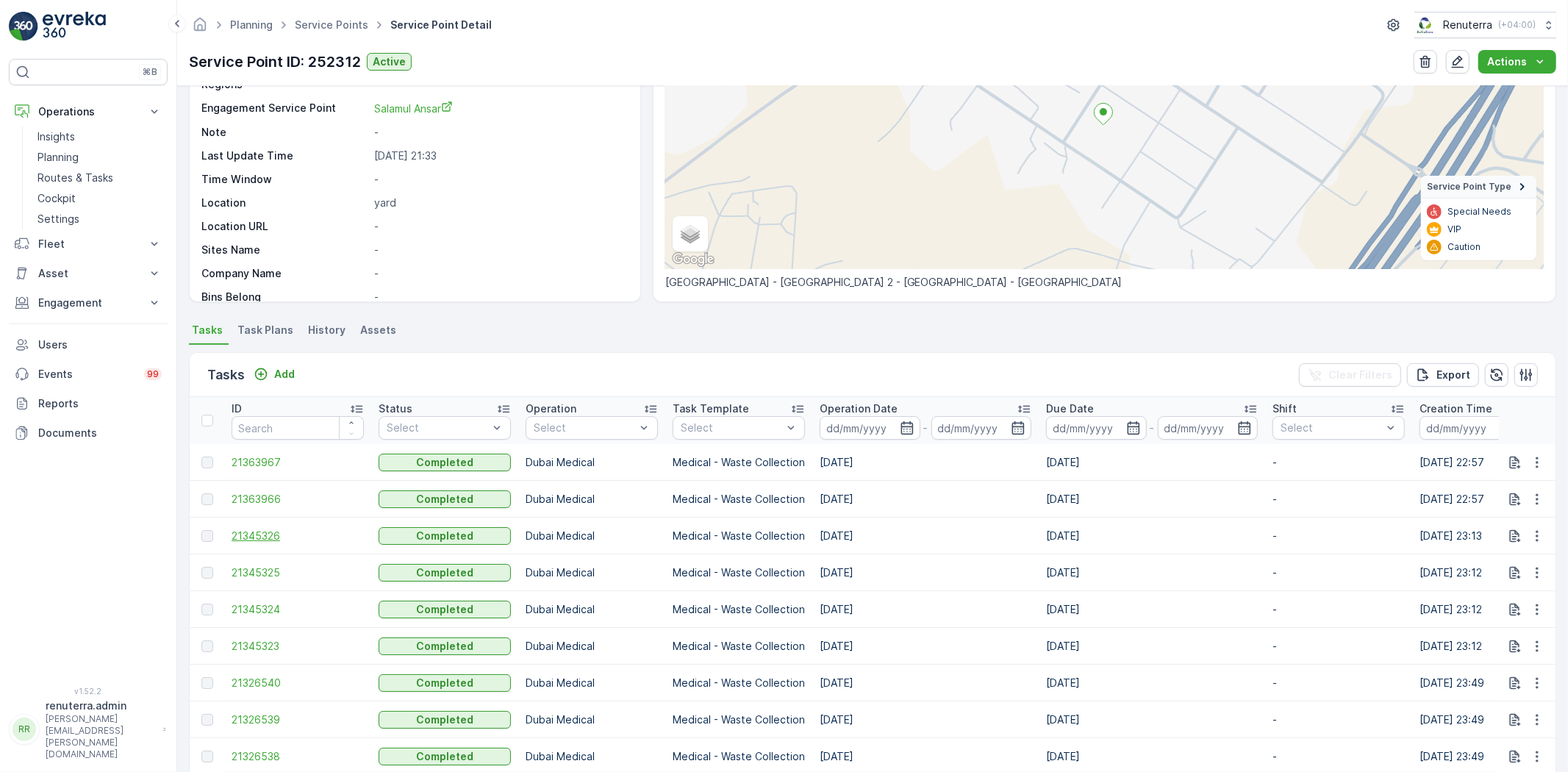
click at [244, 535] on span "21345326" at bounding box center [298, 536] width 132 height 14
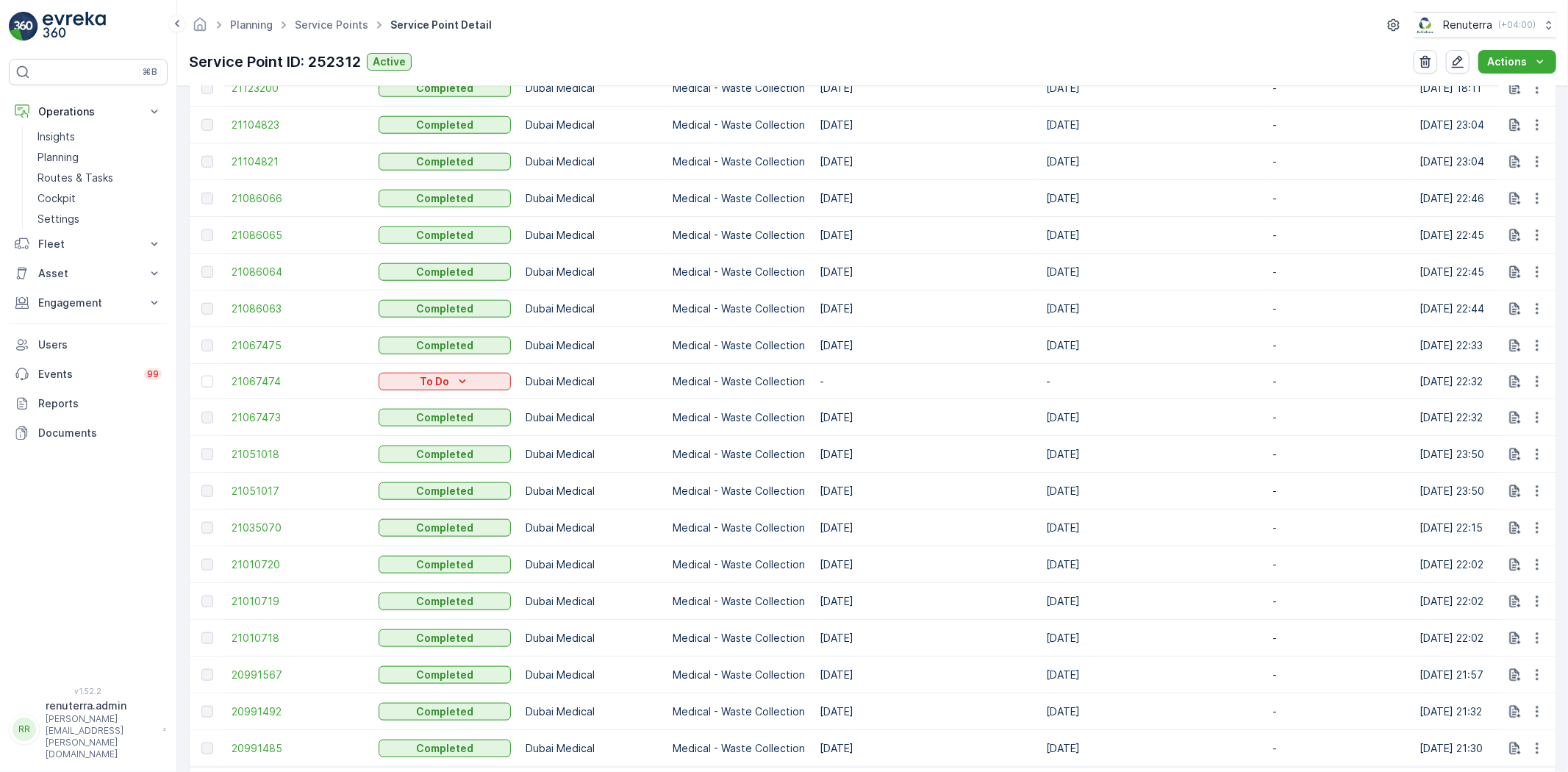
scroll to position [1759, 0]
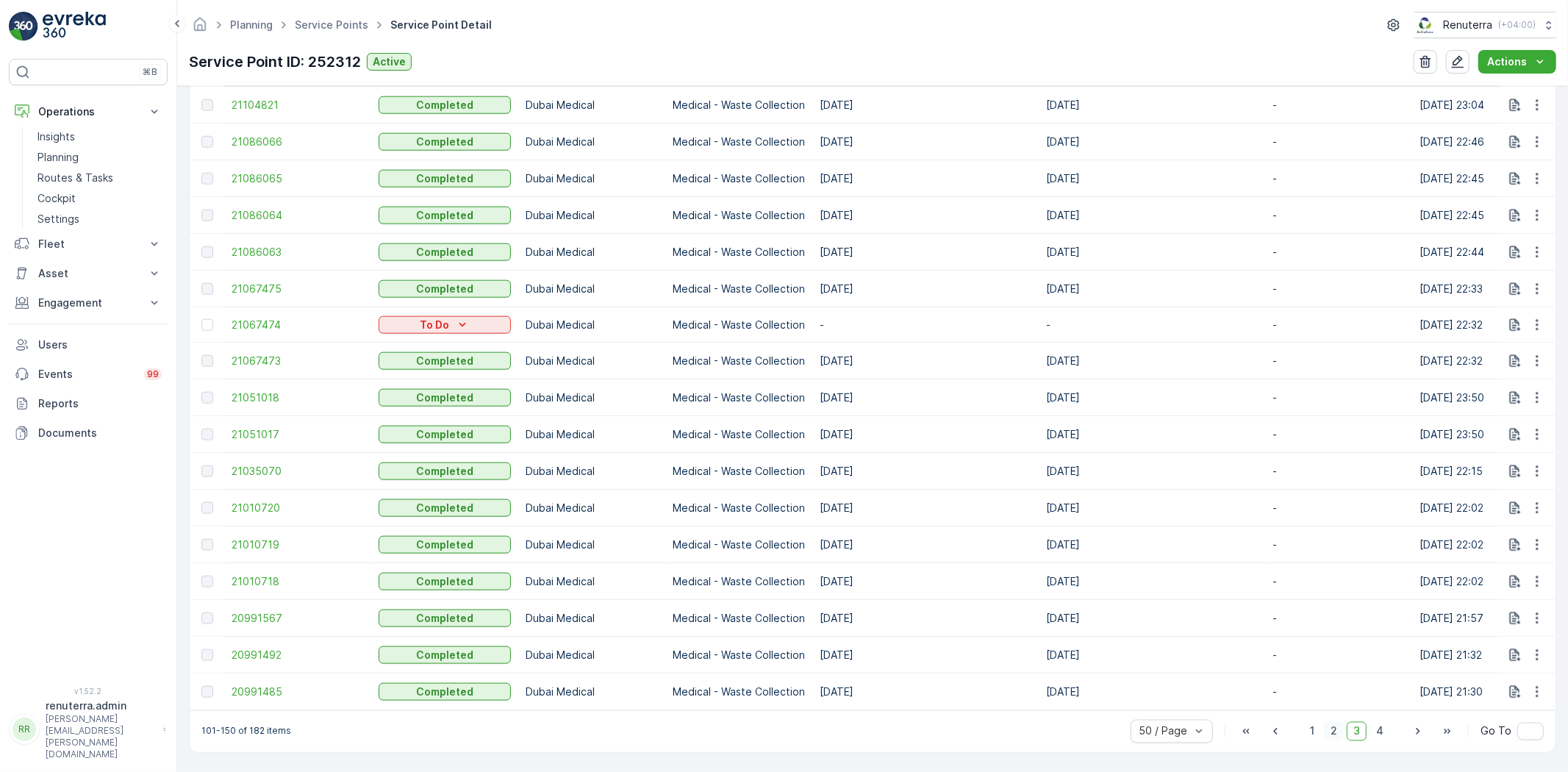
click at [1340, 735] on span "2" at bounding box center [1333, 731] width 20 height 19
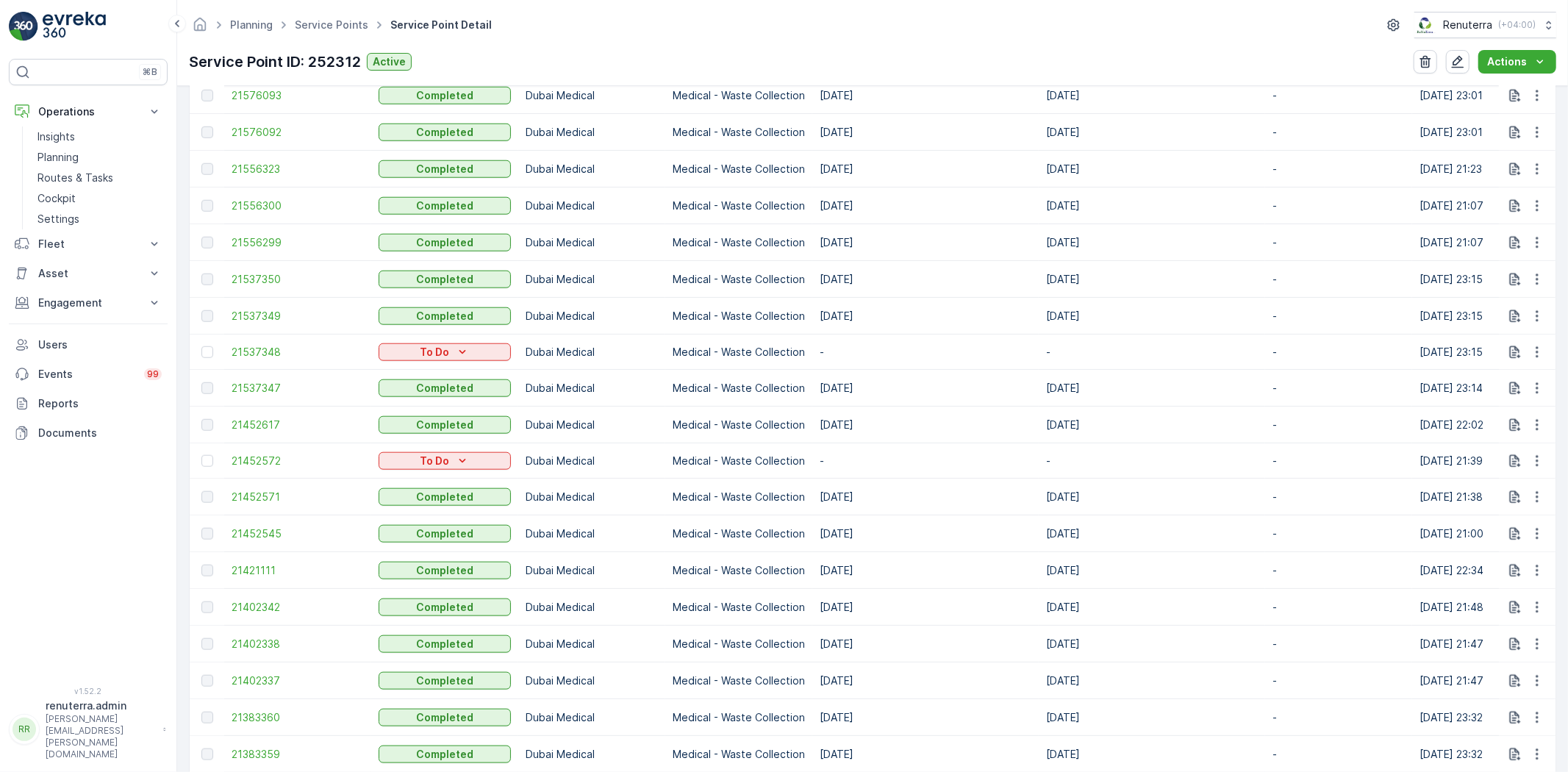
scroll to position [1677, 0]
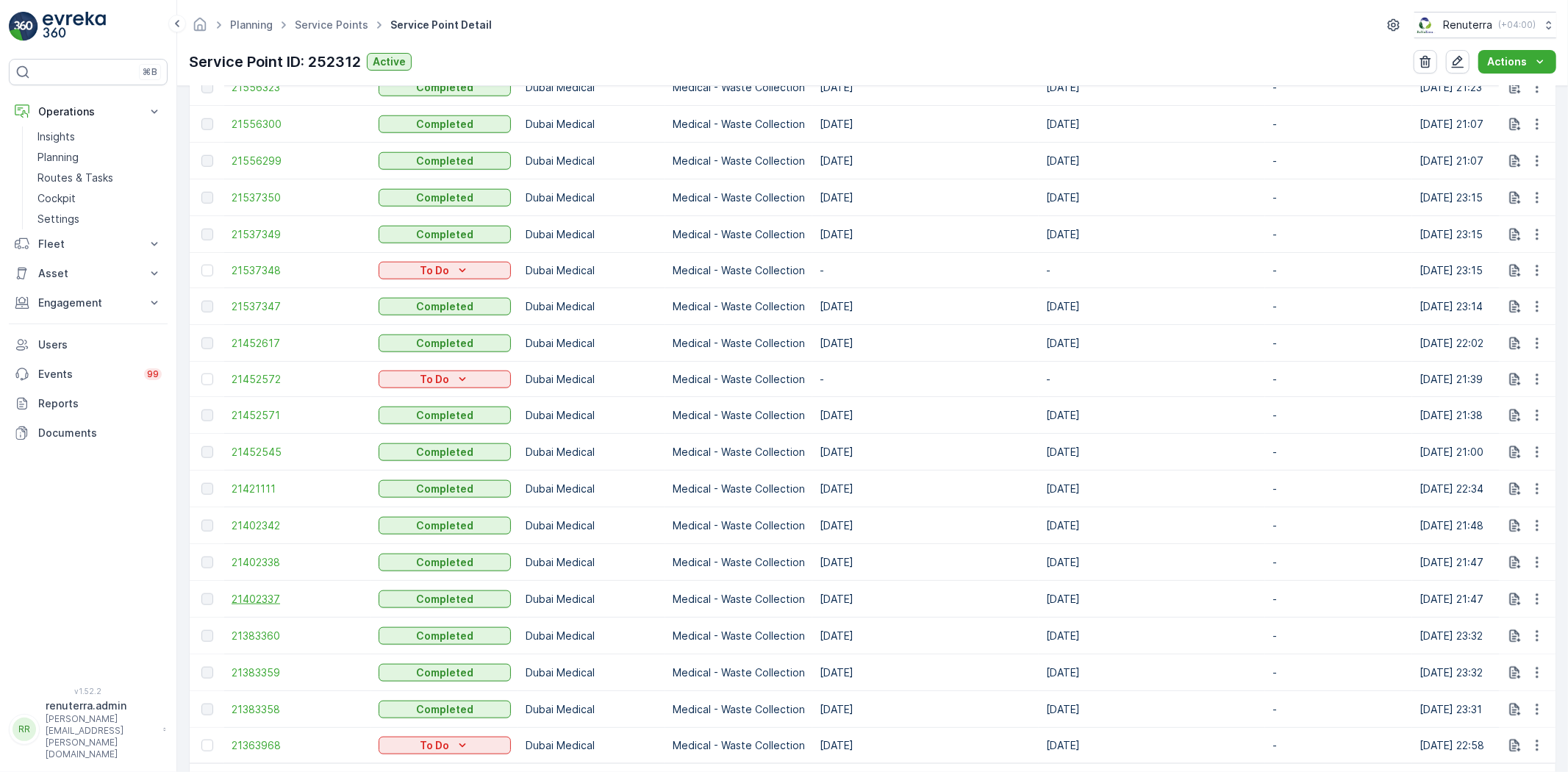
click at [258, 606] on span "21402337" at bounding box center [298, 598] width 132 height 14
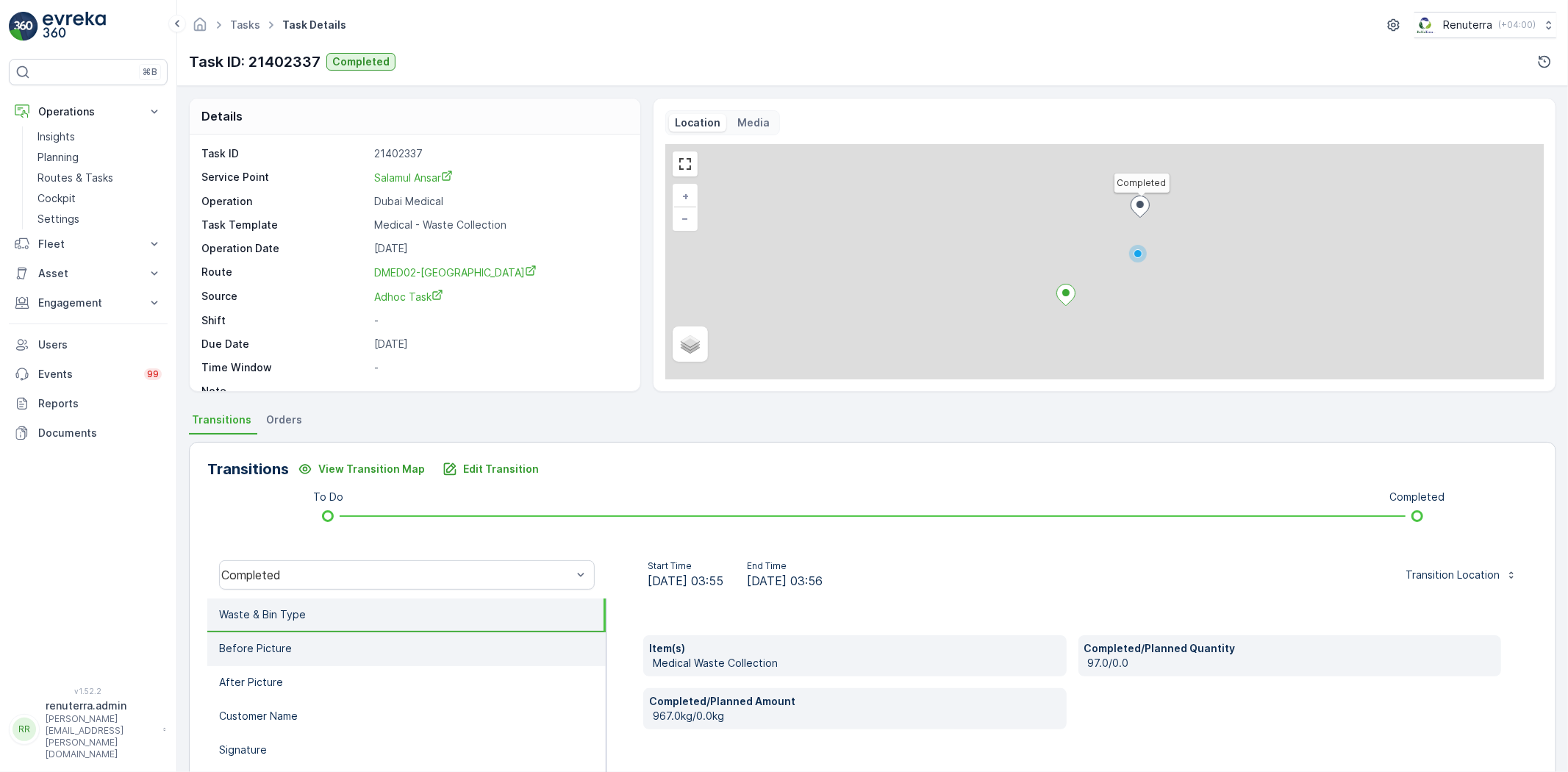
click at [276, 650] on p "Before Picture" at bounding box center [255, 648] width 72 height 14
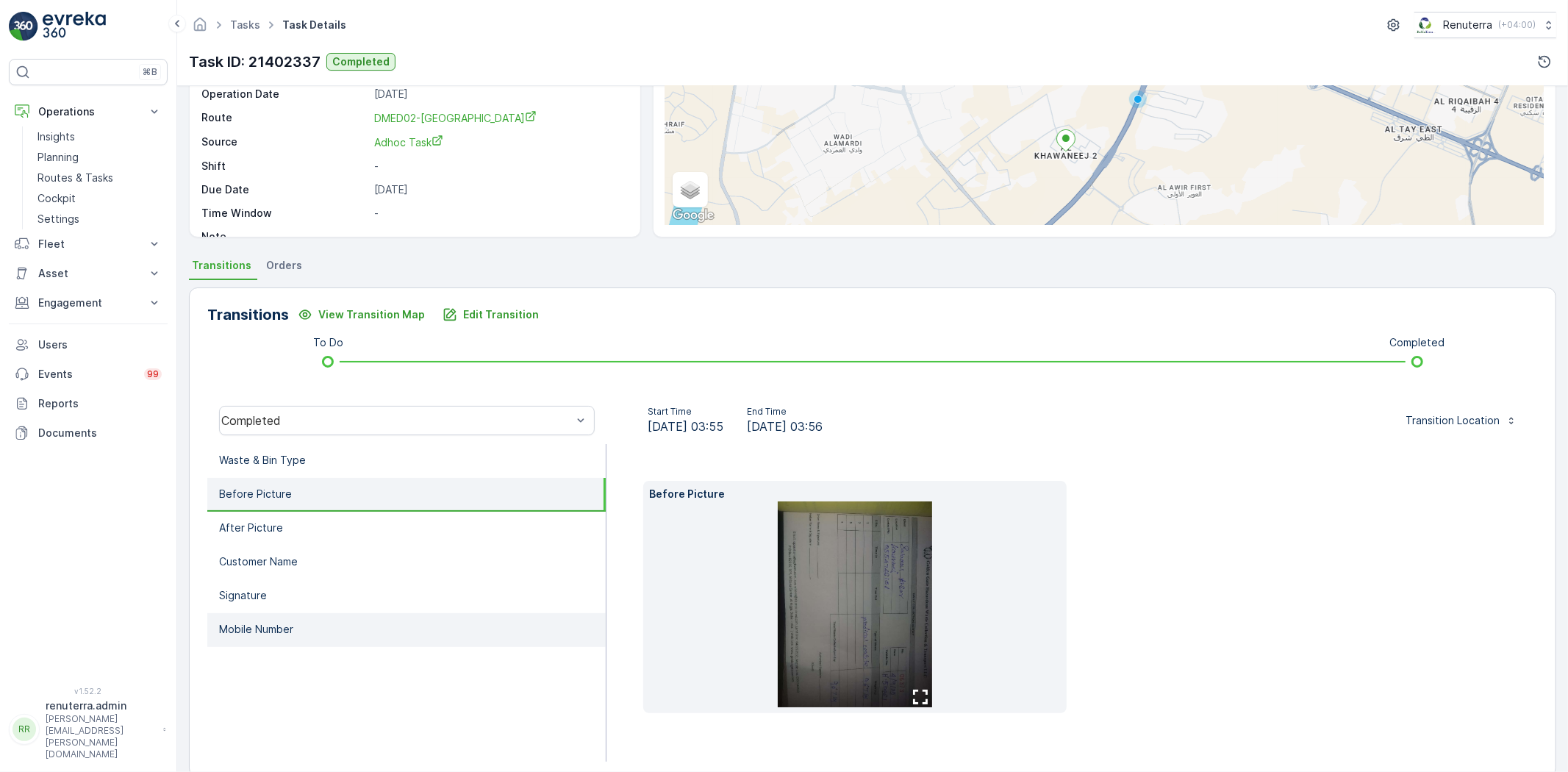
scroll to position [163, 0]
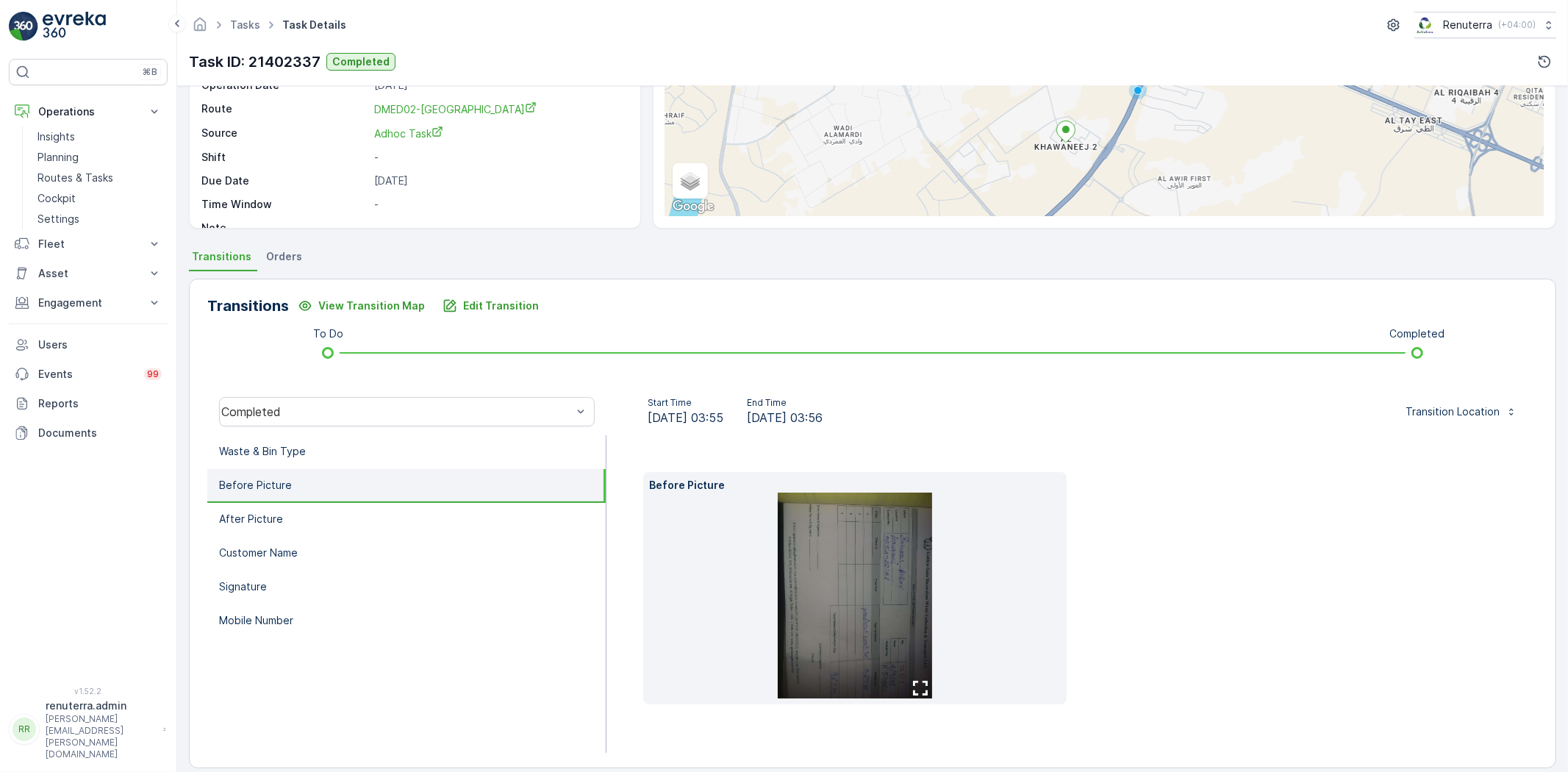
click at [871, 579] on img at bounding box center [855, 595] width 154 height 206
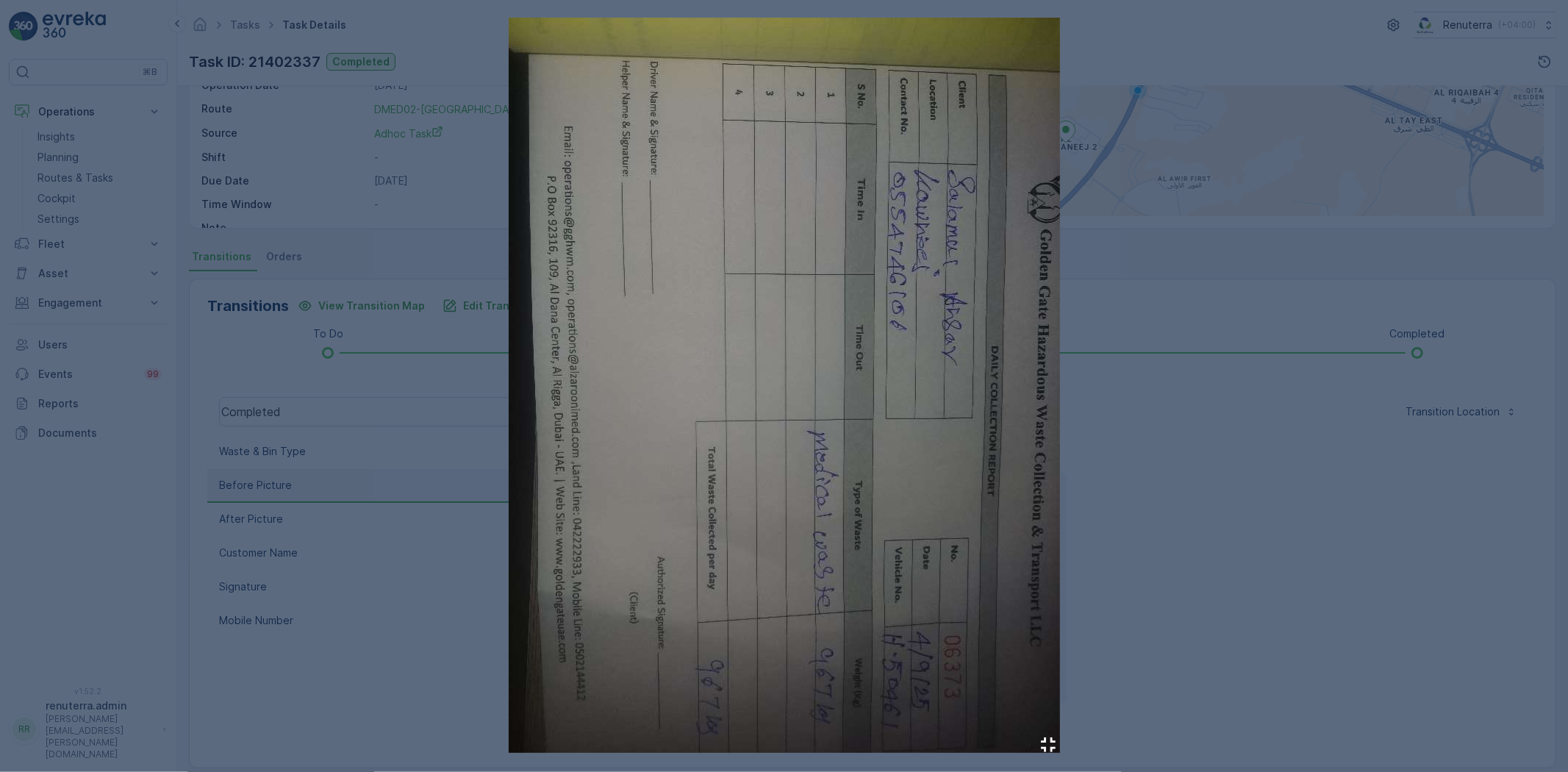
click at [1409, 543] on div at bounding box center [784, 386] width 1568 height 772
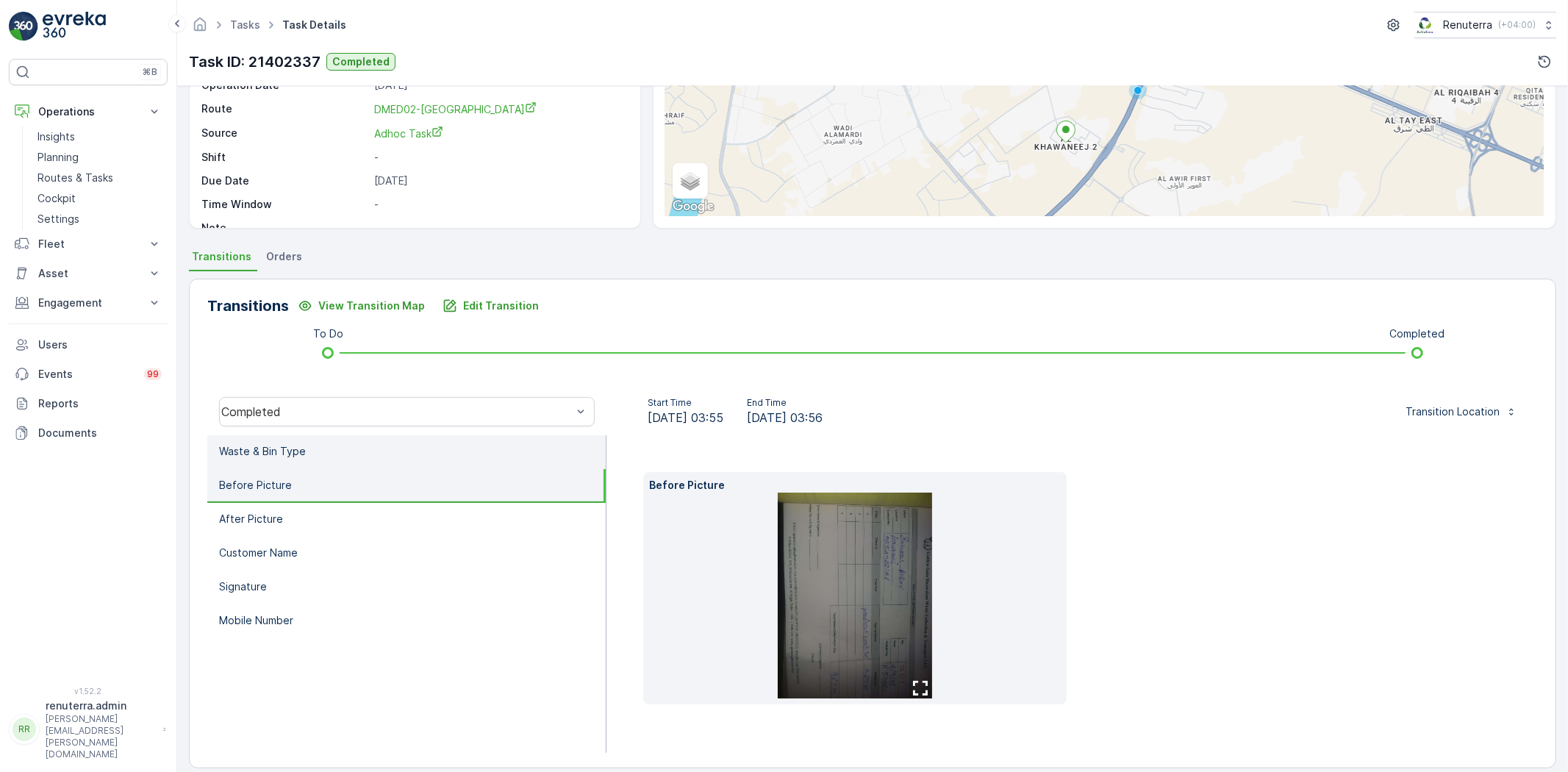
click at [438, 454] on li "Waste & Bin Type" at bounding box center [406, 452] width 399 height 33
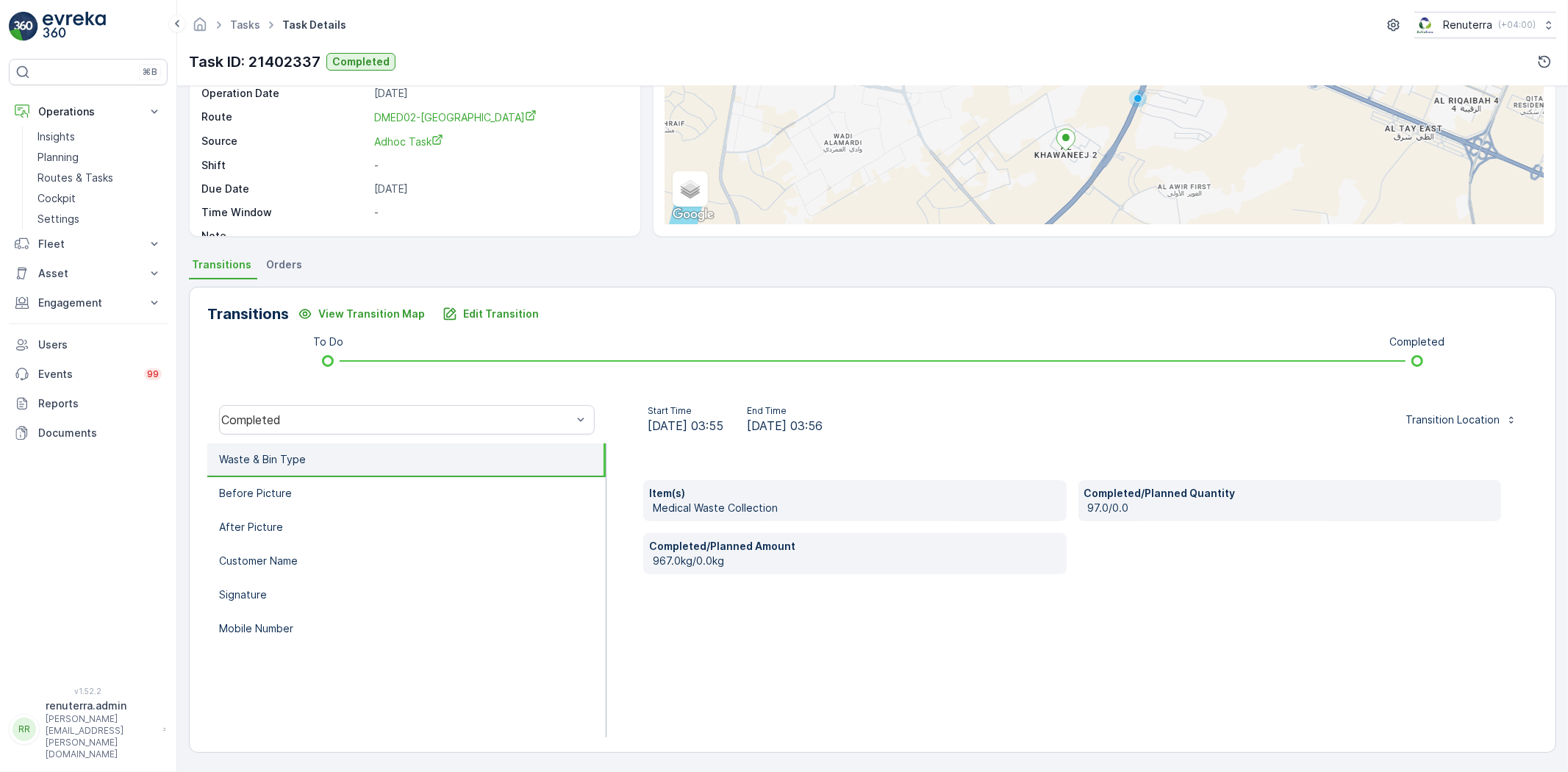
scroll to position [155, 0]
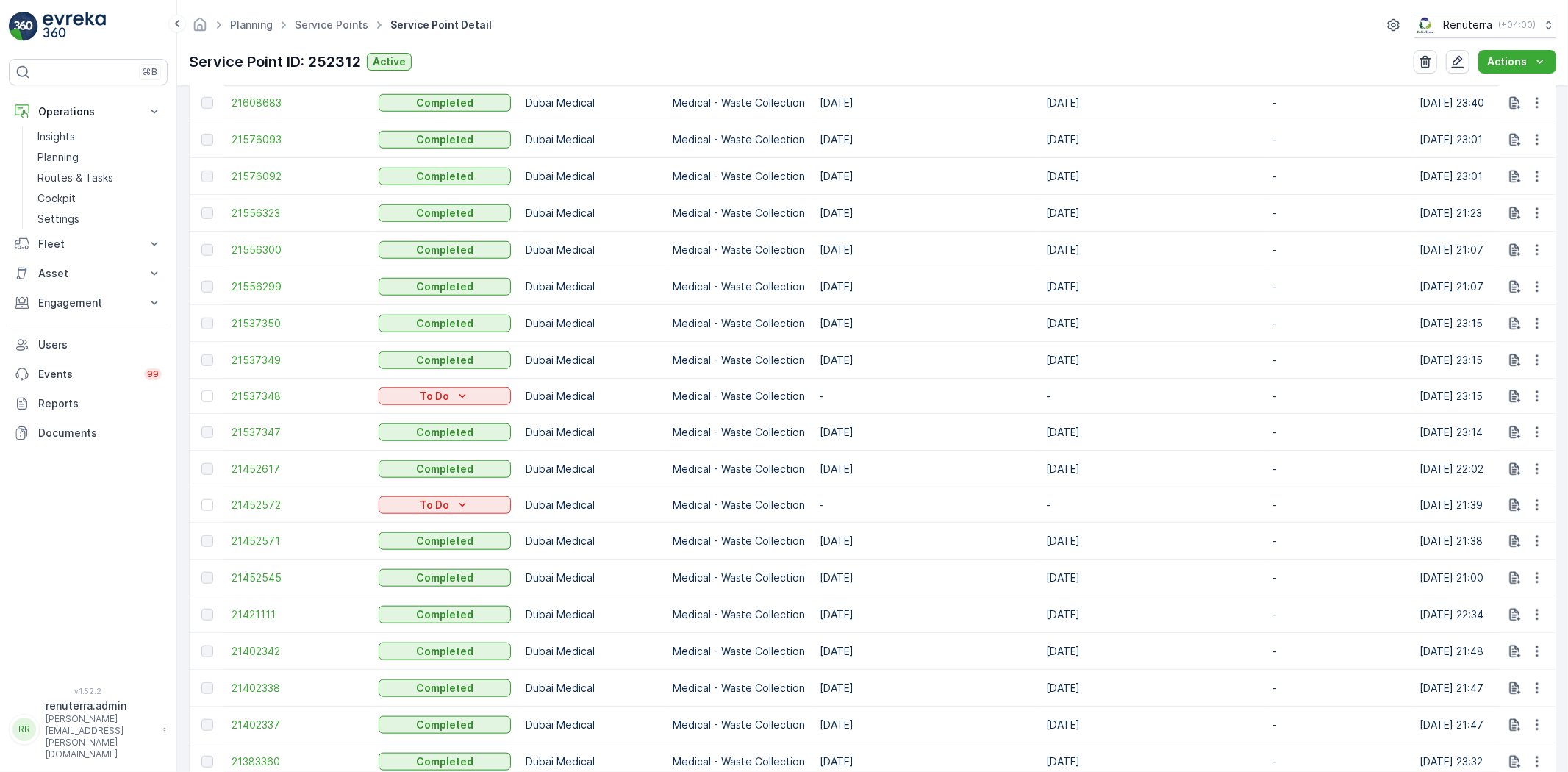
scroll to position [1633, 0]
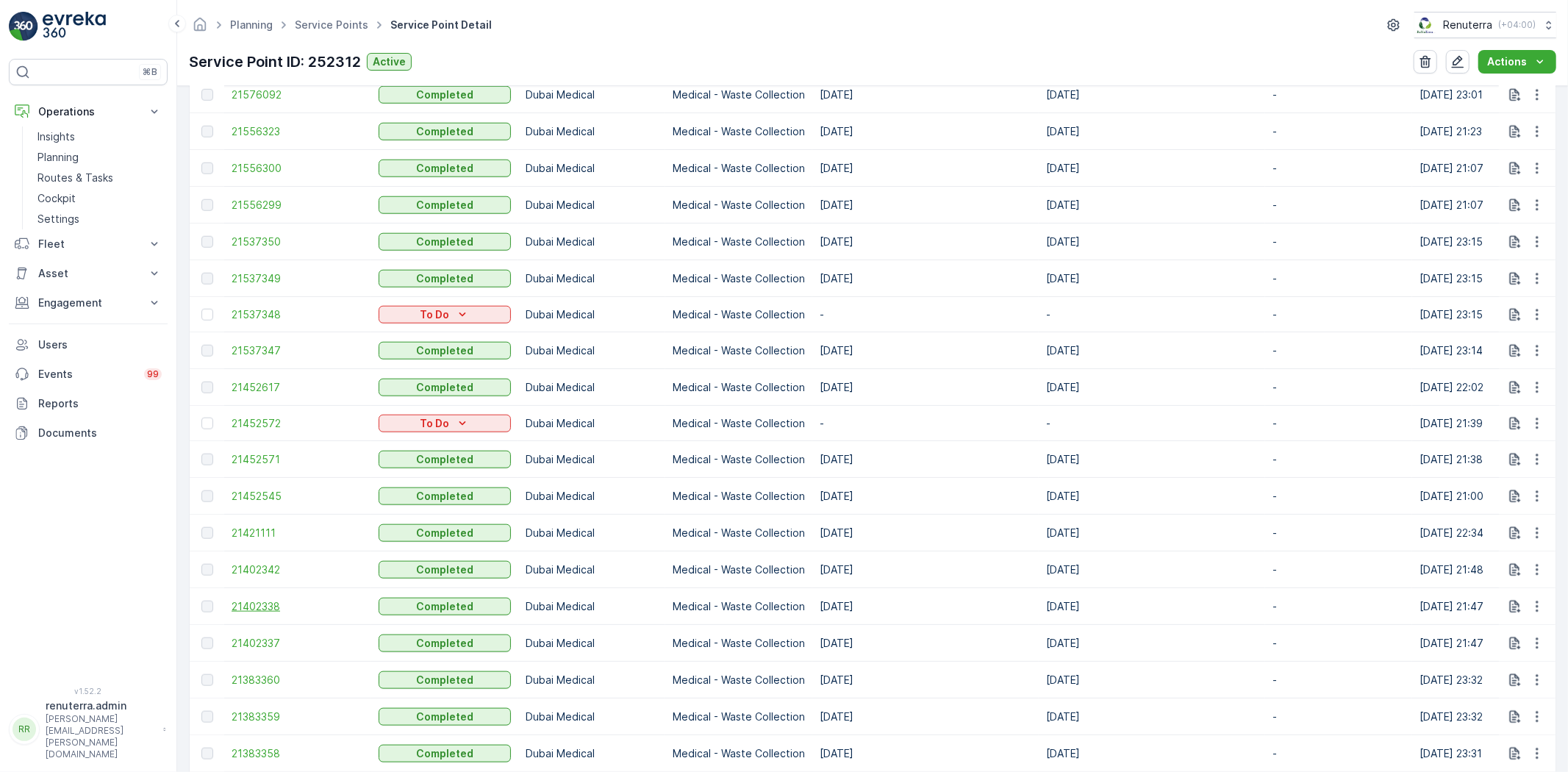
click at [253, 614] on span "21402338" at bounding box center [298, 606] width 132 height 14
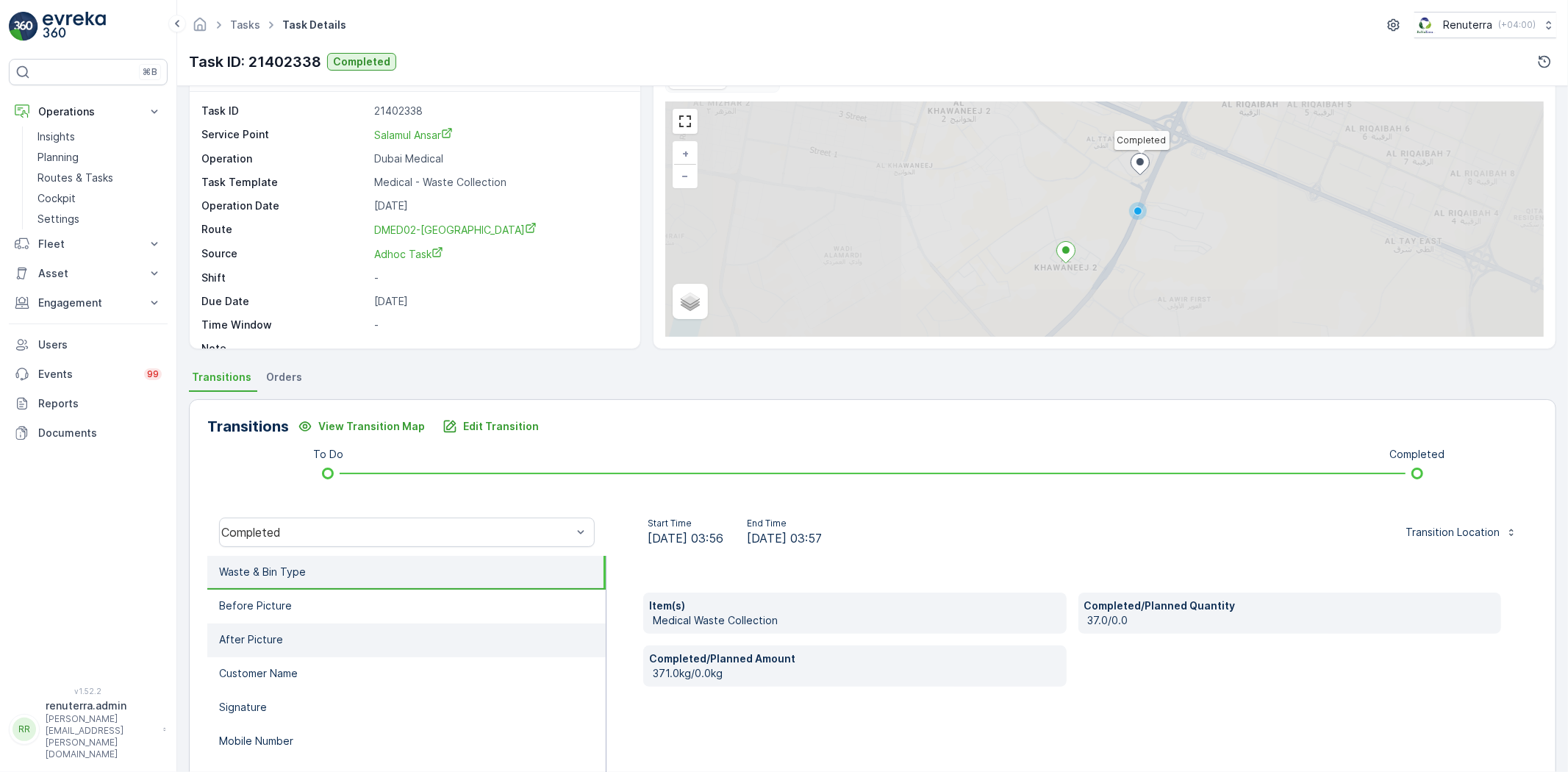
scroll to position [82, 0]
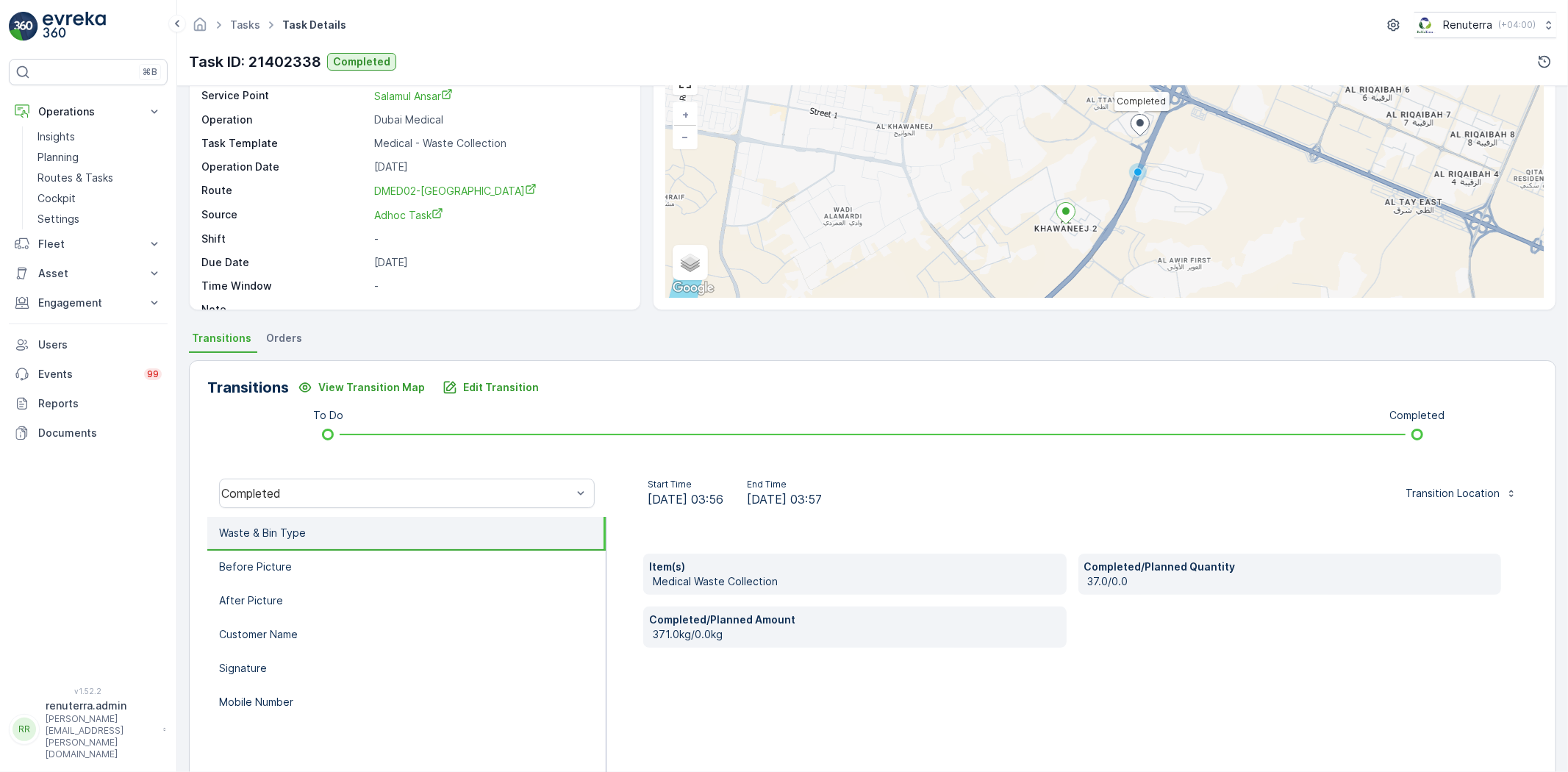
click at [312, 547] on li "Waste & Bin Type" at bounding box center [406, 533] width 399 height 33
click at [310, 567] on li "Before Picture" at bounding box center [406, 567] width 399 height 33
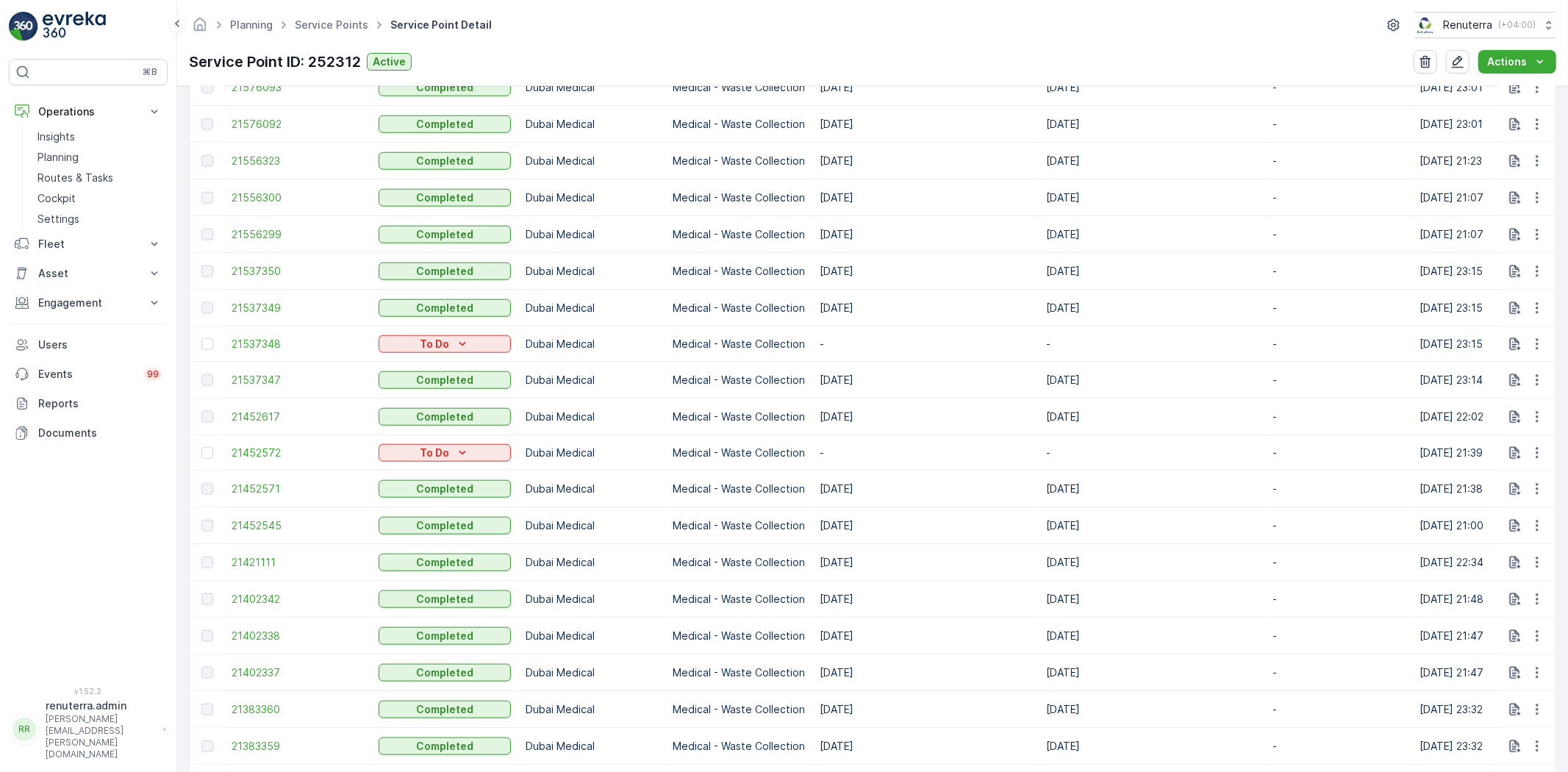
scroll to position [1633, 0]
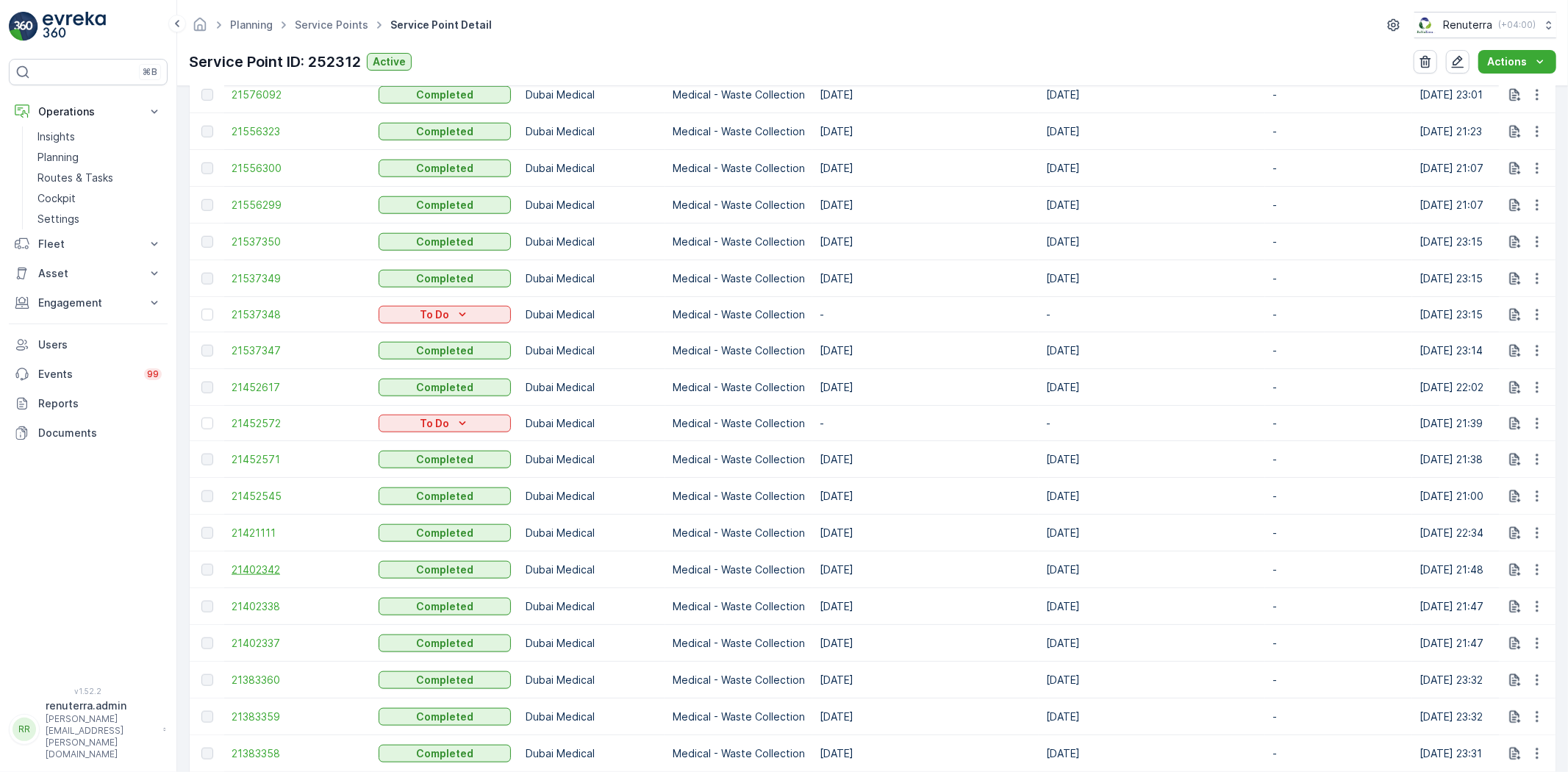
click at [273, 577] on span "21402342" at bounding box center [298, 569] width 132 height 14
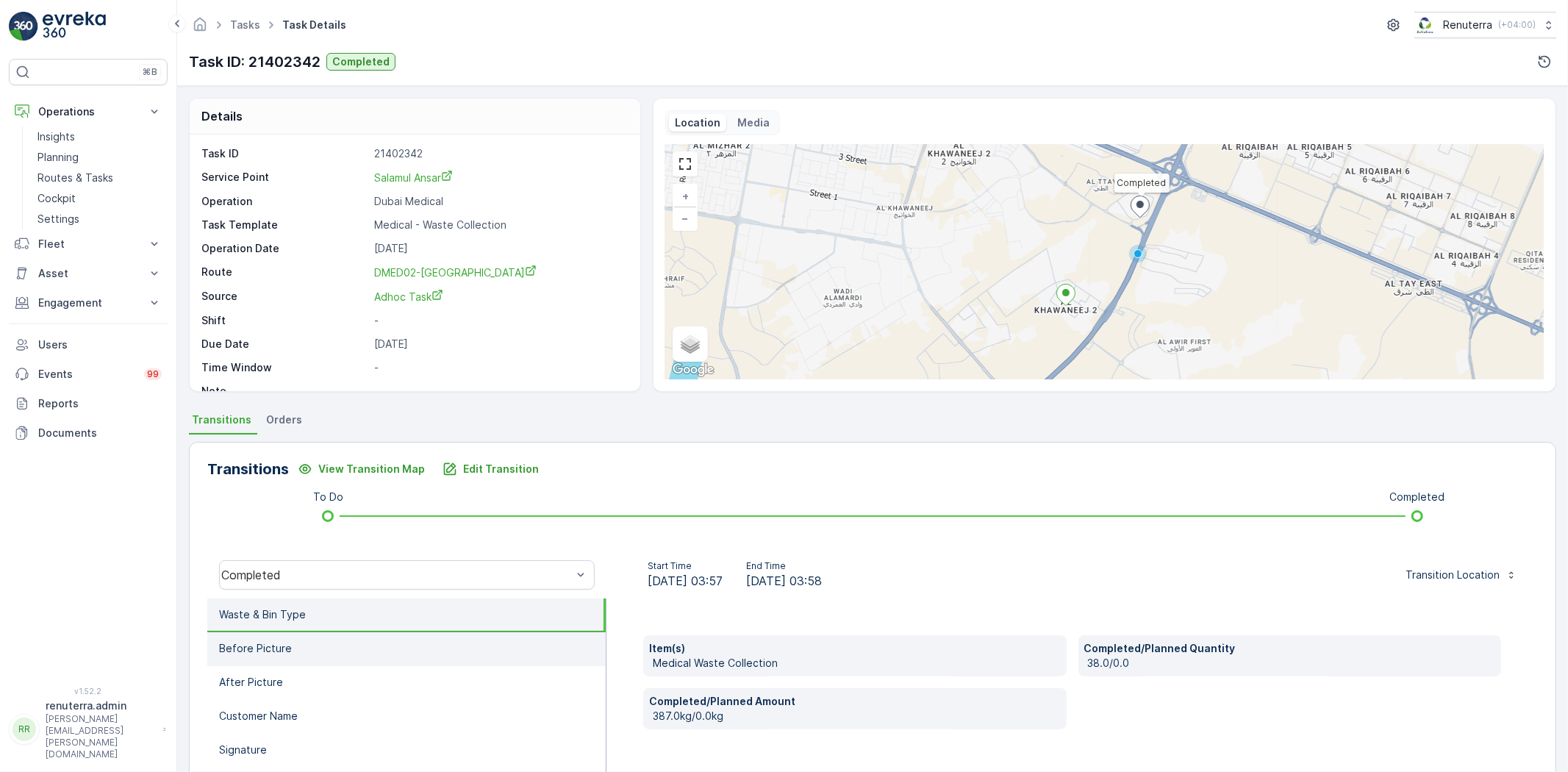
drag, startPoint x: 314, startPoint y: 630, endPoint x: 313, endPoint y: 639, distance: 9.1
click at [313, 636] on li "Before Picture" at bounding box center [406, 649] width 399 height 33
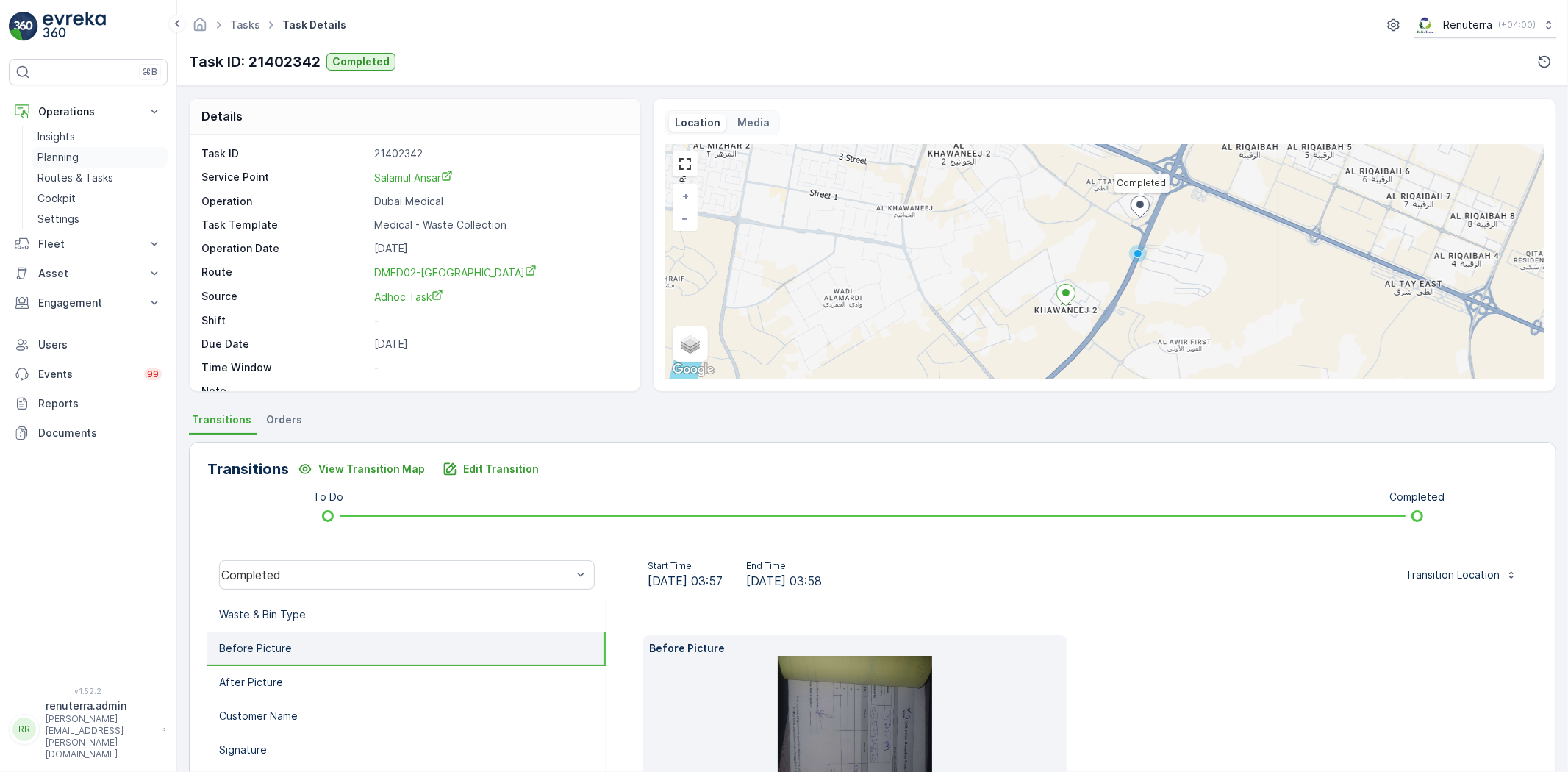
click at [79, 158] on link "Planning" at bounding box center [99, 158] width 136 height 21
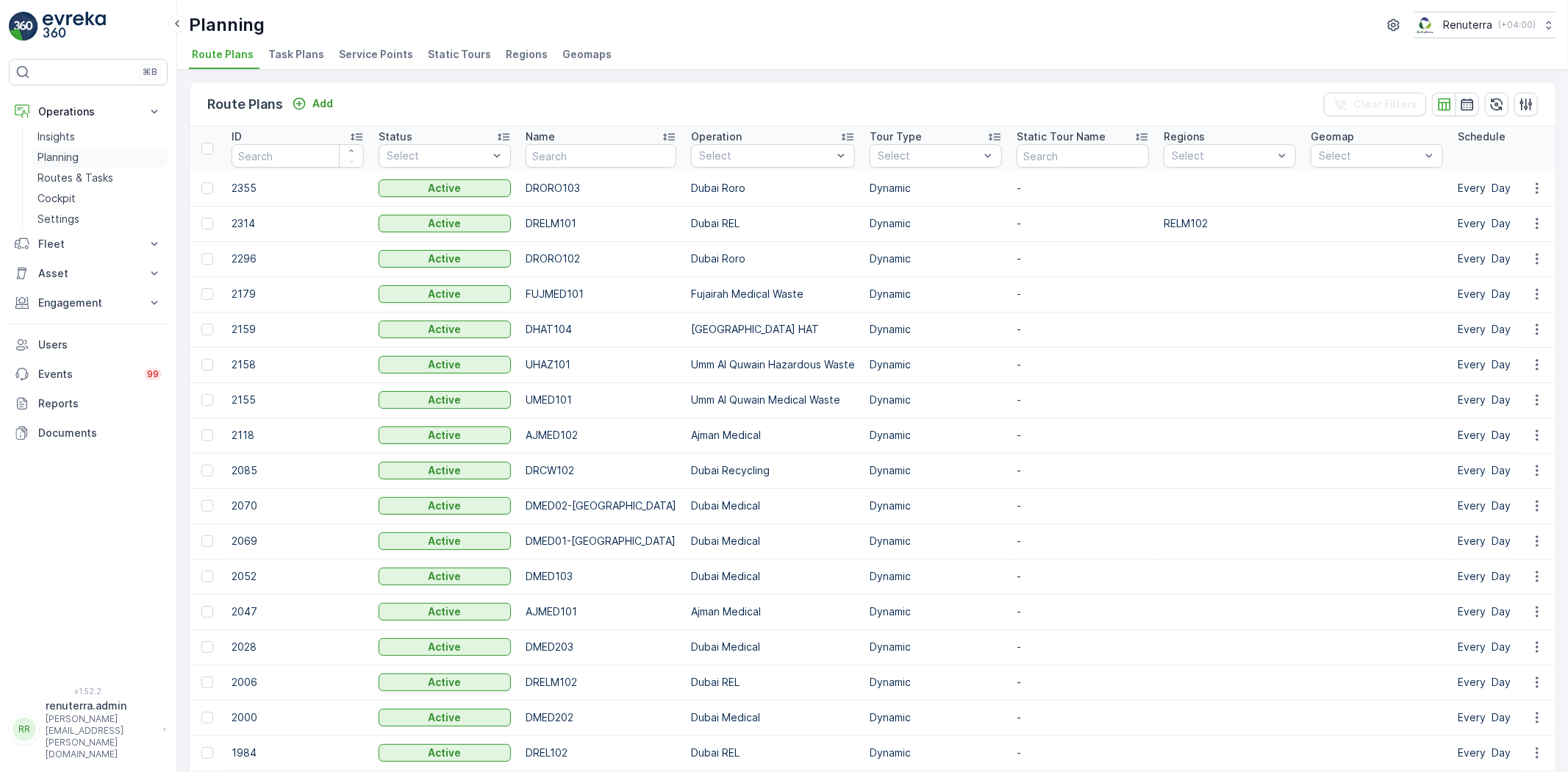
click at [90, 158] on link "Planning" at bounding box center [99, 158] width 136 height 21
click at [66, 175] on p "Routes & Tasks" at bounding box center [75, 177] width 76 height 14
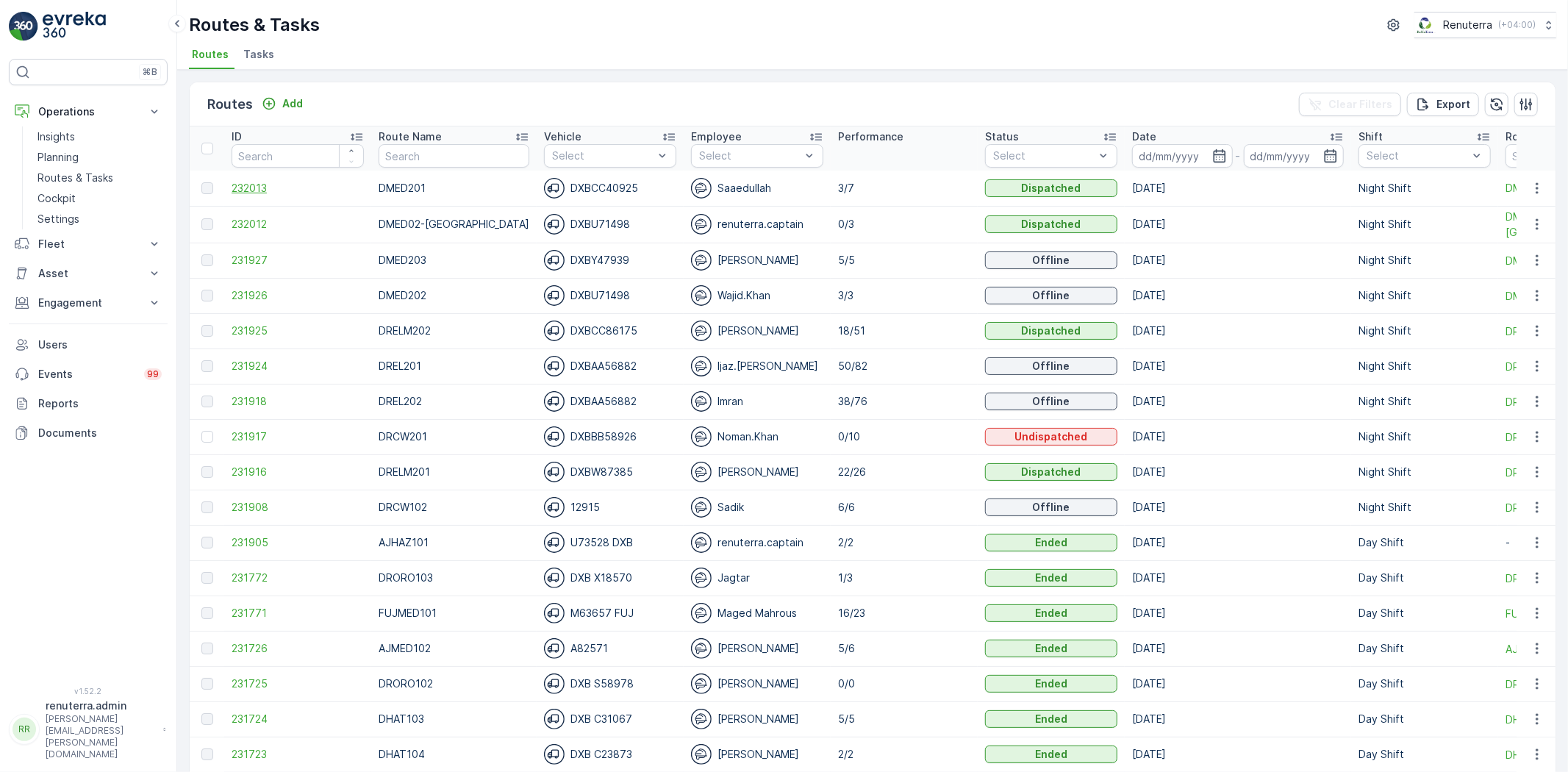
click at [252, 187] on span "232013" at bounding box center [298, 188] width 132 height 14
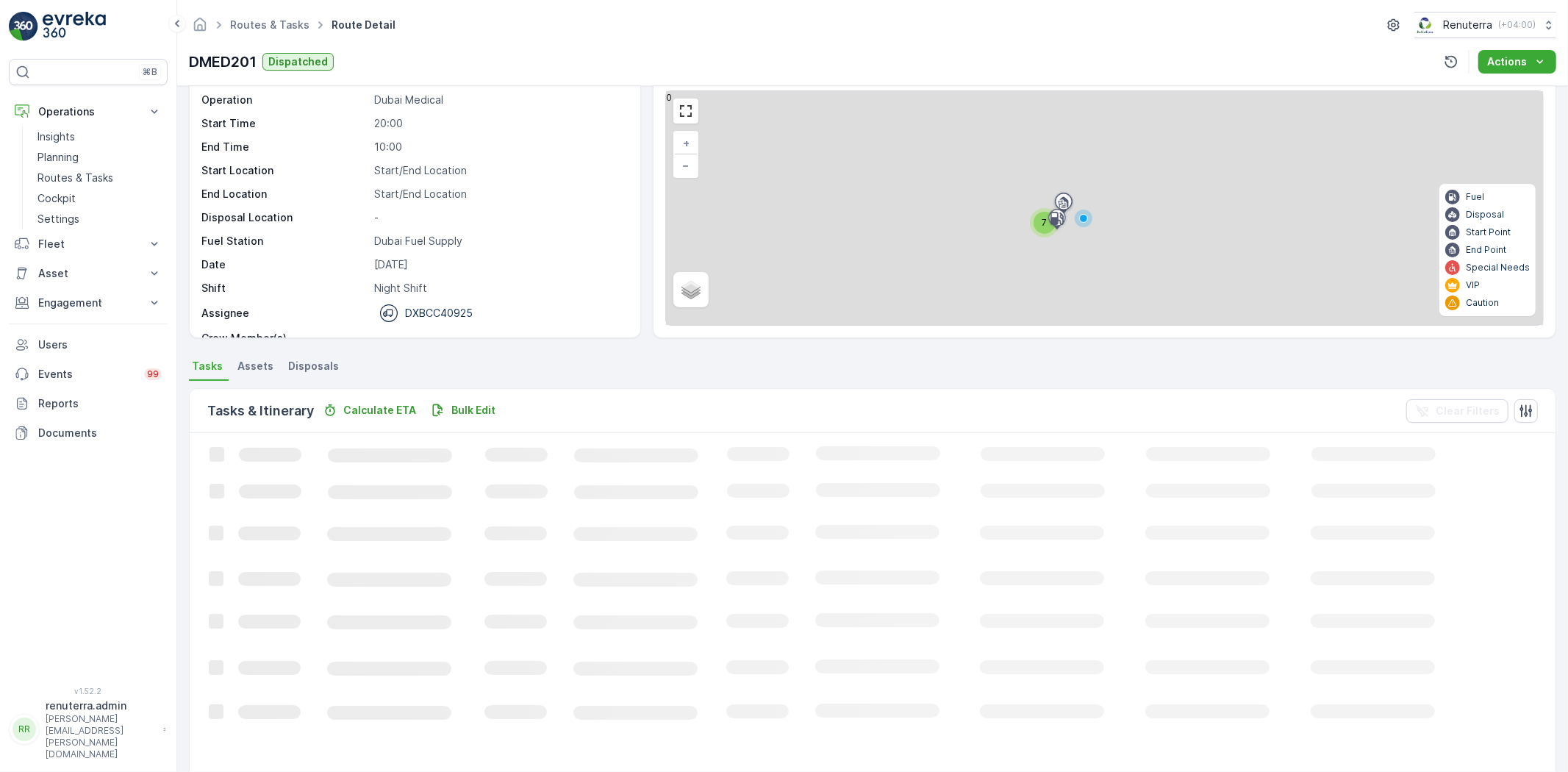
scroll to position [68, 0]
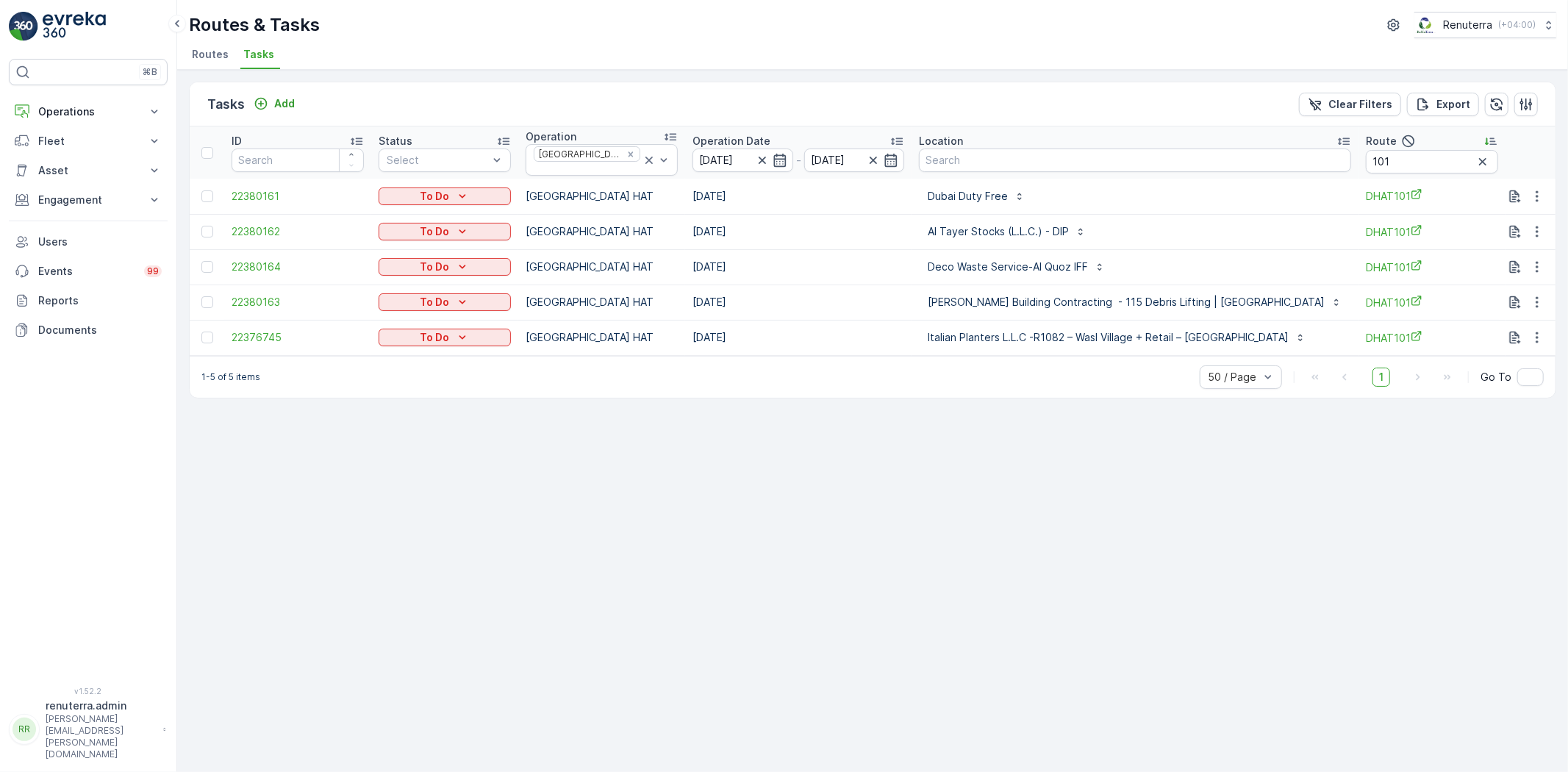
drag, startPoint x: 457, startPoint y: 508, endPoint x: 731, endPoint y: 498, distance: 274.2
click at [470, 510] on div "Tasks Add Clear Filters Export ID Status Select Operation [GEOGRAPHIC_DATA] HAT…" at bounding box center [872, 421] width 1391 height 702
click at [1366, 167] on input "101" at bounding box center [1432, 162] width 132 height 24
type input "102"
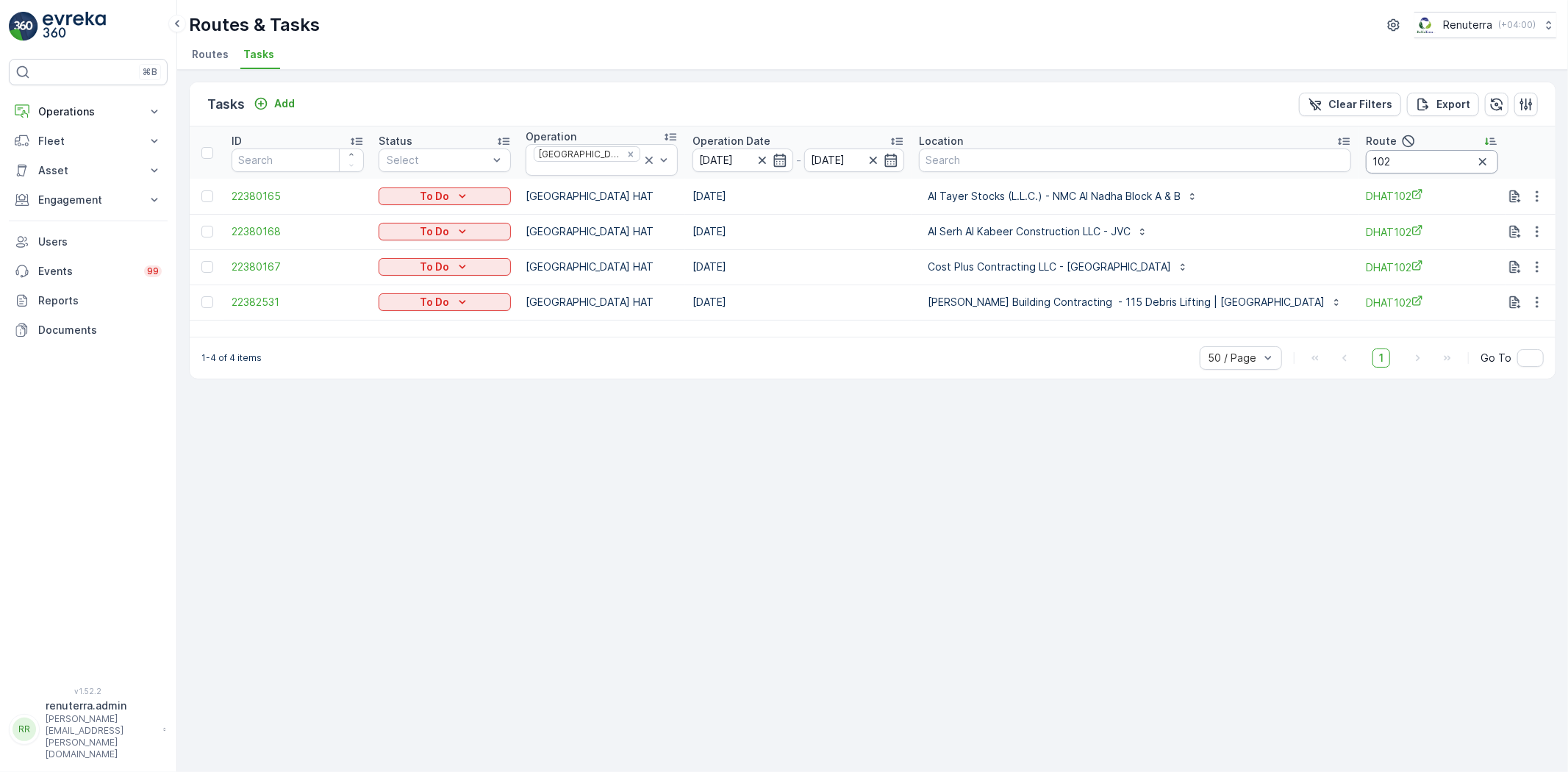
click at [1366, 169] on input "102" at bounding box center [1432, 162] width 132 height 24
type input "103"
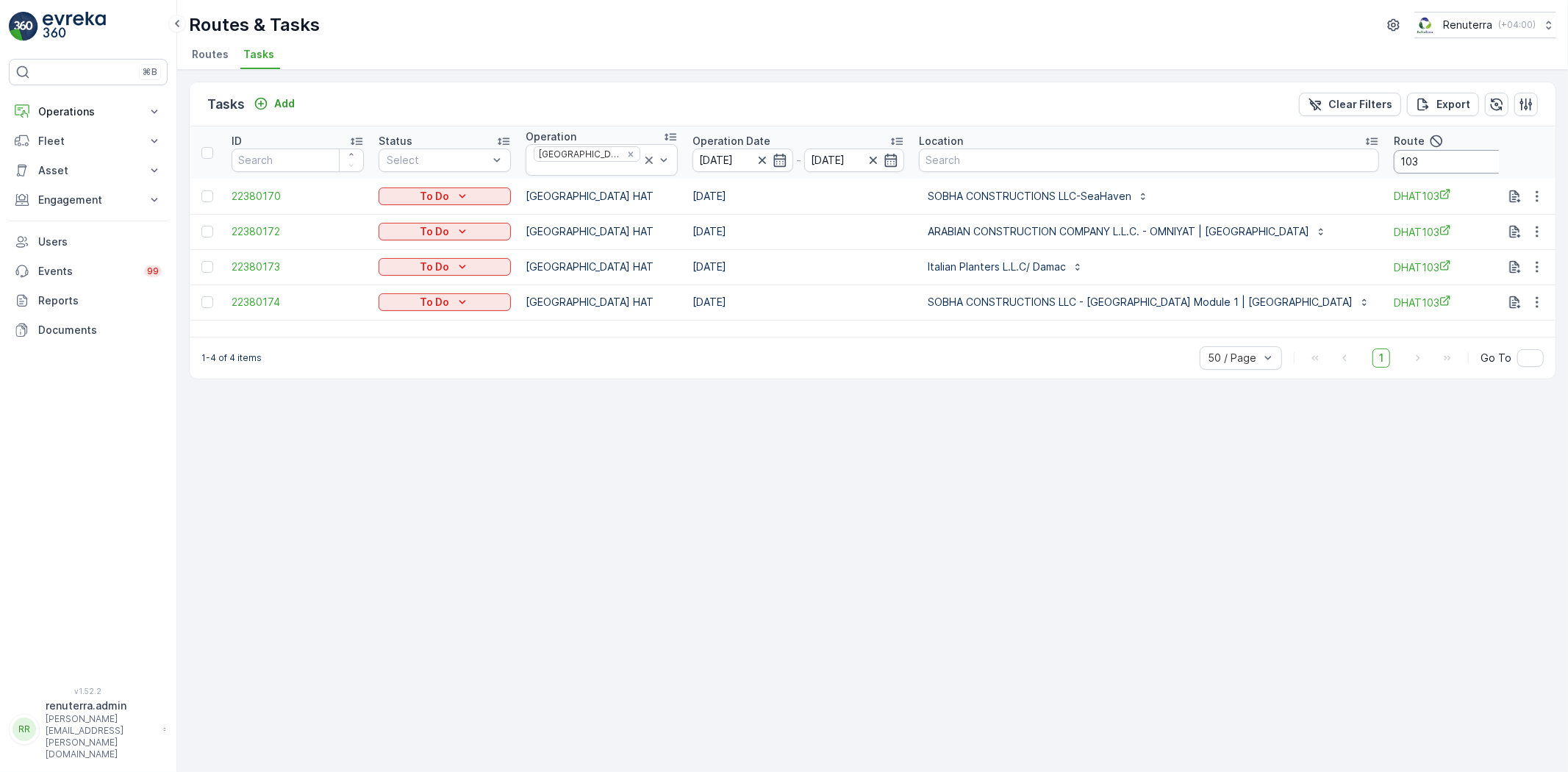
click at [1398, 159] on input "103" at bounding box center [1460, 162] width 132 height 24
type input "104"
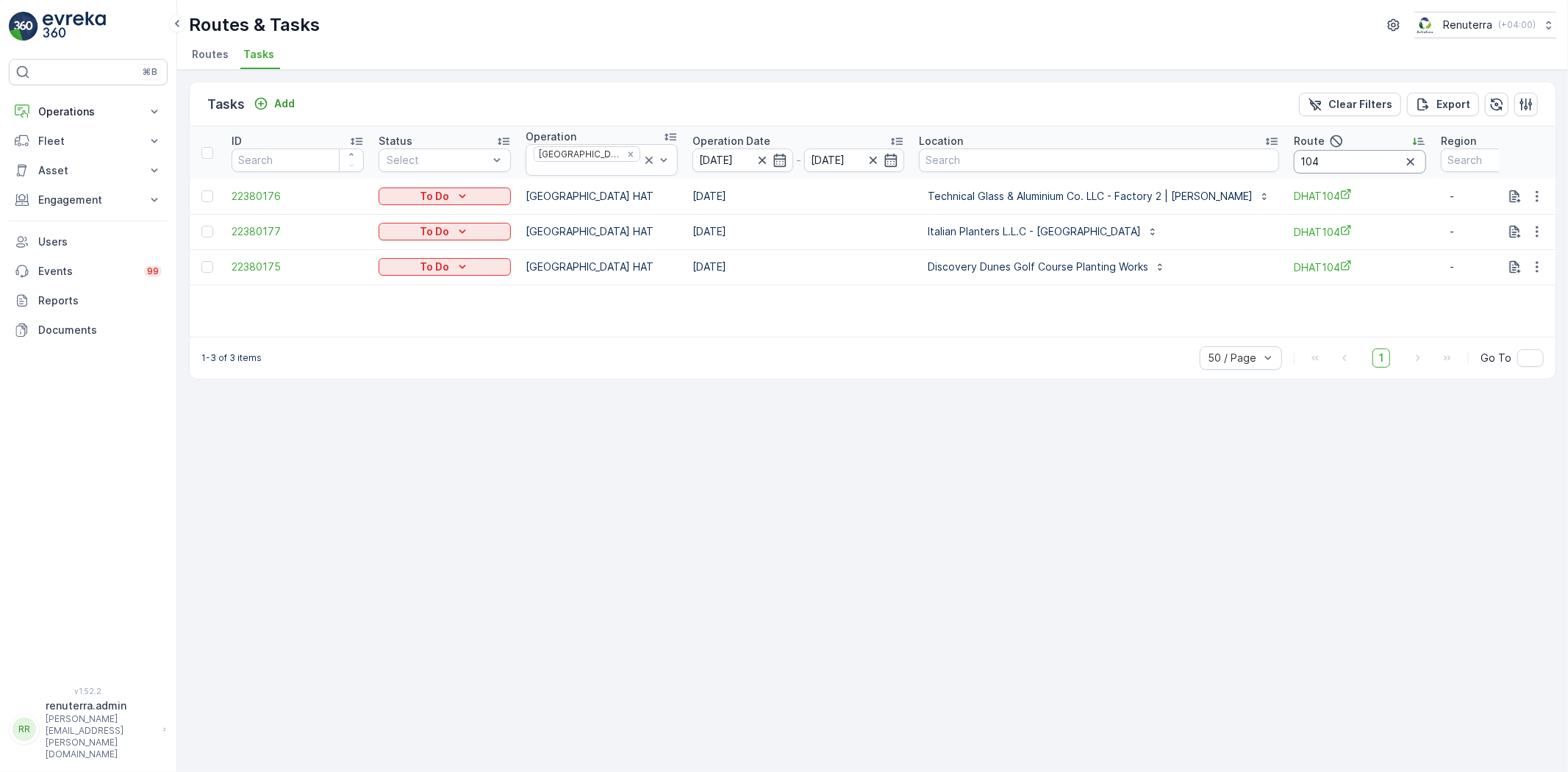
click at [1293, 152] on input "104" at bounding box center [1359, 162] width 132 height 24
type input "101"
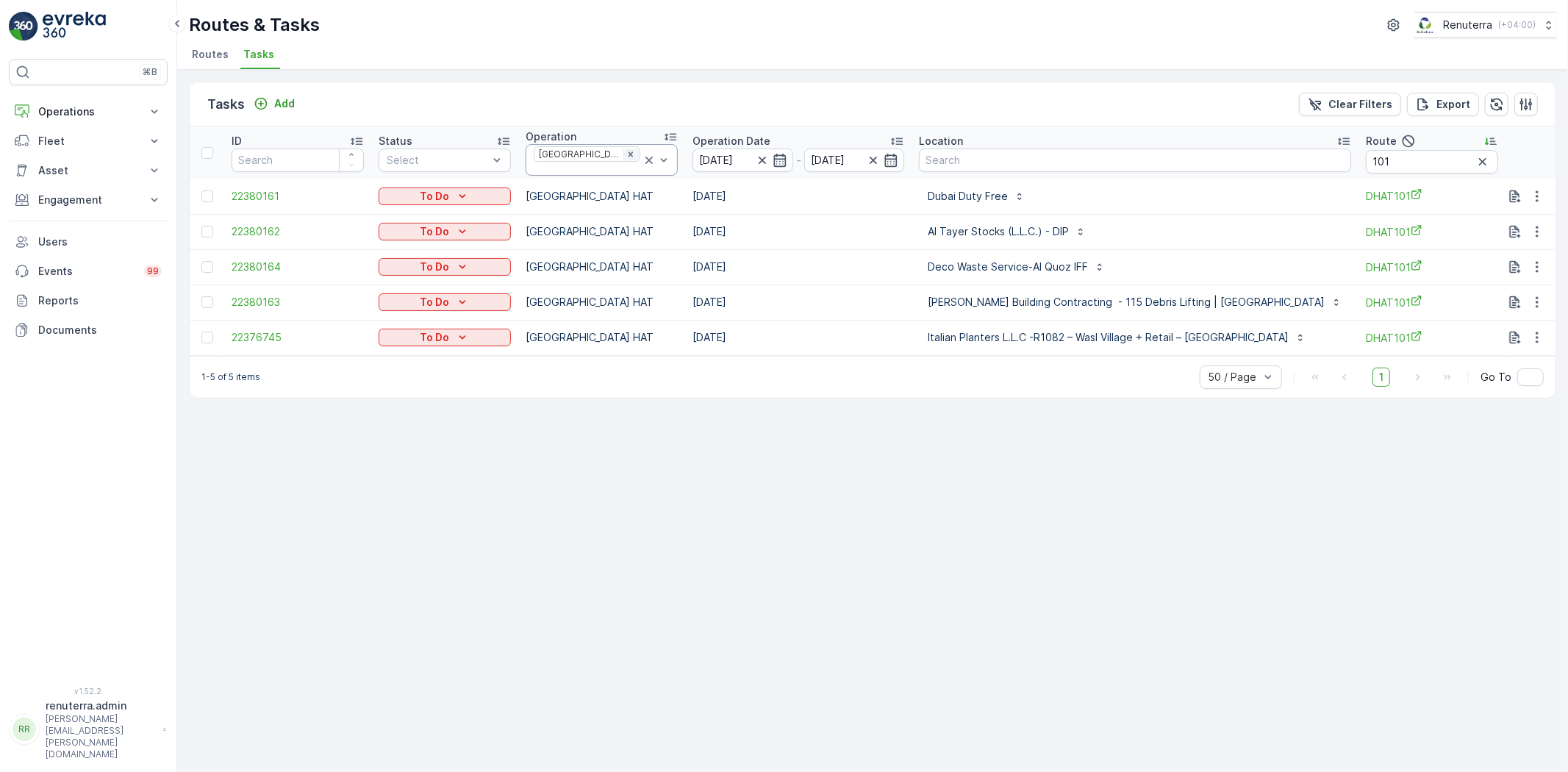
click at [626, 155] on icon "Remove Dubai HAT" at bounding box center [630, 154] width 10 height 10
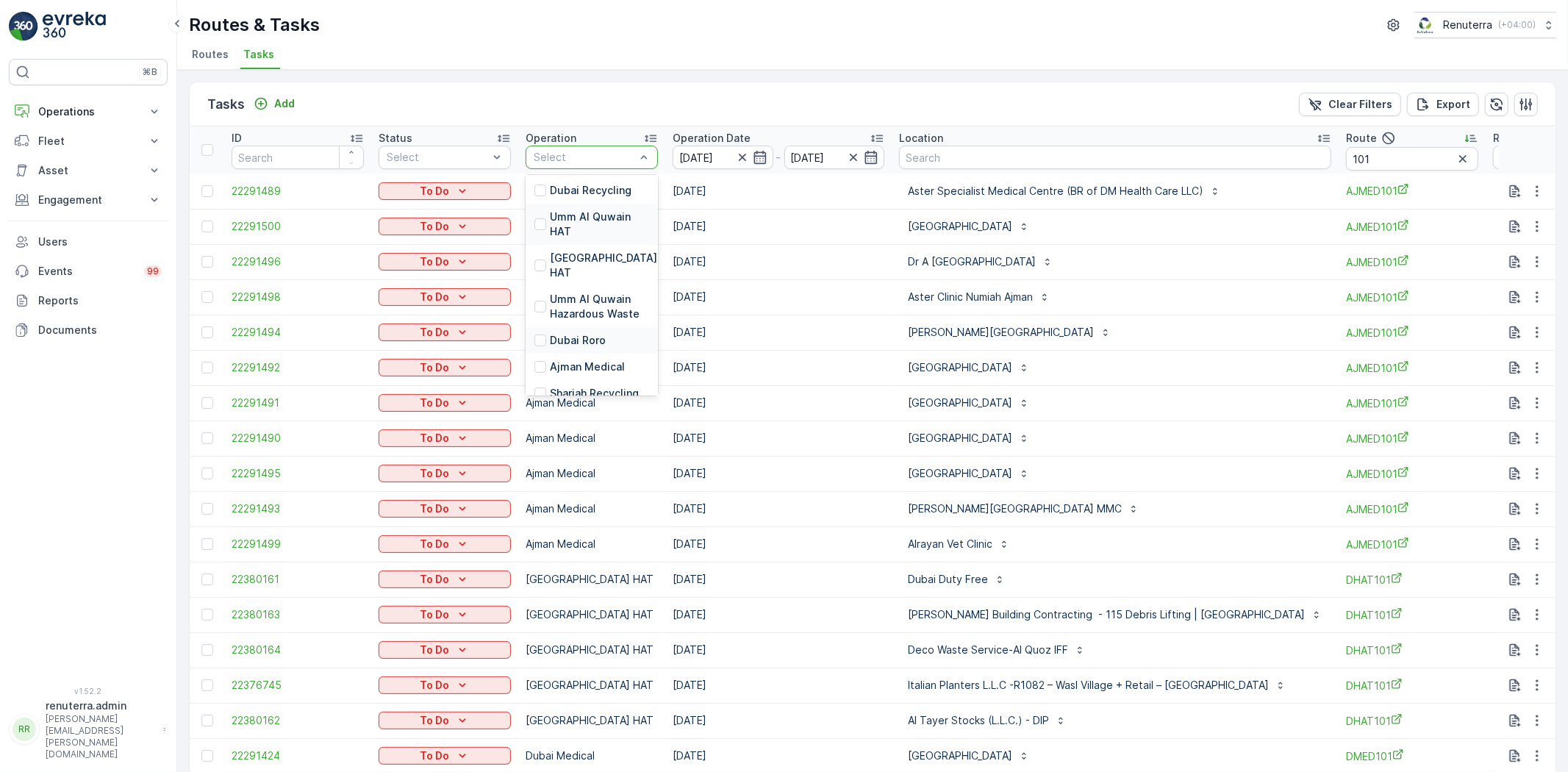
scroll to position [326, 0]
click at [603, 246] on div "Dubai Roro" at bounding box center [591, 259] width 132 height 26
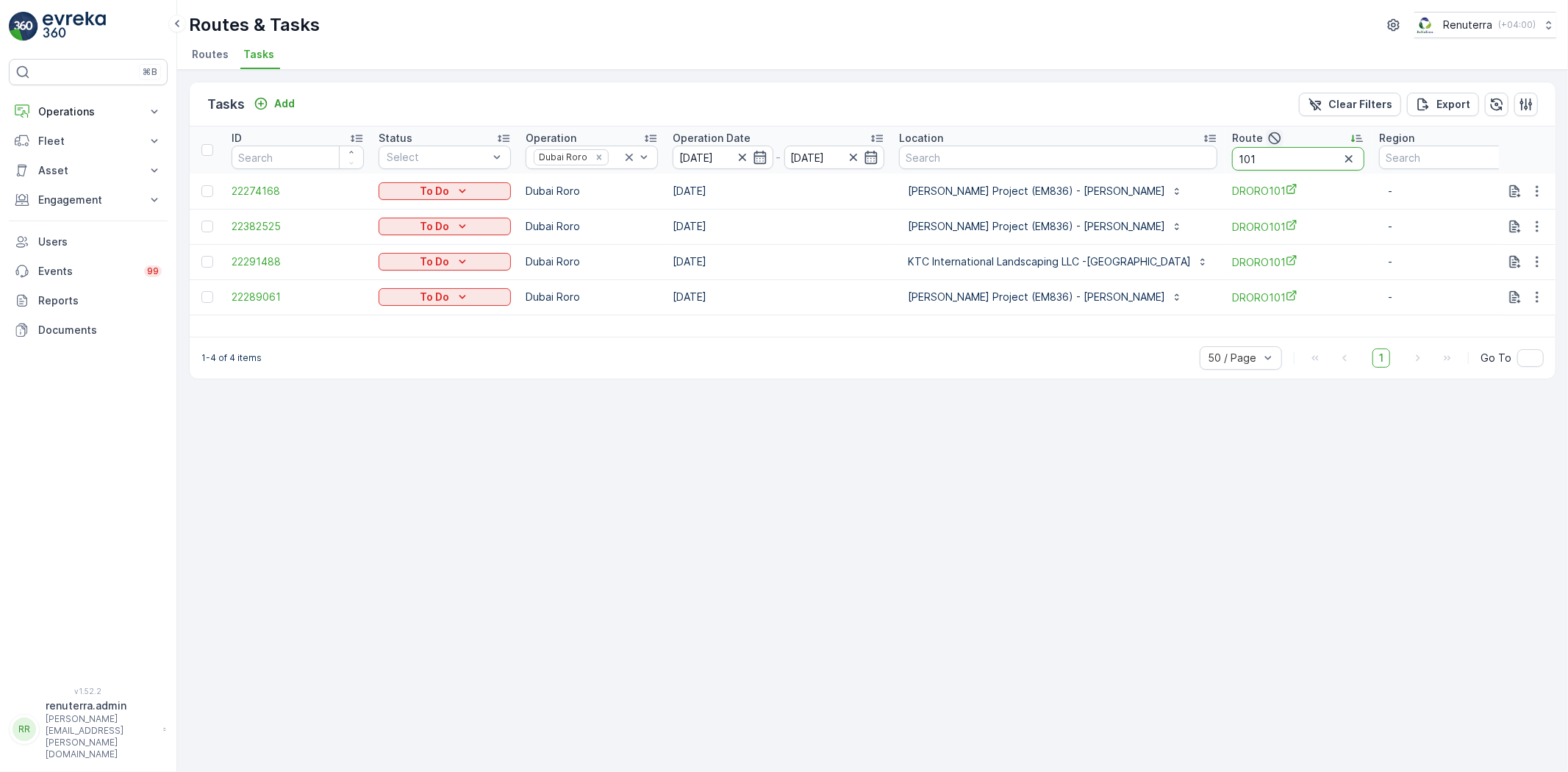
drag, startPoint x: 1234, startPoint y: 158, endPoint x: 1237, endPoint y: 143, distance: 15.3
click at [1237, 143] on th "Route 101" at bounding box center [1298, 150] width 147 height 47
type input "103"
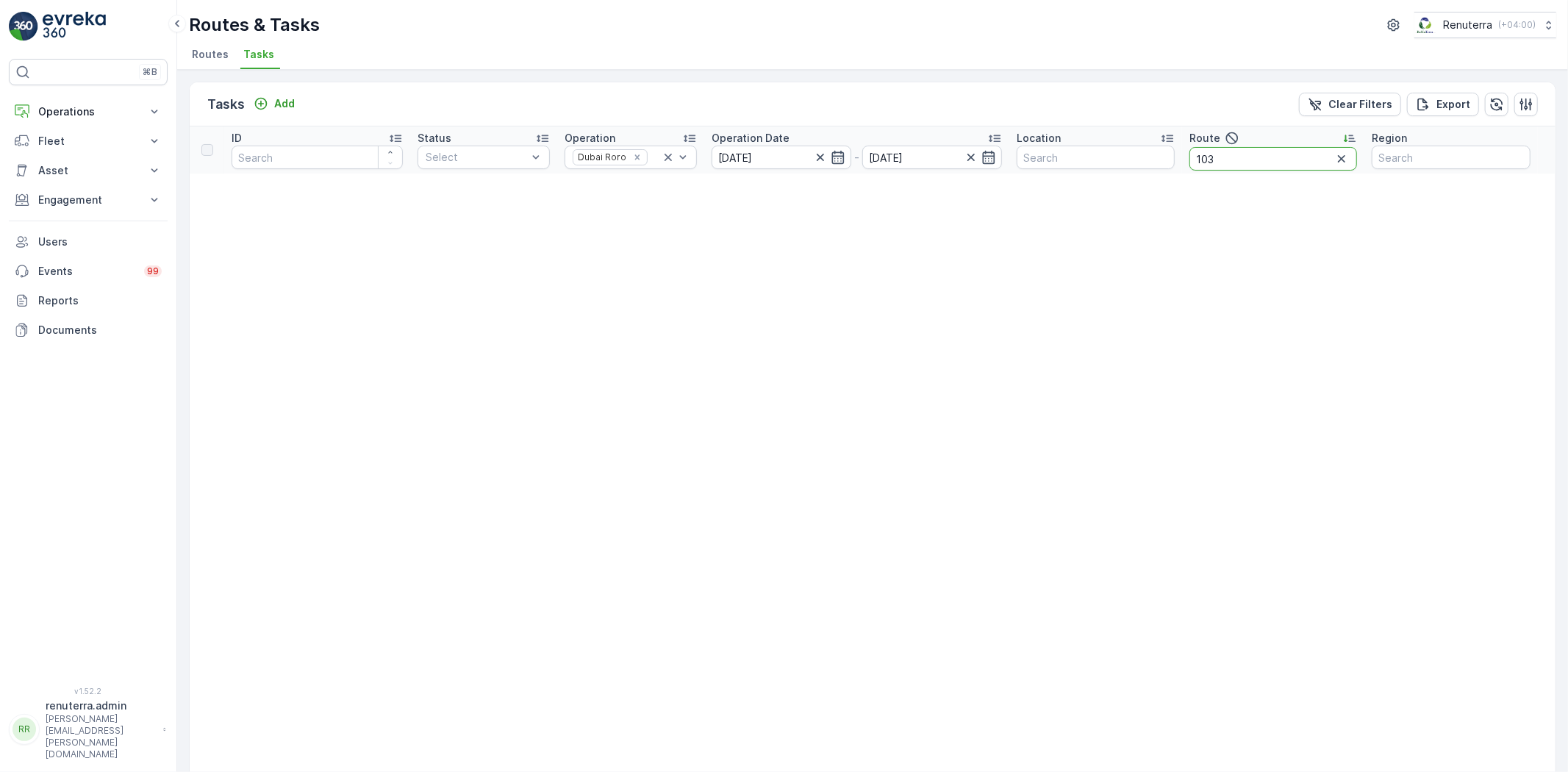
click at [1245, 156] on input "103" at bounding box center [1273, 159] width 168 height 24
type input "10"
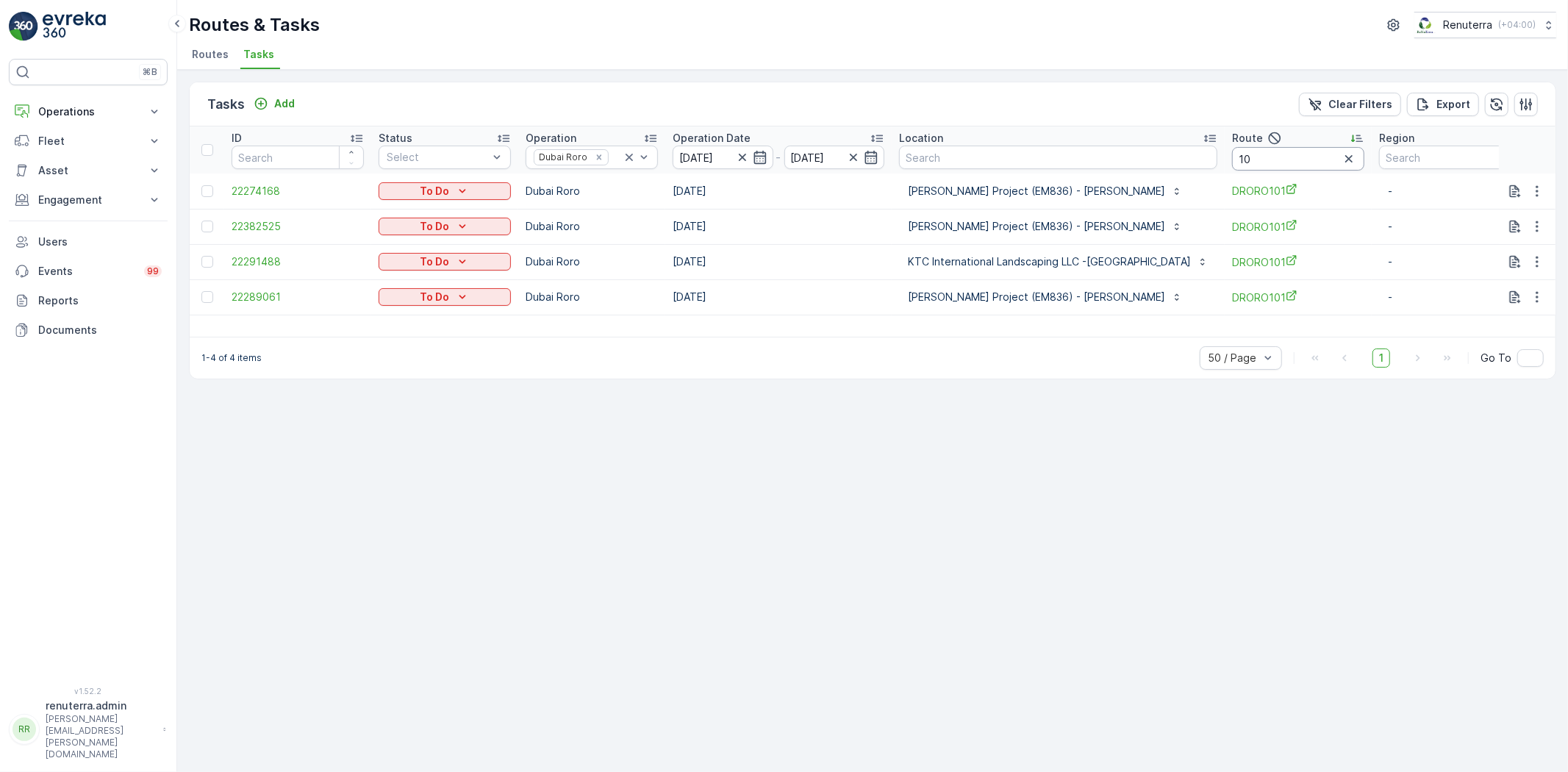
click at [1252, 155] on input "10" at bounding box center [1298, 159] width 132 height 24
type input "102"
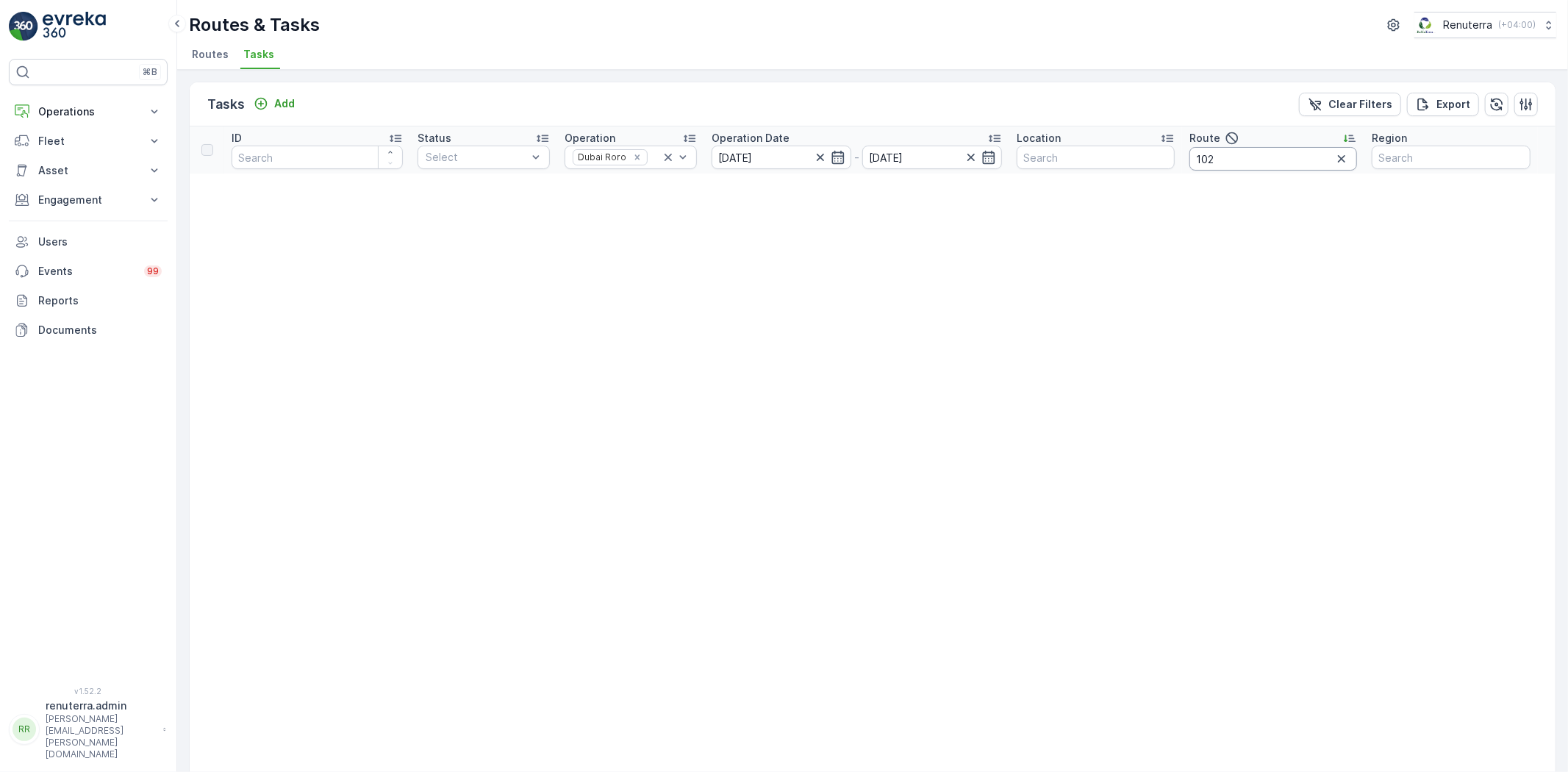
click at [1234, 153] on input "102" at bounding box center [1273, 159] width 168 height 24
type input "103"
click at [1221, 158] on input "103" at bounding box center [1273, 159] width 168 height 24
click at [71, 101] on button "Operations" at bounding box center [88, 111] width 158 height 29
click at [74, 172] on p "Routes & Tasks" at bounding box center [75, 177] width 76 height 14
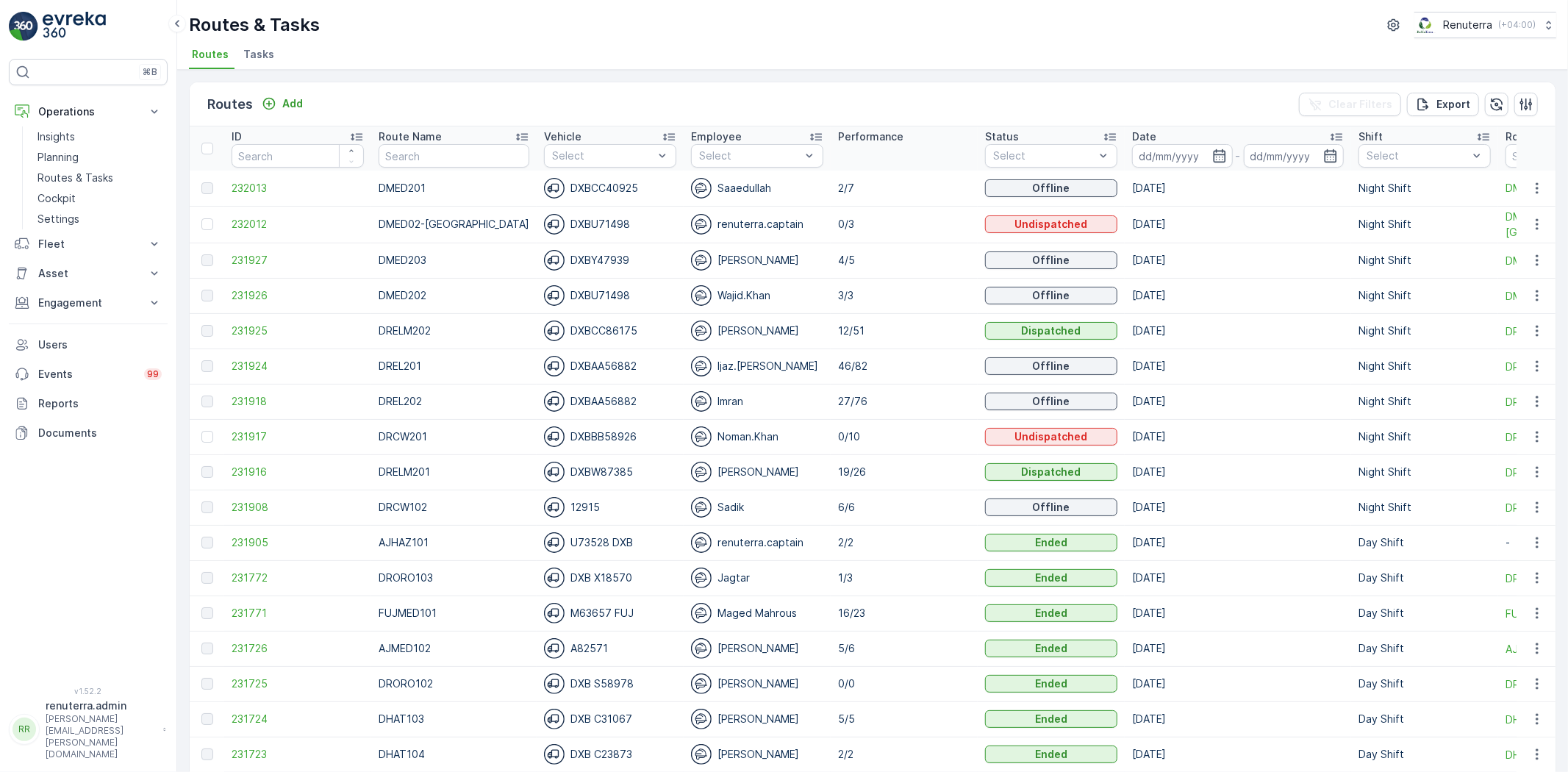
click at [691, 177] on img at bounding box center [701, 188] width 21 height 21
type input "sadik"
click at [716, 180] on div "Sadik" at bounding box center [757, 189] width 132 height 26
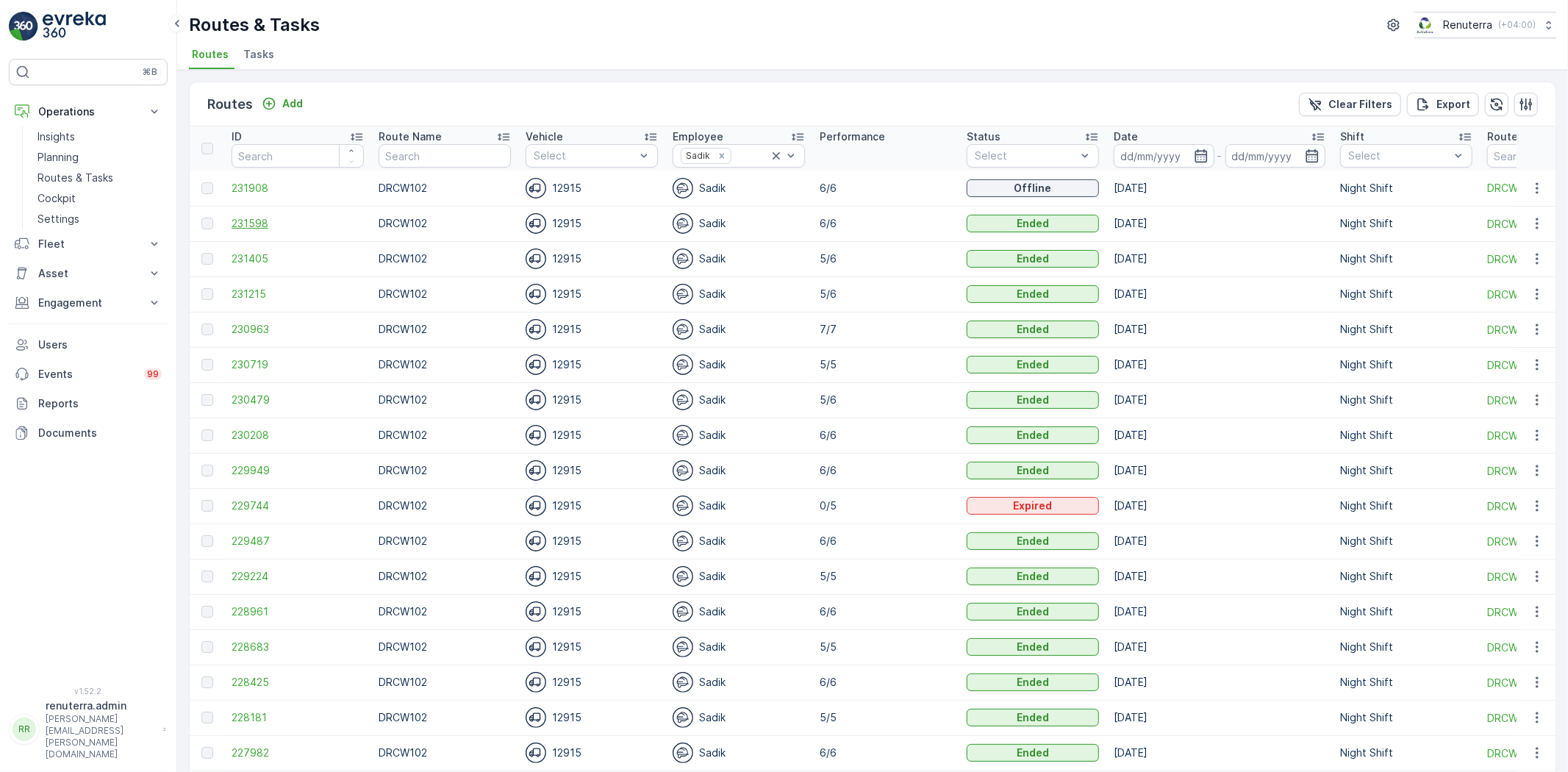
click at [240, 216] on span "231598" at bounding box center [298, 224] width 132 height 14
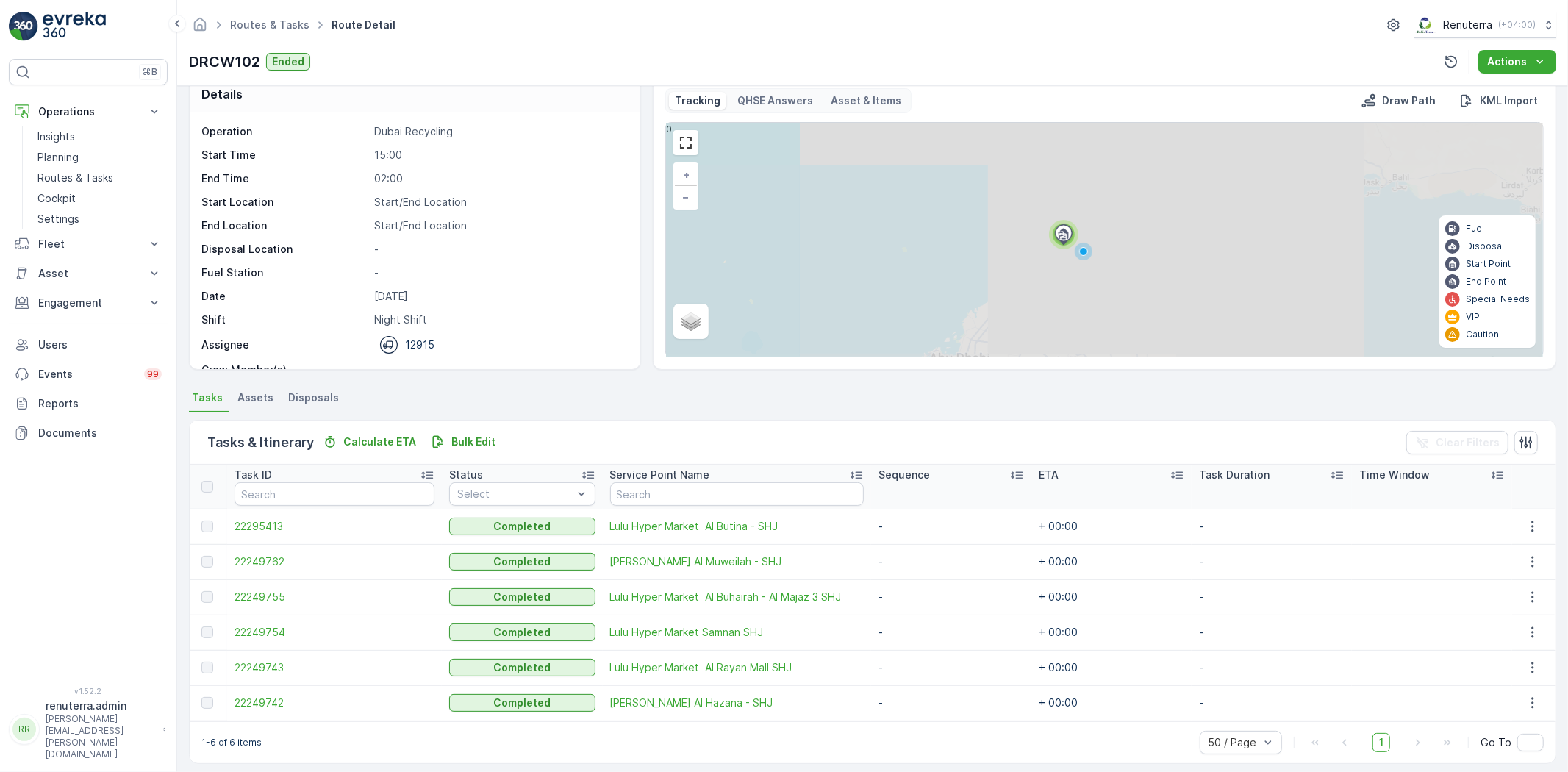
scroll to position [33, 0]
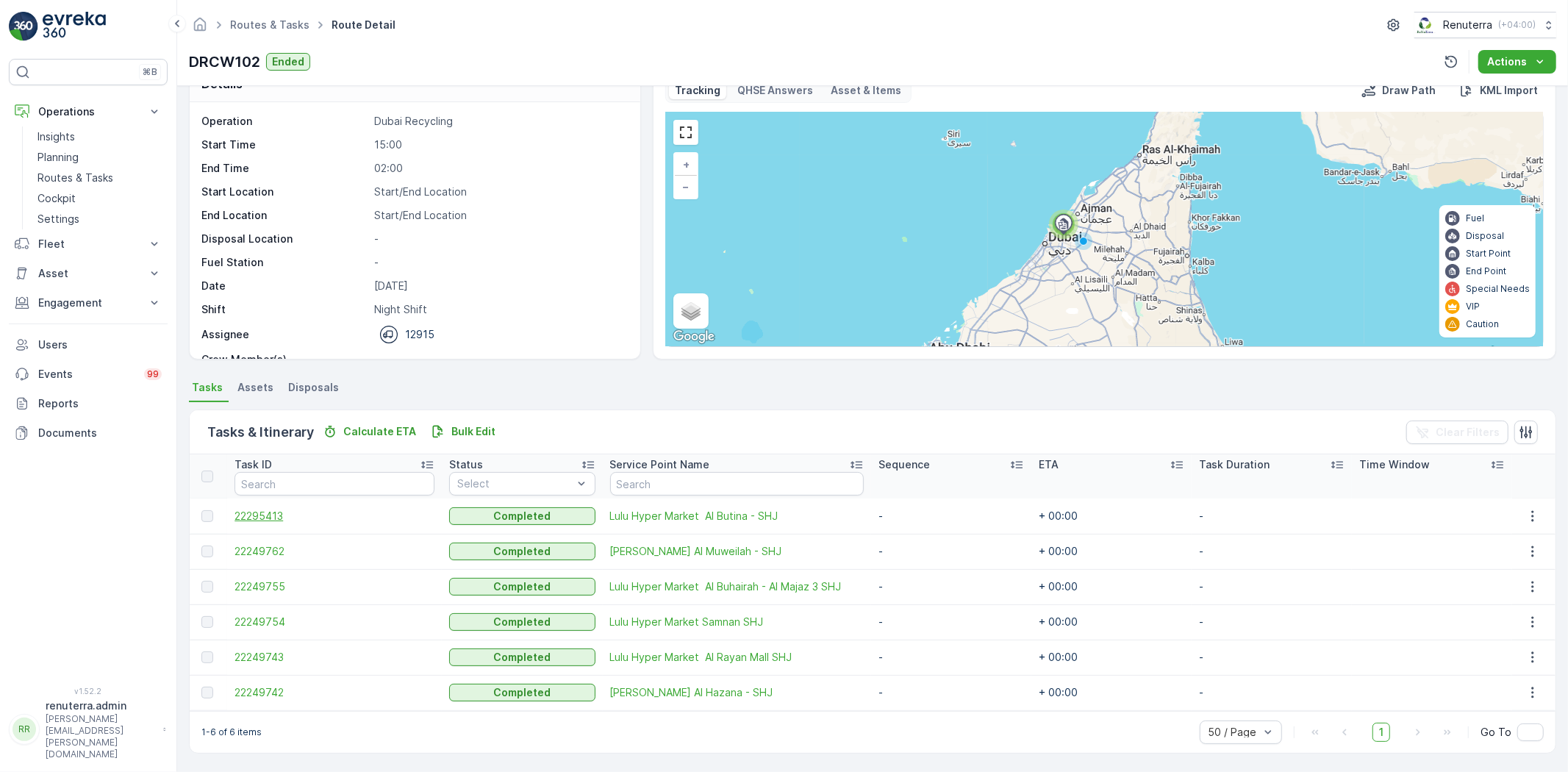
click at [251, 517] on span "22295413" at bounding box center [334, 516] width 200 height 14
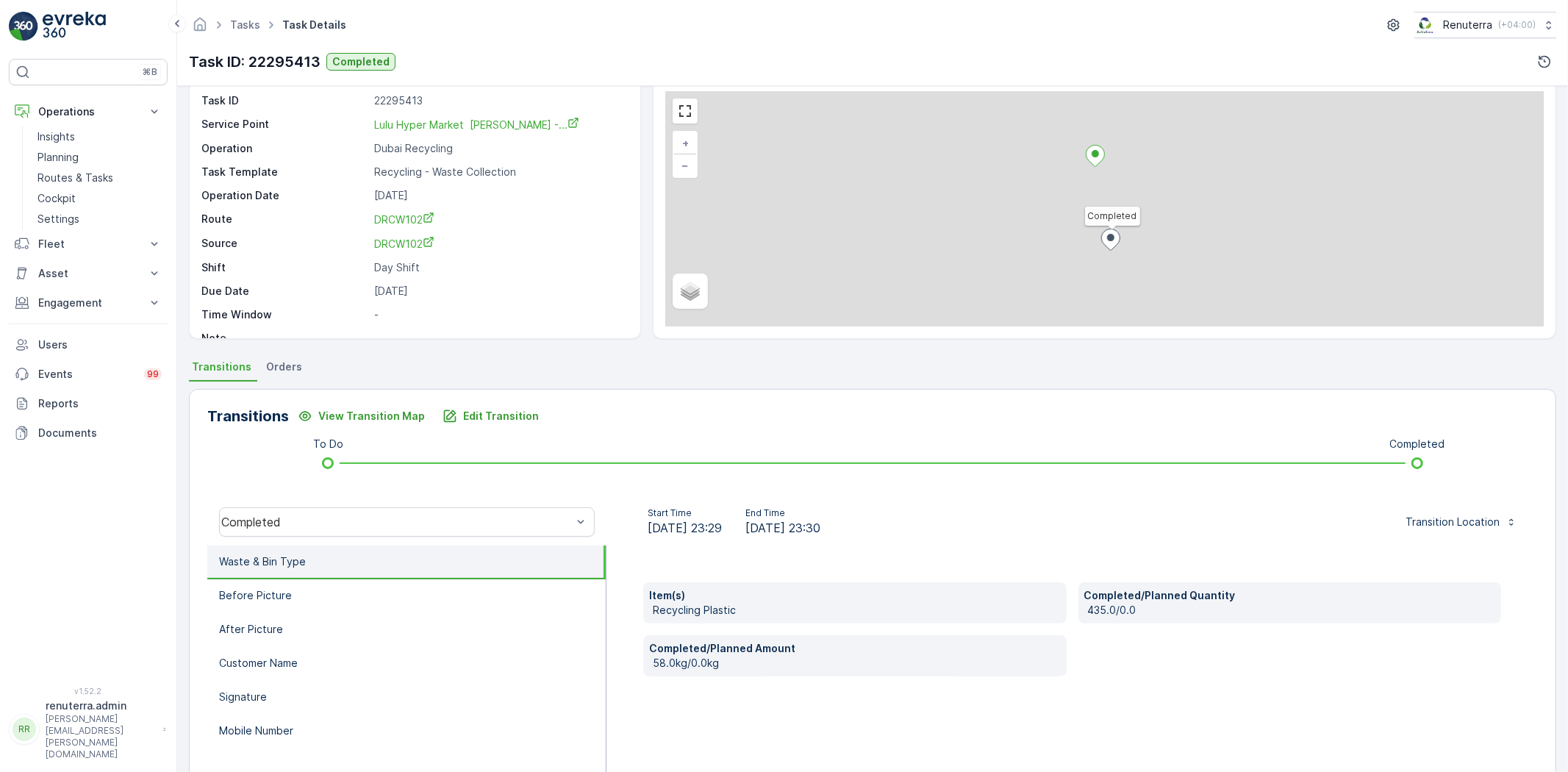
scroll to position [82, 0]
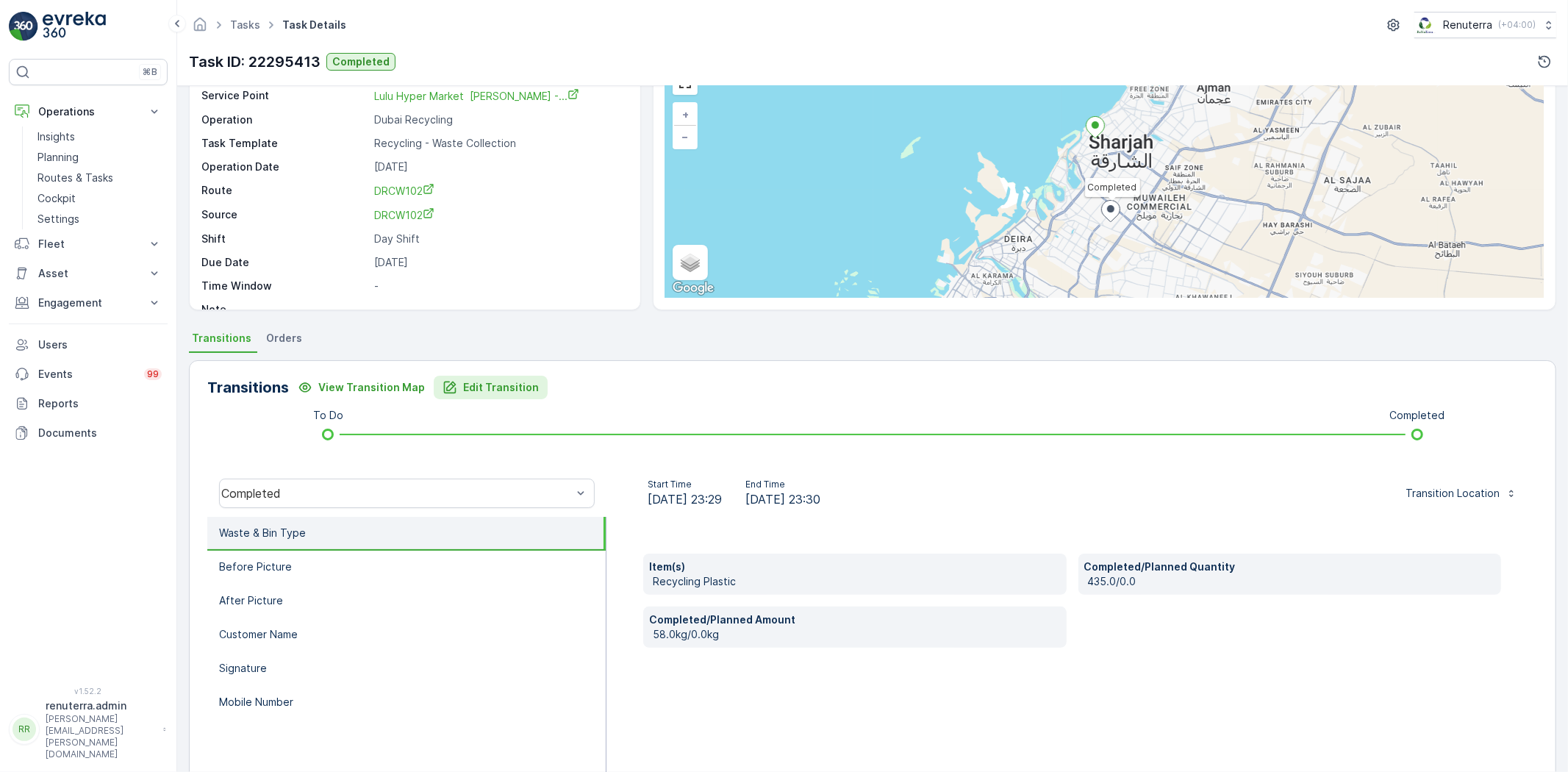
click at [465, 372] on div "Transitions View Transition Map Edit Transition To Do Completed Completed Start…" at bounding box center [872, 594] width 1367 height 466
click at [468, 378] on button "Edit Transition" at bounding box center [490, 388] width 114 height 24
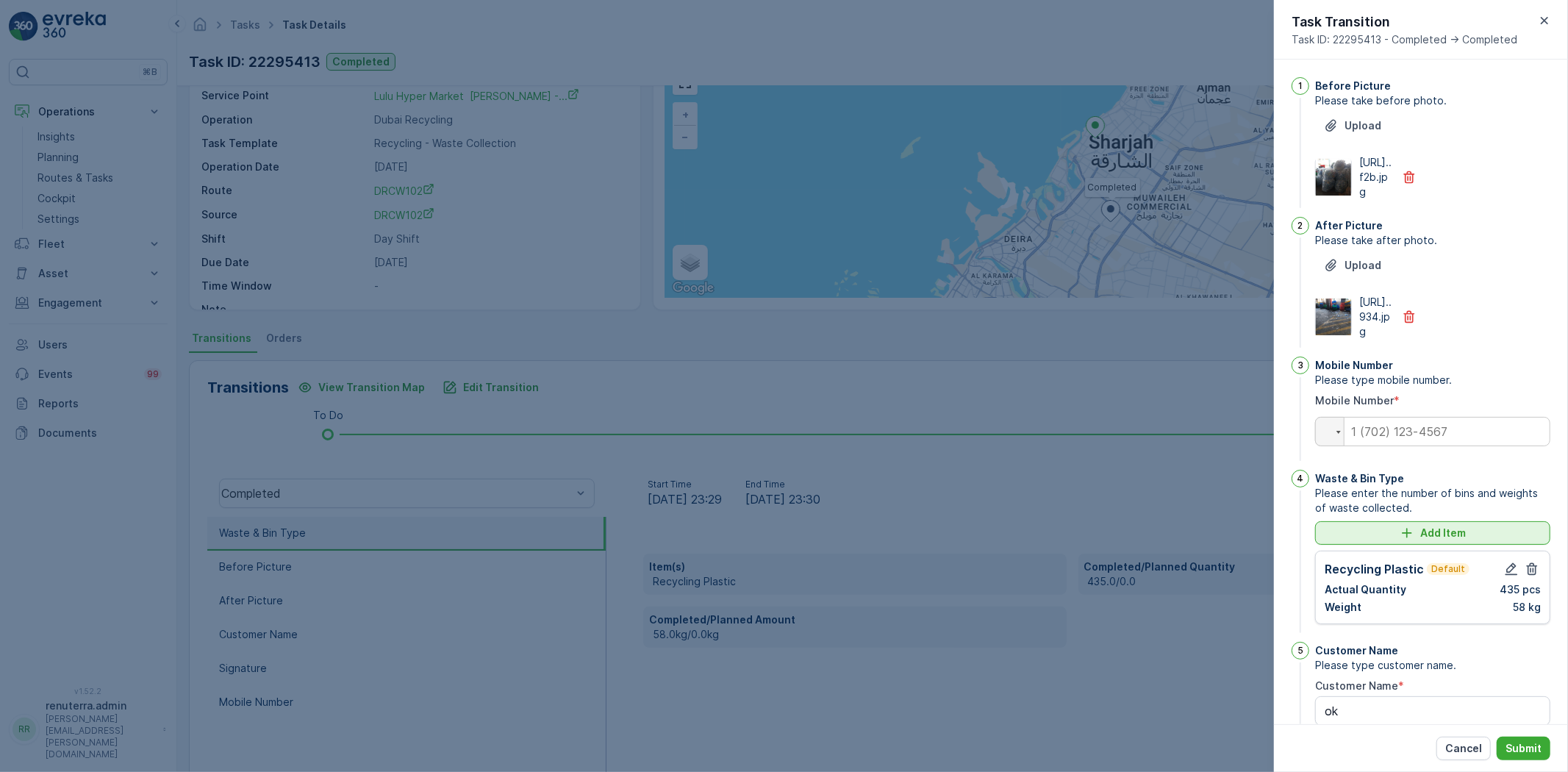
scroll to position [259, 0]
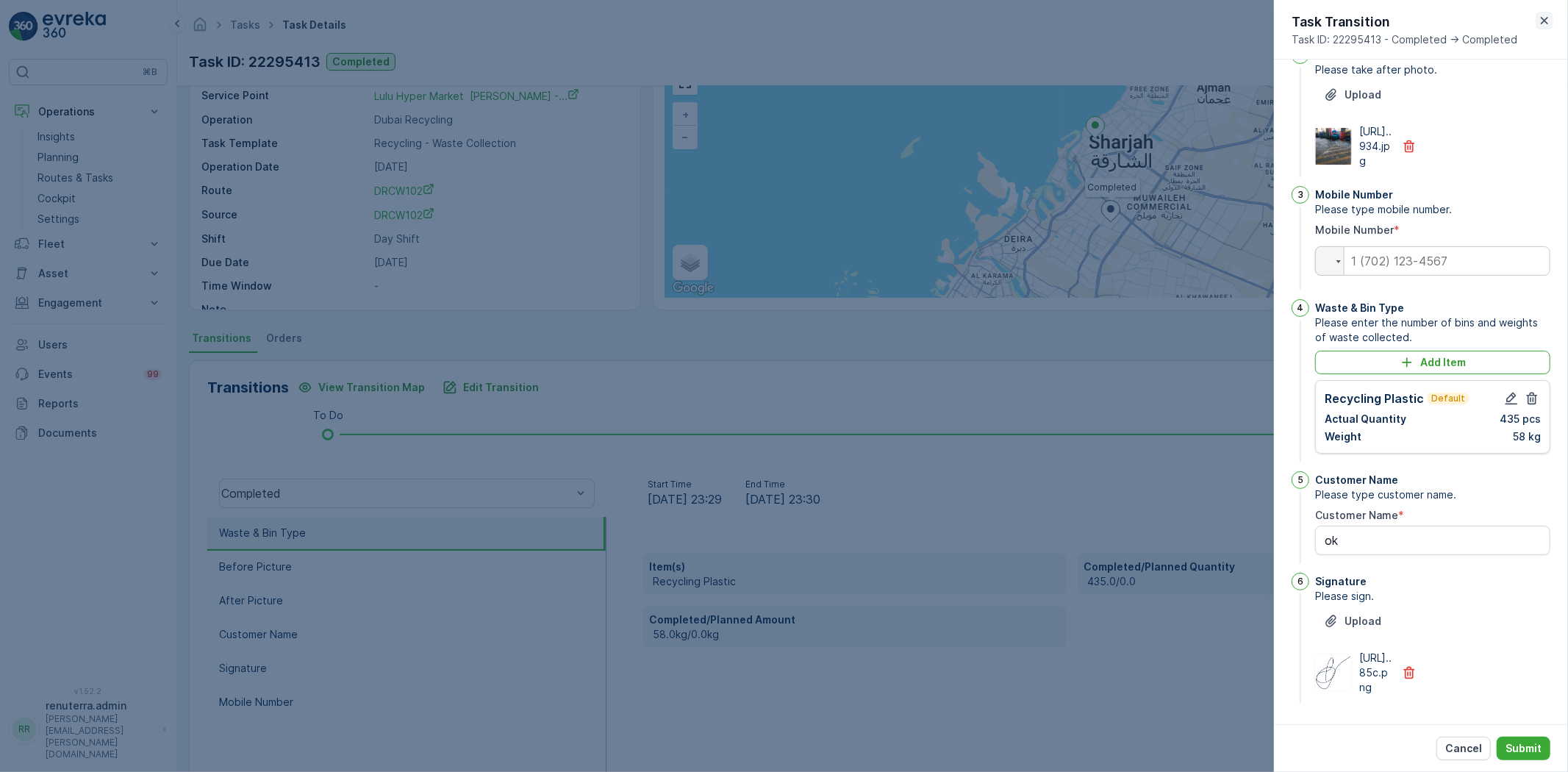
click at [1552, 23] on icon "button" at bounding box center [1544, 21] width 14 height 14
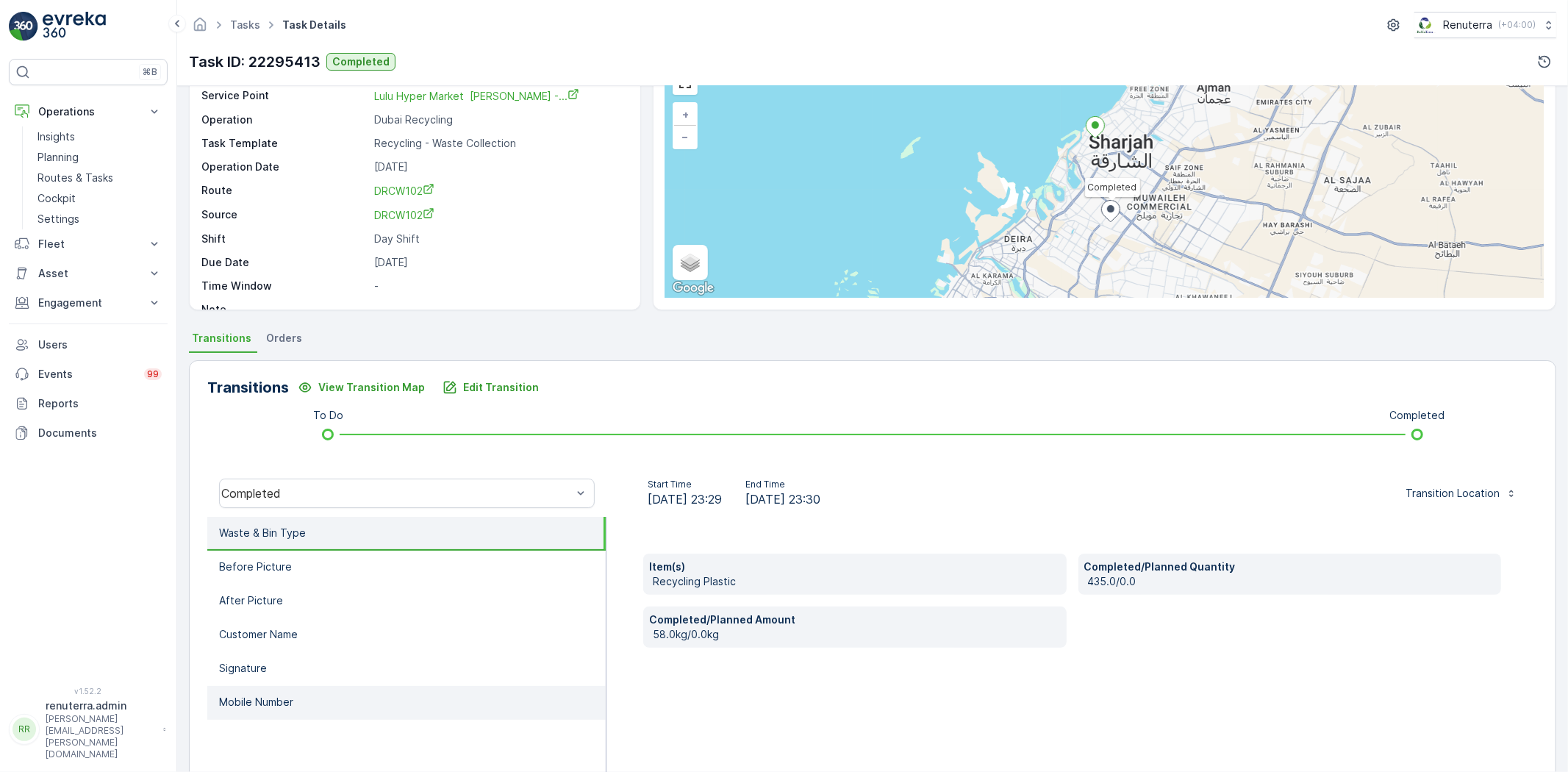
click at [345, 699] on li "Mobile Number" at bounding box center [406, 703] width 399 height 33
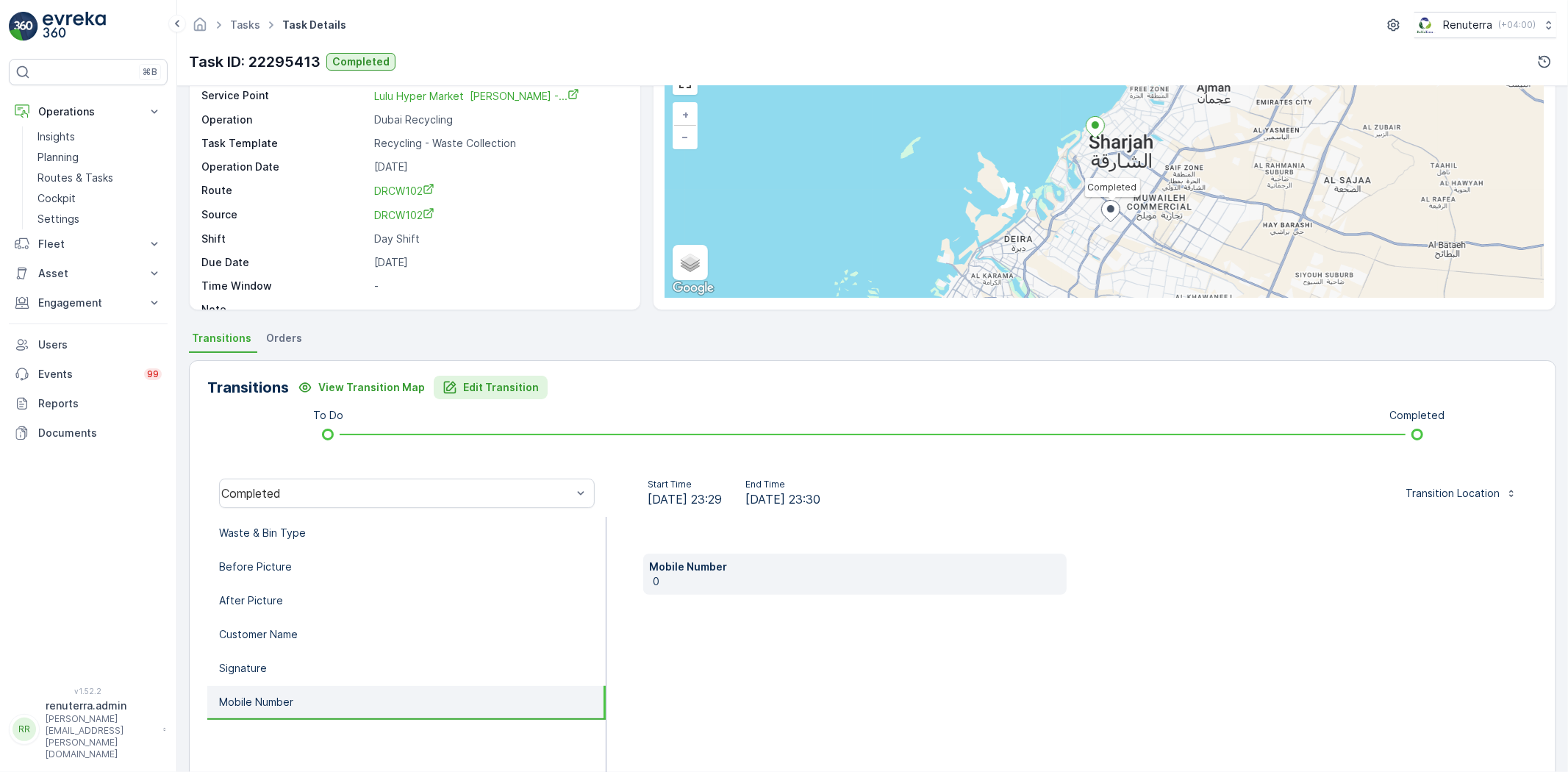
click at [463, 384] on p "Edit Transition" at bounding box center [501, 387] width 76 height 14
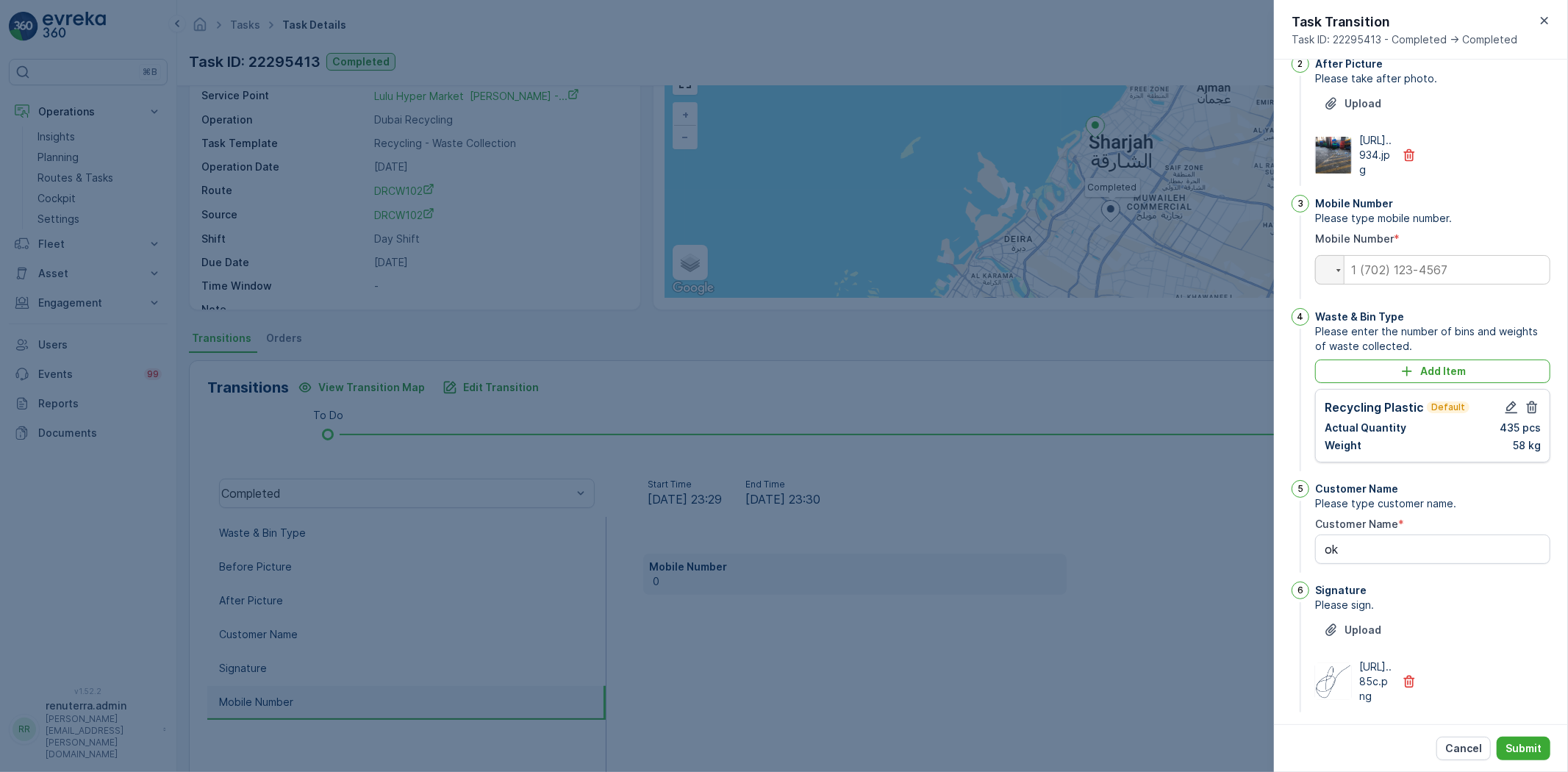
scroll to position [163, 0]
click at [1507, 412] on icon "button" at bounding box center [1511, 406] width 13 height 13
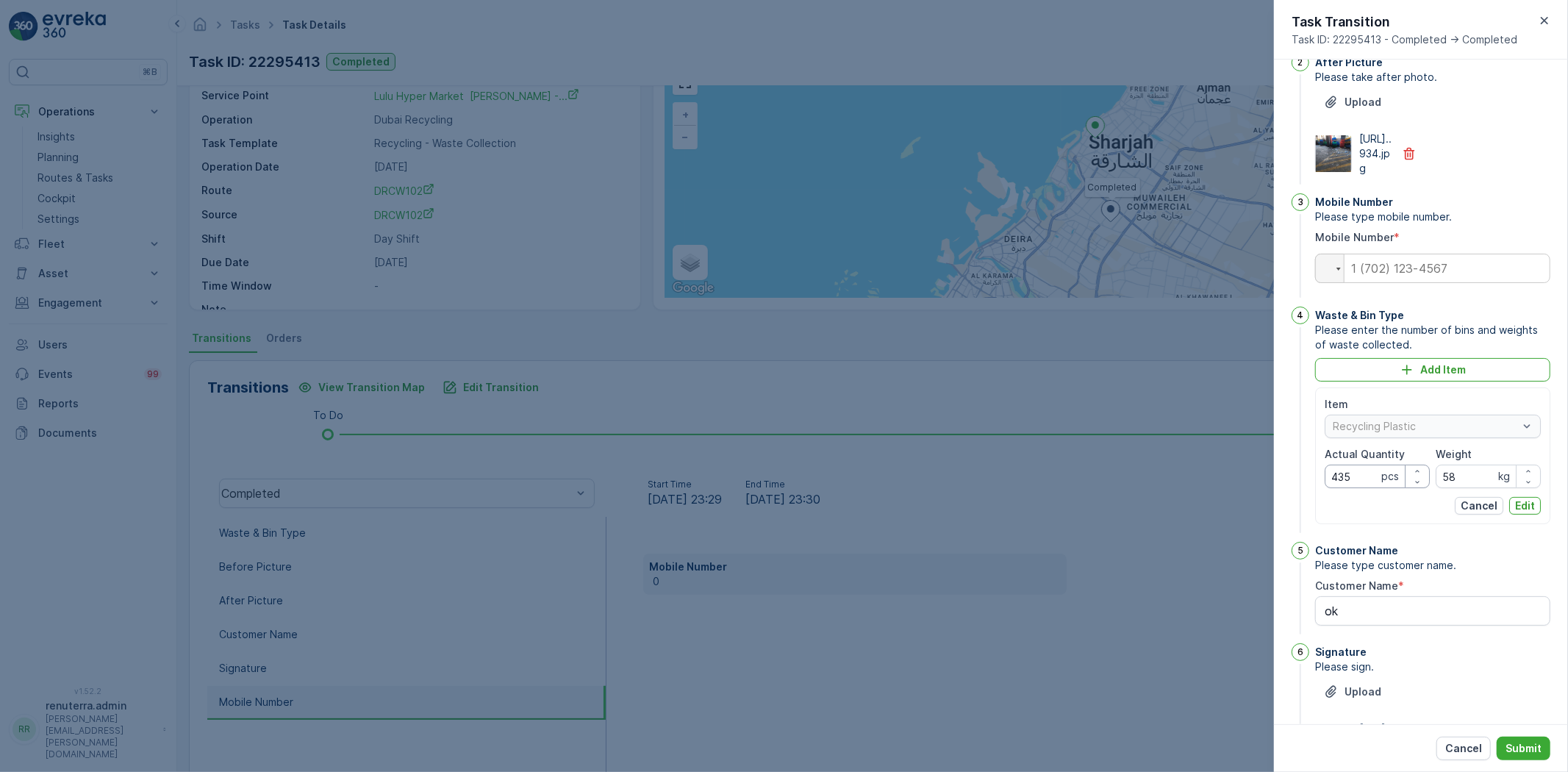
click at [1373, 488] on Quantity "435" at bounding box center [1377, 477] width 105 height 24
type Quantity "4"
type Quantity "58"
click at [1482, 488] on input "58" at bounding box center [1488, 477] width 105 height 24
type input "5"
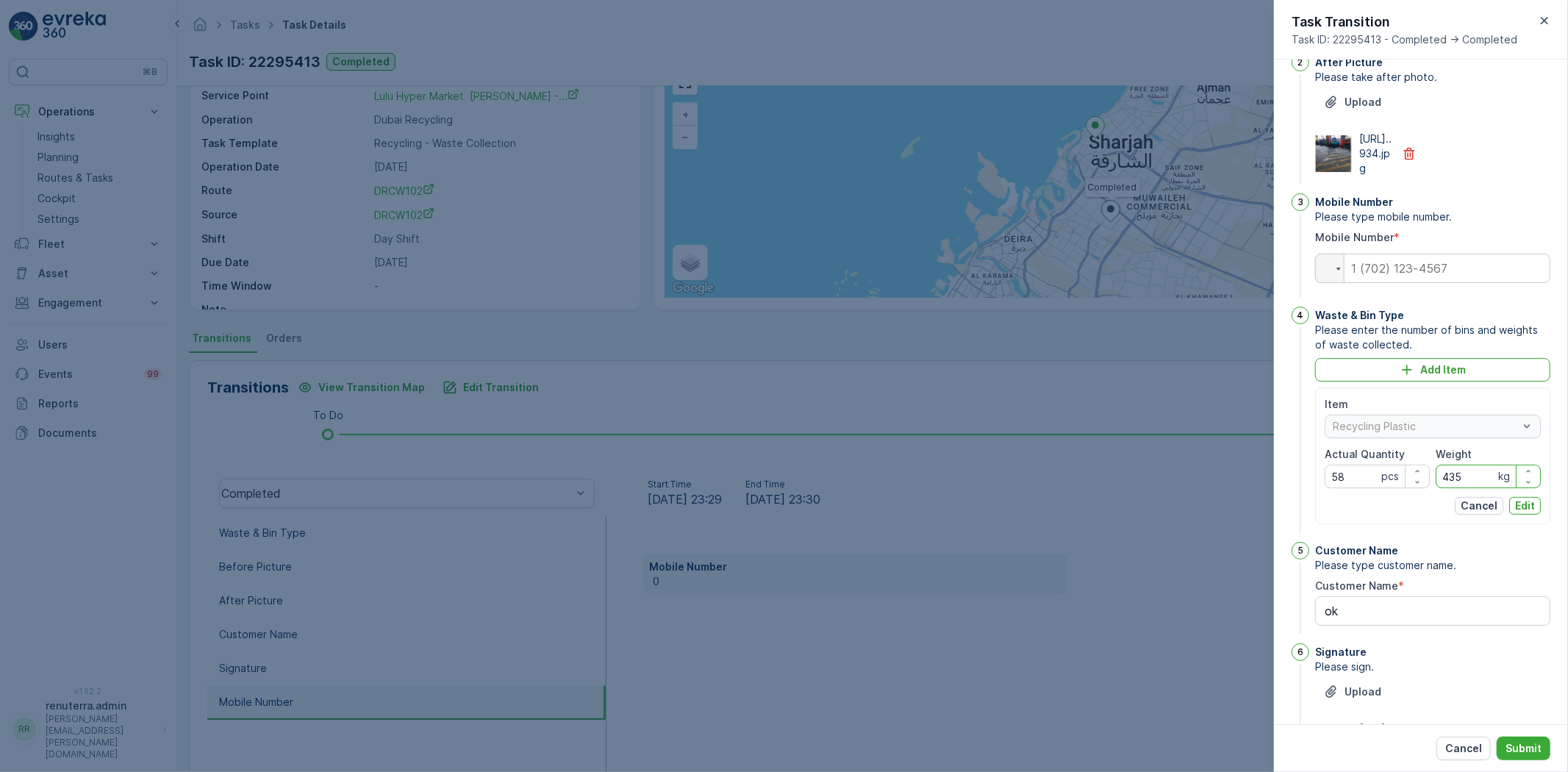
type input "435"
click at [1514, 514] on div "Item Recycling Plastic Actual Quantity 58 pcs Weight 435 kg Cancel Edit" at bounding box center [1433, 456] width 216 height 118
click at [1516, 513] on p "Edit" at bounding box center [1524, 505] width 20 height 14
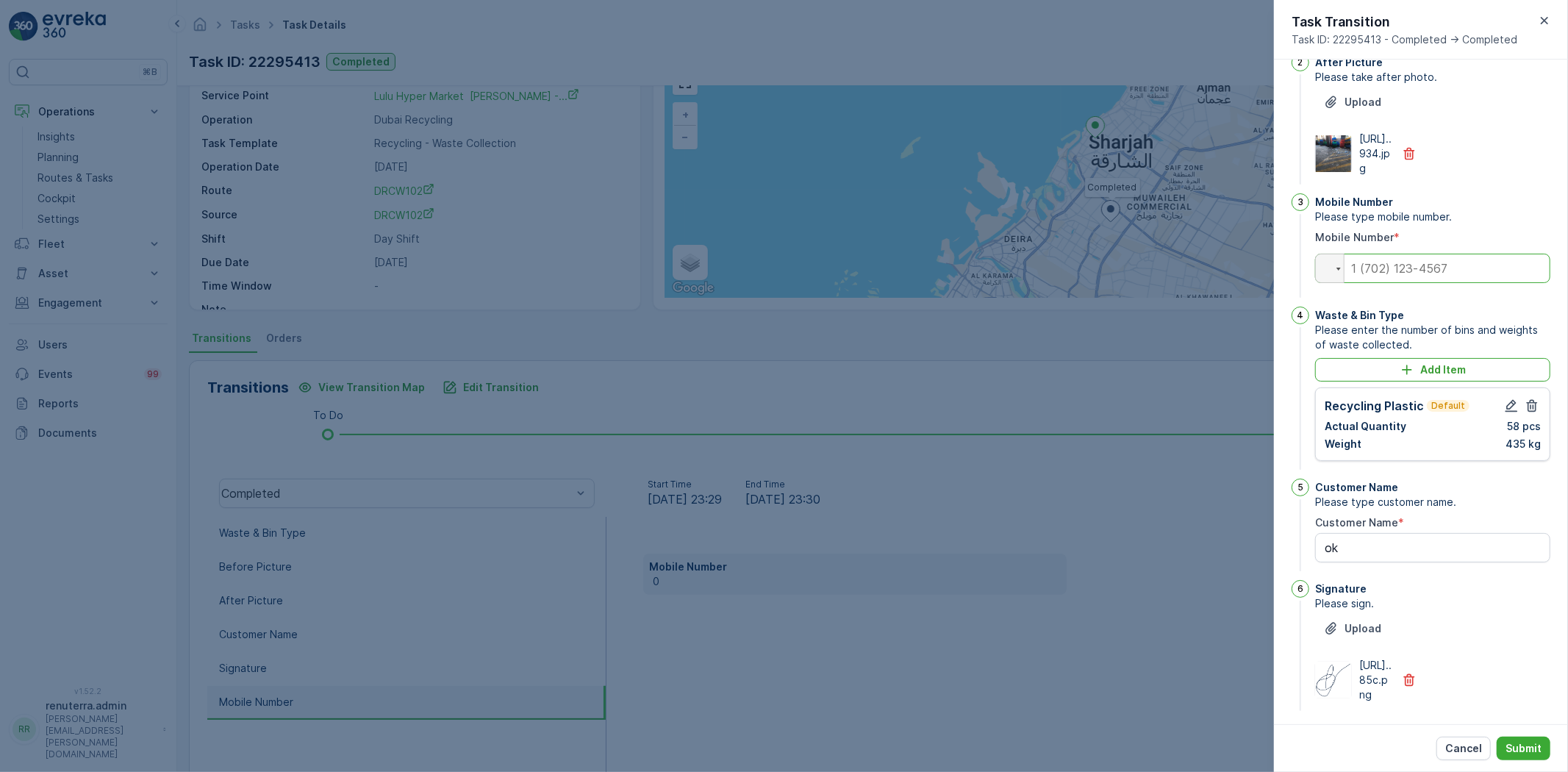
click at [1432, 283] on input "tel" at bounding box center [1433, 268] width 236 height 29
click at [1464, 283] on input "05252533587" at bounding box center [1433, 268] width 236 height 29
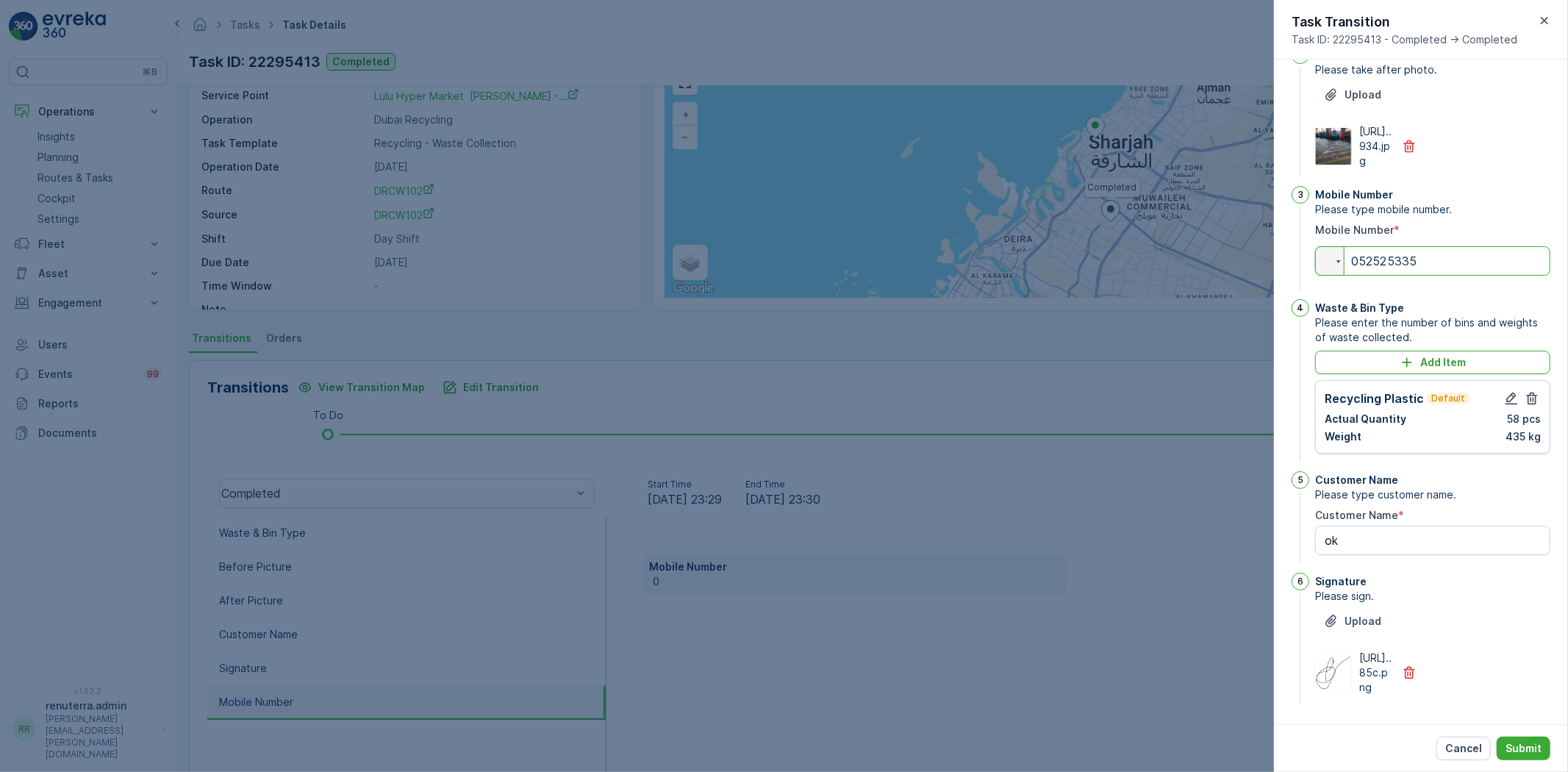
scroll to position [259, 0]
type input "052525335"
click at [1443, 525] on Name "ok" at bounding box center [1433, 540] width 236 height 29
type Name "o"
type Name "[PERSON_NAME]"
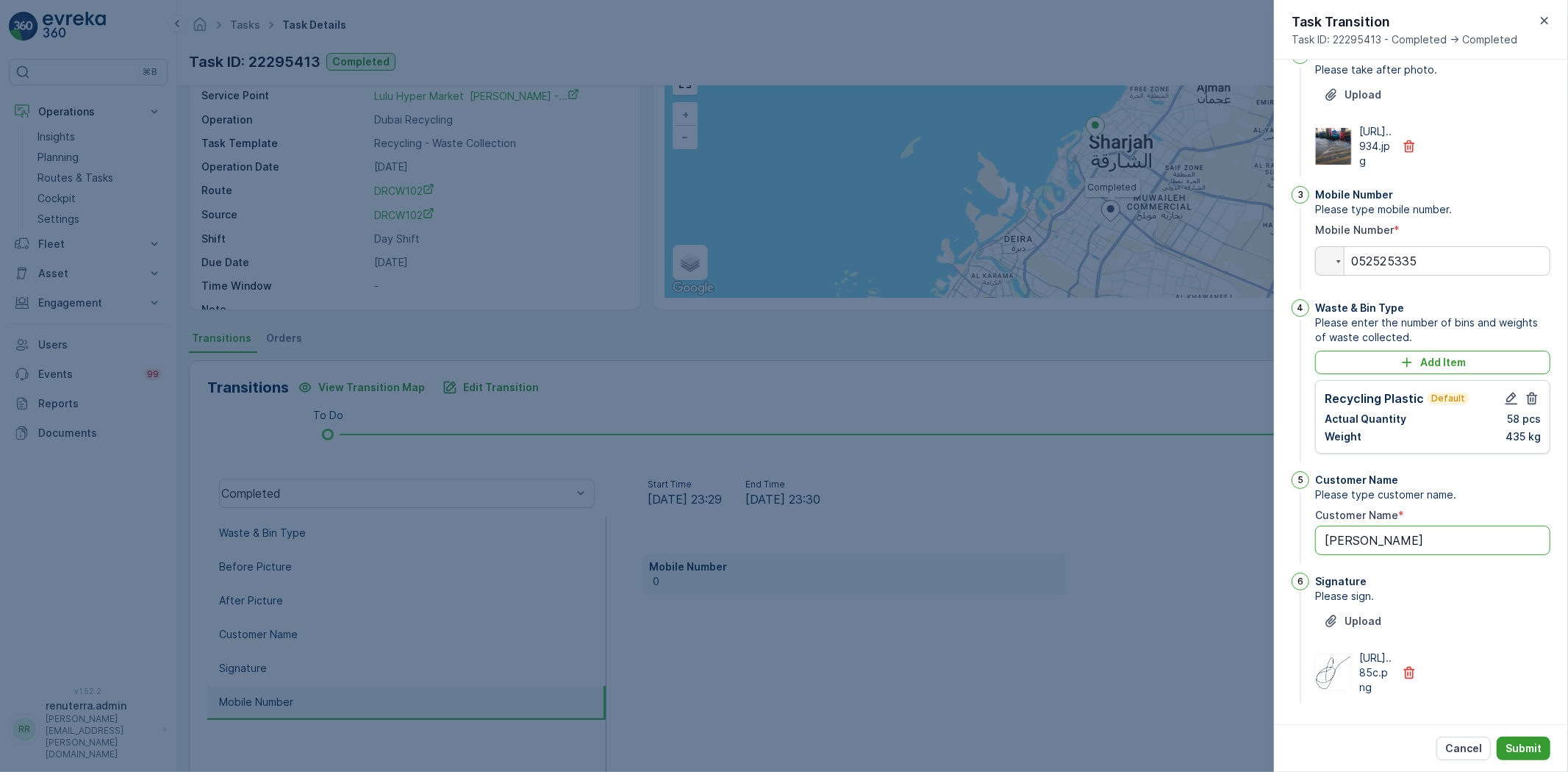
click at [1520, 748] on p "Submit" at bounding box center [1523, 748] width 36 height 14
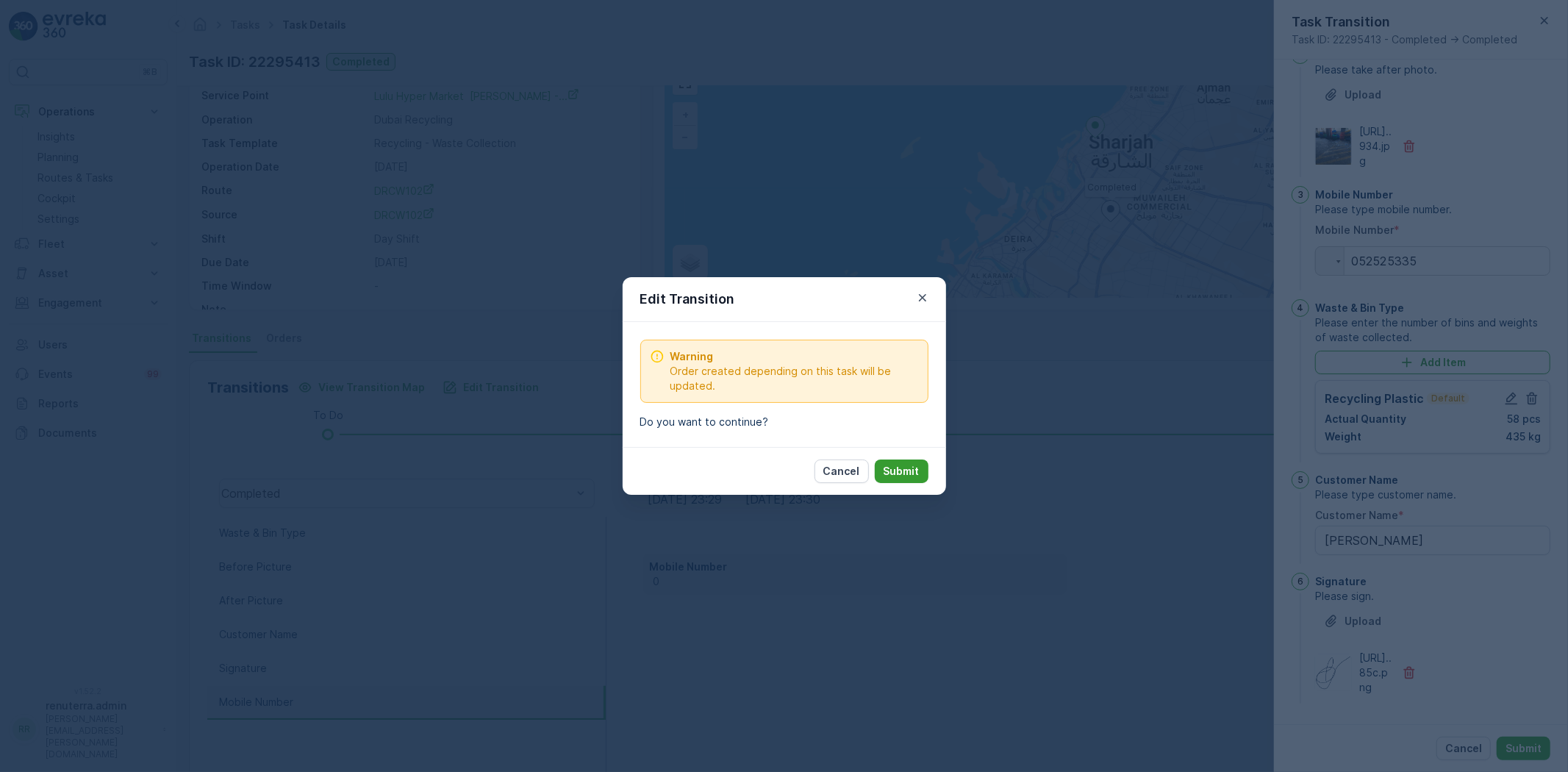
click at [902, 470] on p "Submit" at bounding box center [901, 471] width 36 height 14
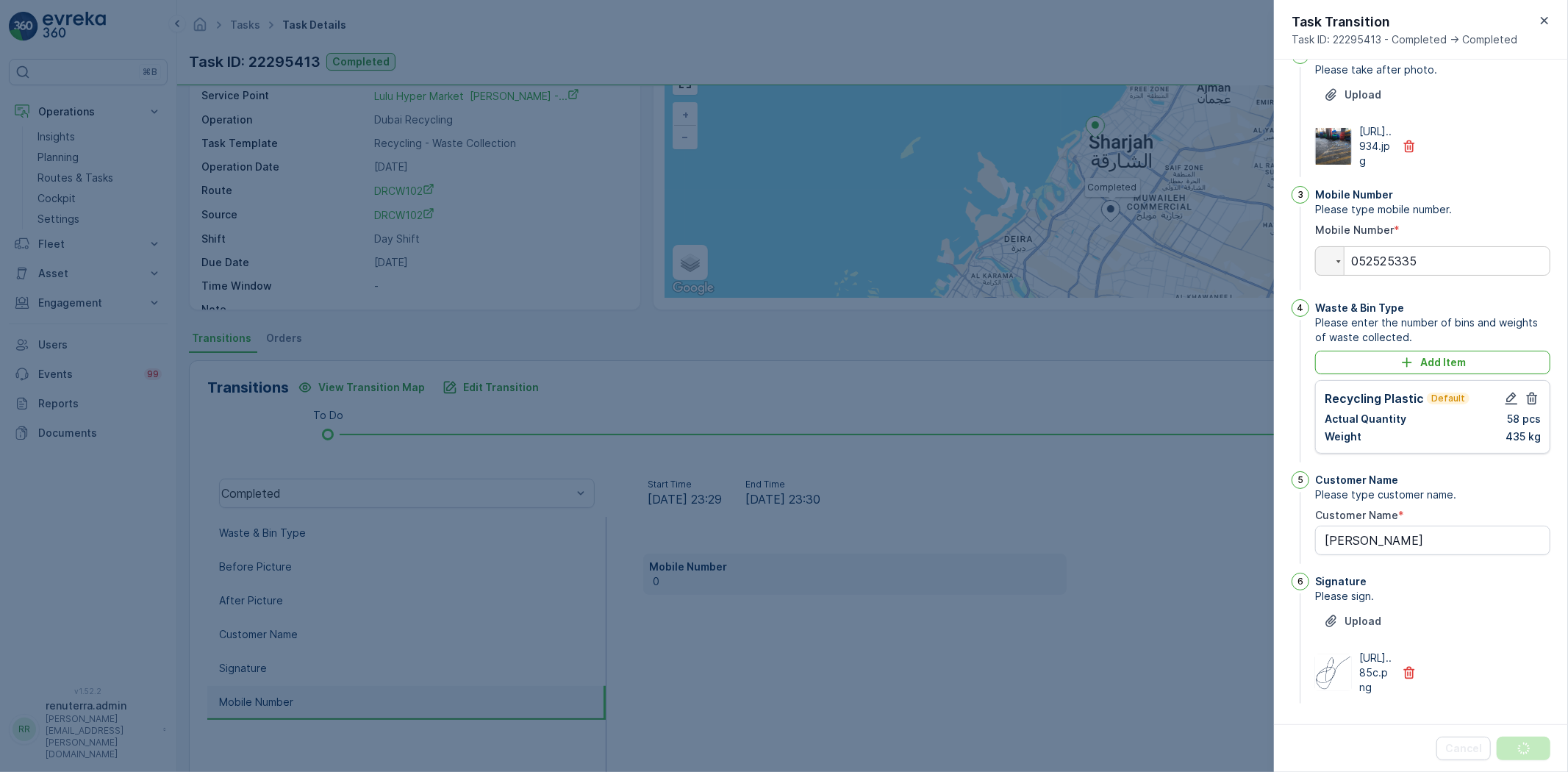
scroll to position [0, 0]
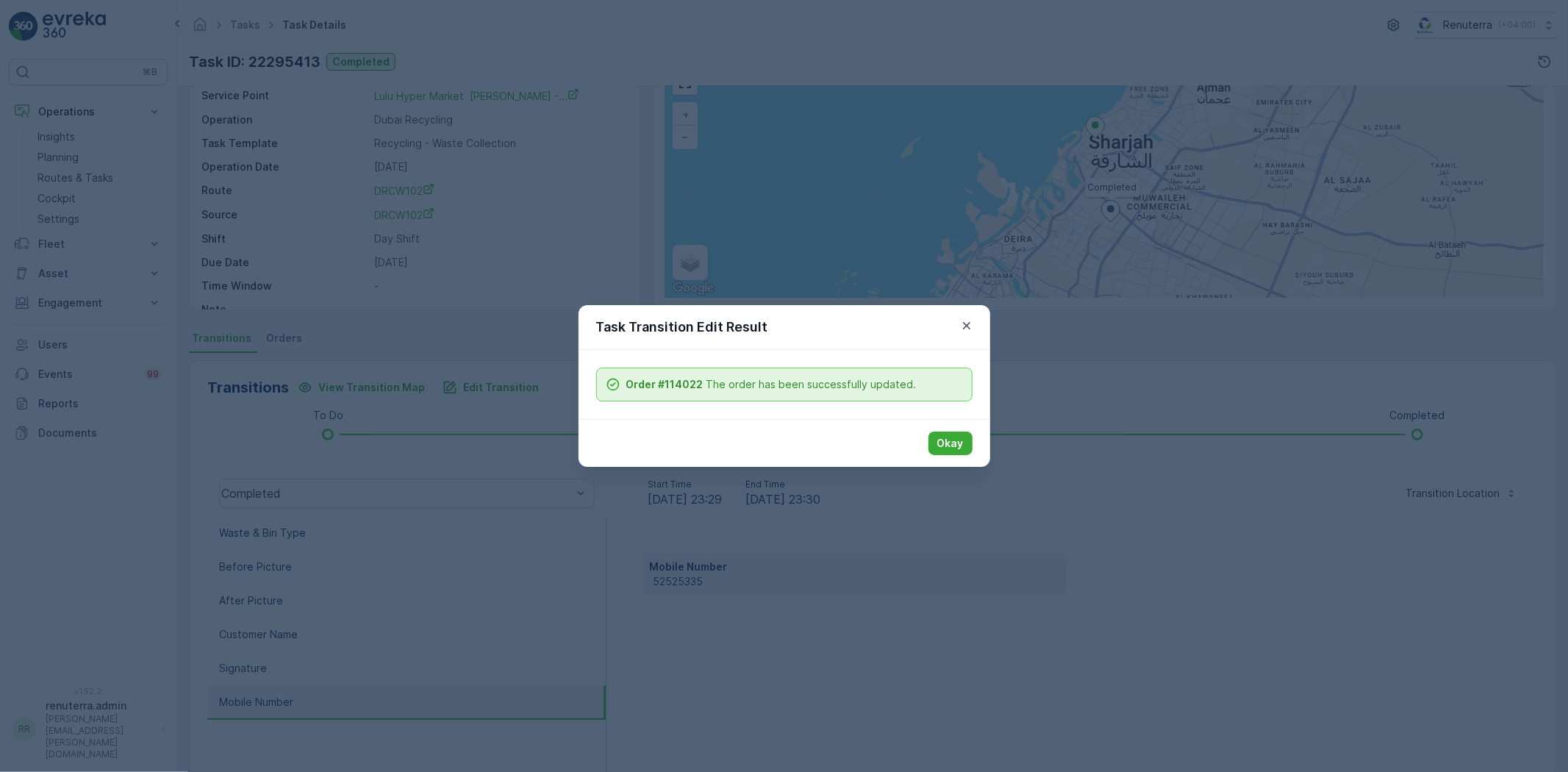
click at [991, 473] on div "Task Transition Edit Result Order #114022 The order has been successfully updat…" at bounding box center [784, 386] width 1568 height 772
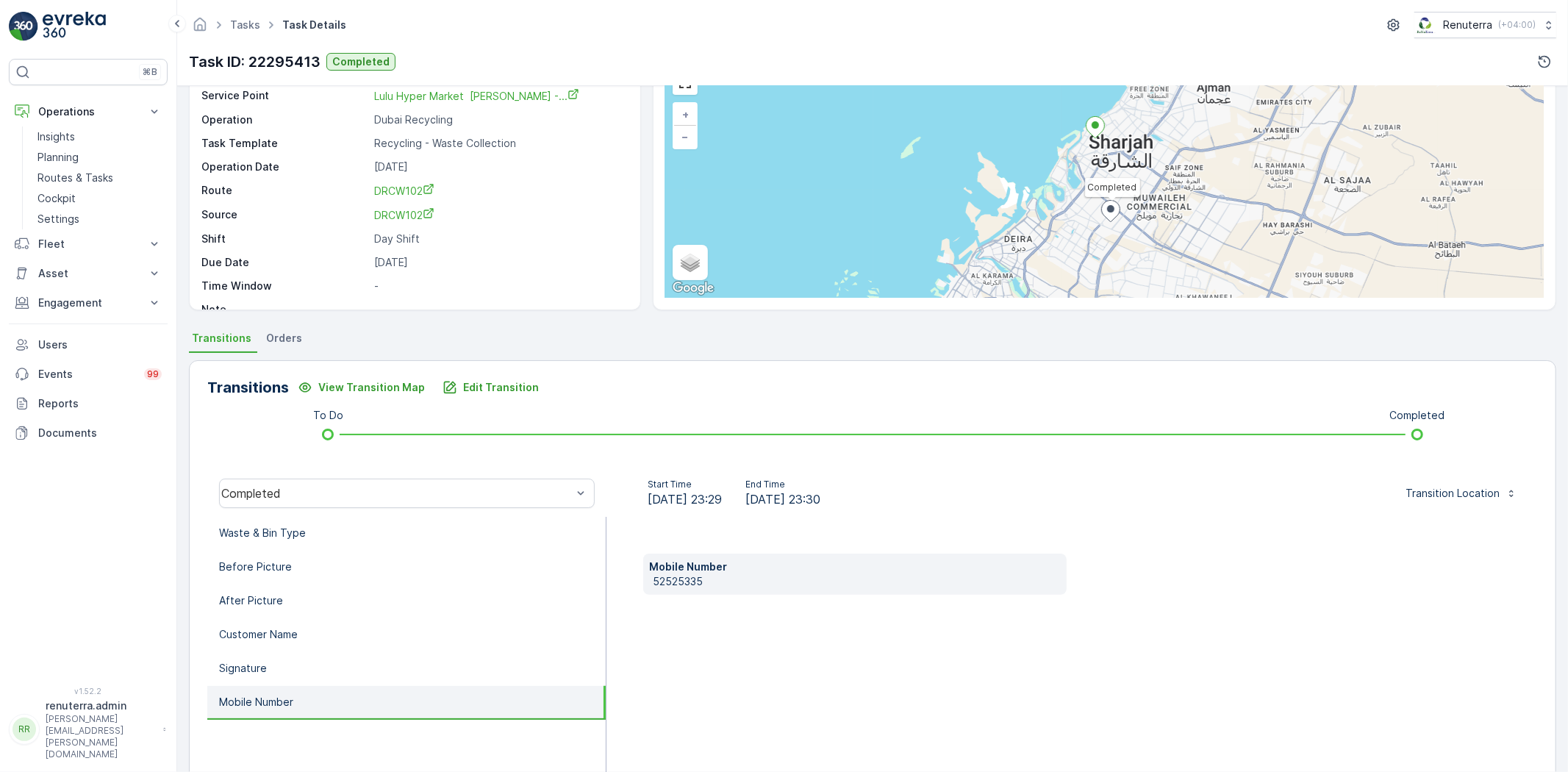
click at [946, 443] on div "To Do Completed" at bounding box center [872, 435] width 1283 height 24
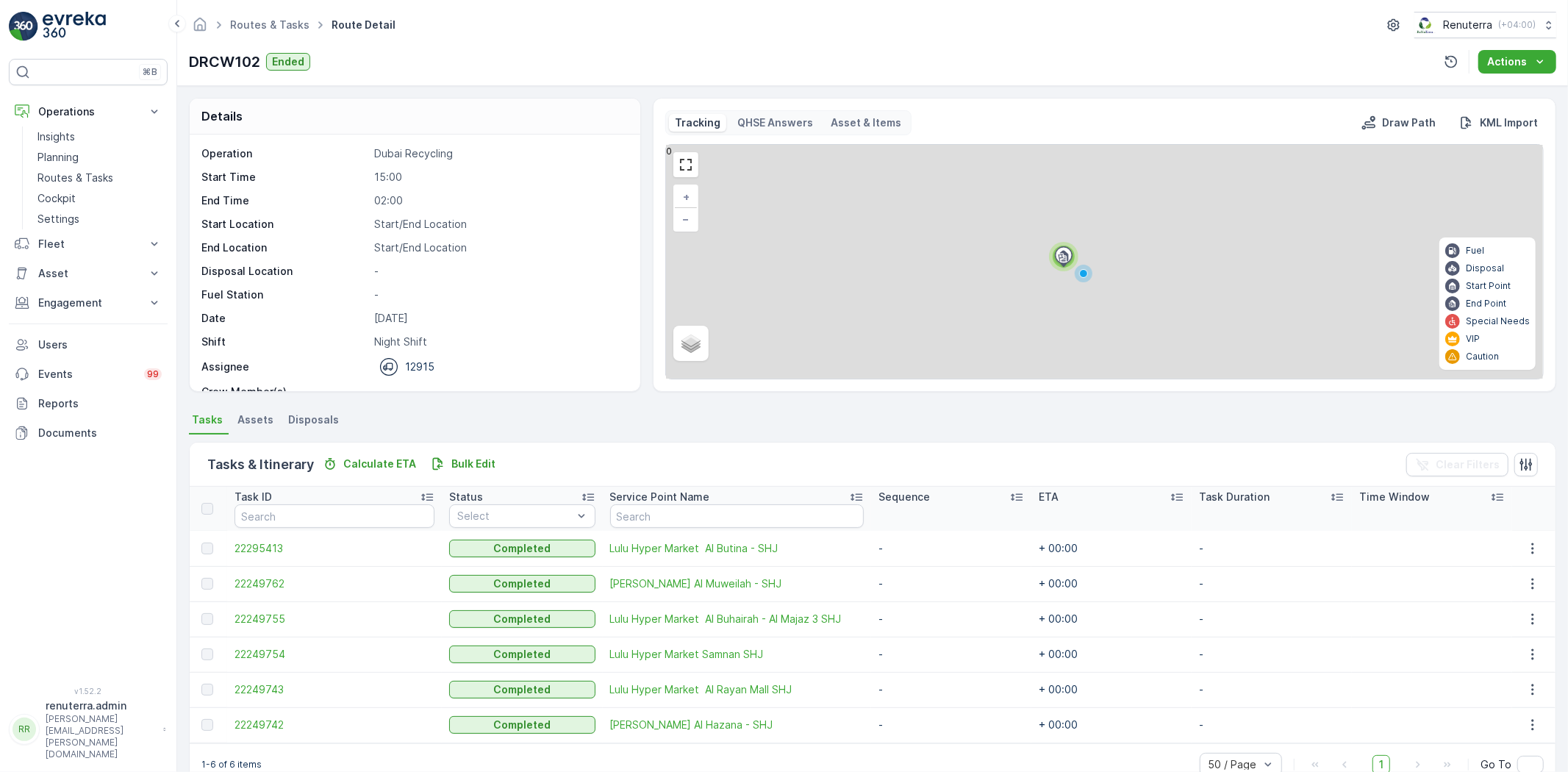
scroll to position [33, 0]
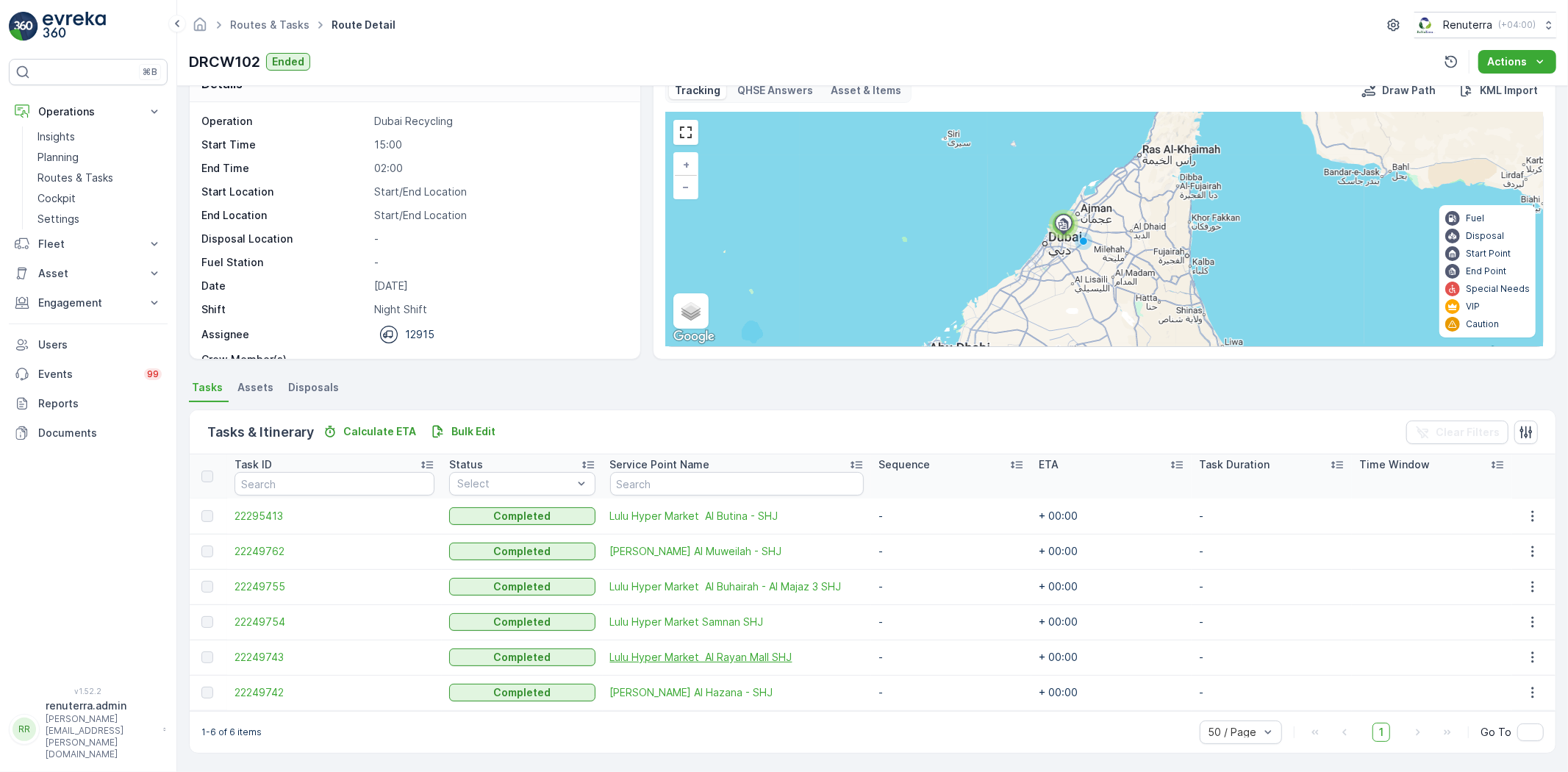
click at [691, 657] on span "Lulu Hyper Market Al Rayan Mall SHJ" at bounding box center [737, 657] width 254 height 14
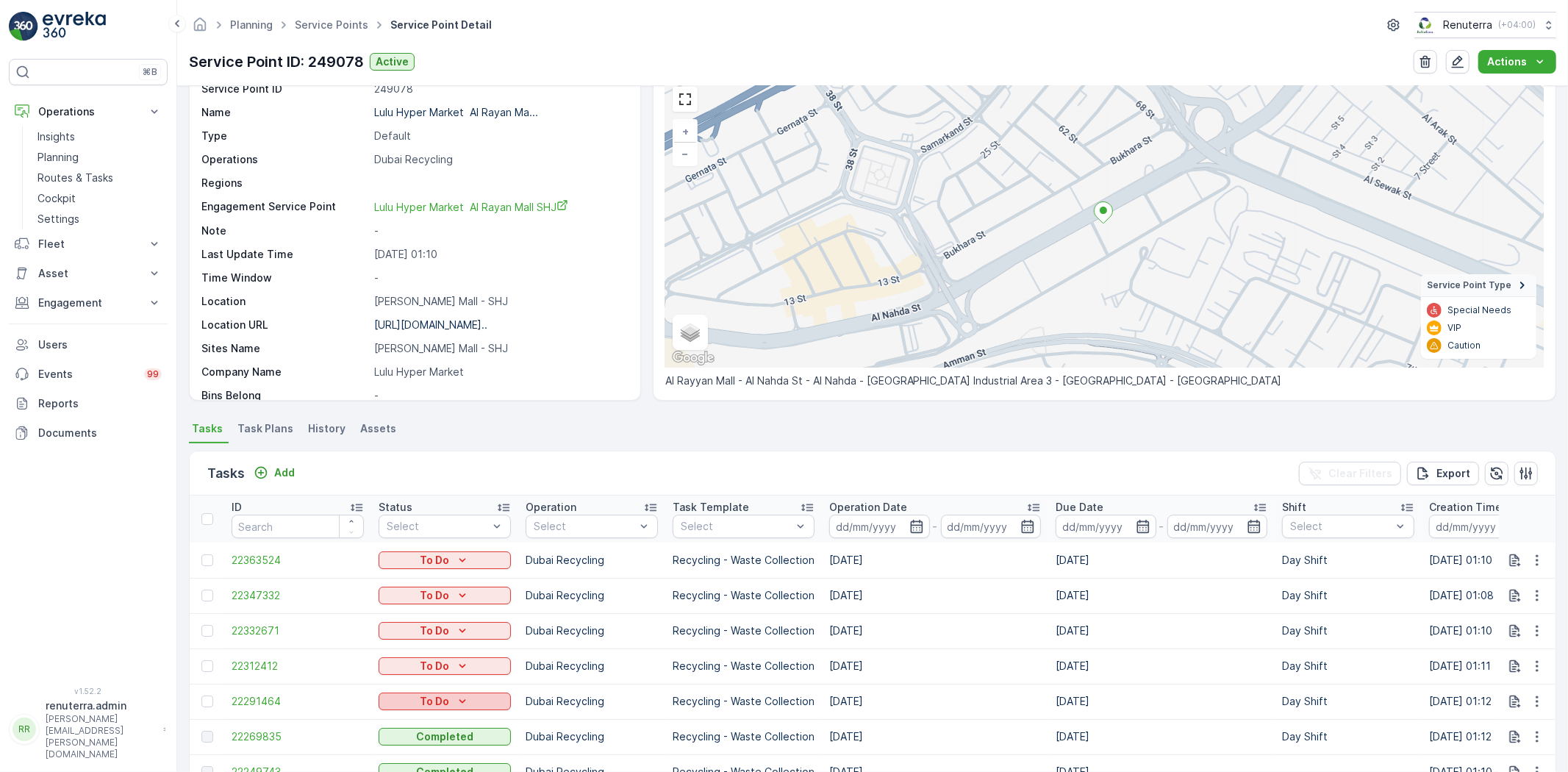
scroll to position [163, 0]
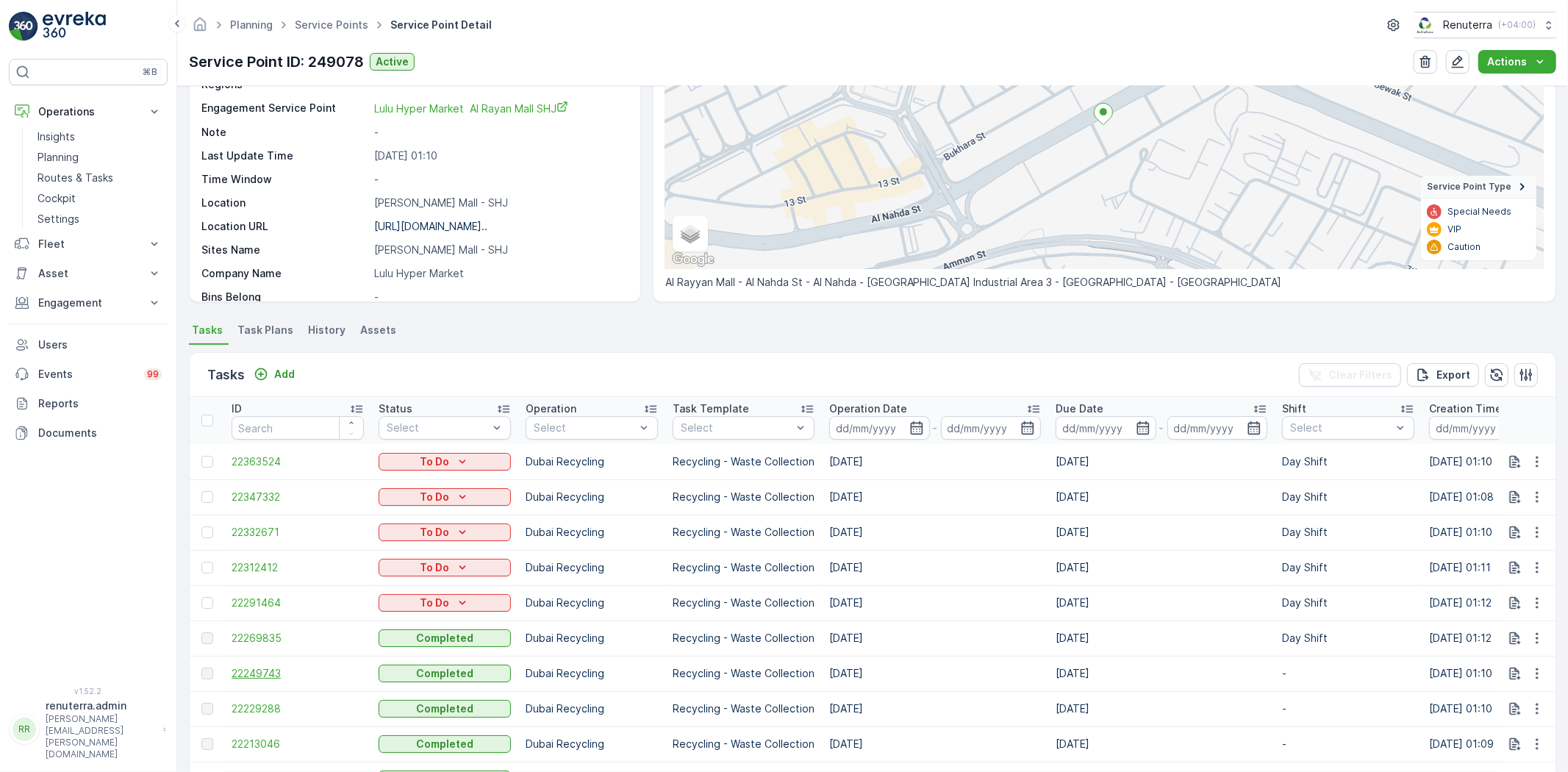
click at [255, 666] on span "22249743" at bounding box center [298, 673] width 132 height 14
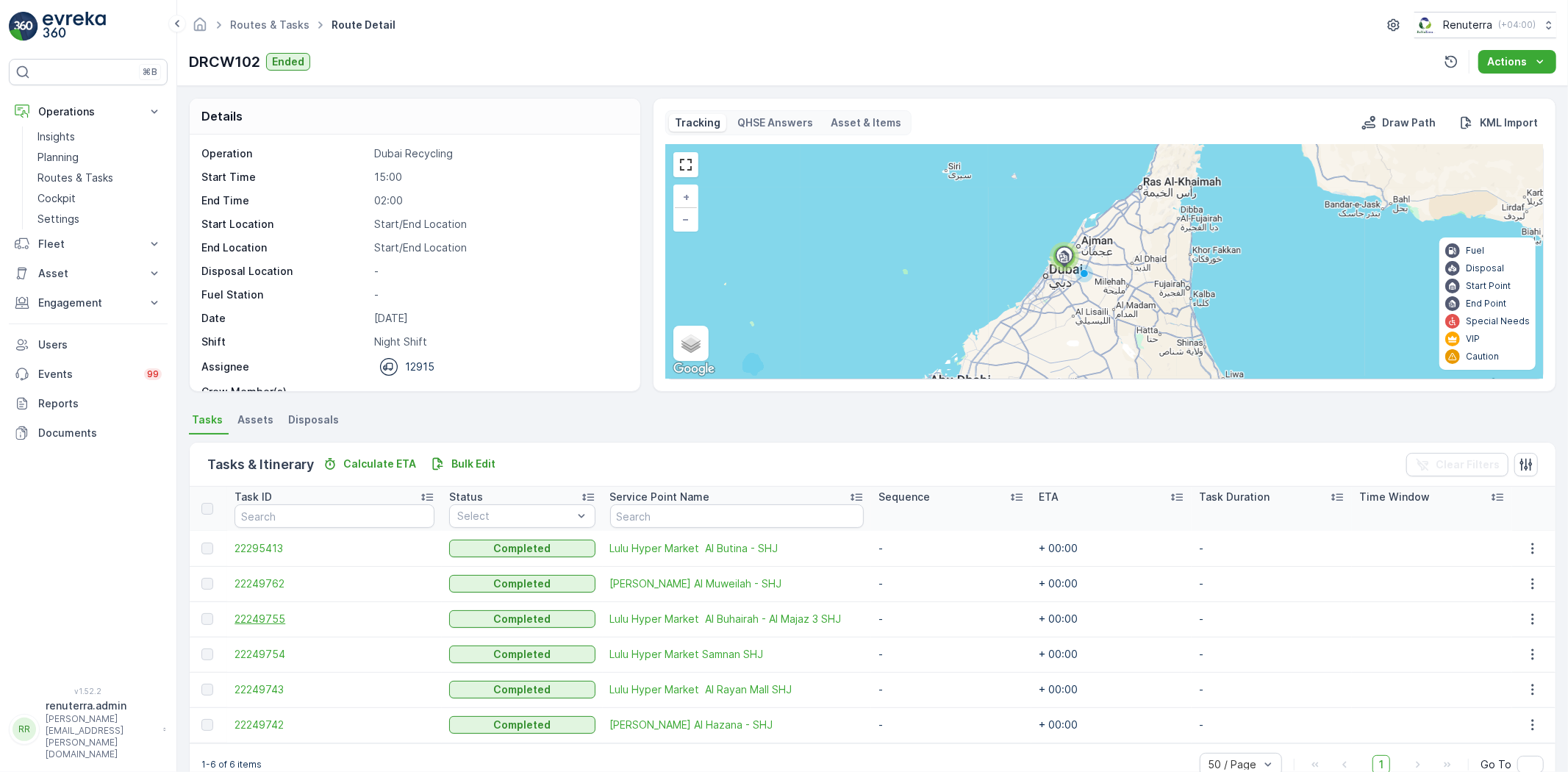
click at [273, 620] on span "22249755" at bounding box center [334, 618] width 200 height 14
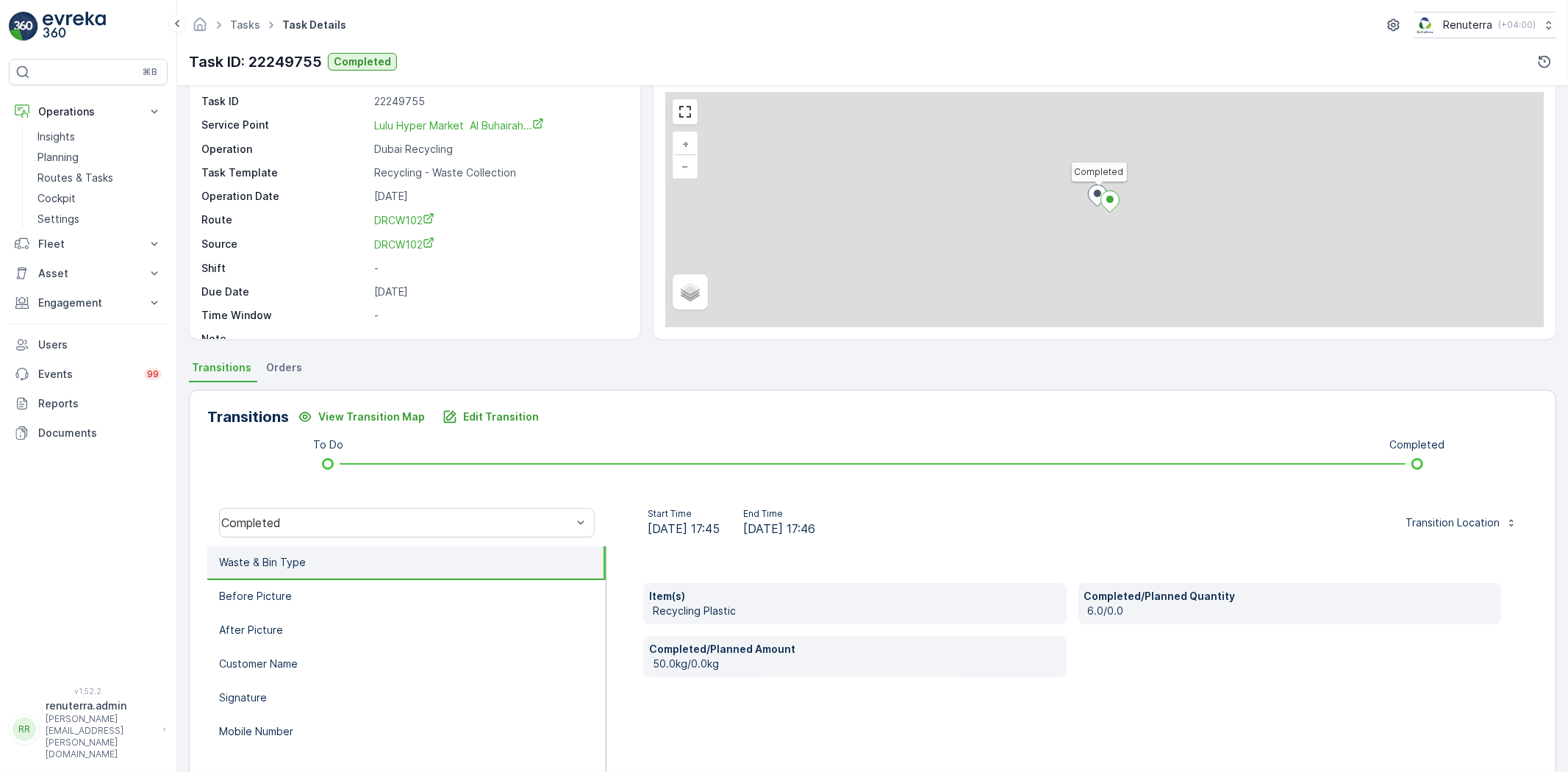
scroll to position [82, 0]
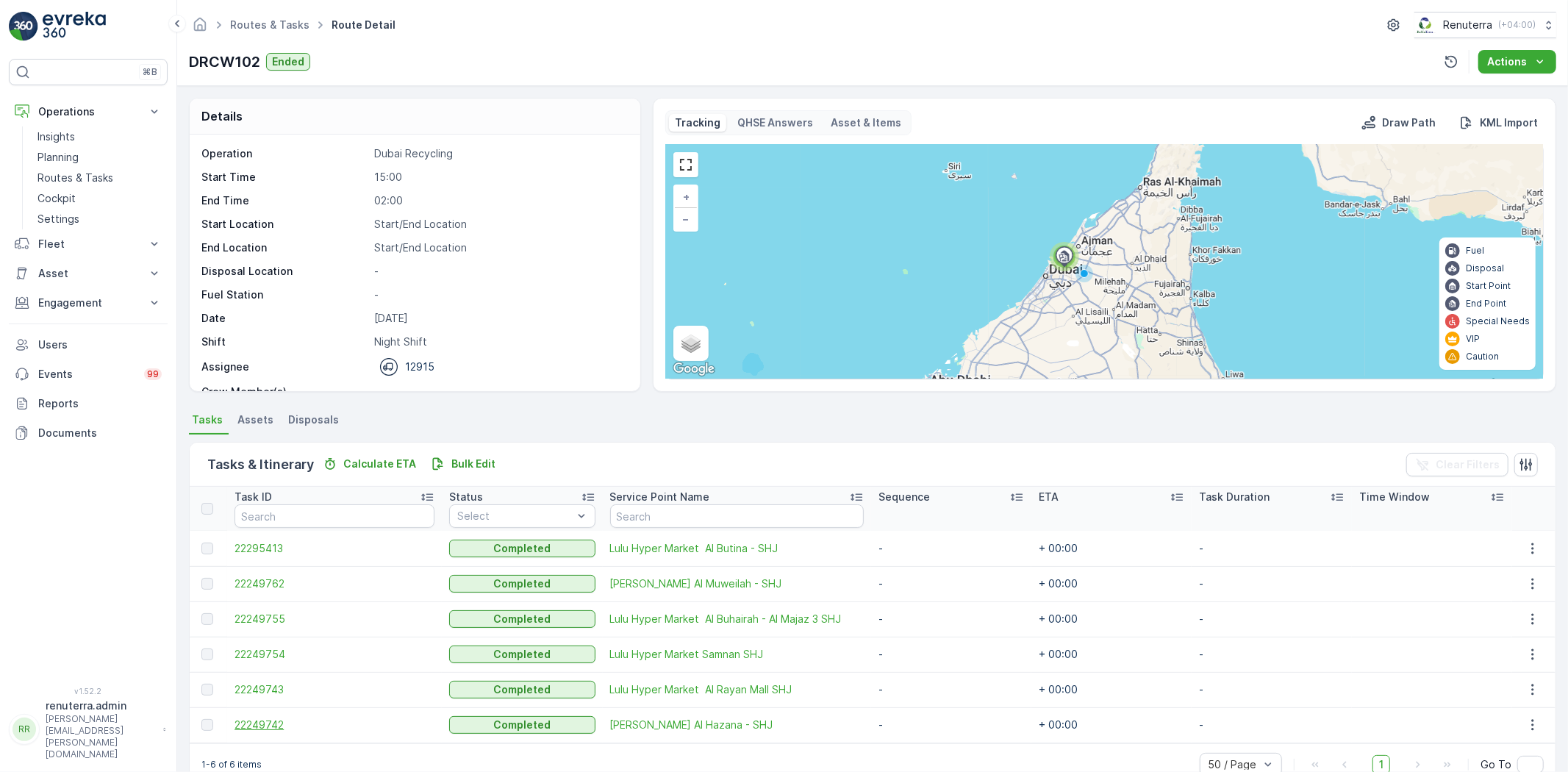
click at [277, 728] on span "22249742" at bounding box center [334, 724] width 200 height 14
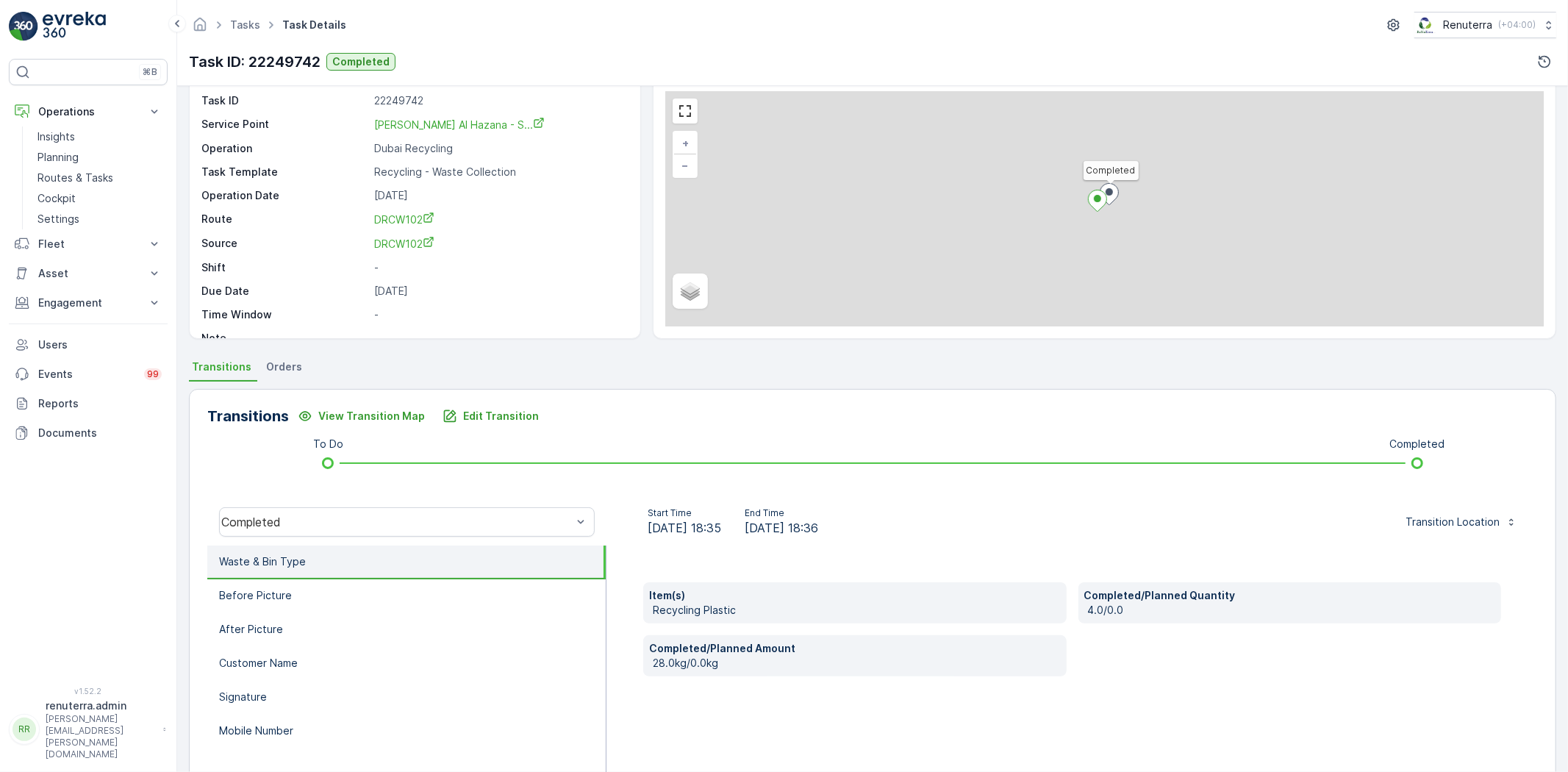
scroll to position [82, 0]
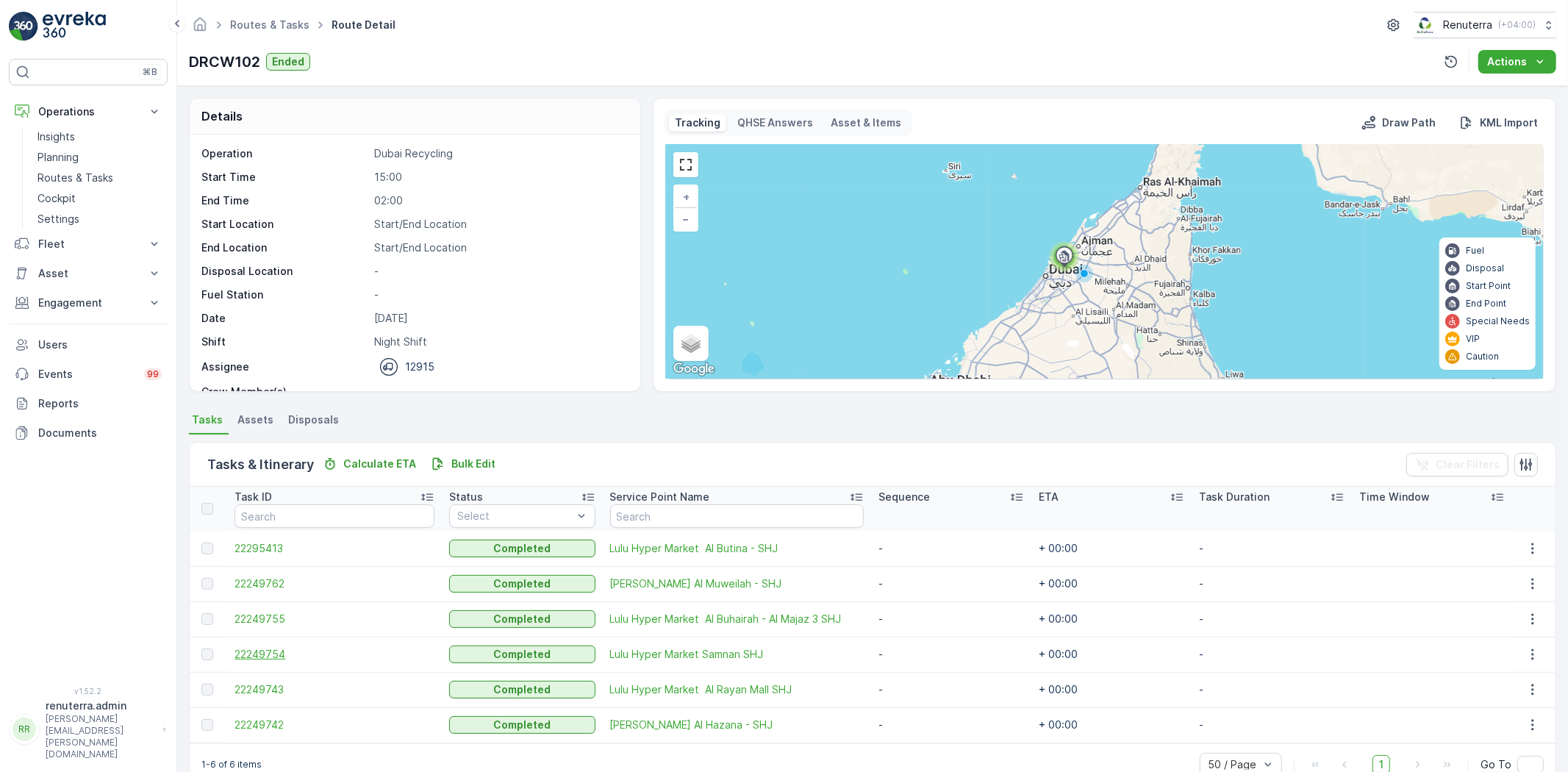
click at [288, 651] on span "22249754" at bounding box center [334, 654] width 200 height 14
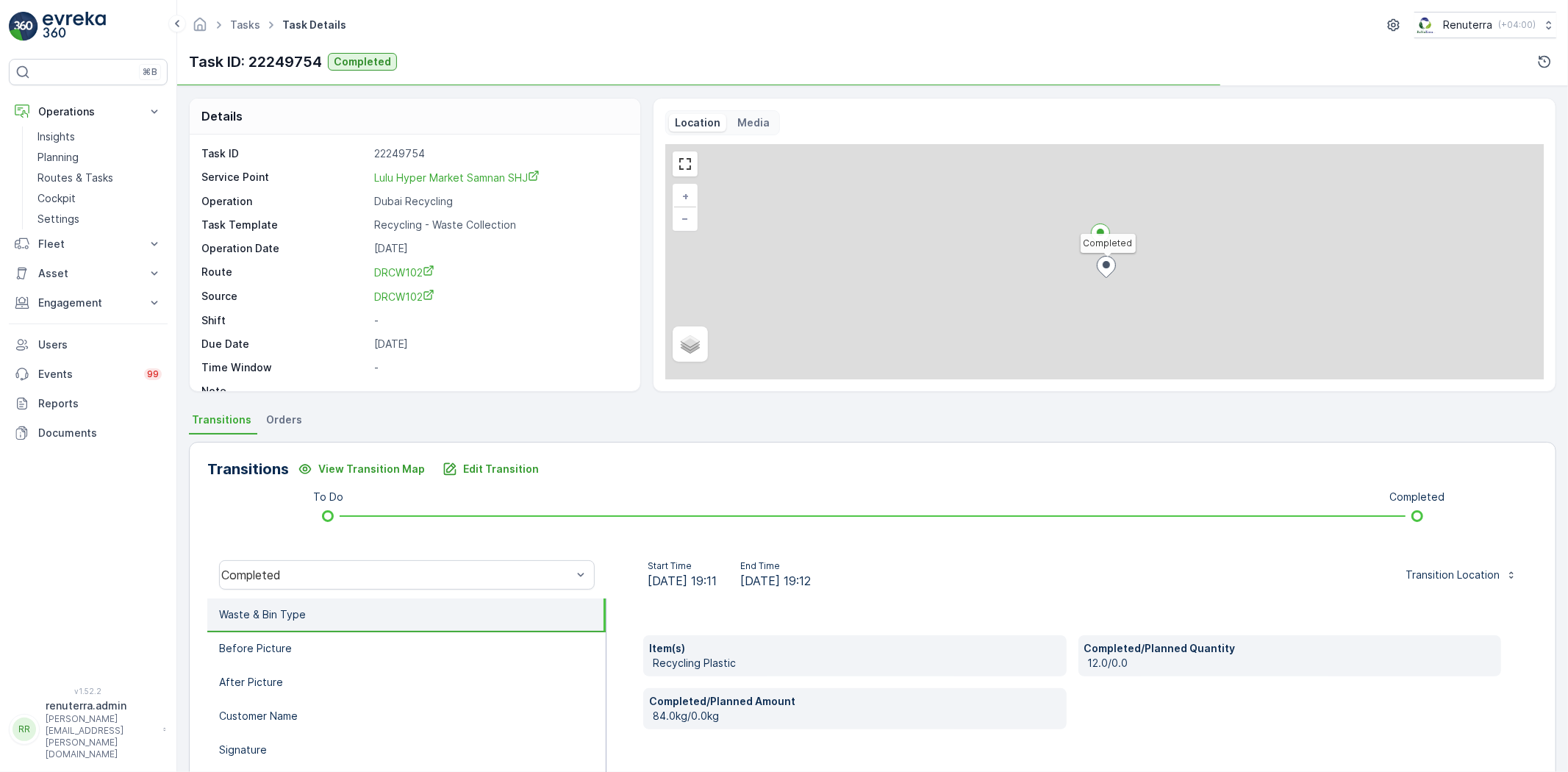
scroll to position [82, 0]
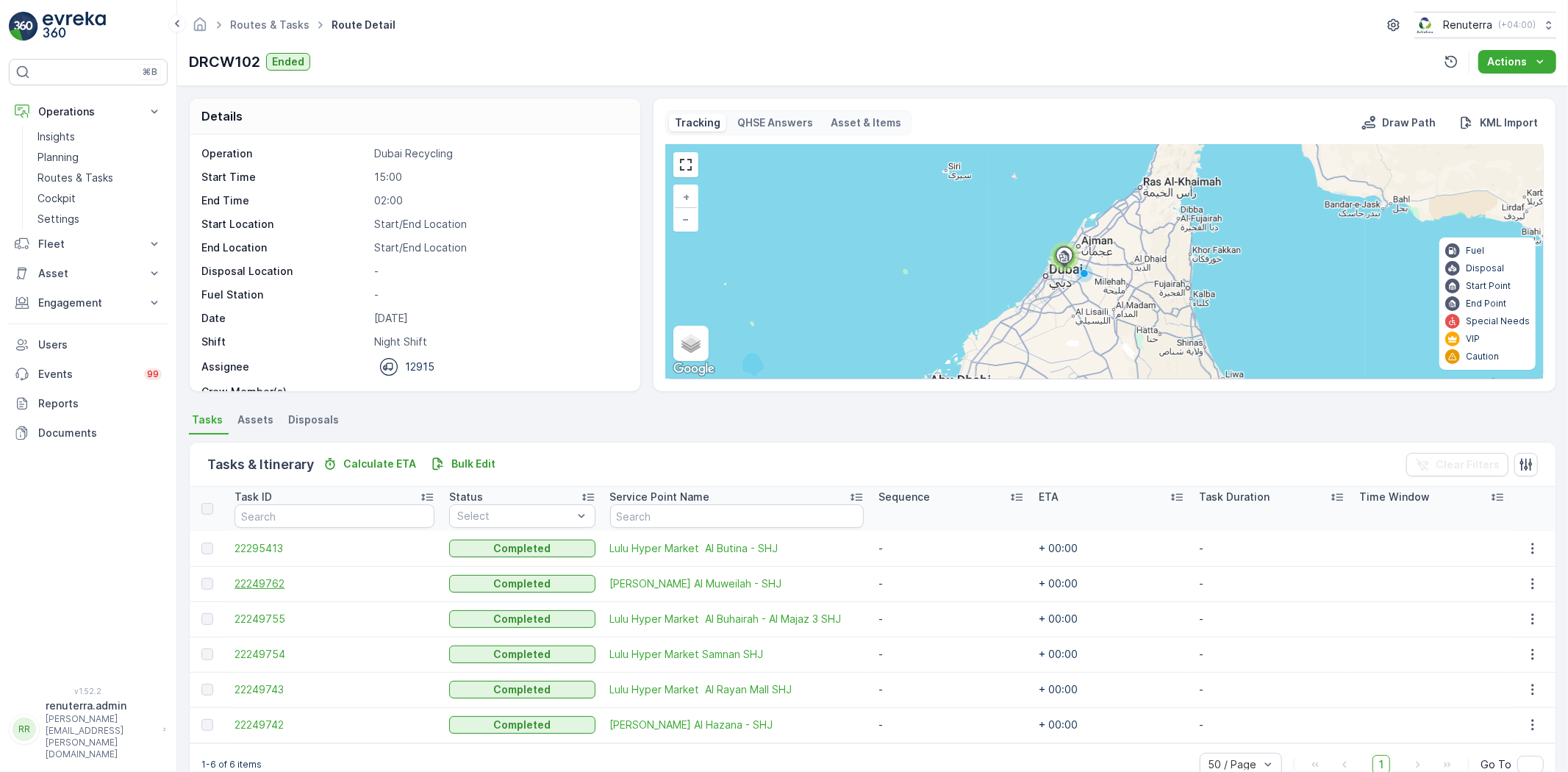
click at [274, 583] on span "22249762" at bounding box center [334, 583] width 200 height 14
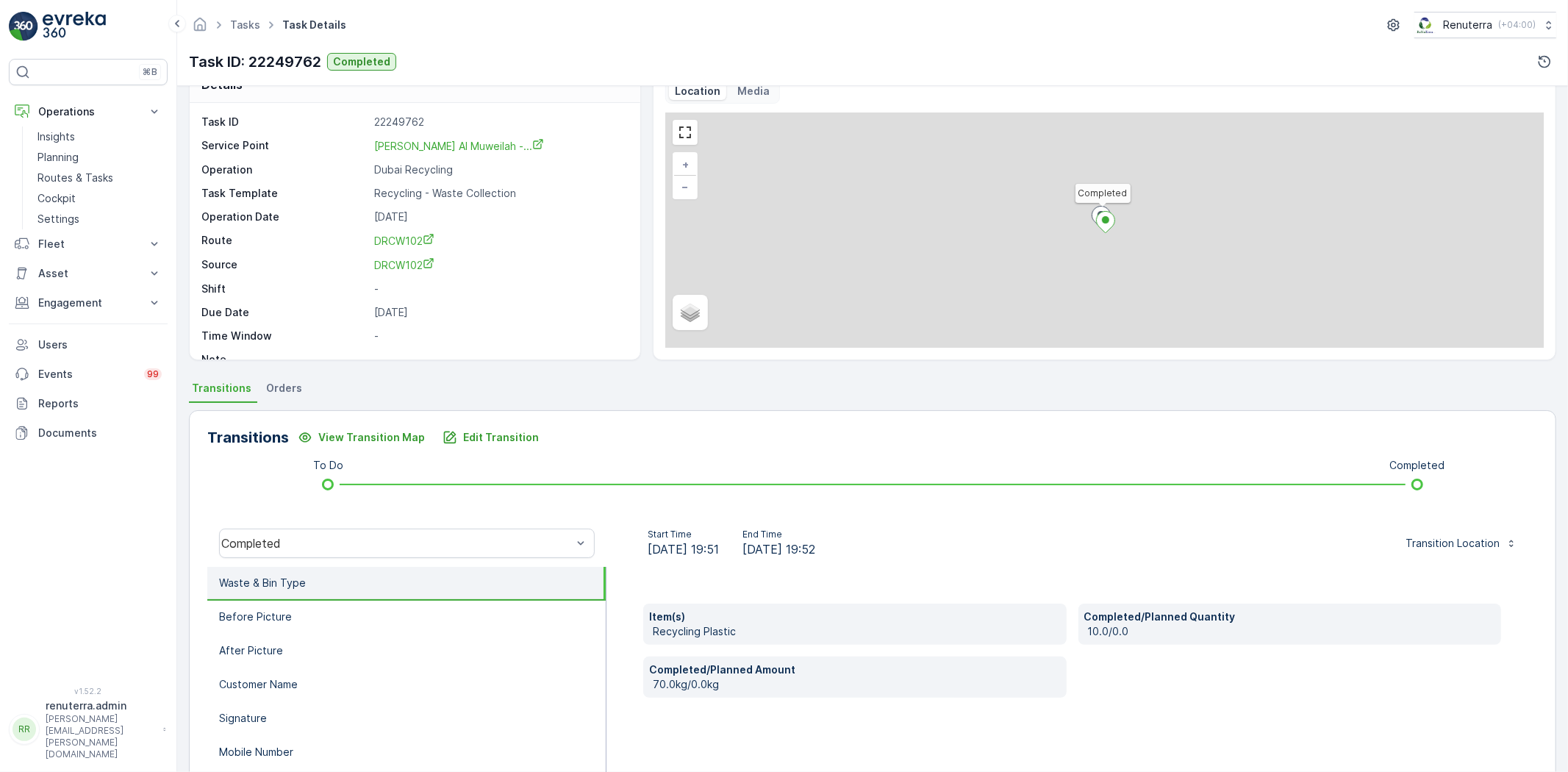
scroll to position [82, 0]
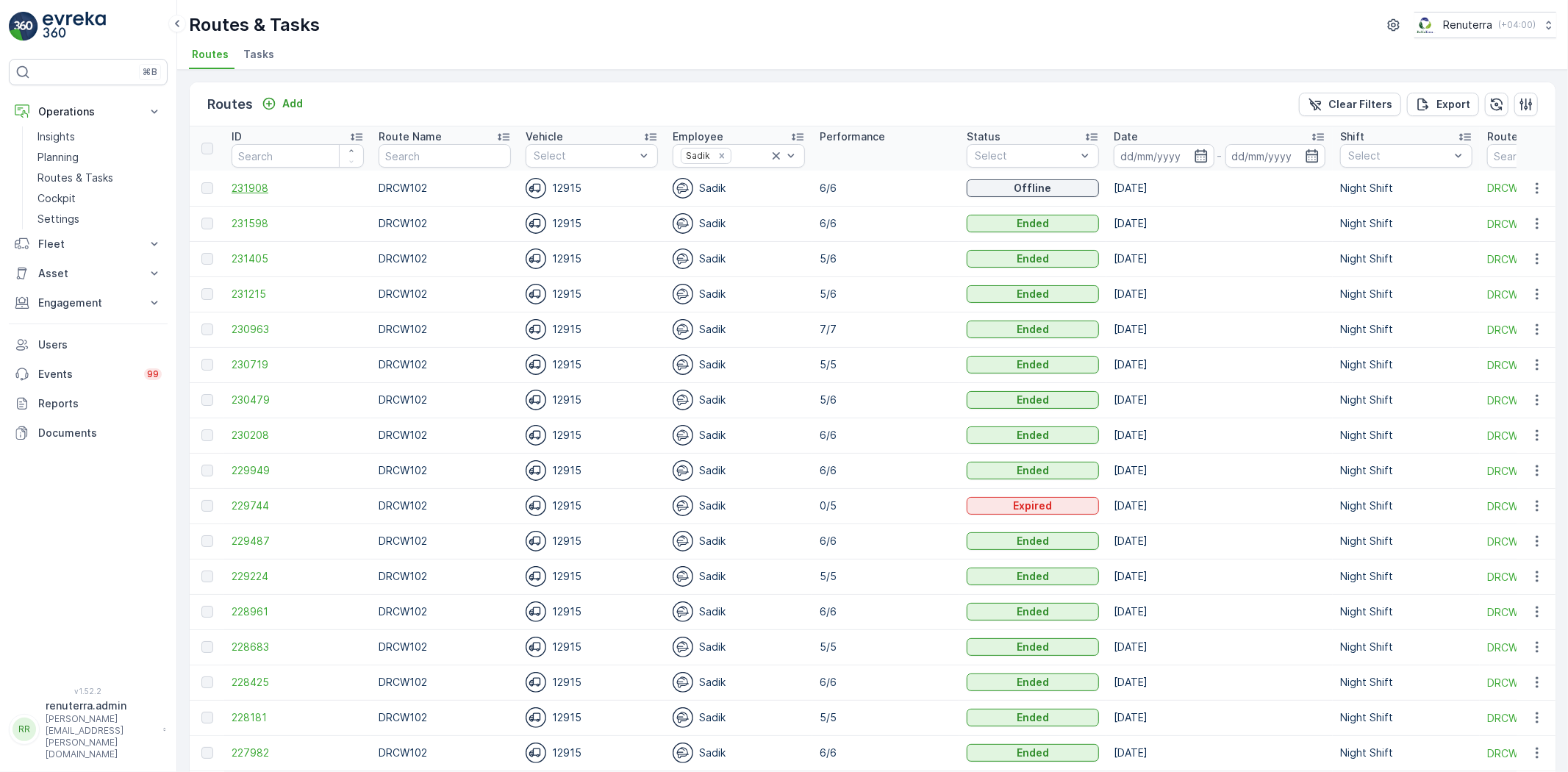
click at [252, 181] on span "231908" at bounding box center [298, 188] width 132 height 14
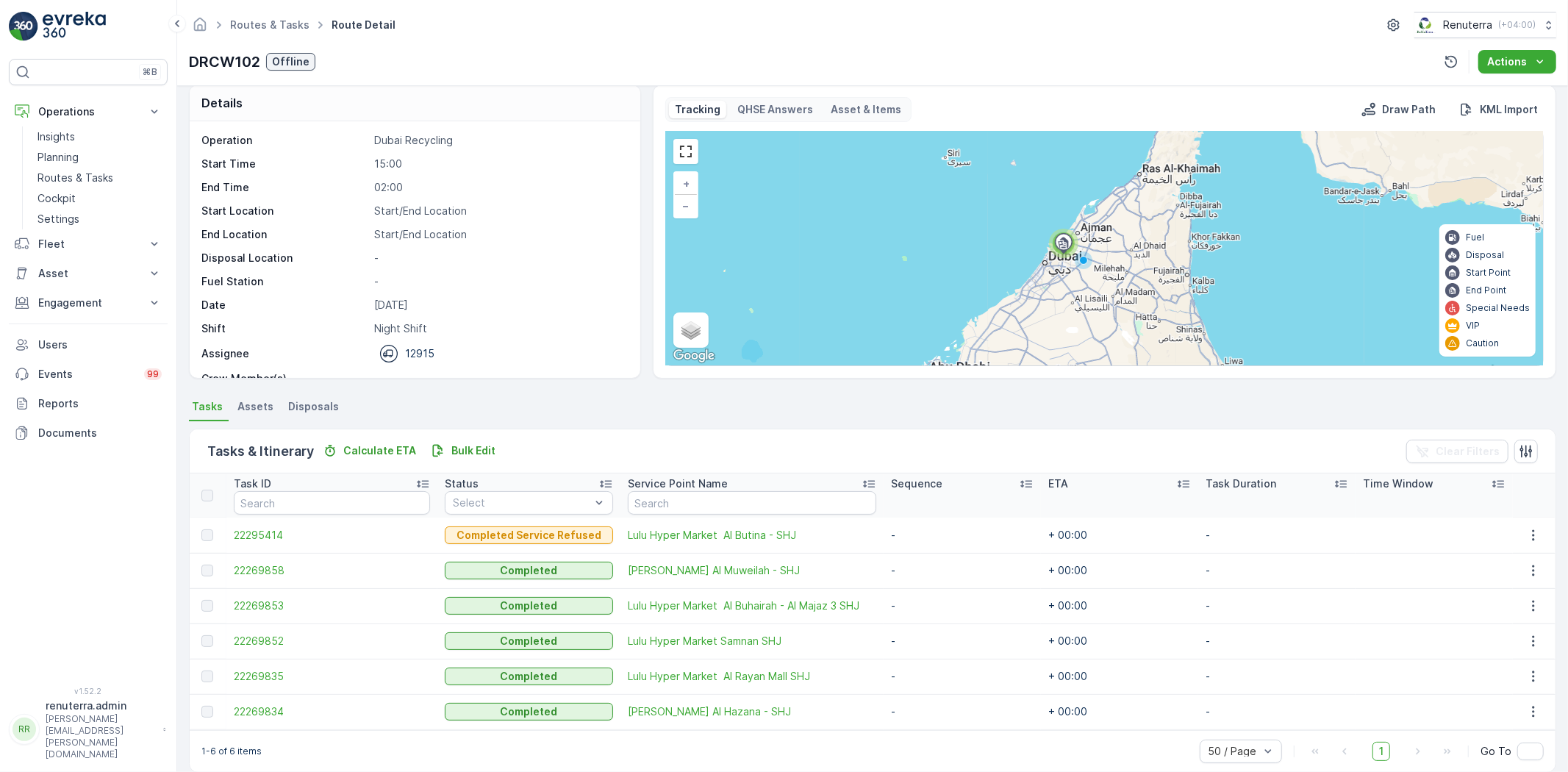
scroll to position [33, 0]
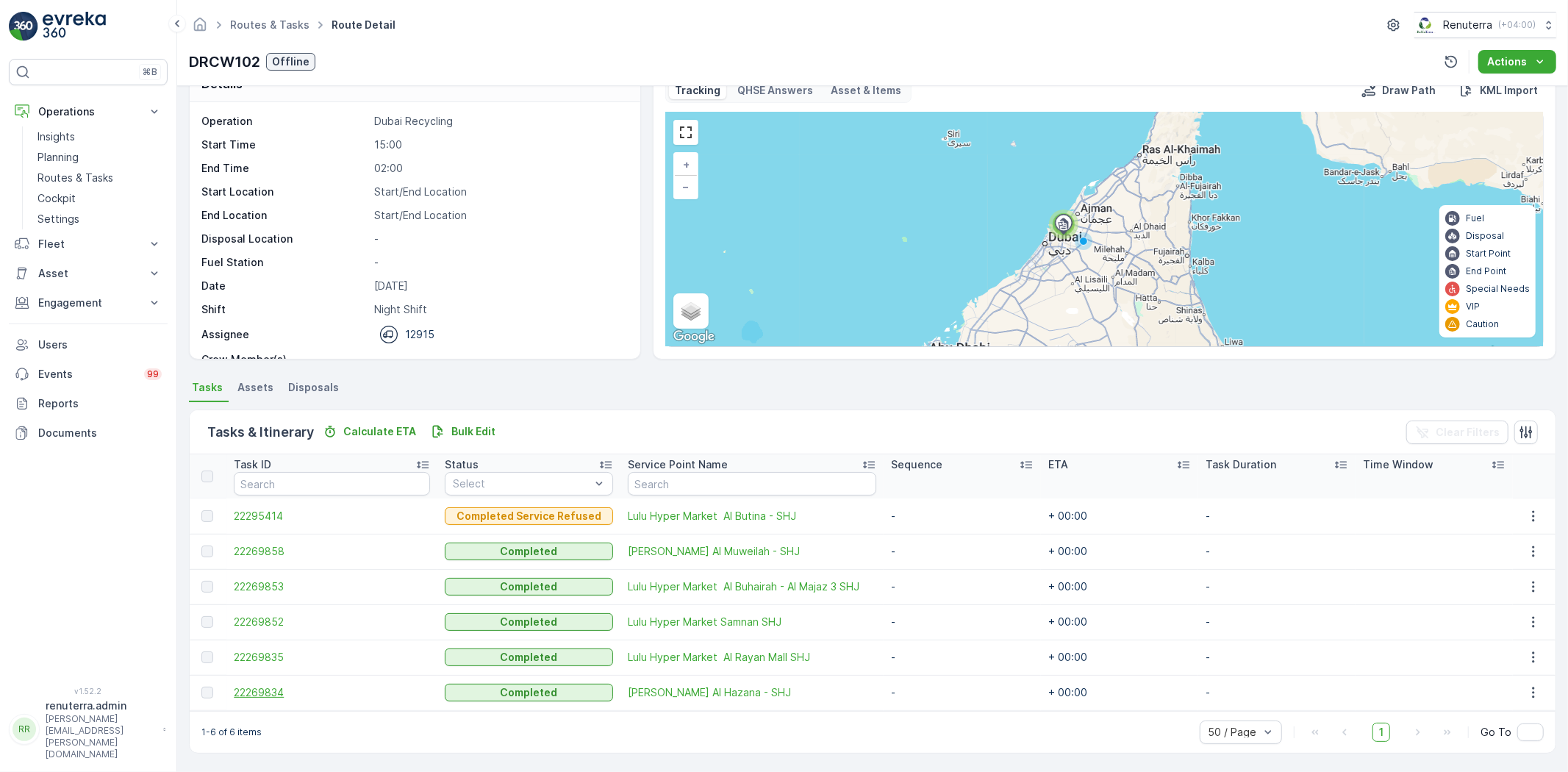
click at [253, 692] on span "22269834" at bounding box center [332, 692] width 197 height 14
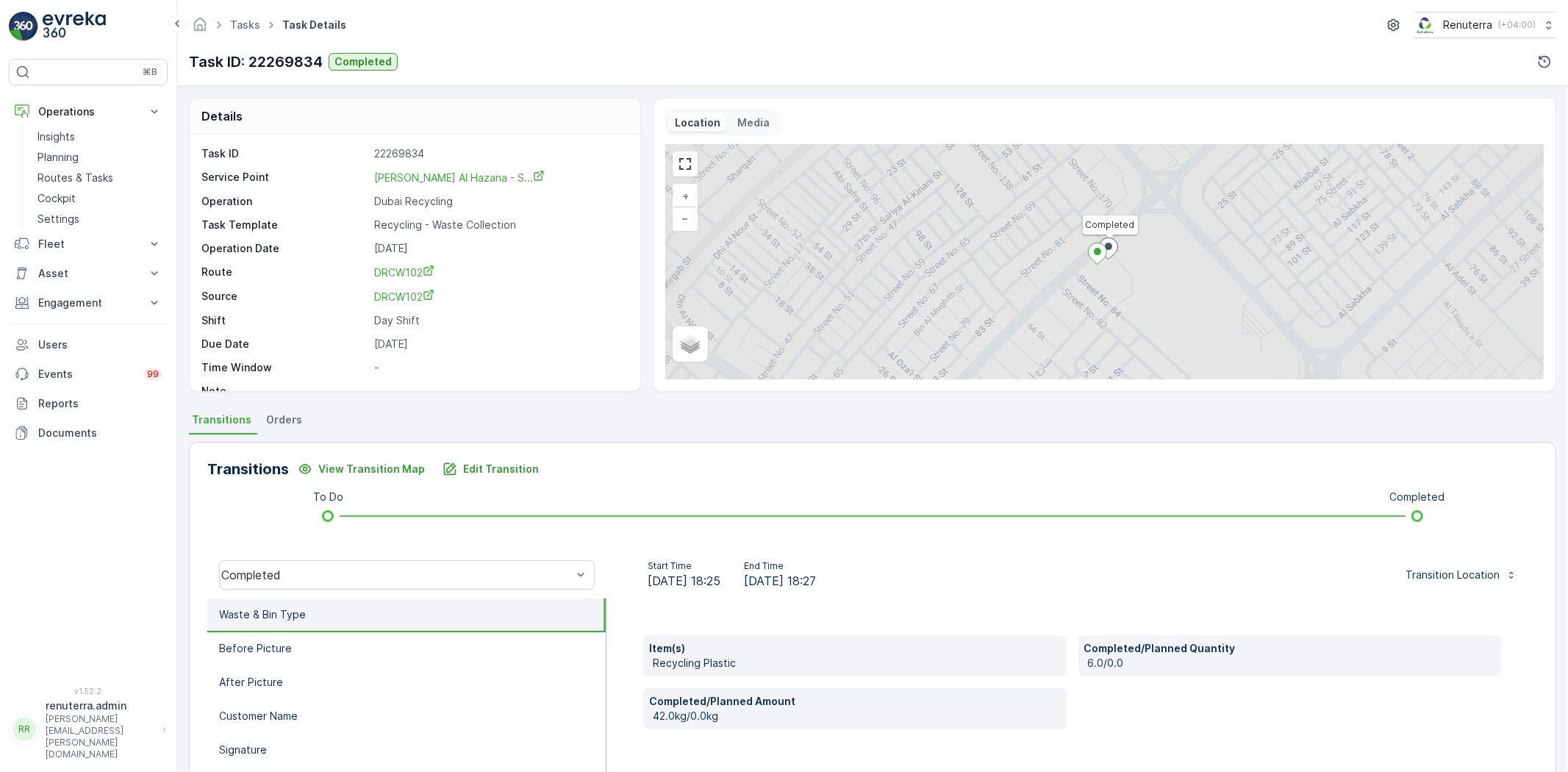
scroll to position [82, 0]
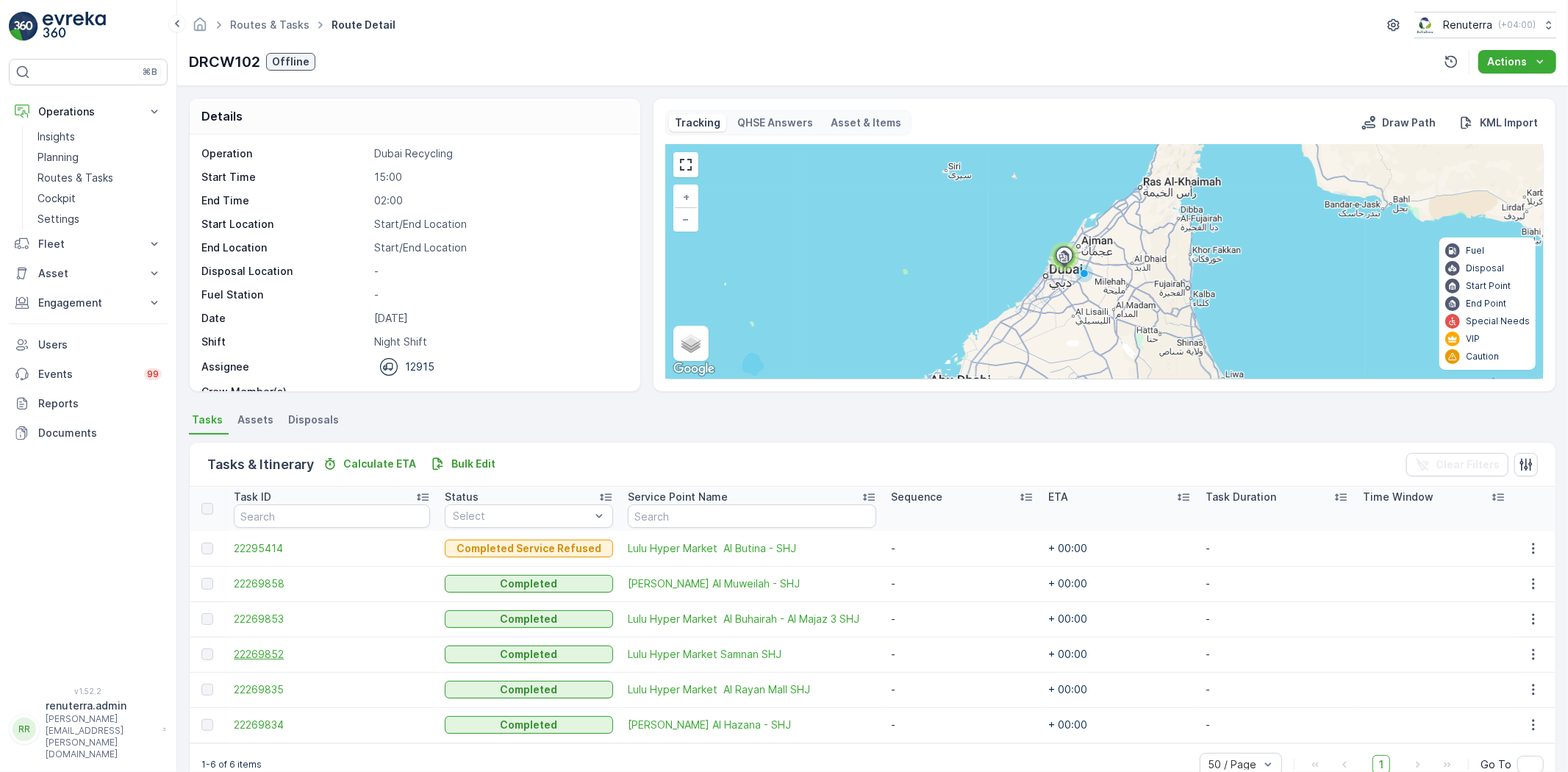
click at [259, 654] on span "22269852" at bounding box center [332, 654] width 197 height 14
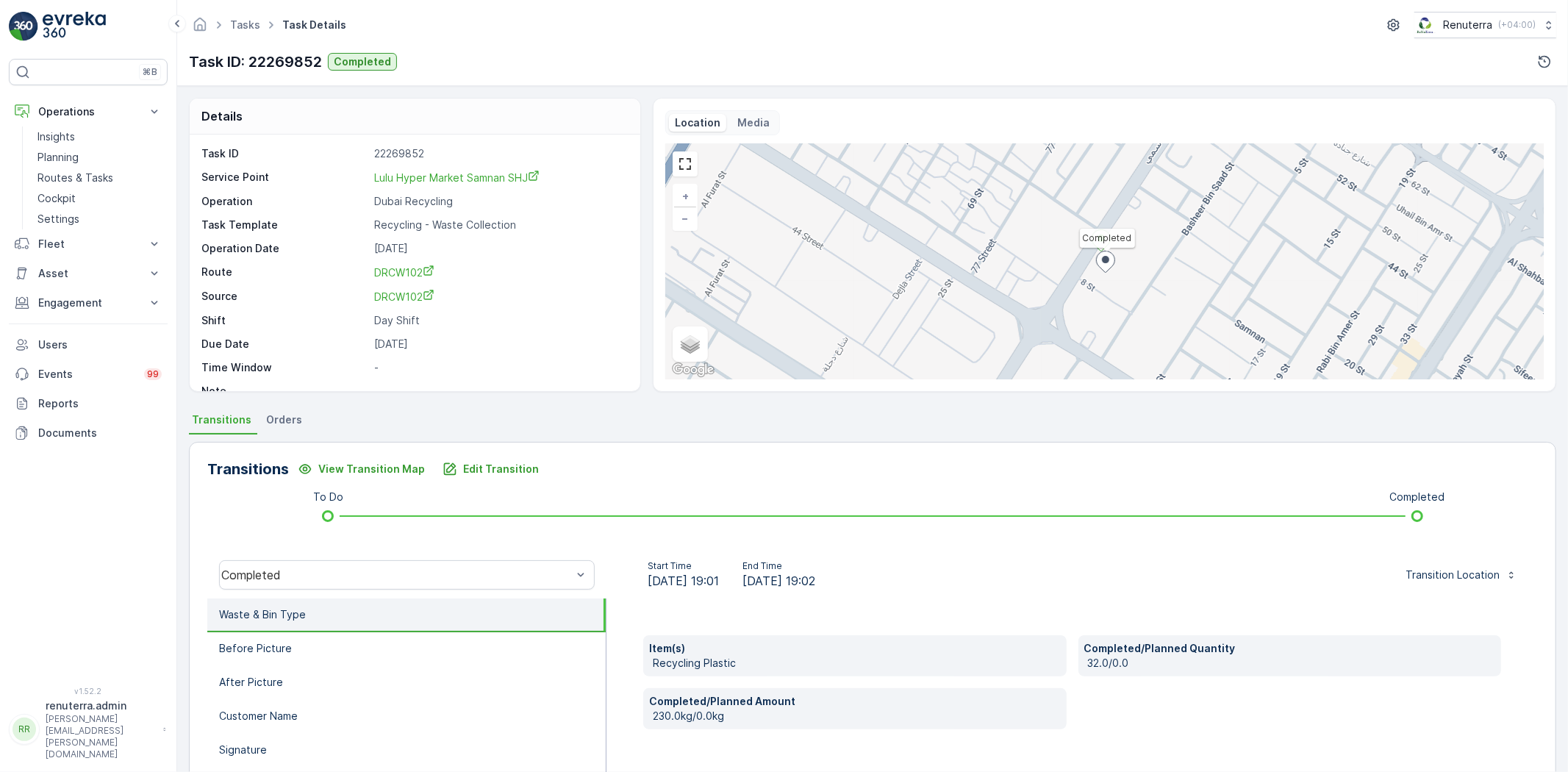
scroll to position [82, 0]
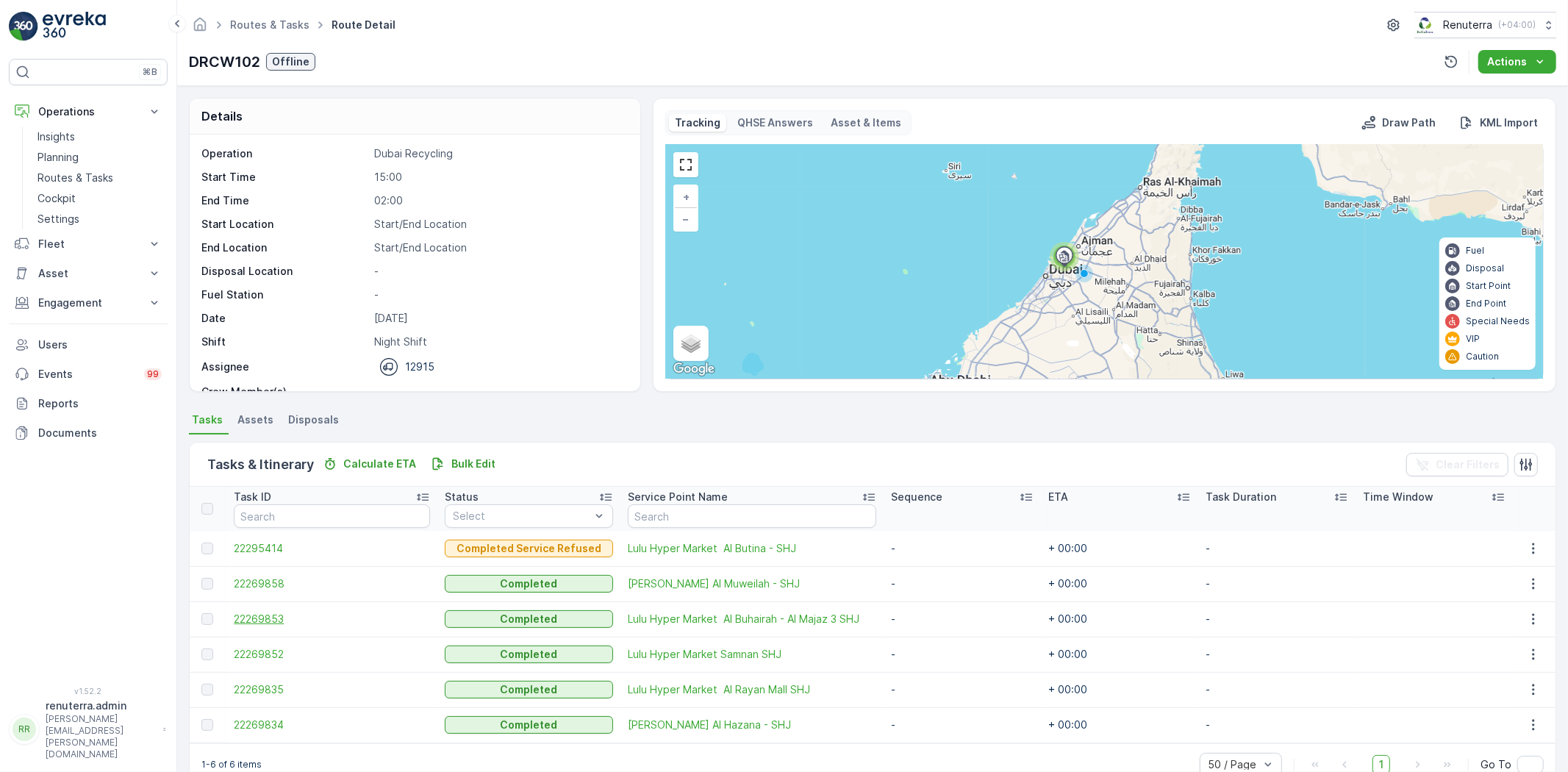
click at [261, 622] on span "22269853" at bounding box center [332, 618] width 197 height 14
click at [263, 689] on span "22269835" at bounding box center [332, 689] width 197 height 14
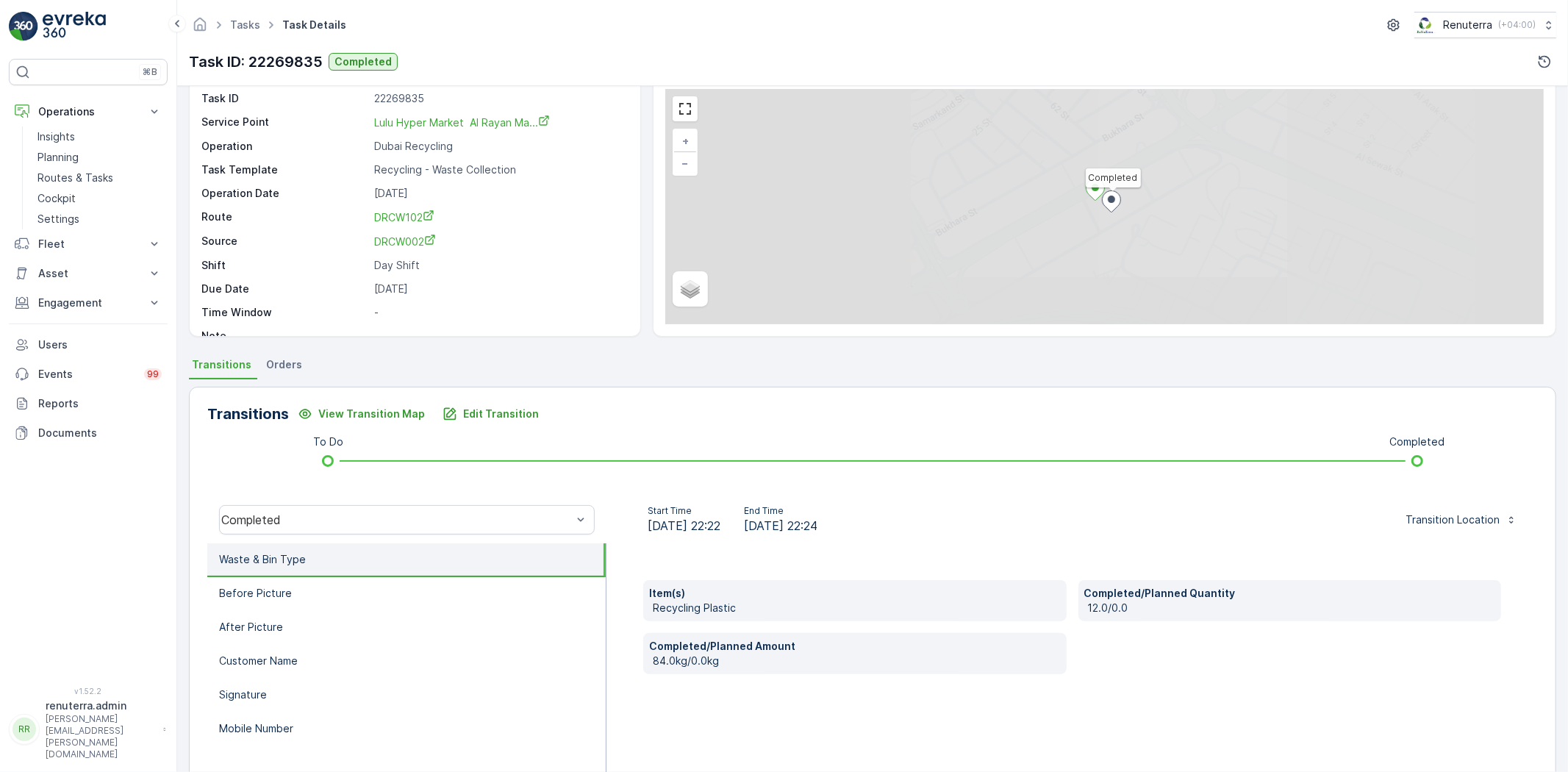
scroll to position [82, 0]
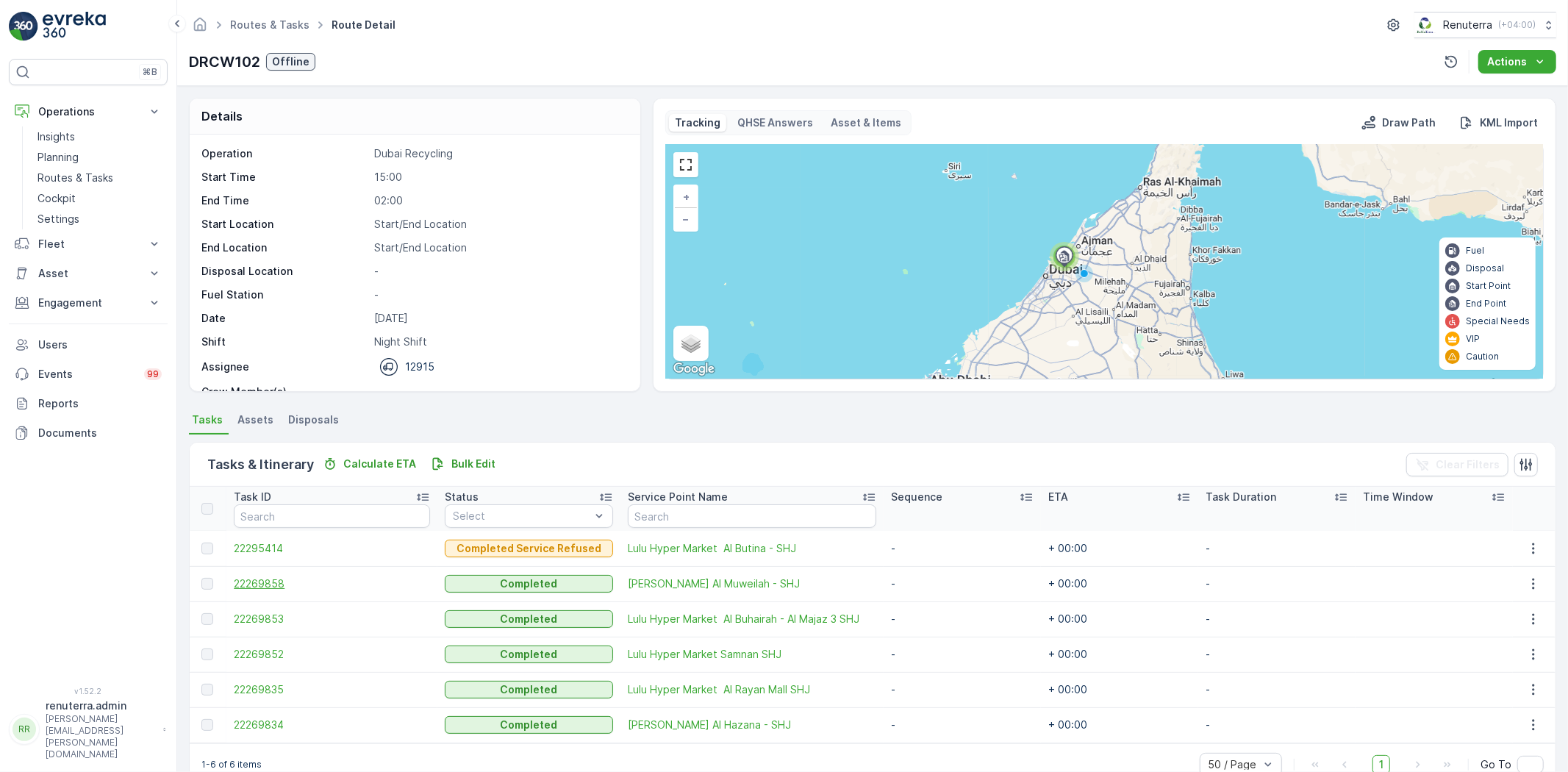
click at [285, 585] on span "22269858" at bounding box center [332, 583] width 197 height 14
click at [244, 553] on span "22295414" at bounding box center [332, 548] width 197 height 14
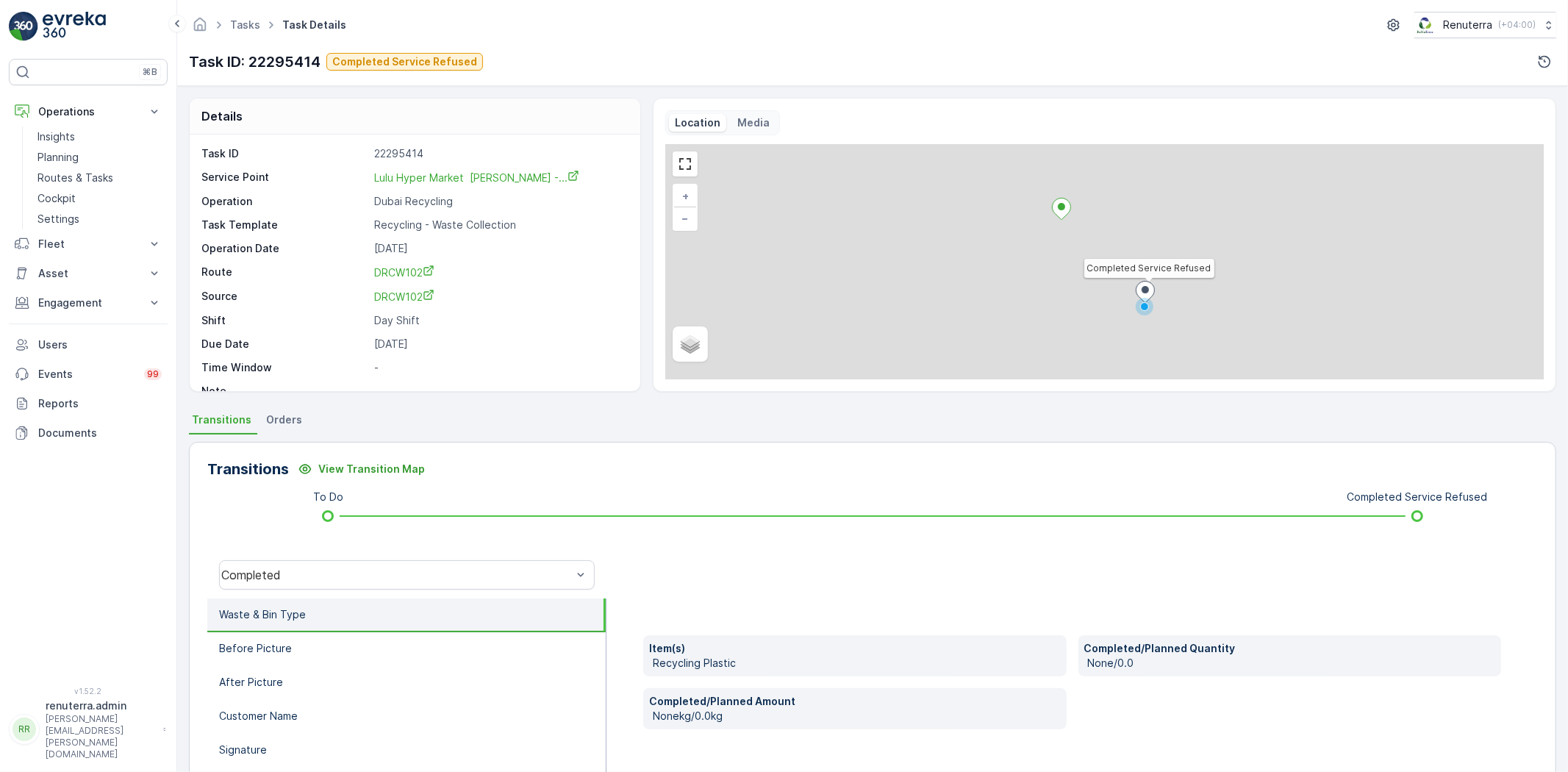
scroll to position [82, 0]
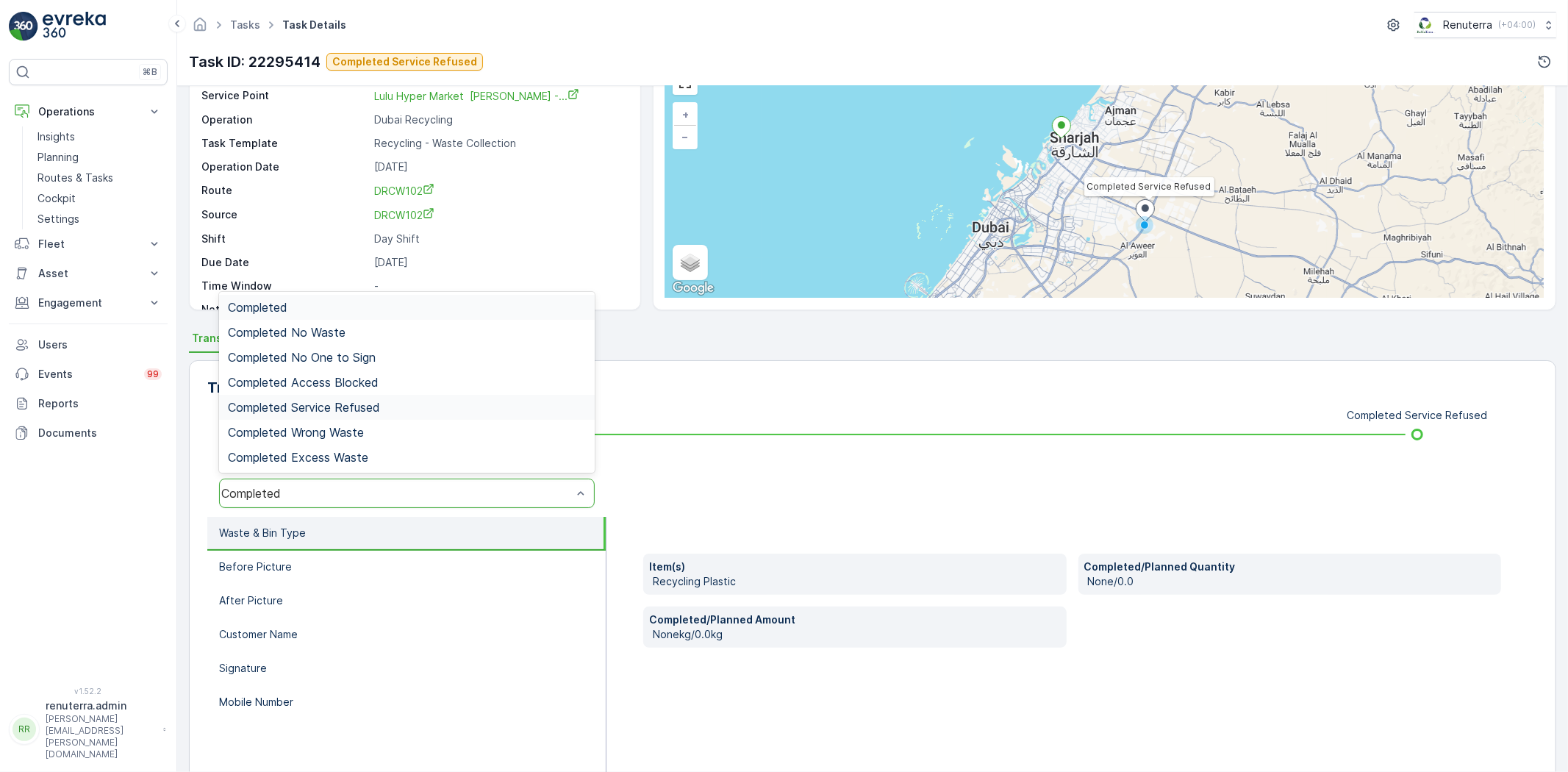
click at [334, 408] on span "Completed Service Refused" at bounding box center [303, 407] width 152 height 14
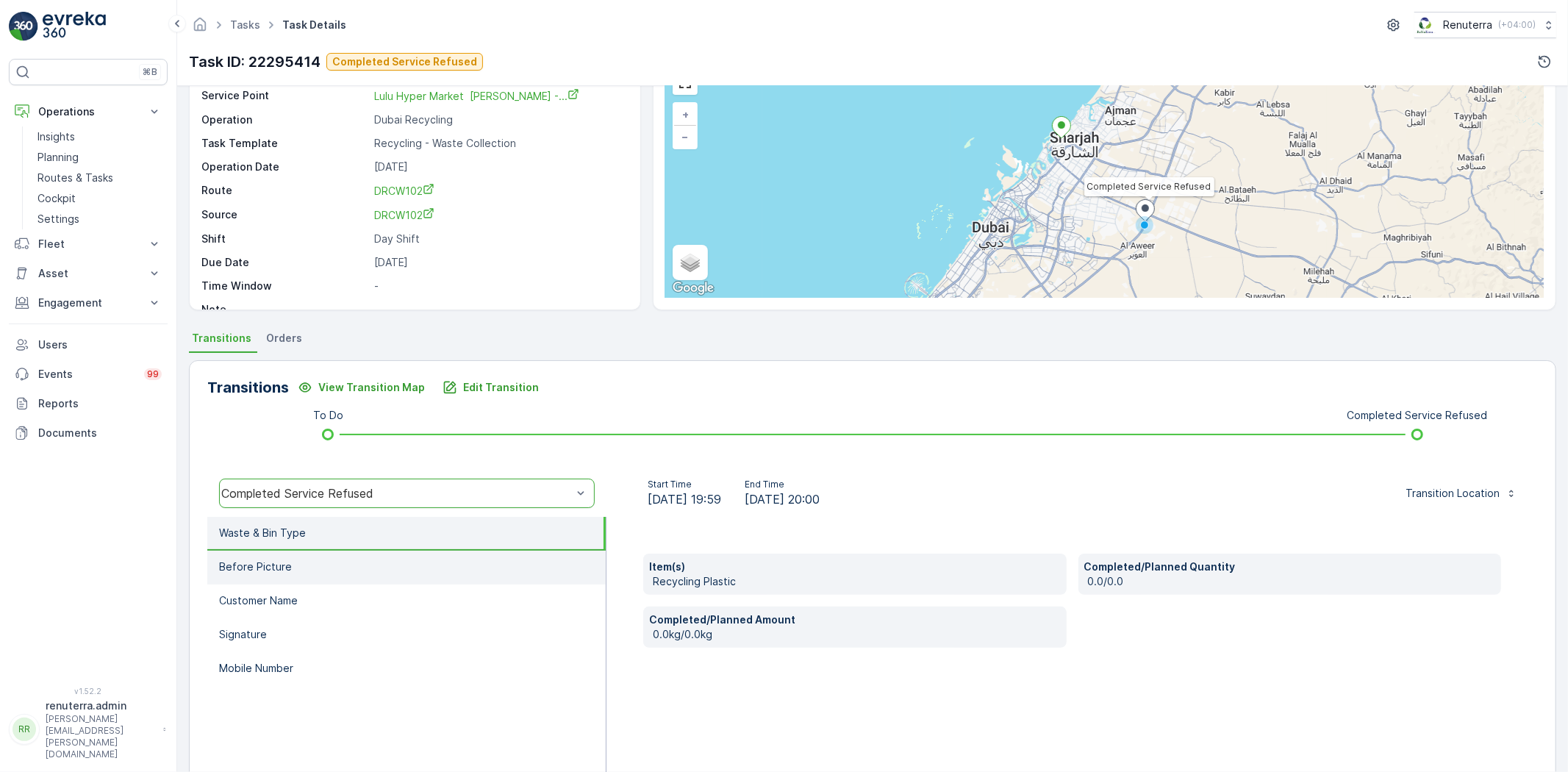
click at [394, 555] on li "Before Picture" at bounding box center [406, 567] width 399 height 33
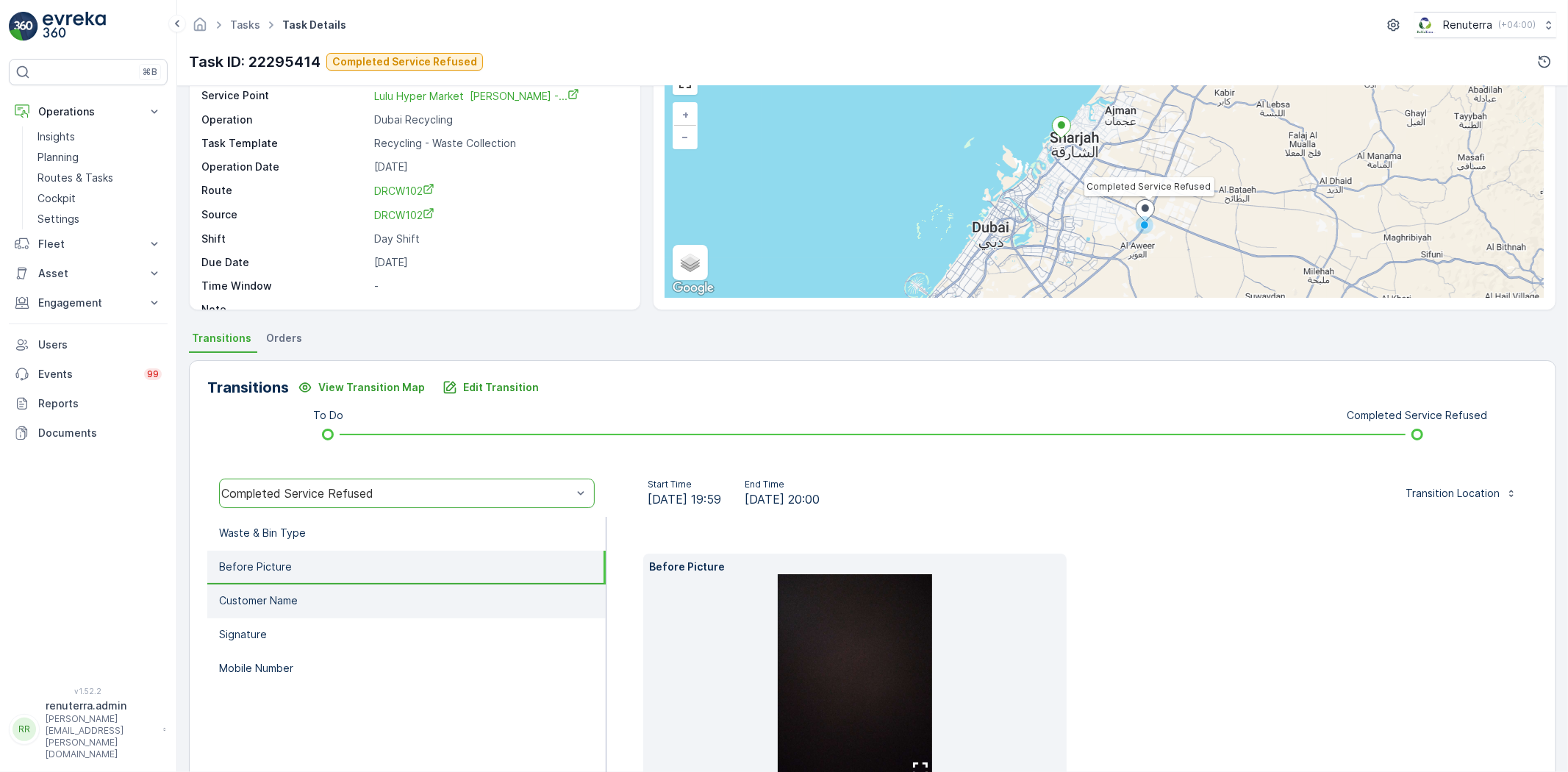
click at [375, 601] on li "Customer Name" at bounding box center [406, 601] width 399 height 33
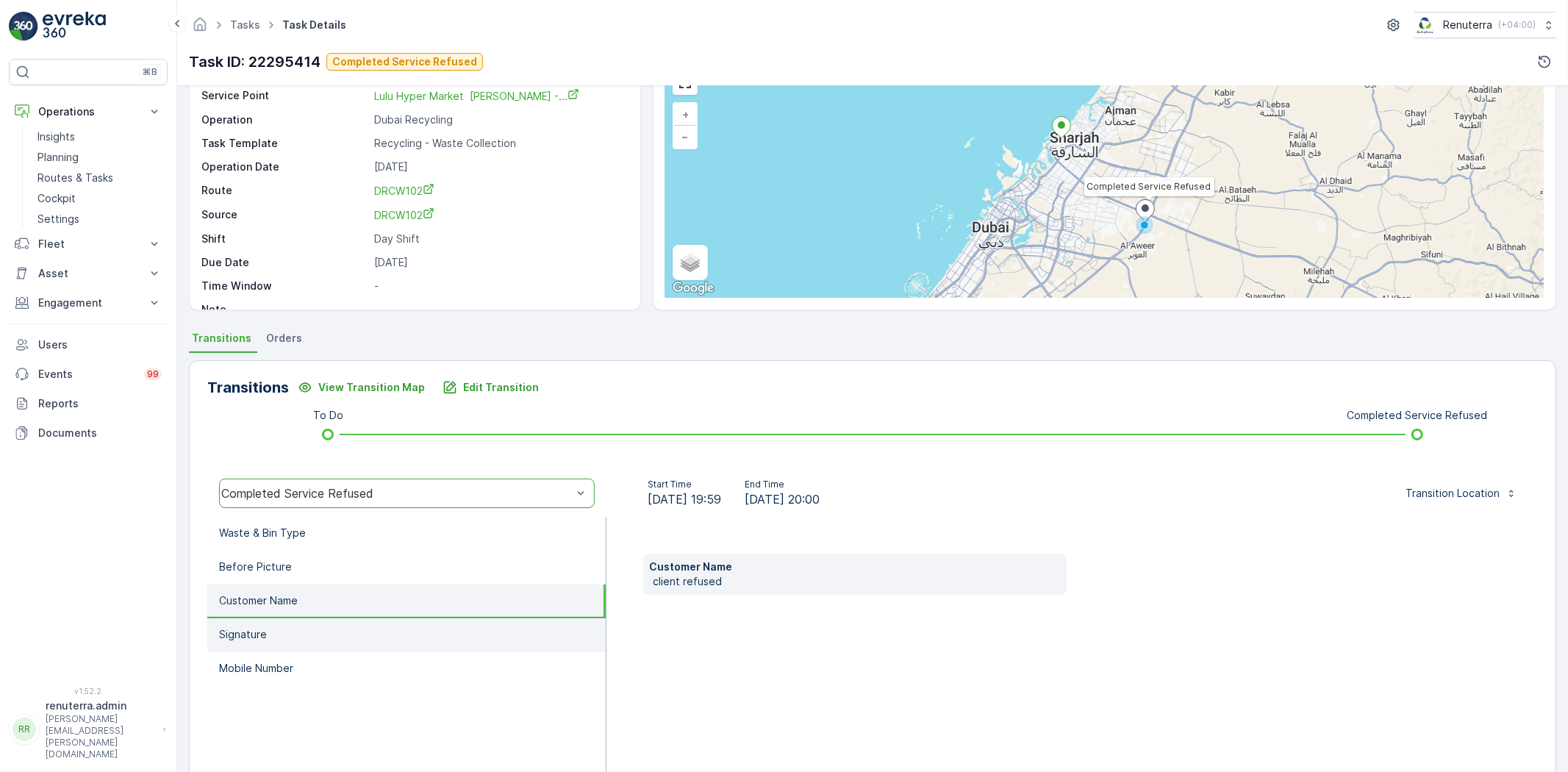
click at [363, 641] on li "Signature" at bounding box center [406, 635] width 399 height 33
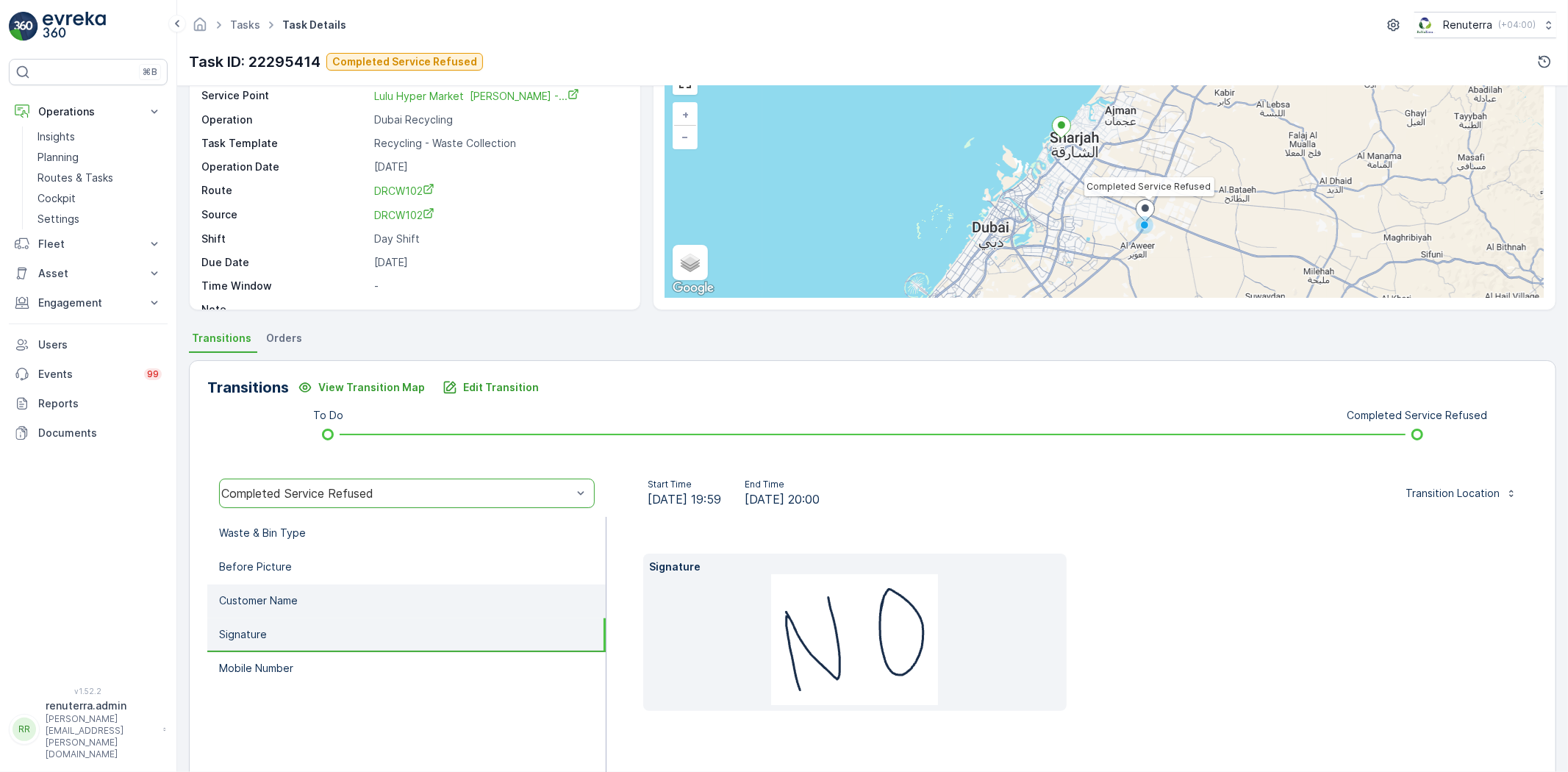
click at [343, 606] on li "Customer Name" at bounding box center [406, 601] width 399 height 33
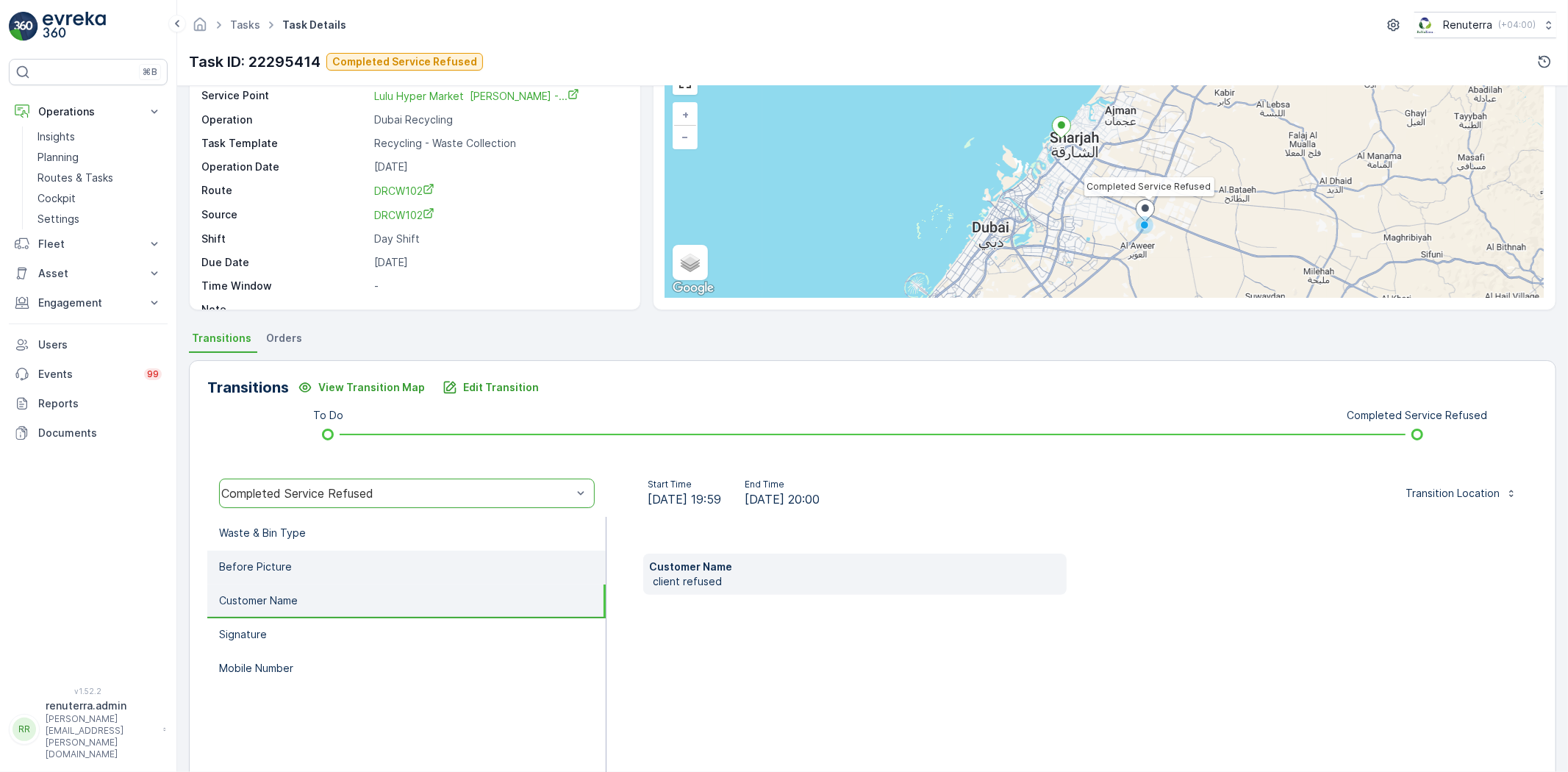
click at [349, 563] on li "Before Picture" at bounding box center [406, 567] width 399 height 33
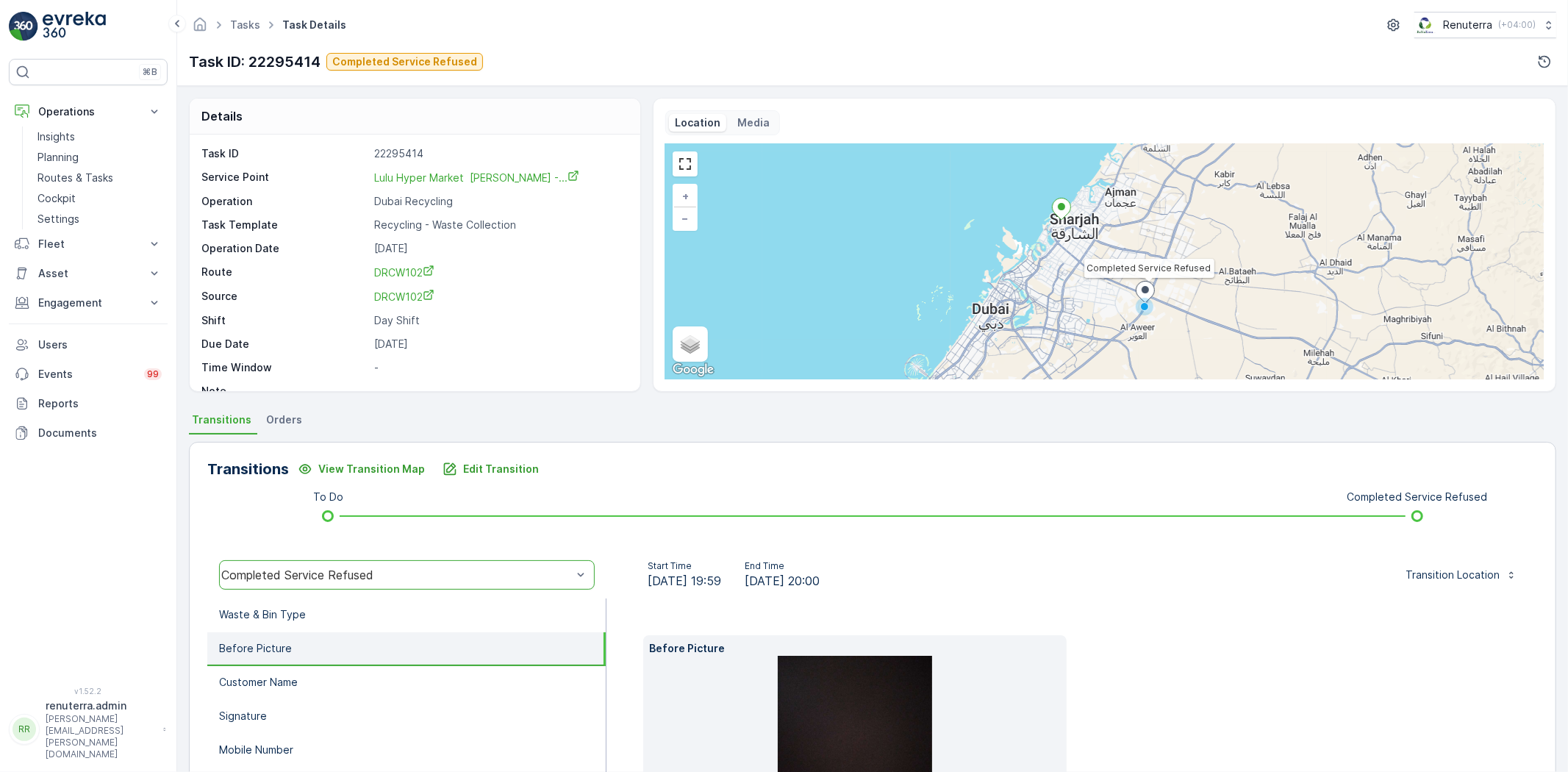
scroll to position [20, 0]
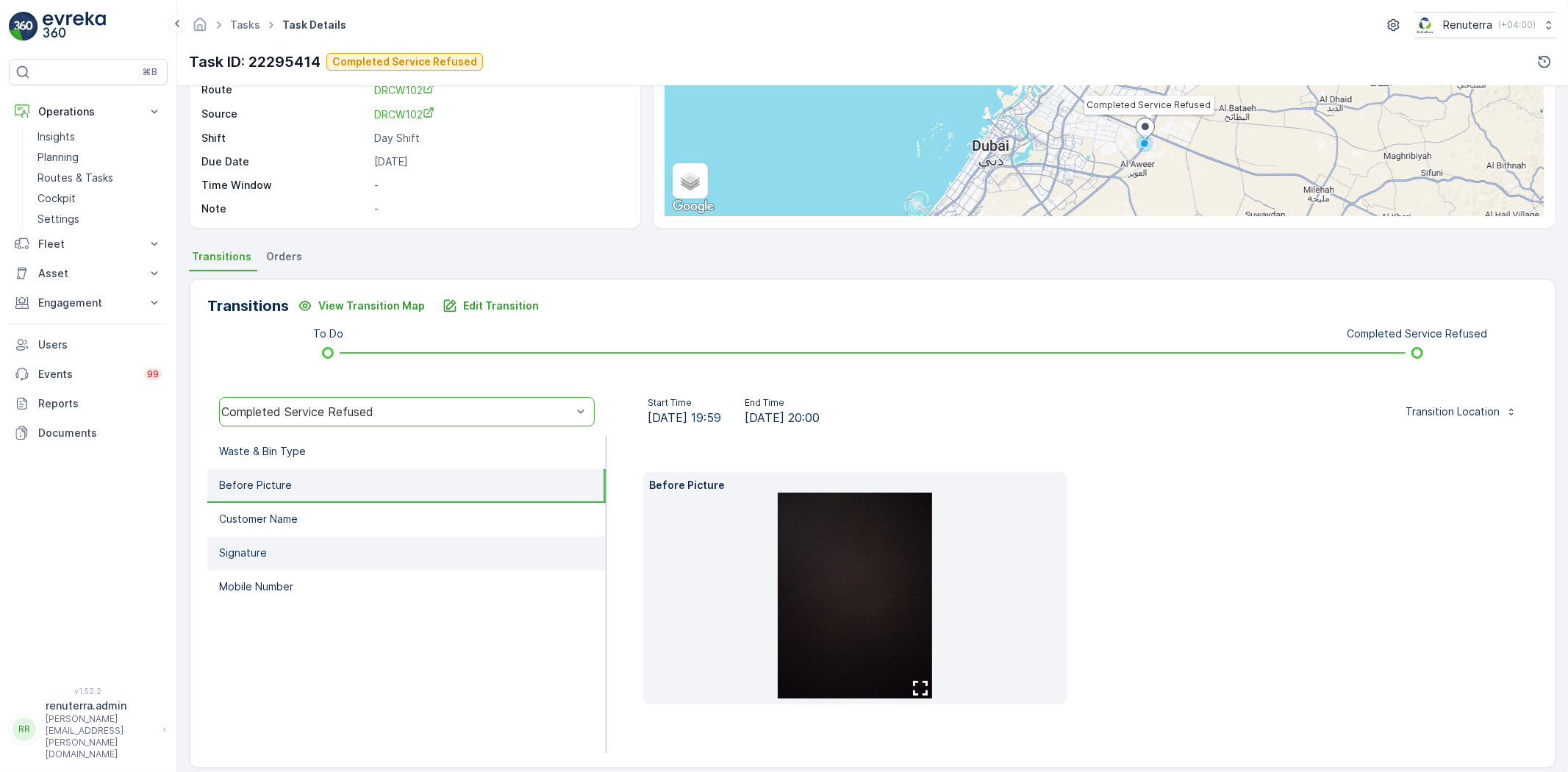
click at [288, 538] on li "Signature" at bounding box center [406, 553] width 399 height 33
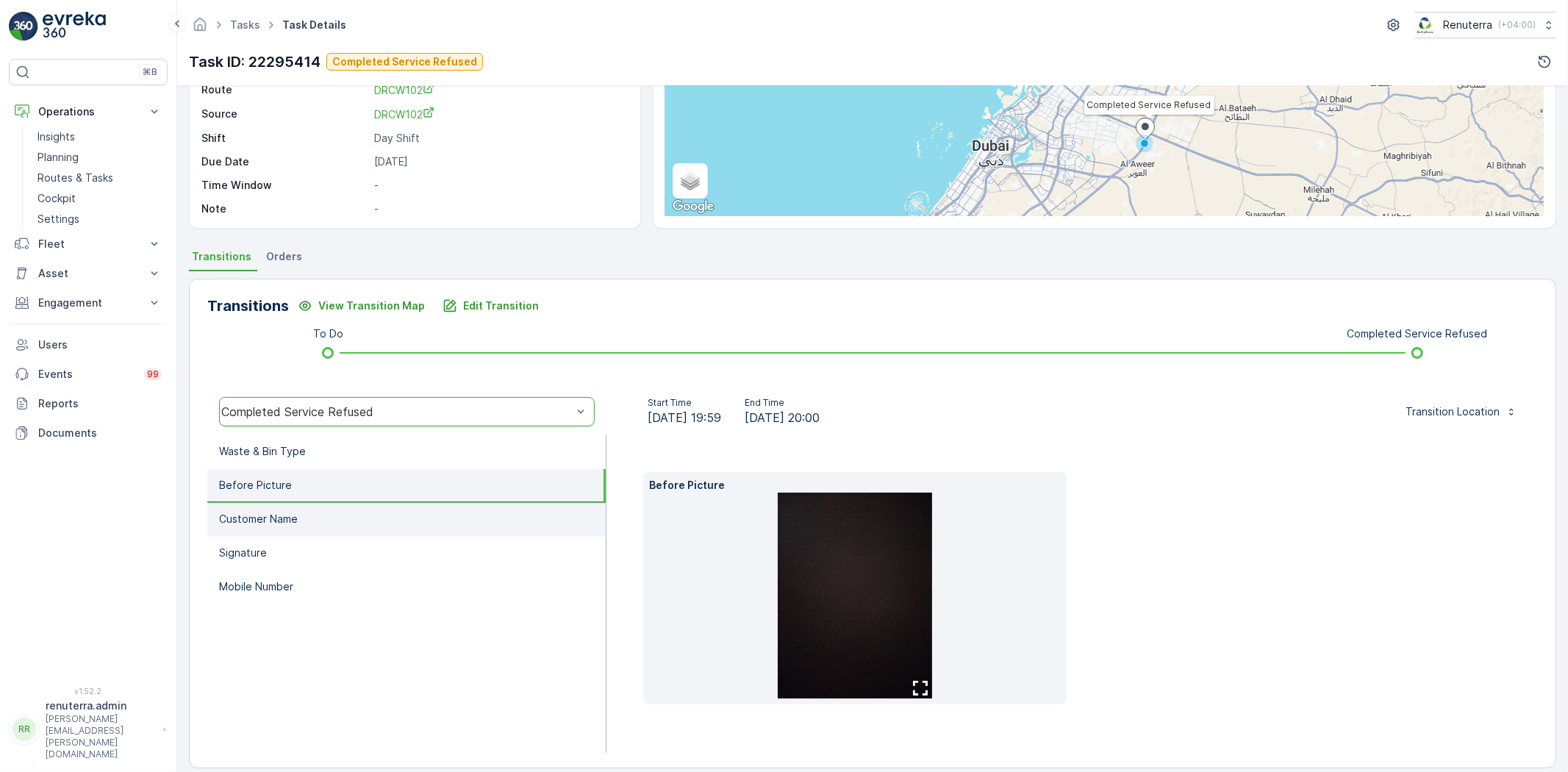
scroll to position [155, 0]
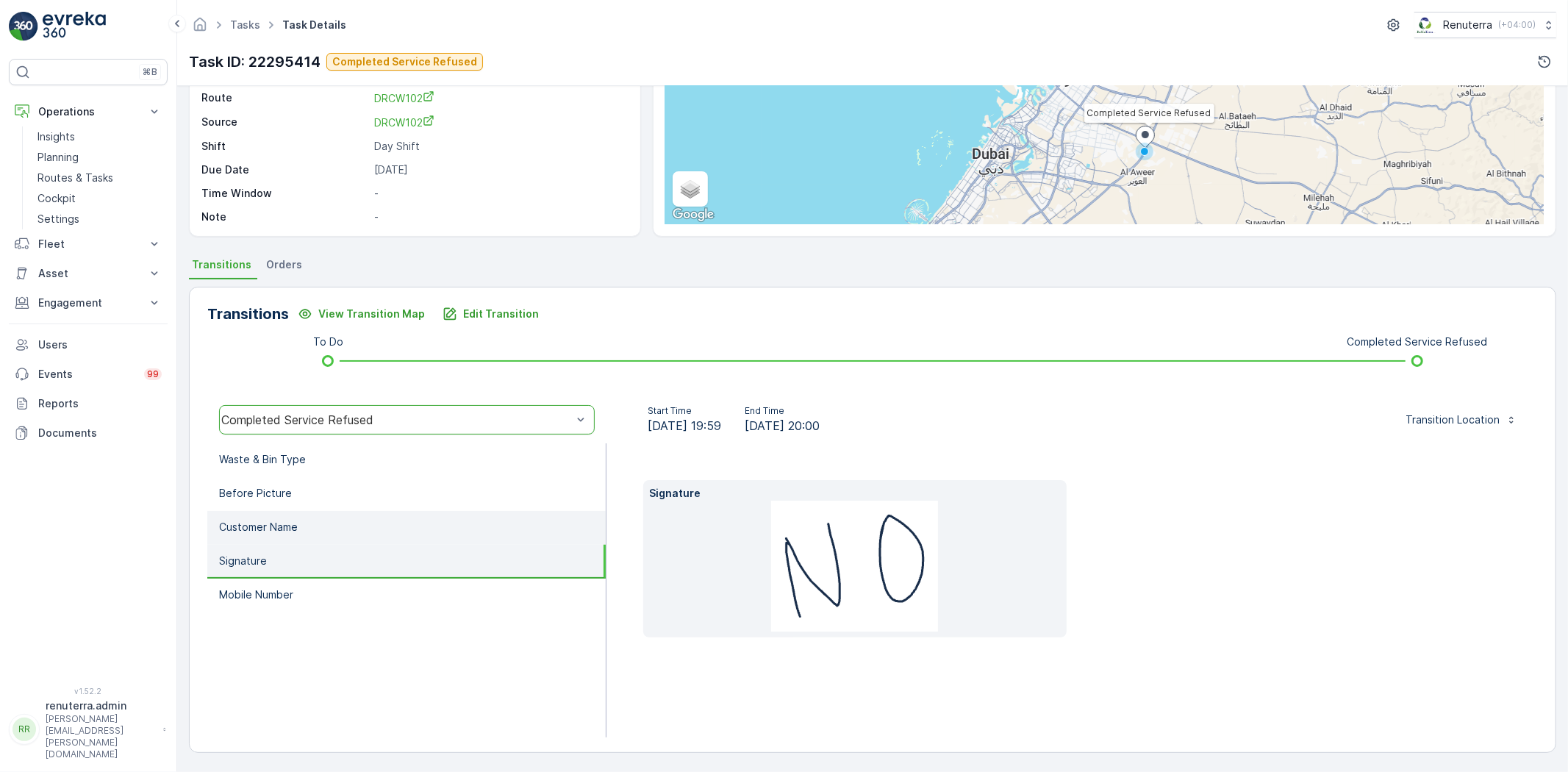
click at [297, 521] on p "Customer Name" at bounding box center [258, 527] width 79 height 14
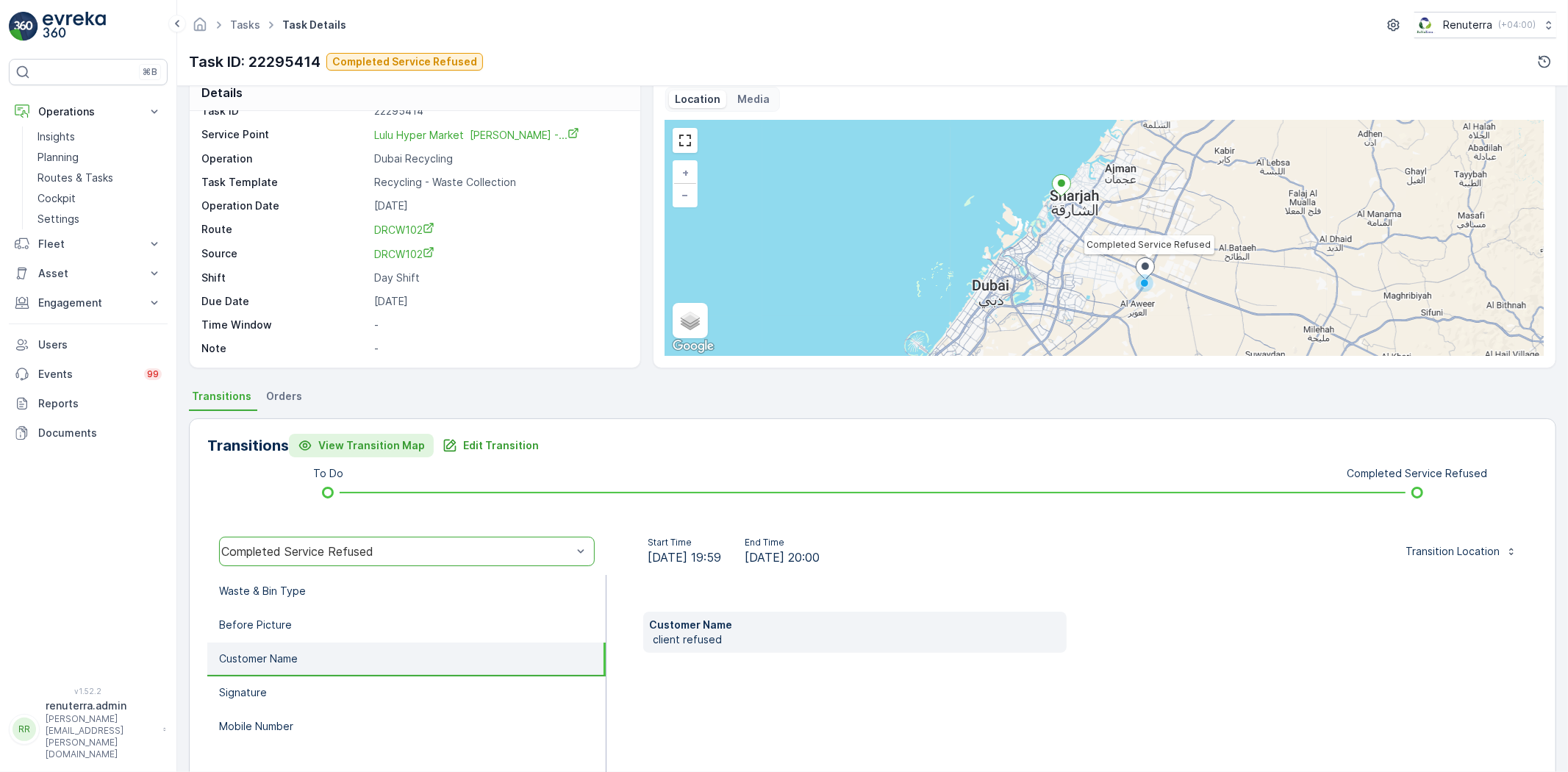
scroll to position [0, 0]
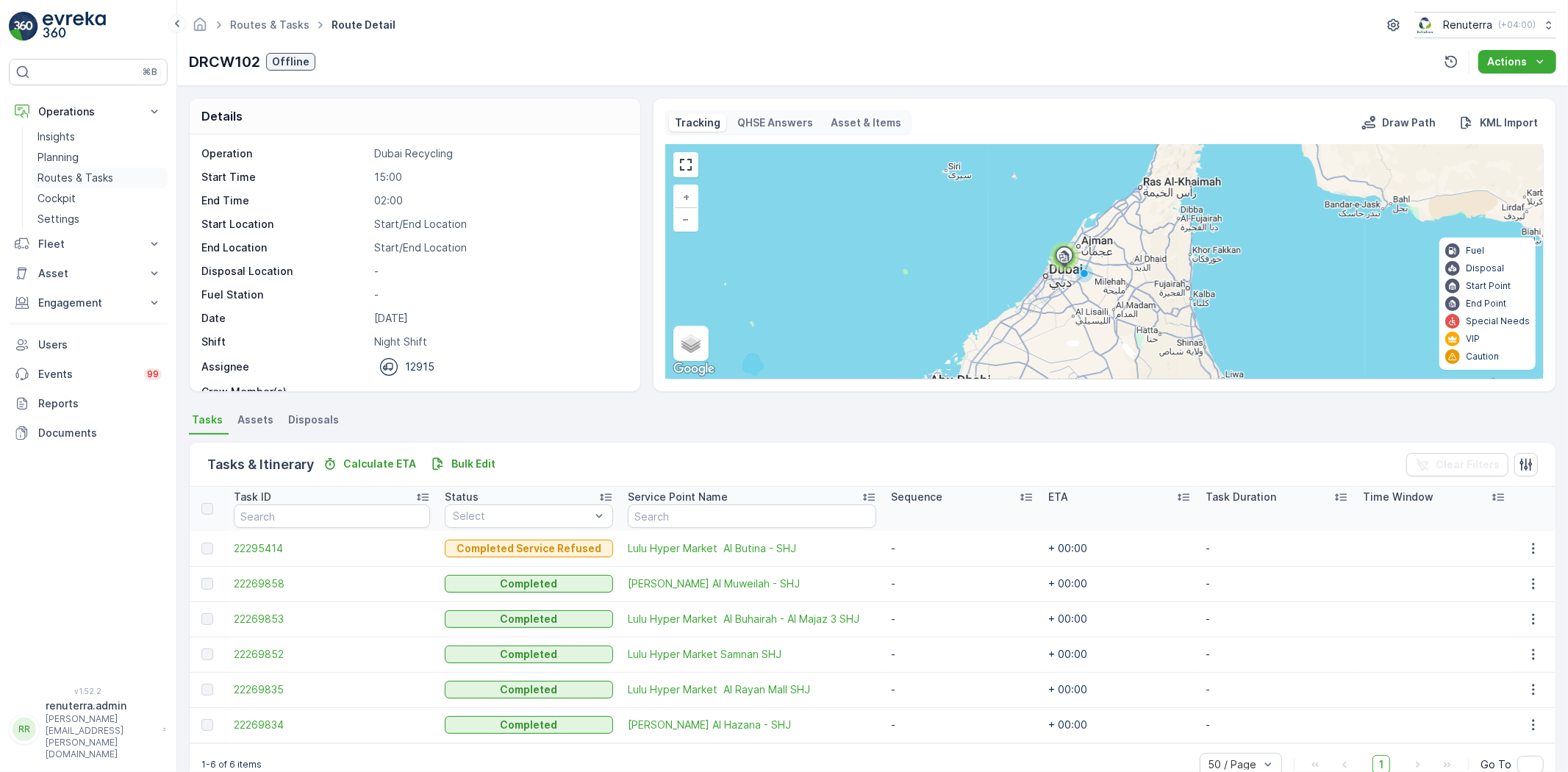
click at [62, 179] on p "Routes & Tasks" at bounding box center [75, 177] width 76 height 14
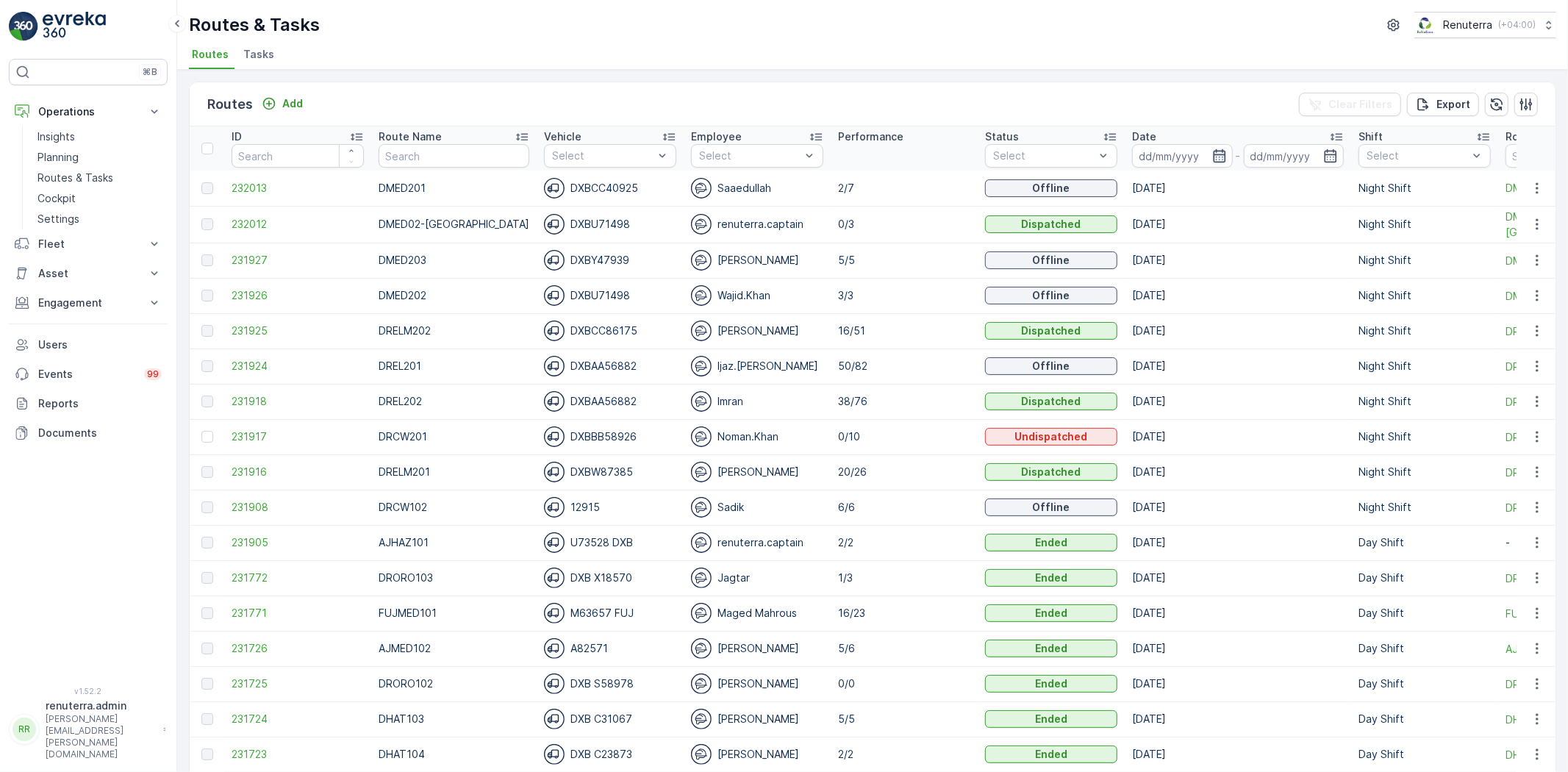
click at [1213, 150] on icon "button" at bounding box center [1219, 155] width 13 height 14
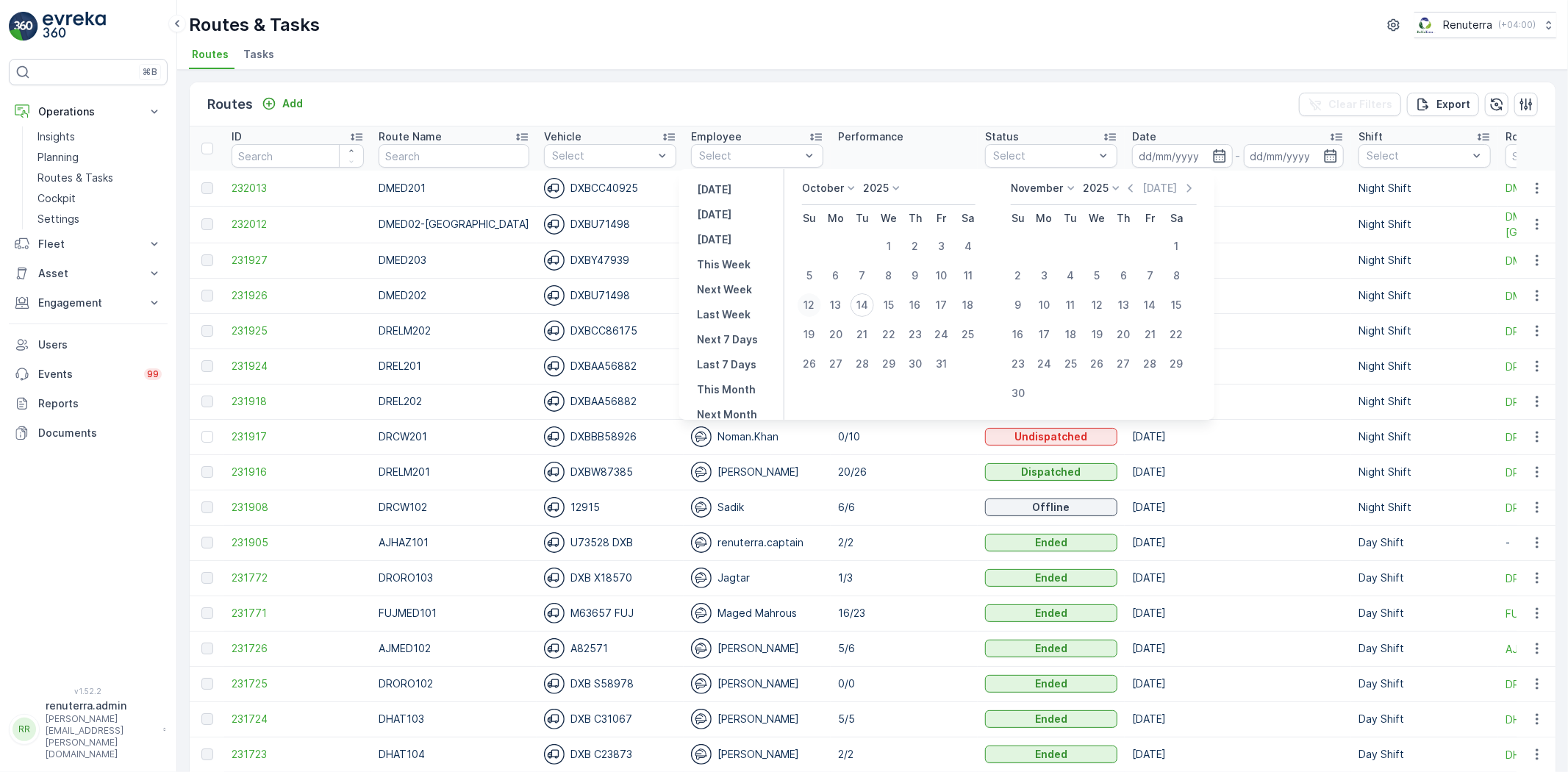
click at [821, 298] on div "12" at bounding box center [809, 305] width 24 height 24
type input "[DATE]"
click at [821, 298] on div "12" at bounding box center [809, 305] width 24 height 24
type input "[DATE]"
click at [821, 298] on div "12" at bounding box center [809, 305] width 24 height 24
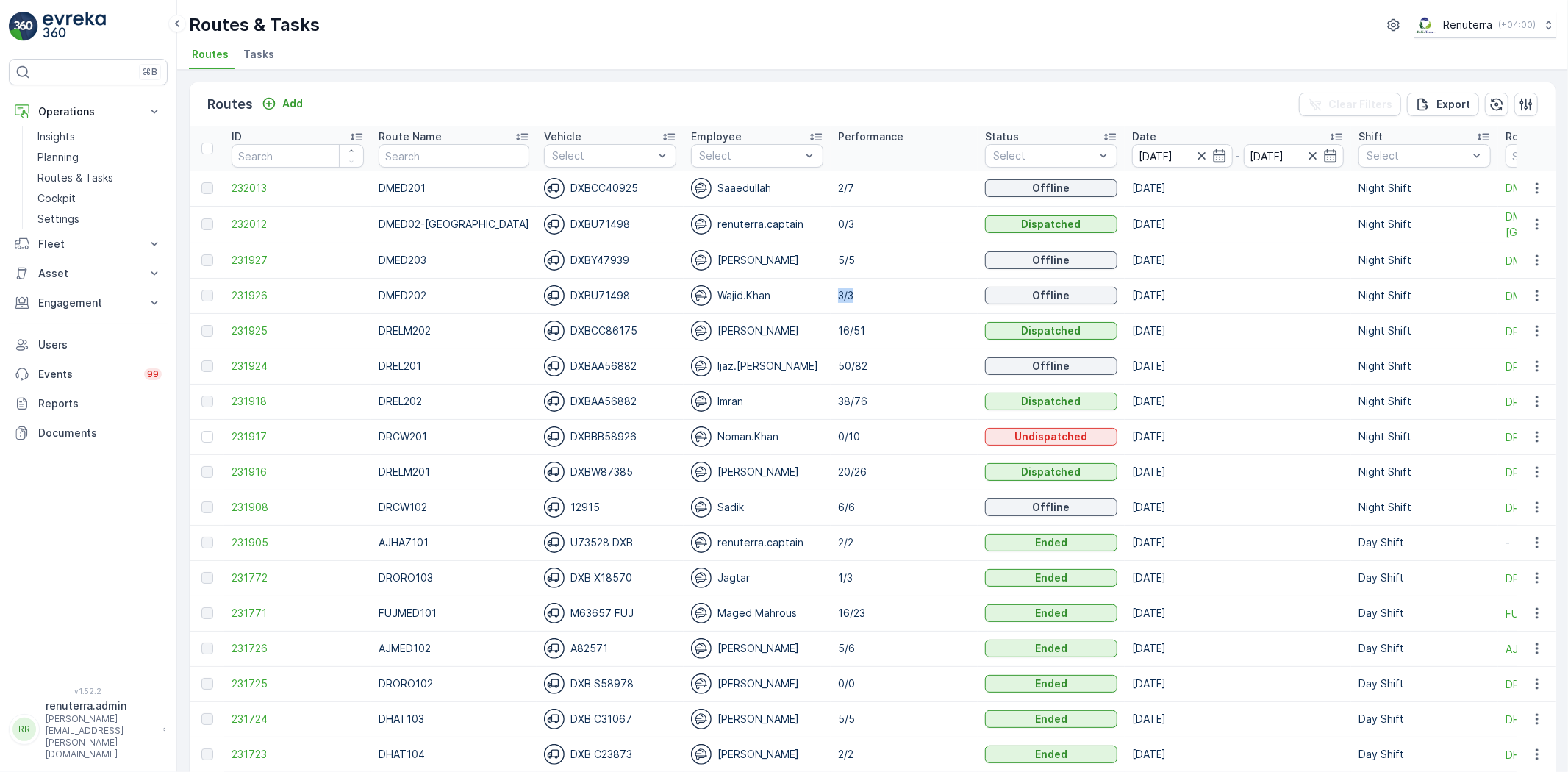
click at [838, 298] on p "3/3" at bounding box center [904, 295] width 132 height 14
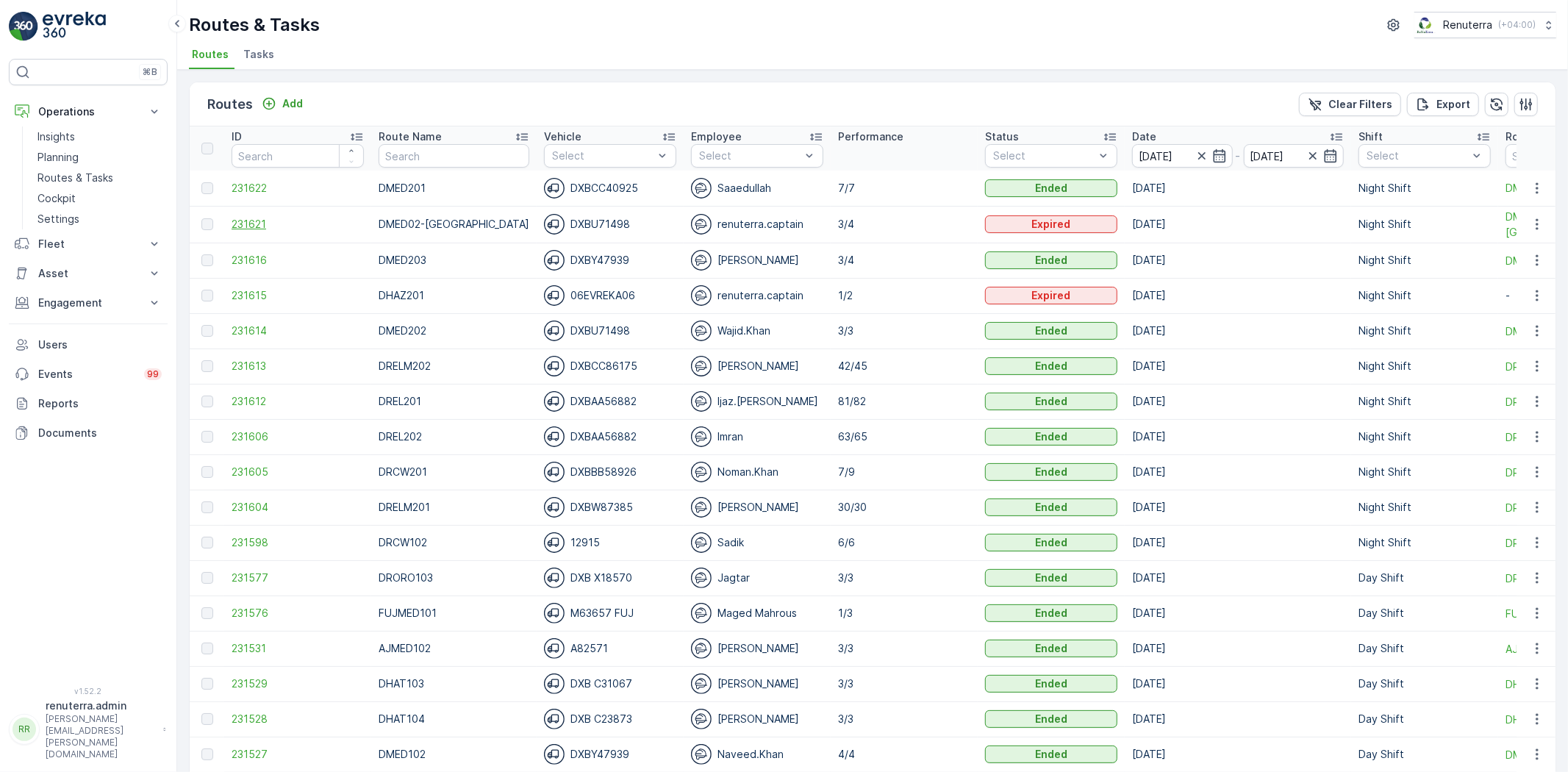
click at [240, 223] on span "231621" at bounding box center [298, 224] width 132 height 14
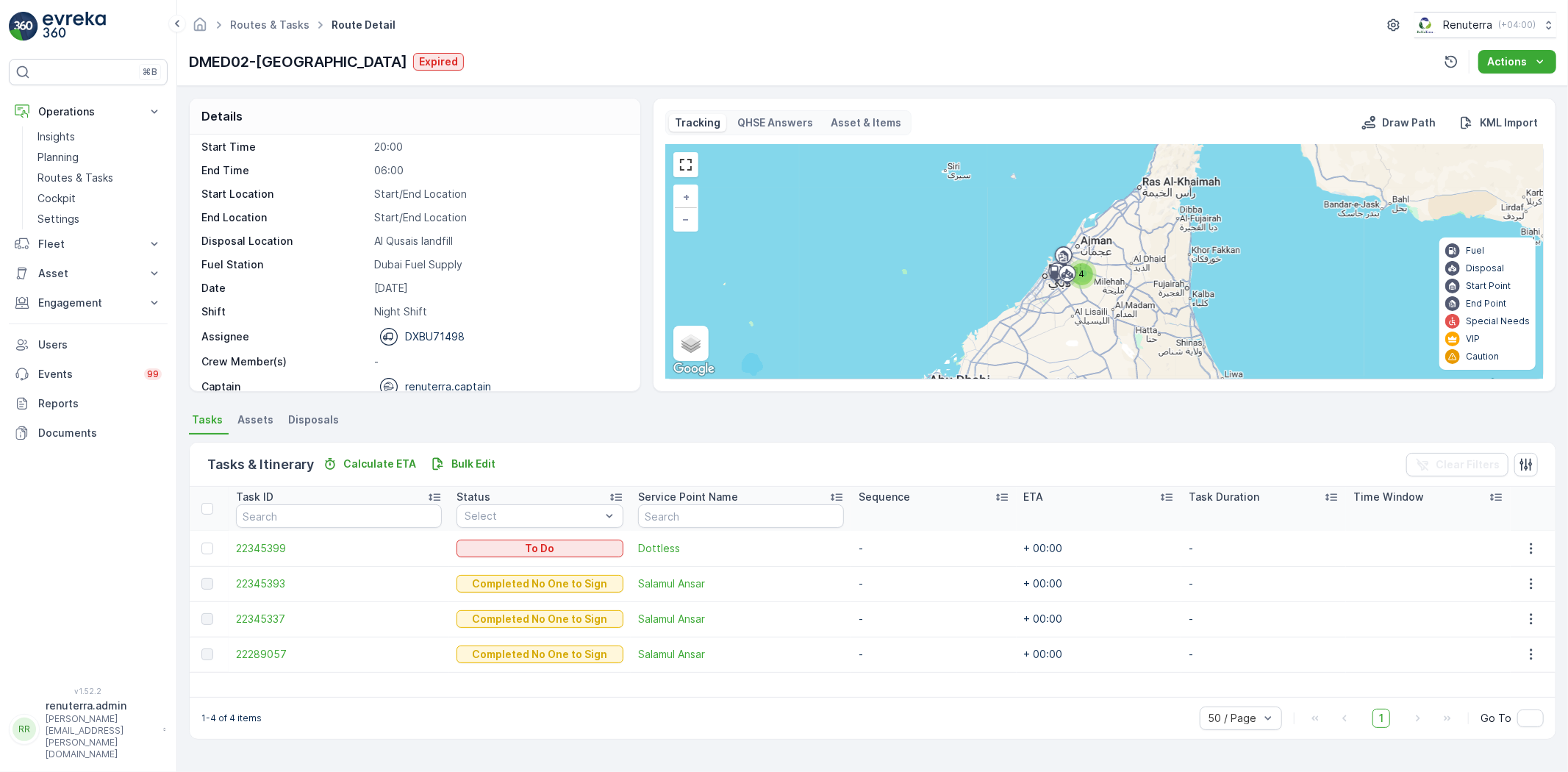
scroll to position [46, 0]
drag, startPoint x: 1515, startPoint y: 545, endPoint x: 1532, endPoint y: 552, distance: 18.4
click at [1515, 545] on td at bounding box center [1533, 548] width 45 height 35
click at [1535, 552] on icon "button" at bounding box center [1531, 548] width 14 height 14
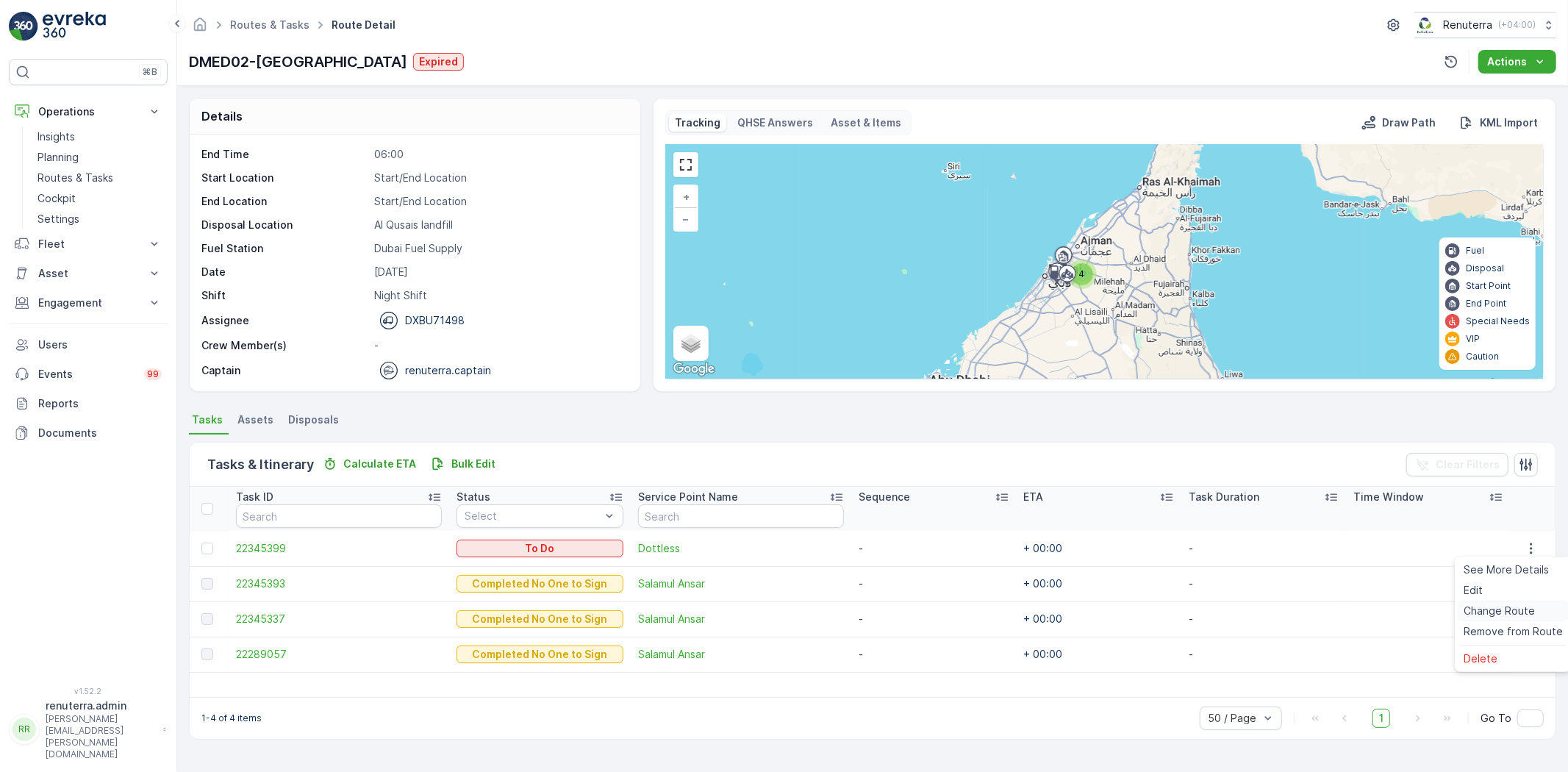
click at [1517, 606] on span "Change Route" at bounding box center [1500, 610] width 72 height 14
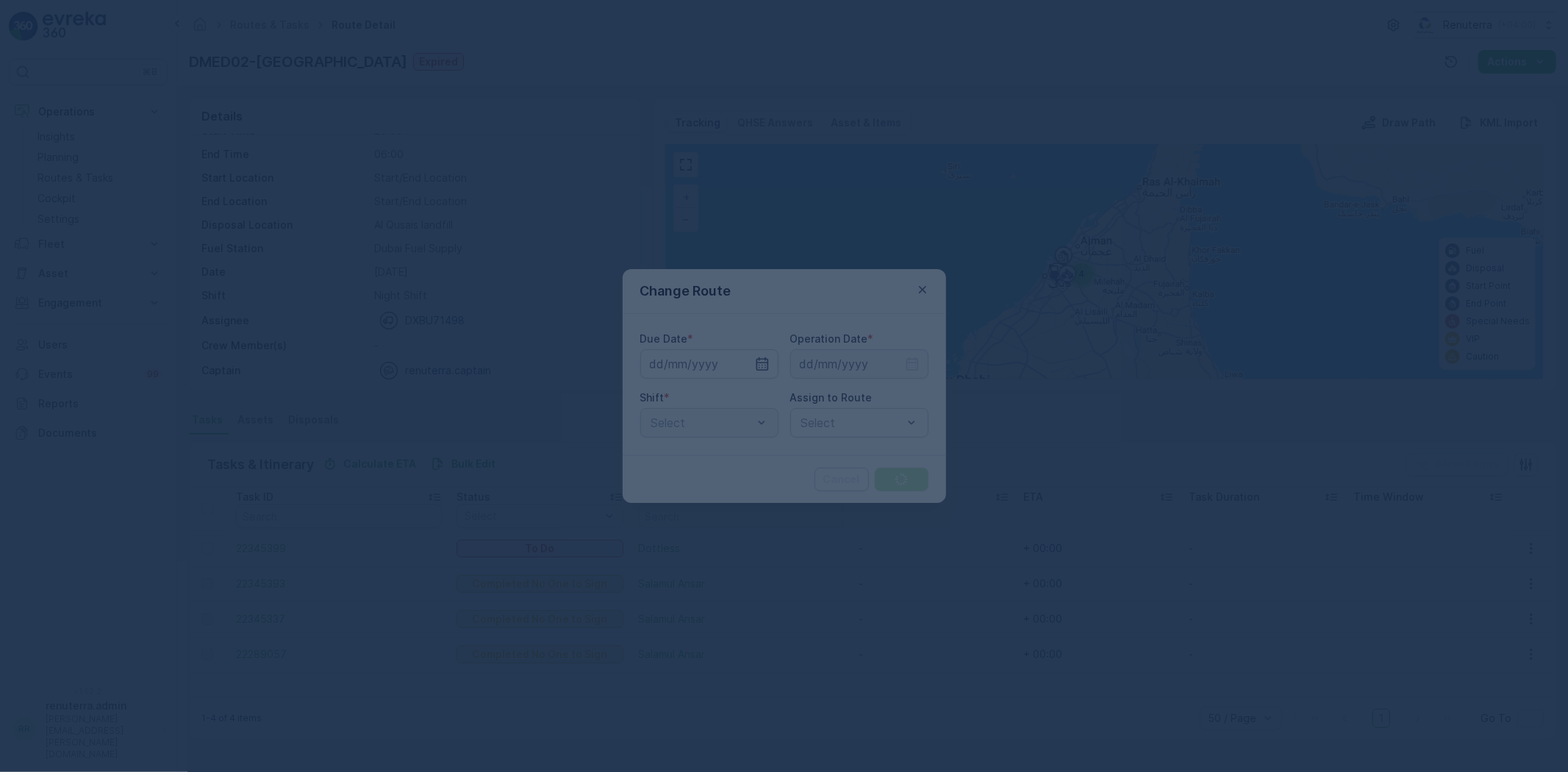
type input "[DATE]"
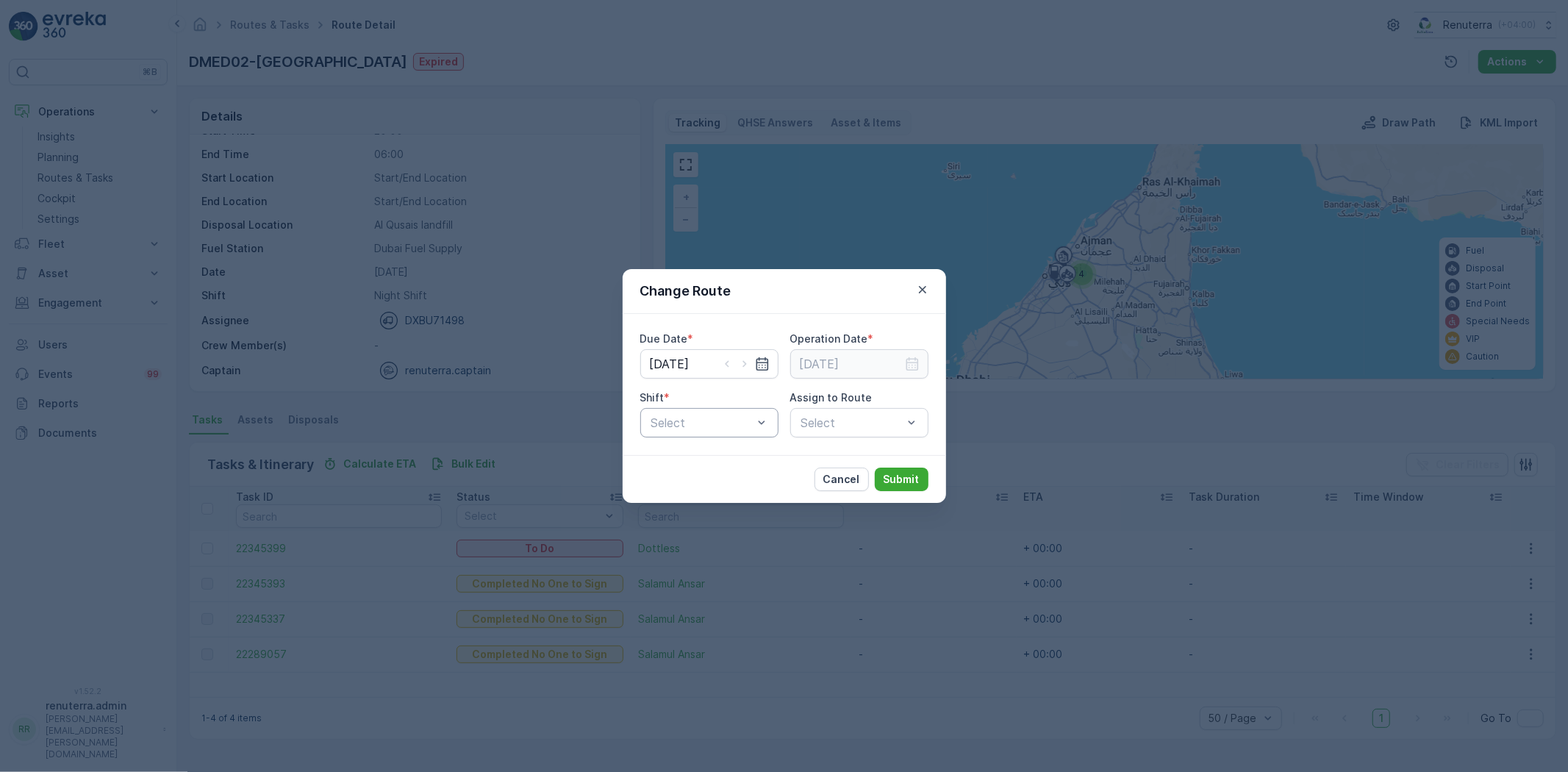
click at [724, 417] on div "Select" at bounding box center [709, 423] width 138 height 29
click at [699, 452] on span "Day Shift" at bounding box center [675, 458] width 53 height 14
click at [688, 423] on div at bounding box center [701, 423] width 104 height 14
click at [696, 475] on div "Night Shift" at bounding box center [709, 483] width 138 height 25
click at [849, 437] on div "Select" at bounding box center [860, 423] width 138 height 29
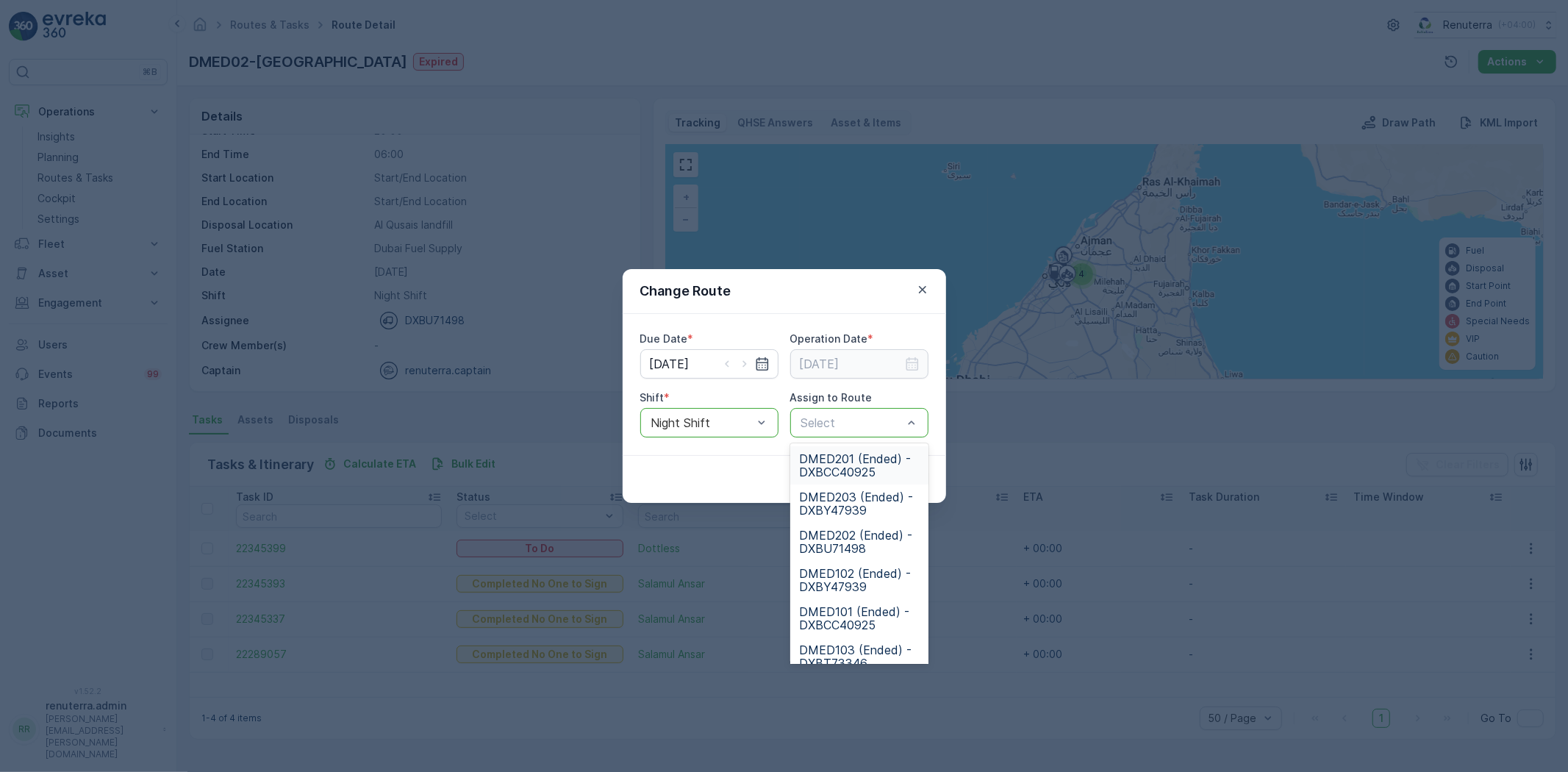
click at [812, 422] on div at bounding box center [852, 423] width 104 height 14
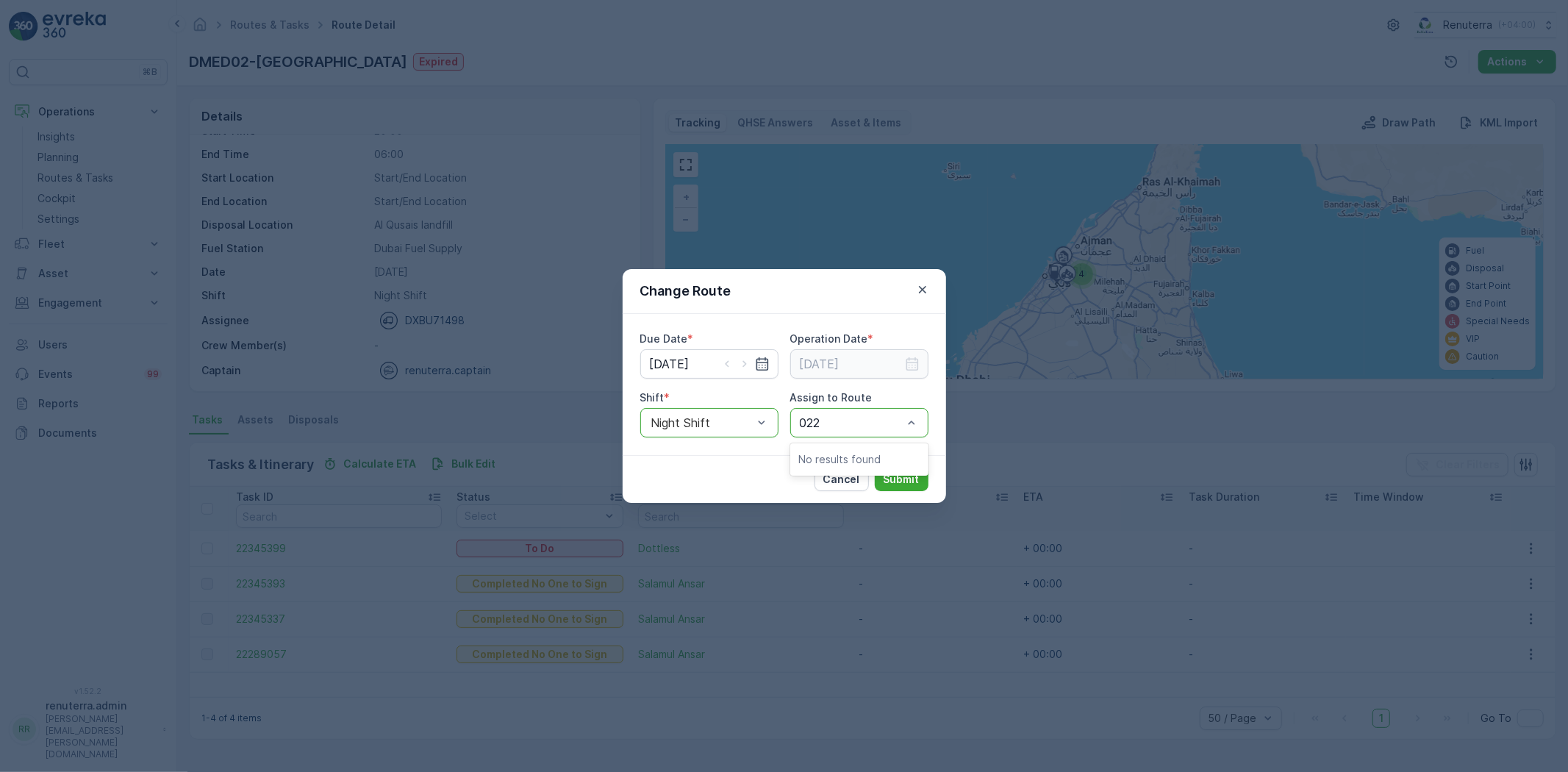
type input "02"
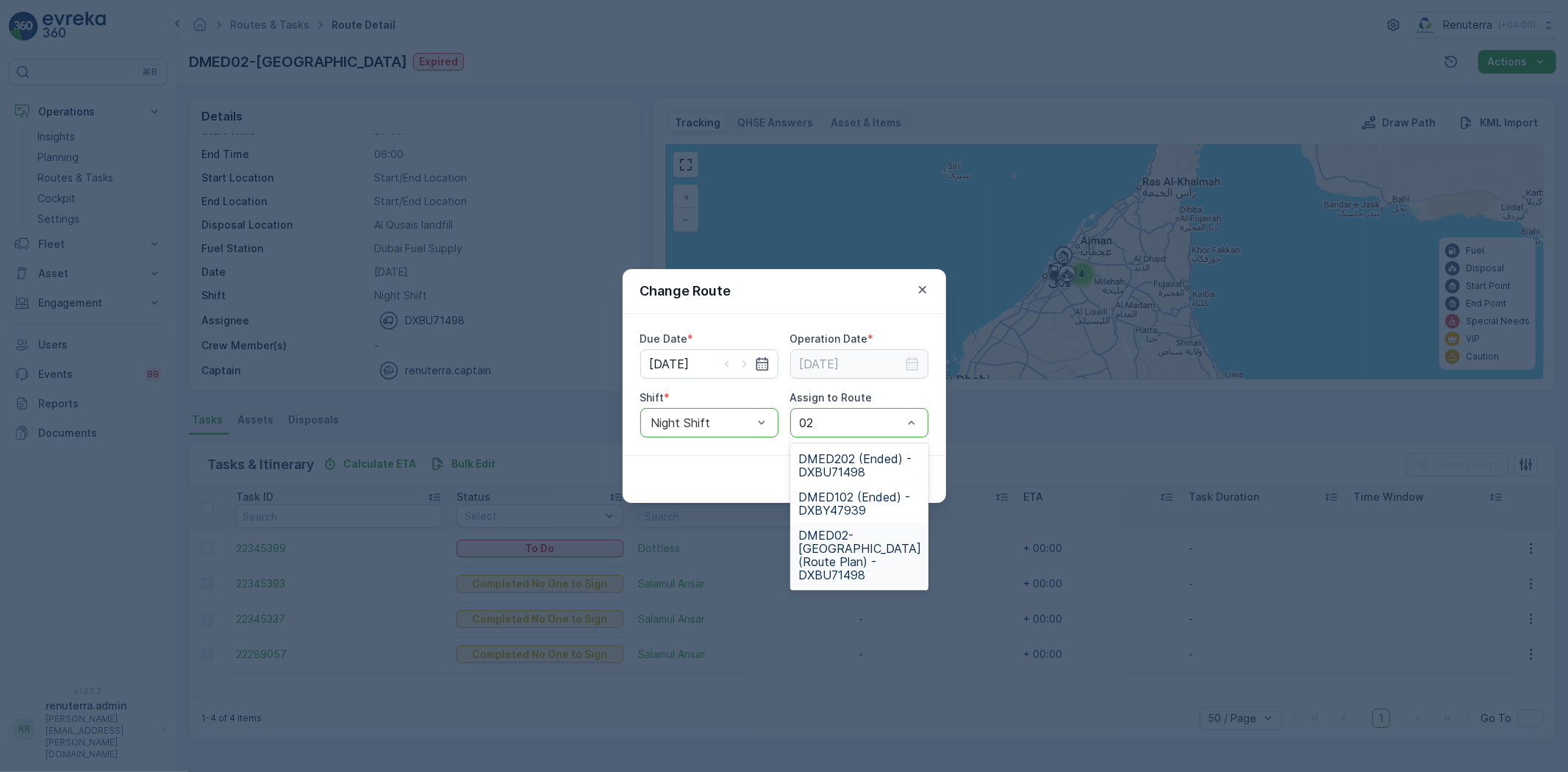
drag, startPoint x: 856, startPoint y: 556, endPoint x: 791, endPoint y: 497, distance: 87.8
click at [855, 556] on span "DMED02-[GEOGRAPHIC_DATA] (Route Plan) - DXBU71498" at bounding box center [860, 555] width 123 height 53
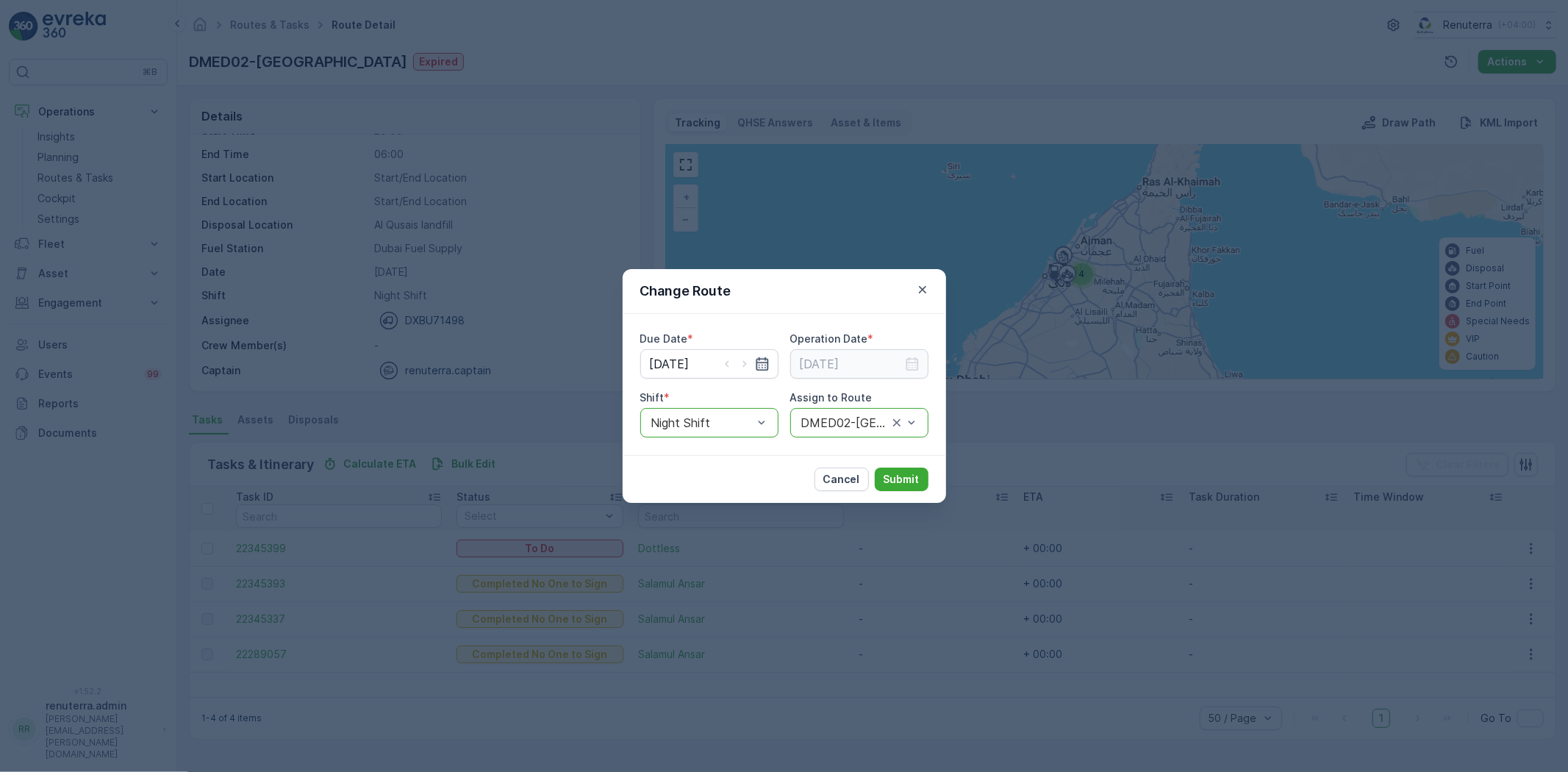
click at [755, 361] on icon "button" at bounding box center [762, 364] width 14 height 14
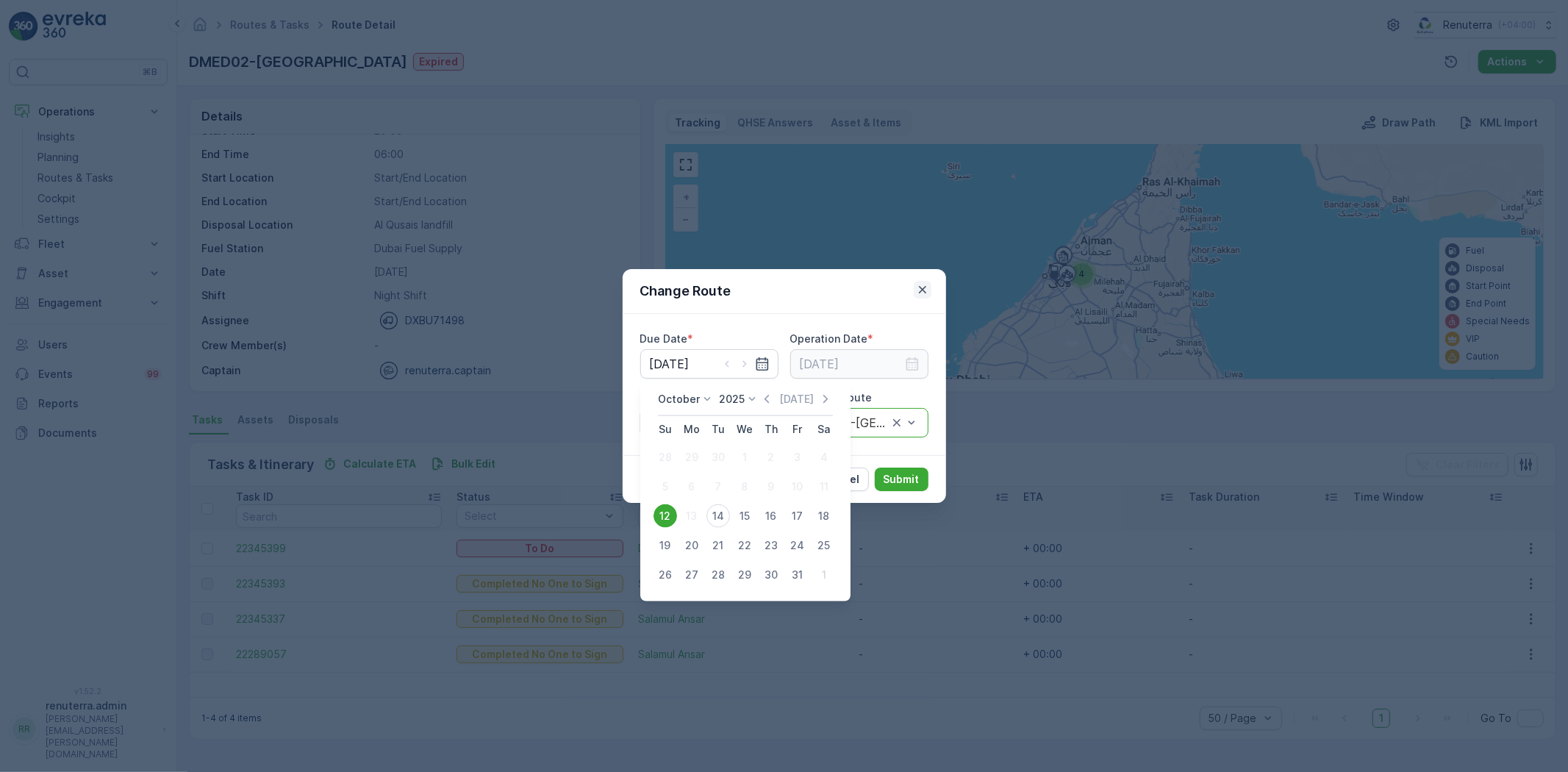
click at [929, 288] on icon "button" at bounding box center [922, 290] width 14 height 14
